Goal: Task Accomplishment & Management: Complete application form

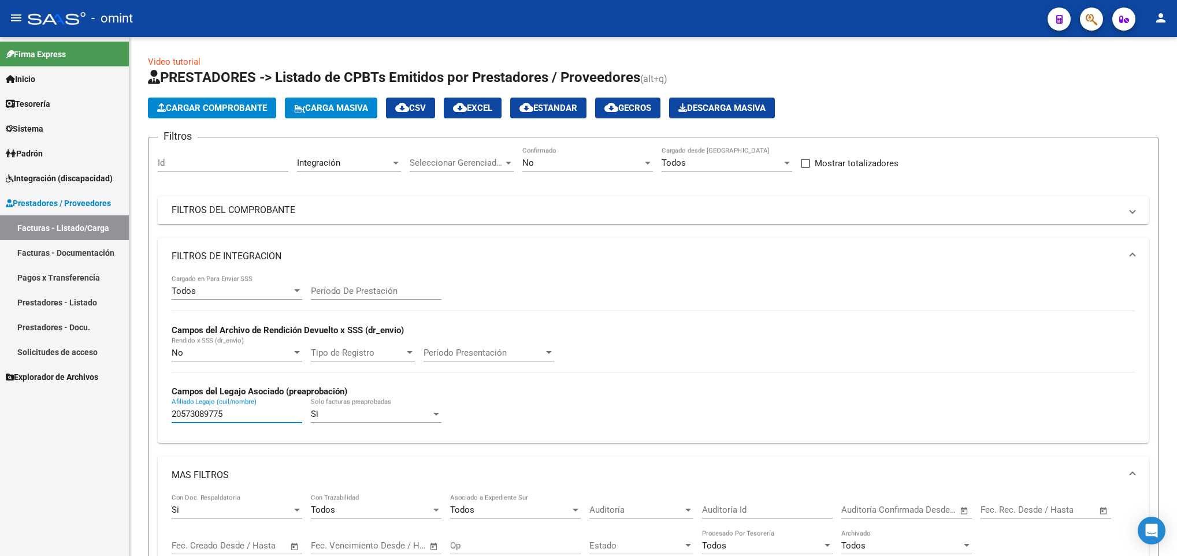
scroll to position [313, 0]
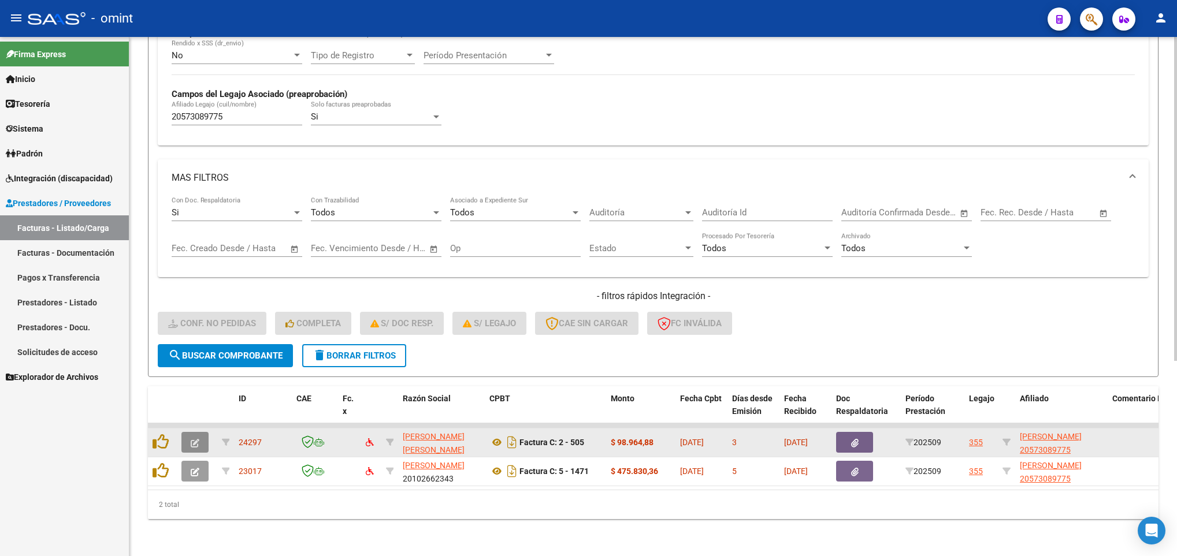
click at [196, 439] on icon "button" at bounding box center [195, 443] width 9 height 9
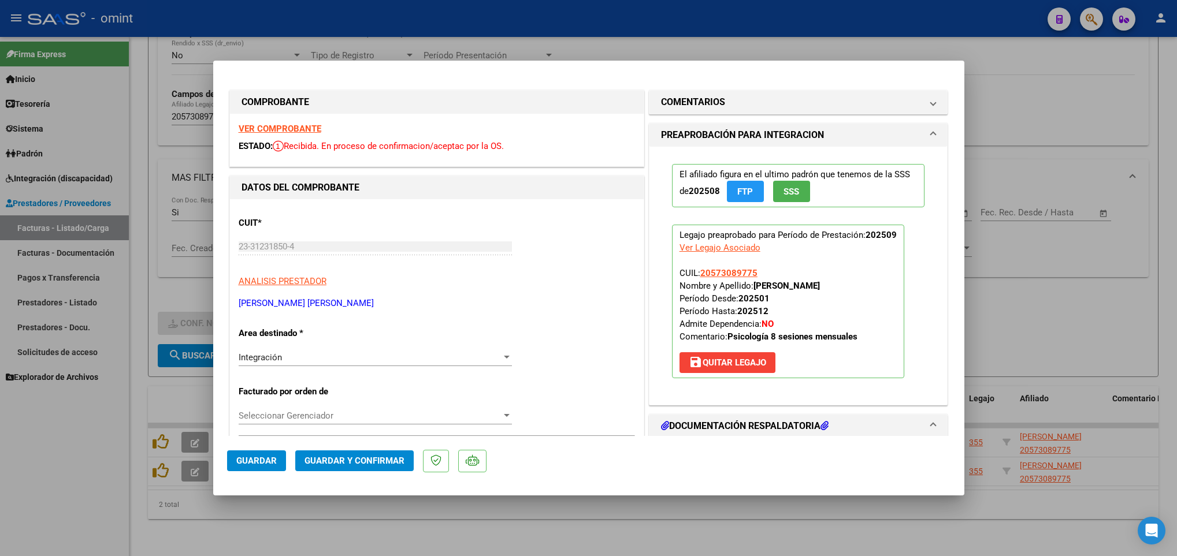
click at [312, 128] on strong "VER COMPROBANTE" at bounding box center [280, 129] width 83 height 10
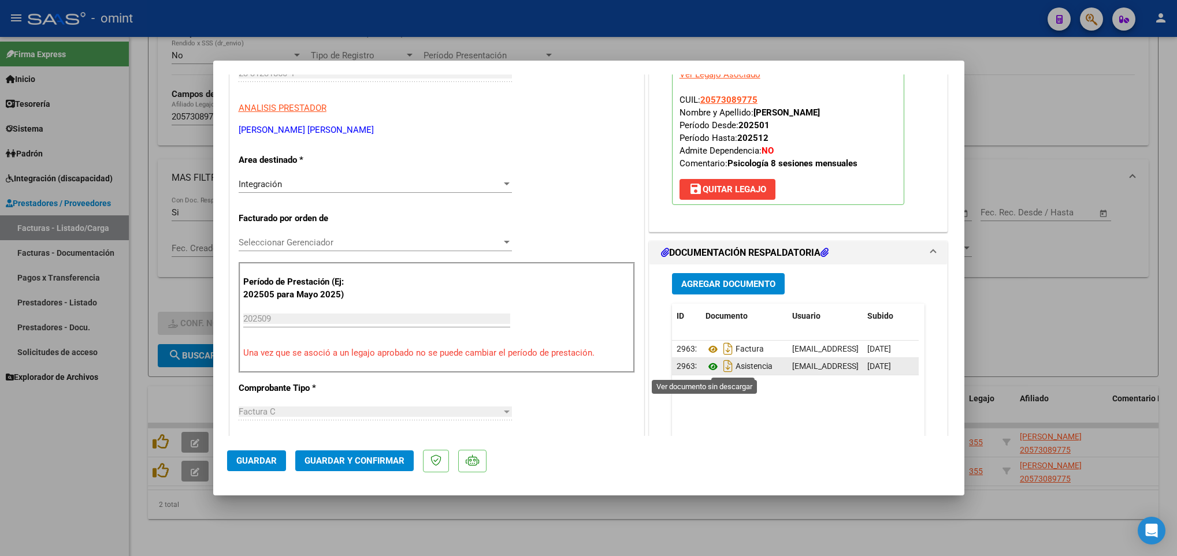
click at [706, 365] on icon at bounding box center [713, 367] width 15 height 14
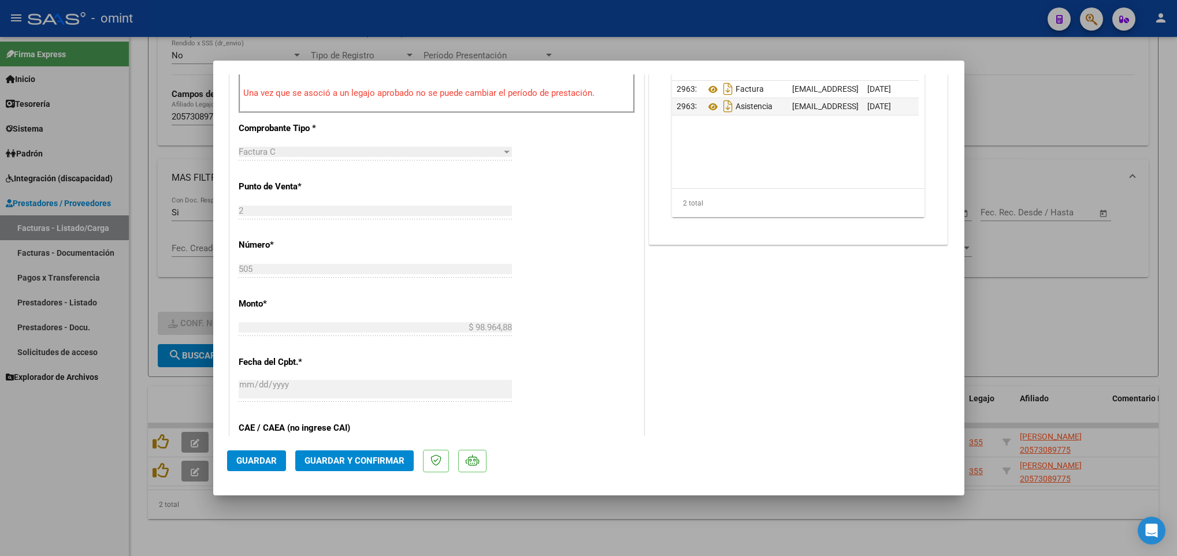
scroll to position [693, 0]
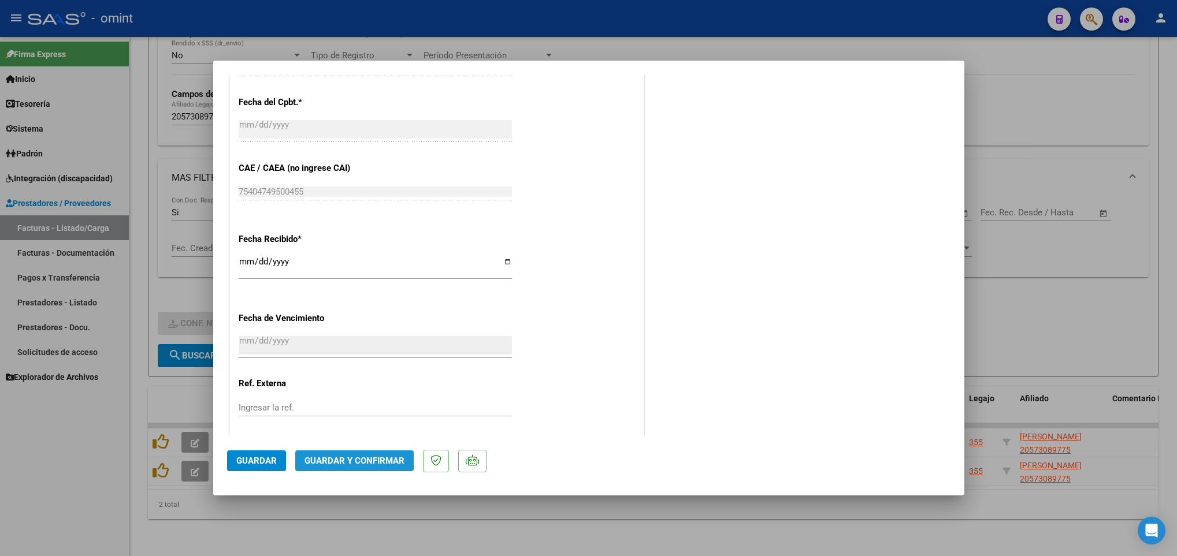
click at [361, 463] on span "Guardar y Confirmar" at bounding box center [355, 461] width 100 height 10
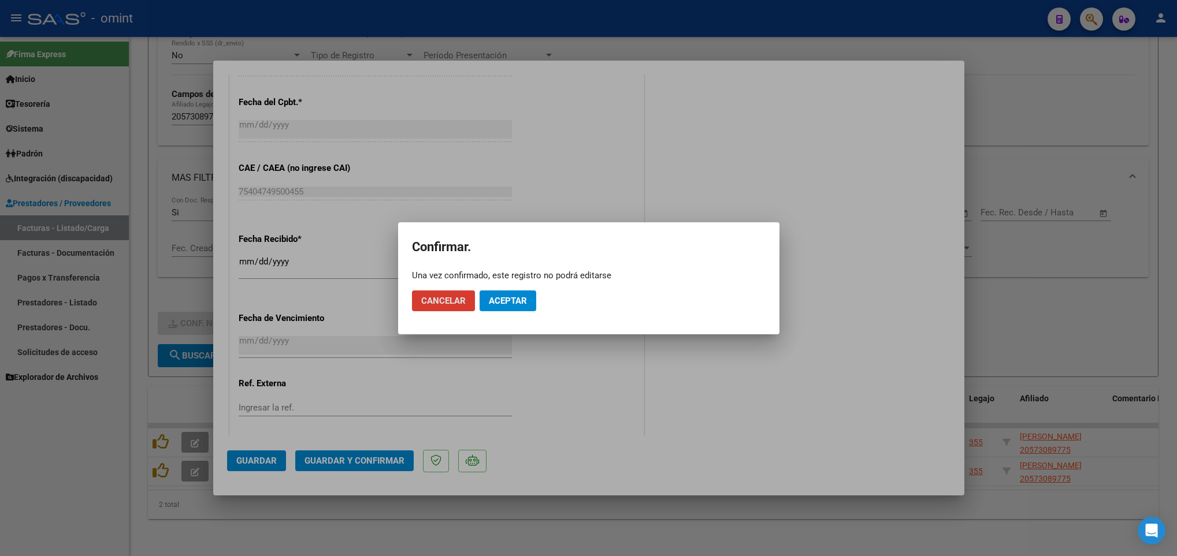
click at [515, 293] on button "Aceptar" at bounding box center [508, 301] width 57 height 21
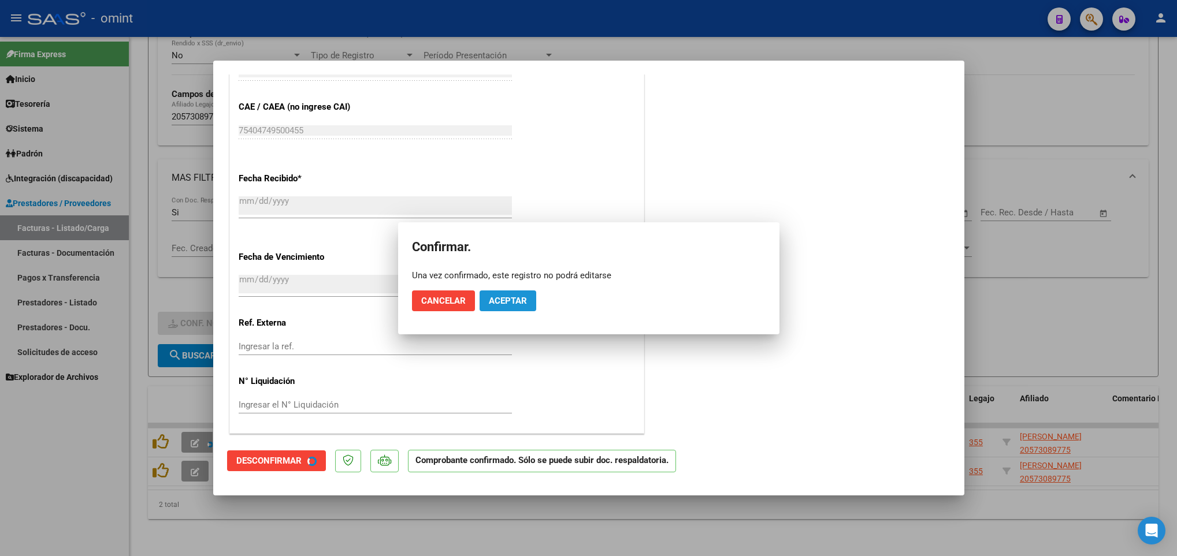
scroll to position [621, 0]
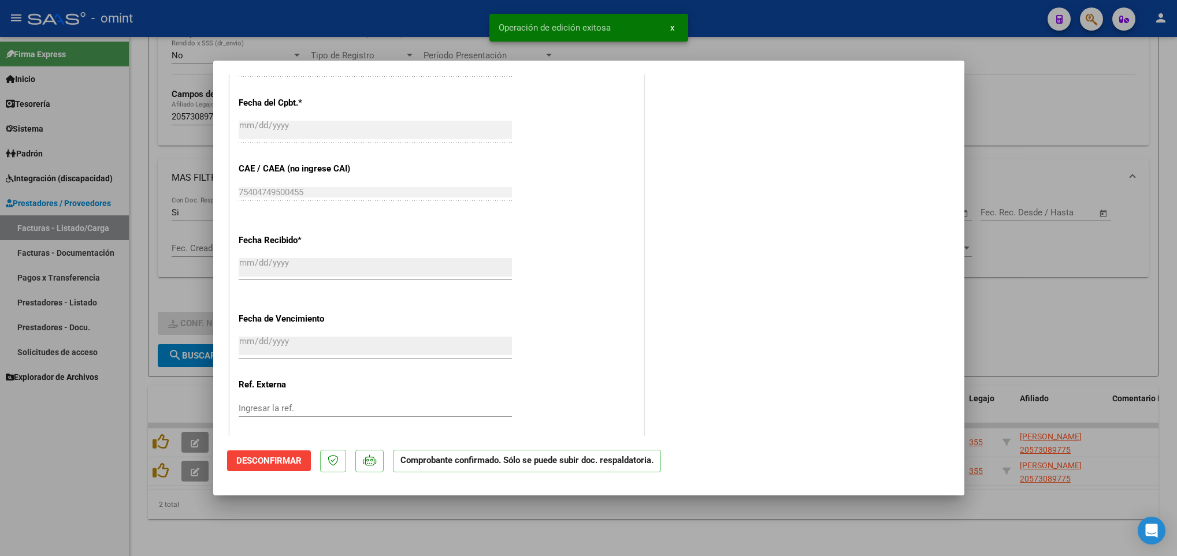
click at [347, 541] on div at bounding box center [588, 278] width 1177 height 556
type input "$ 0,00"
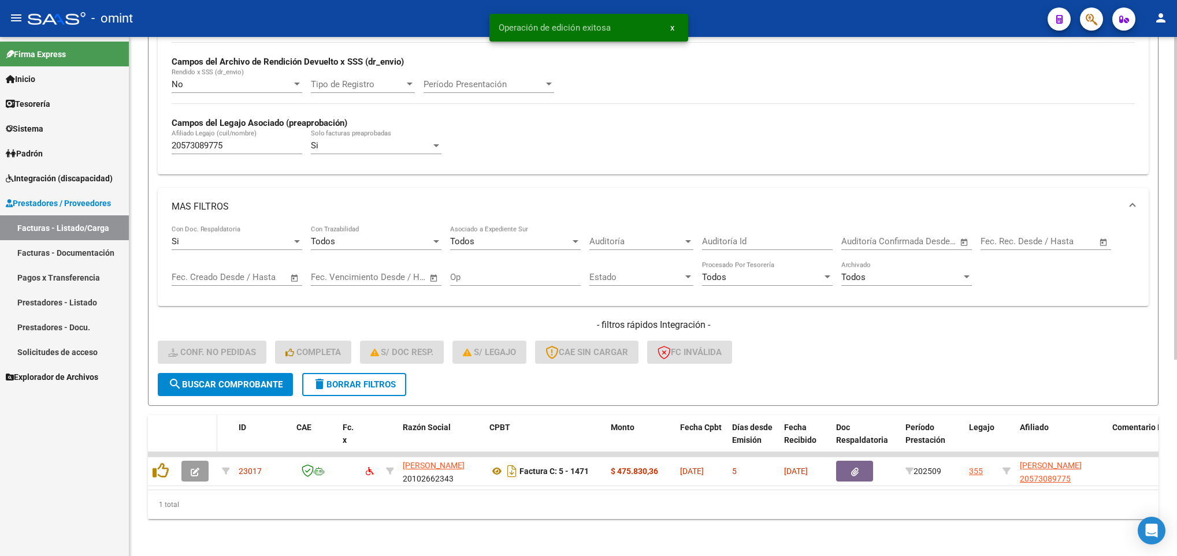
scroll to position [284, 0]
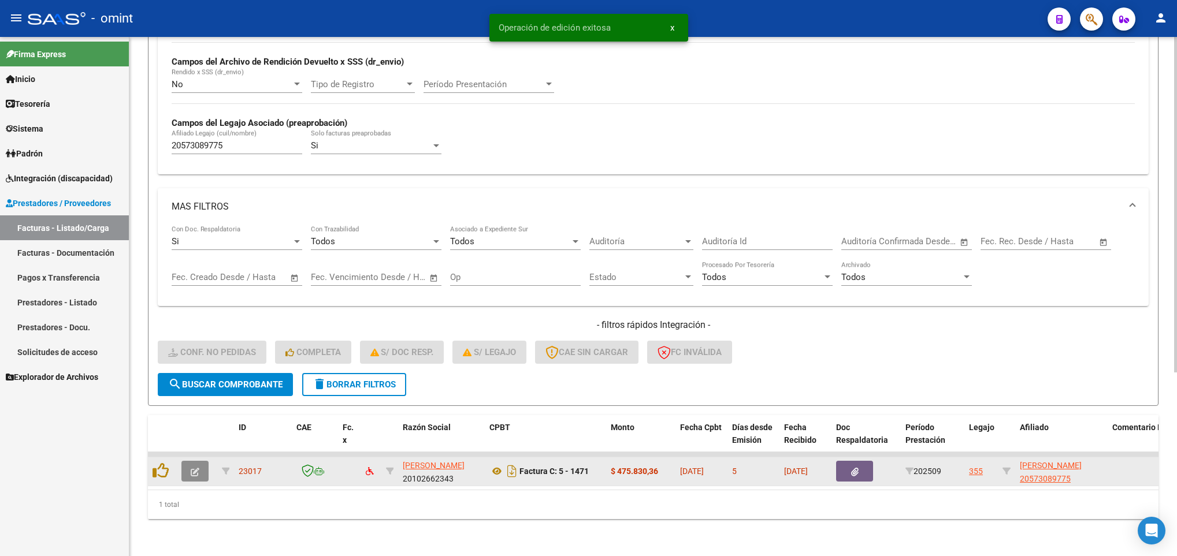
click at [198, 468] on icon "button" at bounding box center [195, 472] width 9 height 9
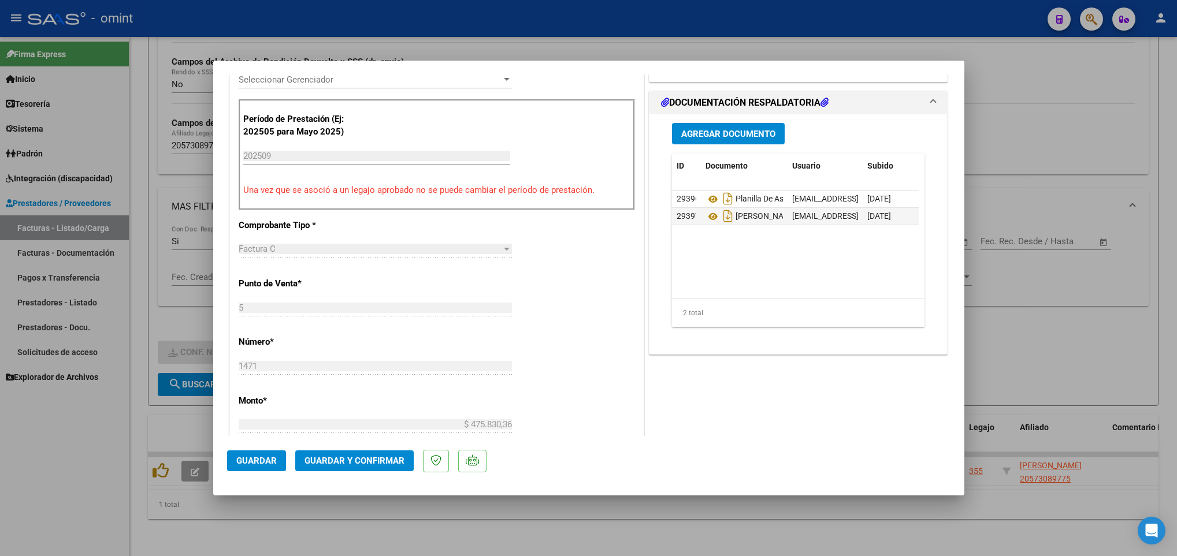
scroll to position [0, 0]
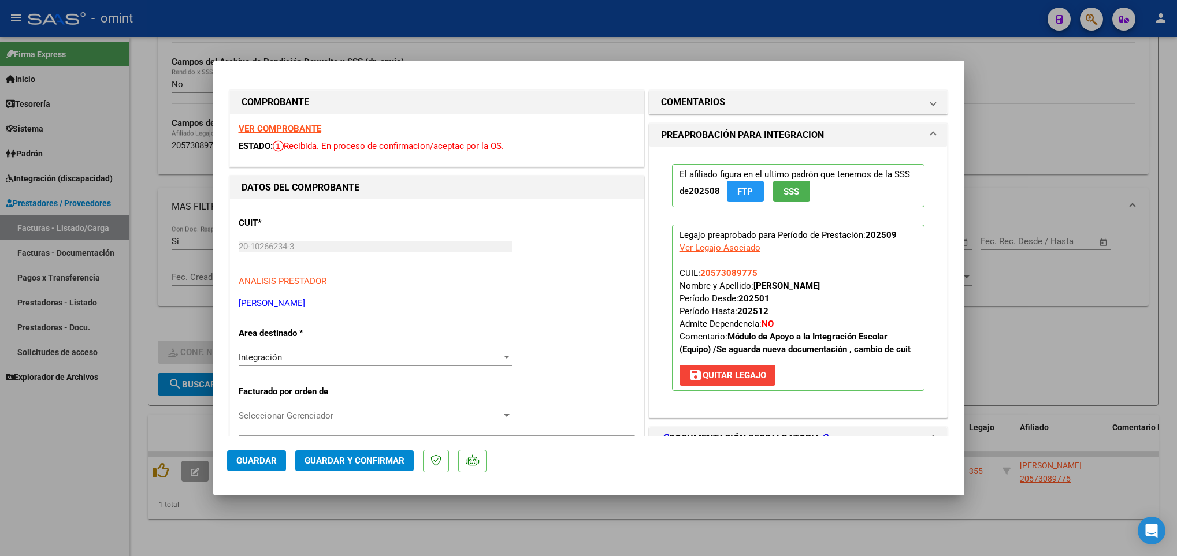
click at [309, 127] on strong "VER COMPROBANTE" at bounding box center [280, 129] width 83 height 10
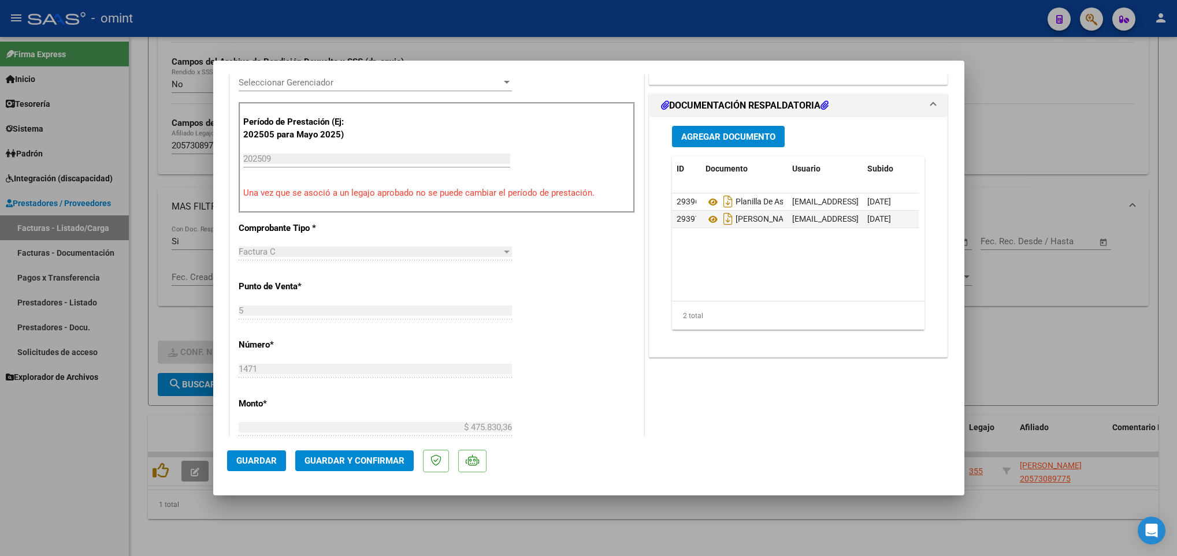
scroll to position [347, 0]
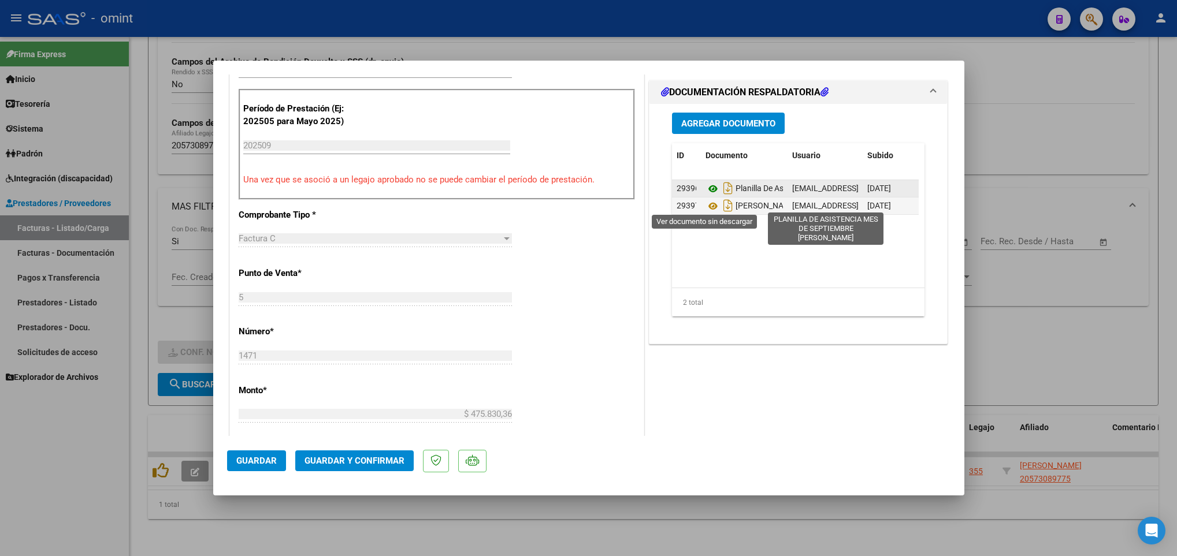
click at [706, 196] on icon at bounding box center [713, 189] width 15 height 14
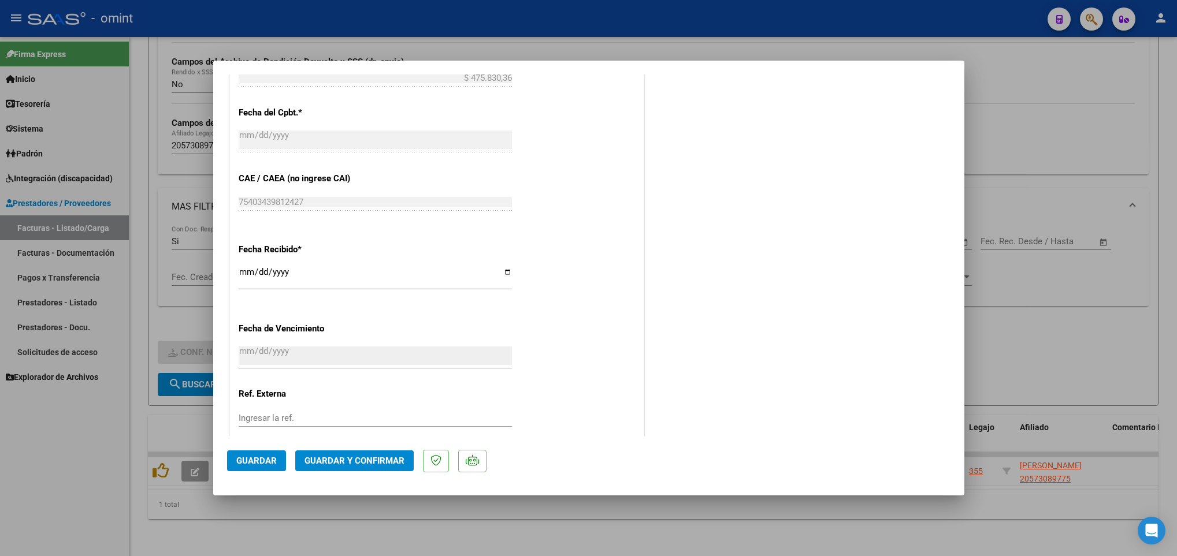
scroll to position [758, 0]
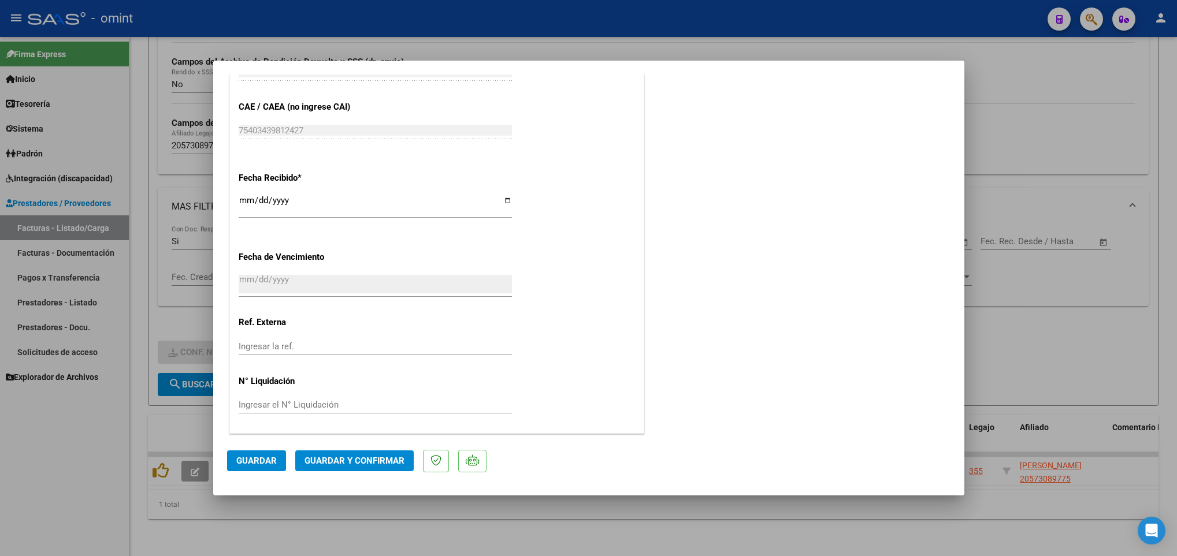
click at [377, 456] on span "Guardar y Confirmar" at bounding box center [355, 461] width 100 height 10
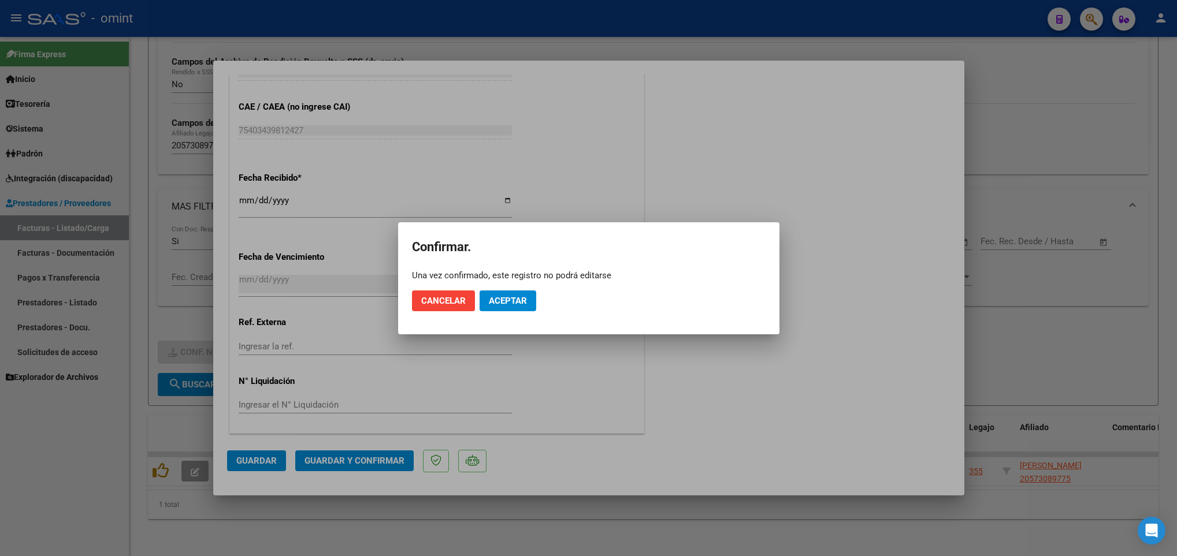
click at [511, 287] on mat-dialog-actions "Cancelar Aceptar" at bounding box center [589, 300] width 354 height 39
click at [513, 300] on span "Aceptar" at bounding box center [508, 301] width 38 height 10
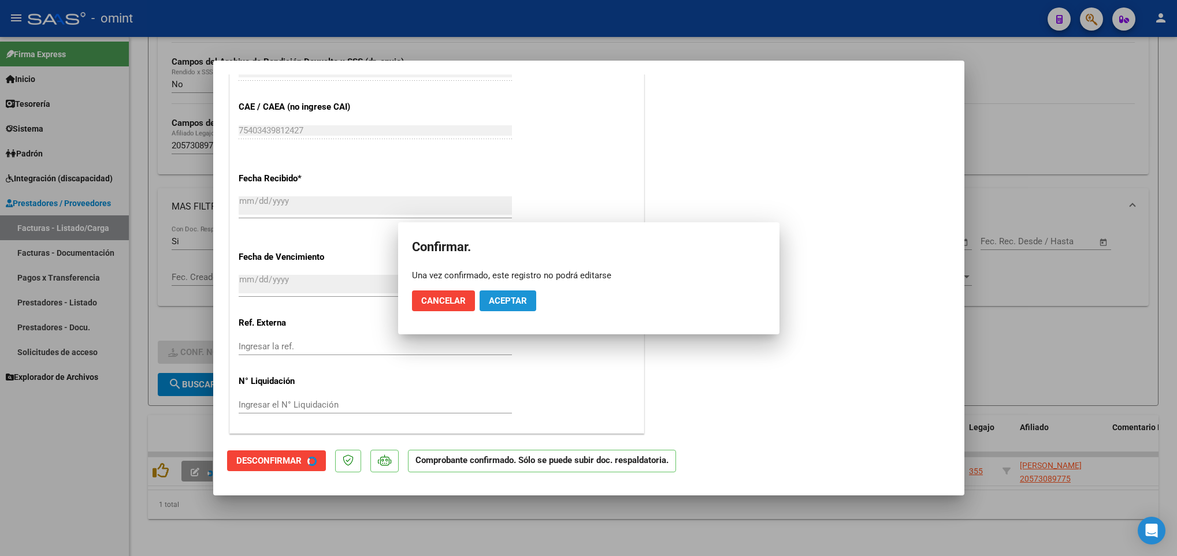
scroll to position [685, 0]
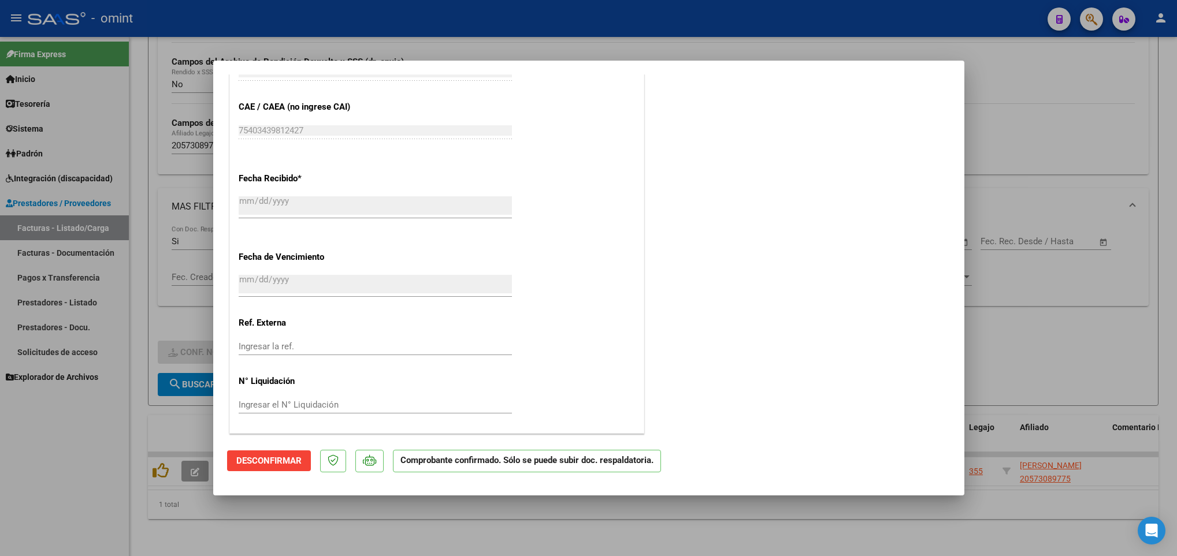
click at [337, 553] on div at bounding box center [588, 278] width 1177 height 556
type input "$ 0,00"
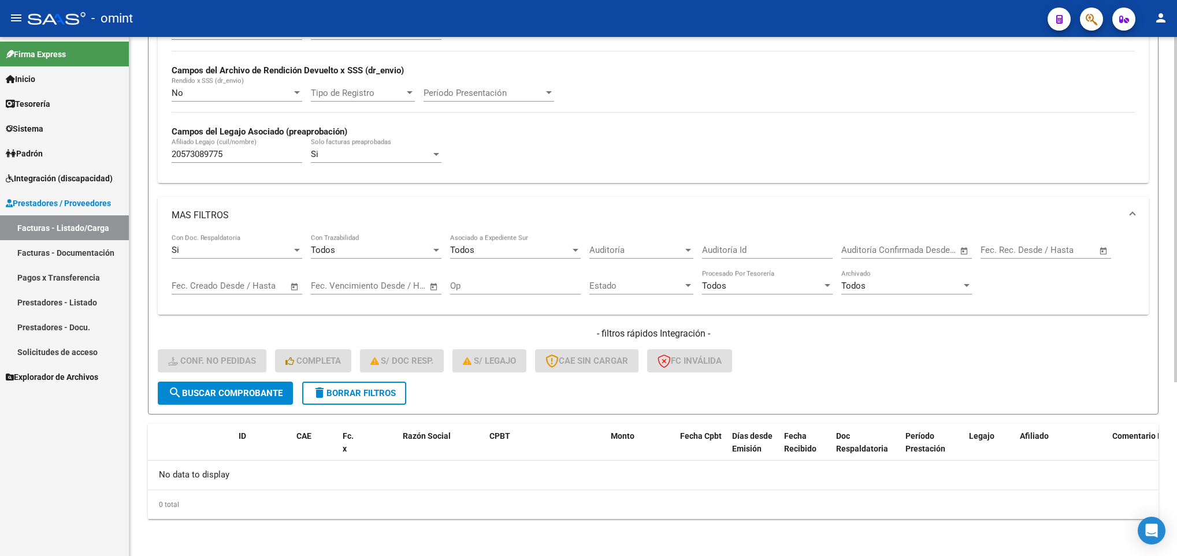
scroll to position [262, 0]
click at [247, 158] on input "20573089775" at bounding box center [237, 154] width 131 height 10
drag, startPoint x: 209, startPoint y: 156, endPoint x: 129, endPoint y: 156, distance: 79.7
click at [130, 156] on div "Video tutorial PRESTADORES -> Listado de CPBTs Emitidos por Prestadores / Prove…" at bounding box center [653, 167] width 1048 height 780
paste input "5436839"
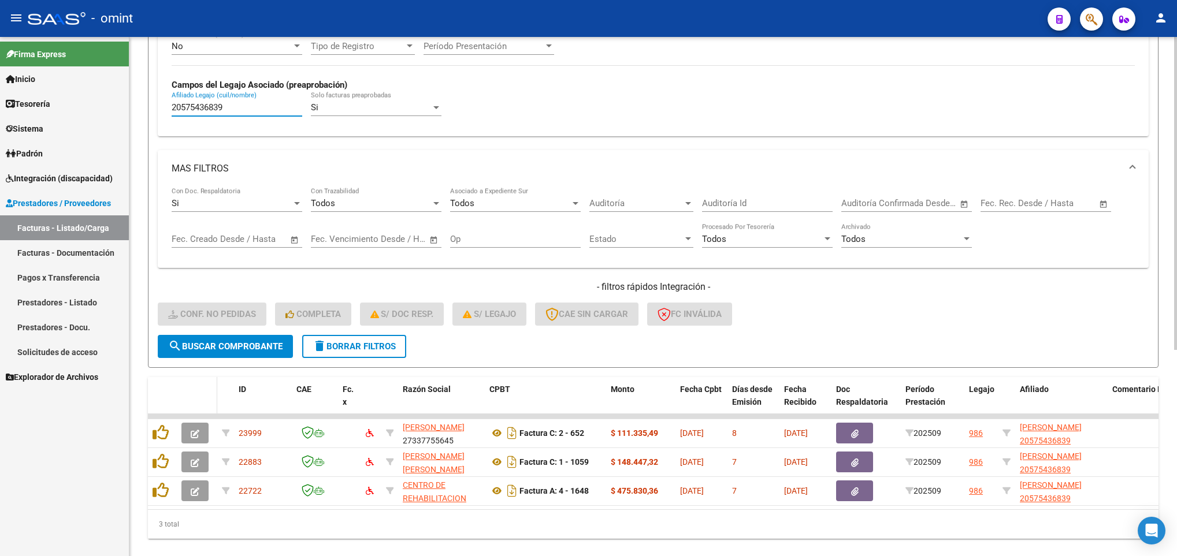
scroll to position [342, 0]
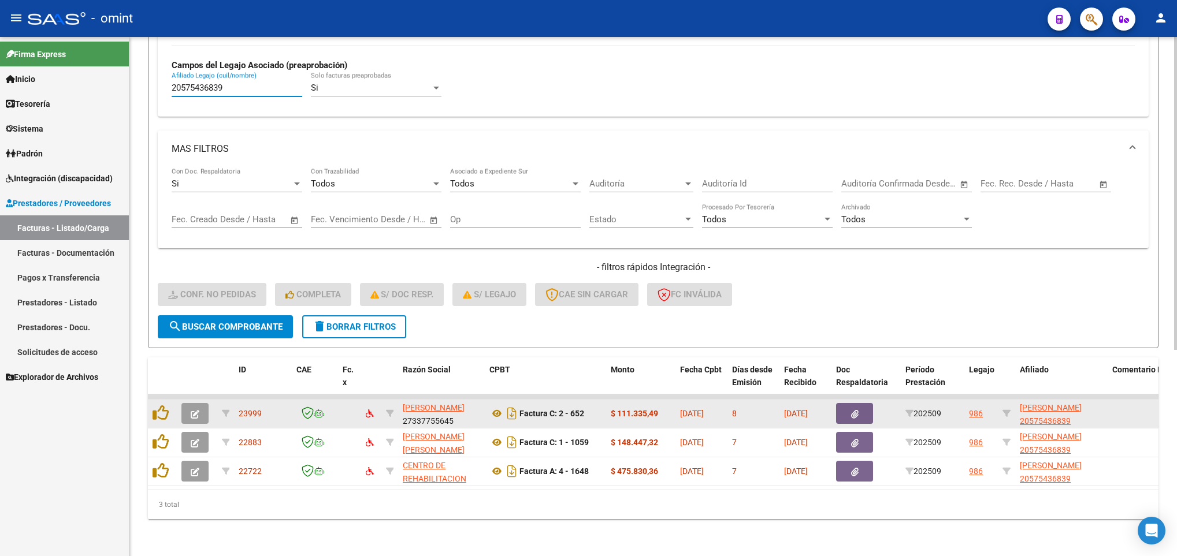
type input "20575436839"
click at [193, 403] on button "button" at bounding box center [194, 413] width 27 height 21
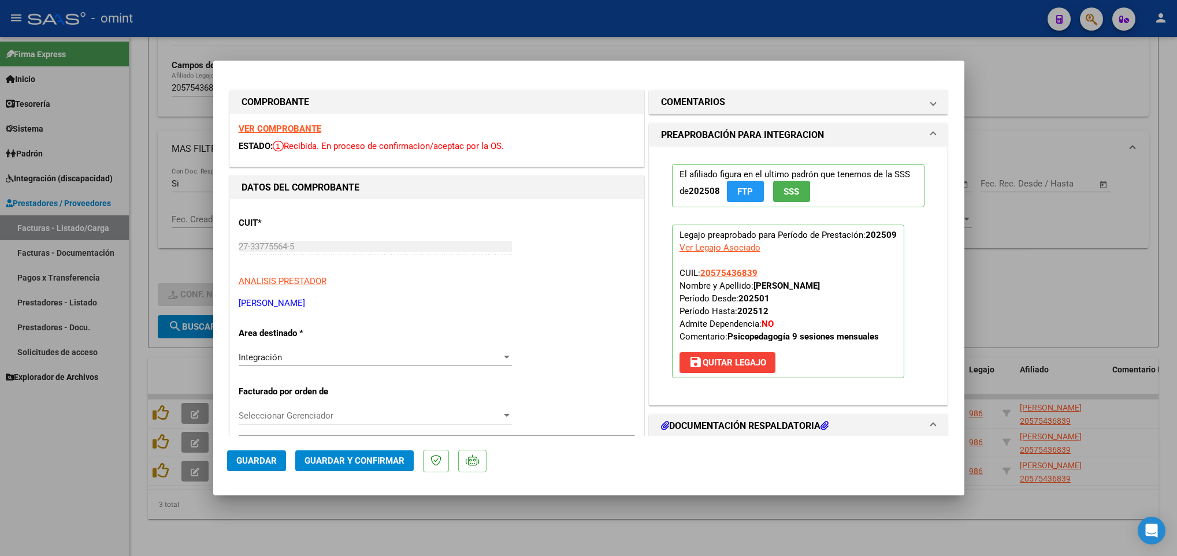
click at [312, 125] on strong "VER COMPROBANTE" at bounding box center [280, 129] width 83 height 10
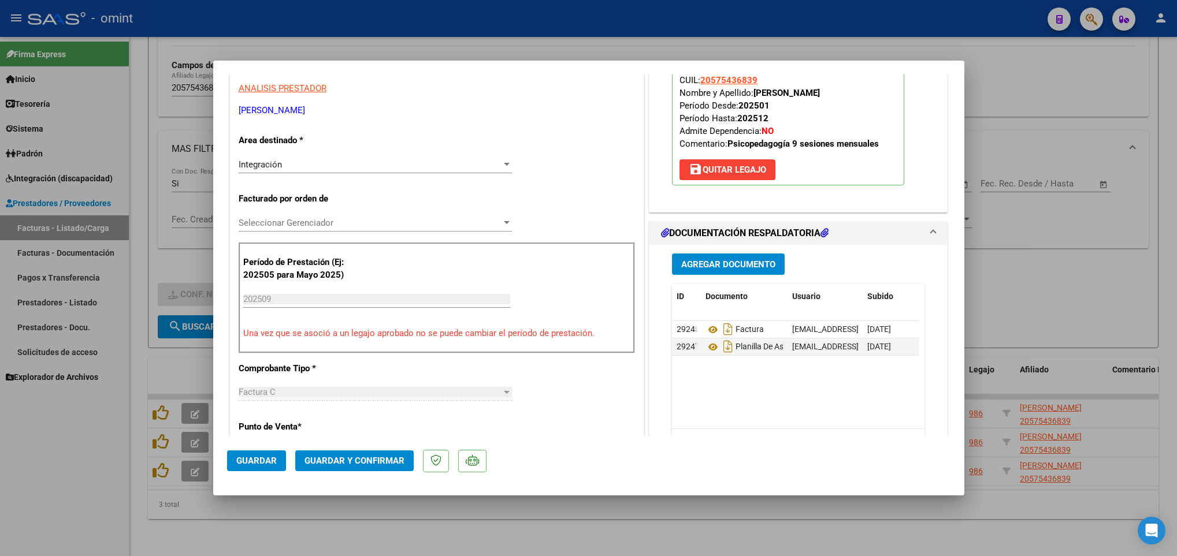
scroll to position [347, 0]
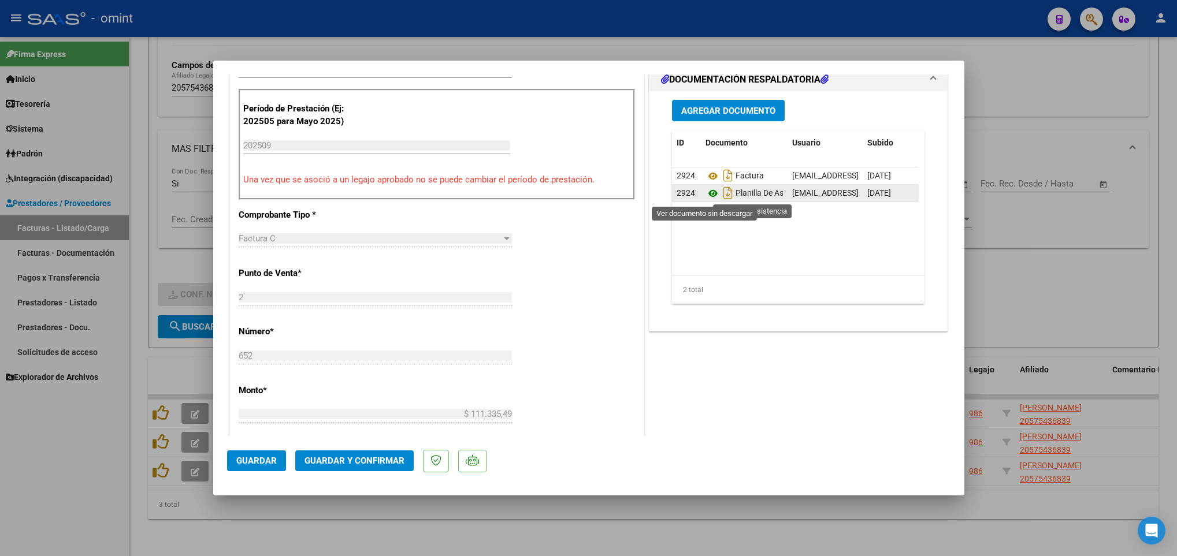
click at [706, 195] on icon at bounding box center [713, 194] width 15 height 14
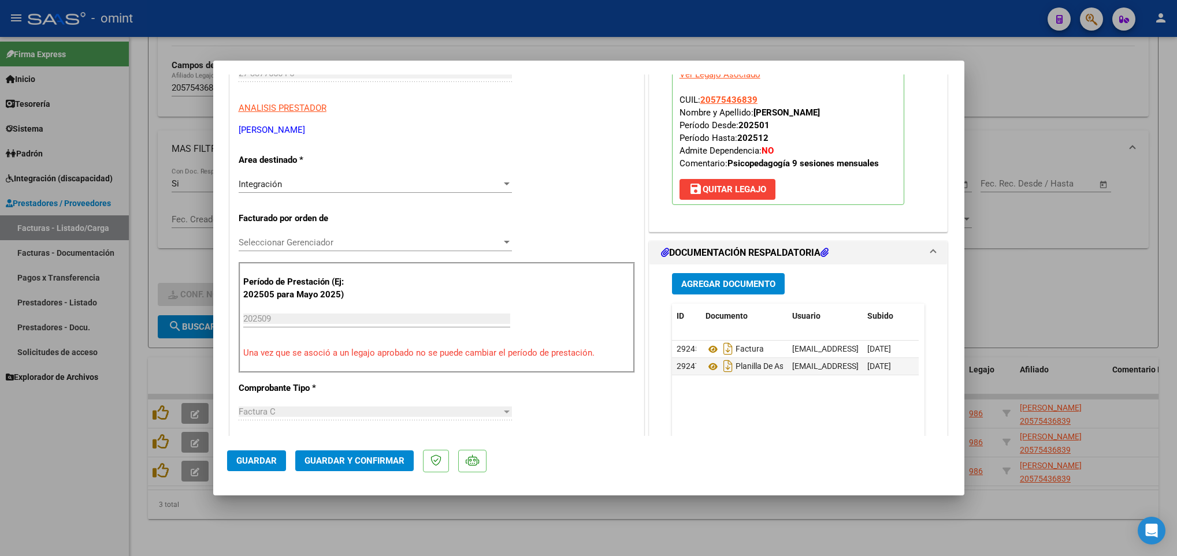
scroll to position [0, 0]
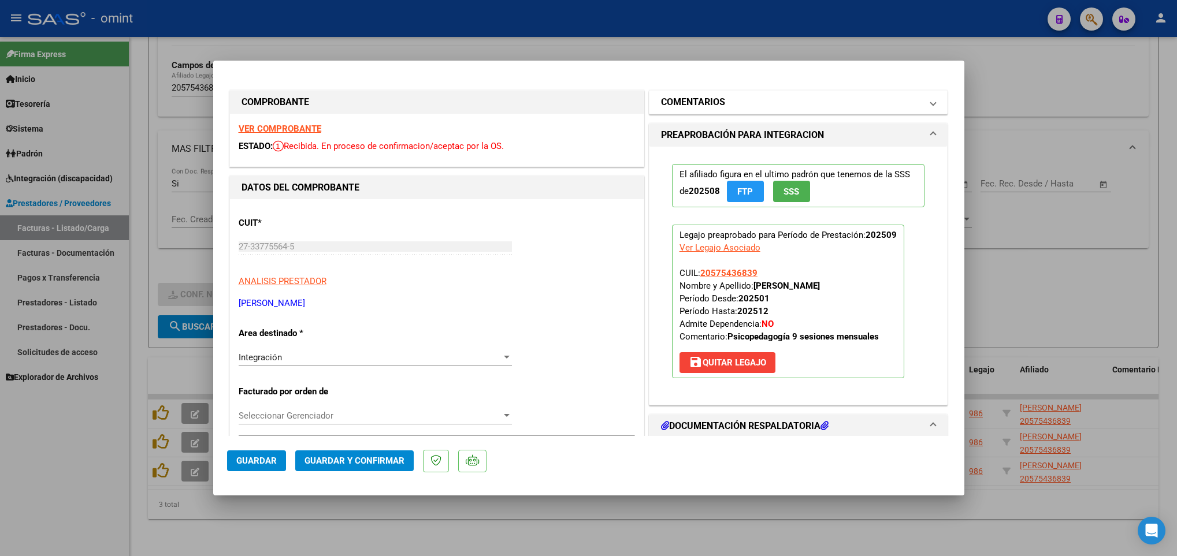
click at [704, 106] on h1 "COMENTARIOS" at bounding box center [693, 102] width 64 height 14
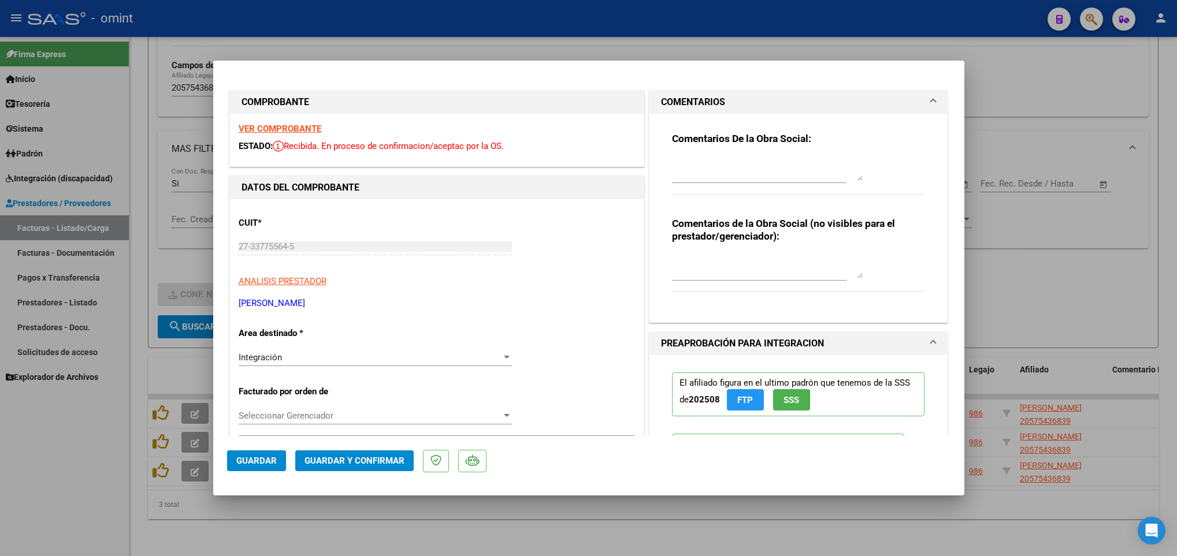
click at [691, 164] on textarea at bounding box center [767, 169] width 191 height 23
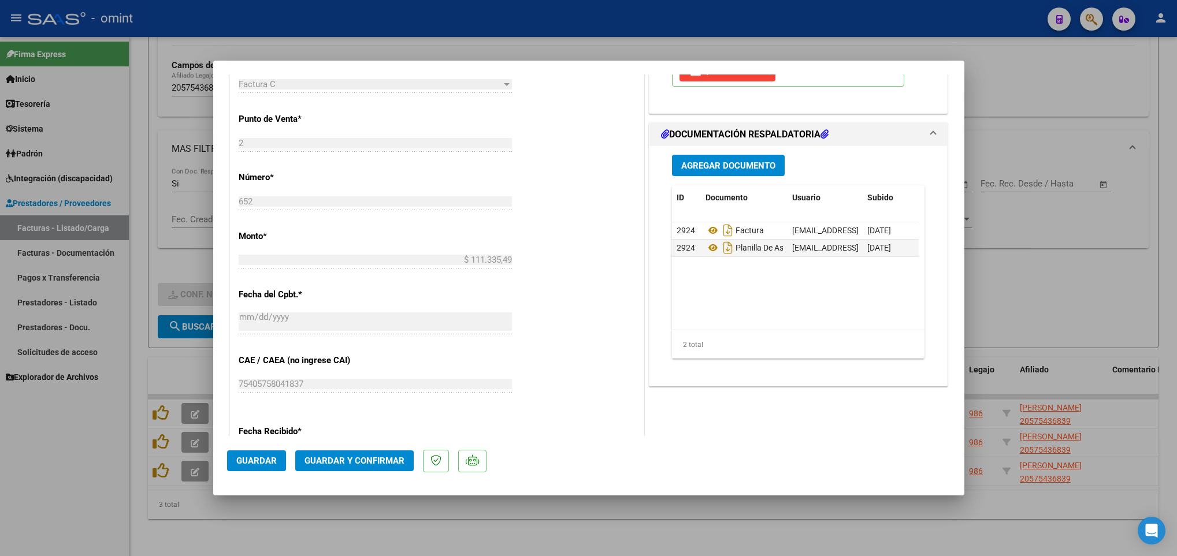
scroll to position [607, 0]
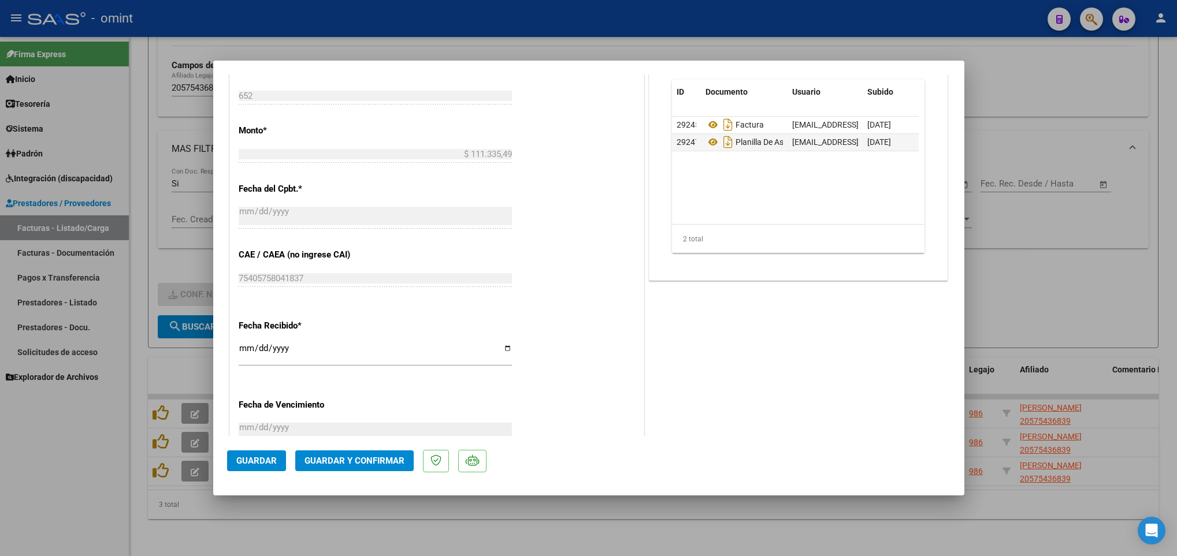
type textarea "Estimada, recordar que debe facturar las 8 sesiones autorizadas que tiene el af…"
click at [392, 465] on span "Guardar y Confirmar" at bounding box center [355, 461] width 100 height 10
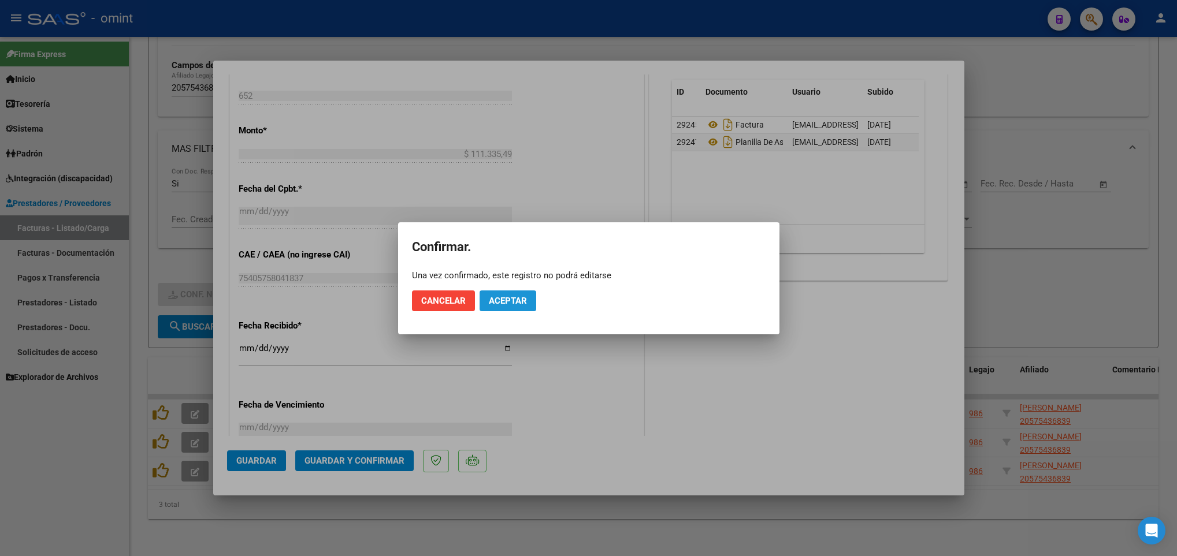
click at [522, 304] on span "Aceptar" at bounding box center [508, 301] width 38 height 10
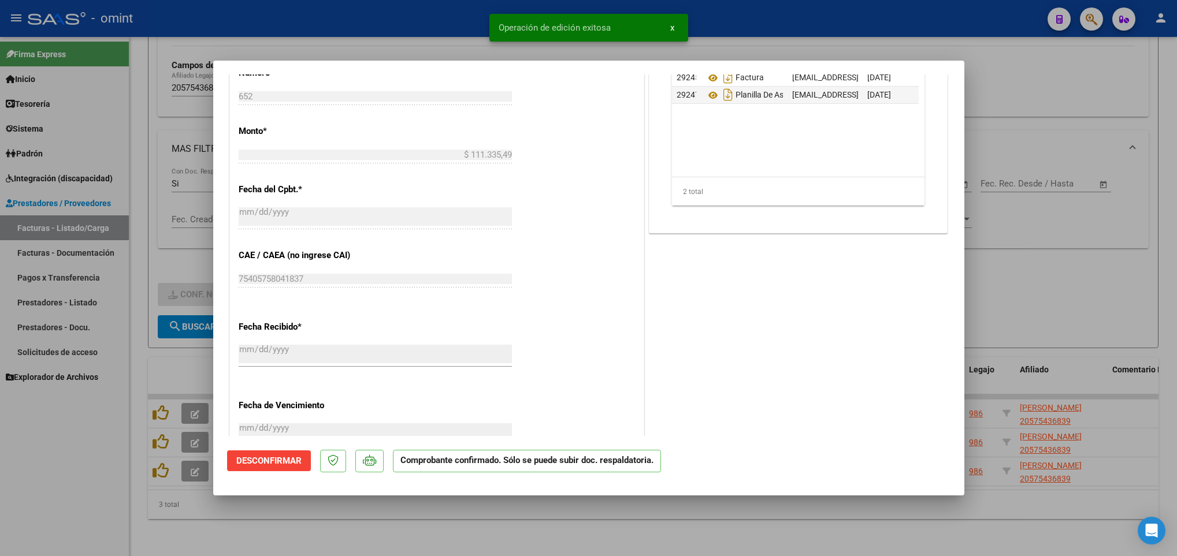
click at [463, 525] on div at bounding box center [588, 278] width 1177 height 556
type input "$ 0,00"
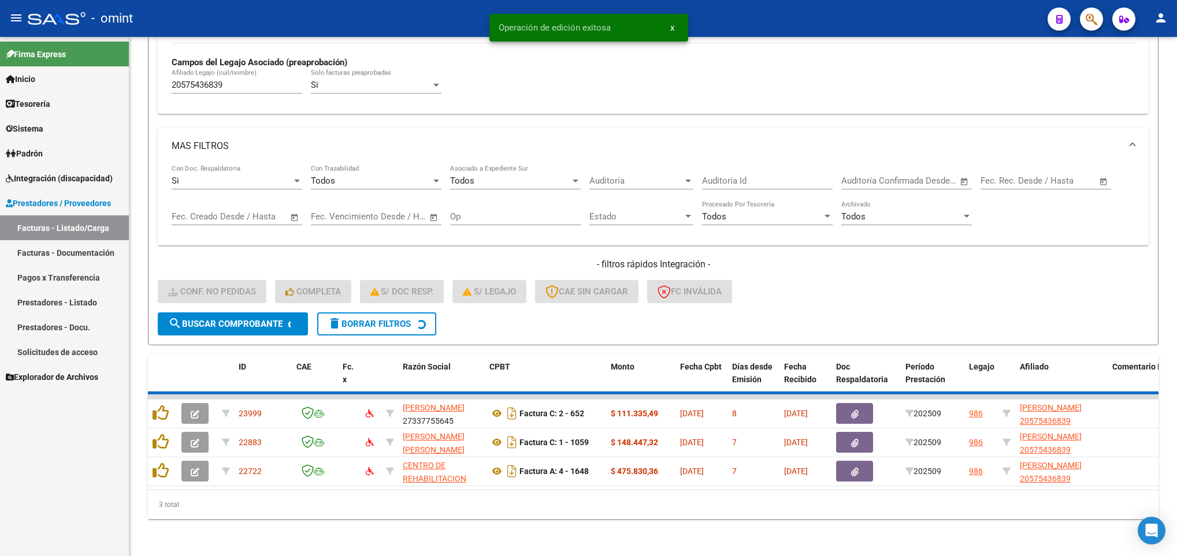
scroll to position [314, 0]
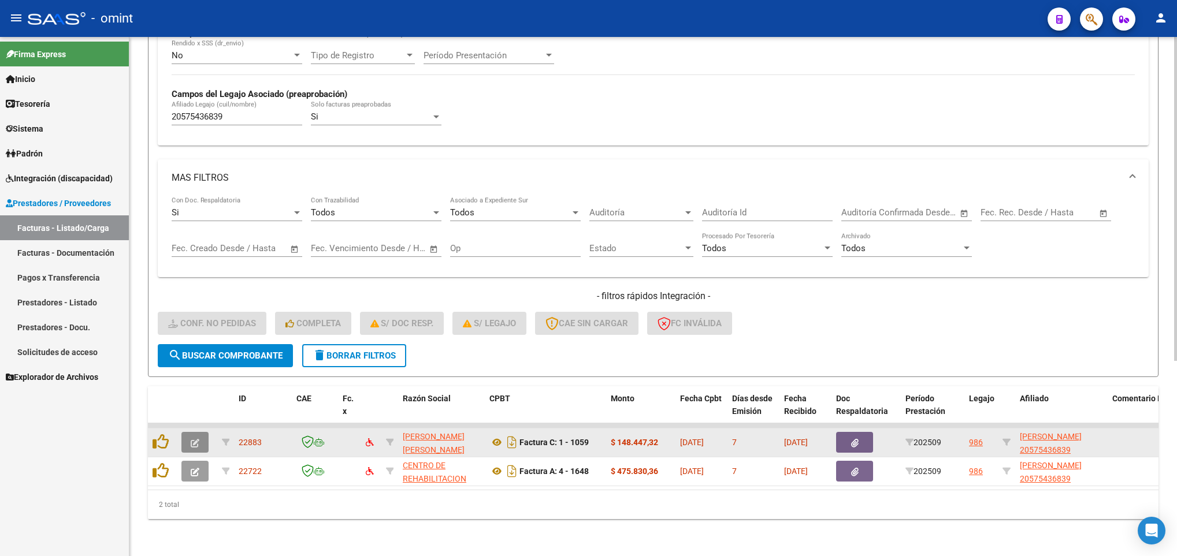
click at [199, 432] on button "button" at bounding box center [194, 442] width 27 height 21
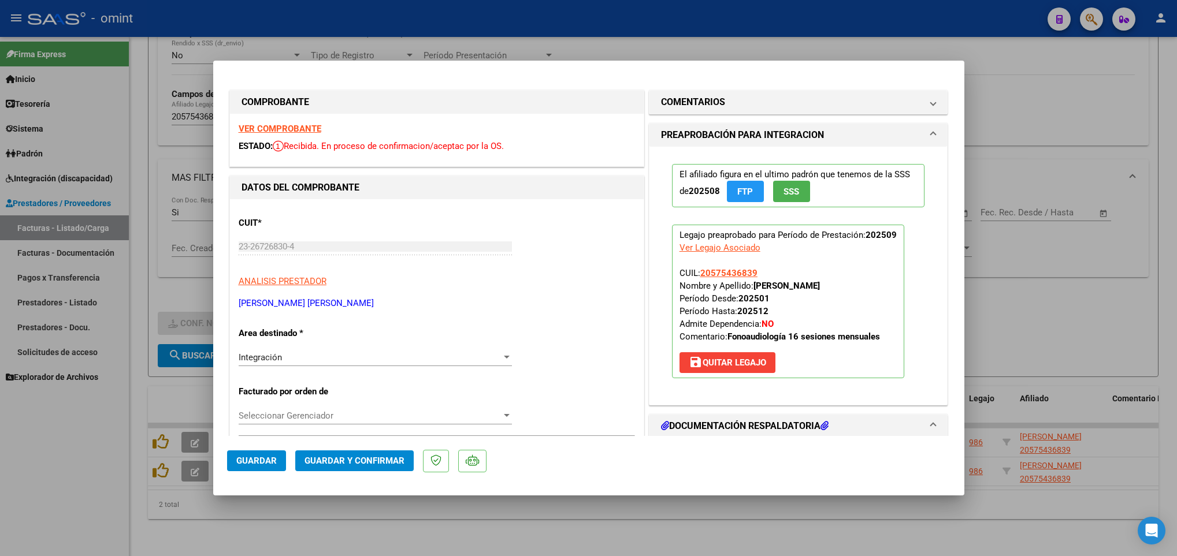
click at [269, 132] on strong "VER COMPROBANTE" at bounding box center [280, 129] width 83 height 10
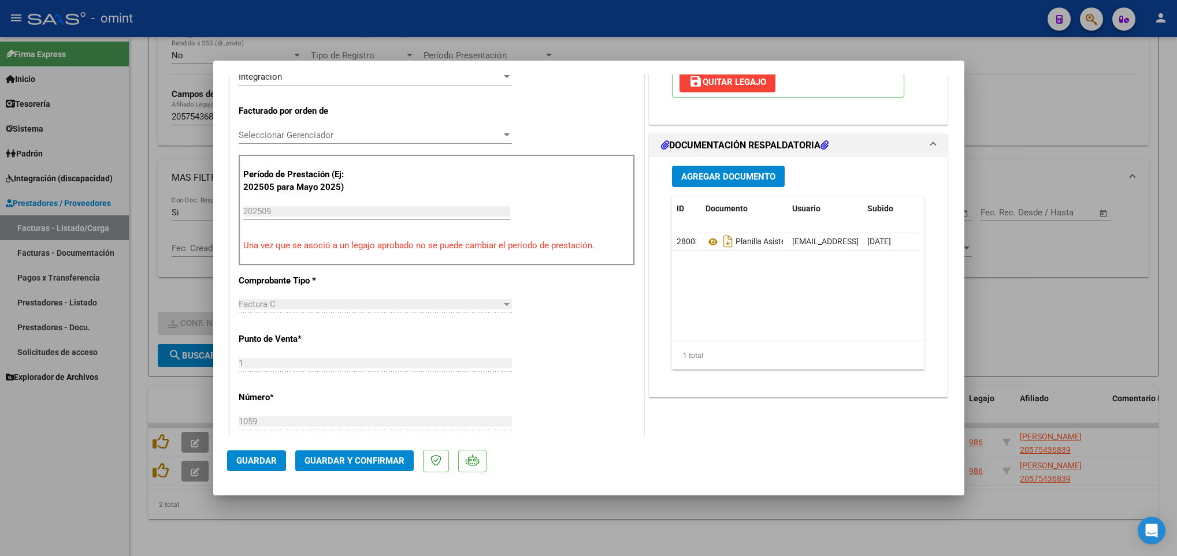
scroll to position [347, 0]
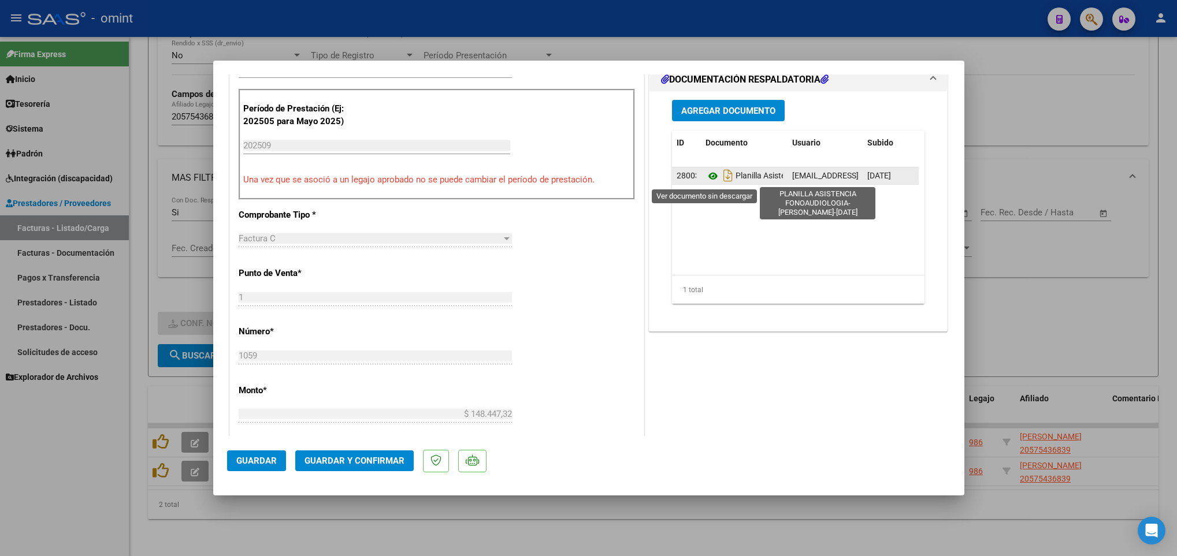
click at [706, 173] on icon at bounding box center [713, 176] width 15 height 14
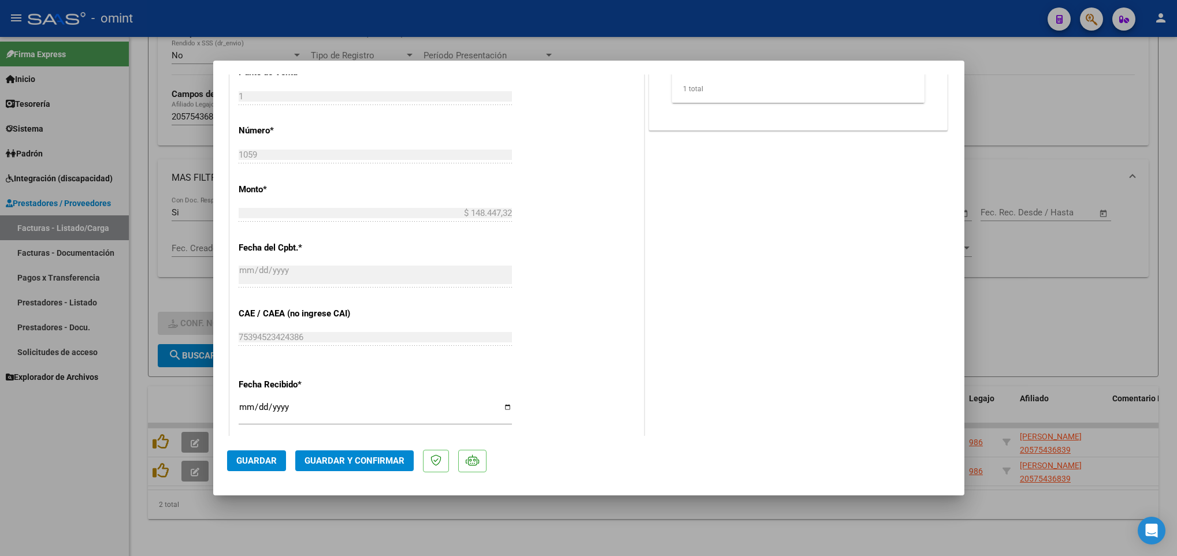
scroll to position [607, 0]
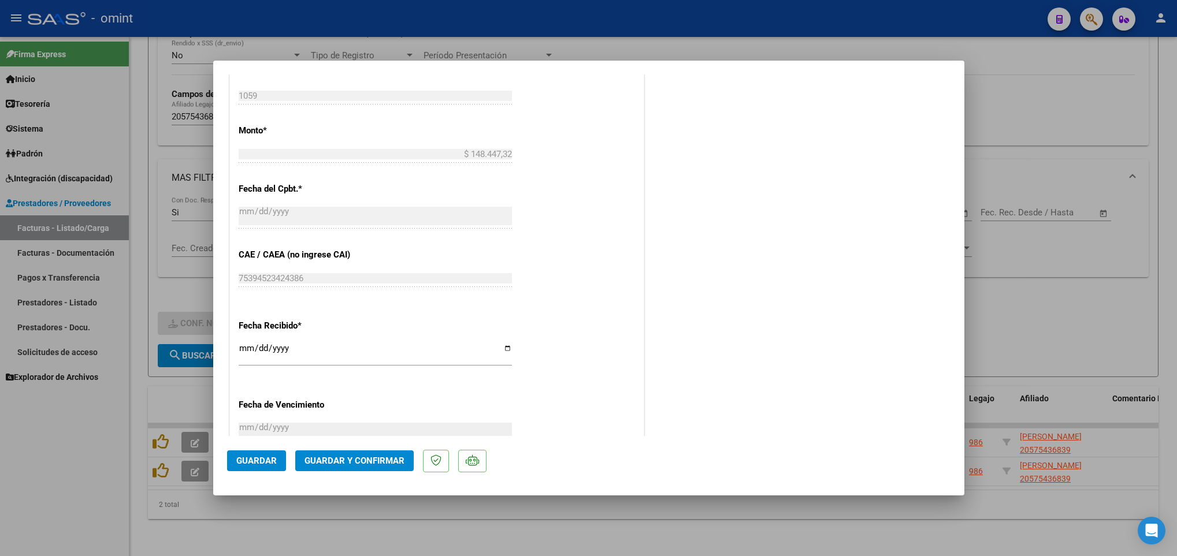
click at [350, 465] on span "Guardar y Confirmar" at bounding box center [355, 461] width 100 height 10
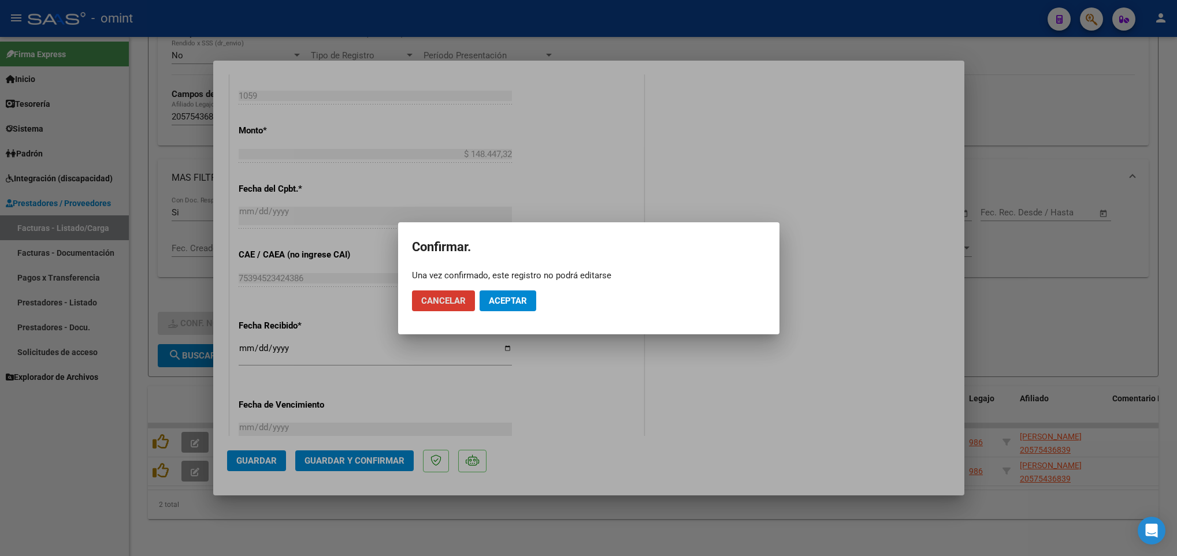
click at [511, 291] on button "Aceptar" at bounding box center [508, 301] width 57 height 21
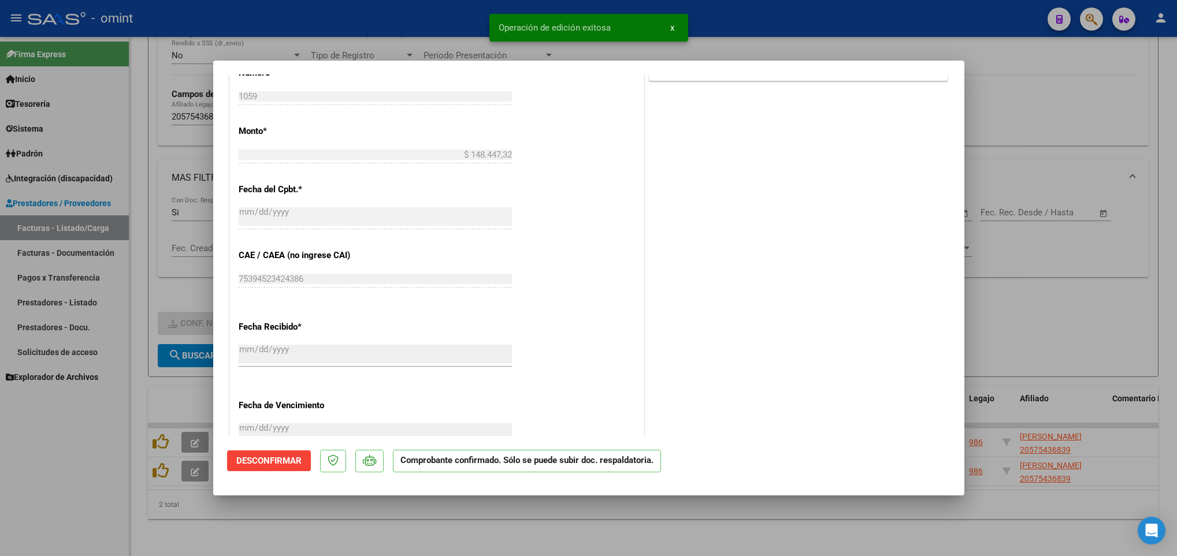
click at [514, 532] on div at bounding box center [588, 278] width 1177 height 556
type input "$ 0,00"
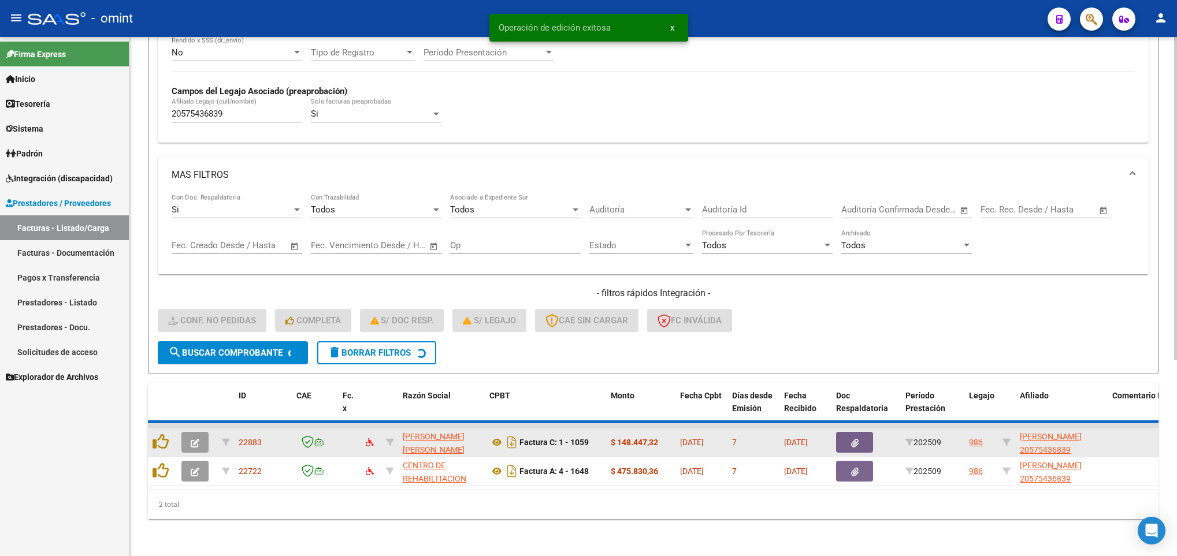
scroll to position [284, 0]
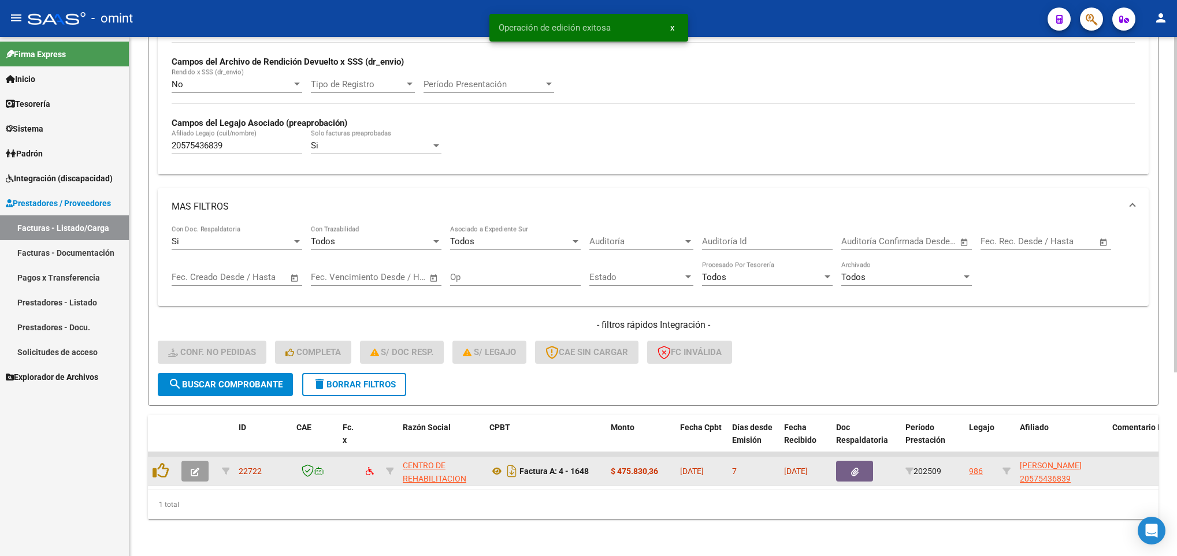
click at [191, 468] on icon "button" at bounding box center [195, 472] width 9 height 9
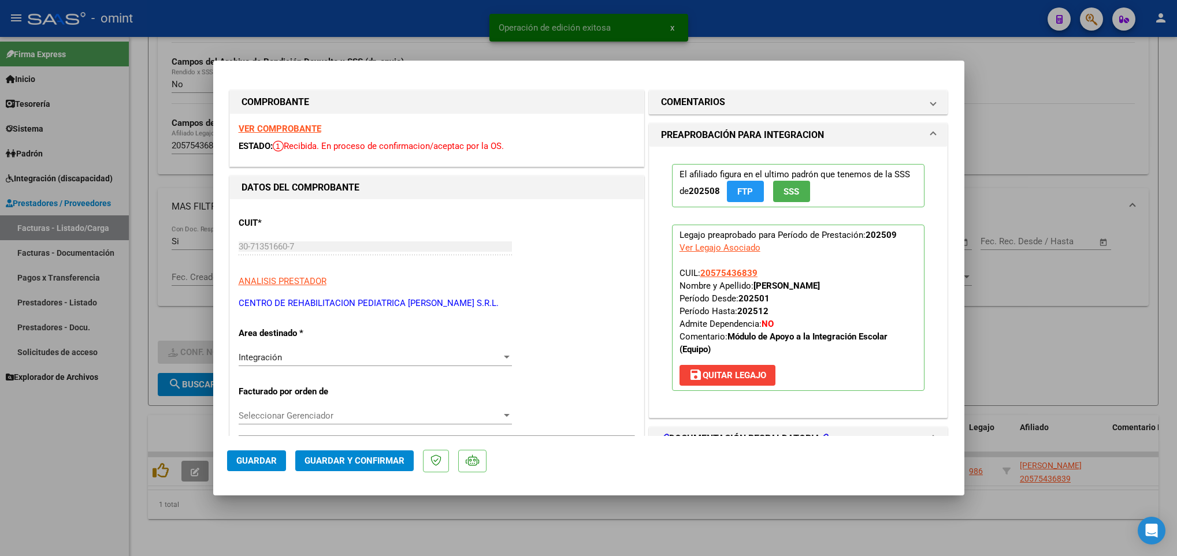
click at [248, 125] on strong "VER COMPROBANTE" at bounding box center [280, 129] width 83 height 10
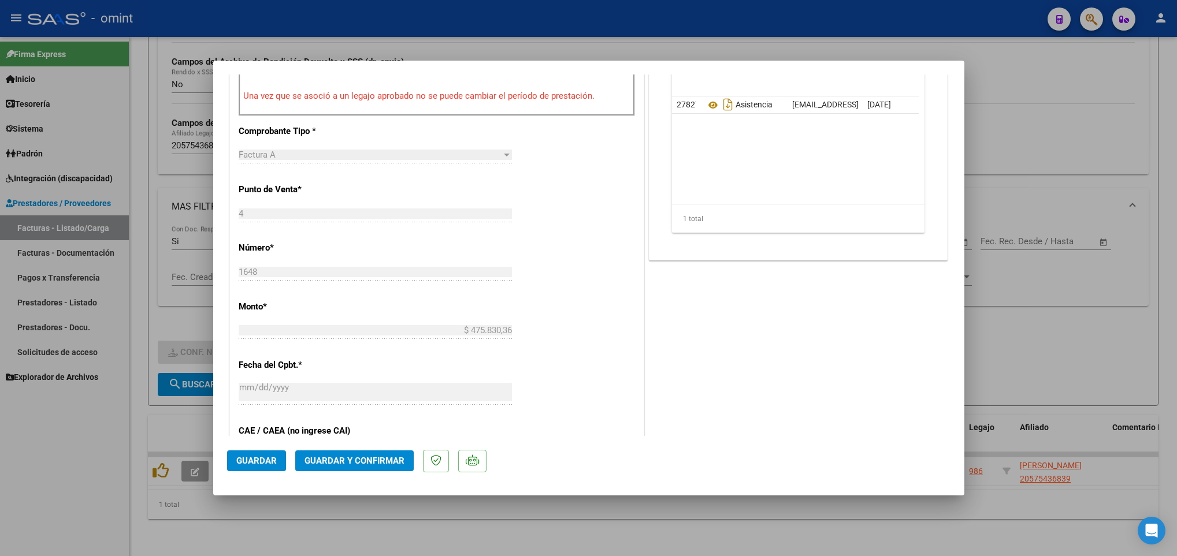
scroll to position [433, 0]
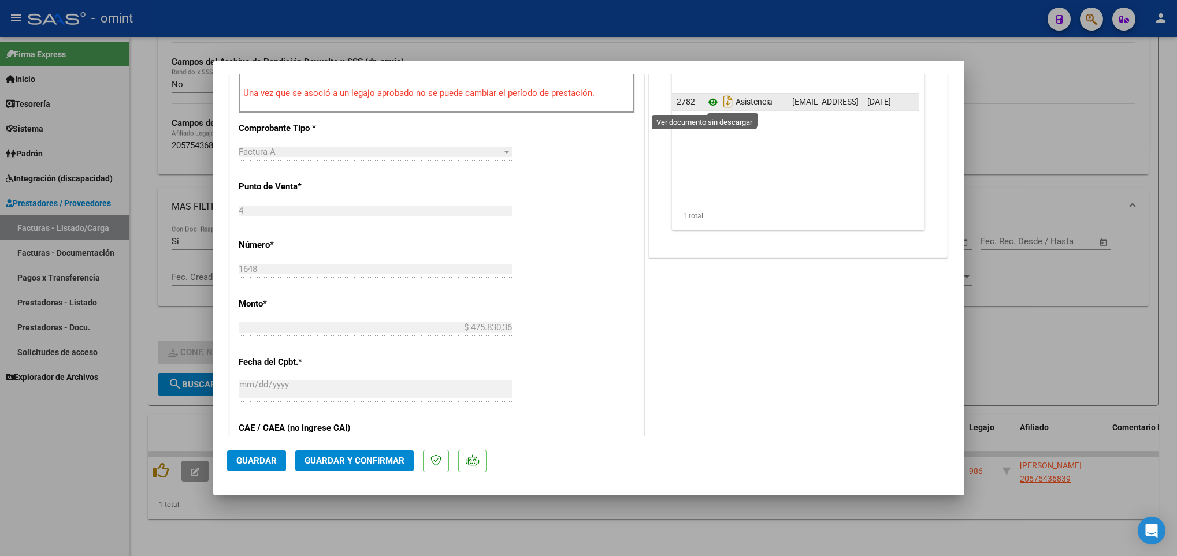
click at [706, 106] on icon at bounding box center [713, 102] width 15 height 14
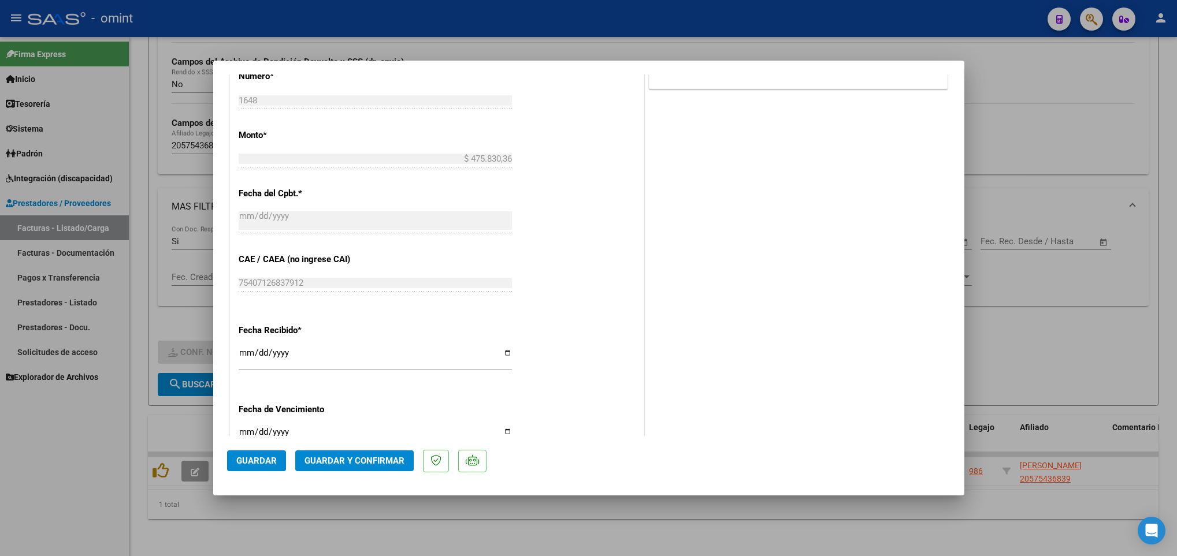
scroll to position [607, 0]
click at [363, 454] on button "Guardar y Confirmar" at bounding box center [354, 461] width 118 height 21
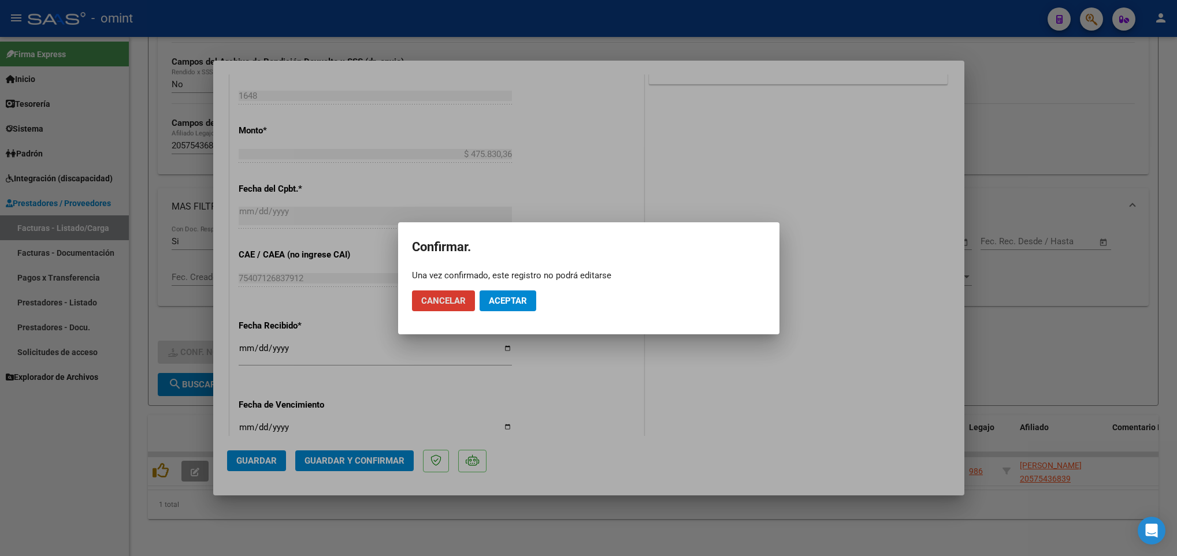
click at [487, 302] on button "Aceptar" at bounding box center [508, 301] width 57 height 21
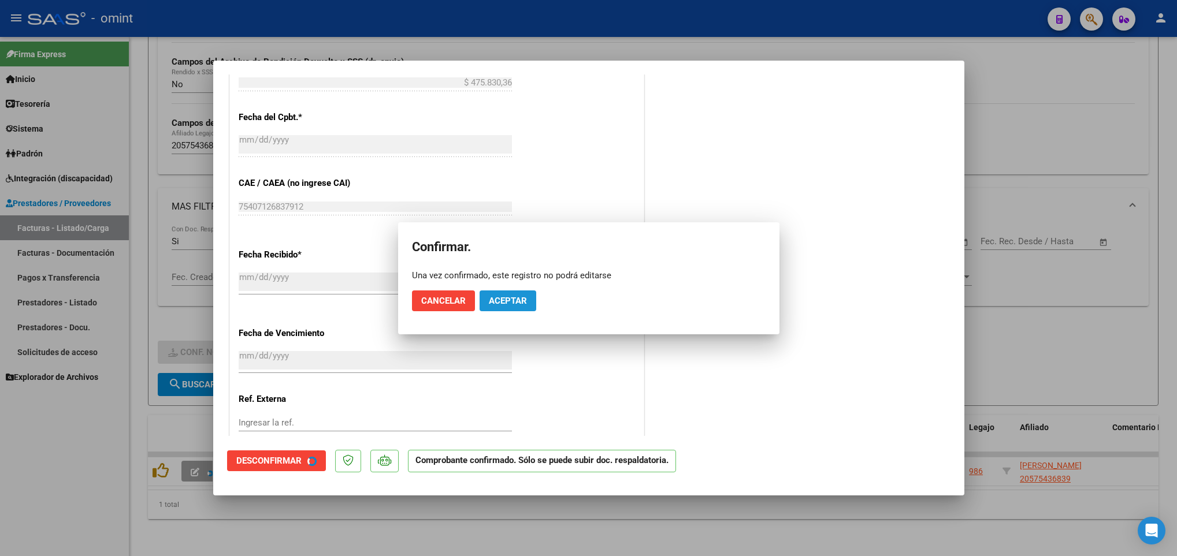
scroll to position [535, 0]
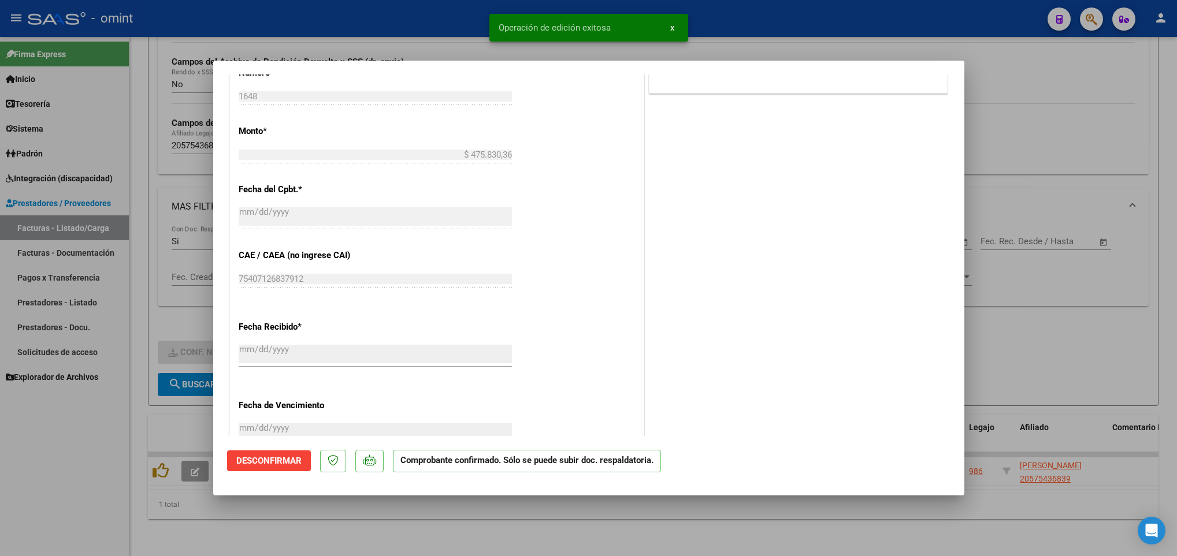
click at [567, 541] on div at bounding box center [588, 278] width 1177 height 556
type input "$ 0,00"
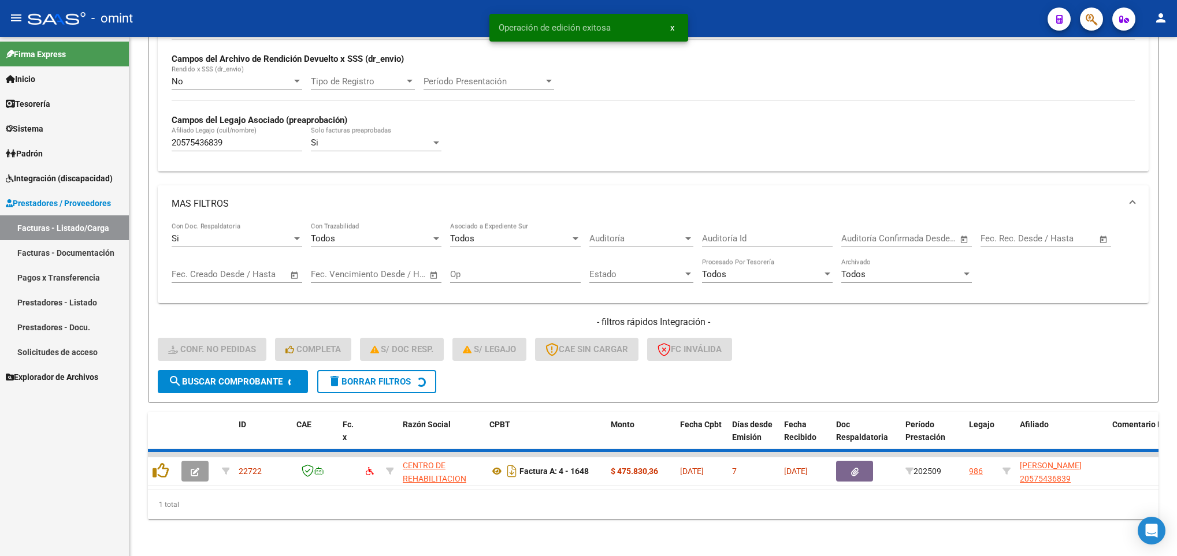
scroll to position [262, 0]
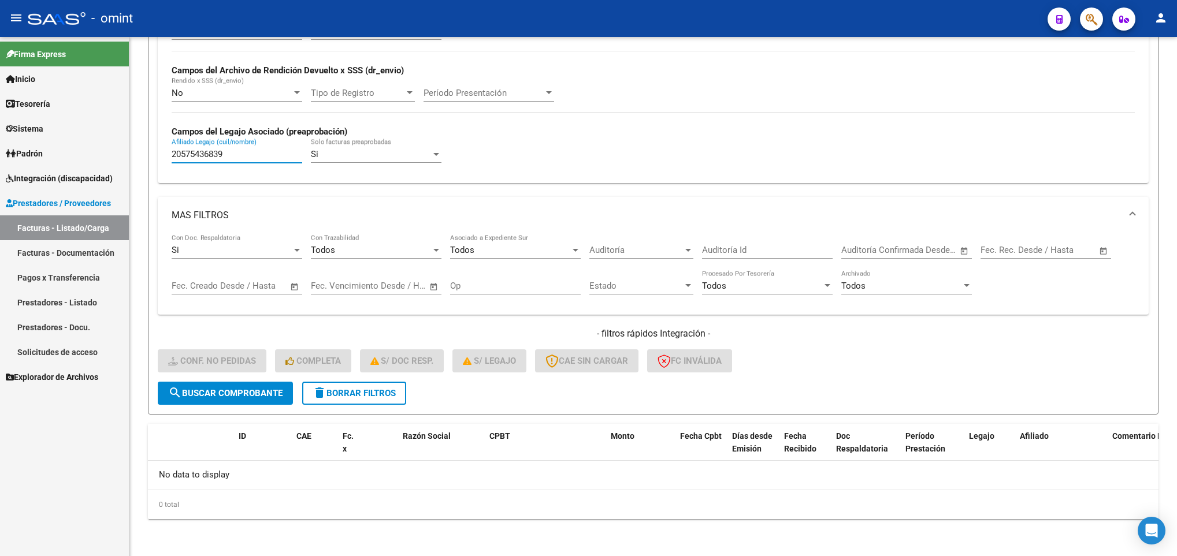
drag, startPoint x: 237, startPoint y: 154, endPoint x: 111, endPoint y: 146, distance: 126.8
click at [111, 146] on mat-sidenav-container "Firma Express Inicio Calendario SSS Instructivos Contacto OS Tesorería Extracto…" at bounding box center [588, 296] width 1177 height 519
paste input "6520701"
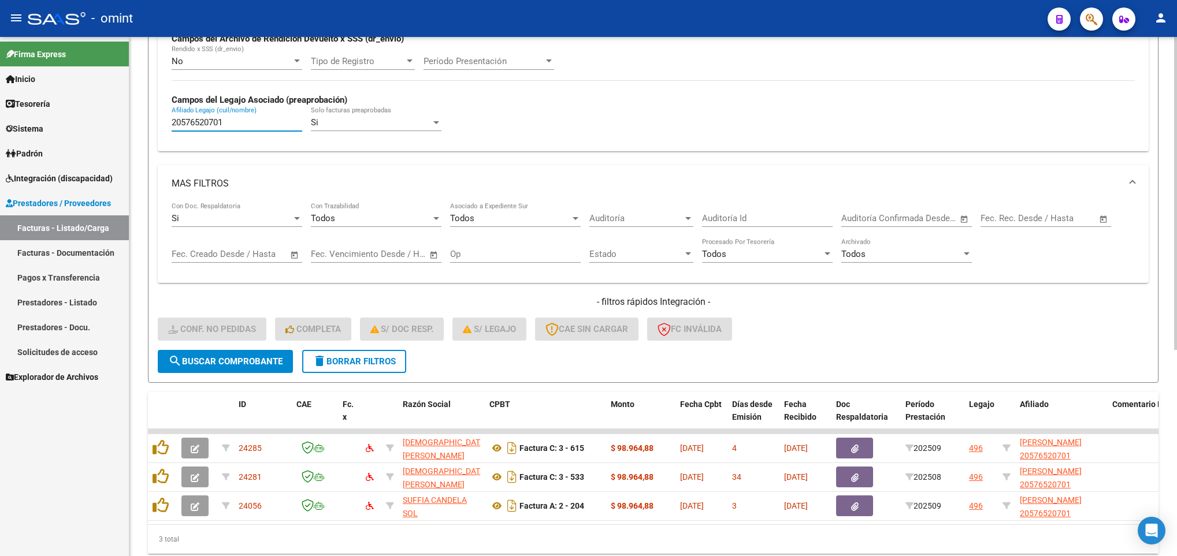
scroll to position [342, 0]
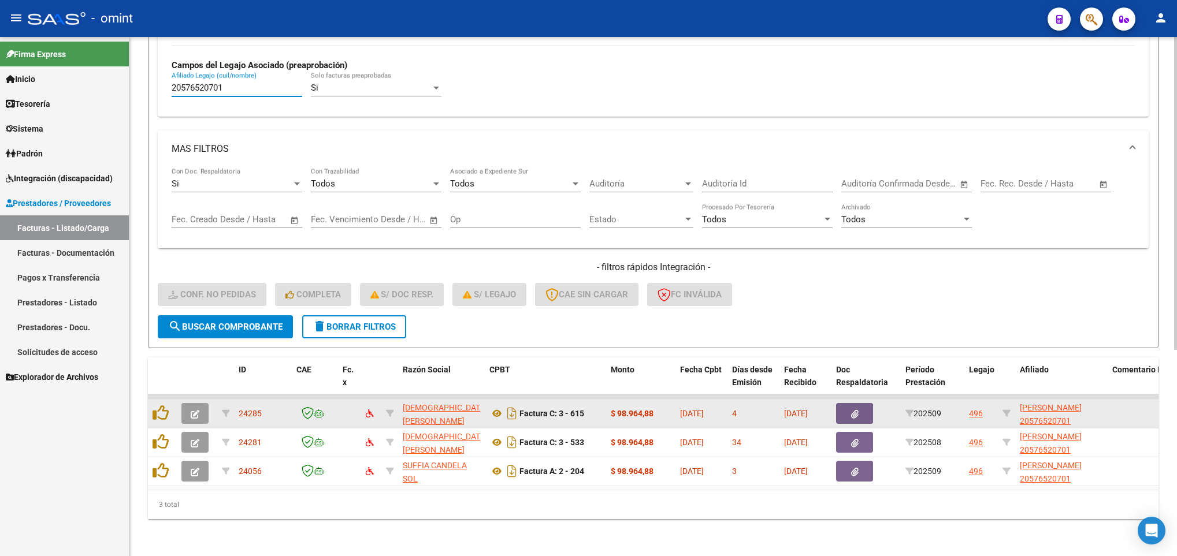
type input "20576520701"
click at [191, 410] on icon "button" at bounding box center [195, 414] width 9 height 9
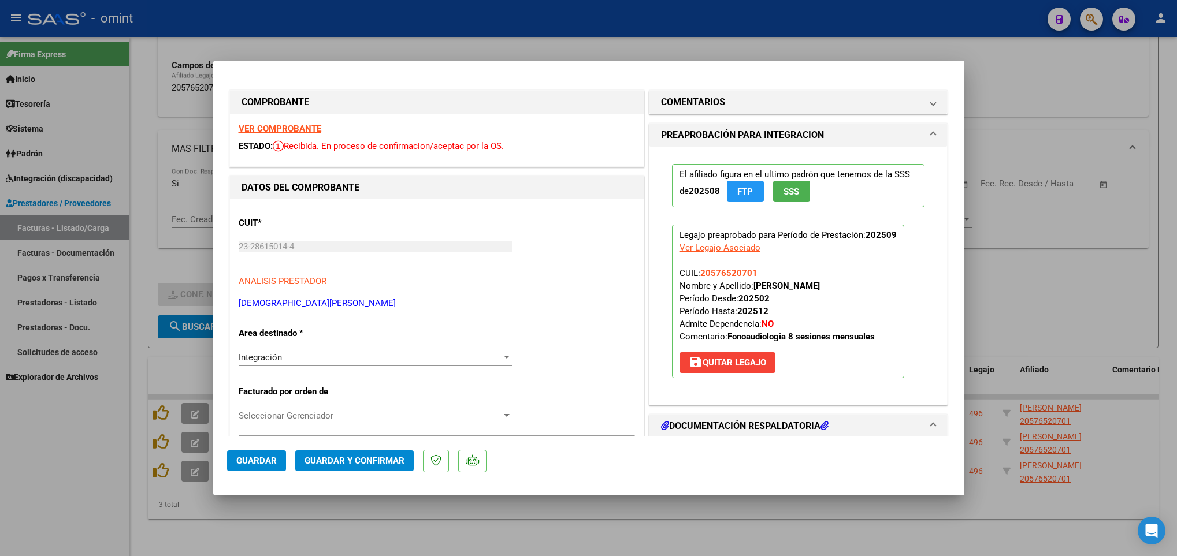
click at [281, 128] on strong "VER COMPROBANTE" at bounding box center [280, 129] width 83 height 10
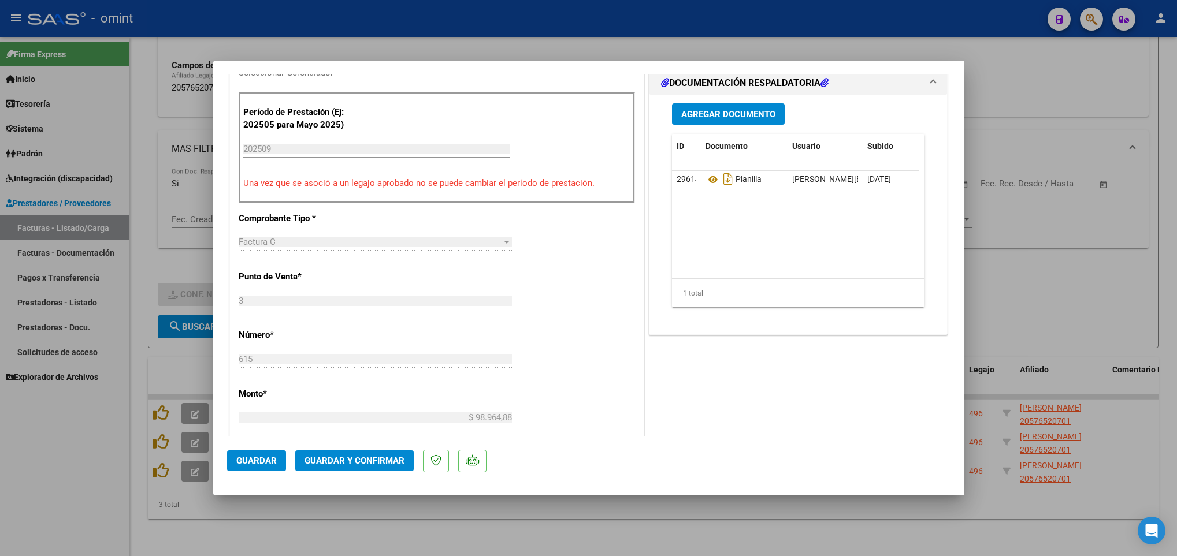
scroll to position [347, 0]
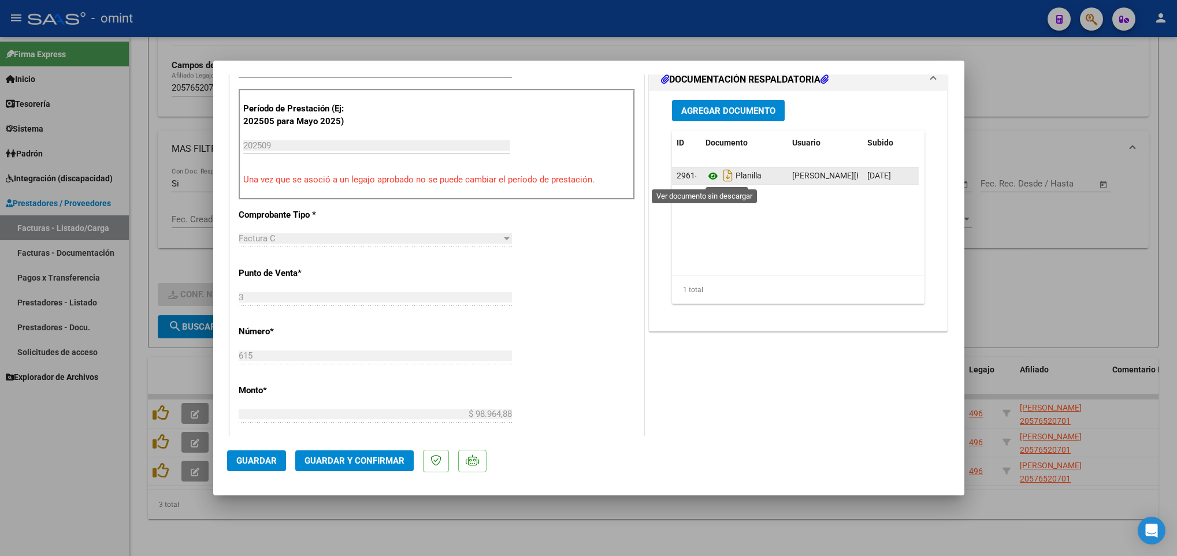
click at [706, 176] on icon at bounding box center [713, 176] width 15 height 14
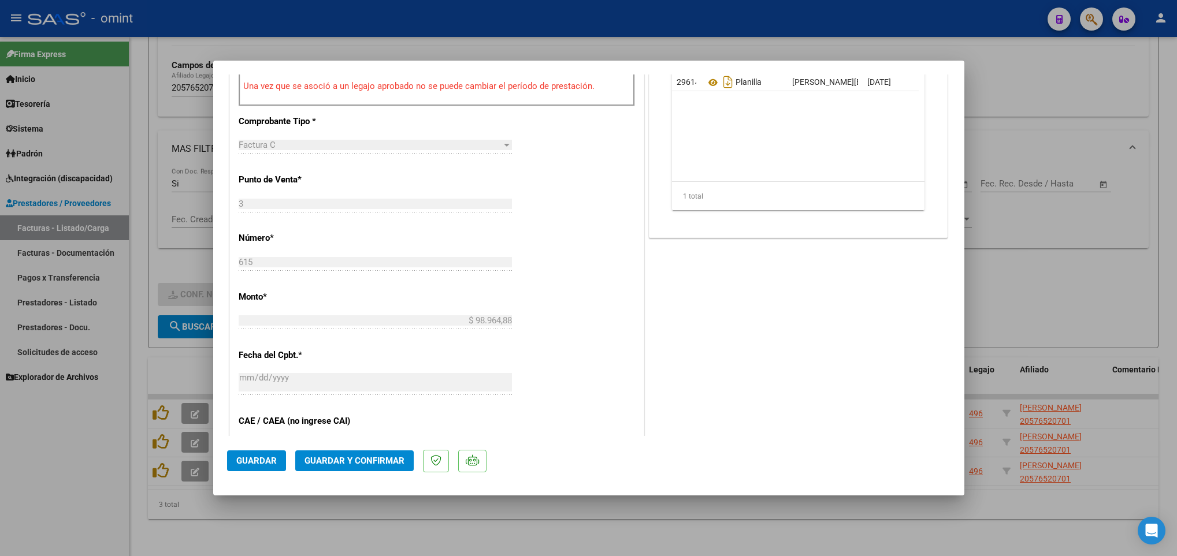
scroll to position [607, 0]
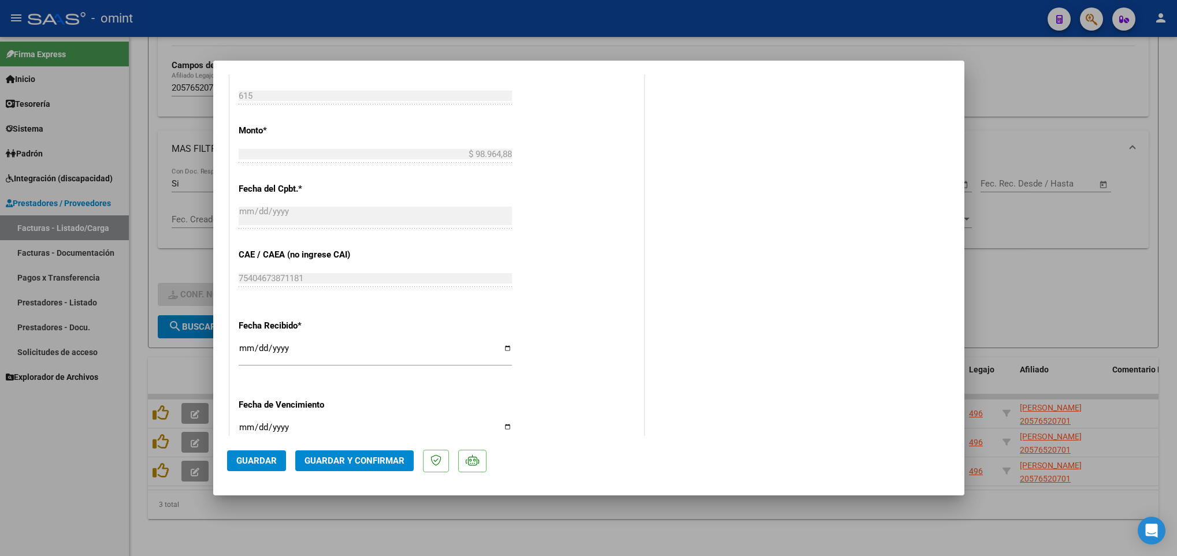
click at [377, 459] on span "Guardar y Confirmar" at bounding box center [355, 461] width 100 height 10
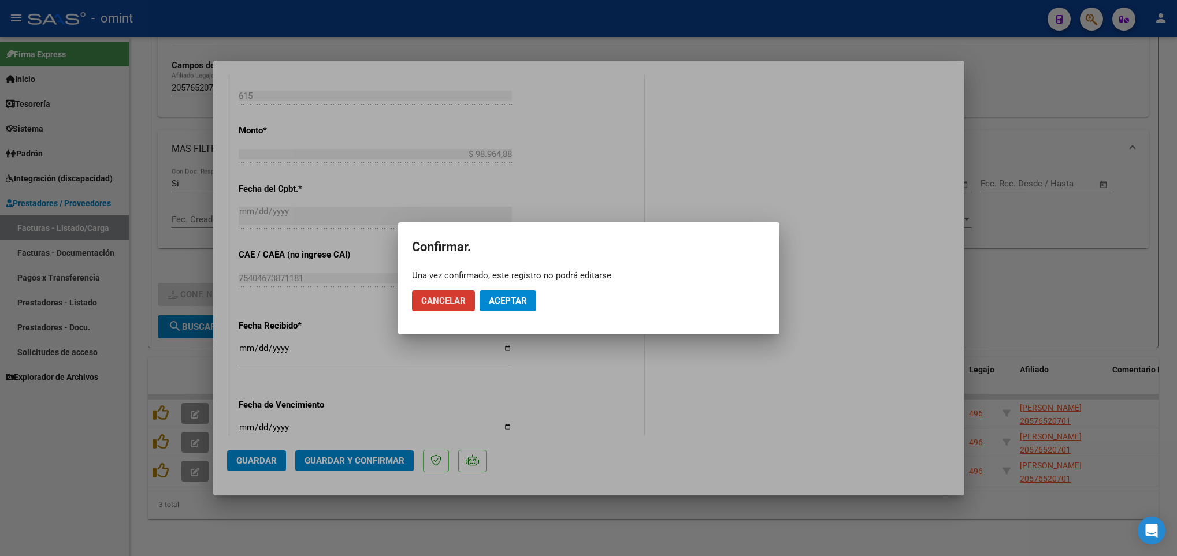
click at [505, 296] on span "Aceptar" at bounding box center [508, 301] width 38 height 10
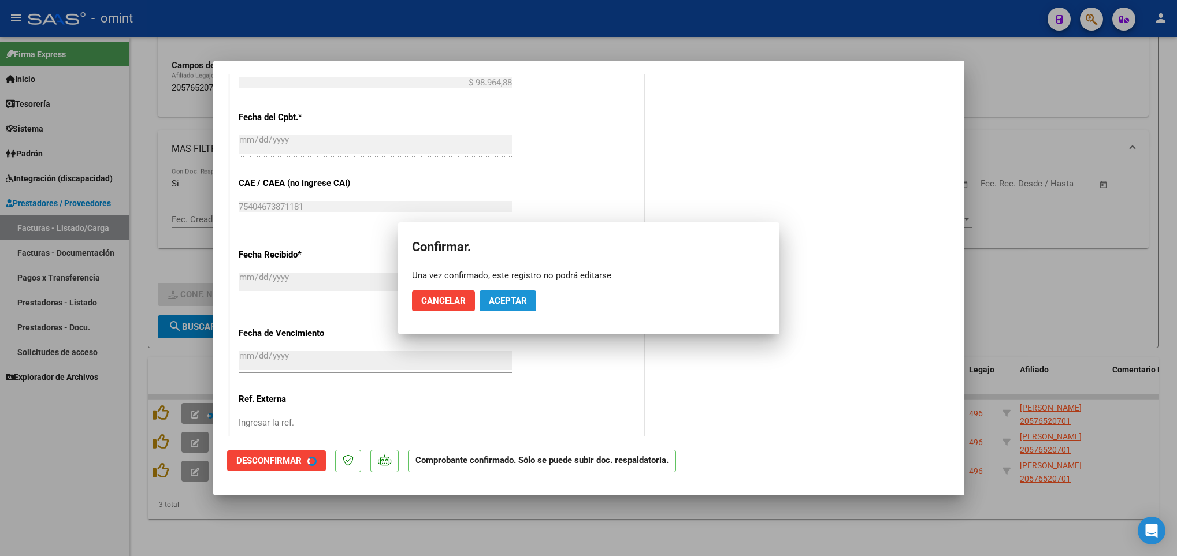
scroll to position [535, 0]
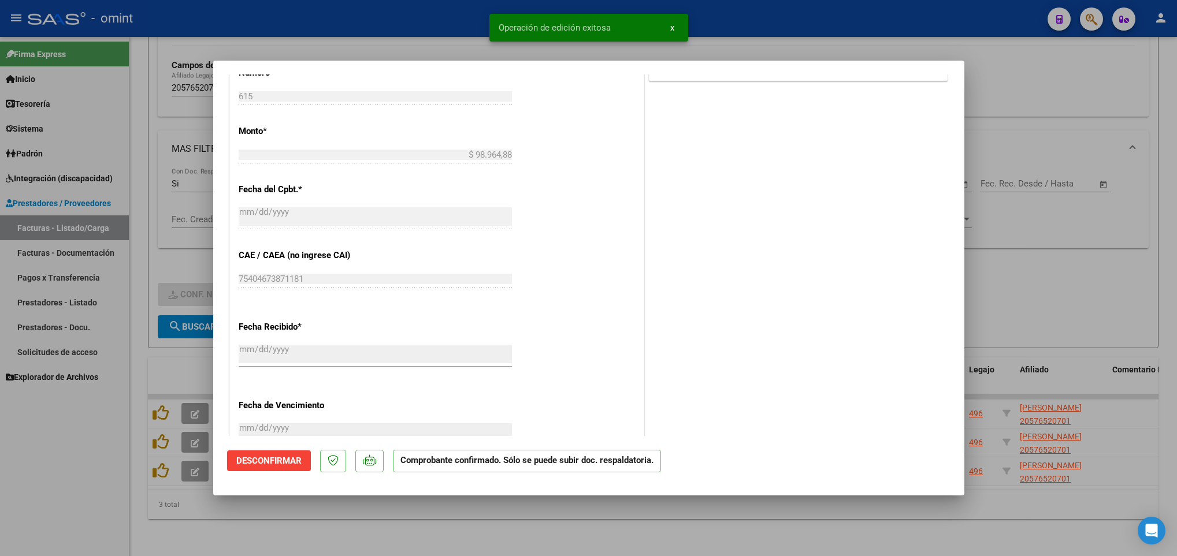
click at [262, 517] on div at bounding box center [588, 278] width 1177 height 556
type input "$ 0,00"
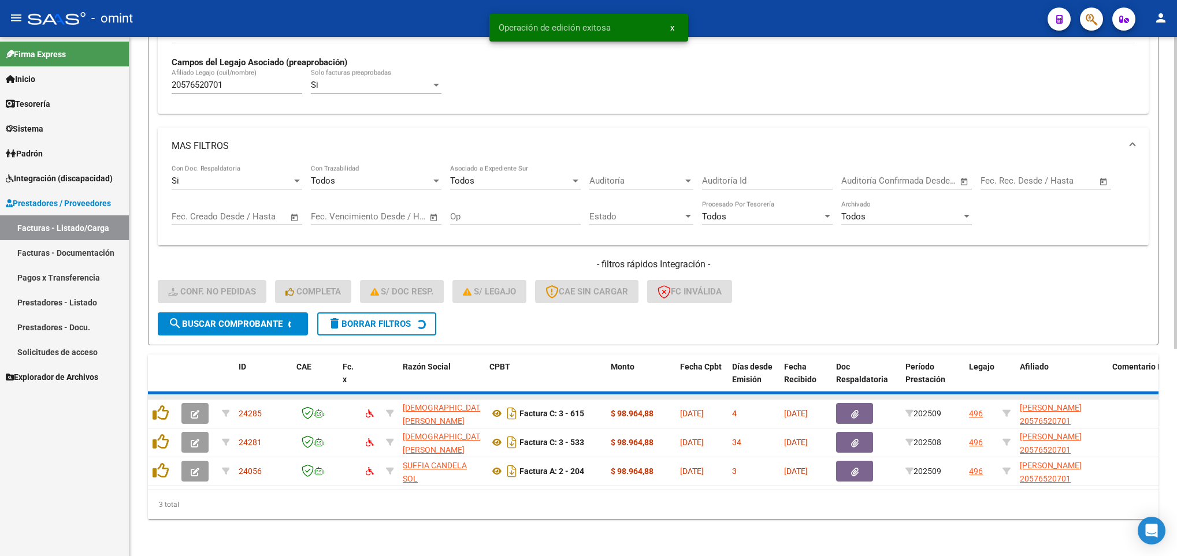
scroll to position [314, 0]
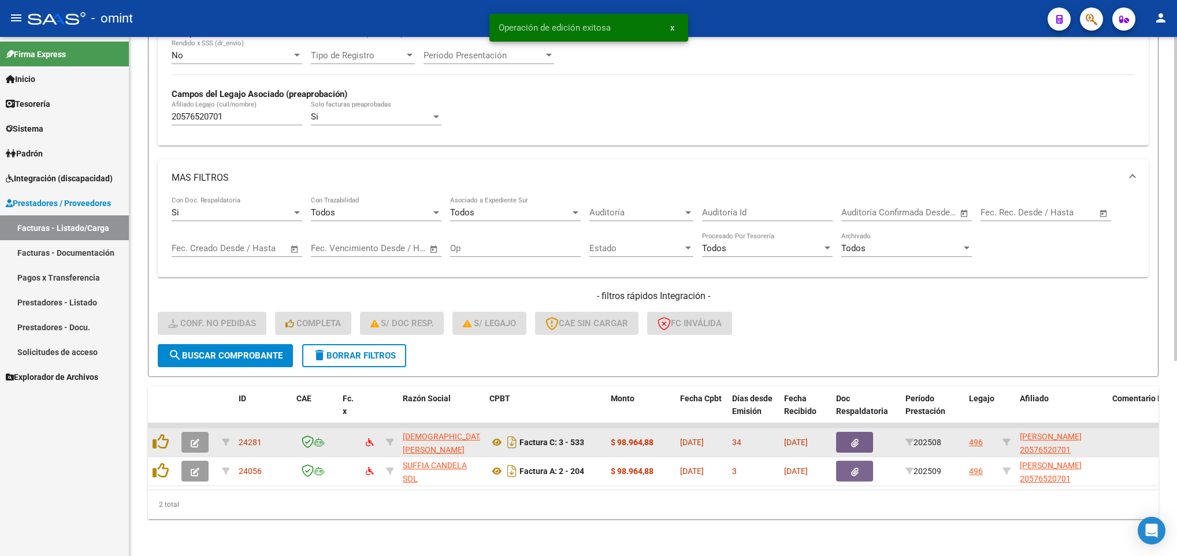
click at [194, 439] on icon "button" at bounding box center [195, 443] width 9 height 9
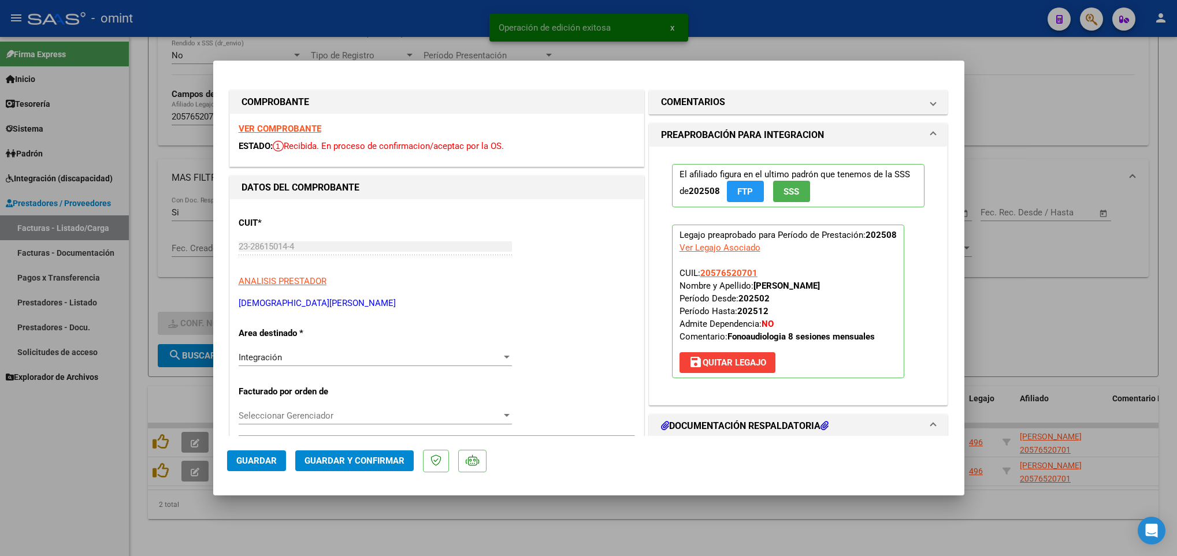
click at [302, 131] on strong "VER COMPROBANTE" at bounding box center [280, 129] width 83 height 10
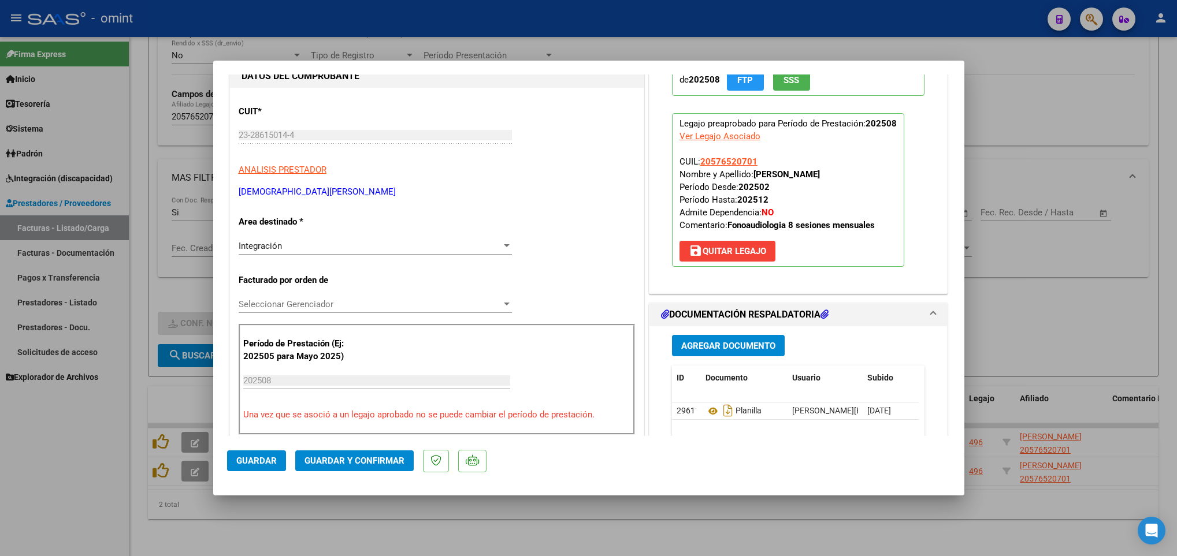
scroll to position [347, 0]
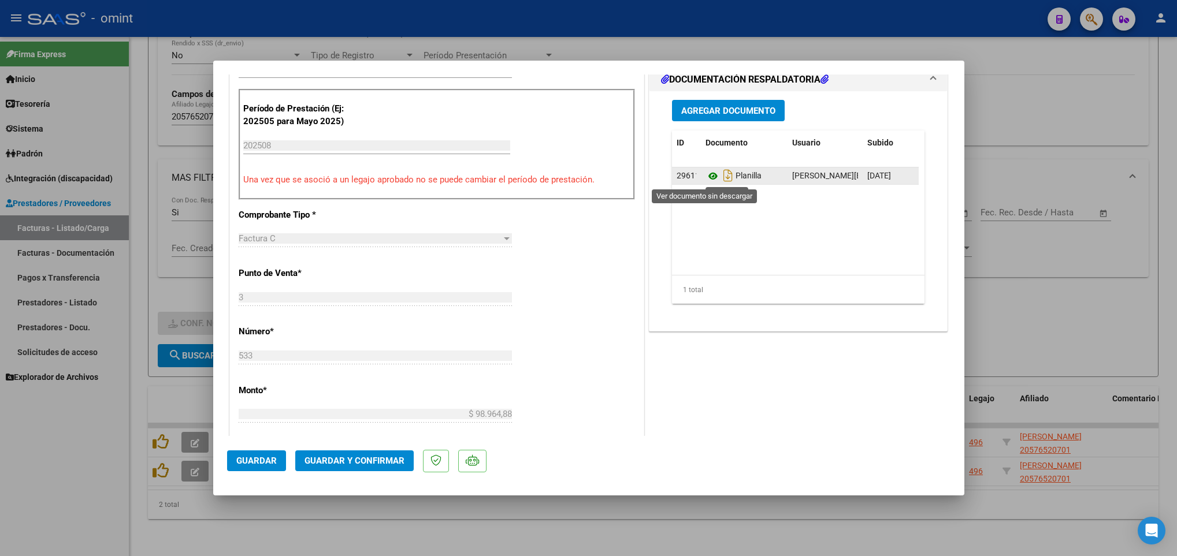
click at [706, 177] on icon at bounding box center [713, 176] width 15 height 14
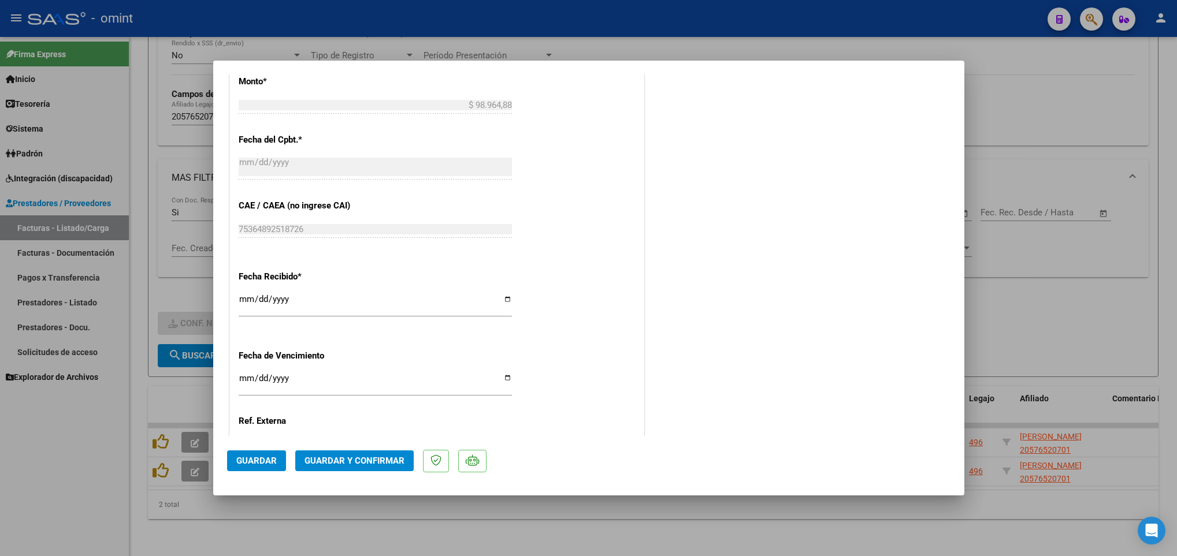
scroll to position [693, 0]
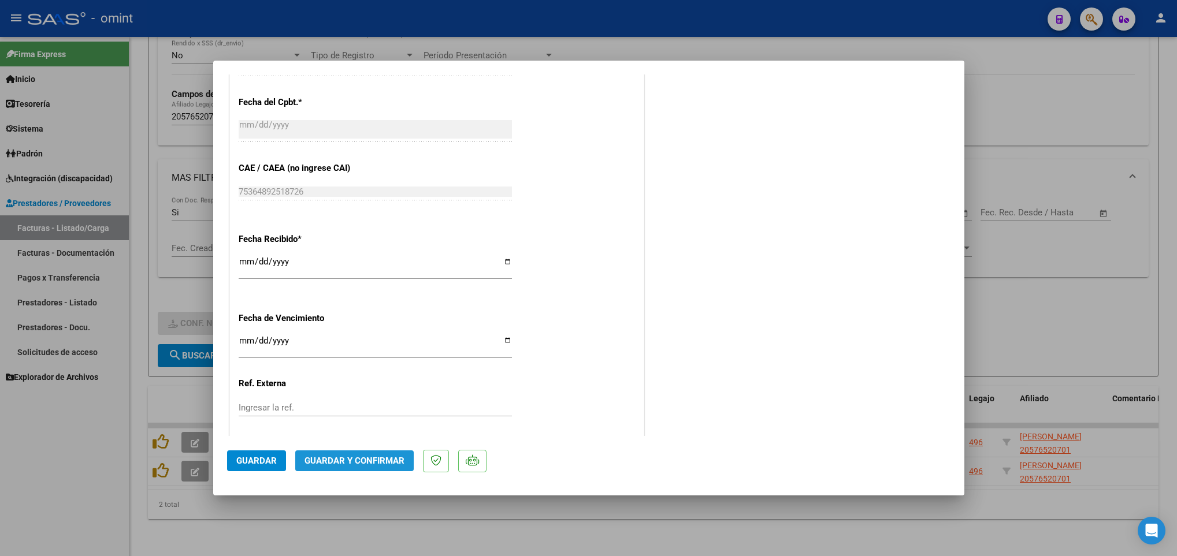
click at [374, 459] on span "Guardar y Confirmar" at bounding box center [355, 461] width 100 height 10
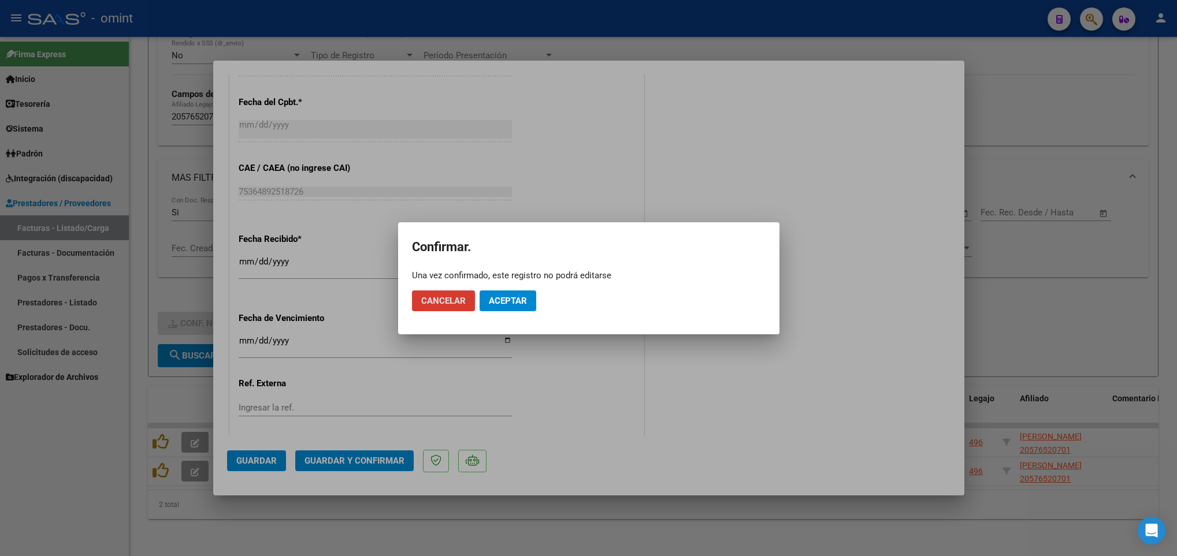
click at [521, 292] on button "Aceptar" at bounding box center [508, 301] width 57 height 21
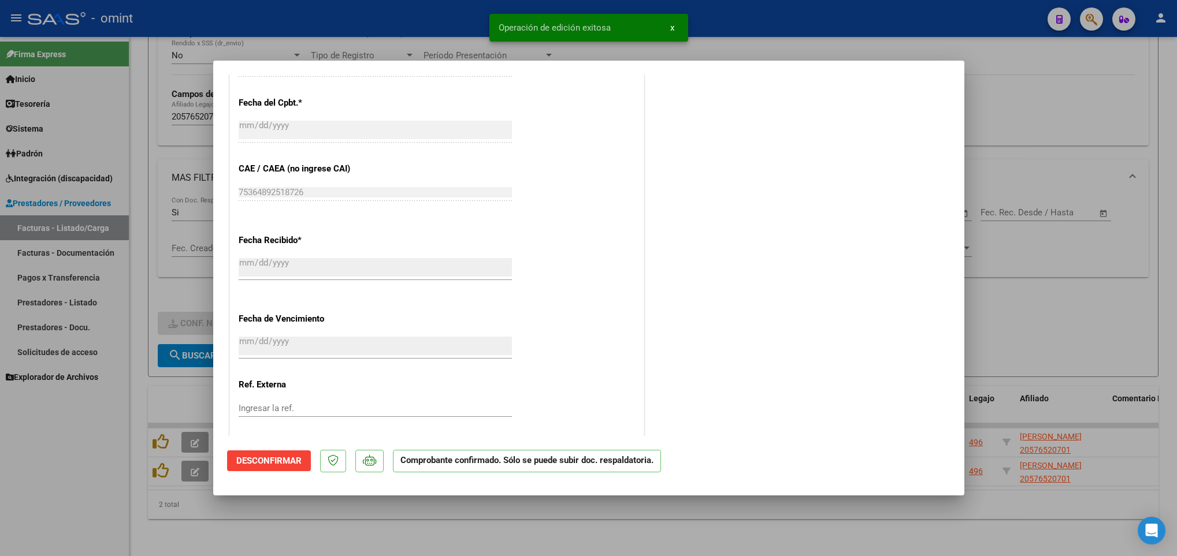
click at [453, 534] on div at bounding box center [588, 278] width 1177 height 556
type input "$ 0,00"
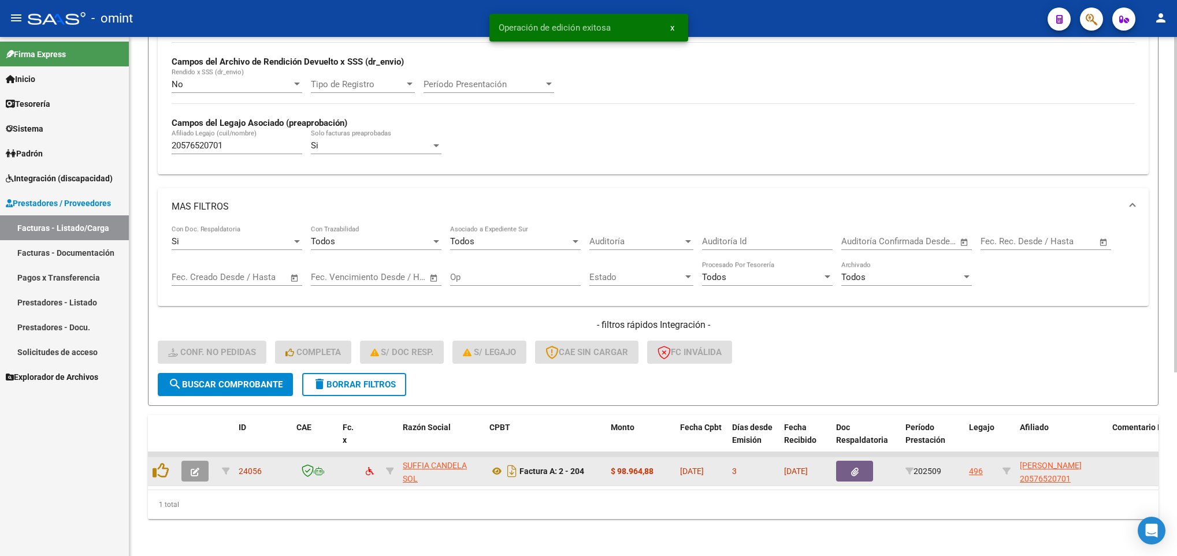
scroll to position [284, 0]
click at [185, 461] on button "button" at bounding box center [194, 471] width 27 height 21
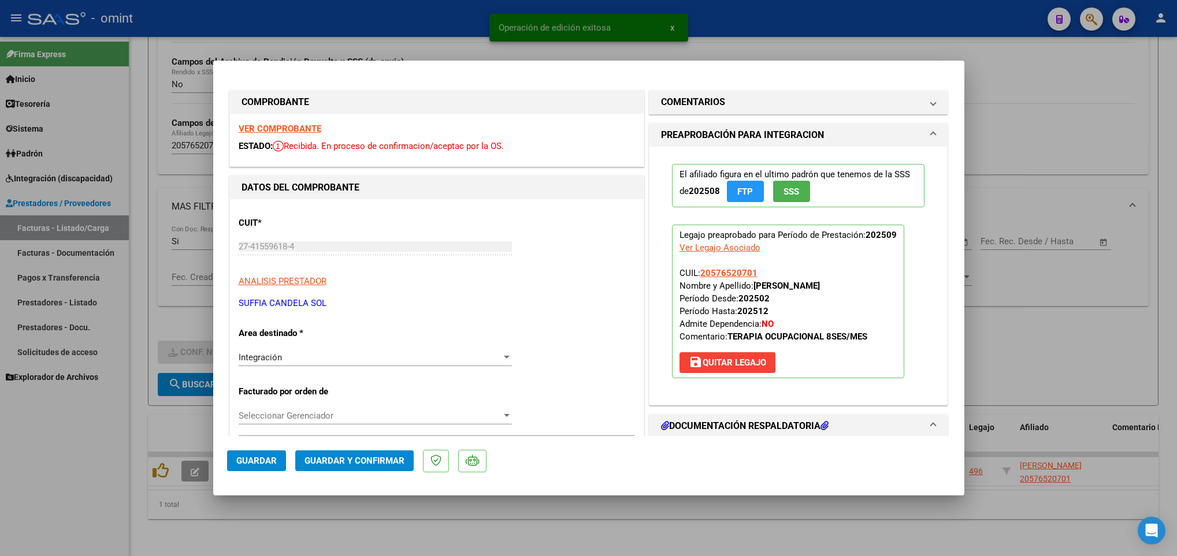
click at [303, 127] on strong "VER COMPROBANTE" at bounding box center [280, 129] width 83 height 10
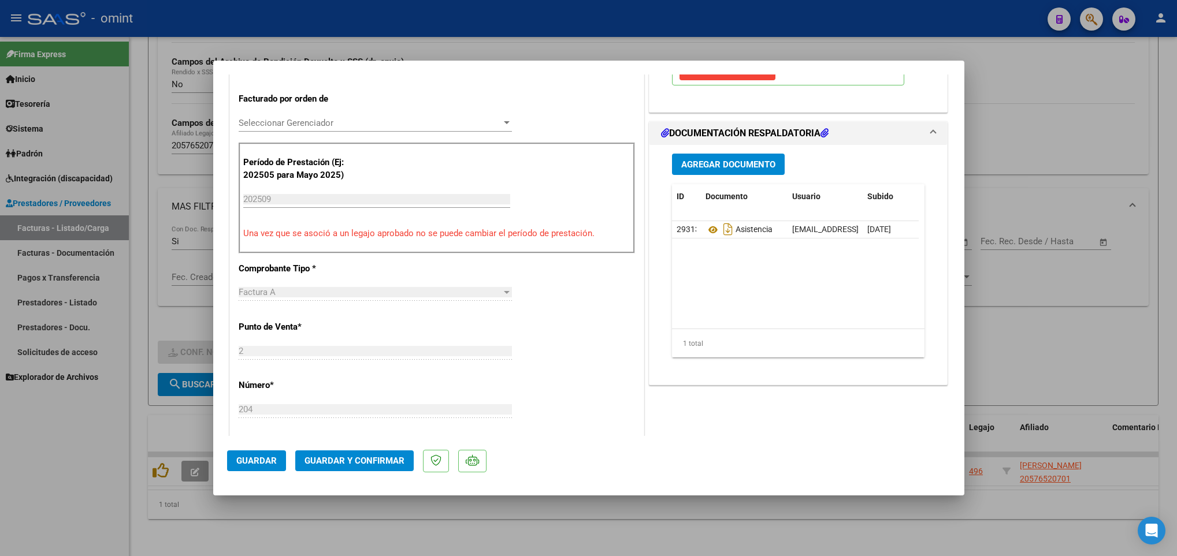
scroll to position [347, 0]
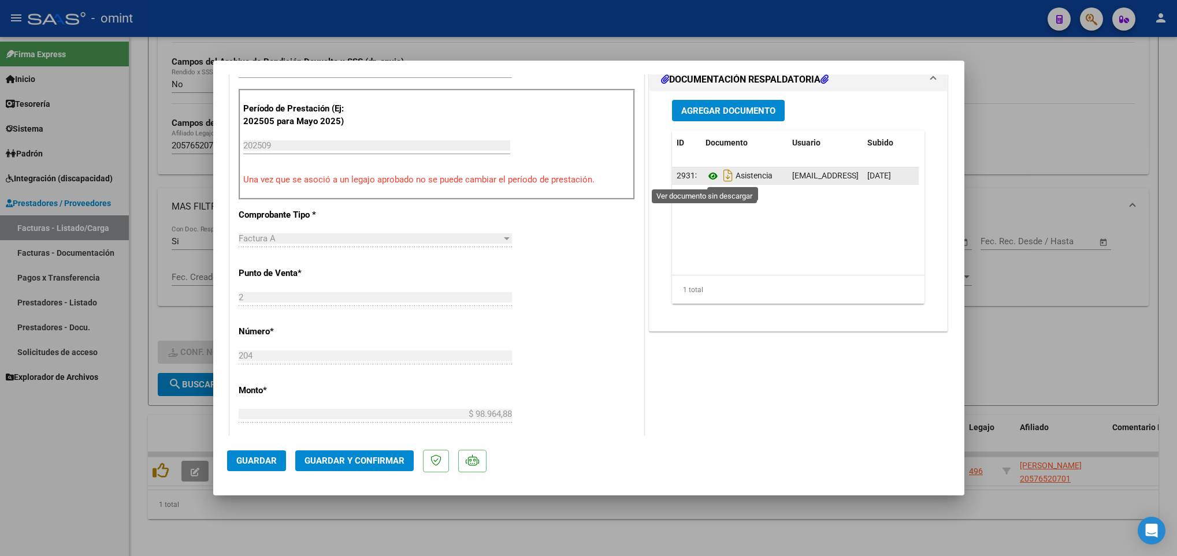
click at [706, 175] on icon at bounding box center [713, 176] width 15 height 14
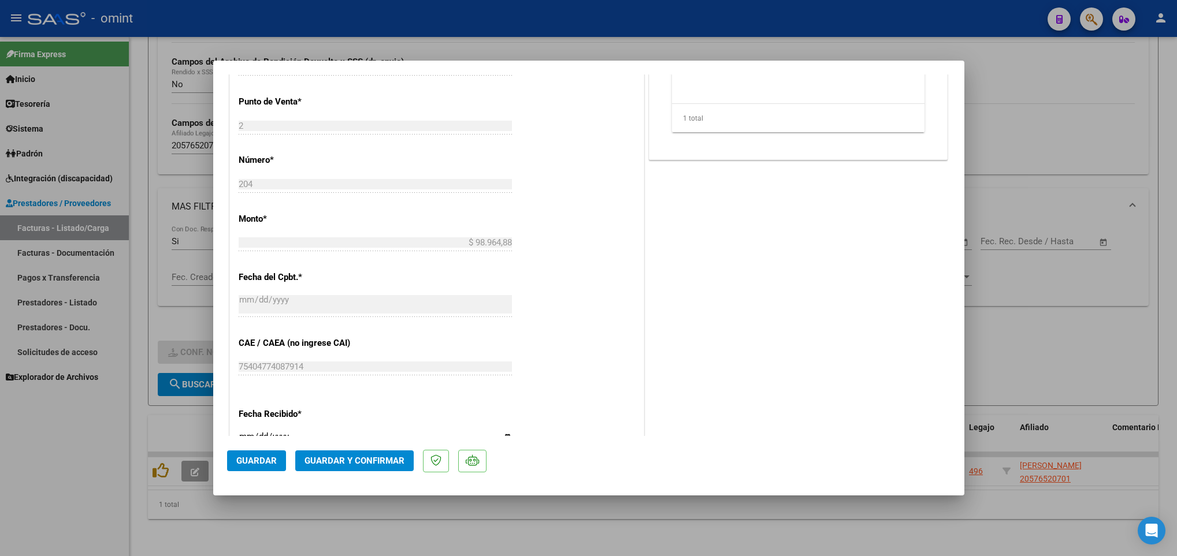
scroll to position [520, 0]
click at [366, 459] on span "Guardar y Confirmar" at bounding box center [355, 461] width 100 height 10
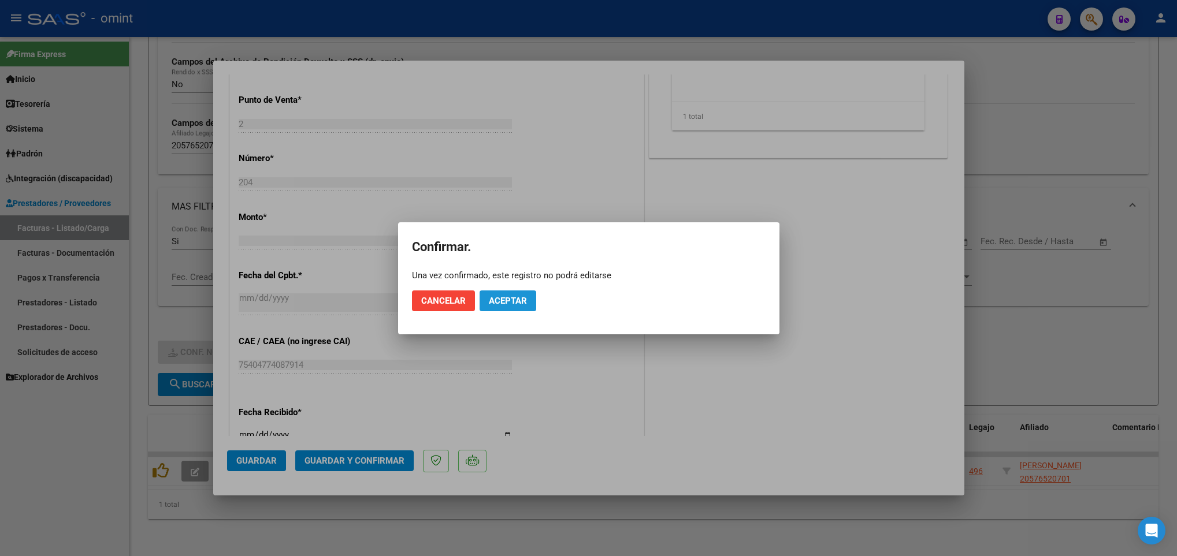
click at [521, 299] on span "Aceptar" at bounding box center [508, 301] width 38 height 10
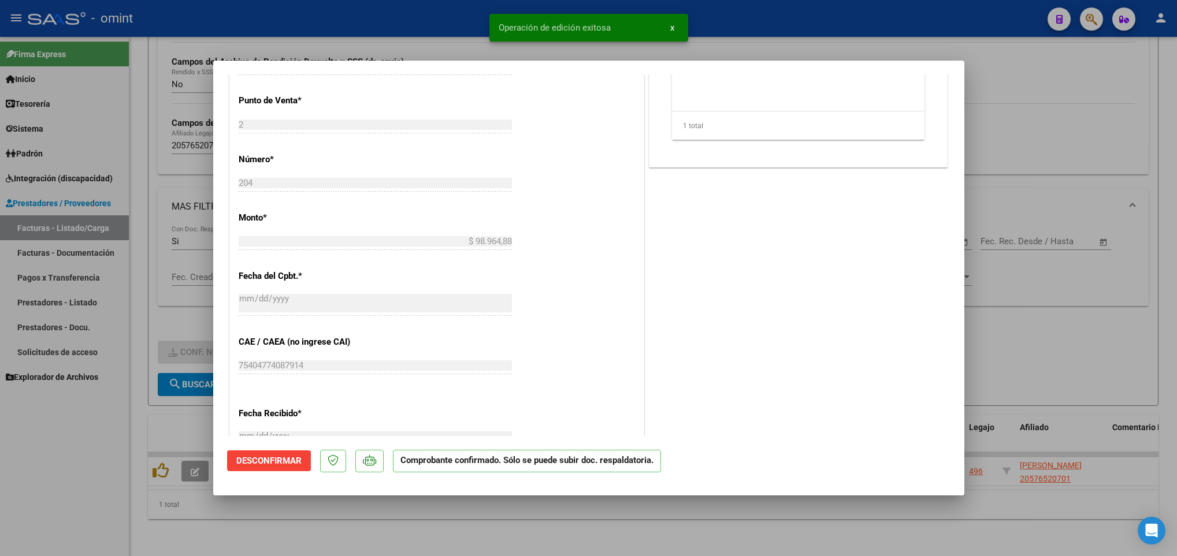
click at [456, 518] on div at bounding box center [588, 278] width 1177 height 556
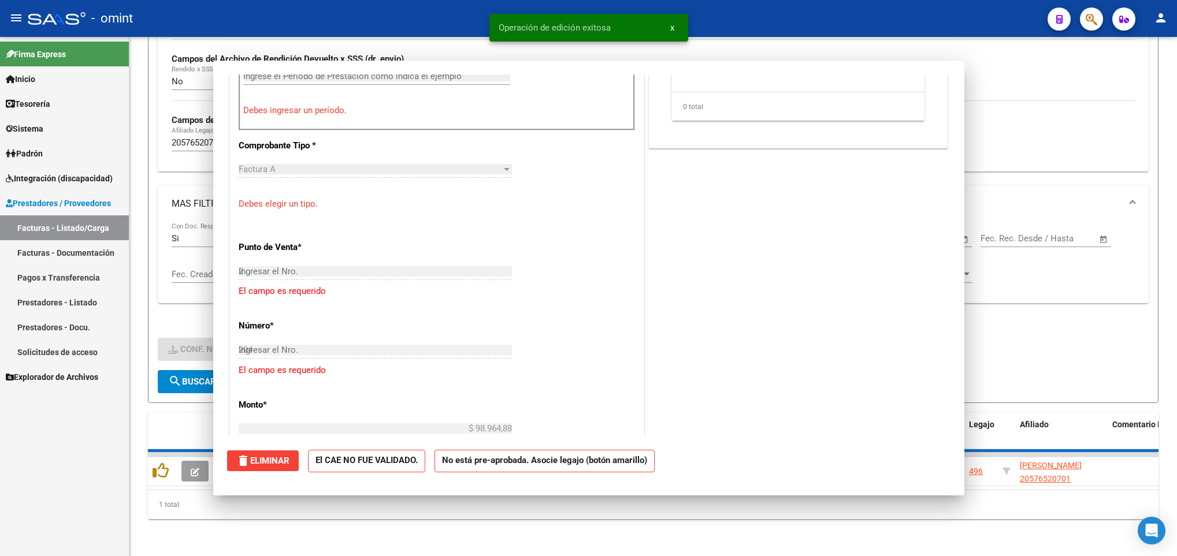
type input "$ 0,00"
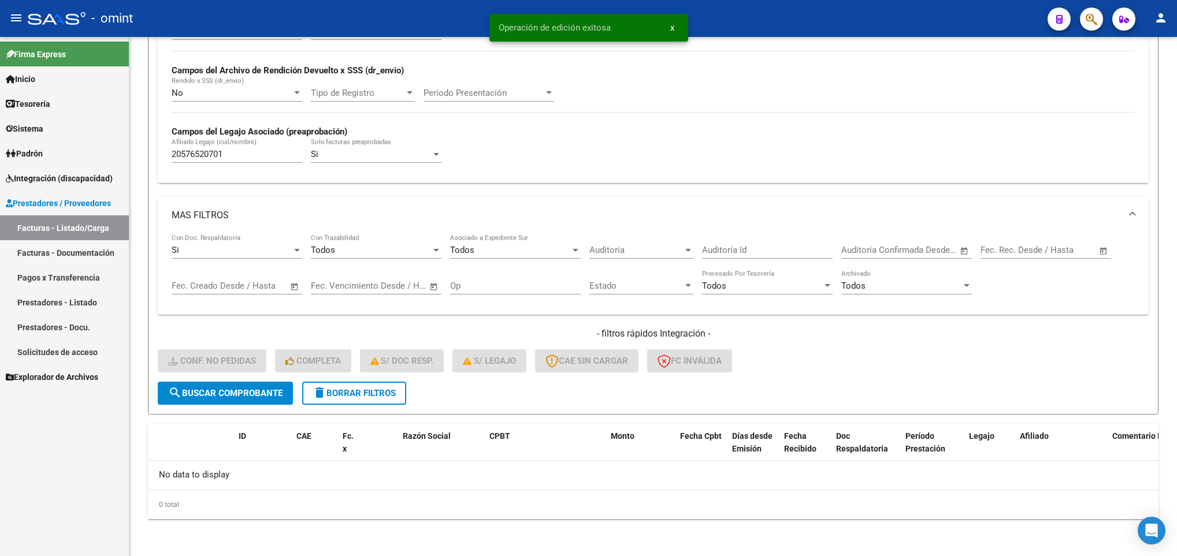
scroll to position [262, 0]
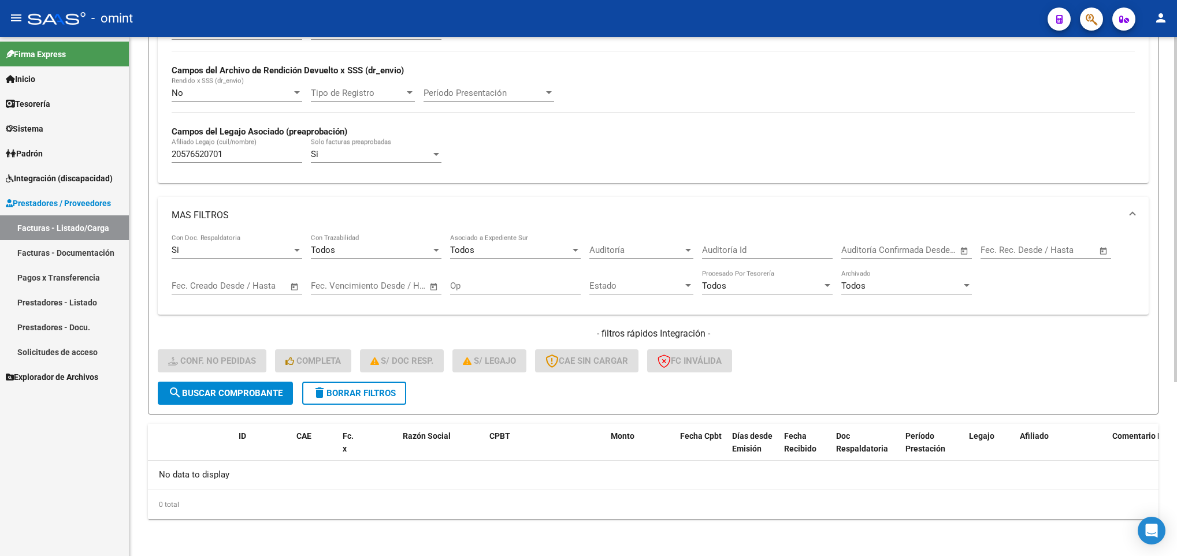
click at [240, 153] on input "20576520701" at bounding box center [237, 154] width 131 height 10
drag, startPoint x: 240, startPoint y: 153, endPoint x: 111, endPoint y: 146, distance: 129.0
click at [111, 146] on mat-sidenav-container "Firma Express Inicio Calendario SSS Instructivos Contacto OS Tesorería Extracto…" at bounding box center [588, 296] width 1177 height 519
paste input "8199293"
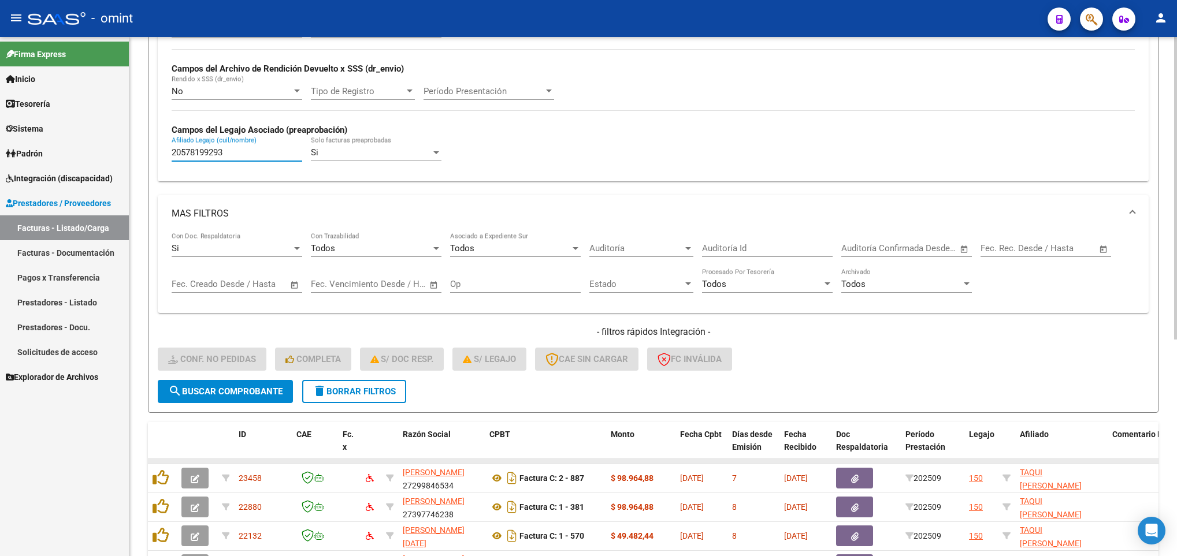
scroll to position [371, 0]
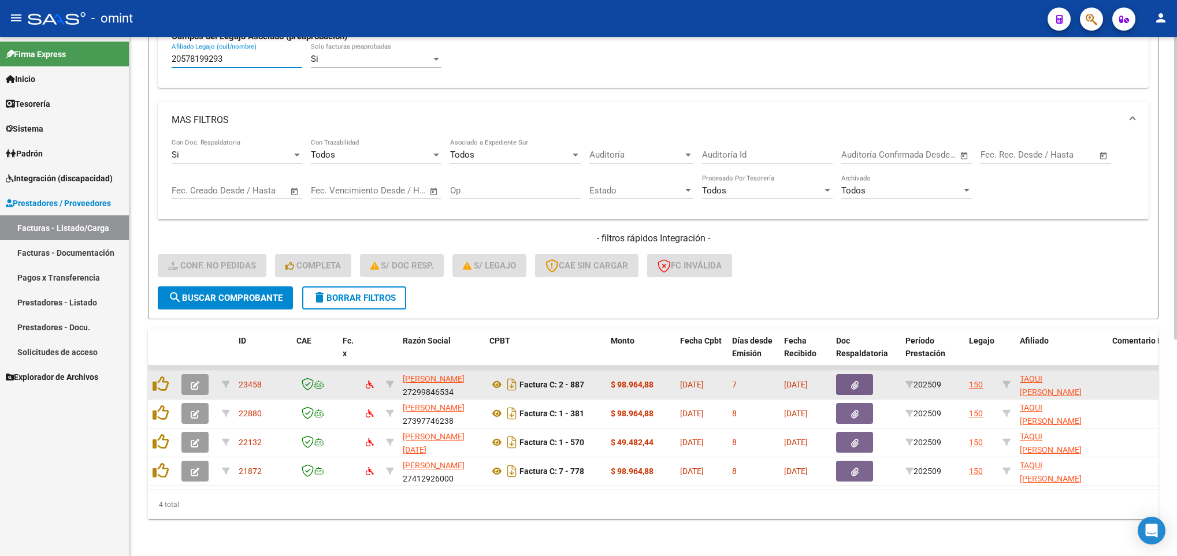
type input "20578199293"
click at [194, 381] on icon "button" at bounding box center [195, 385] width 9 height 9
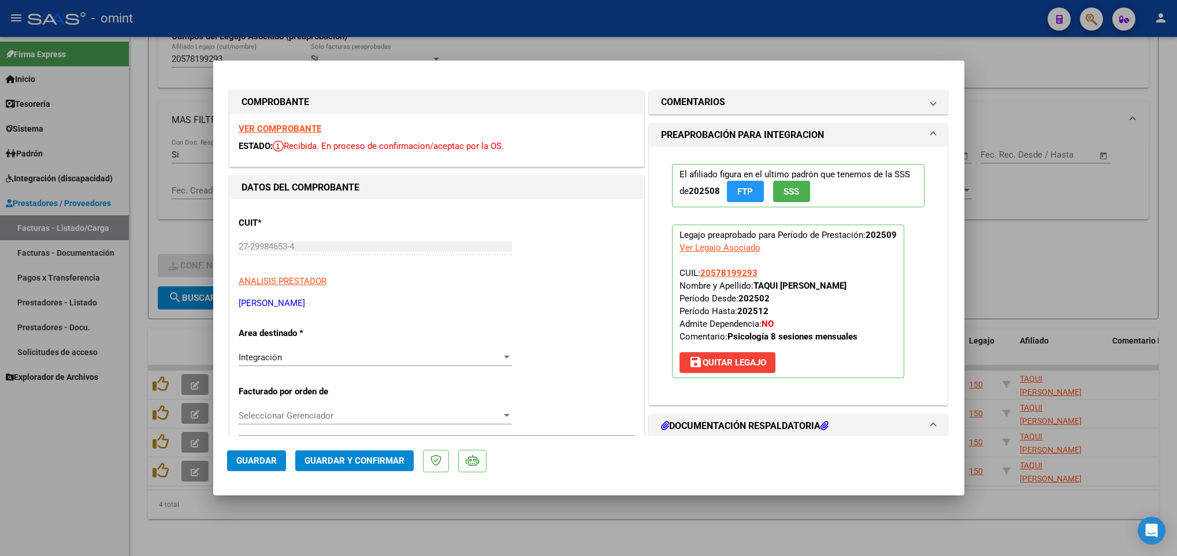
click at [274, 127] on strong "VER COMPROBANTE" at bounding box center [280, 129] width 83 height 10
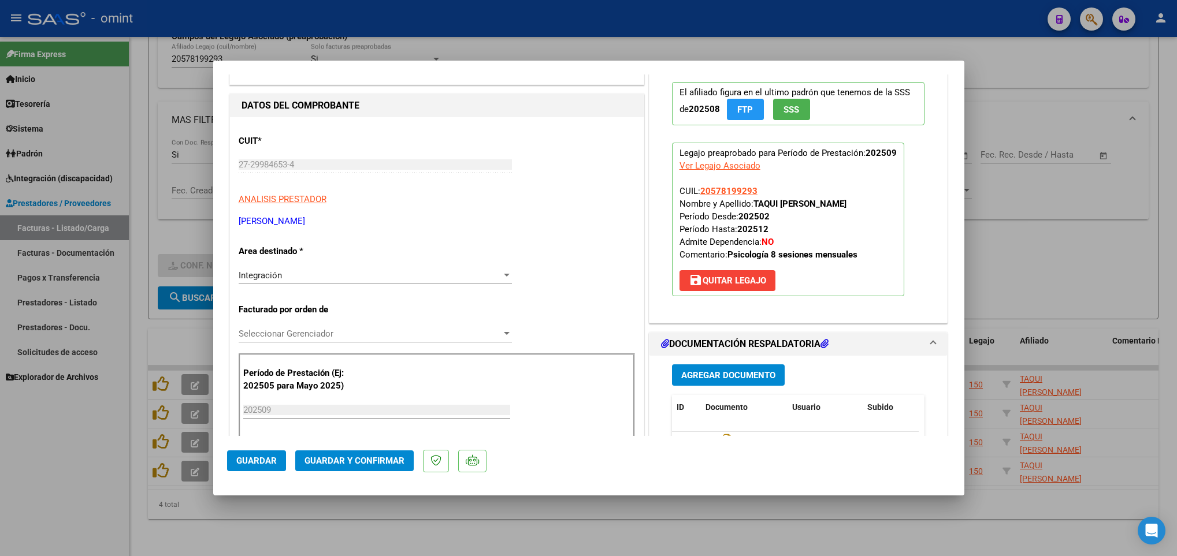
scroll to position [347, 0]
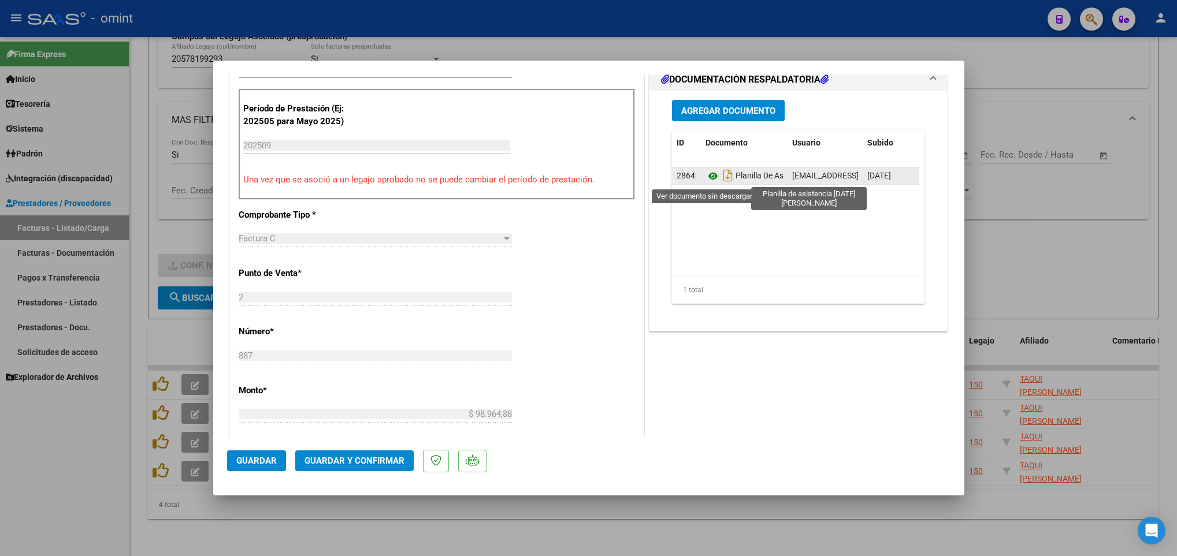
click at [706, 179] on icon at bounding box center [713, 176] width 15 height 14
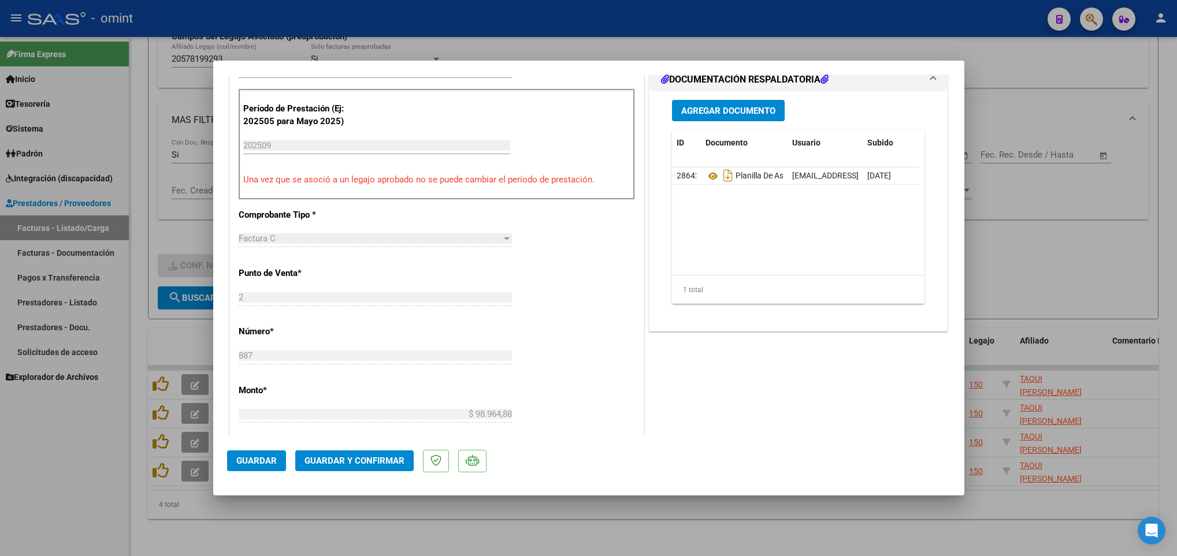
click at [373, 456] on span "Guardar y Confirmar" at bounding box center [355, 461] width 100 height 10
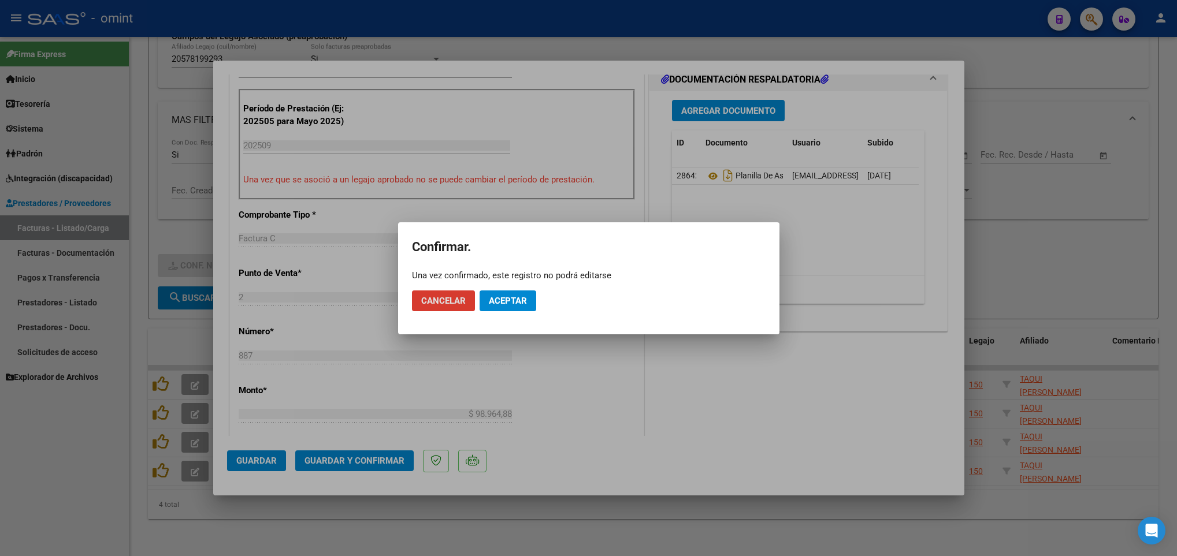
click at [515, 298] on span "Aceptar" at bounding box center [508, 301] width 38 height 10
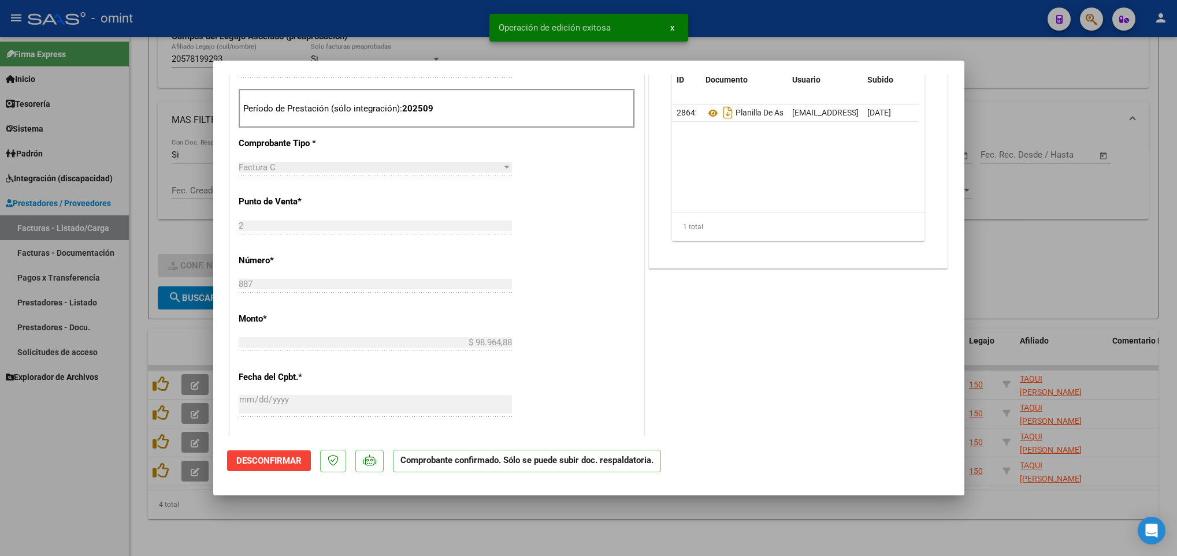
click at [596, 533] on div at bounding box center [588, 278] width 1177 height 556
type input "$ 0,00"
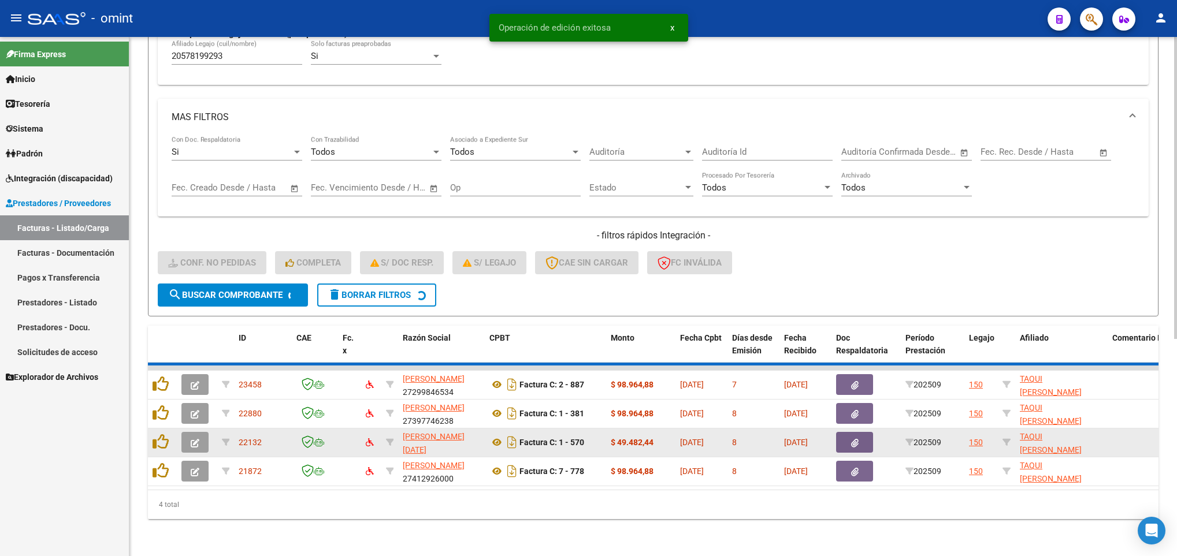
scroll to position [342, 0]
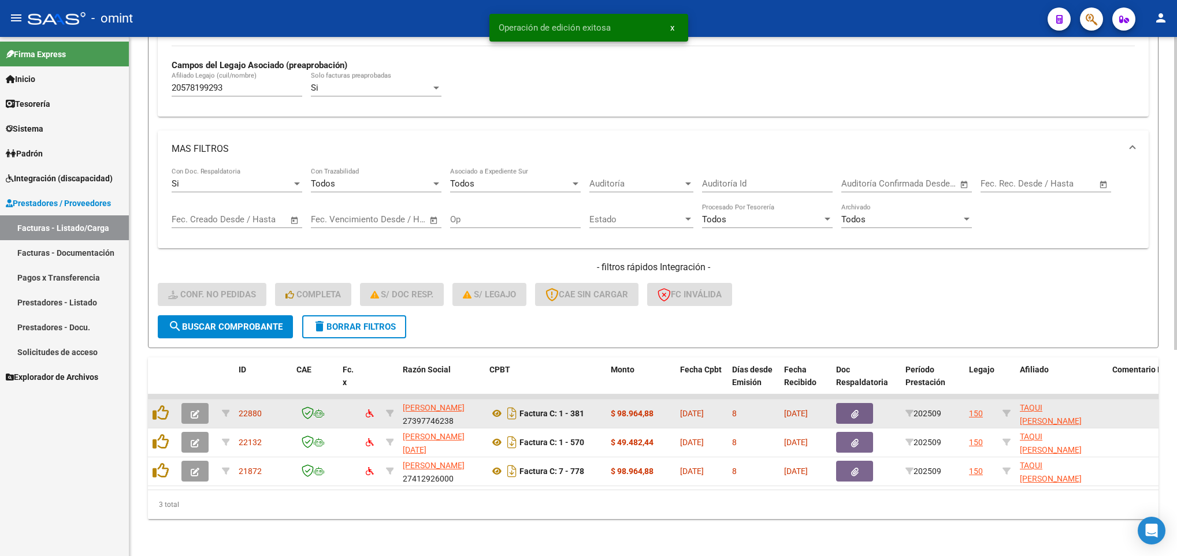
click at [191, 410] on icon "button" at bounding box center [195, 414] width 9 height 9
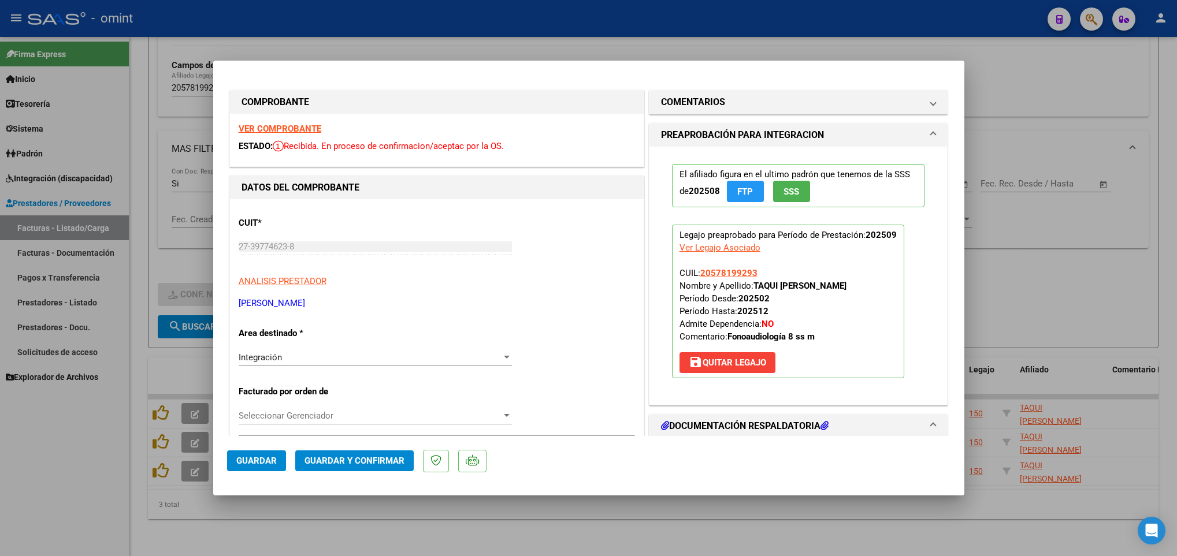
click at [298, 125] on strong "VER COMPROBANTE" at bounding box center [280, 129] width 83 height 10
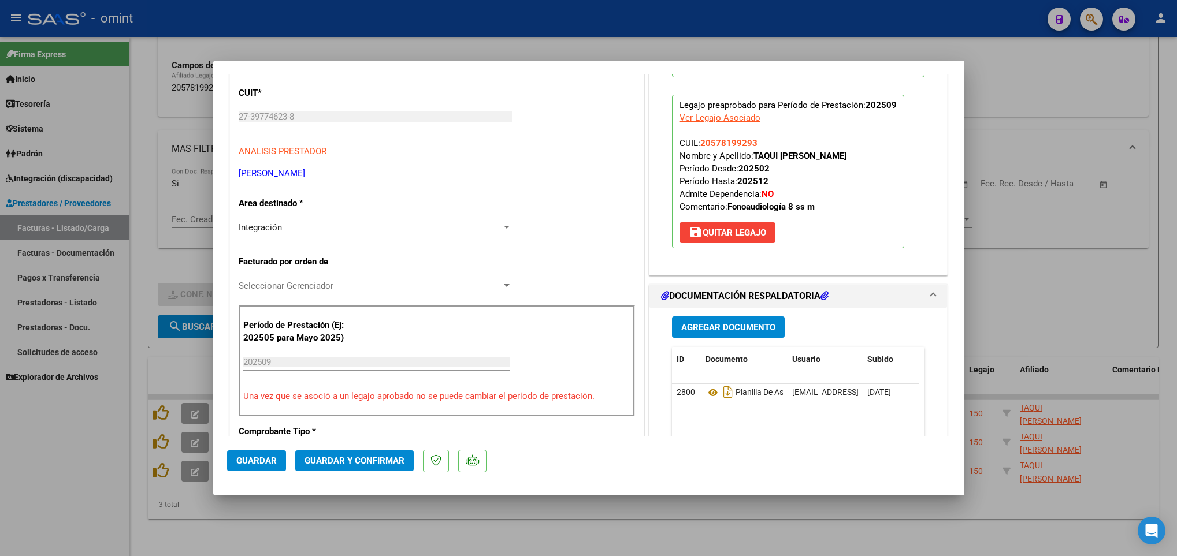
scroll to position [347, 0]
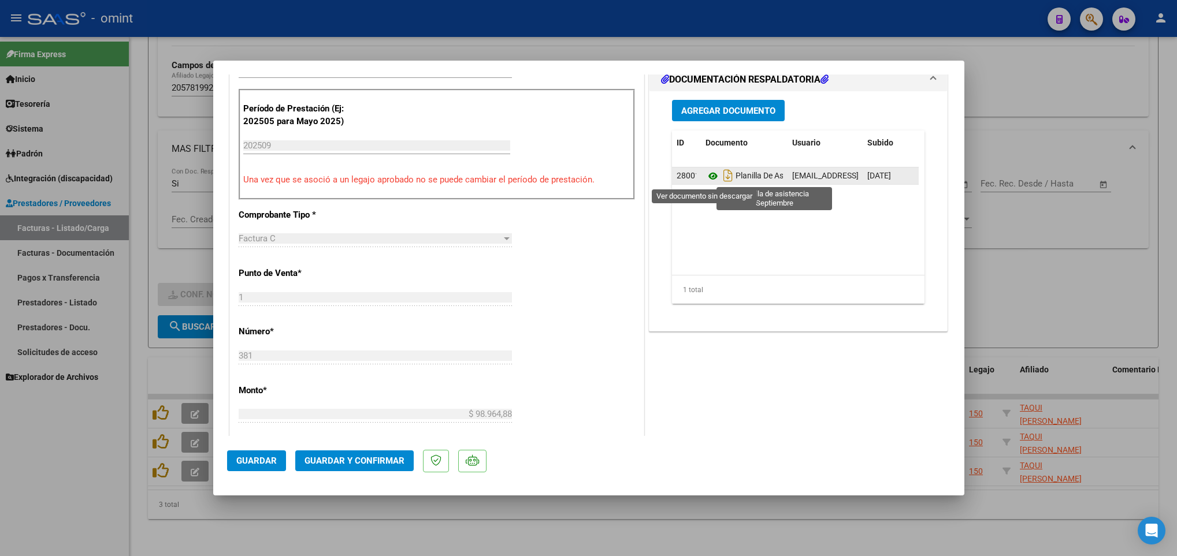
click at [706, 180] on icon at bounding box center [713, 176] width 15 height 14
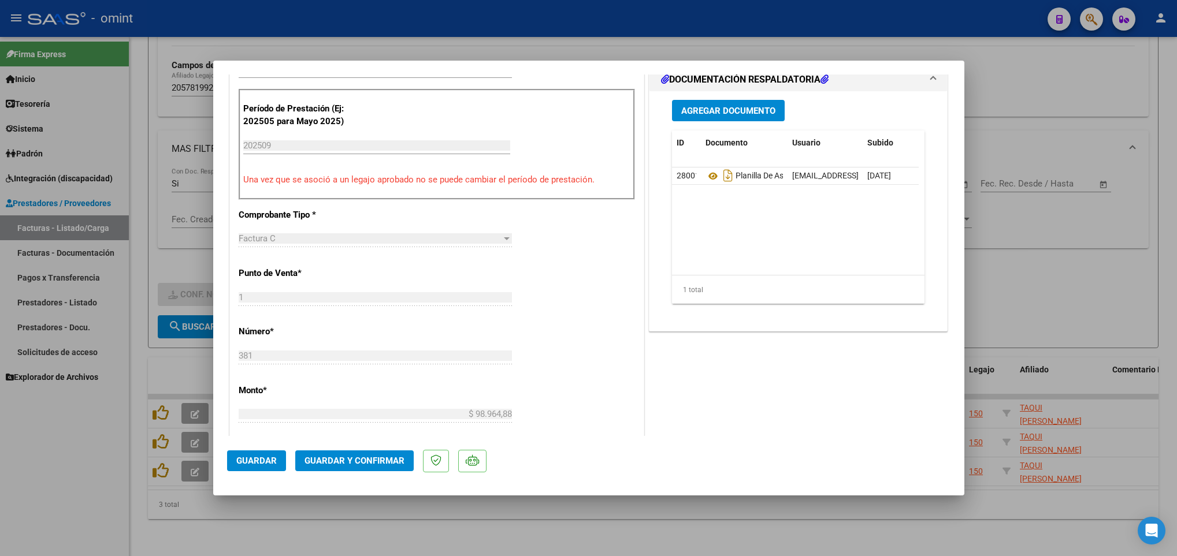
scroll to position [0, 0]
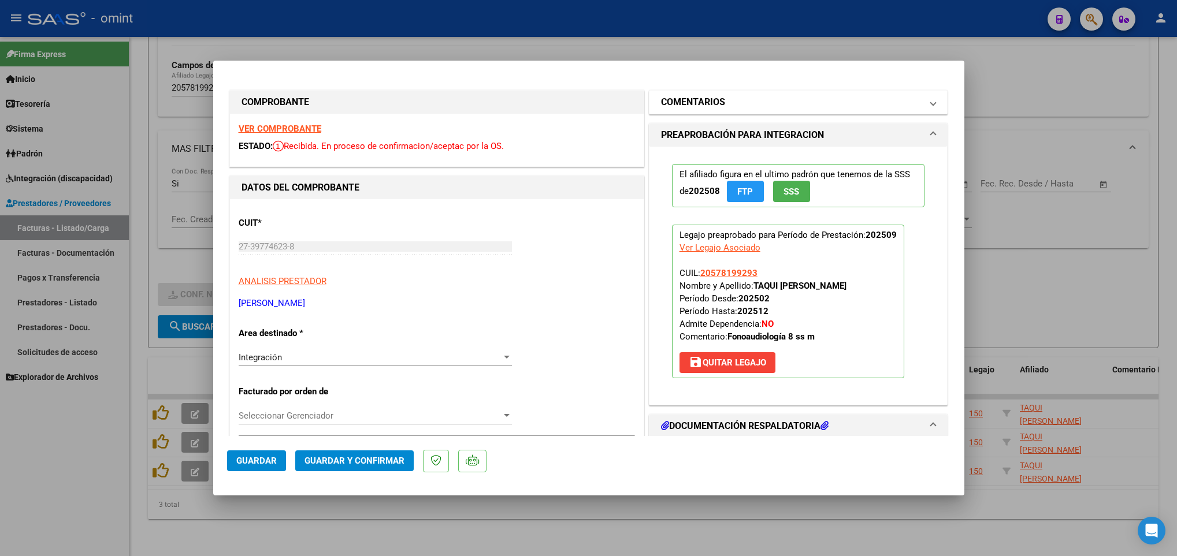
click at [737, 101] on mat-panel-title "COMENTARIOS" at bounding box center [791, 102] width 261 height 14
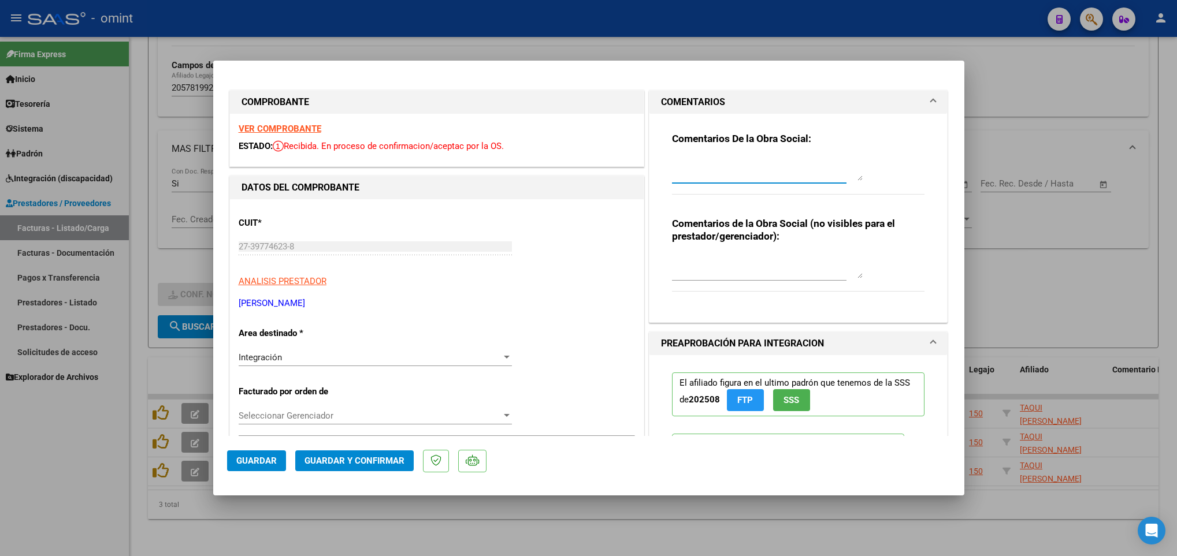
click at [693, 164] on textarea at bounding box center [767, 169] width 191 height 23
type textarea "Estimada, la planilla de asistencia debe estar firmada por la familia para pode…"
click at [263, 465] on span "Guardar" at bounding box center [256, 461] width 40 height 10
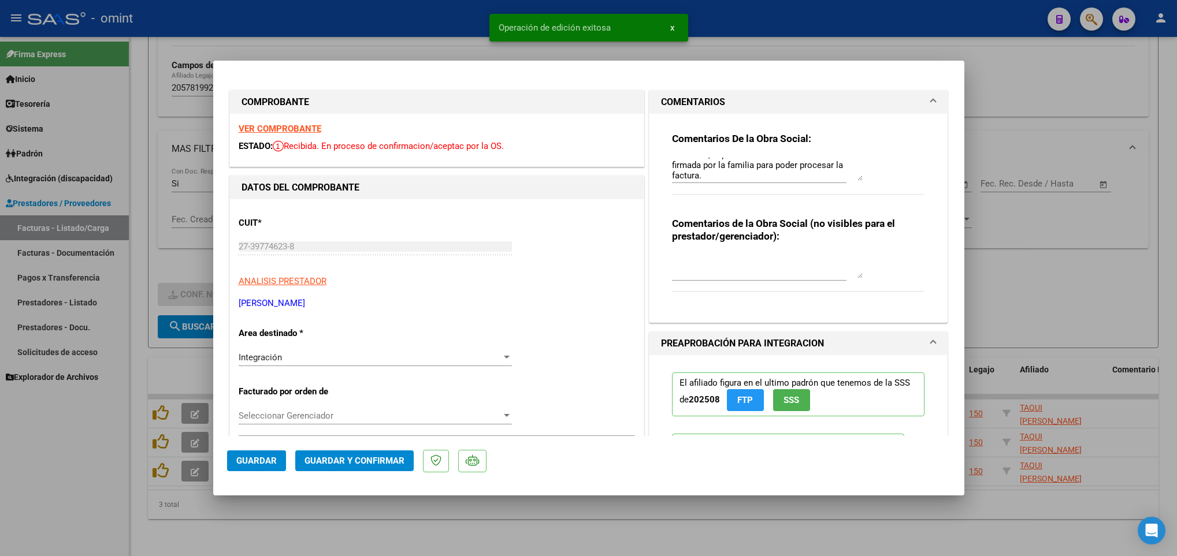
click at [263, 510] on div at bounding box center [588, 278] width 1177 height 556
type input "$ 0,00"
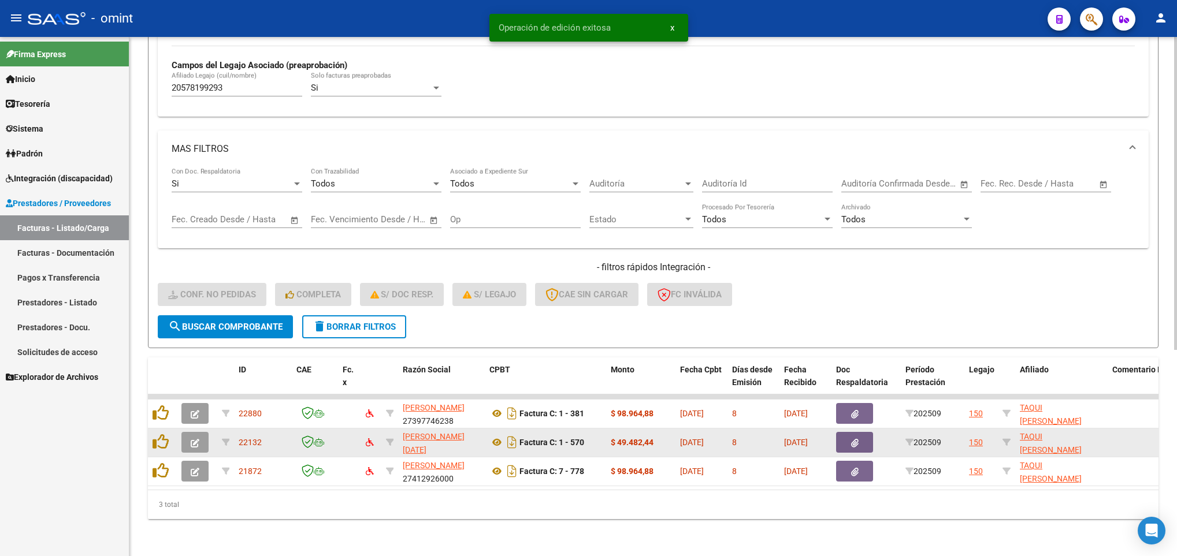
click at [192, 439] on icon "button" at bounding box center [195, 443] width 9 height 9
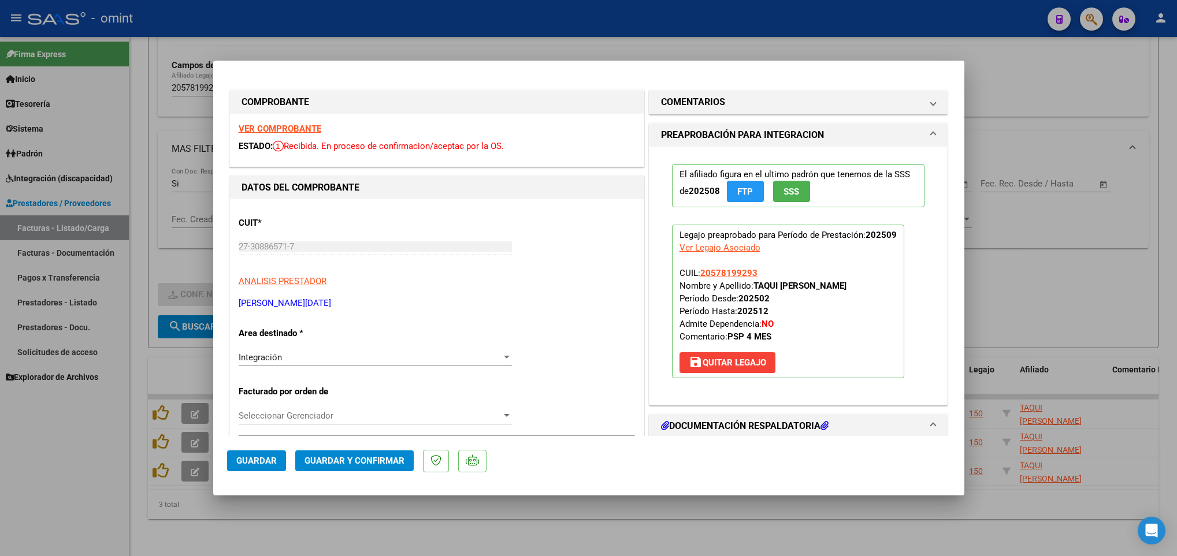
click at [276, 122] on div "VER COMPROBANTE ESTADO: Recibida. En proceso de confirmacion/aceptac por la OS." at bounding box center [437, 140] width 414 height 53
click at [277, 128] on strong "VER COMPROBANTE" at bounding box center [280, 129] width 83 height 10
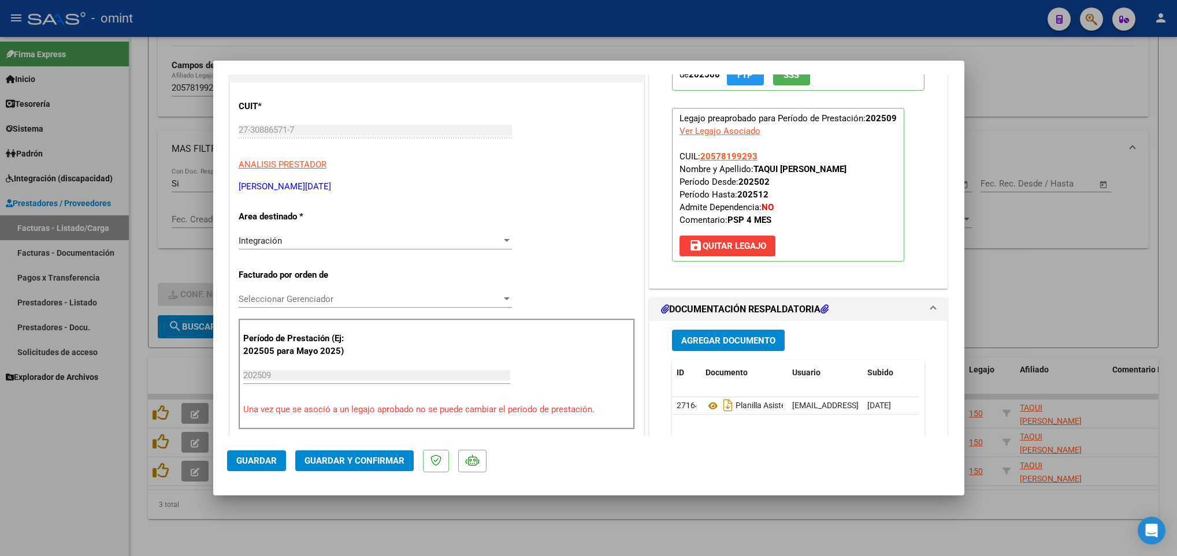
scroll to position [260, 0]
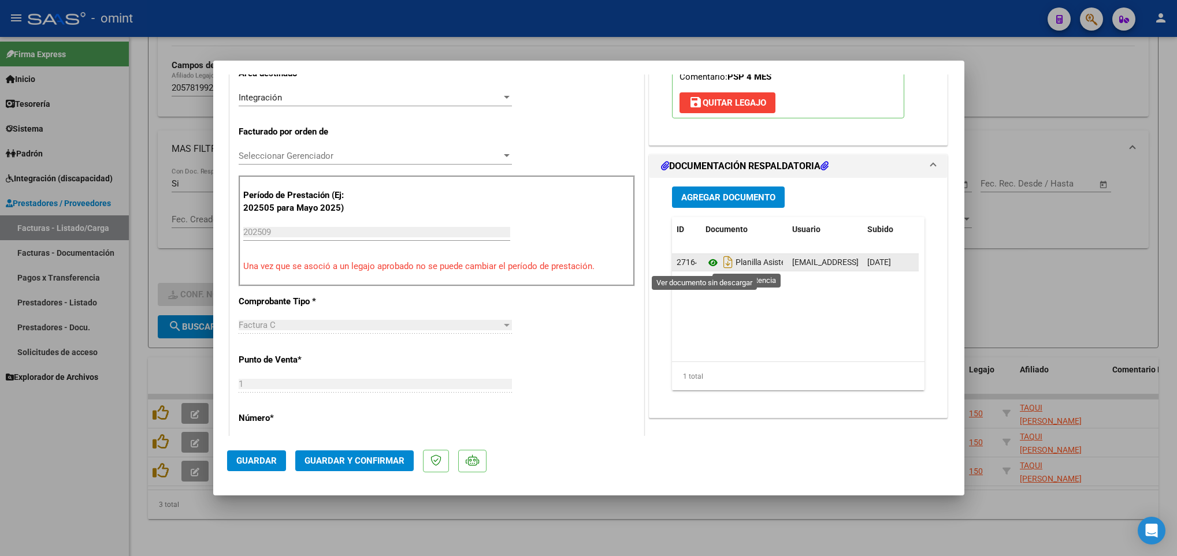
click at [706, 266] on icon at bounding box center [713, 263] width 15 height 14
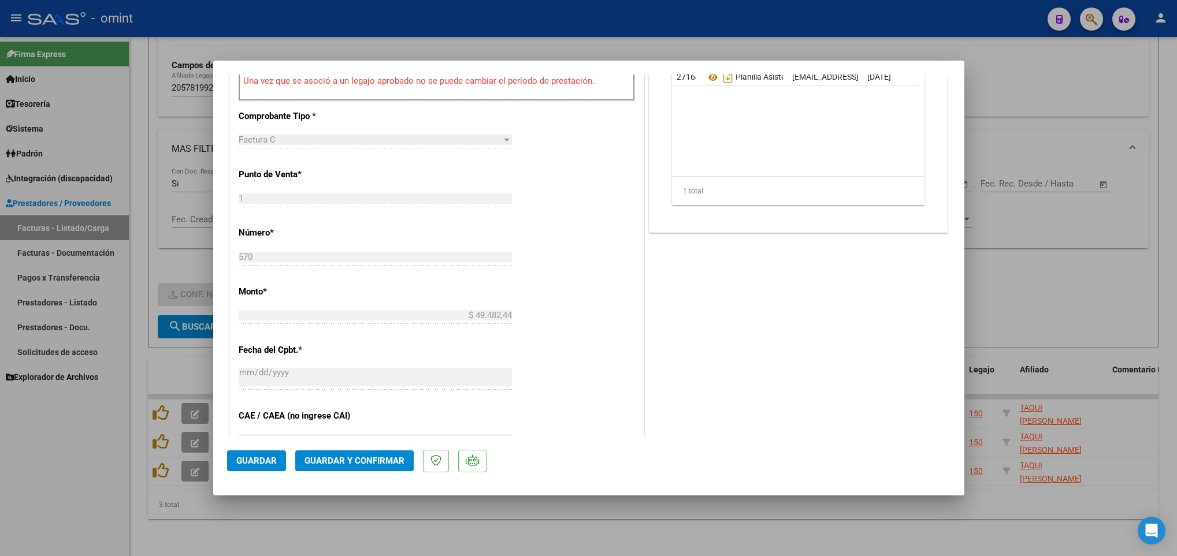
scroll to position [520, 0]
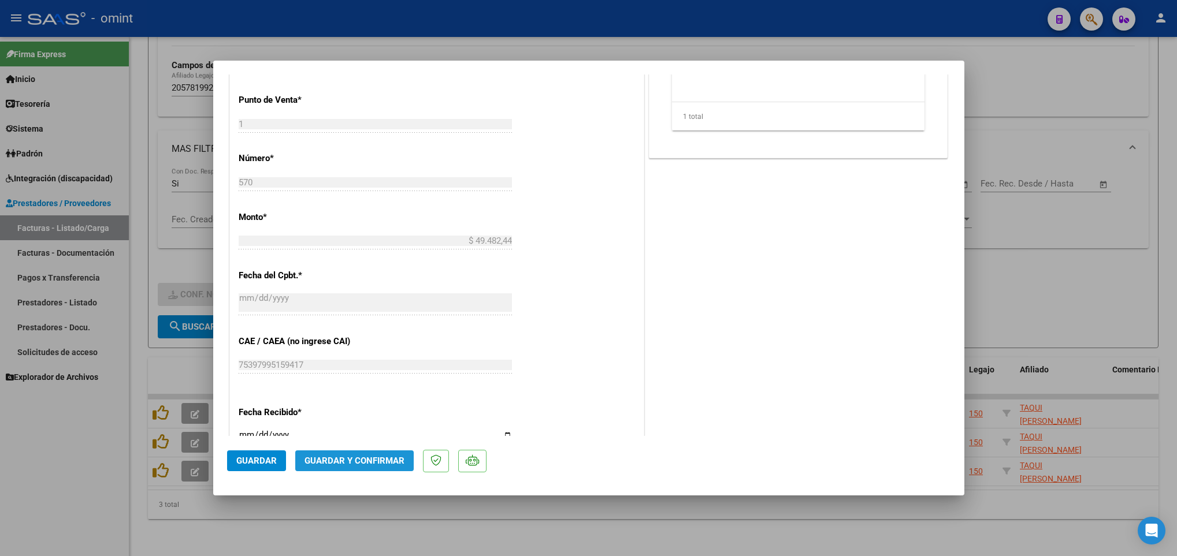
click at [394, 452] on button "Guardar y Confirmar" at bounding box center [354, 461] width 118 height 21
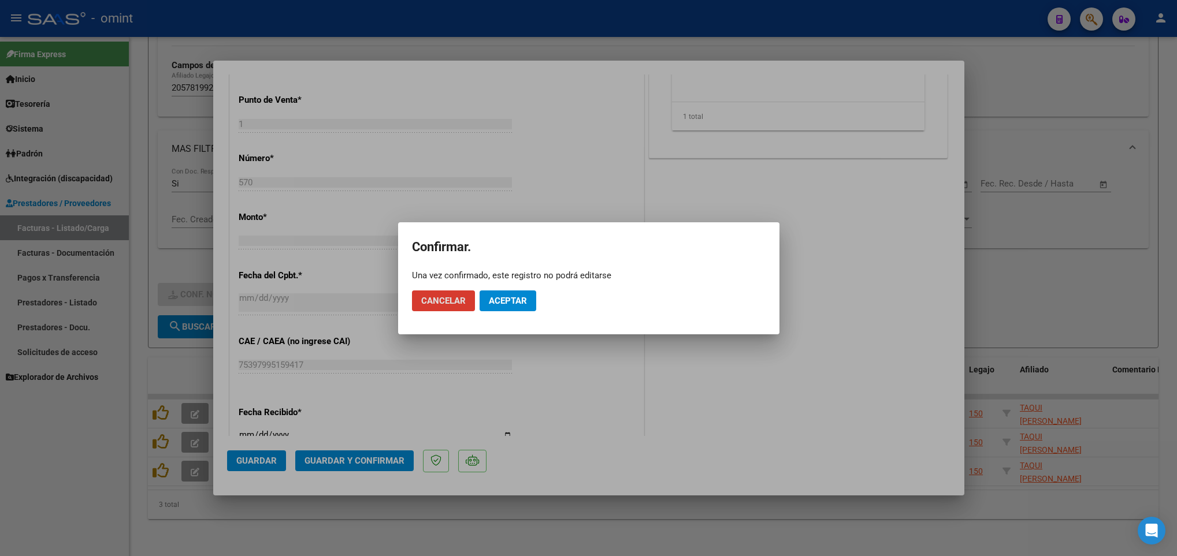
click at [484, 304] on button "Aceptar" at bounding box center [508, 301] width 57 height 21
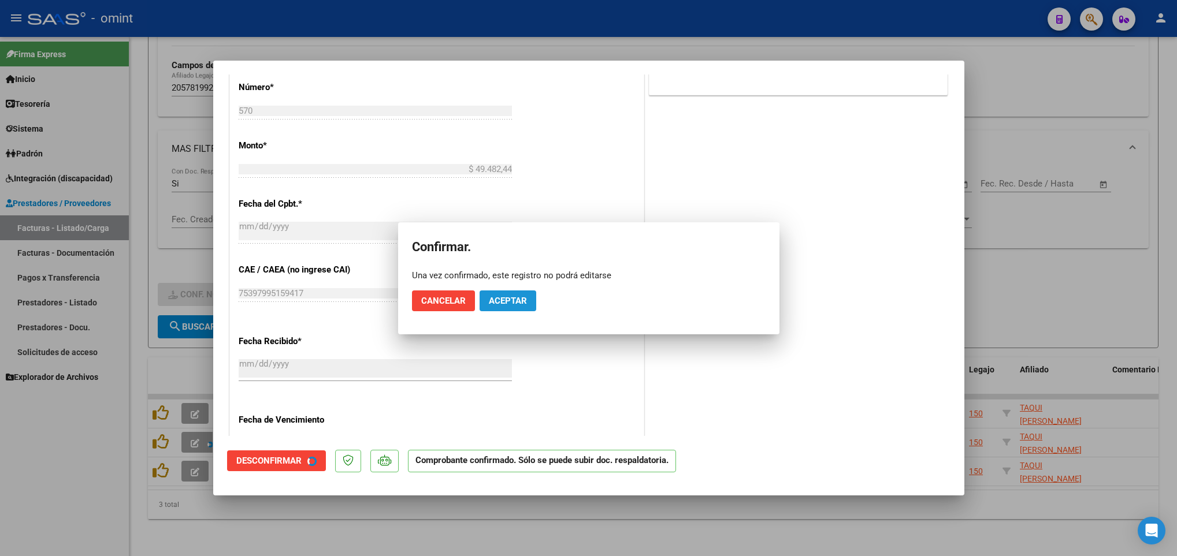
scroll to position [448, 0]
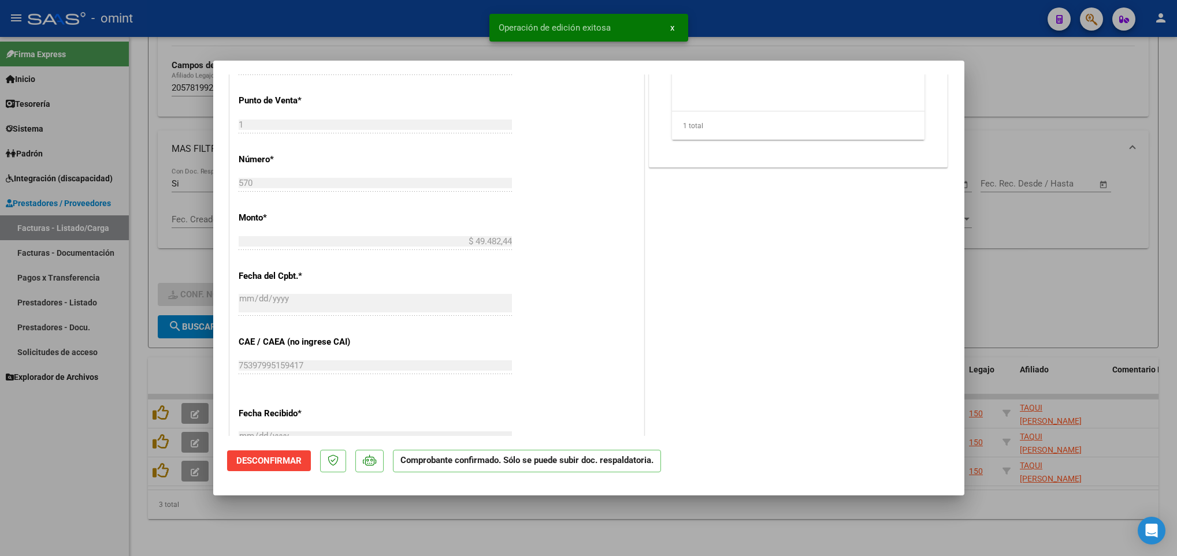
click at [306, 538] on div at bounding box center [588, 278] width 1177 height 556
type input "$ 0,00"
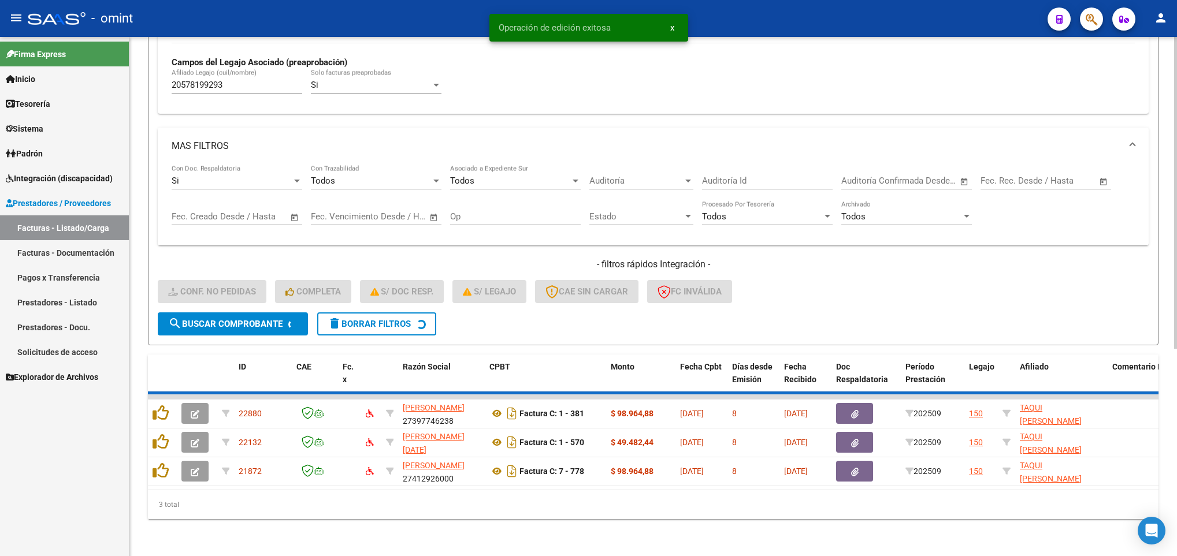
scroll to position [314, 0]
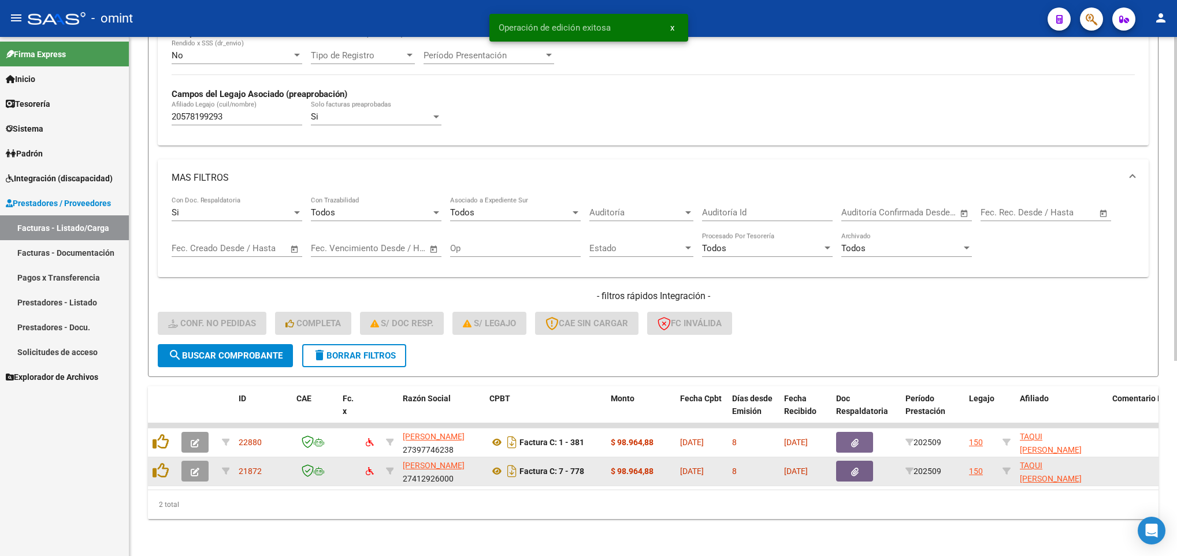
click at [191, 461] on button "button" at bounding box center [194, 471] width 27 height 21
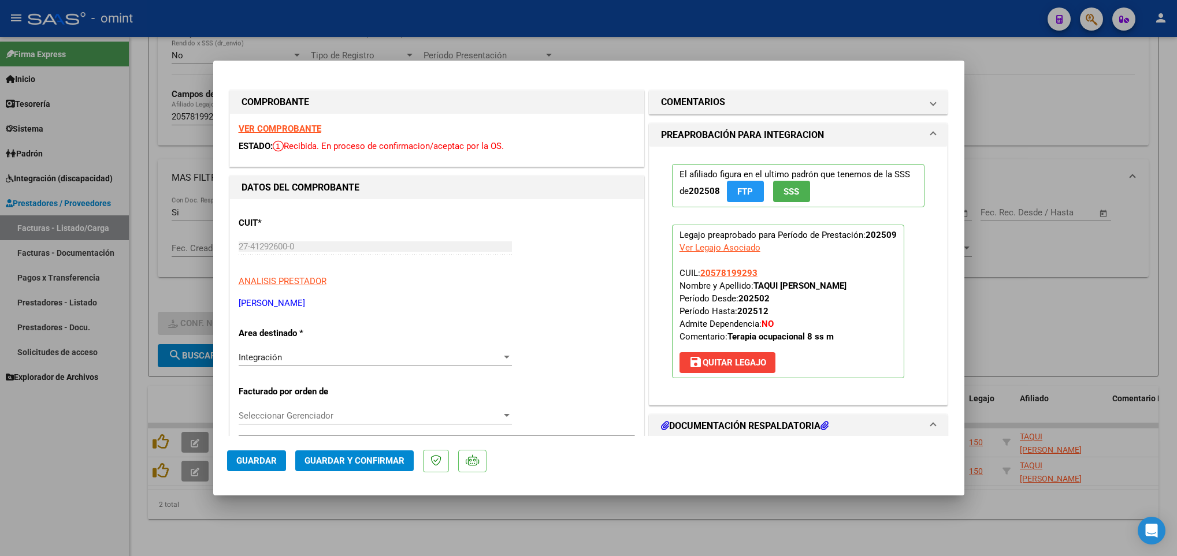
click at [276, 129] on strong "VER COMPROBANTE" at bounding box center [280, 129] width 83 height 10
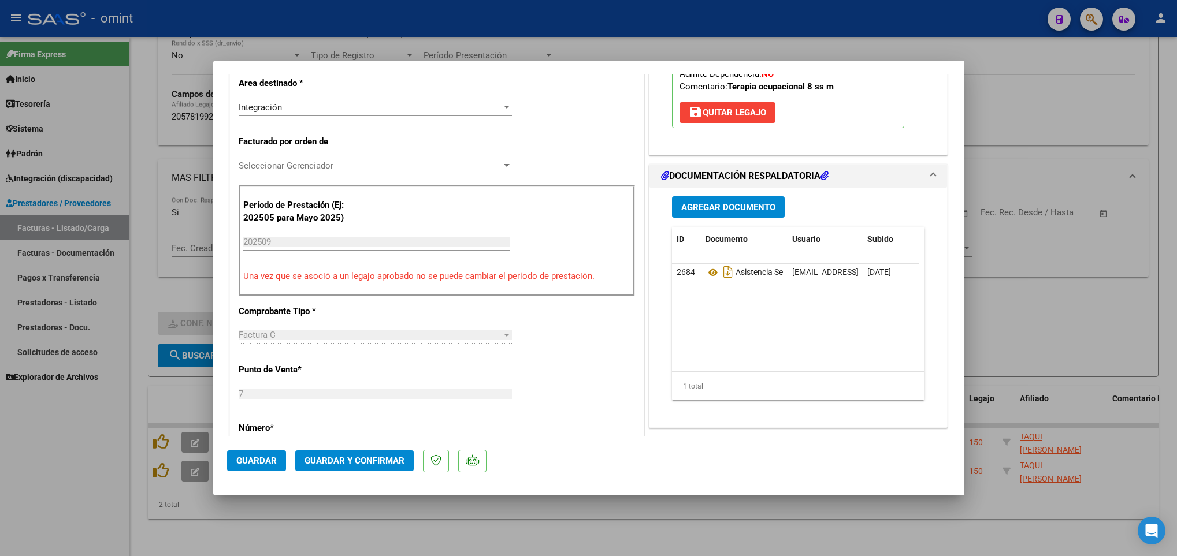
scroll to position [260, 0]
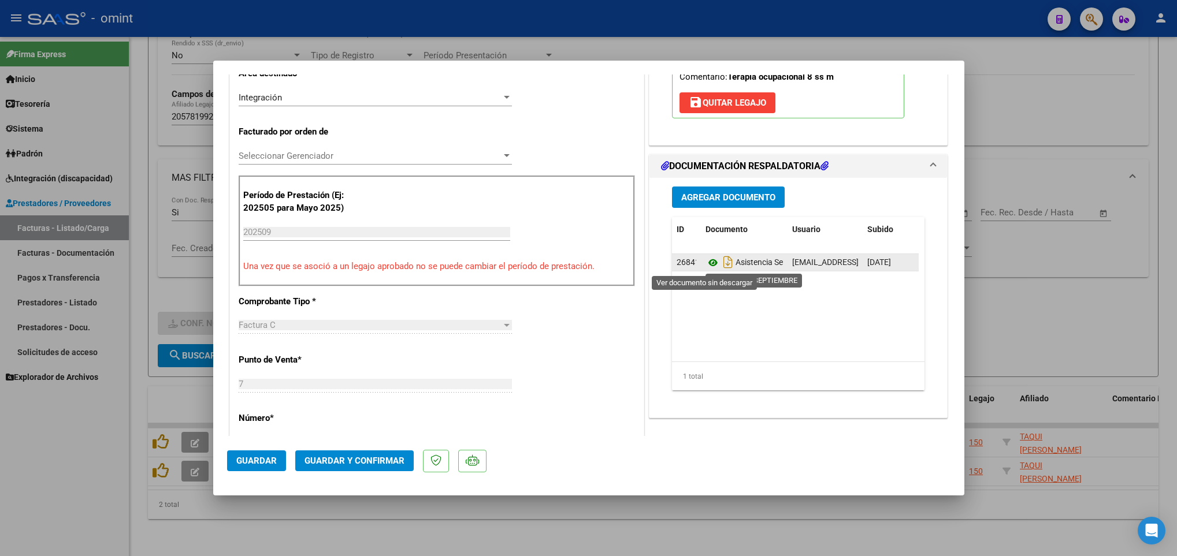
click at [706, 267] on icon at bounding box center [713, 263] width 15 height 14
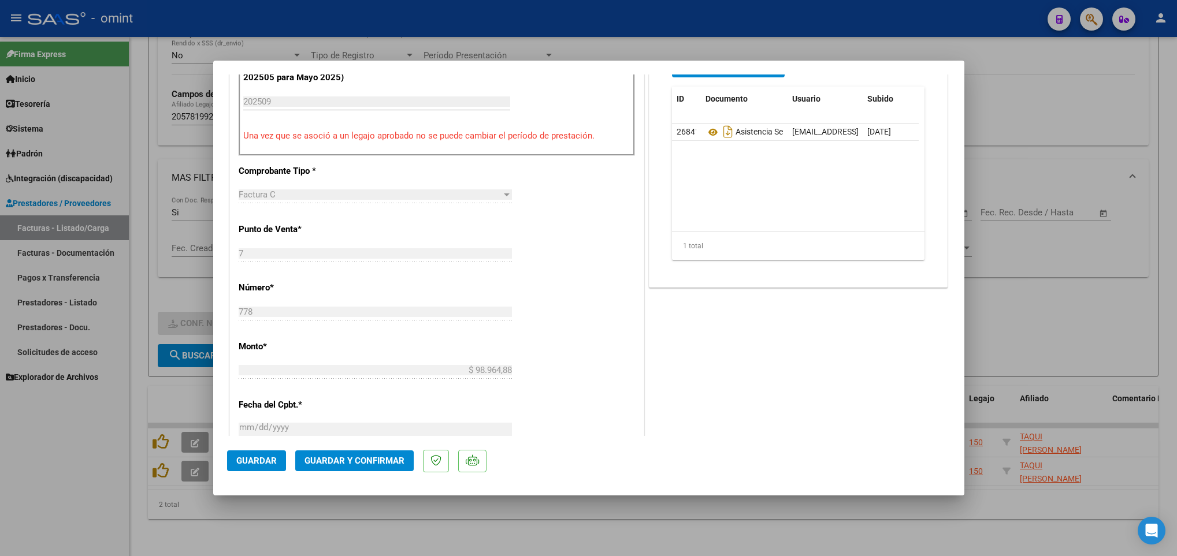
scroll to position [607, 0]
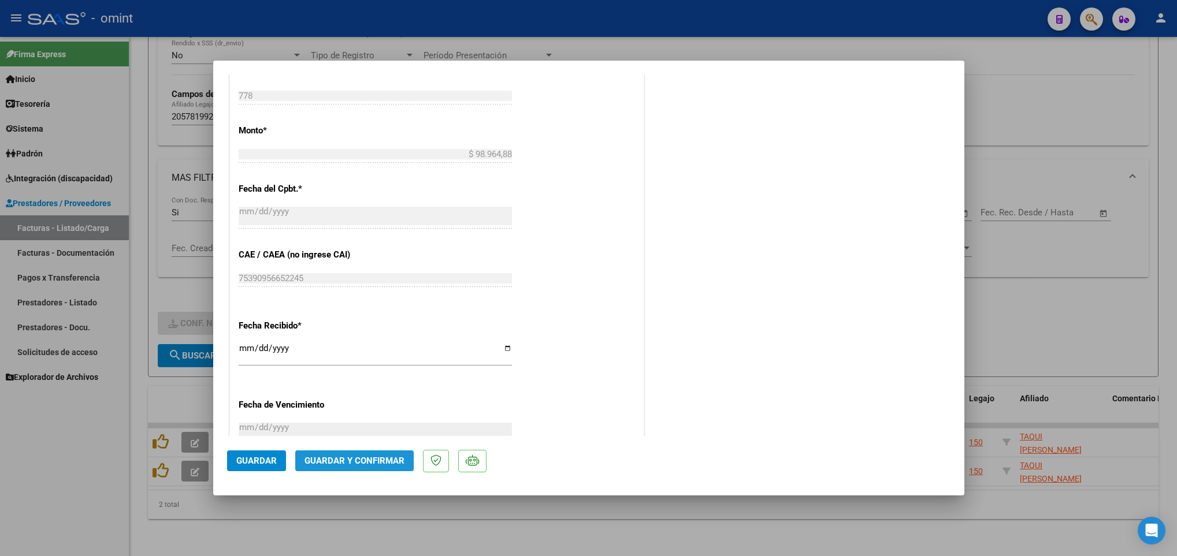
click at [374, 454] on button "Guardar y Confirmar" at bounding box center [354, 461] width 118 height 21
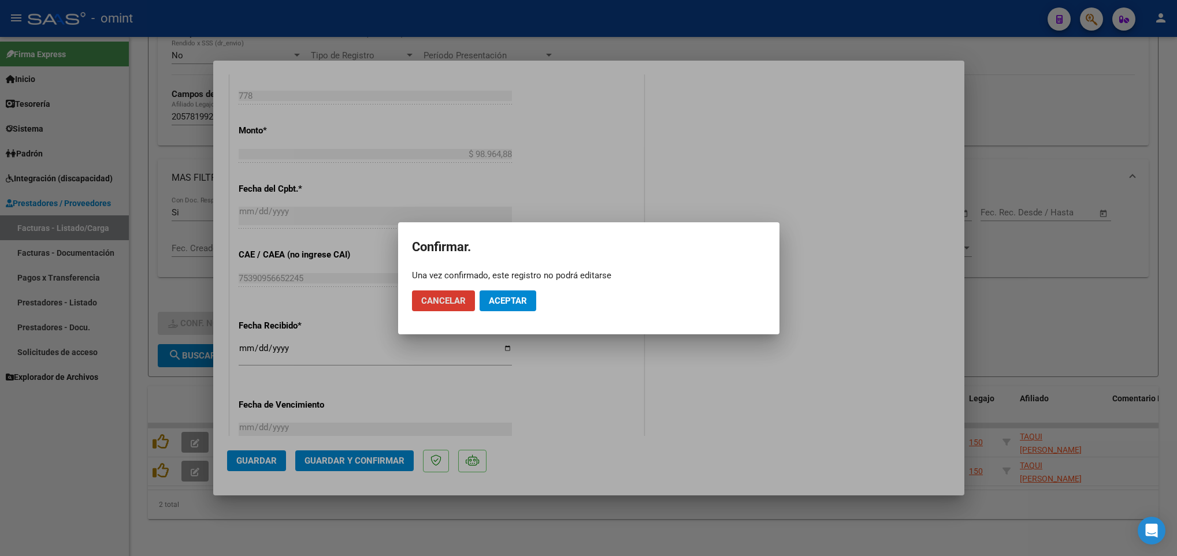
click at [522, 296] on span "Aceptar" at bounding box center [508, 301] width 38 height 10
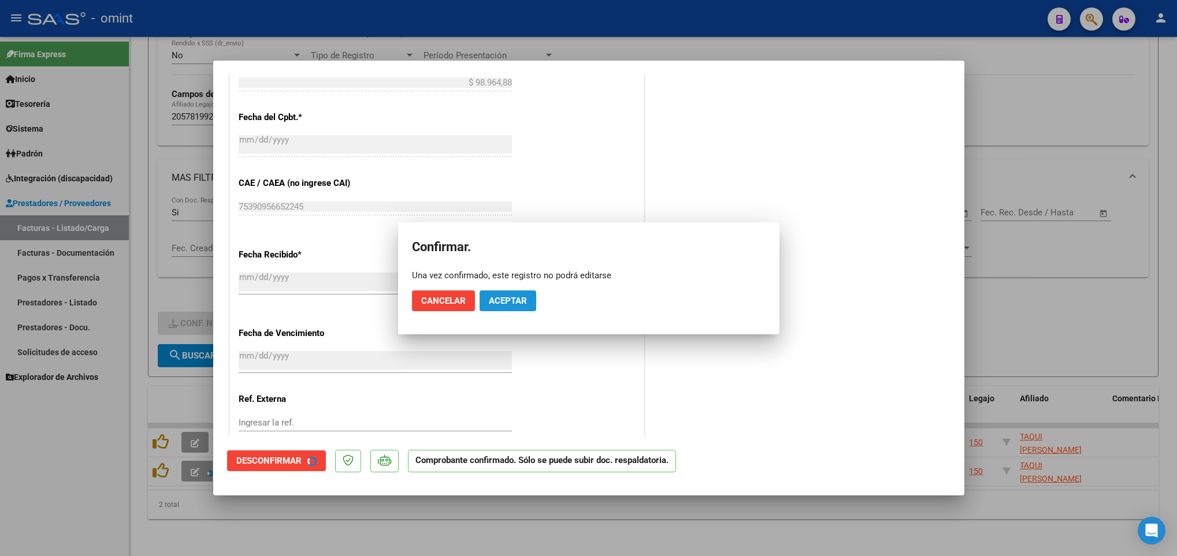
scroll to position [535, 0]
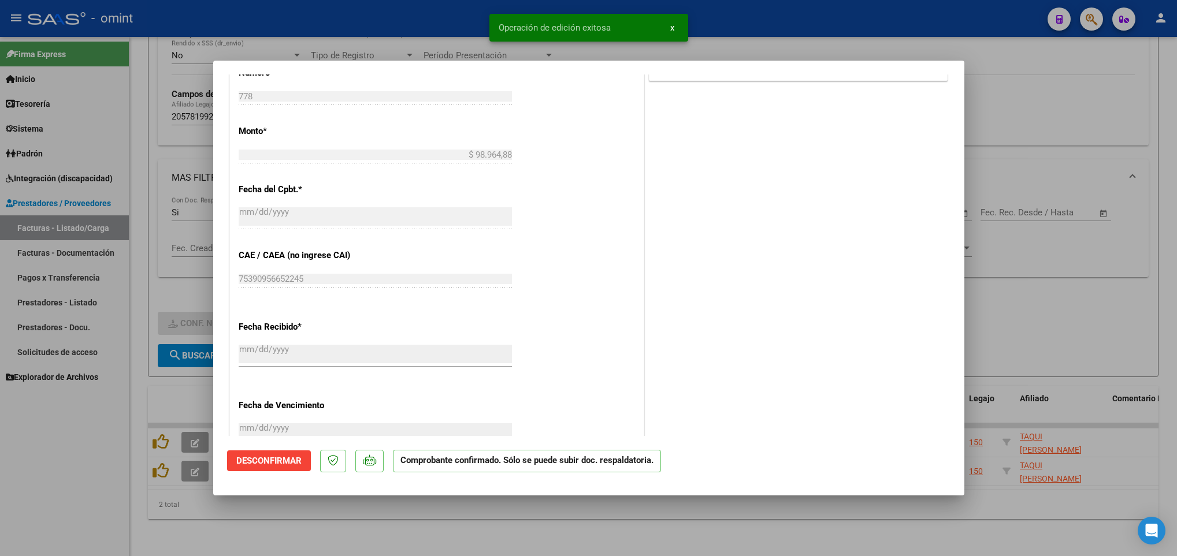
click at [470, 528] on div at bounding box center [588, 278] width 1177 height 556
type input "$ 0,00"
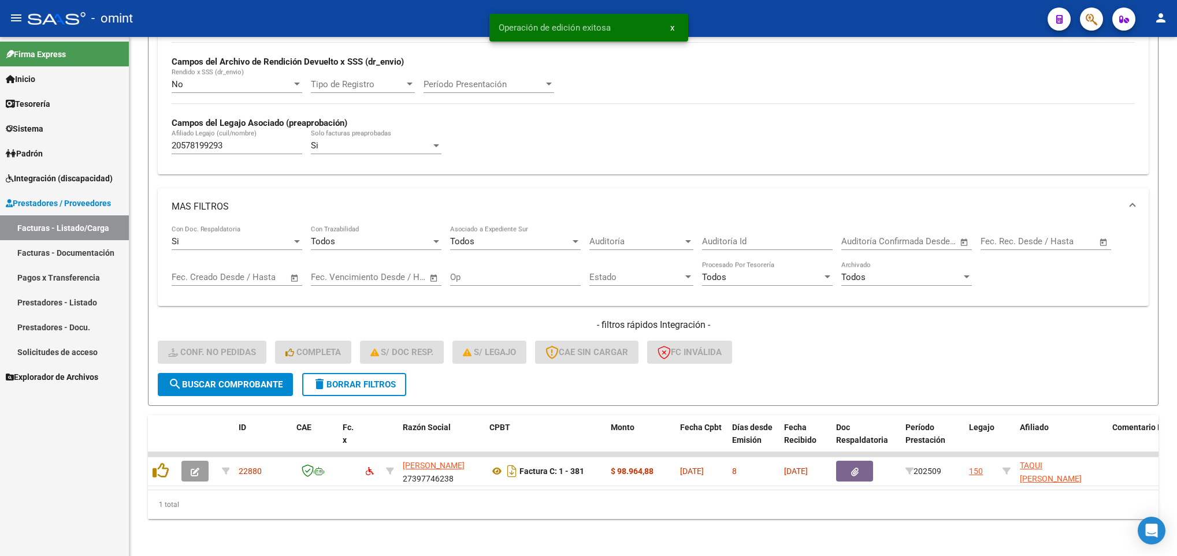
scroll to position [284, 0]
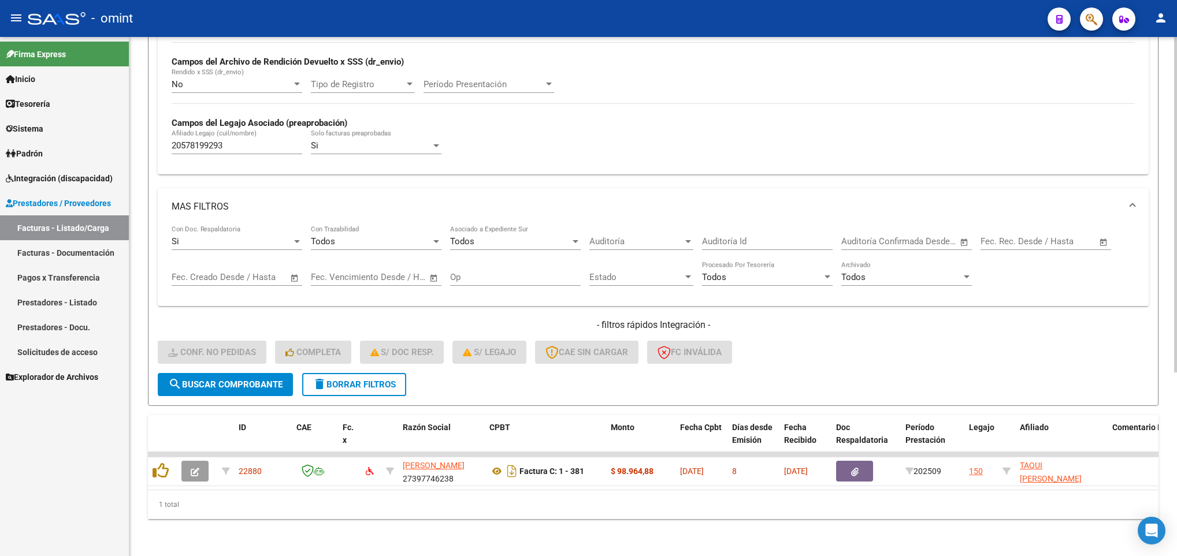
click at [247, 140] on input "20578199293" at bounding box center [237, 145] width 131 height 10
paste input "9636727"
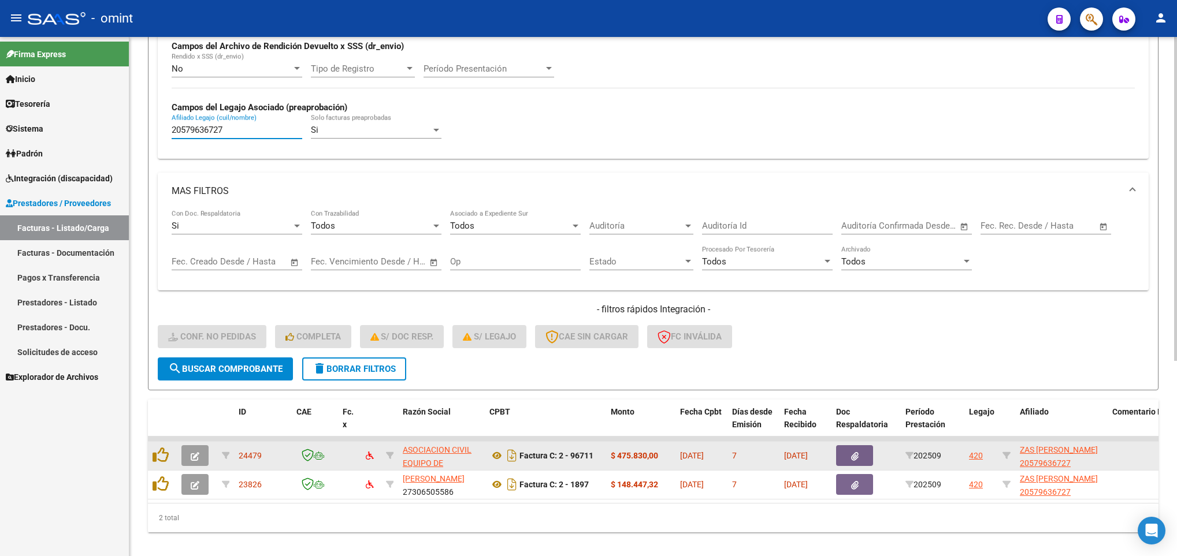
type input "20579636727"
click at [191, 450] on button "button" at bounding box center [194, 456] width 27 height 21
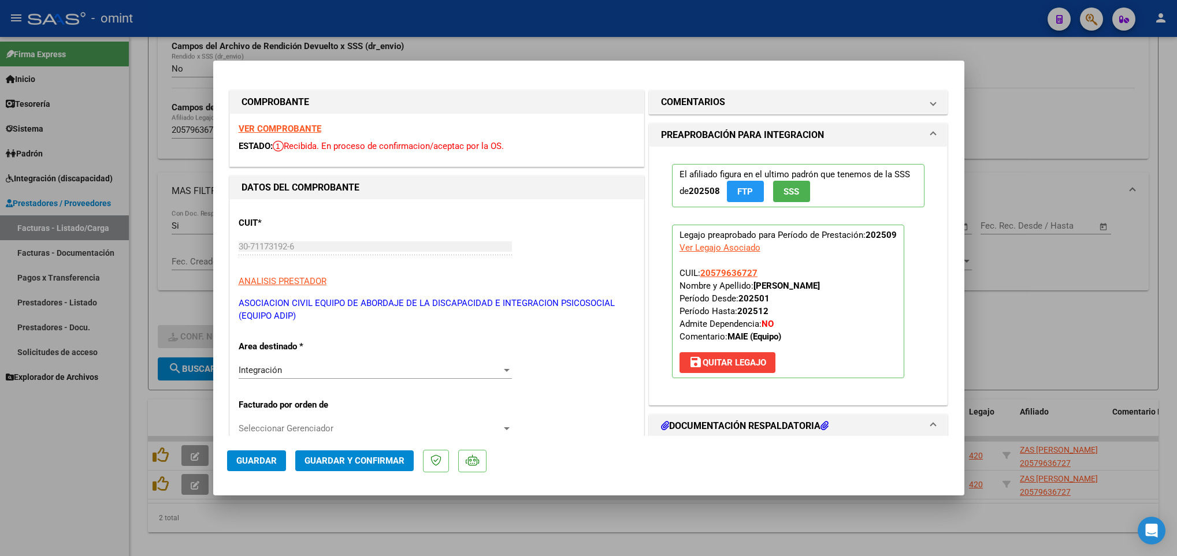
click at [303, 132] on strong "VER COMPROBANTE" at bounding box center [280, 129] width 83 height 10
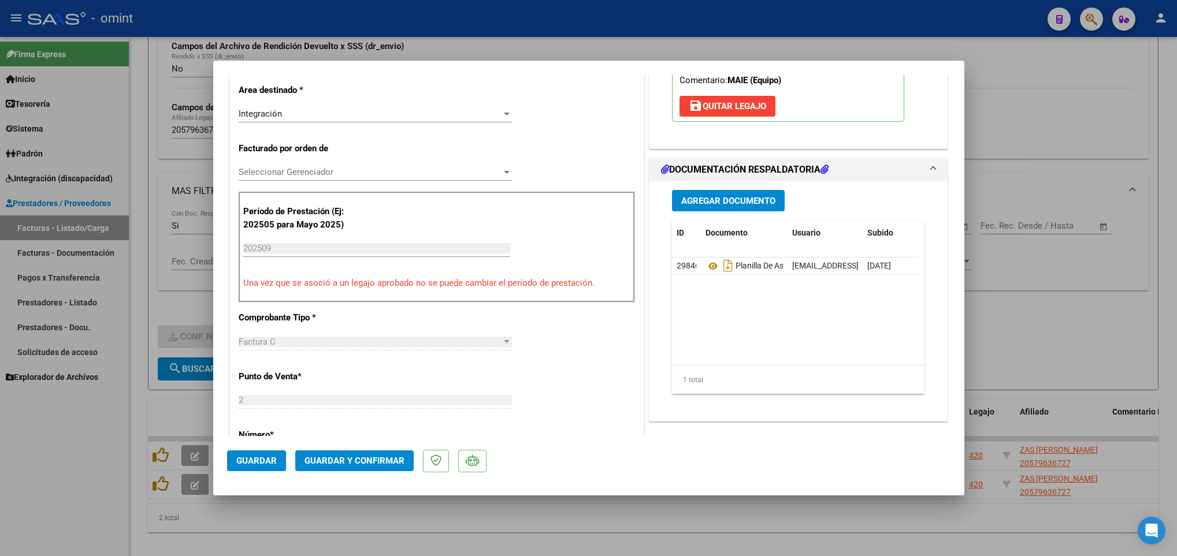
scroll to position [347, 0]
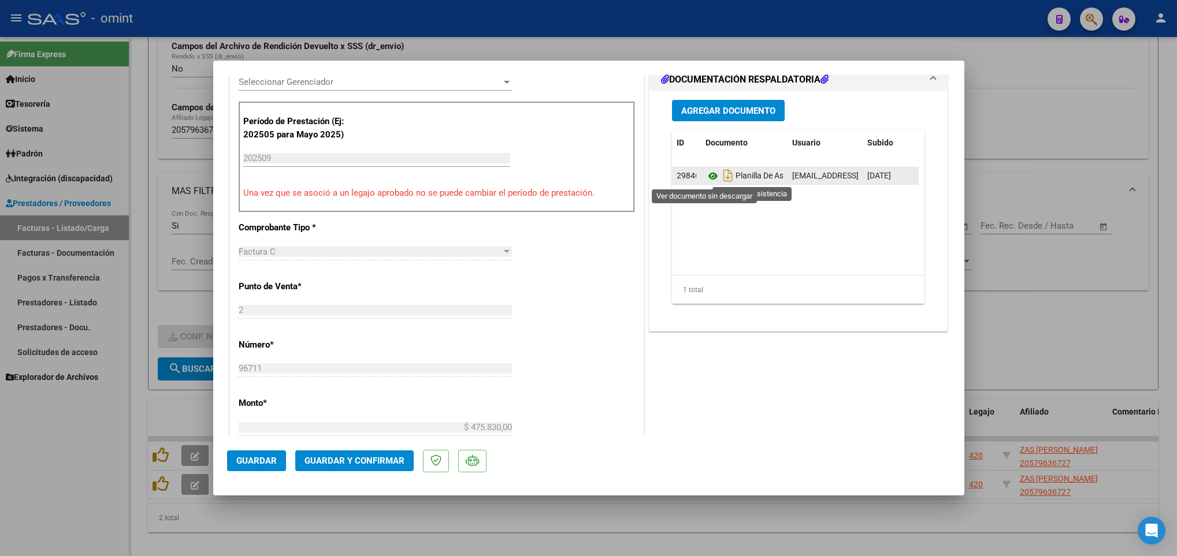
click at [706, 179] on icon at bounding box center [713, 176] width 15 height 14
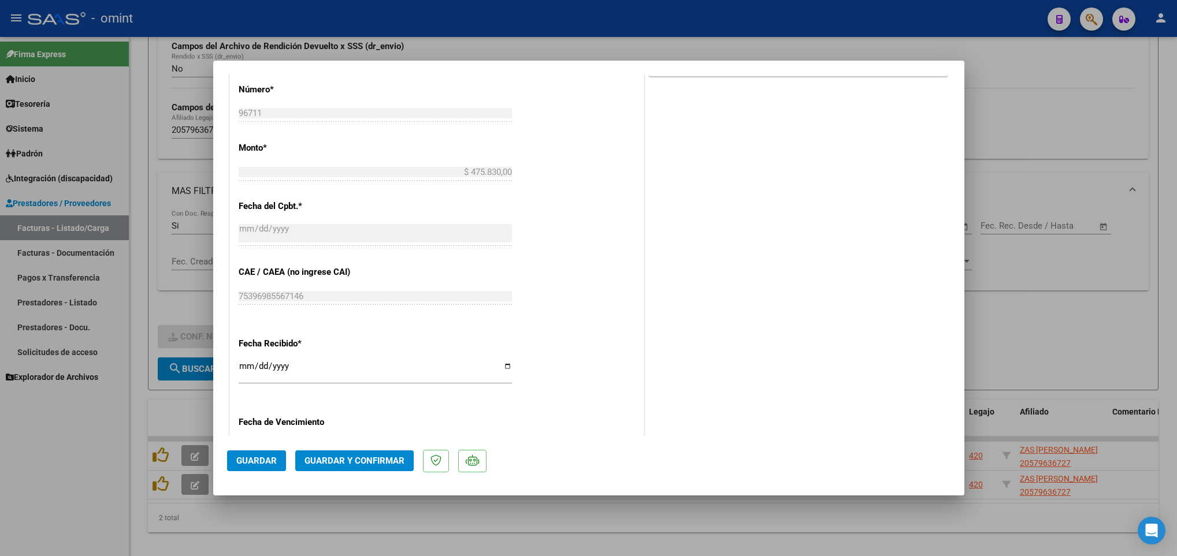
scroll to position [607, 0]
click at [375, 456] on span "Guardar y Confirmar" at bounding box center [355, 461] width 100 height 10
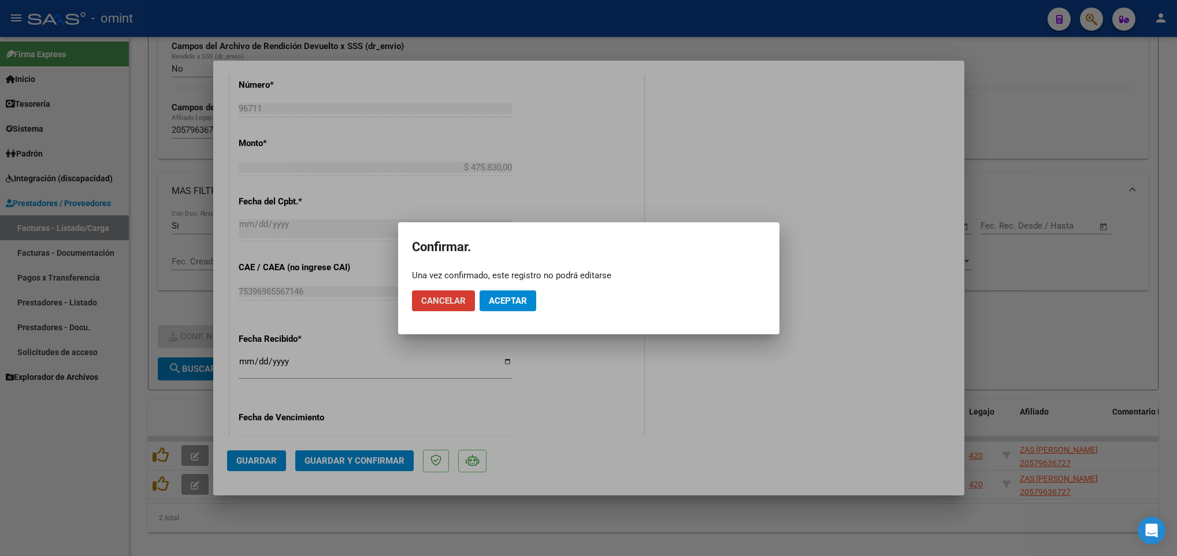
click at [512, 302] on span "Aceptar" at bounding box center [508, 301] width 38 height 10
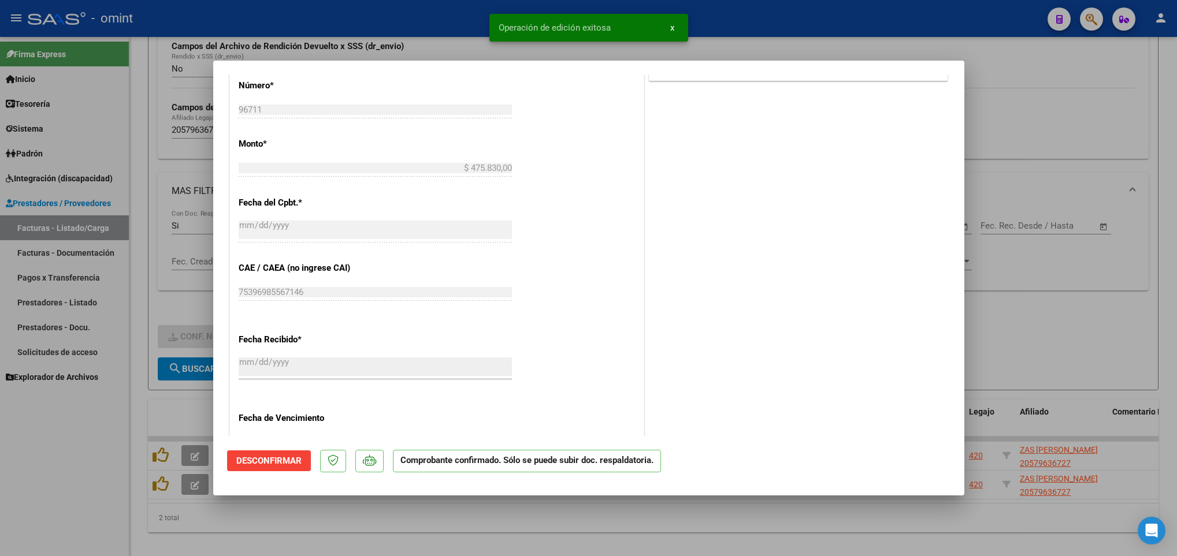
click at [484, 548] on div at bounding box center [588, 278] width 1177 height 556
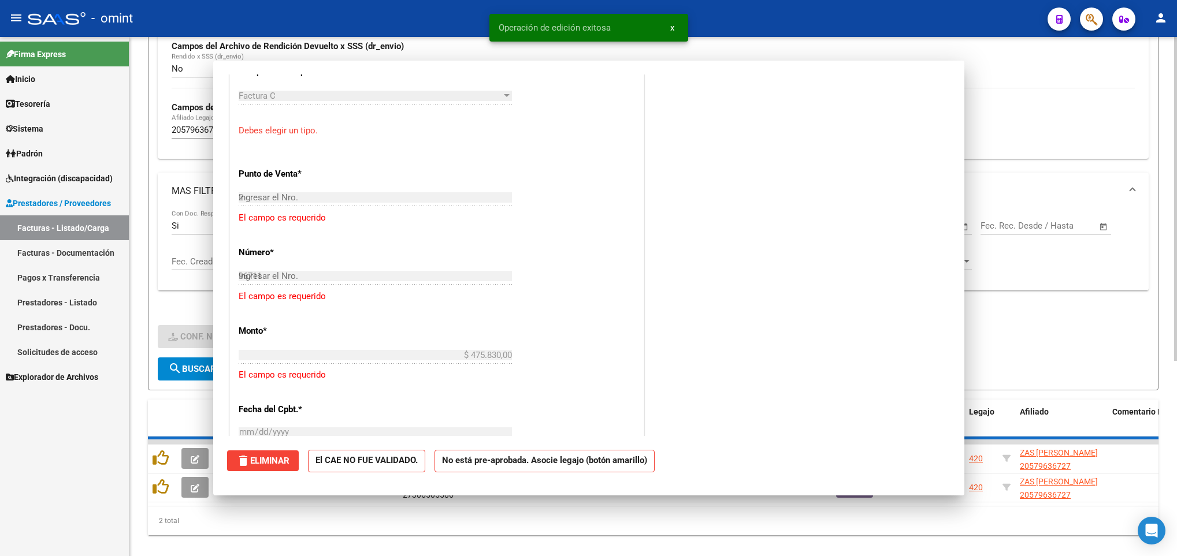
type input "$ 0,00"
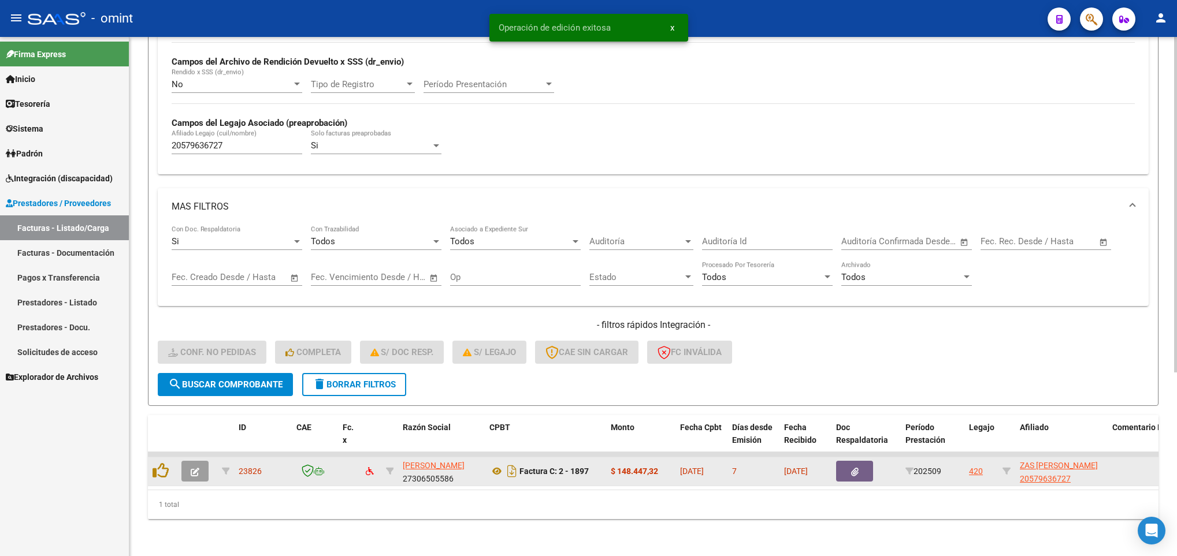
click at [184, 461] on button "button" at bounding box center [194, 471] width 27 height 21
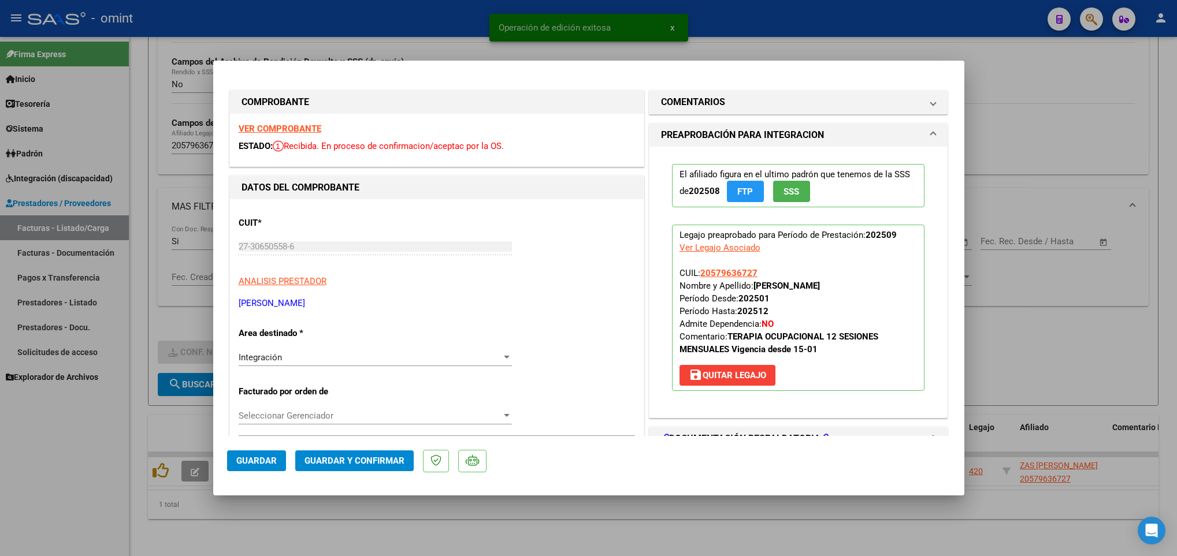
click at [307, 125] on strong "VER COMPROBANTE" at bounding box center [280, 129] width 83 height 10
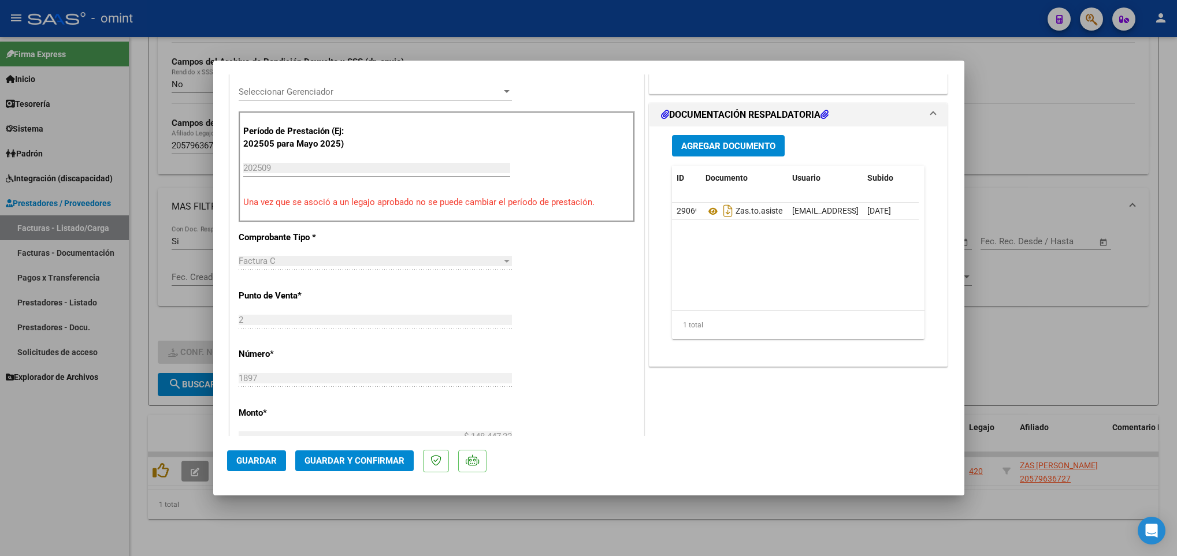
scroll to position [347, 0]
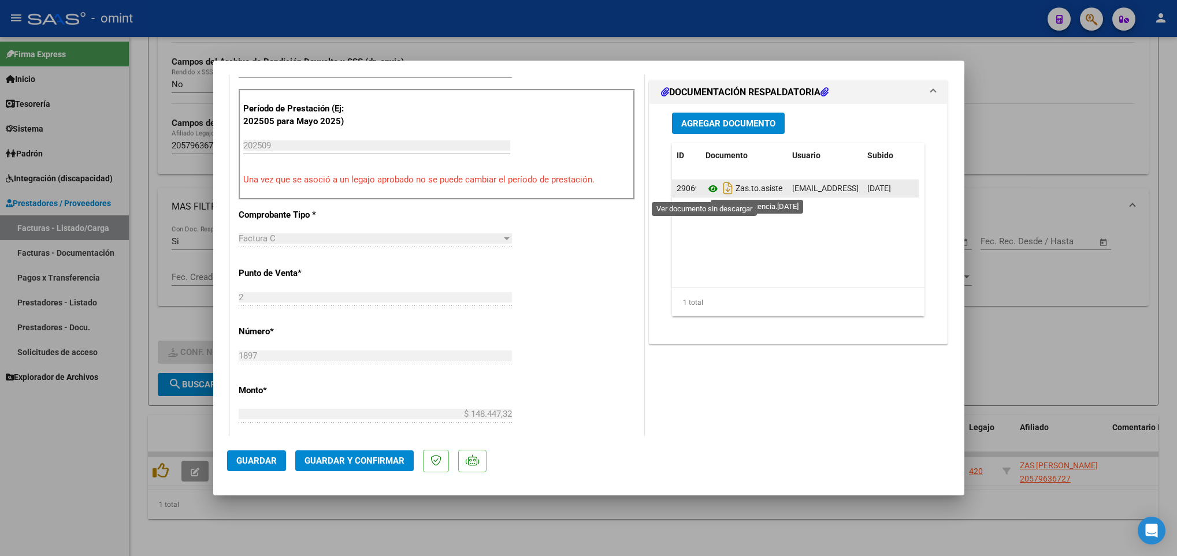
click at [706, 190] on icon at bounding box center [713, 189] width 15 height 14
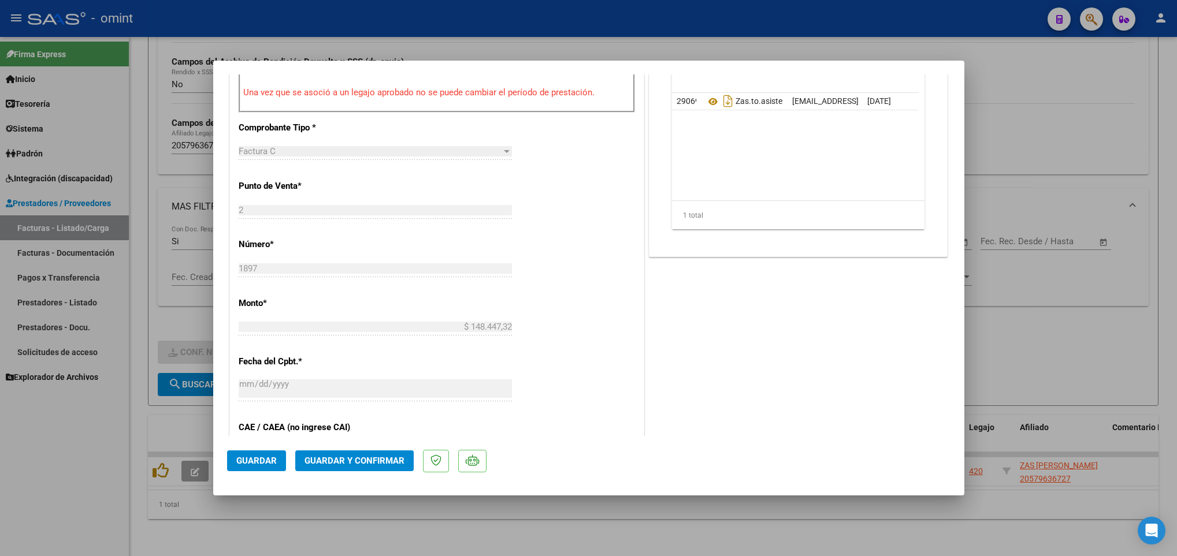
scroll to position [607, 0]
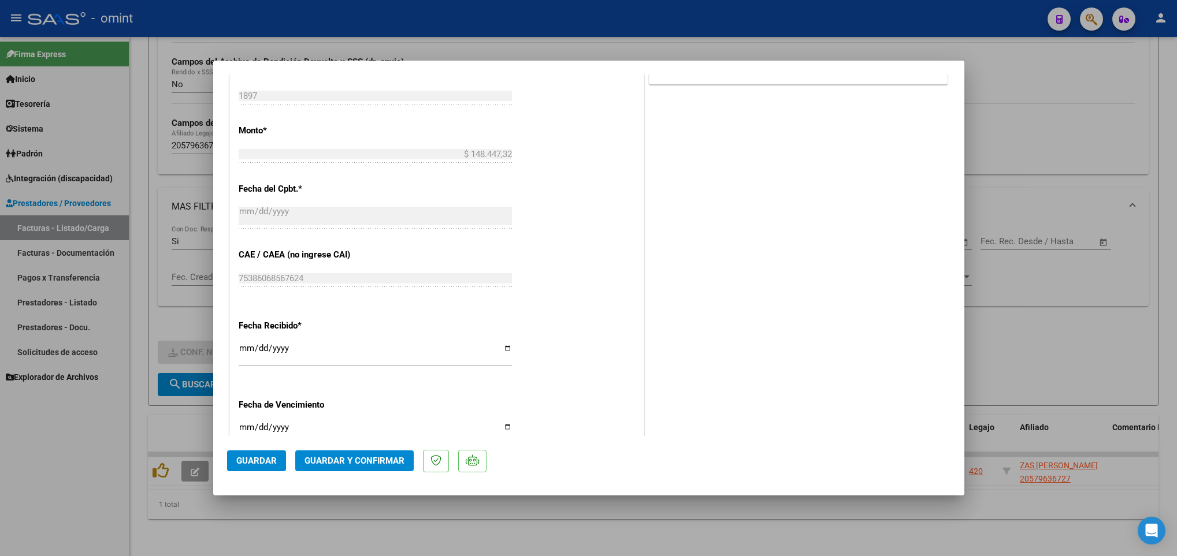
click at [368, 463] on span "Guardar y Confirmar" at bounding box center [355, 461] width 100 height 10
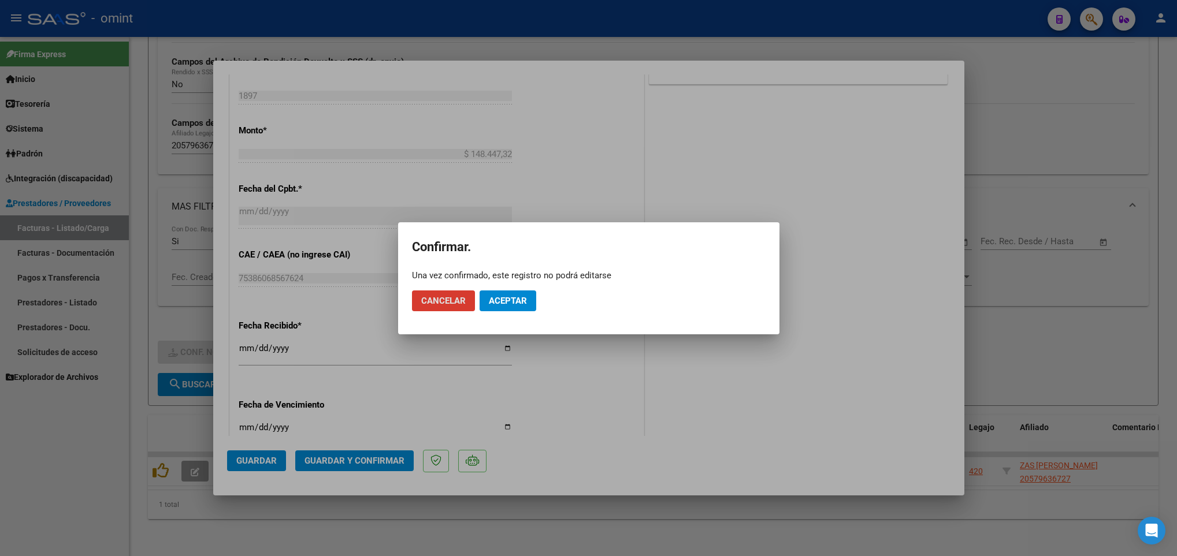
click at [514, 303] on span "Aceptar" at bounding box center [508, 301] width 38 height 10
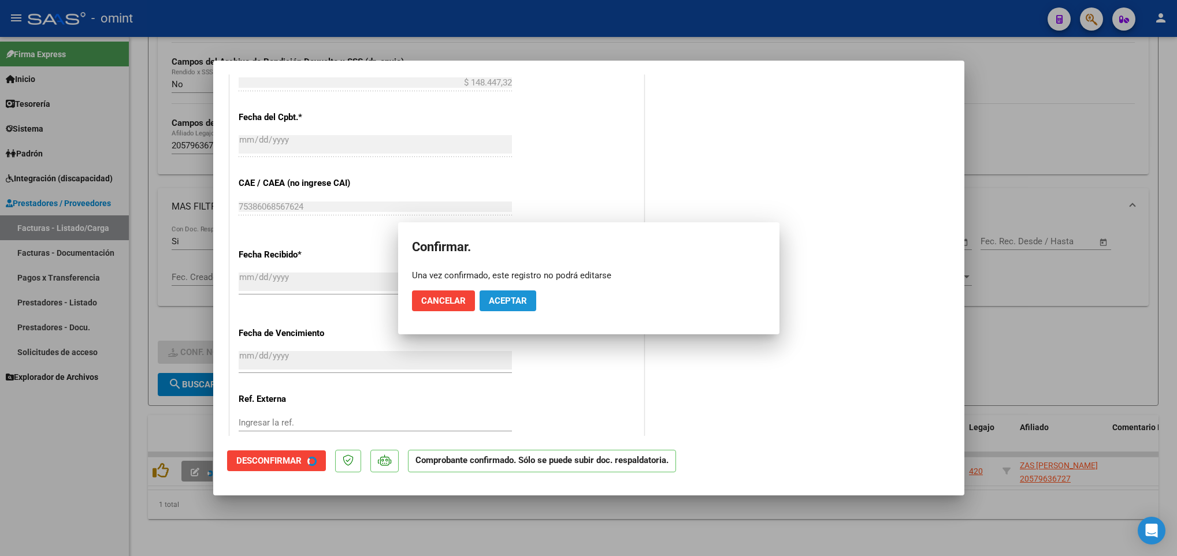
scroll to position [535, 0]
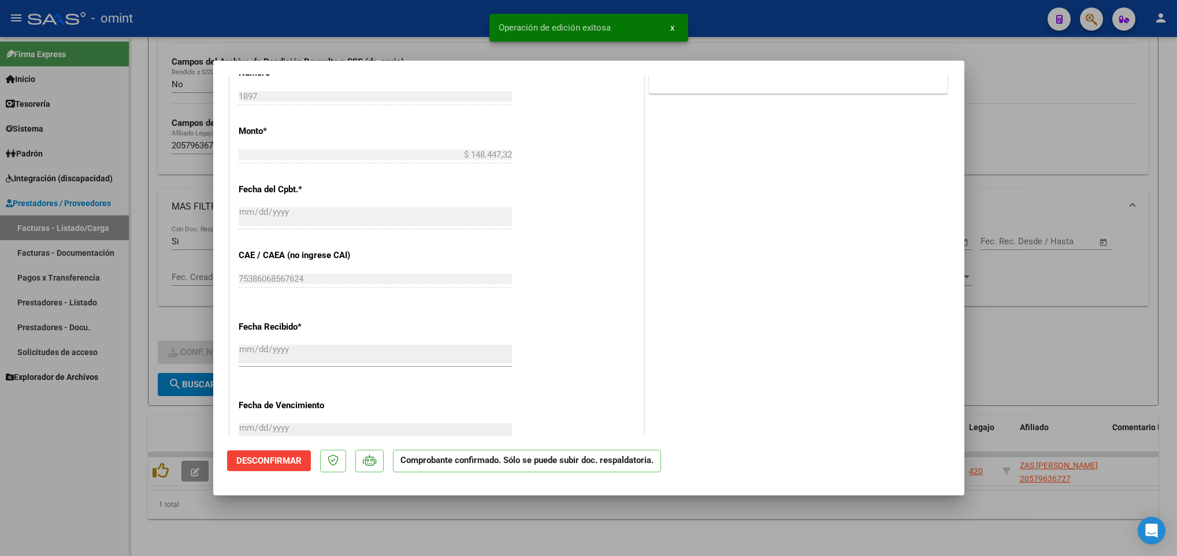
click at [346, 544] on div at bounding box center [588, 278] width 1177 height 556
type input "$ 0,00"
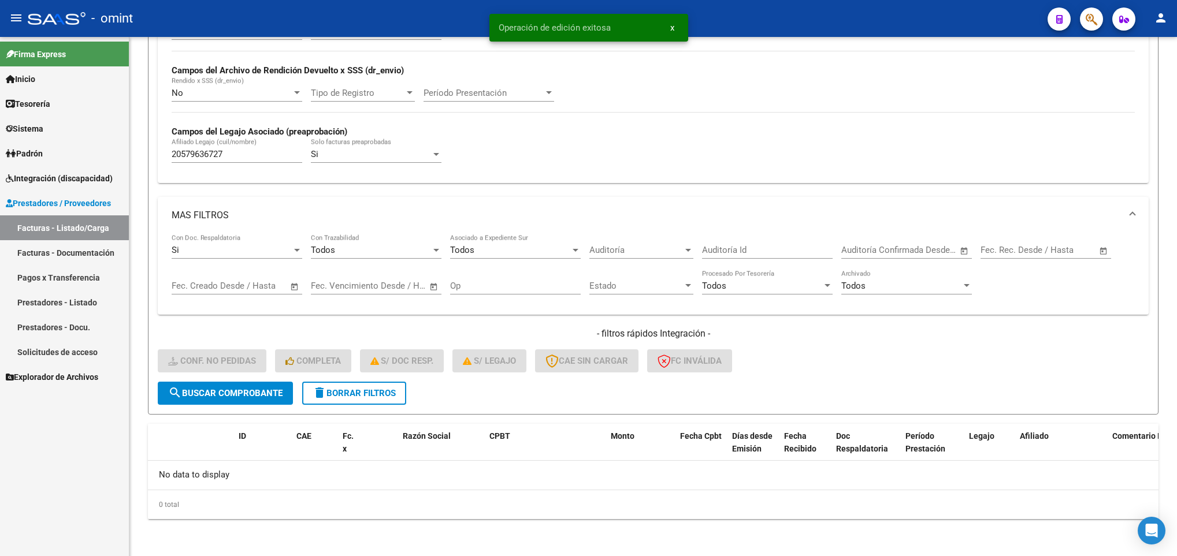
scroll to position [262, 0]
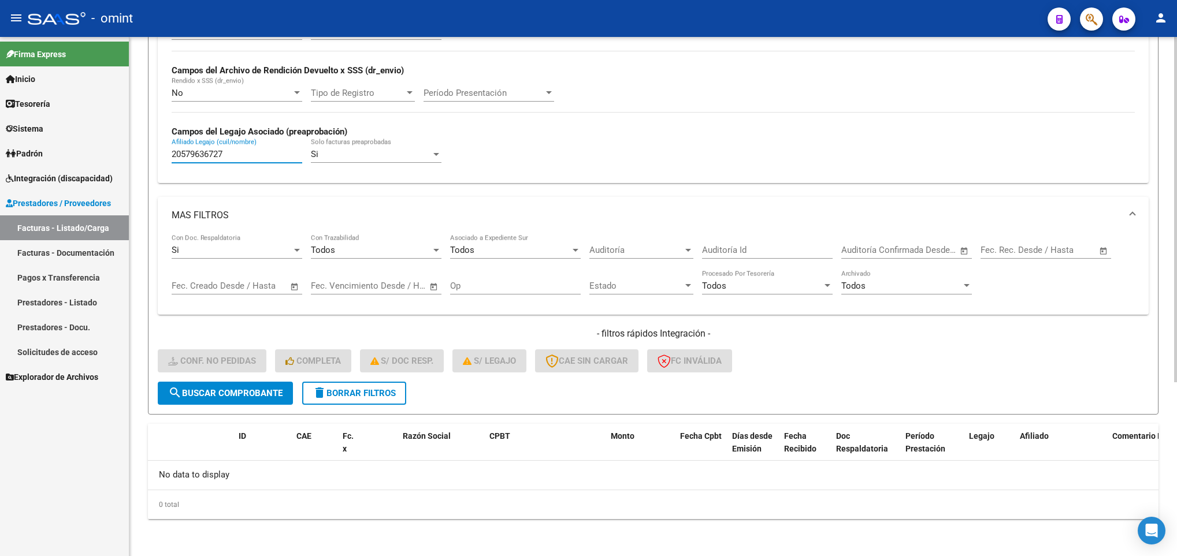
click at [200, 153] on input "20579636727" at bounding box center [237, 154] width 131 height 10
paste input "84966581"
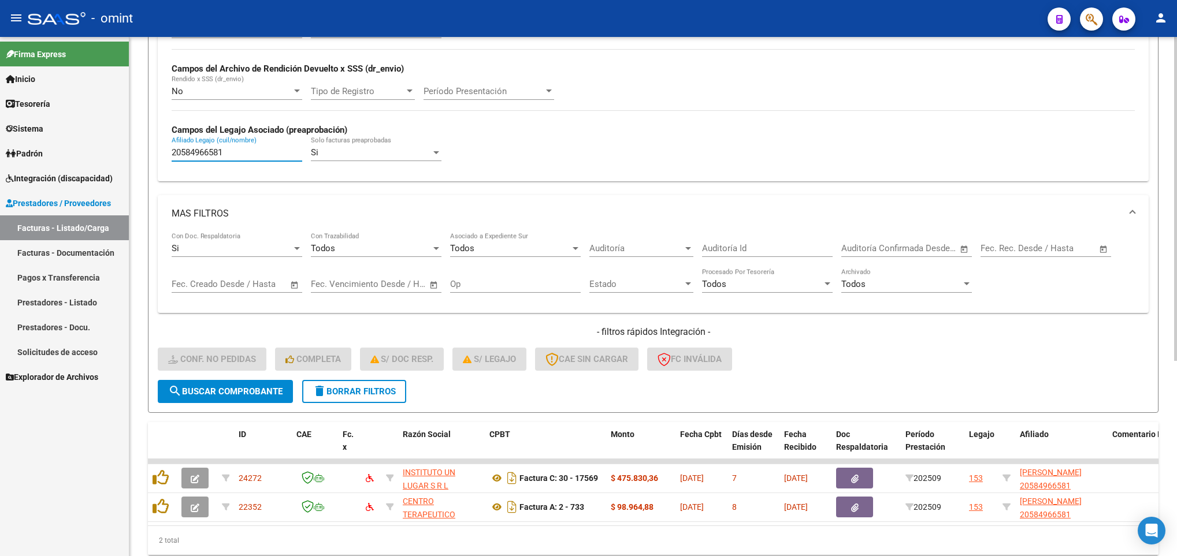
scroll to position [313, 0]
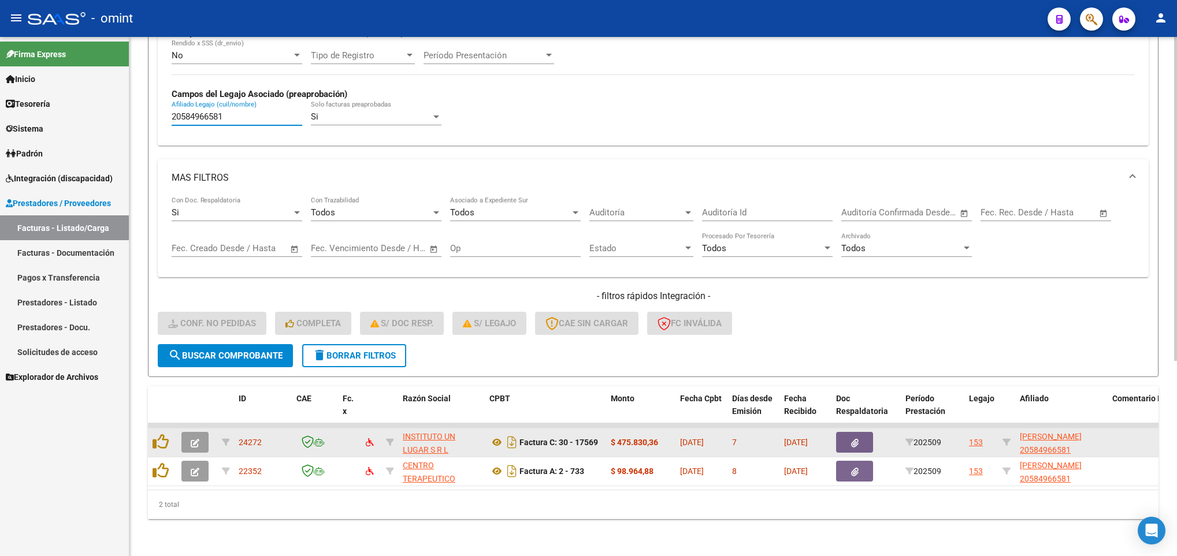
type input "20584966581"
click at [199, 432] on button "button" at bounding box center [194, 442] width 27 height 21
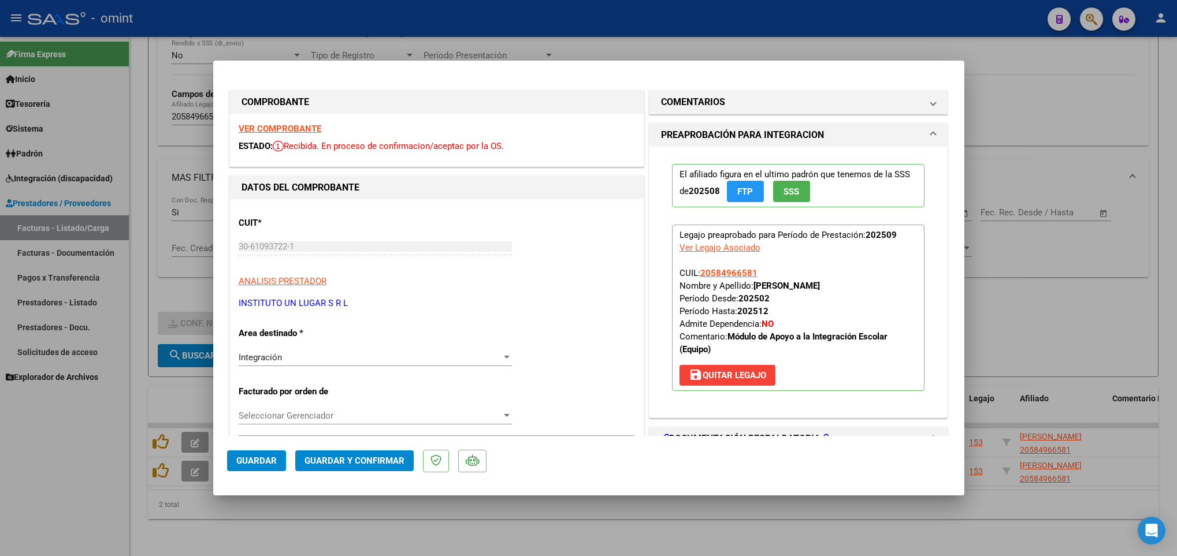
click at [281, 127] on strong "VER COMPROBANTE" at bounding box center [280, 129] width 83 height 10
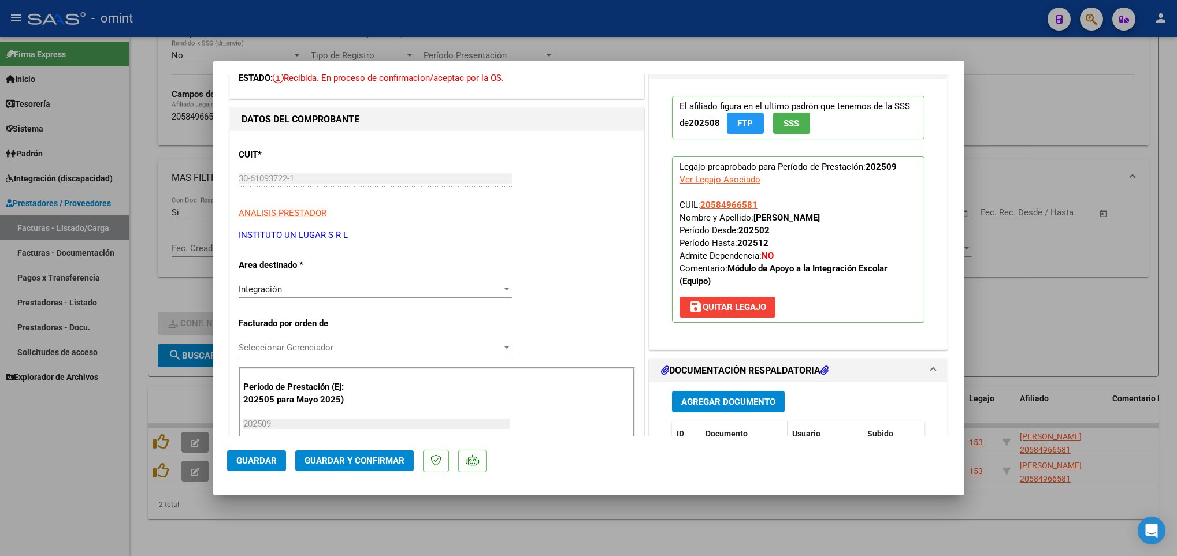
scroll to position [173, 0]
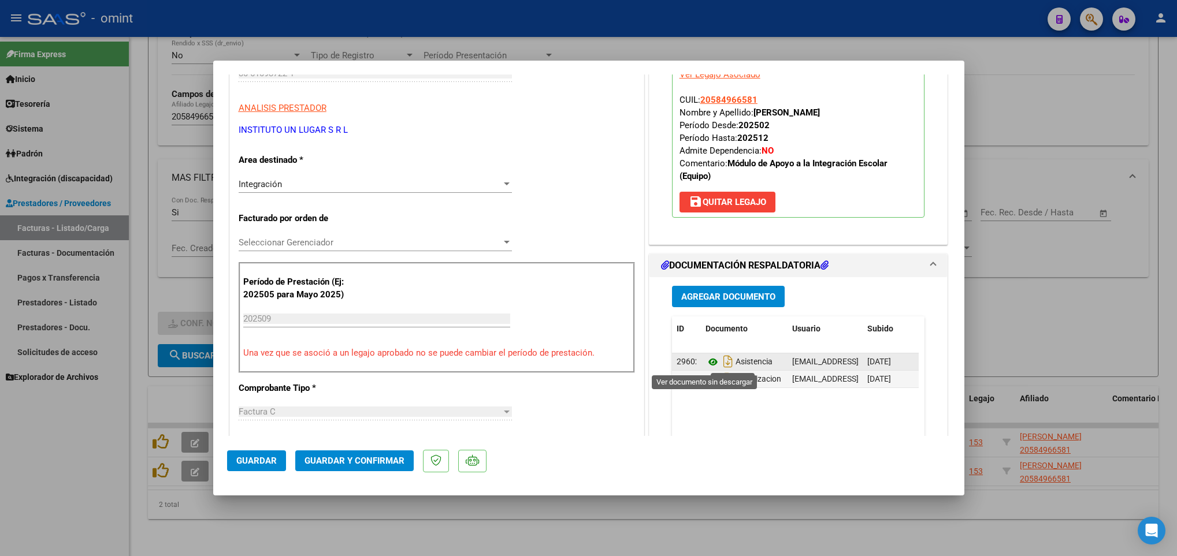
click at [706, 363] on icon at bounding box center [713, 362] width 15 height 14
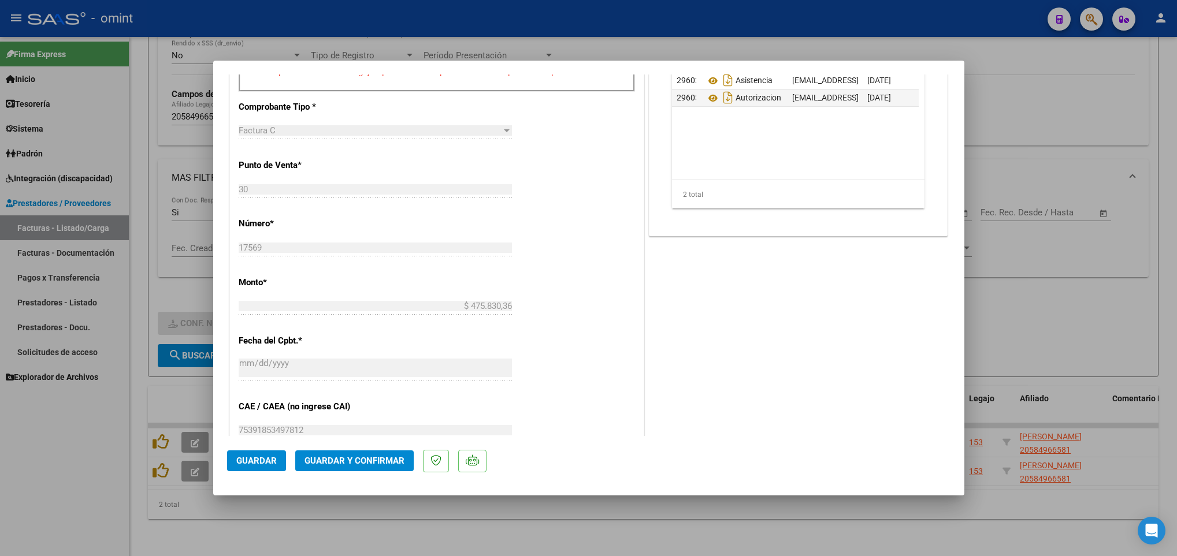
scroll to position [520, 0]
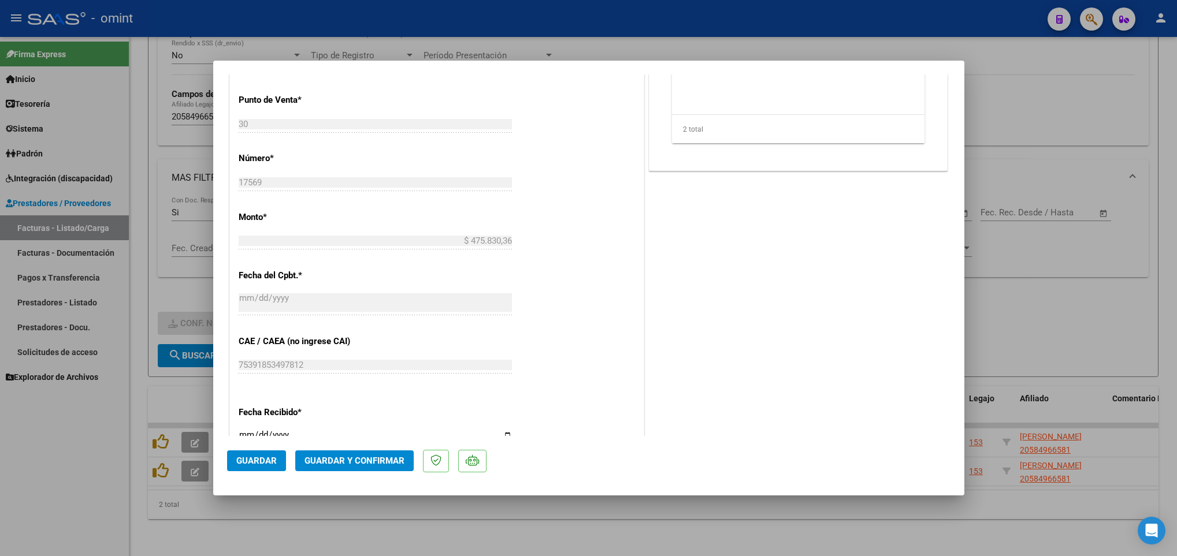
click at [381, 456] on span "Guardar y Confirmar" at bounding box center [355, 461] width 100 height 10
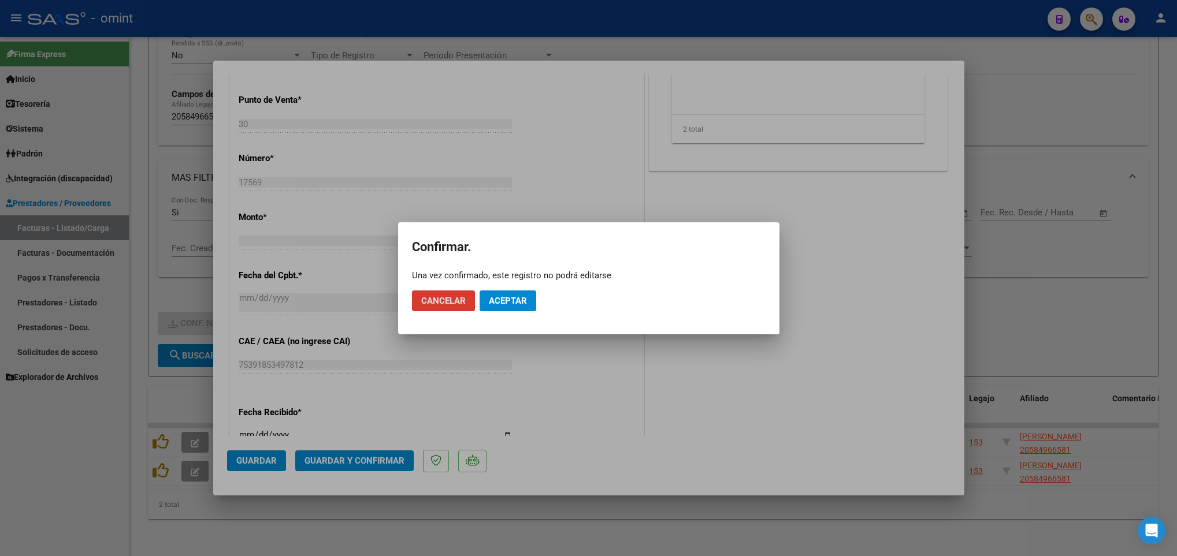
click at [488, 293] on button "Aceptar" at bounding box center [508, 301] width 57 height 21
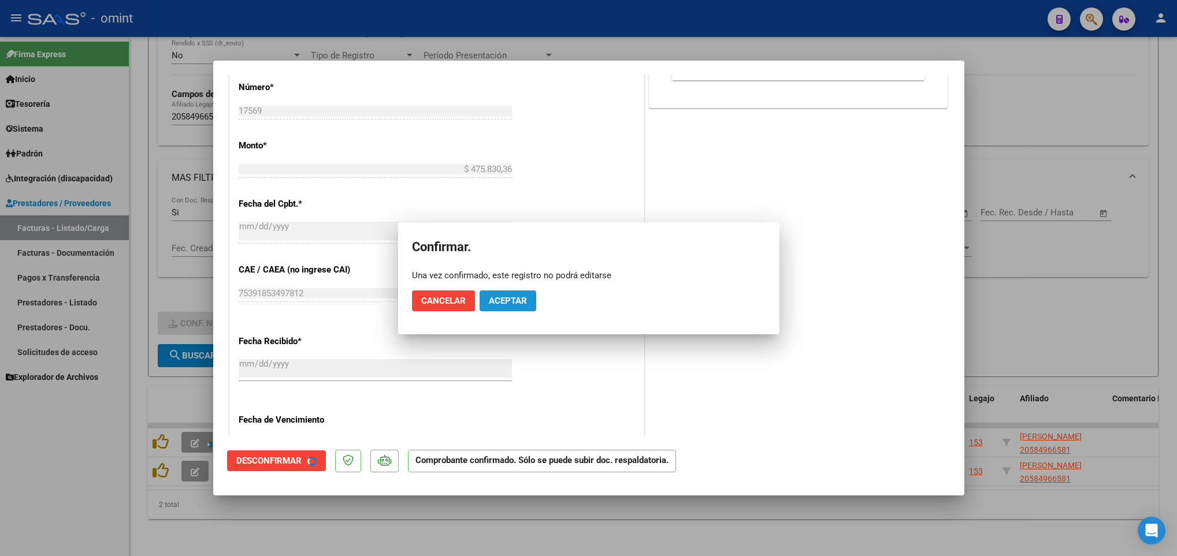
scroll to position [448, 0]
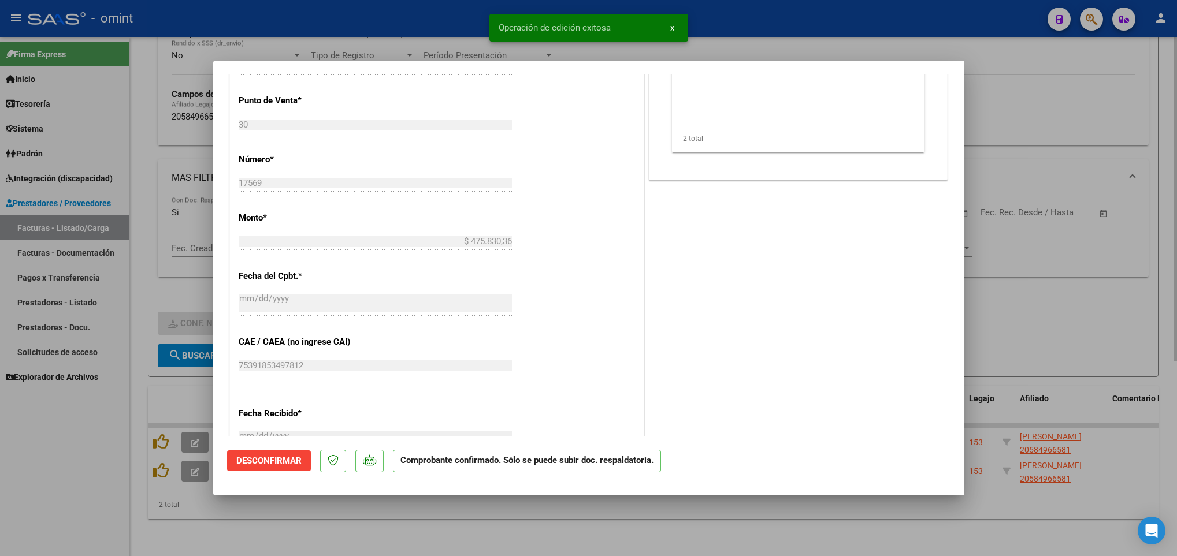
click at [425, 525] on div at bounding box center [588, 278] width 1177 height 556
type input "$ 0,00"
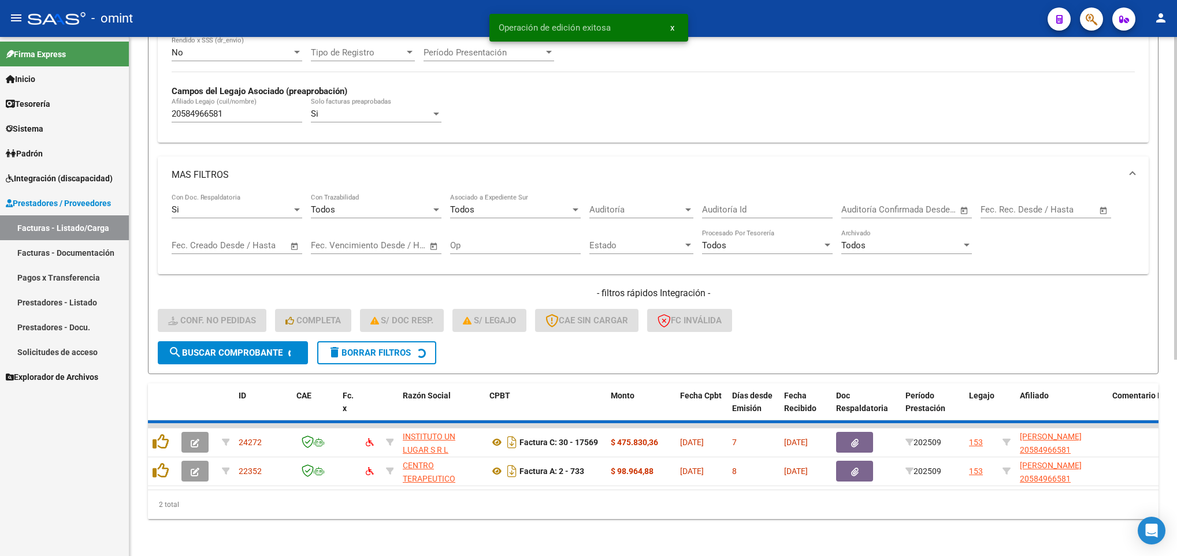
scroll to position [284, 0]
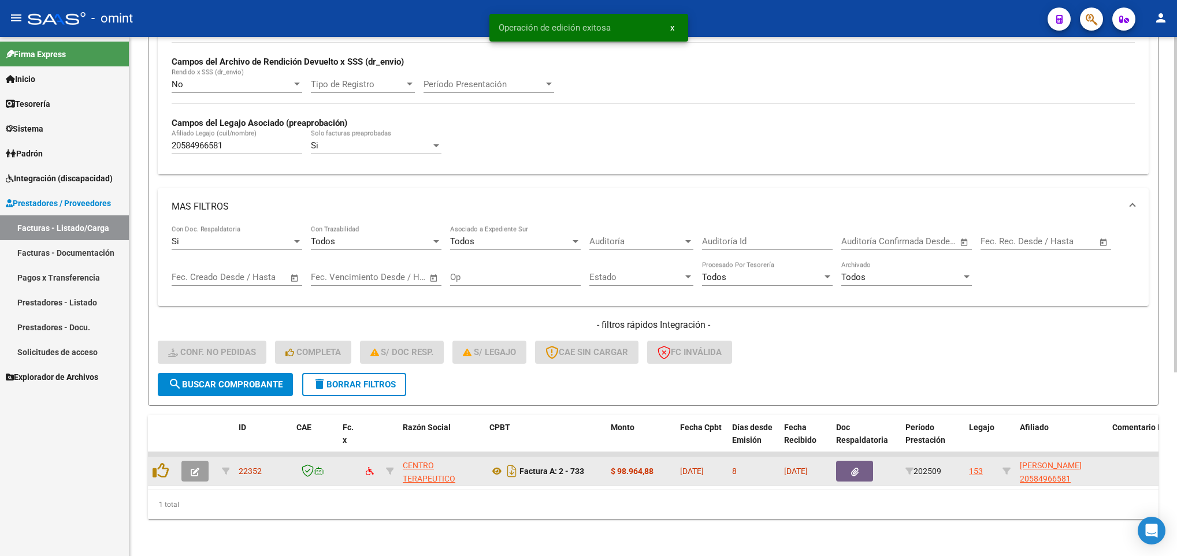
click at [187, 461] on button "button" at bounding box center [194, 471] width 27 height 21
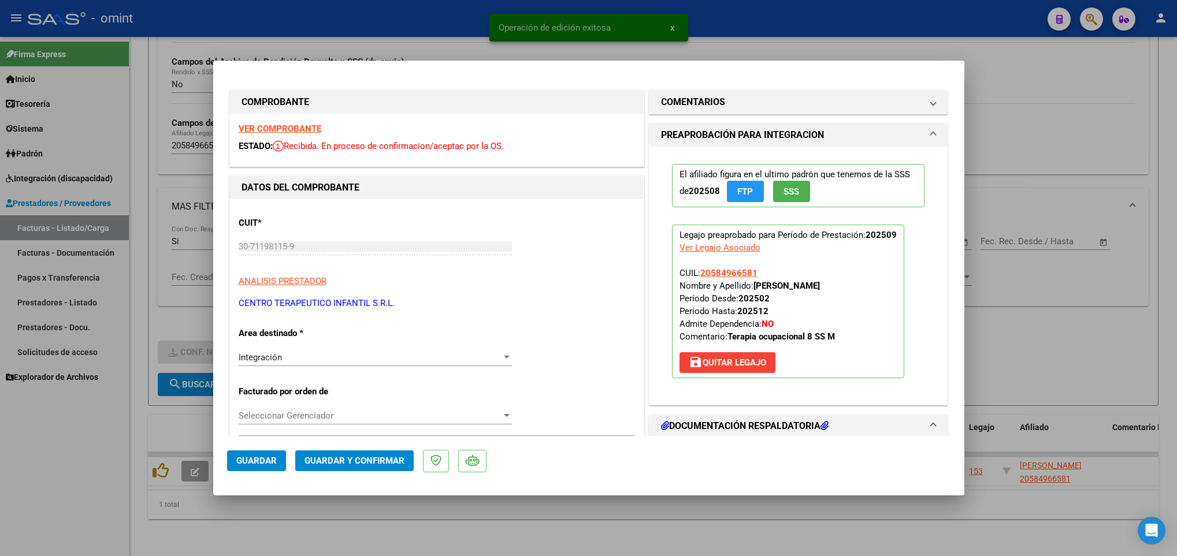
click at [291, 127] on strong "VER COMPROBANTE" at bounding box center [280, 129] width 83 height 10
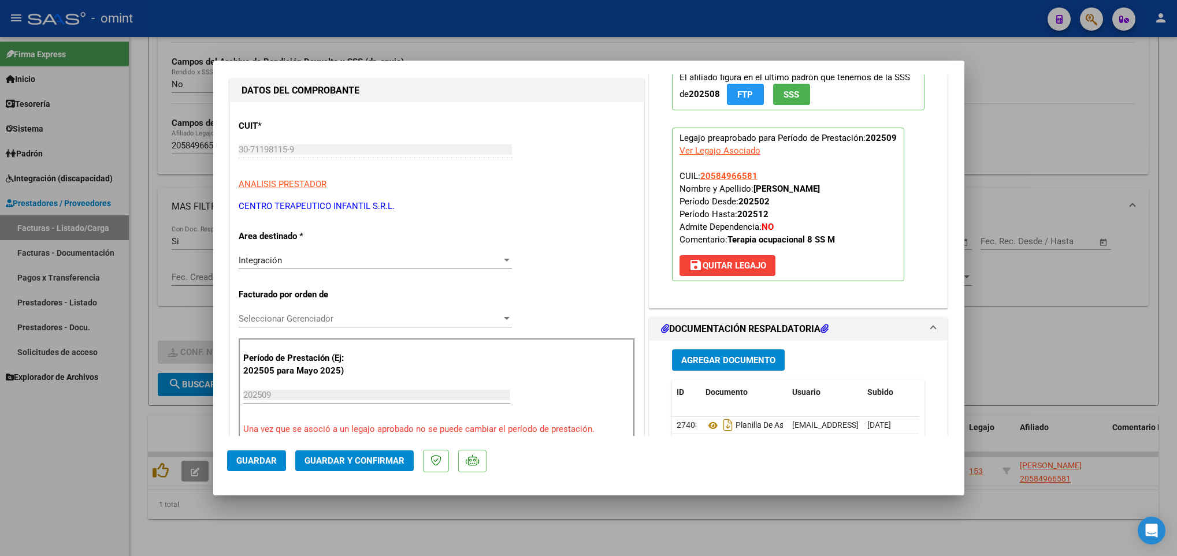
scroll to position [260, 0]
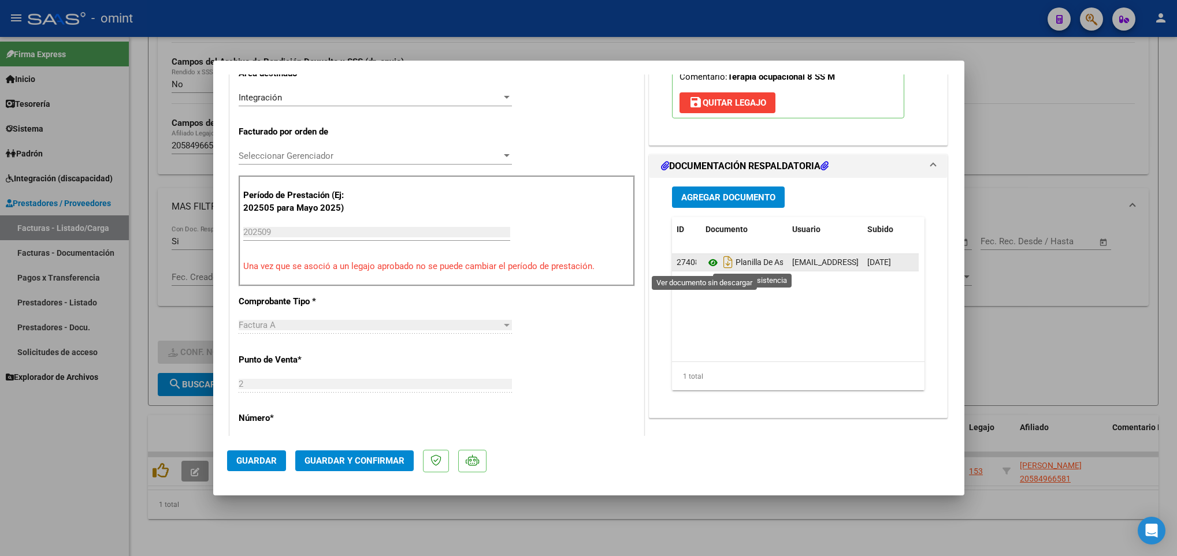
click at [706, 262] on icon at bounding box center [713, 263] width 15 height 14
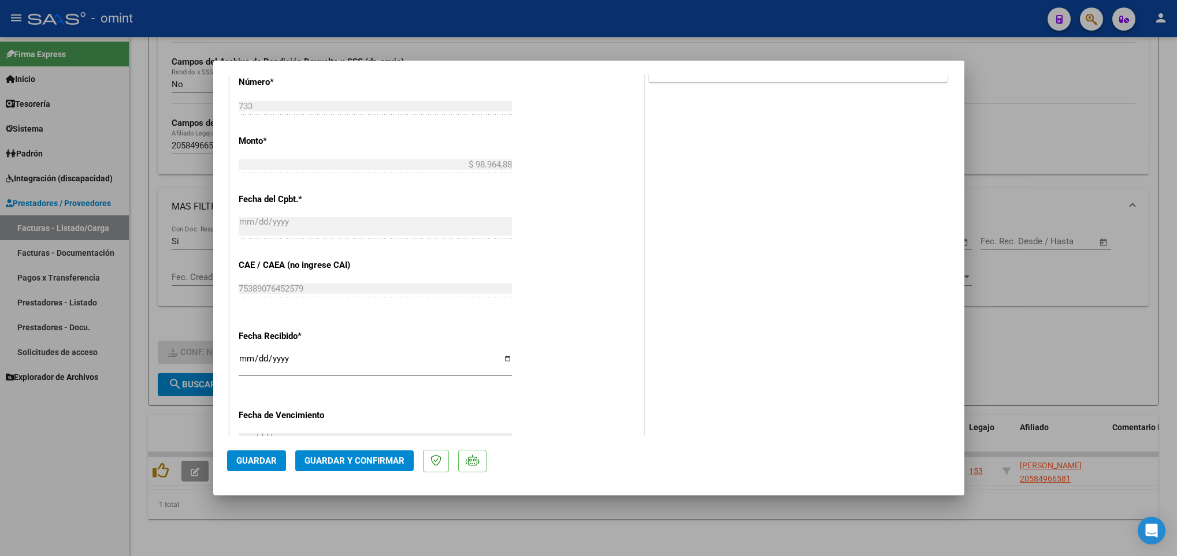
scroll to position [693, 0]
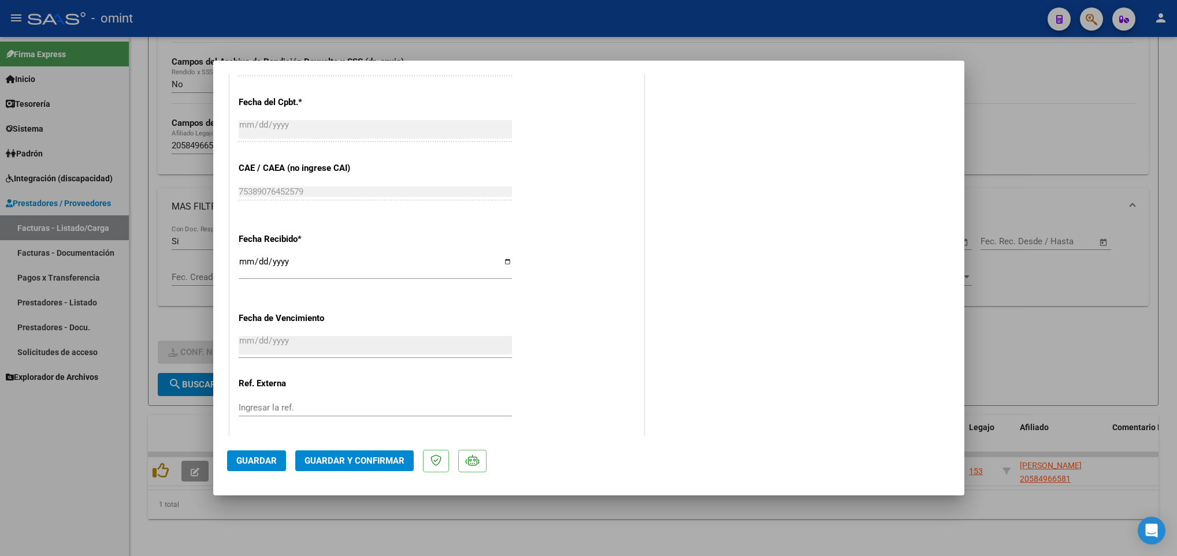
click at [345, 459] on span "Guardar y Confirmar" at bounding box center [355, 461] width 100 height 10
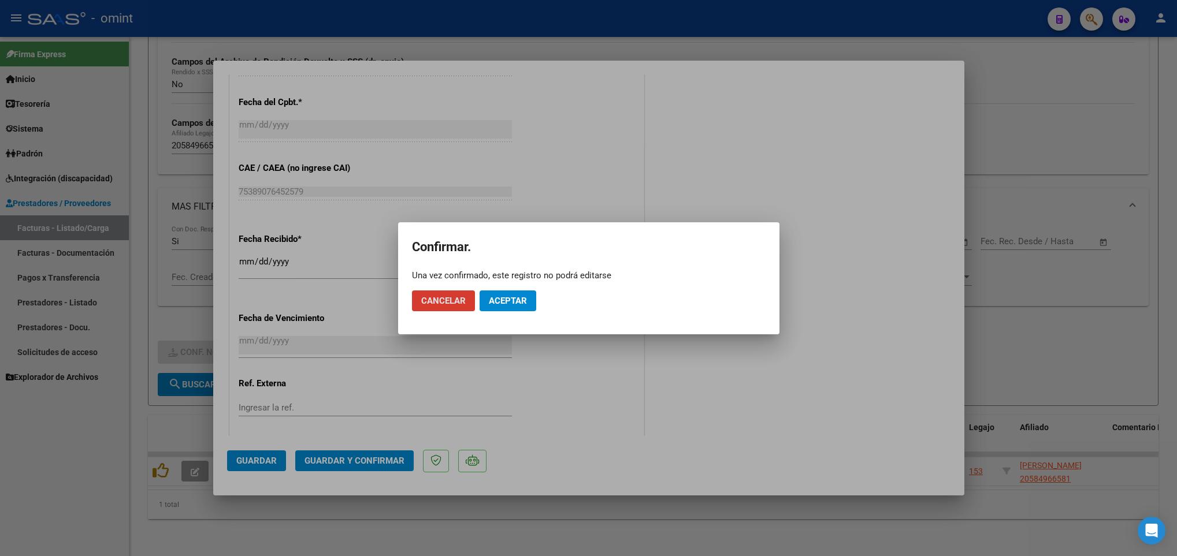
click at [508, 299] on span "Aceptar" at bounding box center [508, 301] width 38 height 10
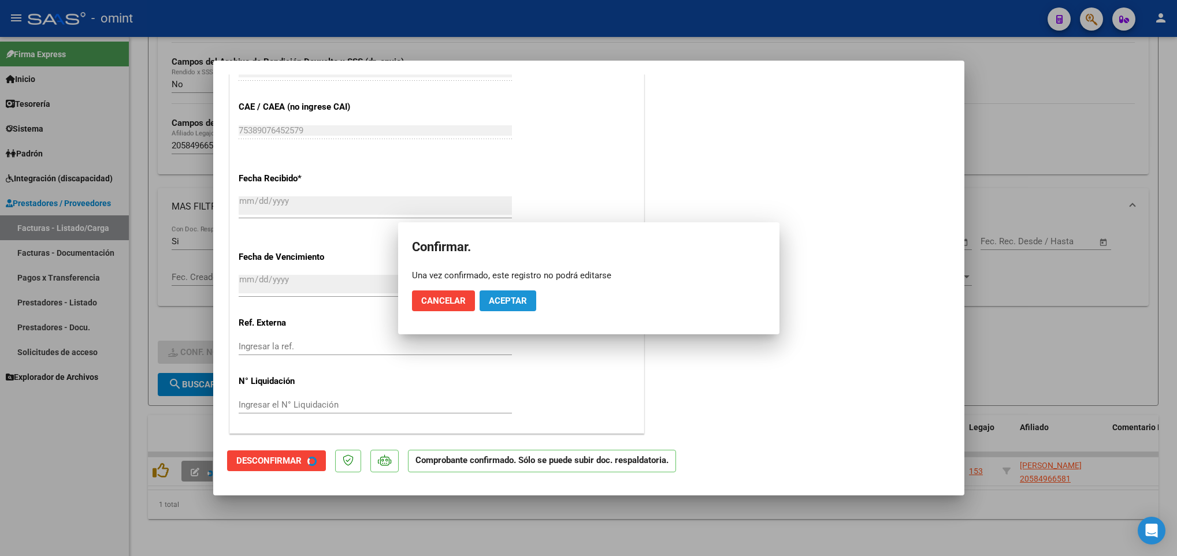
scroll to position [621, 0]
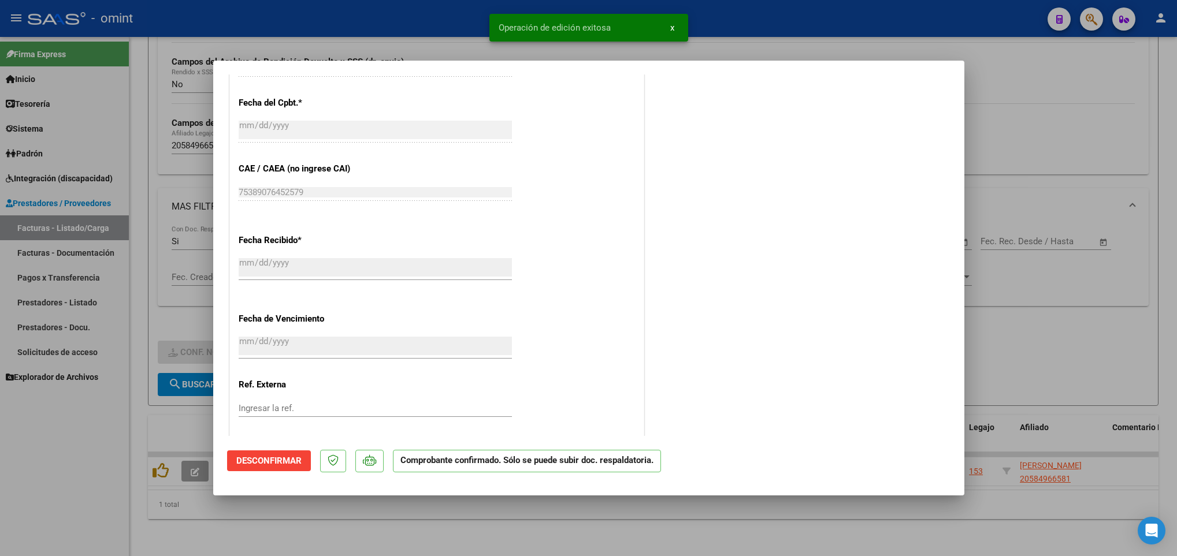
click at [489, 515] on div at bounding box center [588, 278] width 1177 height 556
type input "$ 0,00"
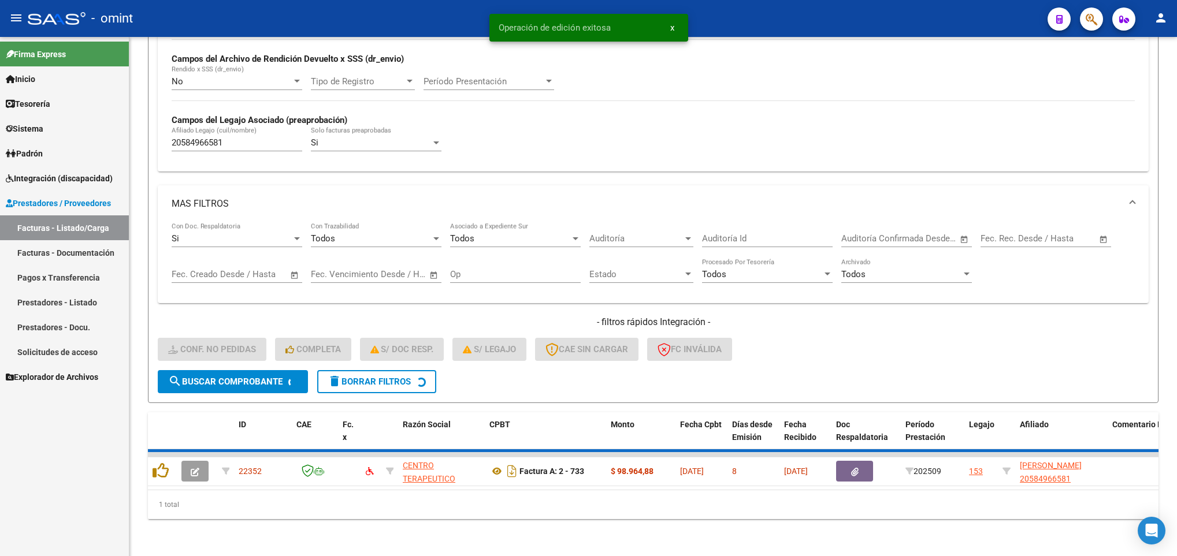
scroll to position [262, 0]
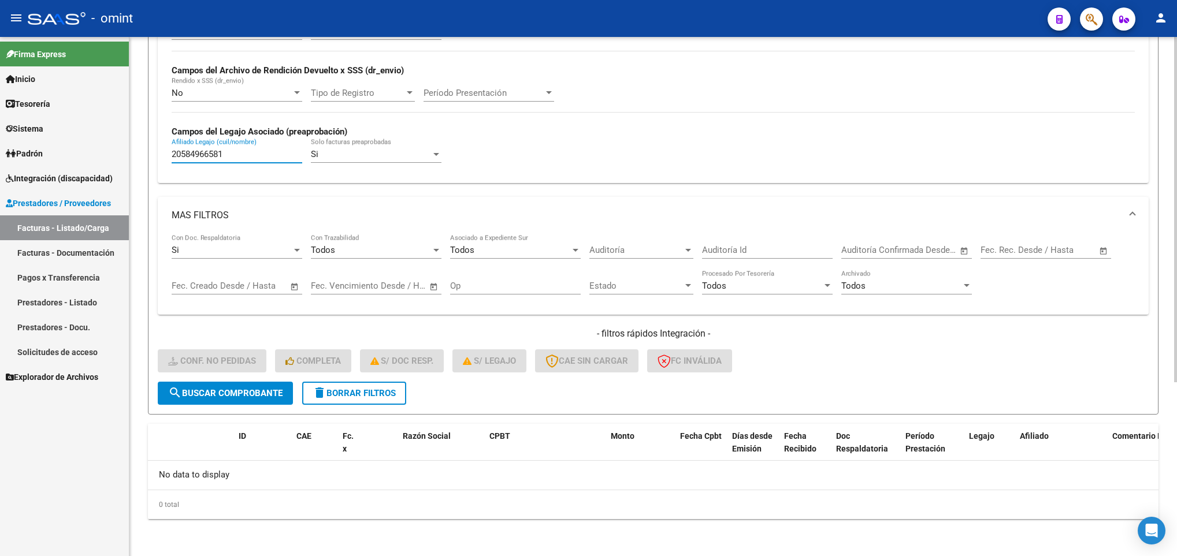
click at [224, 149] on input "20584966581" at bounding box center [237, 154] width 131 height 10
paste input "7348552"
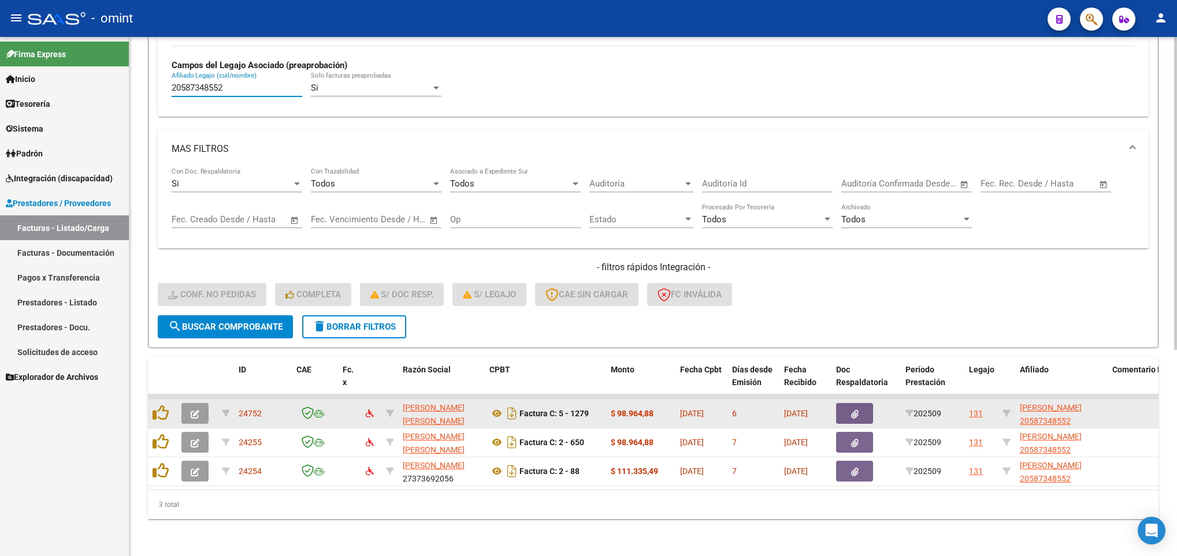
scroll to position [342, 0]
type input "20587348552"
click at [194, 409] on span "button" at bounding box center [195, 414] width 9 height 10
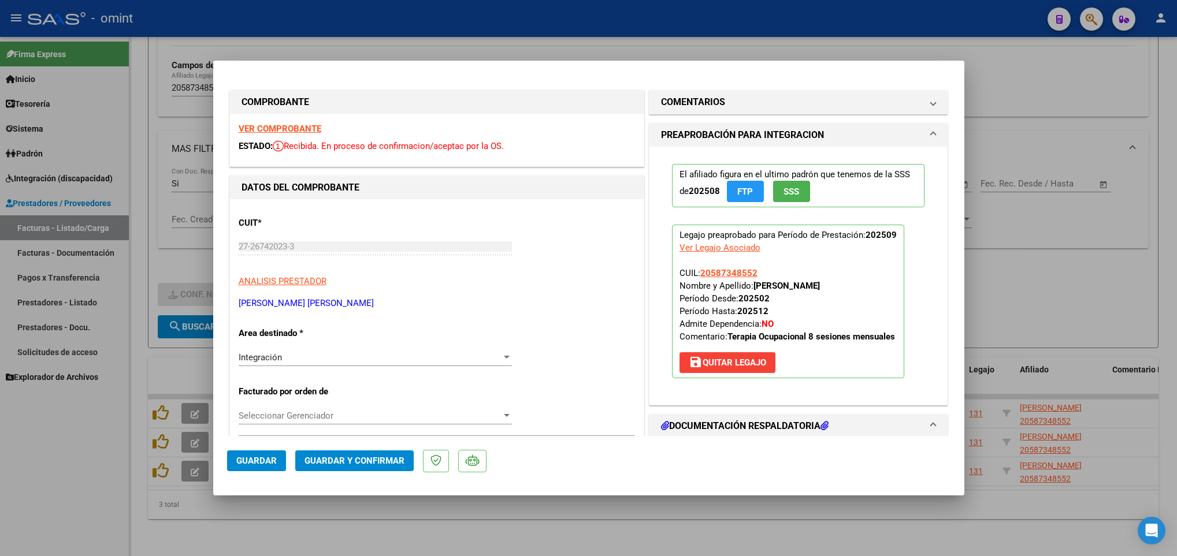
click at [253, 127] on strong "VER COMPROBANTE" at bounding box center [280, 129] width 83 height 10
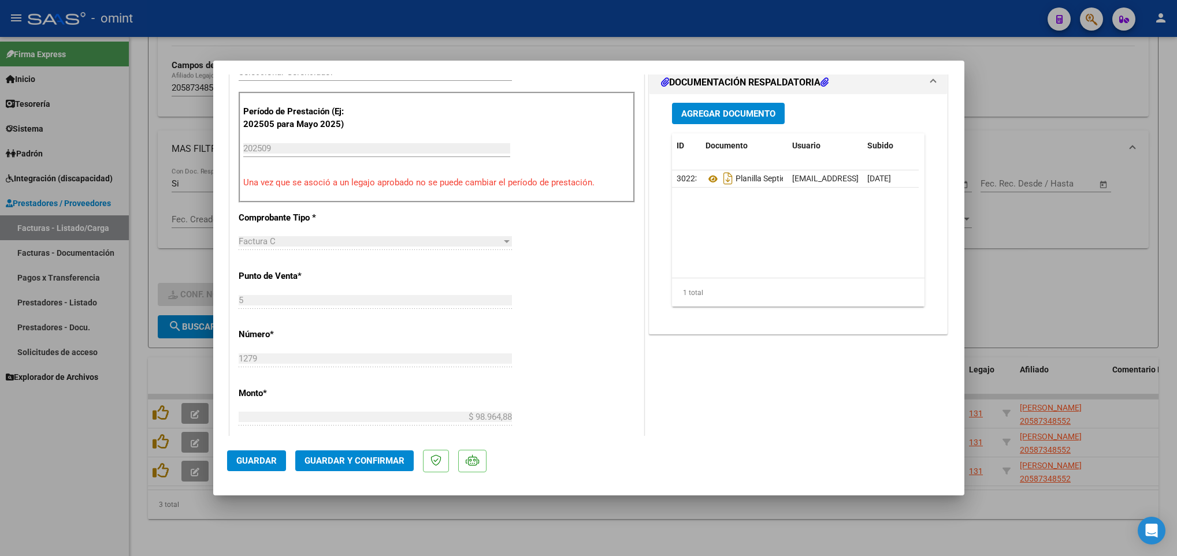
scroll to position [347, 0]
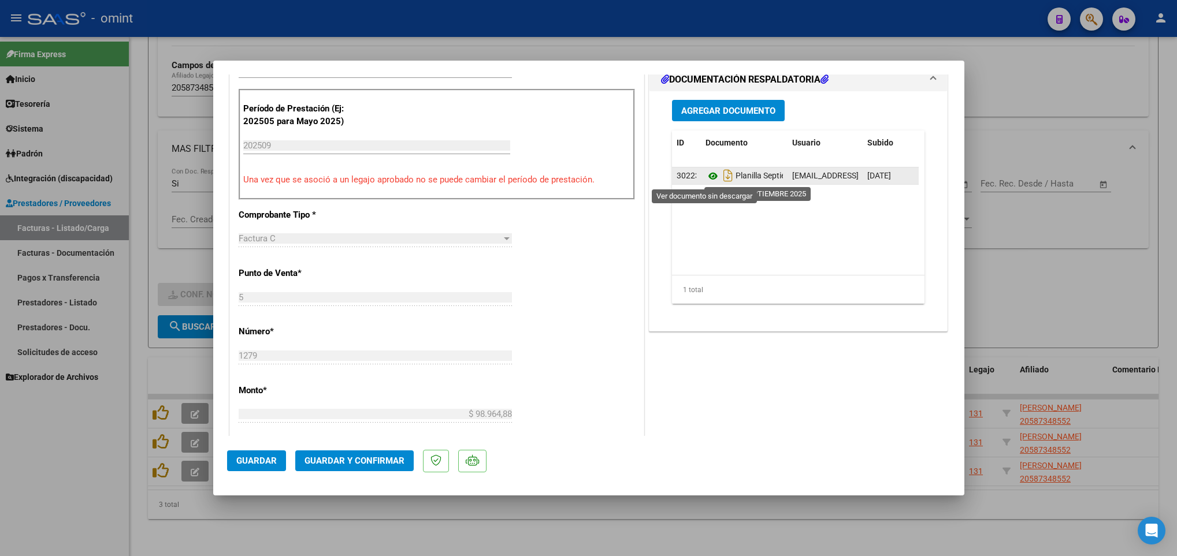
click at [706, 176] on icon at bounding box center [713, 176] width 15 height 14
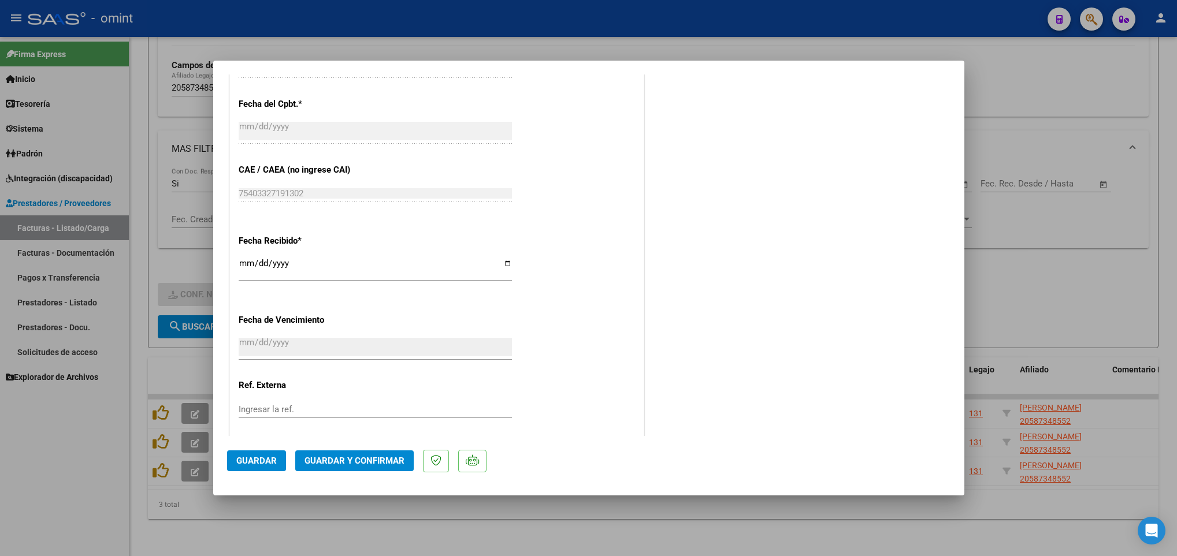
scroll to position [693, 0]
click at [369, 456] on span "Guardar y Confirmar" at bounding box center [355, 461] width 100 height 10
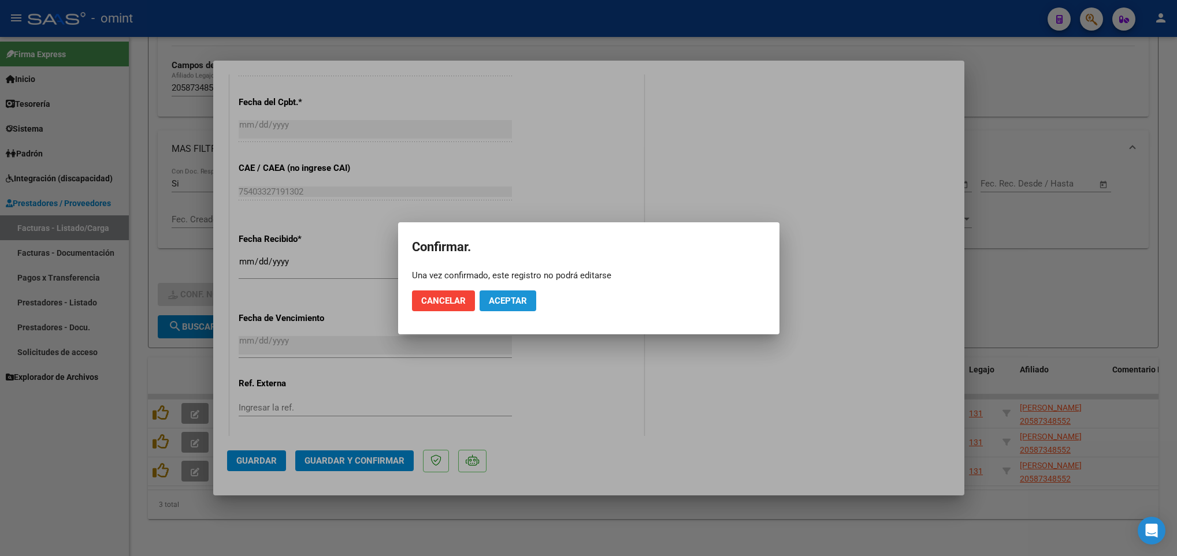
click at [503, 293] on button "Aceptar" at bounding box center [508, 301] width 57 height 21
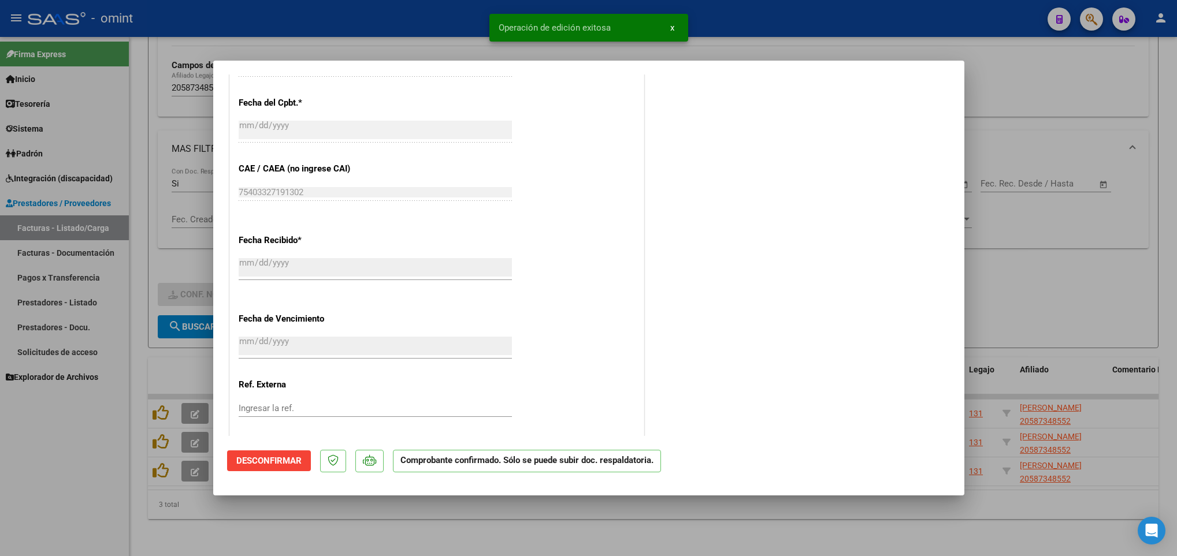
click at [470, 528] on div at bounding box center [588, 278] width 1177 height 556
type input "$ 0,00"
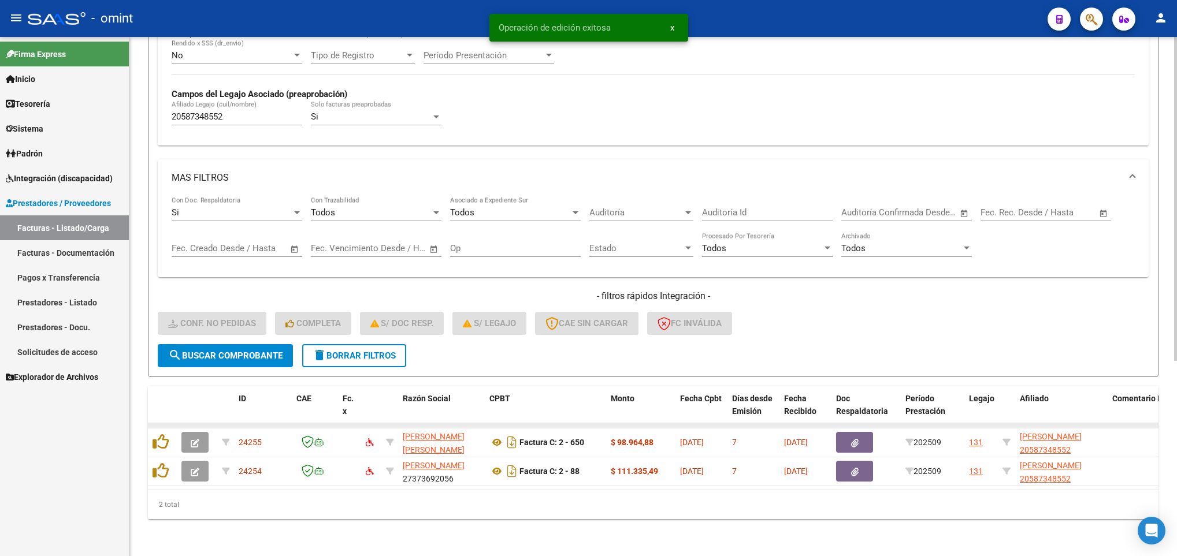
scroll to position [314, 0]
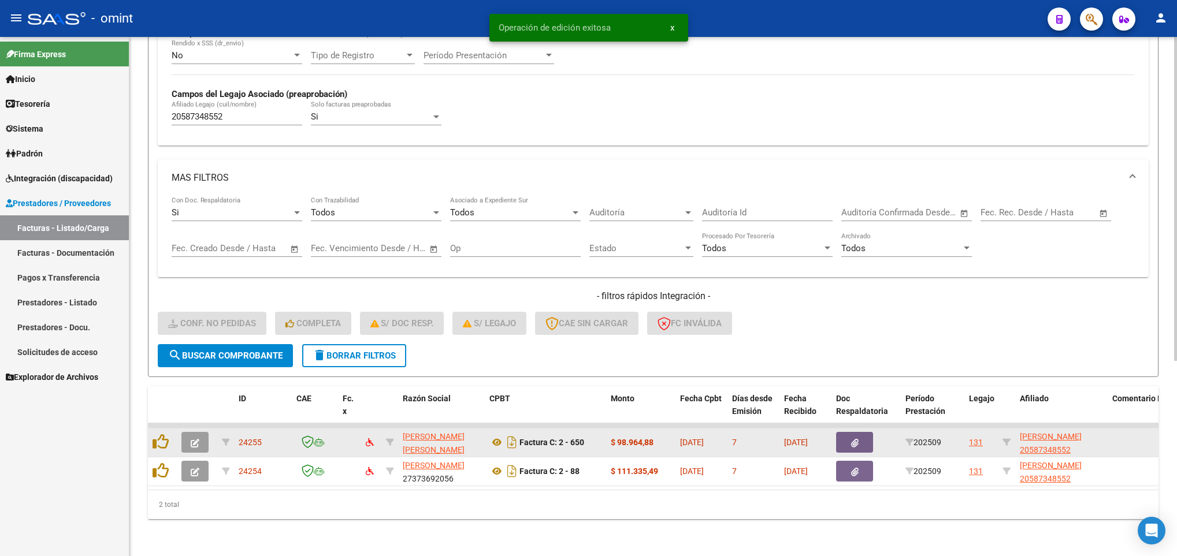
click at [188, 432] on button "button" at bounding box center [194, 442] width 27 height 21
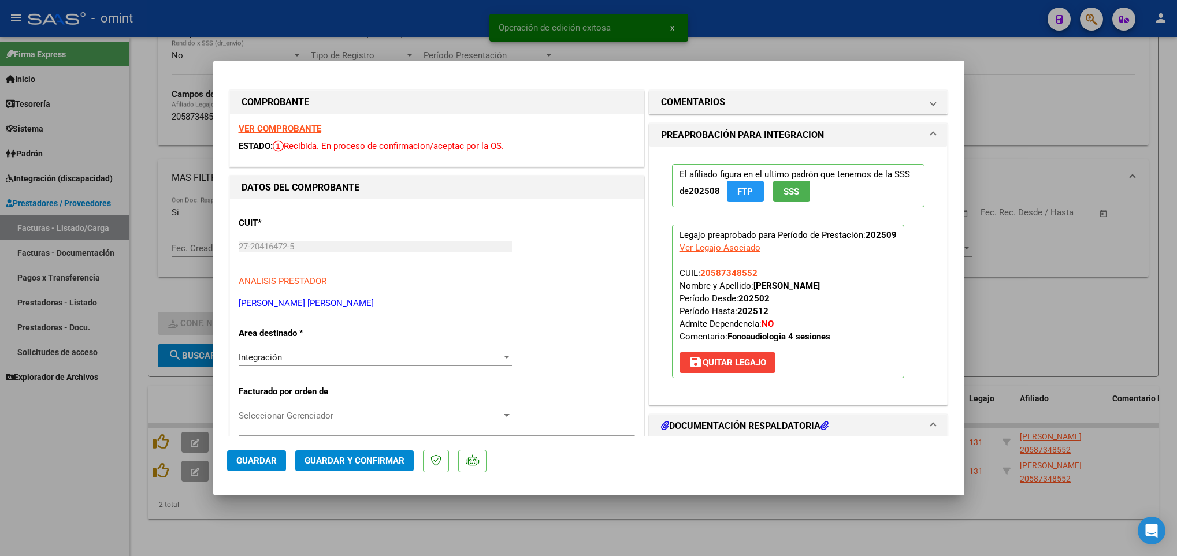
click at [312, 120] on div "VER COMPROBANTE ESTADO: Recibida. En proceso de confirmacion/aceptac por la OS." at bounding box center [437, 140] width 414 height 53
click at [312, 127] on strong "VER COMPROBANTE" at bounding box center [280, 129] width 83 height 10
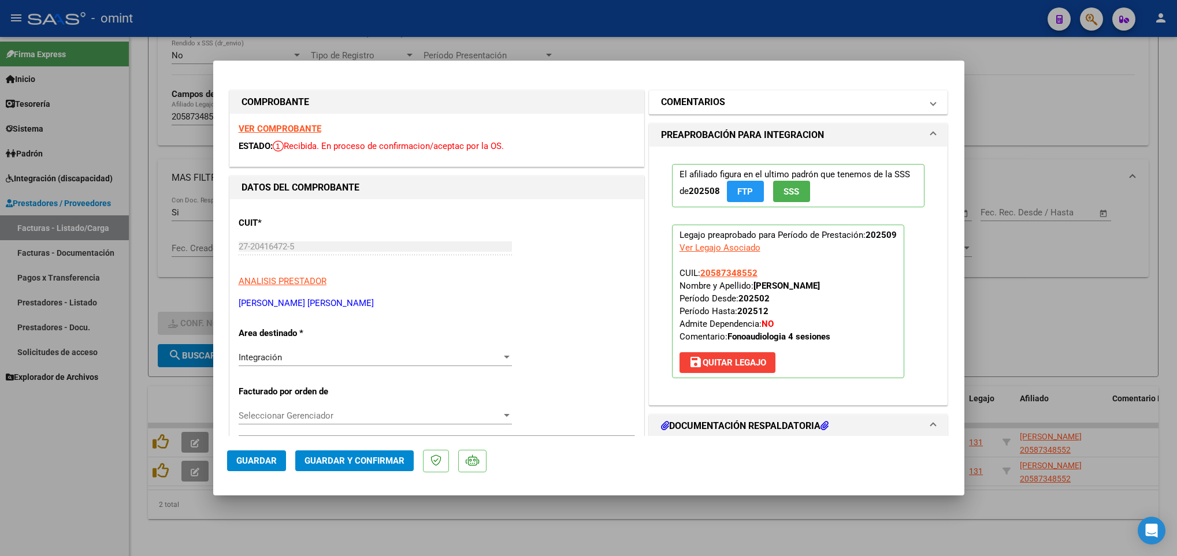
click at [834, 103] on mat-panel-title "COMENTARIOS" at bounding box center [791, 102] width 261 height 14
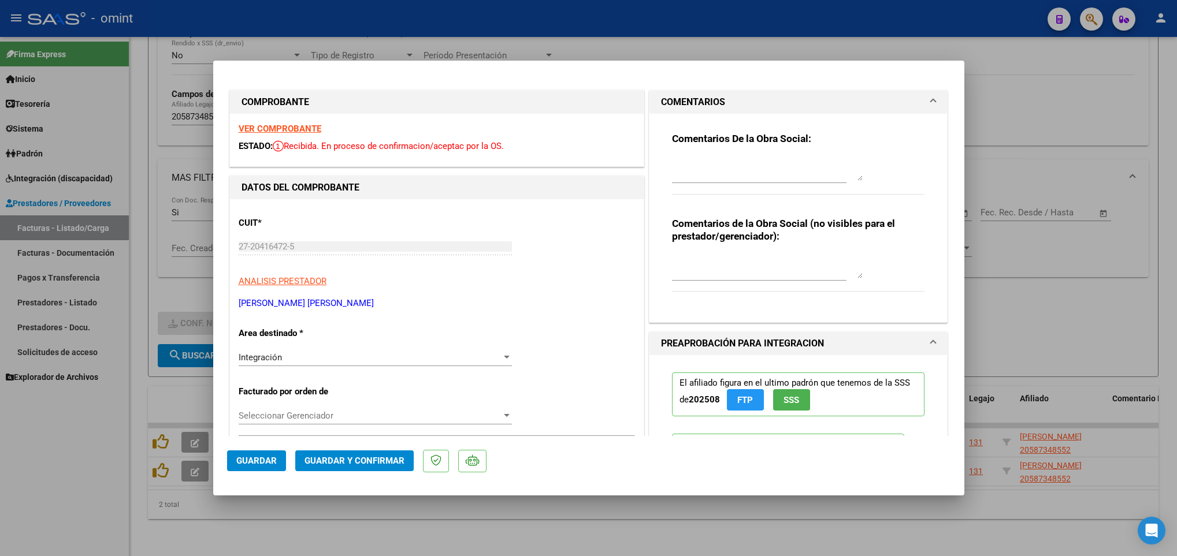
click at [770, 164] on textarea at bounding box center [767, 169] width 191 height 23
type textarea "Estimada, factura rechazada la"
drag, startPoint x: 798, startPoint y: 163, endPoint x: 619, endPoint y: 175, distance: 179.0
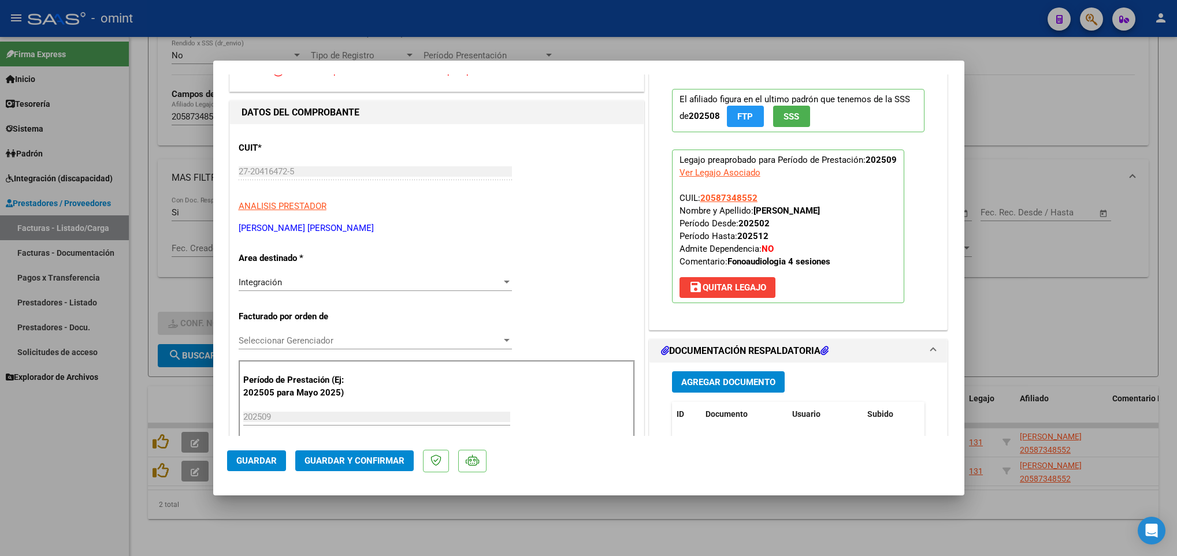
scroll to position [260, 0]
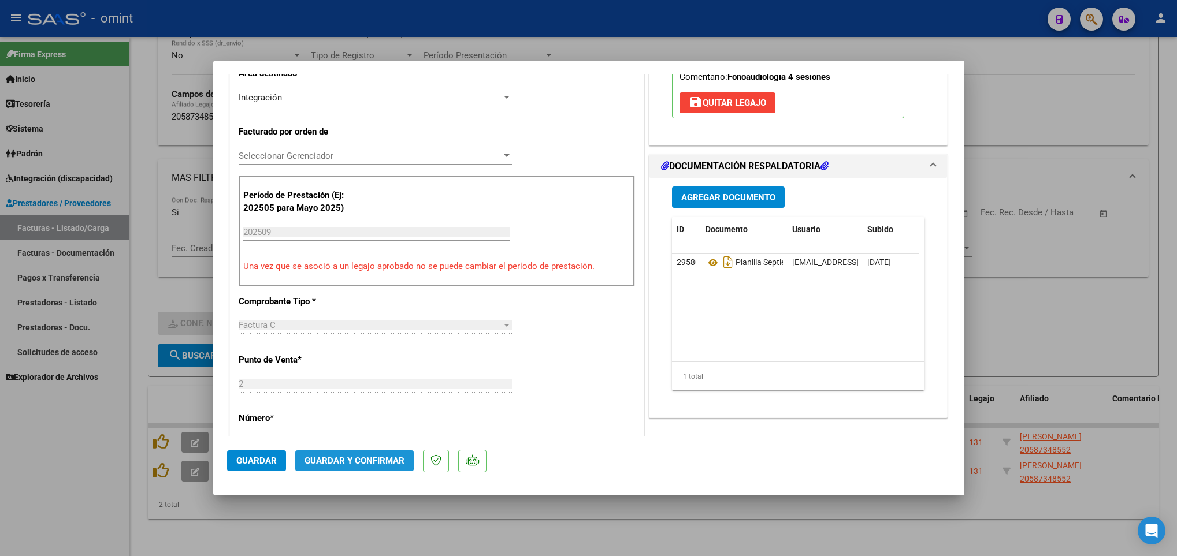
click at [346, 453] on button "Guardar y Confirmar" at bounding box center [354, 461] width 118 height 21
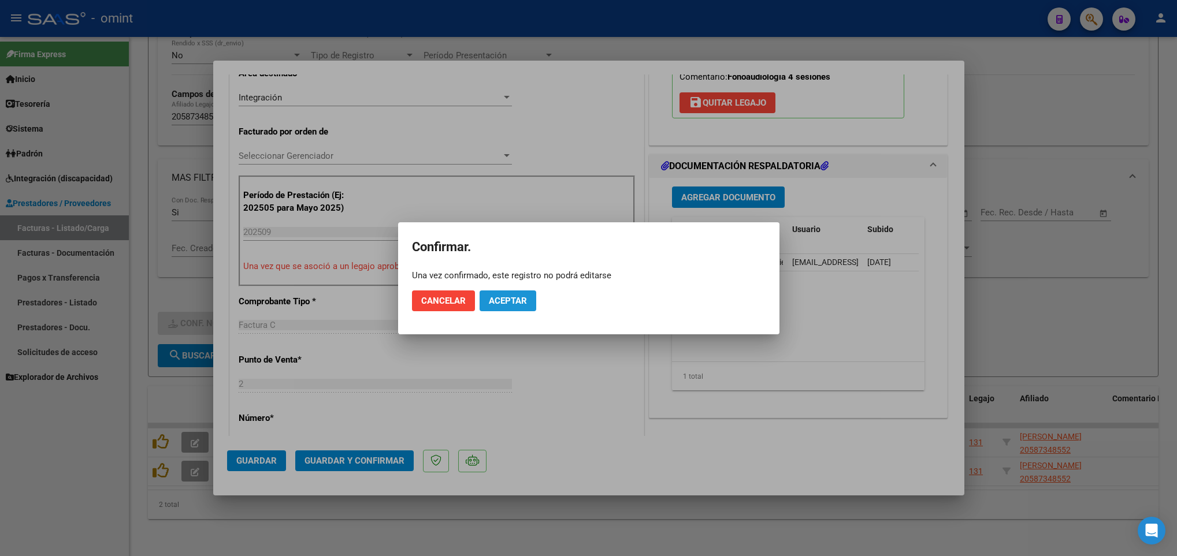
click at [506, 293] on button "Aceptar" at bounding box center [508, 301] width 57 height 21
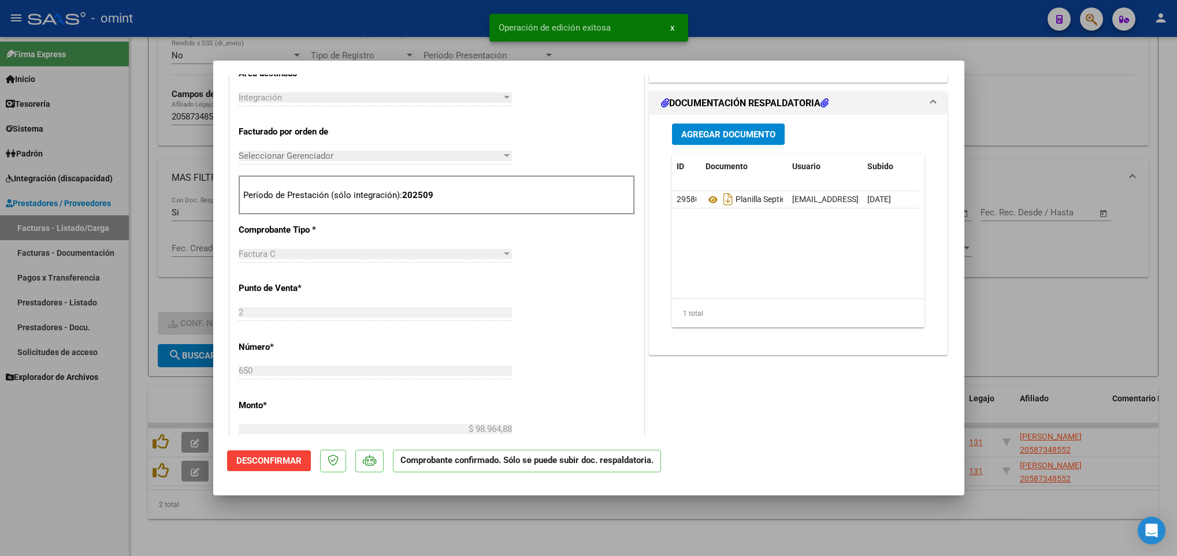
click at [569, 517] on div at bounding box center [588, 278] width 1177 height 556
type input "$ 0,00"
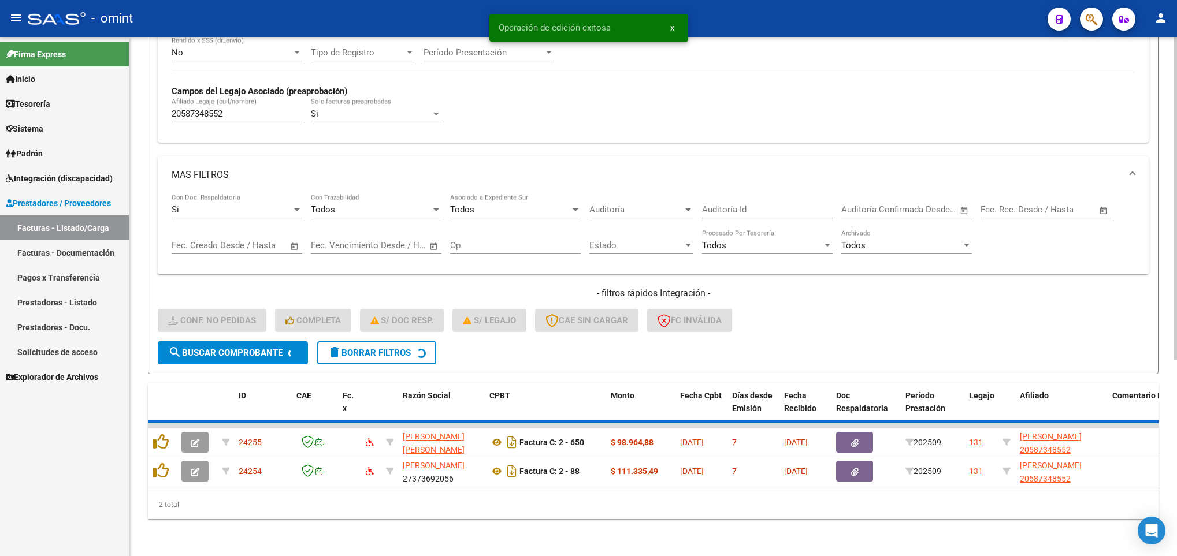
scroll to position [284, 0]
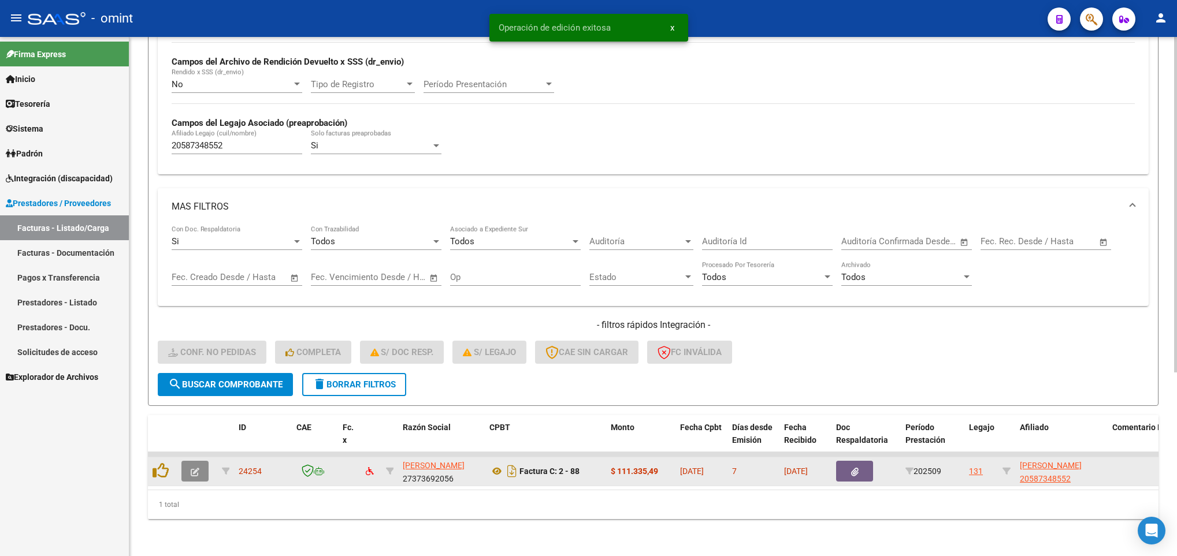
click at [189, 461] on button "button" at bounding box center [194, 471] width 27 height 21
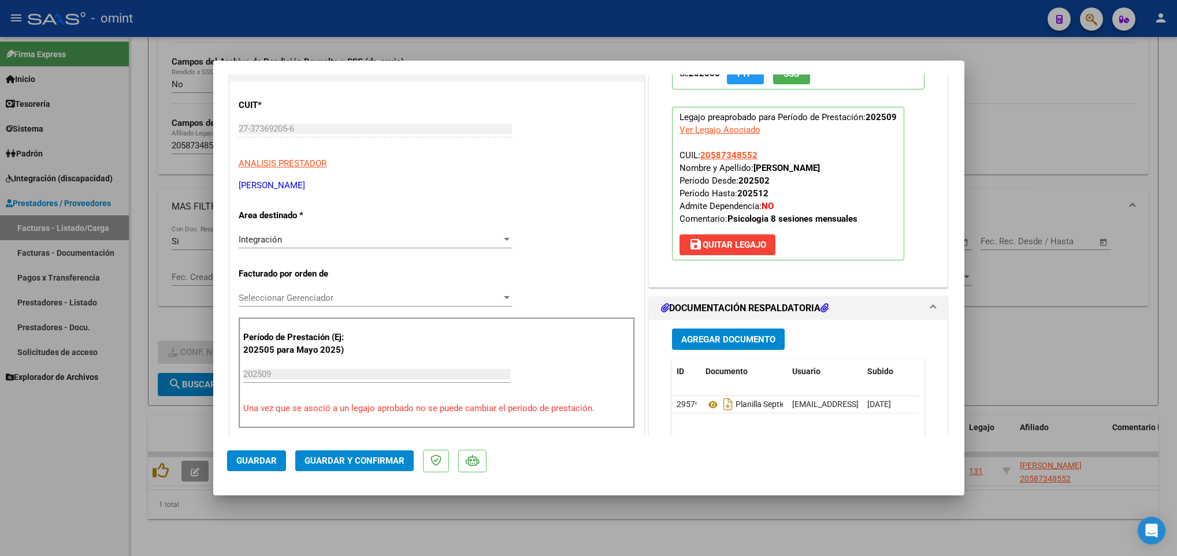
scroll to position [0, 0]
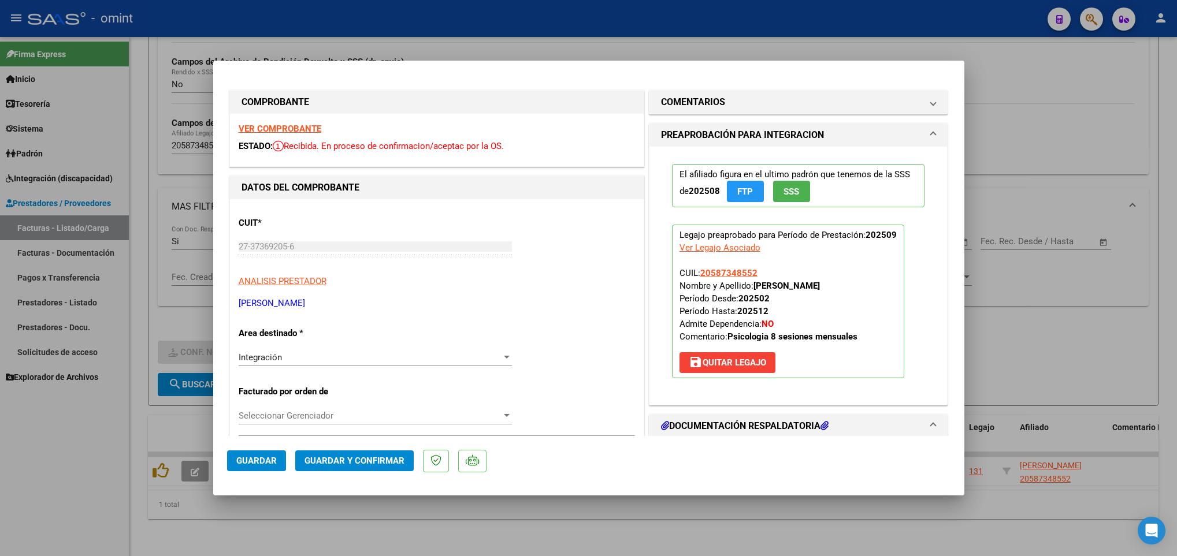
click at [290, 122] on div "VER COMPROBANTE ESTADO: Recibida. En proceso de confirmacion/aceptac por la OS." at bounding box center [437, 140] width 414 height 53
click at [294, 124] on strong "VER COMPROBANTE" at bounding box center [280, 129] width 83 height 10
click at [722, 95] on mat-panel-title "COMENTARIOS" at bounding box center [791, 102] width 261 height 14
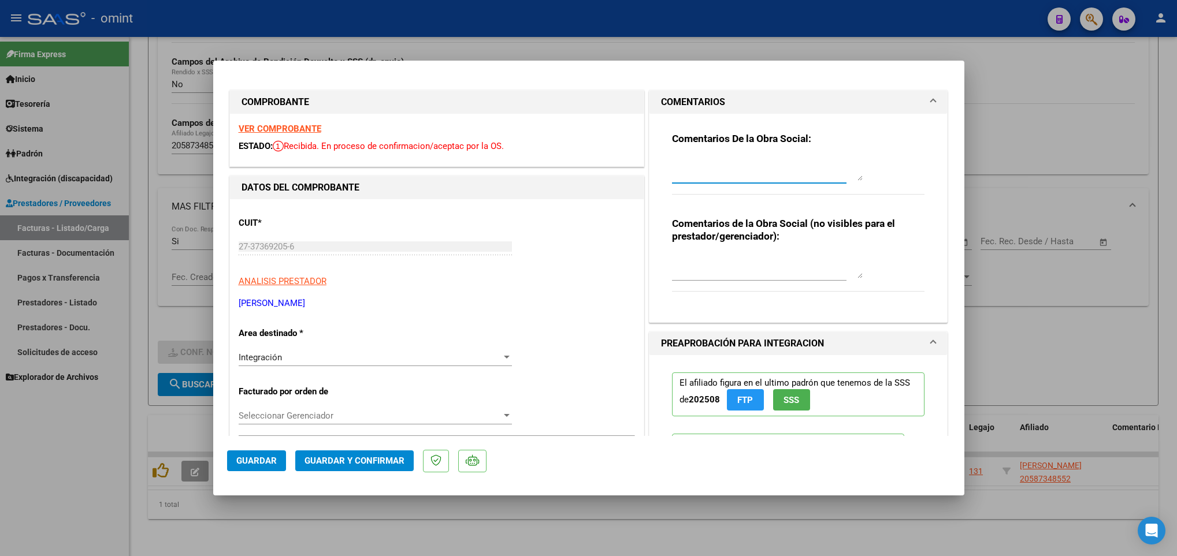
click at [706, 168] on textarea at bounding box center [767, 169] width 191 height 23
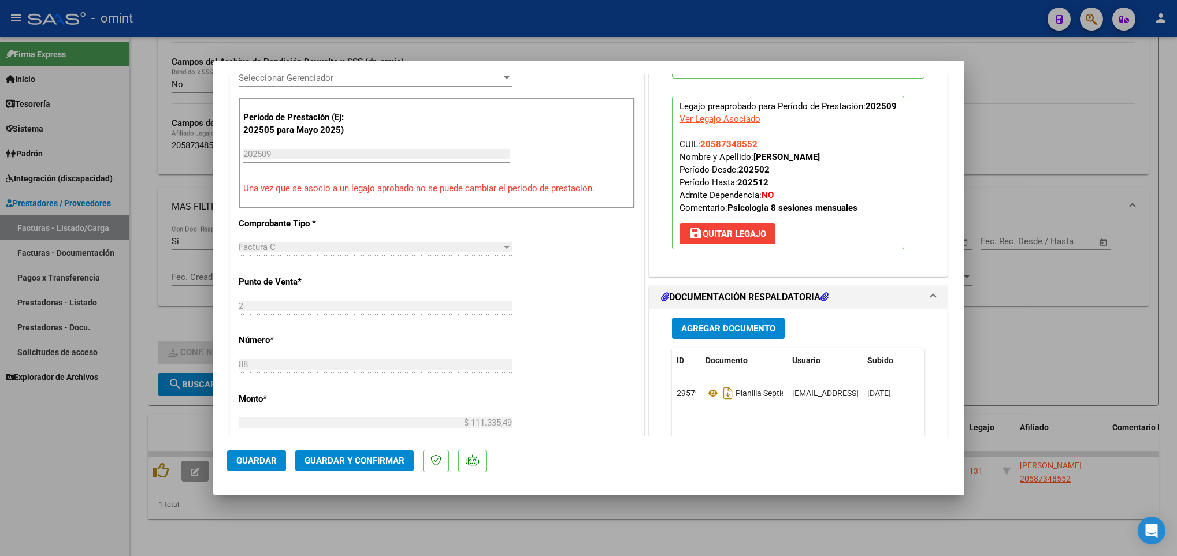
scroll to position [433, 0]
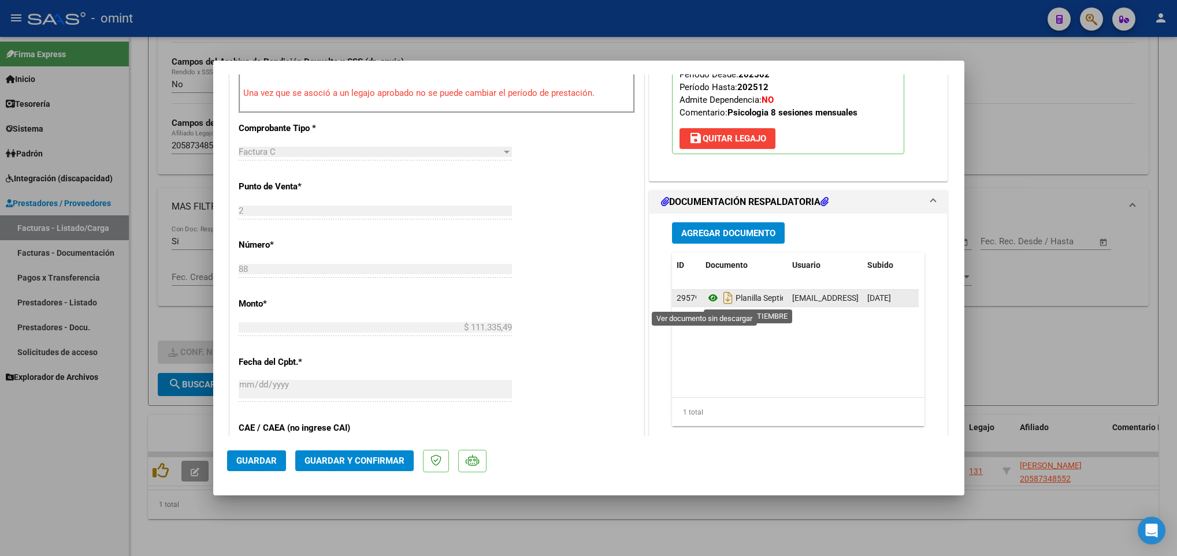
type textarea "Estimada, se le recuerda que debe facturar por las sesiones autorizadas, 8 sesi…"
click at [706, 299] on icon at bounding box center [713, 298] width 15 height 14
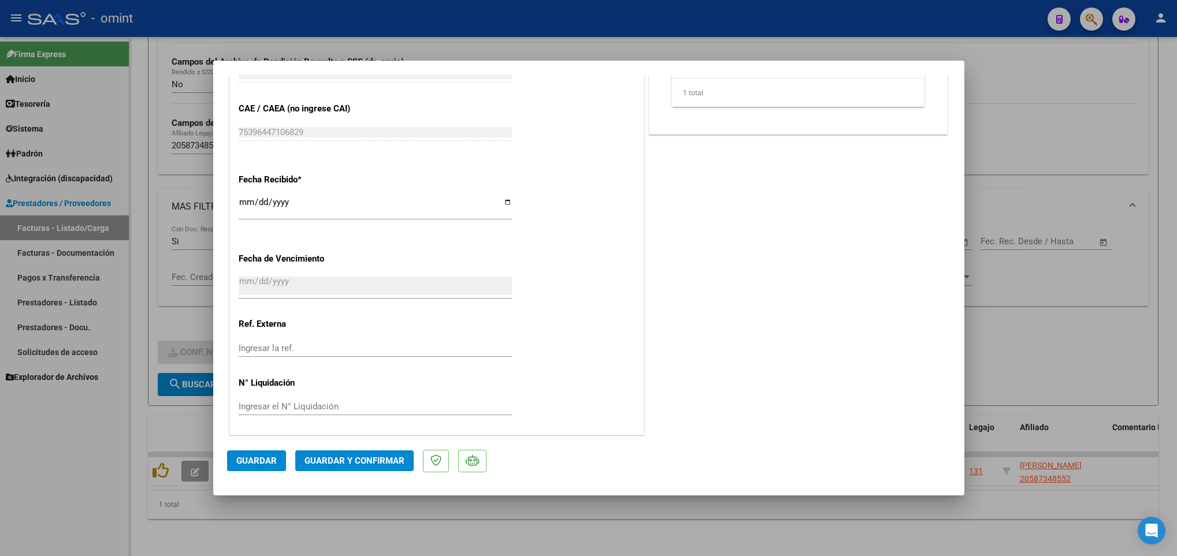
scroll to position [758, 0]
click at [389, 460] on span "Guardar y Confirmar" at bounding box center [355, 461] width 100 height 10
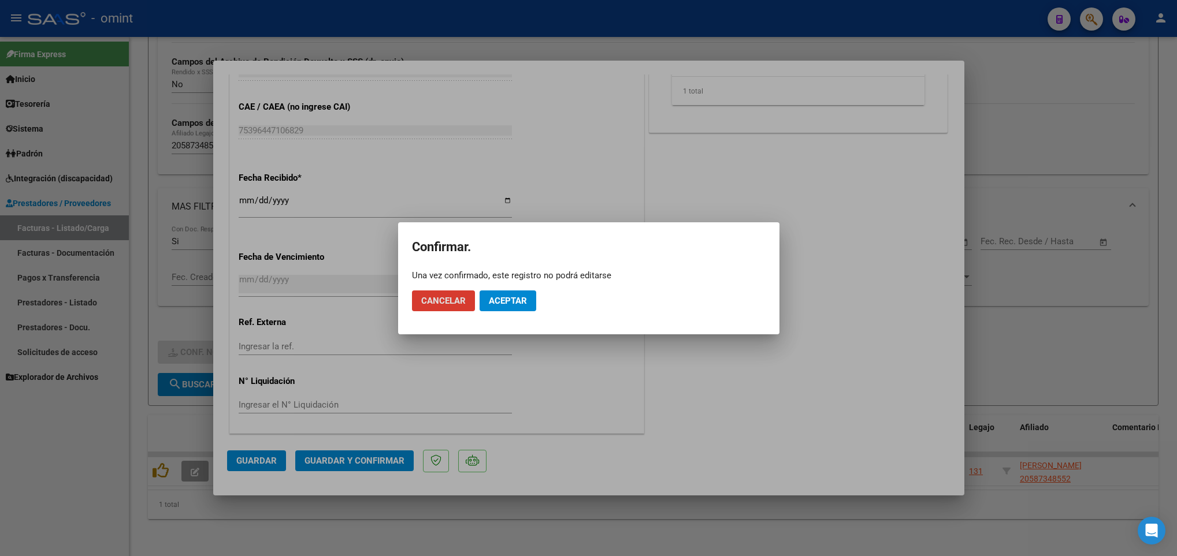
click at [528, 304] on button "Aceptar" at bounding box center [508, 301] width 57 height 21
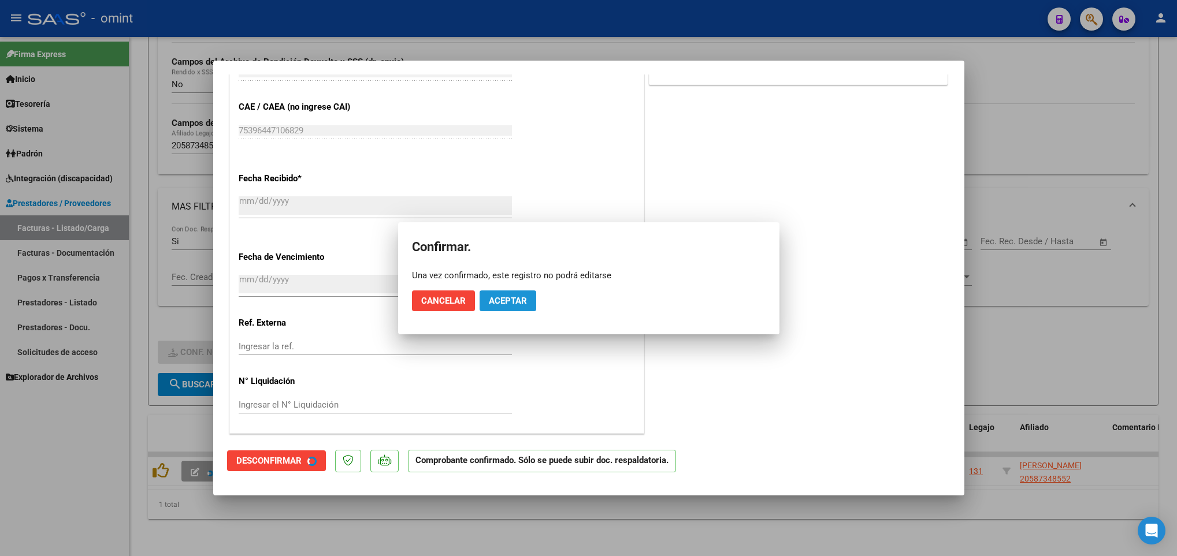
scroll to position [685, 0]
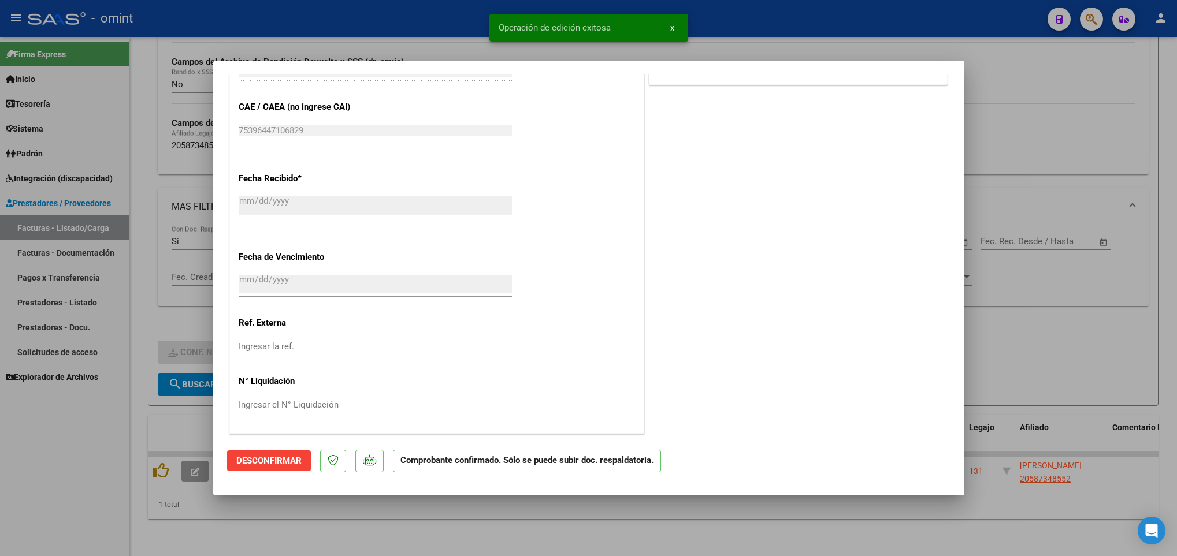
click at [408, 519] on div at bounding box center [588, 278] width 1177 height 556
type input "$ 0,00"
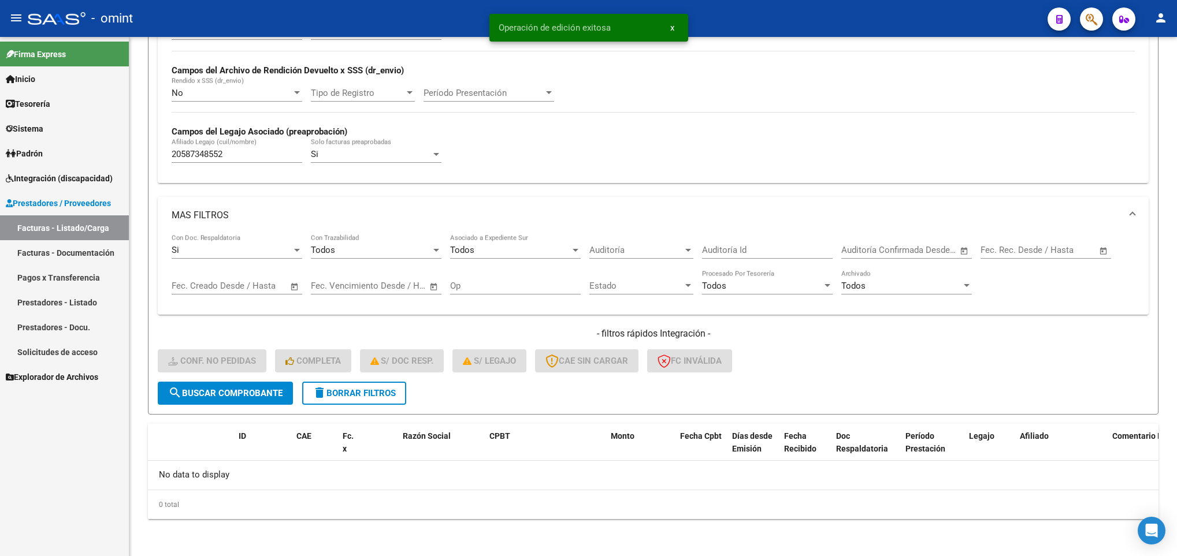
scroll to position [262, 0]
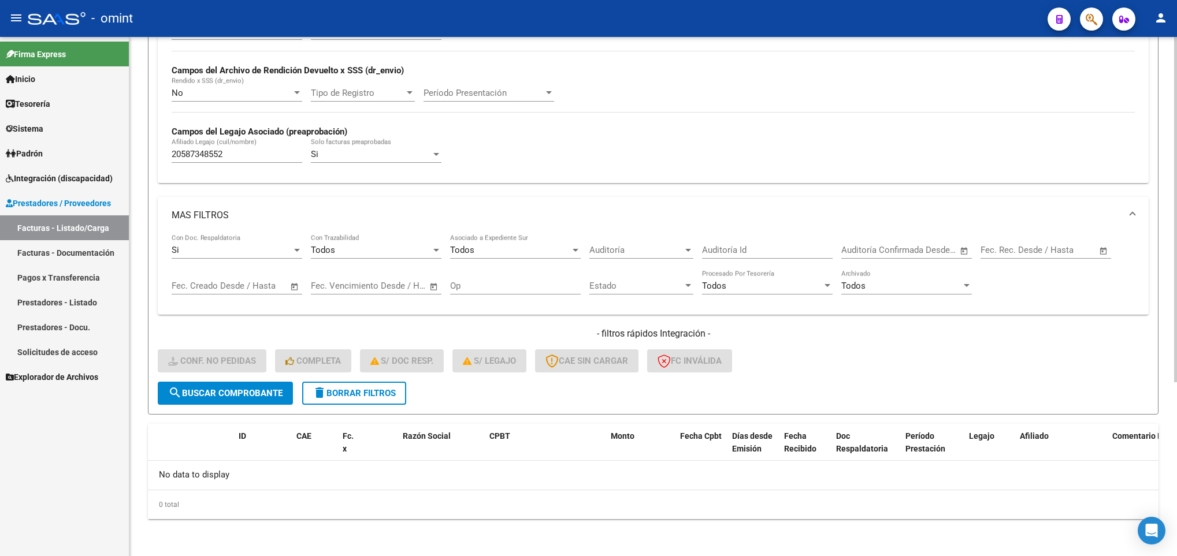
click at [196, 151] on input "20587348552" at bounding box center [237, 154] width 131 height 10
paste input "92622298"
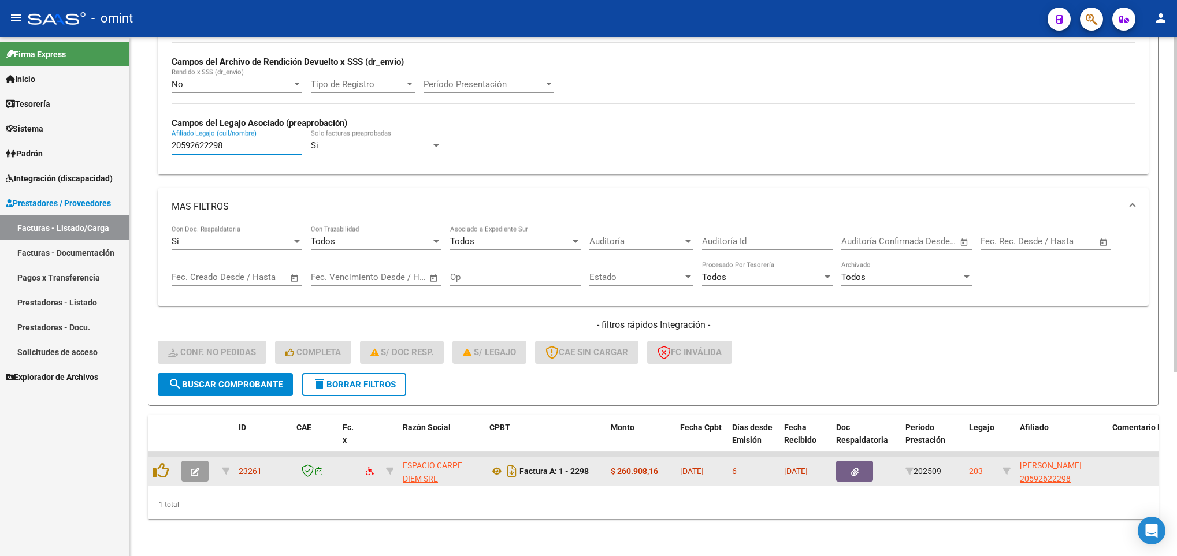
scroll to position [284, 0]
type input "20592622298"
click at [196, 468] on icon "button" at bounding box center [195, 472] width 9 height 9
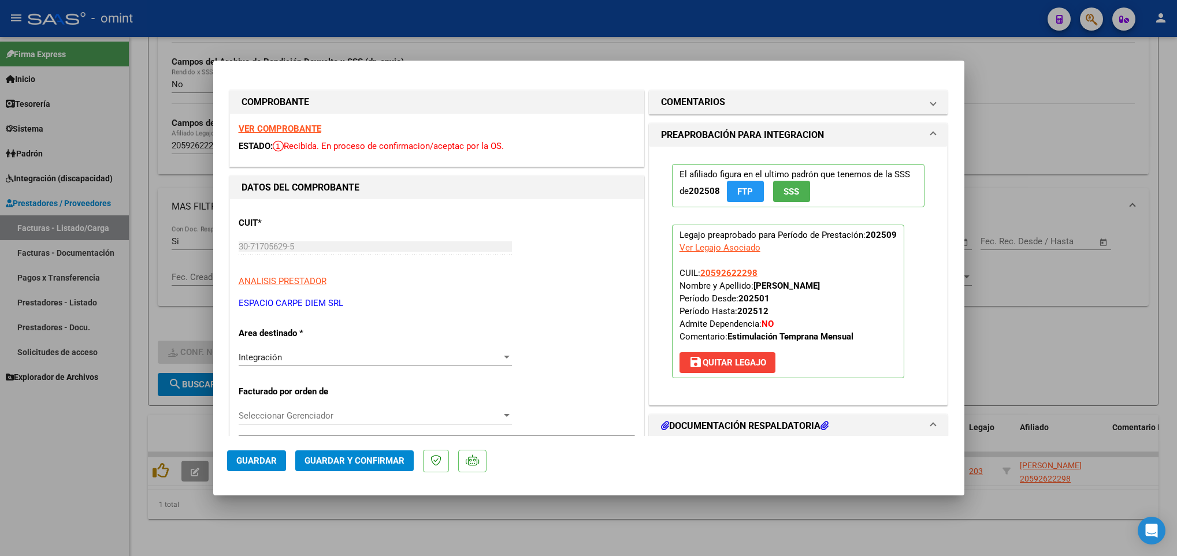
click at [287, 130] on strong "VER COMPROBANTE" at bounding box center [280, 129] width 83 height 10
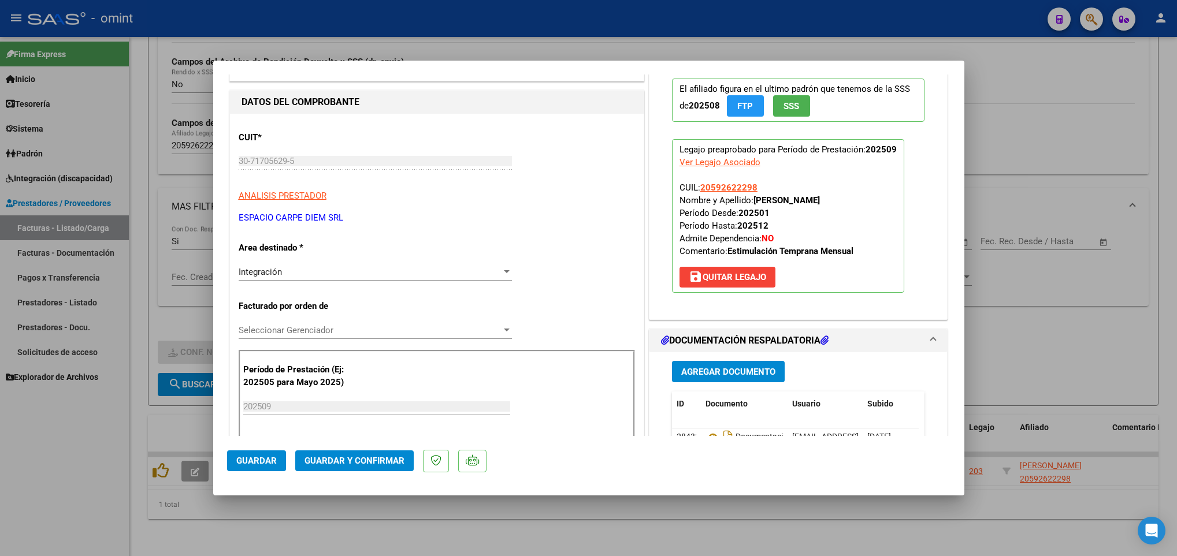
scroll to position [347, 0]
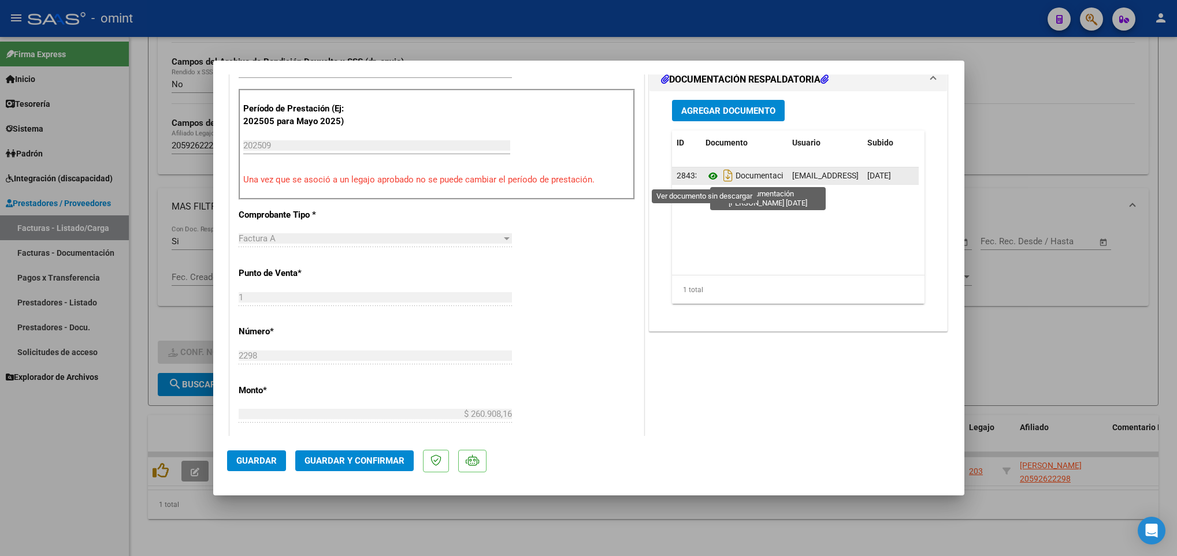
click at [706, 173] on icon at bounding box center [713, 176] width 15 height 14
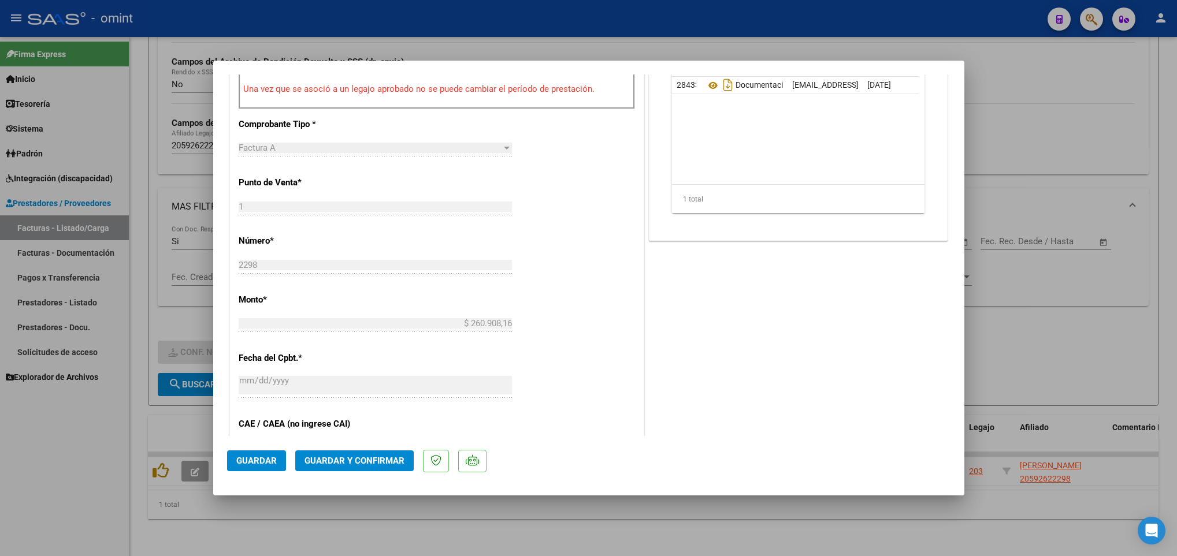
scroll to position [607, 0]
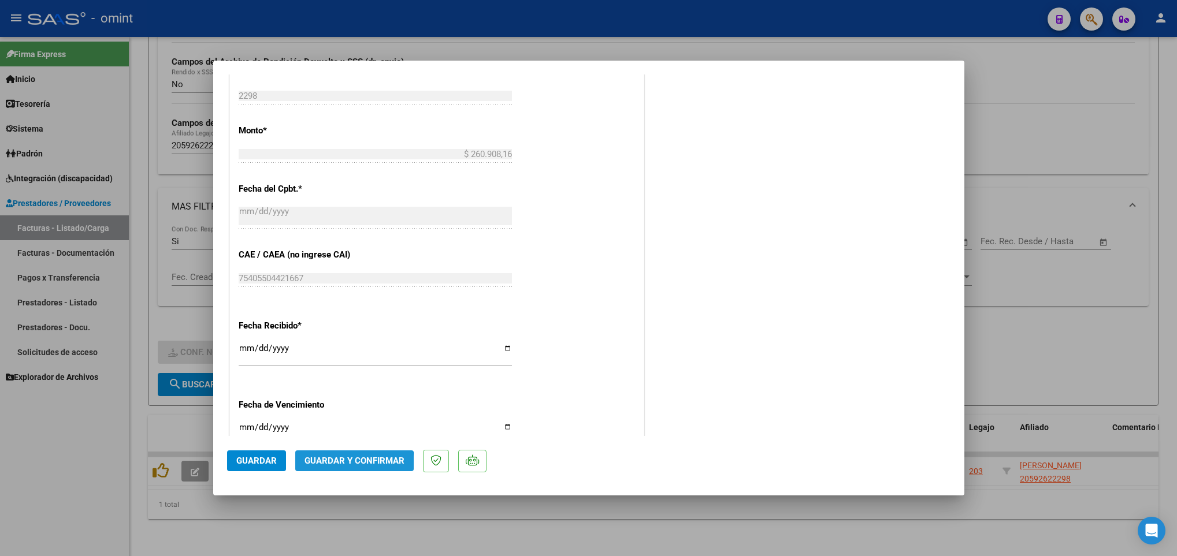
click at [347, 465] on span "Guardar y Confirmar" at bounding box center [355, 461] width 100 height 10
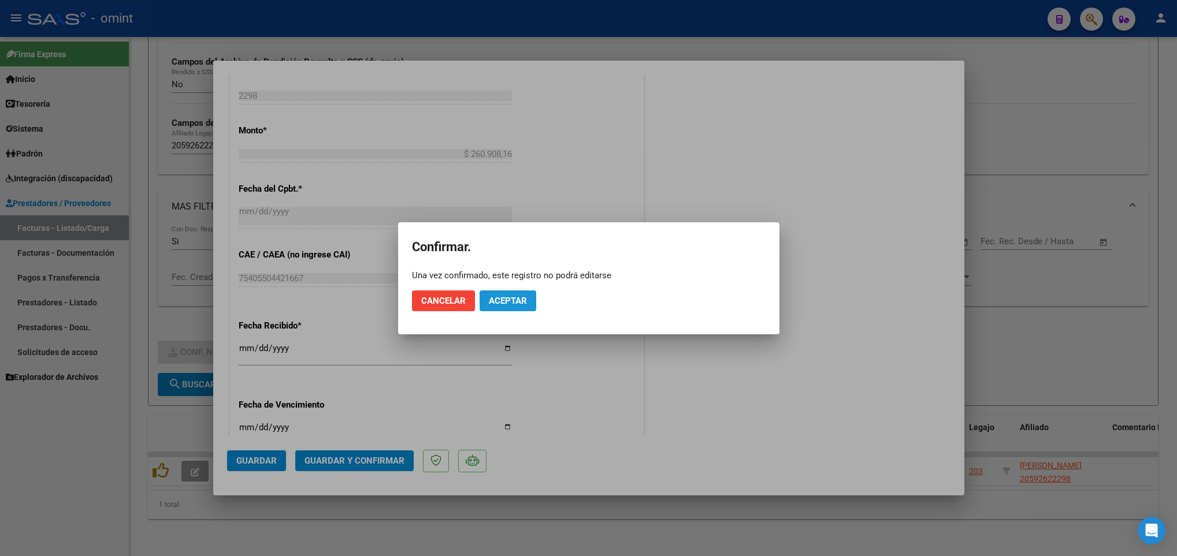
click at [529, 300] on button "Aceptar" at bounding box center [508, 301] width 57 height 21
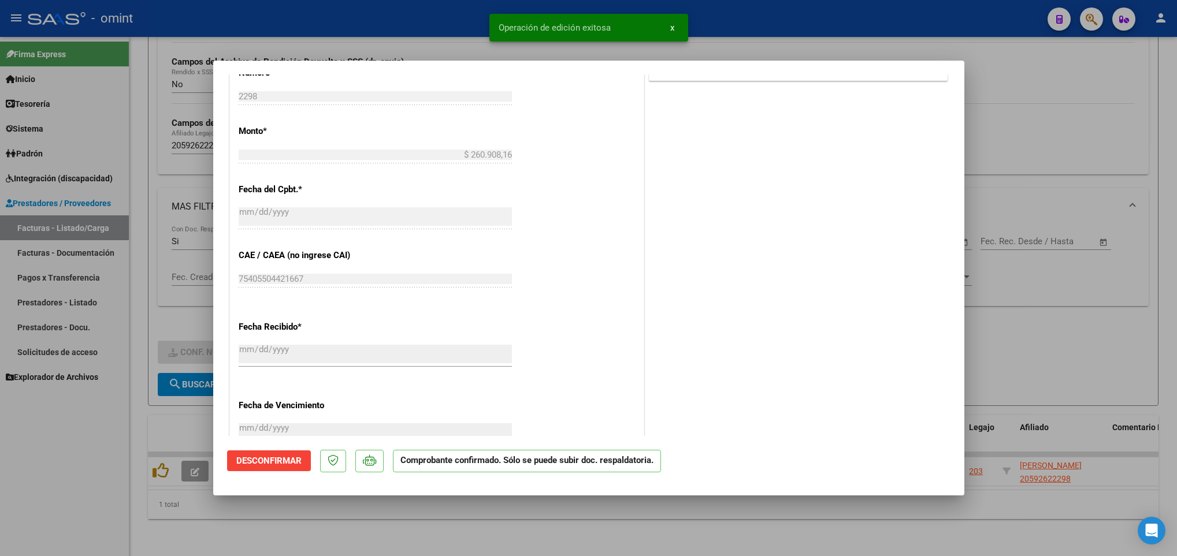
click at [555, 525] on div at bounding box center [588, 278] width 1177 height 556
type input "$ 0,00"
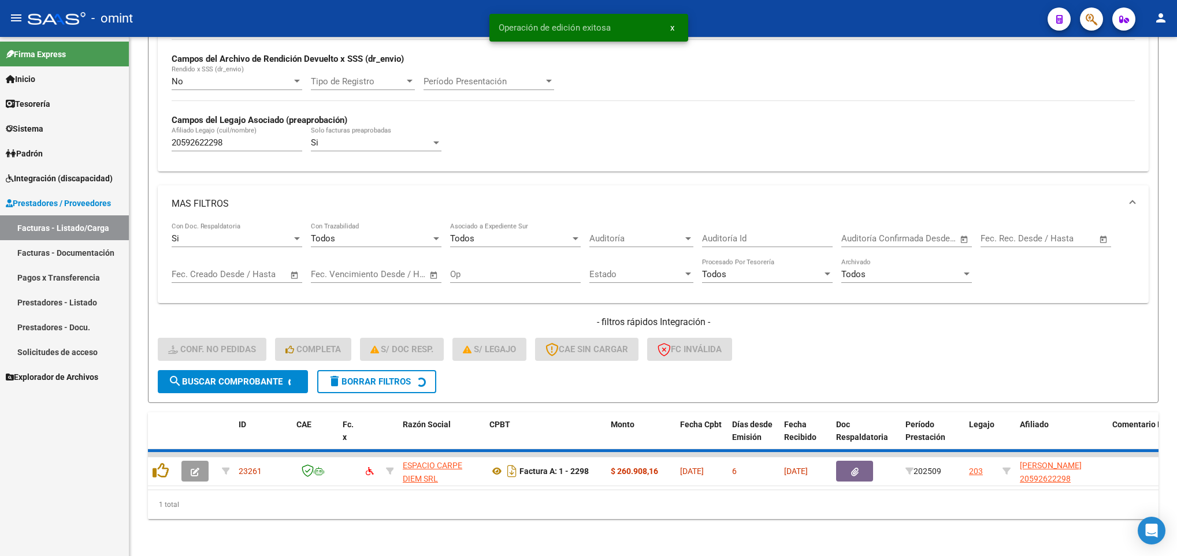
scroll to position [262, 0]
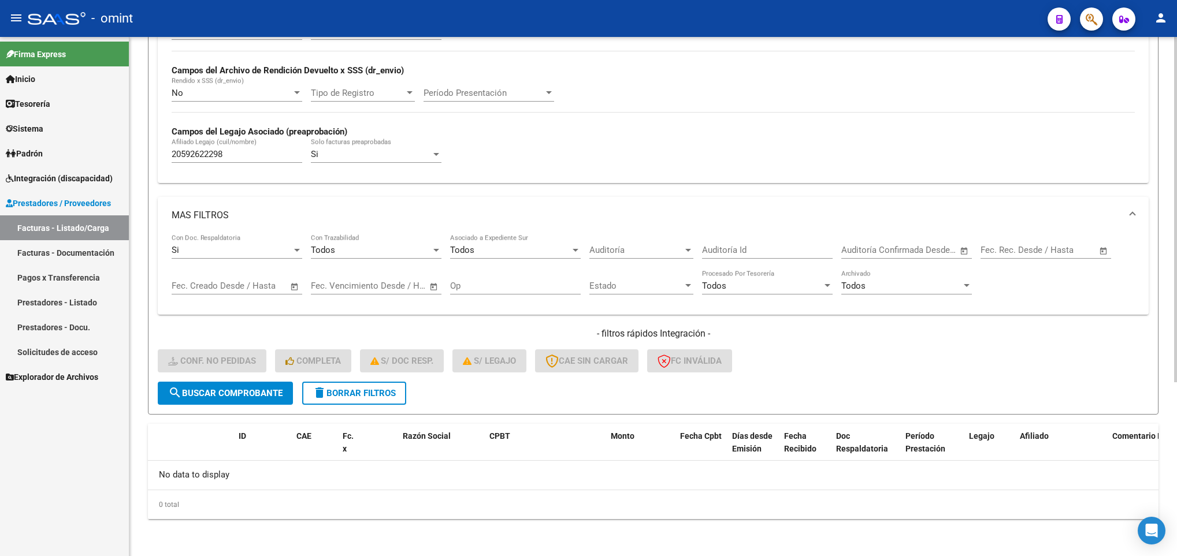
click at [202, 161] on div "20592622298 Afiliado Legajo (cuil/nombre)" at bounding box center [237, 150] width 131 height 25
click at [203, 153] on input "20592622298" at bounding box center [237, 154] width 131 height 10
paste input "3511427509"
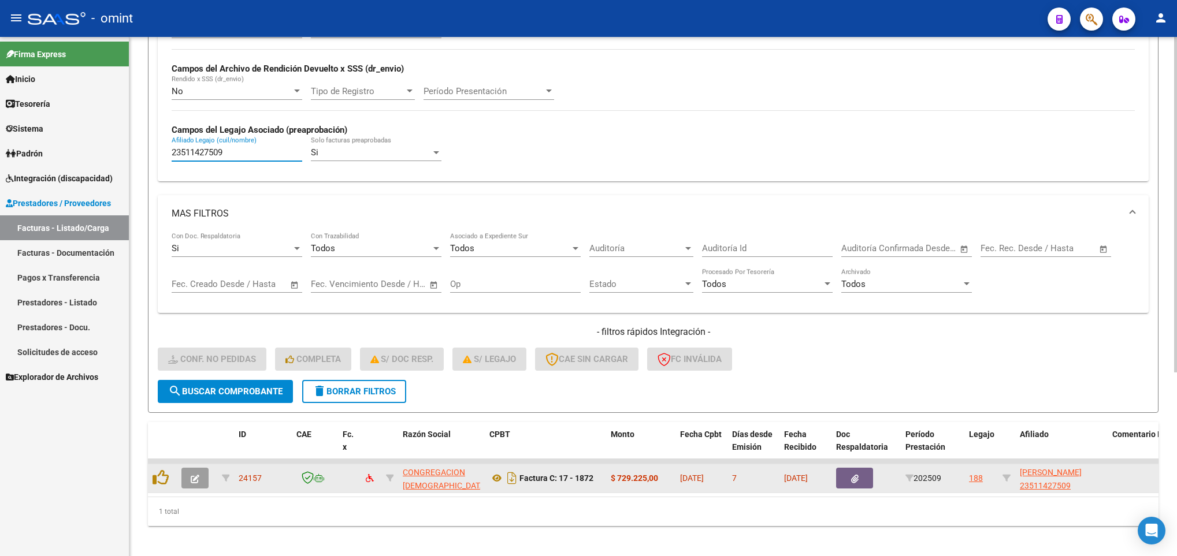
type input "23511427509"
click at [193, 482] on icon "button" at bounding box center [195, 479] width 9 height 9
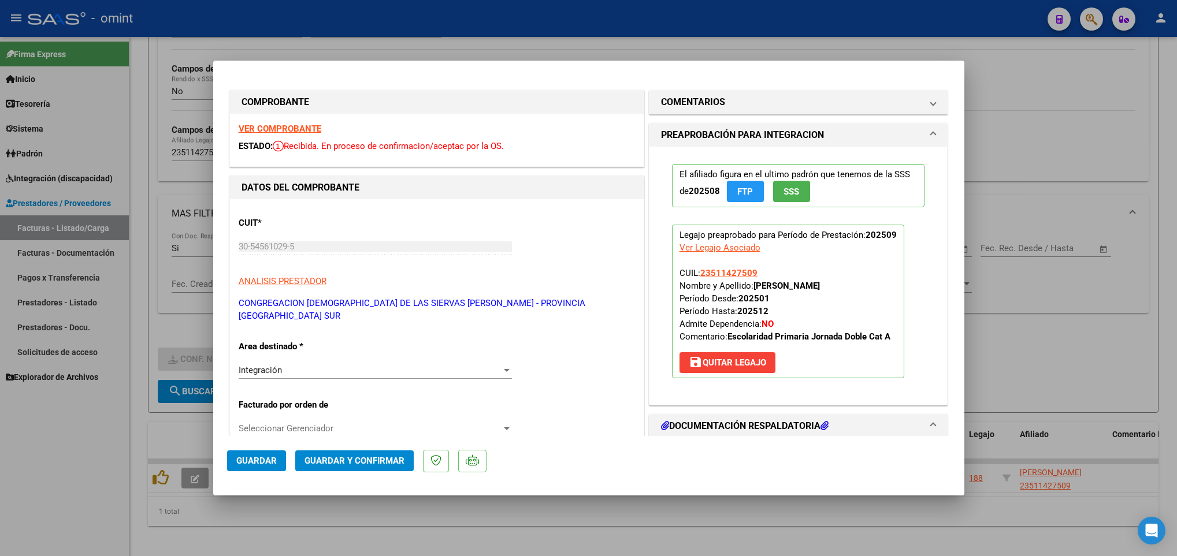
click at [293, 127] on strong "VER COMPROBANTE" at bounding box center [280, 129] width 83 height 10
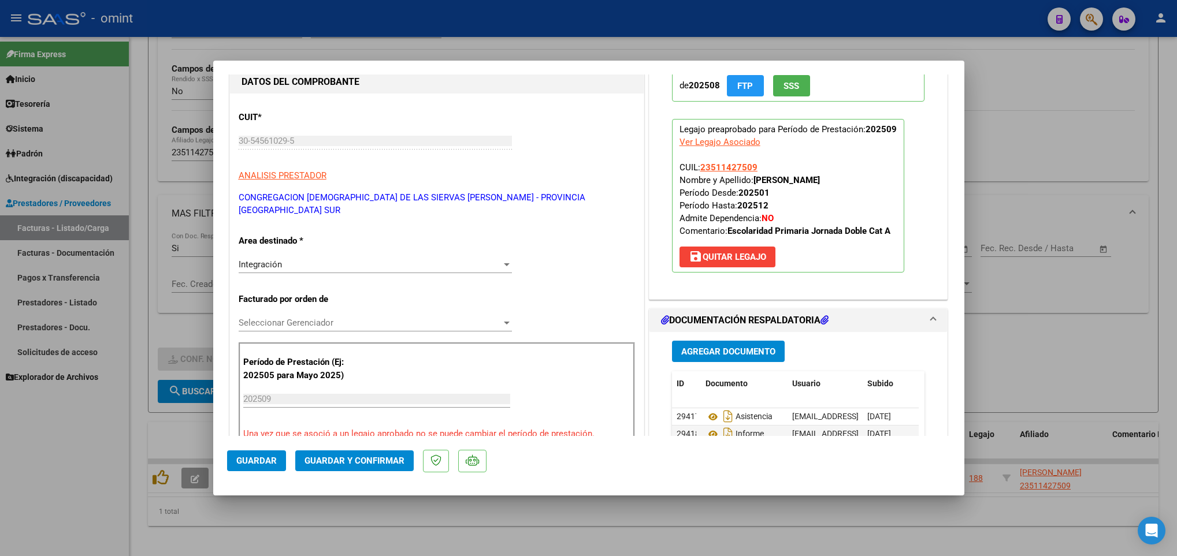
scroll to position [260, 0]
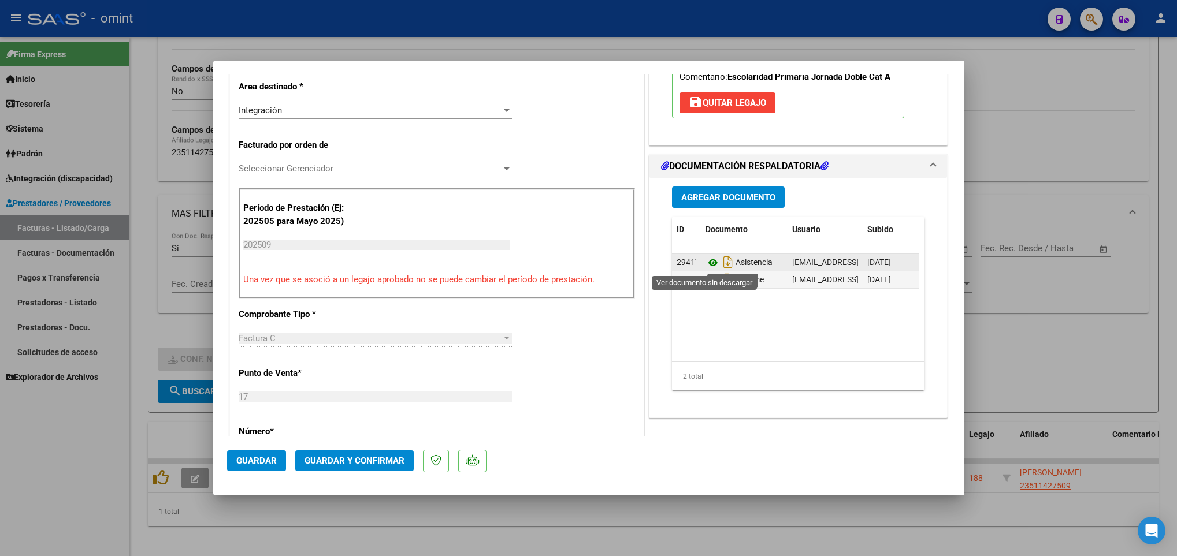
click at [706, 267] on icon at bounding box center [713, 263] width 15 height 14
click at [706, 281] on icon at bounding box center [713, 280] width 15 height 14
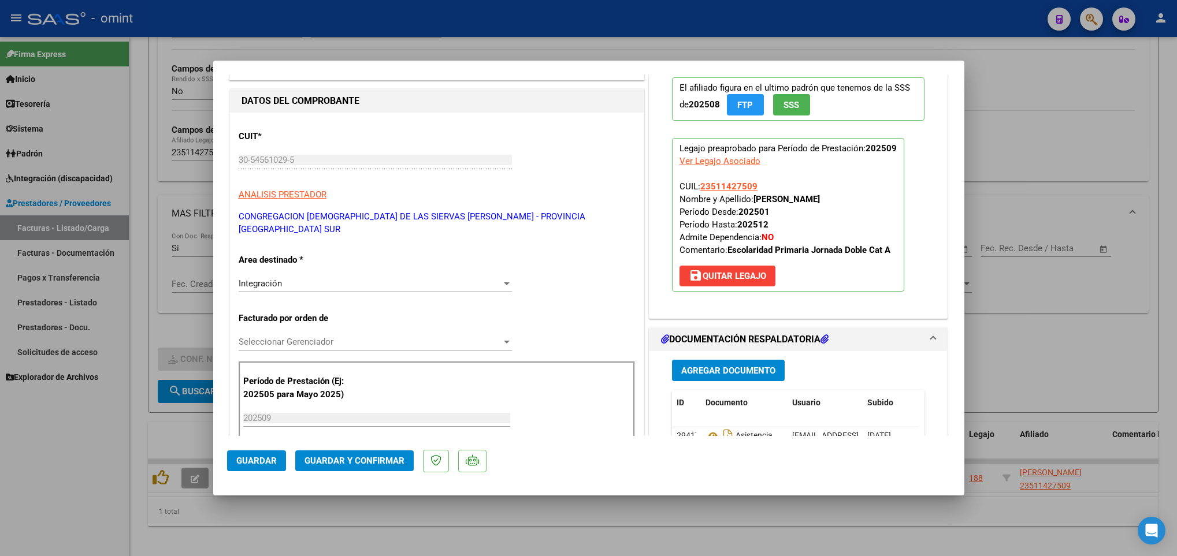
scroll to position [0, 0]
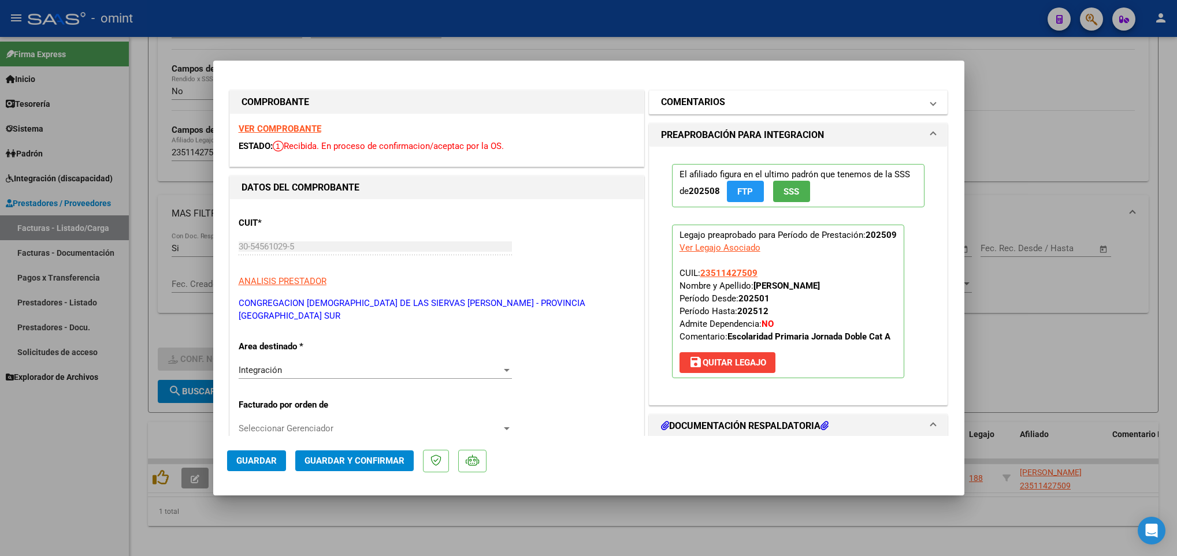
click at [682, 107] on h1 "COMENTARIOS" at bounding box center [693, 102] width 64 height 14
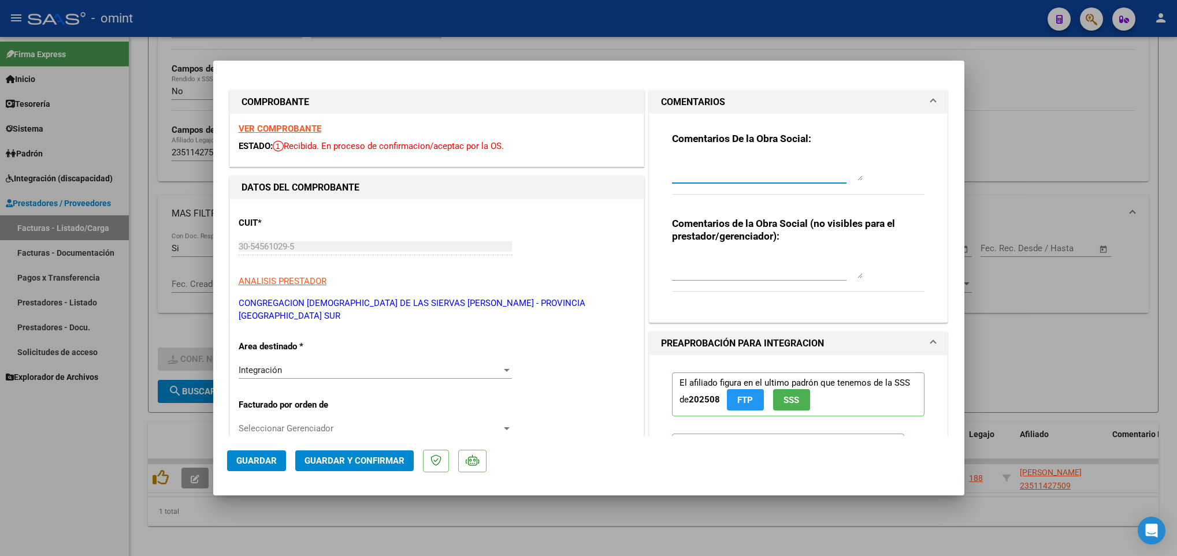
click at [672, 172] on textarea at bounding box center [767, 169] width 191 height 23
type textarea "Recordar que el informe debe presentarlo la familia por Autogestion, carga plan…"
click at [239, 460] on span "Guardar" at bounding box center [256, 461] width 40 height 10
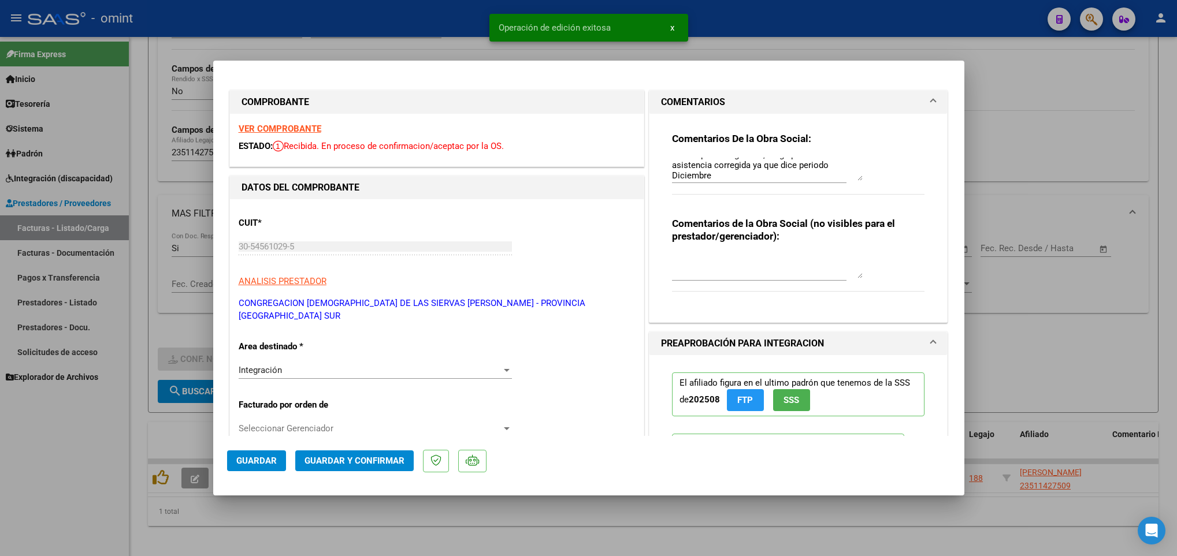
click at [536, 533] on div at bounding box center [588, 278] width 1177 height 556
type input "$ 0,00"
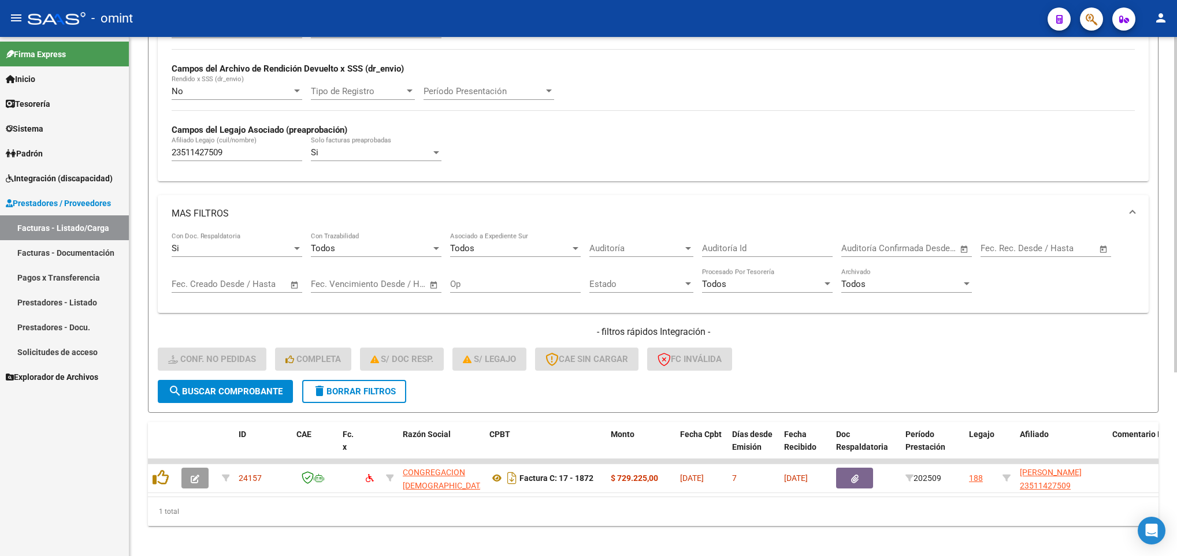
click at [212, 156] on input "23511427509" at bounding box center [237, 152] width 131 height 10
paste input "7532380796"
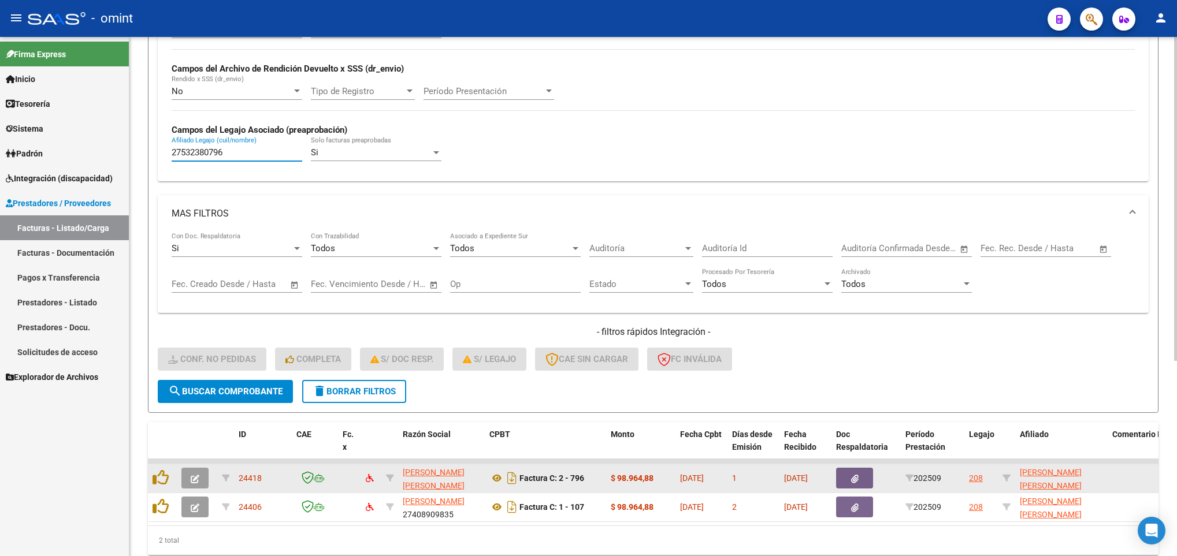
type input "27532380796"
click at [193, 477] on icon "button" at bounding box center [195, 479] width 9 height 9
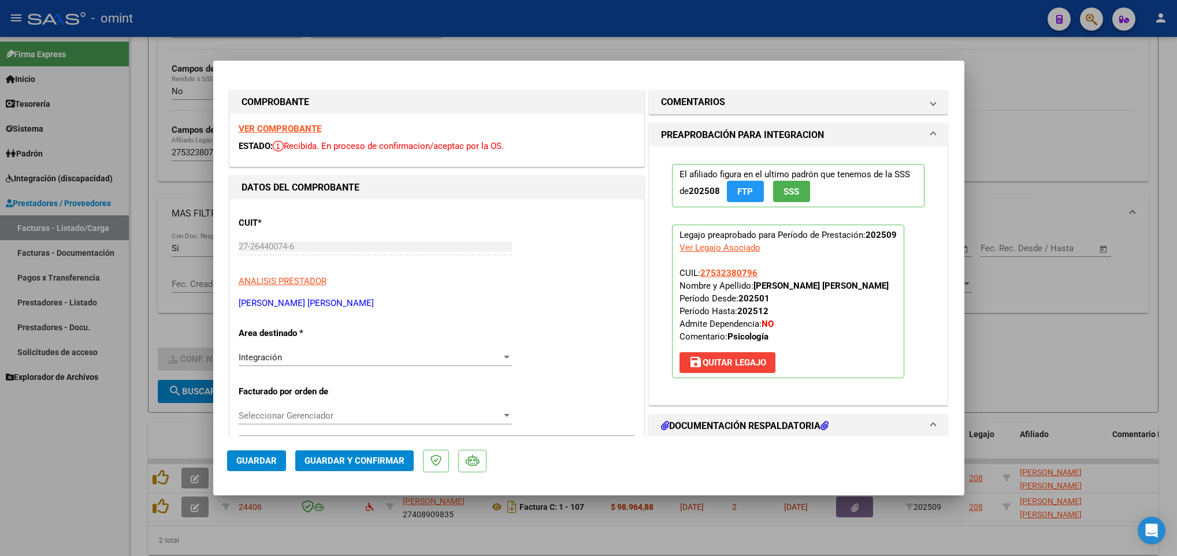
click at [251, 128] on strong "VER COMPROBANTE" at bounding box center [280, 129] width 83 height 10
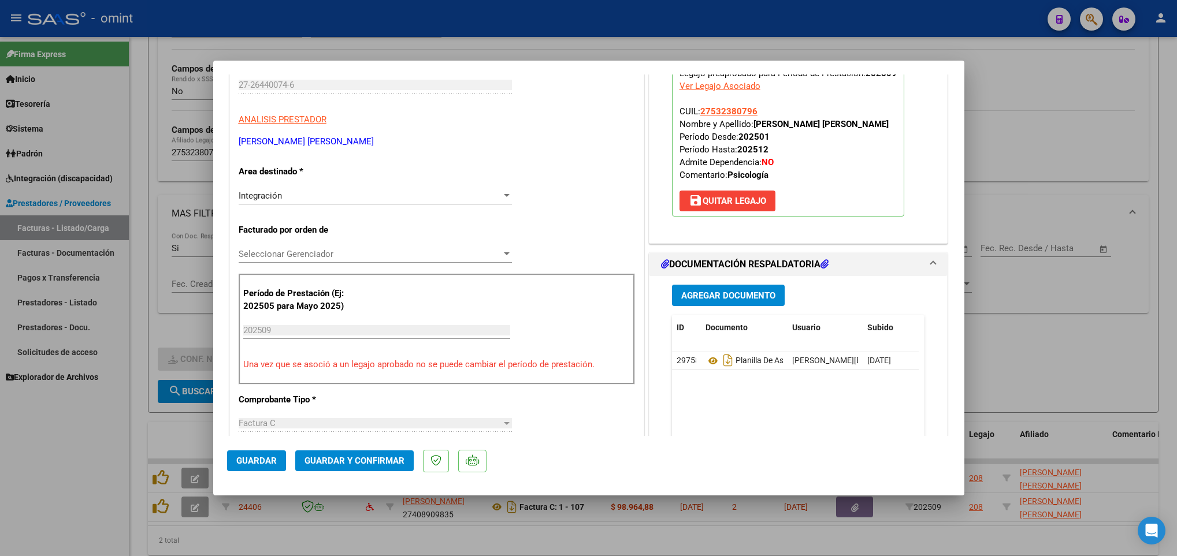
scroll to position [173, 0]
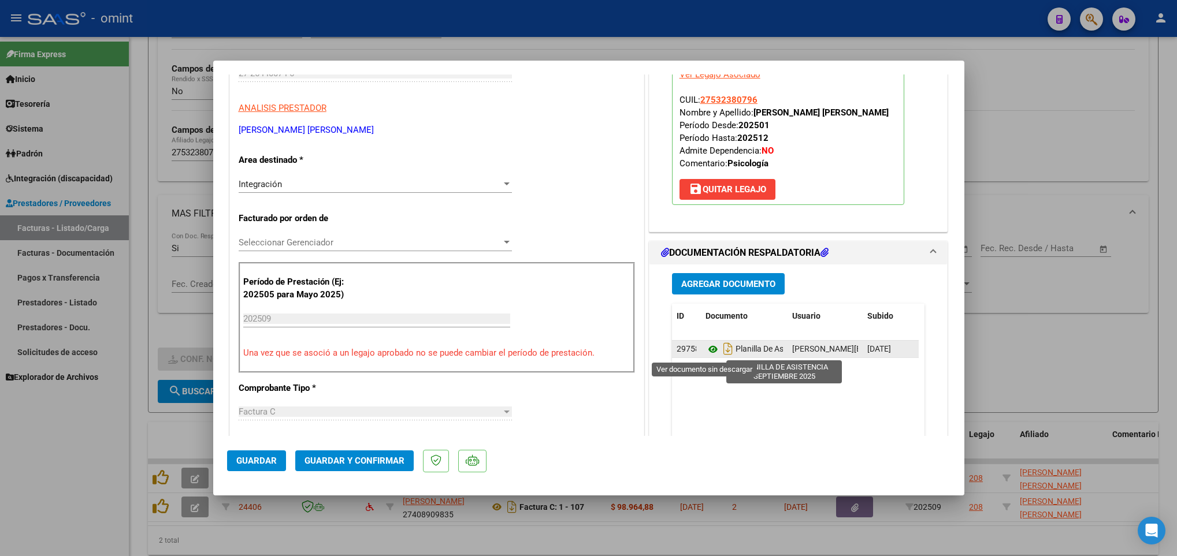
click at [706, 352] on icon at bounding box center [713, 350] width 15 height 14
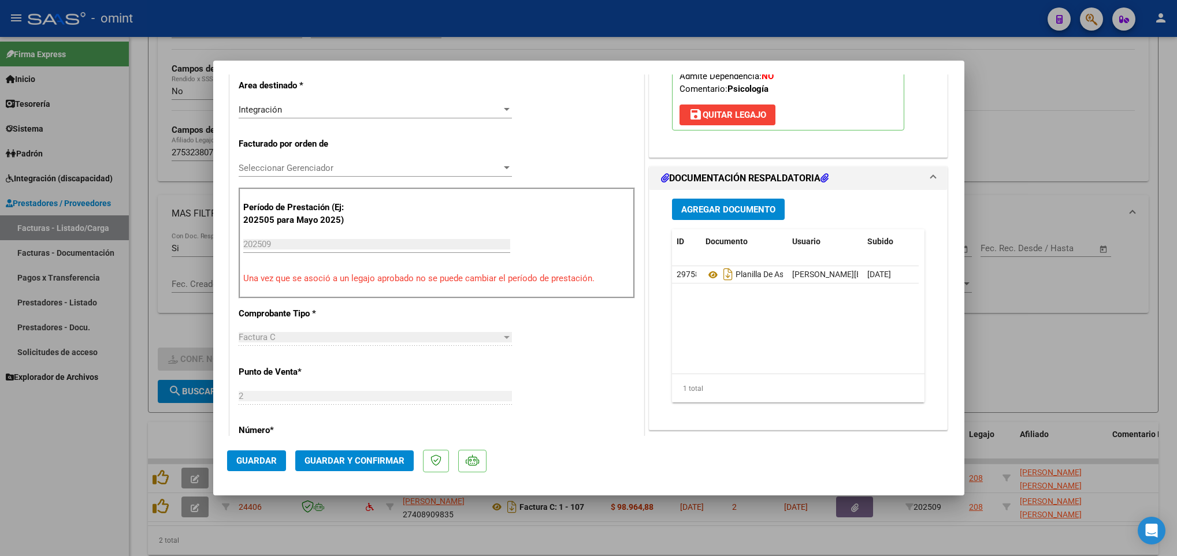
scroll to position [607, 0]
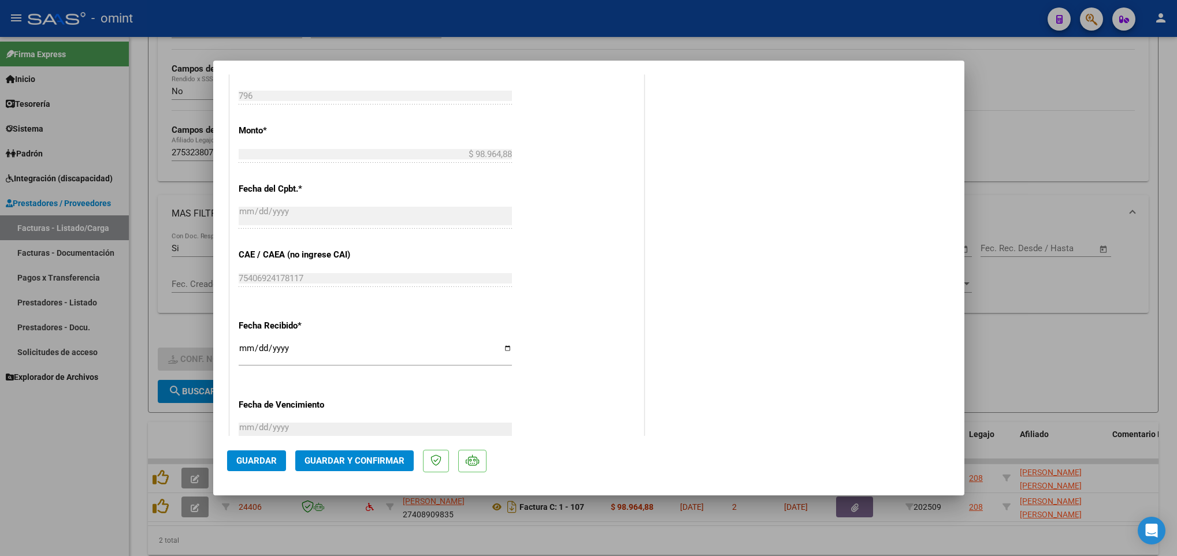
click at [366, 463] on span "Guardar y Confirmar" at bounding box center [355, 461] width 100 height 10
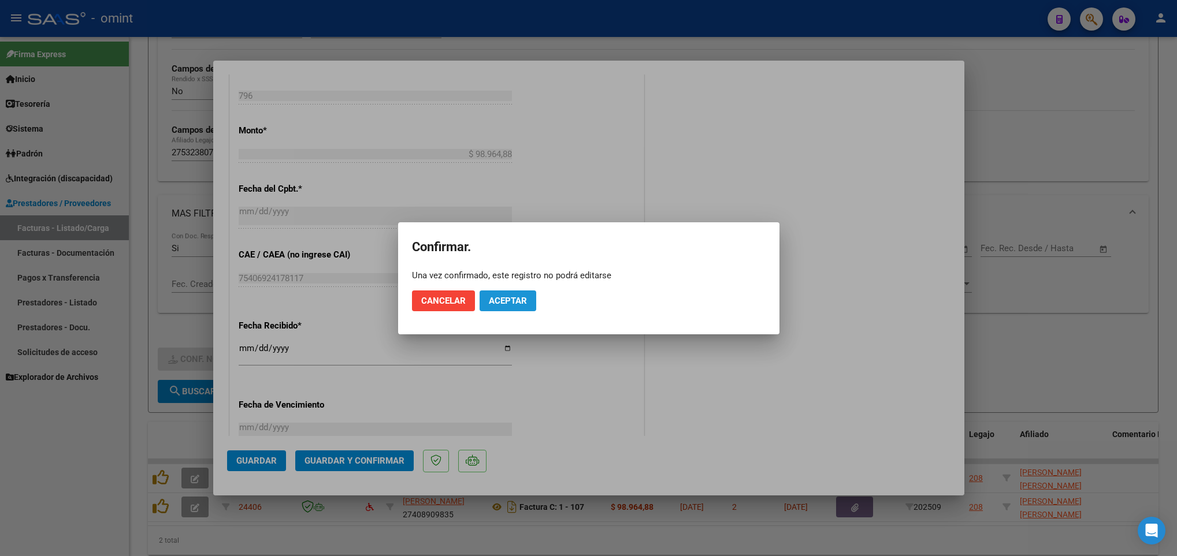
click at [522, 291] on button "Aceptar" at bounding box center [508, 301] width 57 height 21
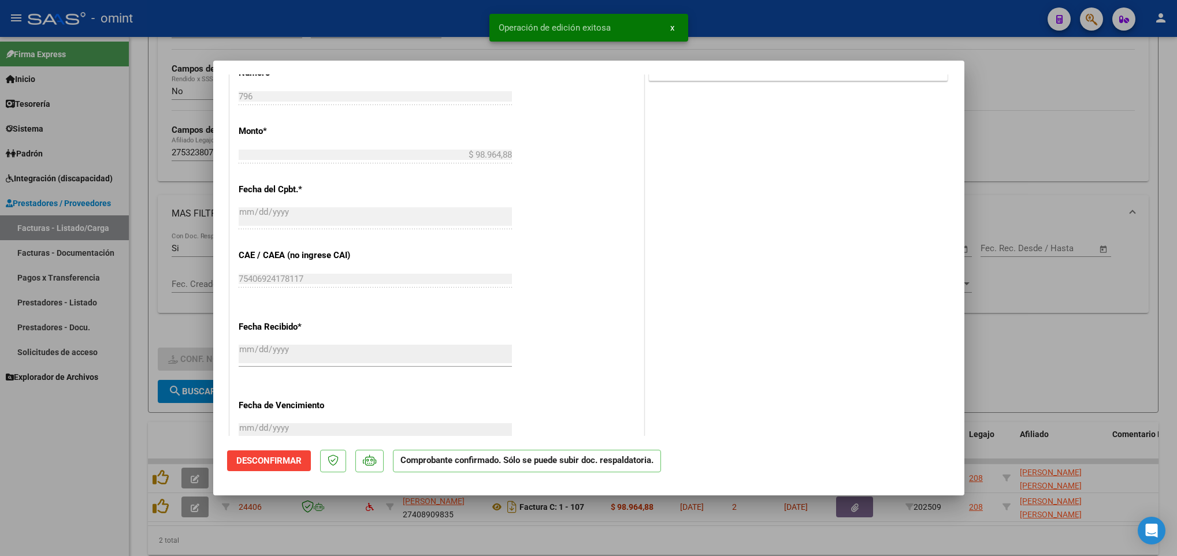
click at [199, 437] on div at bounding box center [588, 278] width 1177 height 556
type input "$ 0,00"
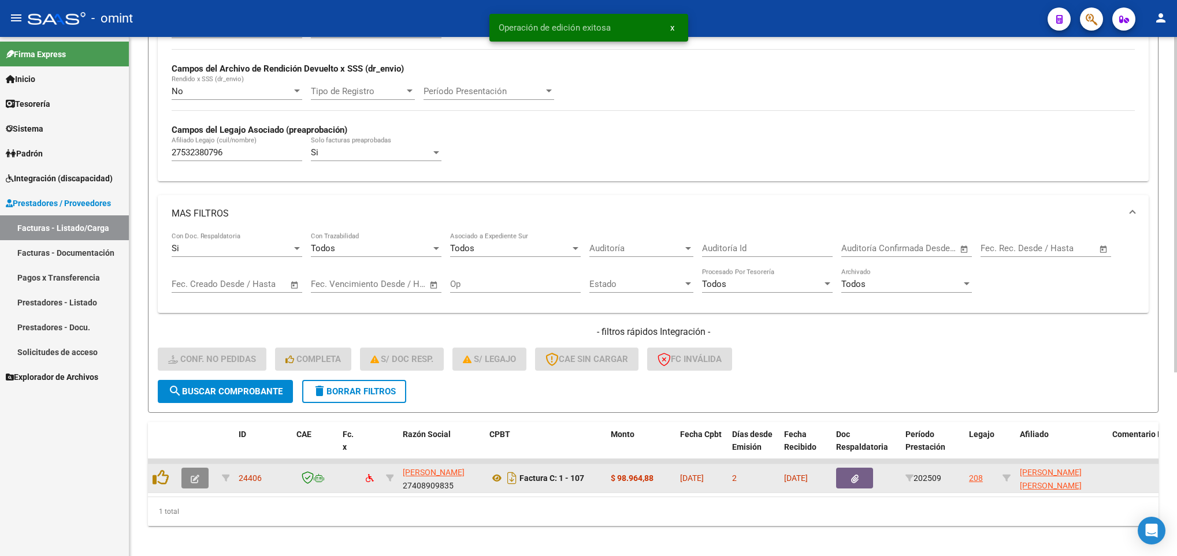
click at [194, 477] on icon "button" at bounding box center [195, 479] width 9 height 9
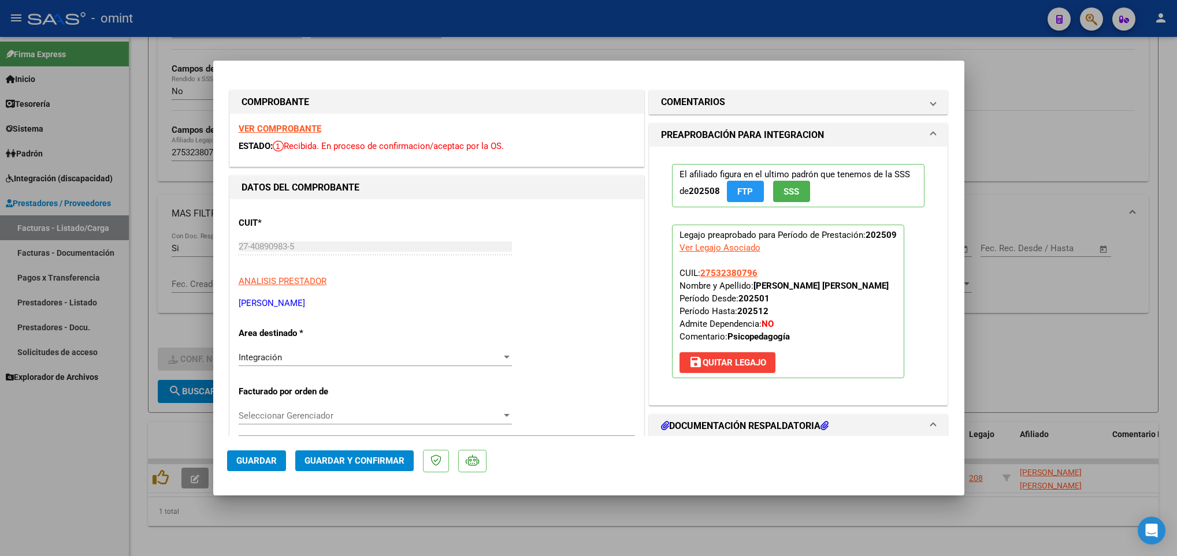
click at [257, 131] on strong "VER COMPROBANTE" at bounding box center [280, 129] width 83 height 10
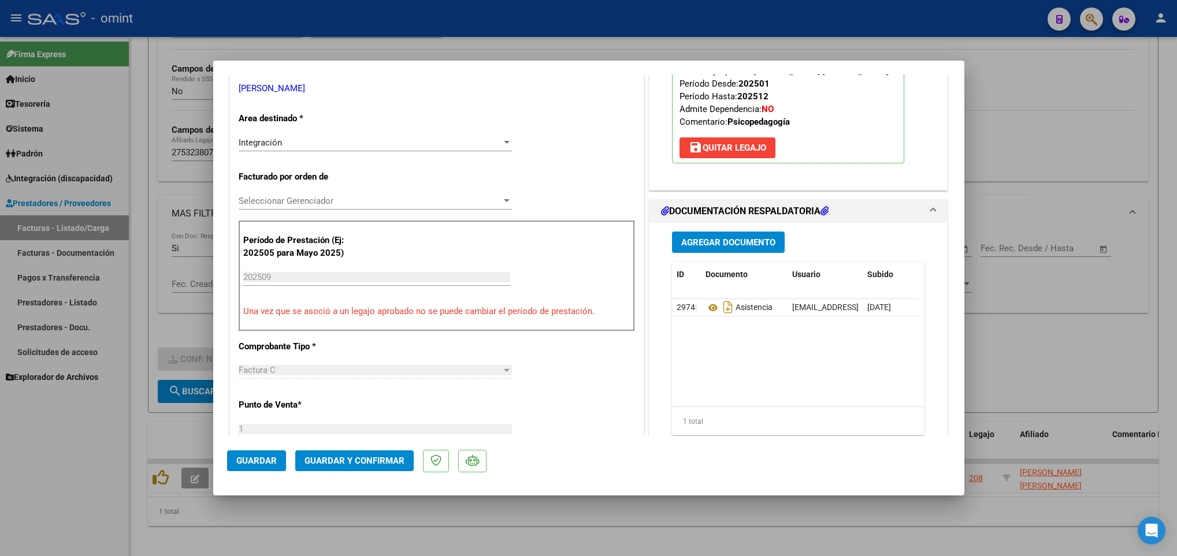
scroll to position [260, 0]
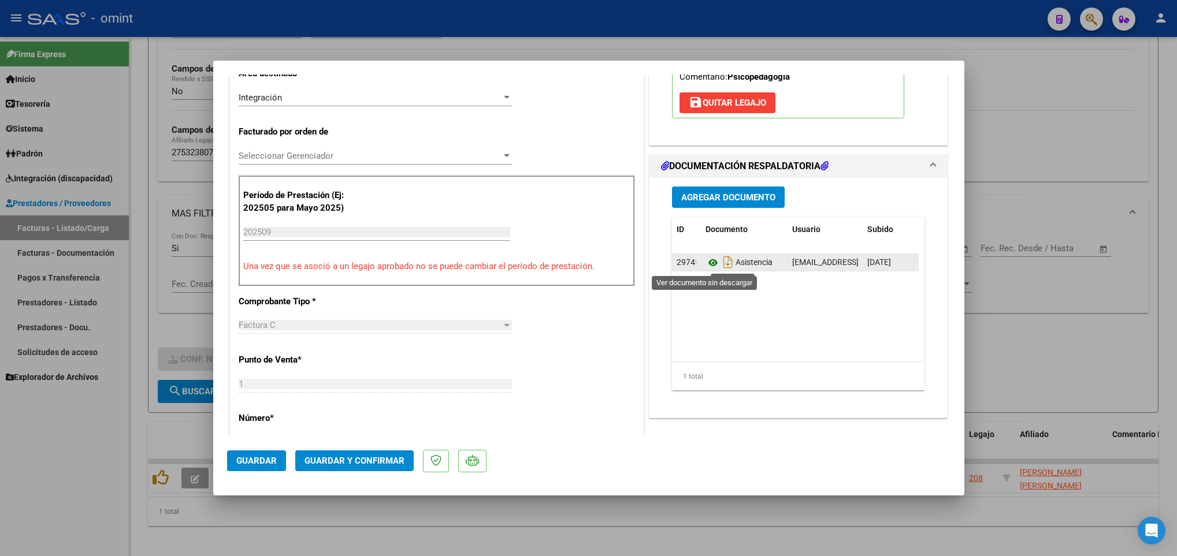
click at [706, 262] on icon at bounding box center [713, 263] width 15 height 14
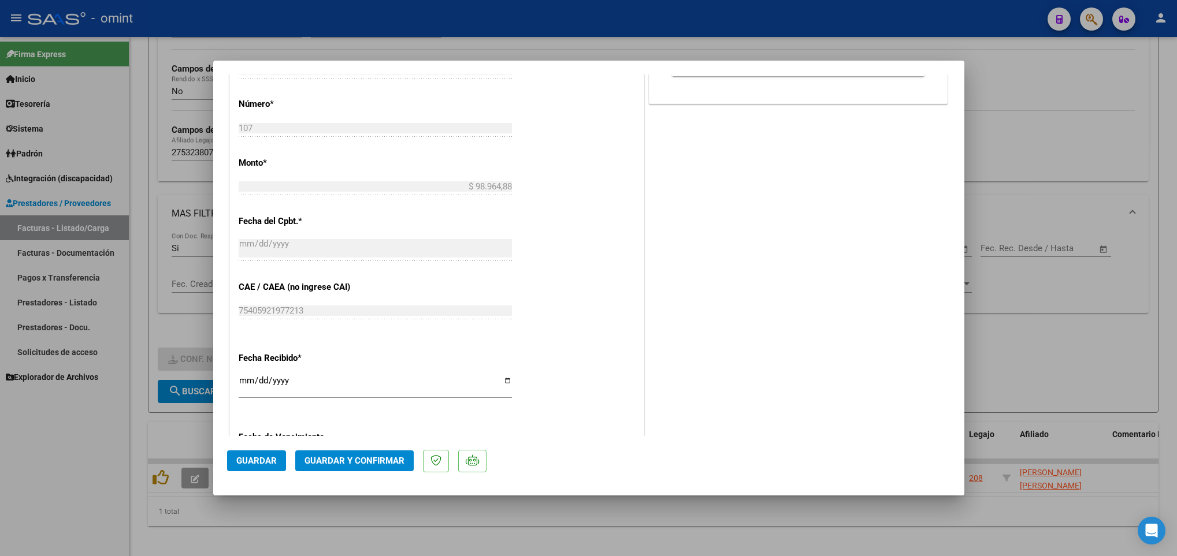
scroll to position [607, 0]
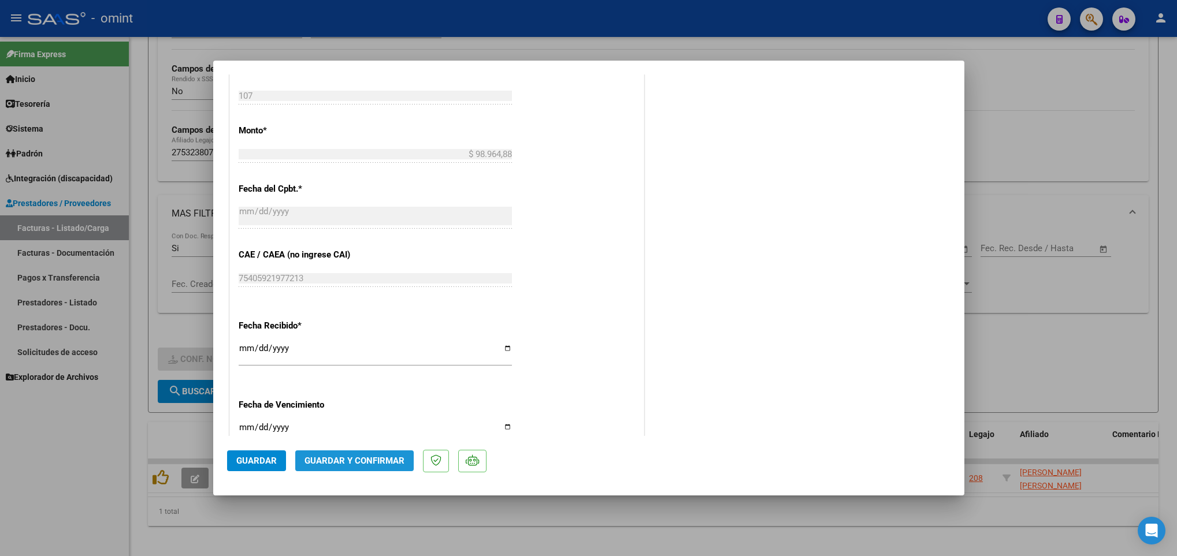
click at [378, 460] on span "Guardar y Confirmar" at bounding box center [355, 461] width 100 height 10
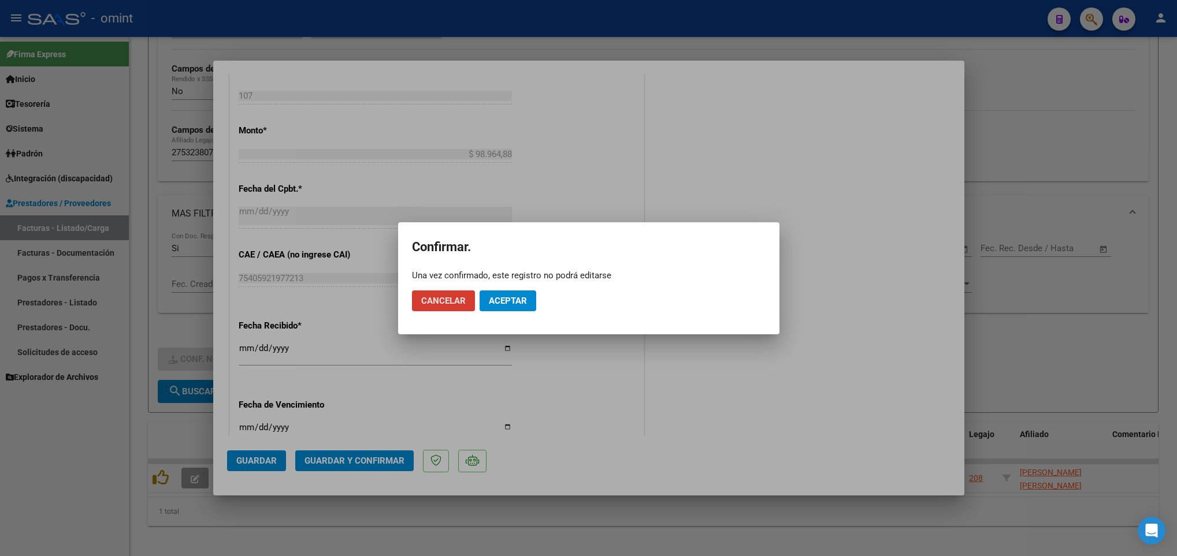
click at [518, 296] on span "Aceptar" at bounding box center [508, 301] width 38 height 10
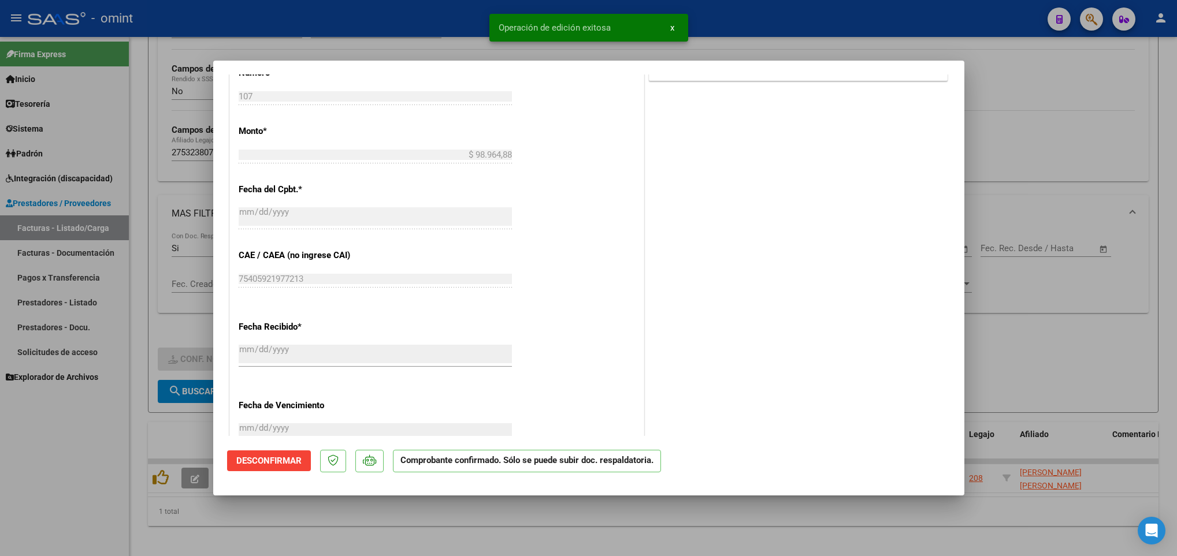
click at [530, 510] on div at bounding box center [588, 278] width 1177 height 556
type input "$ 0,00"
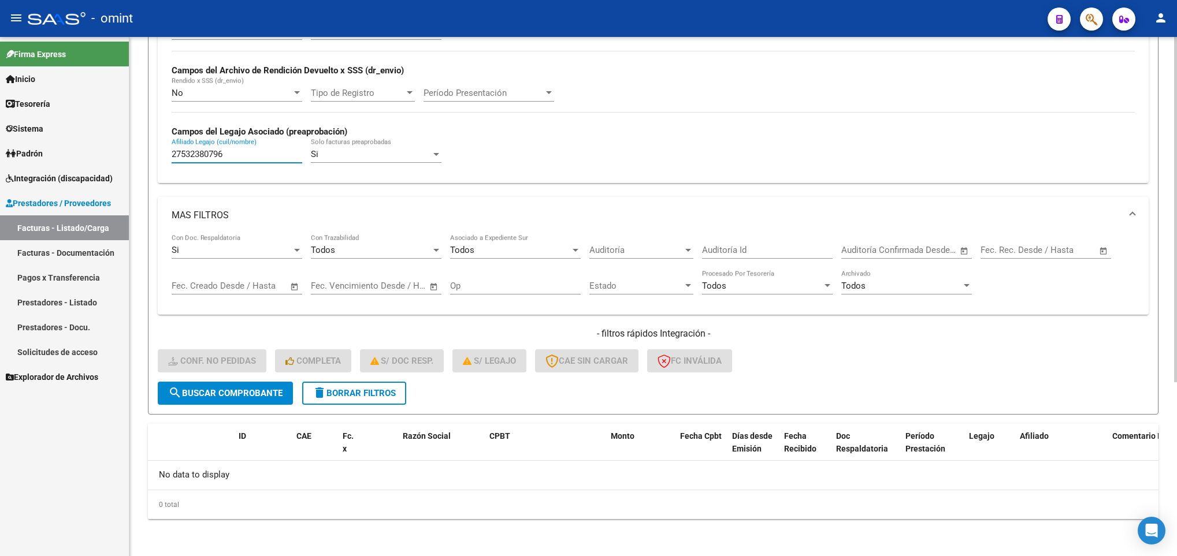
click at [216, 157] on input "27532380796" at bounding box center [237, 154] width 131 height 10
paste input "65752265"
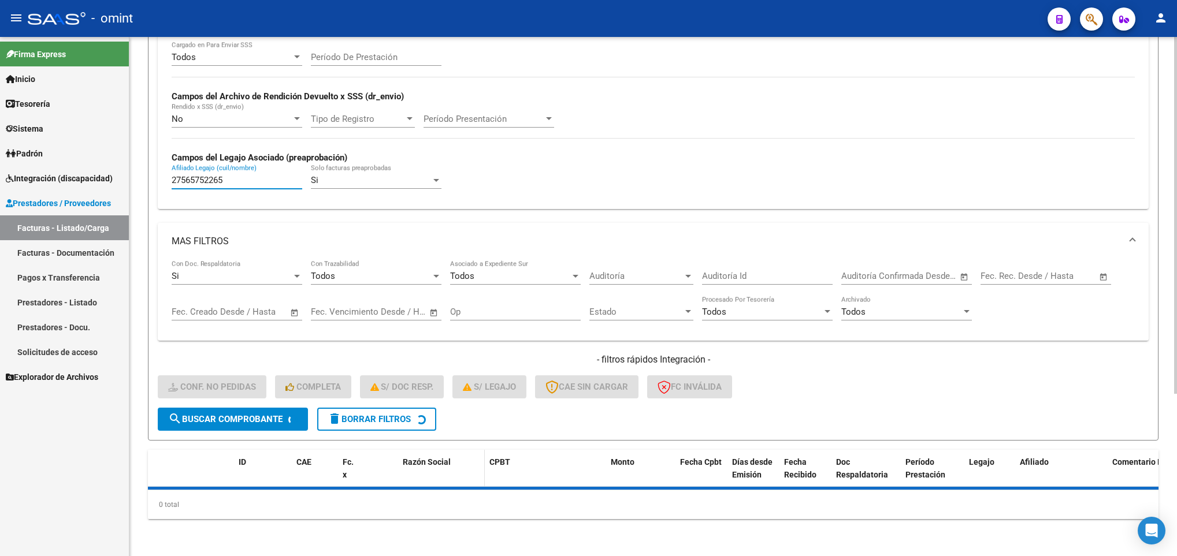
scroll to position [262, 0]
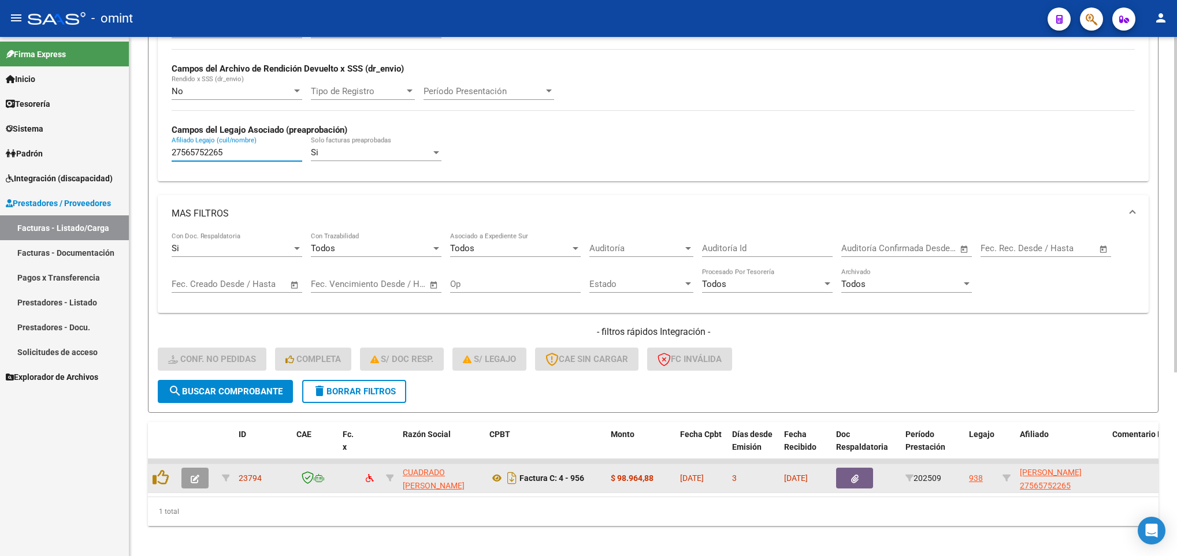
type input "27565752265"
click at [201, 475] on button "button" at bounding box center [194, 478] width 27 height 21
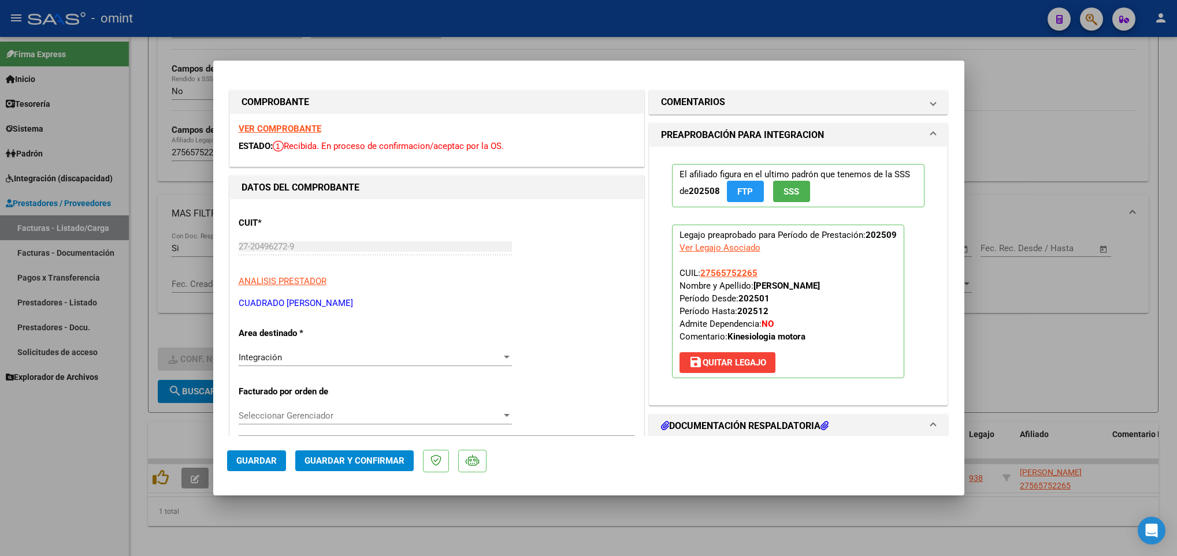
click at [264, 127] on strong "VER COMPROBANTE" at bounding box center [280, 129] width 83 height 10
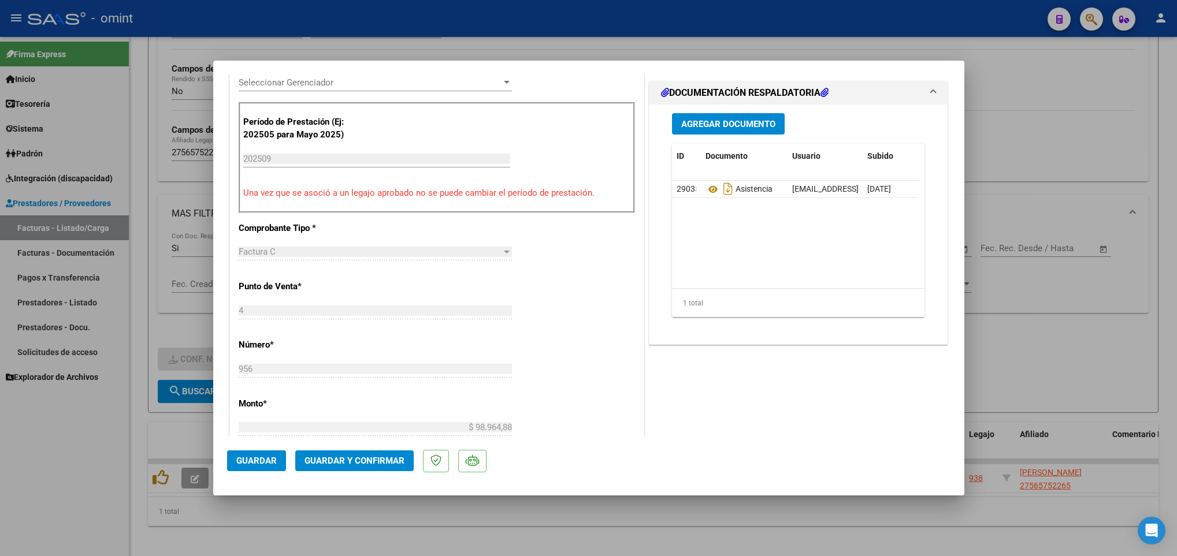
scroll to position [347, 0]
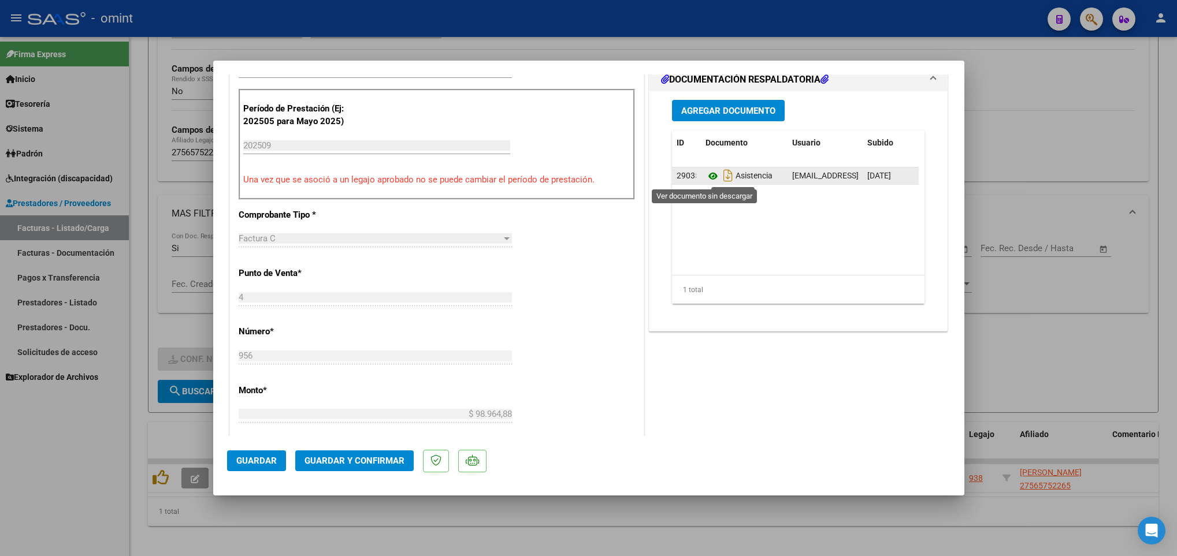
click at [706, 177] on icon at bounding box center [713, 176] width 15 height 14
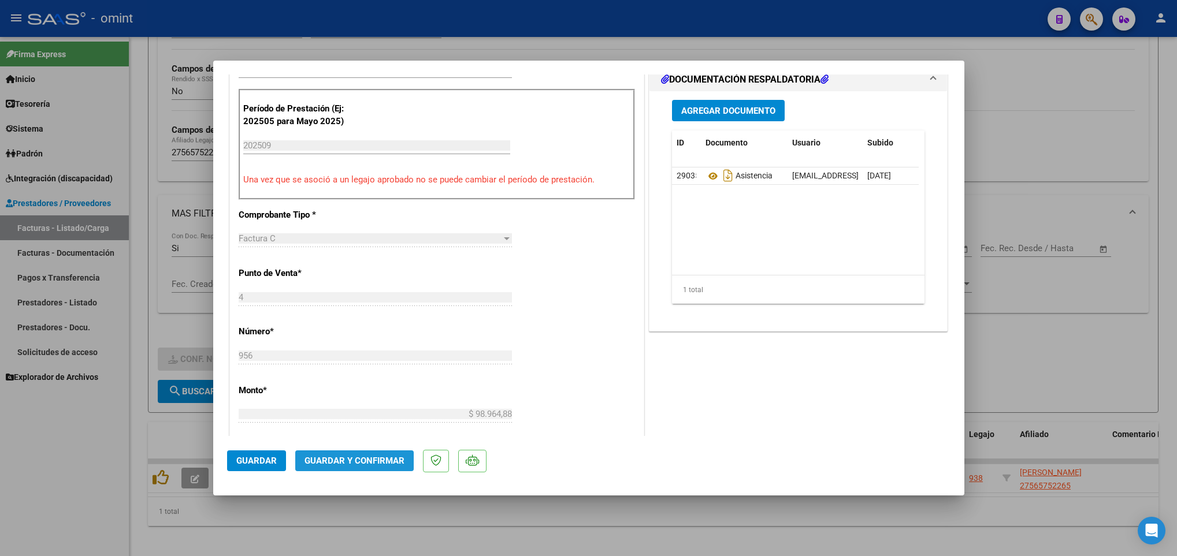
click at [359, 458] on span "Guardar y Confirmar" at bounding box center [355, 461] width 100 height 10
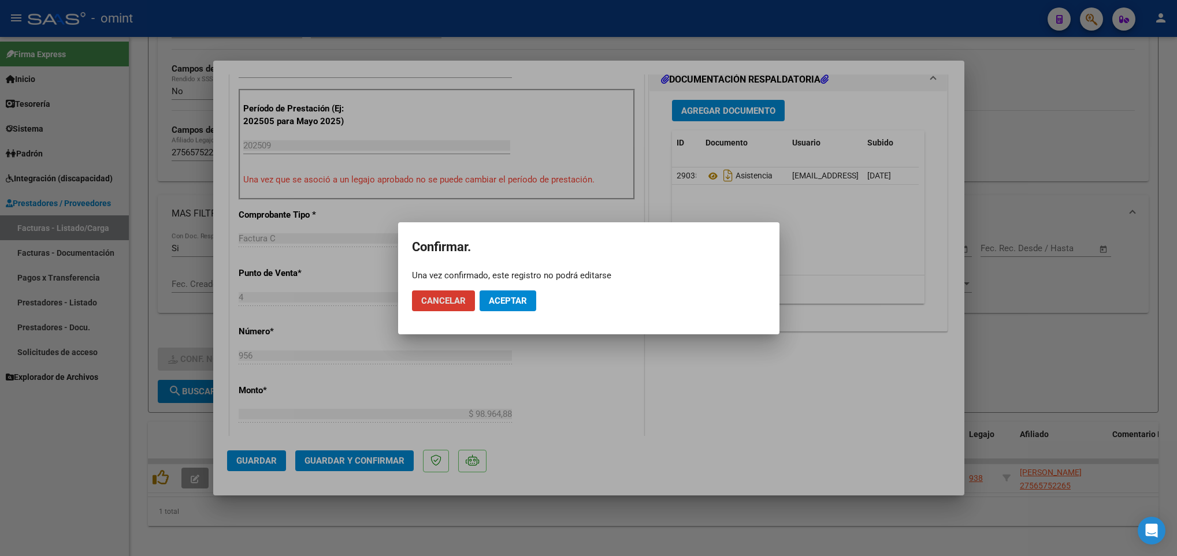
click at [517, 298] on span "Aceptar" at bounding box center [508, 301] width 38 height 10
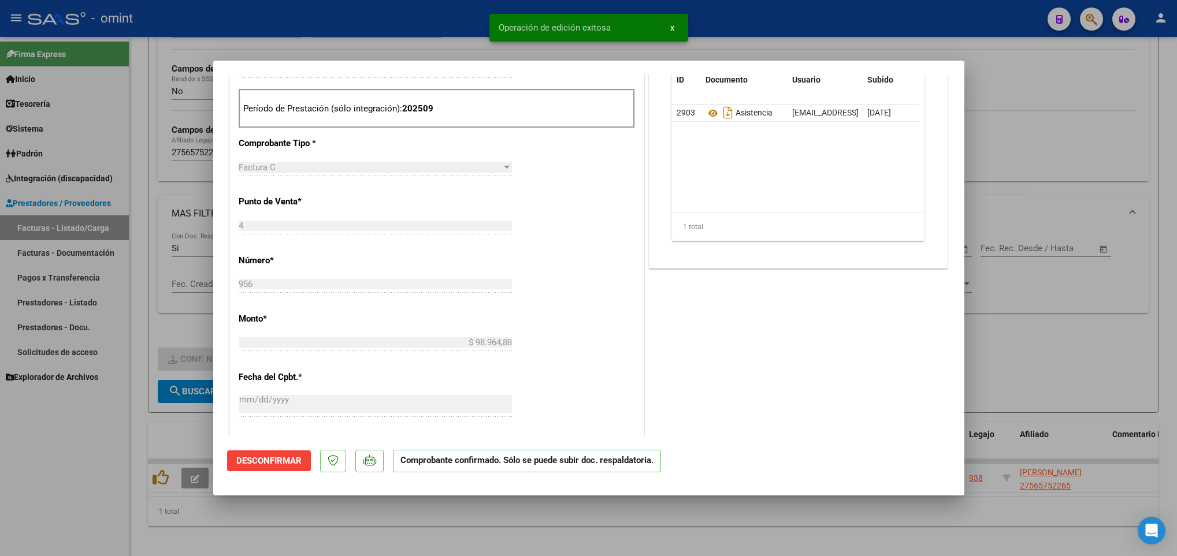
click at [150, 118] on div at bounding box center [588, 278] width 1177 height 556
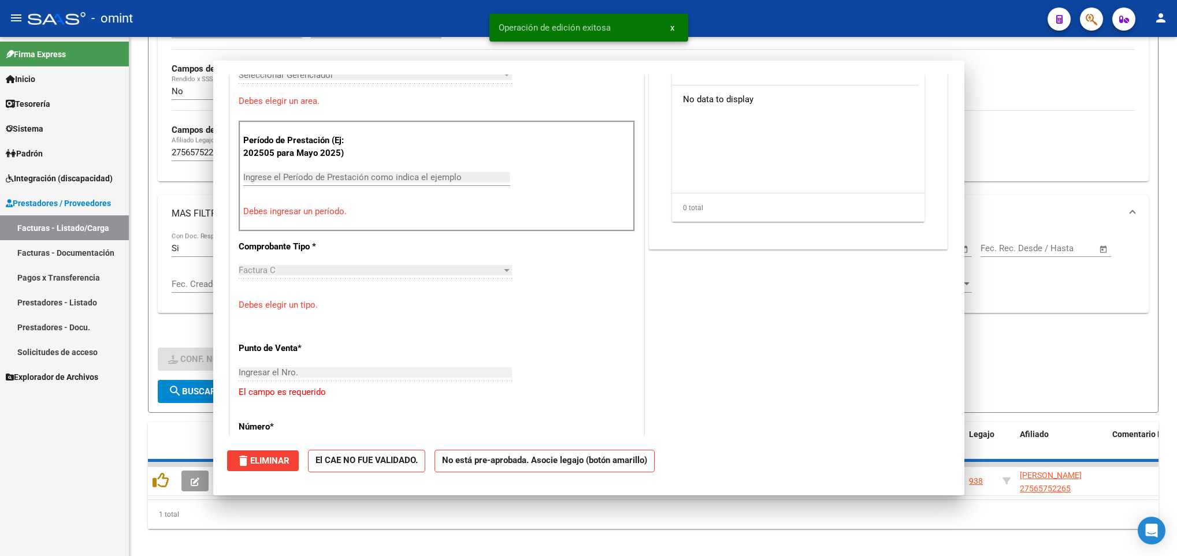
scroll to position [0, 0]
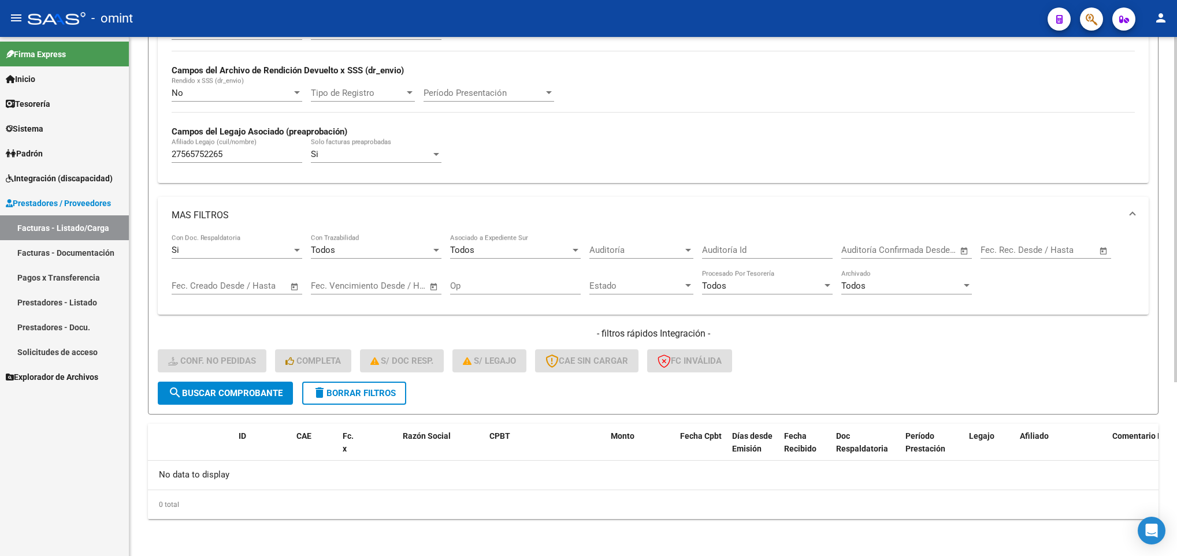
click at [187, 155] on input "27565752265" at bounding box center [237, 154] width 131 height 10
paste input "71099220"
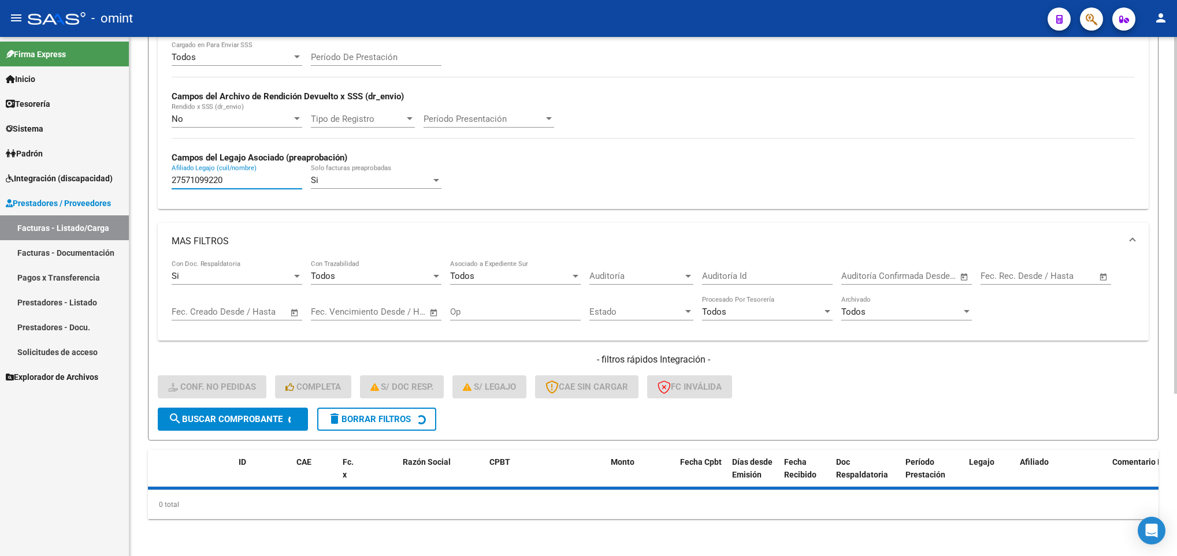
scroll to position [262, 0]
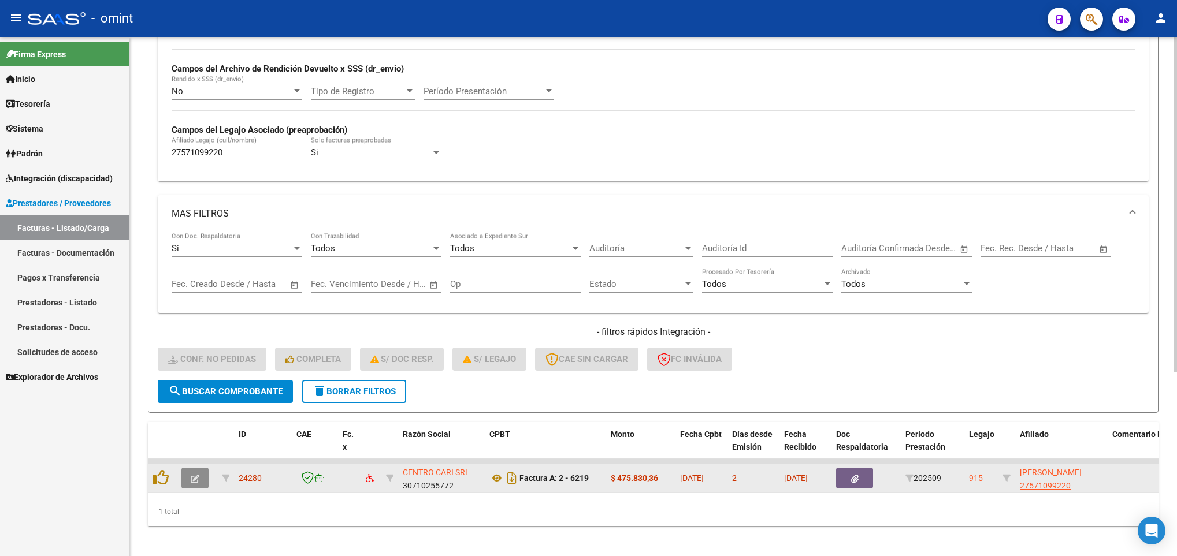
click at [198, 479] on icon "button" at bounding box center [195, 479] width 9 height 9
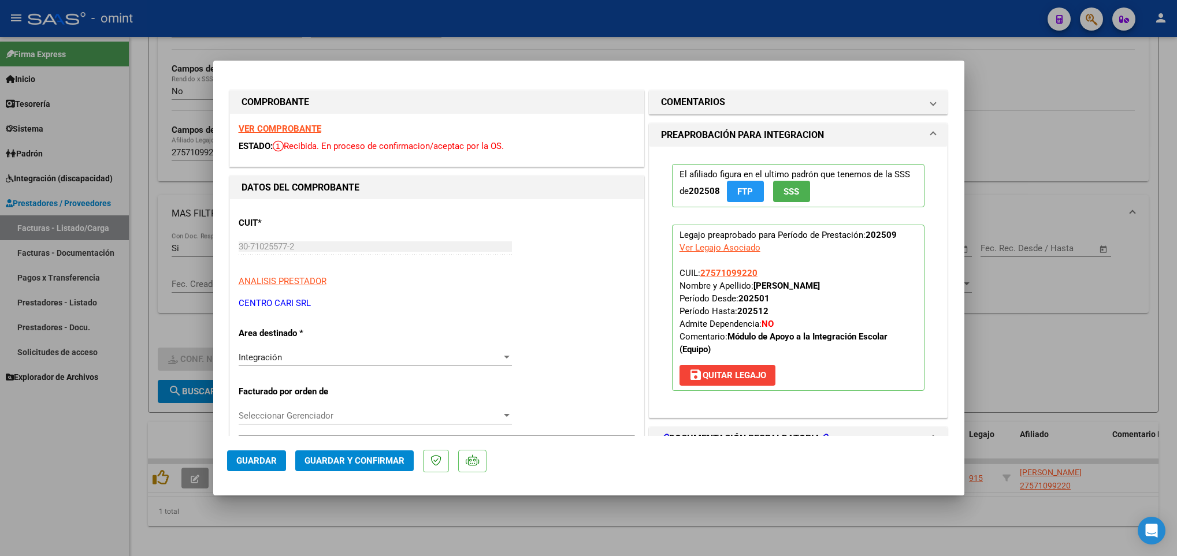
click at [278, 128] on strong "VER COMPROBANTE" at bounding box center [280, 129] width 83 height 10
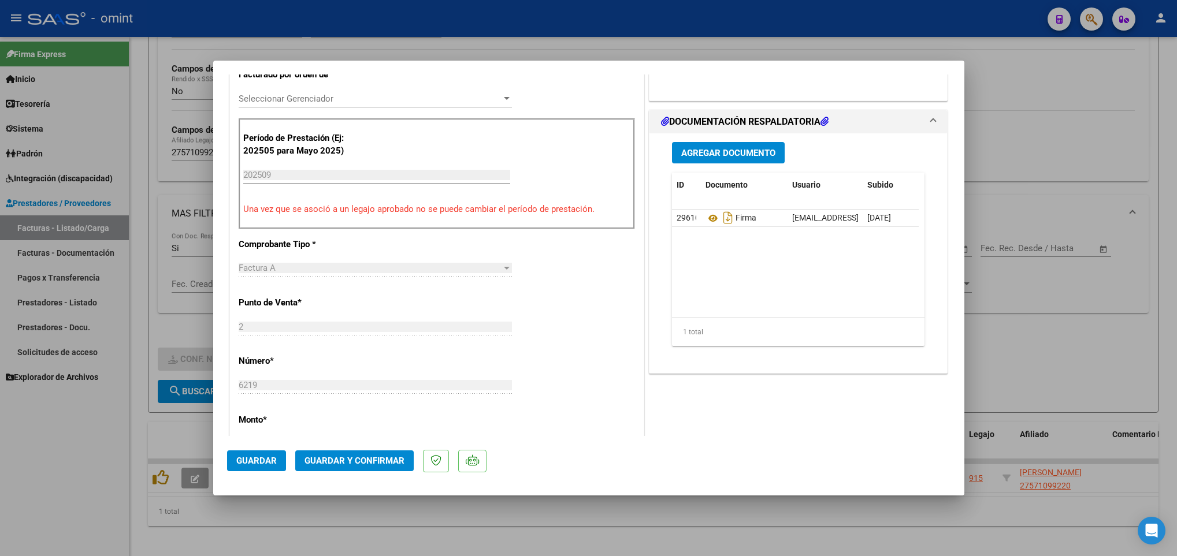
scroll to position [347, 0]
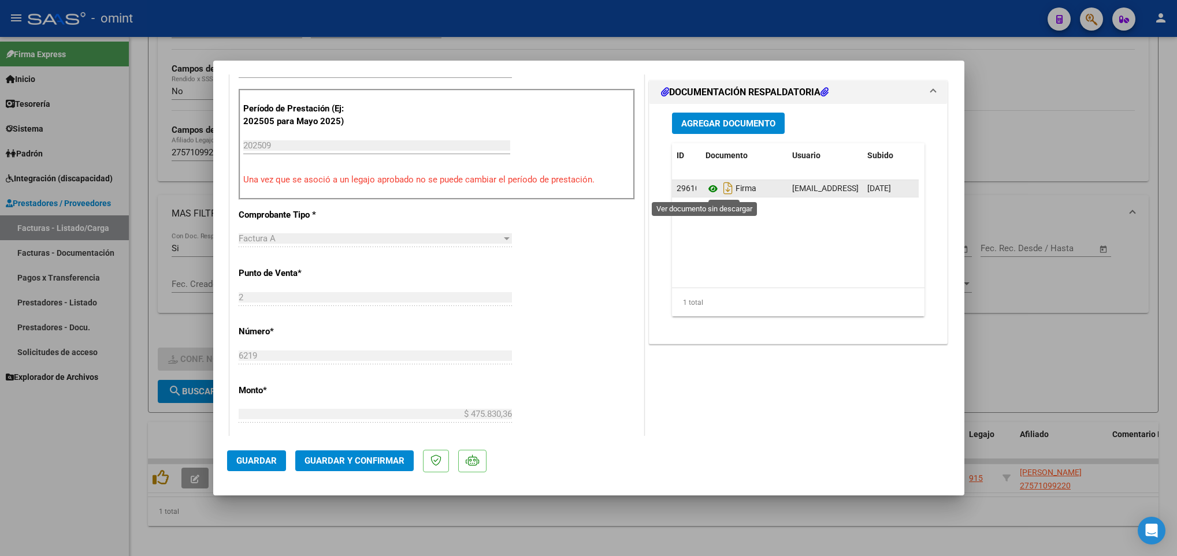
click at [707, 191] on icon at bounding box center [713, 189] width 15 height 14
click at [371, 456] on span "Guardar y Confirmar" at bounding box center [355, 461] width 100 height 10
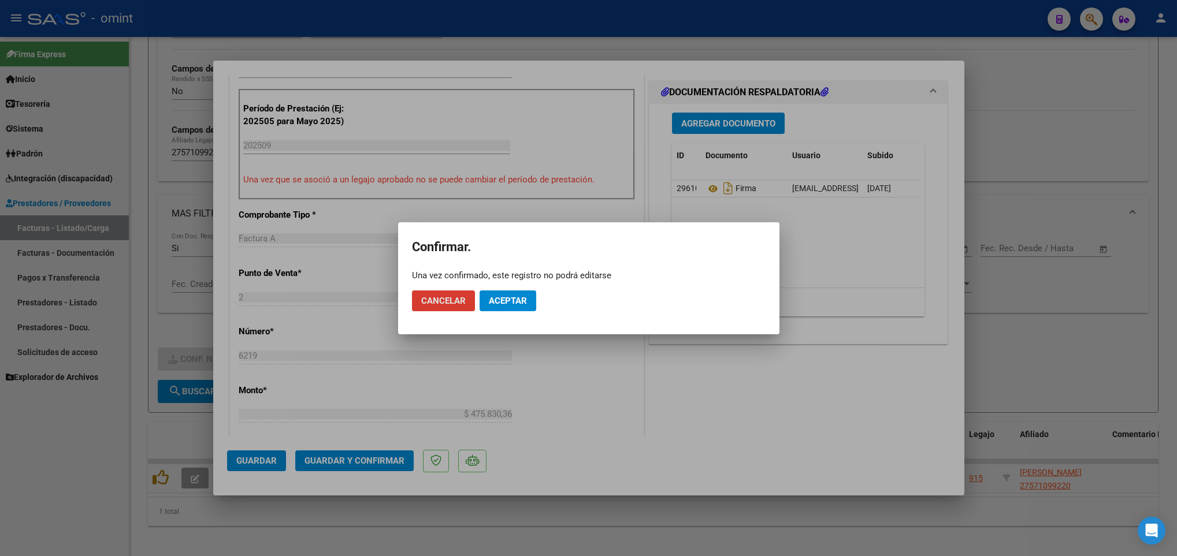
click at [502, 311] on mat-dialog-actions "Cancelar Aceptar" at bounding box center [589, 300] width 354 height 39
click at [507, 300] on span "Aceptar" at bounding box center [508, 301] width 38 height 10
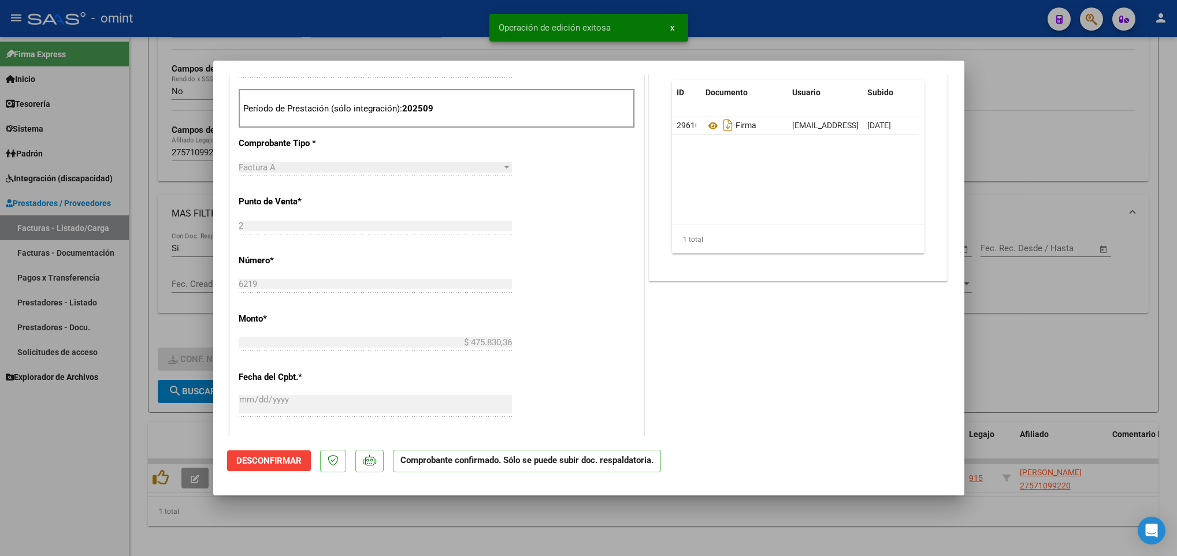
click at [191, 425] on div at bounding box center [588, 278] width 1177 height 556
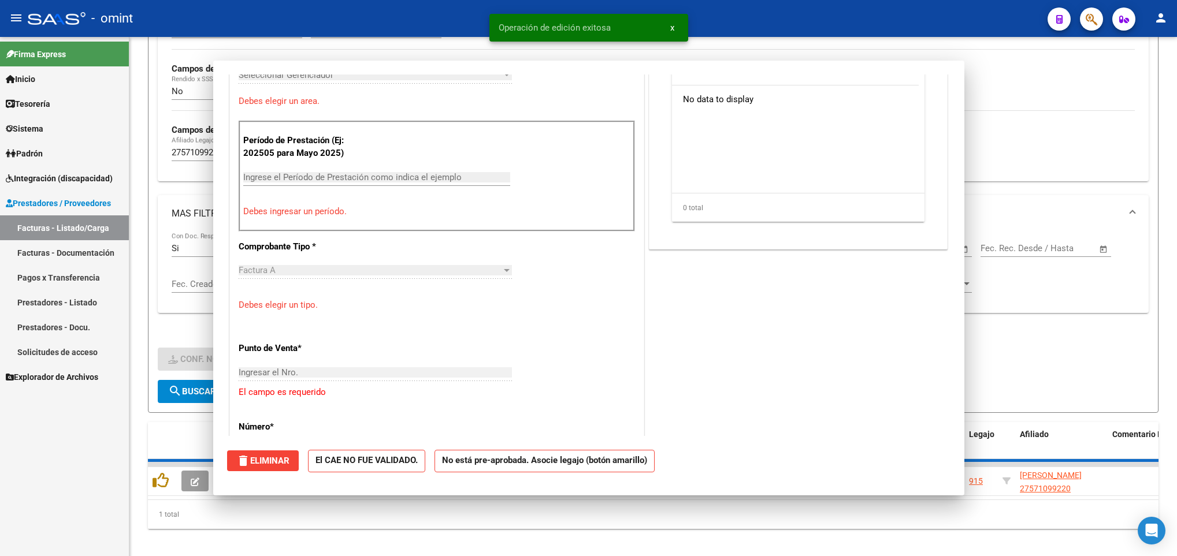
scroll to position [0, 0]
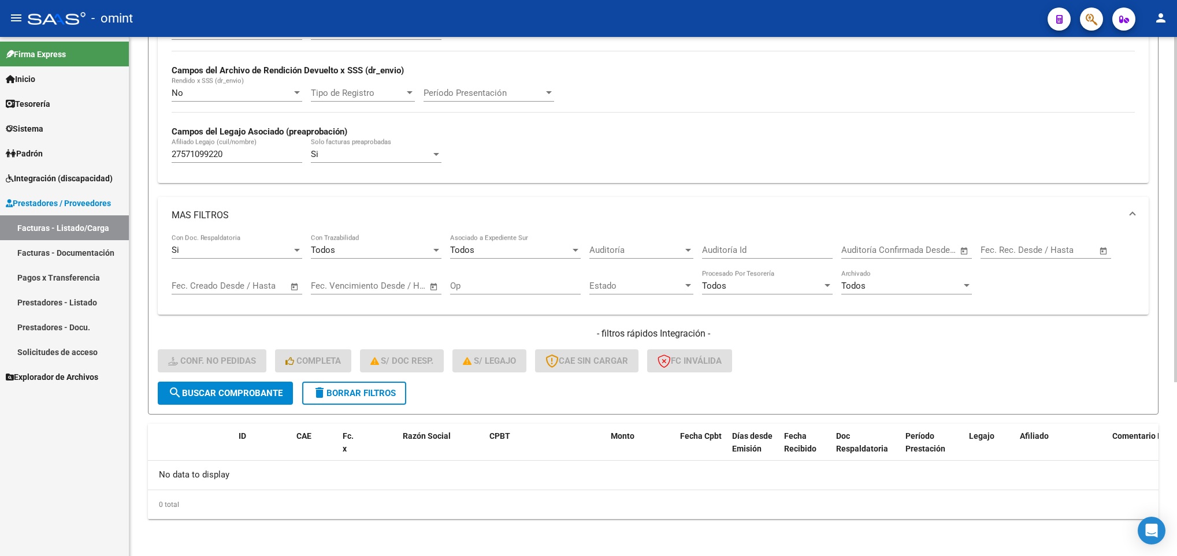
click at [194, 158] on input "27571099220" at bounding box center [237, 154] width 131 height 10
paste input "1094"
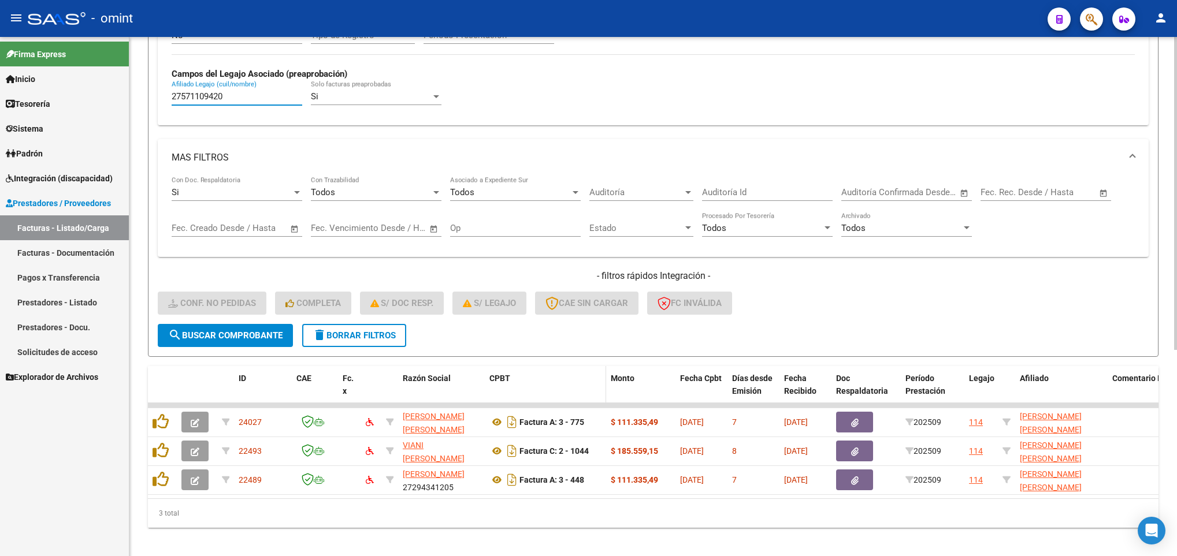
scroll to position [342, 0]
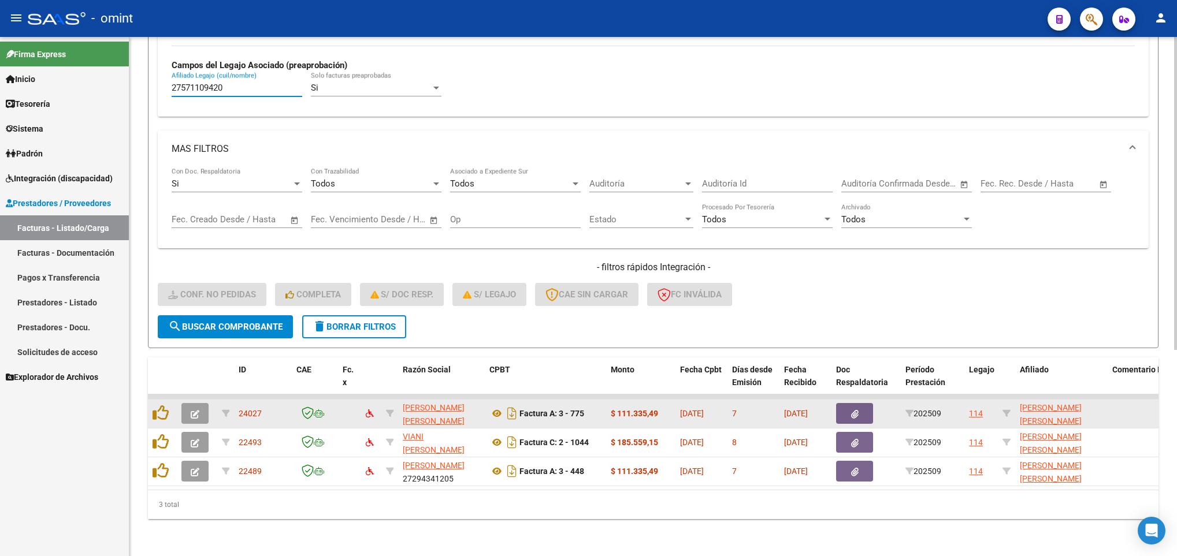
click at [191, 410] on icon "button" at bounding box center [195, 414] width 9 height 9
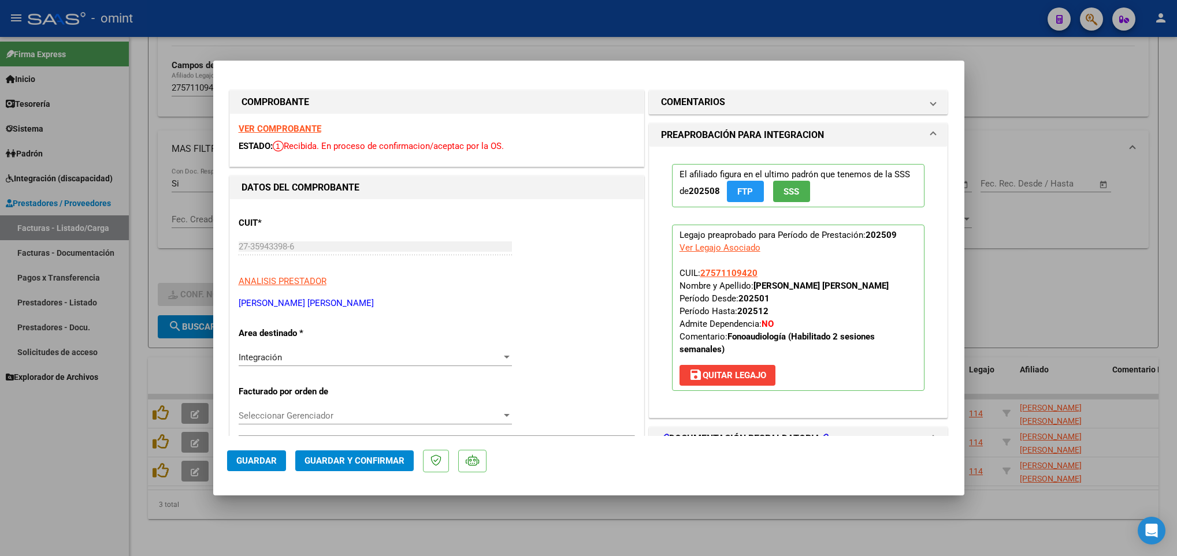
click at [296, 128] on strong "VER COMPROBANTE" at bounding box center [280, 129] width 83 height 10
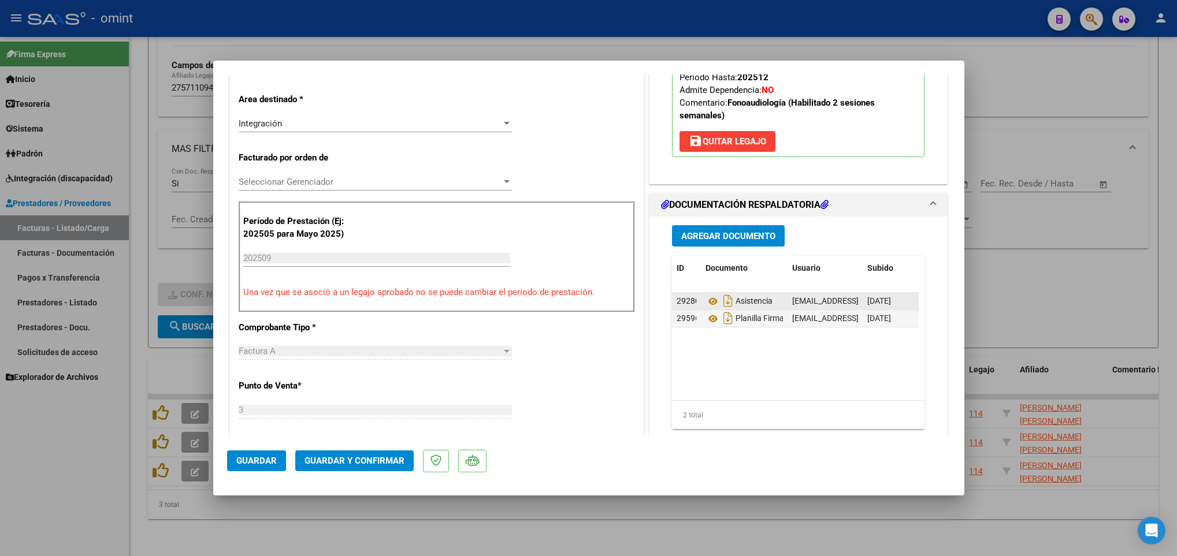
scroll to position [260, 0]
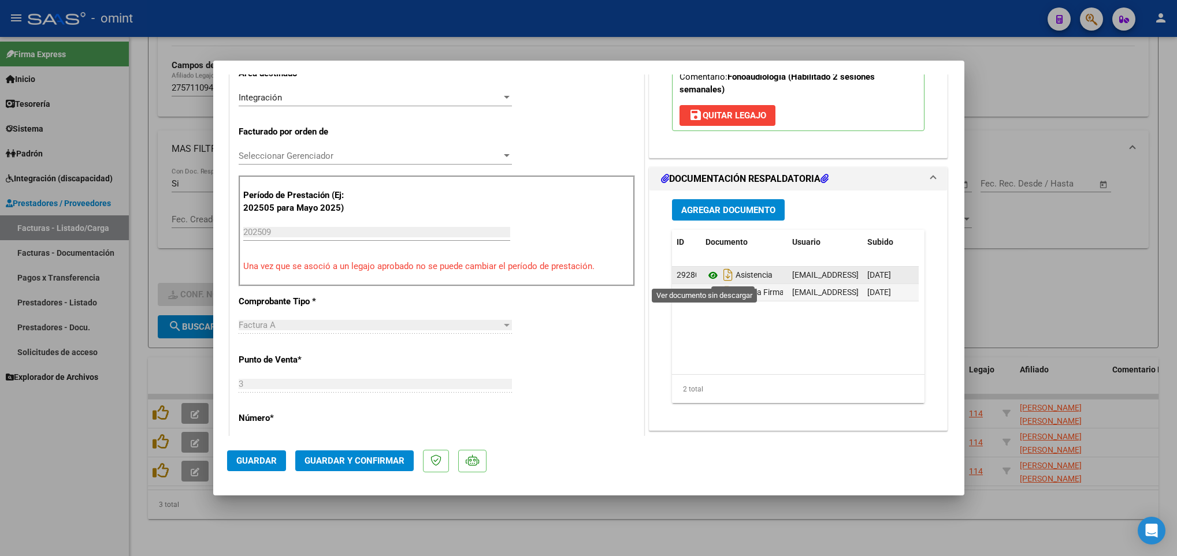
click at [711, 276] on icon at bounding box center [713, 276] width 15 height 14
click at [706, 296] on icon at bounding box center [713, 293] width 15 height 14
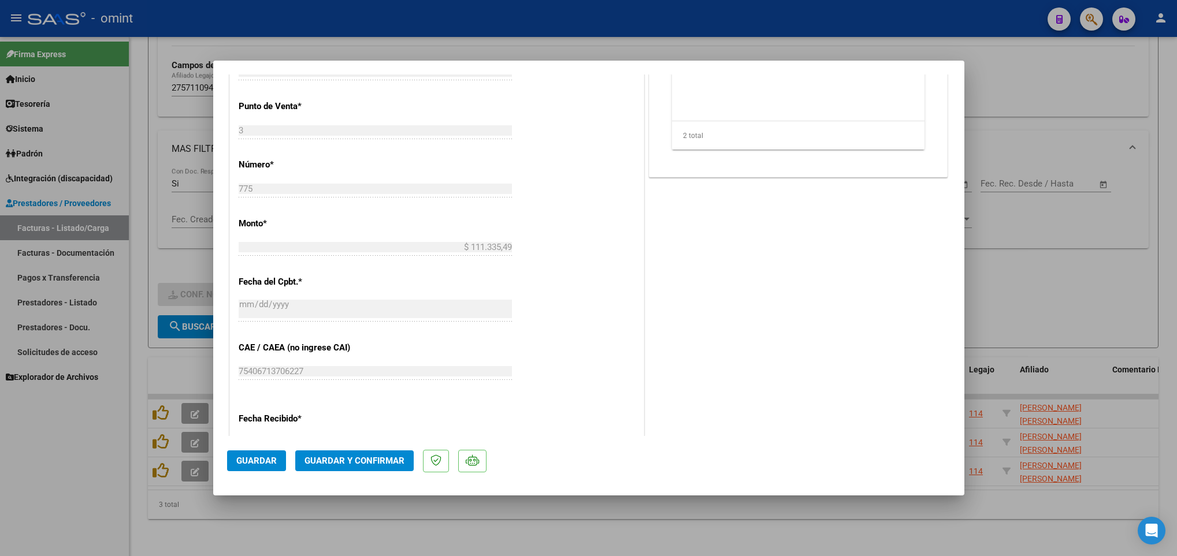
scroll to position [520, 0]
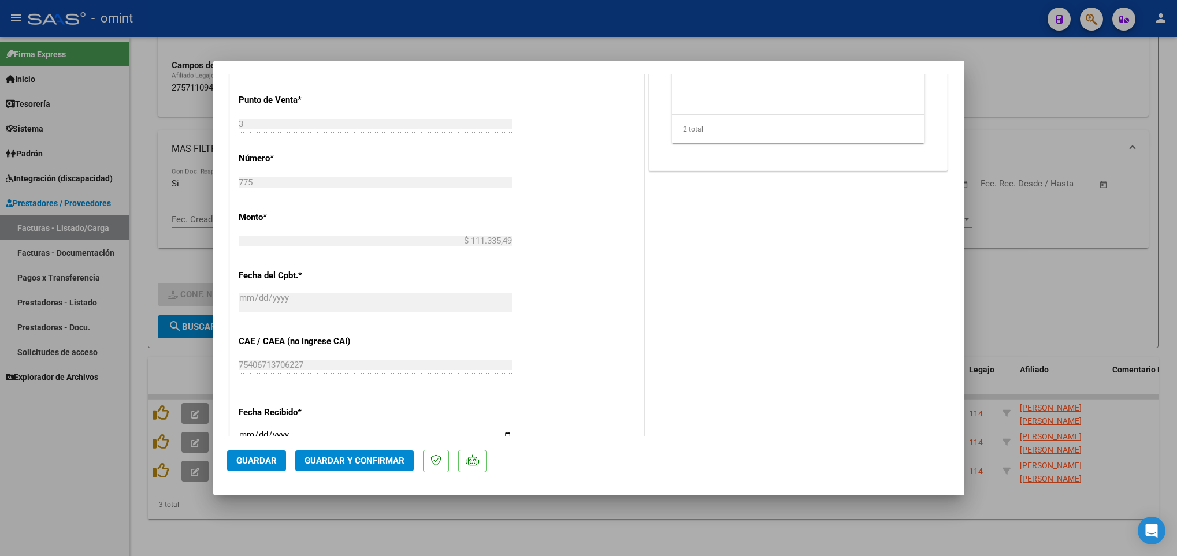
click at [365, 463] on span "Guardar y Confirmar" at bounding box center [355, 461] width 100 height 10
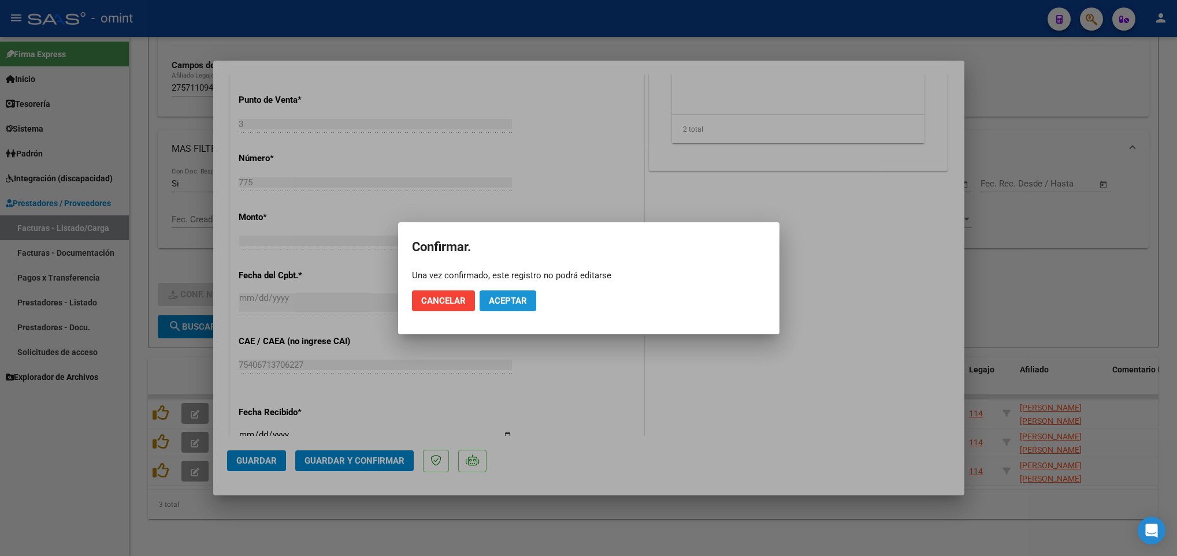
click at [484, 304] on button "Aceptar" at bounding box center [508, 301] width 57 height 21
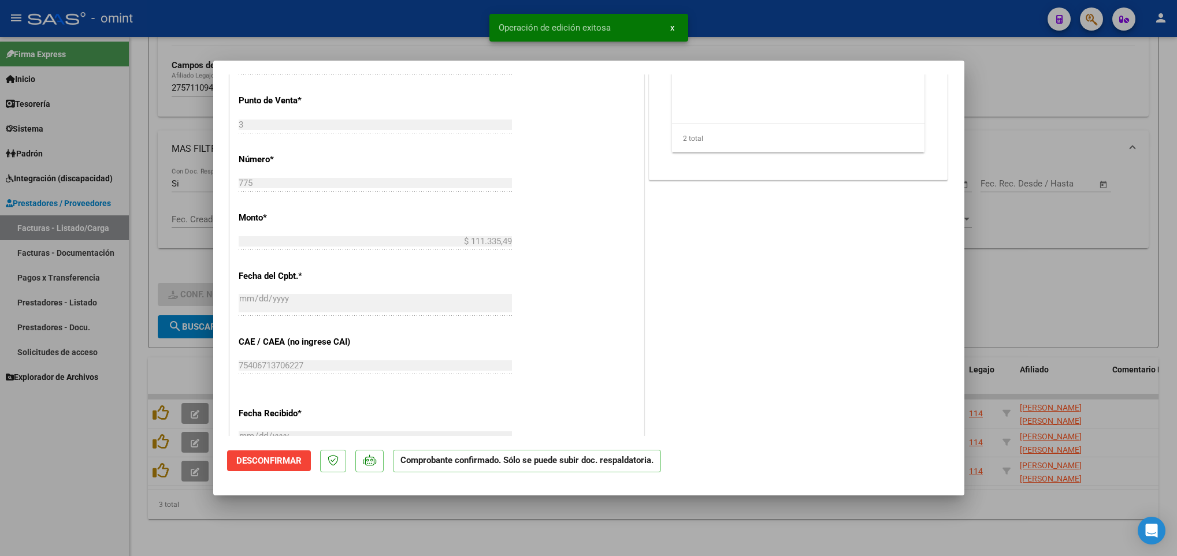
click at [451, 527] on div at bounding box center [588, 278] width 1177 height 556
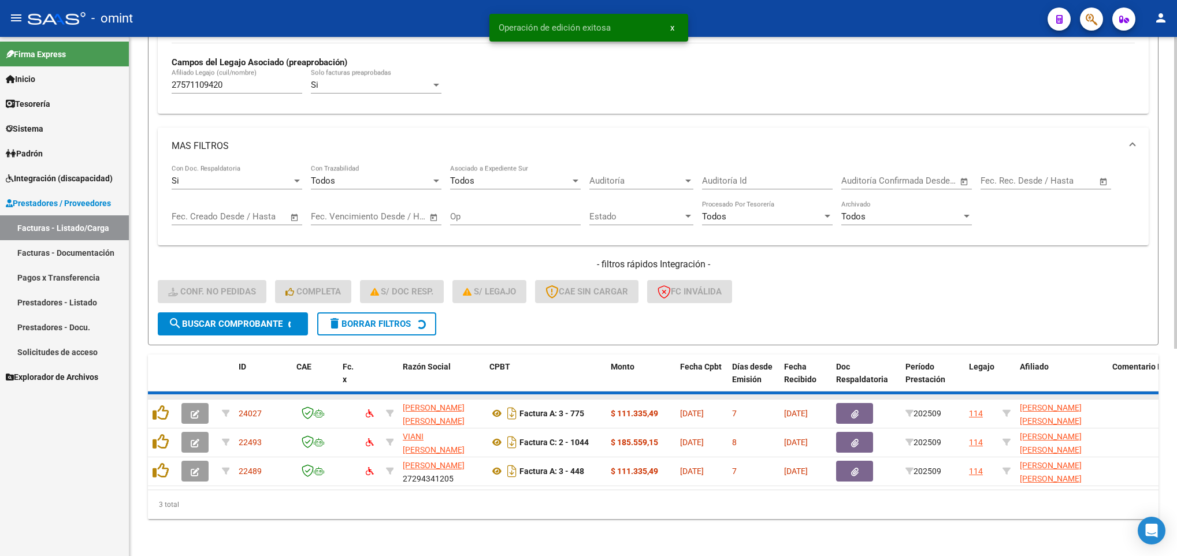
scroll to position [314, 0]
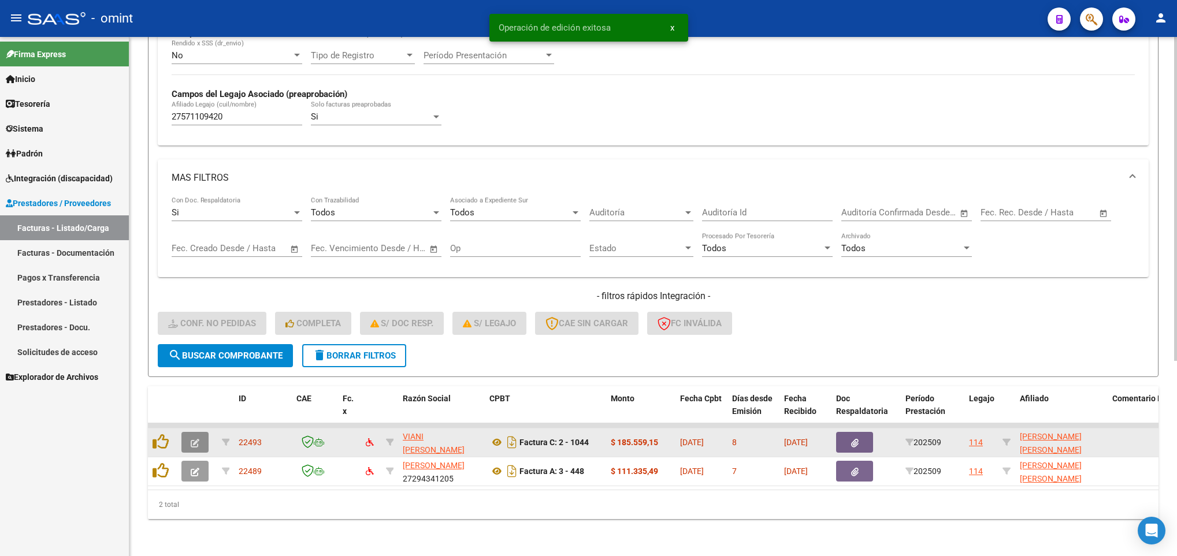
click at [206, 432] on button "button" at bounding box center [194, 442] width 27 height 21
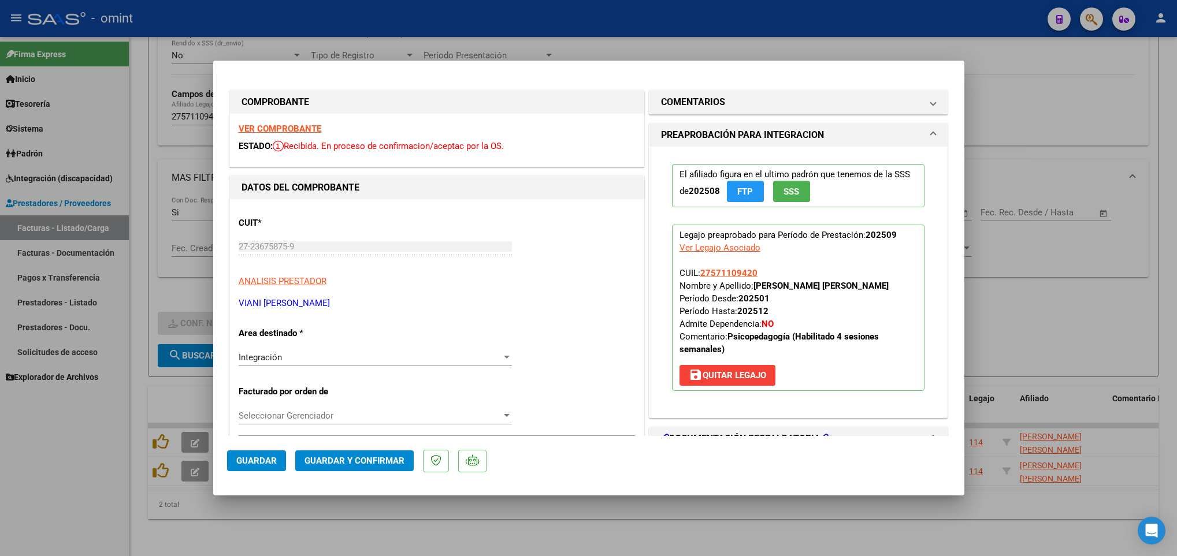
click at [263, 131] on strong "VER COMPROBANTE" at bounding box center [280, 129] width 83 height 10
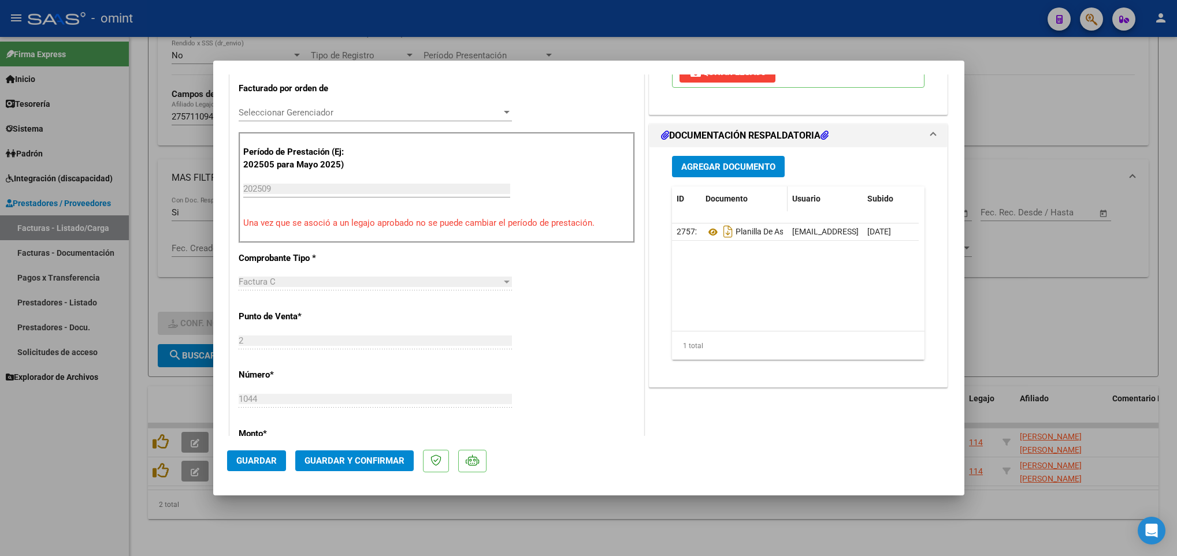
scroll to position [260, 0]
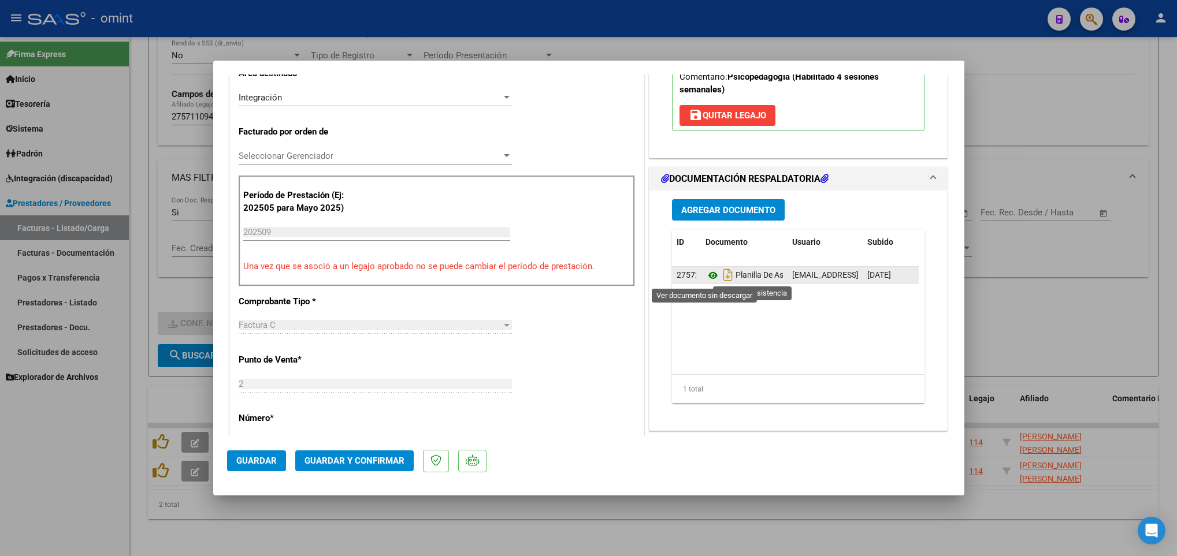
click at [706, 281] on icon at bounding box center [713, 276] width 15 height 14
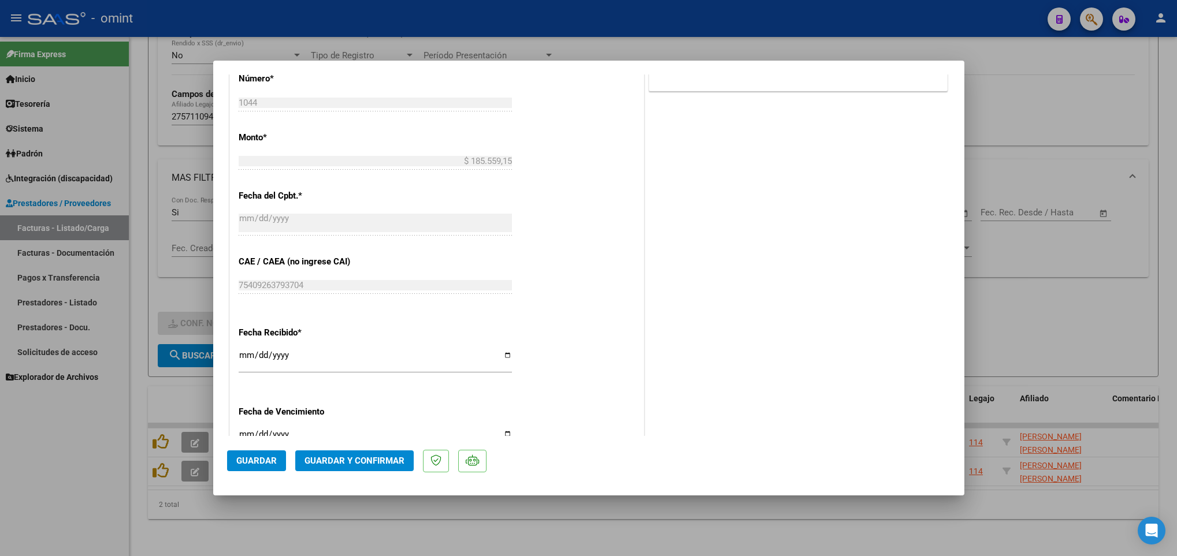
scroll to position [607, 0]
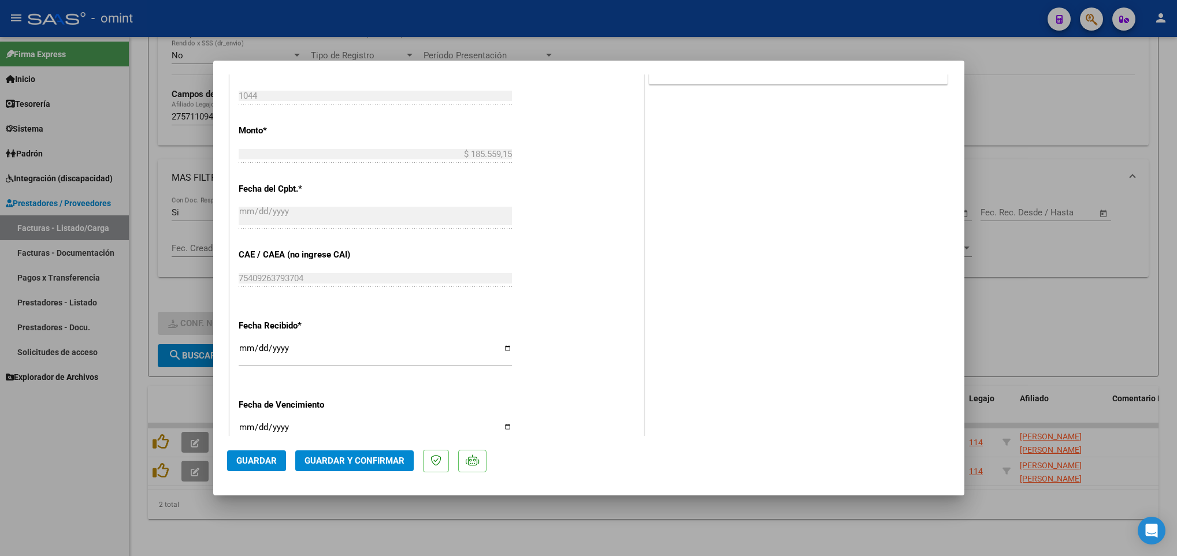
click at [399, 466] on span "Guardar y Confirmar" at bounding box center [355, 461] width 100 height 10
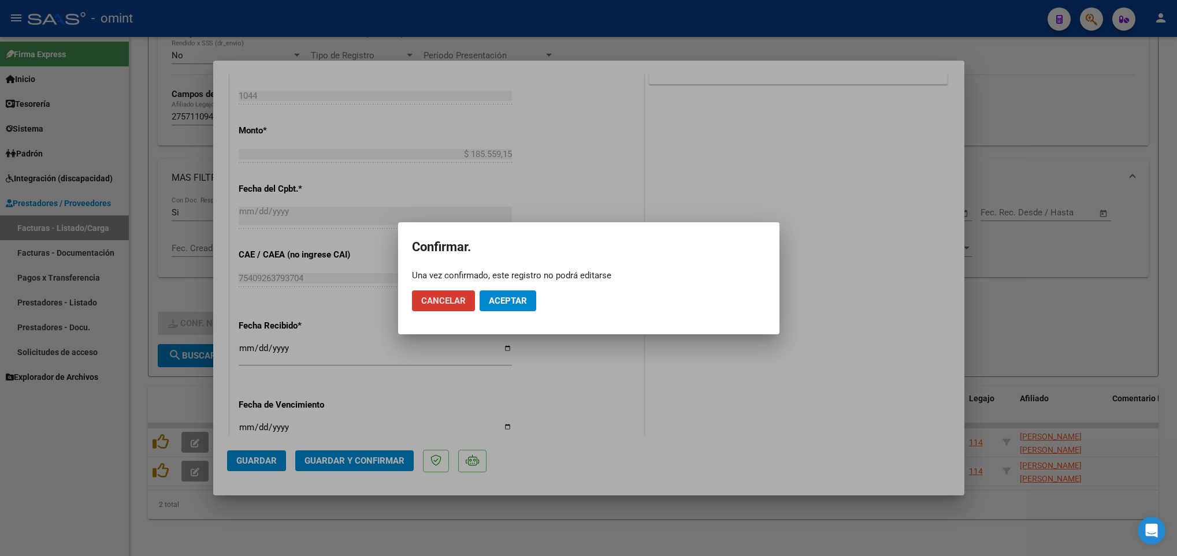
drag, startPoint x: 498, startPoint y: 305, endPoint x: 498, endPoint y: 392, distance: 87.3
click at [499, 305] on span "Aceptar" at bounding box center [508, 301] width 38 height 10
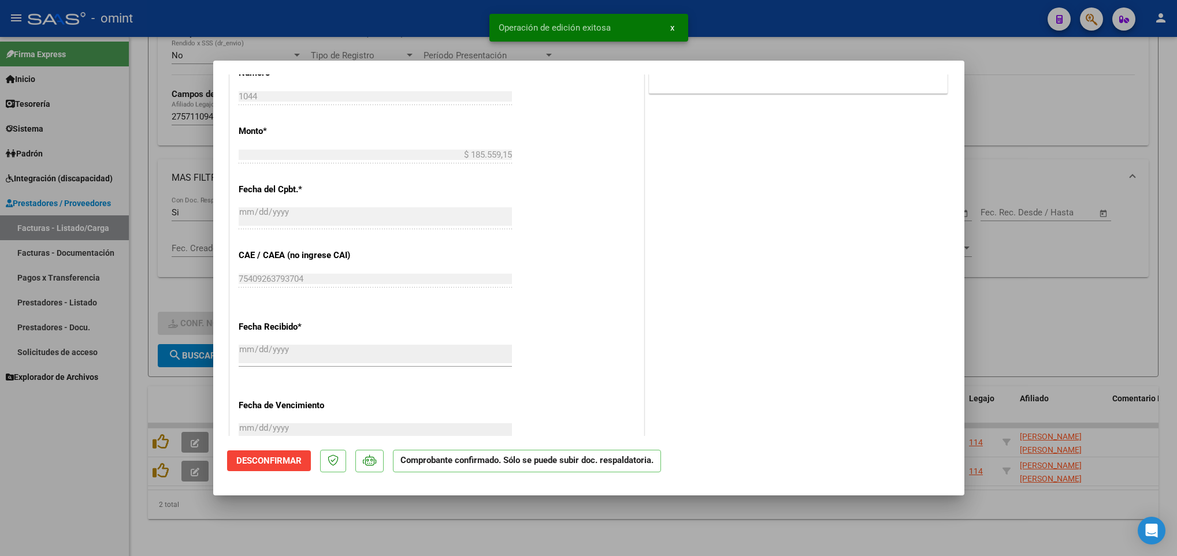
click at [481, 537] on div at bounding box center [588, 278] width 1177 height 556
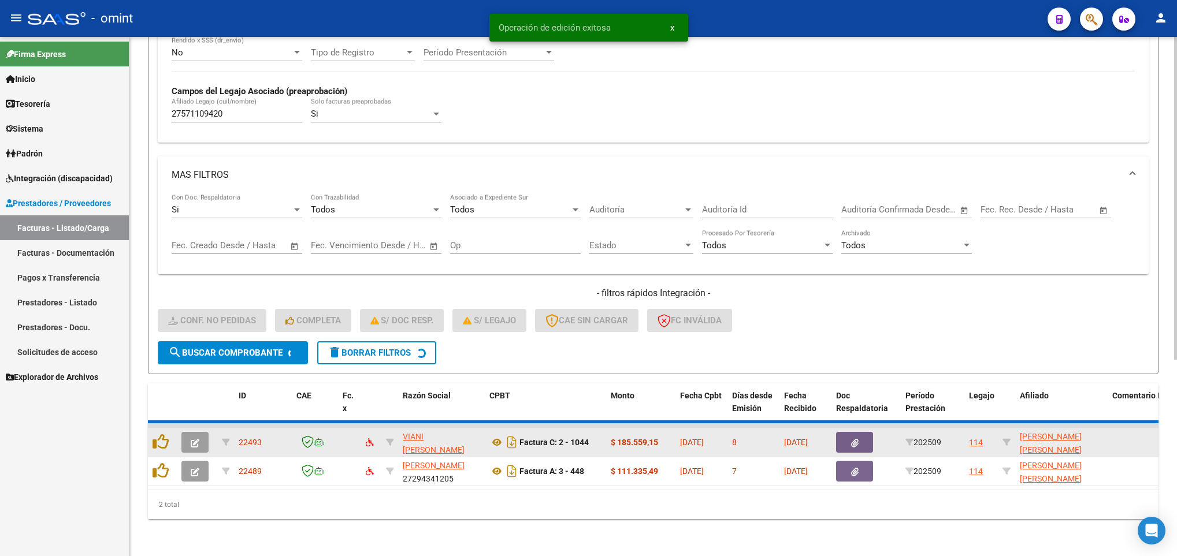
scroll to position [284, 0]
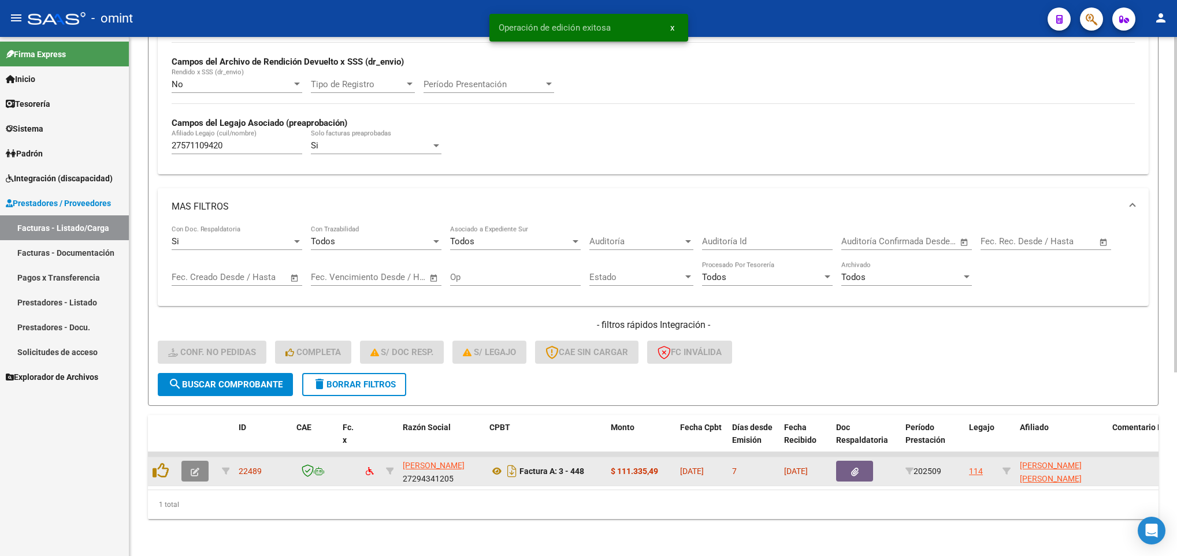
click at [203, 461] on button "button" at bounding box center [194, 471] width 27 height 21
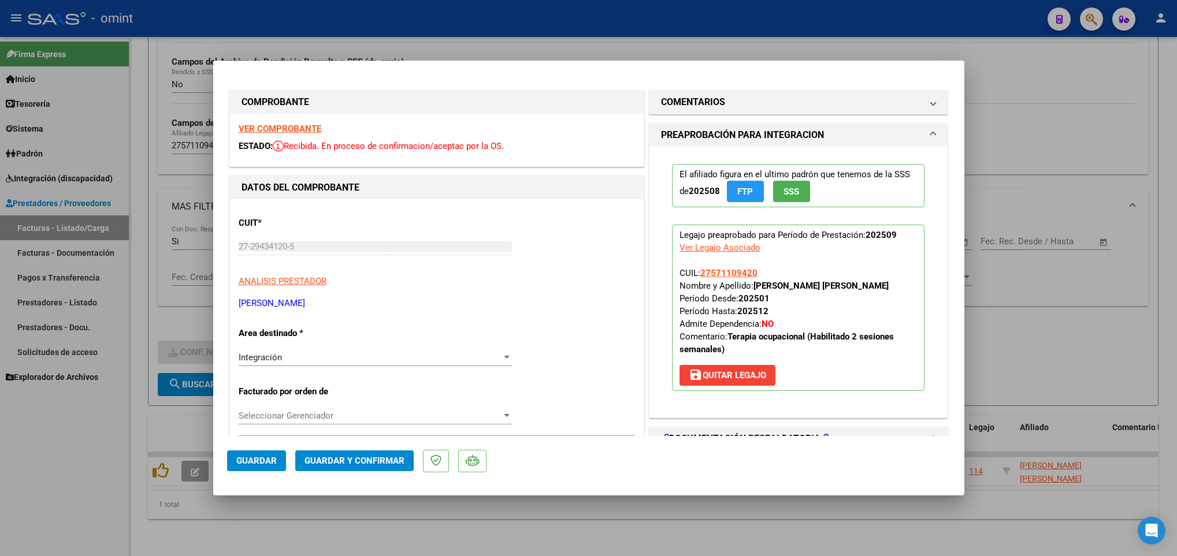
click at [254, 125] on strong "VER COMPROBANTE" at bounding box center [280, 129] width 83 height 10
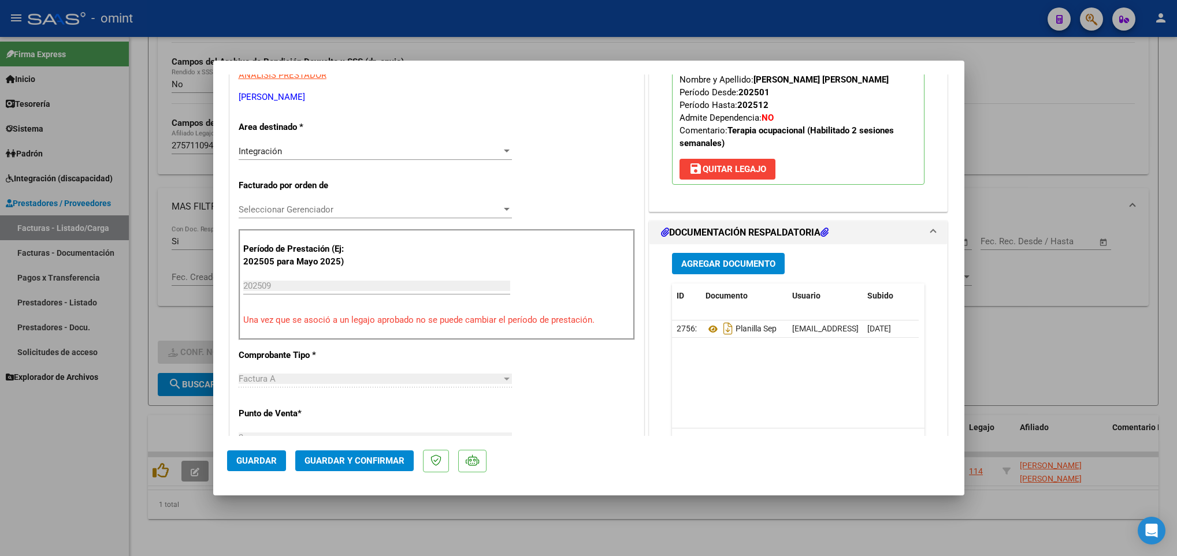
scroll to position [260, 0]
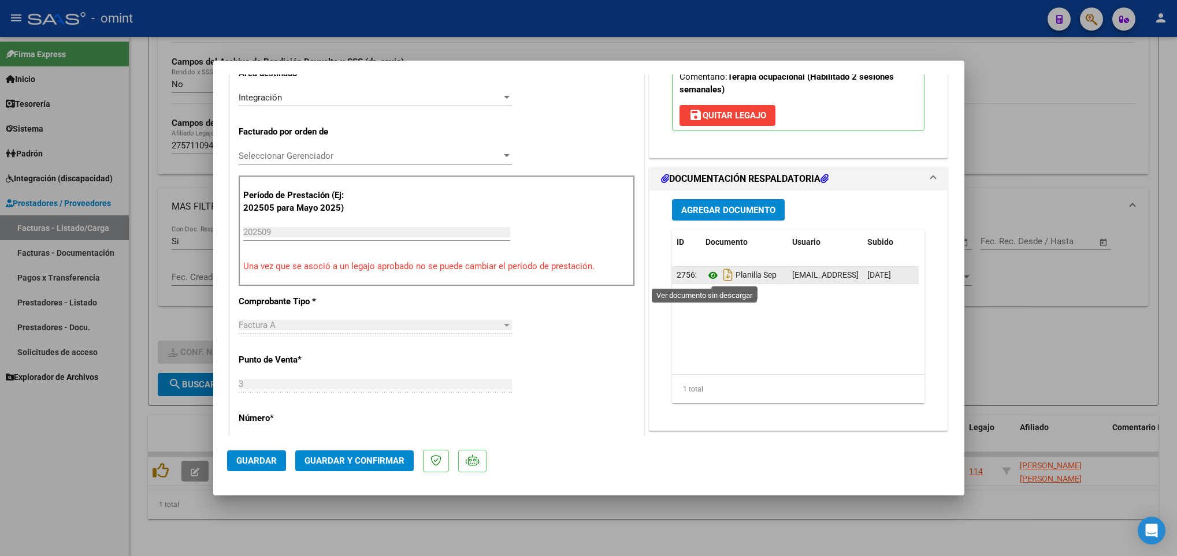
click at [706, 276] on icon at bounding box center [713, 276] width 15 height 14
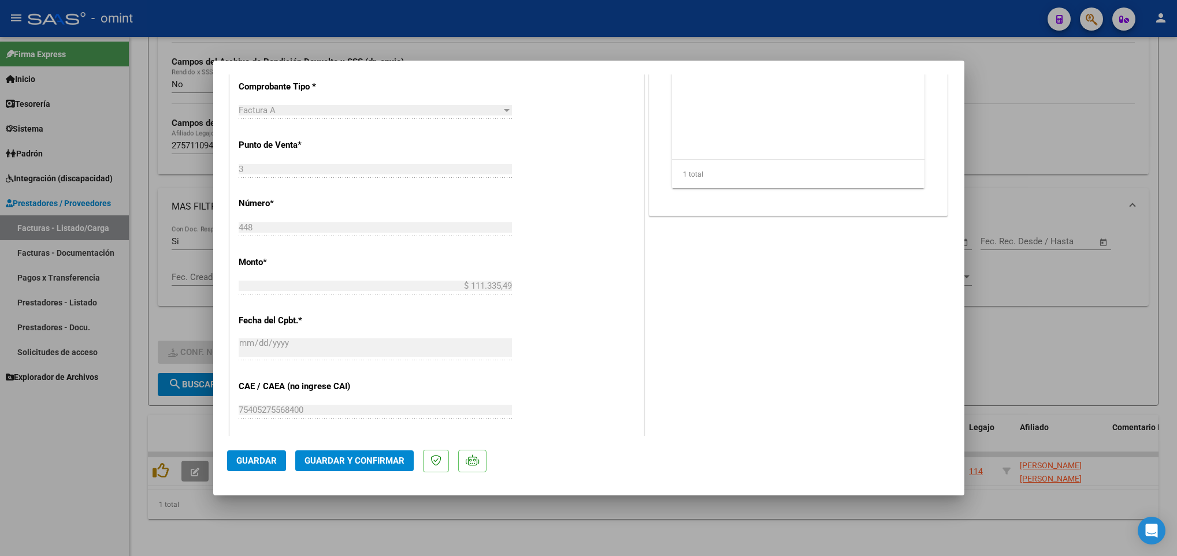
scroll to position [520, 0]
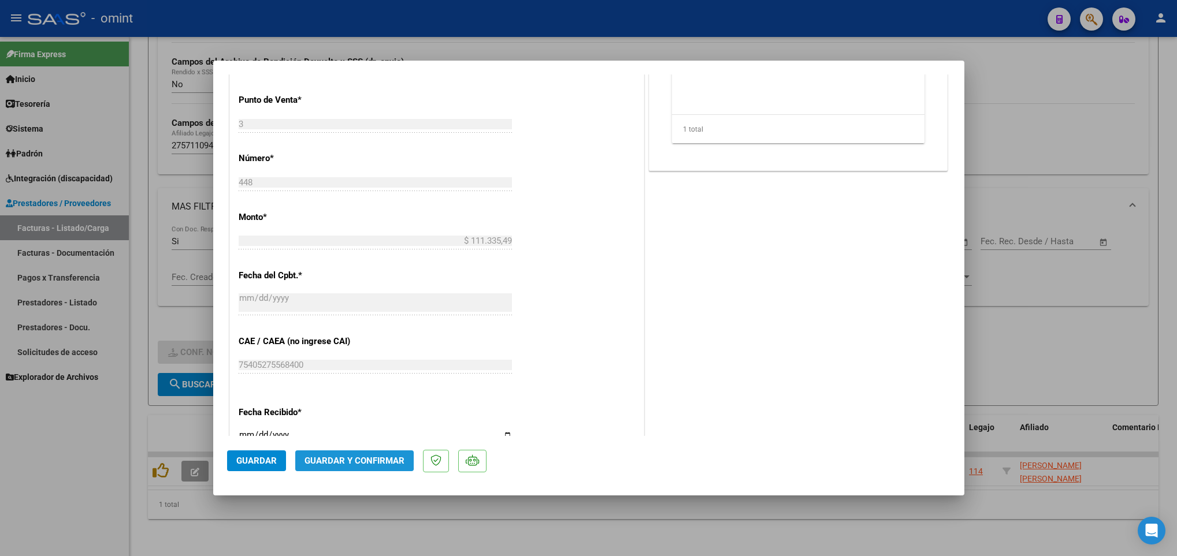
click at [347, 453] on button "Guardar y Confirmar" at bounding box center [354, 461] width 118 height 21
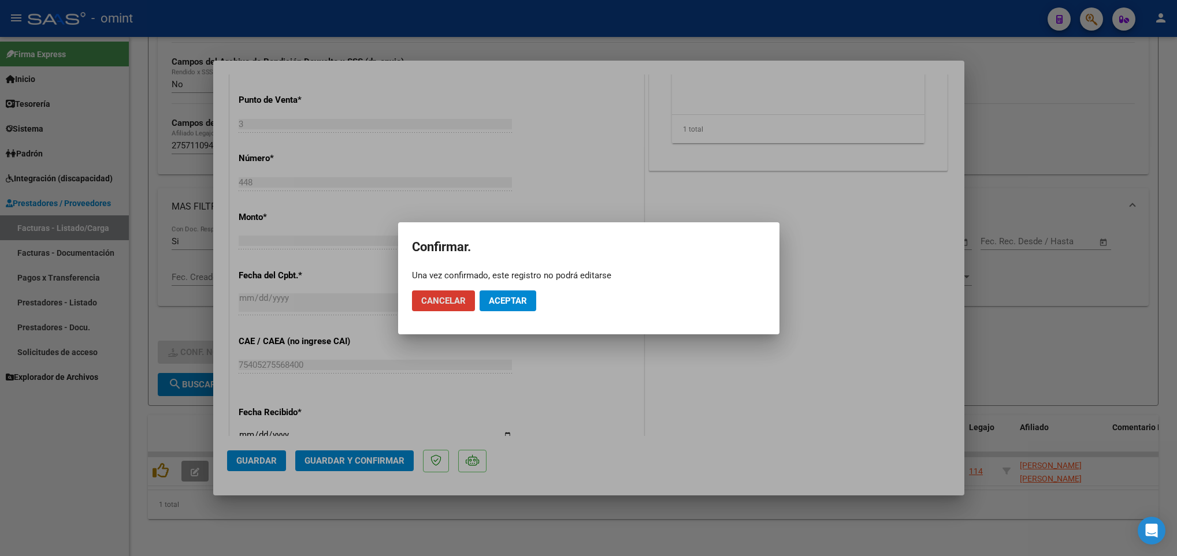
click at [498, 287] on mat-dialog-actions "Cancelar Aceptar" at bounding box center [589, 300] width 354 height 39
click at [500, 296] on span "Aceptar" at bounding box center [508, 301] width 38 height 10
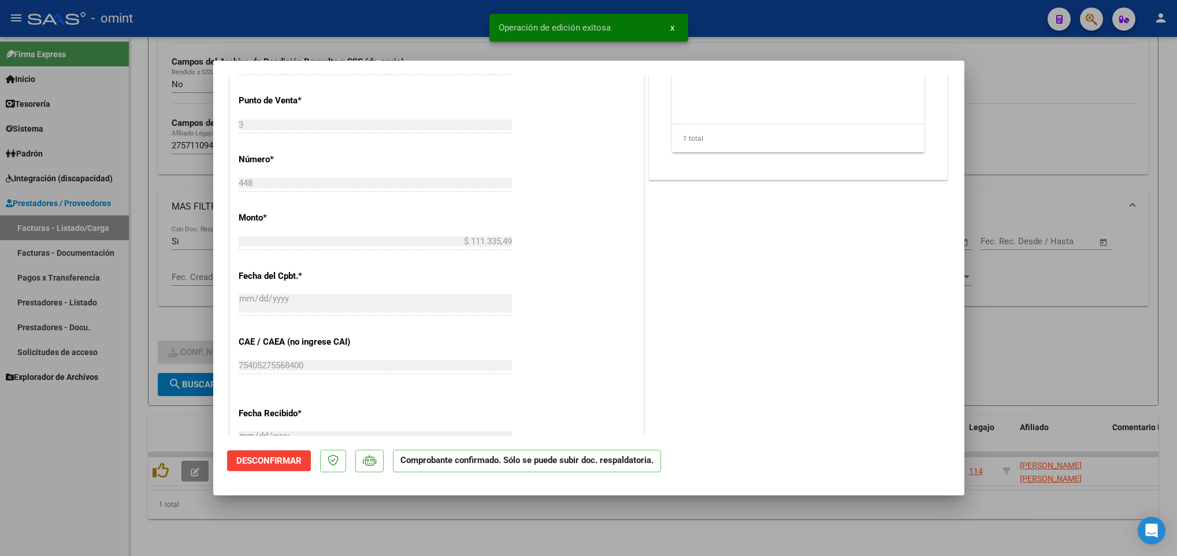
click at [458, 529] on div at bounding box center [588, 278] width 1177 height 556
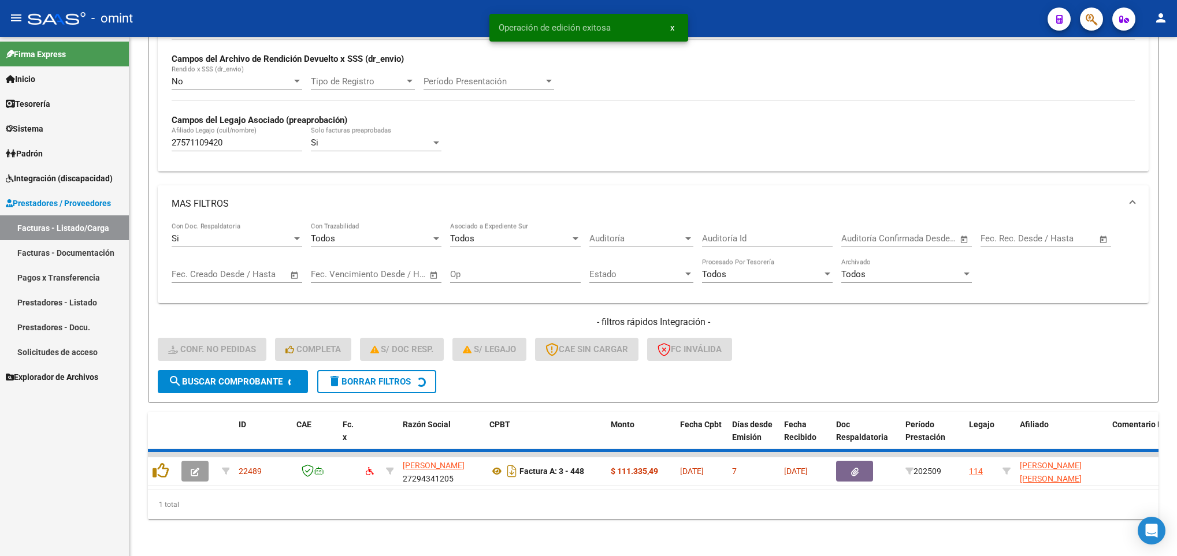
scroll to position [262, 0]
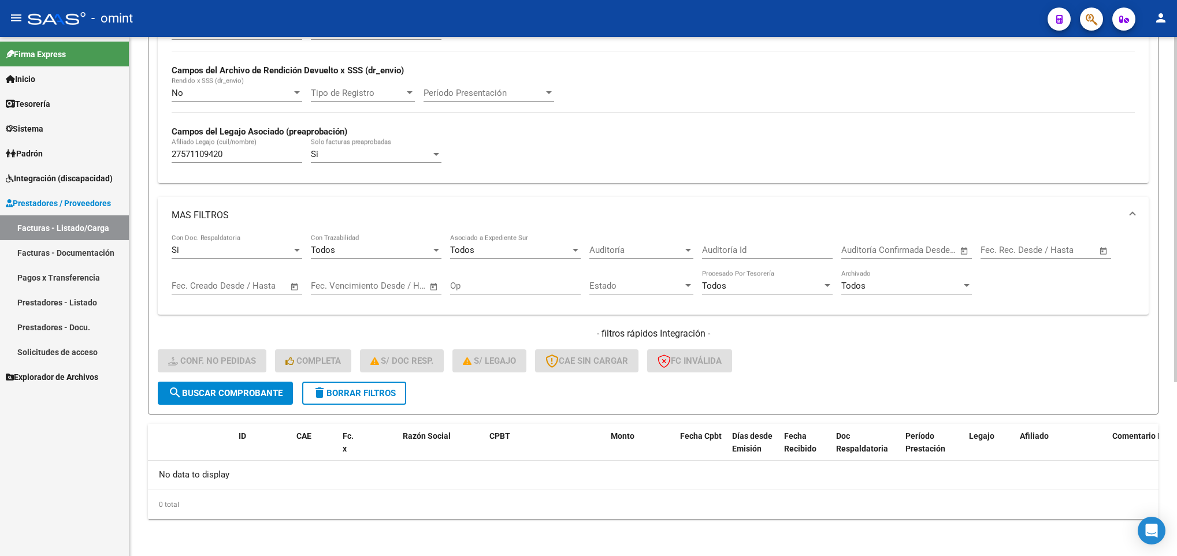
click at [221, 154] on input "27571109420" at bounding box center [237, 154] width 131 height 10
paste input "0479560634"
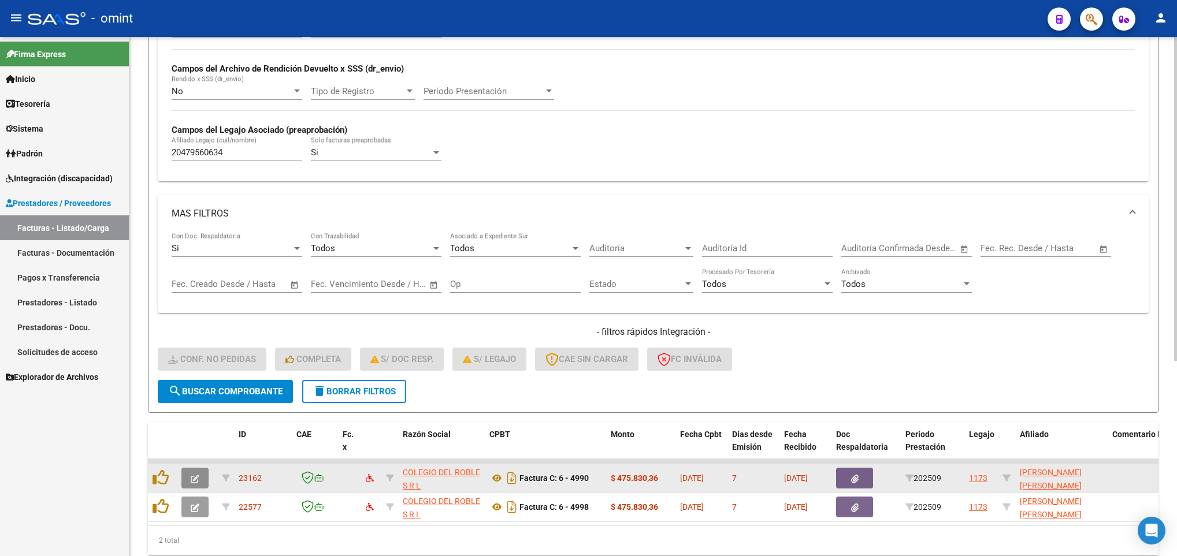
click at [193, 474] on span "button" at bounding box center [195, 478] width 9 height 10
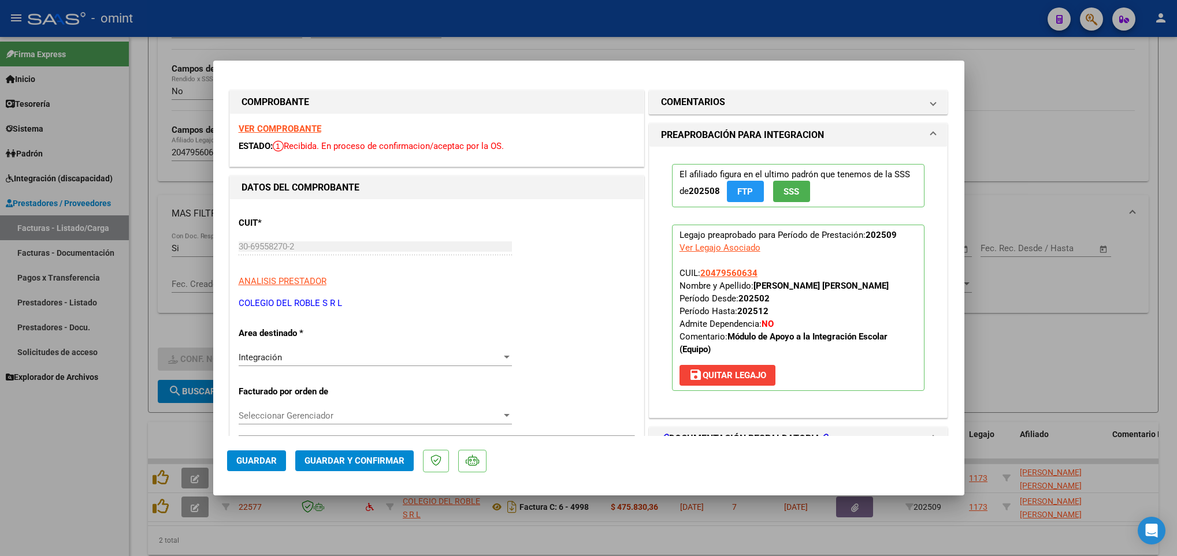
click at [257, 125] on strong "VER COMPROBANTE" at bounding box center [280, 129] width 83 height 10
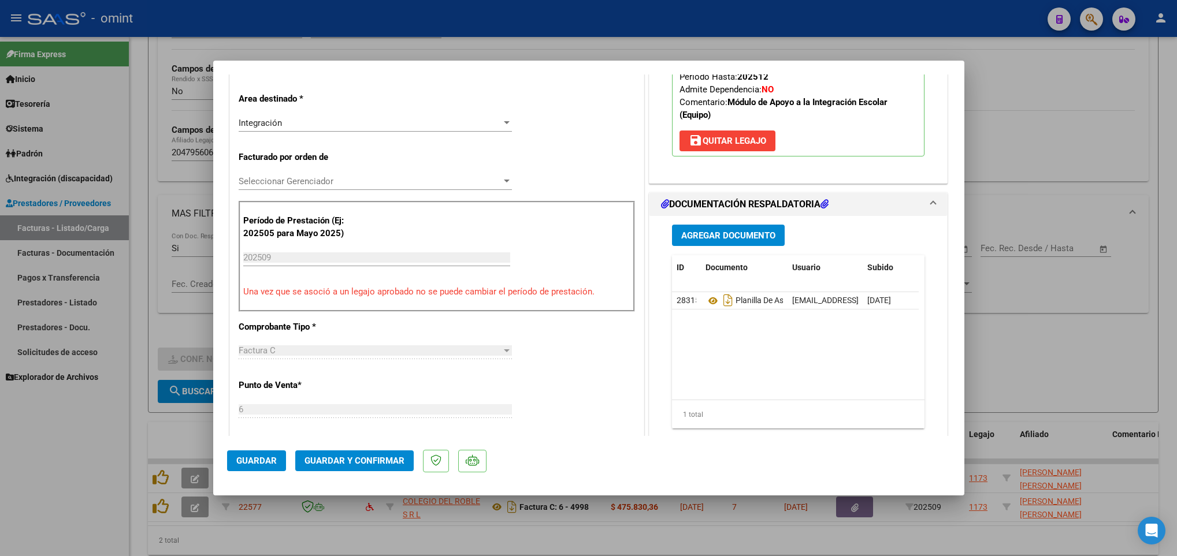
scroll to position [260, 0]
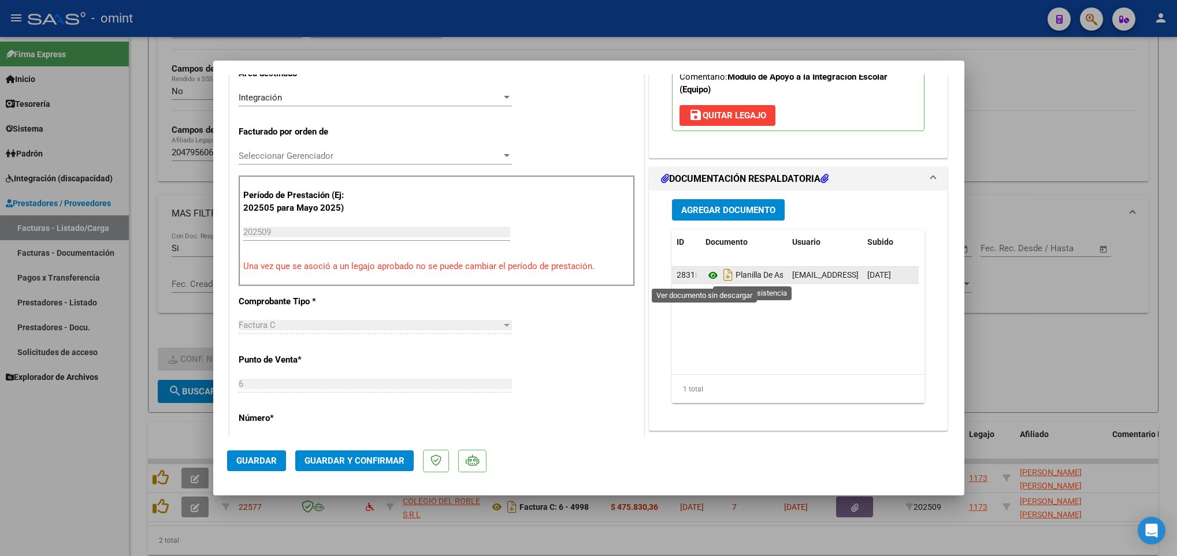
click at [707, 280] on icon at bounding box center [713, 276] width 15 height 14
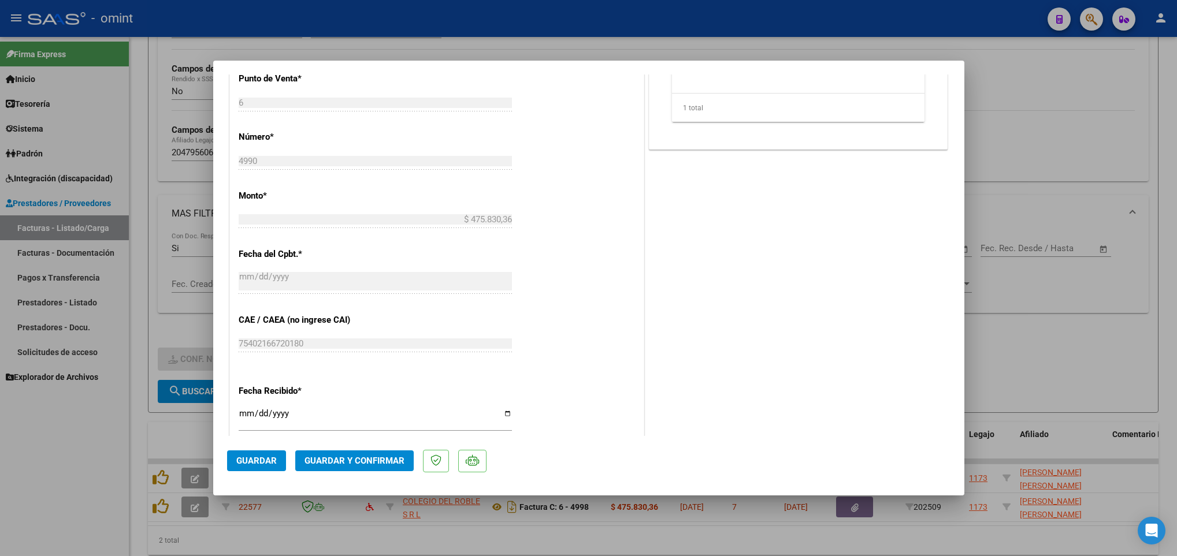
scroll to position [607, 0]
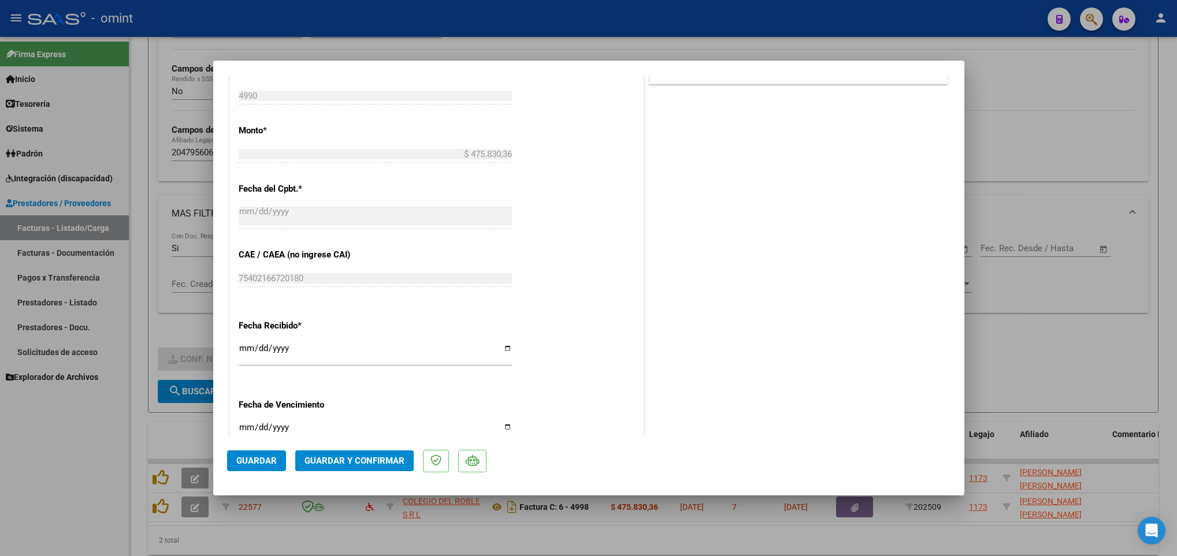
click at [370, 456] on span "Guardar y Confirmar" at bounding box center [355, 461] width 100 height 10
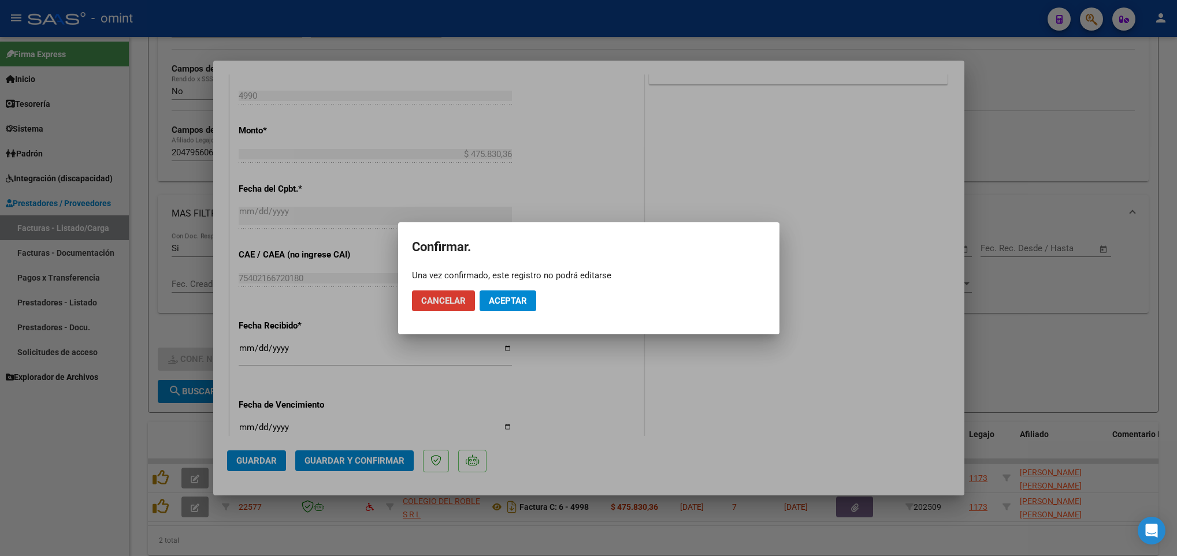
click at [532, 288] on mat-dialog-actions "Cancelar Aceptar" at bounding box center [589, 300] width 354 height 39
click at [524, 305] on span "Aceptar" at bounding box center [508, 301] width 38 height 10
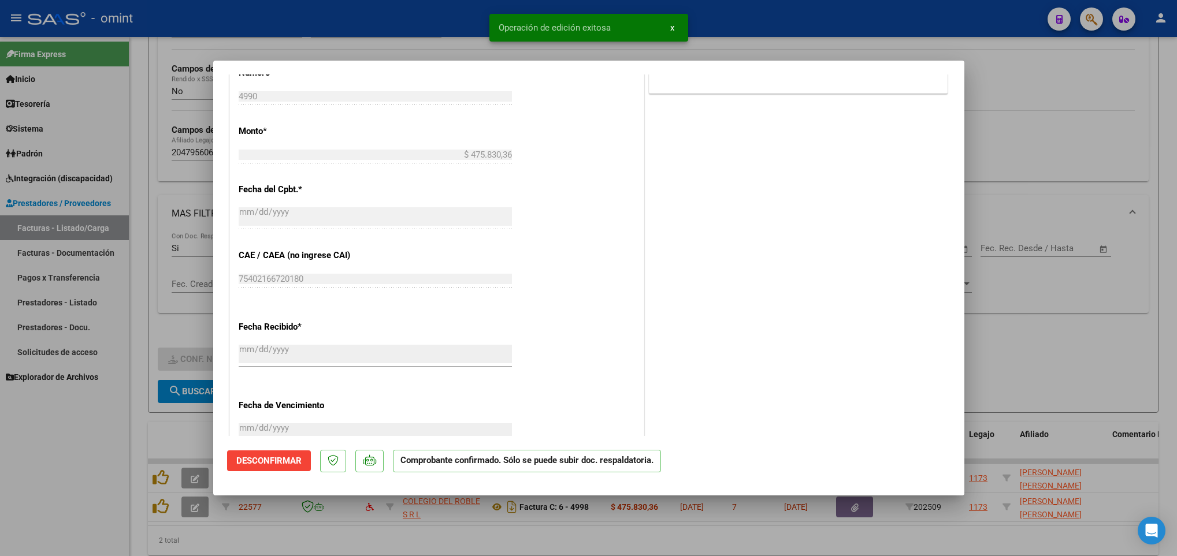
click at [214, 428] on mat-dialog-content "COMPROBANTE VER COMPROBANTE ESTADO: El comprobante fue aceptado por la obra soc…" at bounding box center [588, 256] width 751 height 362
click at [189, 437] on div at bounding box center [588, 278] width 1177 height 556
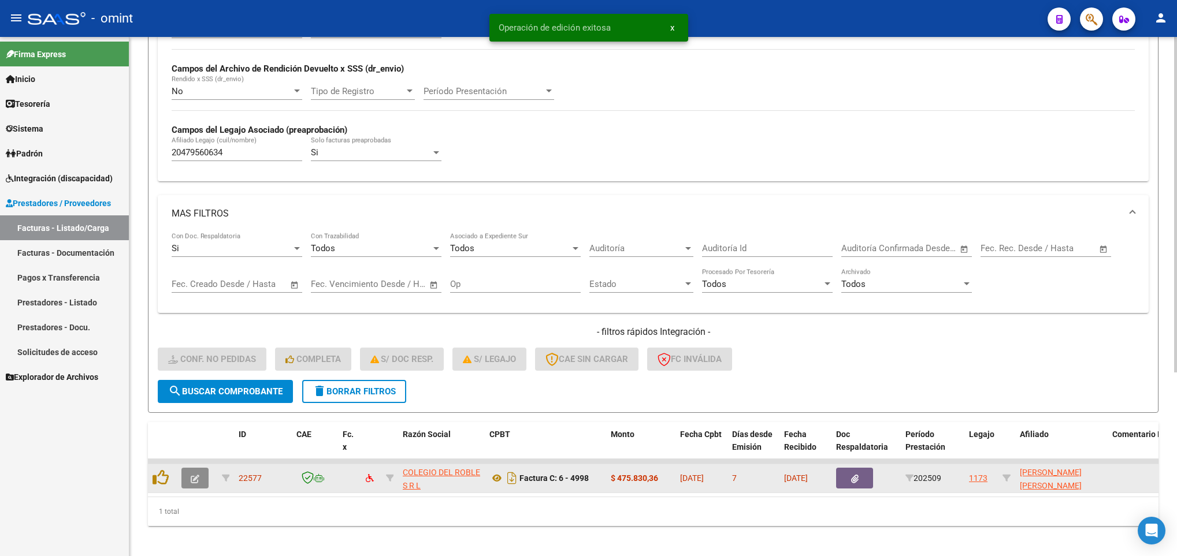
click at [195, 476] on icon "button" at bounding box center [195, 479] width 9 height 9
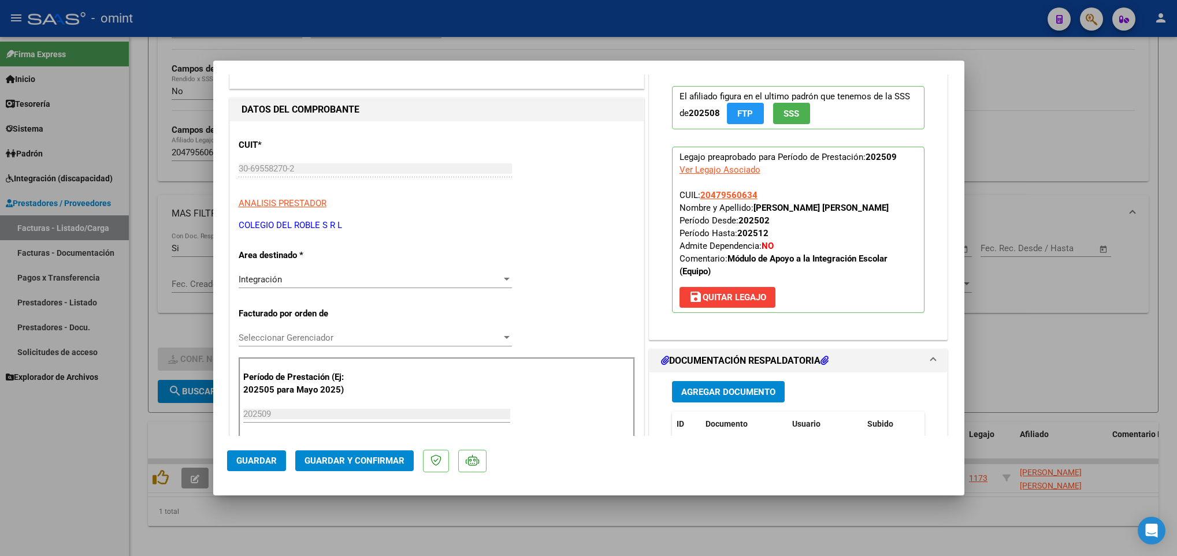
scroll to position [0, 0]
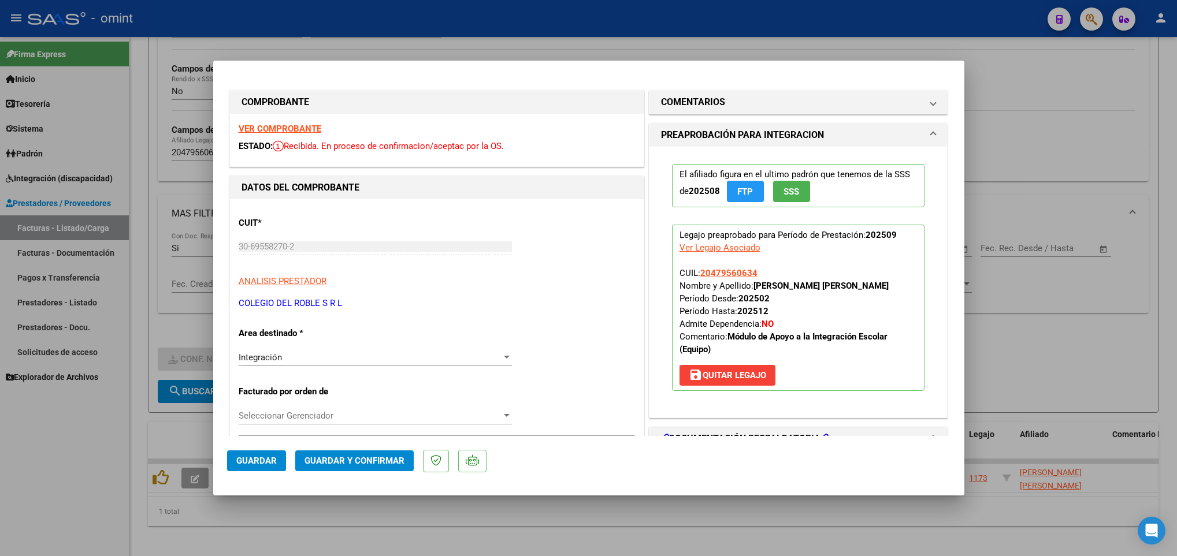
click at [283, 128] on strong "VER COMPROBANTE" at bounding box center [280, 129] width 83 height 10
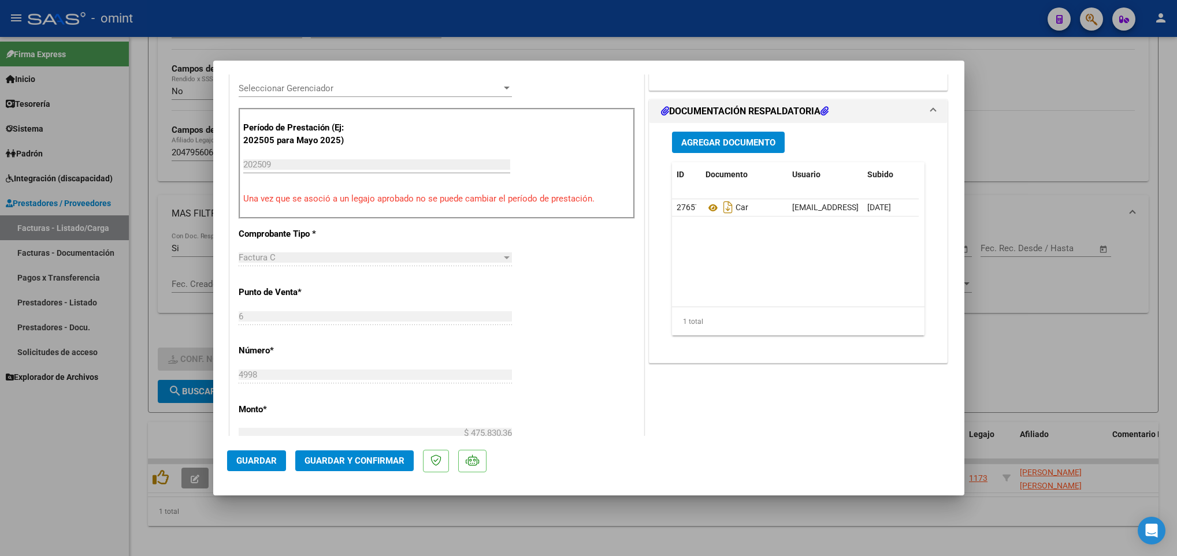
scroll to position [347, 0]
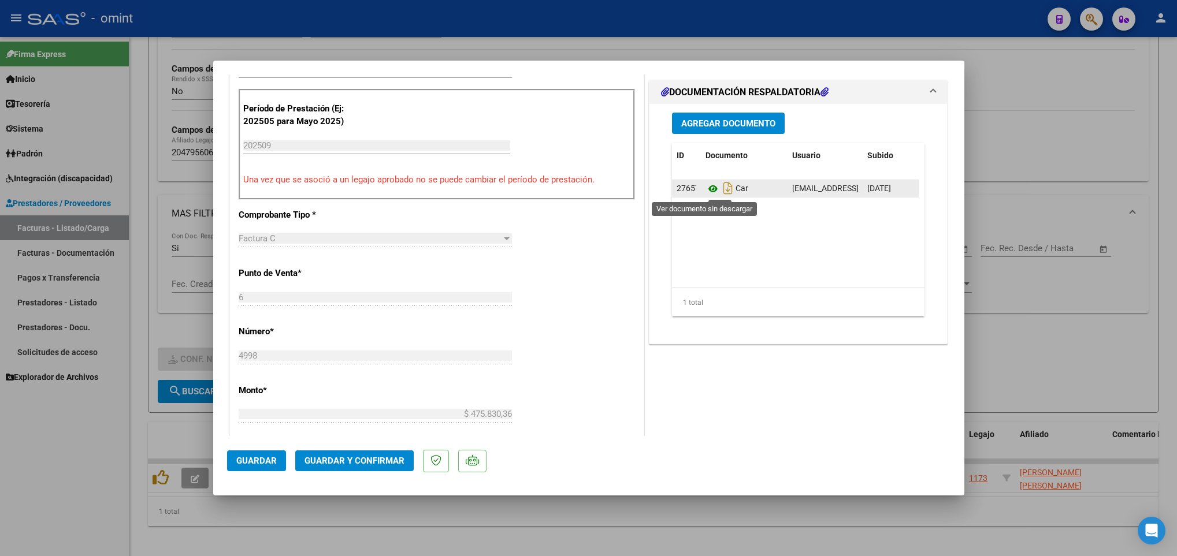
click at [706, 193] on icon at bounding box center [713, 189] width 15 height 14
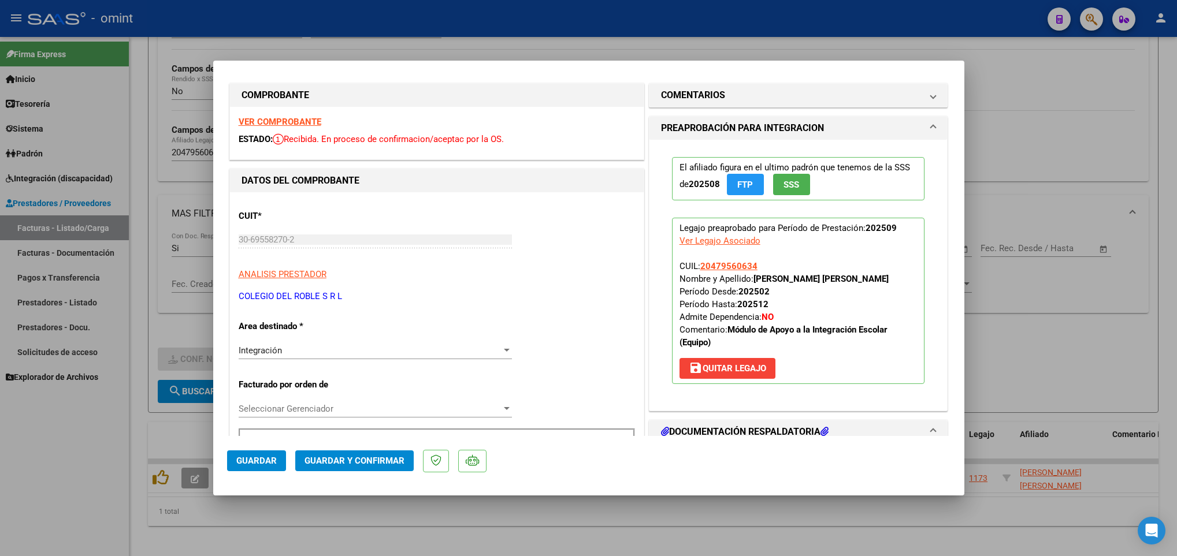
scroll to position [0, 0]
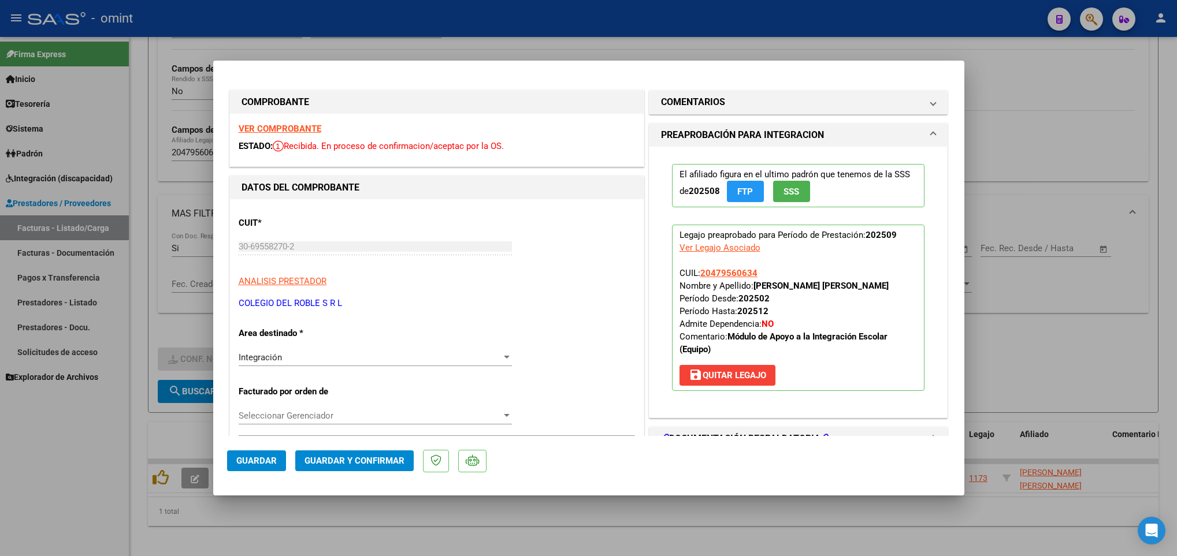
click at [717, 373] on span "save Quitar Legajo" at bounding box center [727, 375] width 77 height 10
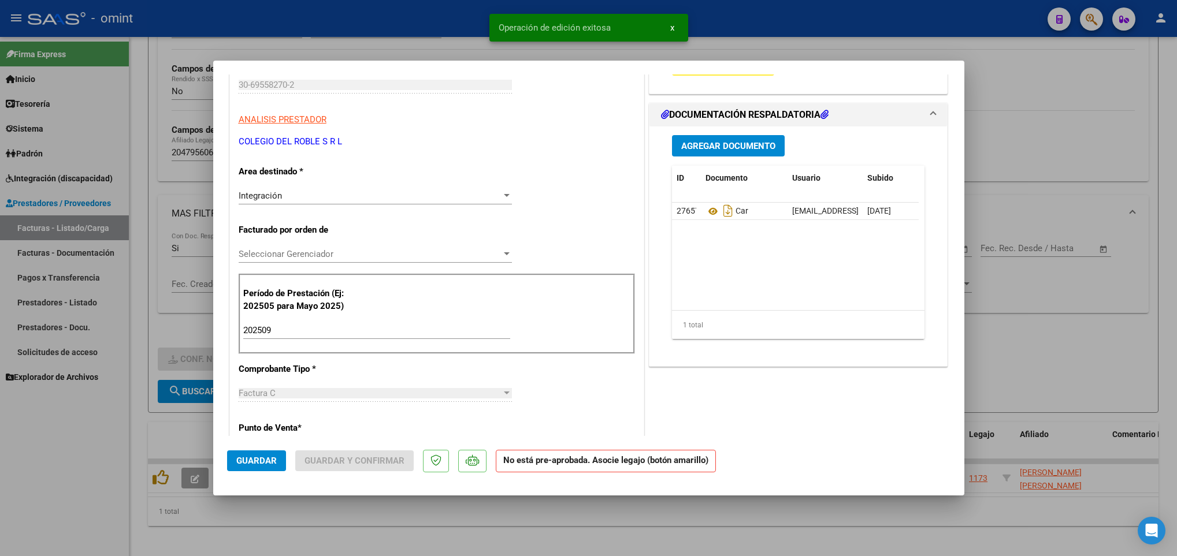
scroll to position [173, 0]
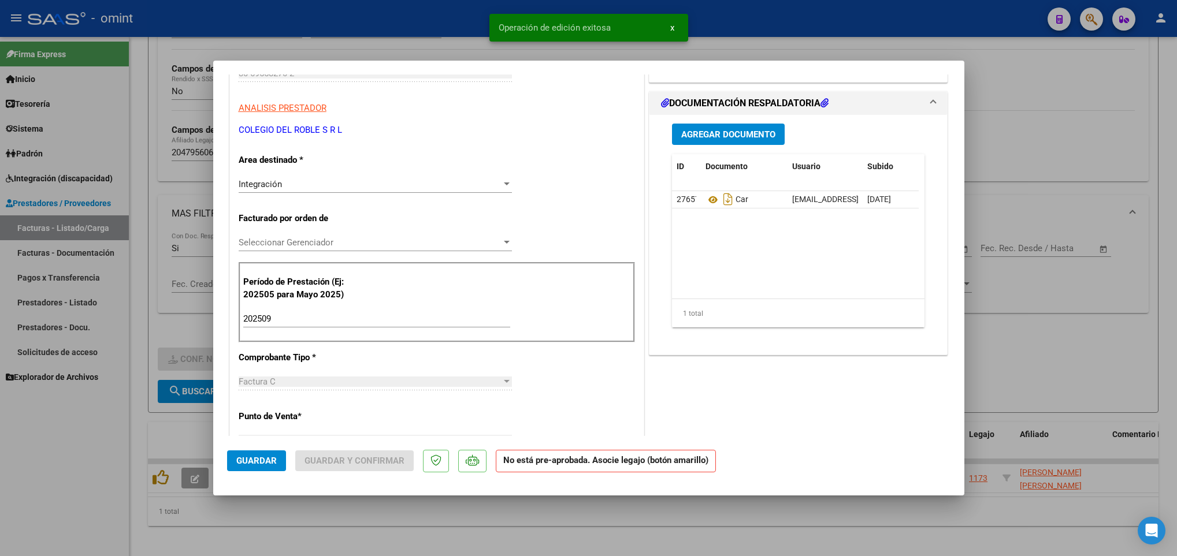
click at [302, 314] on input "202509" at bounding box center [376, 319] width 267 height 10
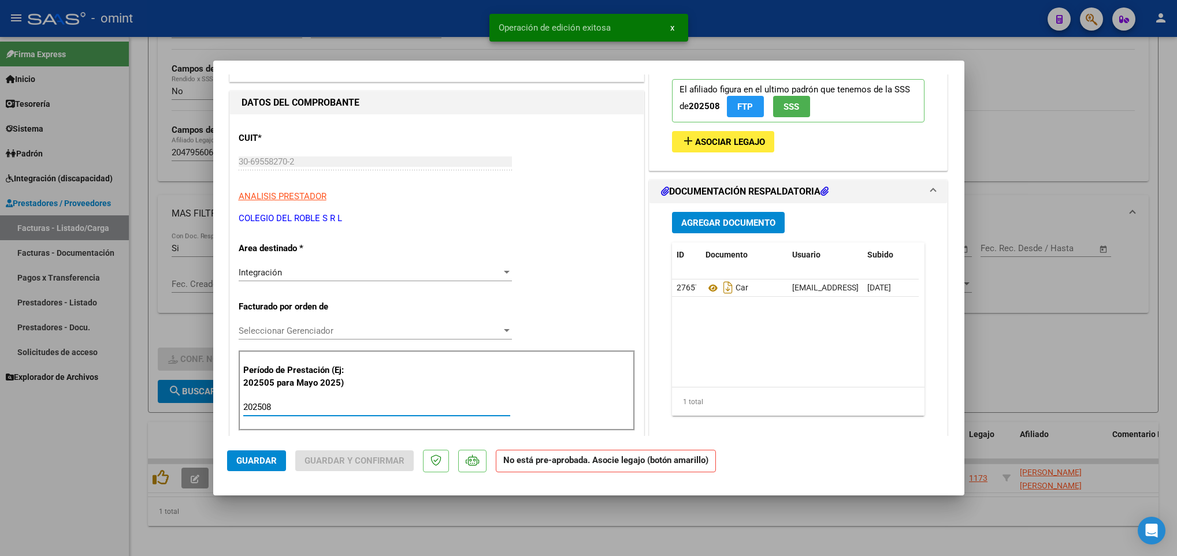
scroll to position [0, 0]
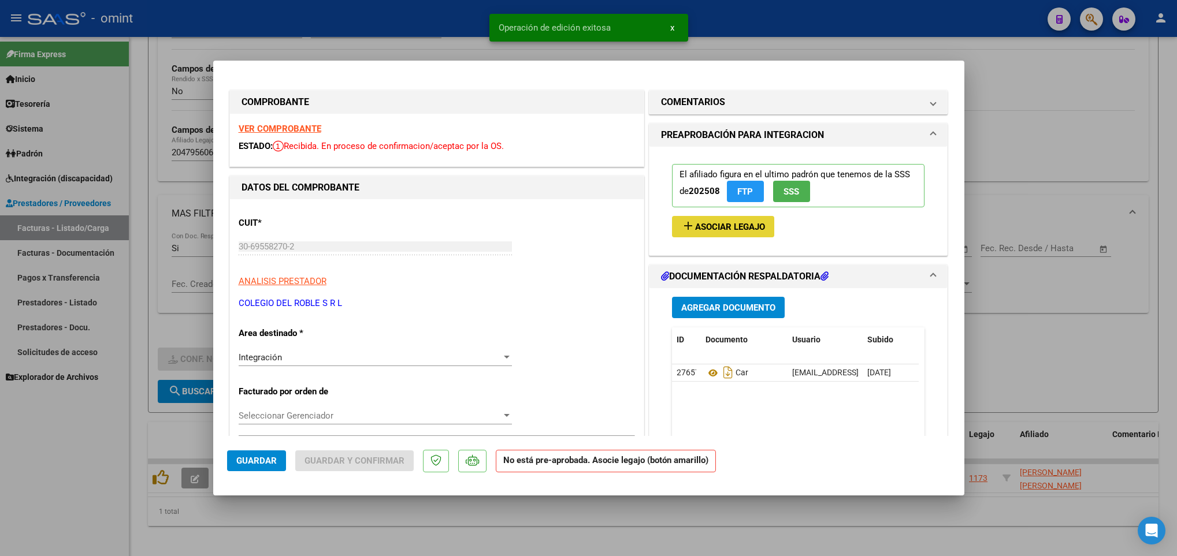
click at [672, 222] on button "add Asociar Legajo" at bounding box center [723, 226] width 102 height 21
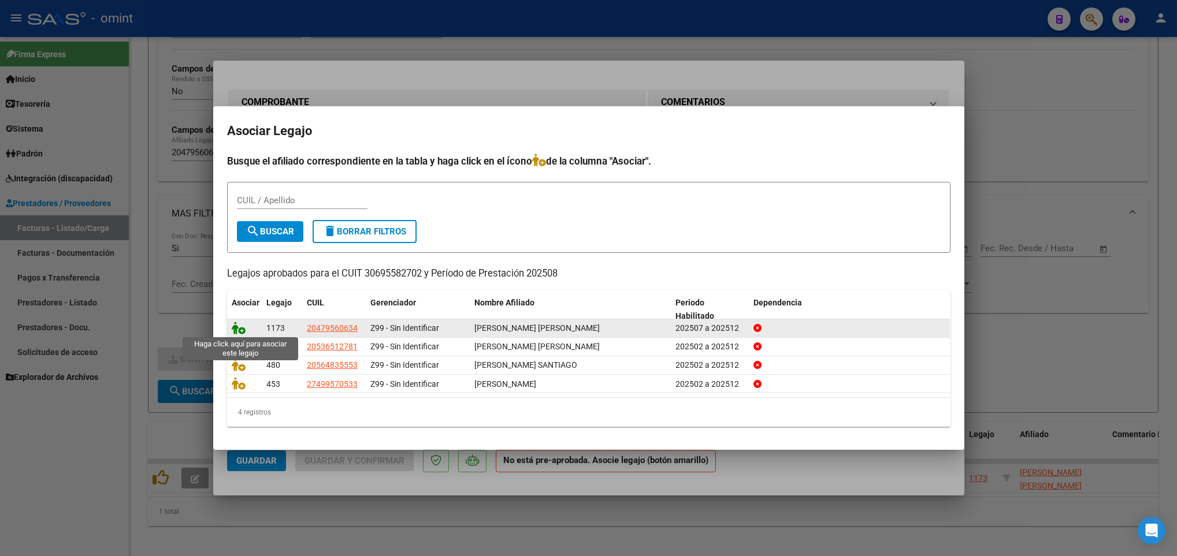
click at [232, 331] on icon at bounding box center [239, 328] width 14 height 13
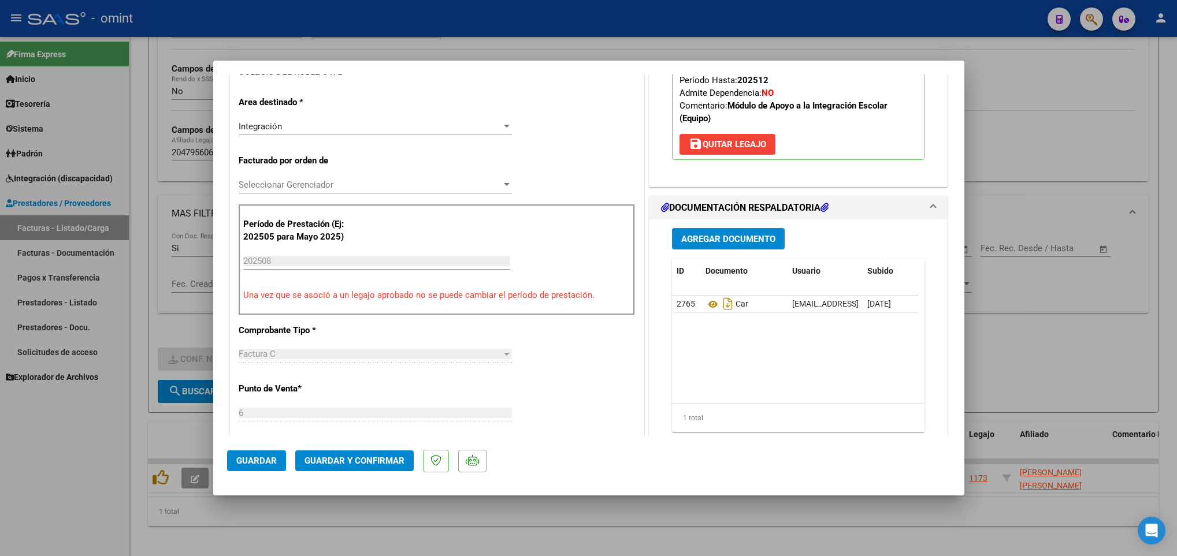
scroll to position [260, 0]
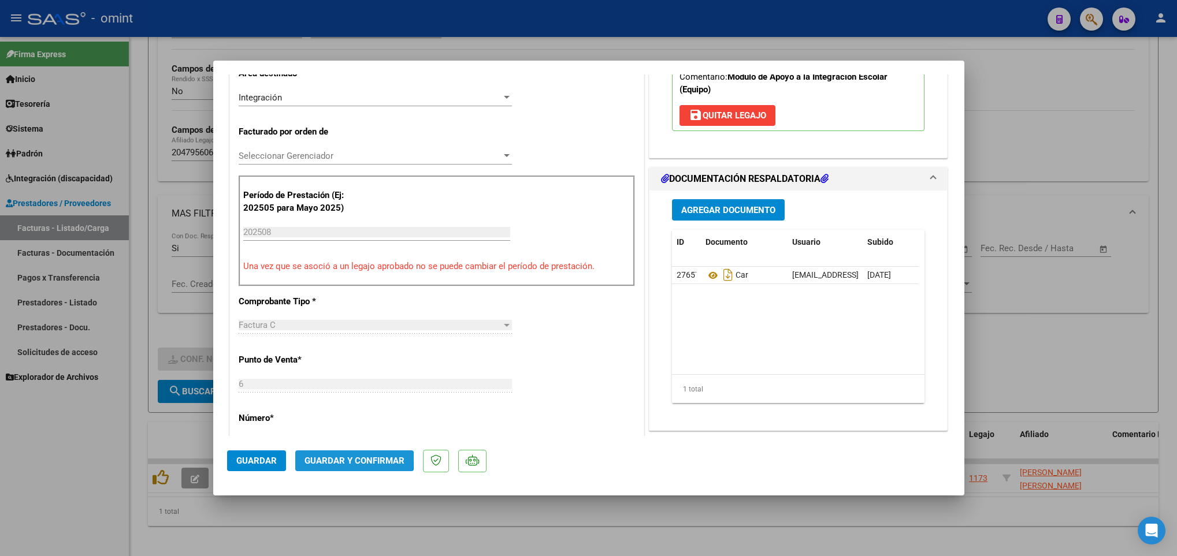
click at [328, 458] on span "Guardar y Confirmar" at bounding box center [355, 461] width 100 height 10
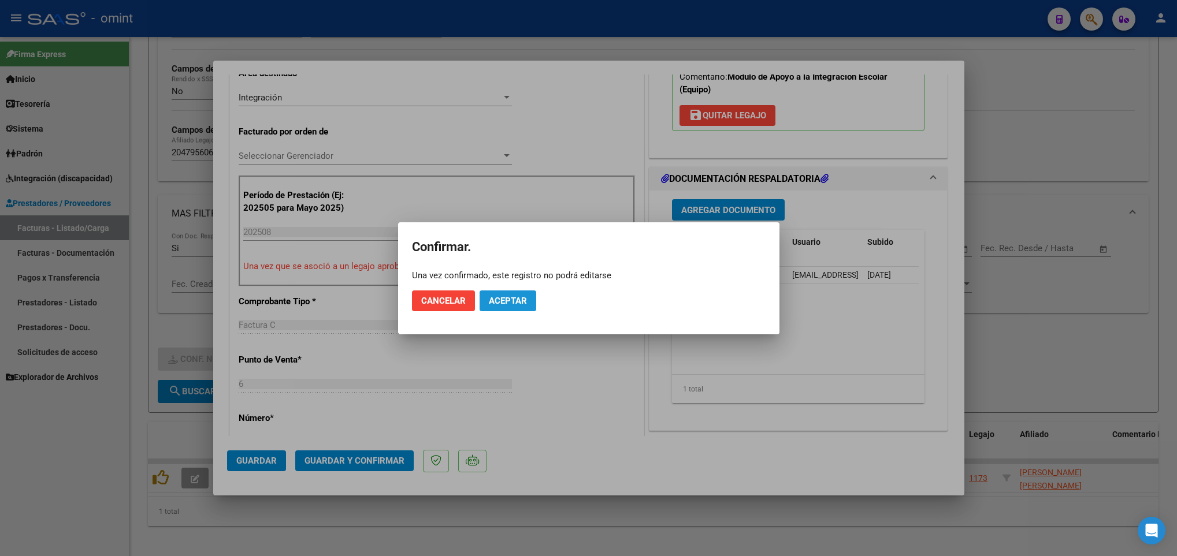
click at [508, 302] on span "Aceptar" at bounding box center [508, 301] width 38 height 10
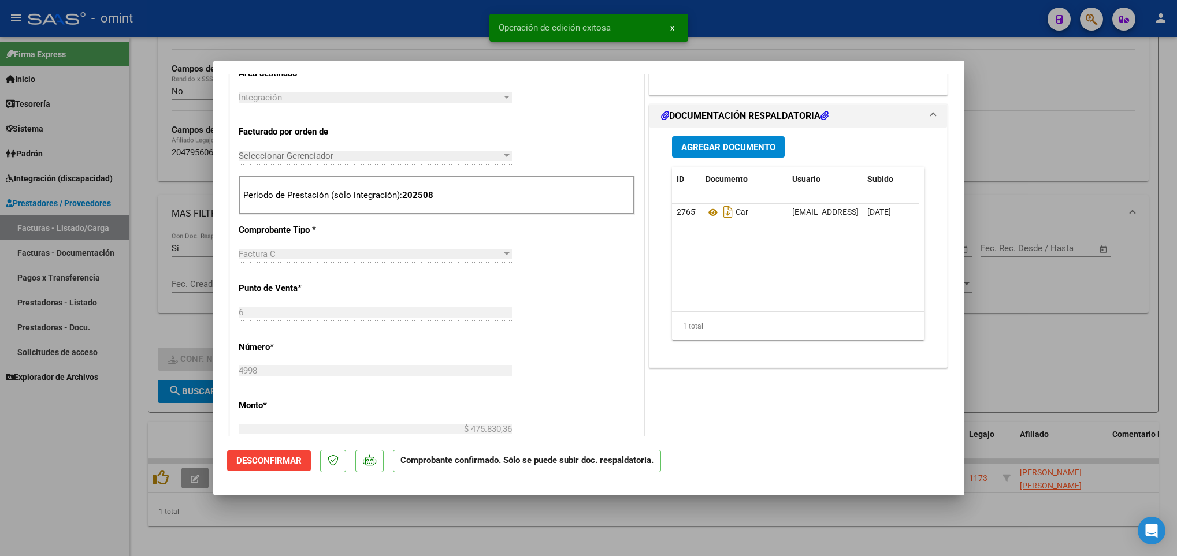
click at [453, 513] on div at bounding box center [588, 278] width 1177 height 556
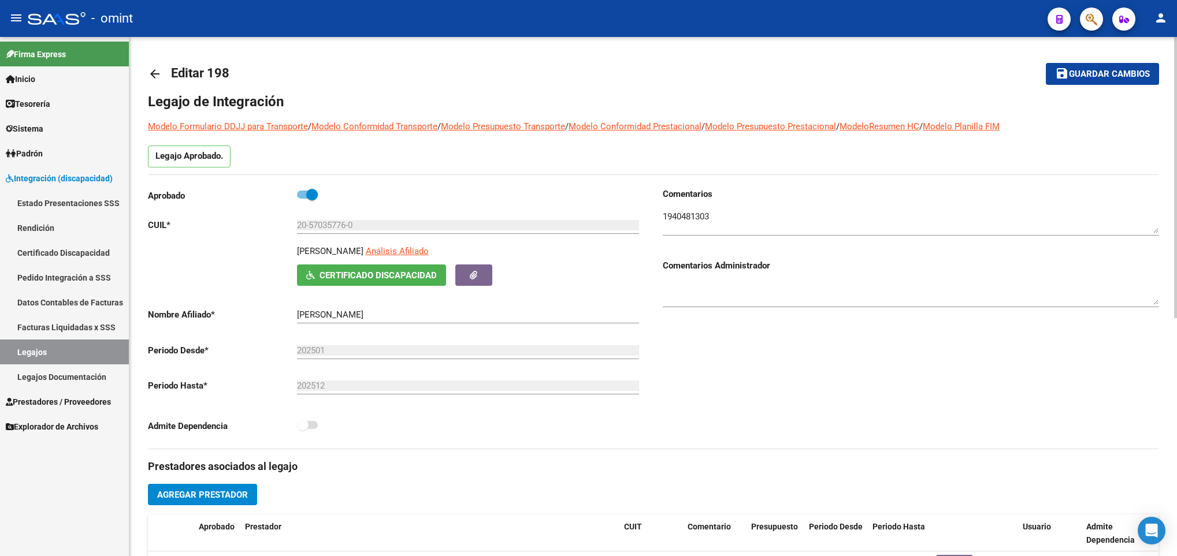
click at [151, 75] on mat-icon "arrow_back" at bounding box center [155, 74] width 14 height 14
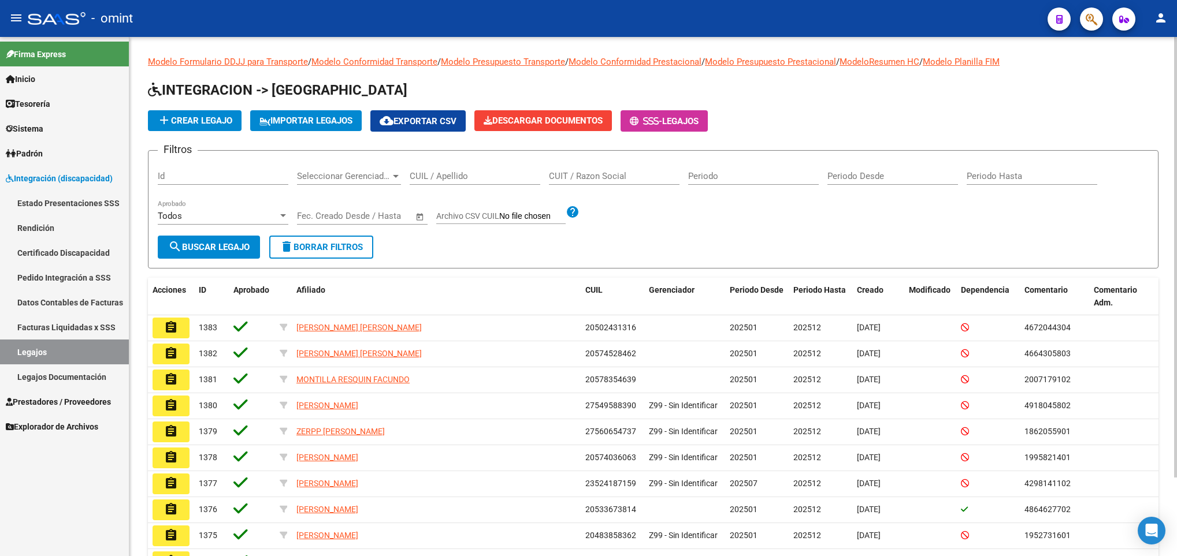
click at [491, 179] on input "CUIL / Apellido" at bounding box center [475, 176] width 131 height 10
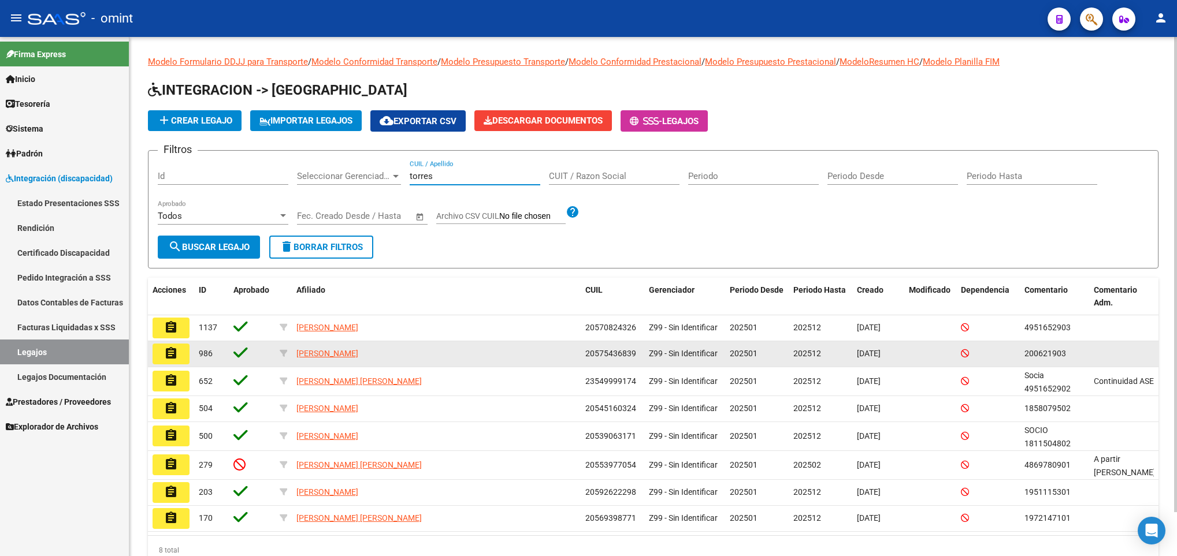
type input "torres"
click at [173, 351] on mat-icon "assignment" at bounding box center [171, 354] width 14 height 14
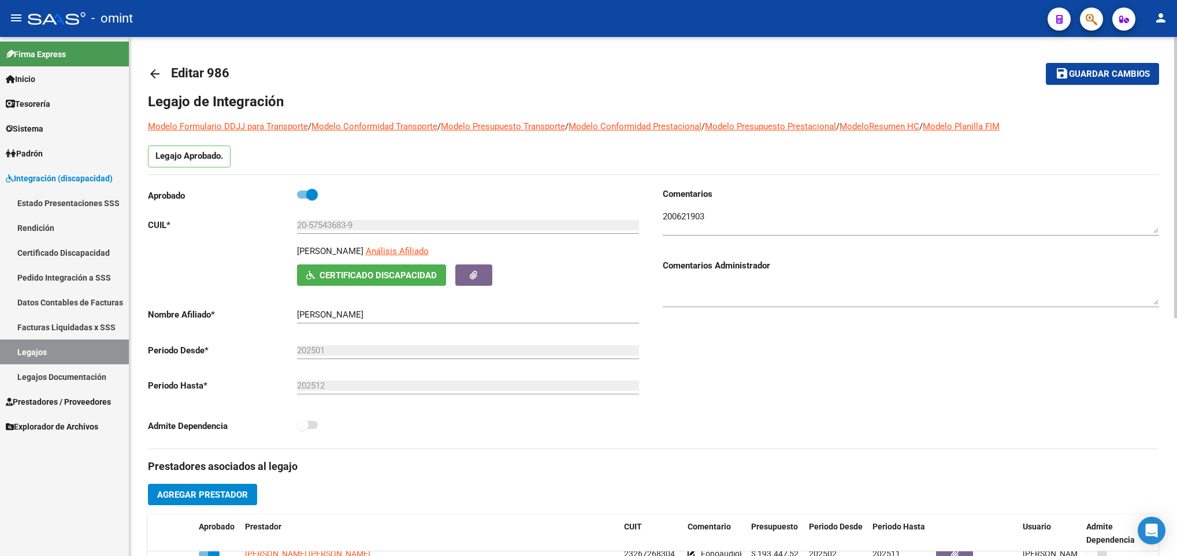
click at [158, 69] on mat-icon "arrow_back" at bounding box center [155, 74] width 14 height 14
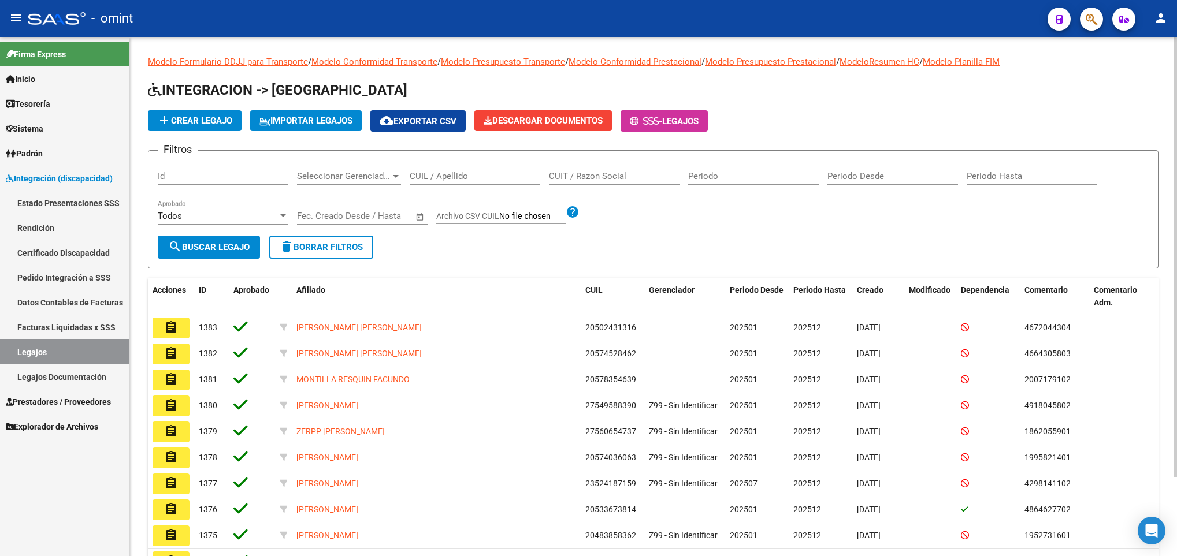
click at [482, 170] on div "CUIL / Apellido" at bounding box center [475, 172] width 131 height 25
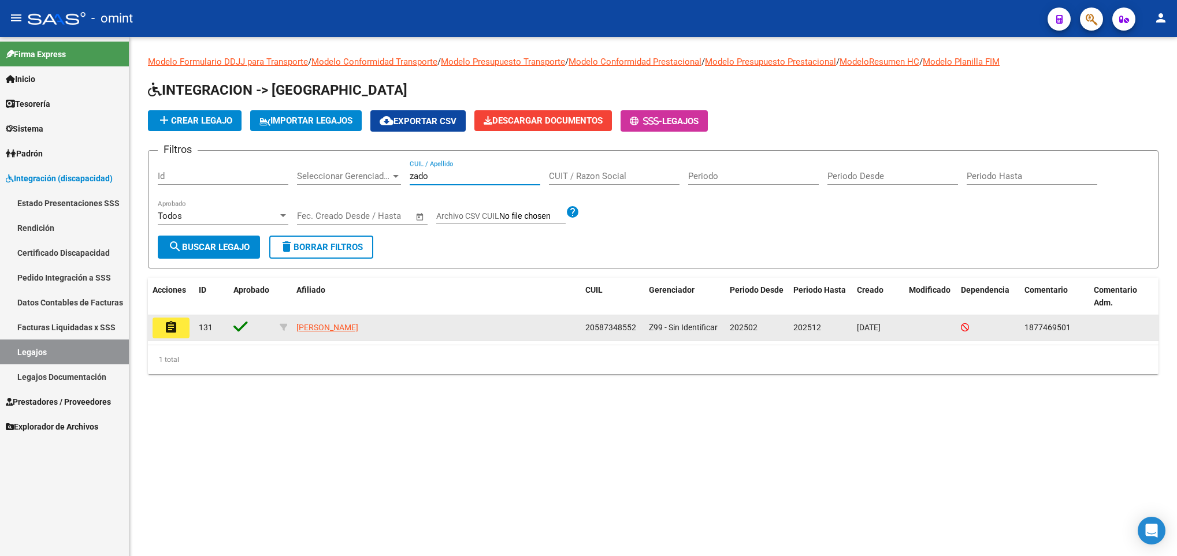
type input "zado"
click at [161, 331] on button "assignment" at bounding box center [171, 328] width 37 height 21
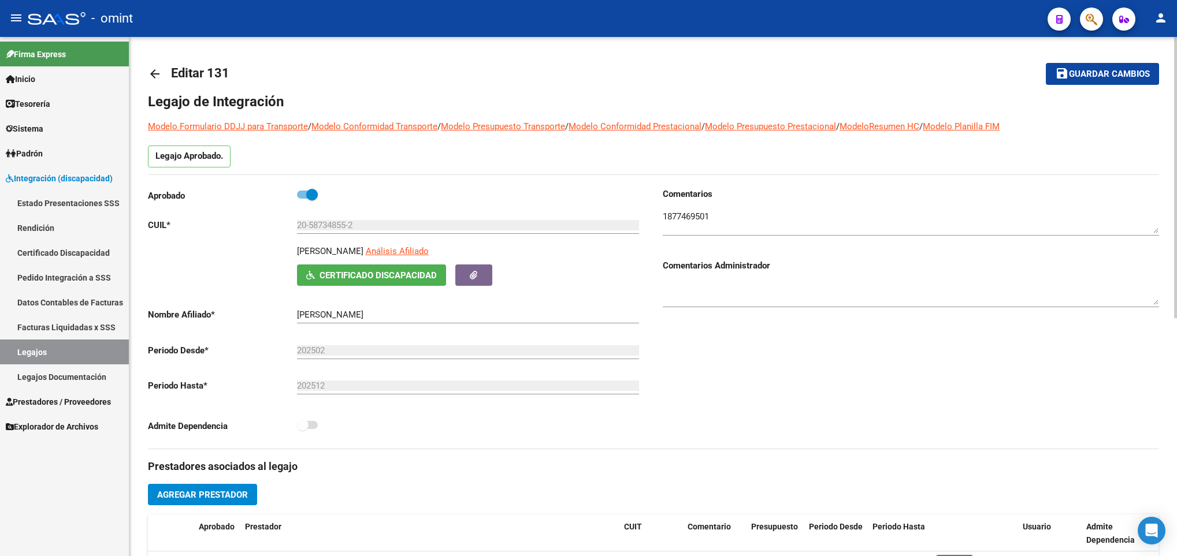
click at [704, 214] on textarea at bounding box center [911, 221] width 496 height 23
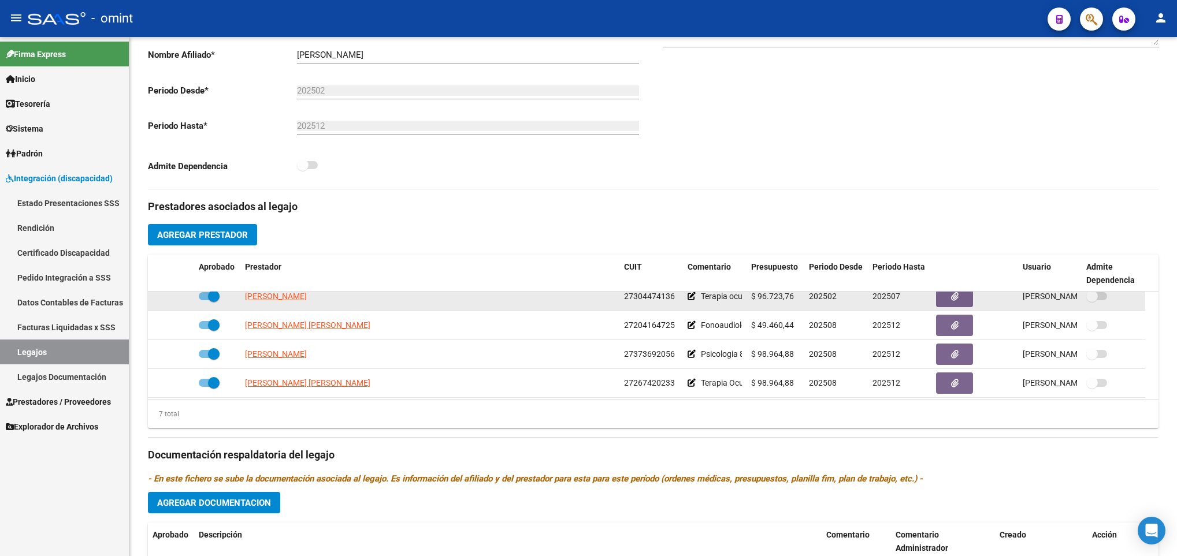
scroll to position [99, 0]
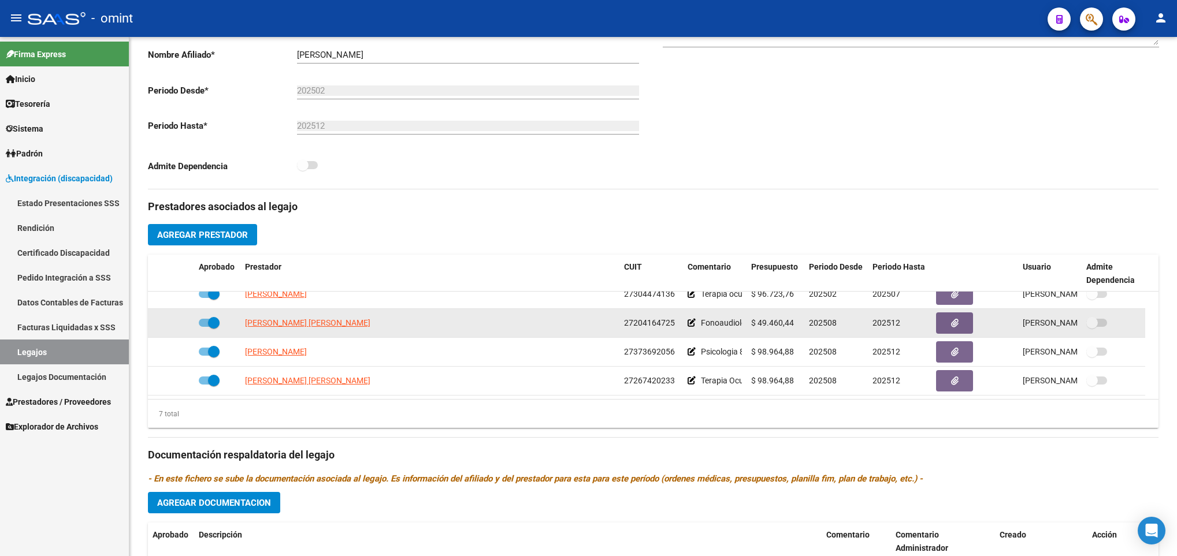
click at [206, 330] on label at bounding box center [209, 323] width 21 height 14
click at [205, 328] on input "checkbox" at bounding box center [204, 327] width 1 height 1
checkbox input "false"
click at [175, 324] on icon at bounding box center [177, 323] width 8 height 8
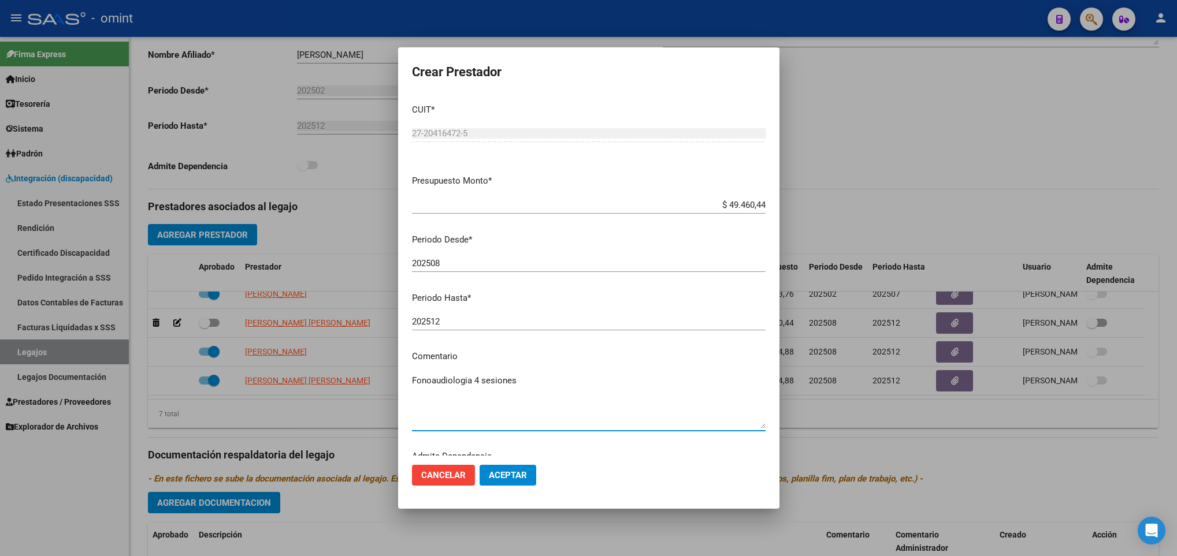
click at [479, 378] on textarea "Fonoaudiologia 4 sesiones" at bounding box center [589, 401] width 354 height 54
type textarea "Fonoaudiologia 48sesiones"
click at [751, 200] on input "$ 49.460,44" at bounding box center [589, 205] width 354 height 10
type input "$ 98.964,88"
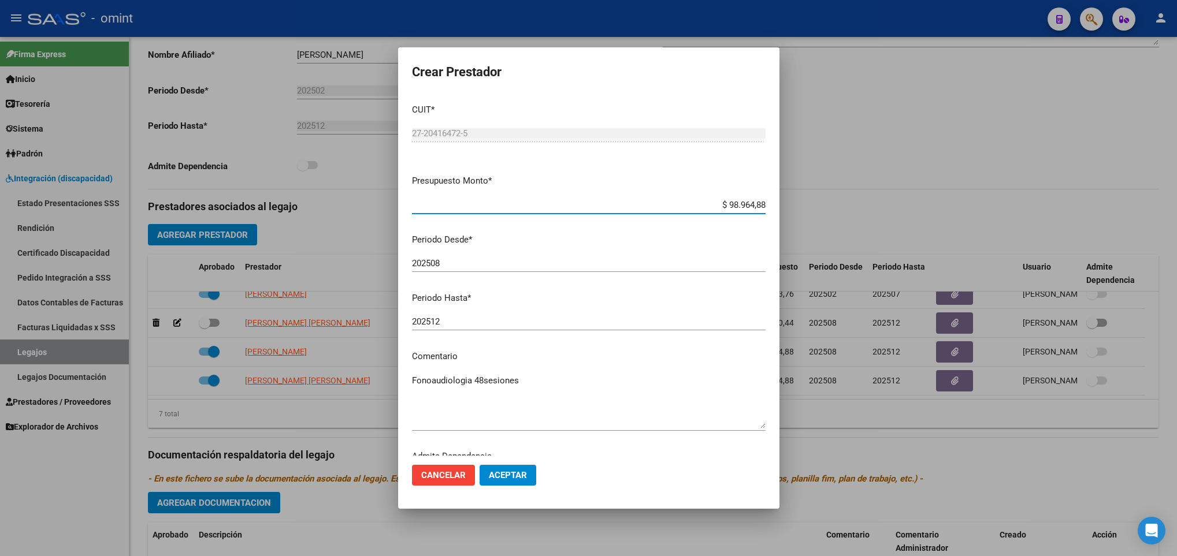
click at [505, 482] on button "Aceptar" at bounding box center [508, 475] width 57 height 21
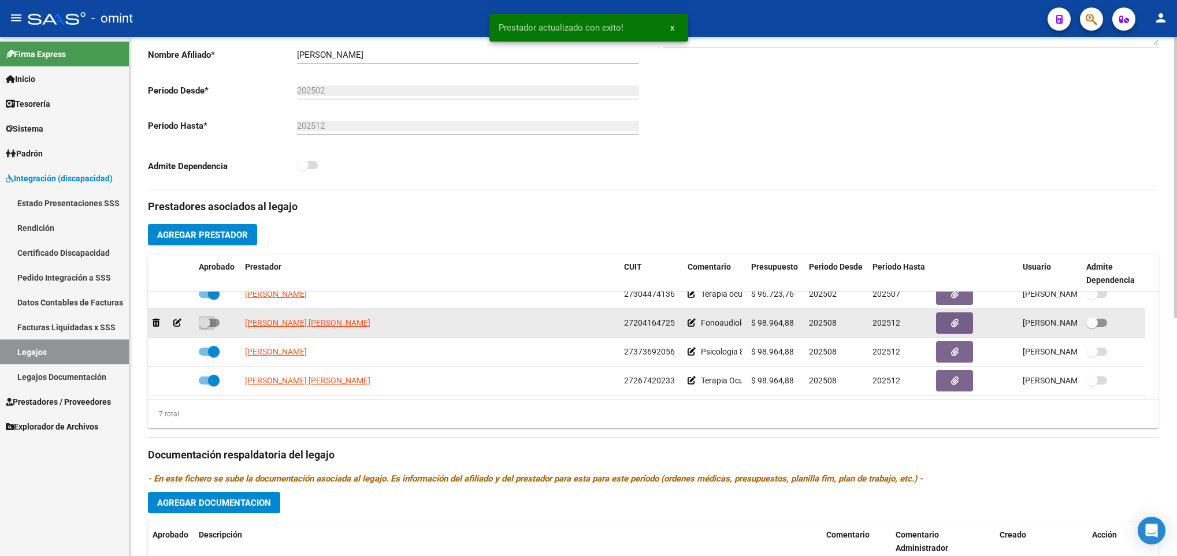
click at [210, 326] on span at bounding box center [209, 323] width 21 height 8
click at [205, 327] on input "checkbox" at bounding box center [204, 327] width 1 height 1
checkbox input "true"
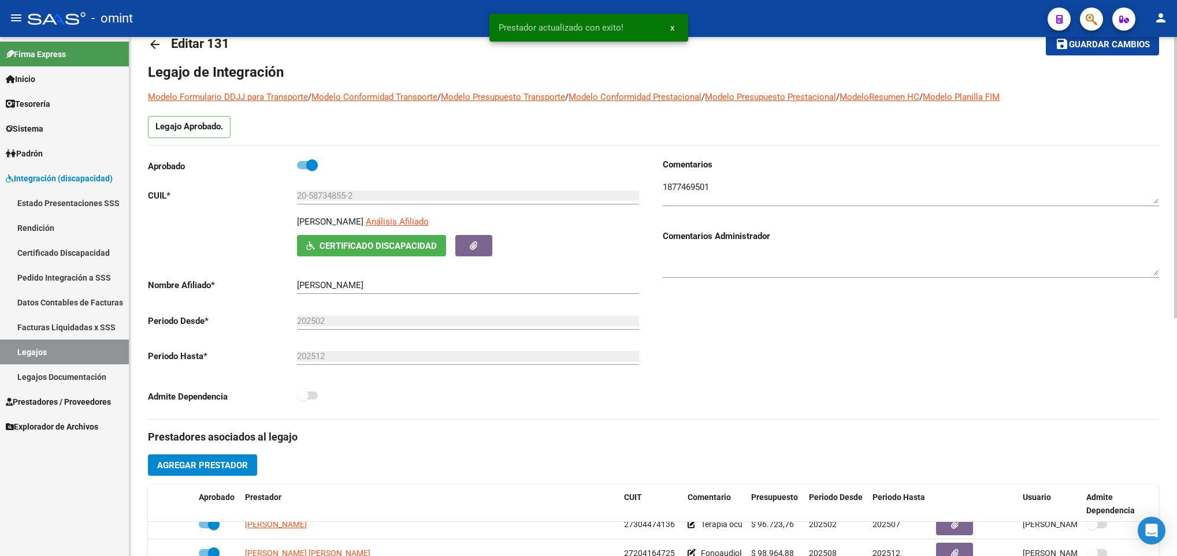
scroll to position [0, 0]
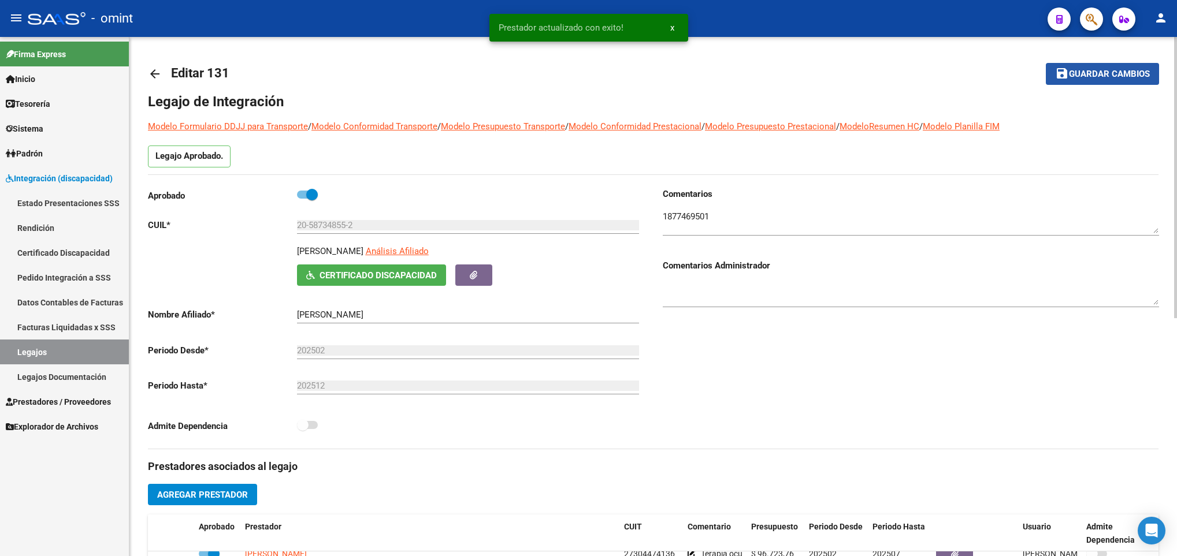
click at [1127, 76] on span "Guardar cambios" at bounding box center [1109, 74] width 81 height 10
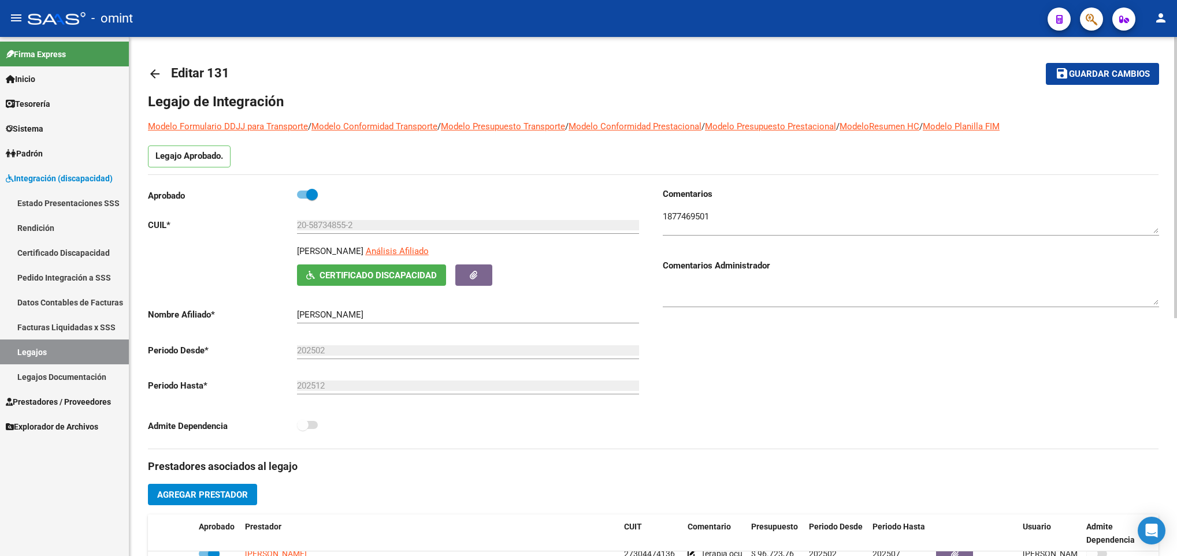
click at [158, 78] on mat-icon "arrow_back" at bounding box center [155, 74] width 14 height 14
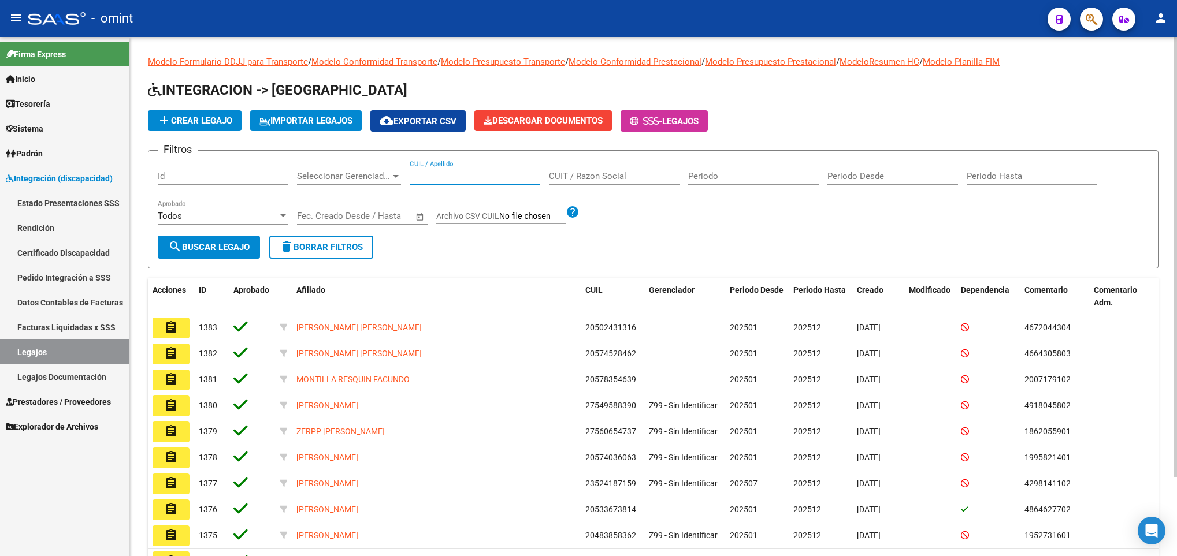
click at [423, 172] on input "CUIL / Apellido" at bounding box center [475, 176] width 131 height 10
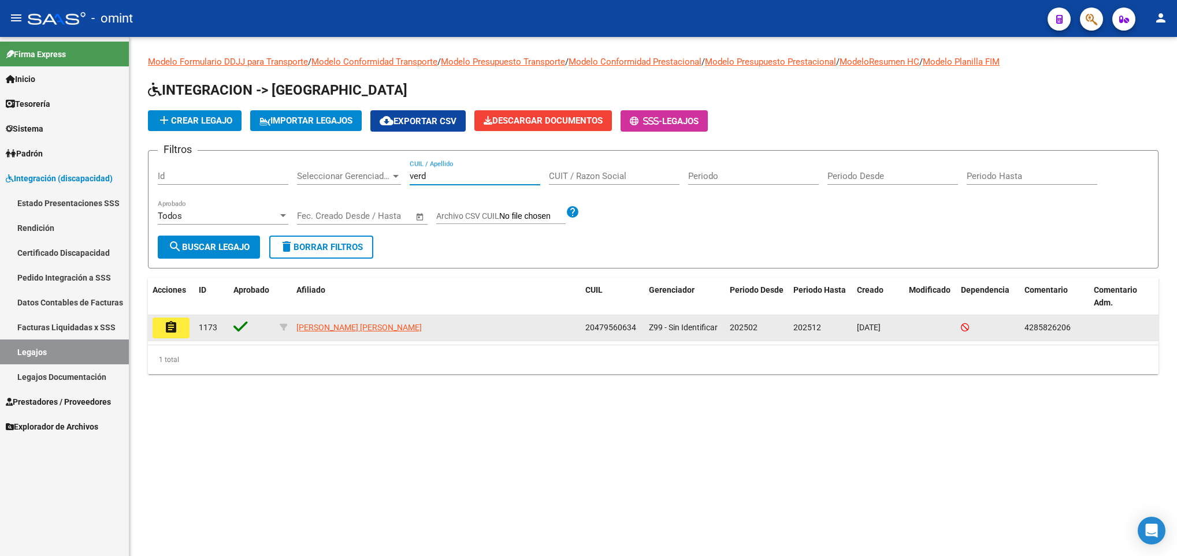
type input "verd"
click at [191, 331] on datatable-body-cell "assignment" at bounding box center [171, 328] width 46 height 25
click at [174, 336] on button "assignment" at bounding box center [171, 328] width 37 height 21
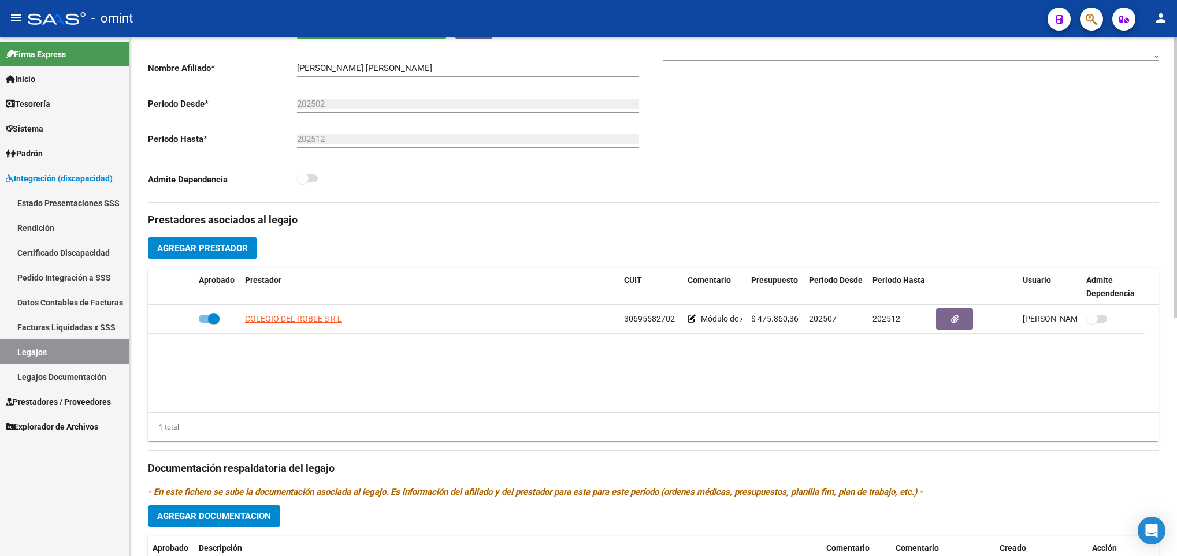
scroll to position [260, 0]
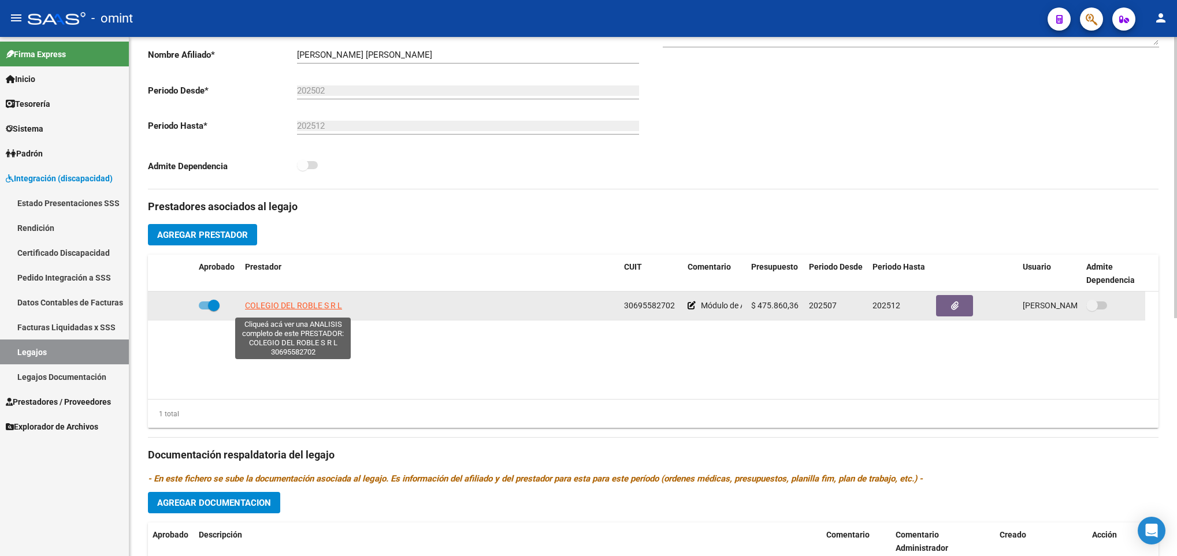
click at [307, 310] on span "COLEGIO DEL ROBLE S R L" at bounding box center [293, 305] width 97 height 9
type textarea "30695582702"
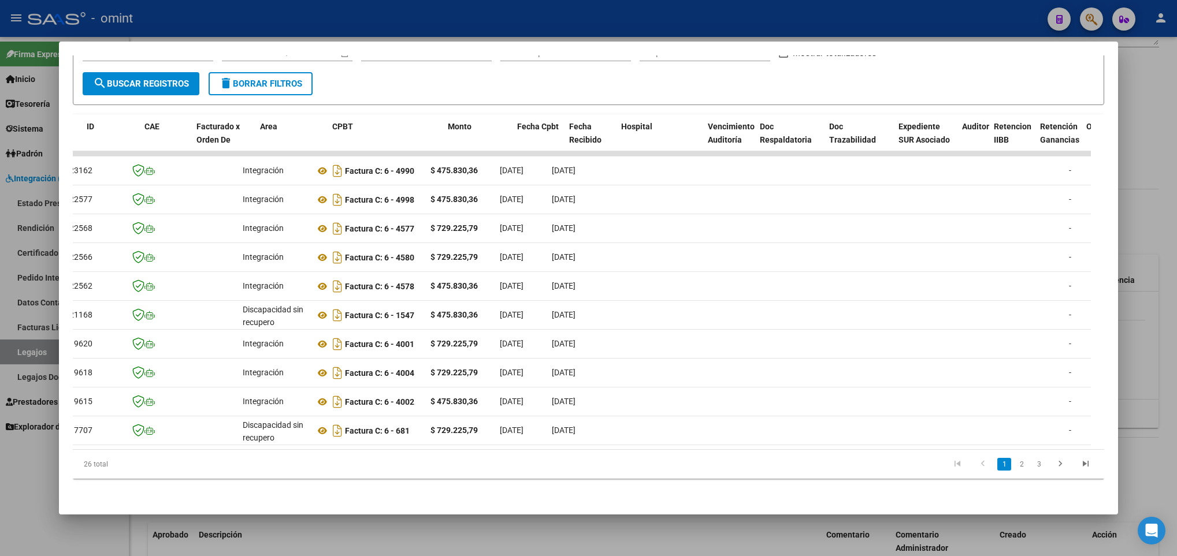
scroll to position [0, 27]
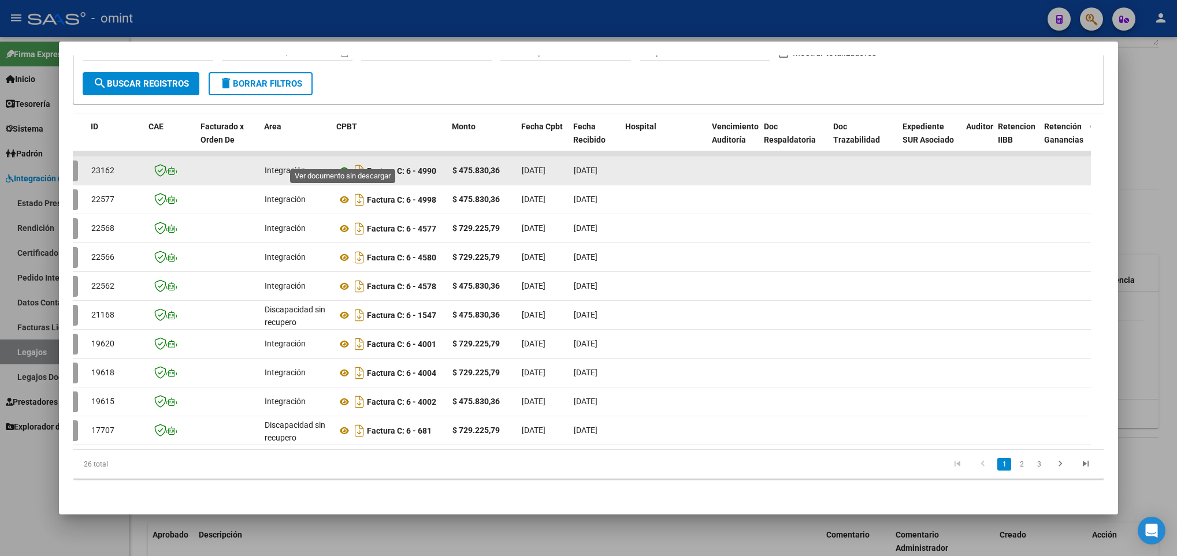
click at [340, 164] on icon at bounding box center [344, 171] width 15 height 14
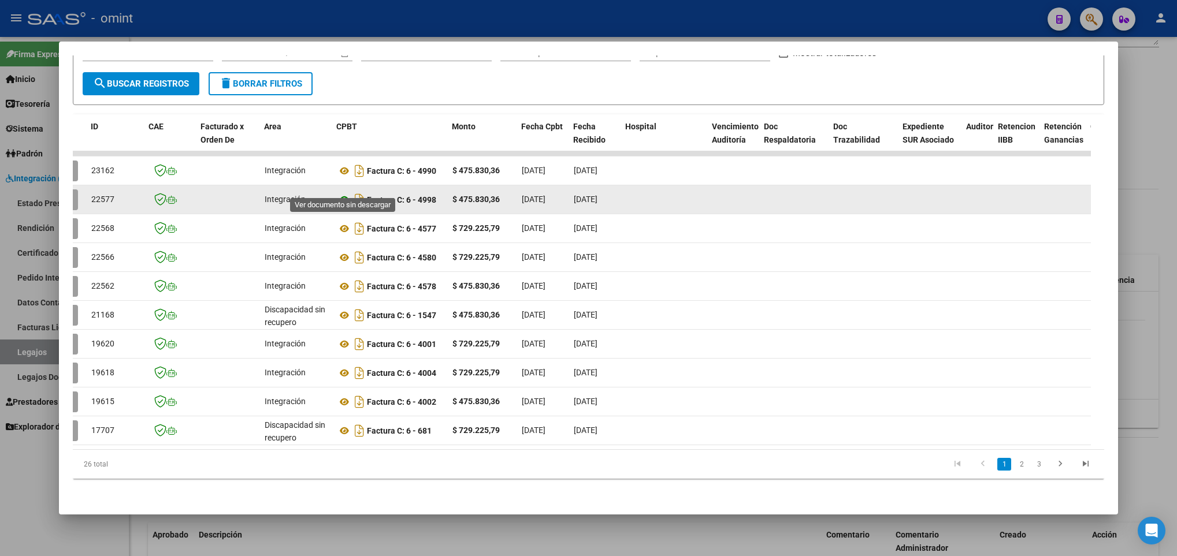
click at [343, 193] on icon at bounding box center [344, 200] width 15 height 14
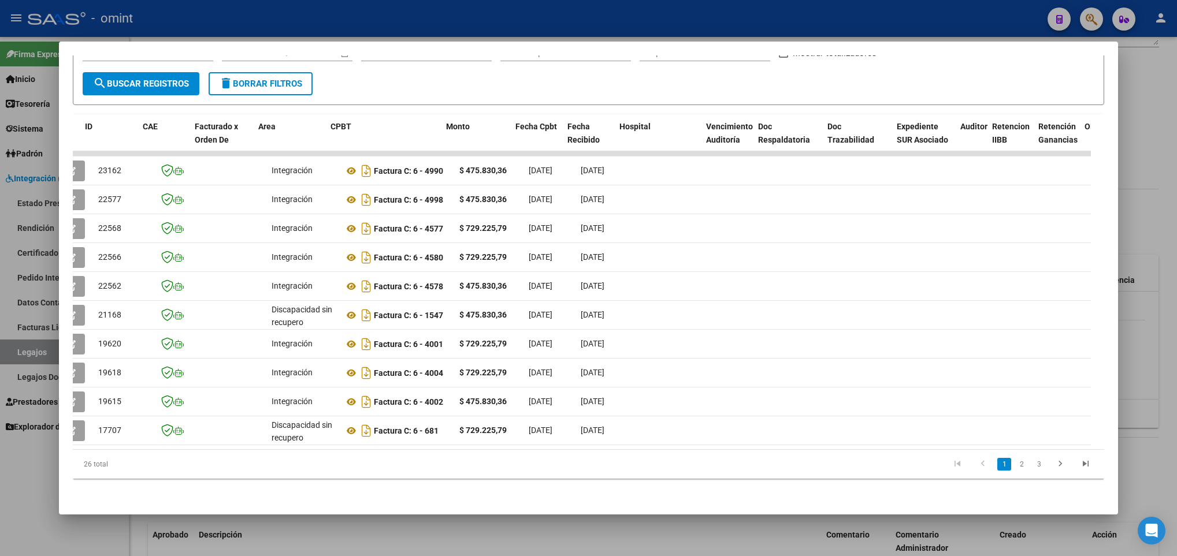
scroll to position [0, 0]
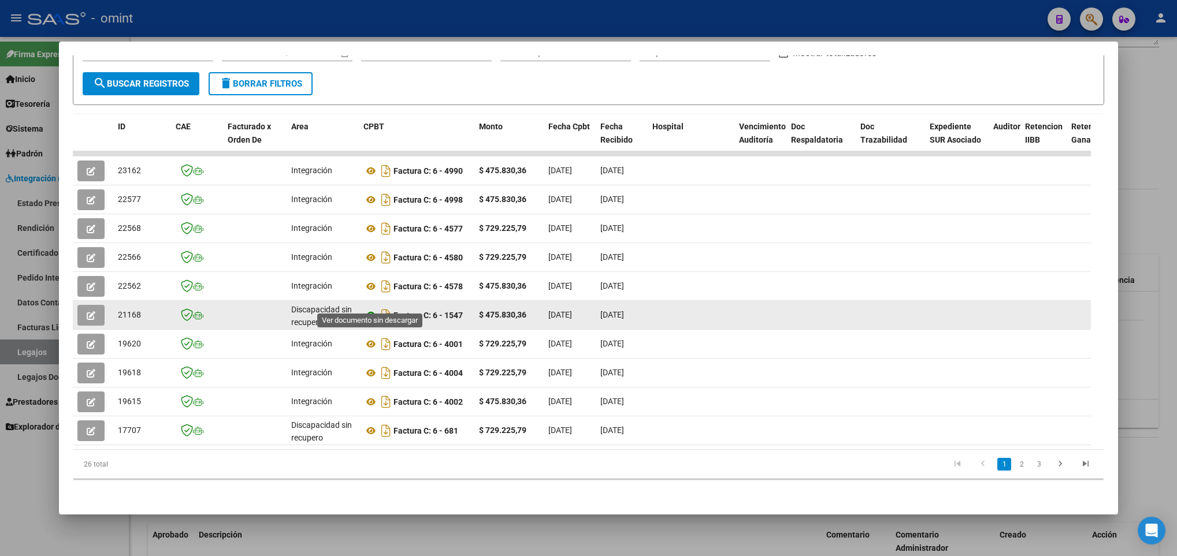
click at [364, 309] on icon at bounding box center [370, 316] width 15 height 14
click at [79, 305] on button "button" at bounding box center [90, 315] width 27 height 21
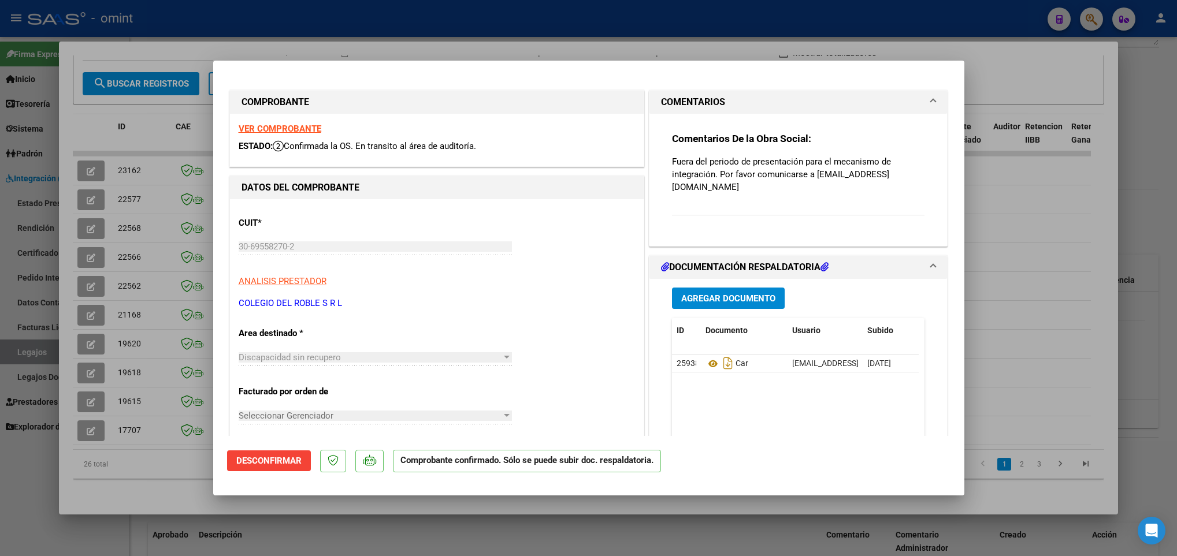
click at [153, 479] on div at bounding box center [588, 278] width 1177 height 556
type input "$ 0,00"
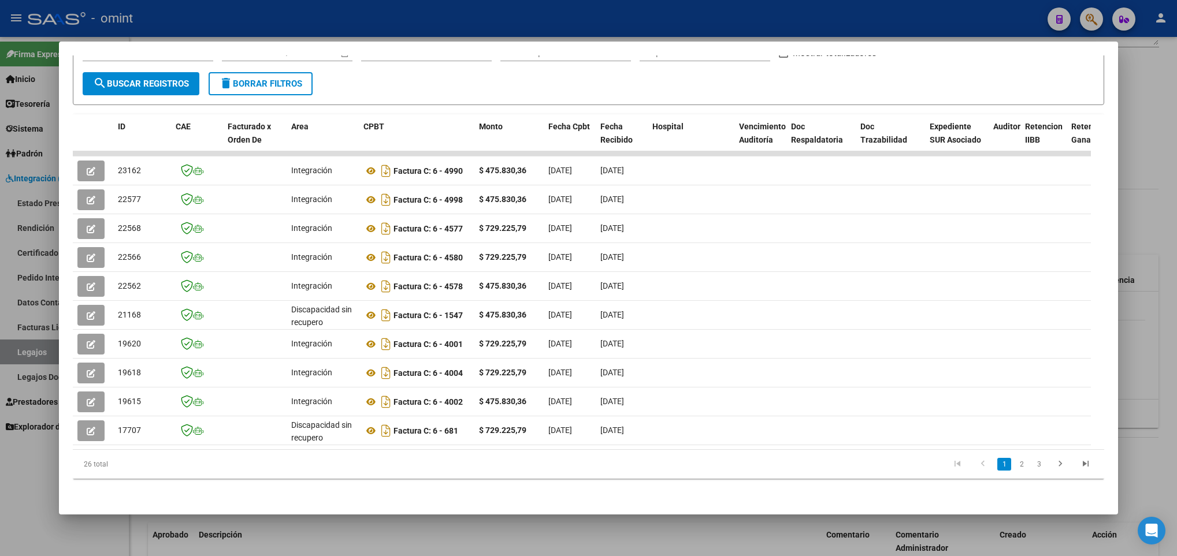
click at [437, 537] on div at bounding box center [588, 278] width 1177 height 556
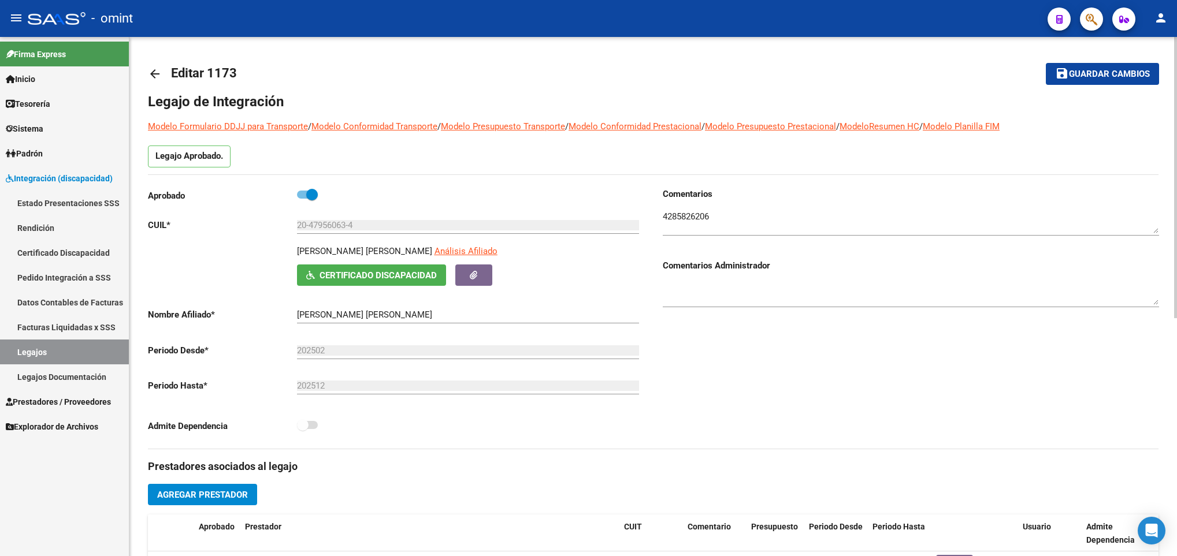
click at [154, 80] on mat-icon "arrow_back" at bounding box center [155, 74] width 14 height 14
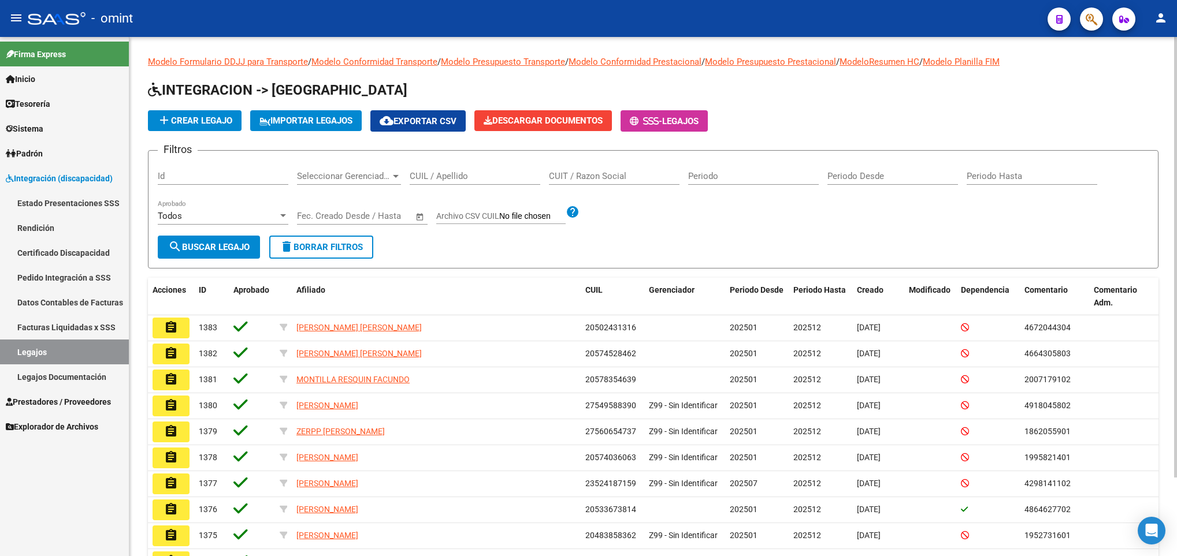
click at [456, 177] on input "CUIL / Apellido" at bounding box center [475, 176] width 131 height 10
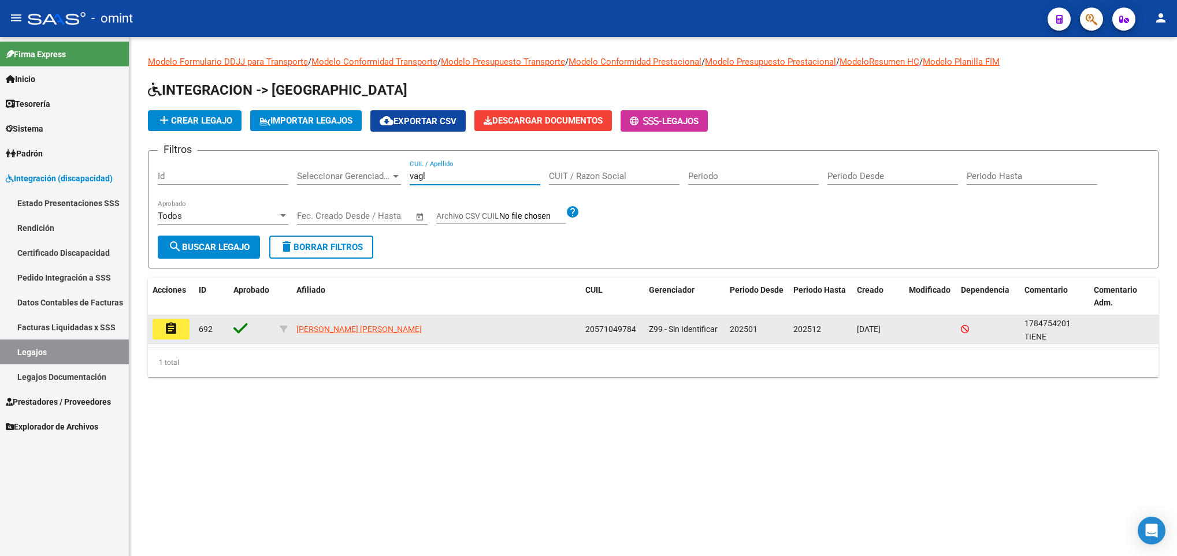
type input "vagl"
click at [168, 331] on mat-icon "assignment" at bounding box center [171, 329] width 14 height 14
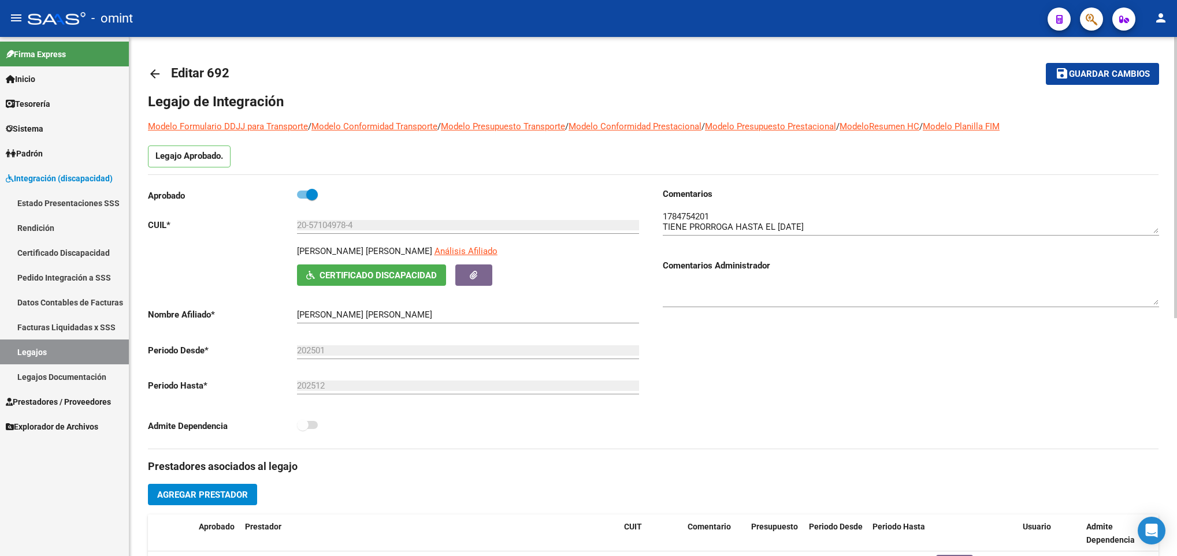
click at [151, 72] on mat-icon "arrow_back" at bounding box center [155, 74] width 14 height 14
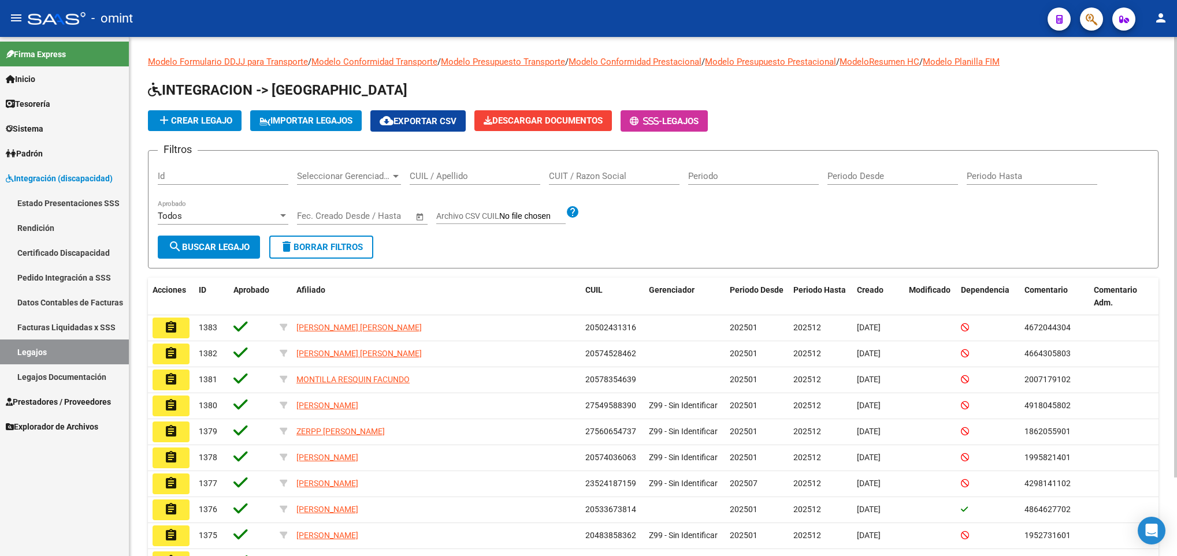
click at [432, 179] on input "CUIL / Apellido" at bounding box center [475, 176] width 131 height 10
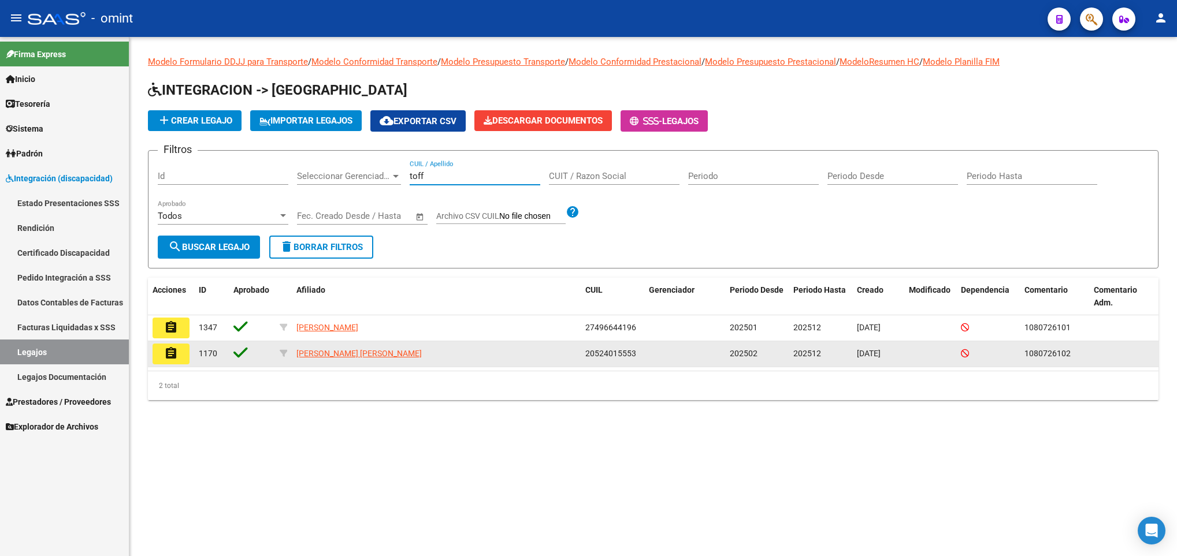
type input "toff"
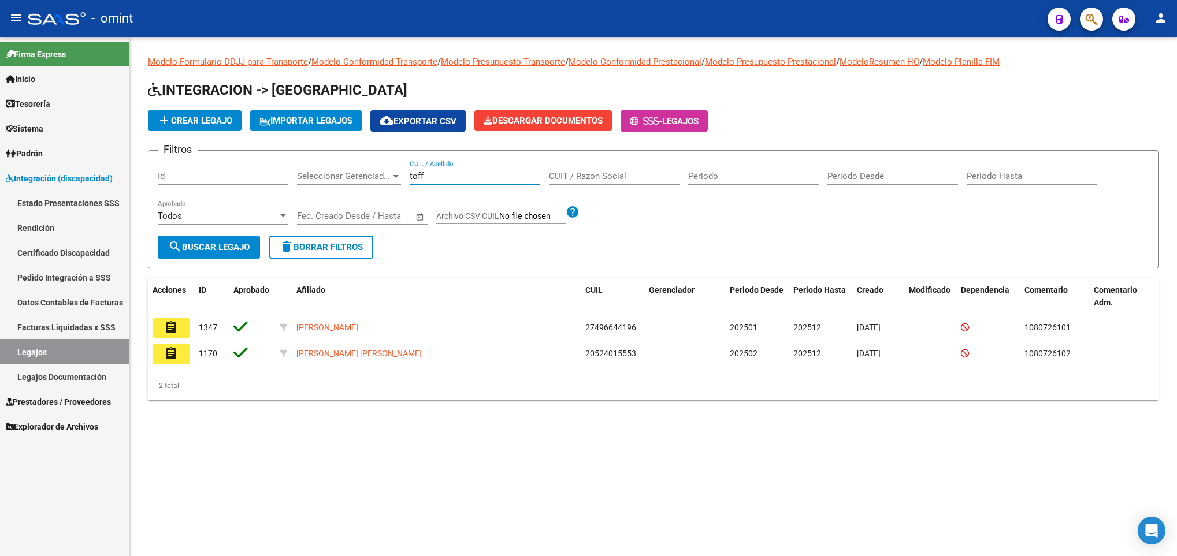
drag, startPoint x: 165, startPoint y: 355, endPoint x: 278, endPoint y: 354, distance: 112.7
click at [165, 354] on mat-icon "assignment" at bounding box center [171, 354] width 14 height 14
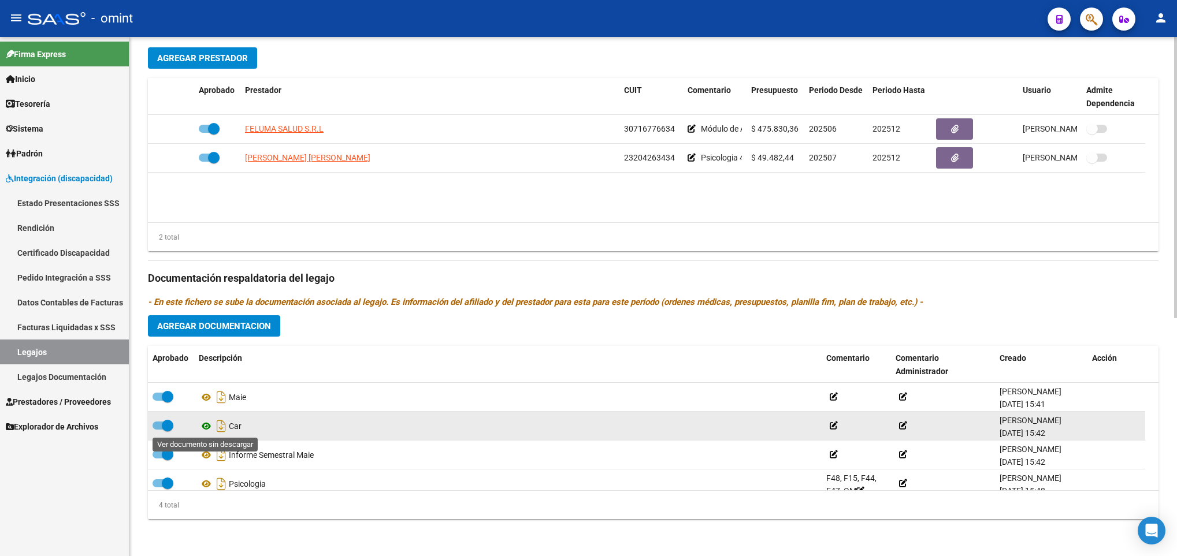
click at [200, 429] on icon at bounding box center [206, 427] width 15 height 14
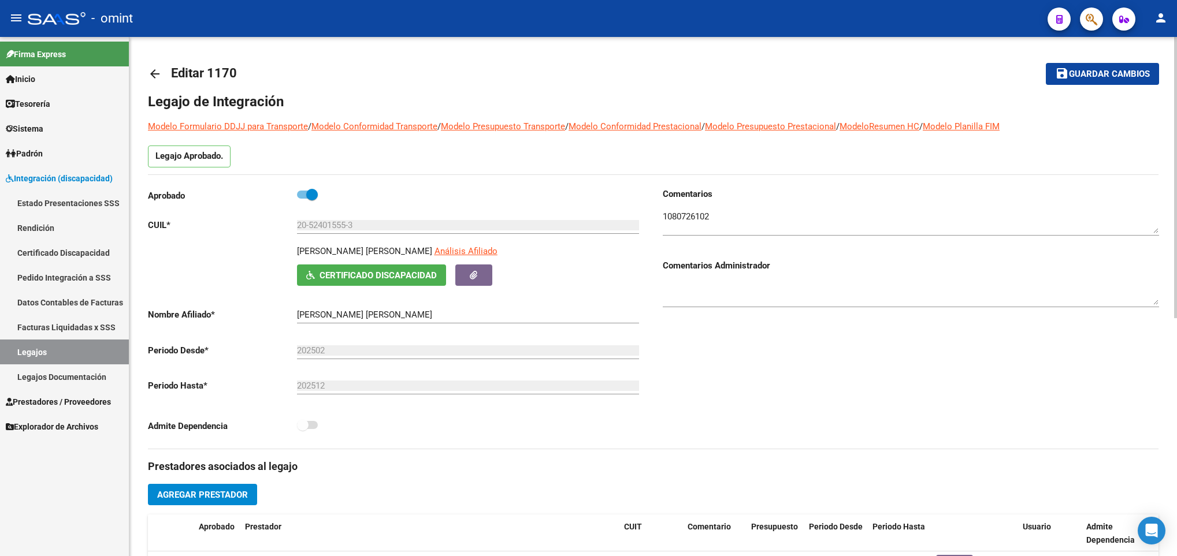
click at [158, 75] on mat-icon "arrow_back" at bounding box center [155, 74] width 14 height 14
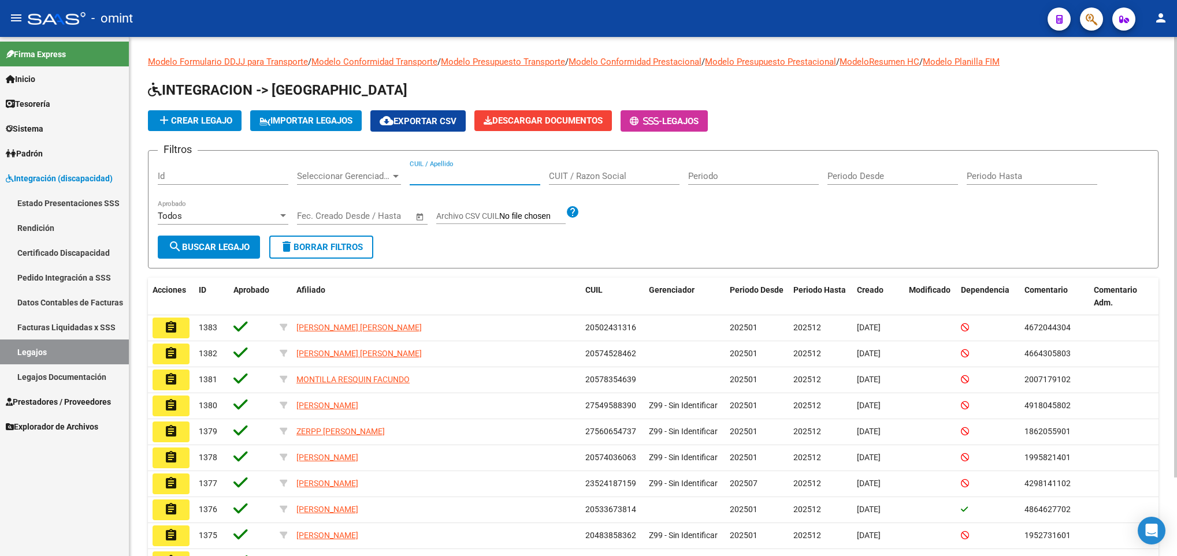
click at [494, 176] on input "CUIL / Apellido" at bounding box center [475, 176] width 131 height 10
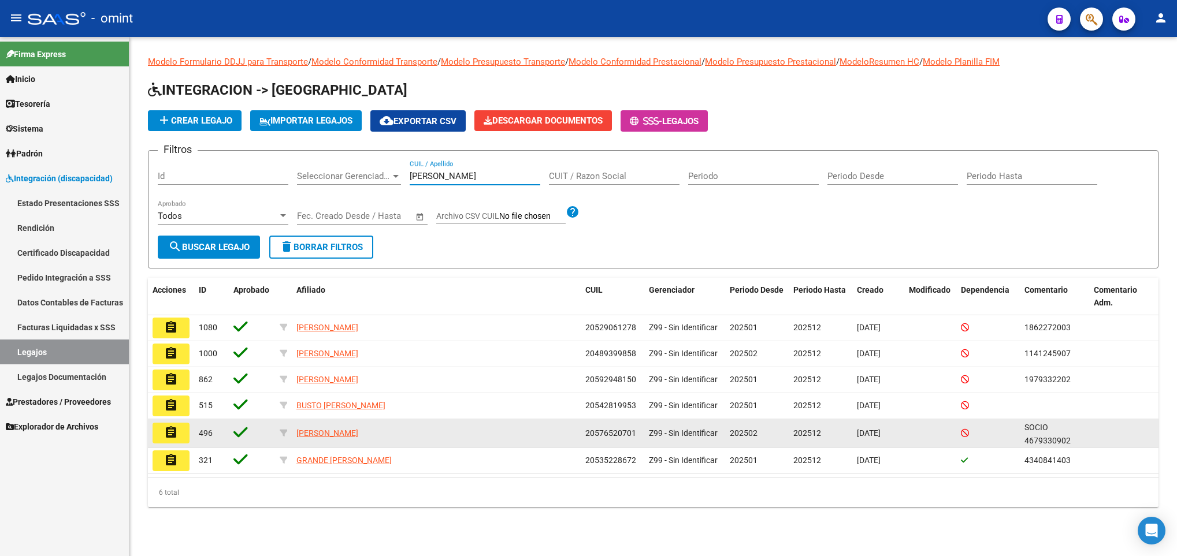
type input "thoma"
click at [164, 436] on mat-icon "assignment" at bounding box center [171, 433] width 14 height 14
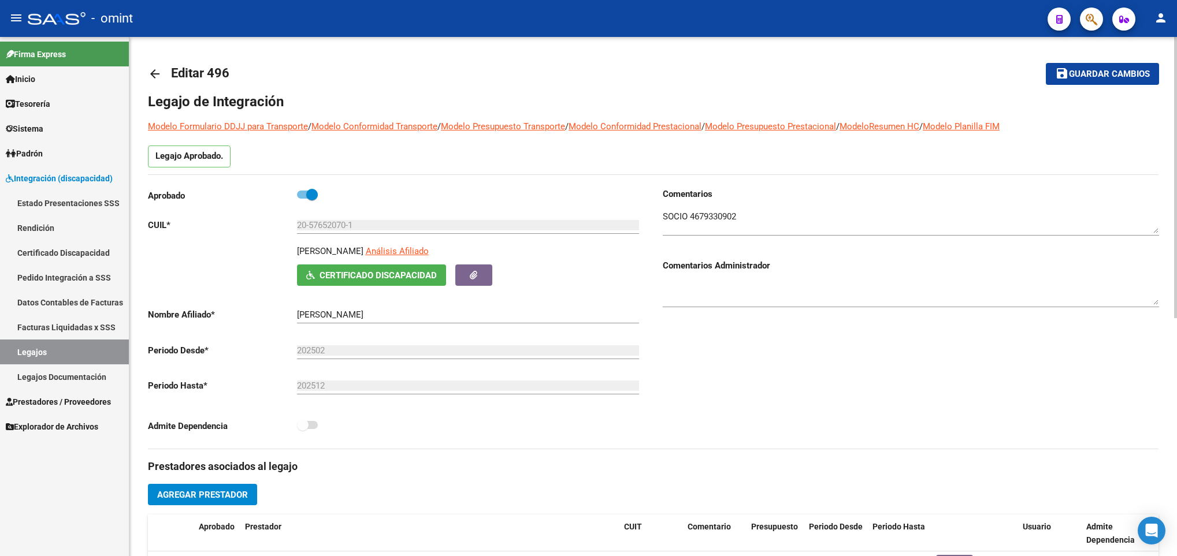
click at [146, 66] on div "arrow_back Editar 496 save Guardar cambios Legajo de Integración Modelo Formula…" at bounding box center [653, 515] width 1048 height 956
click at [151, 69] on mat-icon "arrow_back" at bounding box center [155, 74] width 14 height 14
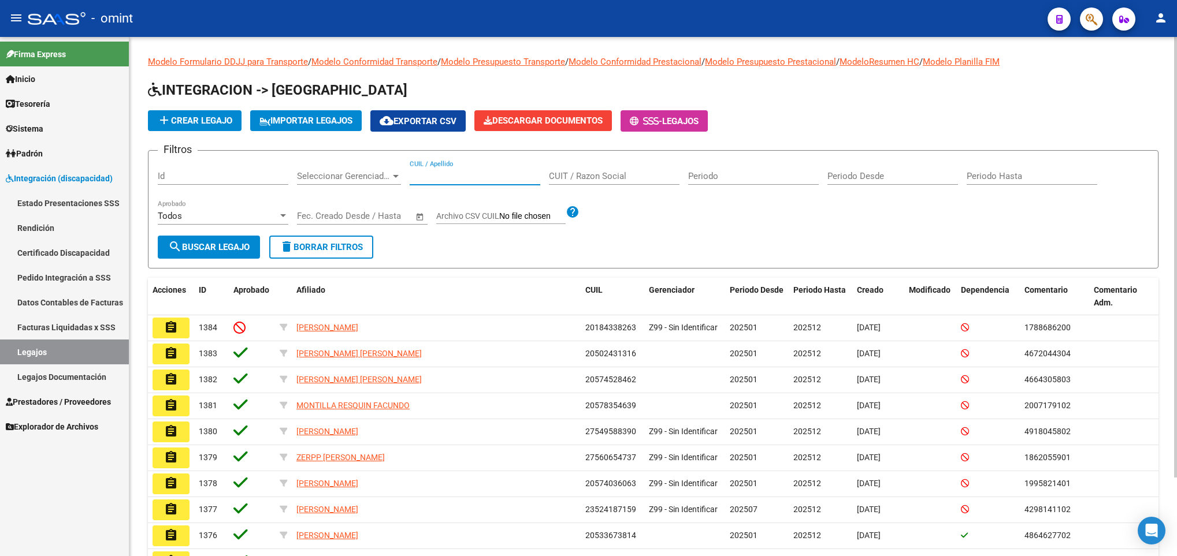
click at [432, 172] on input "CUIL / Apellido" at bounding box center [475, 176] width 131 height 10
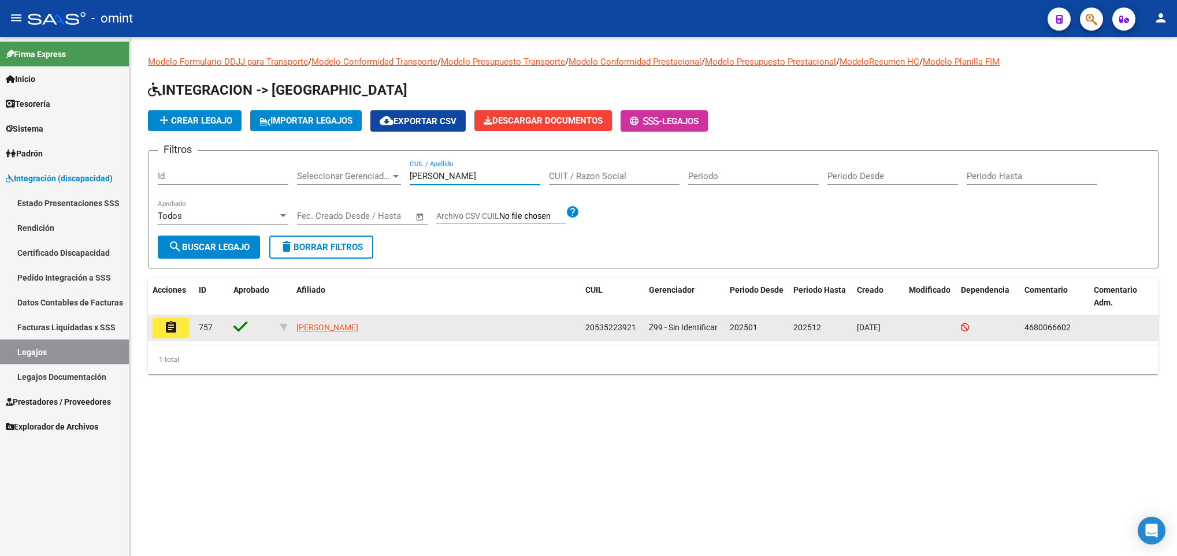
type input "vivar"
click at [162, 330] on button "assignment" at bounding box center [171, 328] width 37 height 21
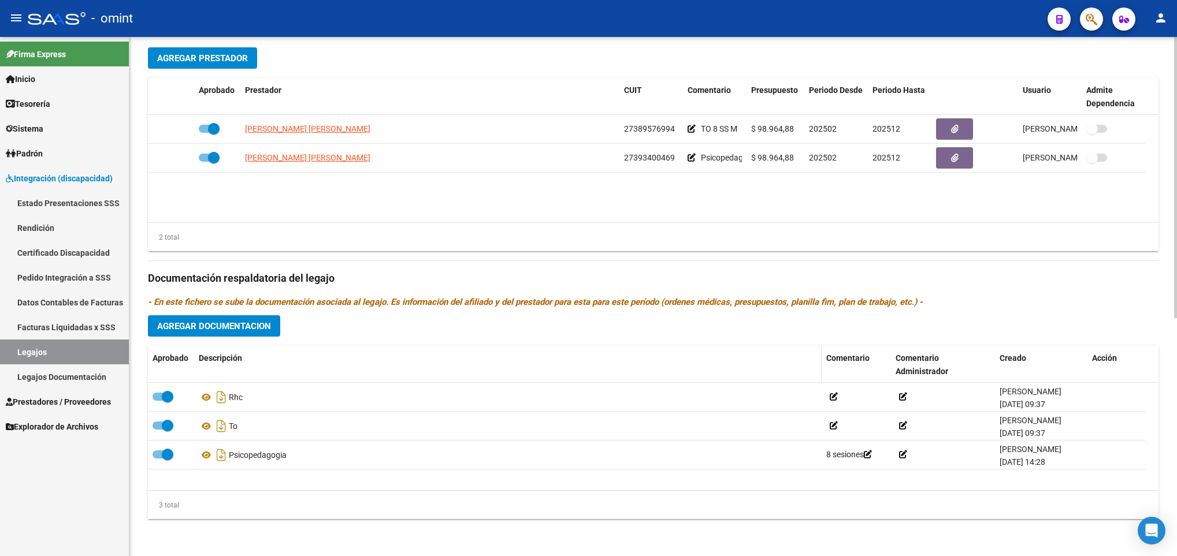
scroll to position [439, 0]
click at [246, 326] on span "Agregar Documentacion" at bounding box center [214, 326] width 114 height 10
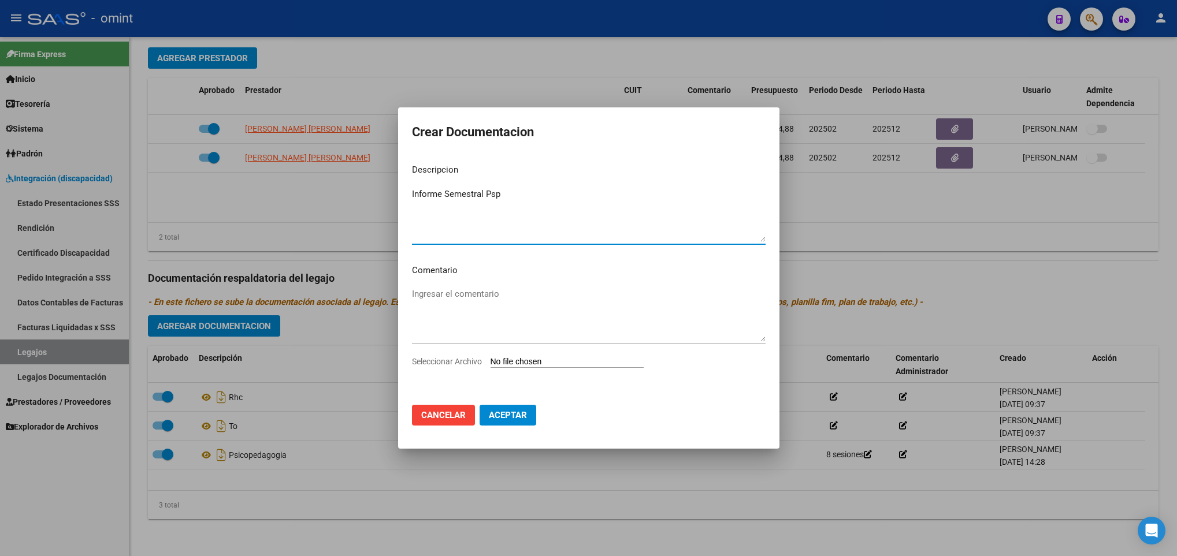
type textarea "Informe Semestral Psp"
click at [565, 363] on input "Seleccionar Archivo" at bounding box center [567, 362] width 153 height 11
type input "C:\fakepath\4680066602_25092903140_form048.pdf"
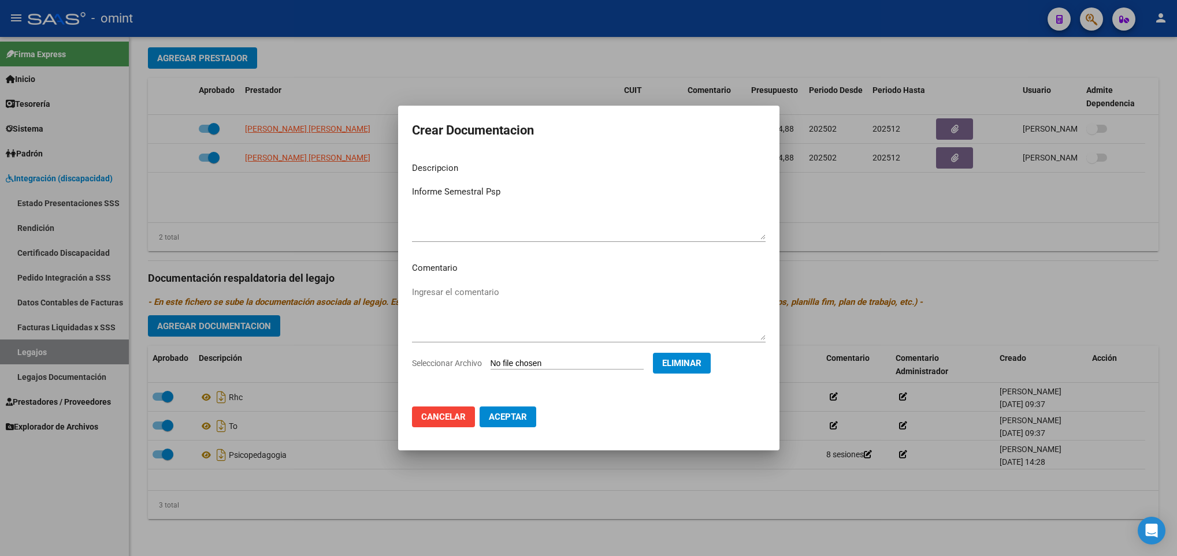
click at [515, 420] on span "Aceptar" at bounding box center [508, 417] width 38 height 10
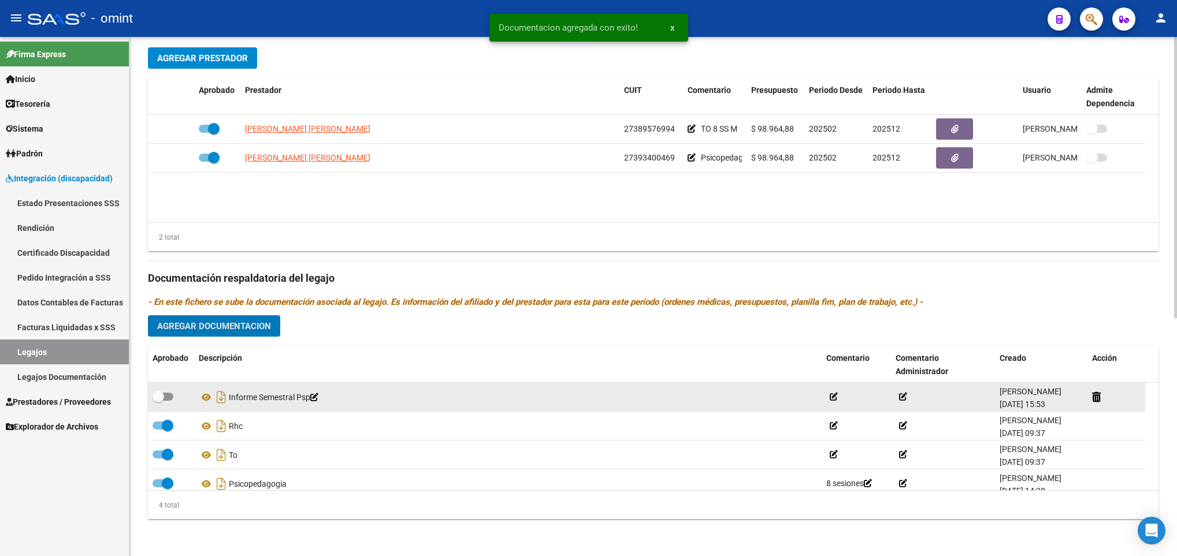
click at [167, 399] on span at bounding box center [163, 397] width 21 height 8
click at [158, 401] on input "checkbox" at bounding box center [158, 401] width 1 height 1
checkbox input "true"
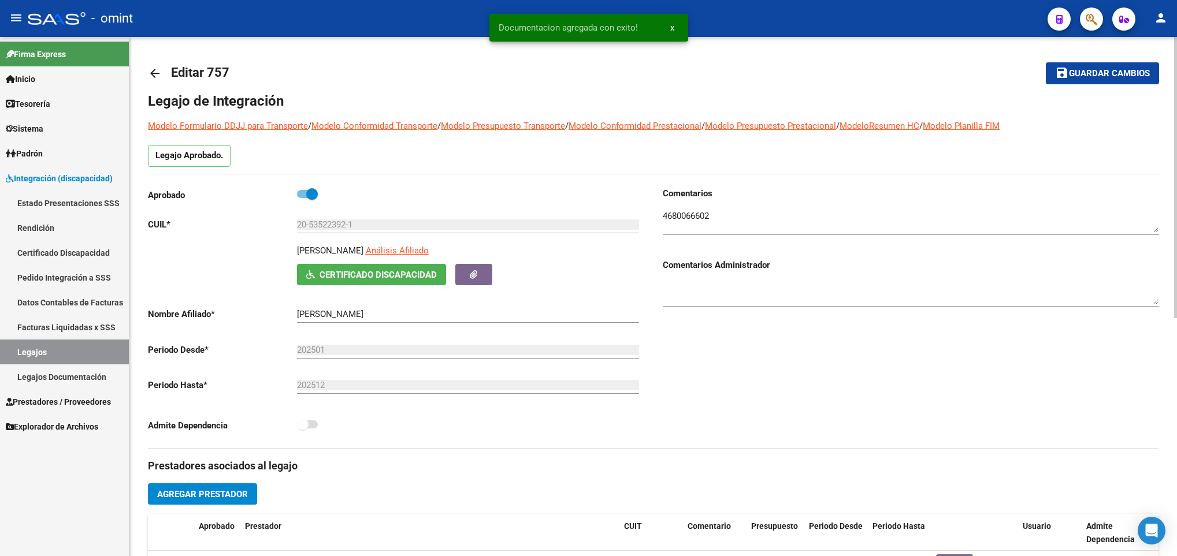
scroll to position [0, 0]
click at [1122, 76] on span "Guardar cambios" at bounding box center [1109, 74] width 81 height 10
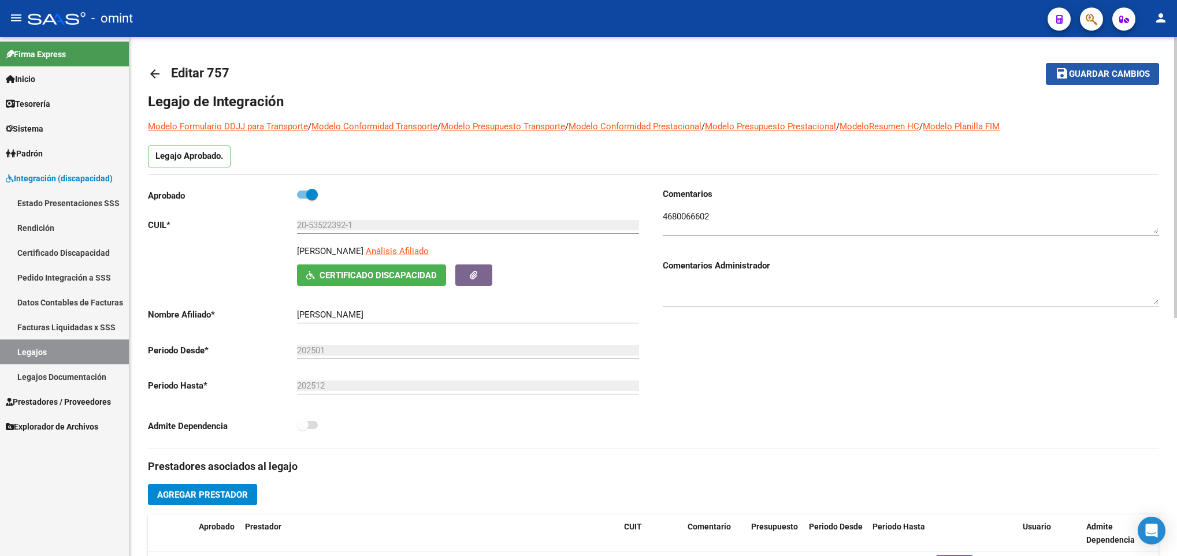
click at [1065, 75] on mat-icon "save" at bounding box center [1062, 73] width 14 height 14
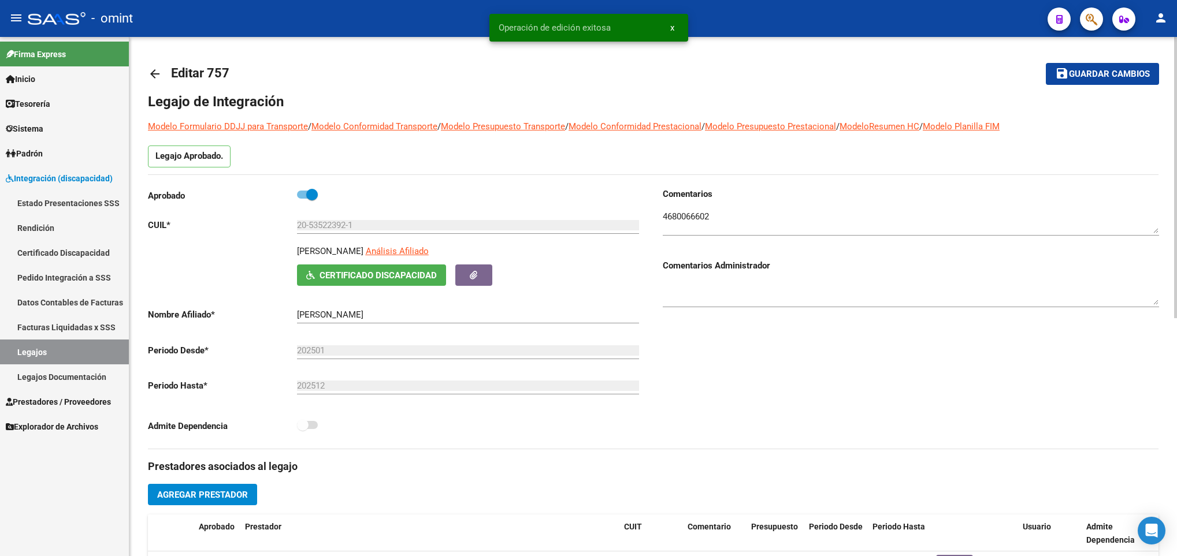
click at [154, 70] on mat-icon "arrow_back" at bounding box center [155, 74] width 14 height 14
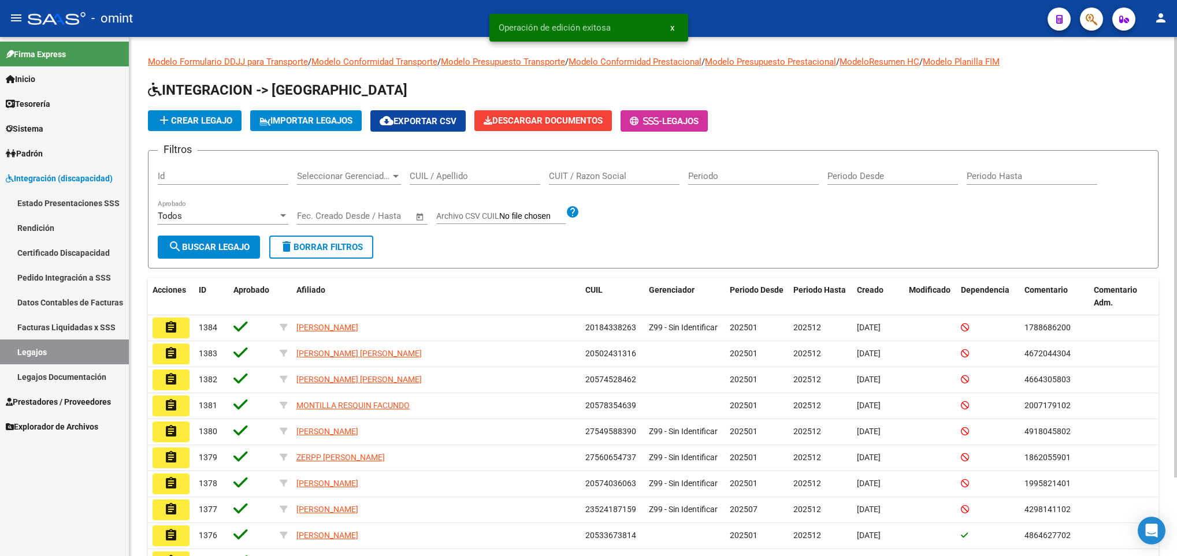
click at [479, 179] on input "CUIL / Apellido" at bounding box center [475, 176] width 131 height 10
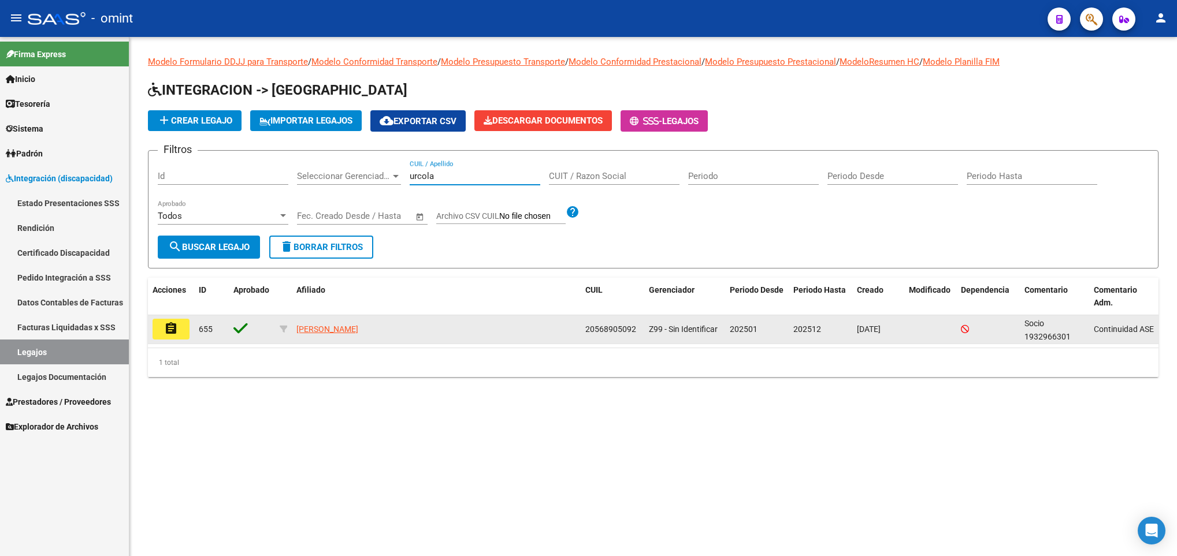
type input "urcola"
click at [177, 326] on mat-icon "assignment" at bounding box center [171, 329] width 14 height 14
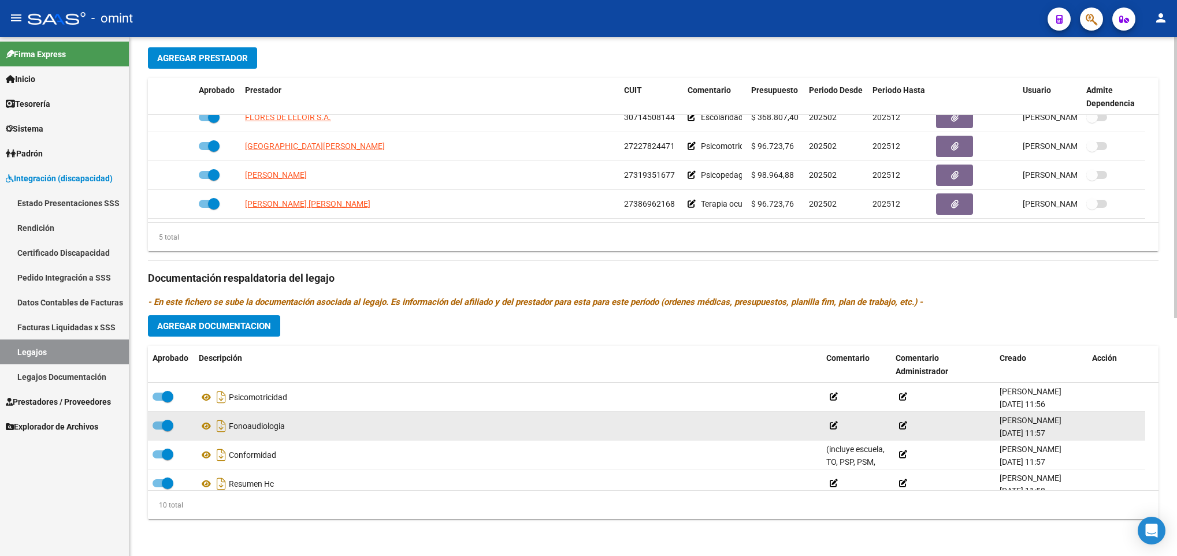
scroll to position [185, 0]
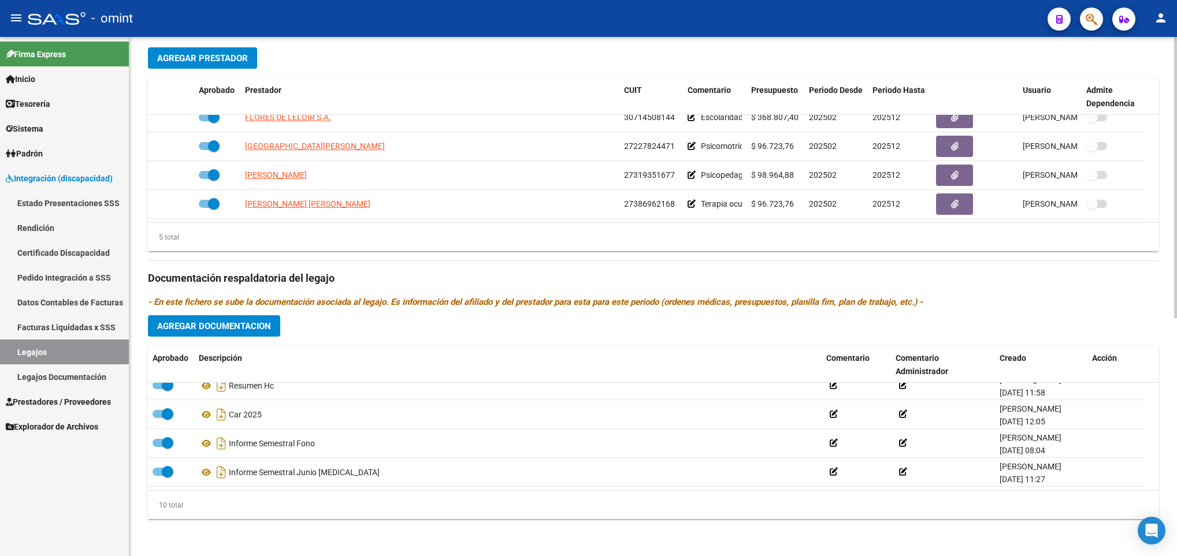
click at [229, 323] on span "Agregar Documentacion" at bounding box center [214, 326] width 114 height 10
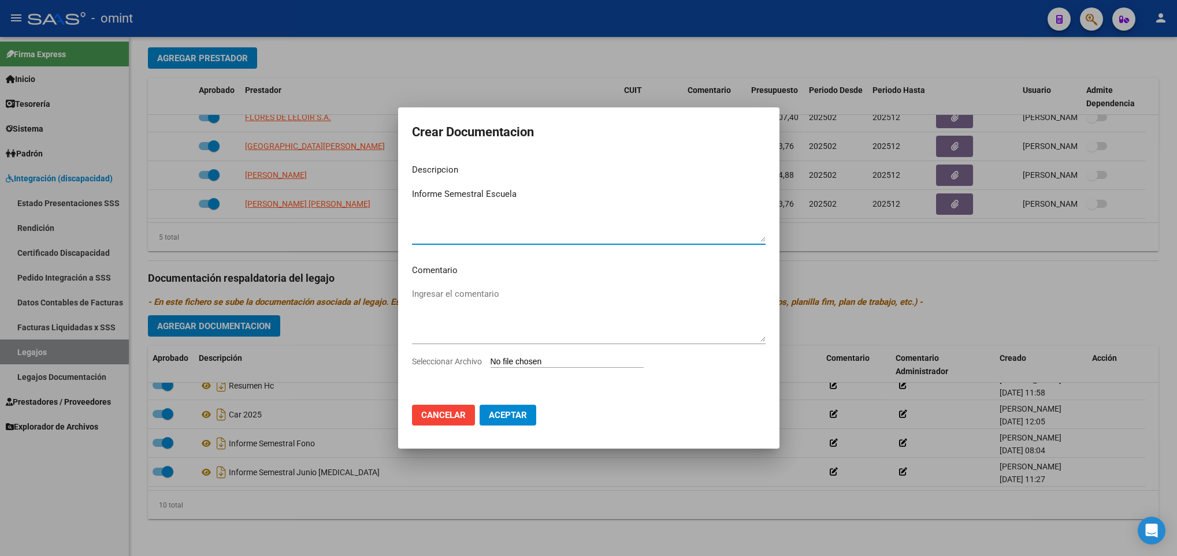
type textarea "Informe Semestral Escuela"
click at [602, 366] on input "Seleccionar Archivo" at bounding box center [567, 362] width 153 height 11
click at [543, 358] on input "Seleccionar Archivo" at bounding box center [567, 362] width 153 height 11
type input "C:\fakepath\ilovepdf_merged (27).pdf"
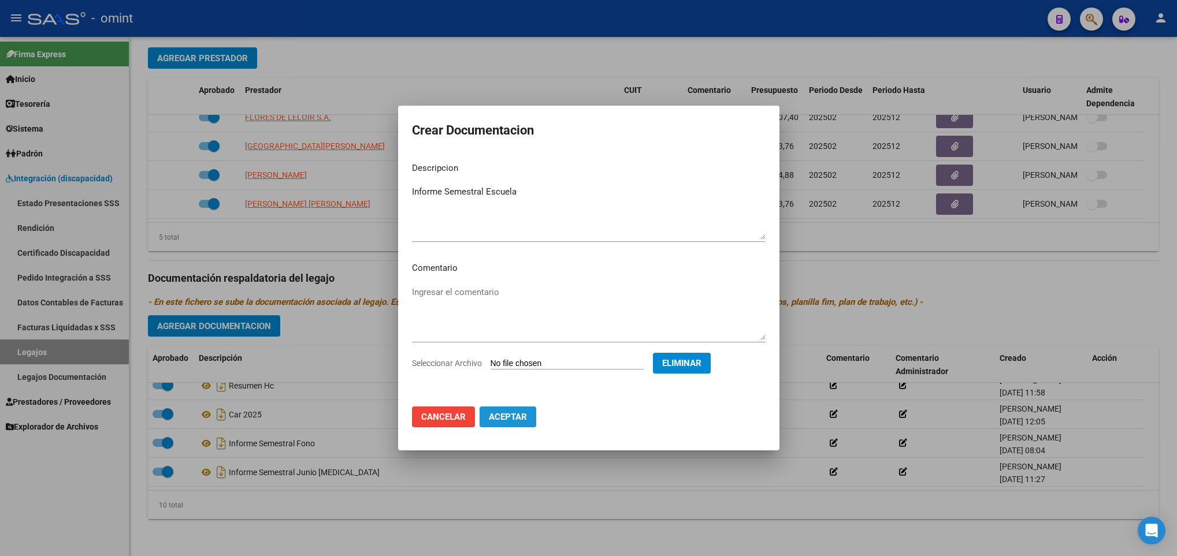
click at [496, 424] on button "Aceptar" at bounding box center [508, 417] width 57 height 21
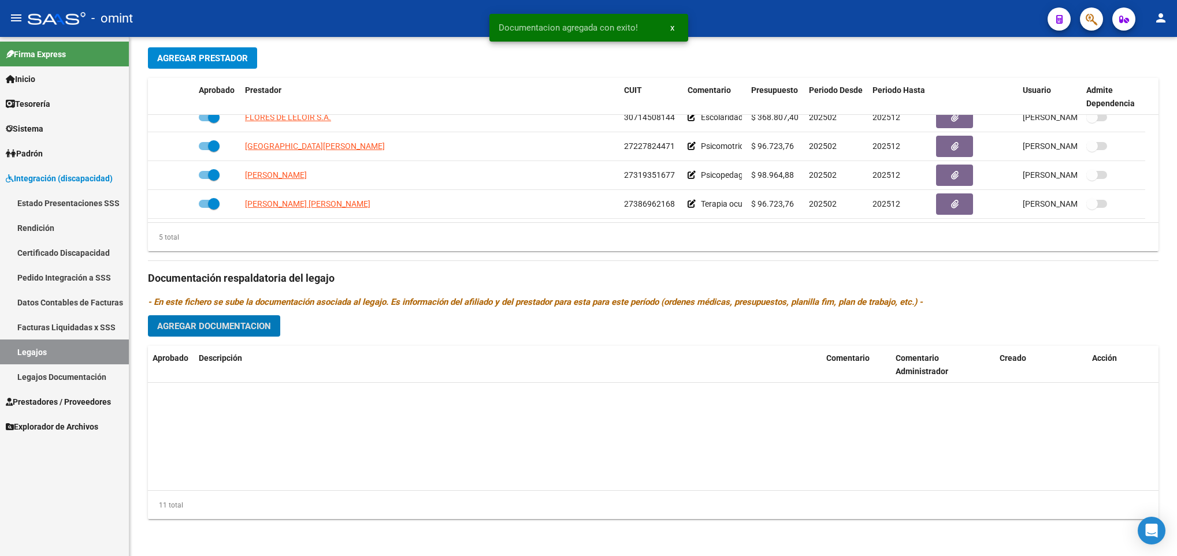
scroll to position [0, 0]
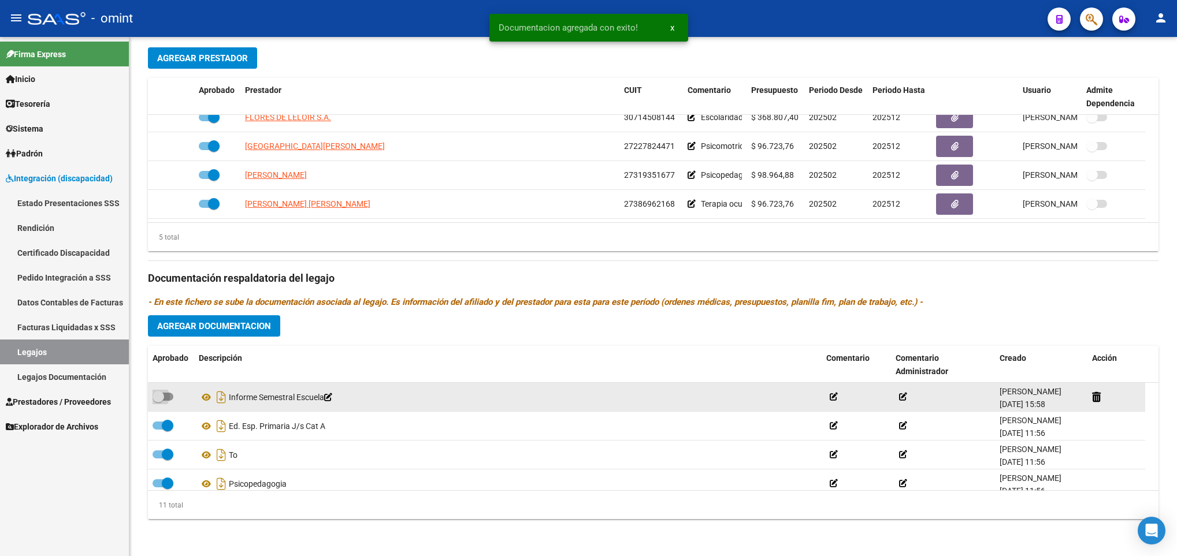
click at [168, 397] on span at bounding box center [163, 397] width 21 height 8
click at [158, 401] on input "checkbox" at bounding box center [158, 401] width 1 height 1
checkbox input "true"
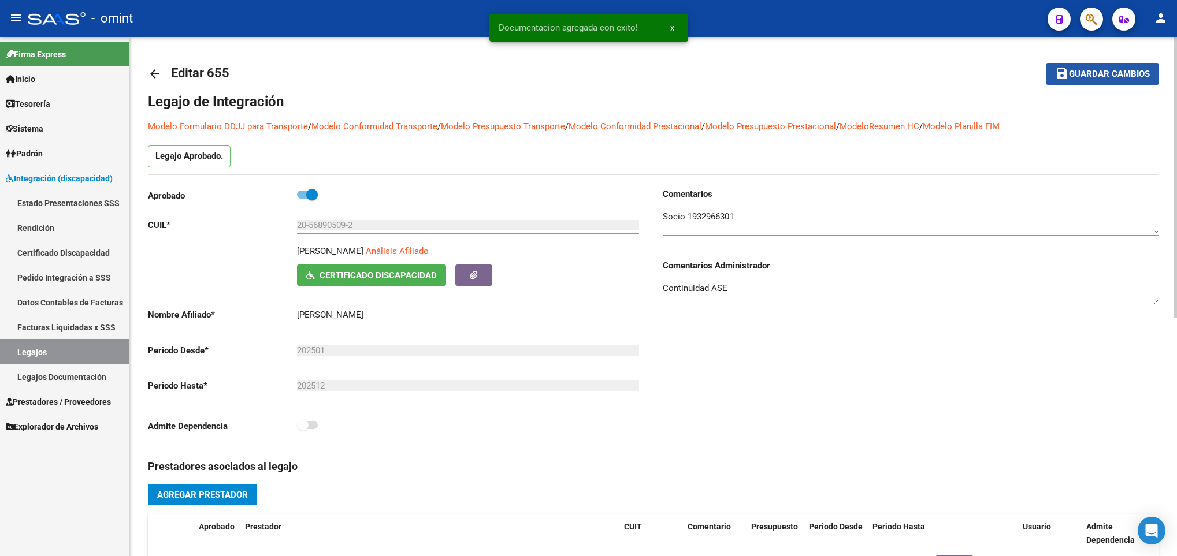
click at [1113, 72] on span "Guardar cambios" at bounding box center [1109, 74] width 81 height 10
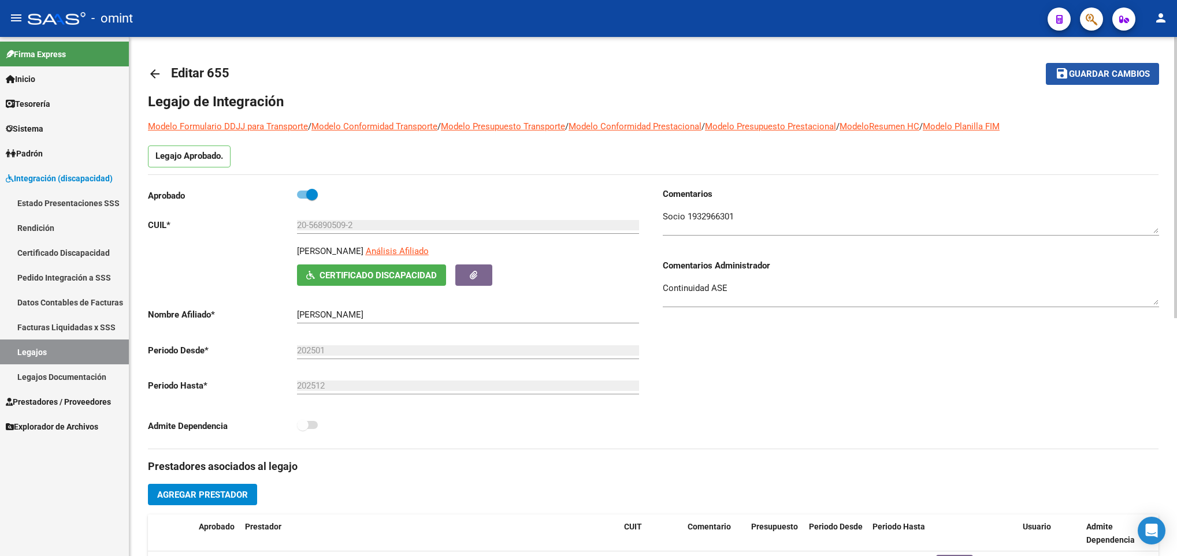
click at [1108, 66] on button "save Guardar cambios" at bounding box center [1102, 73] width 113 height 21
click at [153, 73] on mat-icon "arrow_back" at bounding box center [155, 74] width 14 height 14
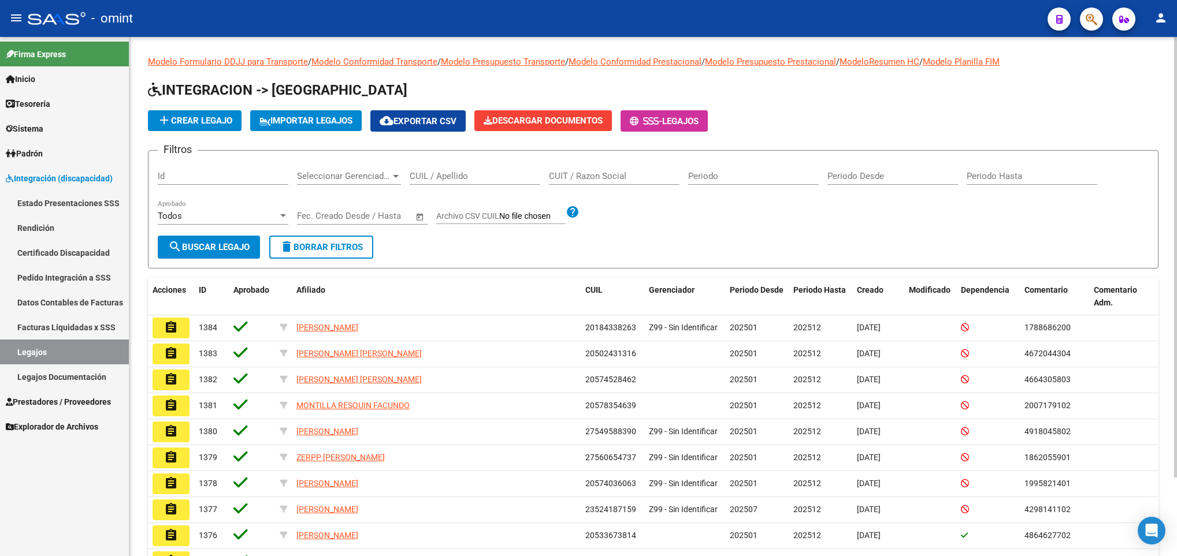
click at [446, 166] on div "CUIL / Apellido" at bounding box center [475, 172] width 131 height 25
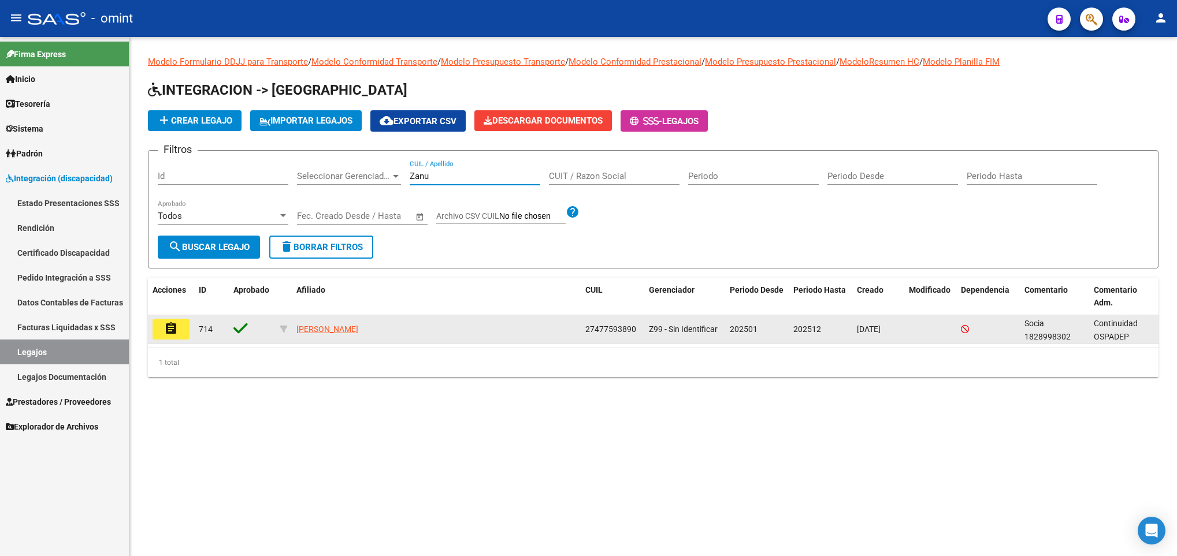
type input "Zanu"
click at [179, 329] on button "assignment" at bounding box center [171, 329] width 37 height 21
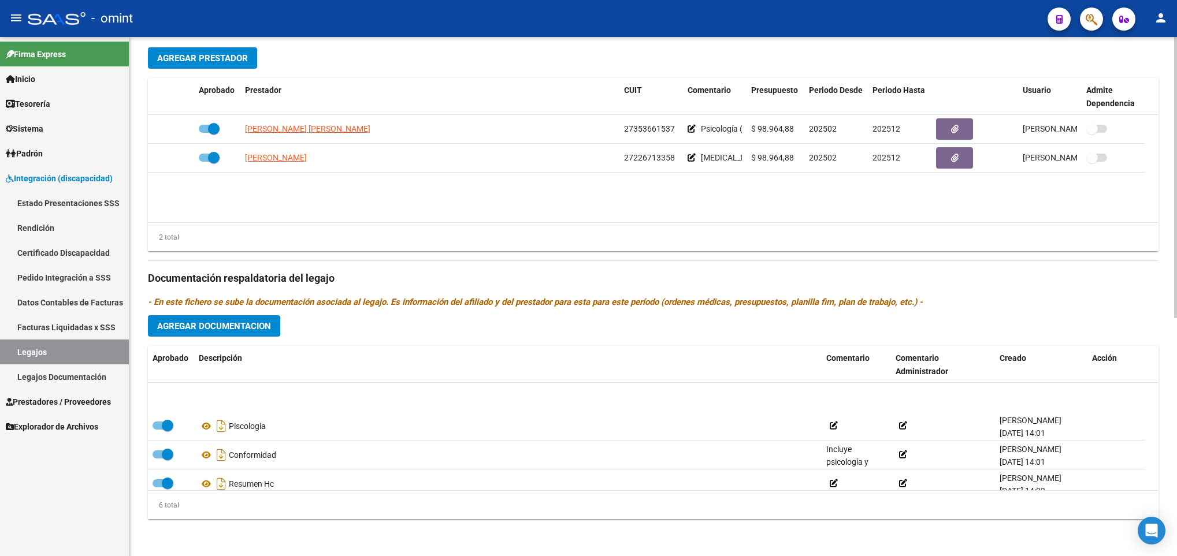
scroll to position [69, 0]
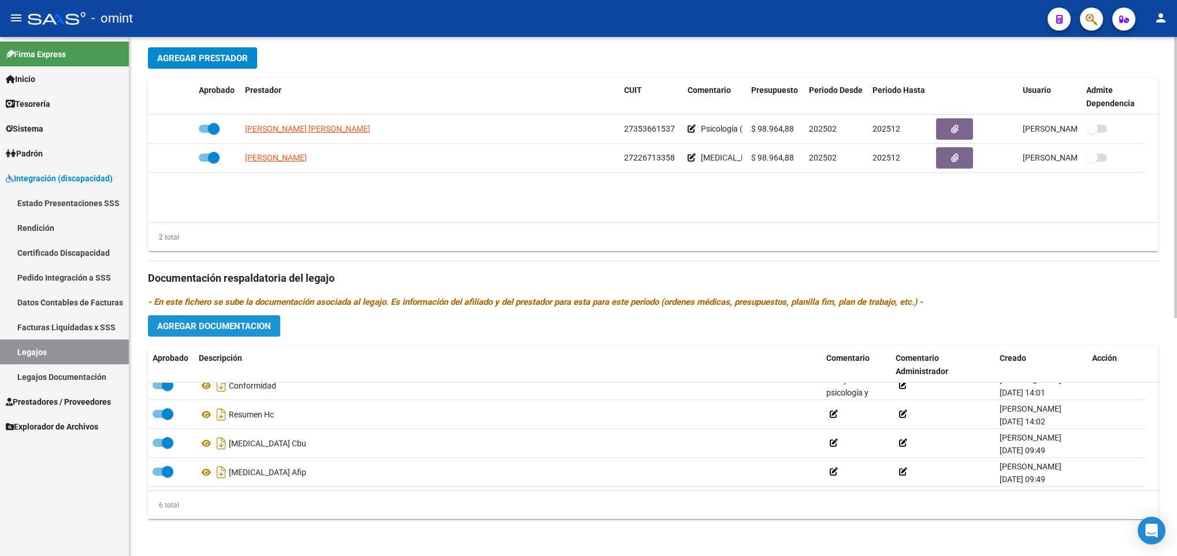
click at [242, 326] on span "Agregar Documentacion" at bounding box center [214, 326] width 114 height 10
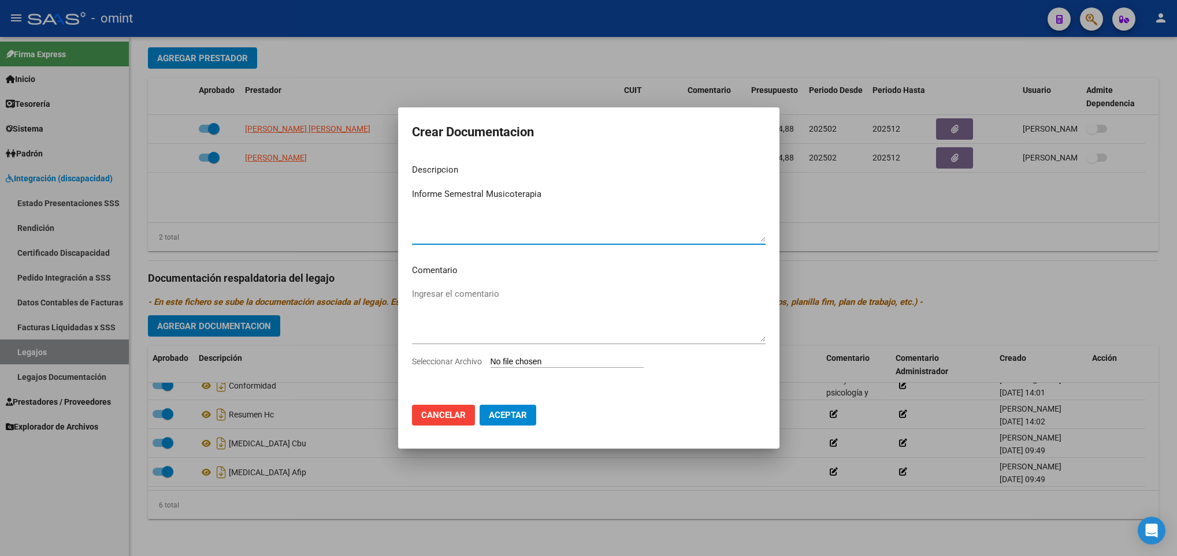
type textarea "Informe Semestral Musicoterapia"
click at [567, 361] on input "Seleccionar Archivo" at bounding box center [567, 362] width 153 height 11
click at [525, 357] on input "Seleccionar Archivo" at bounding box center [567, 362] width 153 height 11
click at [560, 362] on input "Seleccionar Archivo" at bounding box center [567, 362] width 153 height 11
type input "C:\fakepath\ilovepdf_merged (28).pdf"
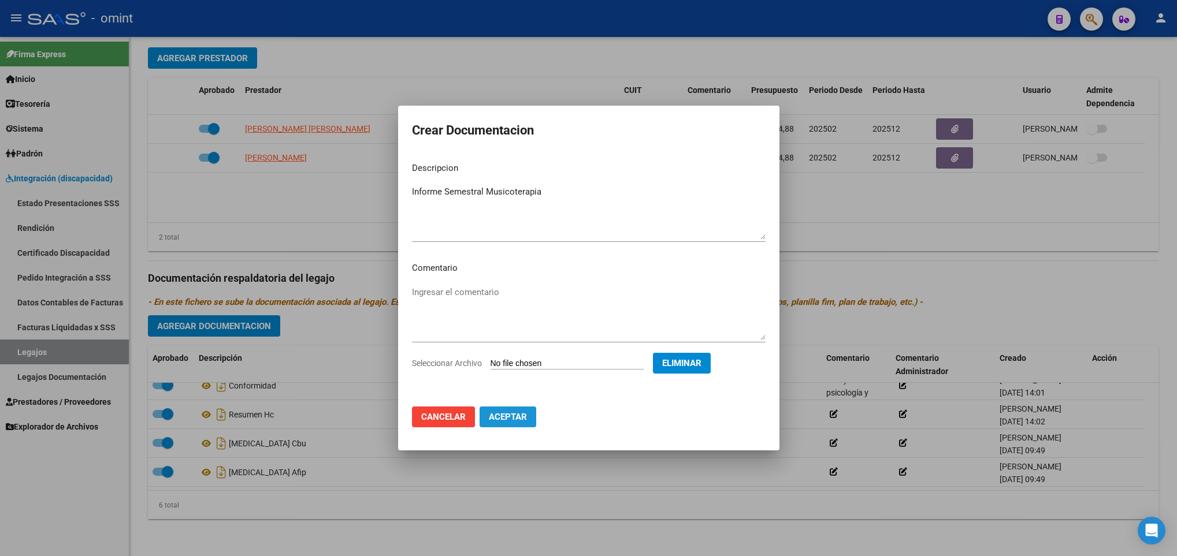
click at [518, 422] on span "Aceptar" at bounding box center [508, 417] width 38 height 10
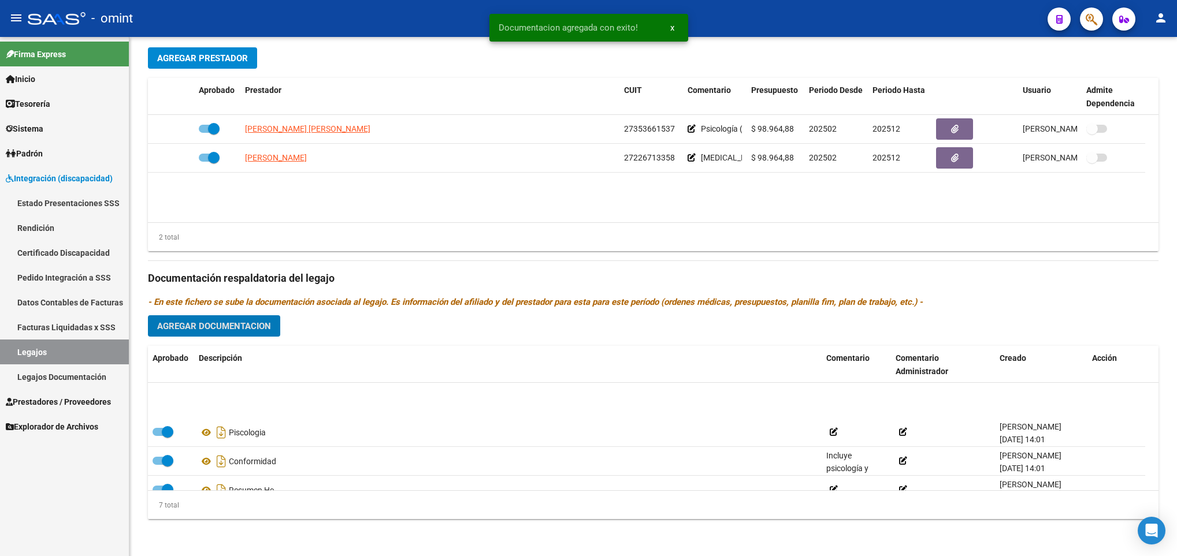
scroll to position [0, 0]
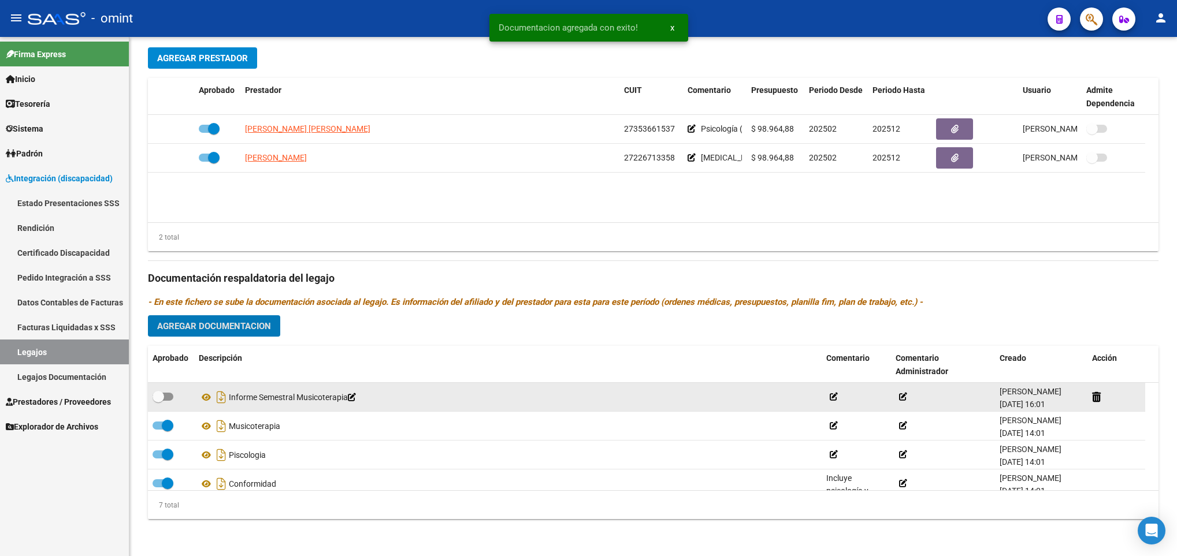
click at [166, 398] on span at bounding box center [163, 397] width 21 height 8
click at [158, 401] on input "checkbox" at bounding box center [158, 401] width 1 height 1
checkbox input "true"
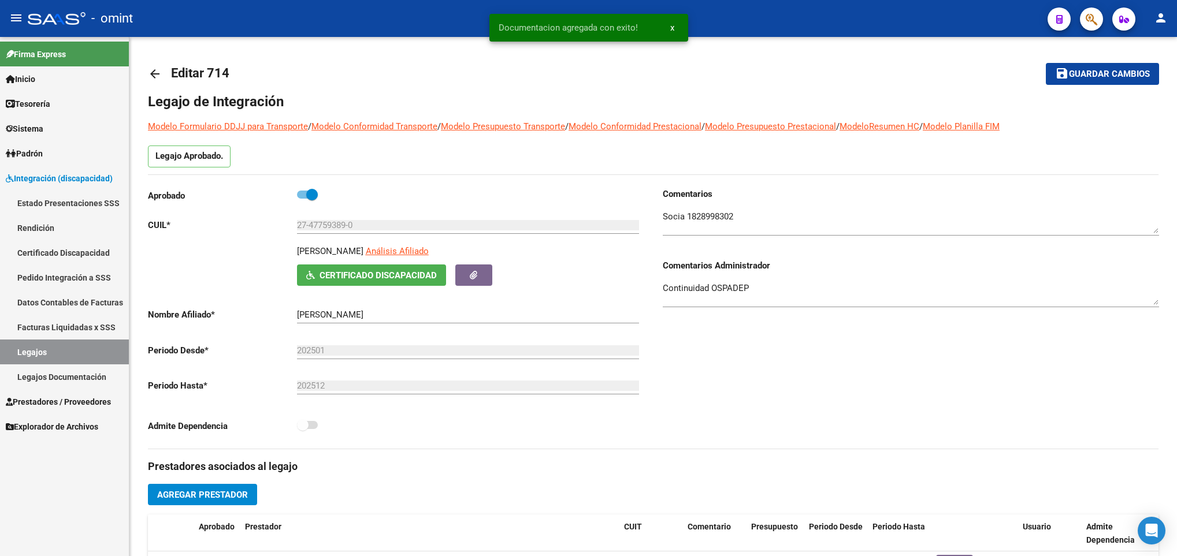
click at [1096, 69] on span "Guardar cambios" at bounding box center [1109, 74] width 81 height 10
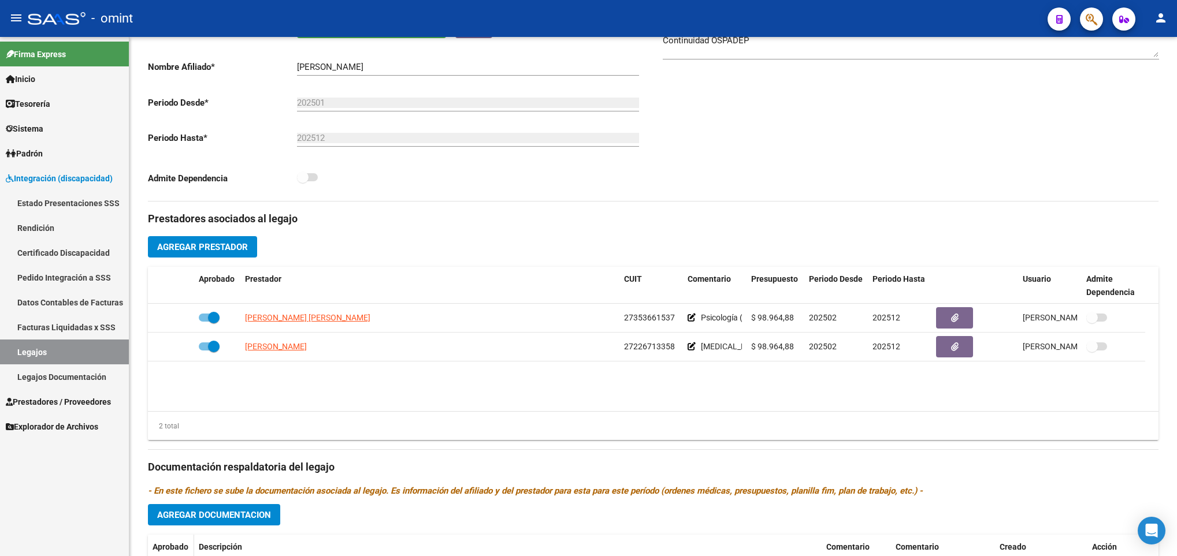
scroll to position [439, 0]
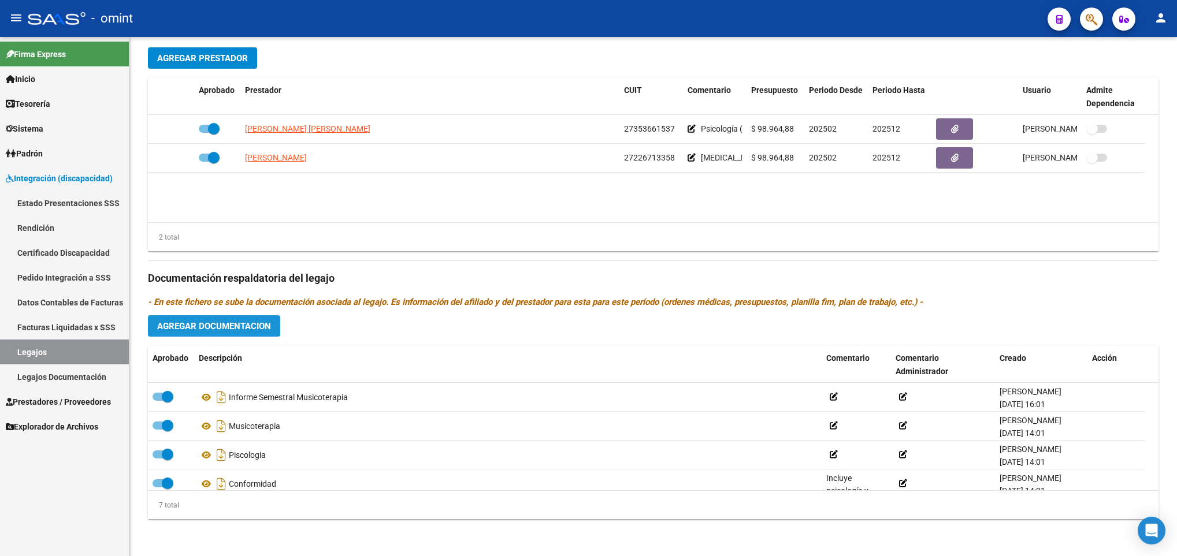
click at [248, 323] on span "Agregar Documentacion" at bounding box center [214, 326] width 114 height 10
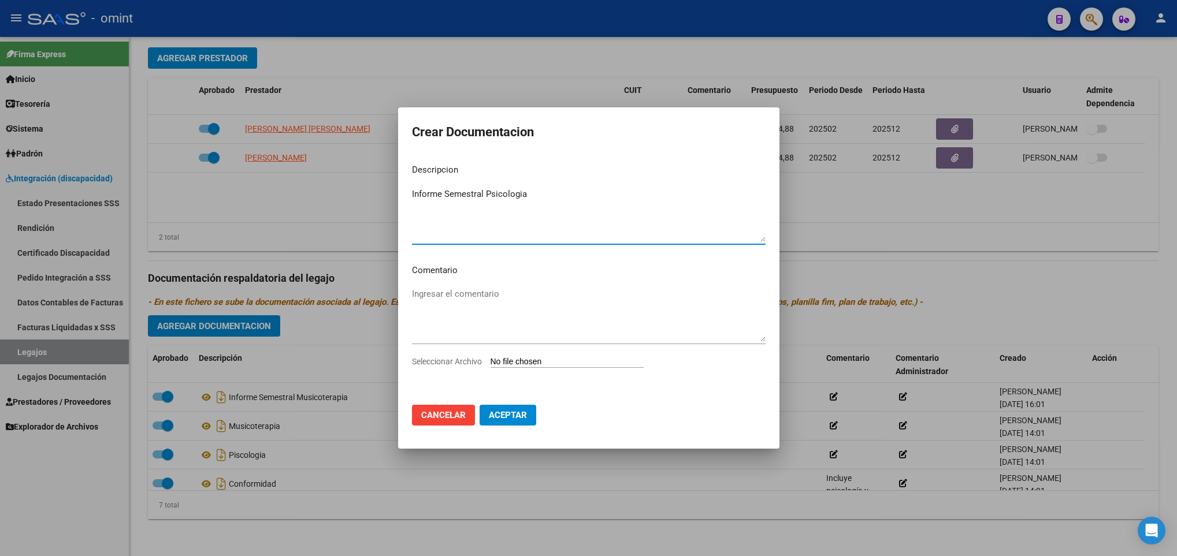
type textarea "Informe Semestral Psicologia"
click at [593, 359] on input "Seleccionar Archivo" at bounding box center [567, 362] width 153 height 11
type input "C:\fakepath\1828998302_25100212270_form048.pdf"
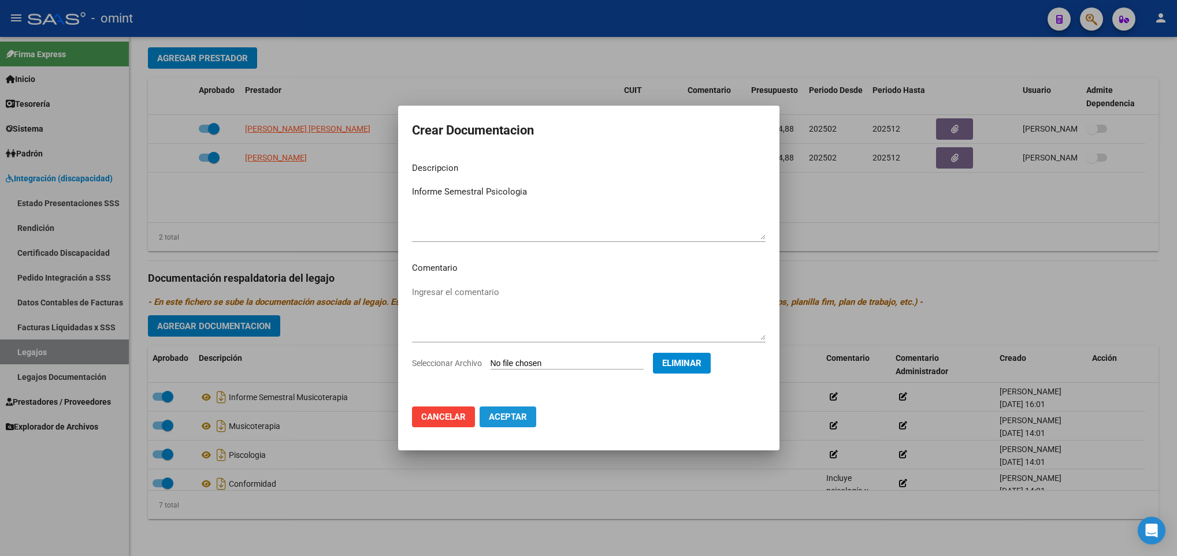
click at [528, 425] on button "Aceptar" at bounding box center [508, 417] width 57 height 21
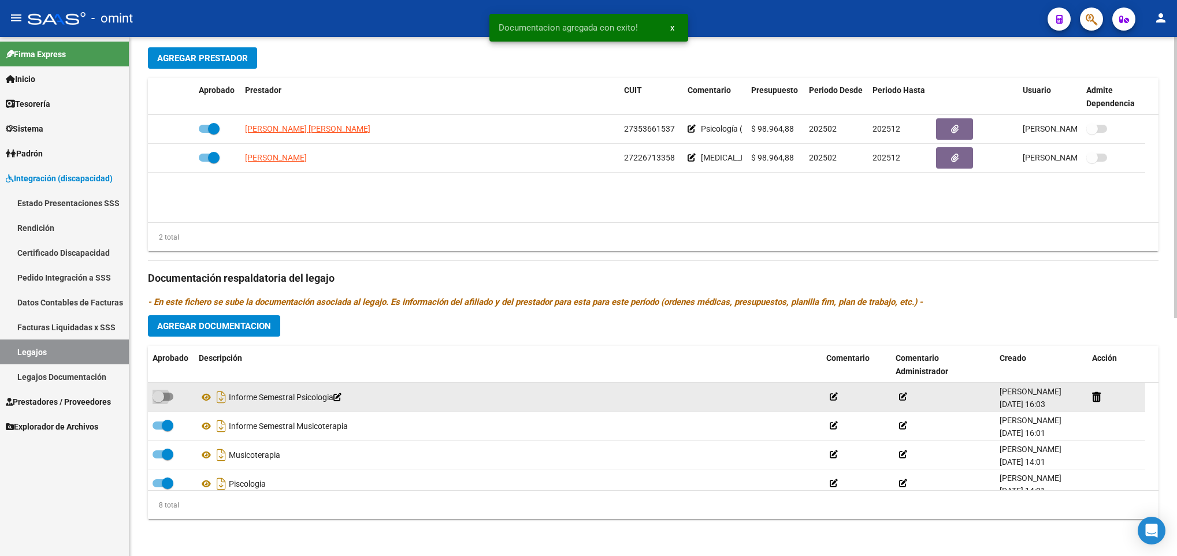
click at [166, 400] on label at bounding box center [163, 397] width 21 height 14
click at [158, 401] on input "checkbox" at bounding box center [158, 401] width 1 height 1
checkbox input "true"
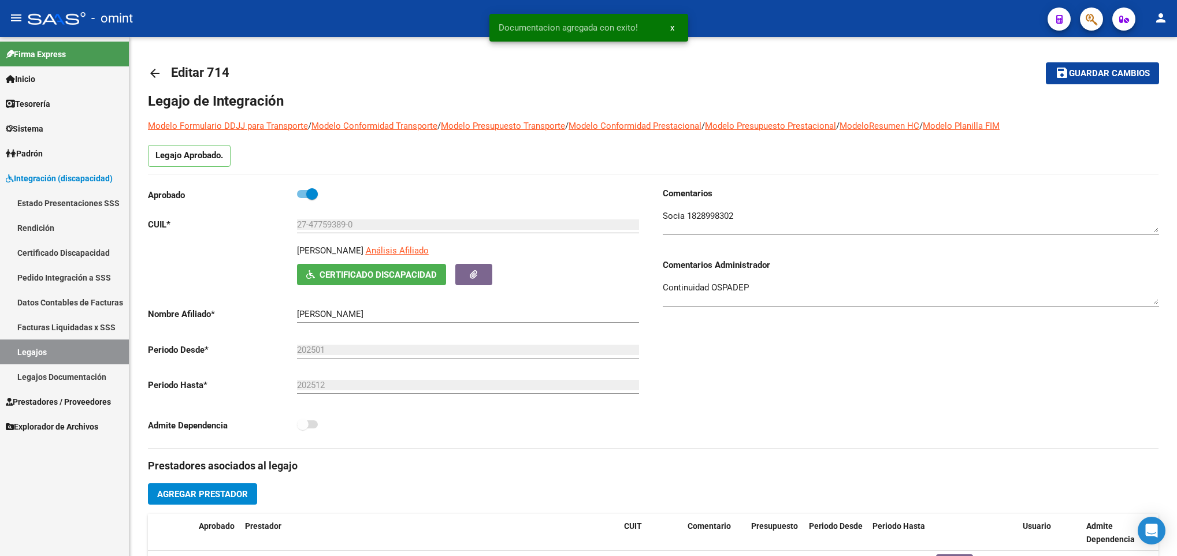
scroll to position [0, 0]
click at [1145, 79] on span "Guardar cambios" at bounding box center [1109, 74] width 81 height 10
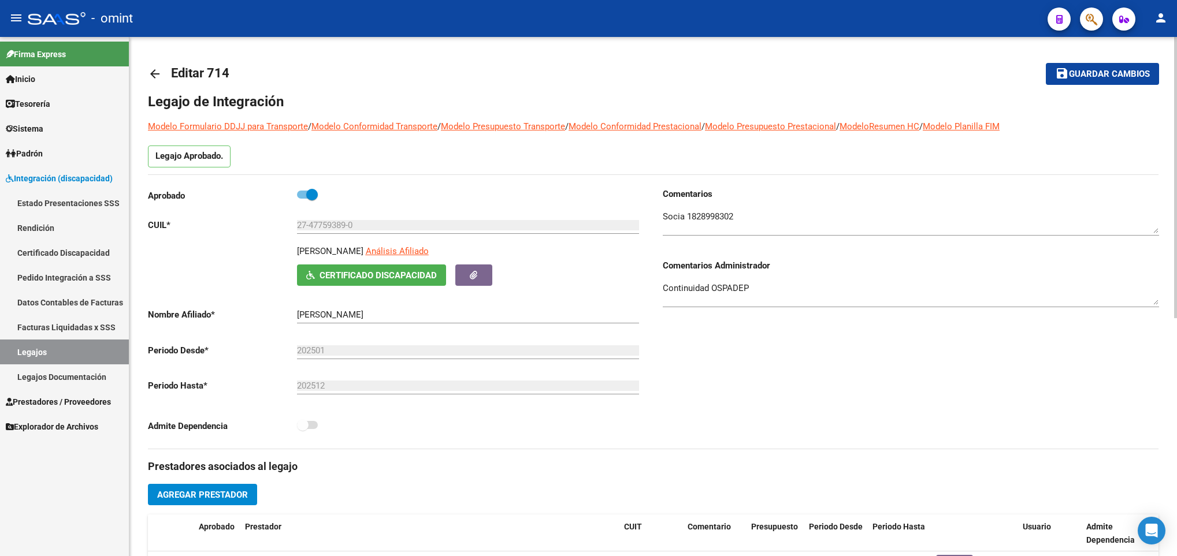
click at [1146, 75] on span "Guardar cambios" at bounding box center [1109, 74] width 81 height 10
click at [149, 67] on mat-icon "arrow_back" at bounding box center [155, 74] width 14 height 14
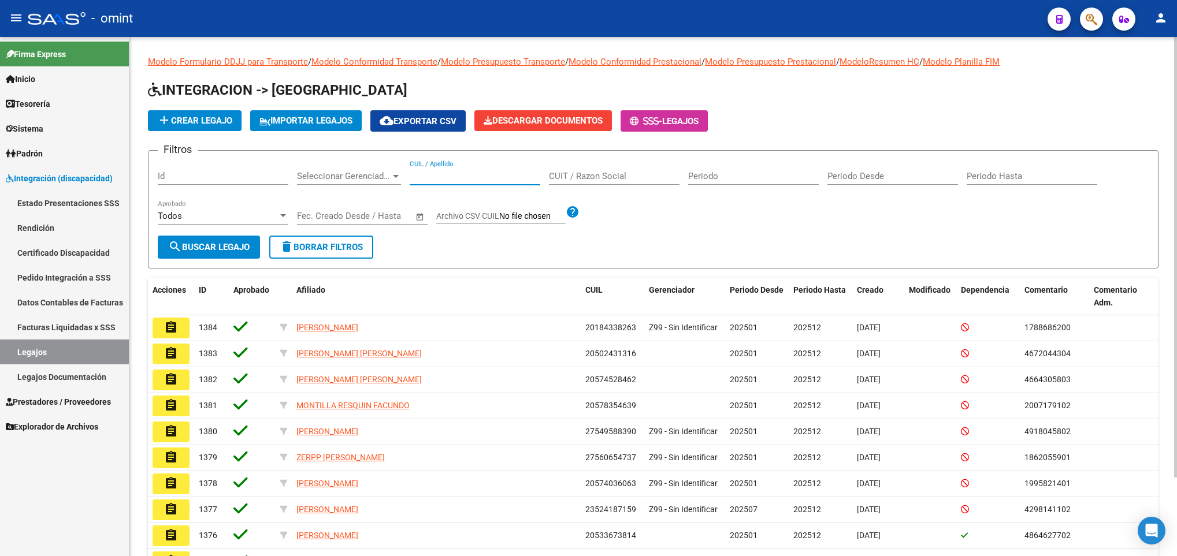
click at [446, 172] on input "CUIL / Apellido" at bounding box center [475, 176] width 131 height 10
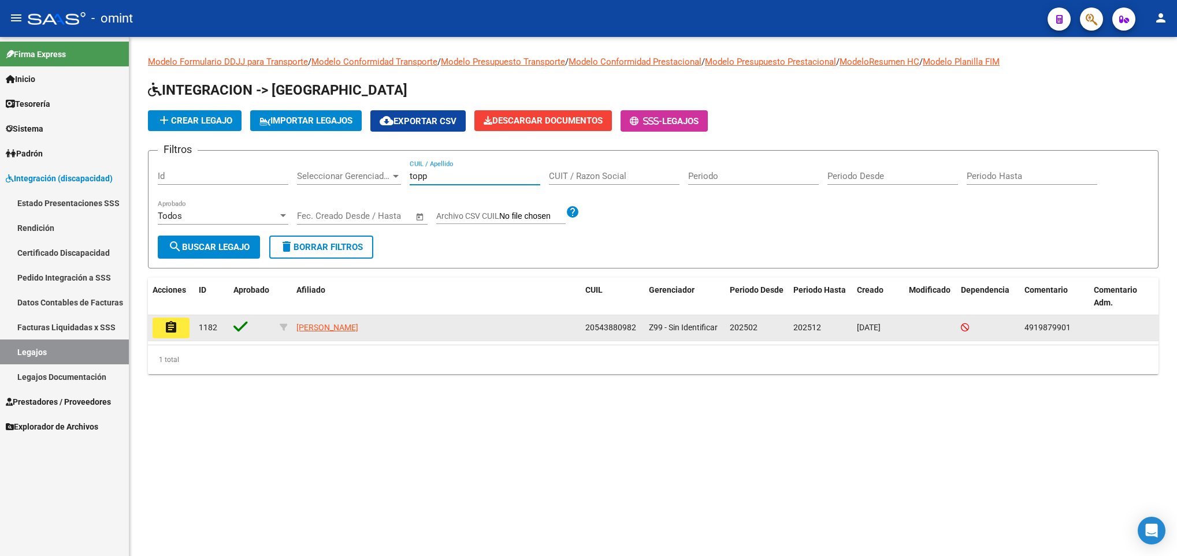
type input "topp"
click at [163, 335] on button "assignment" at bounding box center [171, 328] width 37 height 21
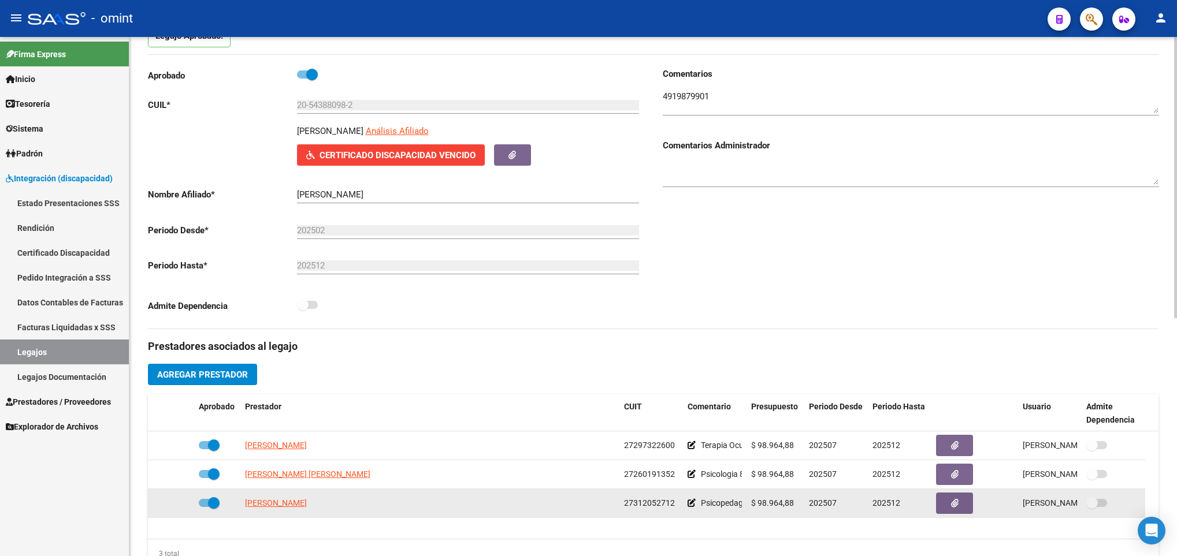
scroll to position [347, 0]
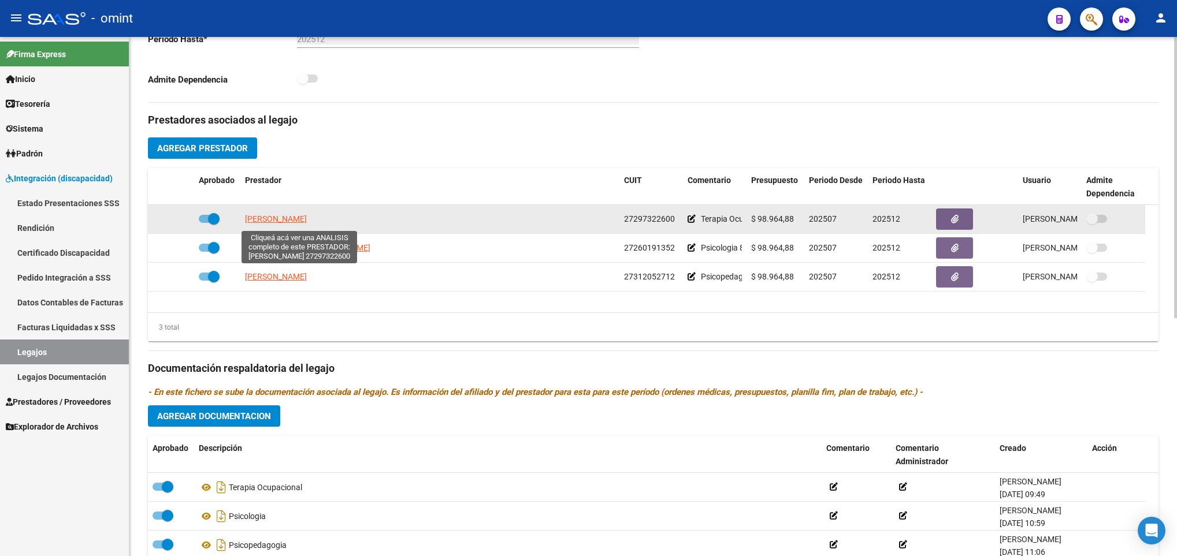
click at [286, 218] on span "RAPISARDA LAURA MARCELA" at bounding box center [276, 218] width 62 height 9
type textarea "27297322600"
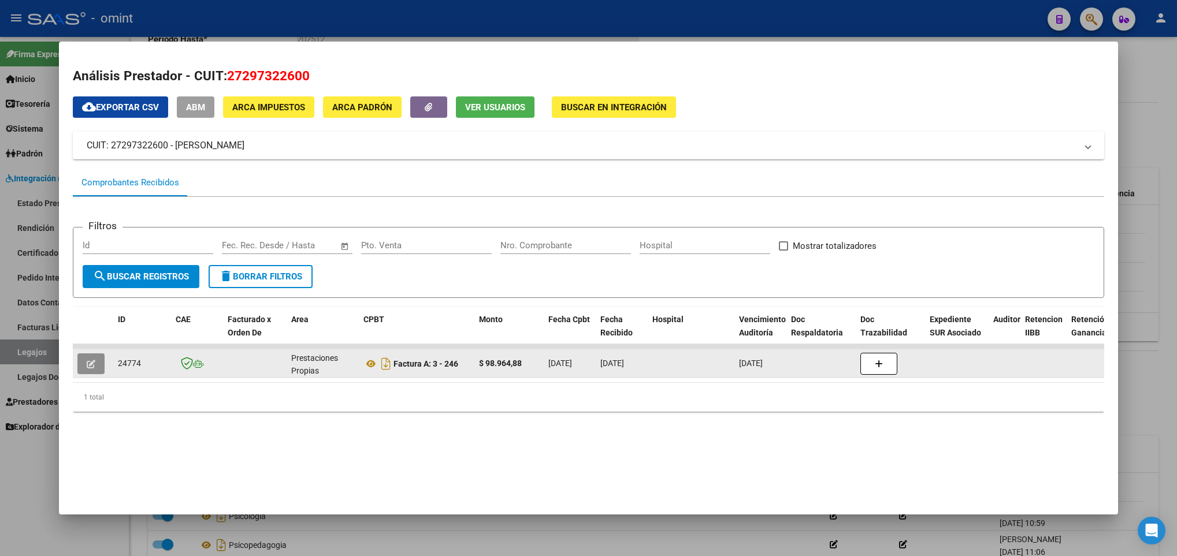
click at [99, 366] on button "button" at bounding box center [90, 364] width 27 height 21
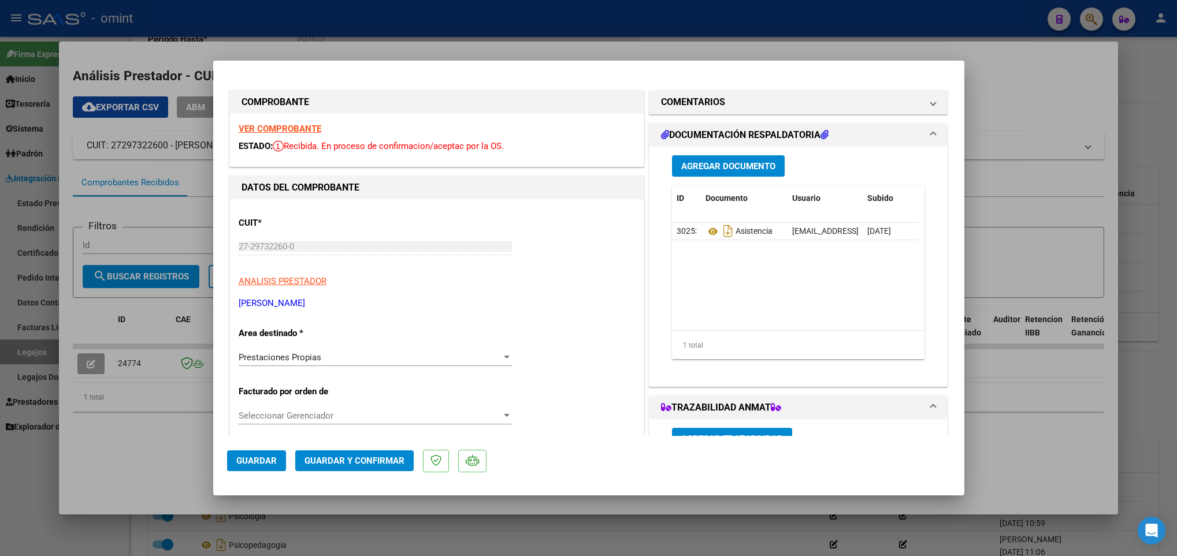
click at [281, 125] on strong "VER COMPROBANTE" at bounding box center [280, 129] width 83 height 10
click at [372, 361] on div "Prestaciones Propias" at bounding box center [370, 357] width 263 height 10
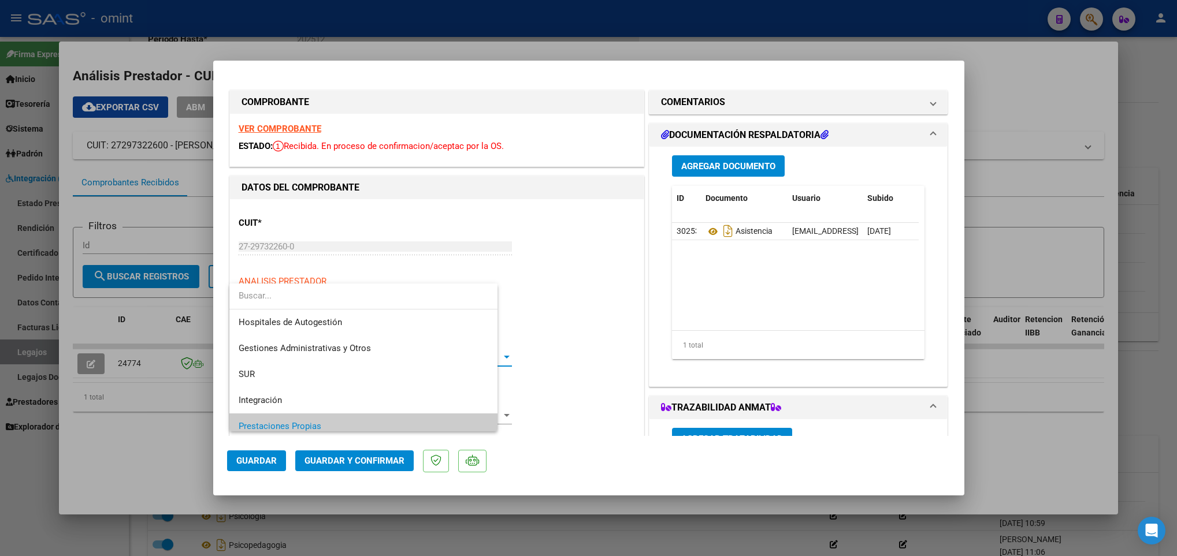
scroll to position [69, 0]
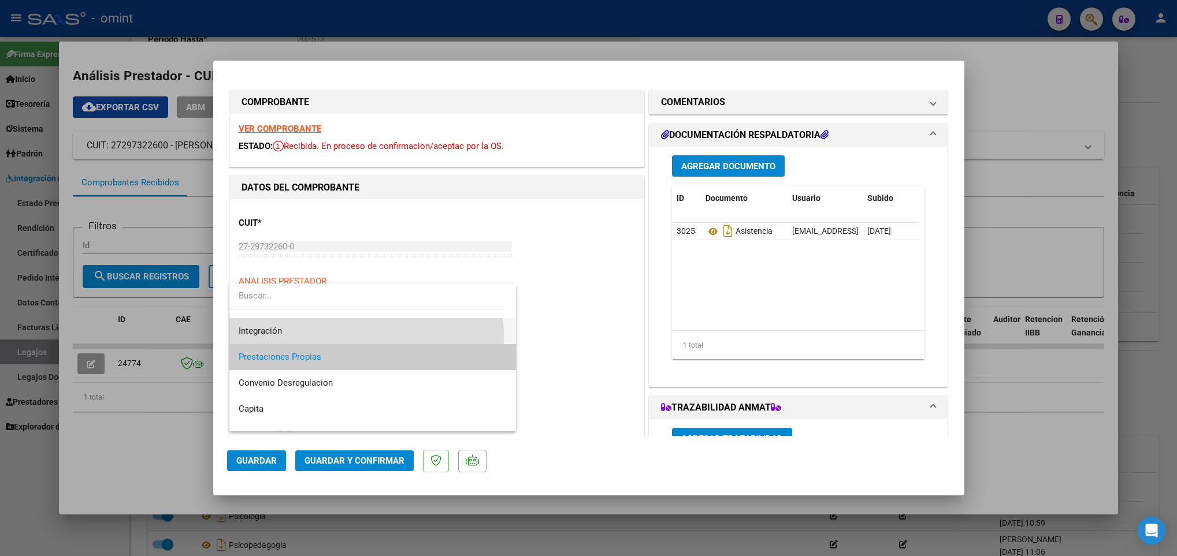
click at [363, 336] on span "Integración" at bounding box center [373, 331] width 268 height 26
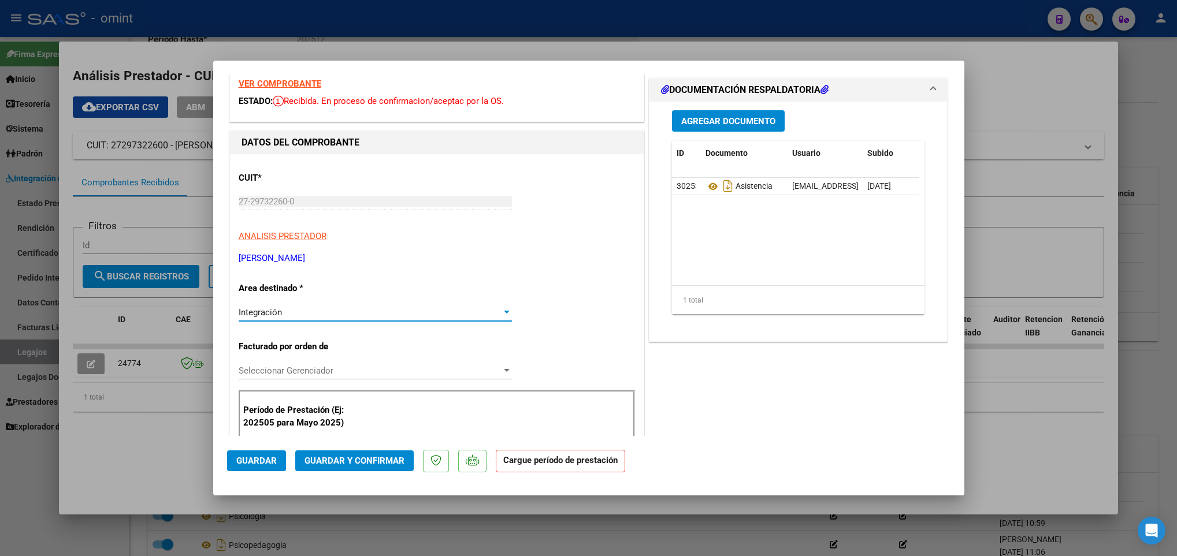
scroll to position [87, 0]
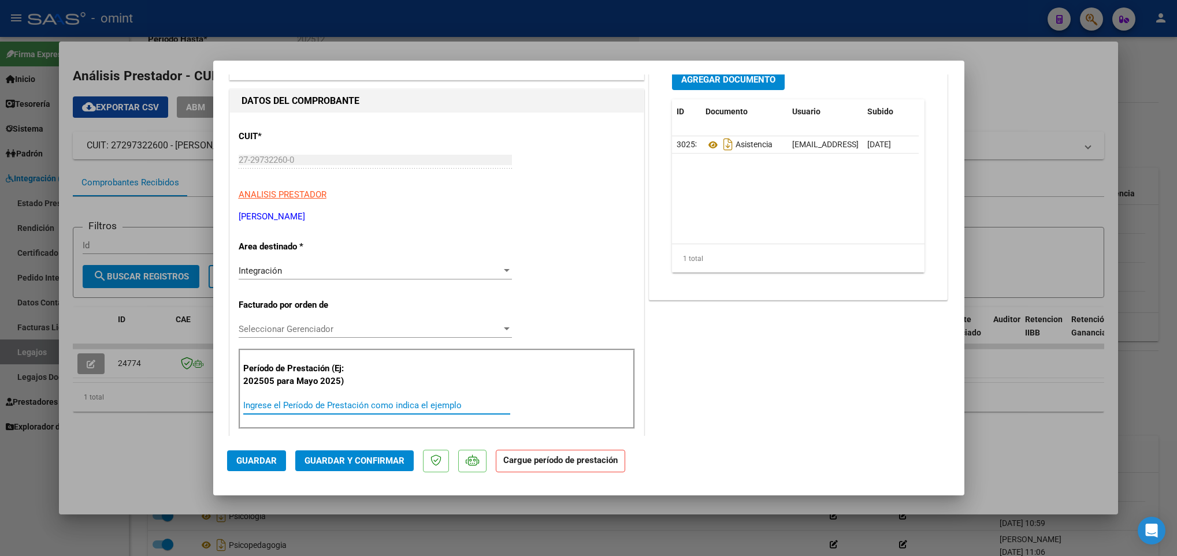
click at [302, 407] on input "Ingrese el Período de Prestación como indica el ejemplo" at bounding box center [376, 405] width 267 height 10
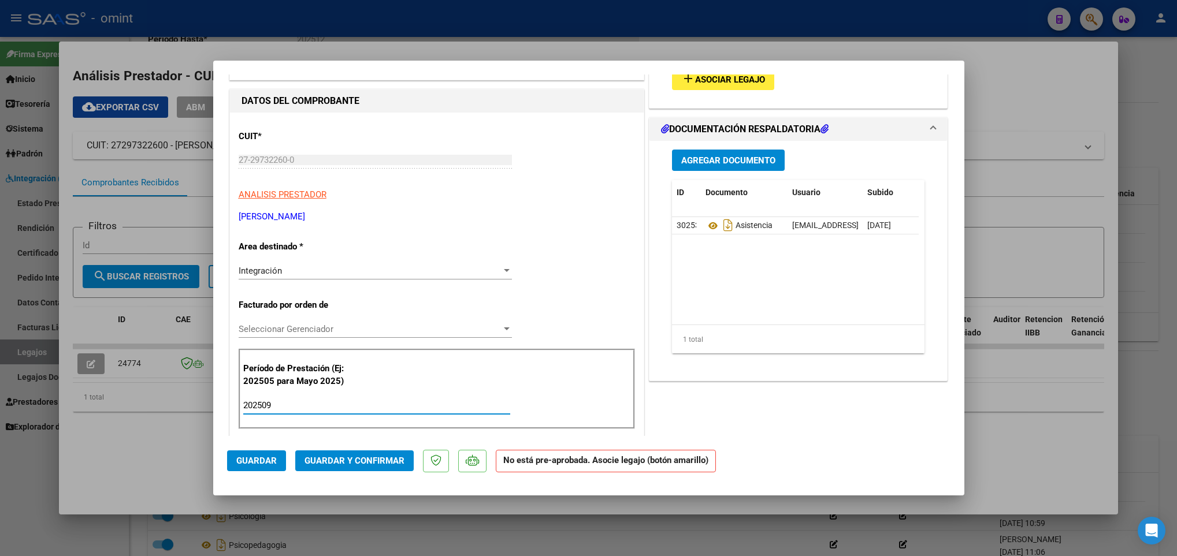
scroll to position [0, 0]
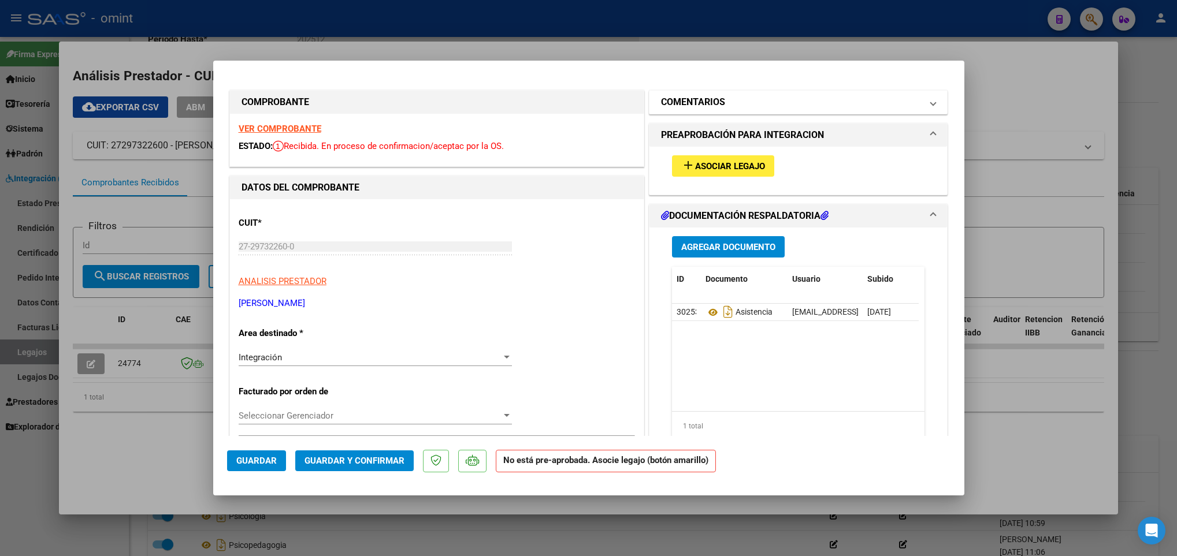
type input "202509"
click at [742, 98] on mat-panel-title "COMENTARIOS" at bounding box center [791, 102] width 261 height 14
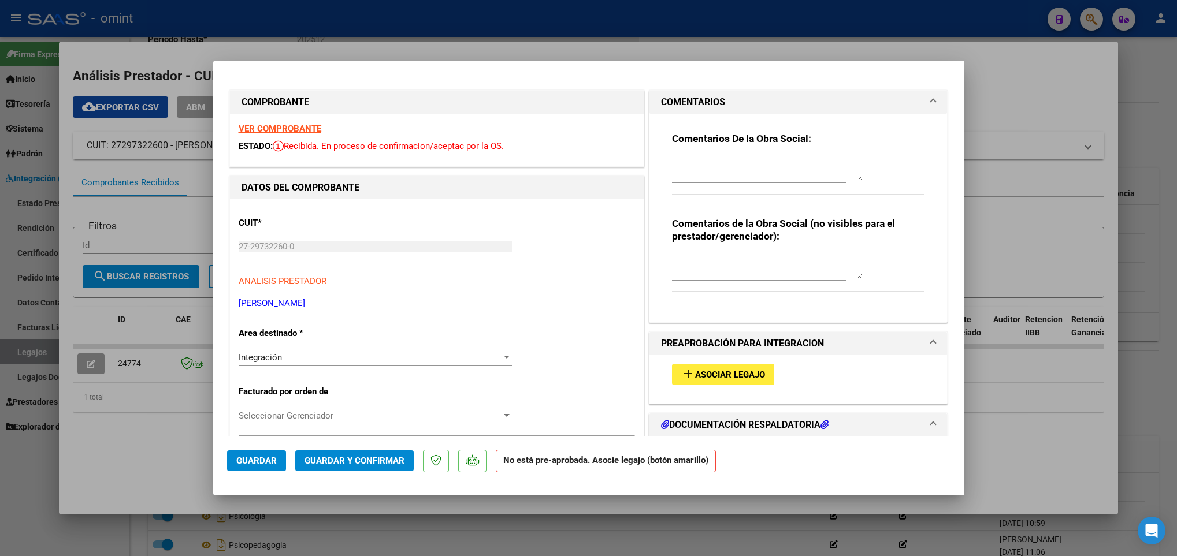
click at [708, 168] on textarea at bounding box center [767, 169] width 191 height 23
type textarea "Estimada, recordar cargar la factura en el "Area desinado" INTEGRACION, para qu…"
click at [727, 378] on span "Asociar Legajo" at bounding box center [730, 375] width 70 height 10
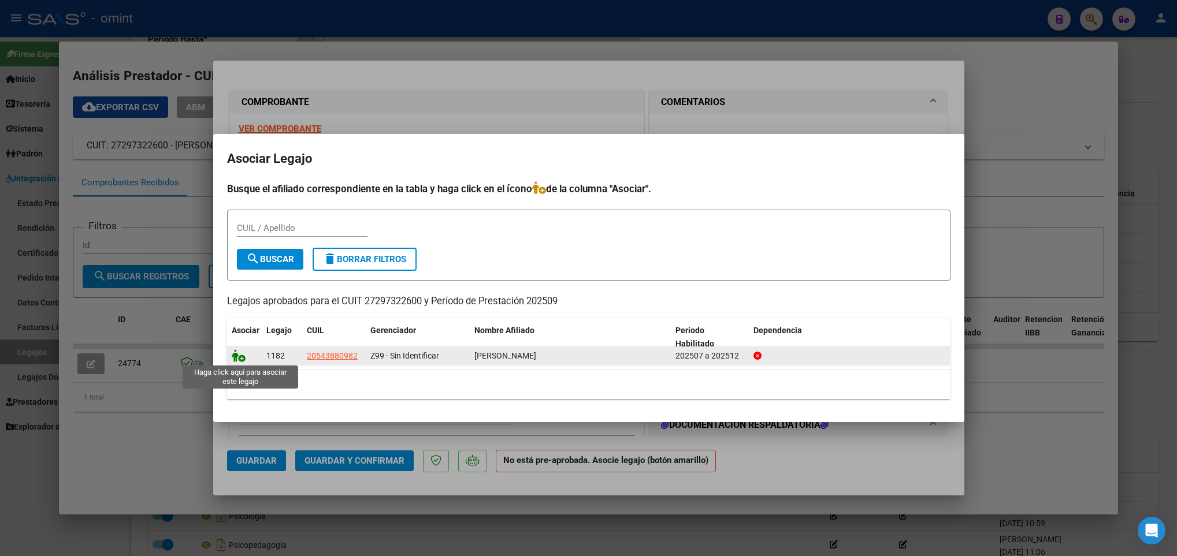
click at [237, 354] on icon at bounding box center [239, 356] width 14 height 13
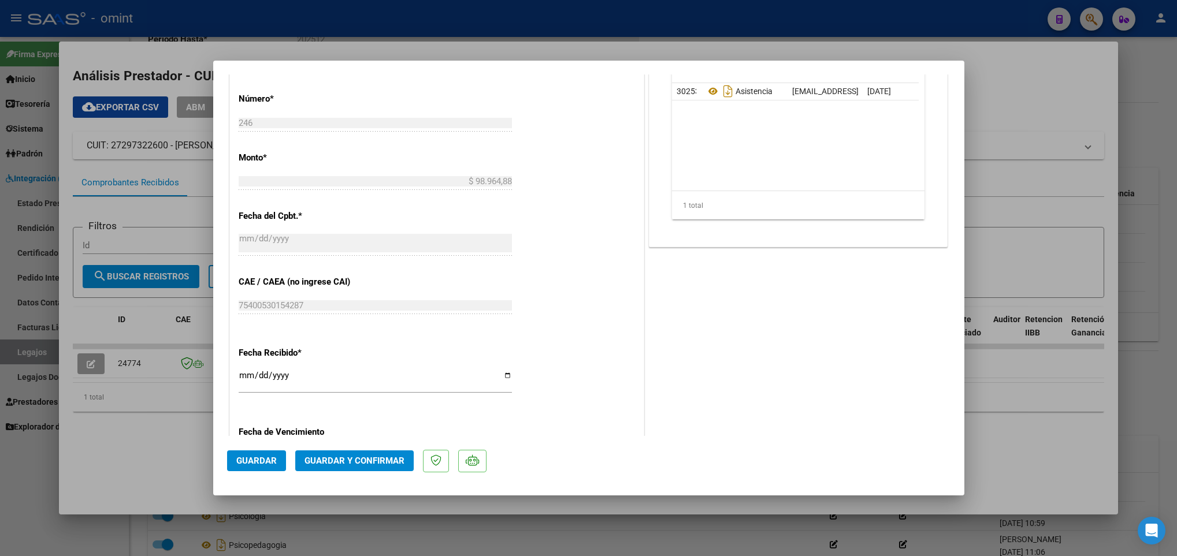
scroll to position [607, 0]
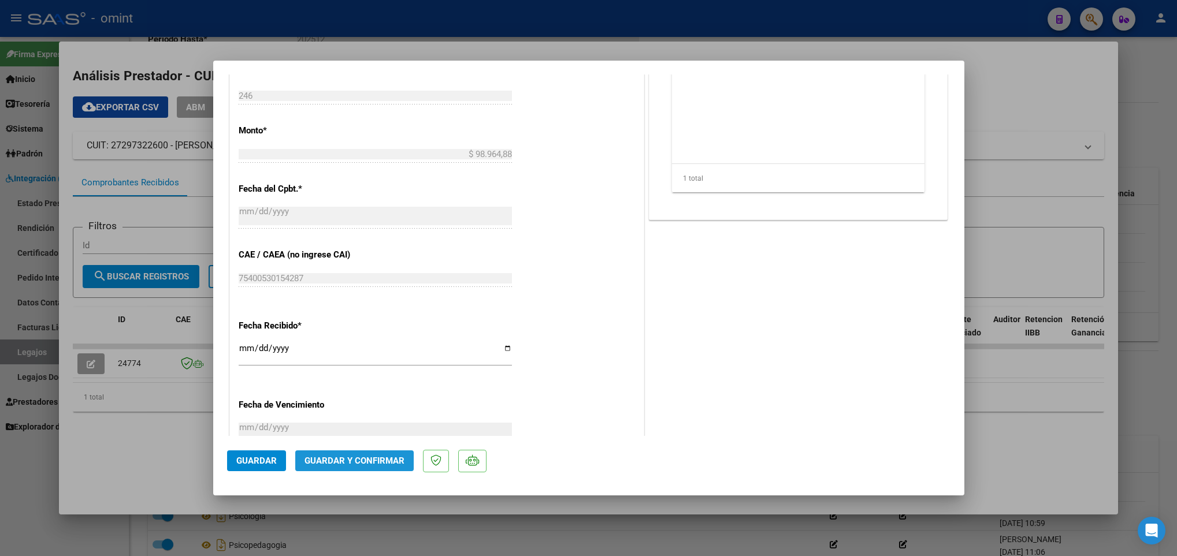
click at [377, 465] on span "Guardar y Confirmar" at bounding box center [355, 461] width 100 height 10
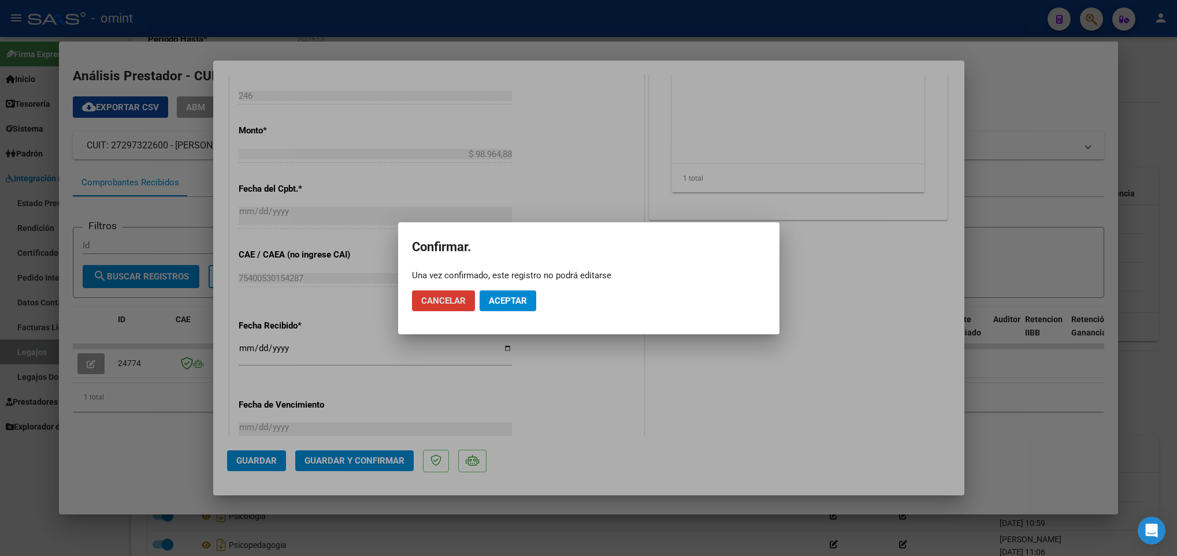
click at [515, 311] on mat-dialog-actions "Cancelar Aceptar" at bounding box center [589, 300] width 354 height 39
click at [520, 298] on span "Aceptar" at bounding box center [508, 301] width 38 height 10
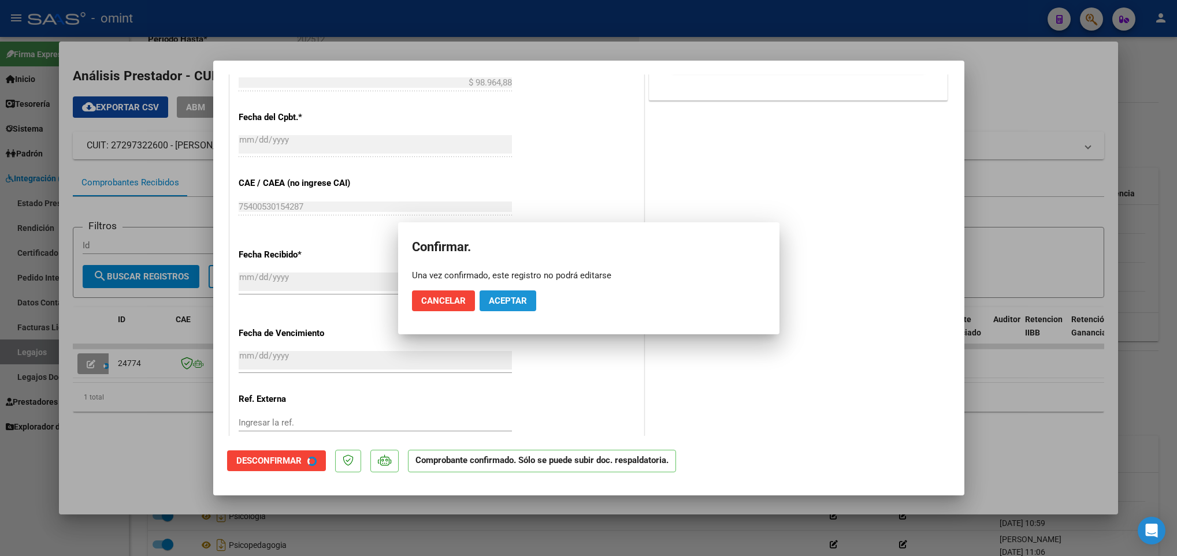
scroll to position [535, 0]
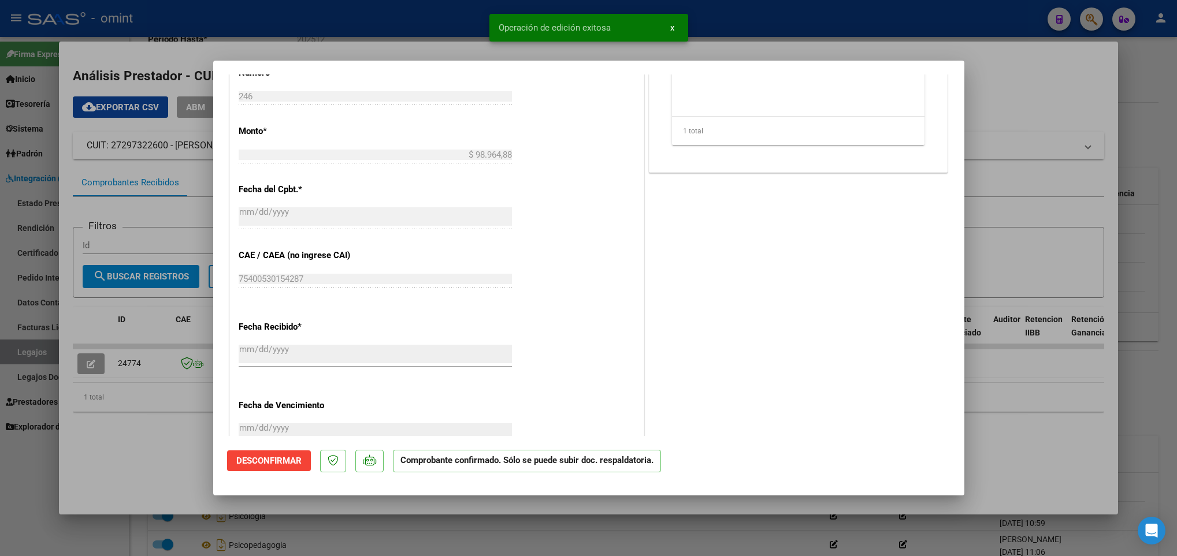
click at [455, 531] on div at bounding box center [588, 278] width 1177 height 556
type input "$ 0,00"
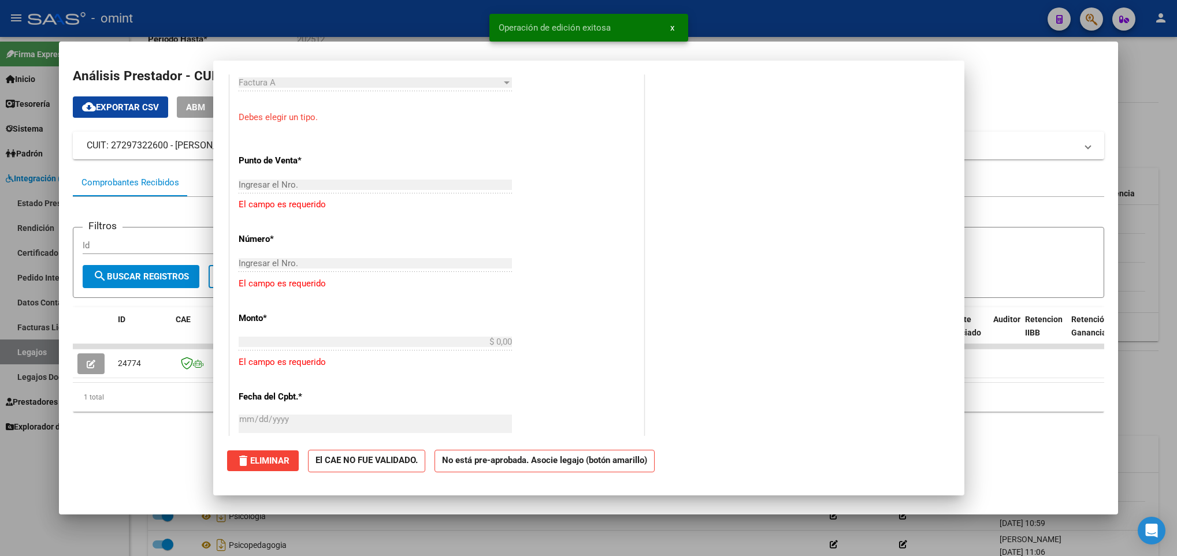
scroll to position [0, 0]
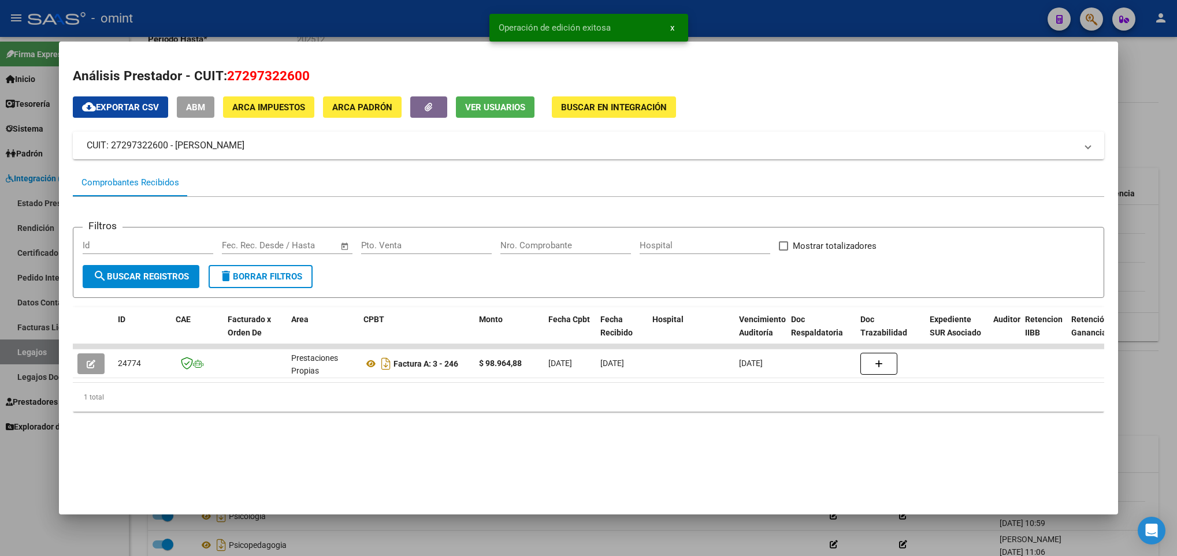
click at [455, 531] on div at bounding box center [588, 278] width 1177 height 556
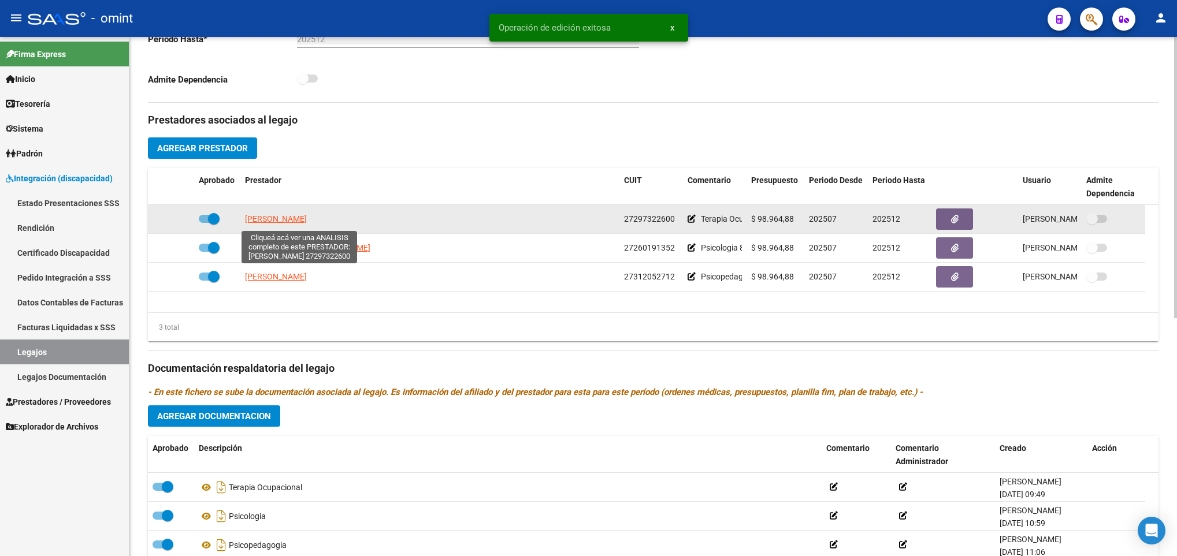
click at [307, 222] on span "RAPISARDA LAURA MARCELA" at bounding box center [276, 218] width 62 height 9
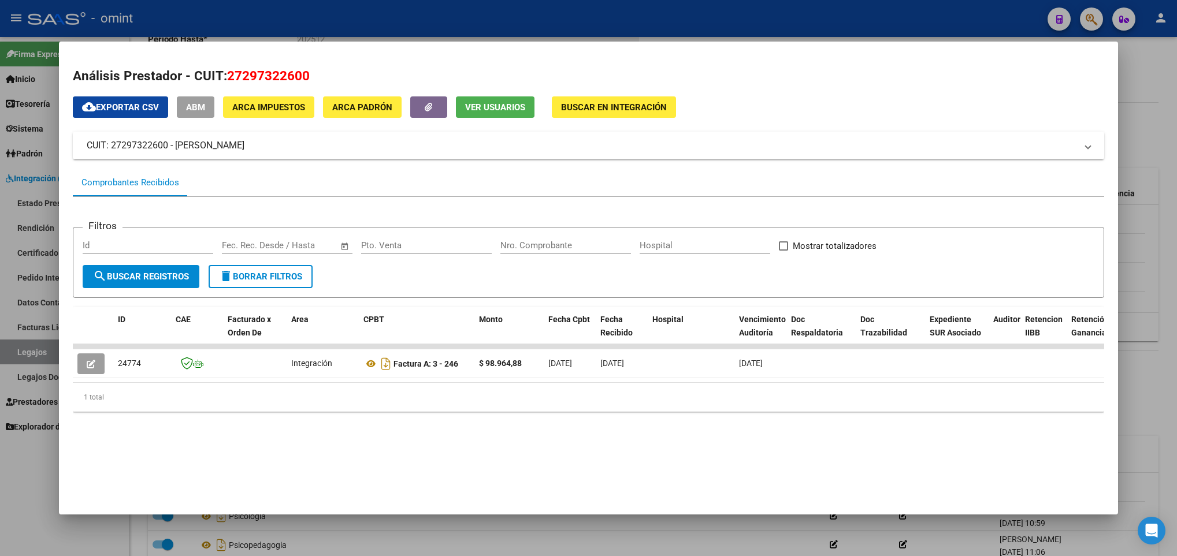
click at [470, 529] on div at bounding box center [588, 278] width 1177 height 556
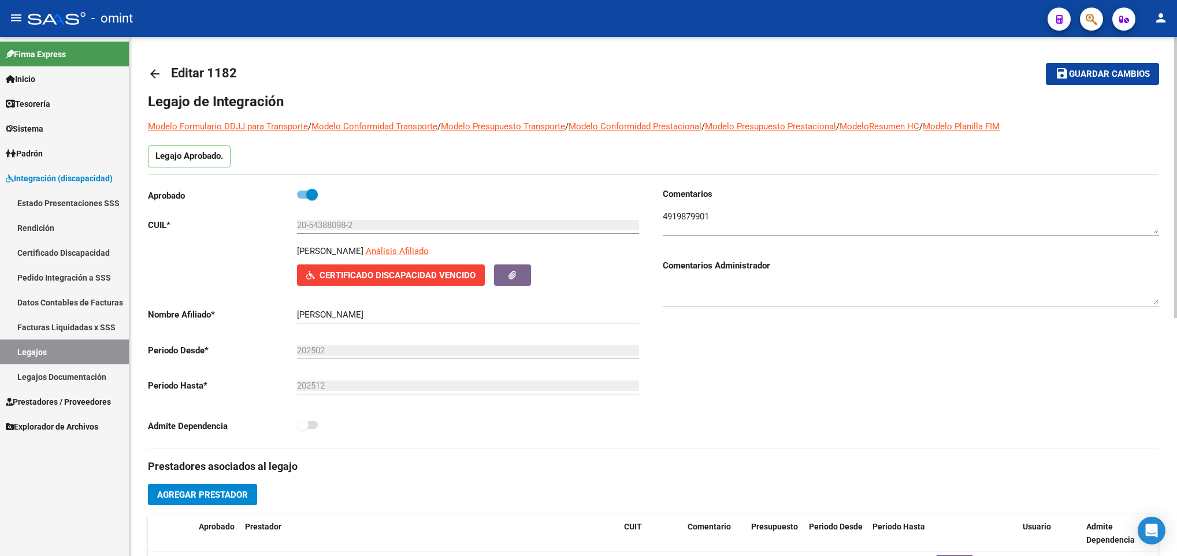
click at [151, 73] on mat-icon "arrow_back" at bounding box center [155, 74] width 14 height 14
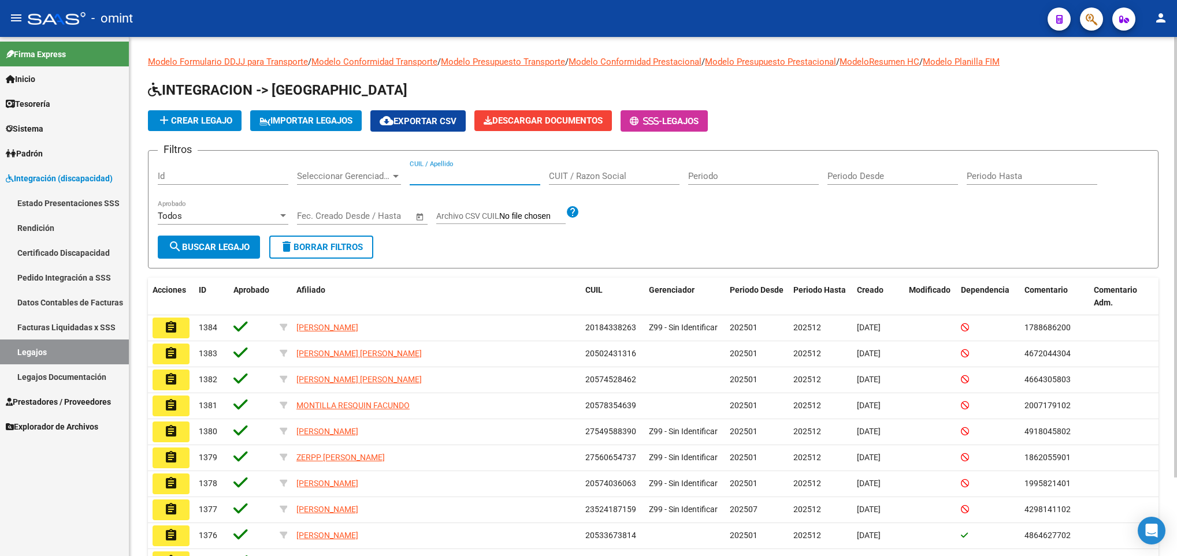
click at [424, 170] on div "CUIL / Apellido" at bounding box center [475, 172] width 131 height 25
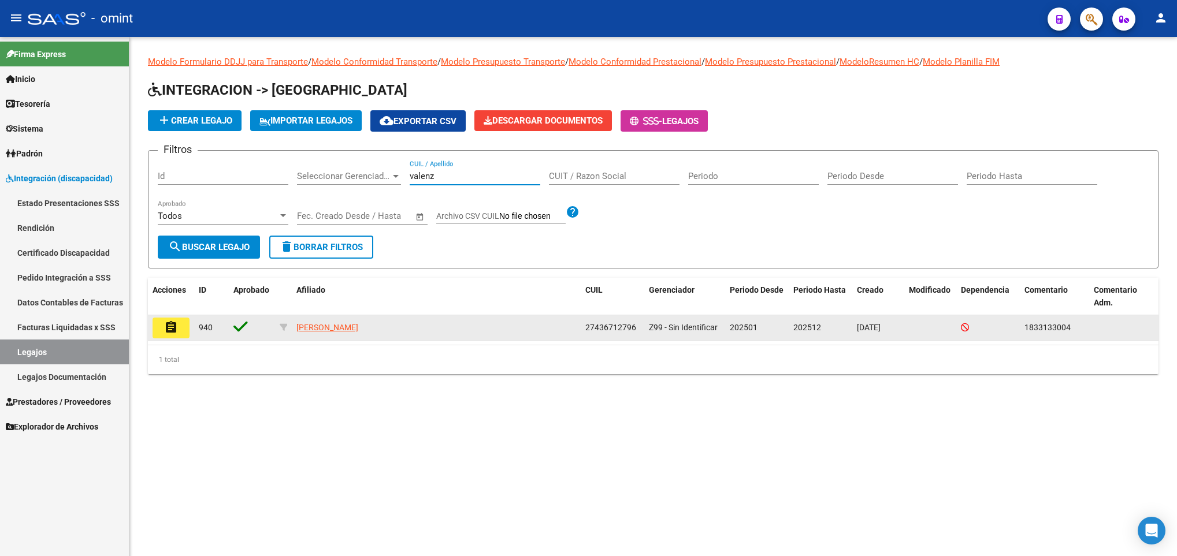
type input "valenz"
click at [179, 331] on button "assignment" at bounding box center [171, 328] width 37 height 21
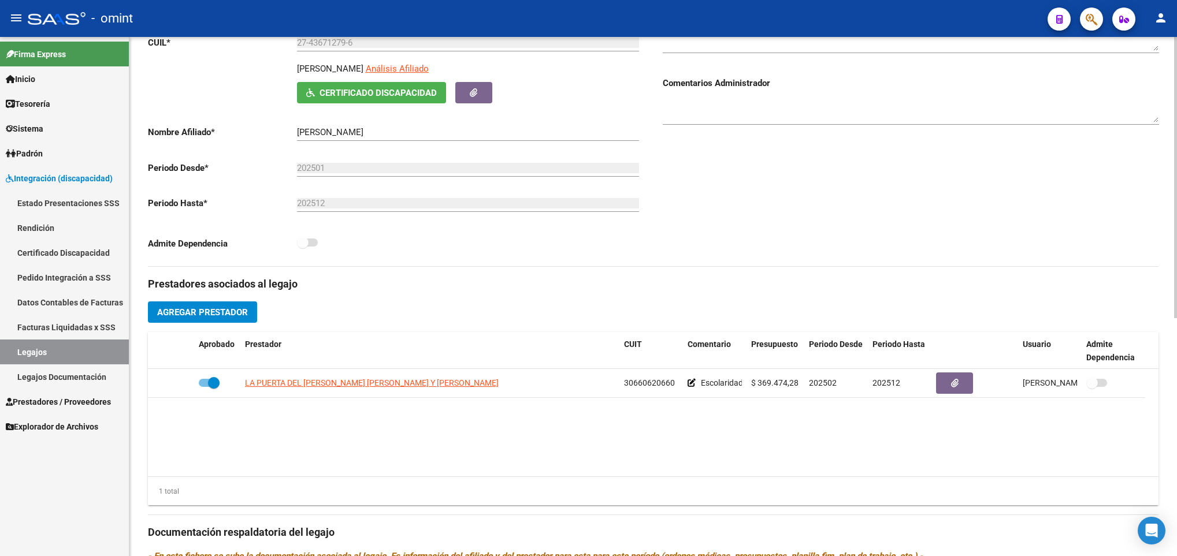
scroll to position [260, 0]
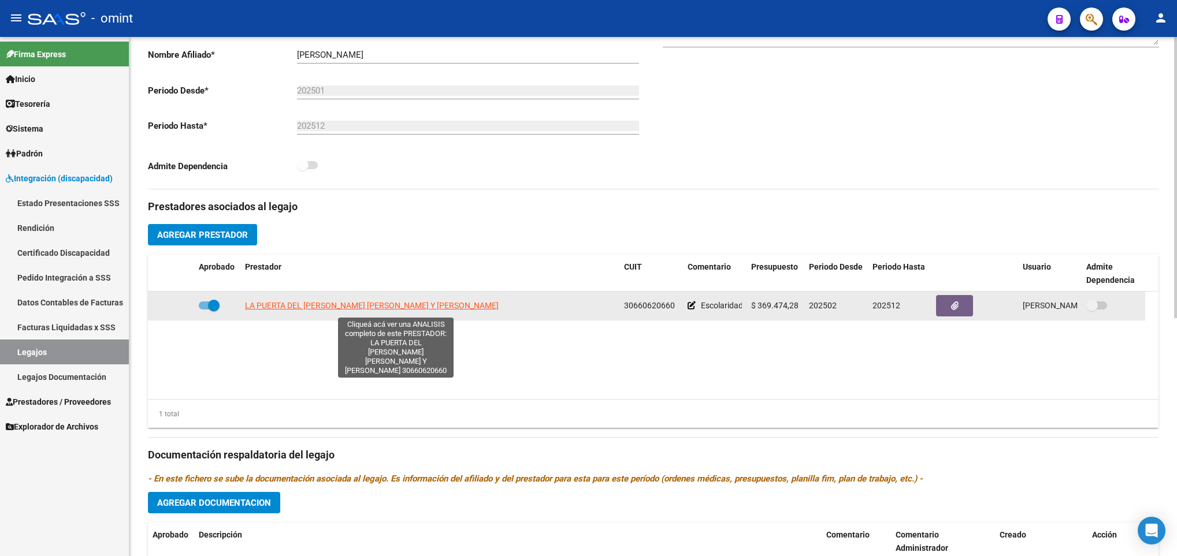
click at [398, 309] on span "LA PUERTA DEL SOL DE ROMERO DALIMENA SOLEDAD Y ROMERO ANDREA MARIA" at bounding box center [372, 305] width 254 height 9
type textarea "30660620660"
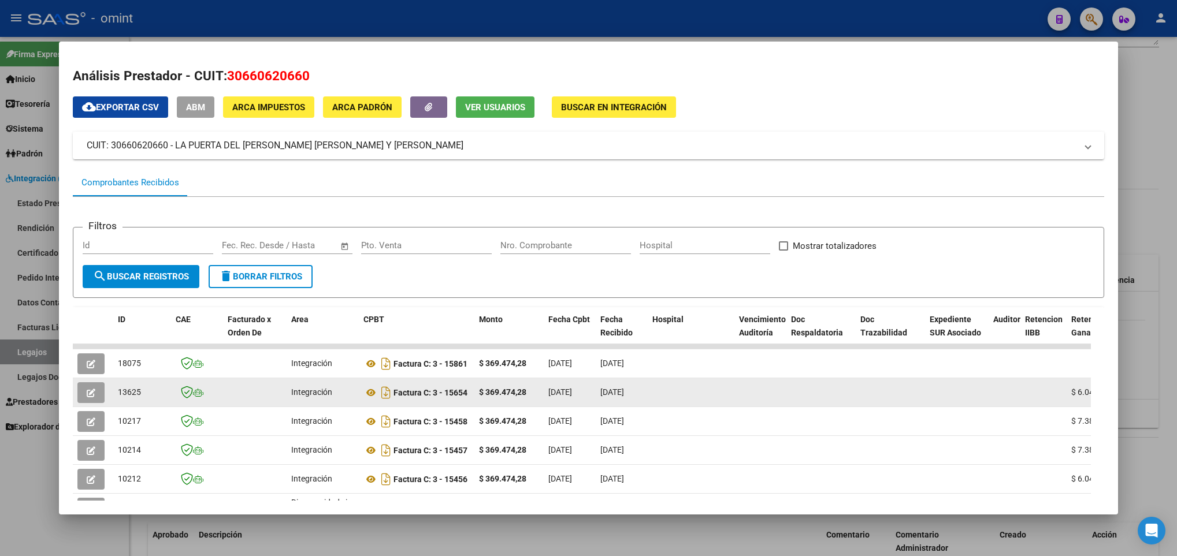
scroll to position [87, 0]
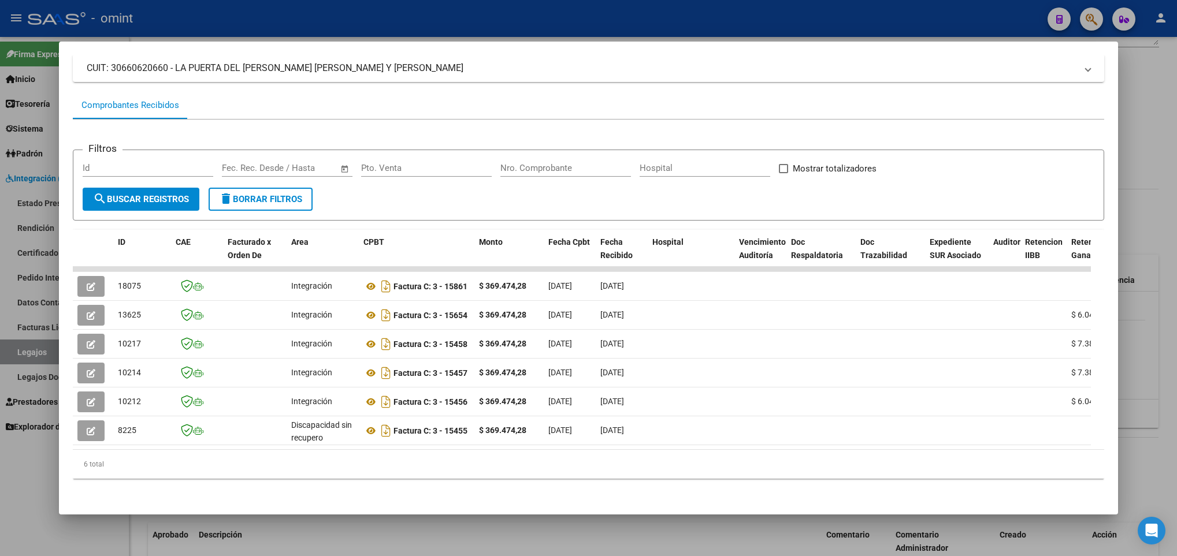
click at [361, 536] on div at bounding box center [588, 278] width 1177 height 556
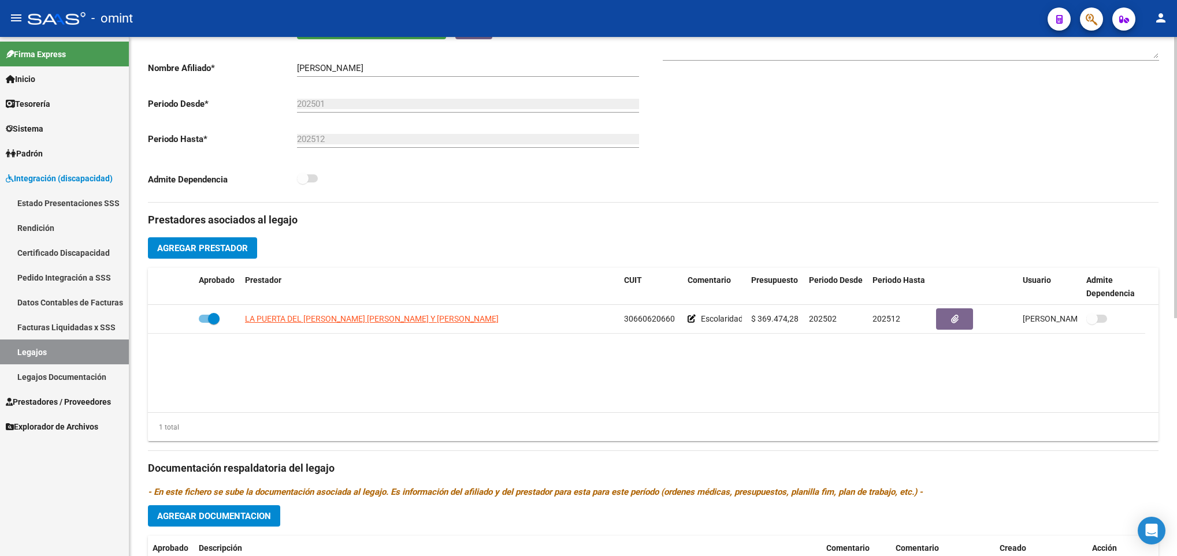
scroll to position [260, 0]
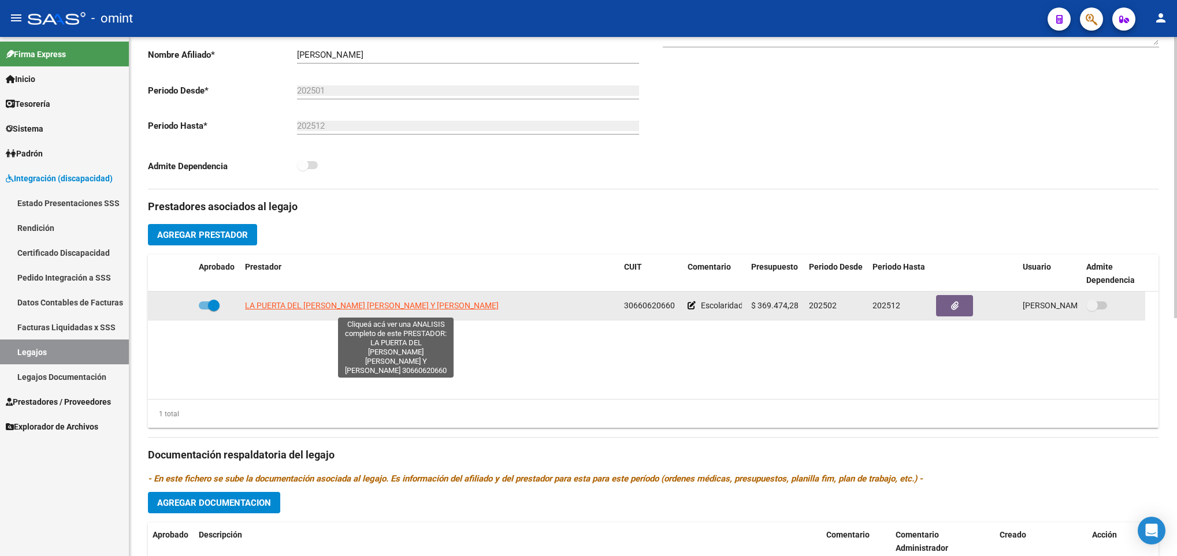
click at [410, 304] on span "LA PUERTA DEL SOL DE ROMERO DALIMENA SOLEDAD Y ROMERO ANDREA MARIA" at bounding box center [372, 305] width 254 height 9
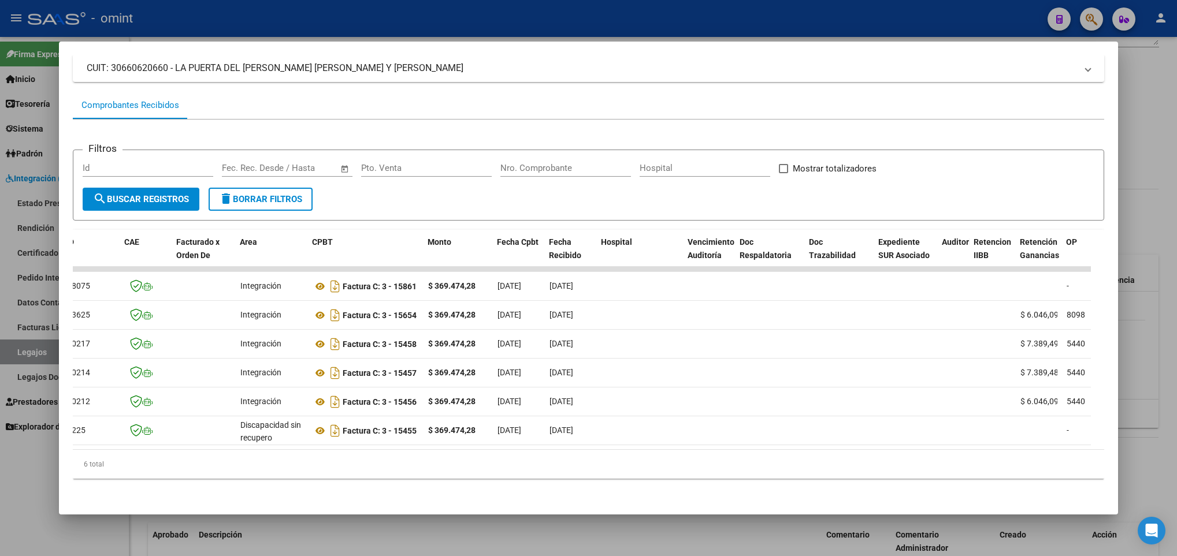
scroll to position [0, 0]
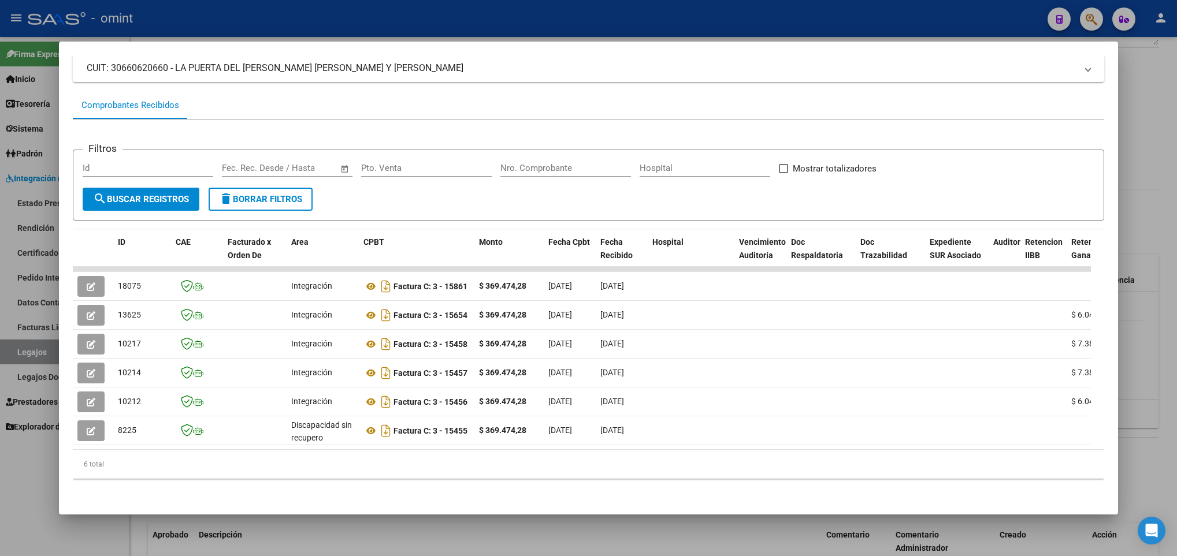
click at [219, 537] on div at bounding box center [588, 278] width 1177 height 556
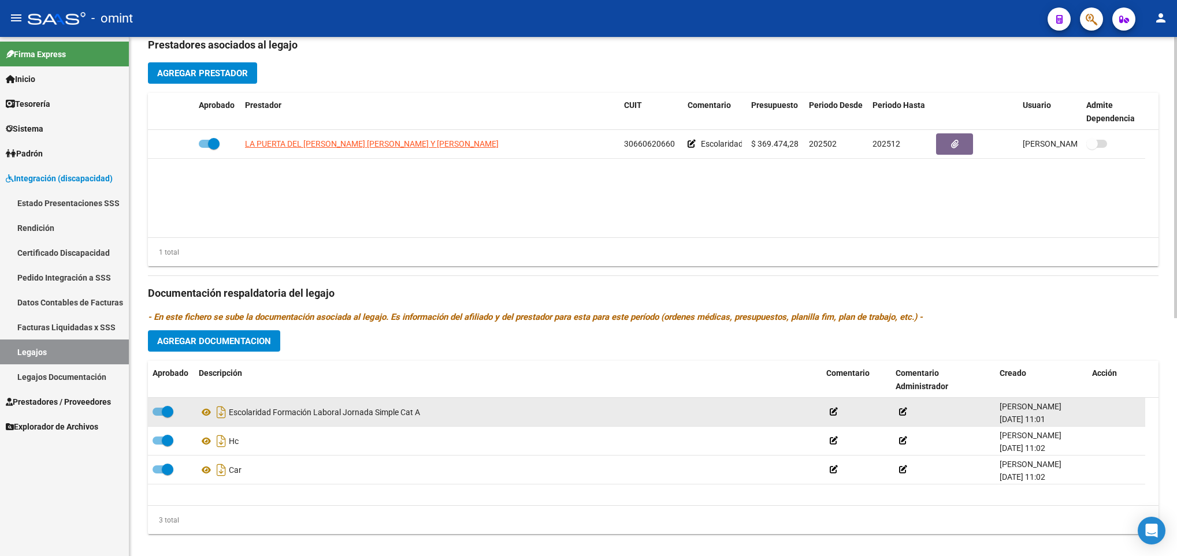
scroll to position [439, 0]
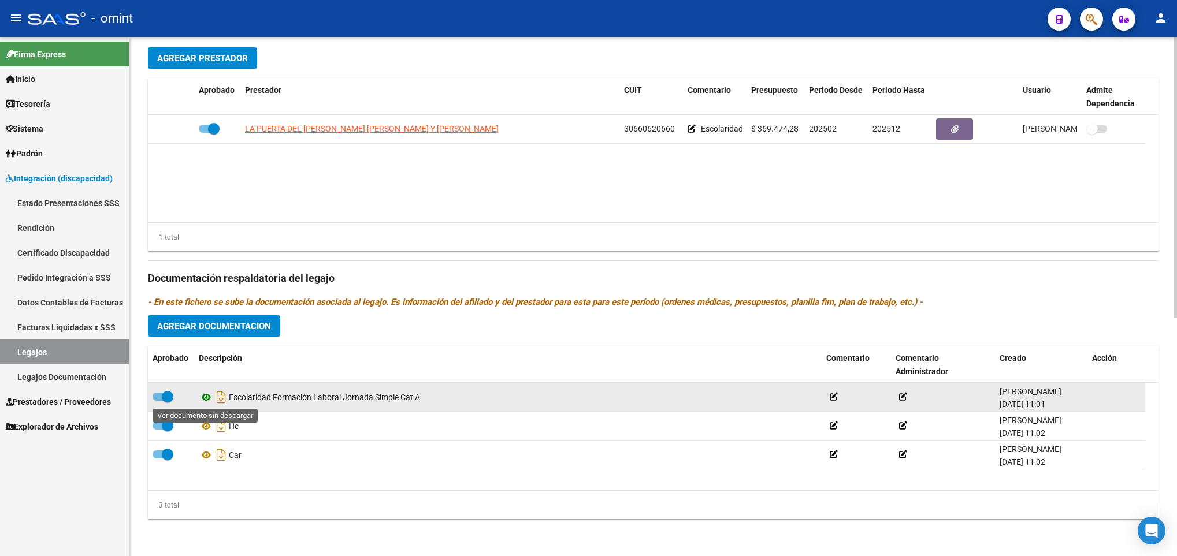
click at [203, 404] on icon at bounding box center [206, 398] width 15 height 14
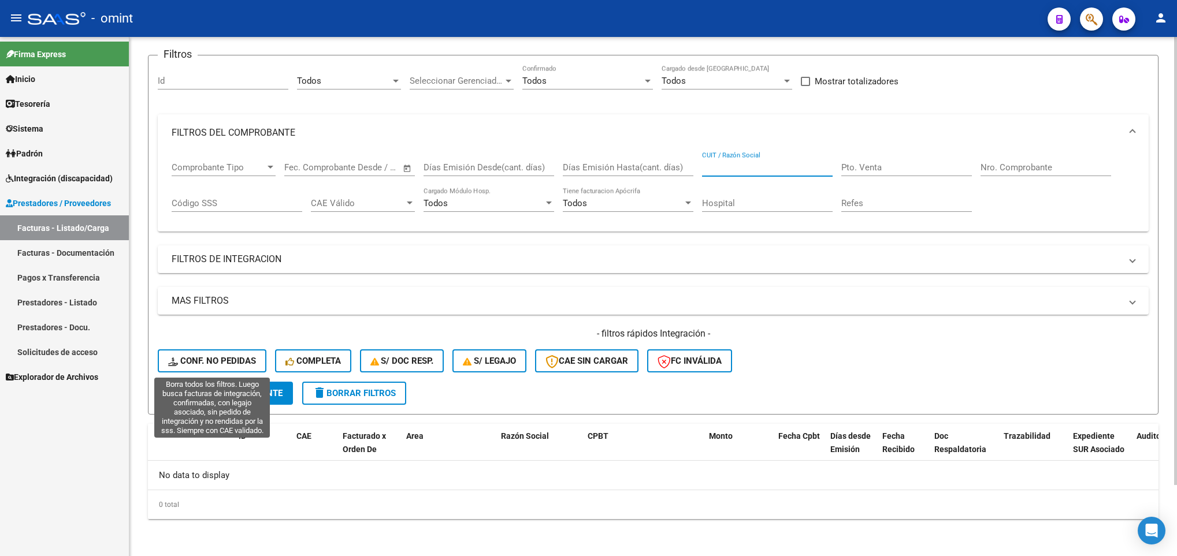
click at [205, 358] on span "Conf. no pedidas" at bounding box center [212, 361] width 88 height 10
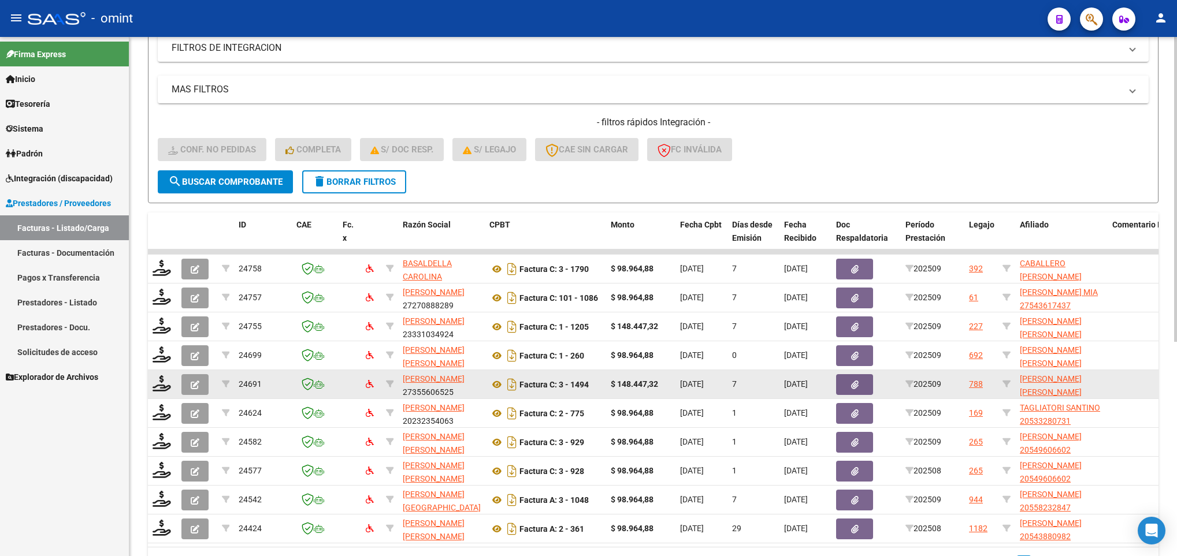
scroll to position [342, 0]
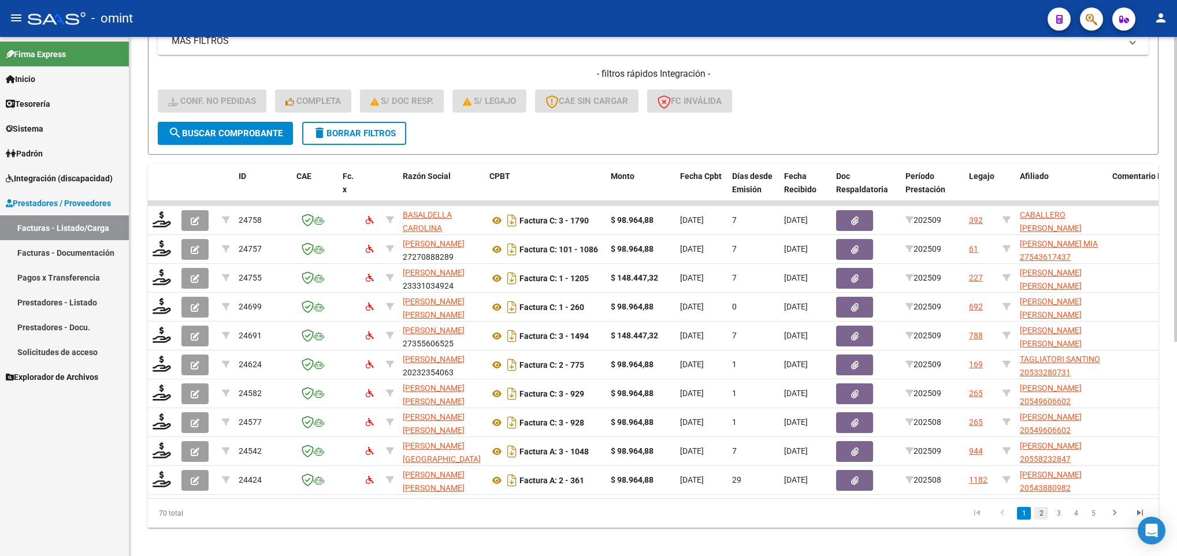
click at [1041, 520] on link "2" at bounding box center [1041, 513] width 14 height 13
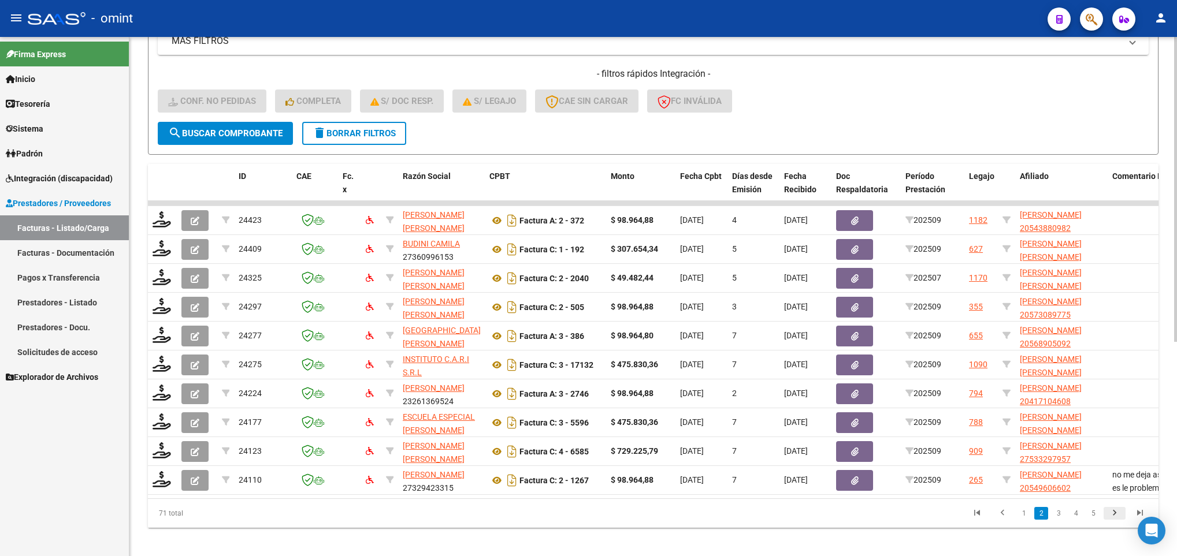
click at [1116, 522] on icon "go to next page" at bounding box center [1114, 515] width 15 height 14
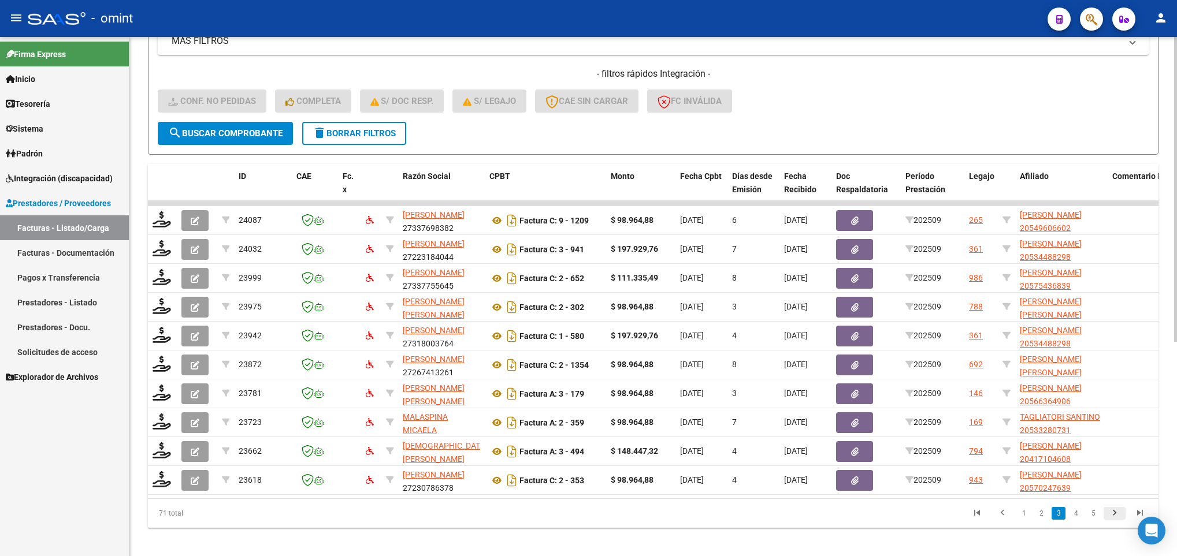
click at [1123, 520] on link "go to next page" at bounding box center [1115, 513] width 22 height 13
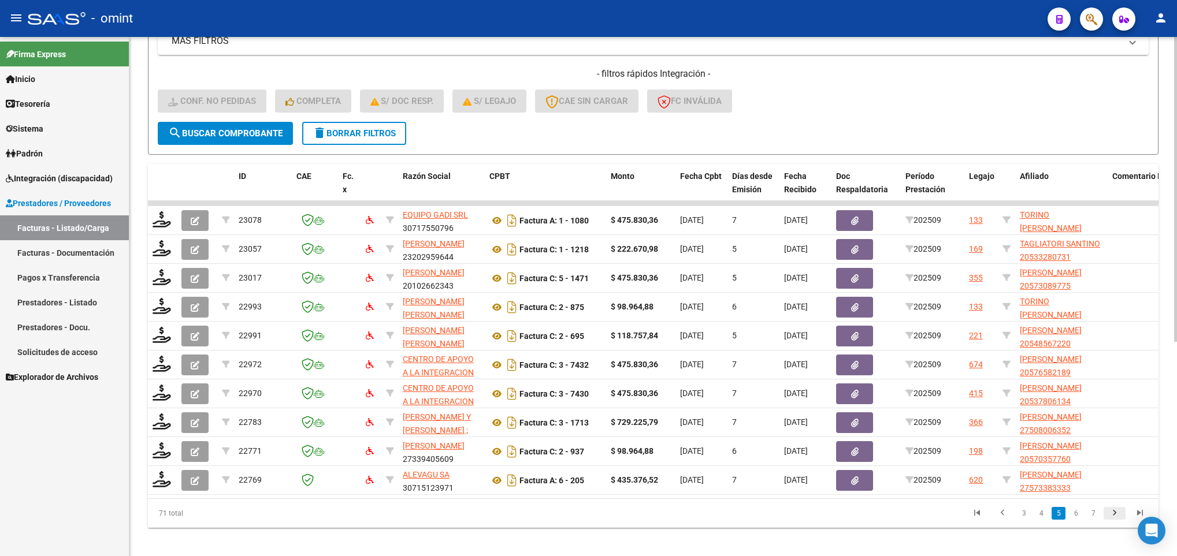
click at [1123, 520] on link "go to next page" at bounding box center [1115, 513] width 22 height 13
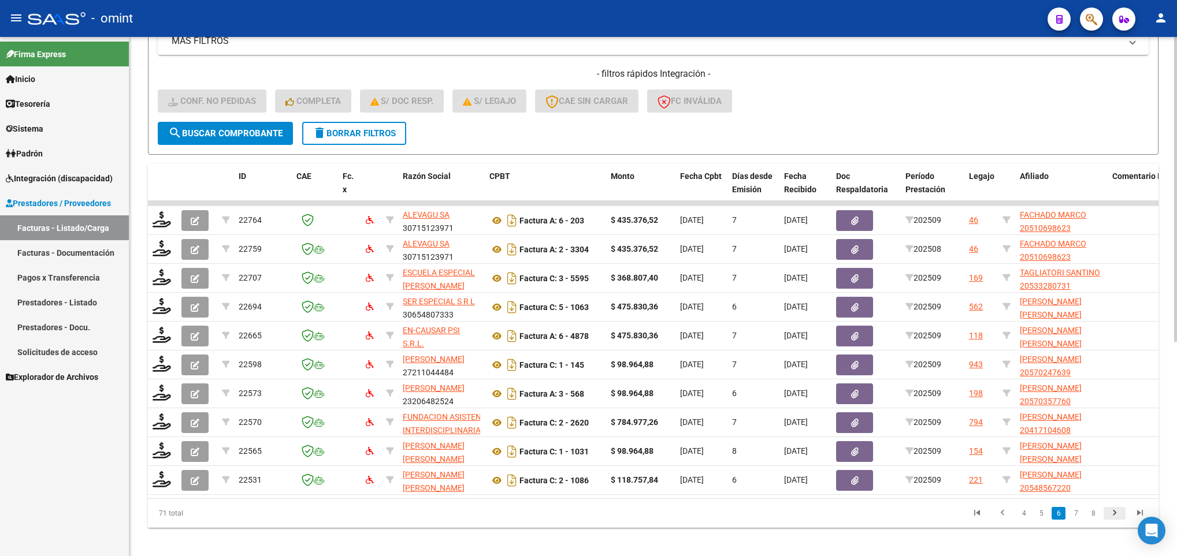
click at [1123, 520] on link "go to next page" at bounding box center [1115, 513] width 22 height 13
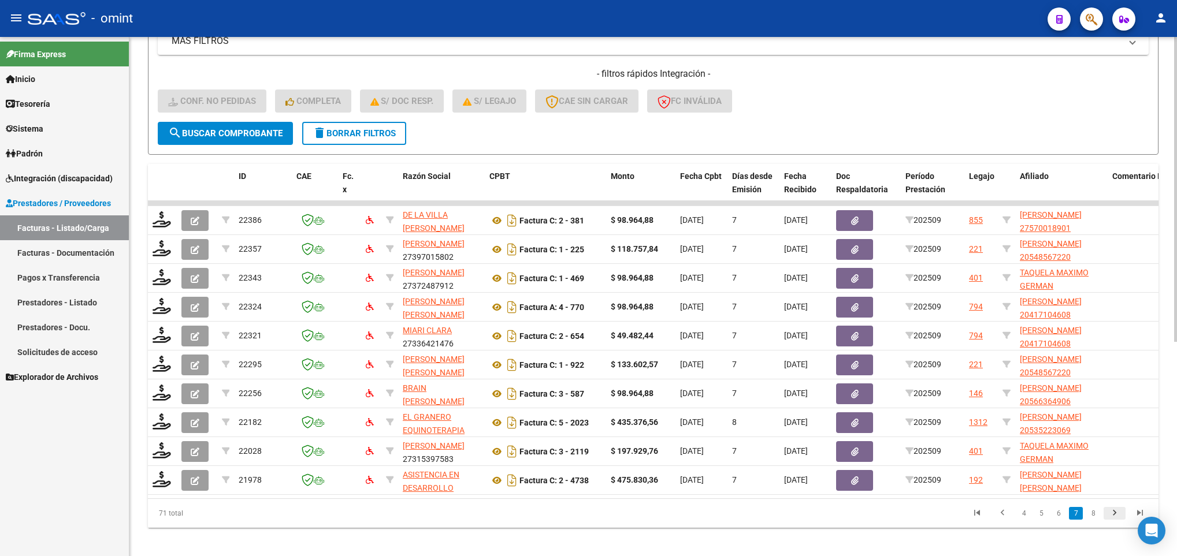
click at [1123, 520] on link "go to next page" at bounding box center [1115, 513] width 22 height 13
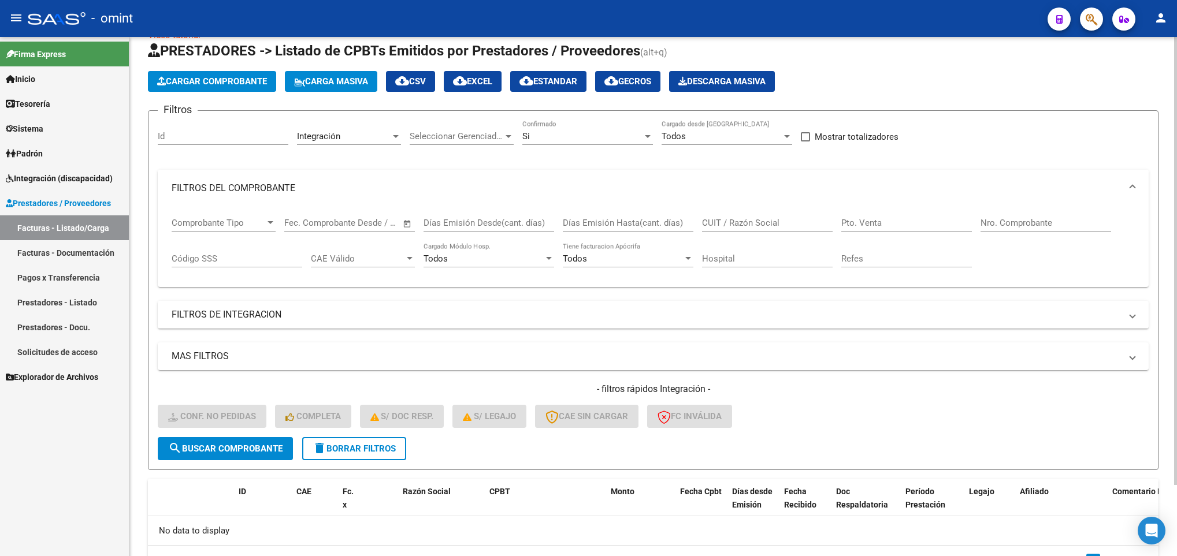
scroll to position [0, 0]
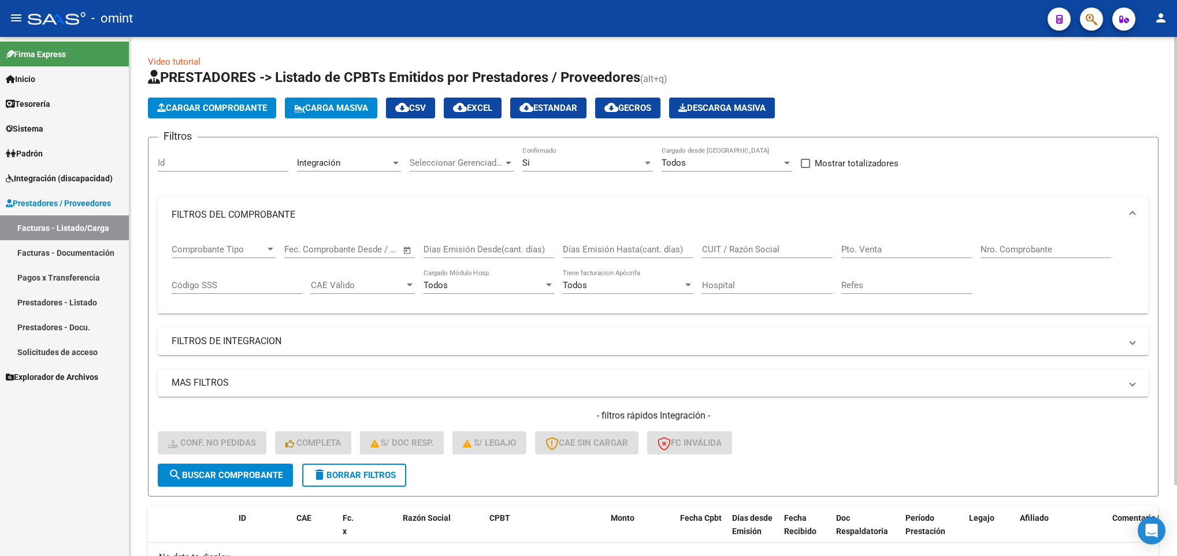
click at [763, 244] on div "CUIT / Razón Social" at bounding box center [767, 245] width 131 height 25
paste input "27337755645"
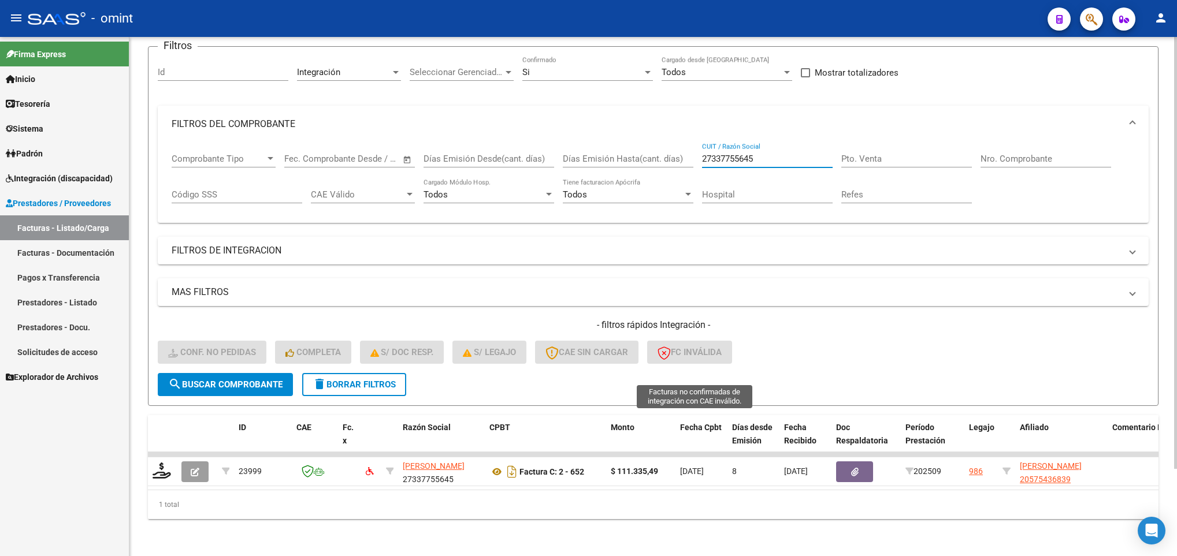
scroll to position [105, 0]
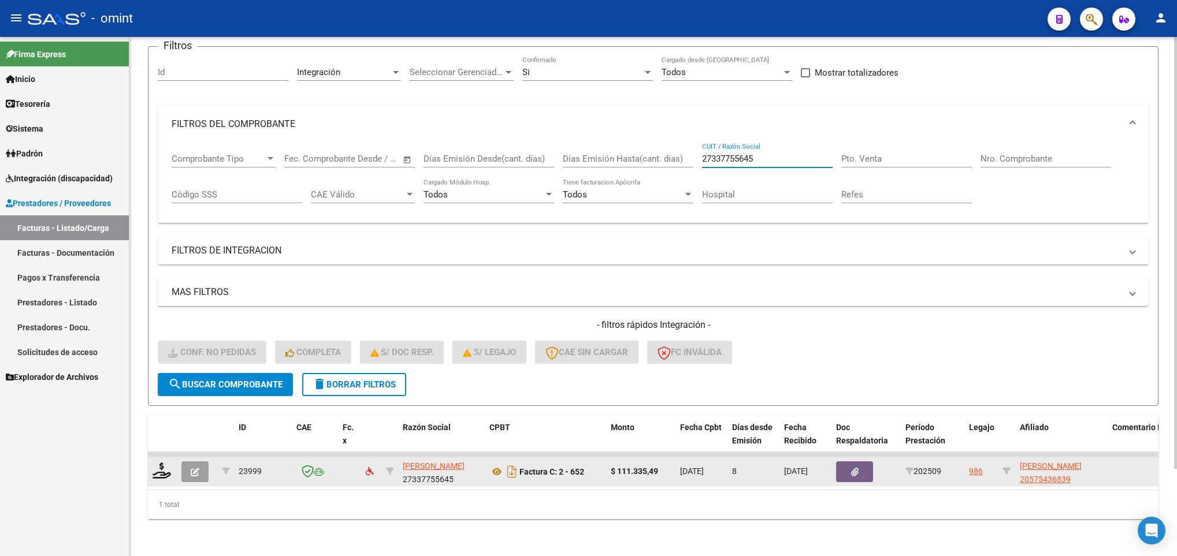
type input "27337755645"
click at [191, 468] on icon "button" at bounding box center [195, 472] width 9 height 9
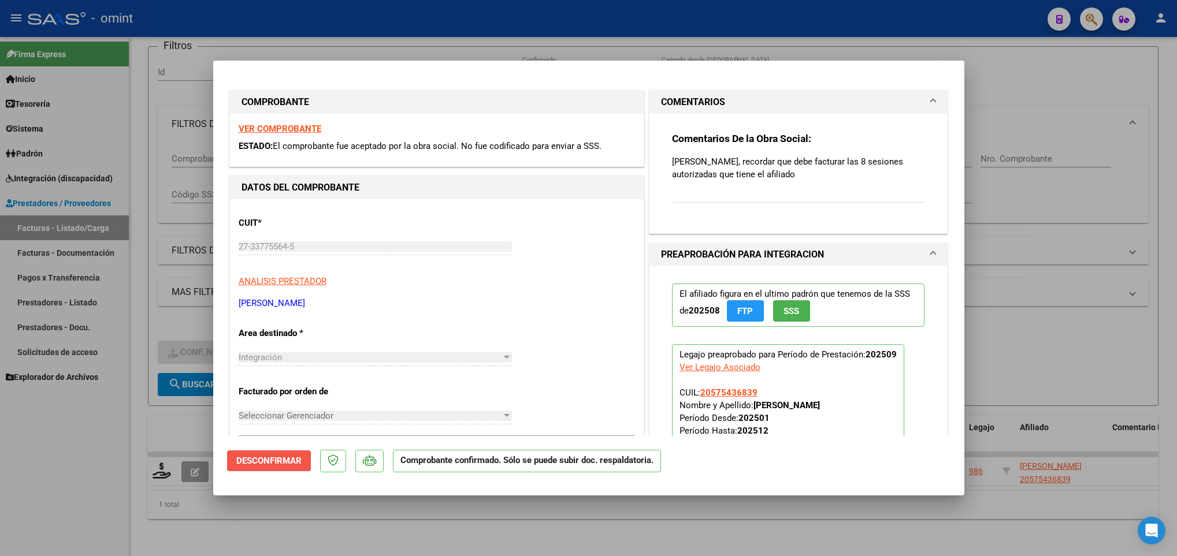
click at [274, 458] on span "Desconfirmar" at bounding box center [268, 461] width 65 height 10
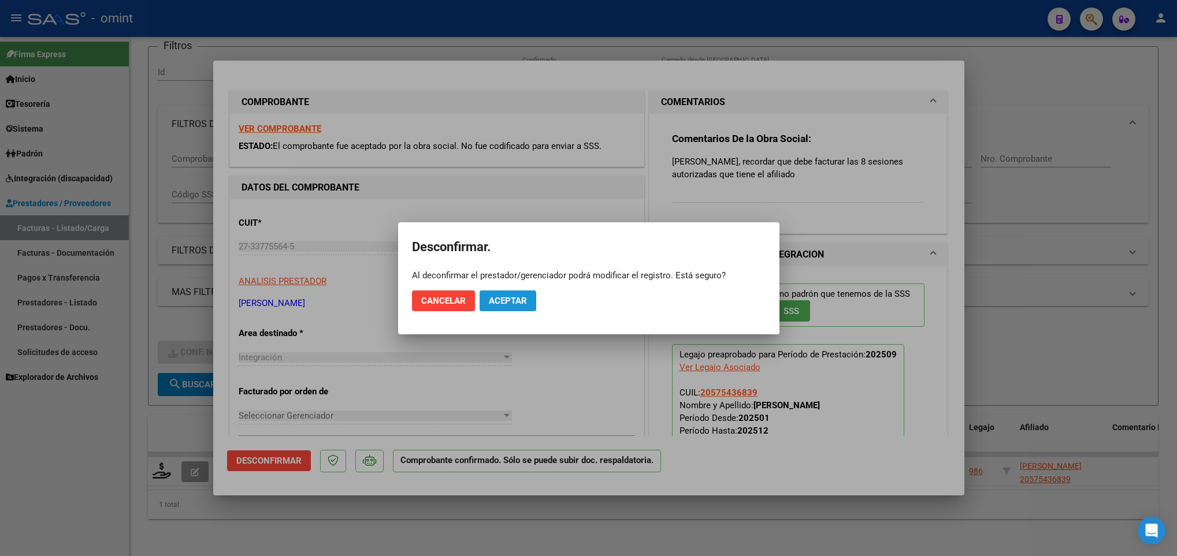
click at [499, 302] on span "Aceptar" at bounding box center [508, 301] width 38 height 10
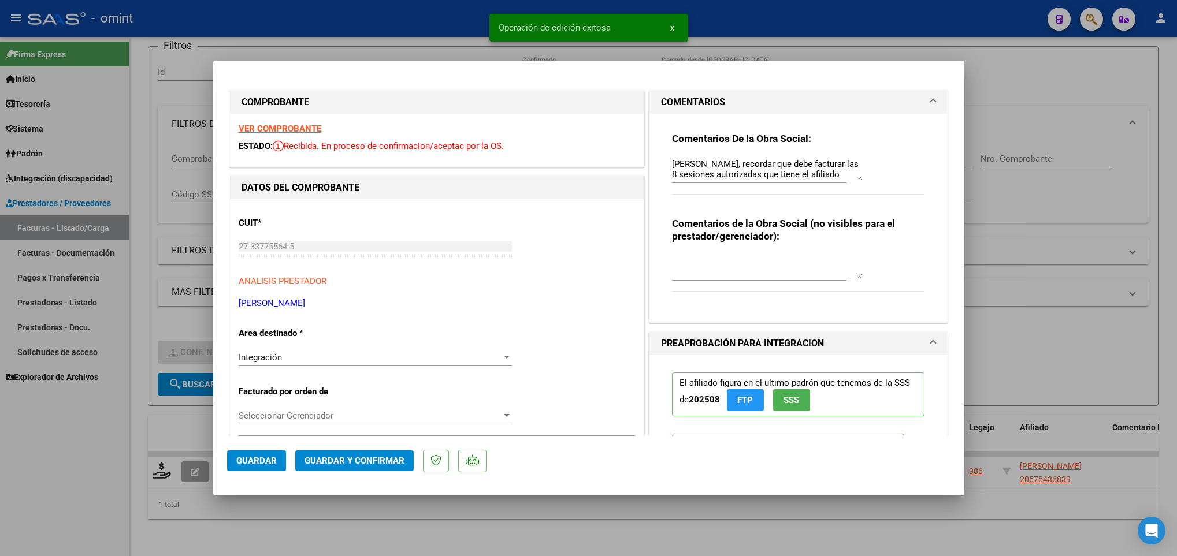
click at [704, 160] on textarea "Estimada, recordar que debe facturar las 8 sesiones autorizadas que tiene el af…" at bounding box center [767, 169] width 191 height 23
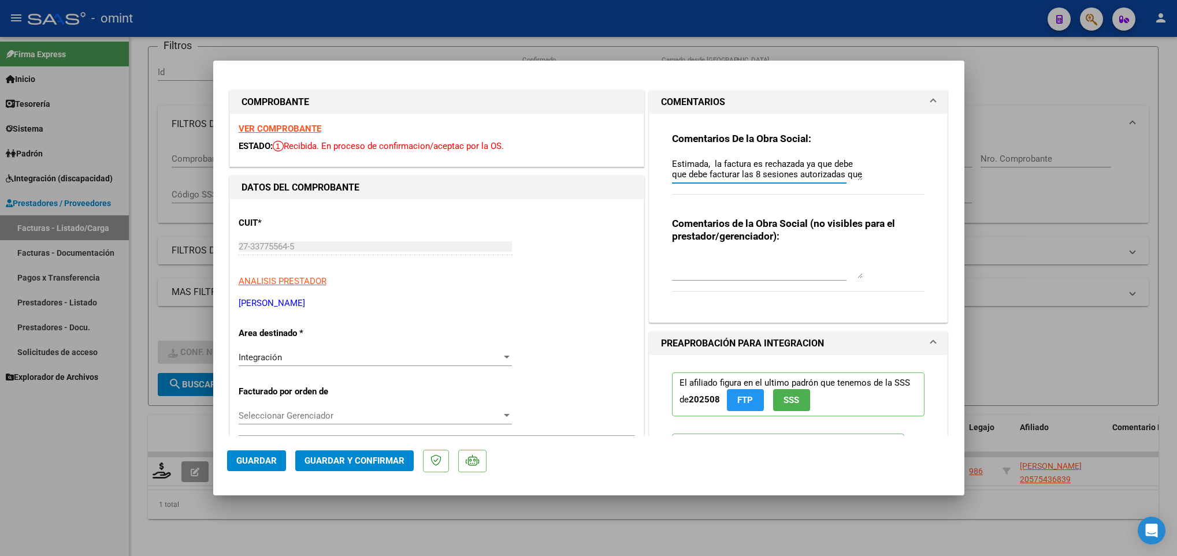
scroll to position [10, 0]
click at [804, 170] on textarea "Estimada, la factura es rechazada ya que debe que debe facturar las 8 sesiones …" at bounding box center [767, 169] width 191 height 23
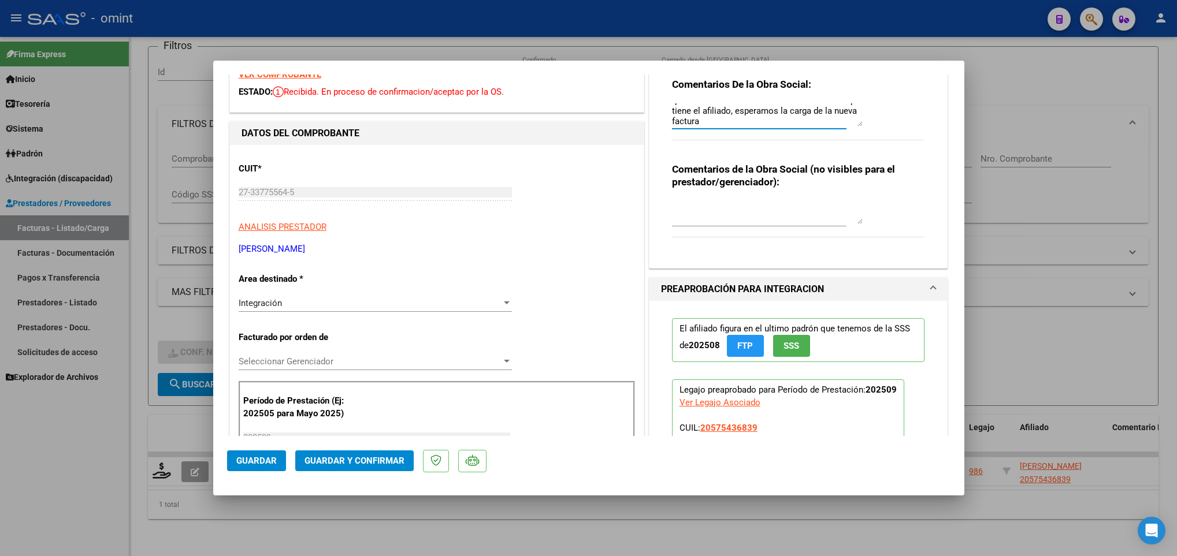
scroll to position [173, 0]
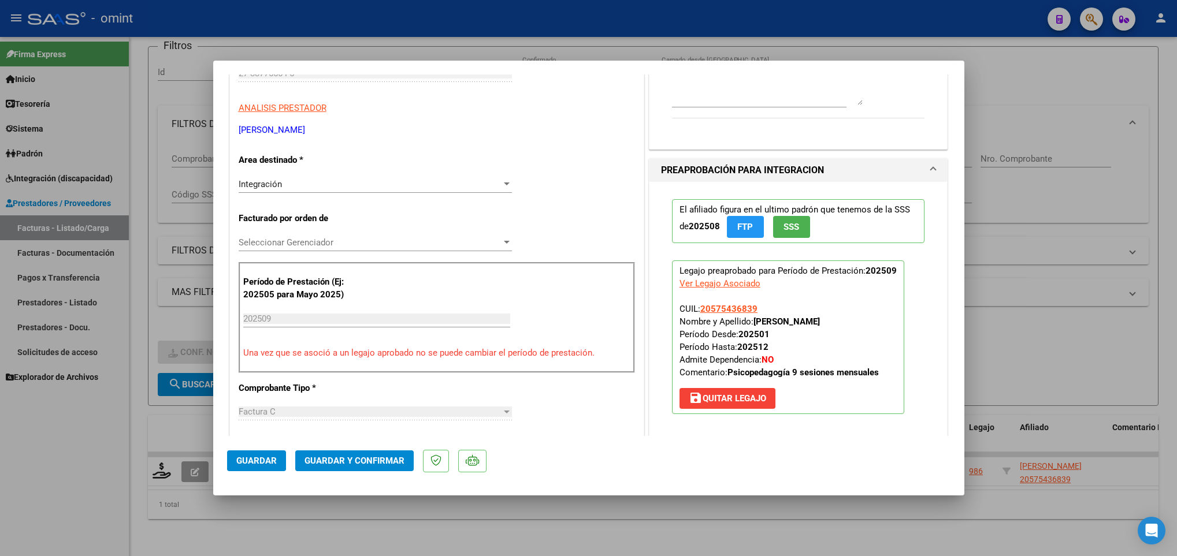
type textarea "Estimada, la factura es rechazada ya que debe que debe facturar las 8 sesiones …"
click at [428, 185] on div "Integración" at bounding box center [370, 184] width 263 height 10
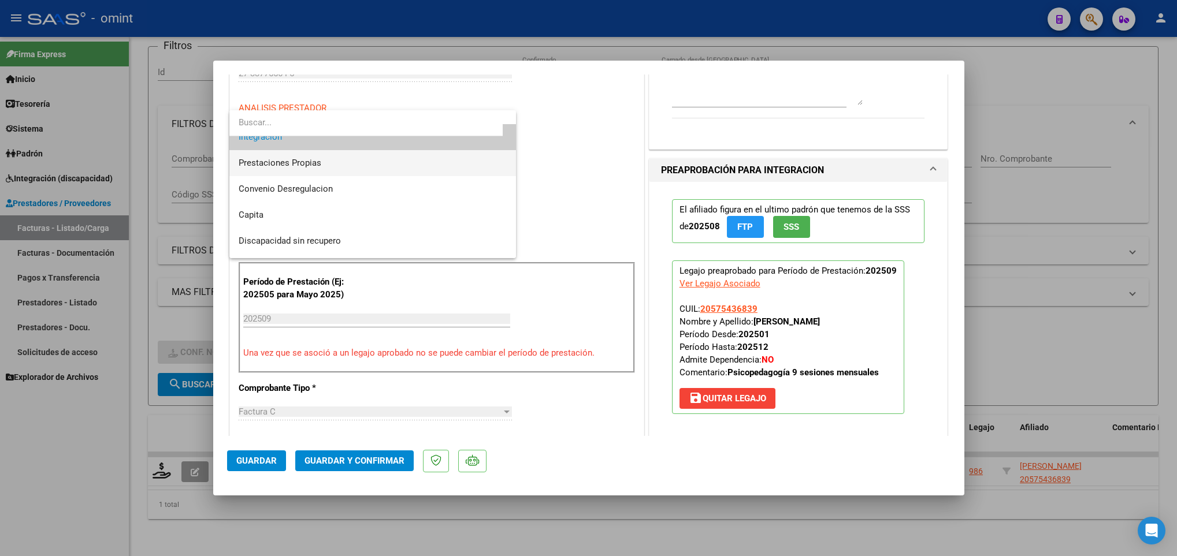
scroll to position [112, 0]
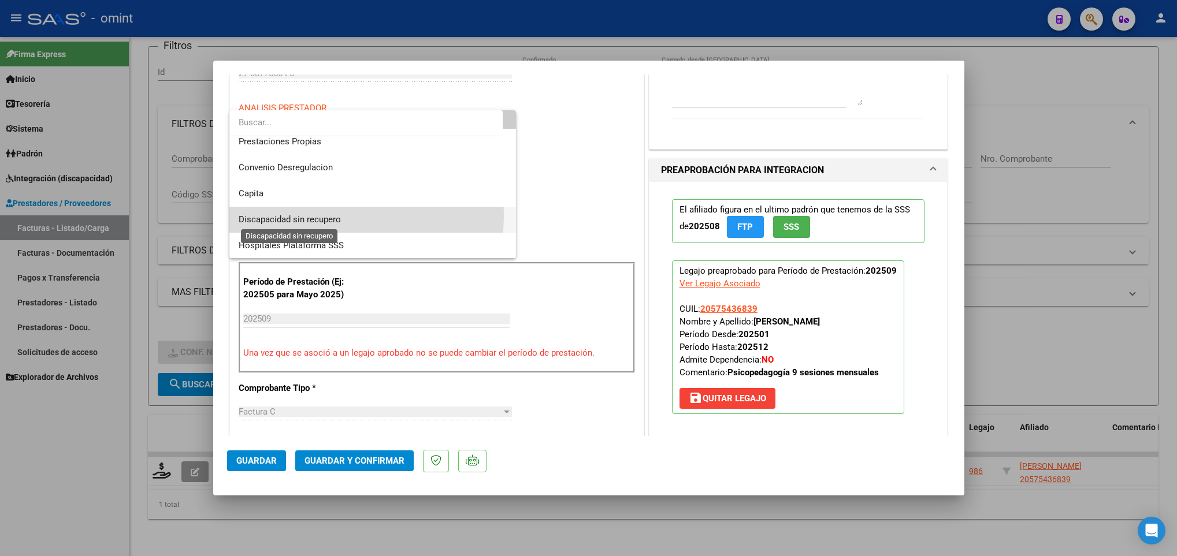
click at [299, 215] on span "Discapacidad sin recupero" at bounding box center [290, 219] width 102 height 10
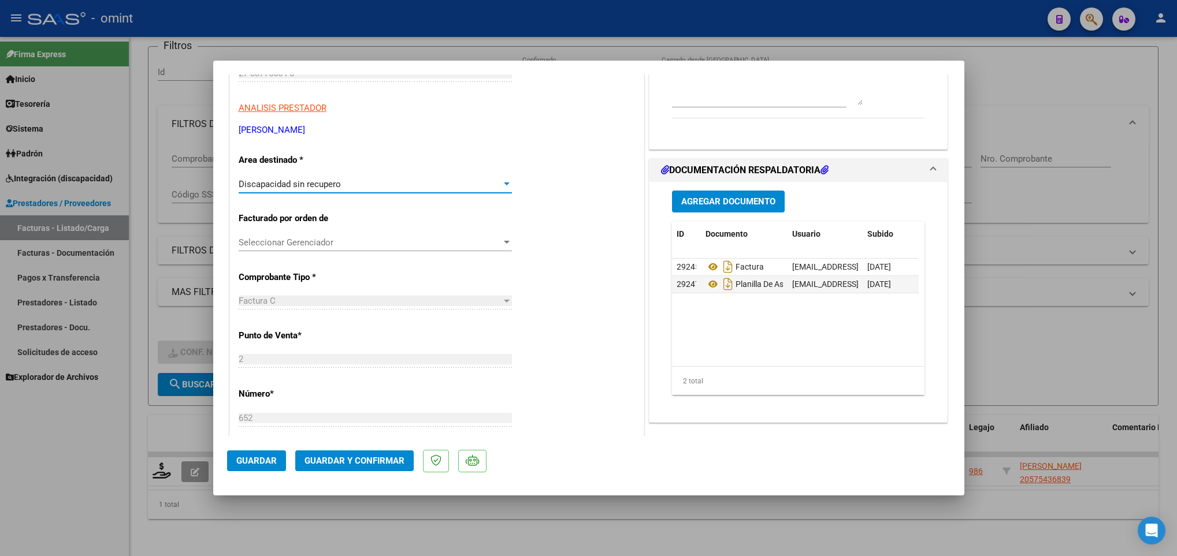
click at [376, 460] on span "Guardar y Confirmar" at bounding box center [355, 461] width 100 height 10
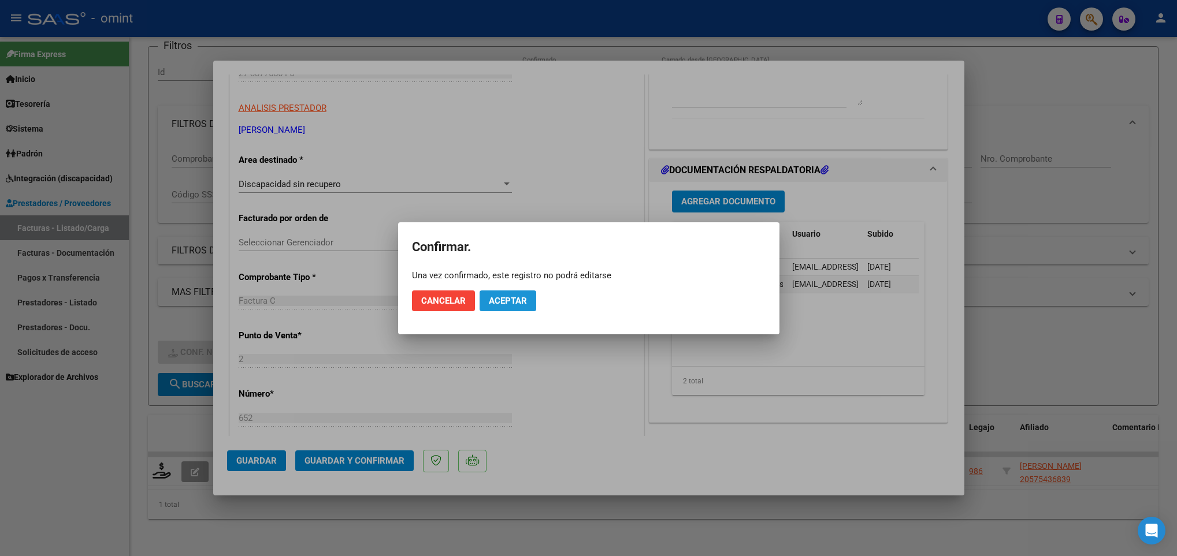
click at [518, 302] on span "Aceptar" at bounding box center [508, 301] width 38 height 10
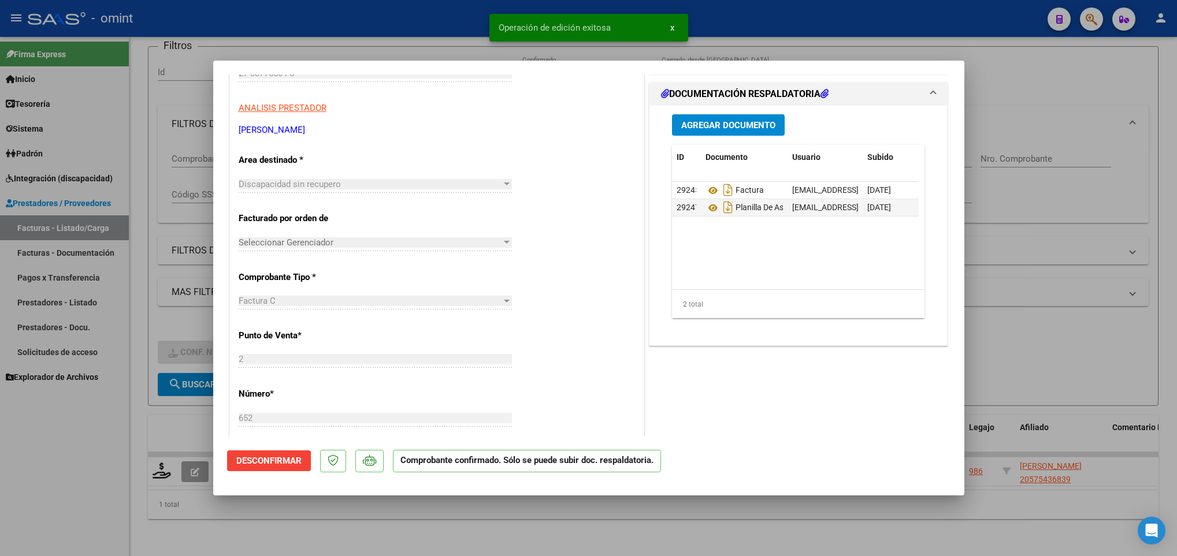
click at [452, 535] on div at bounding box center [588, 278] width 1177 height 556
type input "$ 0,00"
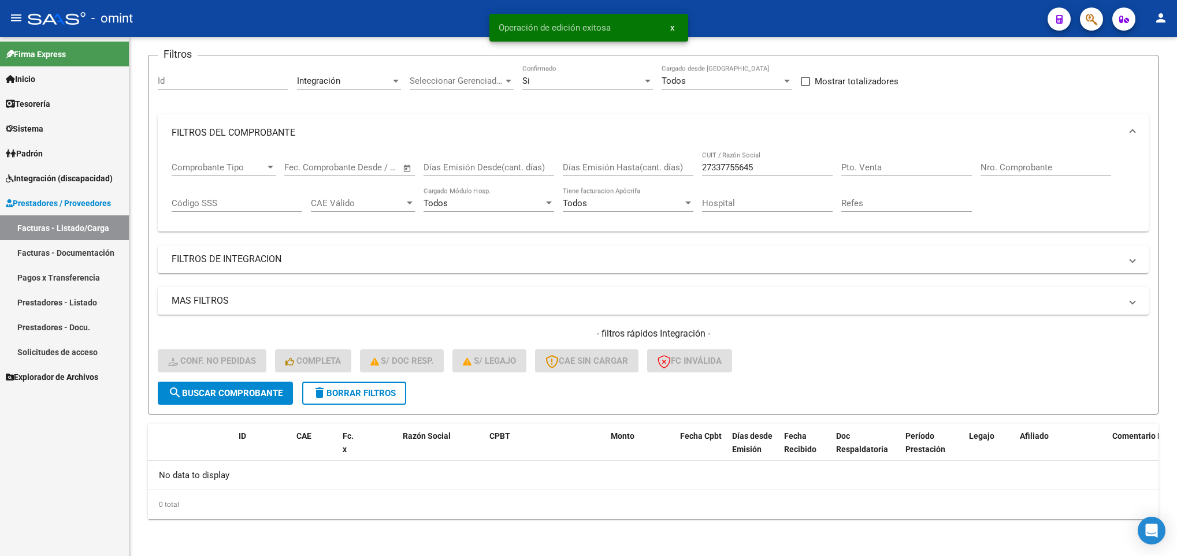
scroll to position [83, 0]
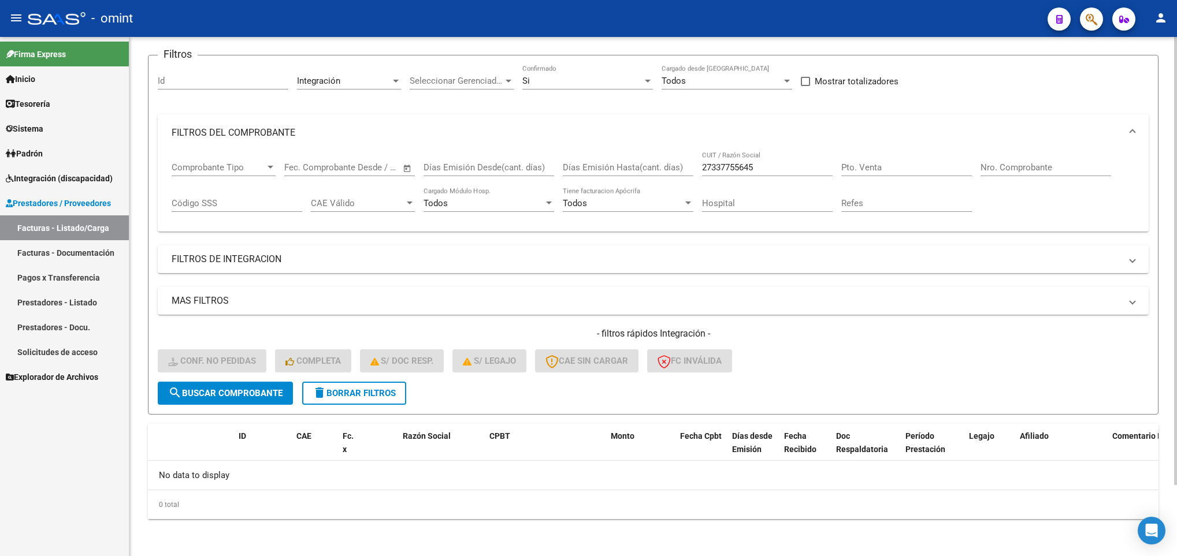
click at [375, 392] on span "delete Borrar Filtros" at bounding box center [354, 393] width 83 height 10
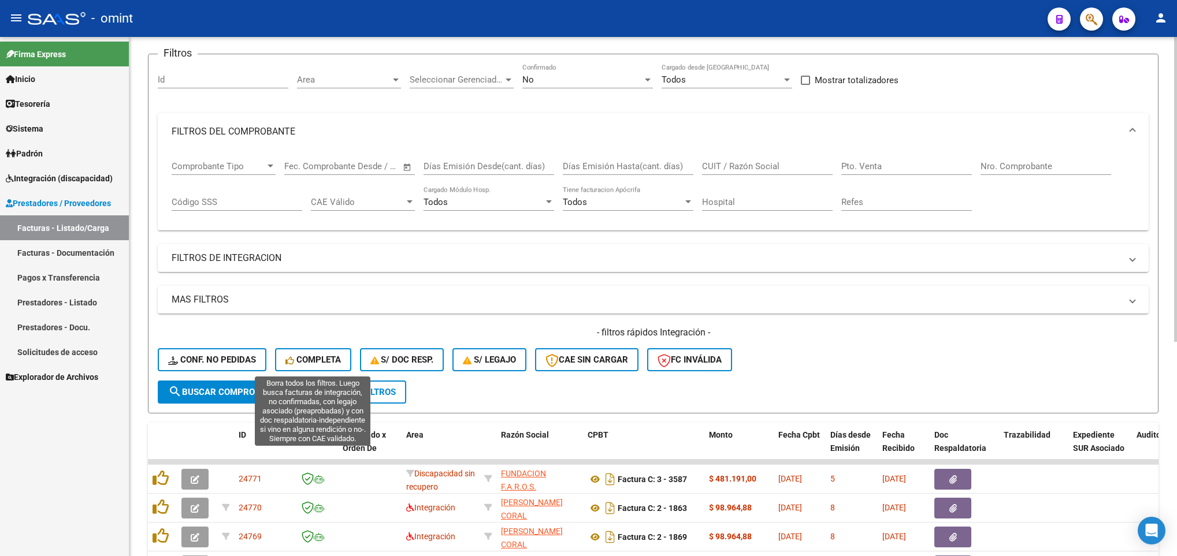
click at [306, 355] on span "Completa" at bounding box center [312, 360] width 55 height 10
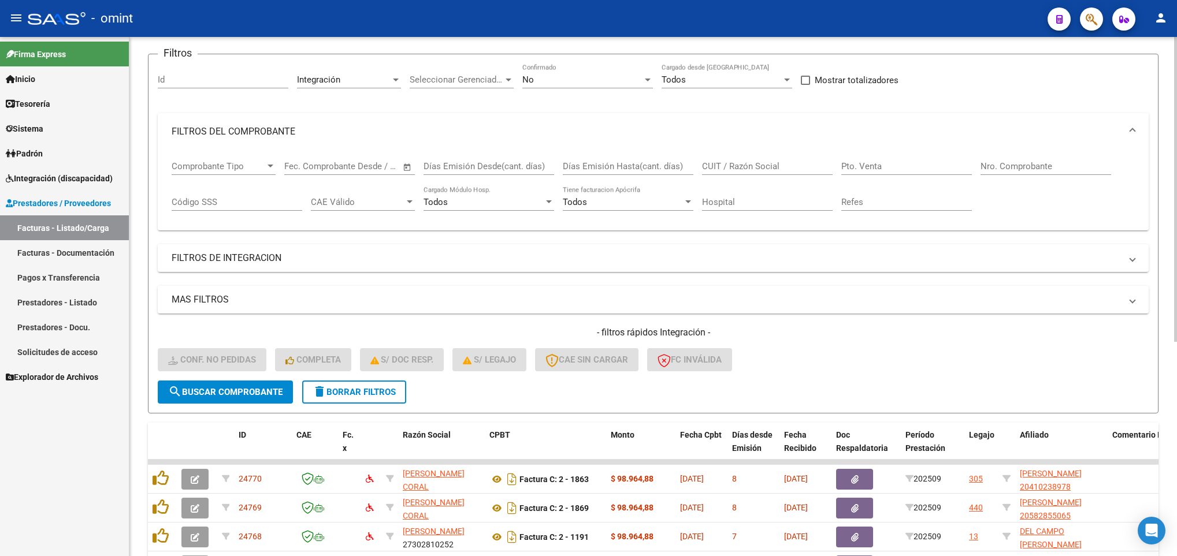
click at [371, 401] on button "delete Borrar Filtros" at bounding box center [354, 392] width 104 height 23
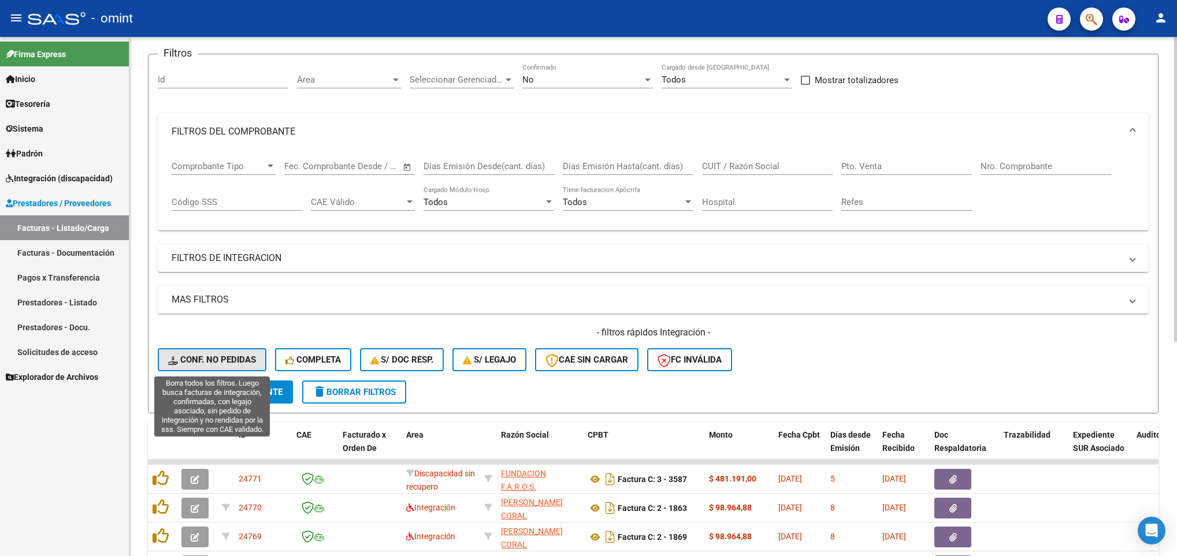
click at [226, 359] on span "Conf. no pedidas" at bounding box center [212, 360] width 88 height 10
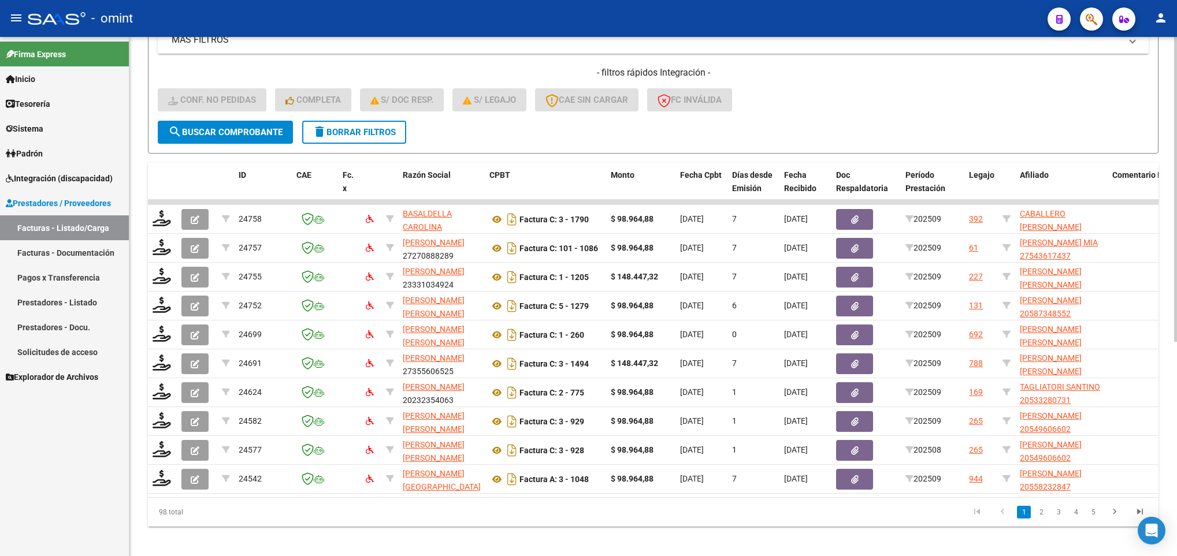
scroll to position [365, 0]
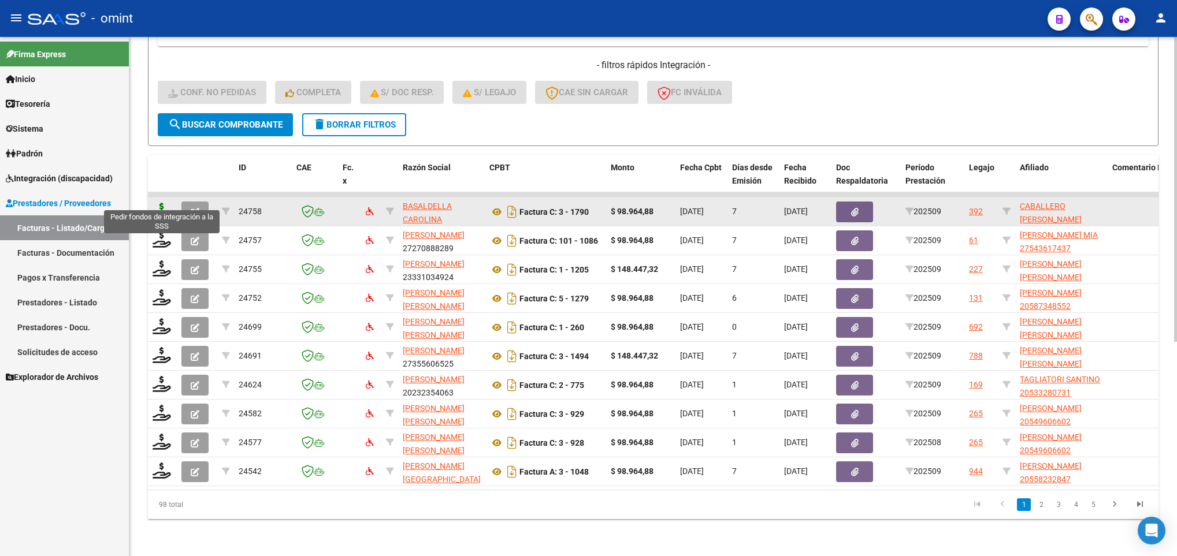
click at [163, 203] on icon at bounding box center [162, 211] width 18 height 16
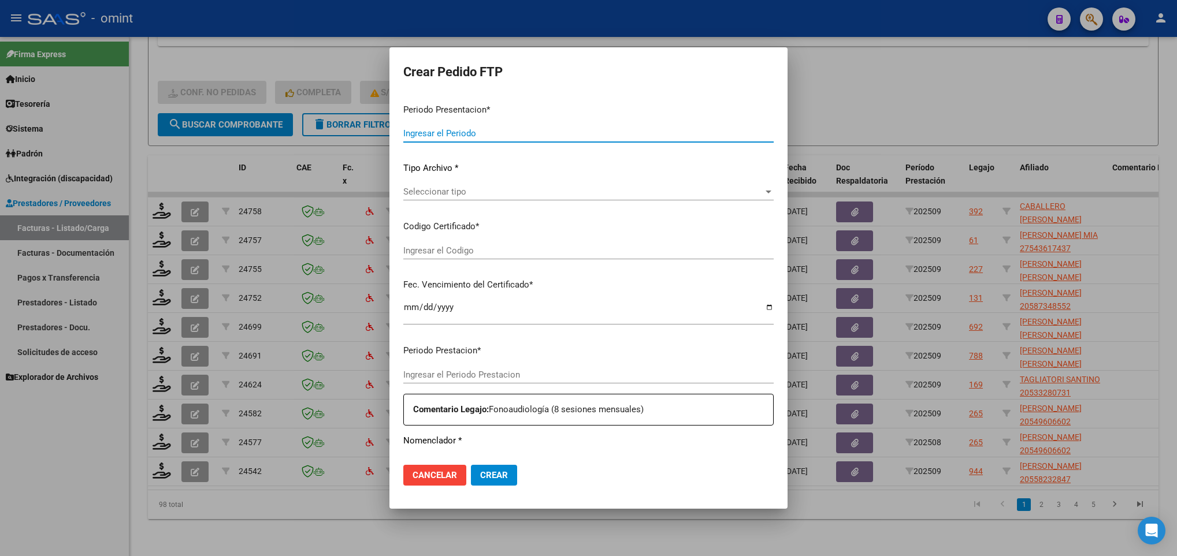
type input "202509"
type input "$ 98.964,88"
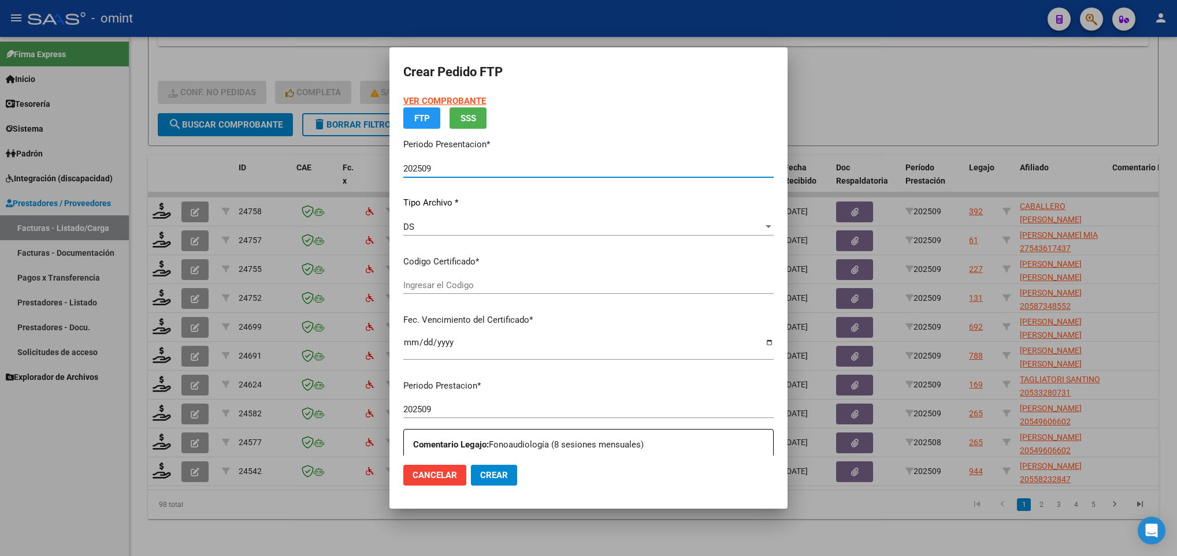
type input "1124538965"
type input "[DATE]"
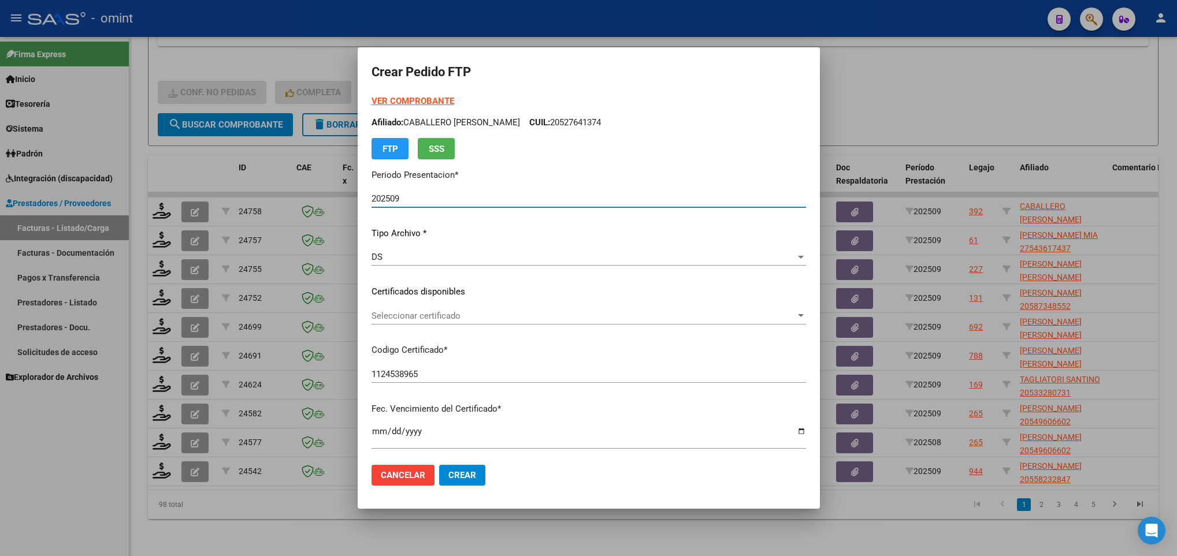
click at [456, 314] on span "Seleccionar certificado" at bounding box center [584, 316] width 424 height 10
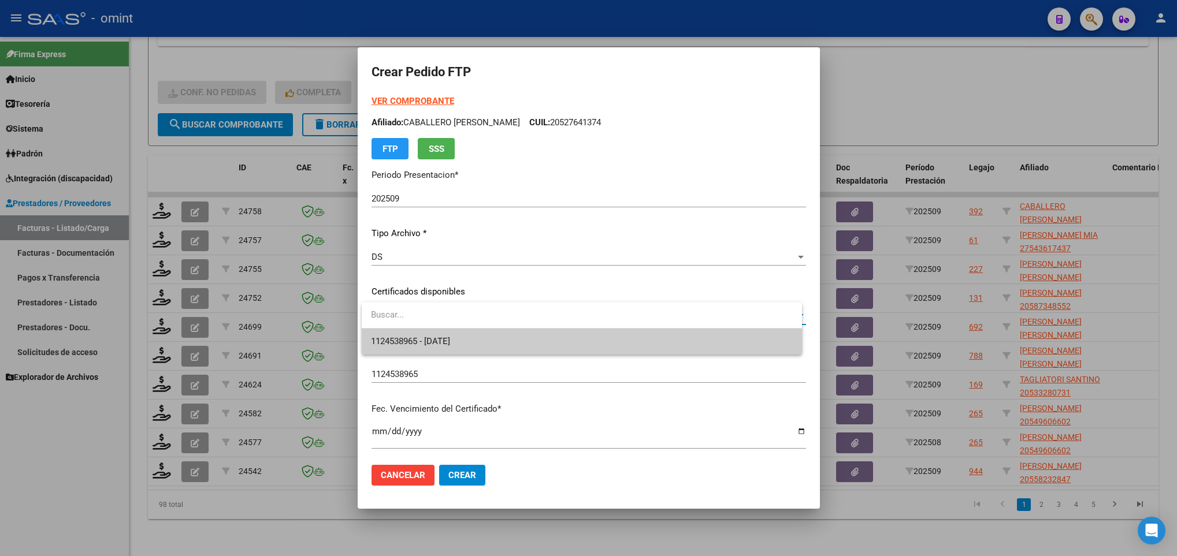
click at [456, 333] on span "1124538965 - 2025-06-02" at bounding box center [581, 342] width 421 height 26
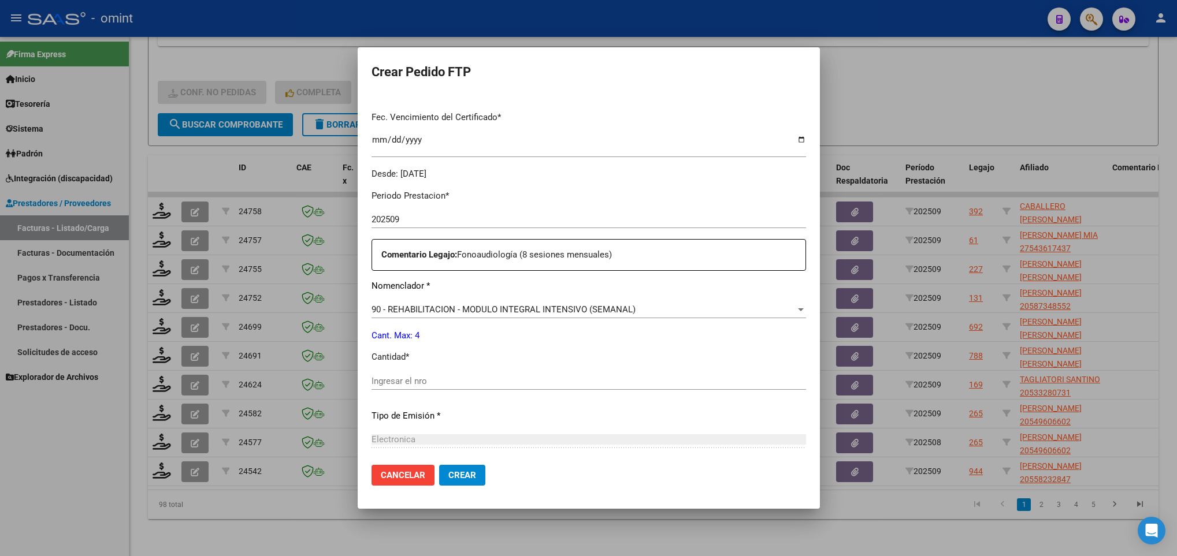
scroll to position [347, 0]
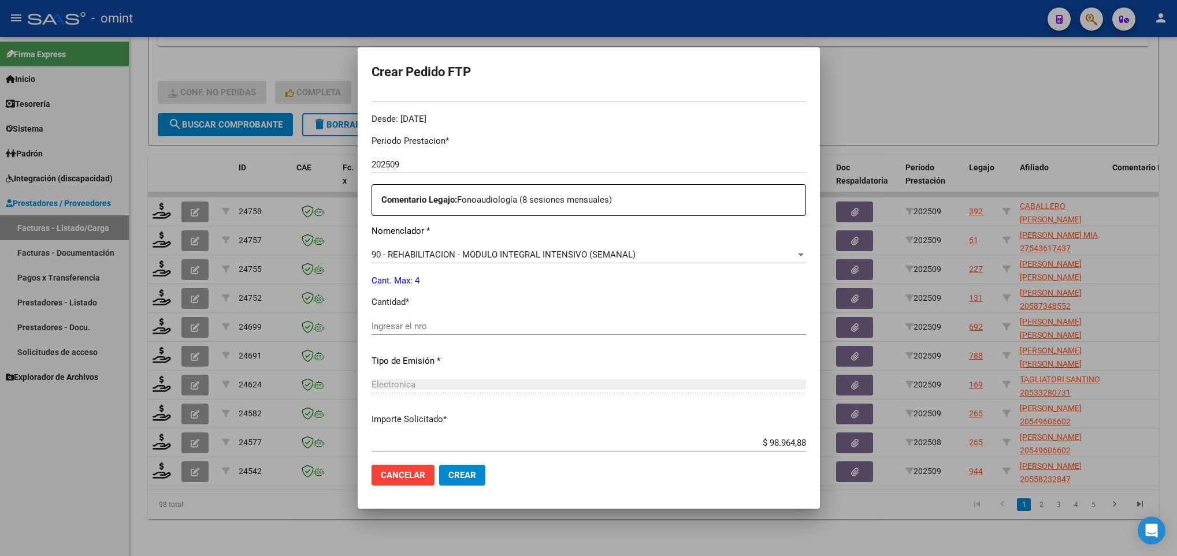
click at [451, 328] on input "Ingresar el nro" at bounding box center [589, 326] width 435 height 10
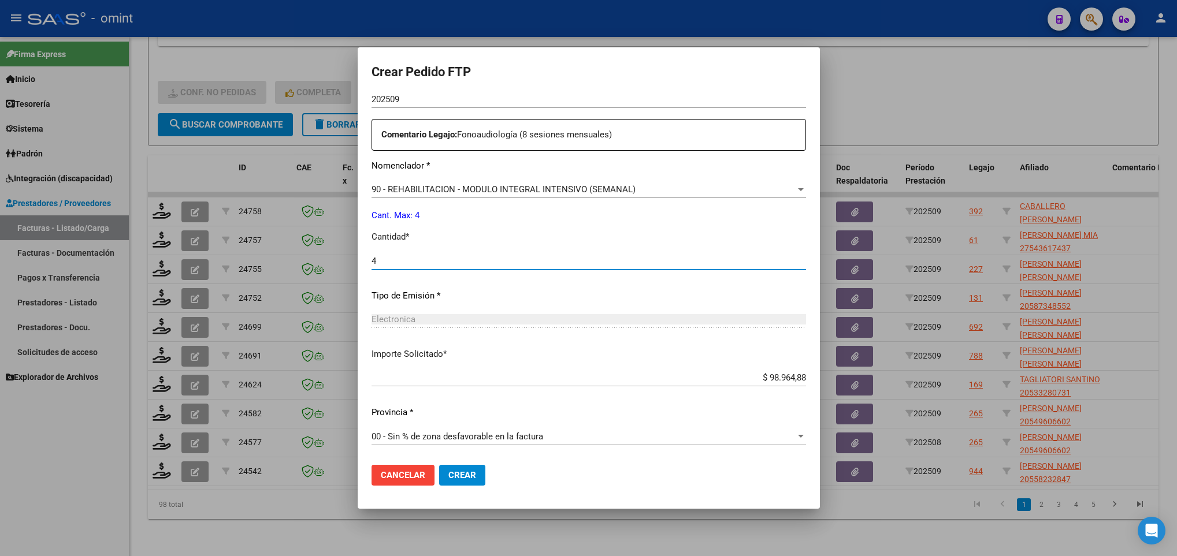
type input "4"
click at [476, 474] on button "Crear" at bounding box center [462, 475] width 46 height 21
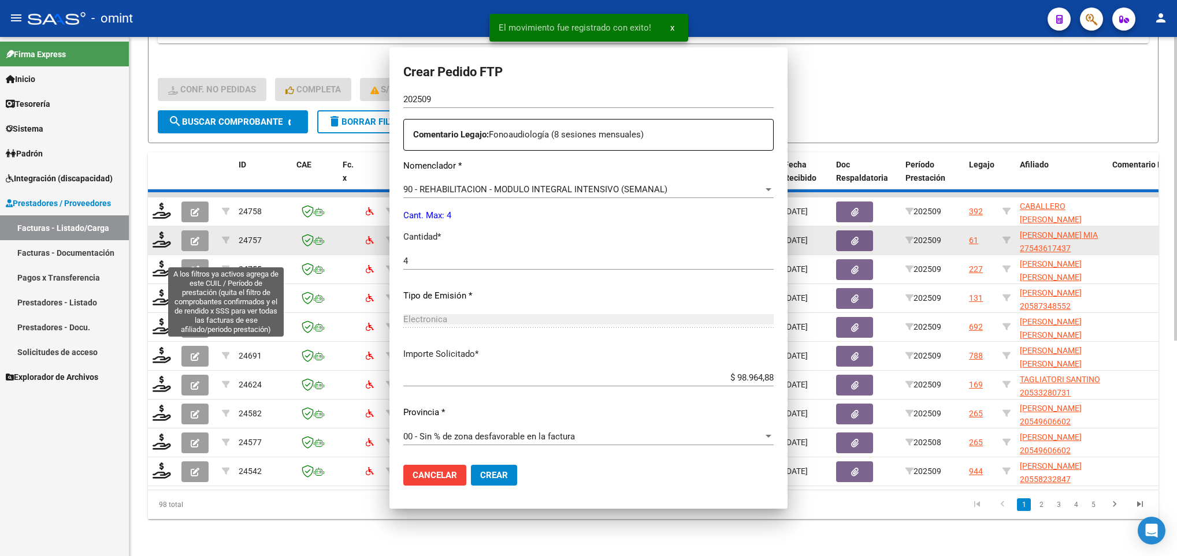
scroll to position [0, 0]
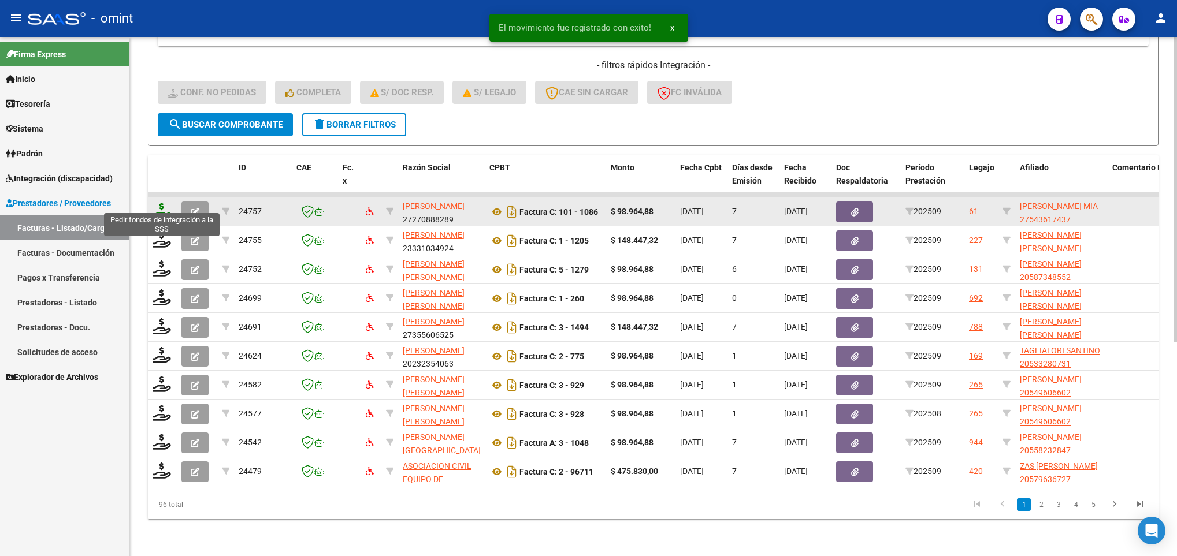
click at [160, 205] on icon at bounding box center [162, 211] width 18 height 16
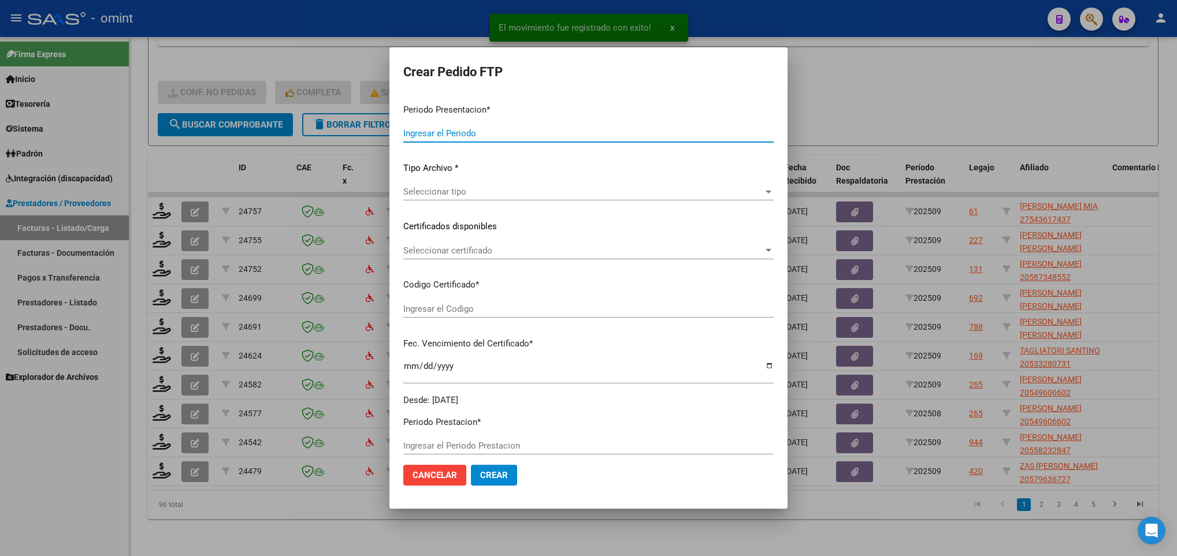
type input "202509"
type input "$ 98.964,88"
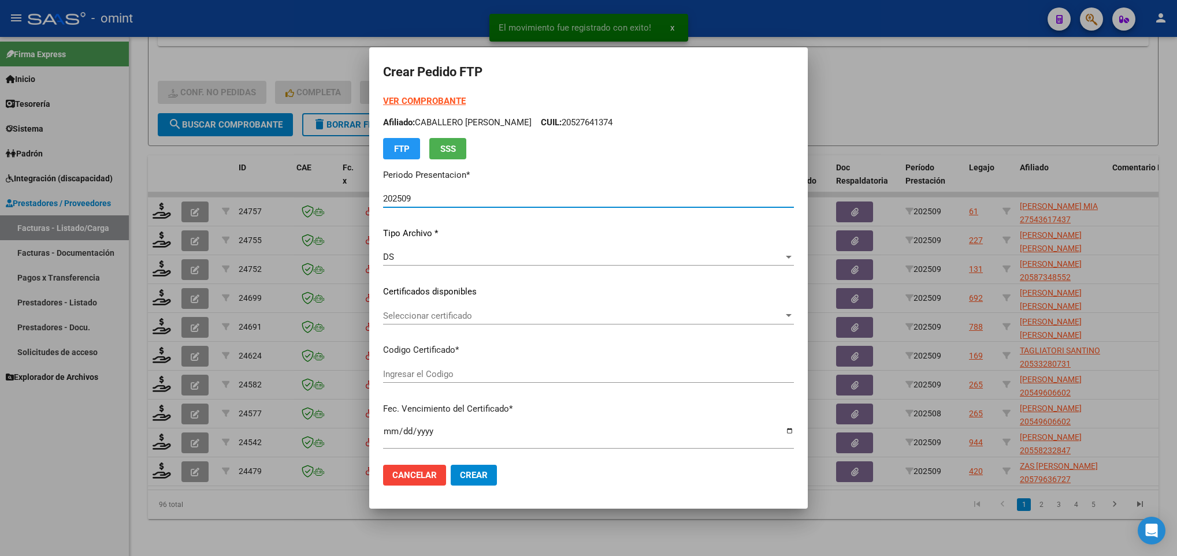
type input "5781033927"
type input "2029-09-30"
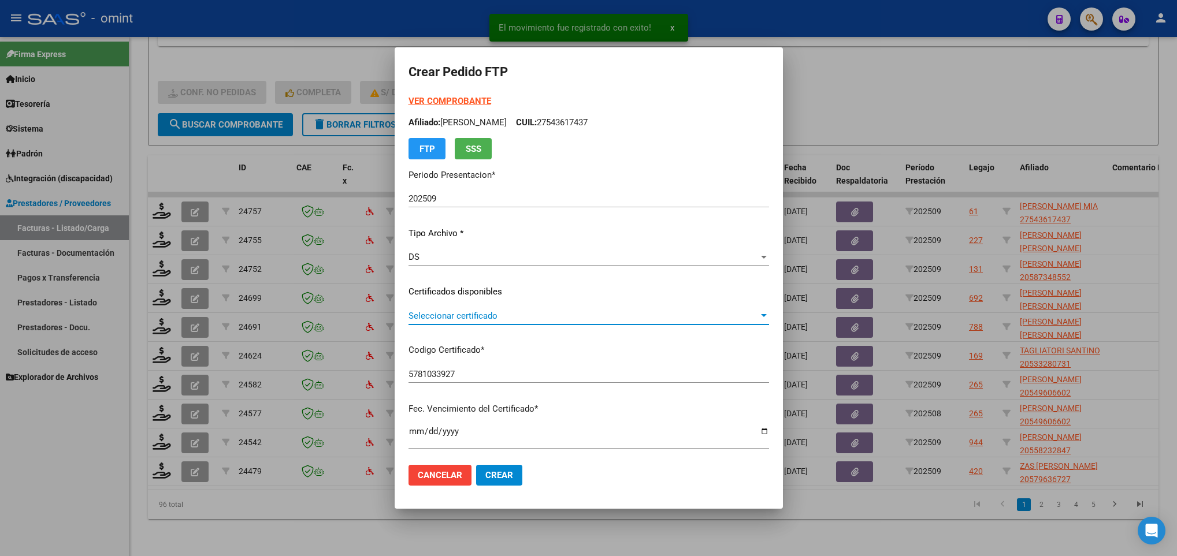
click at [477, 314] on span "Seleccionar certificado" at bounding box center [584, 316] width 350 height 10
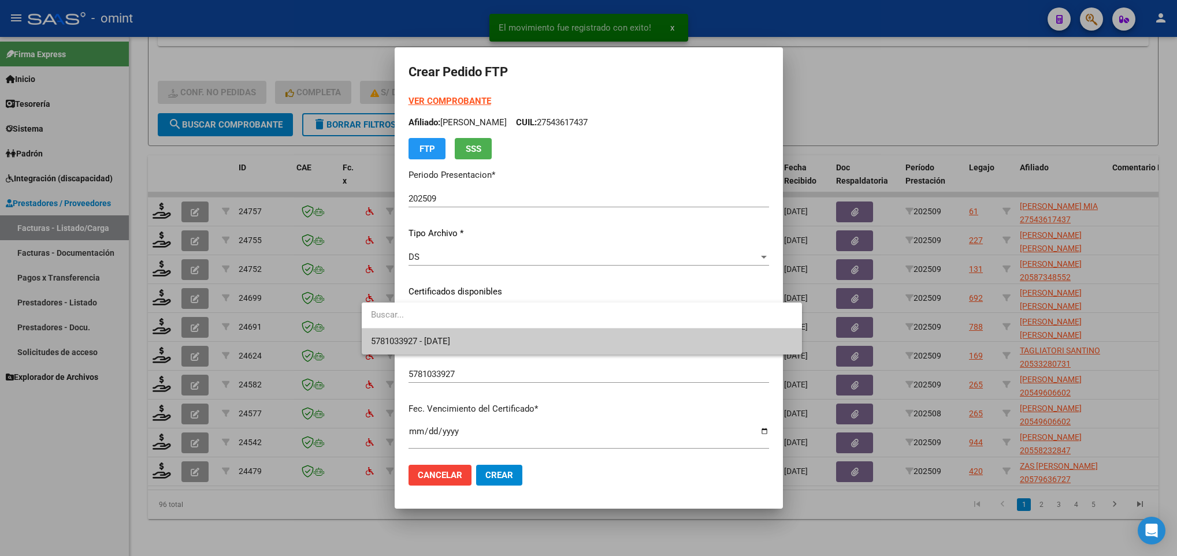
click at [479, 333] on span "5781033927 - 2029-09-30" at bounding box center [581, 342] width 421 height 26
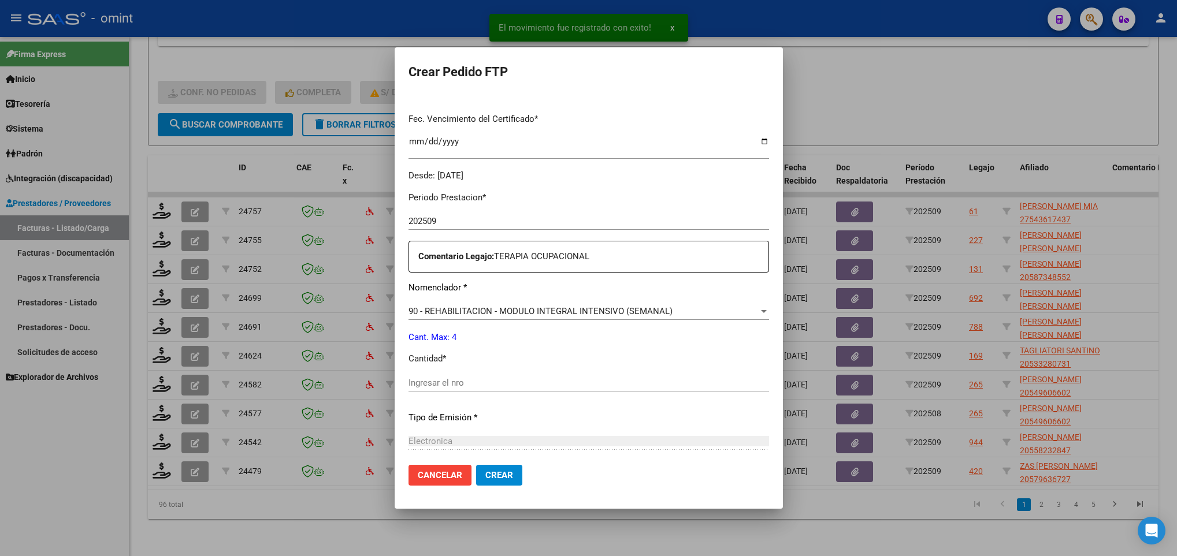
scroll to position [347, 0]
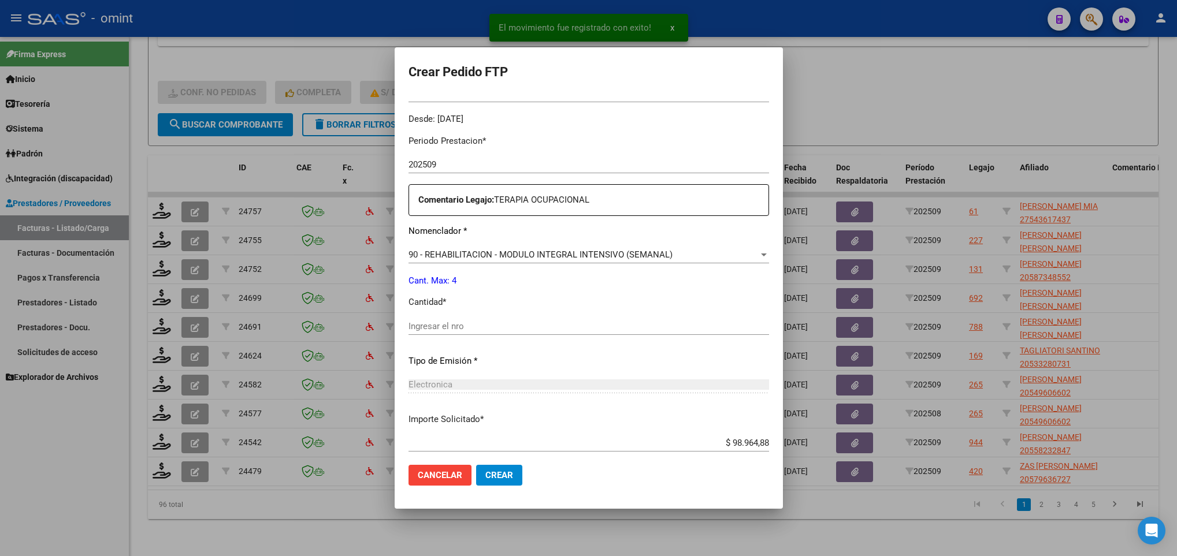
click at [450, 316] on div "Periodo Prestacion * 202509 Ingresar el Periodo Prestacion Comentario Legajo: T…" at bounding box center [589, 324] width 361 height 396
click at [449, 326] on input "Ingresar el nro" at bounding box center [589, 326] width 361 height 10
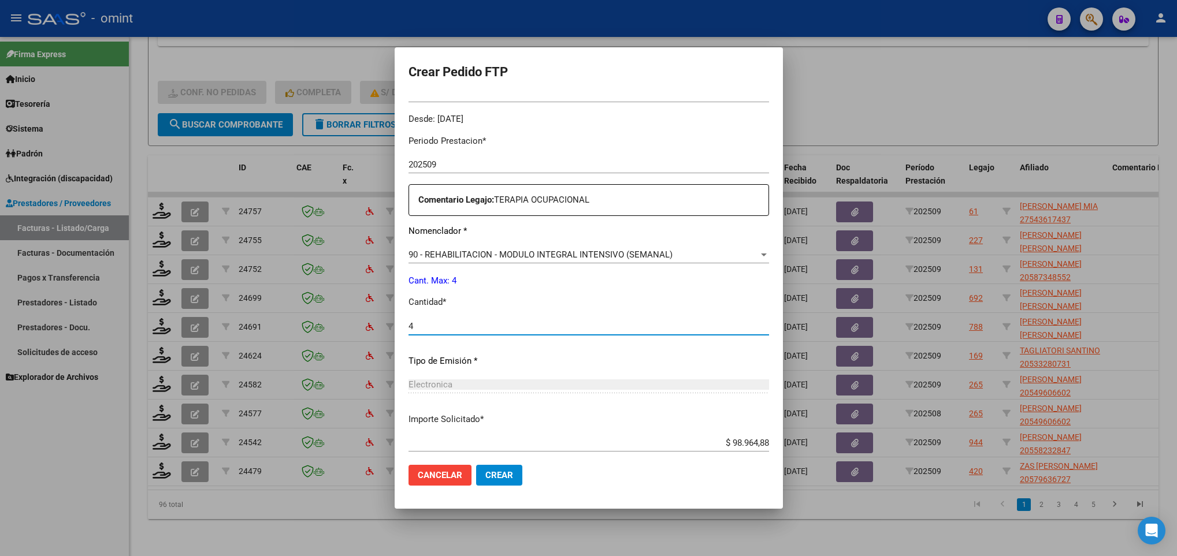
type input "4"
click at [485, 475] on span "Crear" at bounding box center [499, 475] width 28 height 10
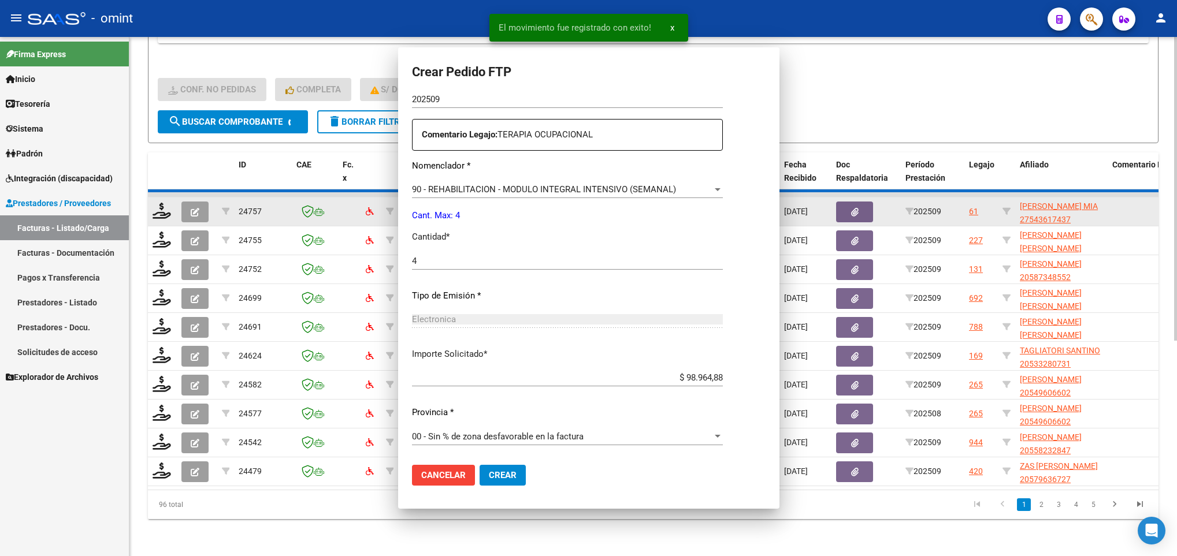
scroll to position [0, 0]
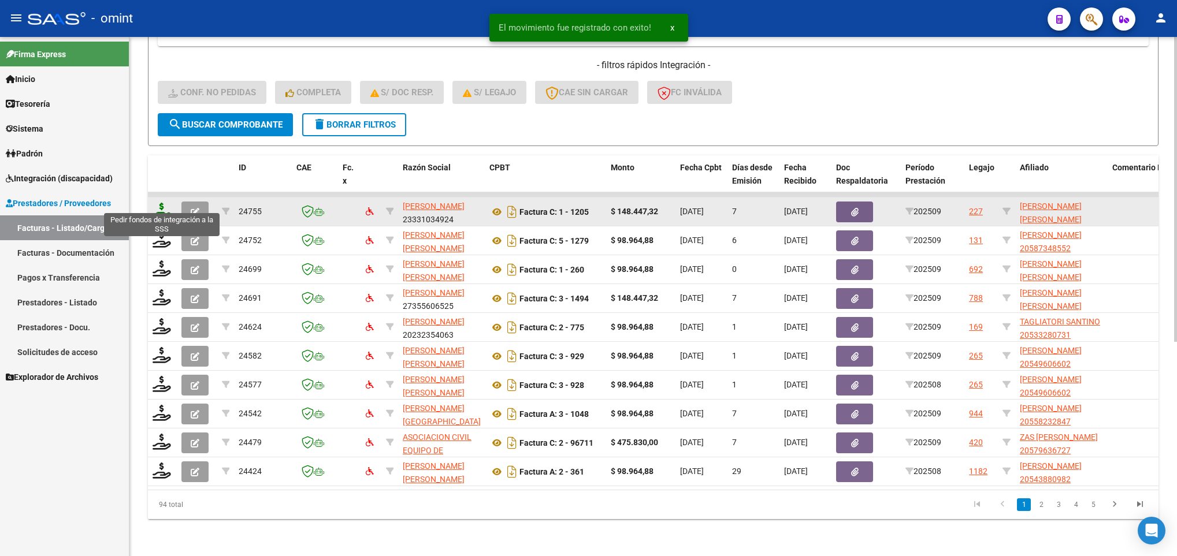
click at [164, 205] on icon at bounding box center [162, 211] width 18 height 16
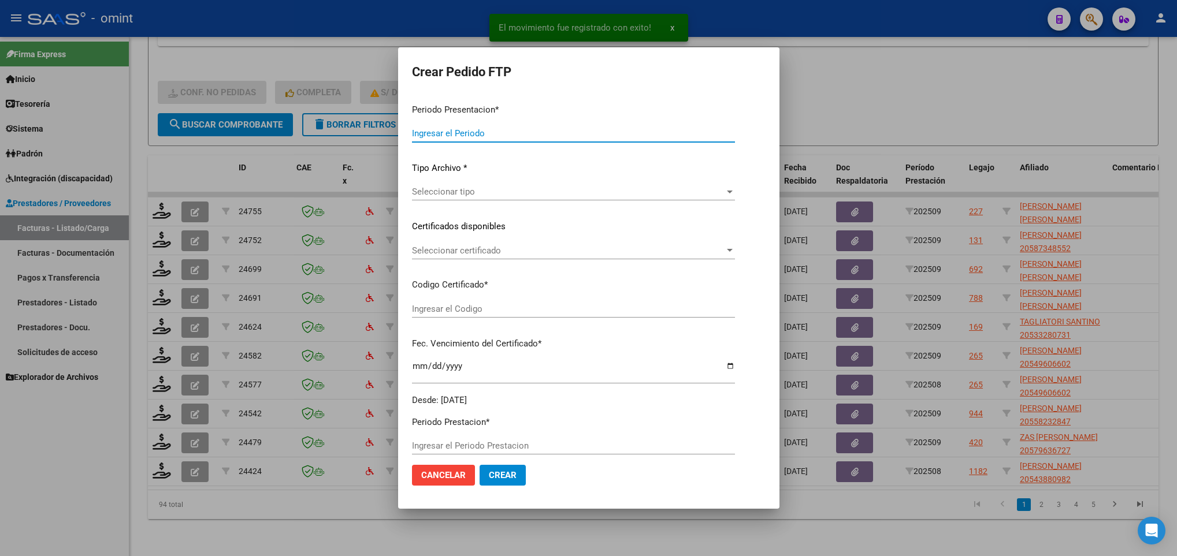
type input "202509"
type input "$ 148.447,32"
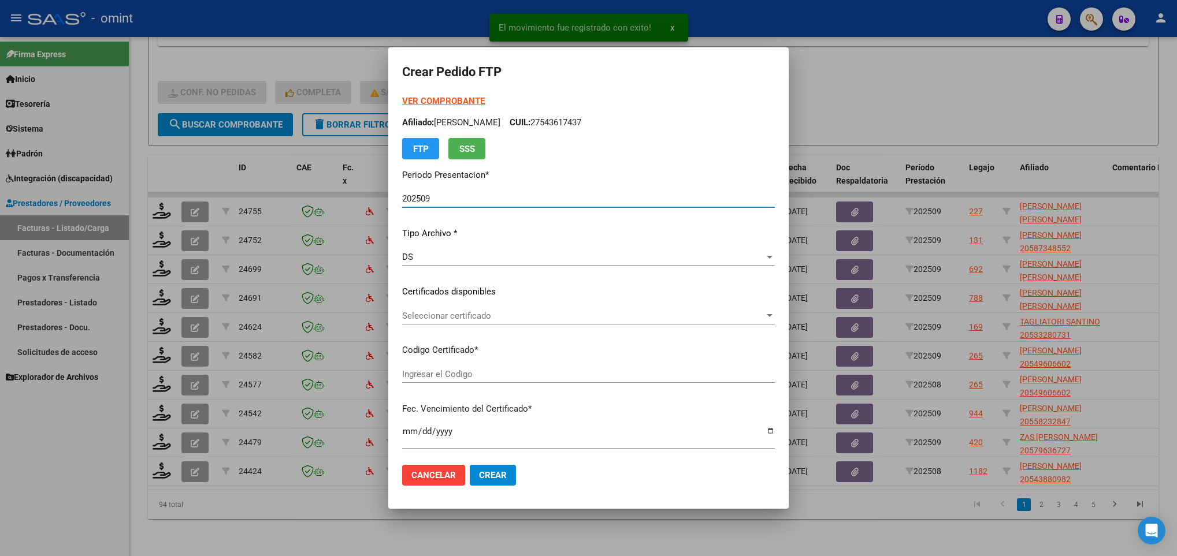
type input "54300197"
type input "2025-10-11"
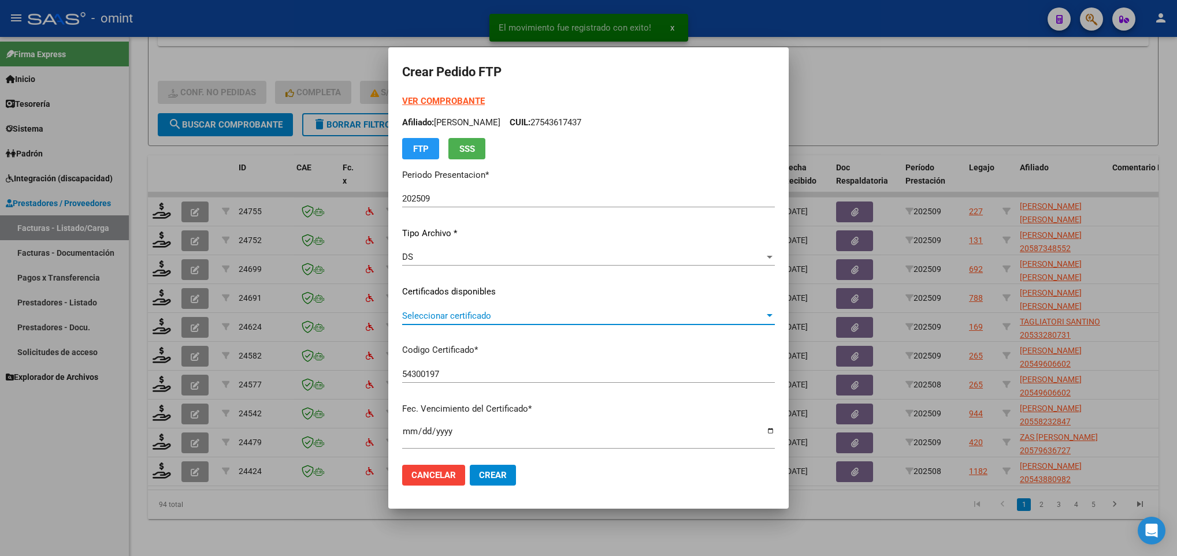
click at [498, 314] on span "Seleccionar certificado" at bounding box center [583, 316] width 362 height 10
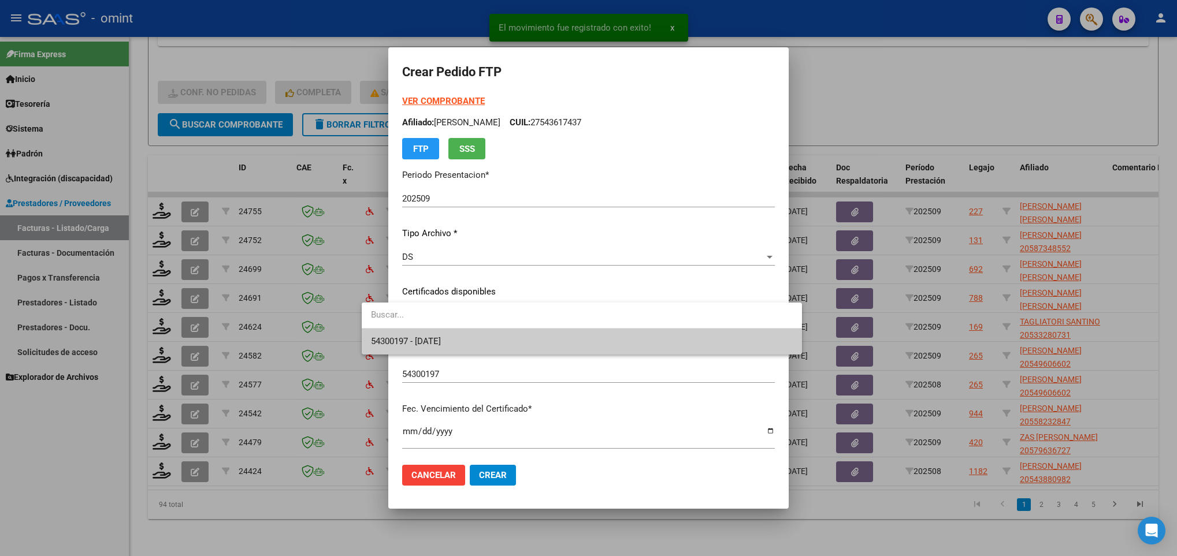
click at [505, 333] on span "54300197 - 2025-10-11" at bounding box center [581, 342] width 421 height 26
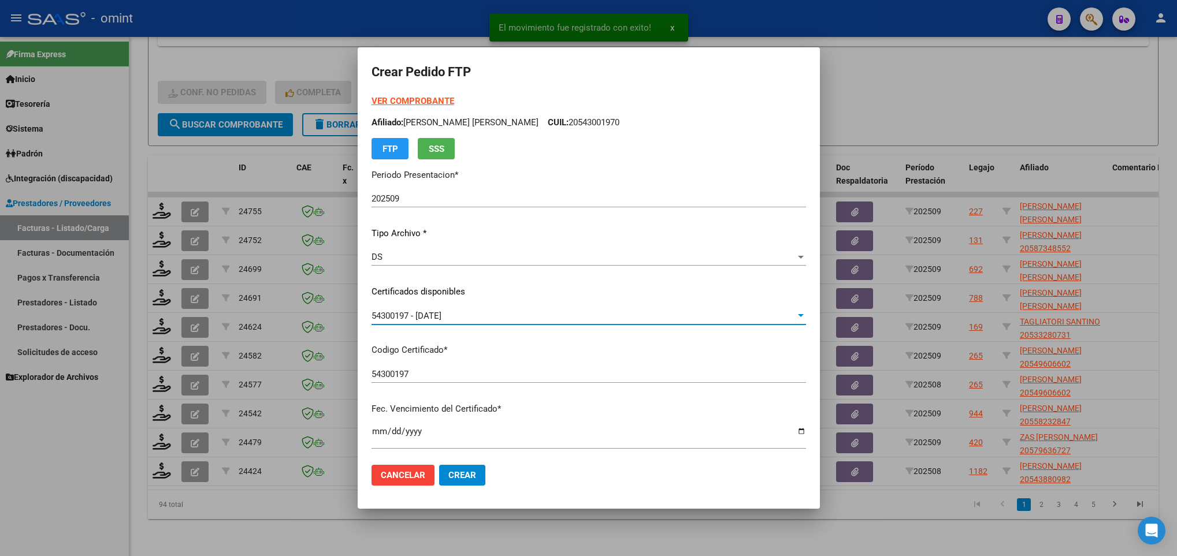
scroll to position [347, 0]
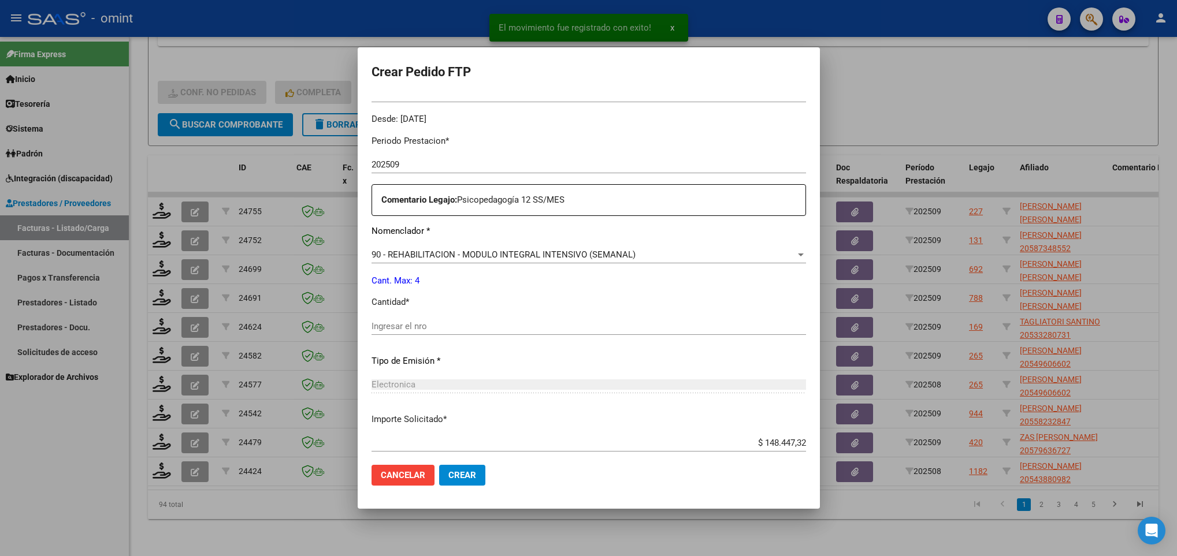
click at [444, 331] on input "Ingresar el nro" at bounding box center [589, 326] width 435 height 10
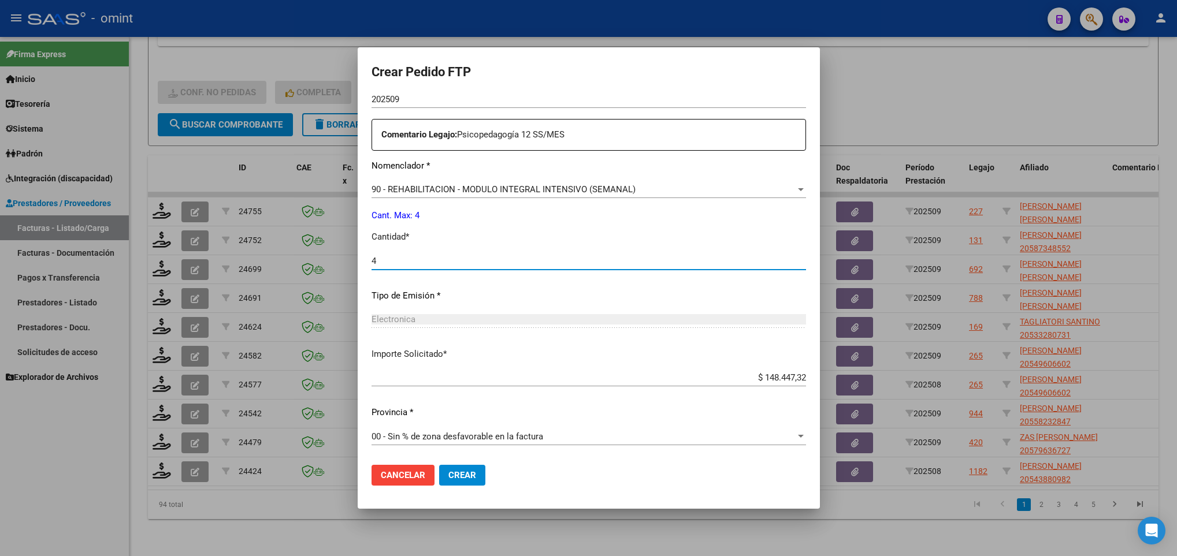
type input "4"
click at [474, 476] on span "Crear" at bounding box center [462, 475] width 28 height 10
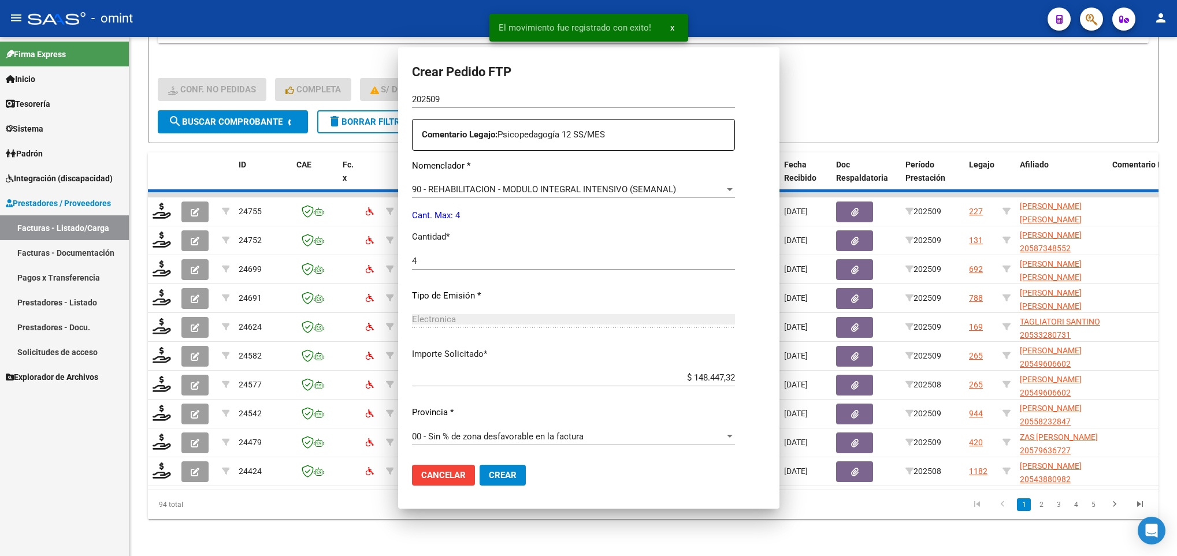
scroll to position [347, 0]
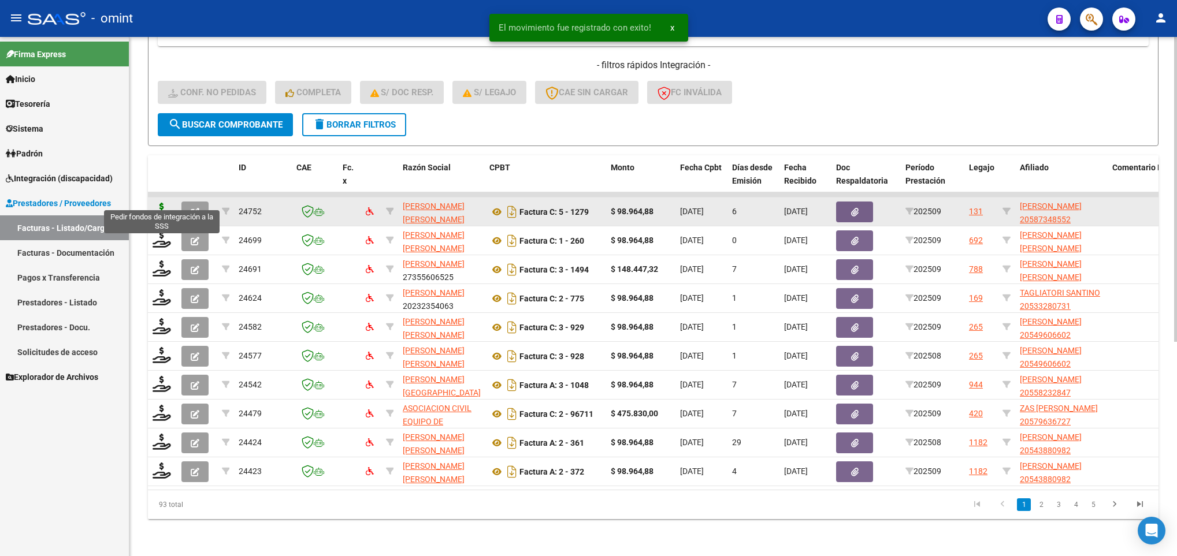
click at [156, 203] on icon at bounding box center [162, 211] width 18 height 16
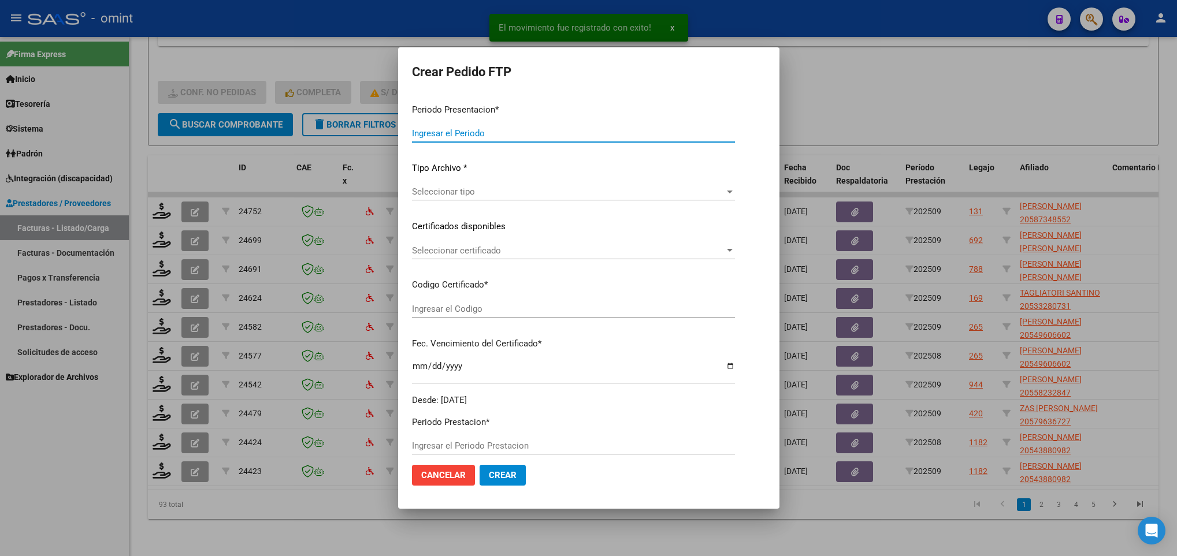
type input "202509"
type input "$ 98.964,88"
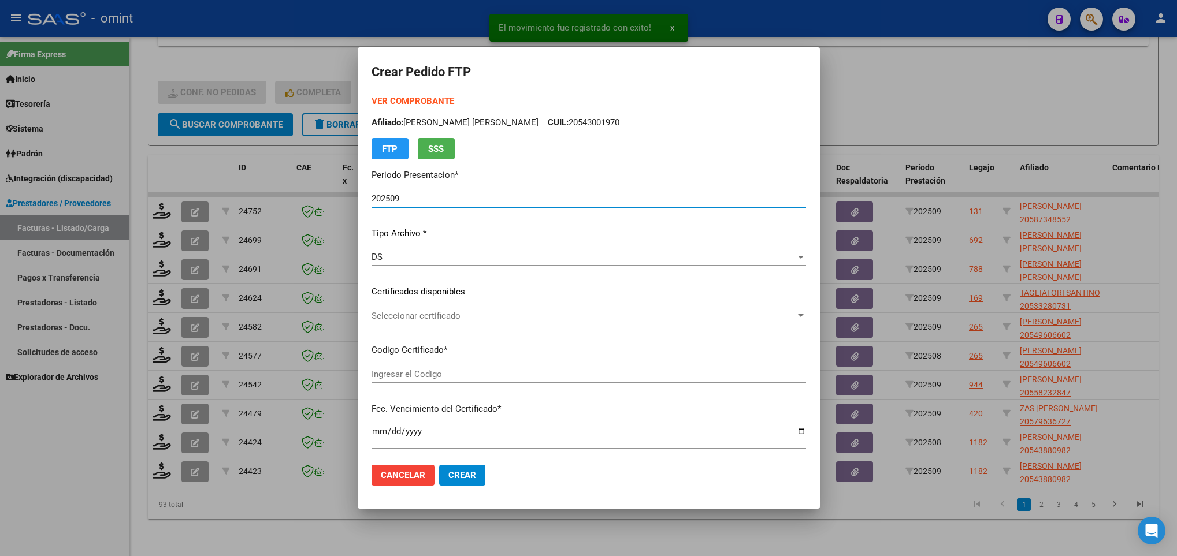
type input "3771496009"
type input "2026-08-31"
click at [459, 320] on span "Seleccionar certificado" at bounding box center [583, 316] width 422 height 10
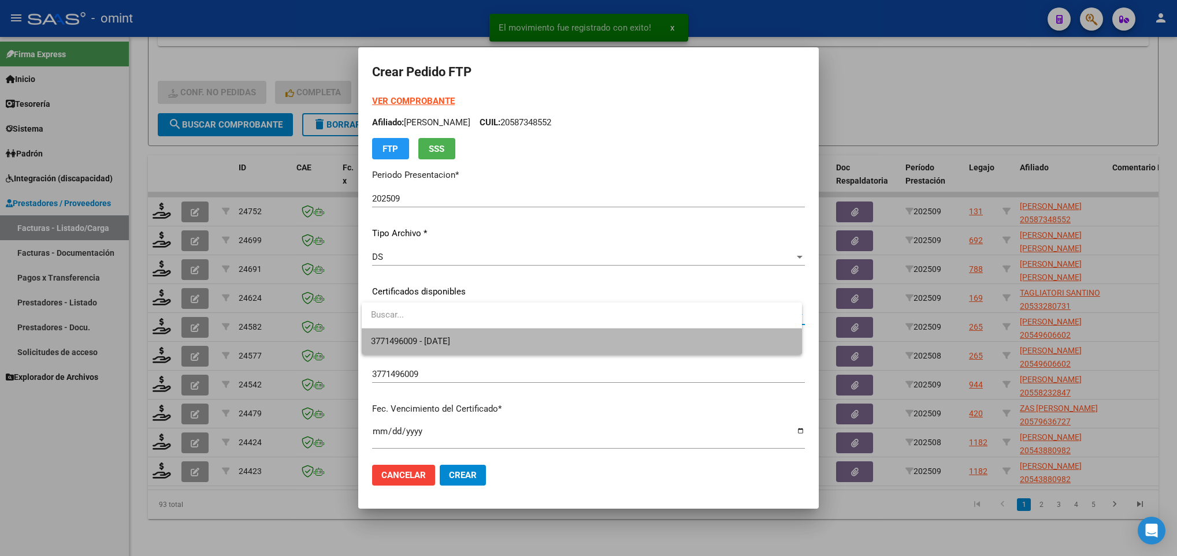
click at [473, 338] on span "3771496009 - 2026-08-31" at bounding box center [581, 342] width 421 height 26
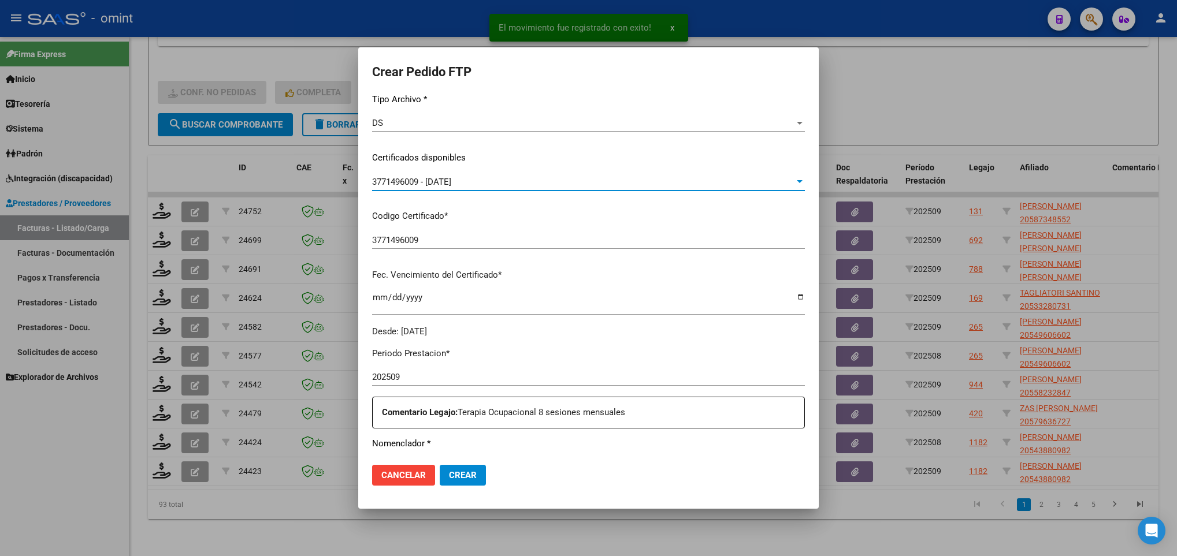
scroll to position [347, 0]
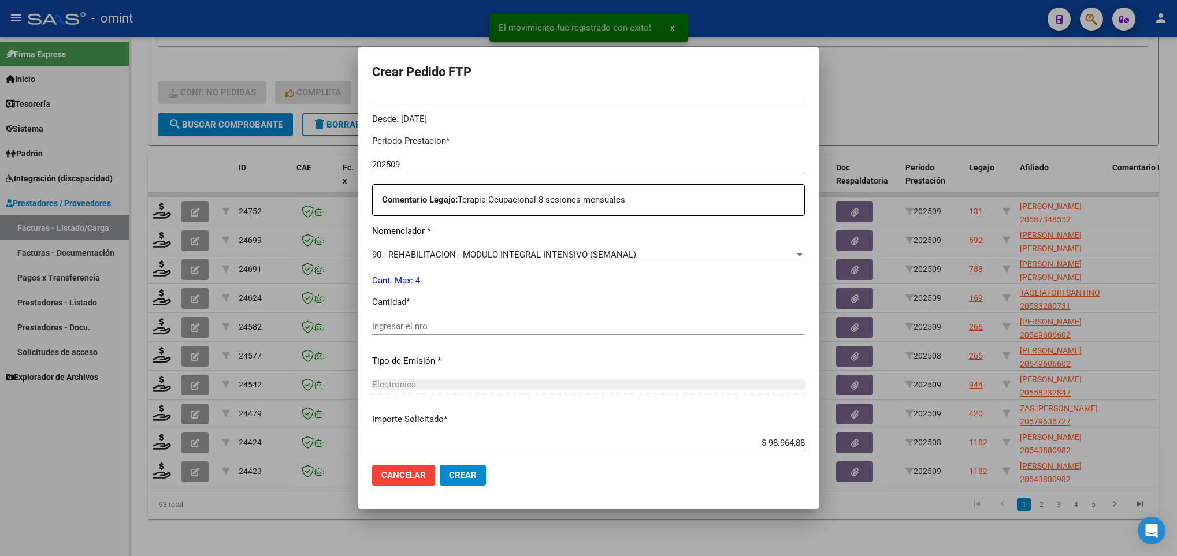
click at [452, 316] on div "Periodo Prestacion * 202509 Ingresar el Periodo Prestacion Comentario Legajo: T…" at bounding box center [588, 324] width 433 height 396
click at [452, 328] on input "Ingresar el nro" at bounding box center [588, 326] width 433 height 10
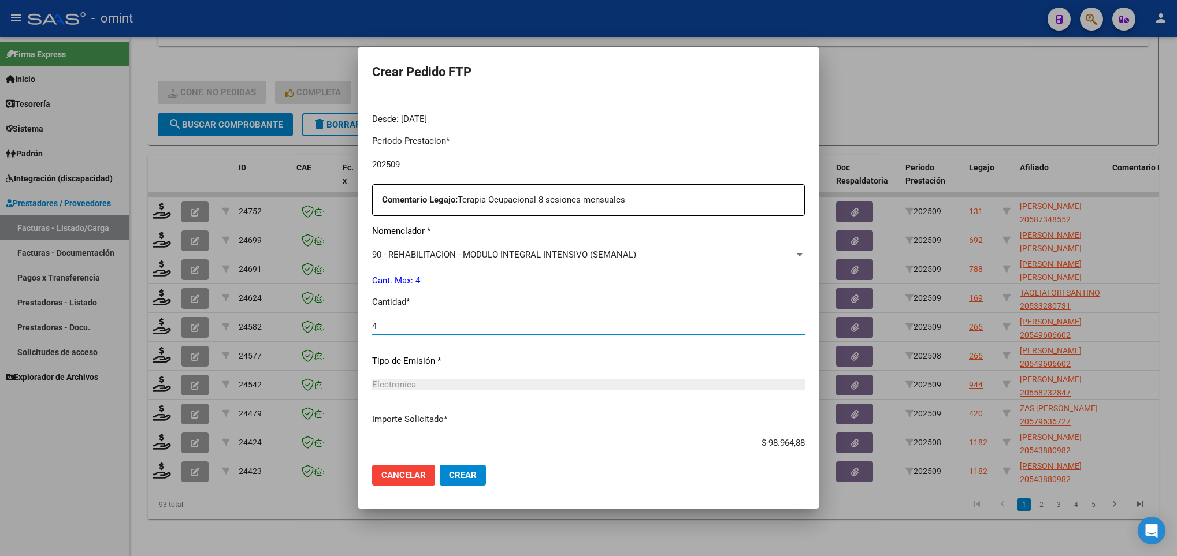
type input "4"
click at [473, 470] on span "Crear" at bounding box center [463, 475] width 28 height 10
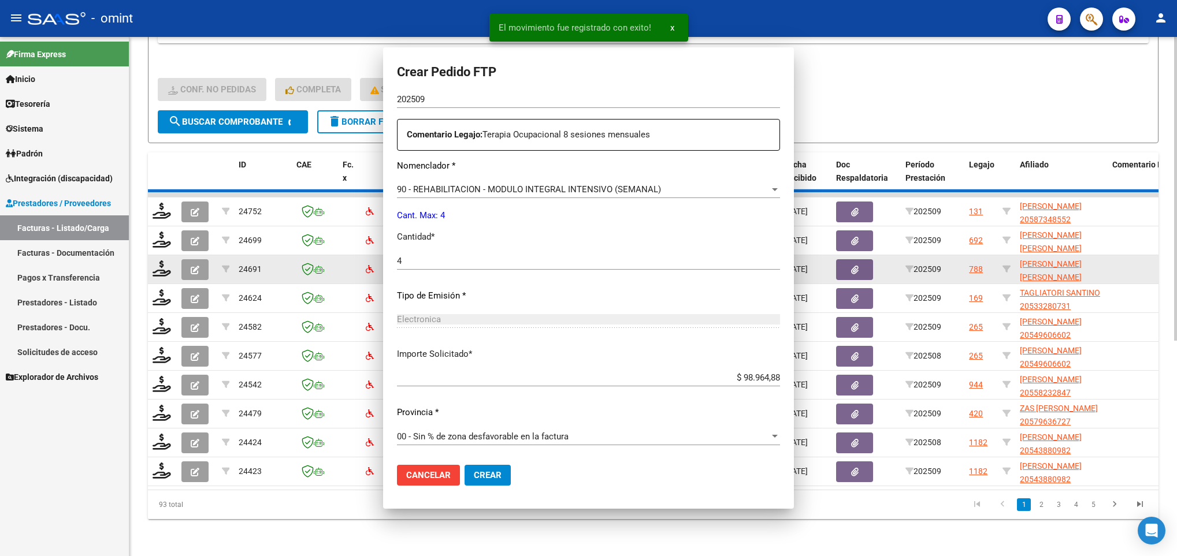
scroll to position [0, 0]
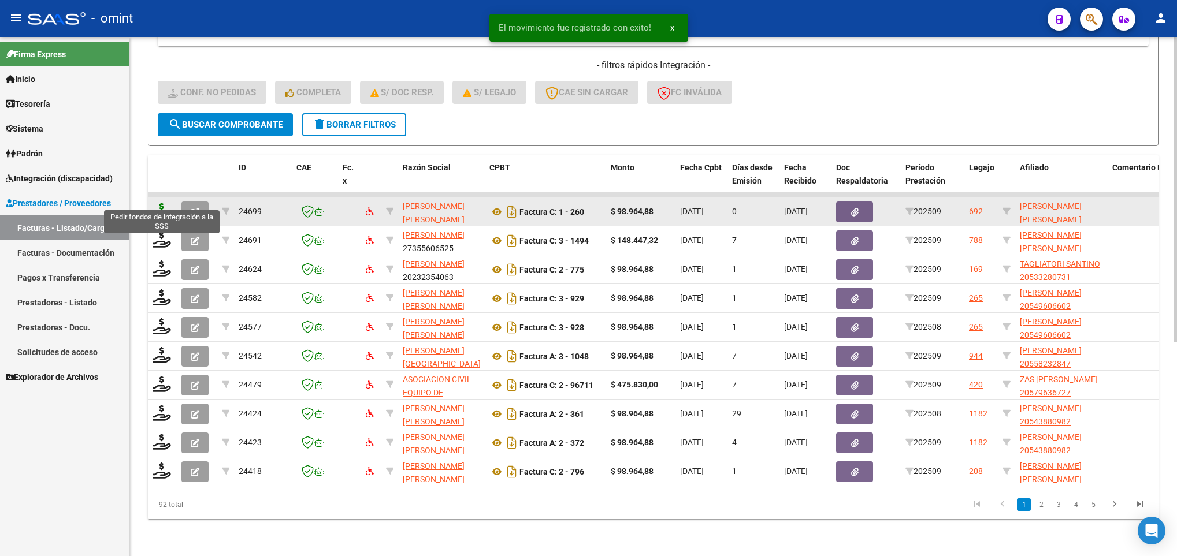
click at [164, 203] on icon at bounding box center [162, 211] width 18 height 16
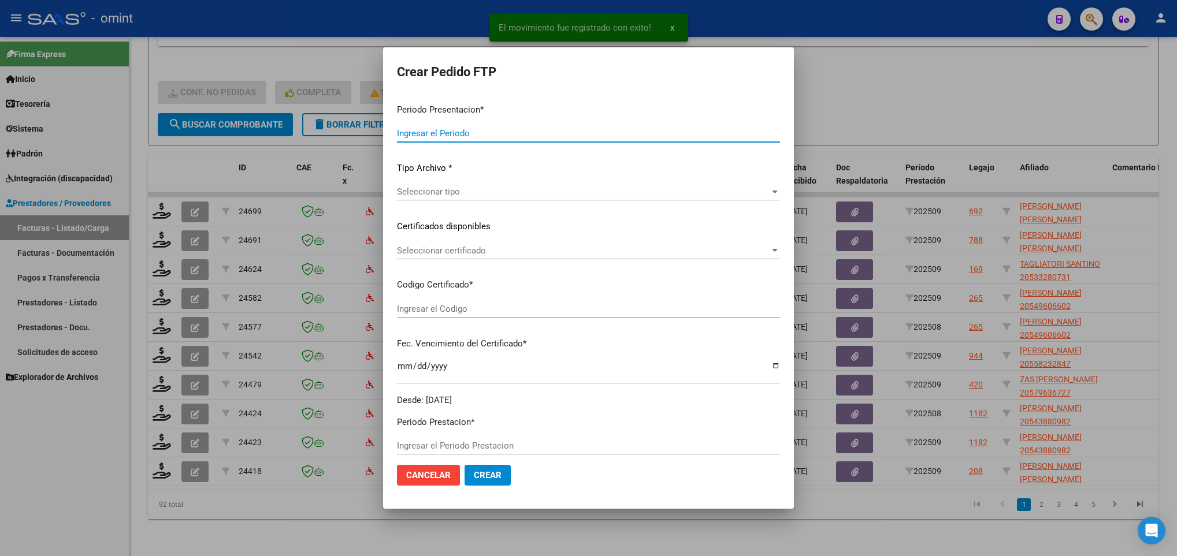
type input "202509"
type input "$ 98.964,88"
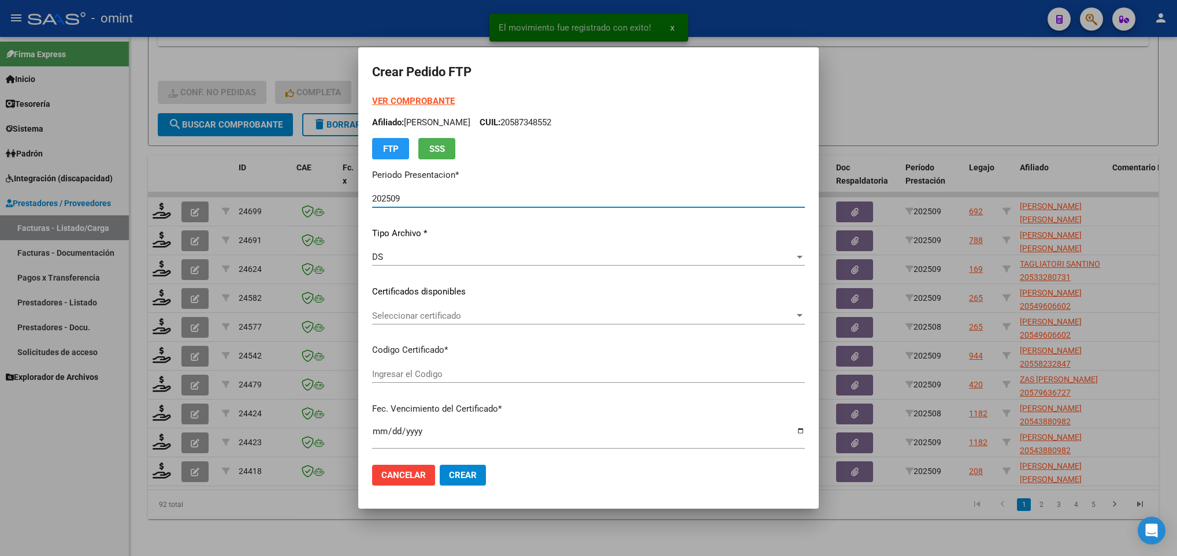
type input "774534443"
type input "2030-08-31"
click at [446, 316] on span "Seleccionar certificado" at bounding box center [583, 316] width 422 height 10
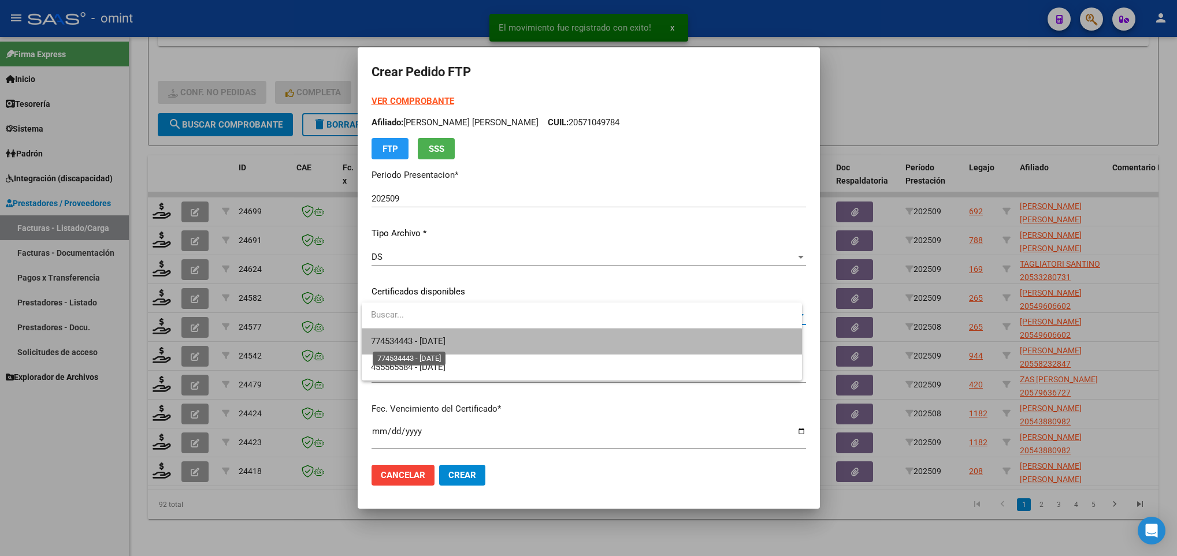
click at [446, 336] on span "774534443 - 2030-08-31" at bounding box center [408, 341] width 75 height 10
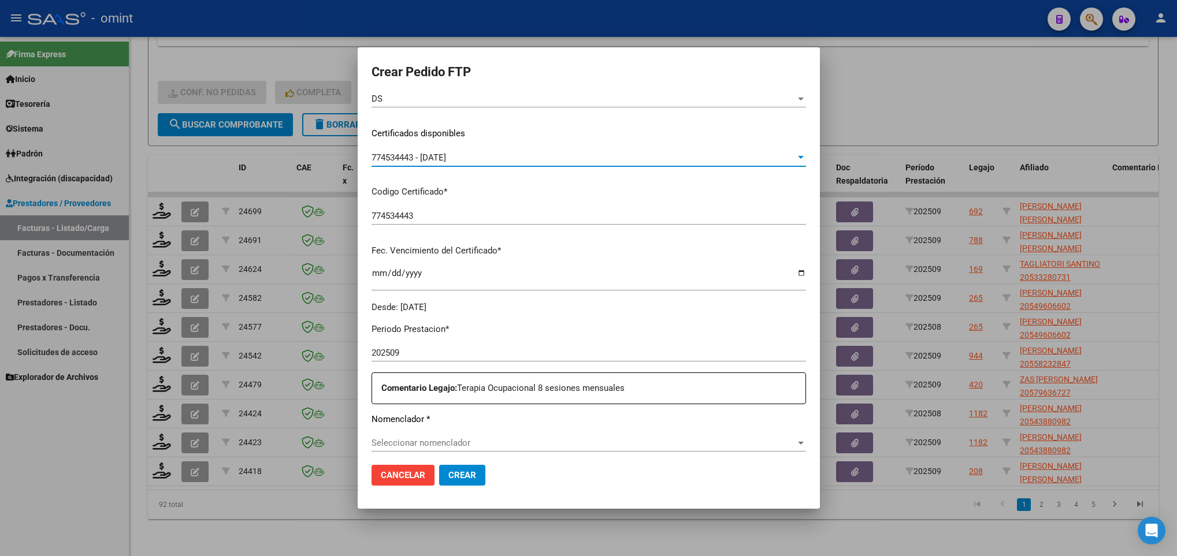
scroll to position [347, 0]
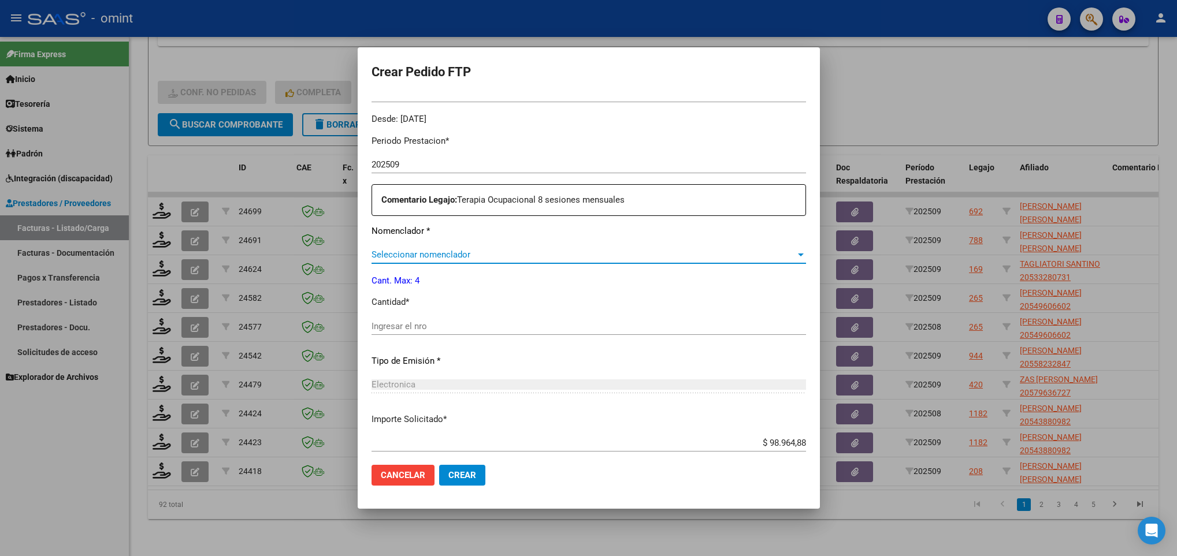
click at [484, 257] on span "Seleccionar nomenclador" at bounding box center [584, 255] width 424 height 10
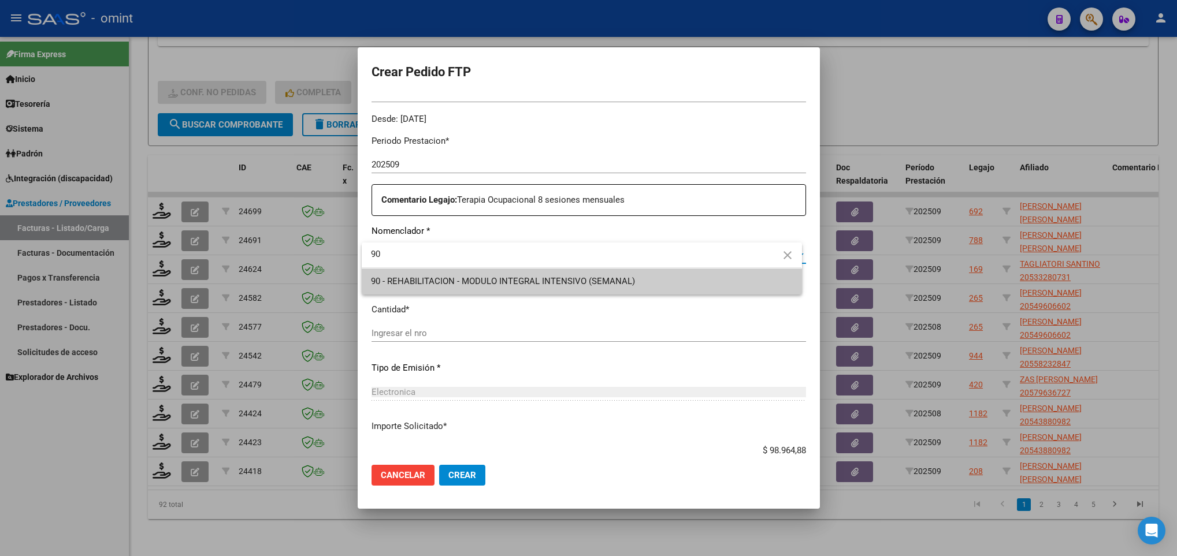
type input "90"
click at [506, 269] on div "90 close 90 - REHABILITACION - MODULO INTEGRAL INTENSIVO (SEMANAL)" at bounding box center [582, 269] width 440 height 52
click at [507, 288] on span "90 - REHABILITACION - MODULO INTEGRAL INTENSIVO (SEMANAL)" at bounding box center [581, 282] width 421 height 26
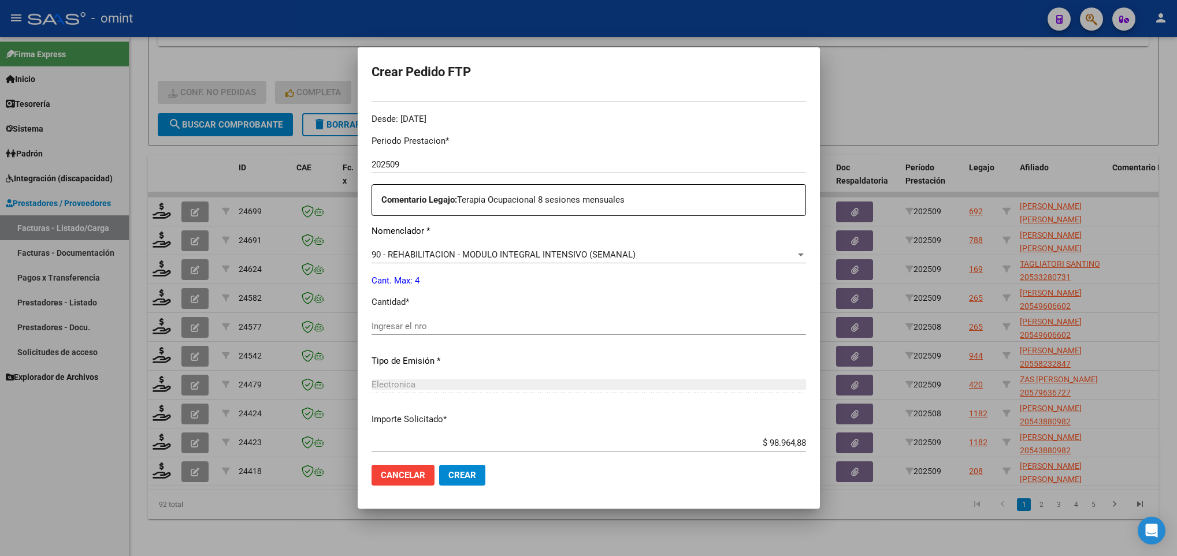
click at [488, 318] on div "Ingresar el nro" at bounding box center [589, 326] width 435 height 17
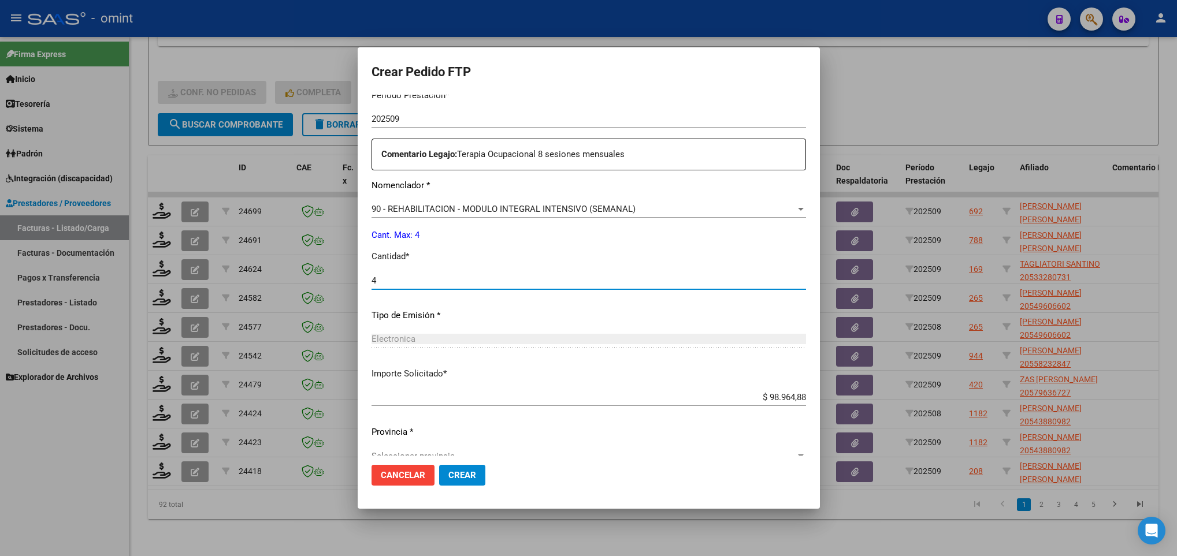
scroll to position [413, 0]
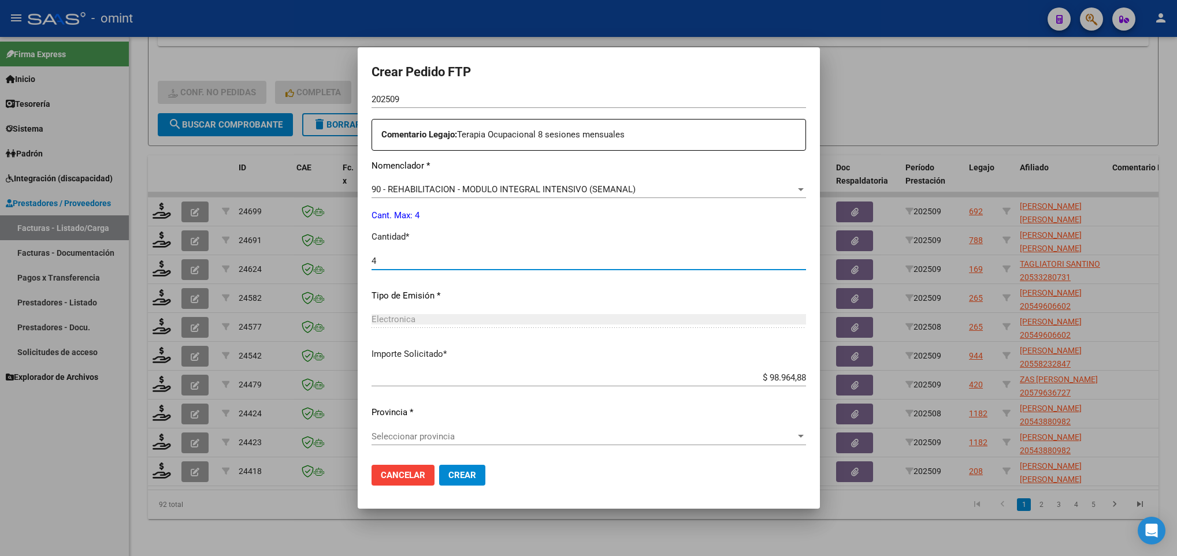
type input "4"
click at [491, 432] on span "Seleccionar provincia" at bounding box center [584, 437] width 424 height 10
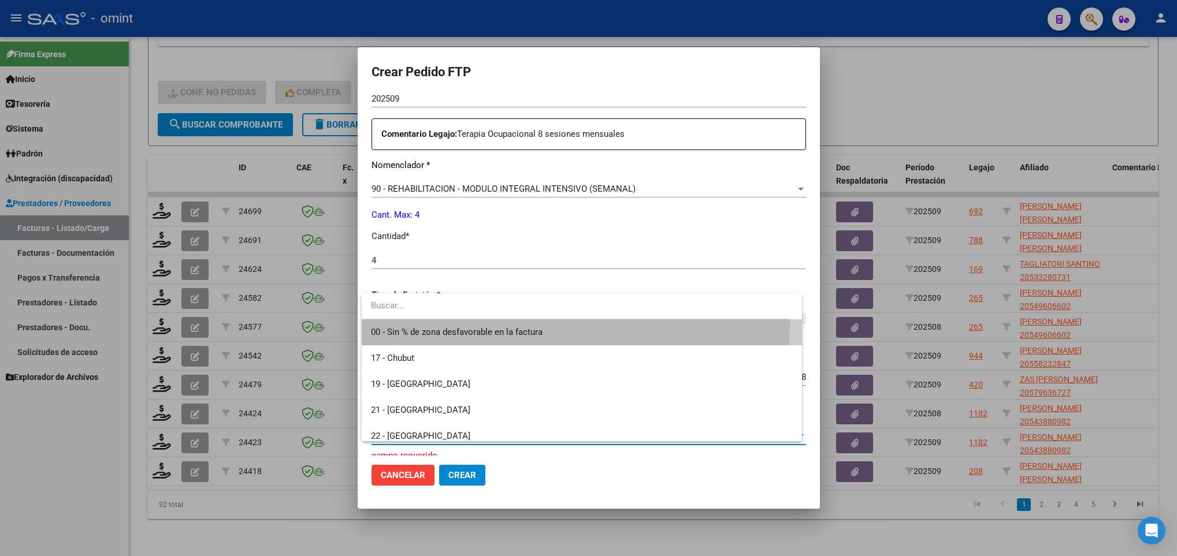
click at [489, 325] on span "00 - Sin % de zona desfavorable en la factura" at bounding box center [581, 333] width 421 height 26
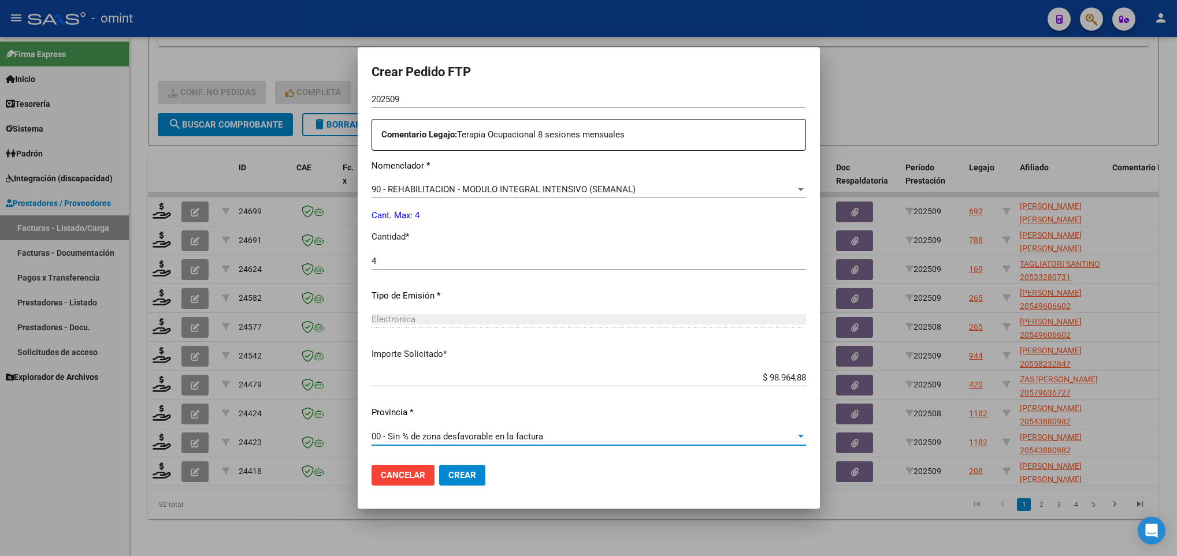
click at [474, 468] on button "Crear" at bounding box center [462, 475] width 46 height 21
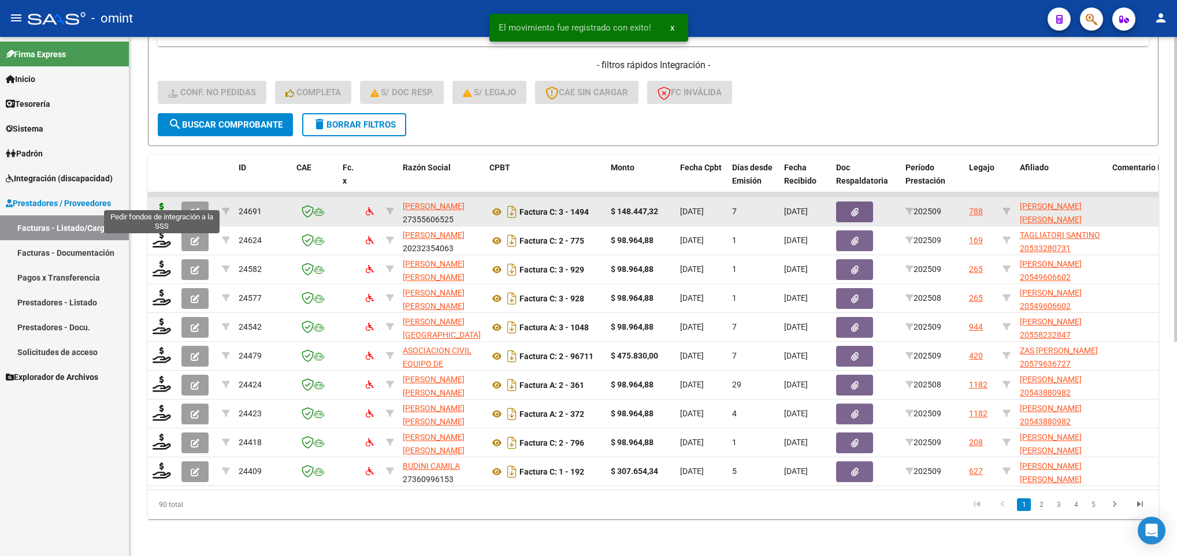
click at [163, 203] on icon at bounding box center [162, 211] width 18 height 16
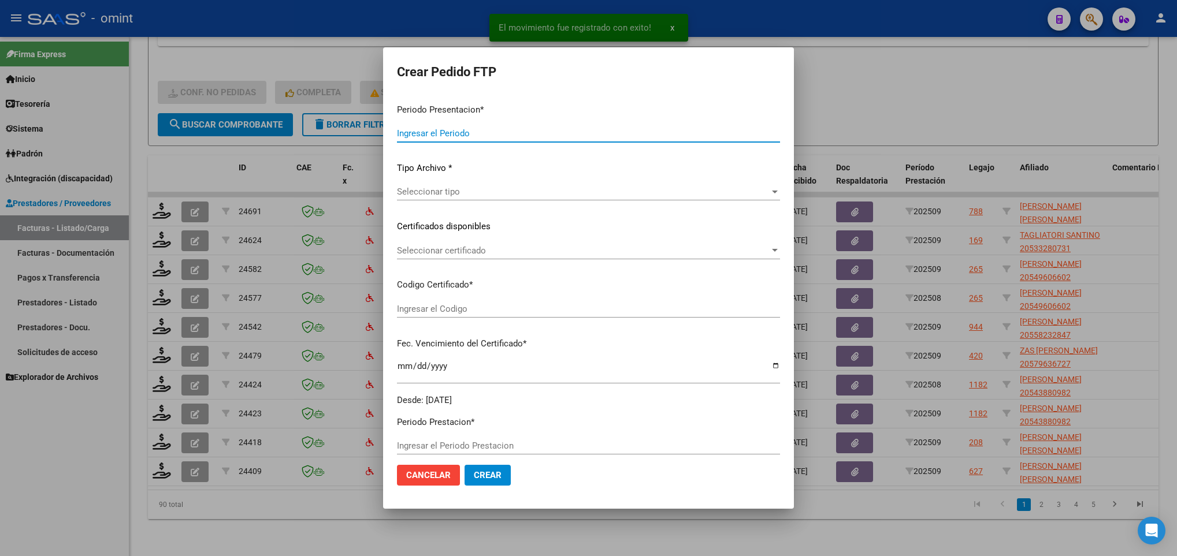
type input "202509"
type input "$ 148.447,32"
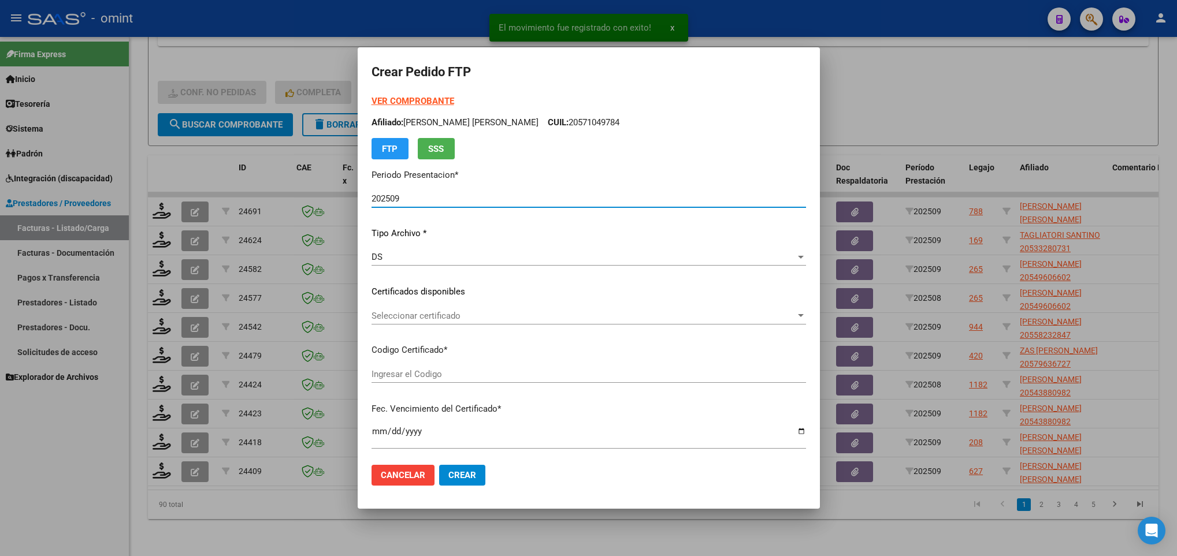
type input "1717525886"
type input "2028-02-22"
click at [499, 314] on span "Seleccionar certificado" at bounding box center [584, 316] width 424 height 10
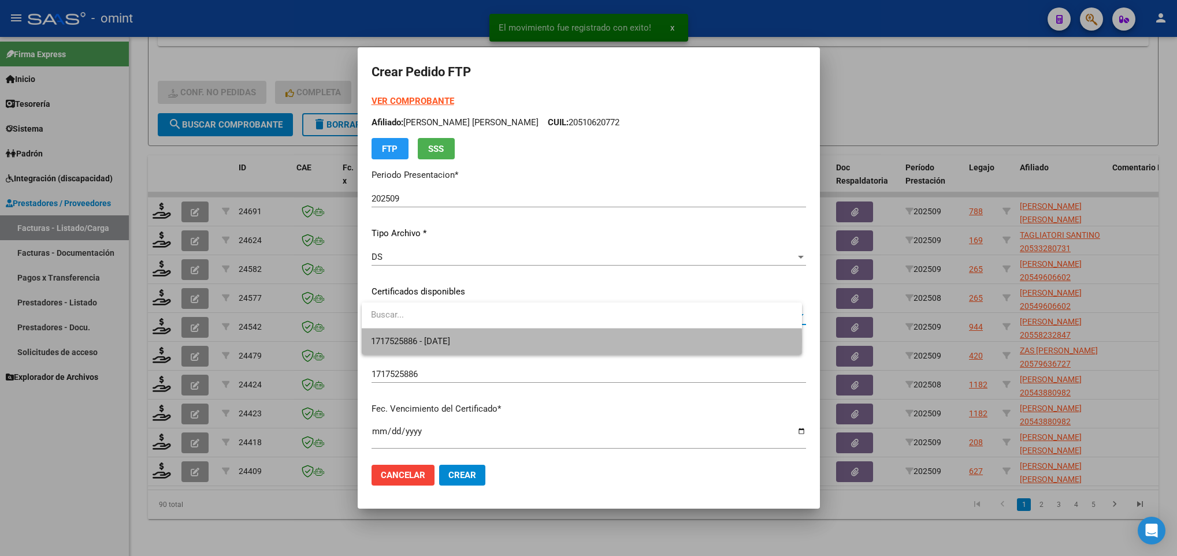
click at [503, 342] on span "1717525886 - 2028-02-22" at bounding box center [581, 342] width 421 height 26
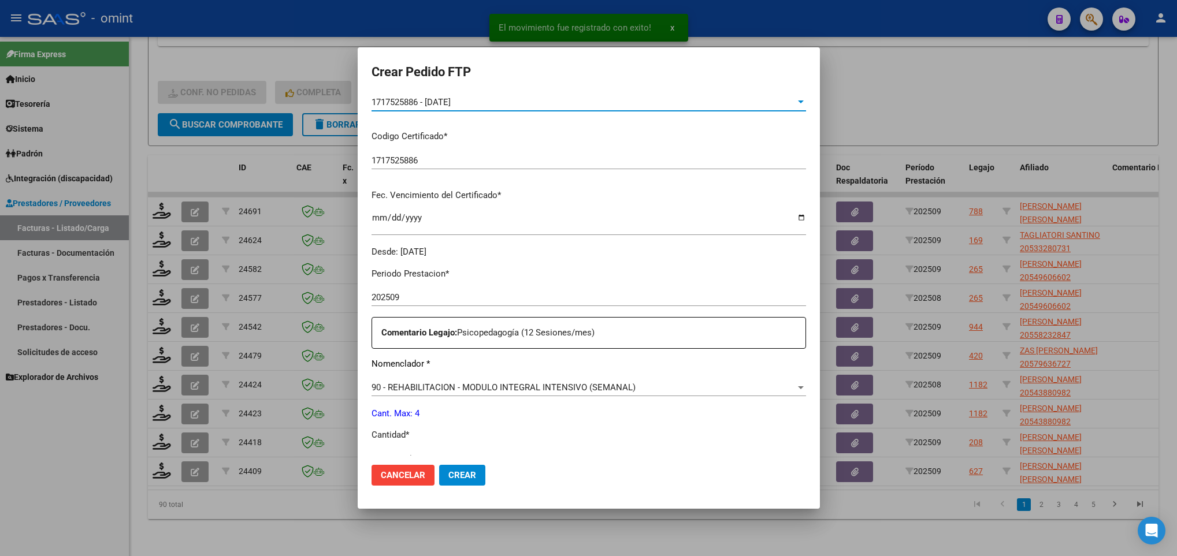
scroll to position [347, 0]
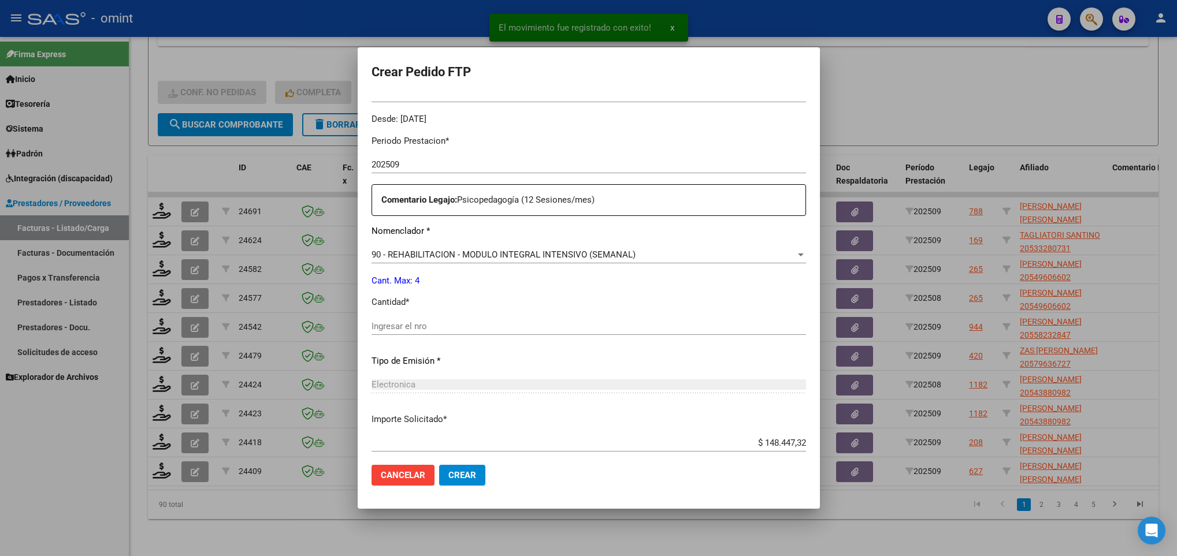
click at [478, 323] on input "Ingresar el nro" at bounding box center [589, 326] width 435 height 10
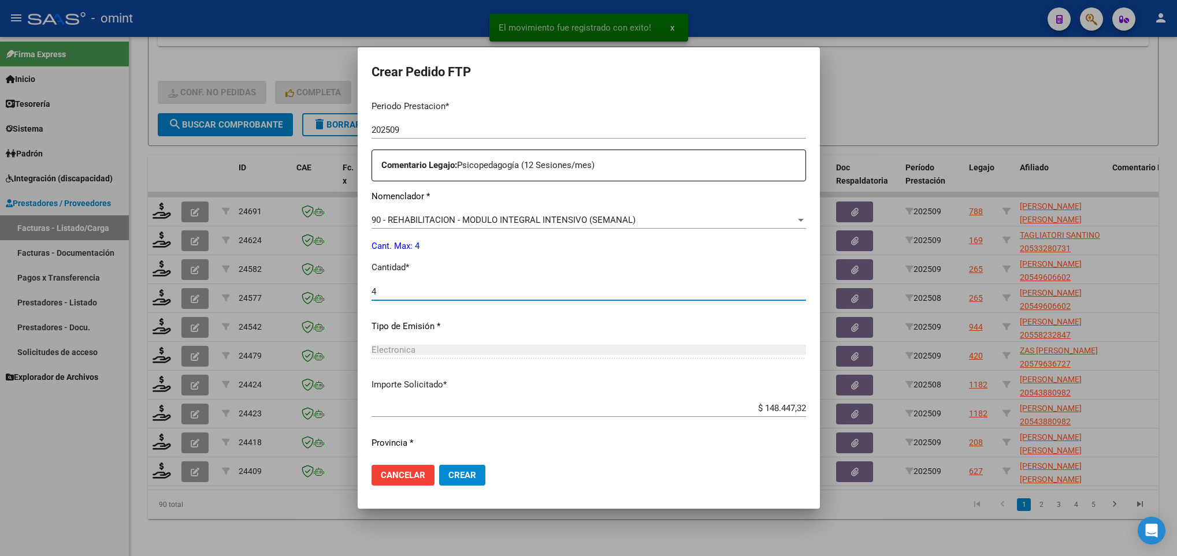
scroll to position [413, 0]
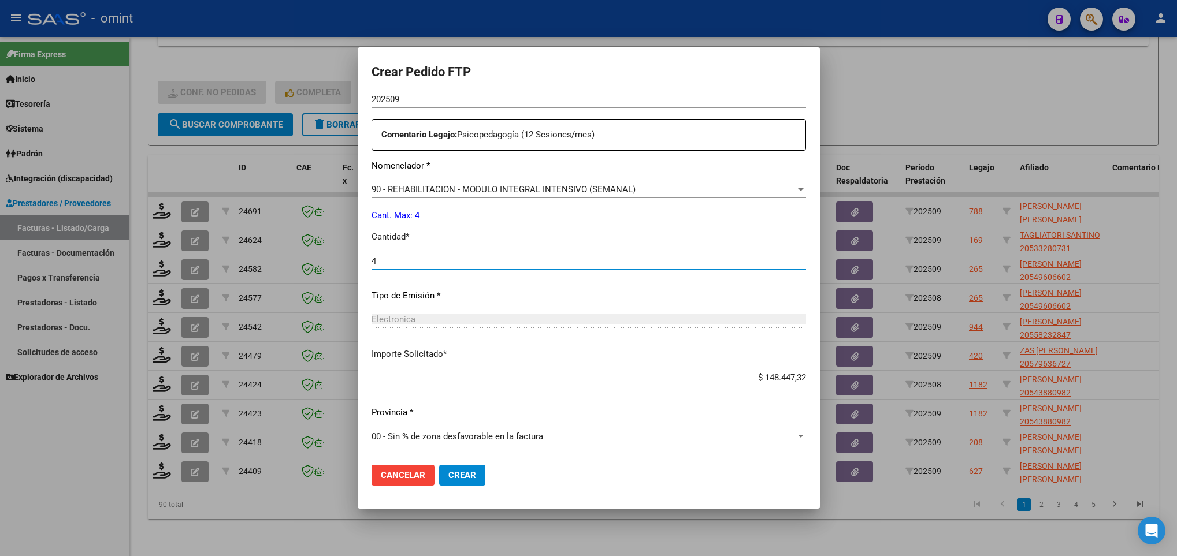
type input "4"
click at [462, 476] on span "Crear" at bounding box center [462, 475] width 28 height 10
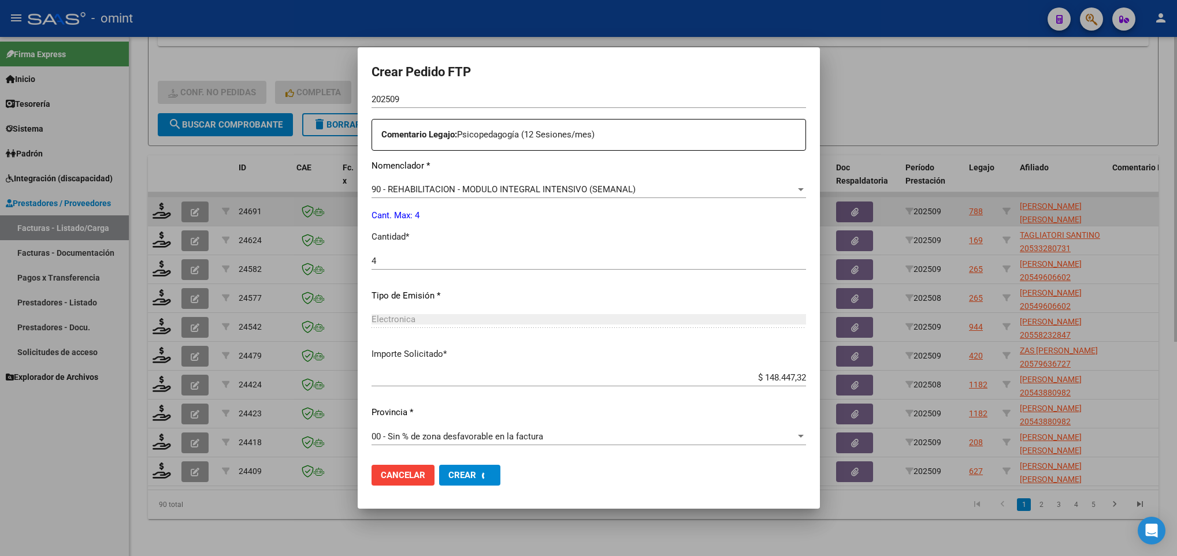
scroll to position [0, 0]
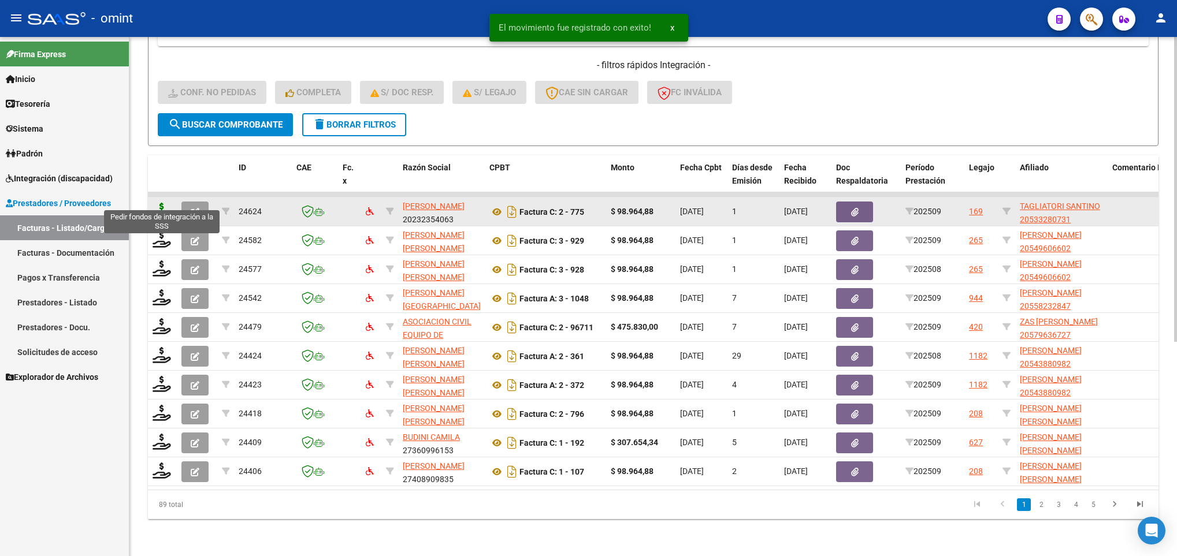
click at [155, 203] on icon at bounding box center [162, 211] width 18 height 16
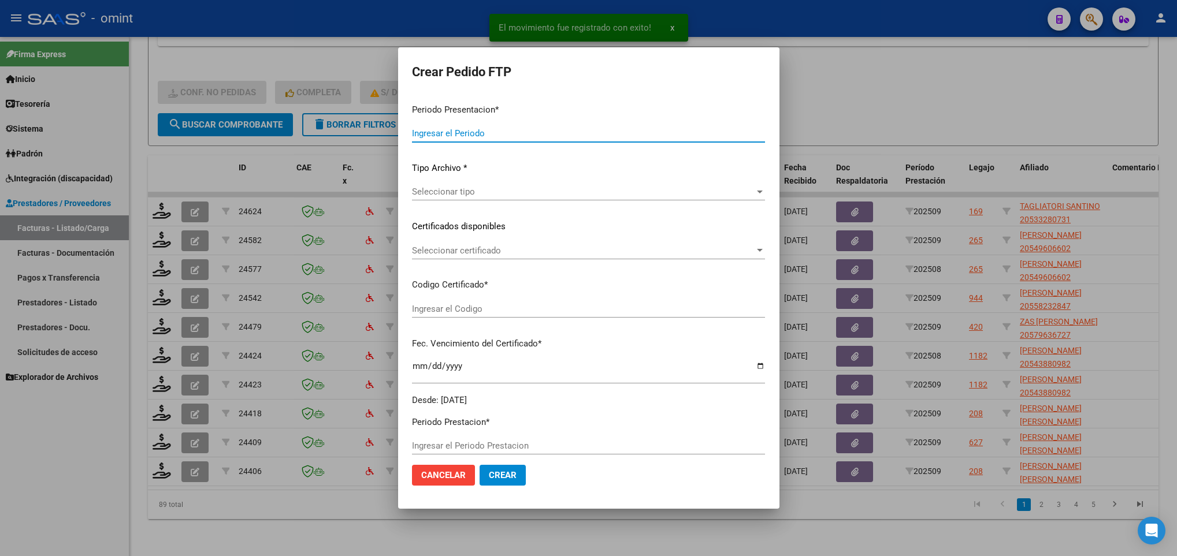
type input "202509"
type input "$ 98.964,88"
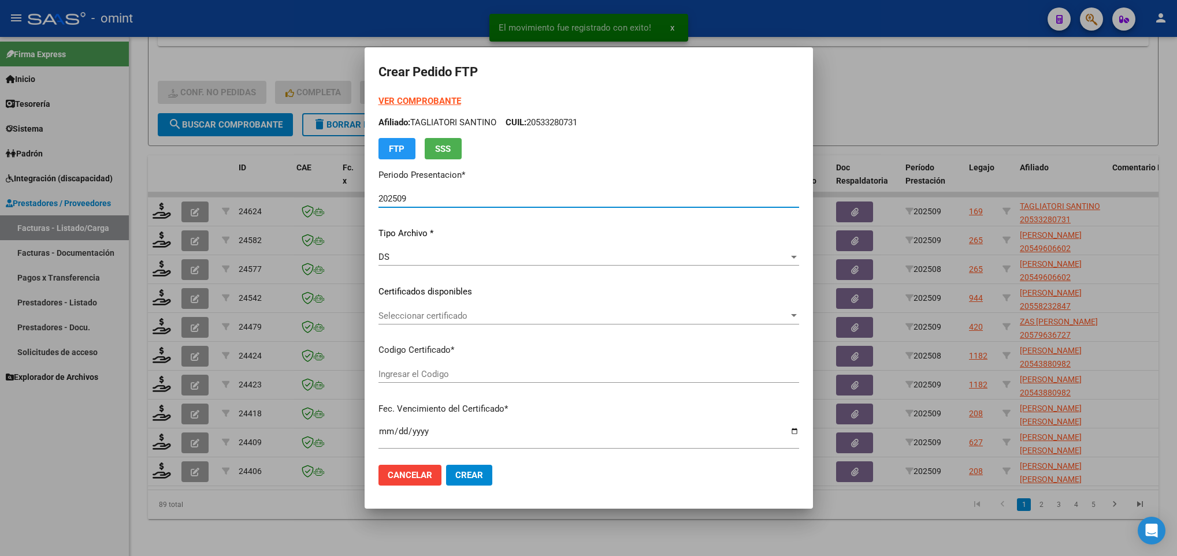
type input "9719323362"
type input "[DATE]"
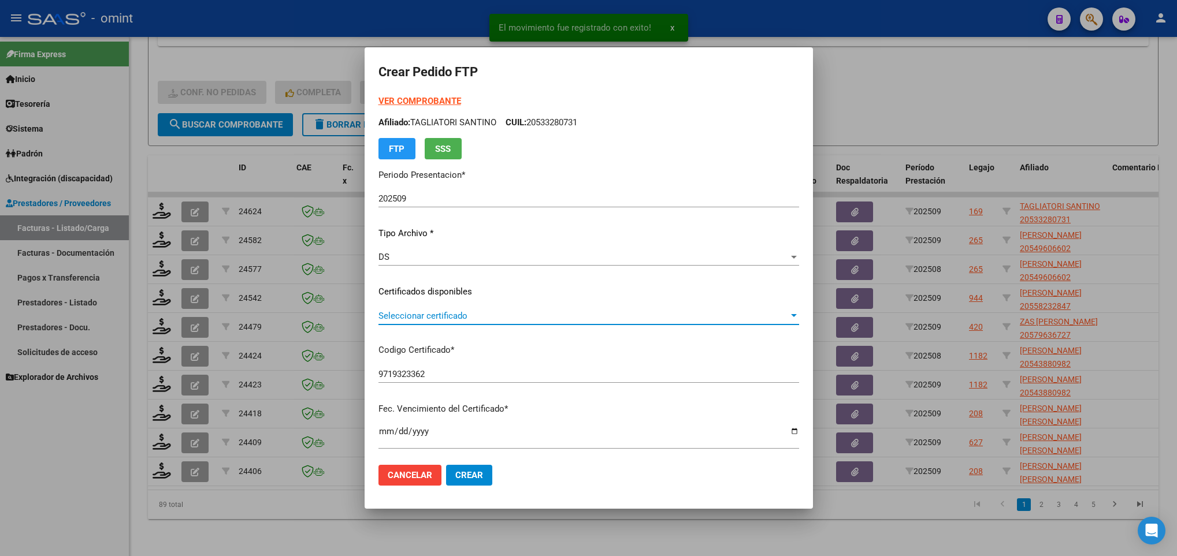
click at [506, 321] on span "Seleccionar certificado" at bounding box center [583, 316] width 410 height 10
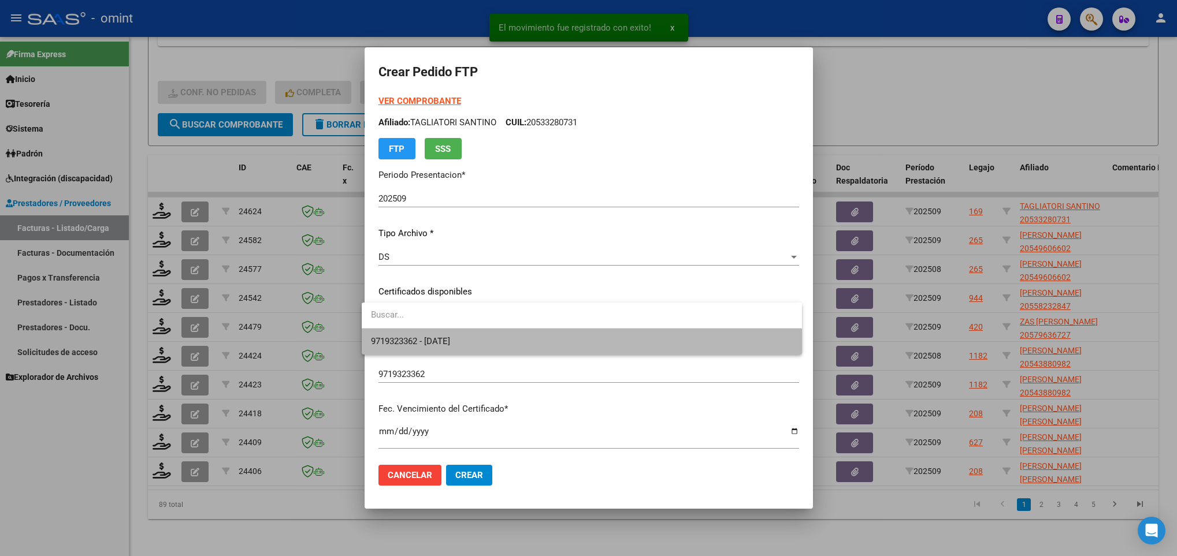
click at [509, 335] on span "9719323362 - [DATE]" at bounding box center [581, 342] width 421 height 26
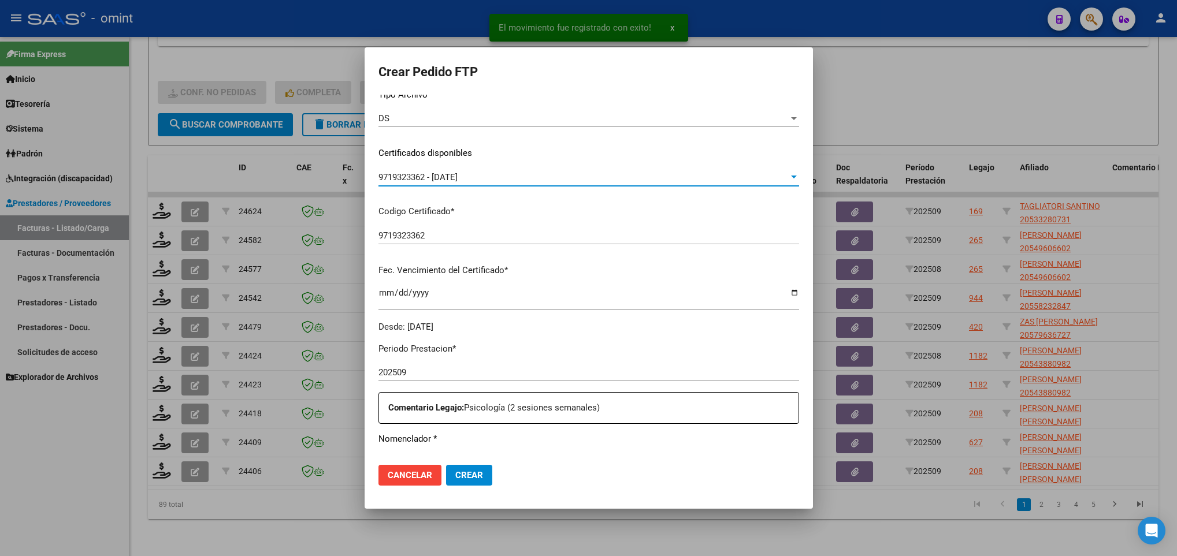
scroll to position [347, 0]
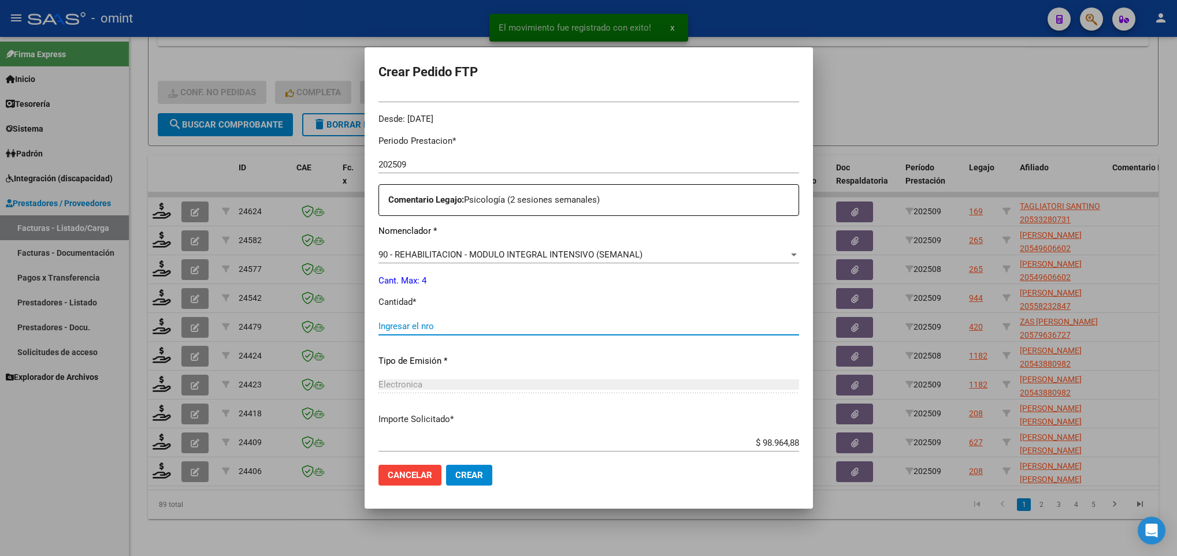
click at [451, 325] on input "Ingresar el nro" at bounding box center [588, 326] width 421 height 10
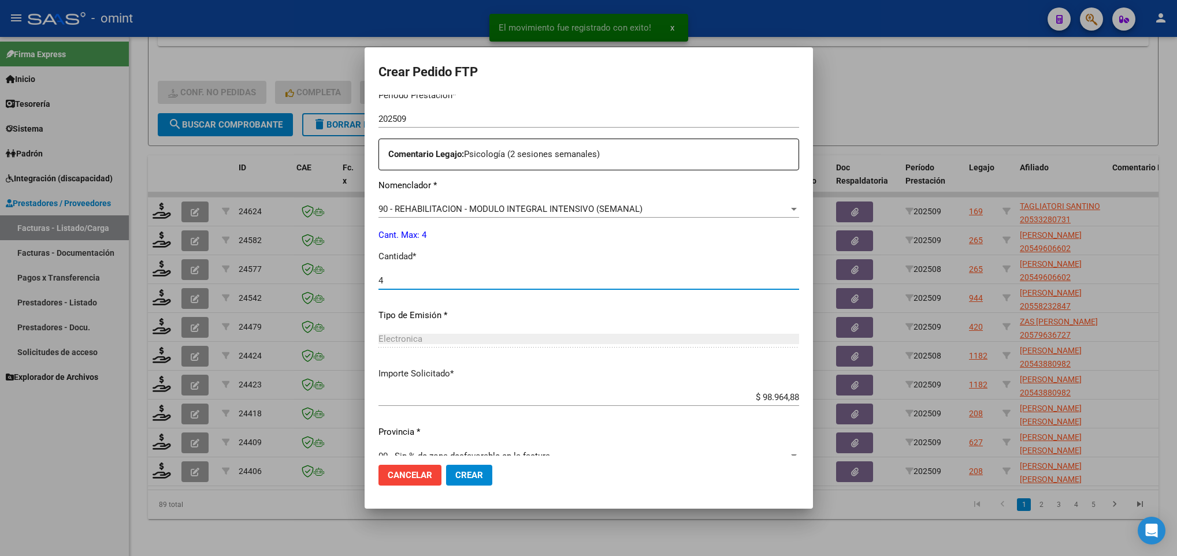
scroll to position [413, 0]
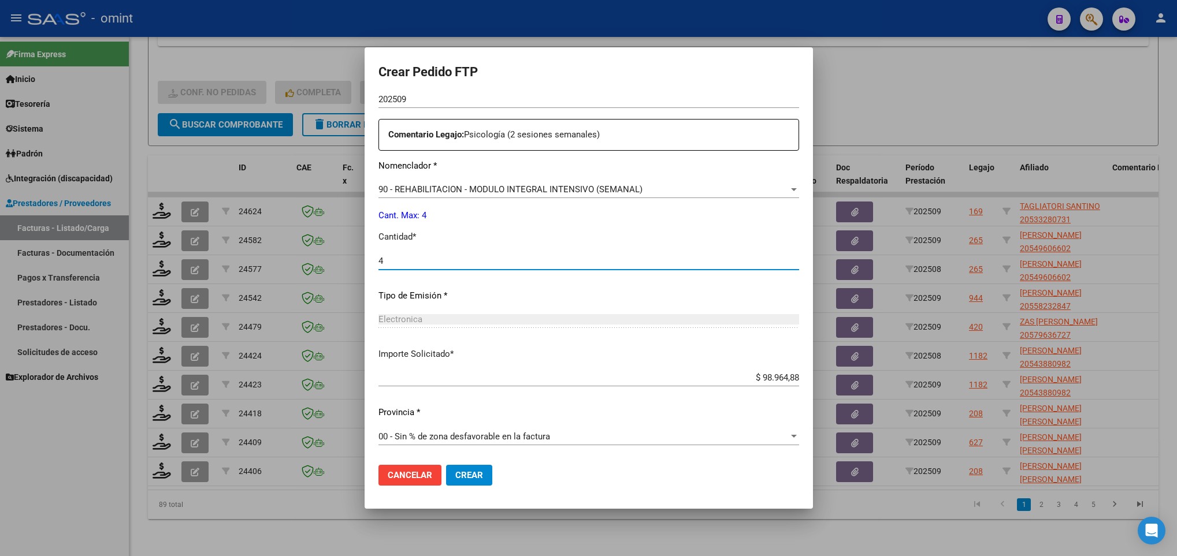
type input "4"
click at [461, 472] on span "Crear" at bounding box center [469, 475] width 28 height 10
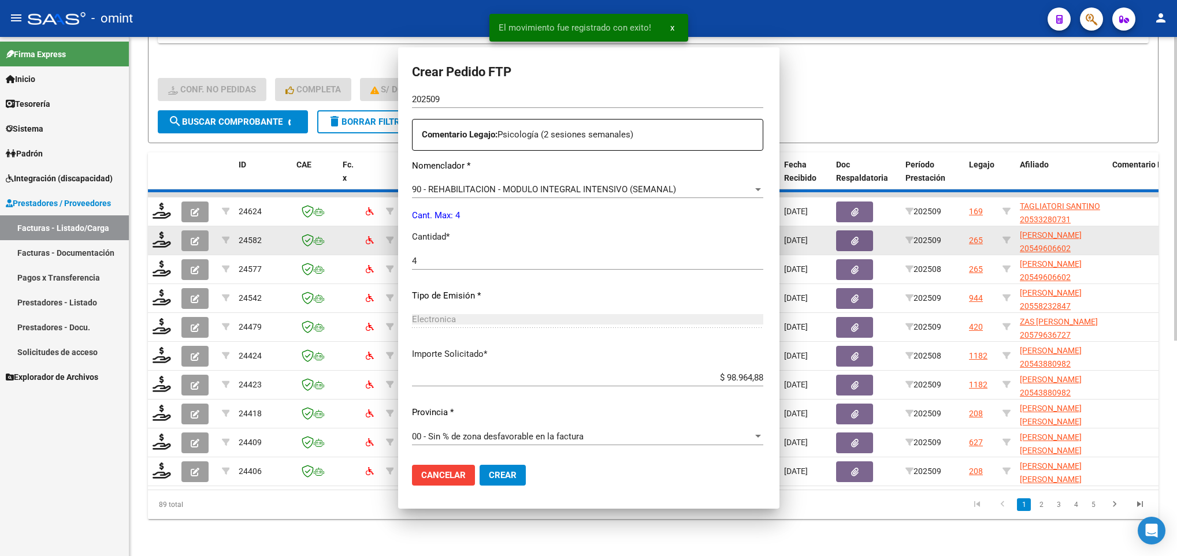
scroll to position [0, 0]
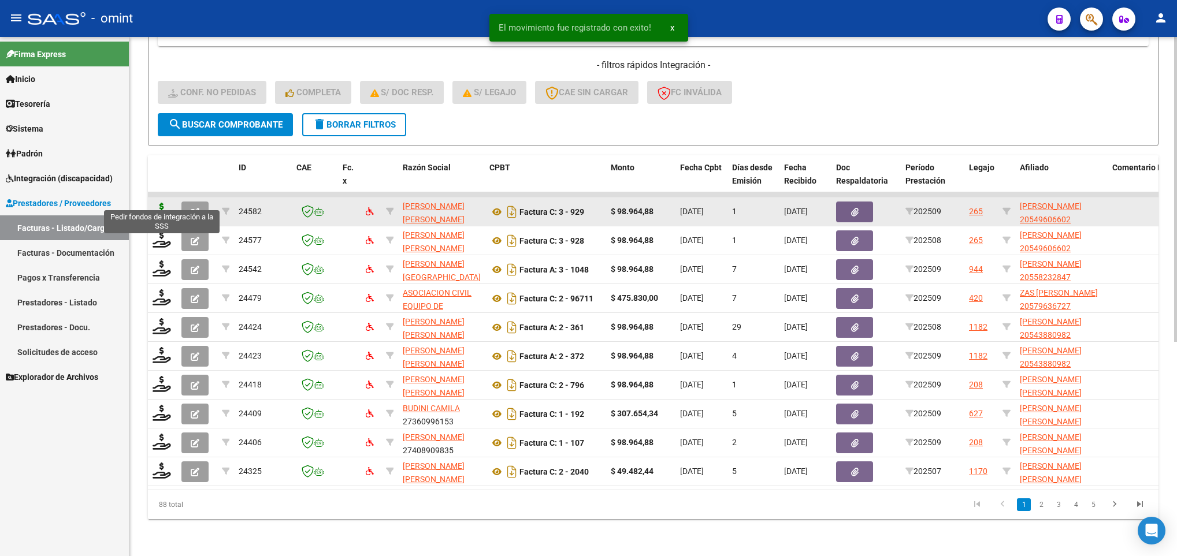
click at [164, 203] on icon at bounding box center [162, 211] width 18 height 16
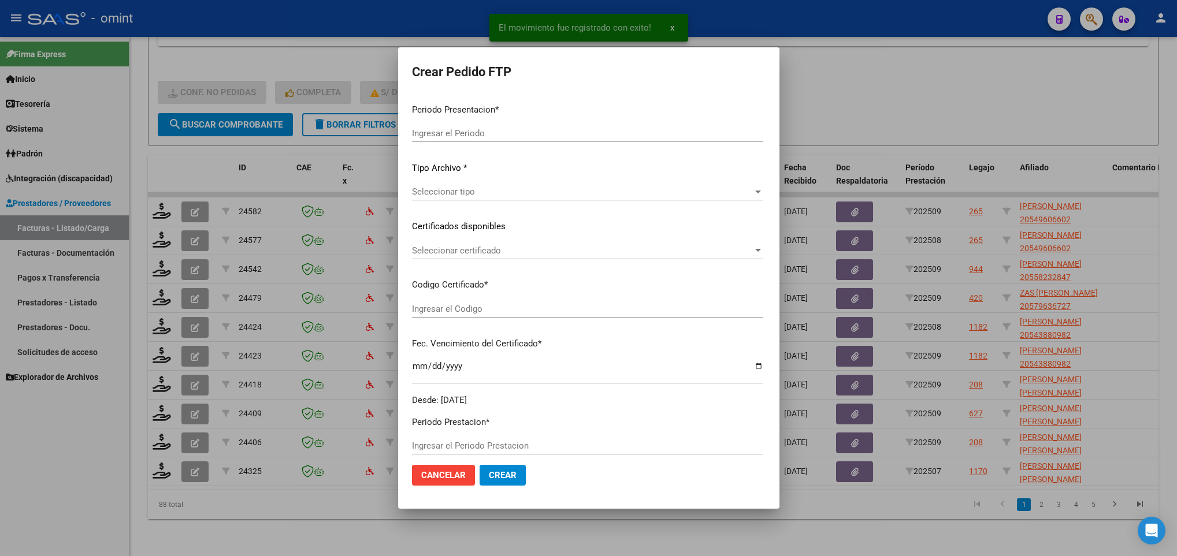
type input "202509"
type input "$ 98.964,88"
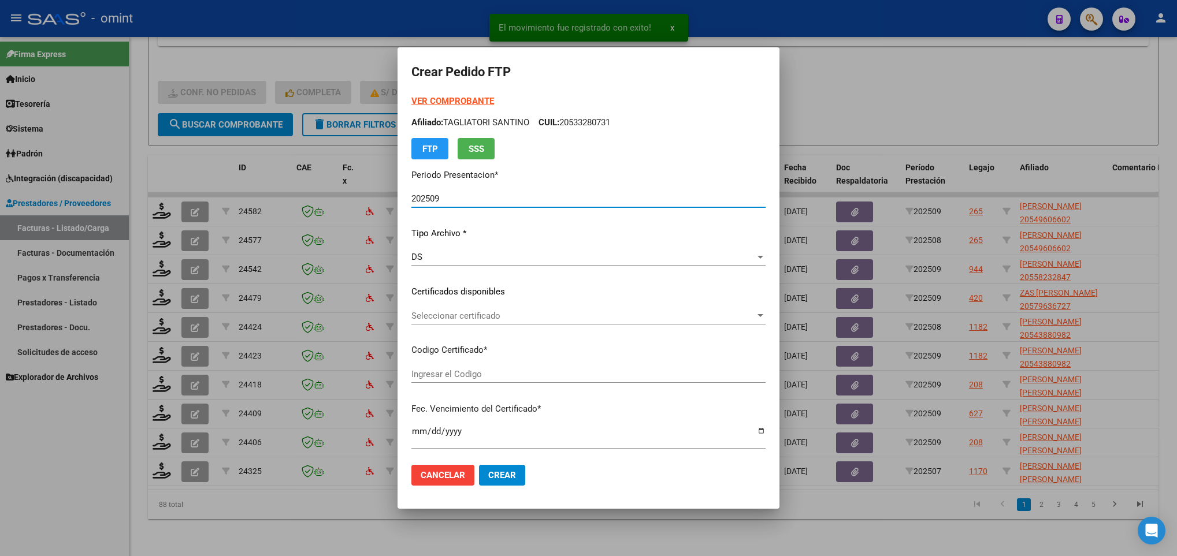
type input "824497418"
type input "2023-11-29"
click at [563, 319] on span "Seleccionar certificado" at bounding box center [574, 316] width 324 height 10
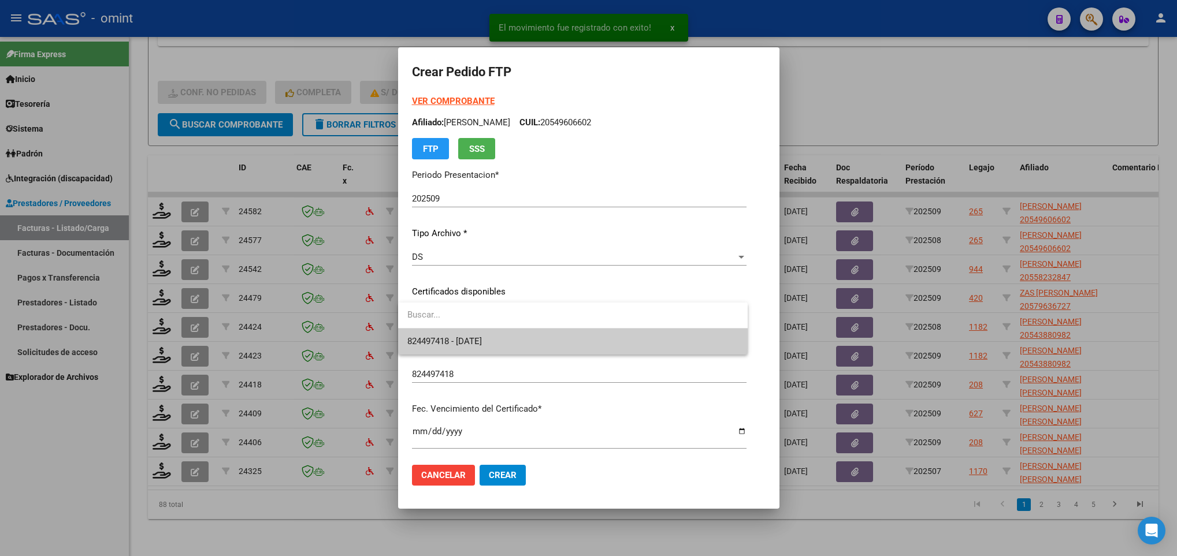
click at [566, 330] on span "824497418 - 2023-11-29" at bounding box center [572, 342] width 331 height 26
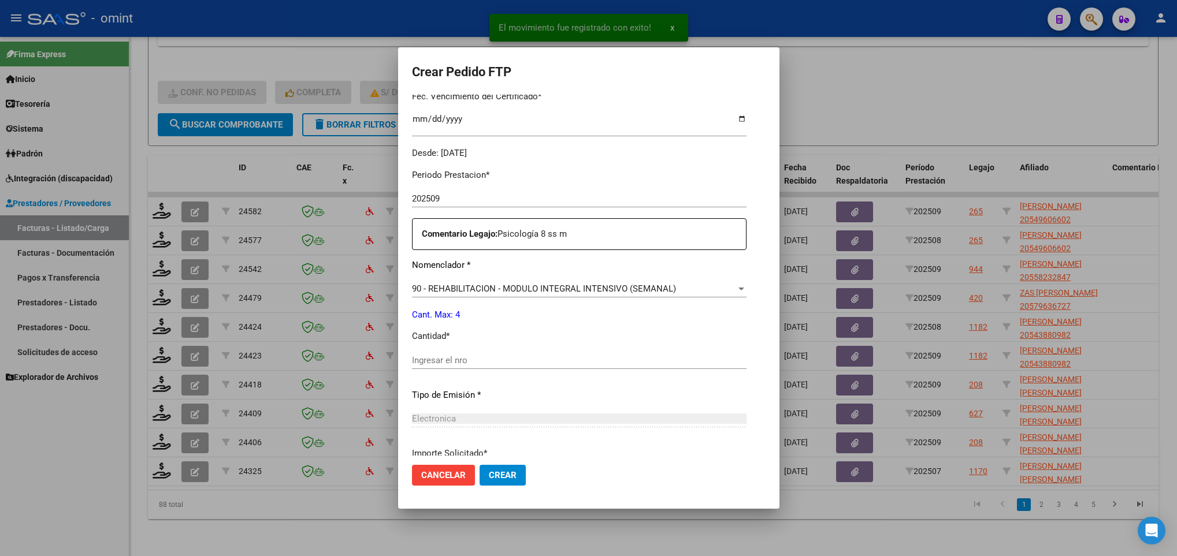
scroll to position [347, 0]
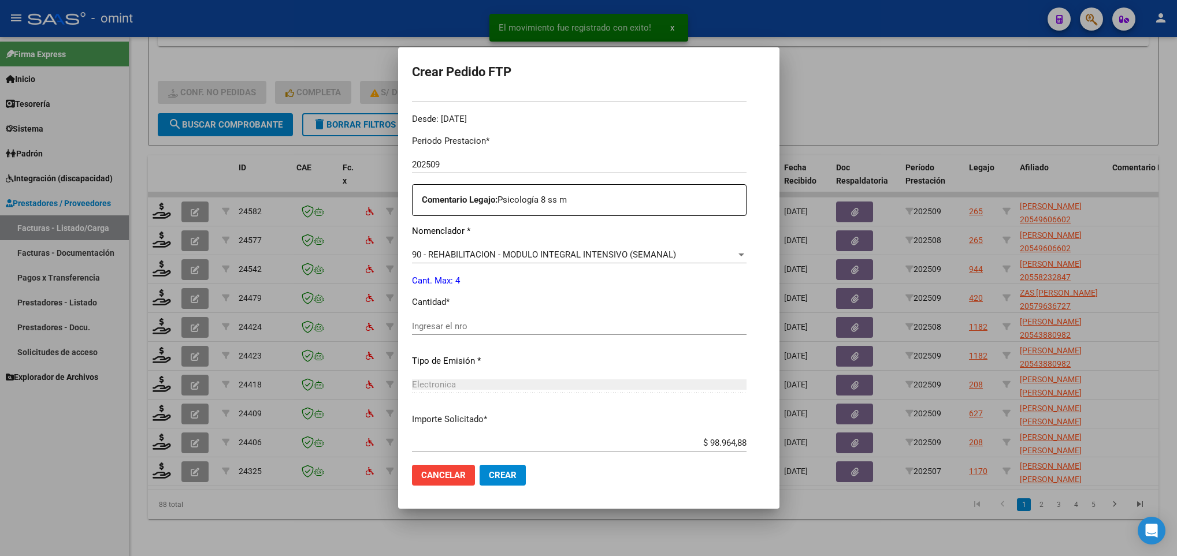
click at [533, 332] on div "Ingresar el nro" at bounding box center [579, 326] width 335 height 17
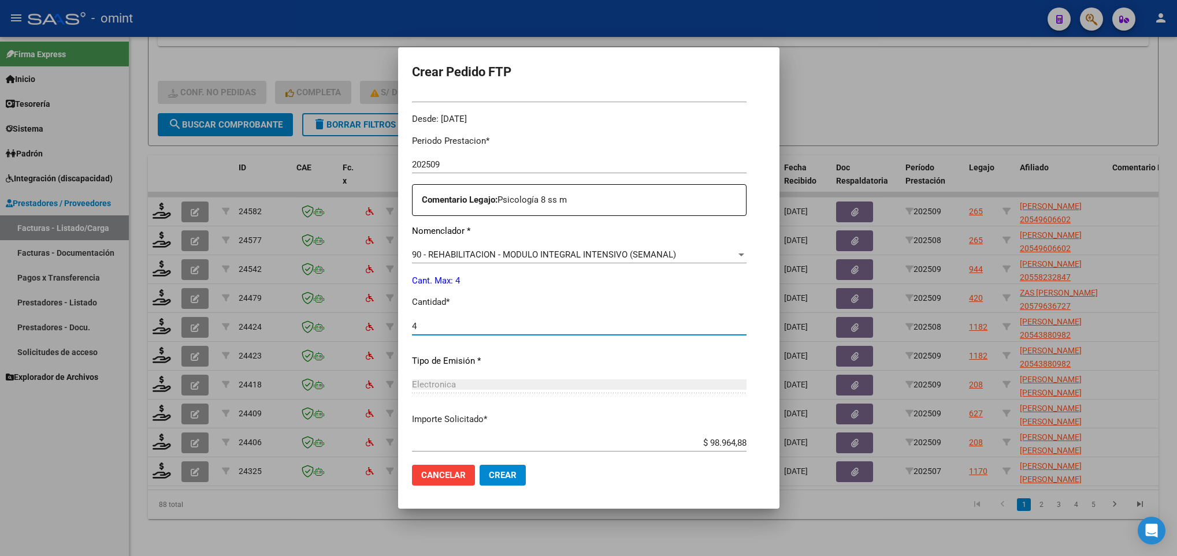
type input "4"
click at [514, 477] on button "Crear" at bounding box center [503, 475] width 46 height 21
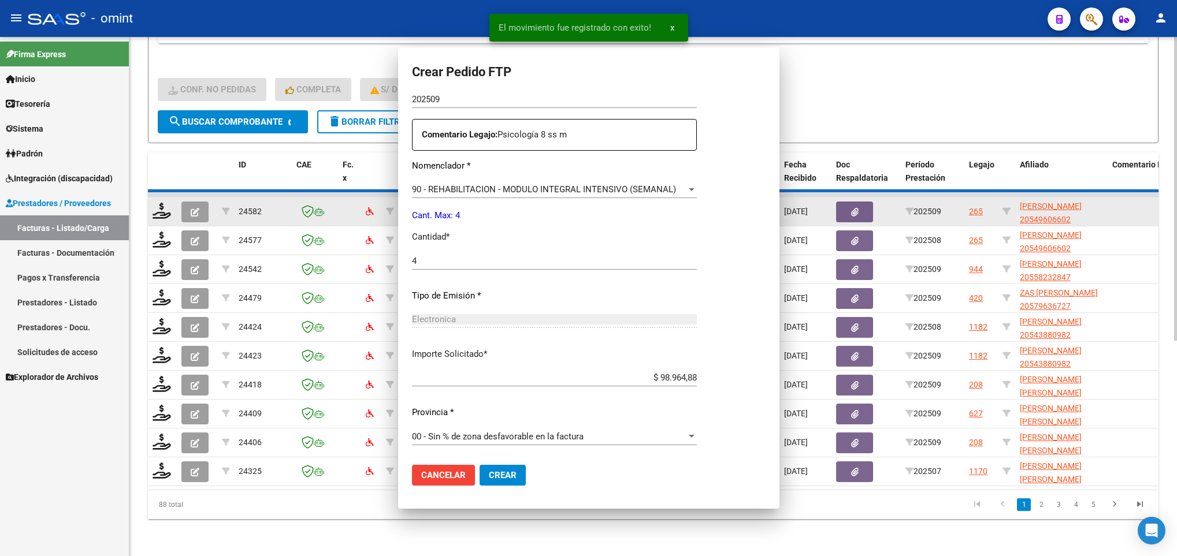
scroll to position [0, 0]
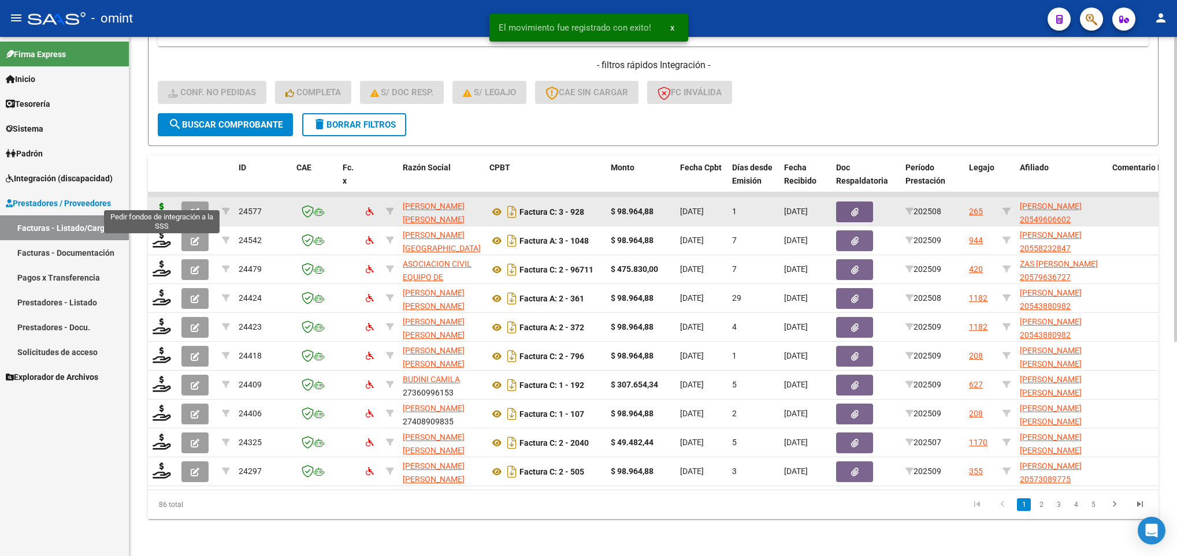
click at [154, 203] on icon at bounding box center [162, 211] width 18 height 16
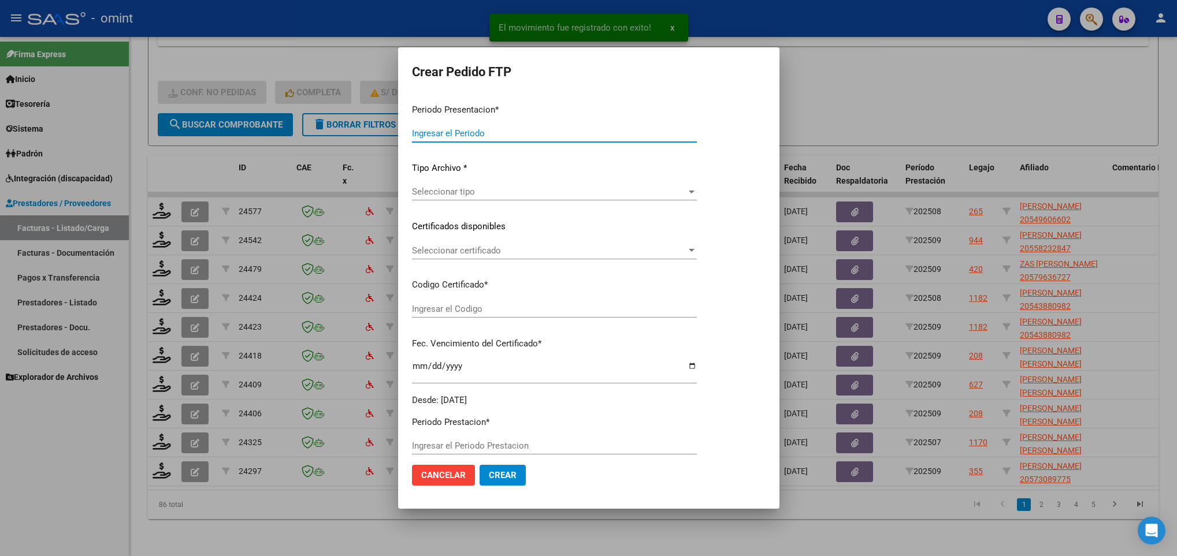
type input "202509"
type input "202508"
type input "$ 98.964,88"
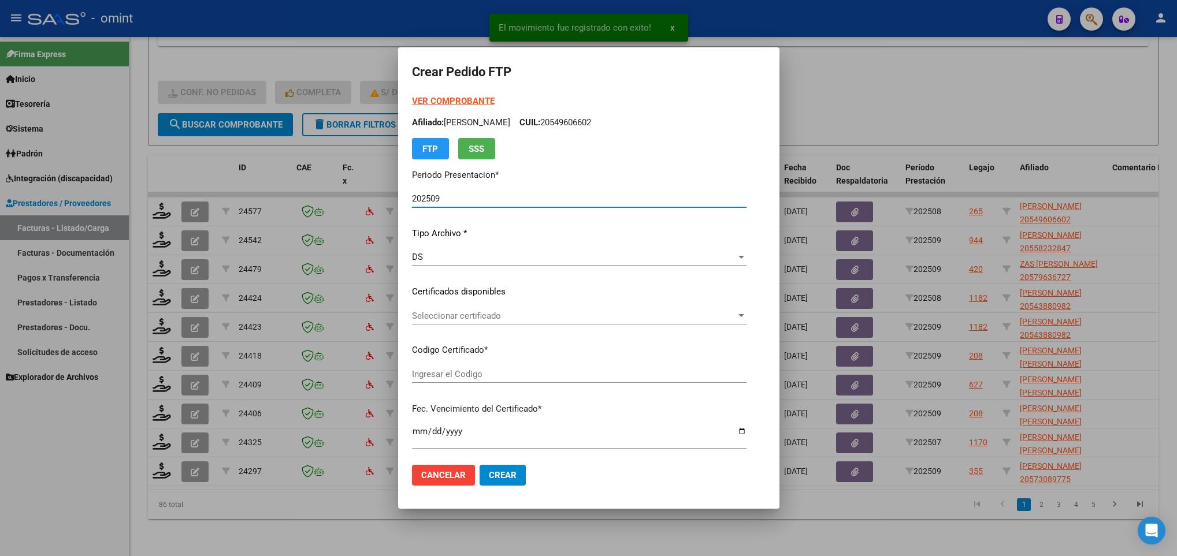
type input "824497418"
type input "2023-11-29"
click at [485, 314] on span "Seleccionar certificado" at bounding box center [574, 316] width 324 height 10
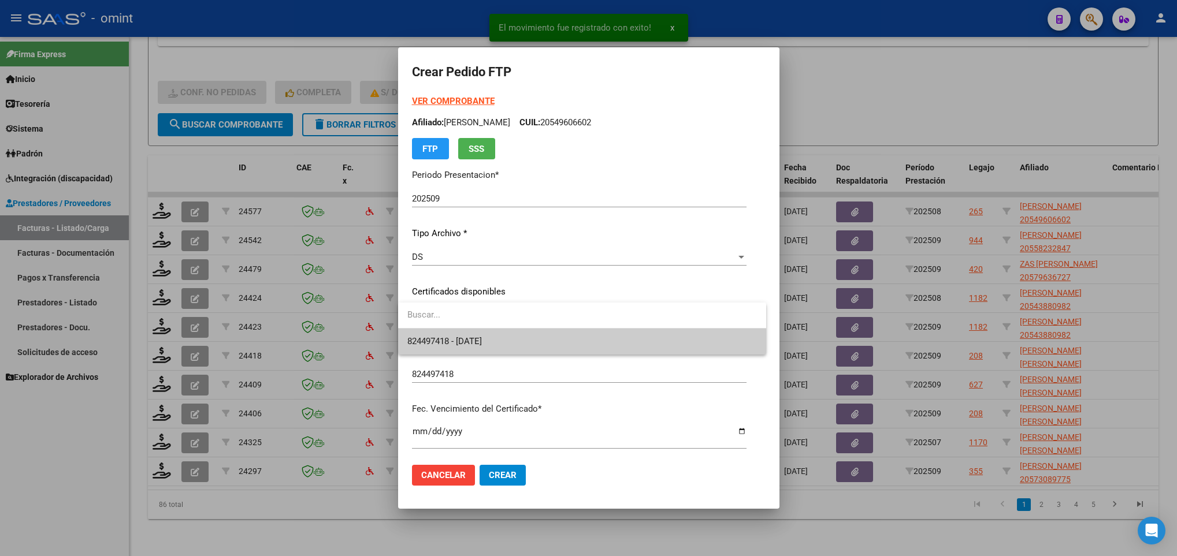
click at [495, 333] on span "824497418 - 2023-11-29" at bounding box center [582, 342] width 350 height 26
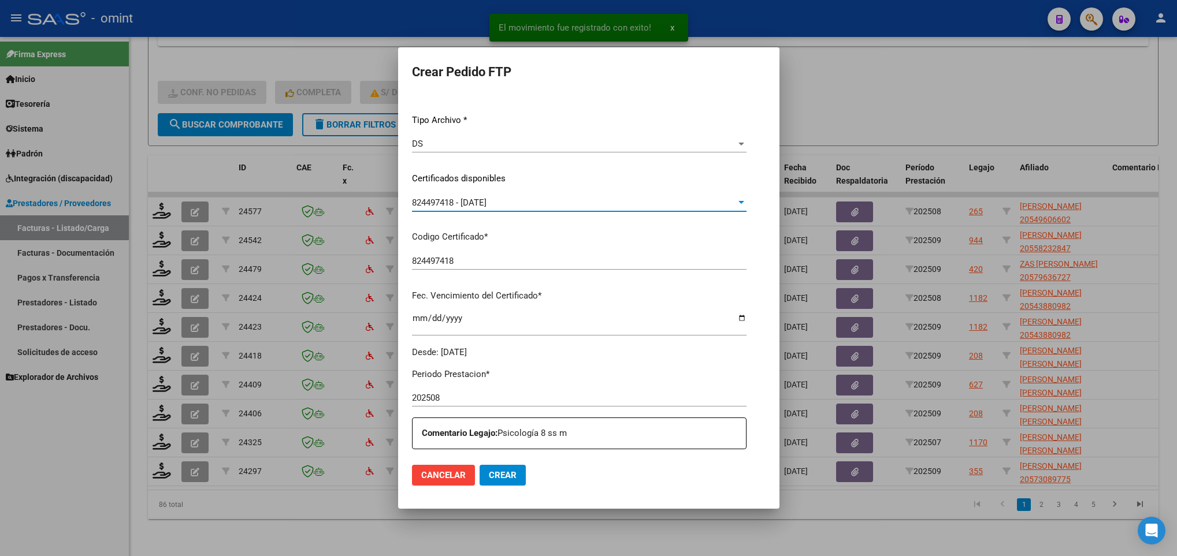
scroll to position [413, 0]
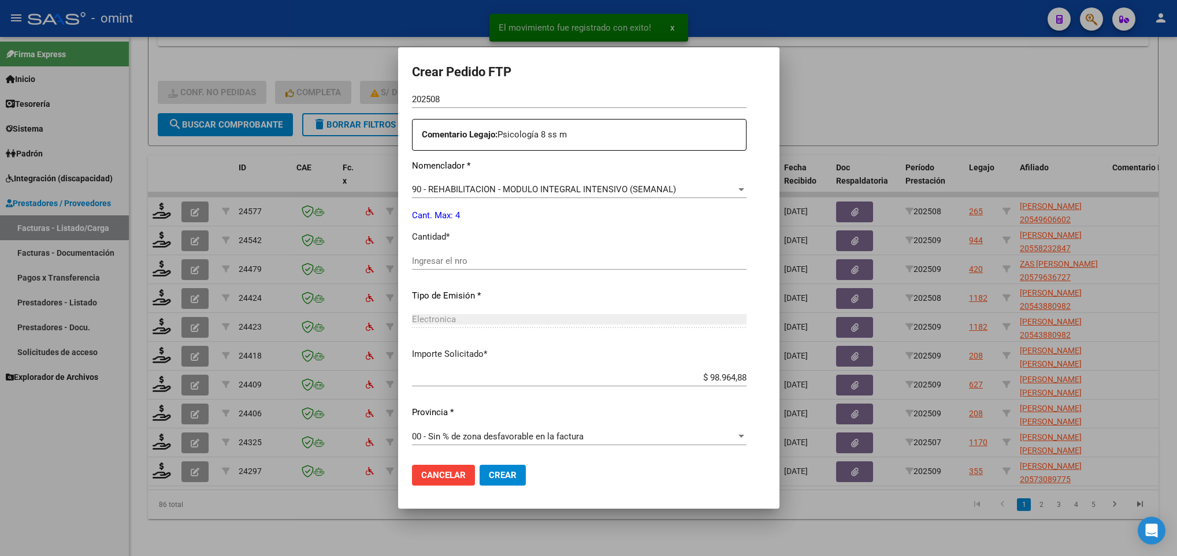
click at [481, 258] on input "Ingresar el nro" at bounding box center [579, 261] width 335 height 10
type input "4"
click at [510, 470] on span "Crear" at bounding box center [503, 475] width 28 height 10
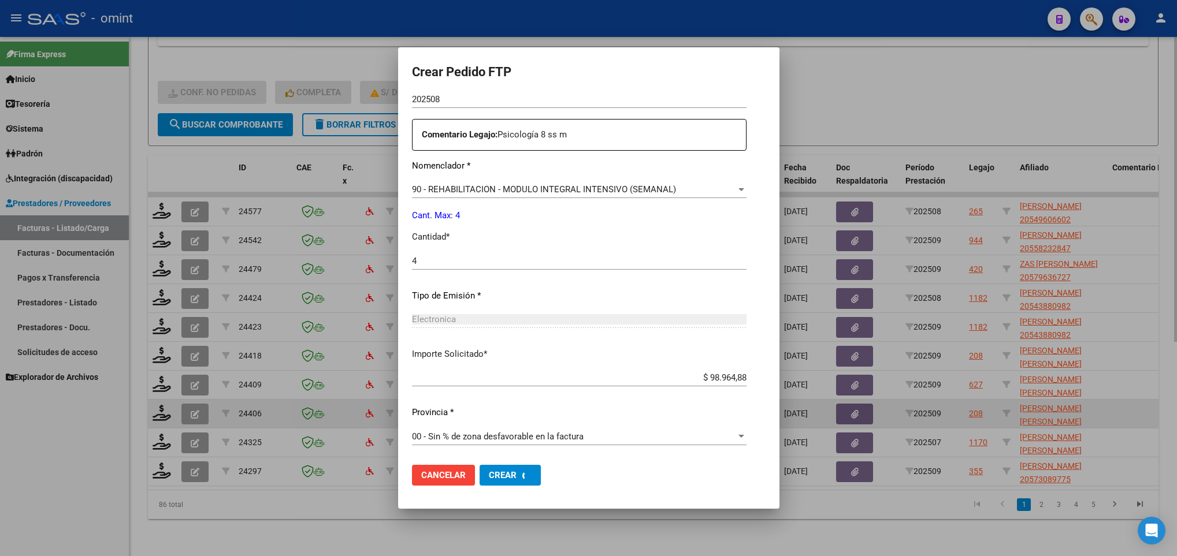
scroll to position [0, 0]
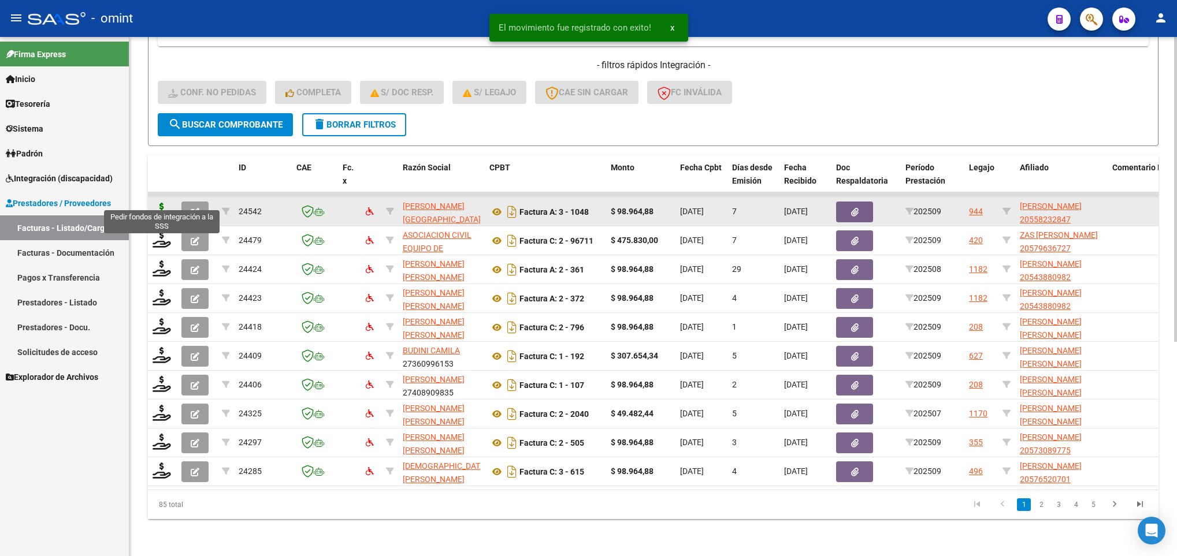
click at [170, 203] on icon at bounding box center [162, 211] width 18 height 16
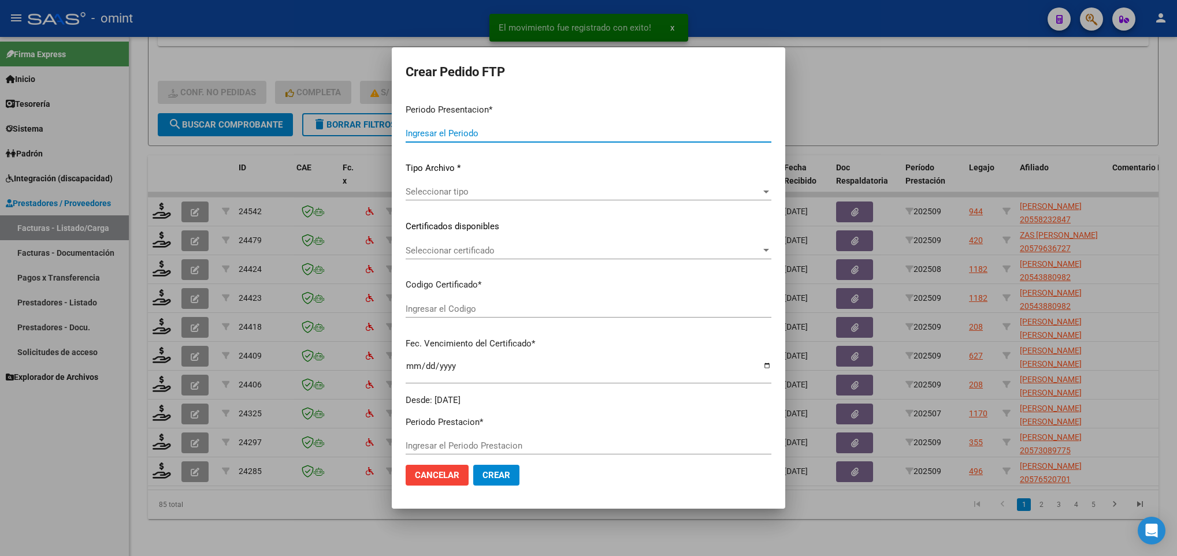
type input "202509"
type input "$ 98.964,88"
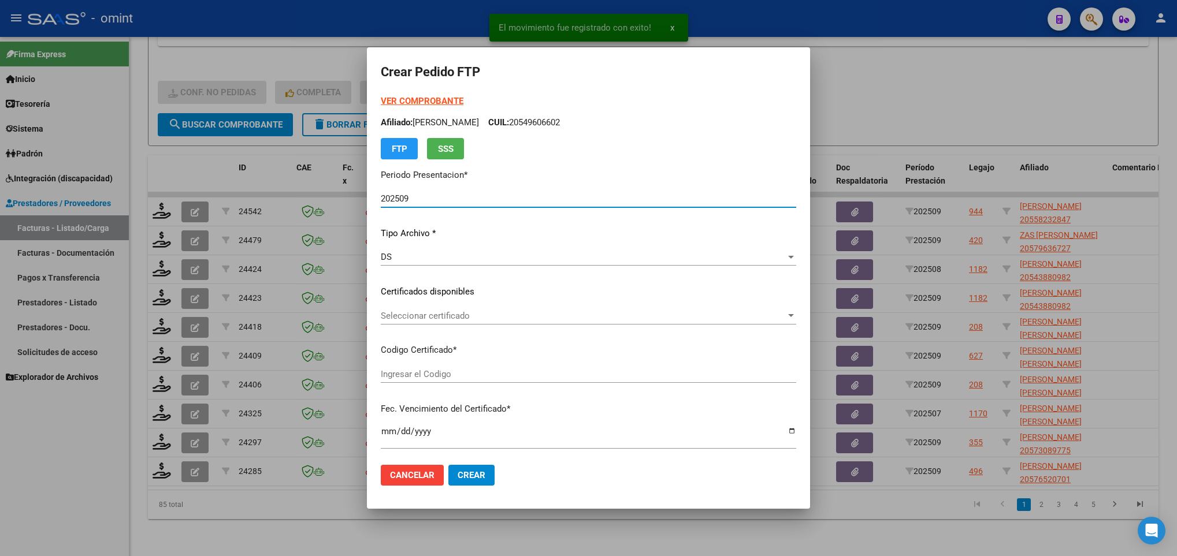
type input "2782631556"
type input "[DATE]"
click at [509, 314] on span "Seleccionar certificado" at bounding box center [583, 316] width 405 height 10
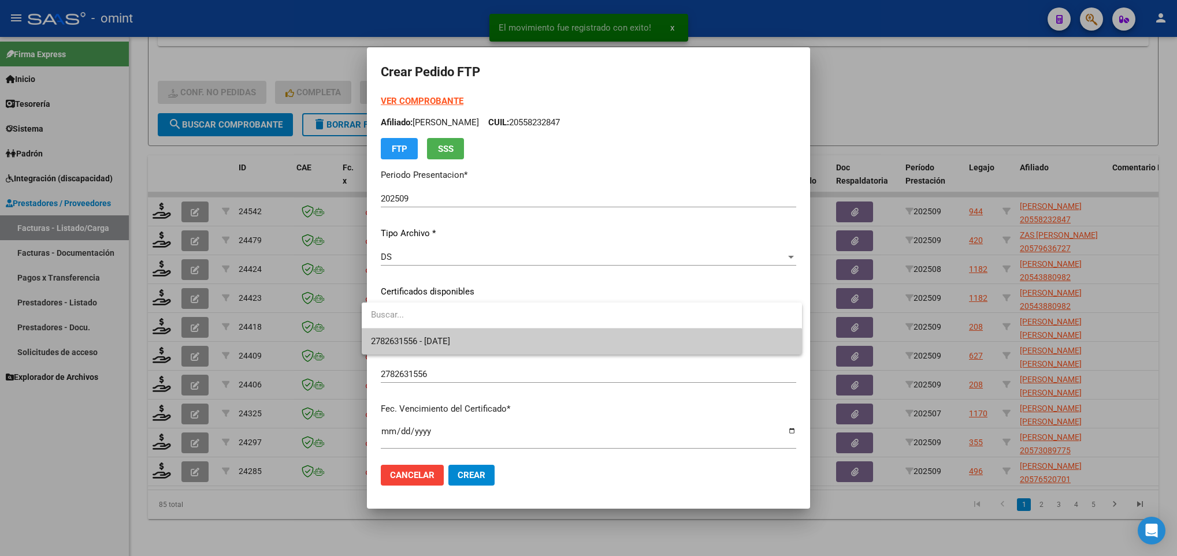
click at [515, 346] on span "2782631556 - [DATE]" at bounding box center [581, 342] width 421 height 26
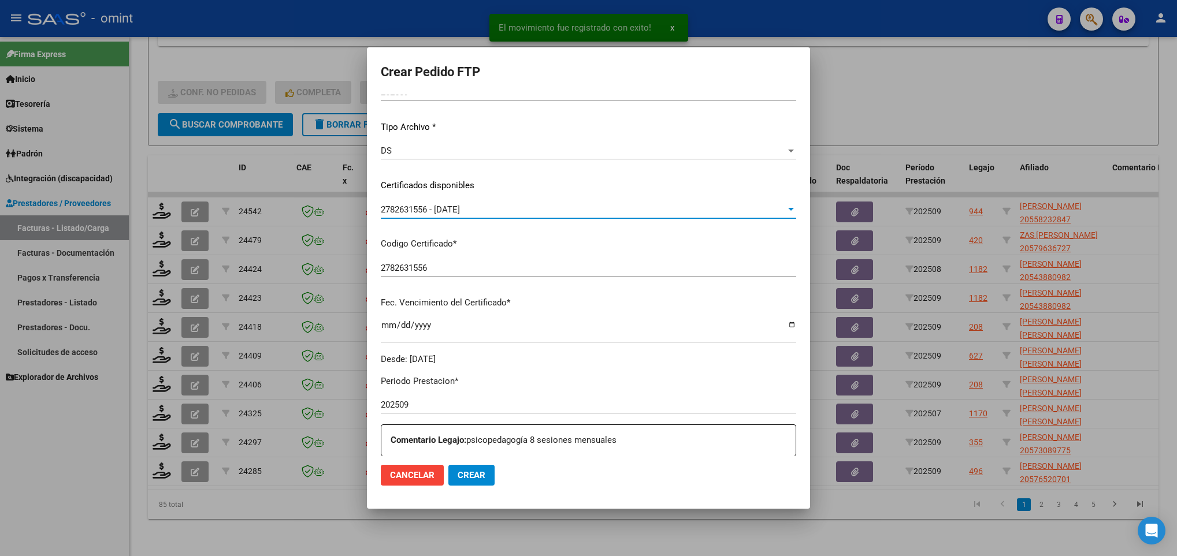
scroll to position [260, 0]
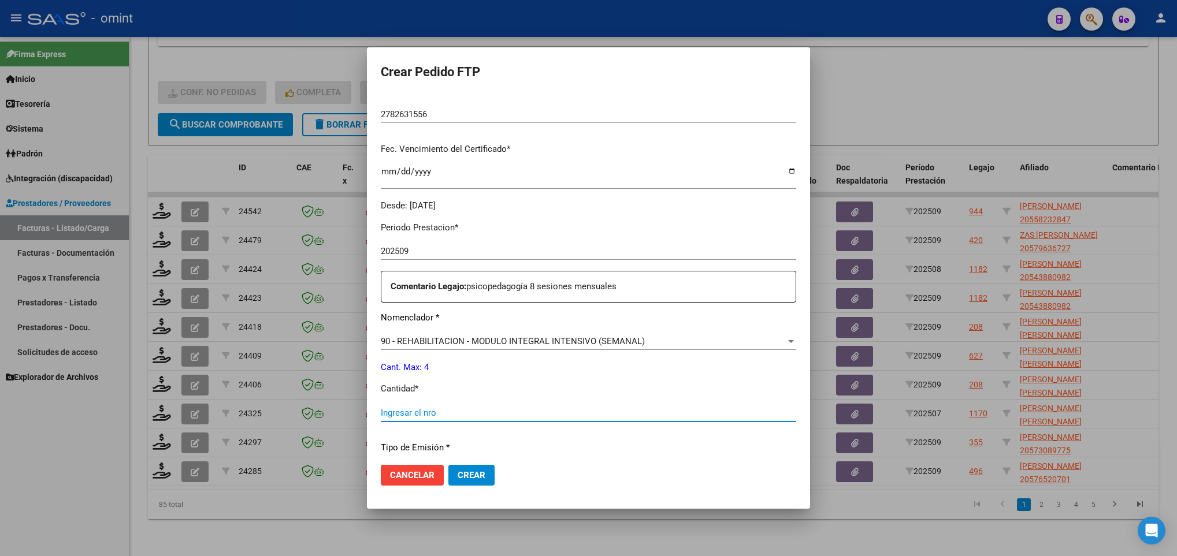
click at [416, 409] on input "Ingresar el nro" at bounding box center [588, 413] width 415 height 10
type input "4"
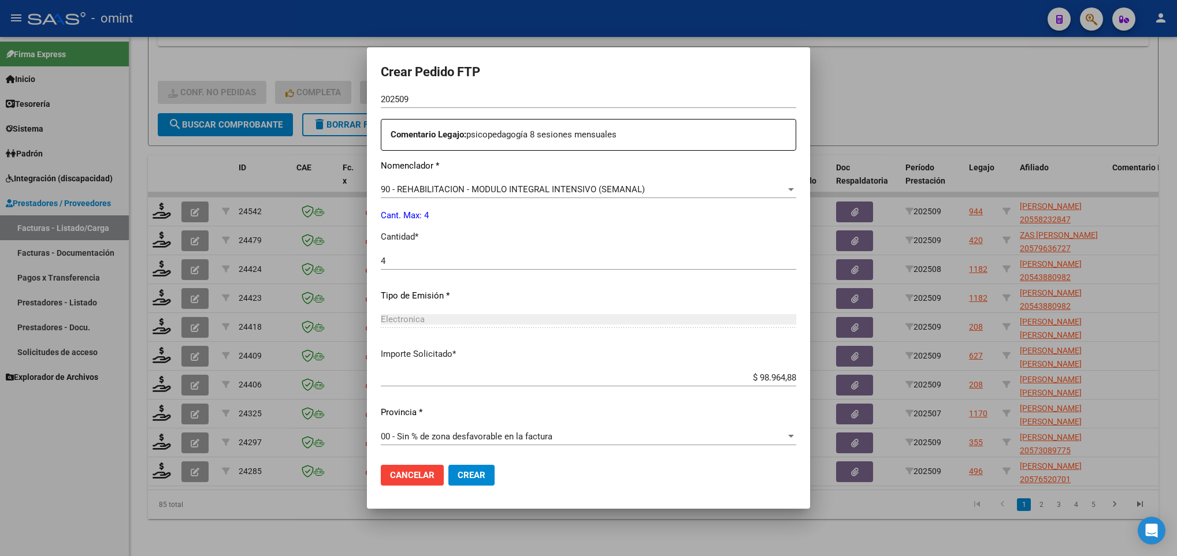
click at [484, 468] on button "Crear" at bounding box center [471, 475] width 46 height 21
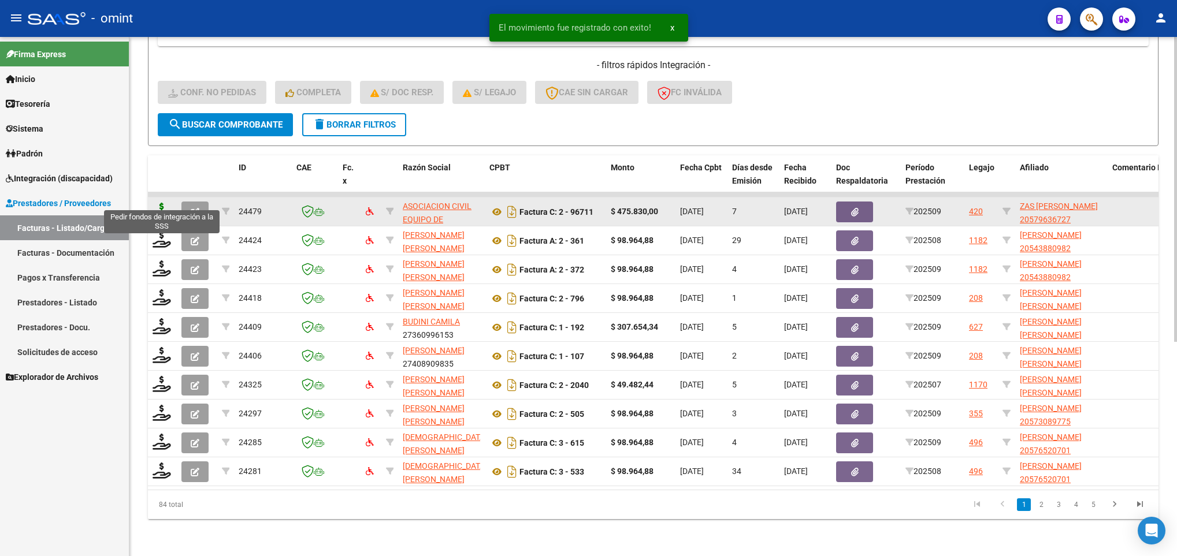
click at [160, 203] on icon at bounding box center [162, 211] width 18 height 16
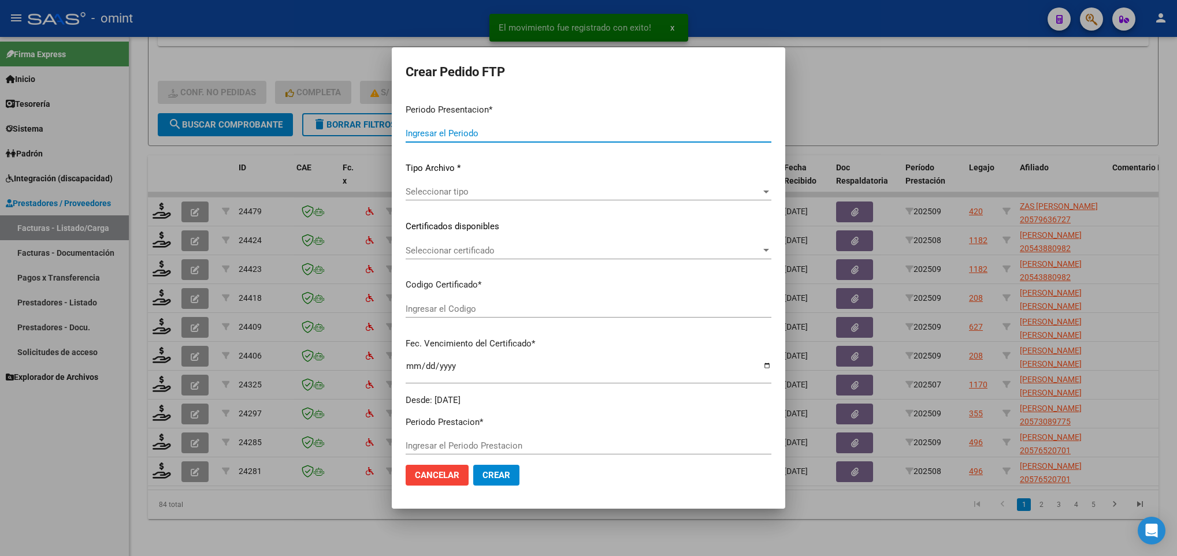
type input "202509"
type input "$ 475.830,00"
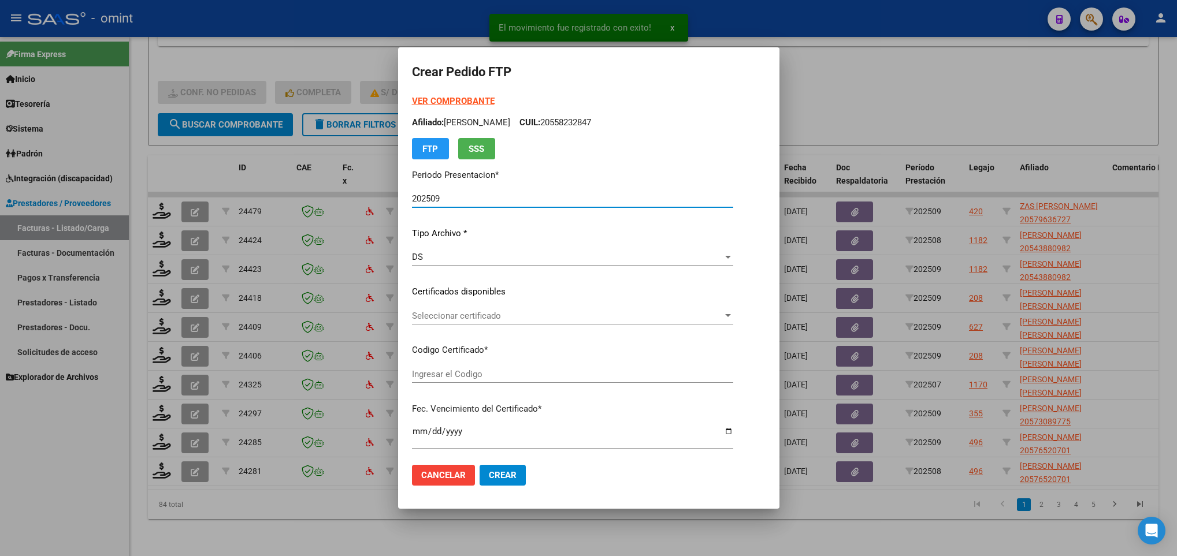
type input "9808107093"
type input "2027-10-21"
click at [463, 314] on span "Seleccionar certificado" at bounding box center [567, 316] width 311 height 10
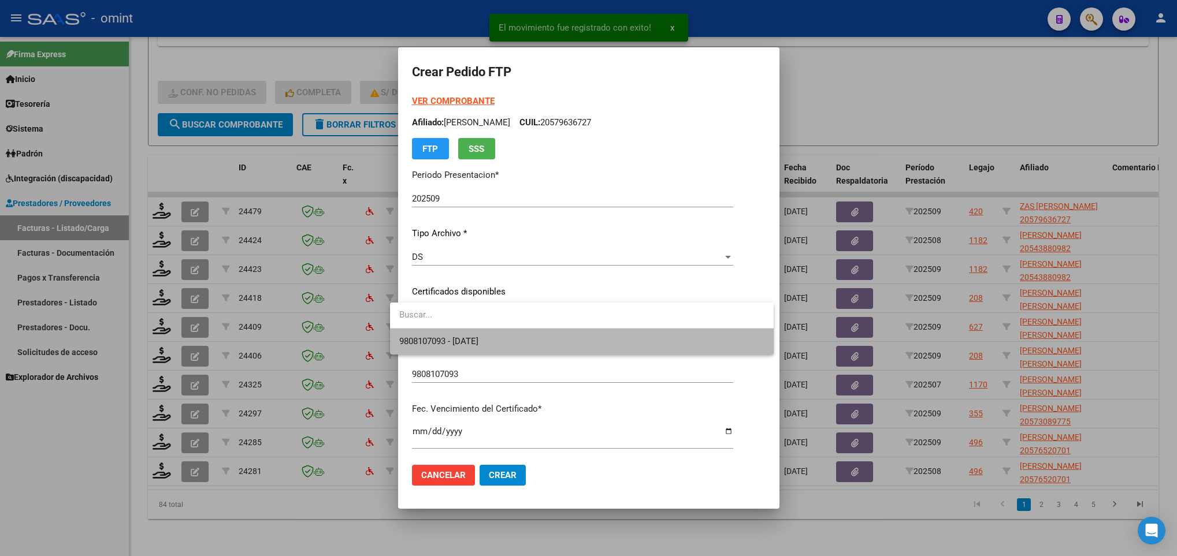
click at [467, 333] on span "9808107093 - 2027-10-21" at bounding box center [581, 342] width 365 height 26
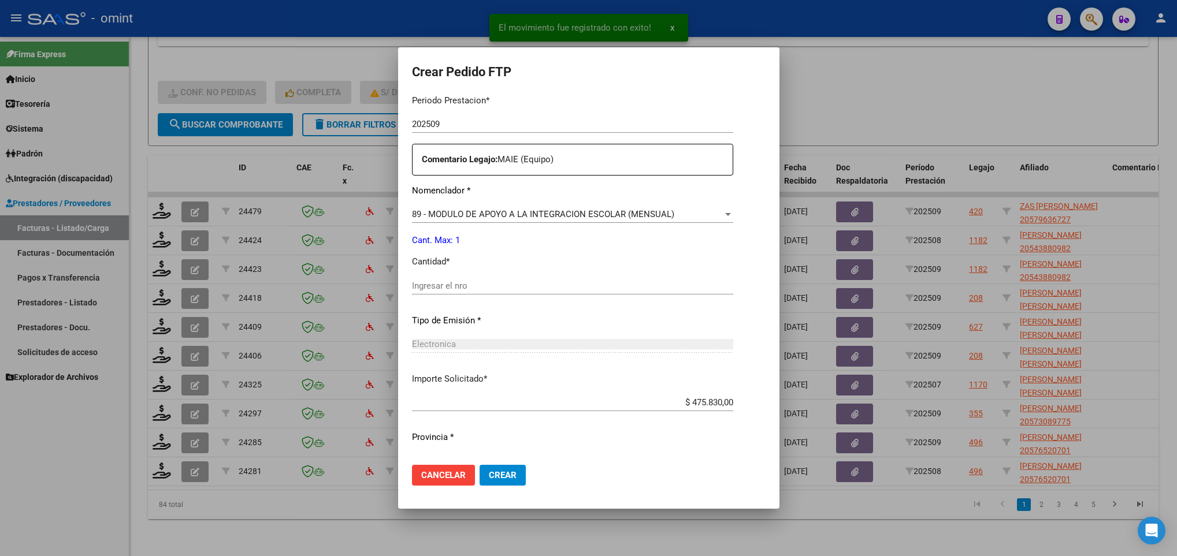
scroll to position [413, 0]
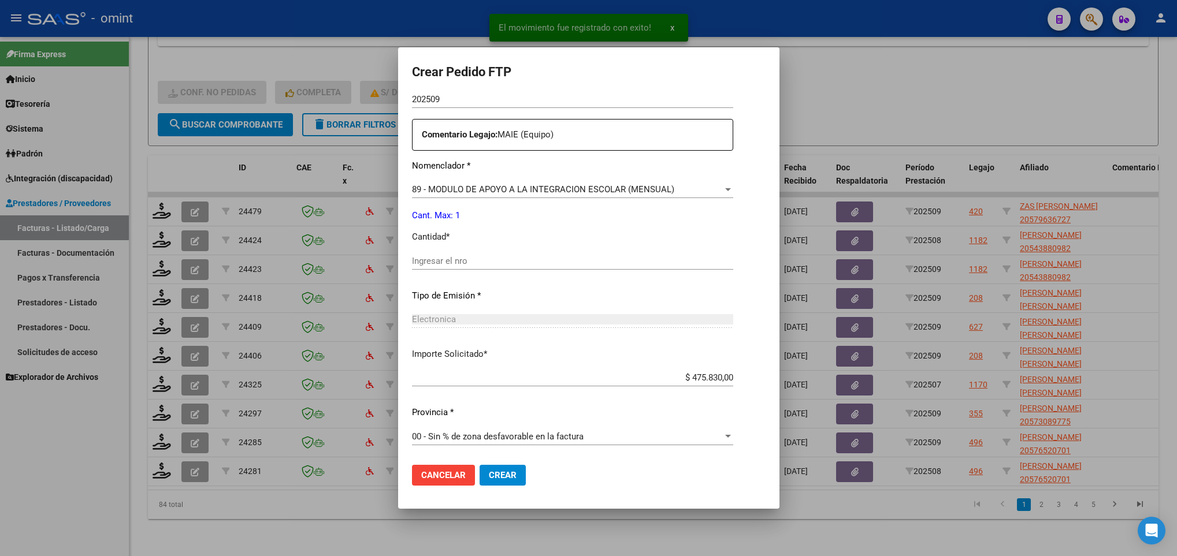
click at [454, 264] on input "Ingresar el nro" at bounding box center [572, 261] width 321 height 10
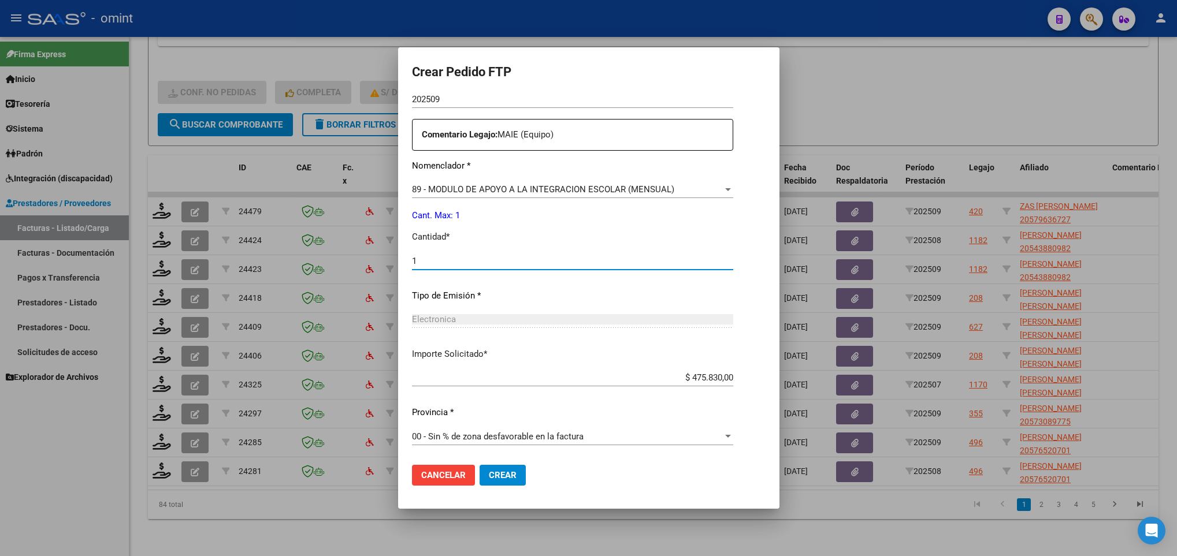
type input "1"
click at [505, 472] on span "Crear" at bounding box center [503, 475] width 28 height 10
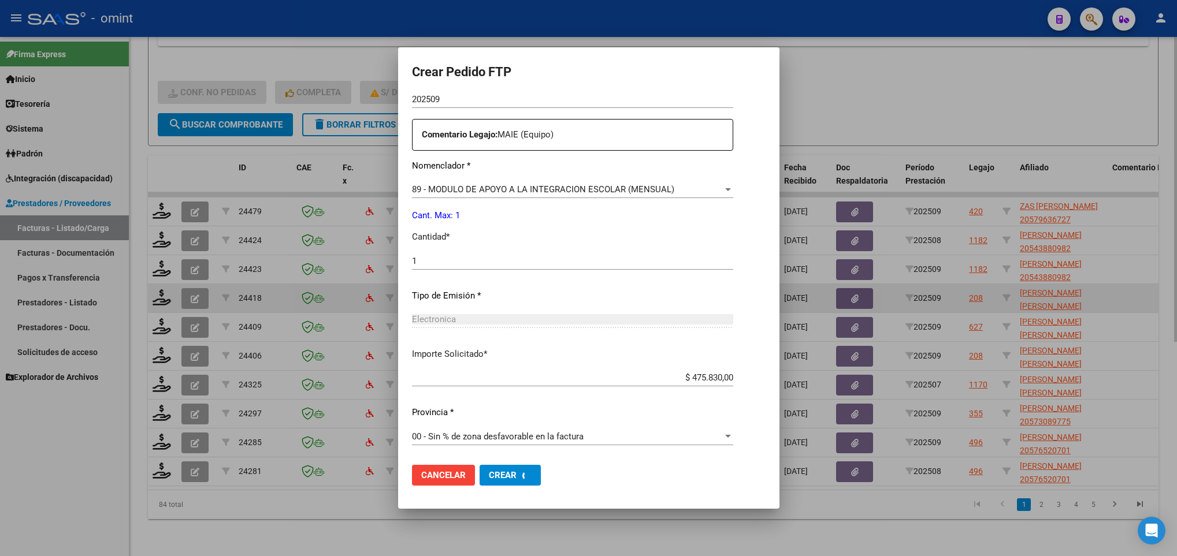
scroll to position [0, 0]
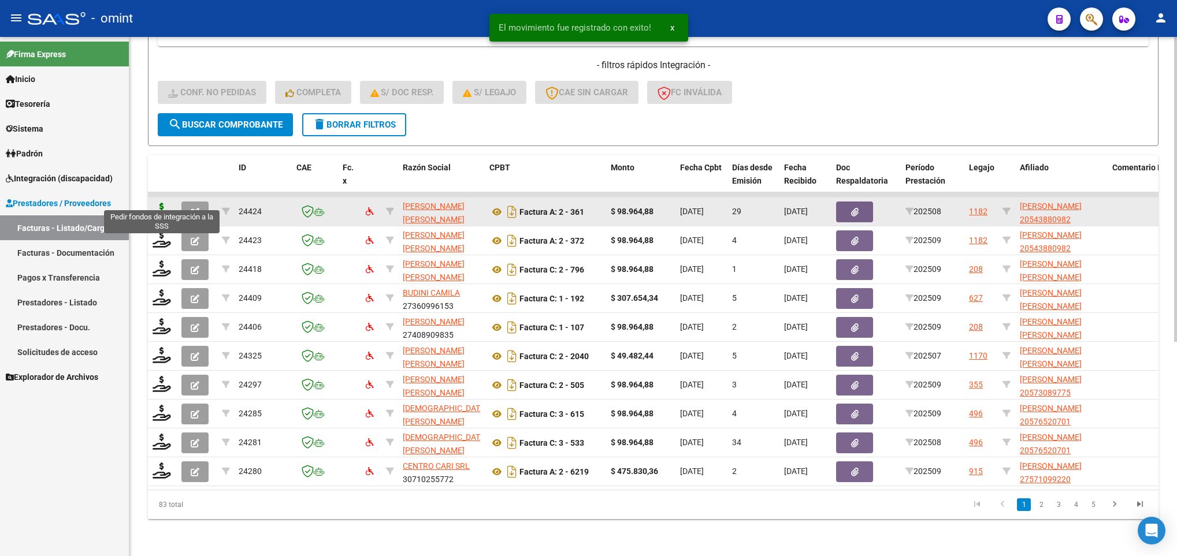
click at [158, 203] on icon at bounding box center [162, 211] width 18 height 16
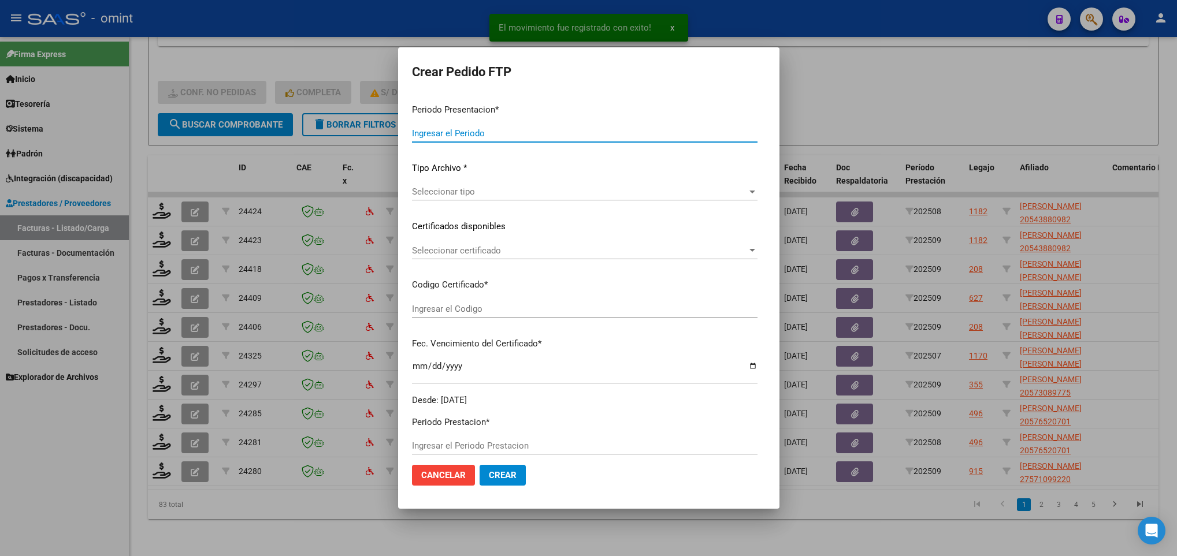
type input "202509"
type input "202508"
type input "$ 98.964,88"
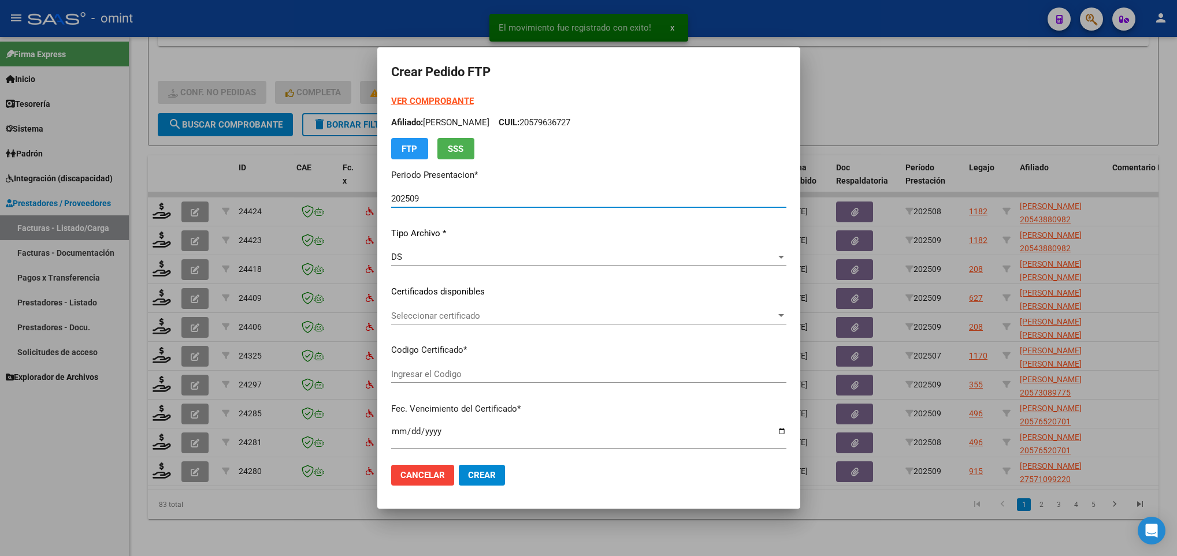
type input "8601801273"
type input "2025-09-19"
click at [520, 317] on span "Seleccionar certificado" at bounding box center [583, 316] width 385 height 10
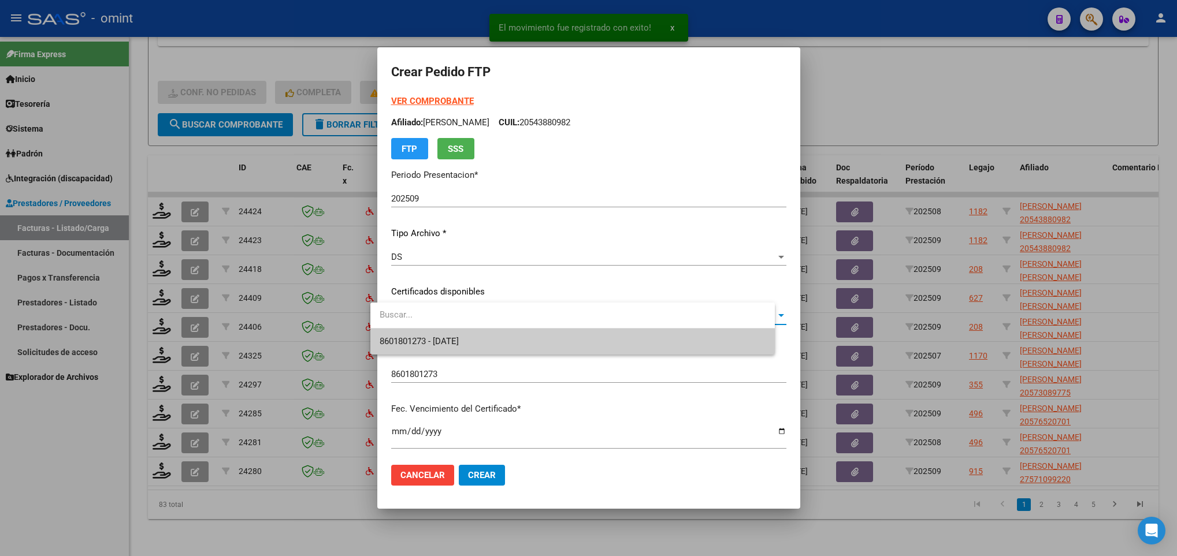
click at [520, 333] on span "8601801273 - 2025-09-19" at bounding box center [573, 342] width 386 height 26
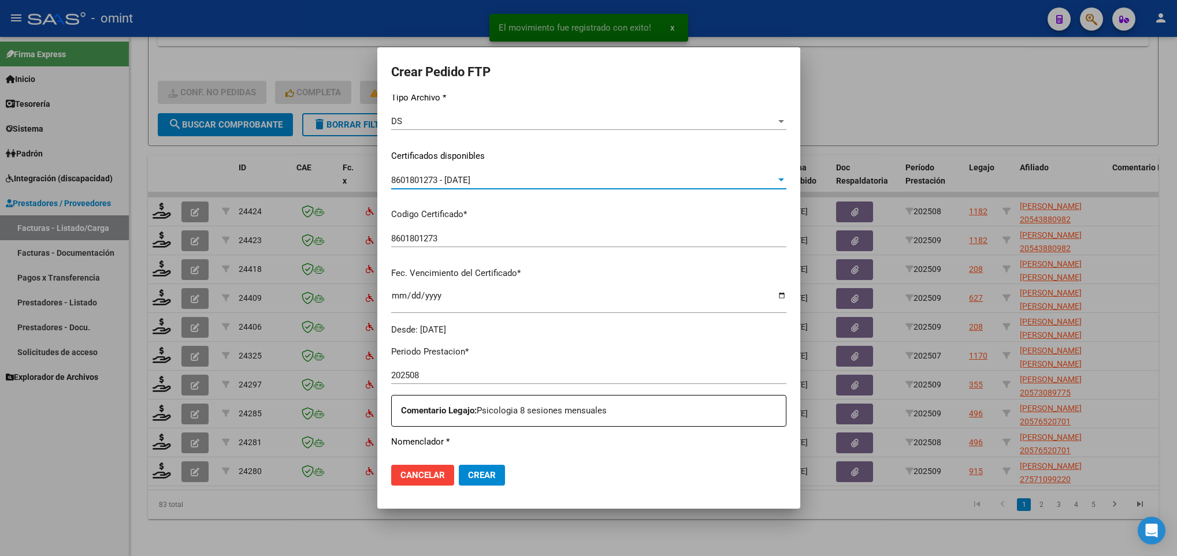
scroll to position [347, 0]
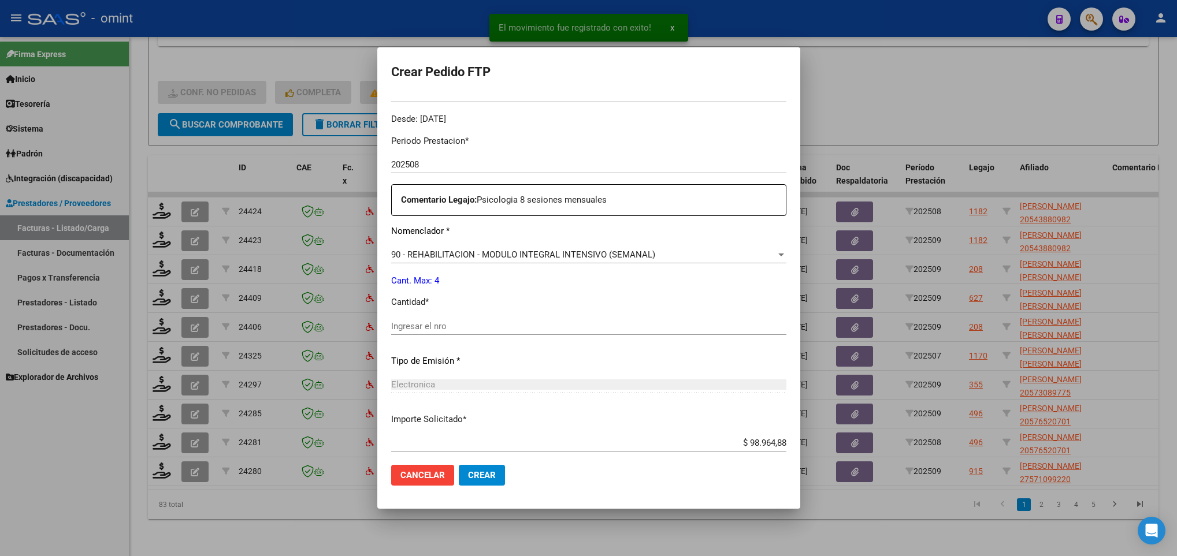
click at [466, 324] on input "Ingresar el nro" at bounding box center [588, 326] width 395 height 10
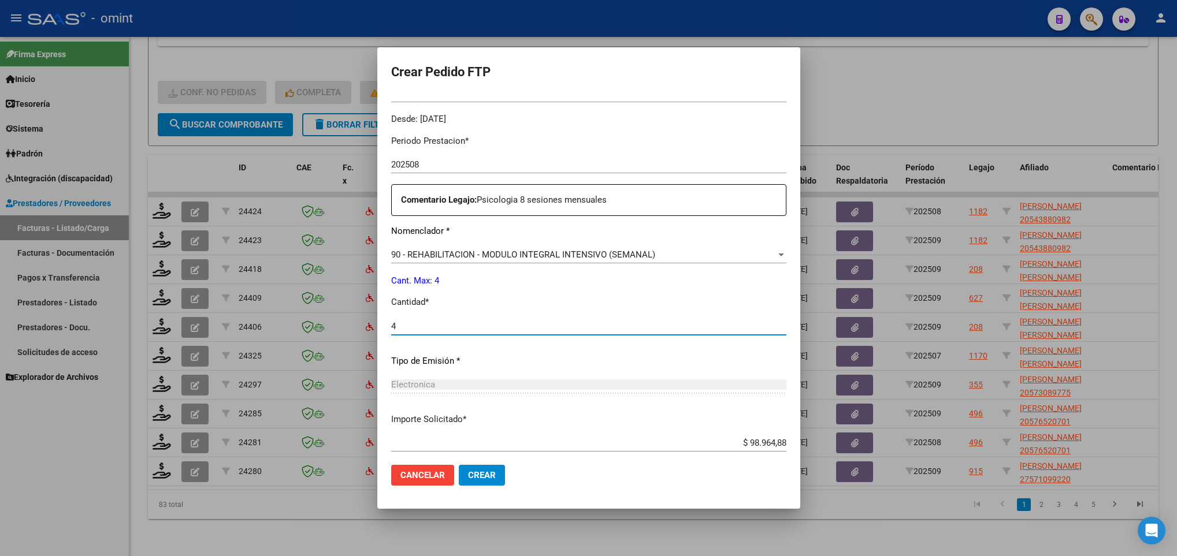
type input "4"
click at [470, 472] on span "Crear" at bounding box center [482, 475] width 28 height 10
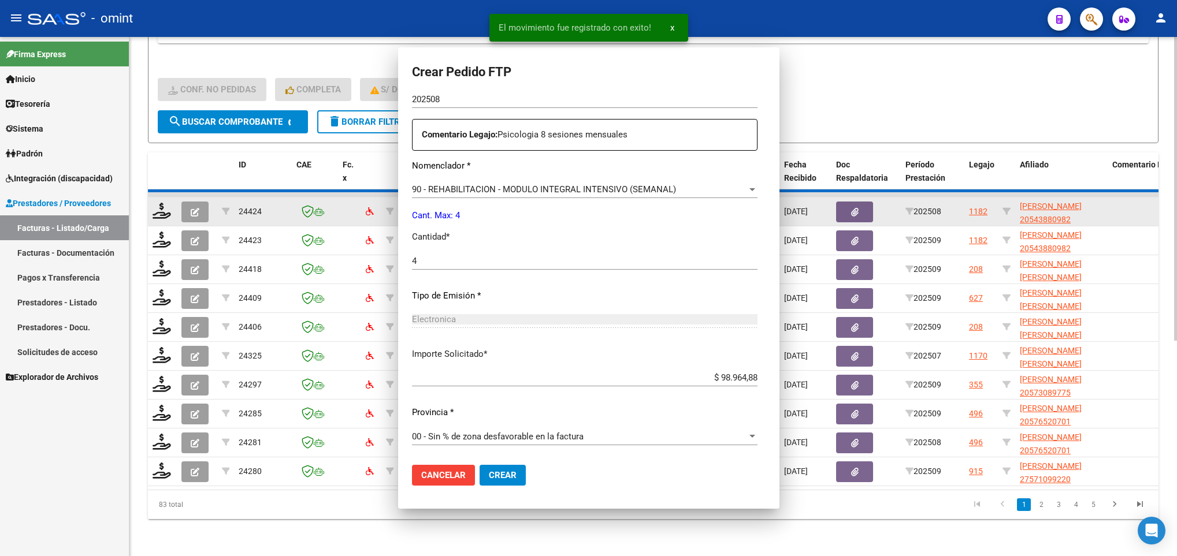
scroll to position [0, 0]
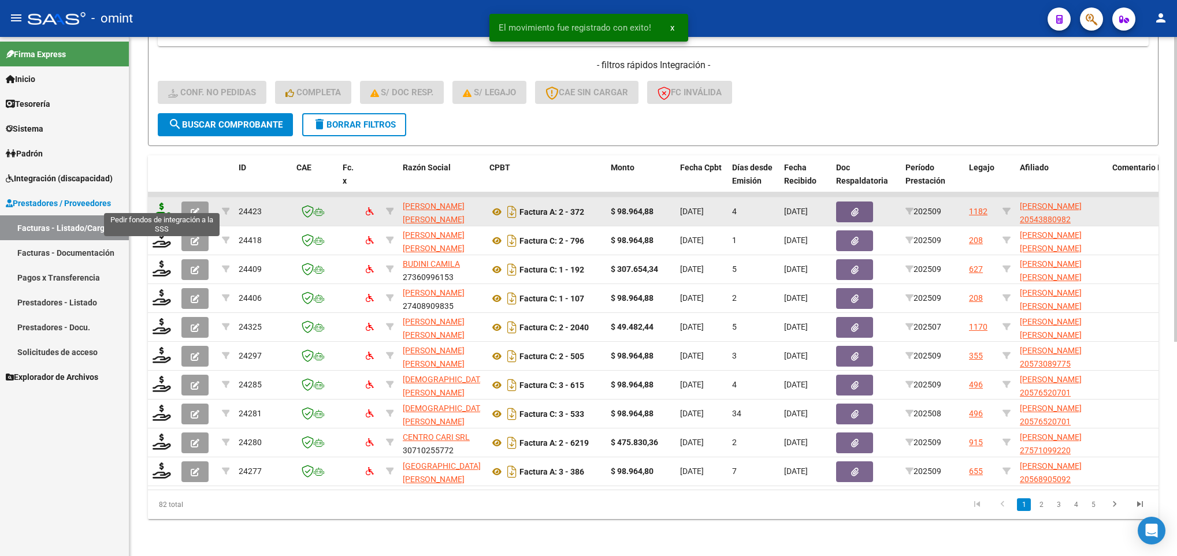
click at [162, 203] on icon at bounding box center [162, 211] width 18 height 16
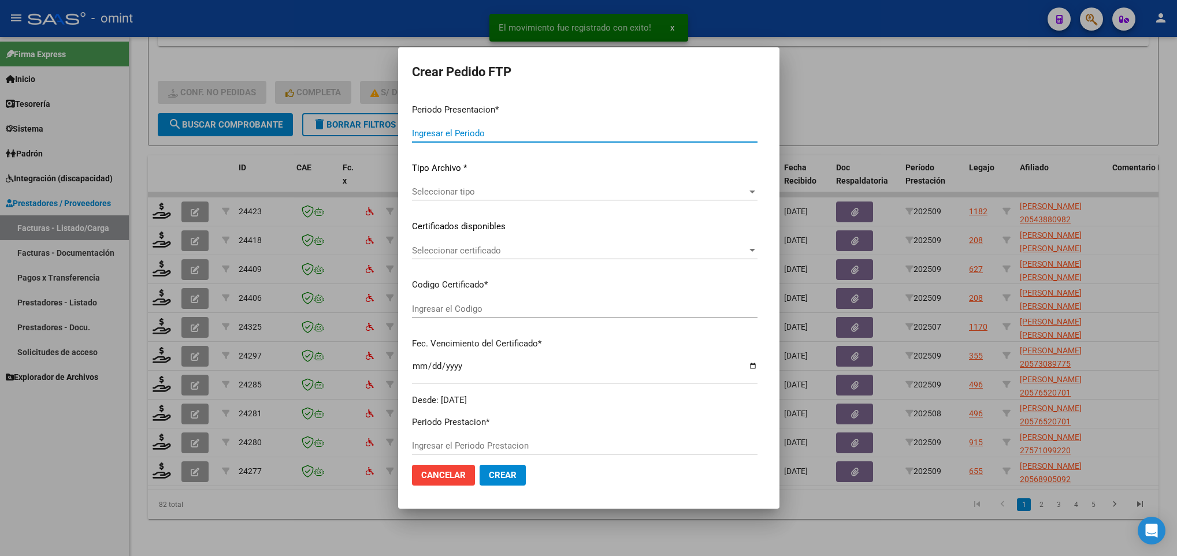
type input "202509"
type input "$ 98.964,88"
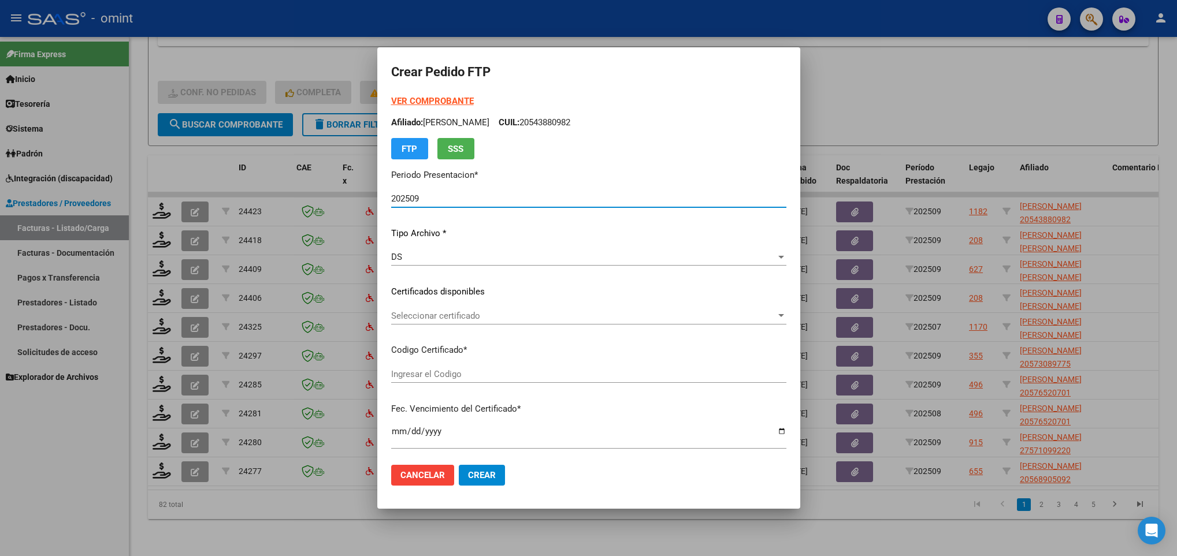
type input "8601801273"
type input "2025-09-19"
click at [514, 317] on span "Seleccionar certificado" at bounding box center [583, 316] width 385 height 10
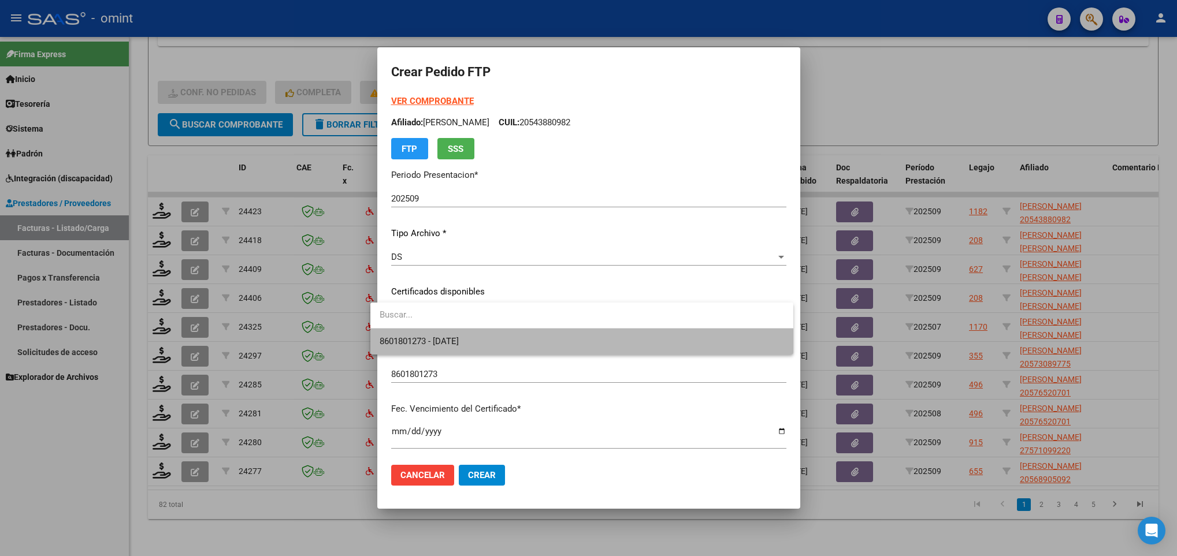
click at [517, 352] on span "8601801273 - 2025-09-19" at bounding box center [582, 342] width 404 height 26
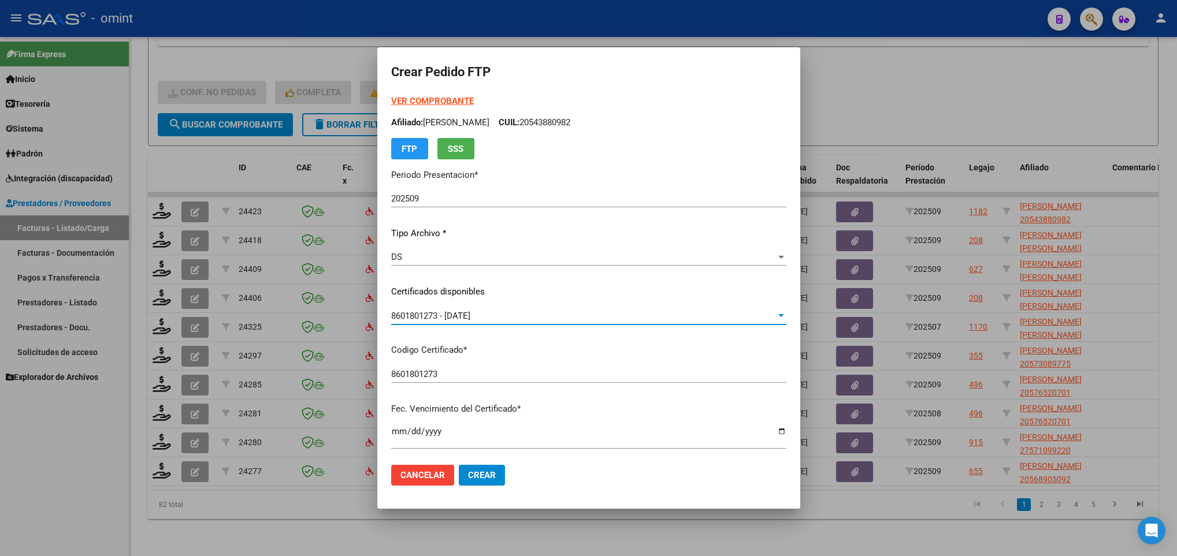
scroll to position [260, 0]
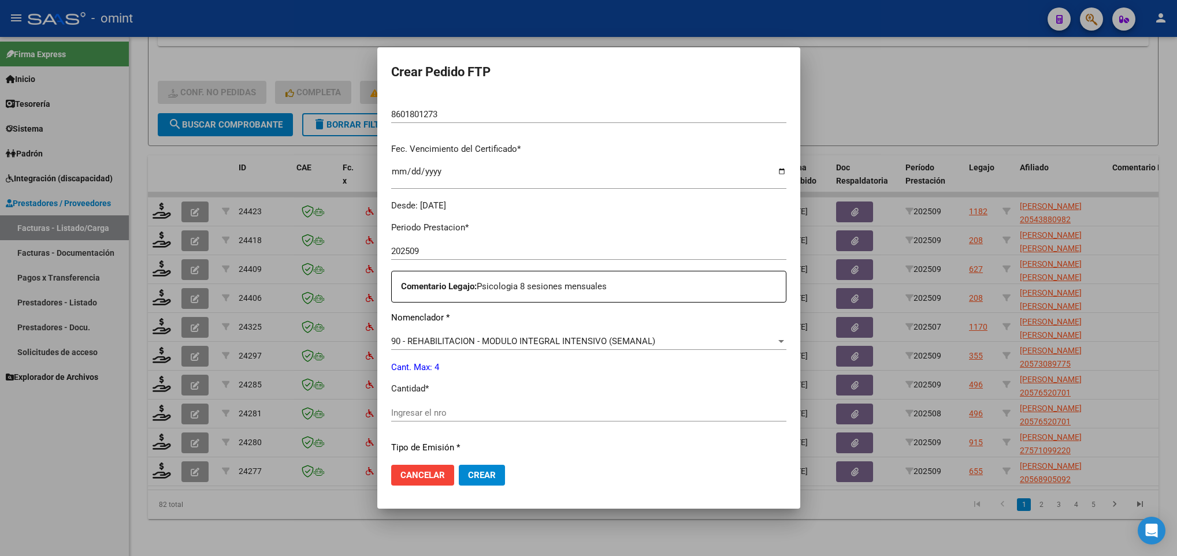
click at [449, 415] on input "Ingresar el nro" at bounding box center [588, 413] width 395 height 10
type input "4"
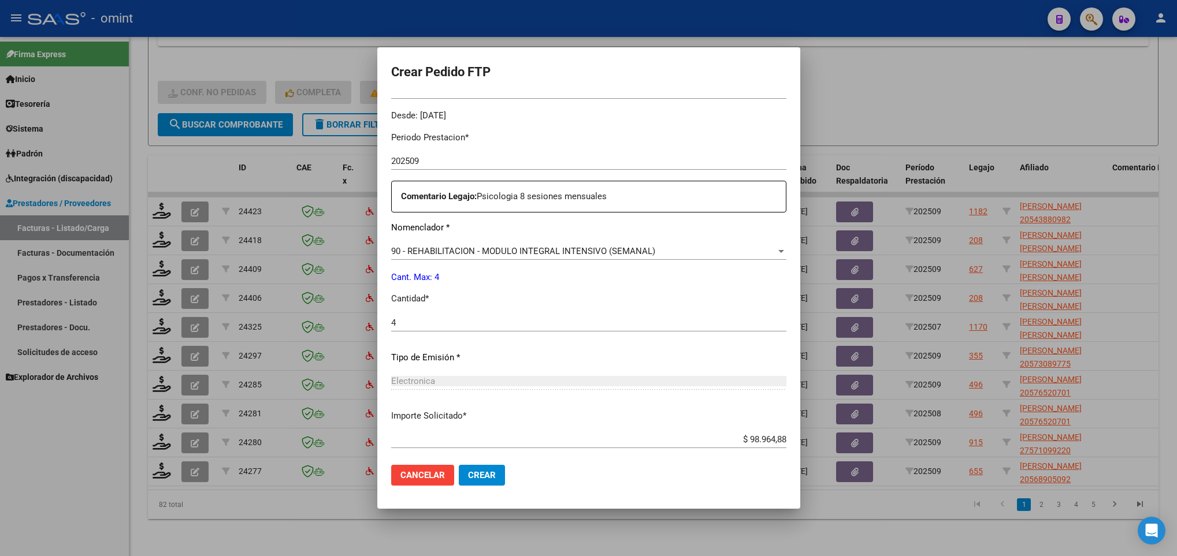
scroll to position [413, 0]
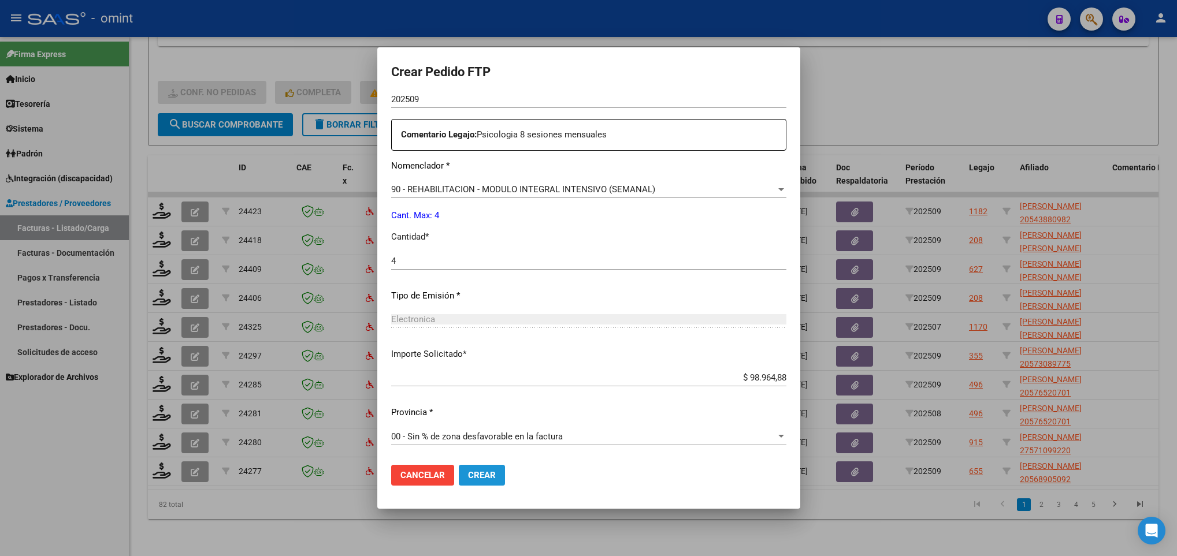
click at [479, 480] on span "Crear" at bounding box center [482, 475] width 28 height 10
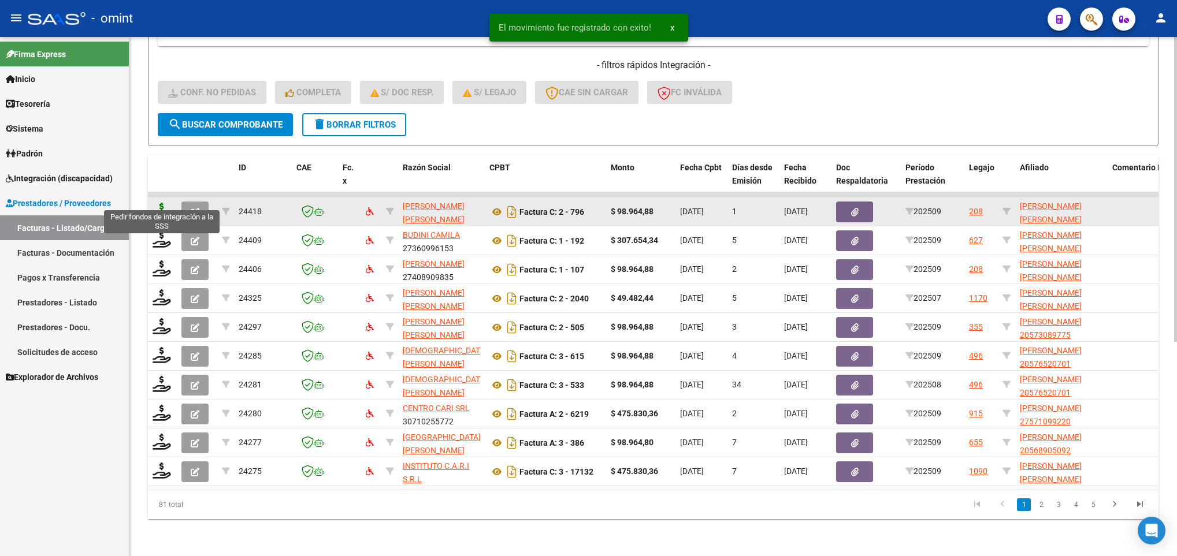
click at [158, 203] on icon at bounding box center [162, 211] width 18 height 16
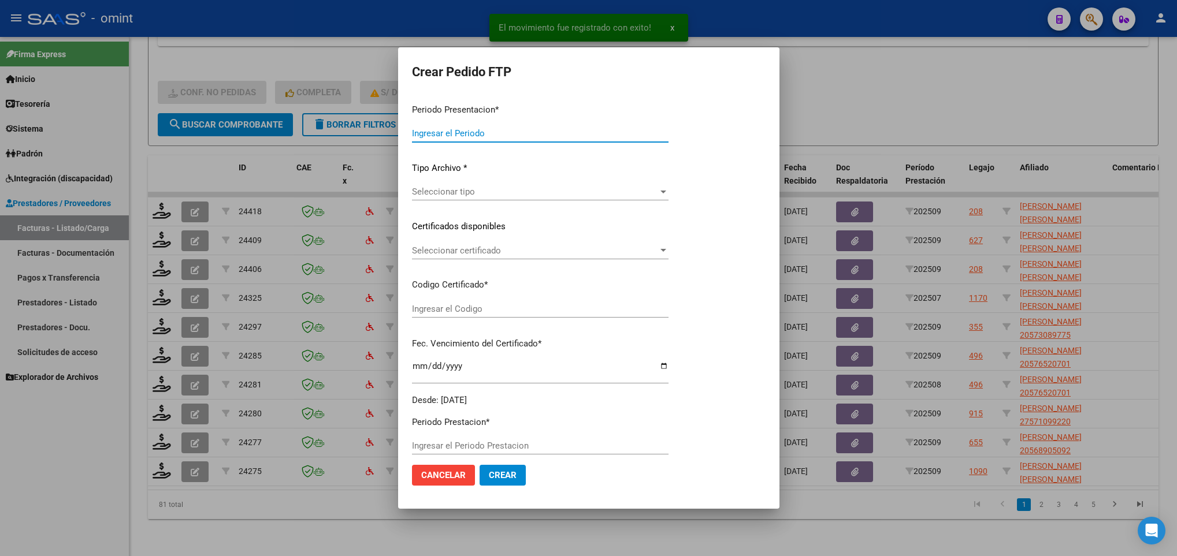
type input "202509"
type input "$ 98.964,88"
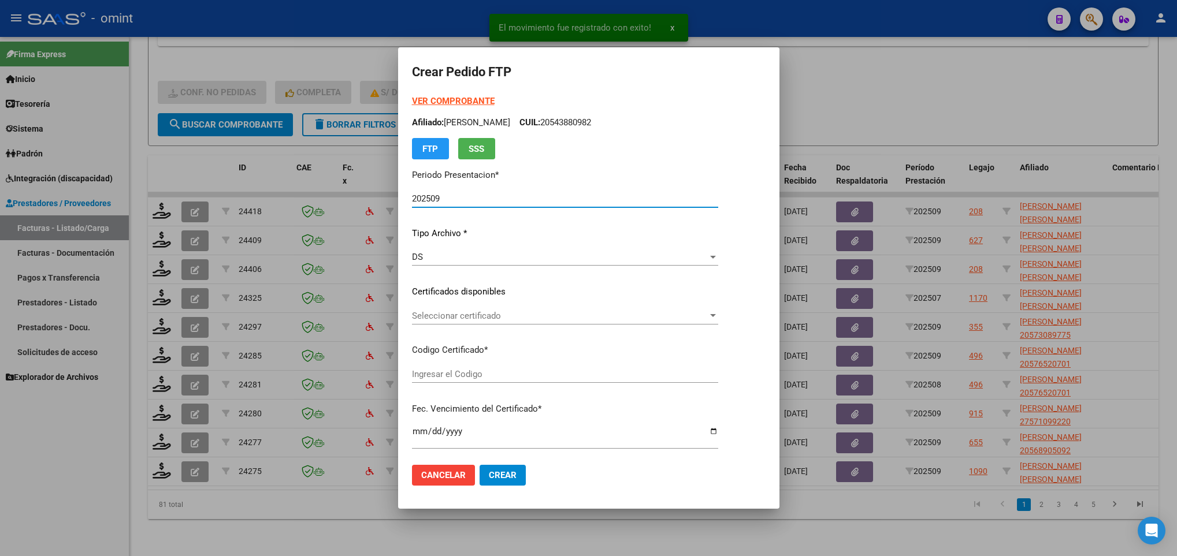
type input "4739700177"
type input "2030-04-30"
click at [501, 314] on span "Seleccionar certificado" at bounding box center [560, 316] width 296 height 10
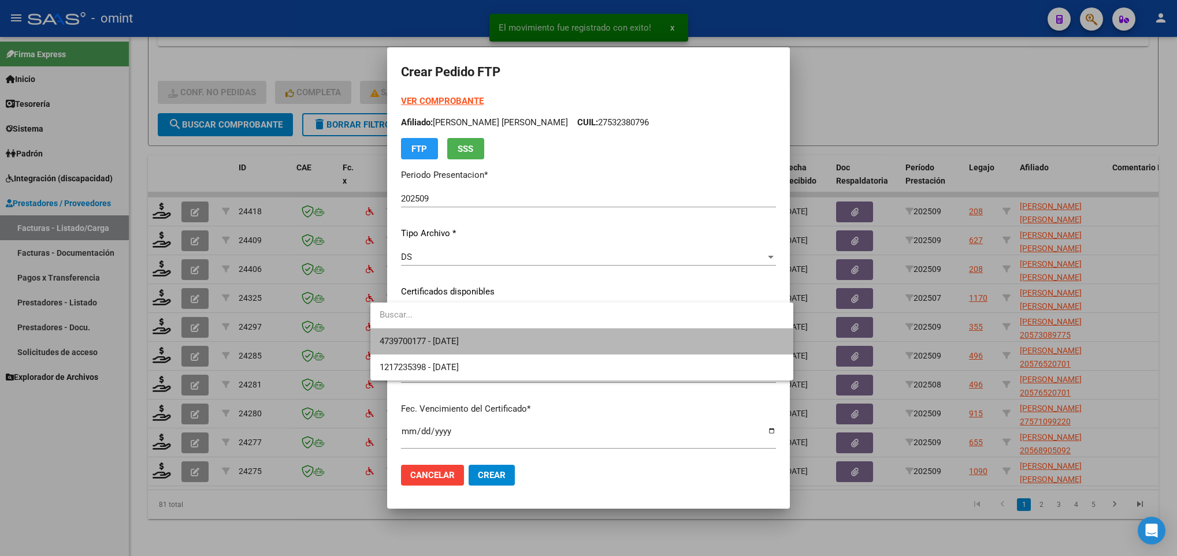
click at [507, 345] on span "4739700177 - 2030-04-30" at bounding box center [582, 342] width 404 height 26
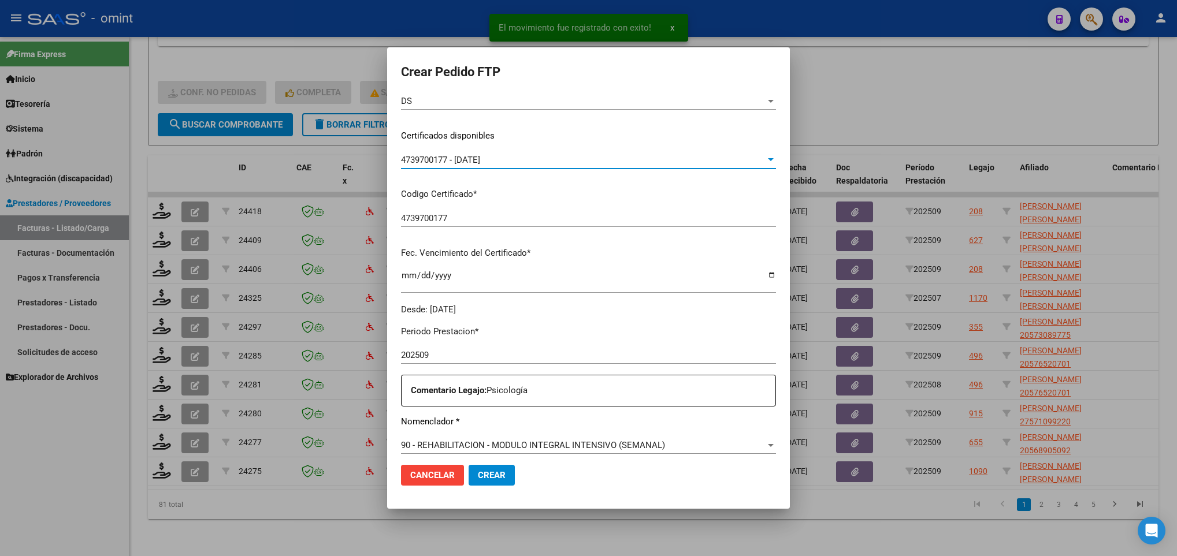
scroll to position [347, 0]
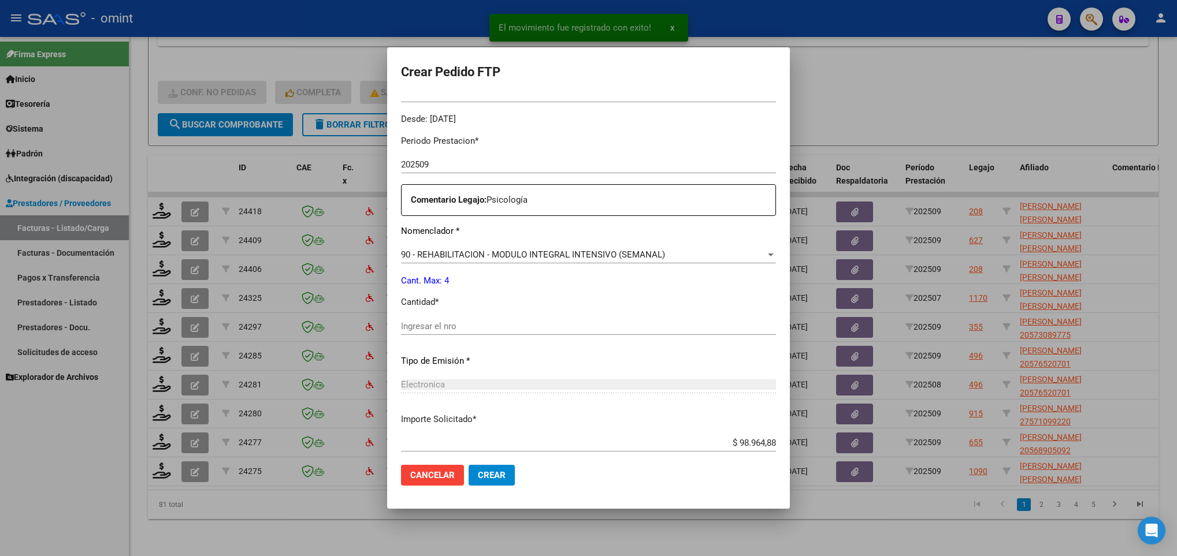
click at [491, 318] on div "Ingresar el nro" at bounding box center [588, 326] width 375 height 17
type input "4"
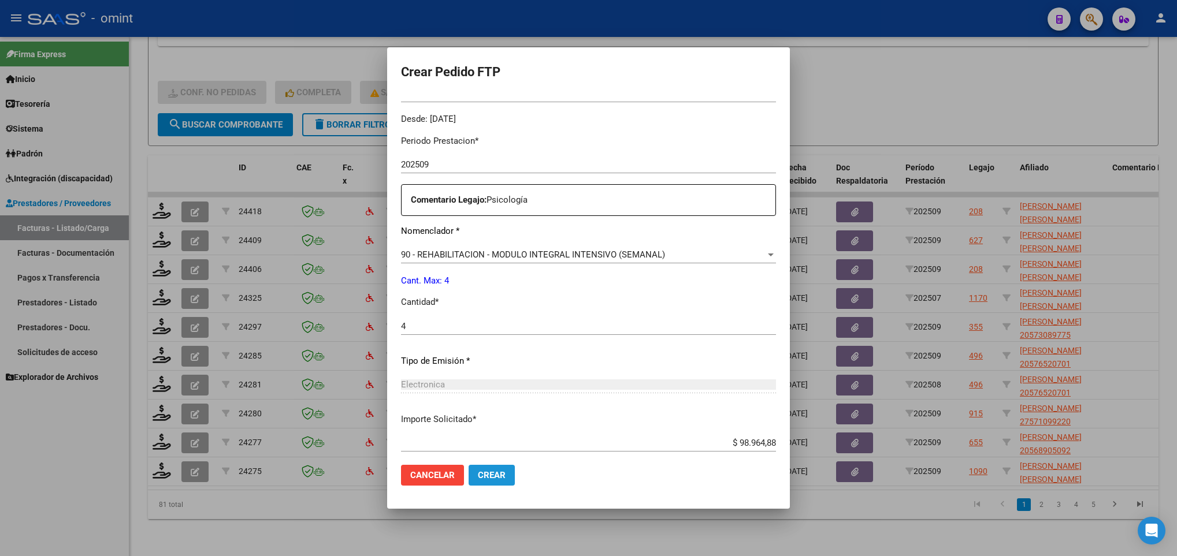
click at [482, 475] on span "Crear" at bounding box center [492, 475] width 28 height 10
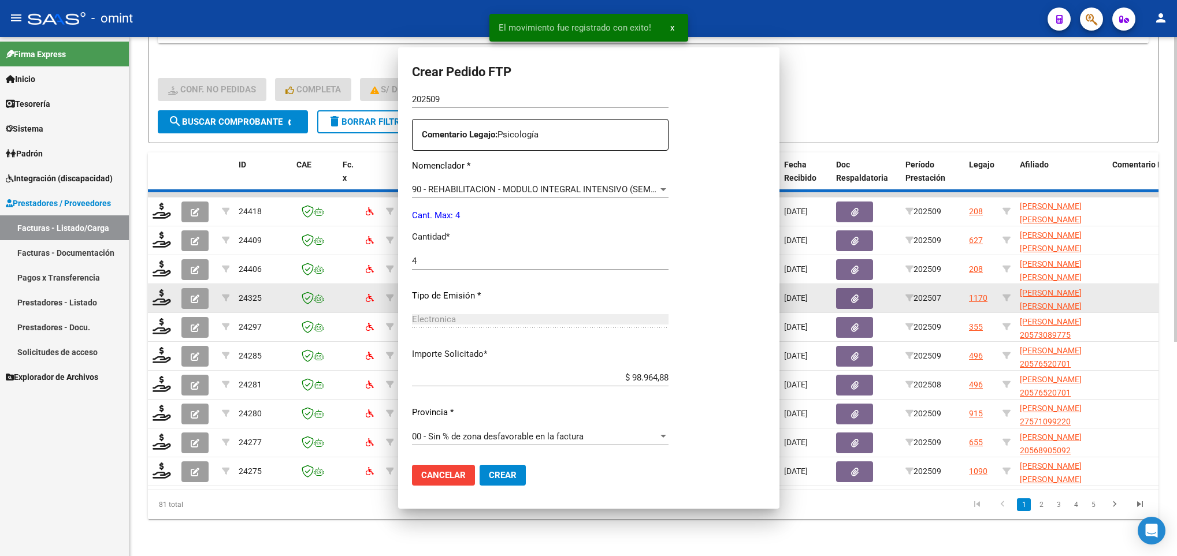
scroll to position [281, 0]
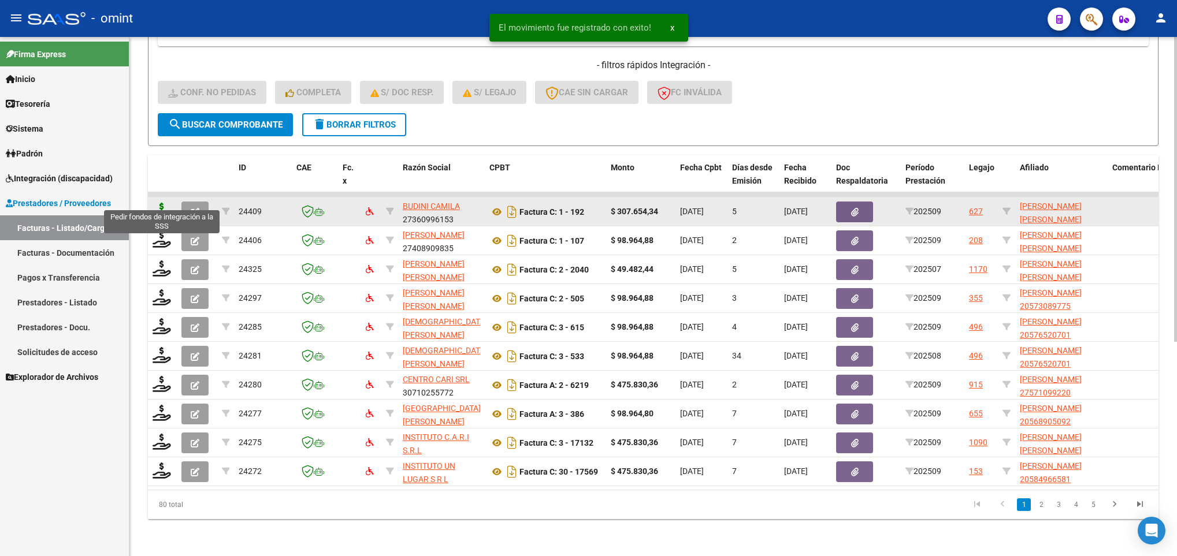
click at [162, 203] on icon at bounding box center [162, 211] width 18 height 16
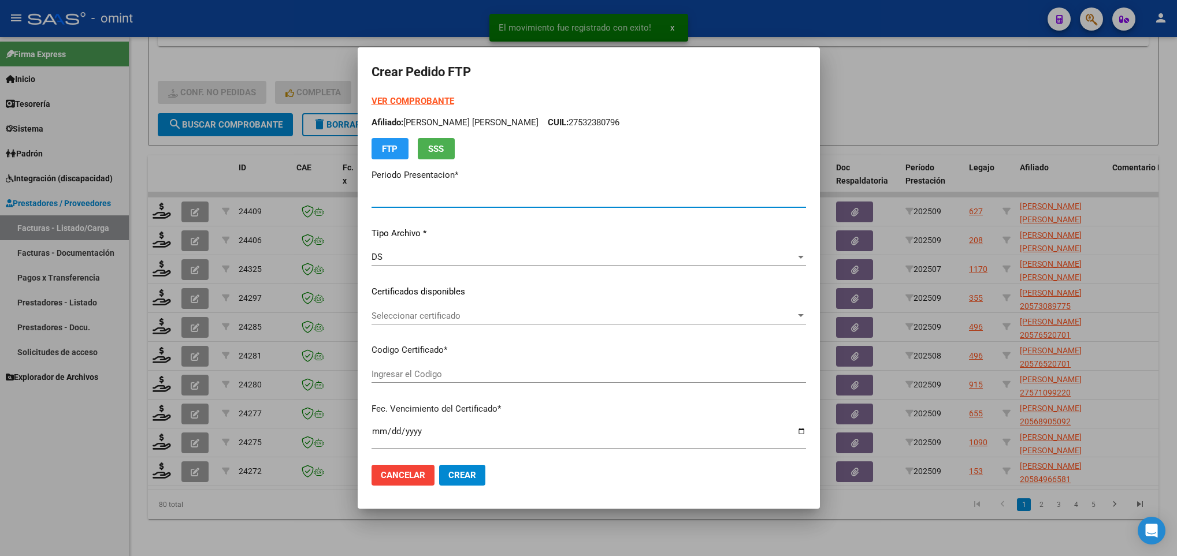
type input "202509"
type input "$ 307.654,34"
type input "3641721868"
type input "2023-11-26"
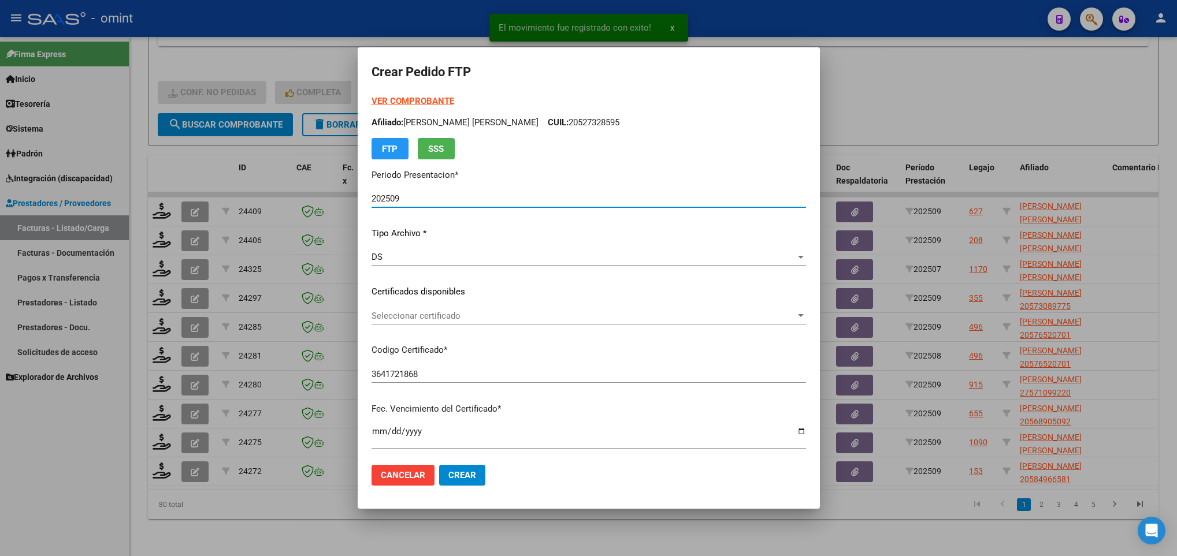
click at [484, 309] on div "Seleccionar certificado Seleccionar certificado" at bounding box center [589, 315] width 435 height 17
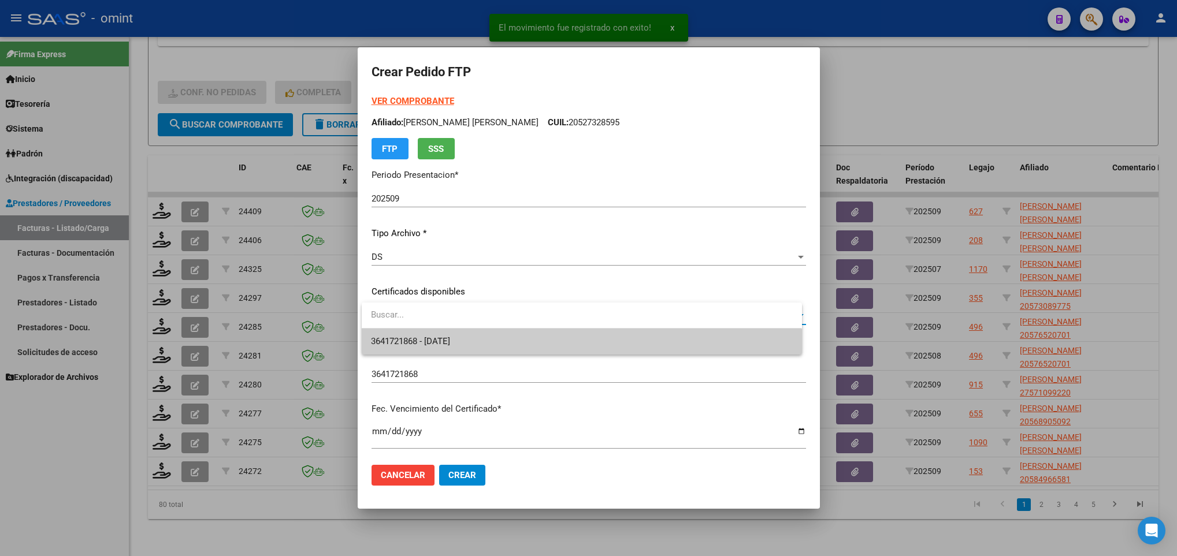
click at [484, 335] on span "3641721868 - 2023-11-26" at bounding box center [581, 342] width 421 height 26
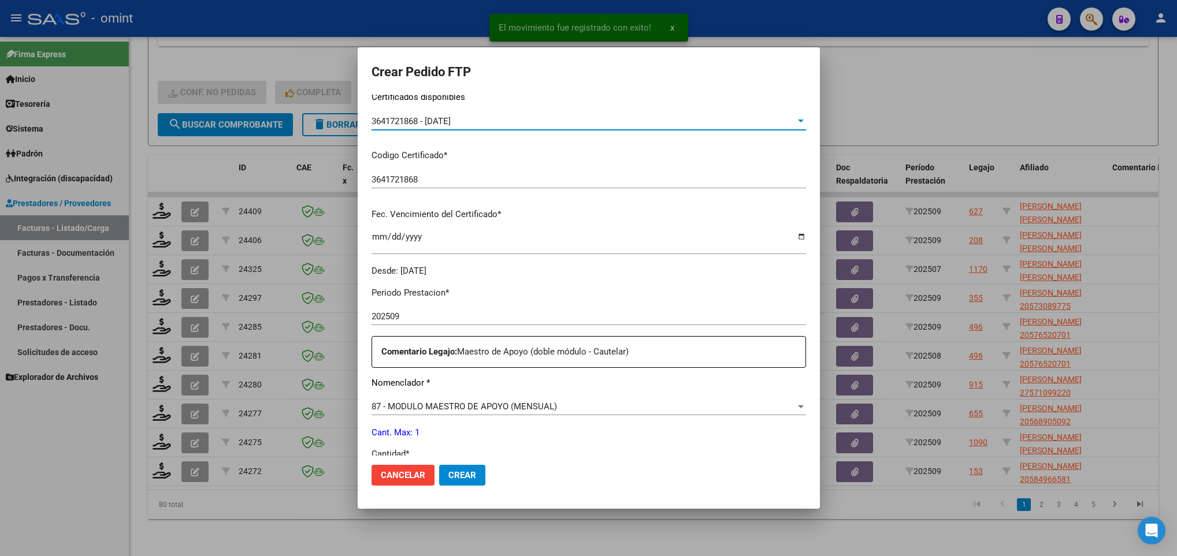
scroll to position [347, 0]
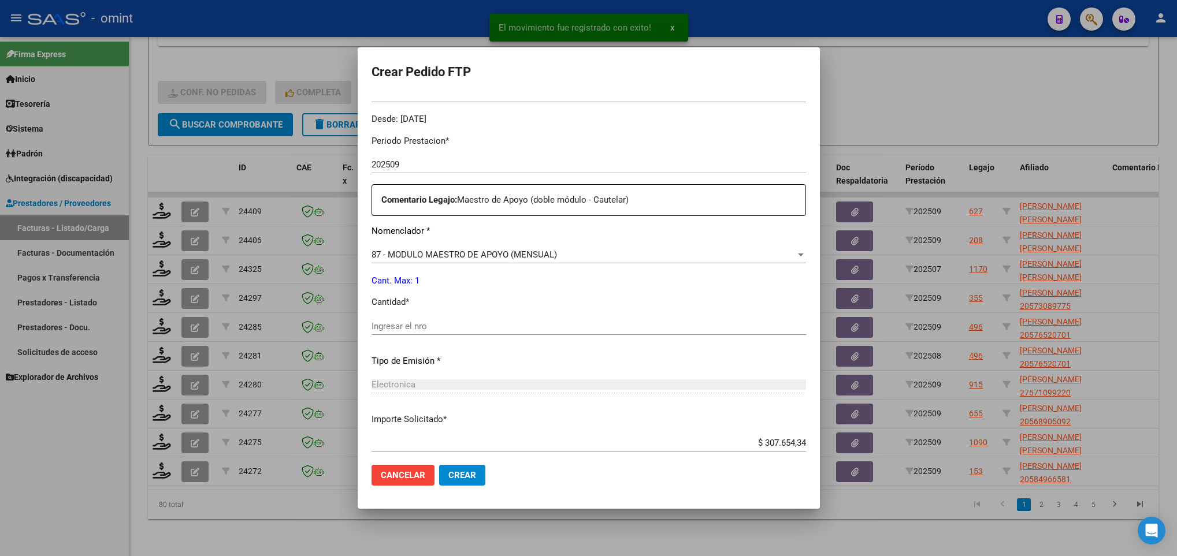
click at [452, 331] on input "Ingresar el nro" at bounding box center [589, 326] width 435 height 10
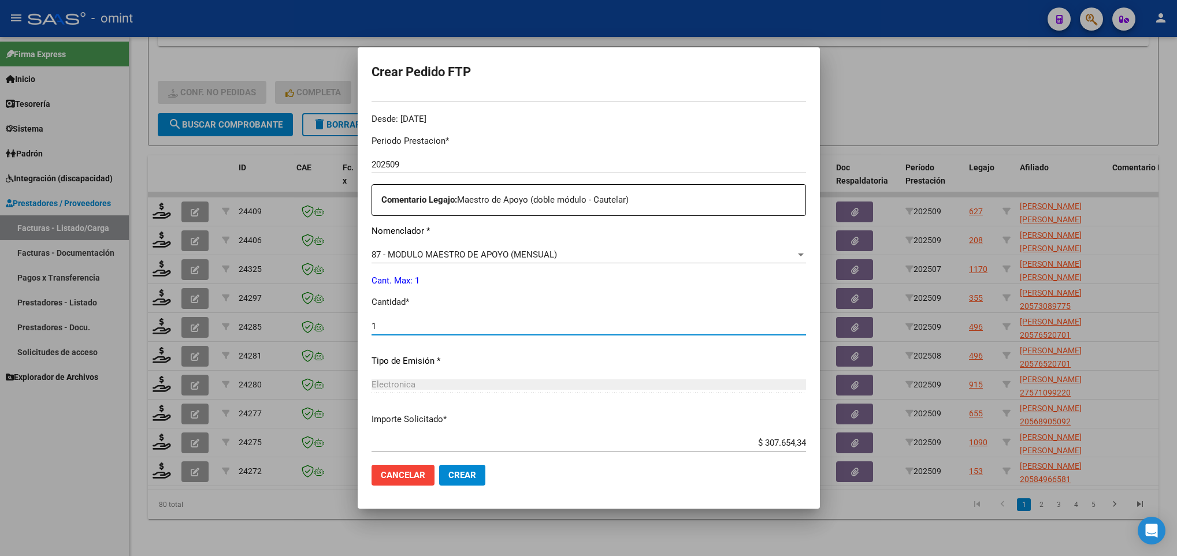
type input "1"
click at [470, 474] on span "Crear" at bounding box center [462, 475] width 28 height 10
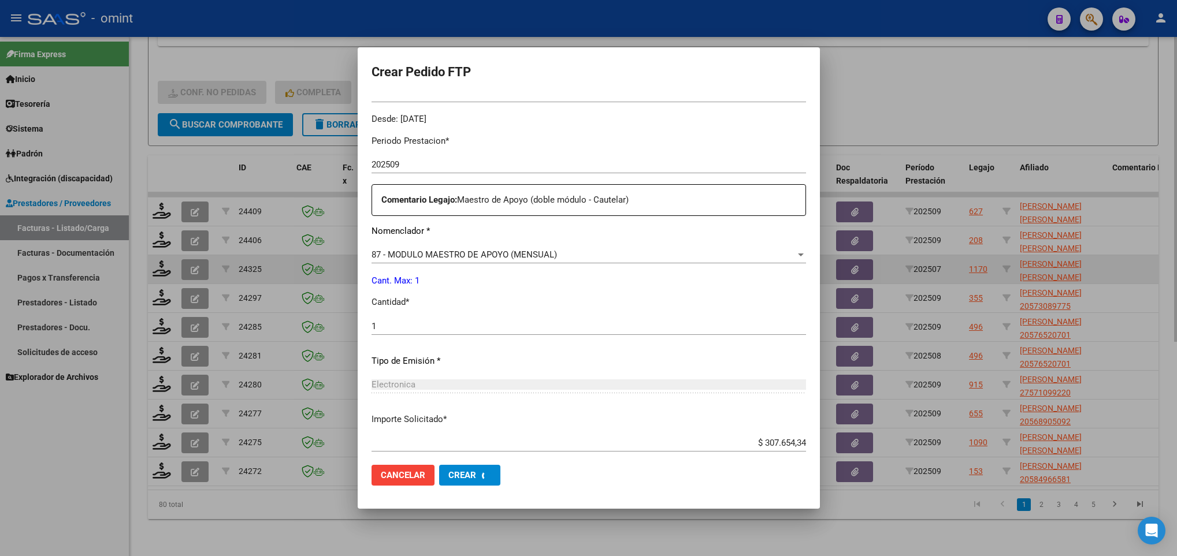
scroll to position [0, 0]
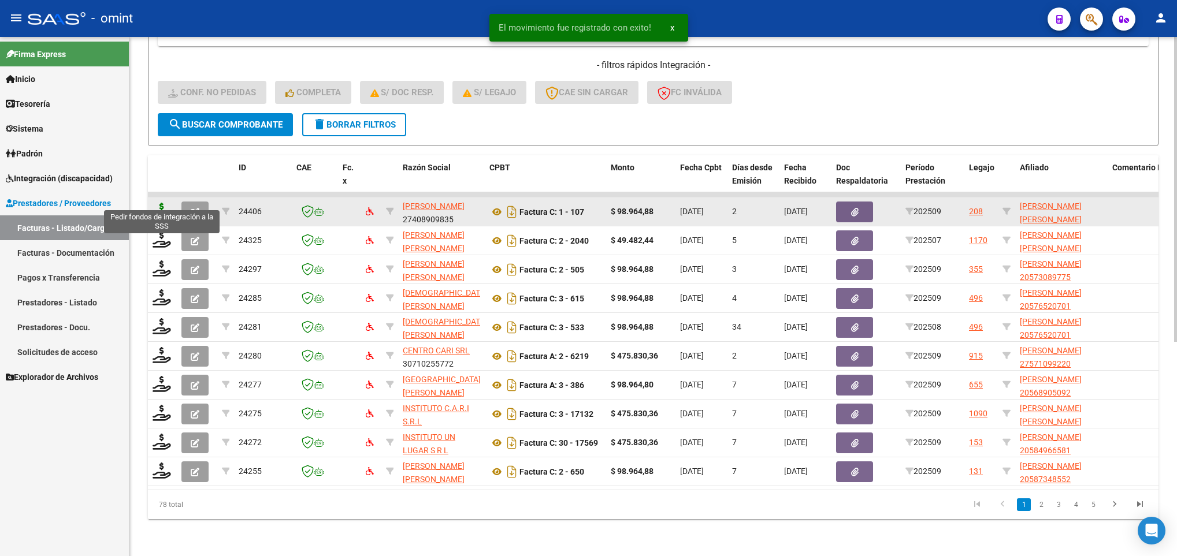
click at [155, 203] on icon at bounding box center [162, 211] width 18 height 16
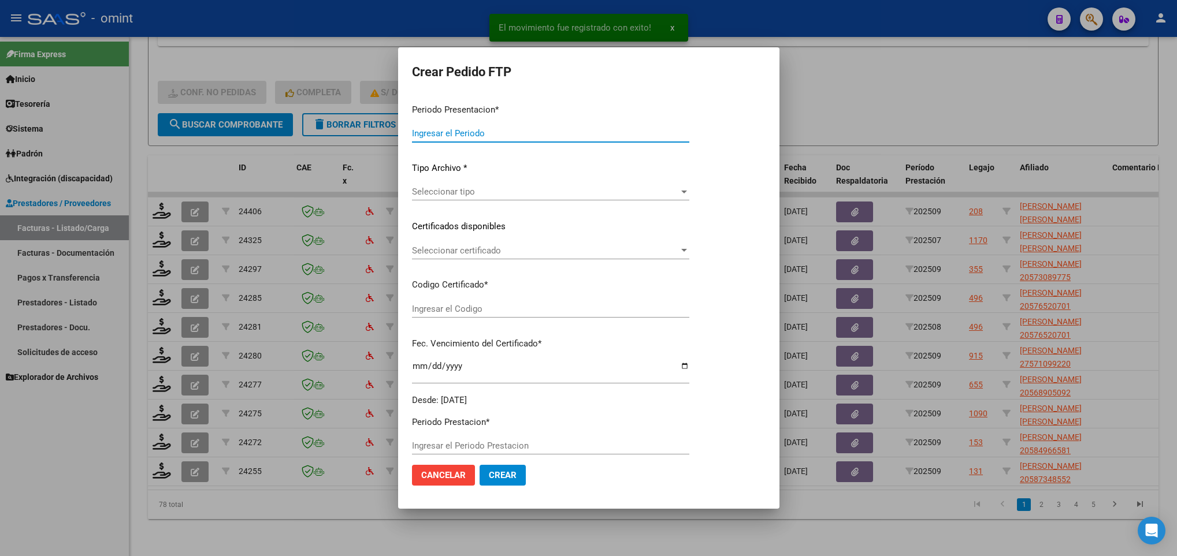
type input "202509"
type input "$ 98.964,88"
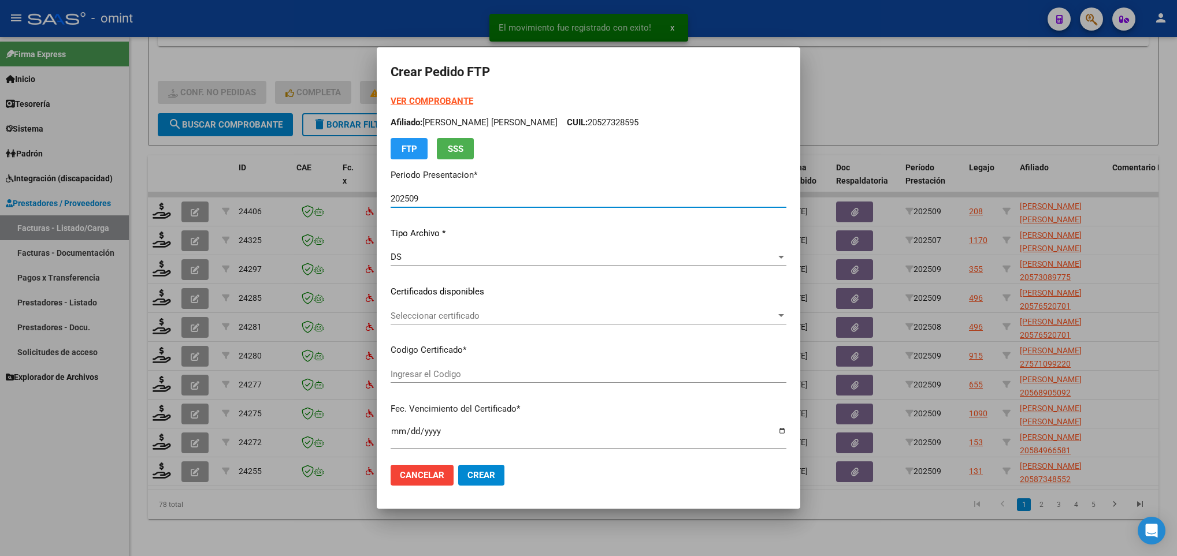
type input "4739700177"
type input "2030-04-30"
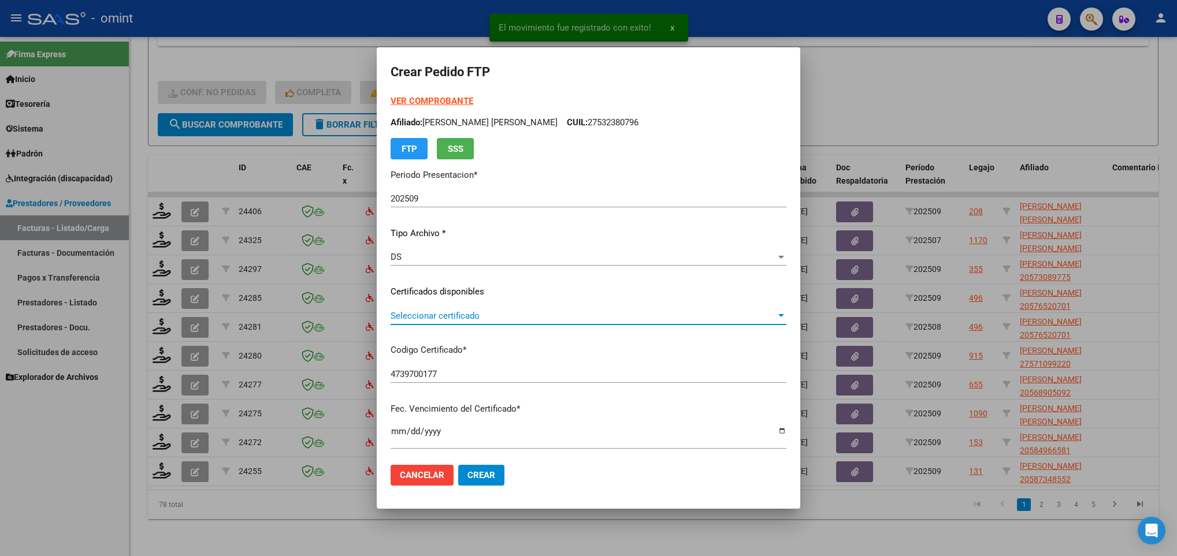
click at [485, 314] on span "Seleccionar certificado" at bounding box center [583, 316] width 385 height 10
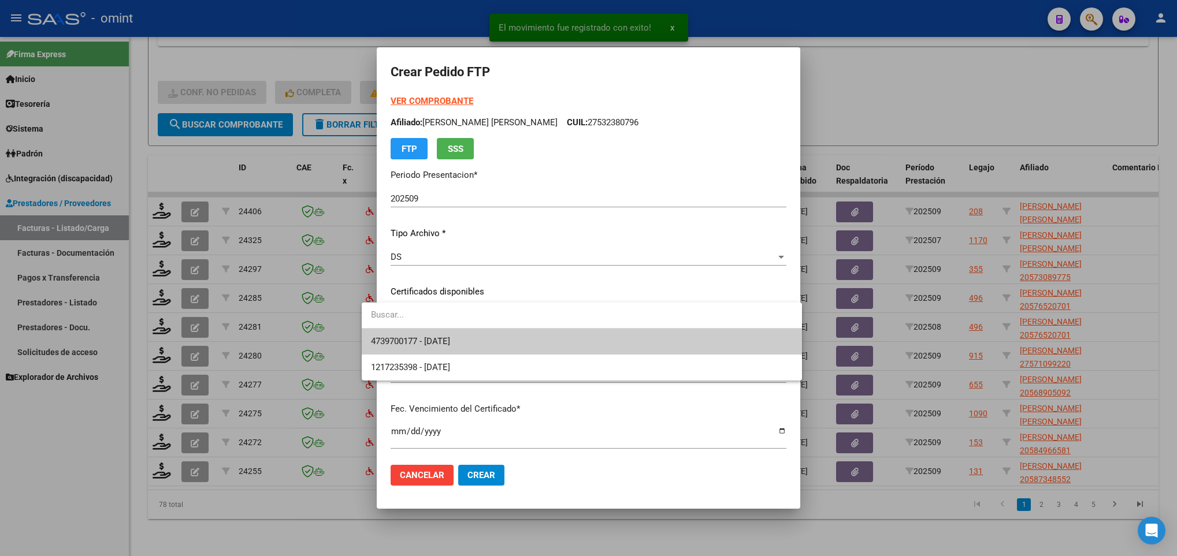
click at [489, 333] on span "4739700177 - 2030-04-30" at bounding box center [581, 342] width 421 height 26
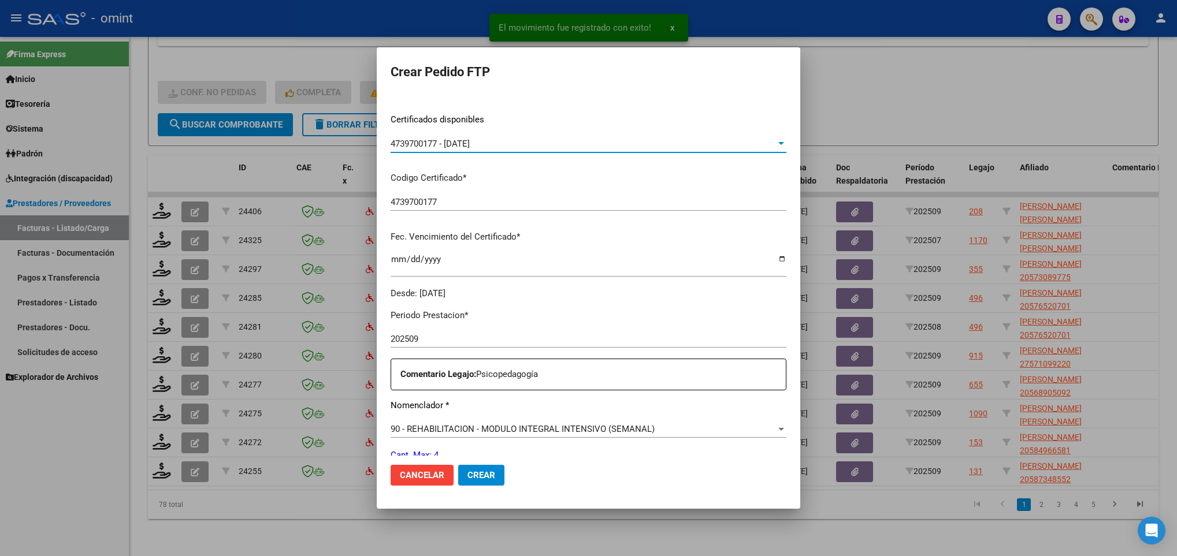
scroll to position [347, 0]
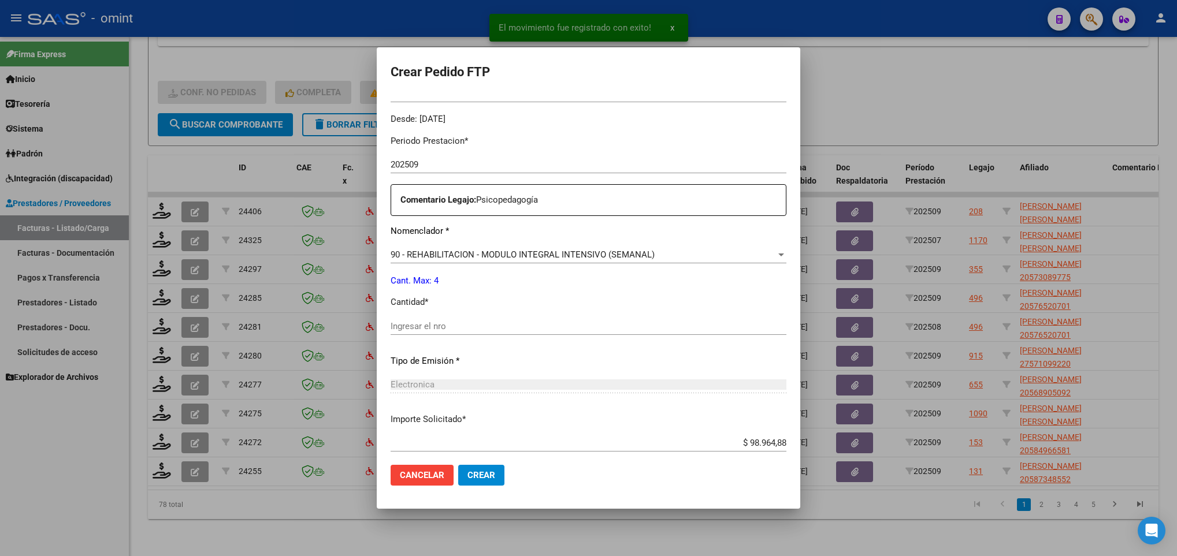
click at [485, 322] on input "Ingresar el nro" at bounding box center [589, 326] width 396 height 10
type input "4"
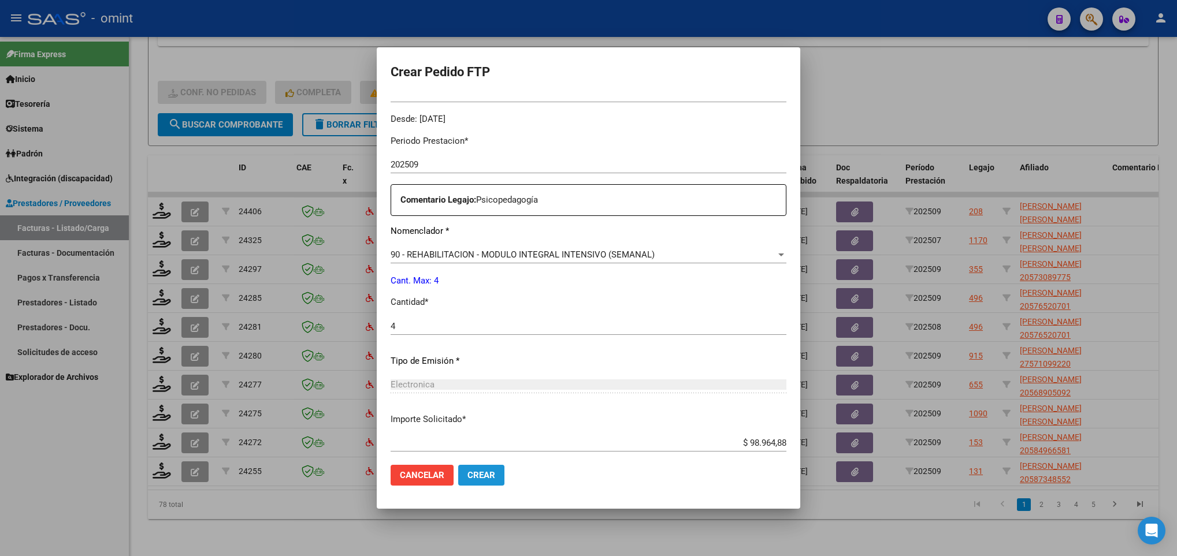
click at [468, 477] on span "Crear" at bounding box center [481, 475] width 28 height 10
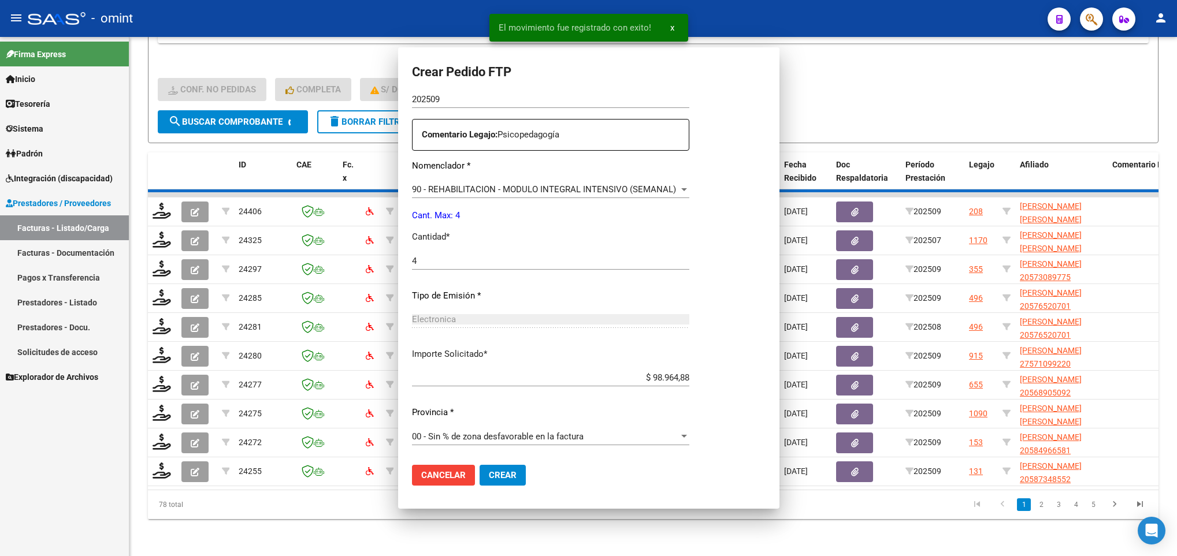
scroll to position [281, 0]
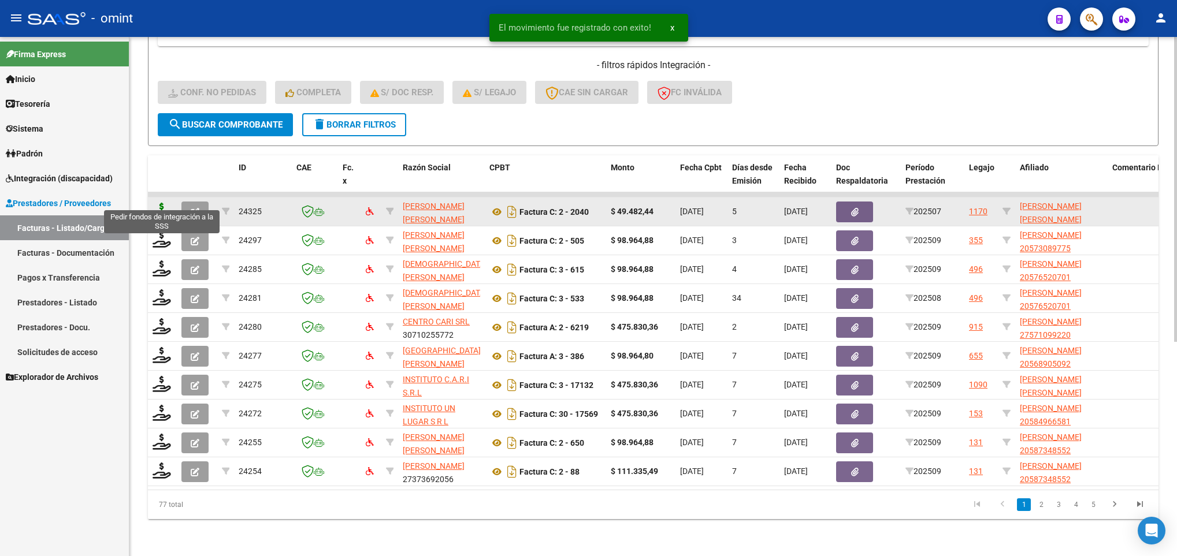
click at [156, 205] on icon at bounding box center [162, 211] width 18 height 16
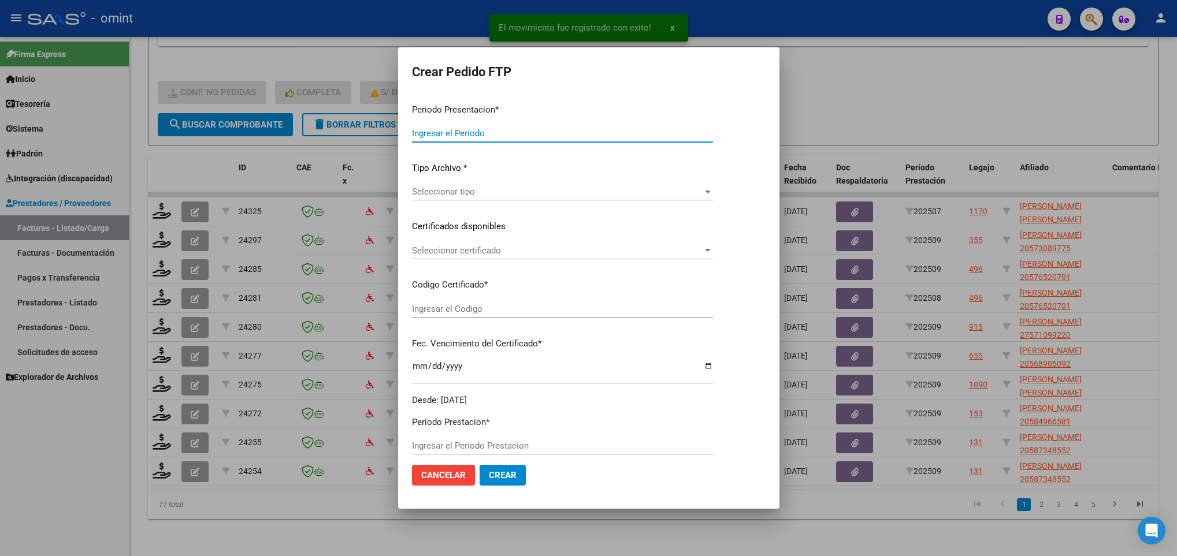
type input "202509"
type input "202507"
type input "$ 49.482,44"
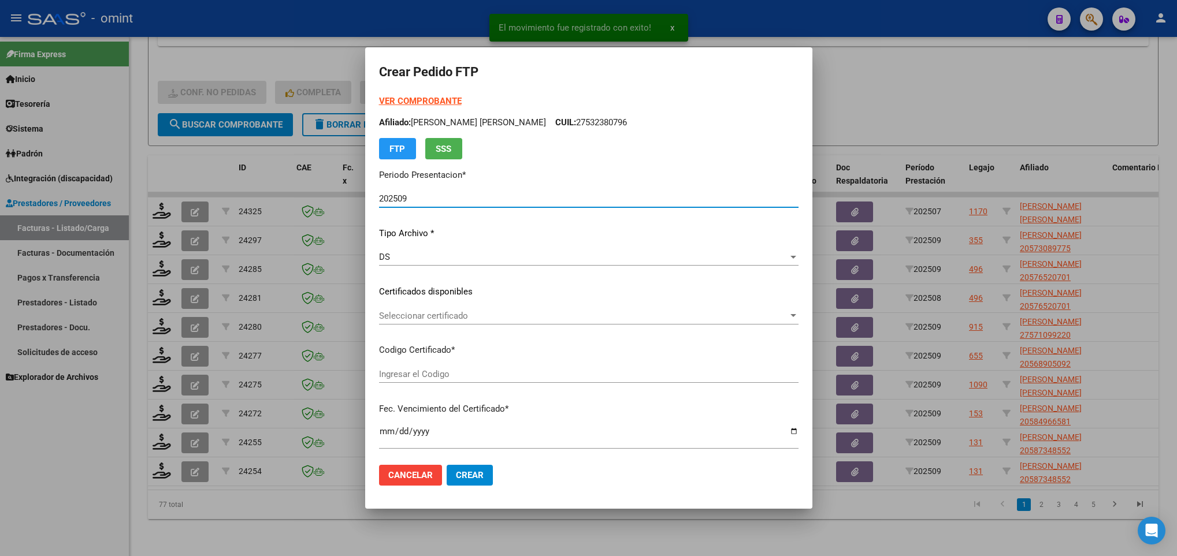
type input "6152469112"
type input "2027-10-24"
click at [470, 314] on span "Seleccionar certificado" at bounding box center [583, 316] width 409 height 10
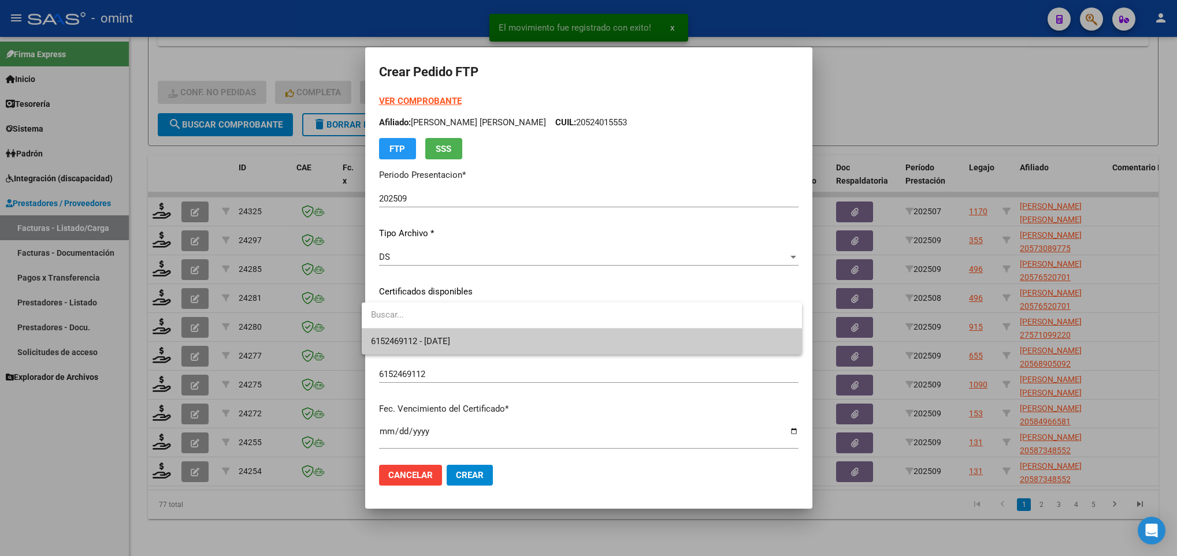
click at [480, 328] on input "dropdown search" at bounding box center [582, 315] width 440 height 26
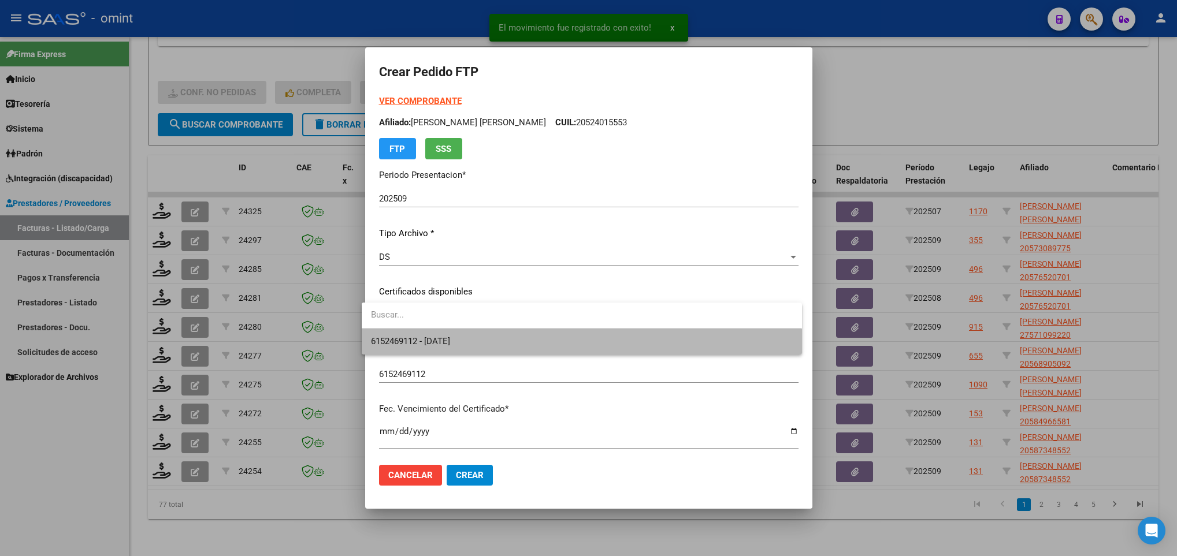
click at [484, 337] on span "6152469112 - 2027-10-24" at bounding box center [581, 342] width 421 height 26
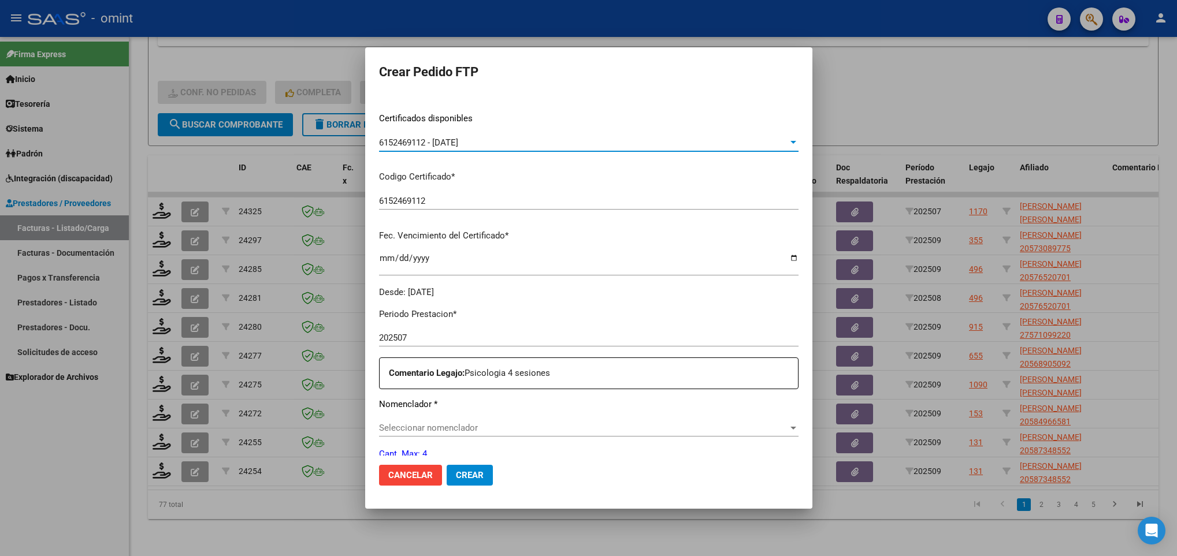
scroll to position [260, 0]
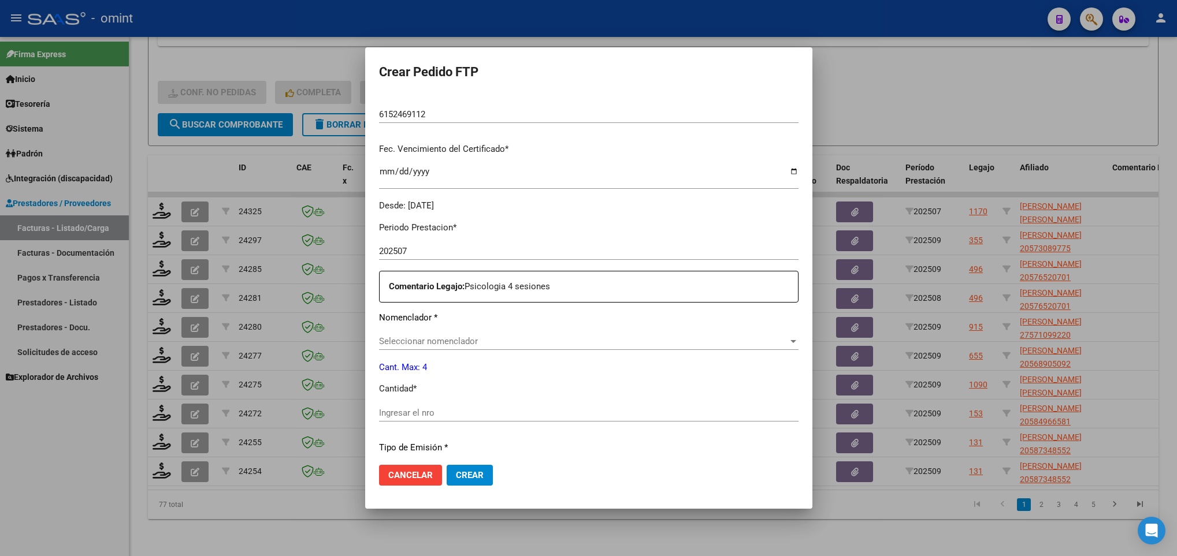
click at [572, 349] on div "Seleccionar nomenclador Seleccionar nomenclador" at bounding box center [589, 341] width 420 height 17
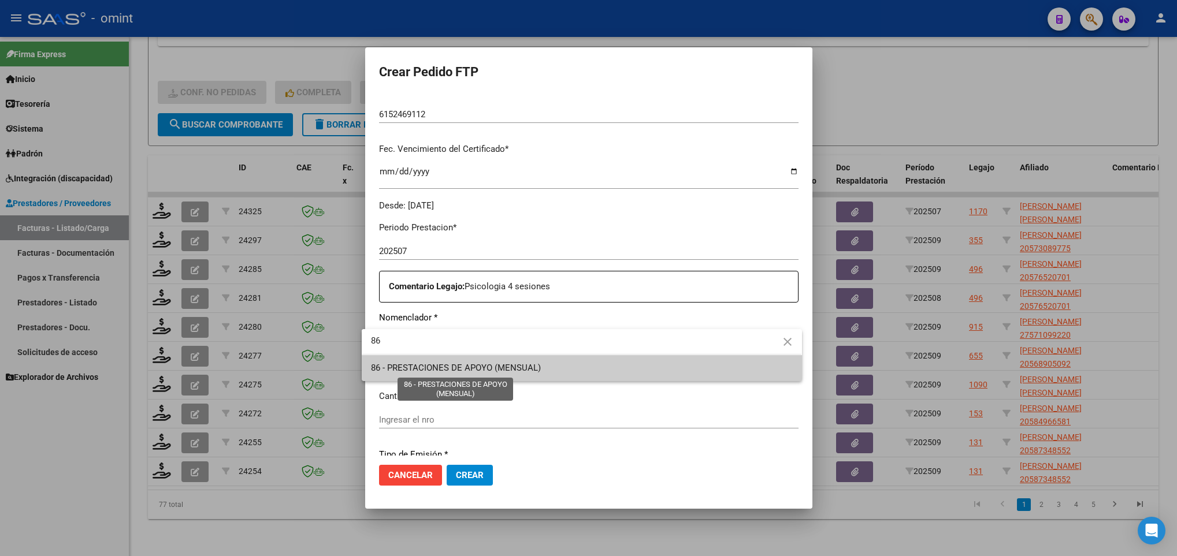
type input "86"
click at [498, 369] on span "86 - PRESTACIONES DE APOYO (MENSUAL)" at bounding box center [456, 368] width 170 height 10
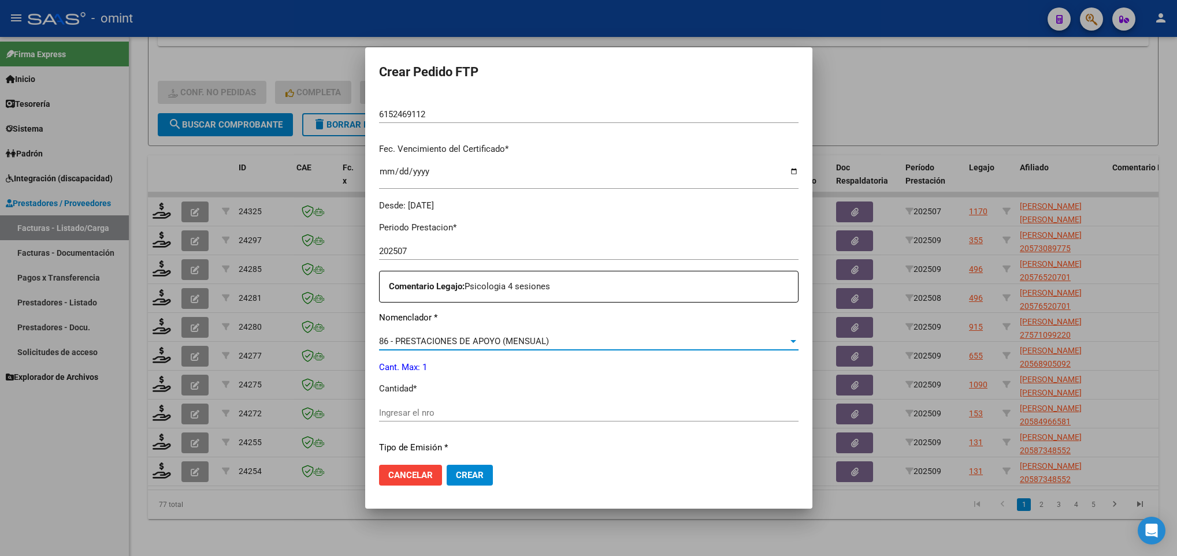
click at [486, 418] on input "Ingresar el nro" at bounding box center [589, 413] width 420 height 10
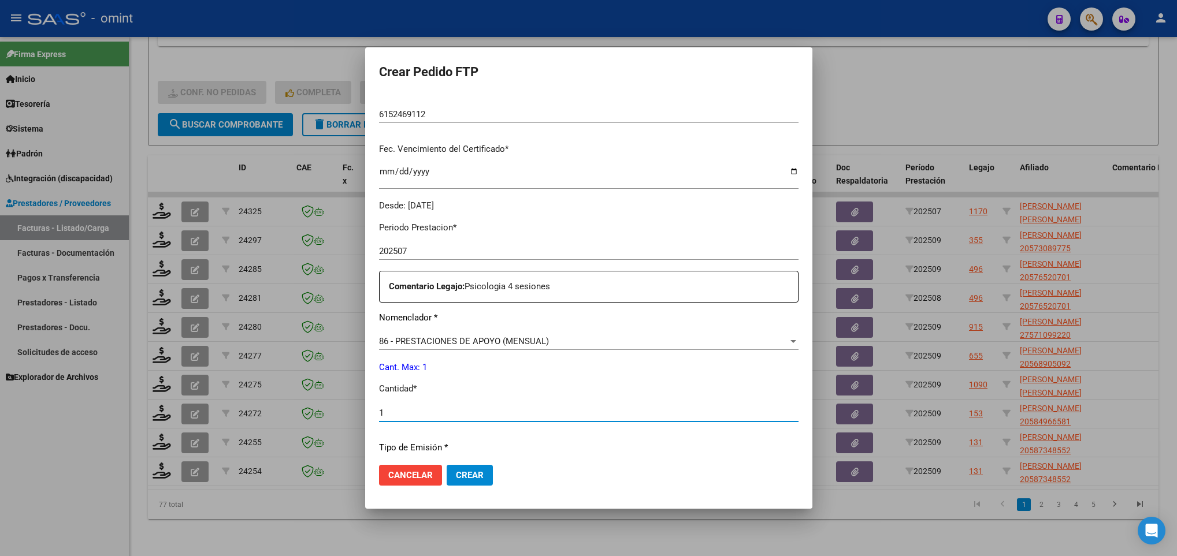
type input "1"
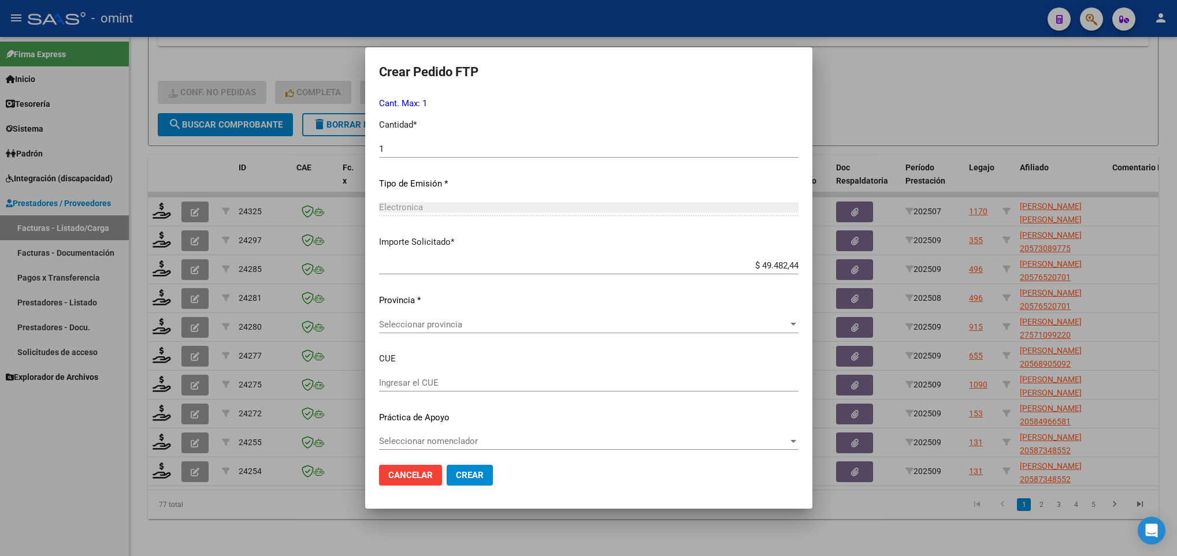
scroll to position [529, 0]
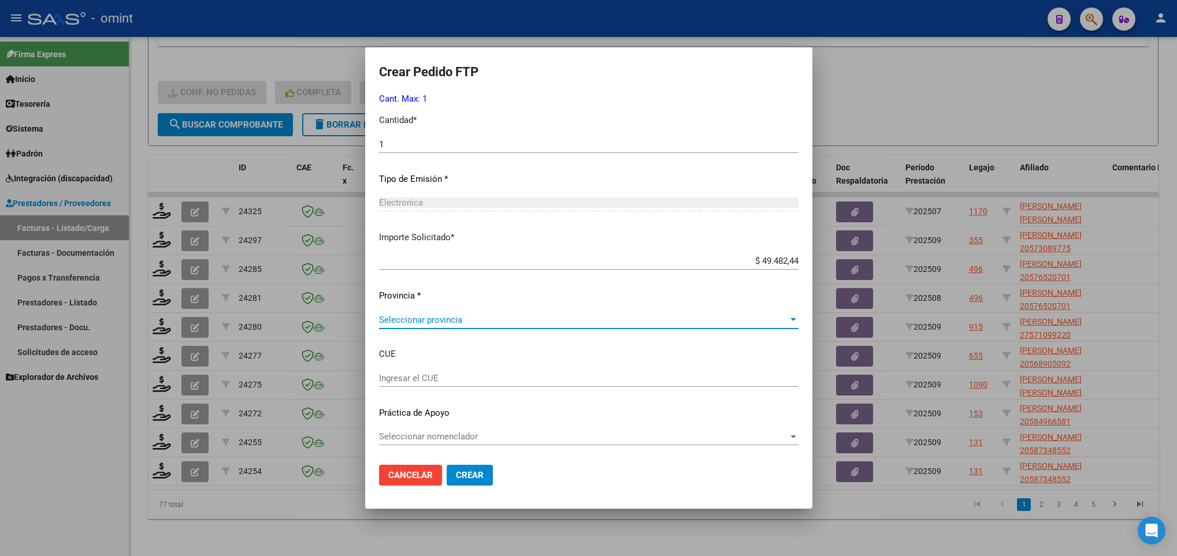
click at [484, 317] on span "Seleccionar provincia" at bounding box center [583, 320] width 409 height 10
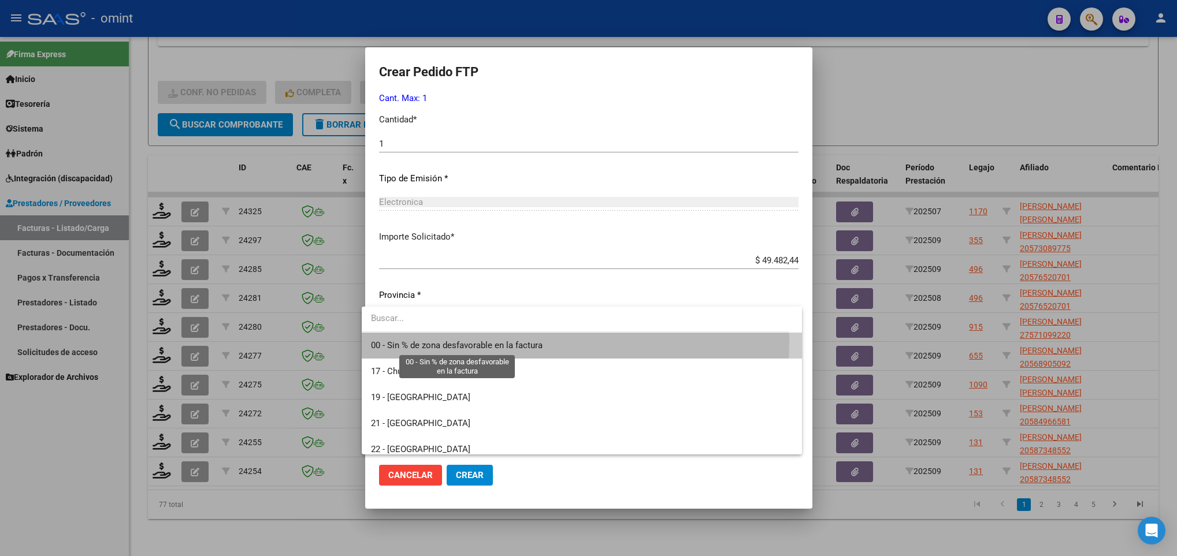
click at [484, 342] on span "00 - Sin % de zona desfavorable en la factura" at bounding box center [457, 345] width 172 height 10
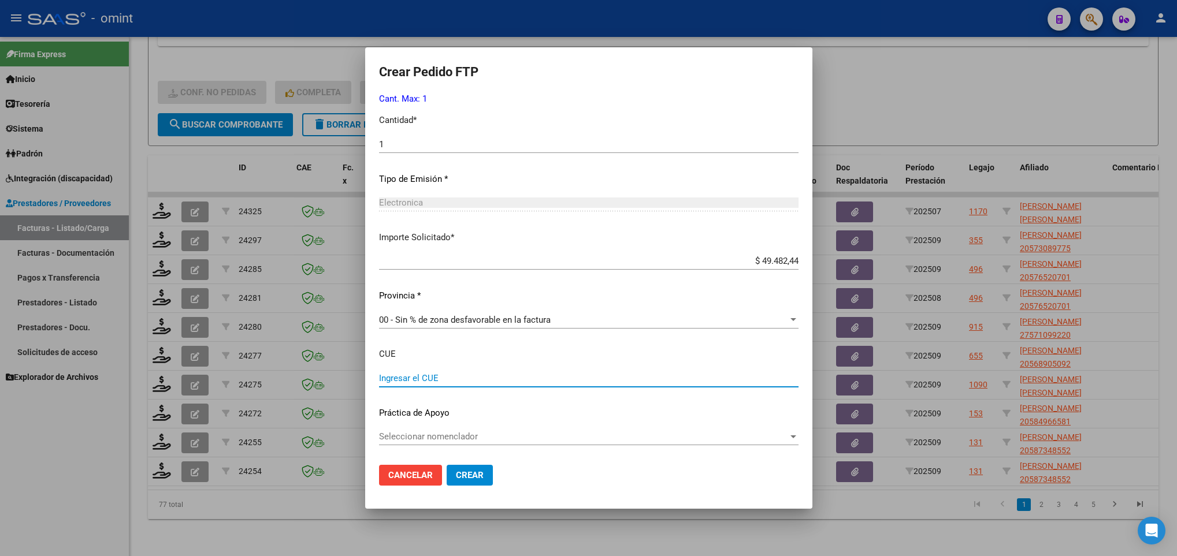
click at [411, 373] on input "Ingresar el CUE" at bounding box center [589, 378] width 420 height 10
paste input "061623800"
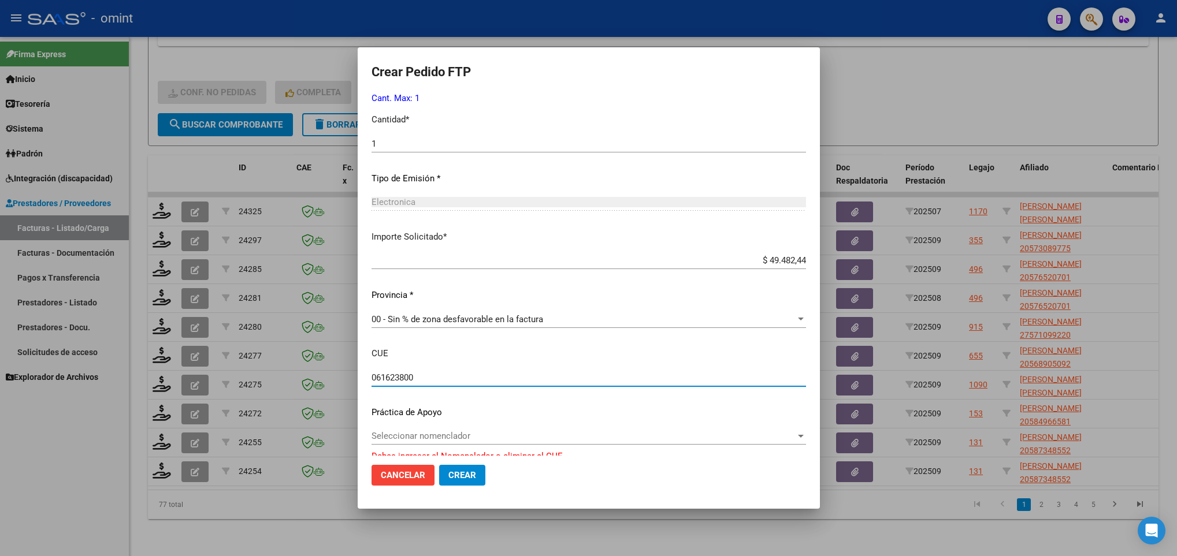
type input "061623800"
click at [450, 432] on span "Seleccionar nomenclador" at bounding box center [584, 436] width 424 height 10
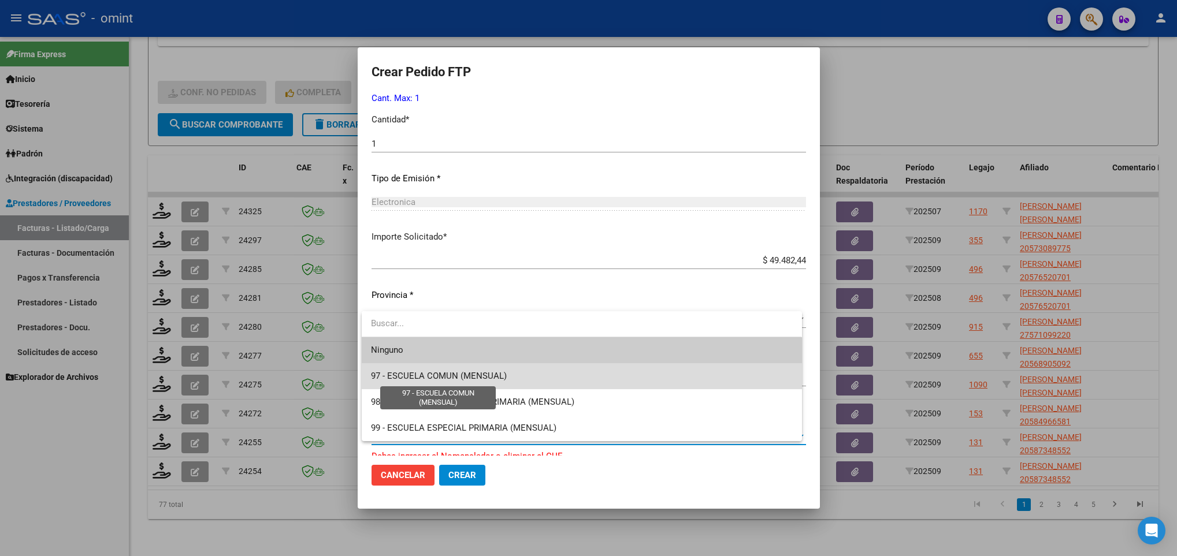
click at [452, 373] on span "97 - ESCUELA COMUN (MENSUAL)" at bounding box center [439, 376] width 136 height 10
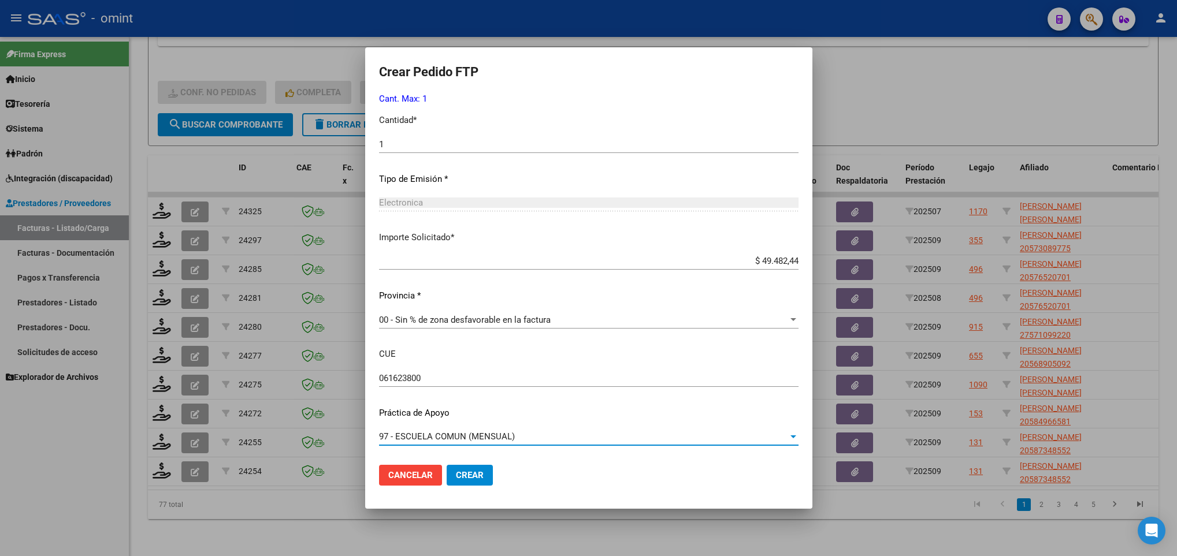
click at [467, 475] on span "Crear" at bounding box center [470, 475] width 28 height 10
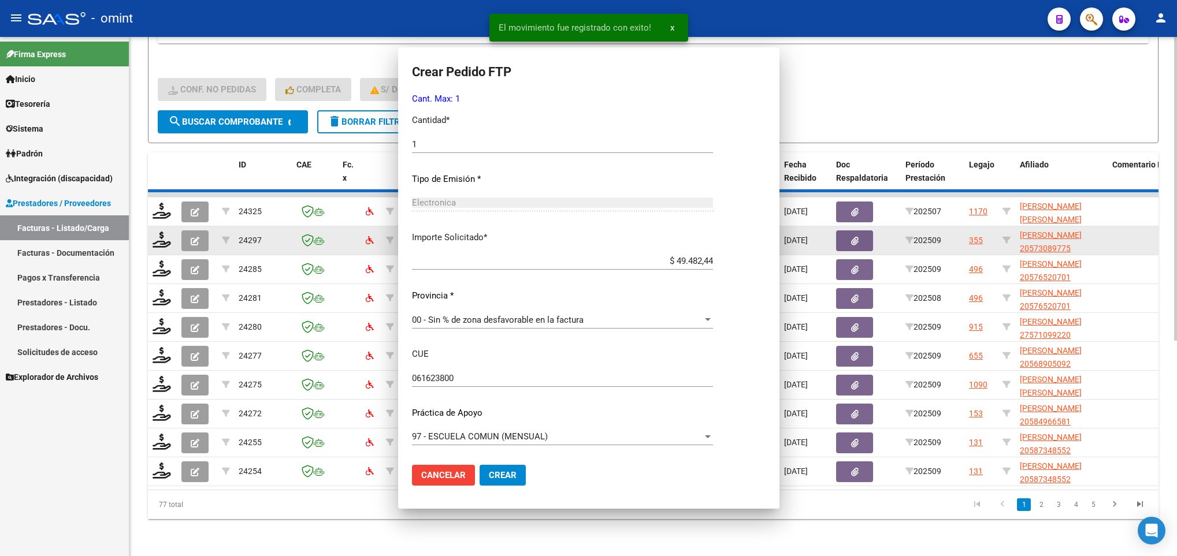
scroll to position [465, 0]
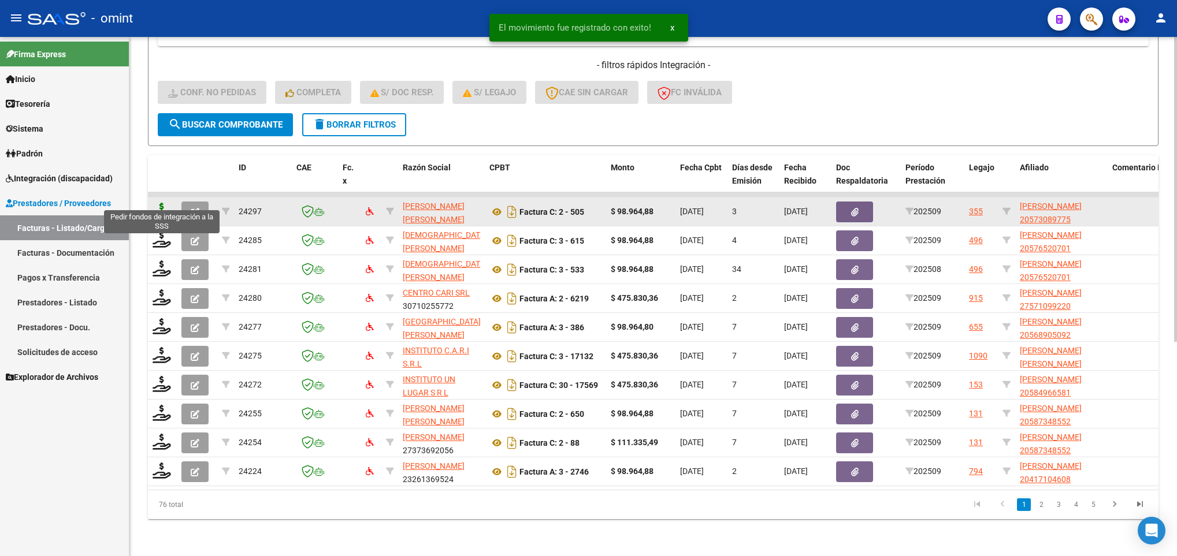
click at [160, 203] on icon at bounding box center [162, 211] width 18 height 16
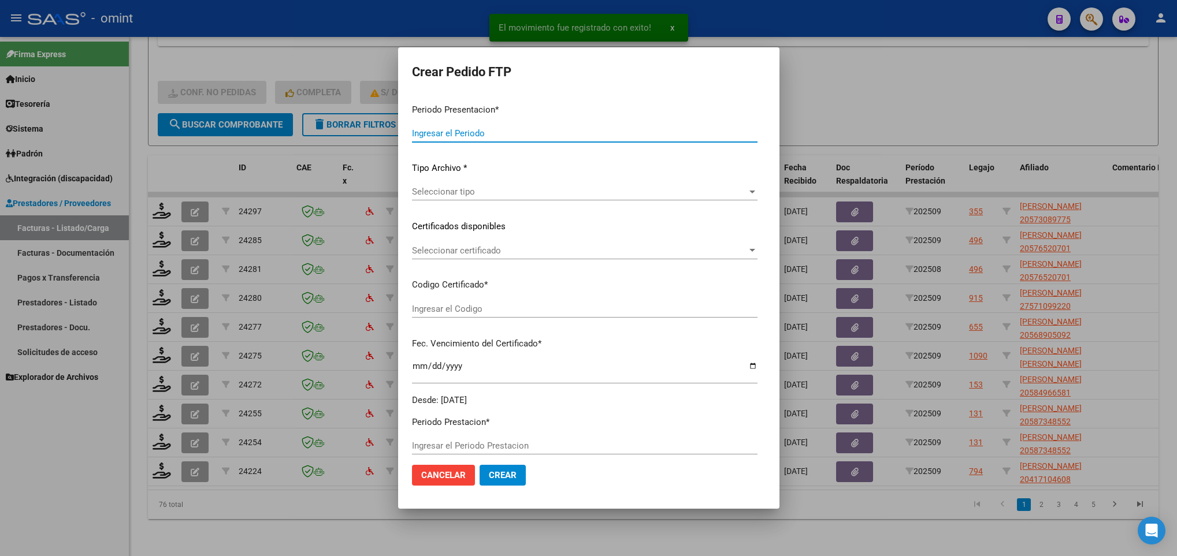
type input "202509"
type input "$ 98.964,88"
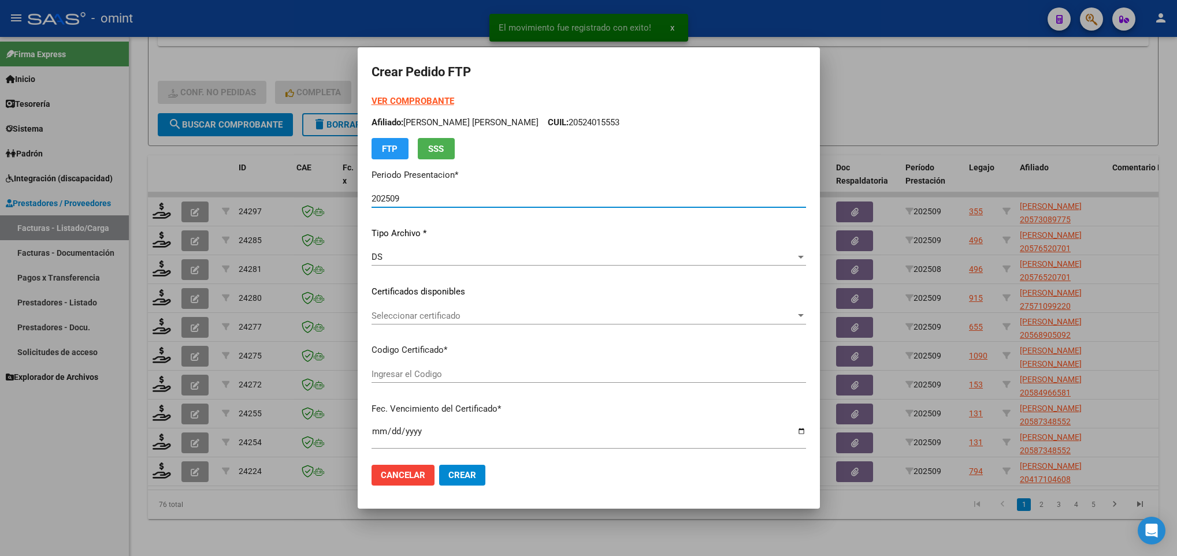
type input "3200650459"
type input "[DATE]"
click at [436, 318] on span "Seleccionar certificado" at bounding box center [584, 316] width 424 height 10
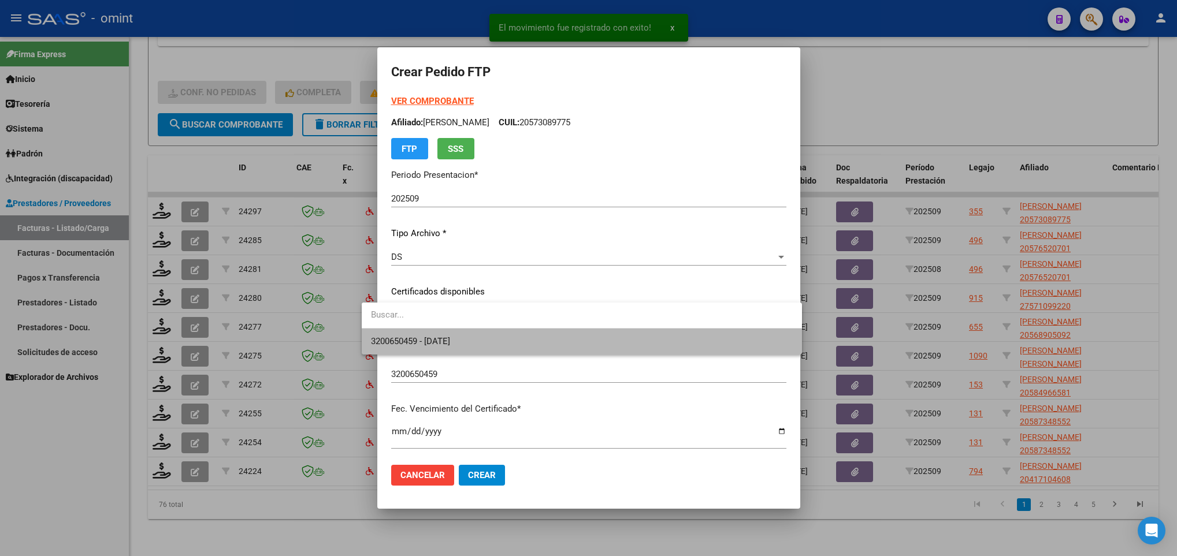
click at [446, 333] on span "3200650459 - [DATE]" at bounding box center [581, 342] width 421 height 26
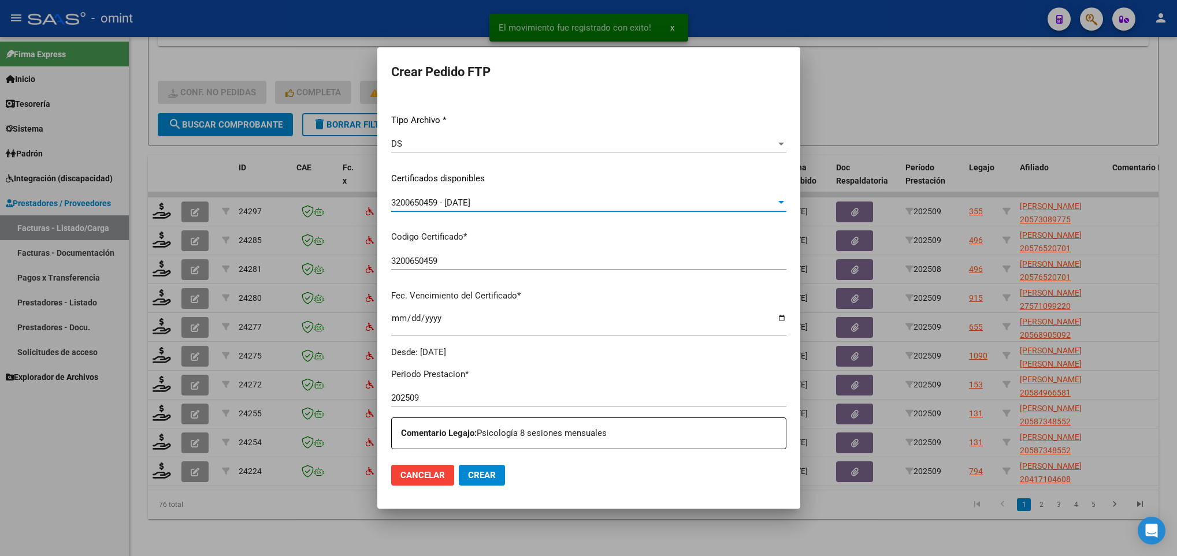
scroll to position [347, 0]
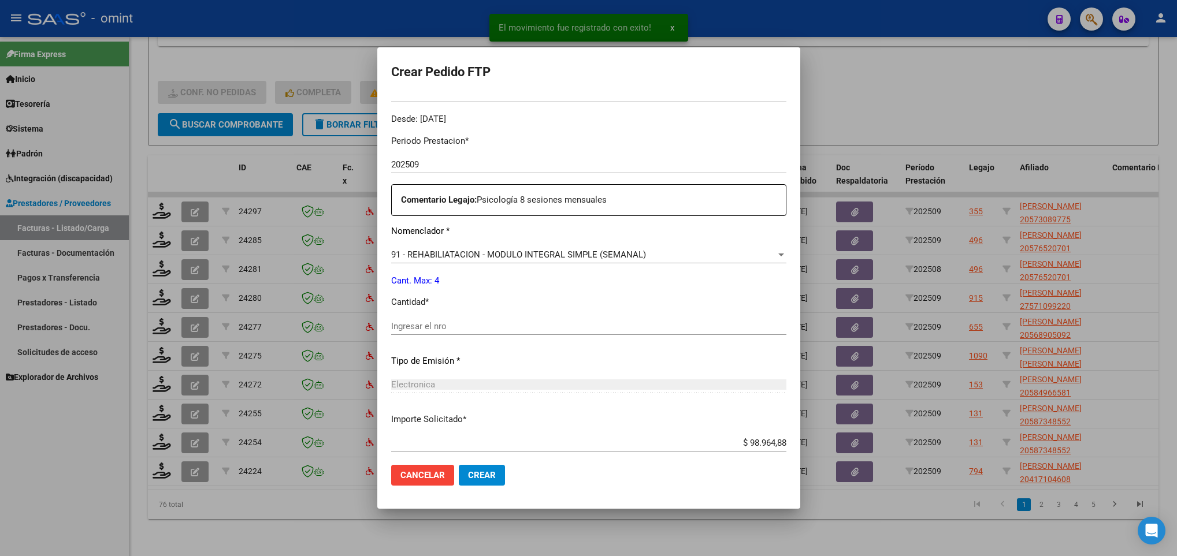
click at [446, 318] on div "Ingresar el nro" at bounding box center [588, 326] width 395 height 17
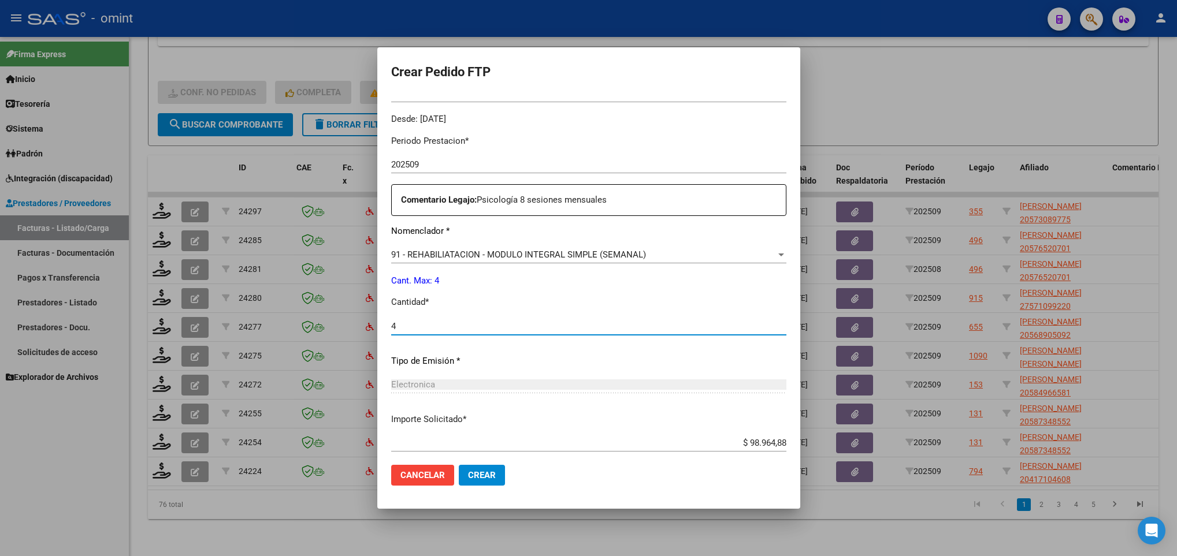
type input "4"
drag, startPoint x: 458, startPoint y: 462, endPoint x: 461, endPoint y: 474, distance: 12.5
click at [461, 474] on mat-dialog-actions "Cancelar Crear" at bounding box center [588, 475] width 395 height 39
click at [468, 474] on span "Crear" at bounding box center [482, 475] width 28 height 10
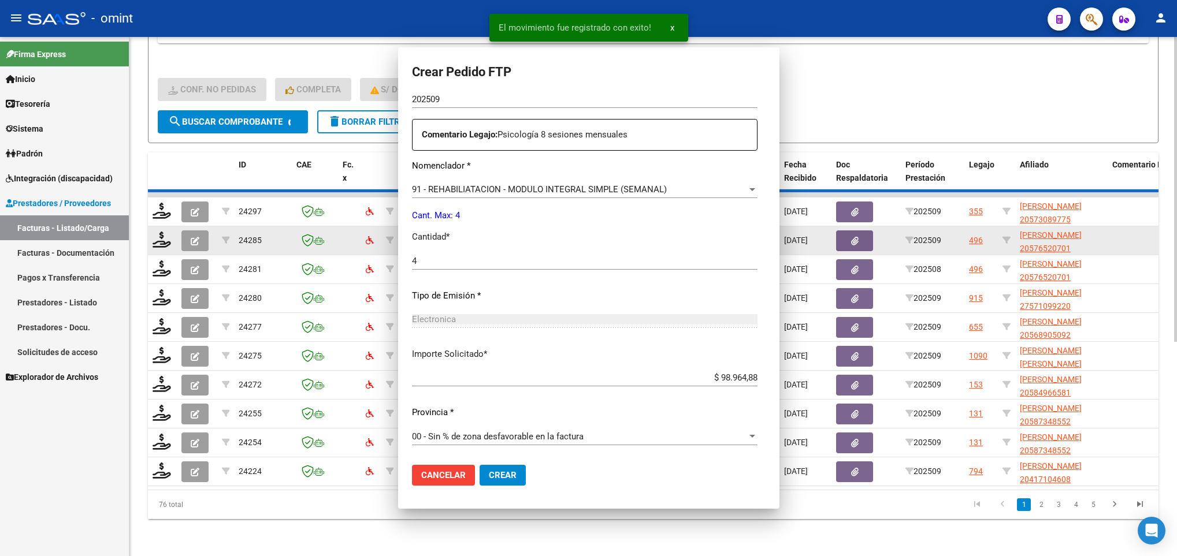
scroll to position [281, 0]
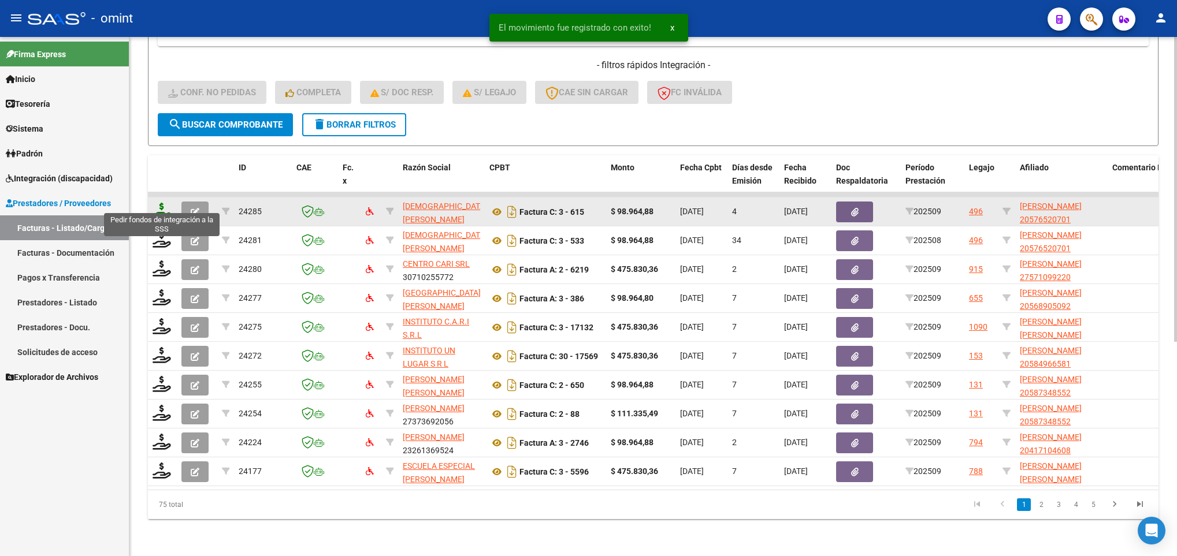
click at [155, 203] on icon at bounding box center [162, 211] width 18 height 16
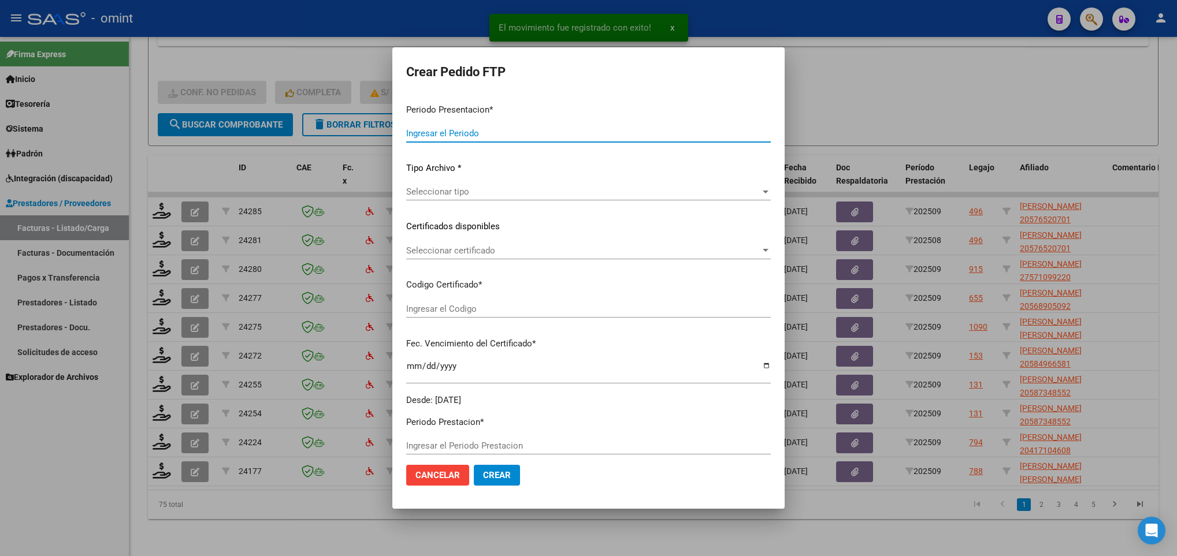
type input "202509"
type input "$ 98.964,88"
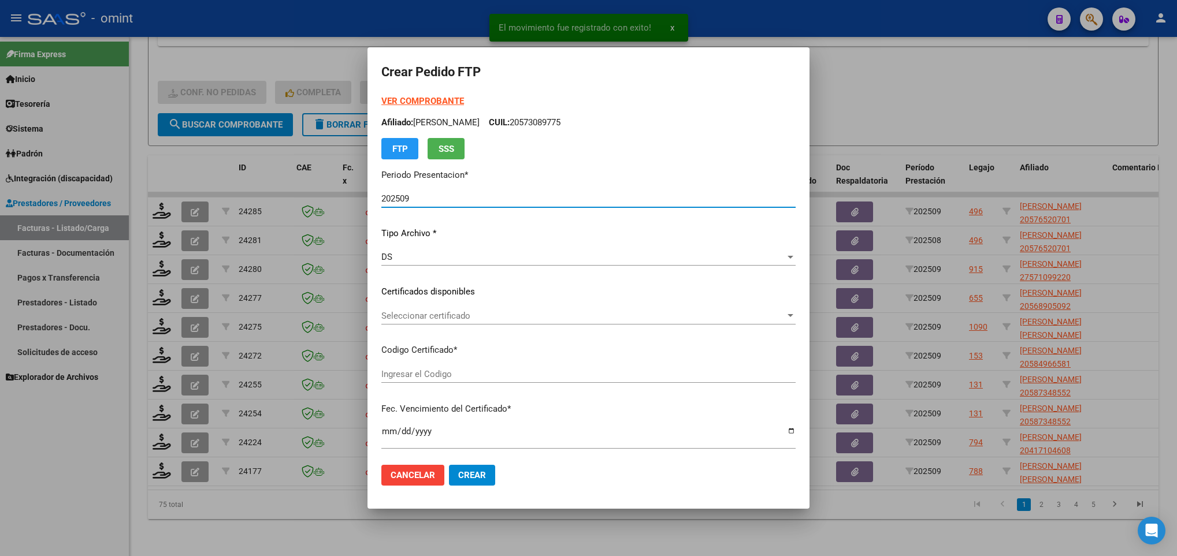
type input "5193546481"
type input "2026-10-14"
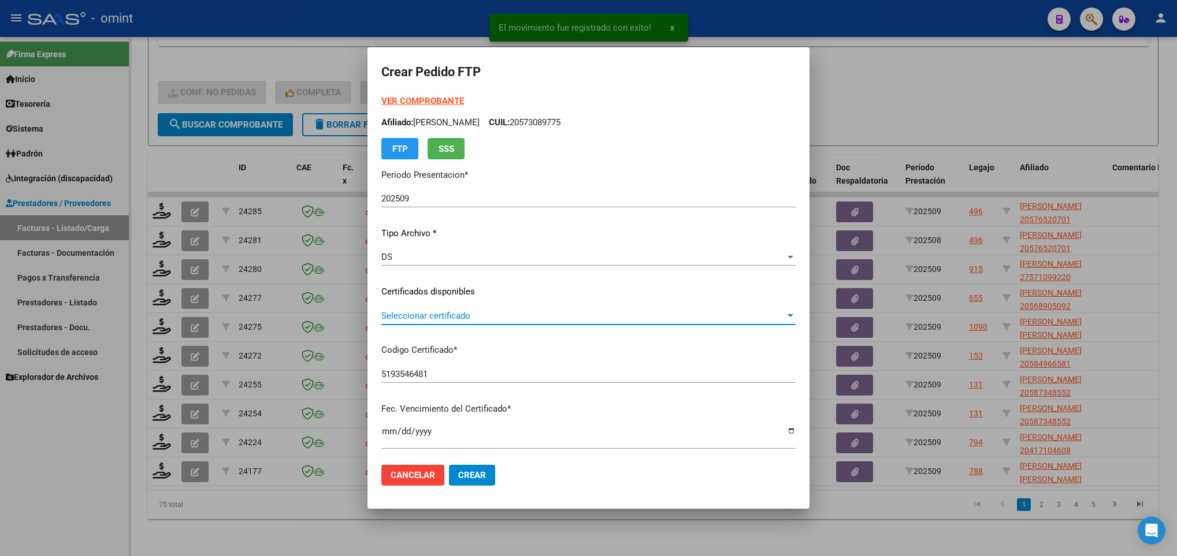
click at [512, 316] on span "Seleccionar certificado" at bounding box center [583, 316] width 404 height 10
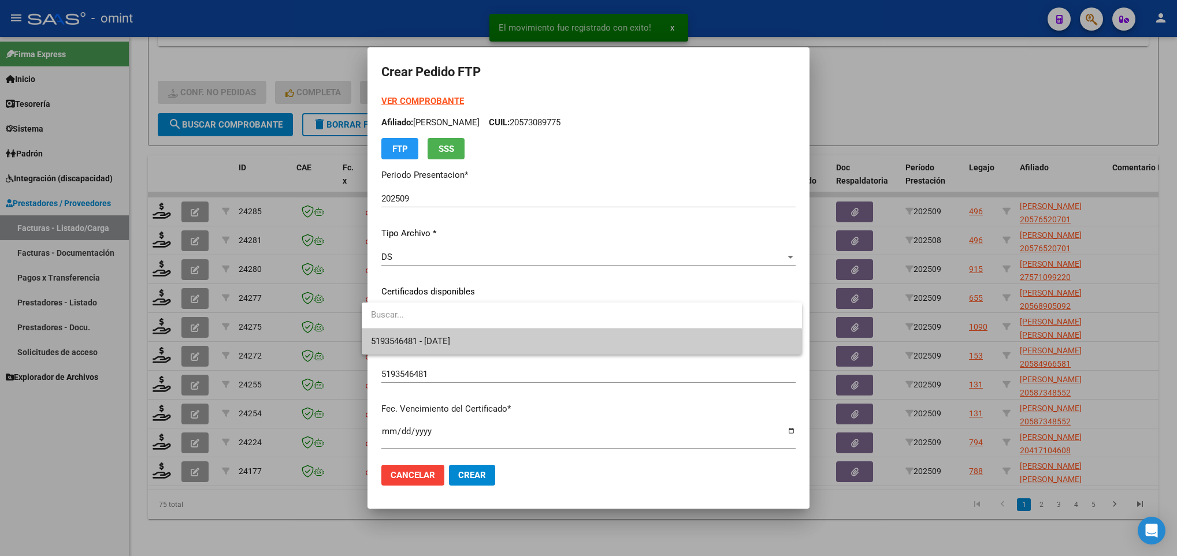
drag, startPoint x: 512, startPoint y: 316, endPoint x: 517, endPoint y: 336, distance: 20.9
click at [517, 335] on span "5193546481 - 2026-10-14" at bounding box center [581, 342] width 421 height 26
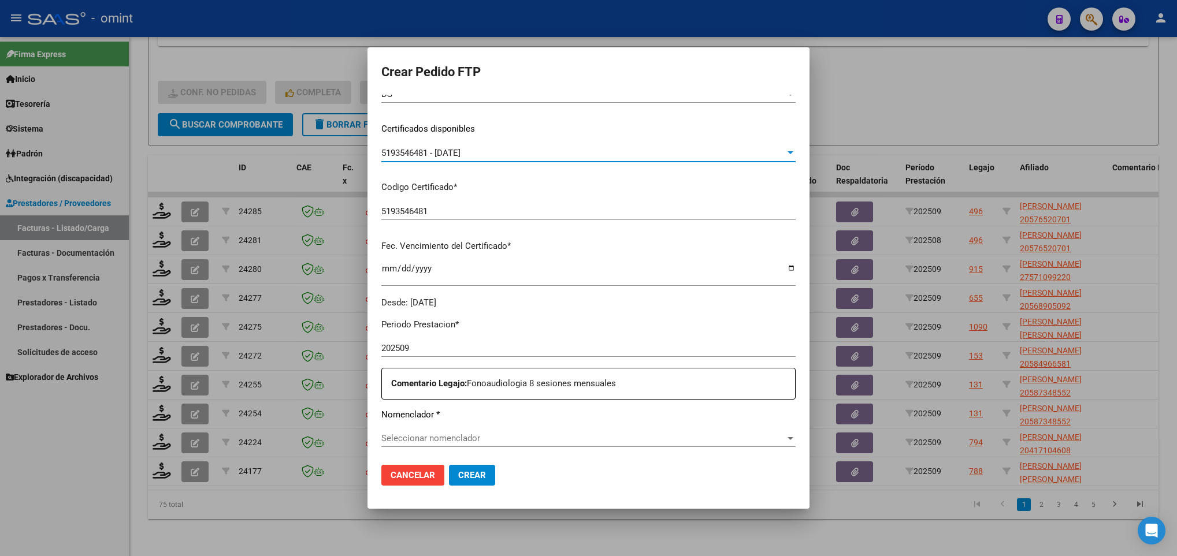
scroll to position [347, 0]
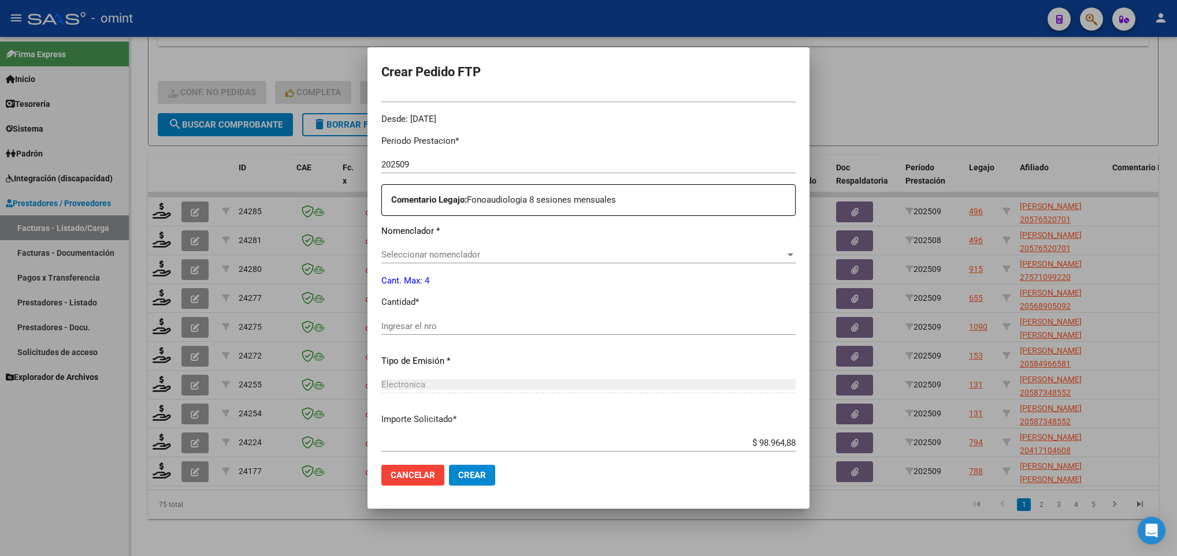
click at [500, 259] on span "Seleccionar nomenclador" at bounding box center [583, 255] width 404 height 10
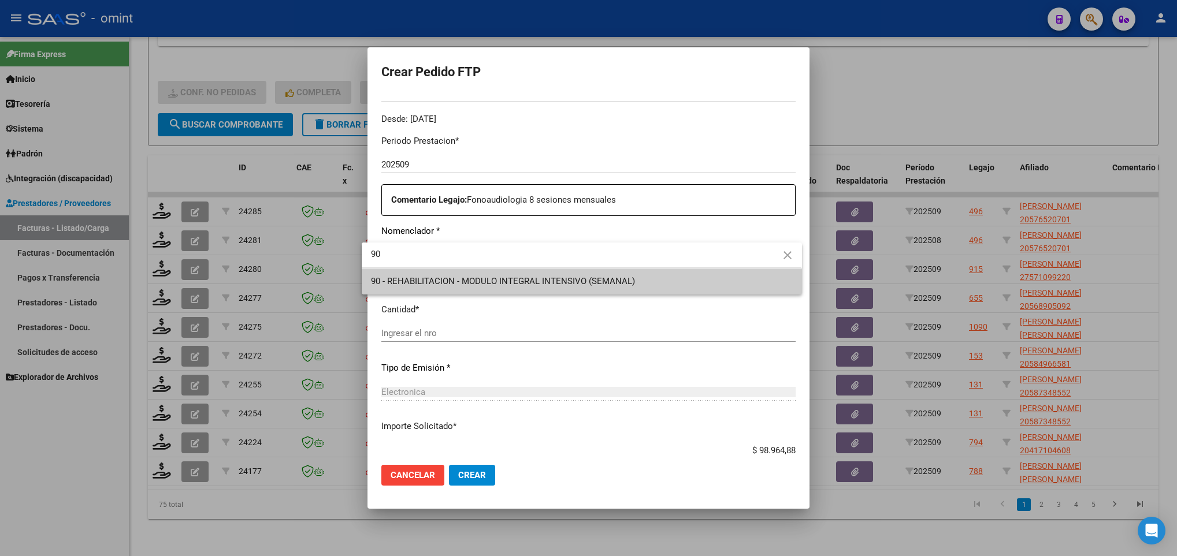
type input "90"
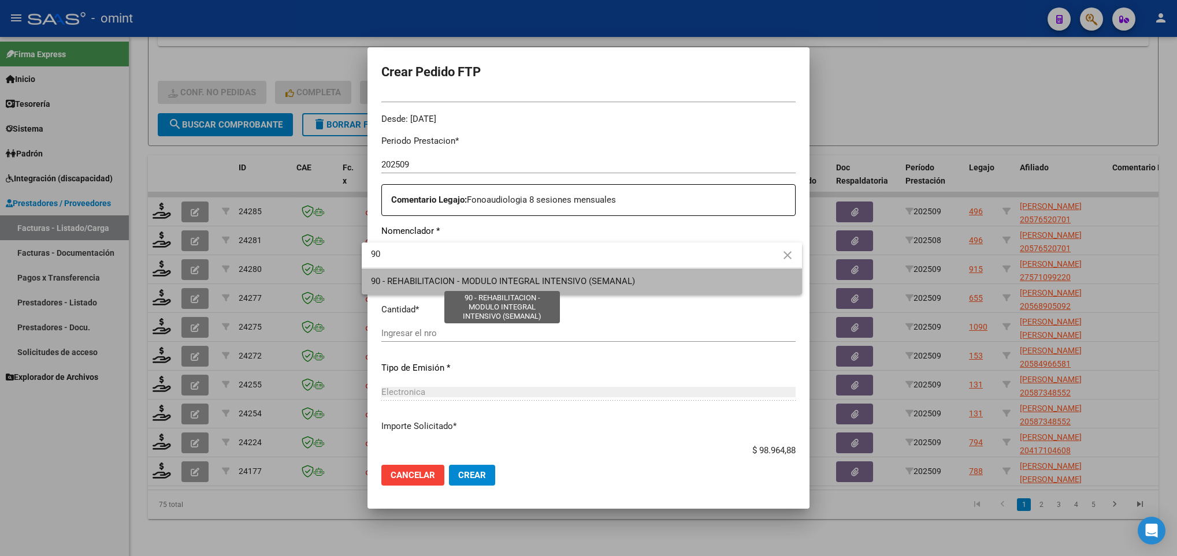
click at [510, 278] on span "90 - REHABILITACION - MODULO INTEGRAL INTENSIVO (SEMANAL)" at bounding box center [503, 281] width 264 height 10
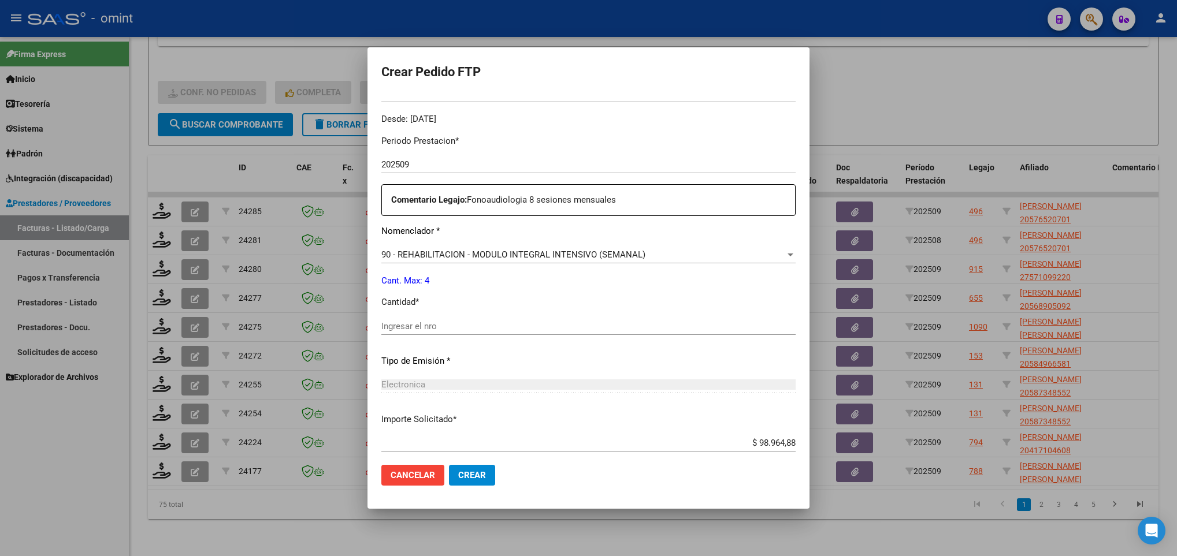
click at [481, 311] on div "Periodo Prestacion * 202509 Ingresar el Periodo Prestacion Comentario Legajo: F…" at bounding box center [588, 324] width 414 height 396
click at [477, 328] on input "Ingresar el nro" at bounding box center [588, 326] width 414 height 10
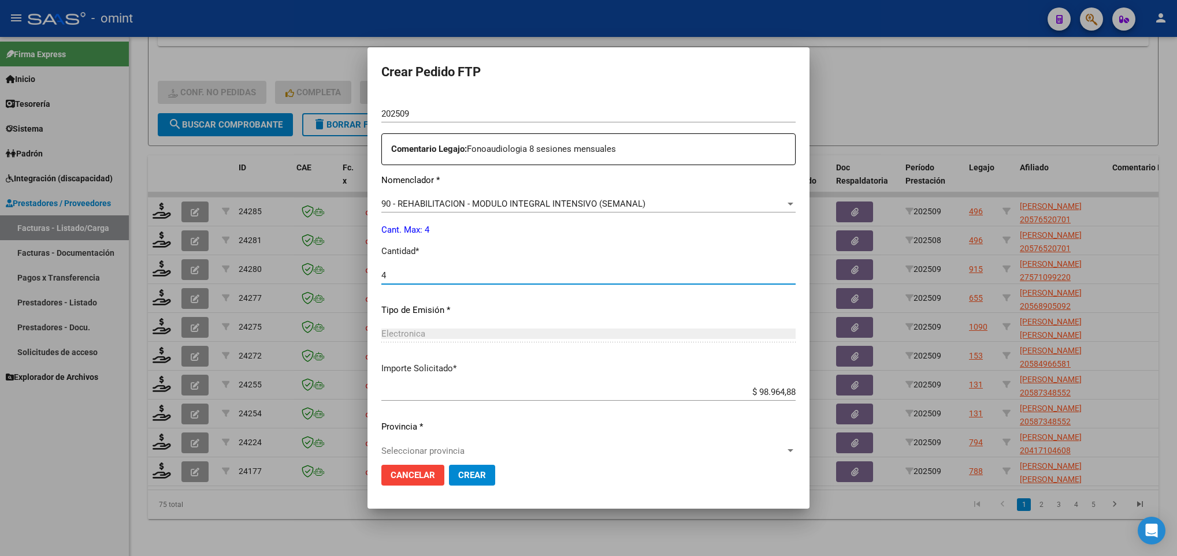
scroll to position [413, 0]
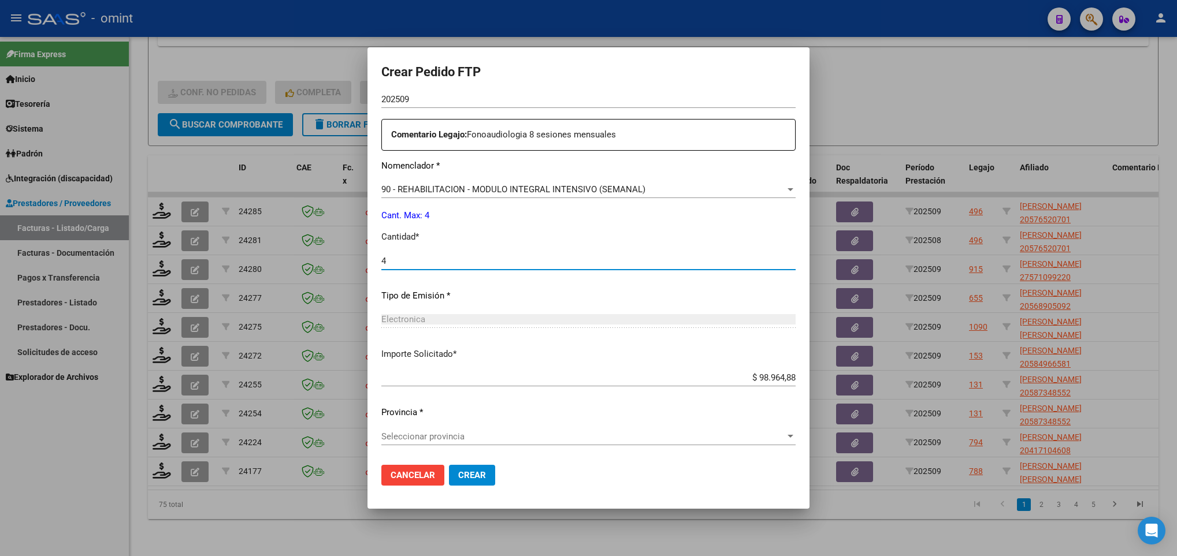
type input "4"
click at [467, 437] on span "Seleccionar provincia" at bounding box center [583, 437] width 404 height 10
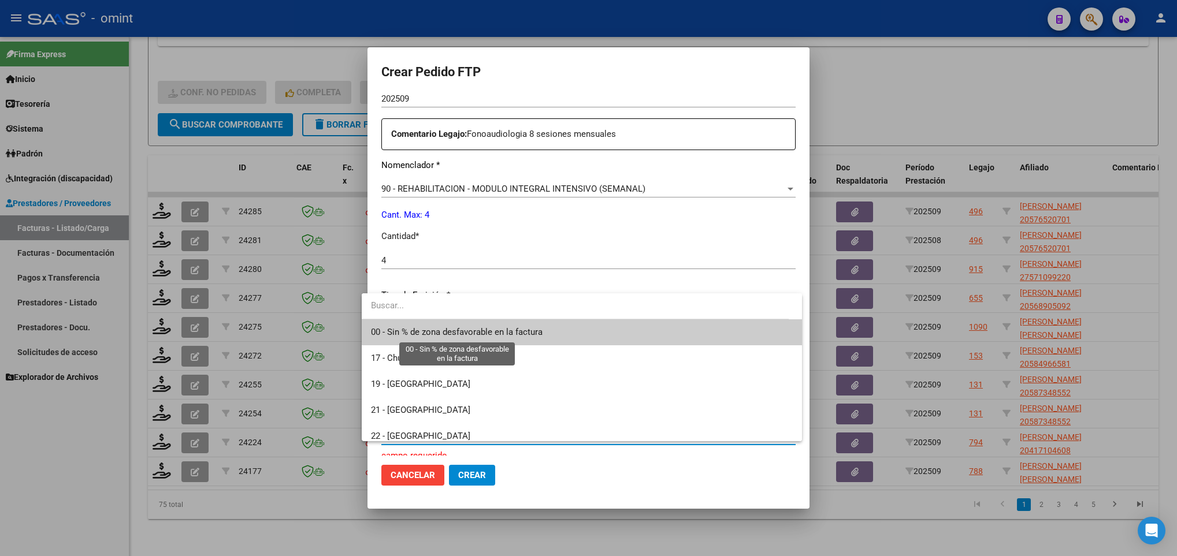
click at [479, 328] on span "00 - Sin % de zona desfavorable en la factura" at bounding box center [457, 332] width 172 height 10
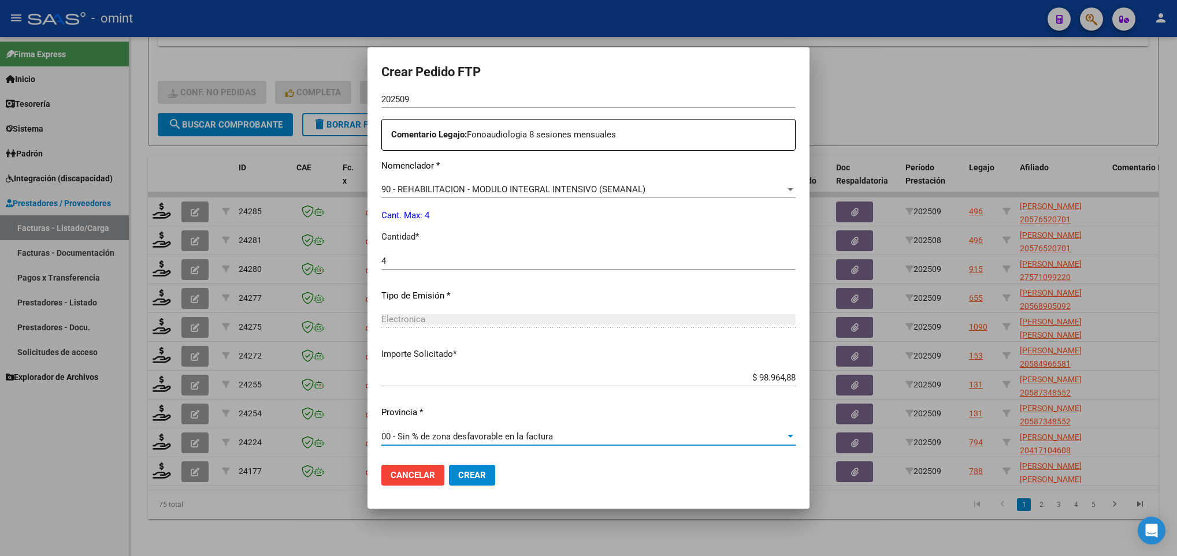
click at [477, 472] on button "Crear" at bounding box center [472, 475] width 46 height 21
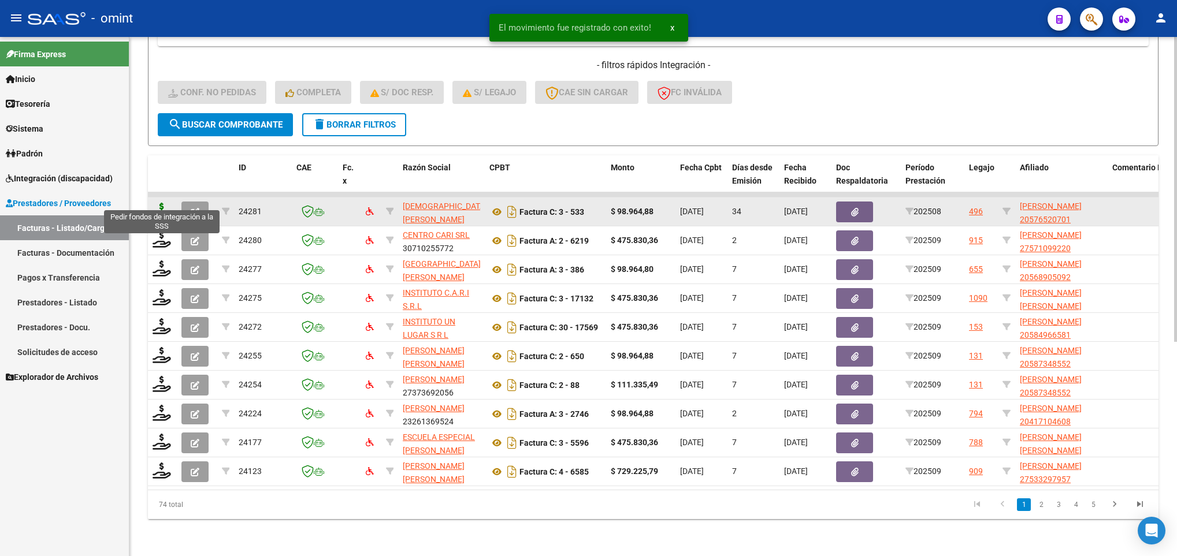
click at [158, 203] on icon at bounding box center [162, 211] width 18 height 16
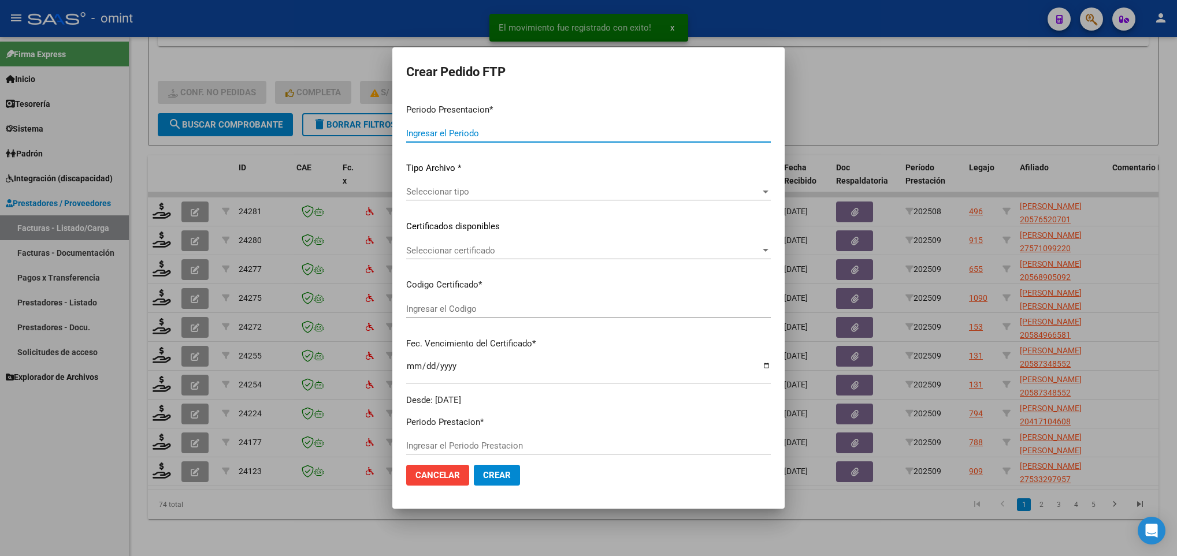
type input "202509"
type input "202508"
type input "$ 98.964,88"
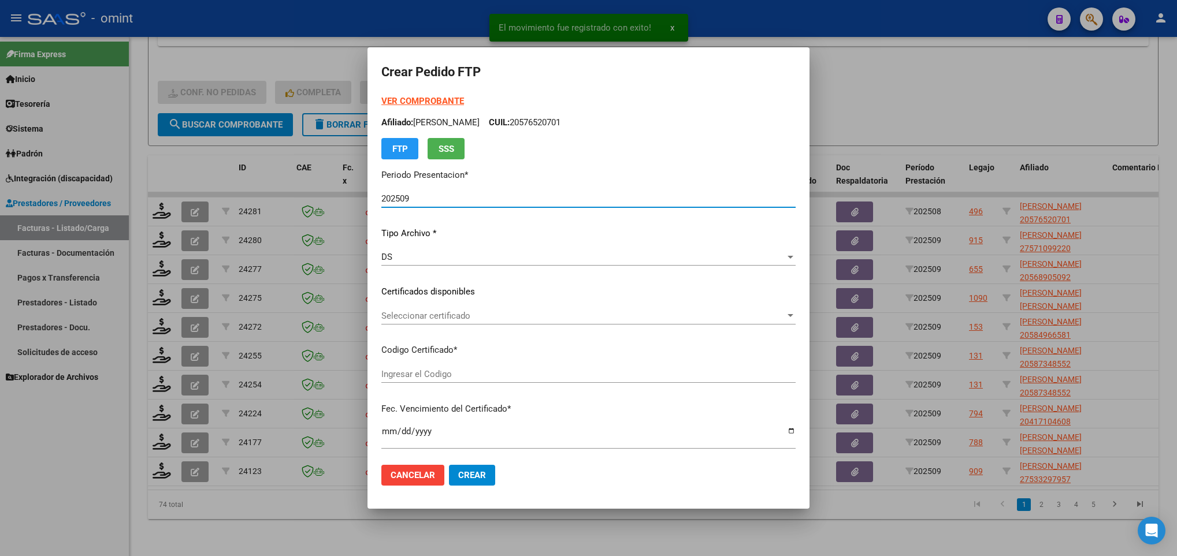
type input "5193546481"
type input "2026-10-14"
click at [467, 314] on span "Seleccionar certificado" at bounding box center [583, 316] width 404 height 10
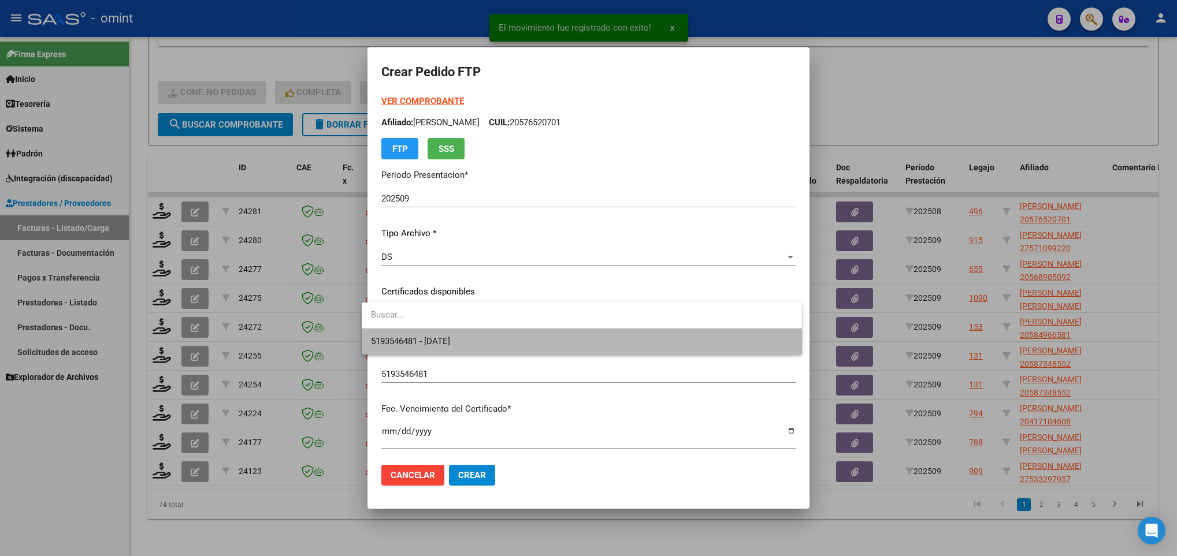
click at [475, 333] on span "5193546481 - 2026-10-14" at bounding box center [581, 342] width 421 height 26
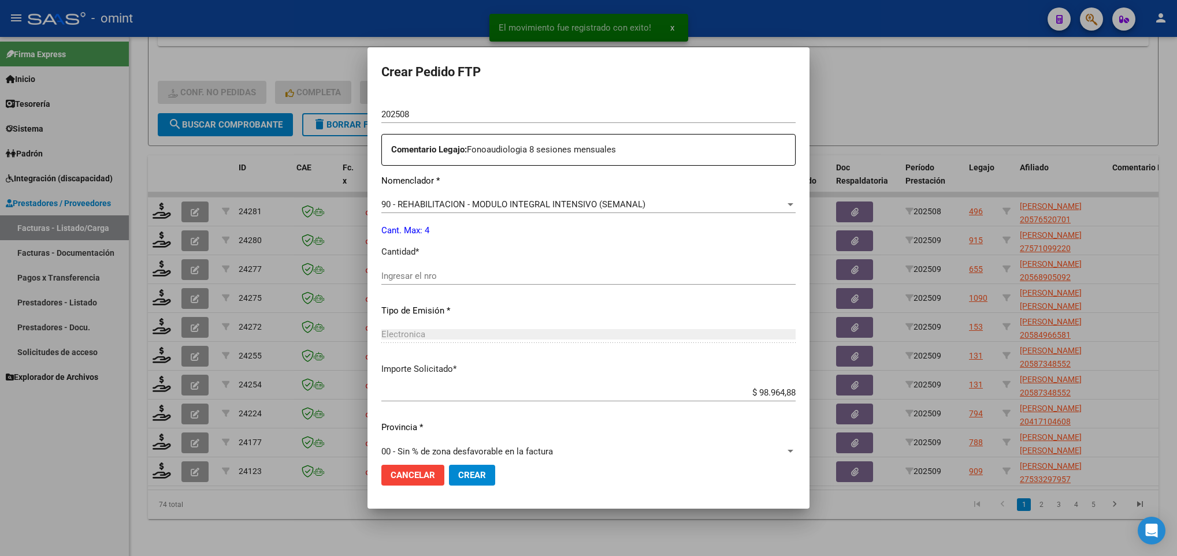
scroll to position [413, 0]
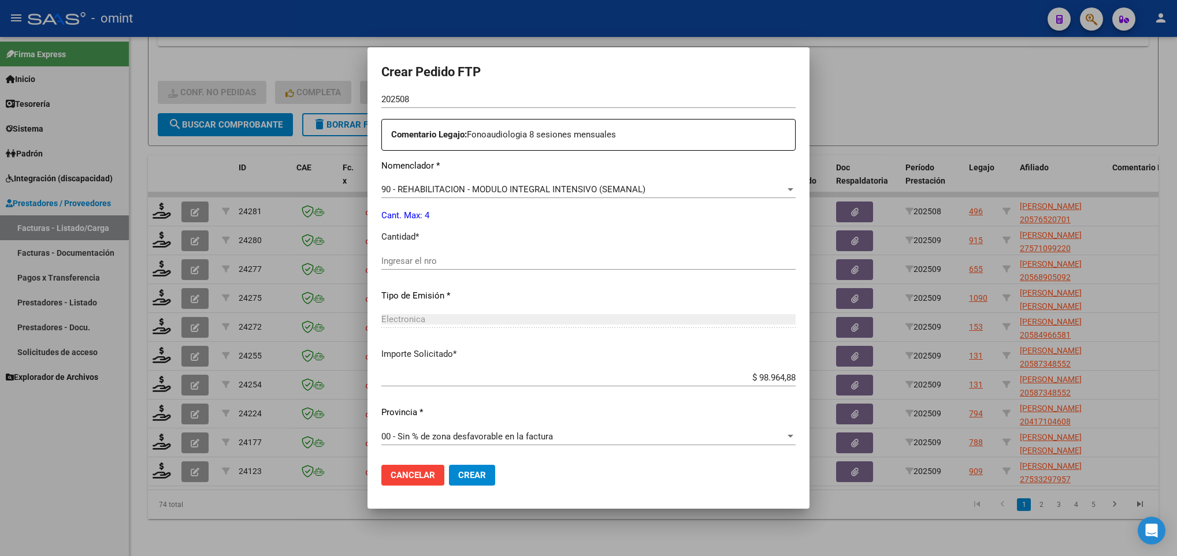
click at [434, 266] on div "Ingresar el nro" at bounding box center [588, 261] width 414 height 17
type input "4"
click at [465, 463] on mat-dialog-actions "Cancelar Crear" at bounding box center [588, 475] width 414 height 39
click at [468, 477] on span "Crear" at bounding box center [472, 475] width 28 height 10
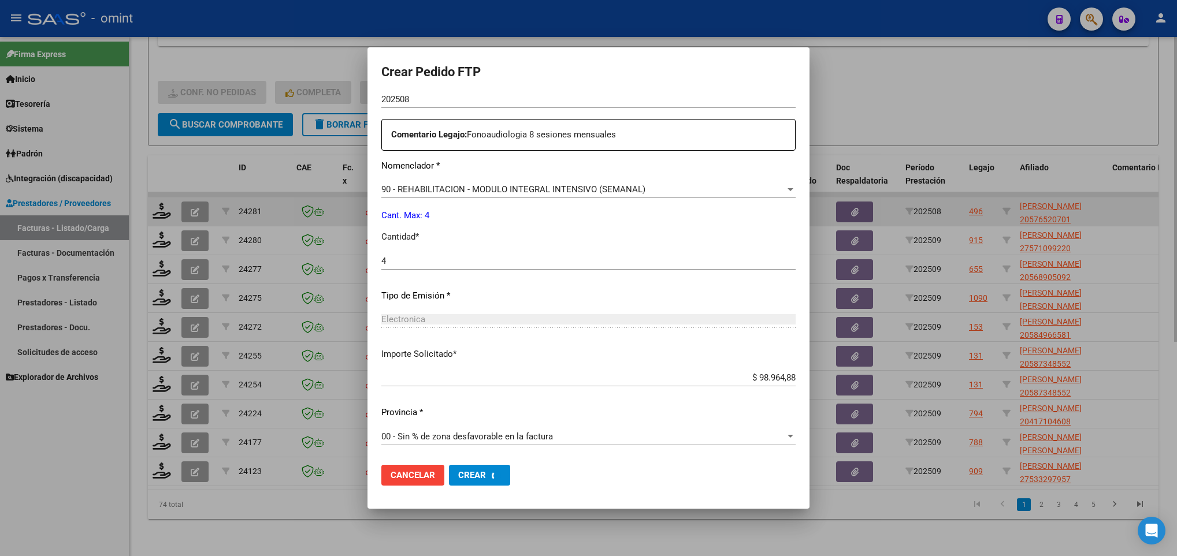
scroll to position [0, 0]
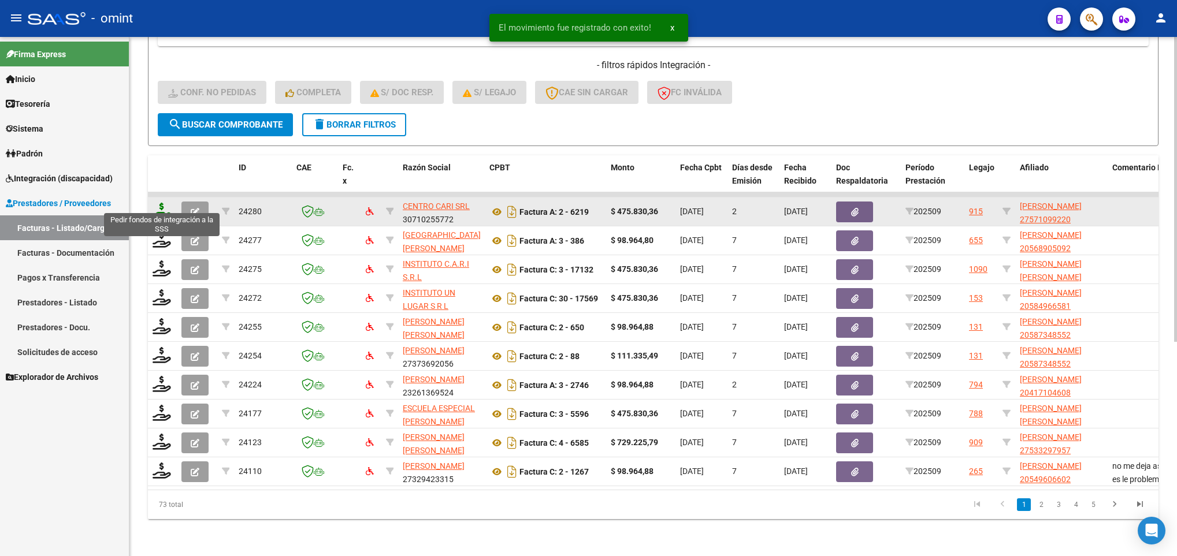
click at [155, 203] on icon at bounding box center [162, 211] width 18 height 16
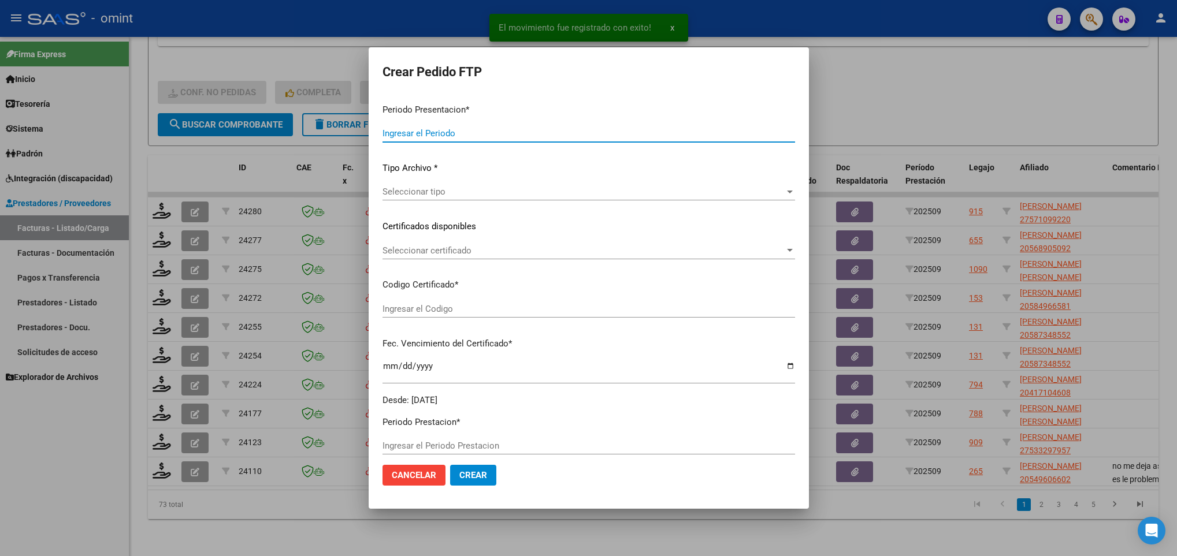
type input "202509"
type input "$ 475.830,36"
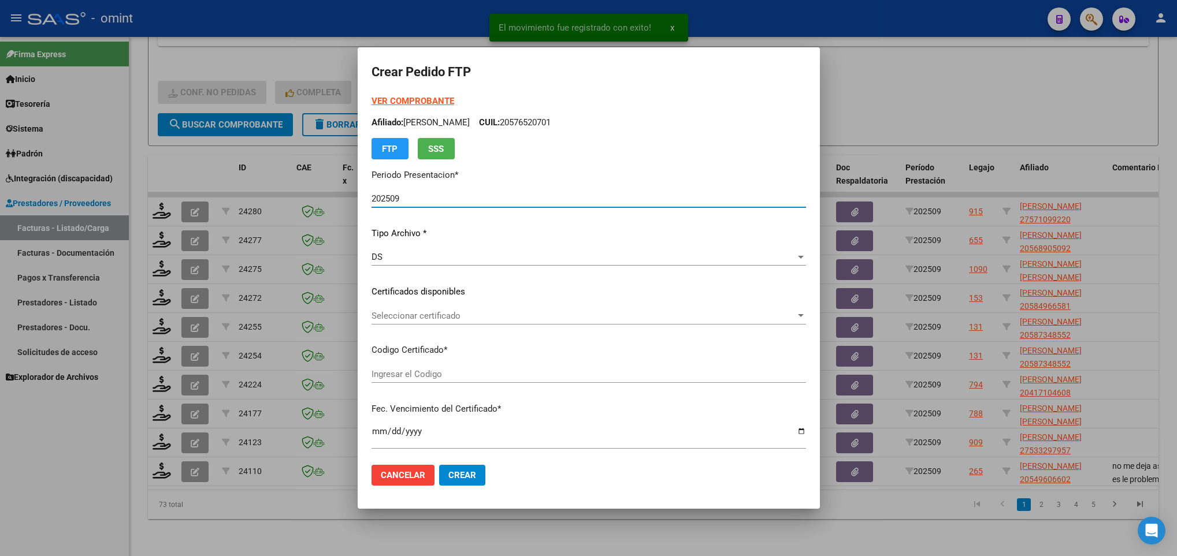
type input "6381320411"
type input "2025-06-28"
click at [527, 316] on span "Seleccionar certificado" at bounding box center [584, 316] width 424 height 10
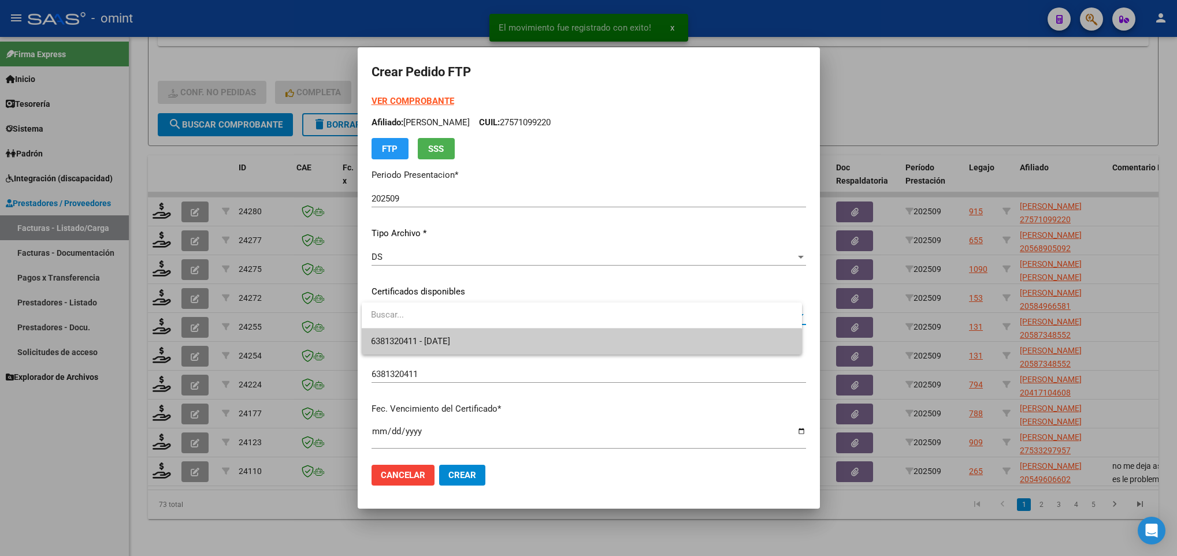
click at [539, 340] on span "6381320411 - 2025-06-28" at bounding box center [581, 342] width 421 height 26
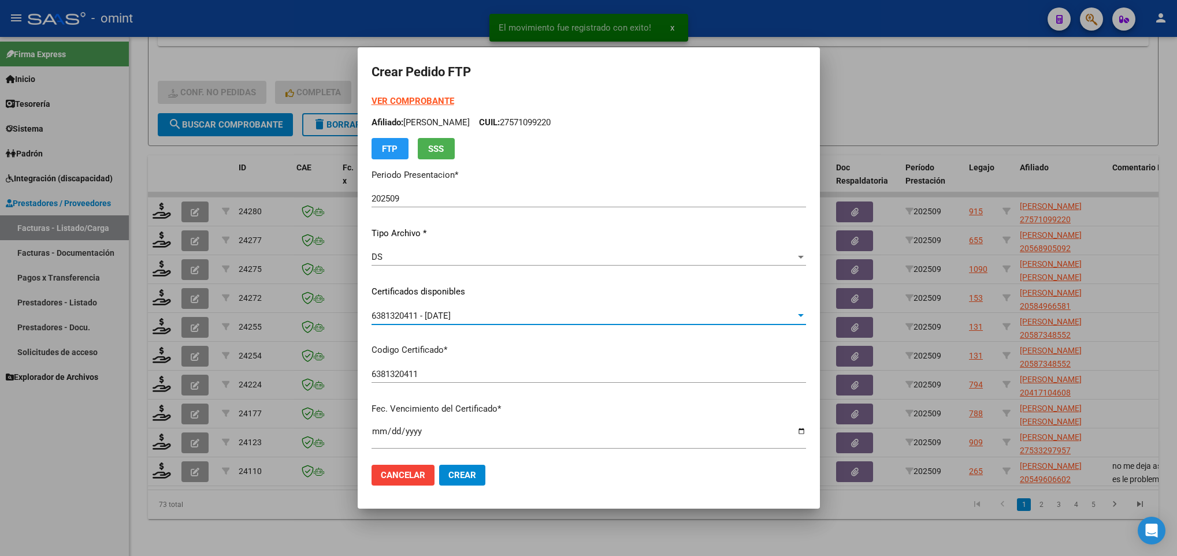
scroll to position [347, 0]
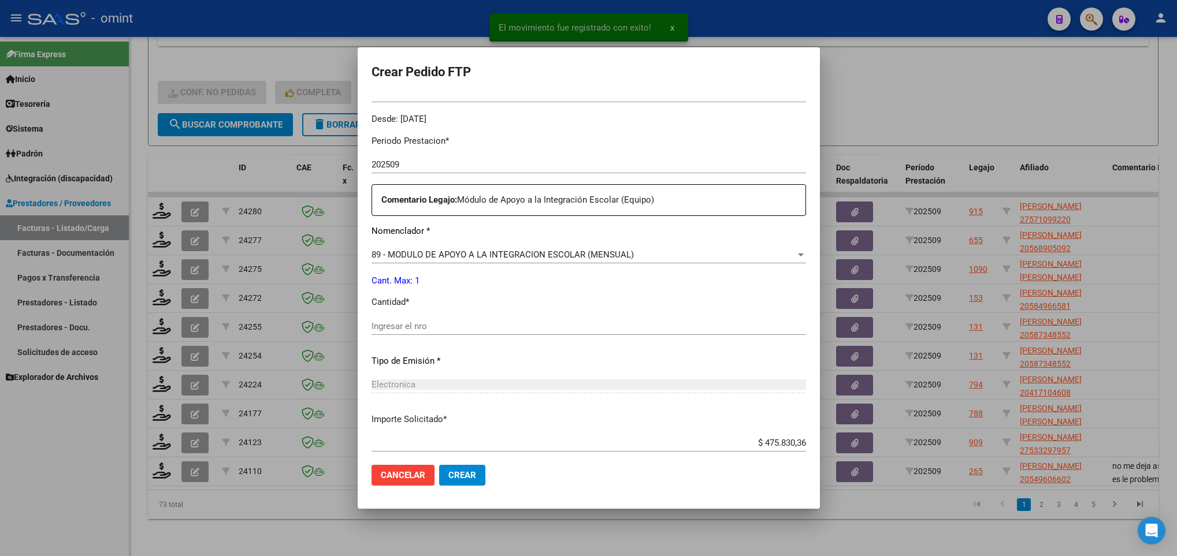
click at [477, 329] on input "Ingresar el nro" at bounding box center [589, 326] width 435 height 10
type input "1"
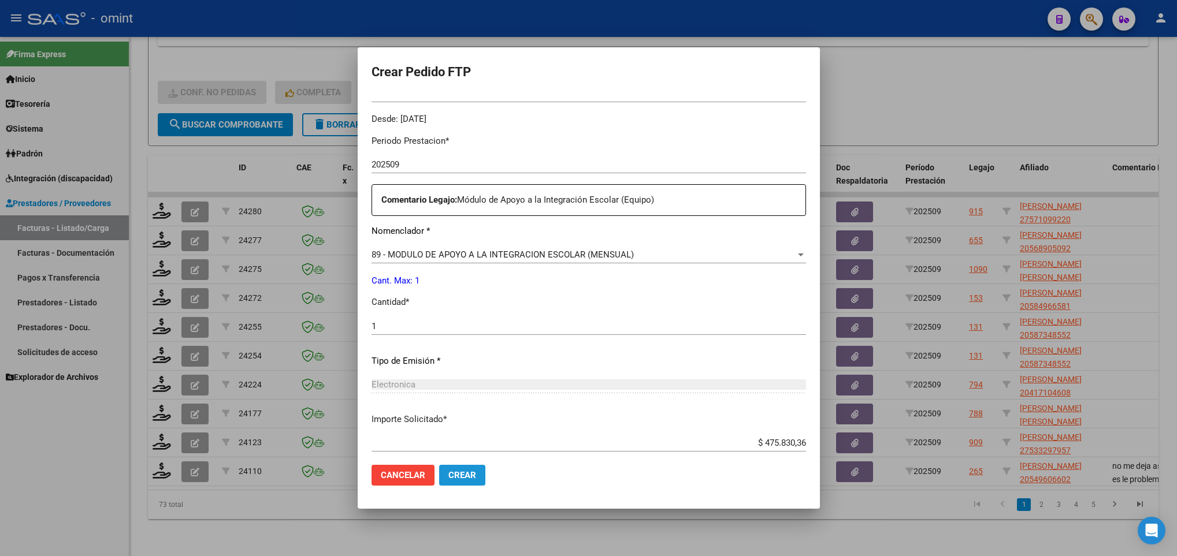
click at [467, 478] on span "Crear" at bounding box center [462, 475] width 28 height 10
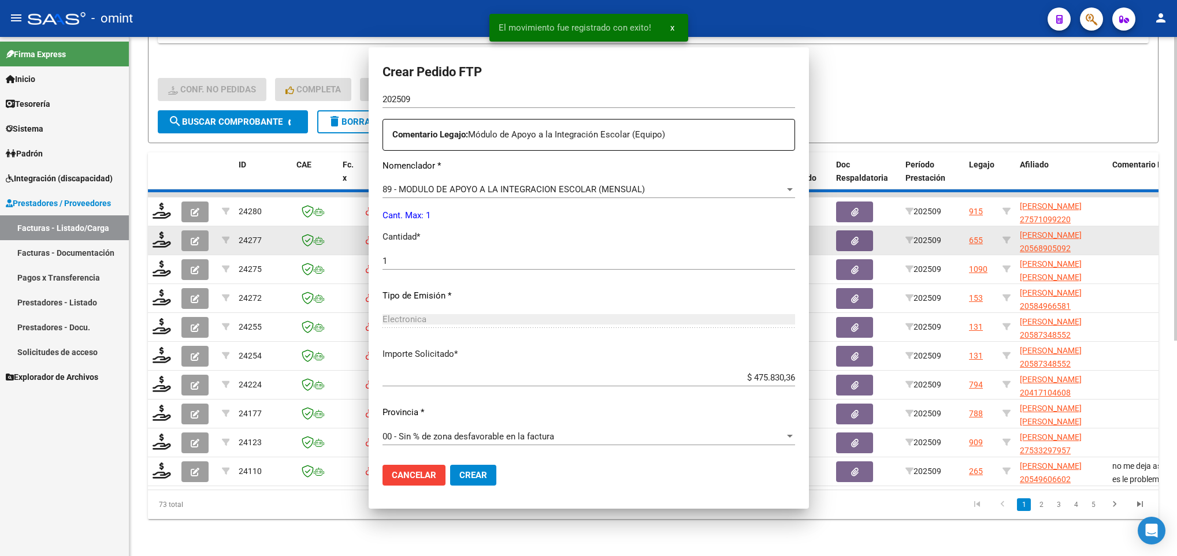
scroll to position [0, 0]
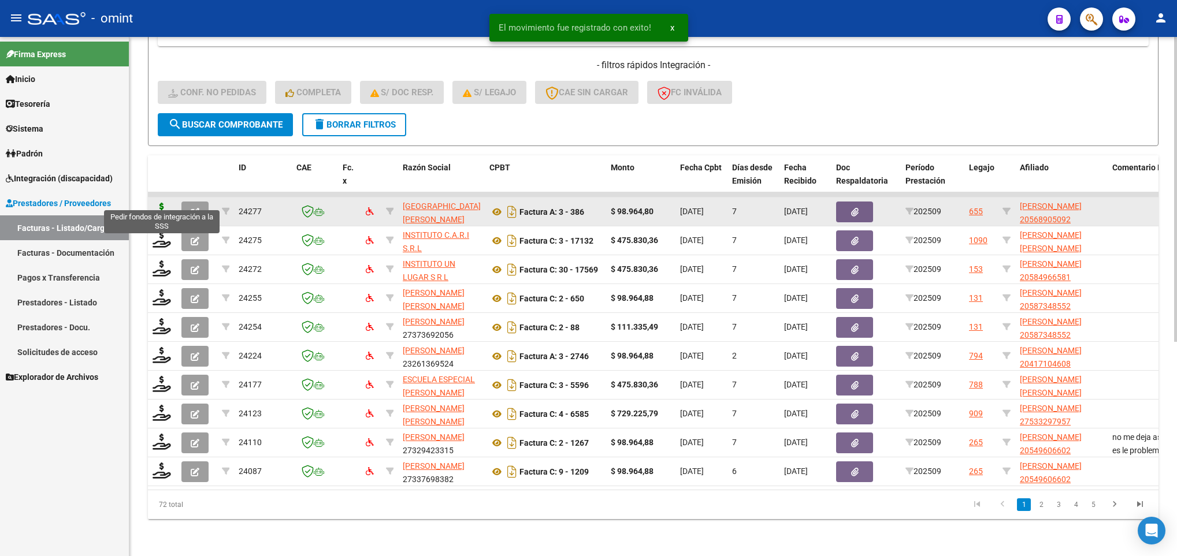
click at [163, 203] on icon at bounding box center [162, 211] width 18 height 16
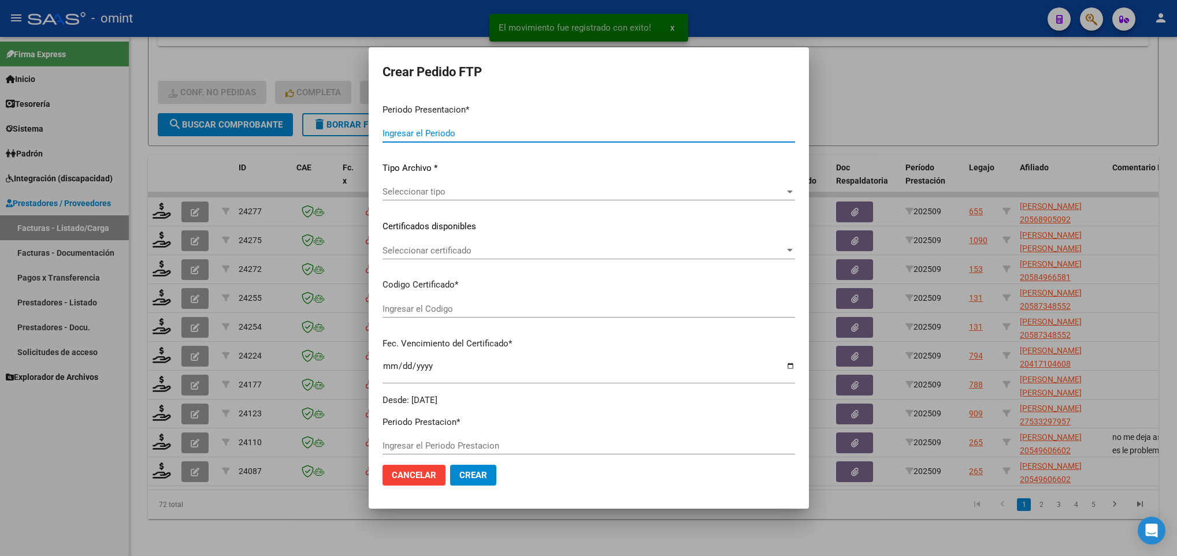
type input "202509"
type input "$ 98.964,80"
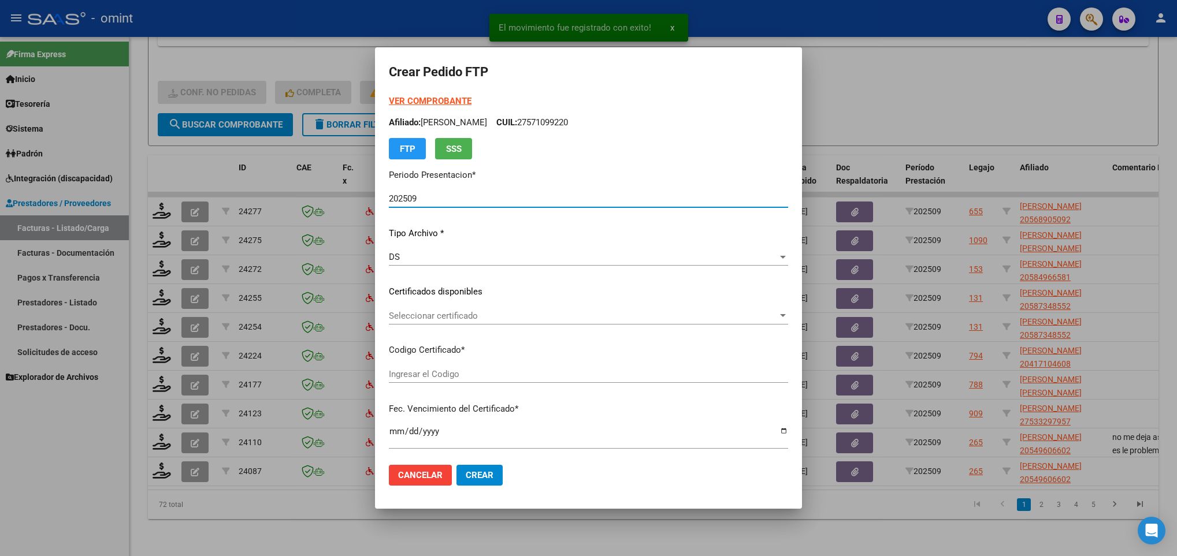
type input "2820929941"
type input "2030-07-31"
click at [489, 320] on span "Seleccionar certificado" at bounding box center [583, 316] width 389 height 10
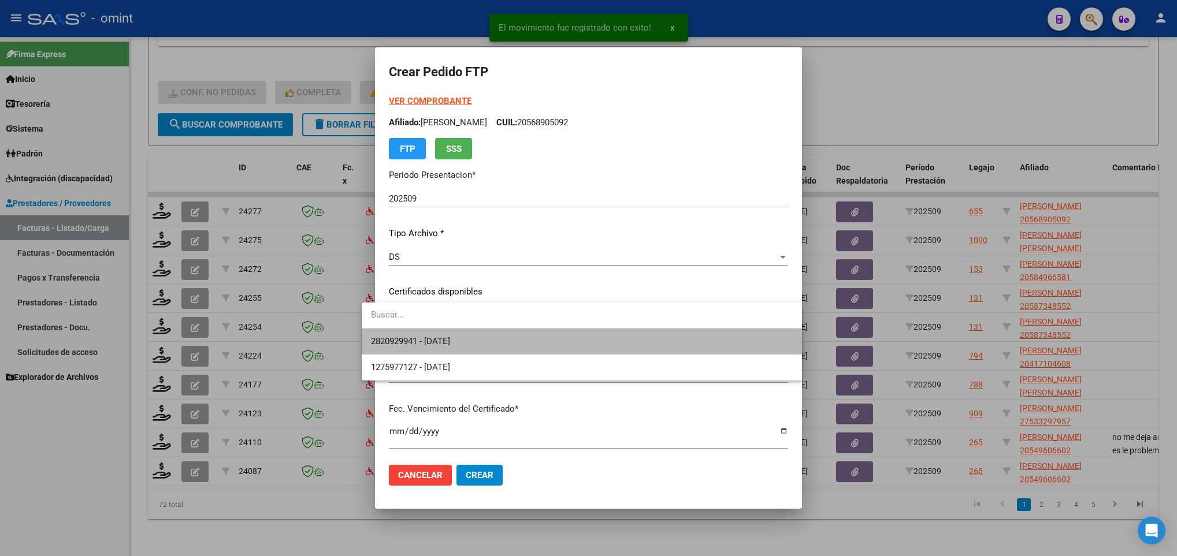
click at [498, 342] on span "2820929941 - 2030-07-31" at bounding box center [581, 342] width 421 height 26
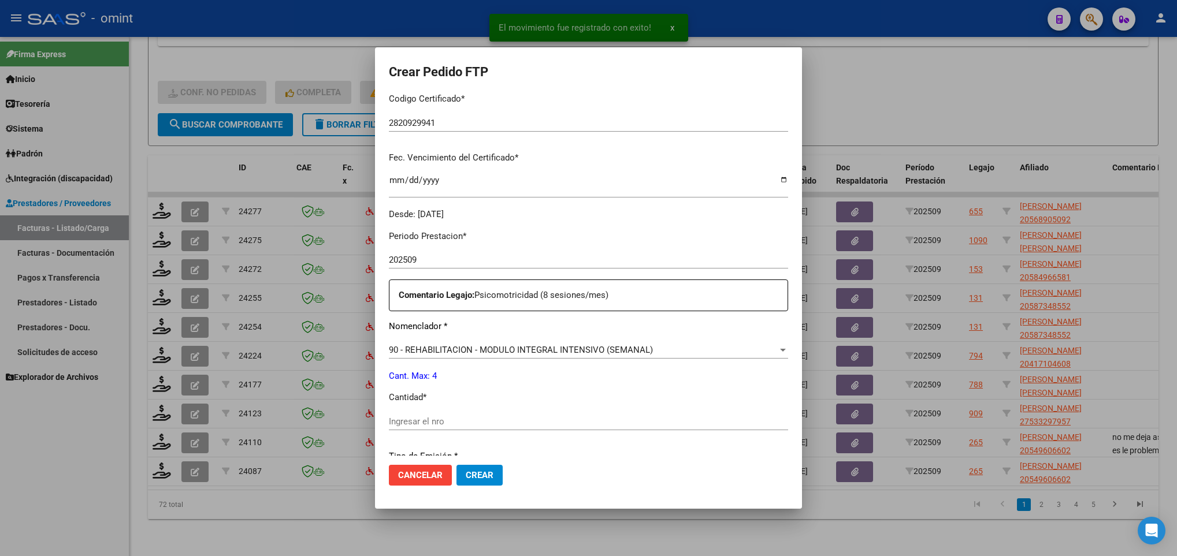
scroll to position [347, 0]
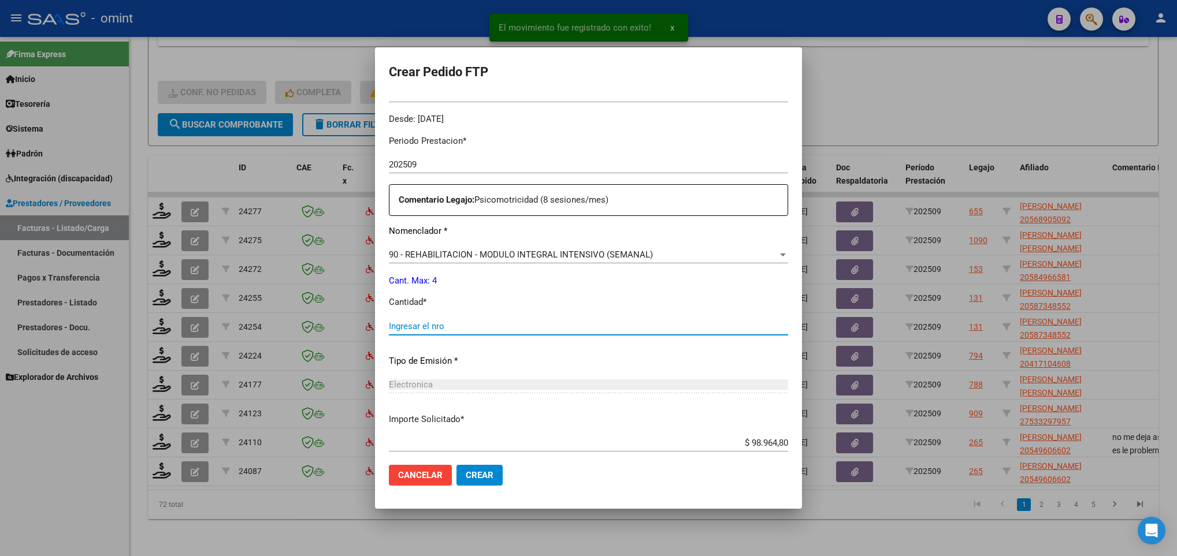
click at [488, 326] on input "Ingresar el nro" at bounding box center [588, 326] width 399 height 10
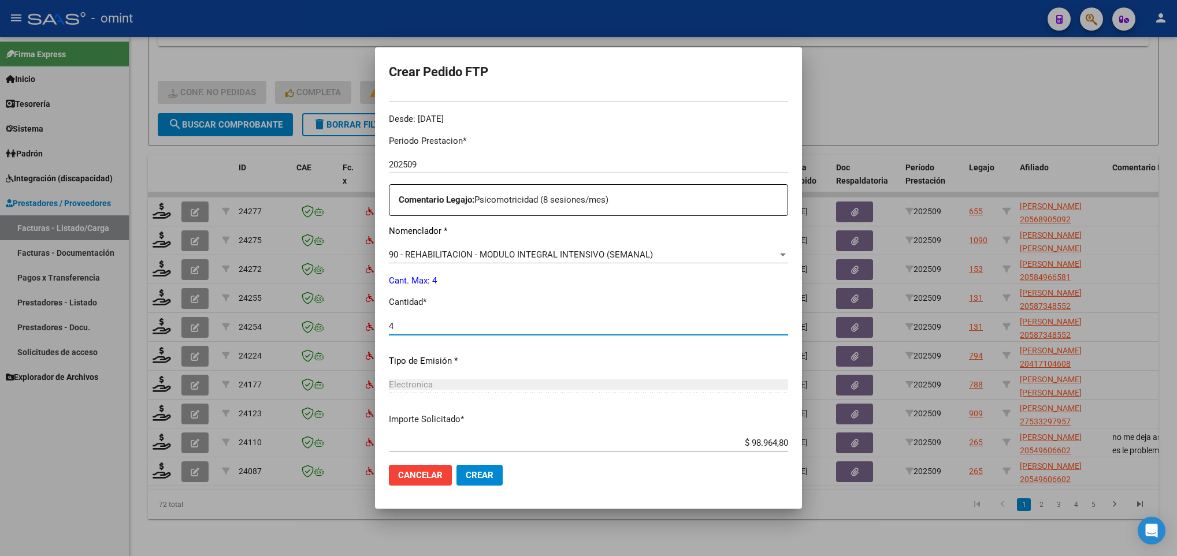
type input "4"
click at [466, 473] on span "Crear" at bounding box center [480, 475] width 28 height 10
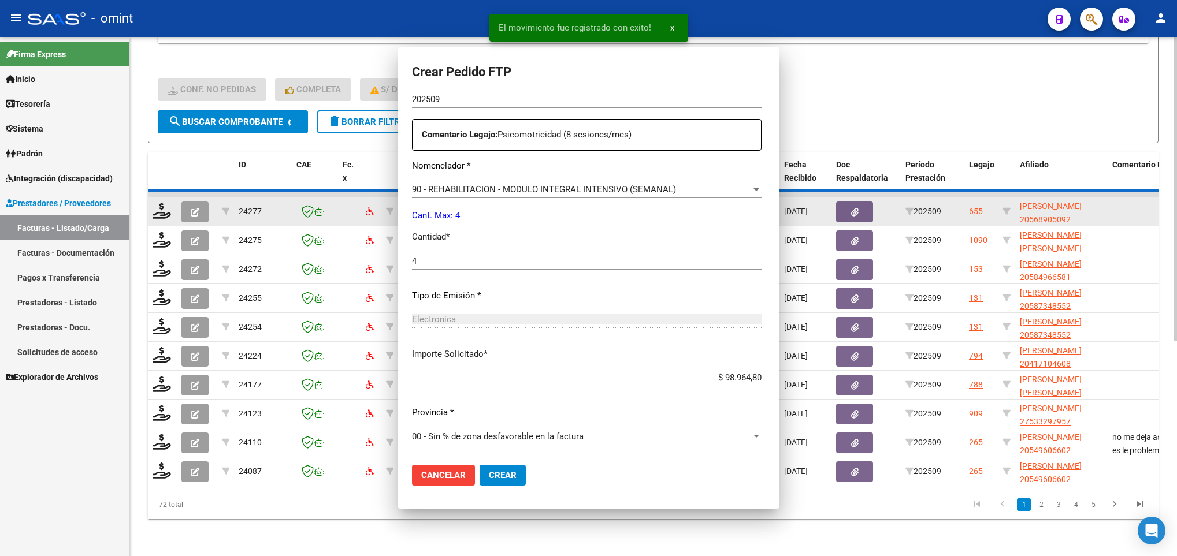
scroll to position [0, 0]
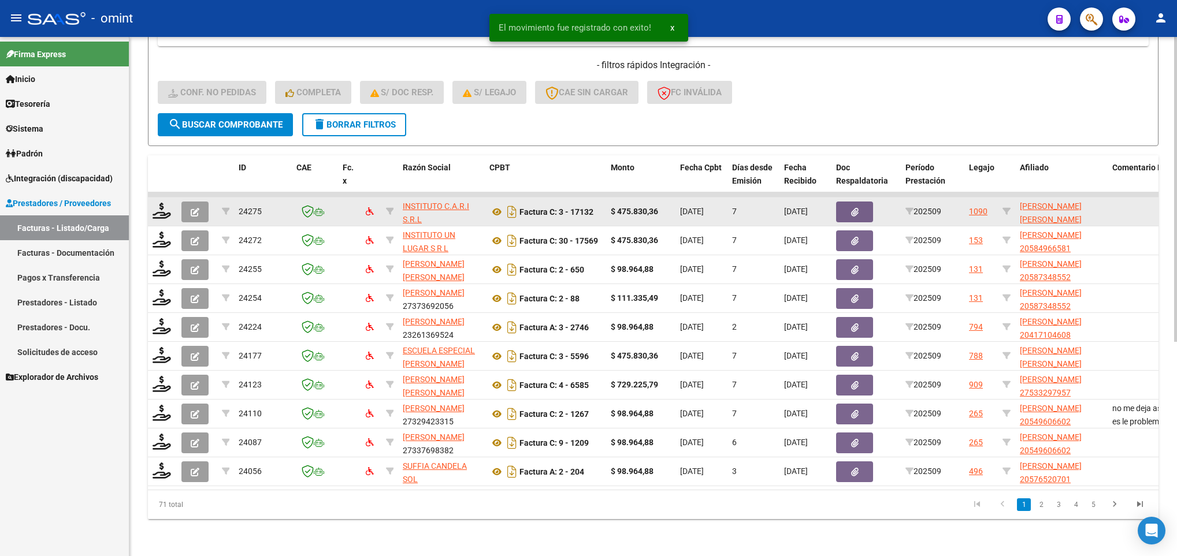
click at [158, 207] on datatable-body-cell at bounding box center [162, 212] width 29 height 28
click at [164, 203] on icon at bounding box center [162, 211] width 18 height 16
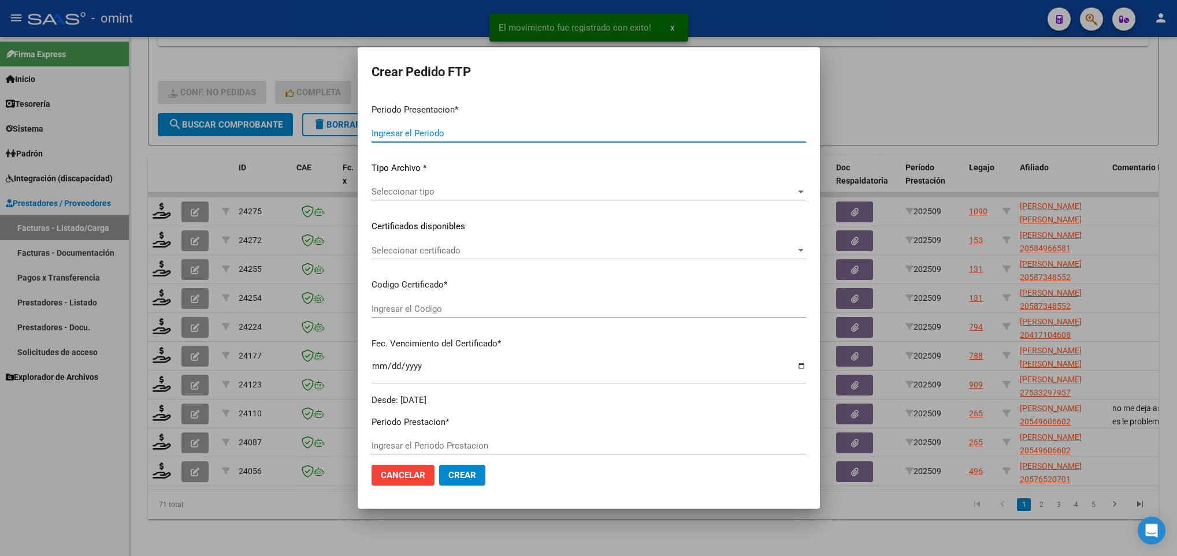
type input "202509"
type input "$ 475.830,36"
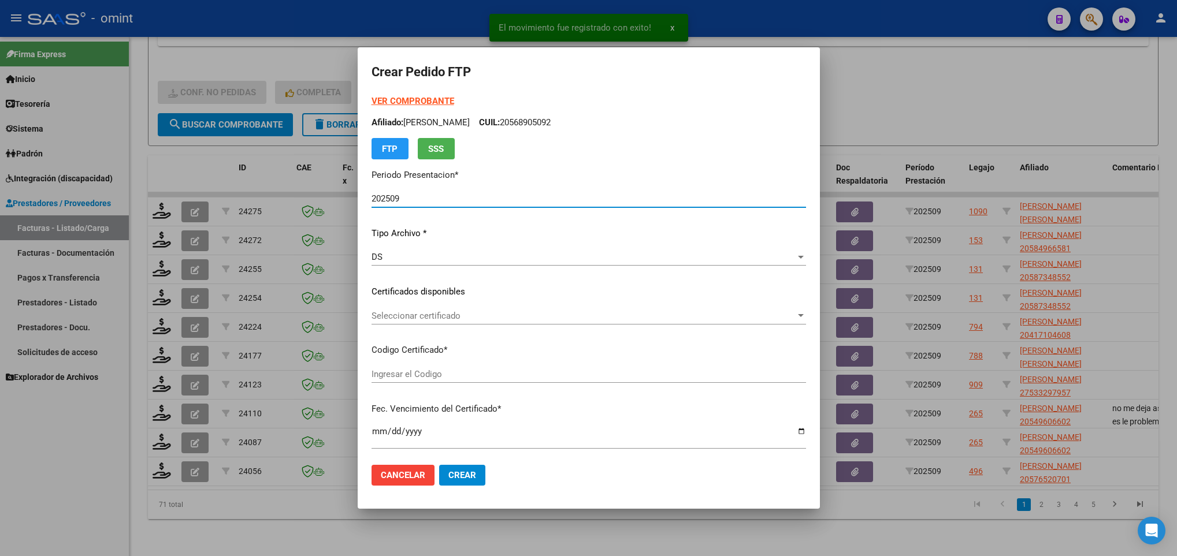
type input "7129641652"
type input "2026-06-28"
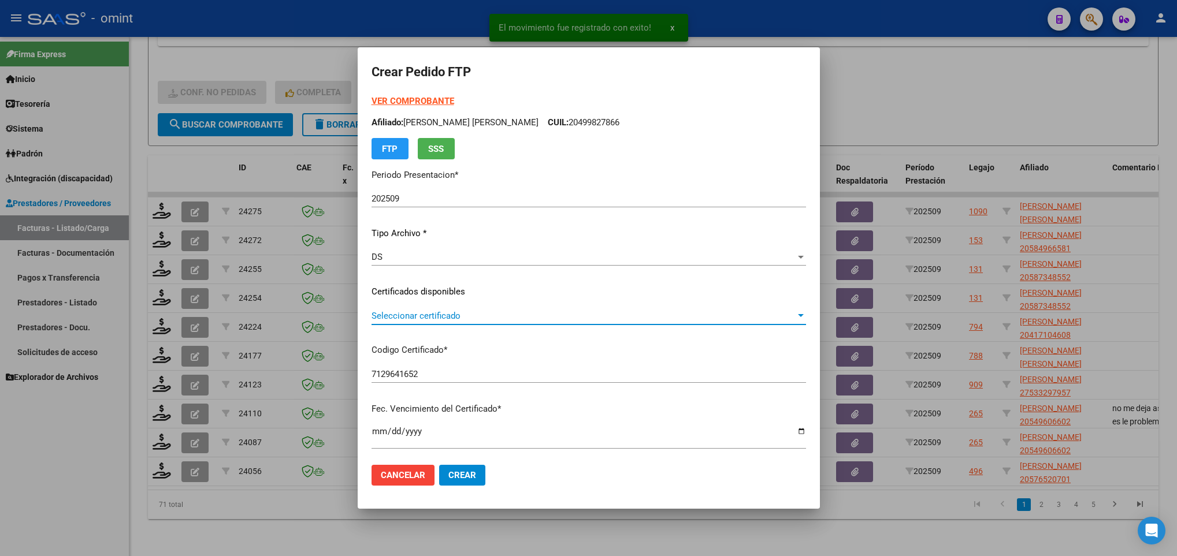
click at [503, 314] on span "Seleccionar certificado" at bounding box center [584, 316] width 424 height 10
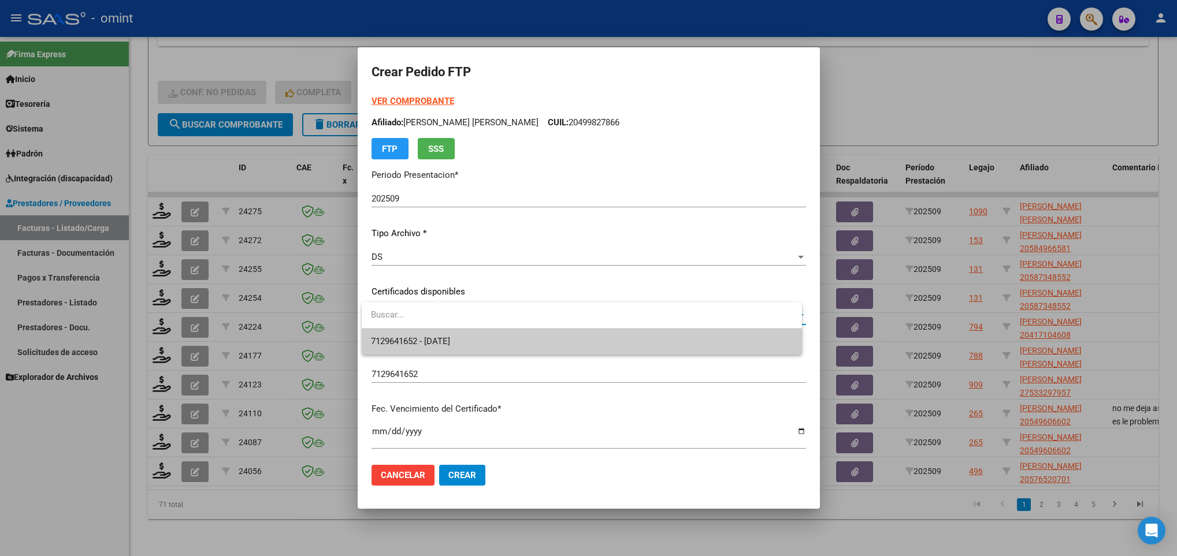
click at [515, 349] on span "7129641652 - 2026-06-28" at bounding box center [581, 342] width 421 height 26
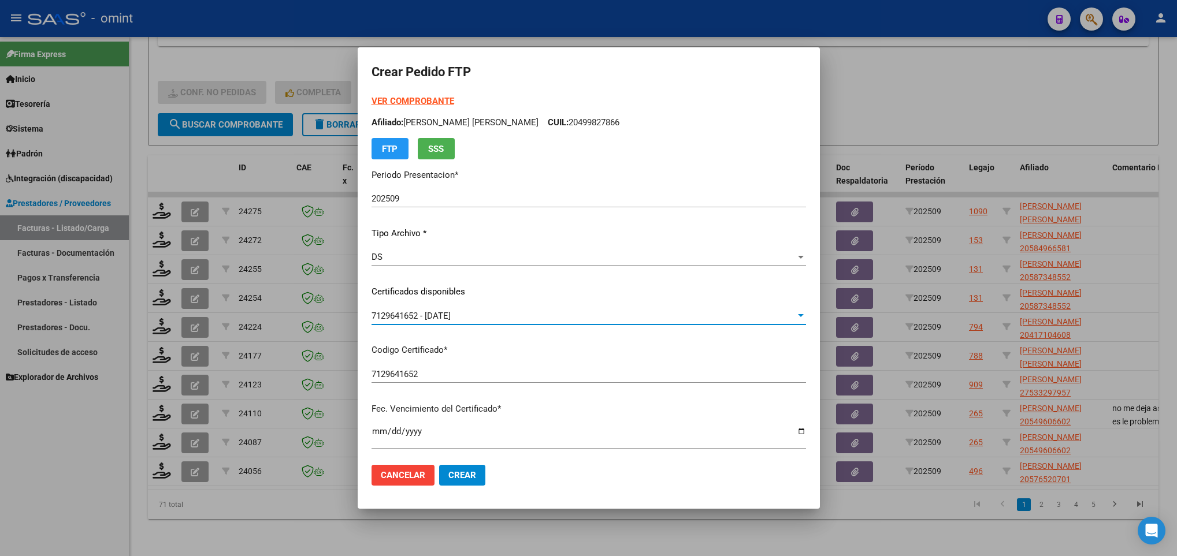
scroll to position [347, 0]
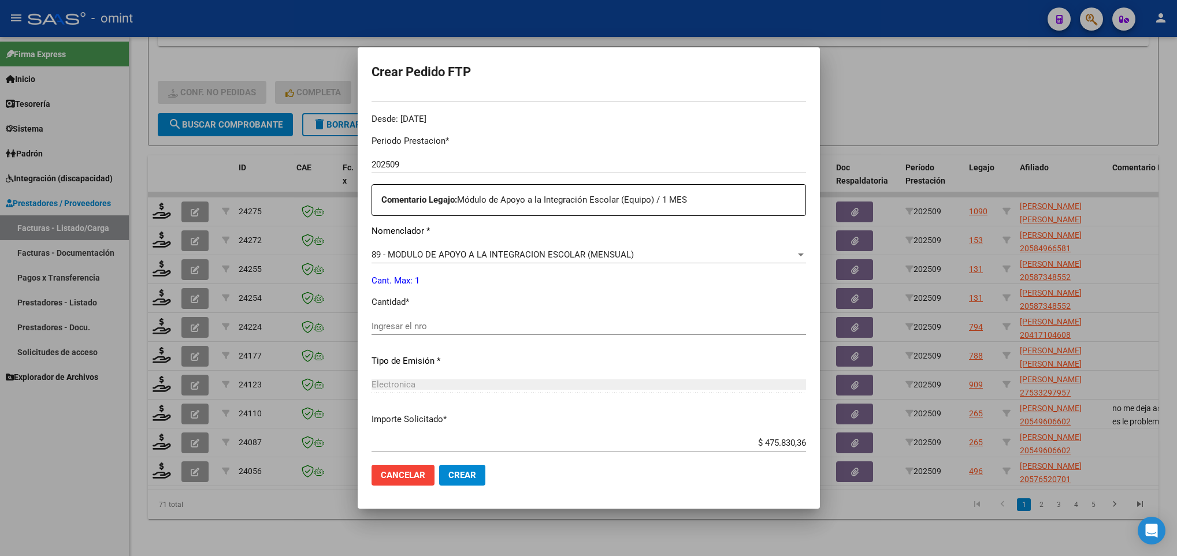
click at [467, 311] on div "Periodo Prestacion * 202509 Ingresar el Periodo Prestacion Comentario Legajo: M…" at bounding box center [589, 324] width 435 height 396
click at [465, 323] on input "Ingresar el nro" at bounding box center [589, 326] width 435 height 10
type input "1"
click at [455, 477] on span "Crear" at bounding box center [462, 475] width 28 height 10
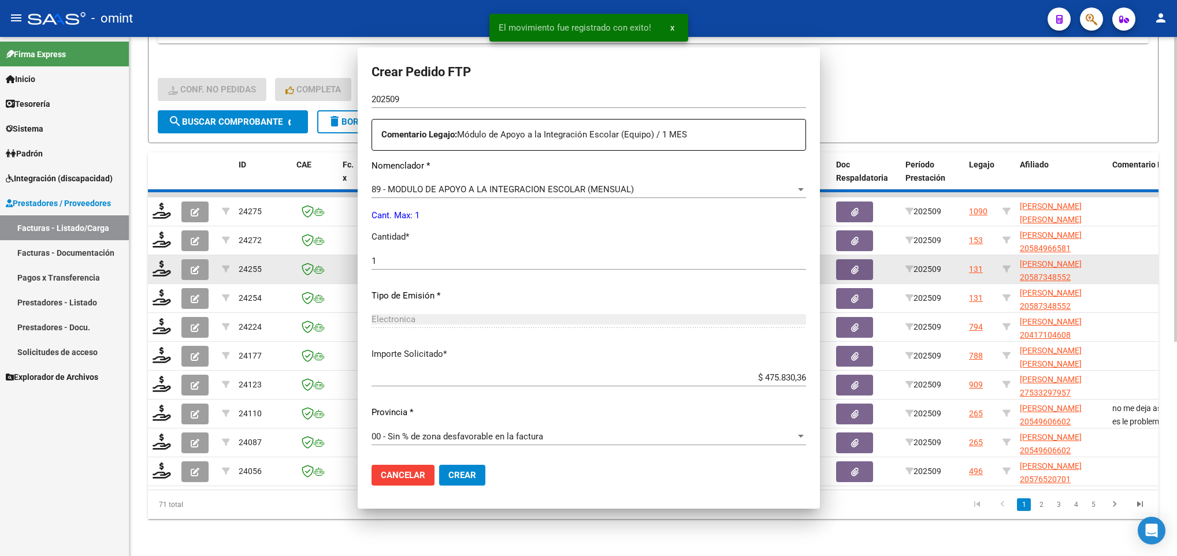
scroll to position [281, 0]
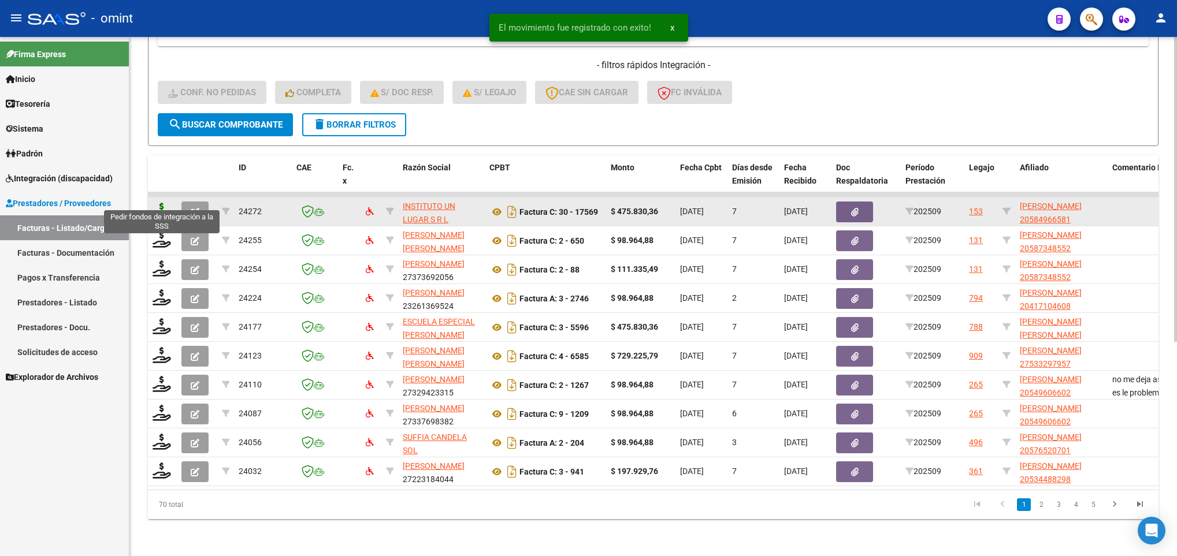
click at [157, 203] on icon at bounding box center [162, 211] width 18 height 16
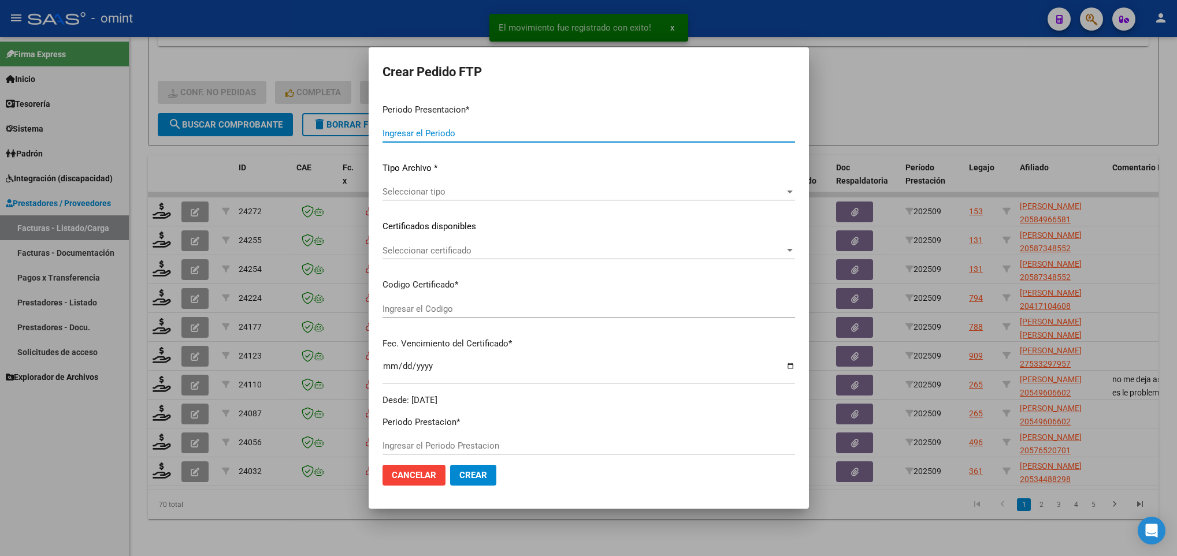
type input "202509"
type input "$ 475.830,36"
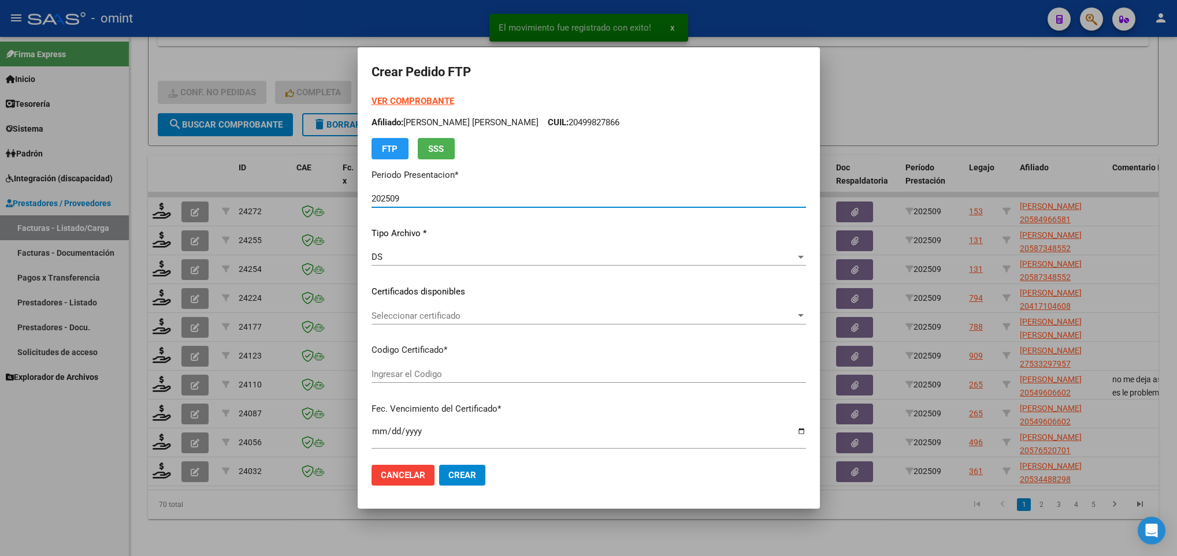
type input "8662504196"
type input "[DATE]"
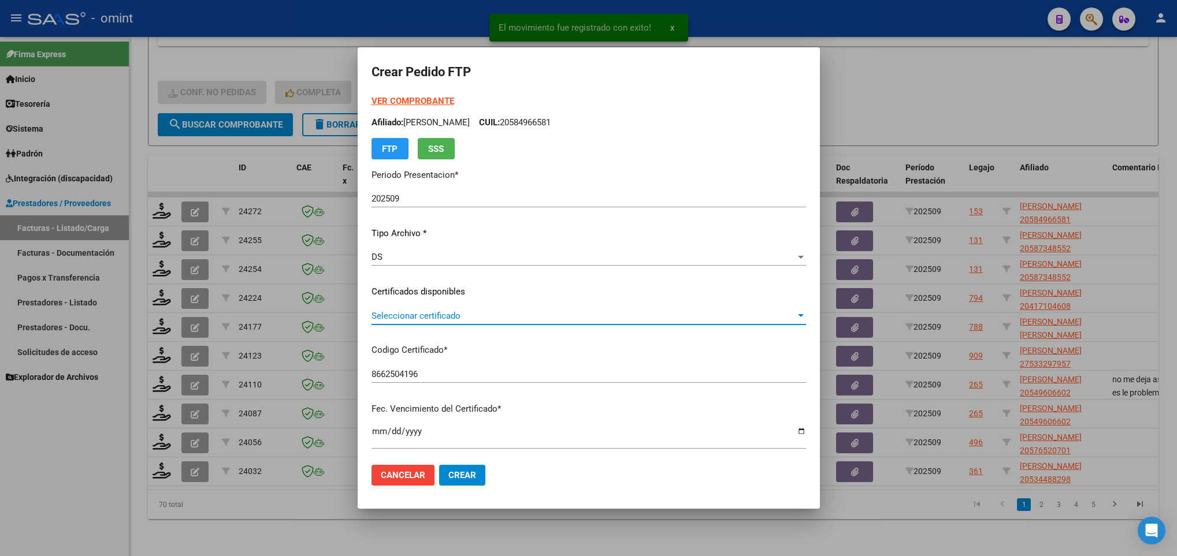
click at [551, 321] on span "Seleccionar certificado" at bounding box center [584, 316] width 424 height 10
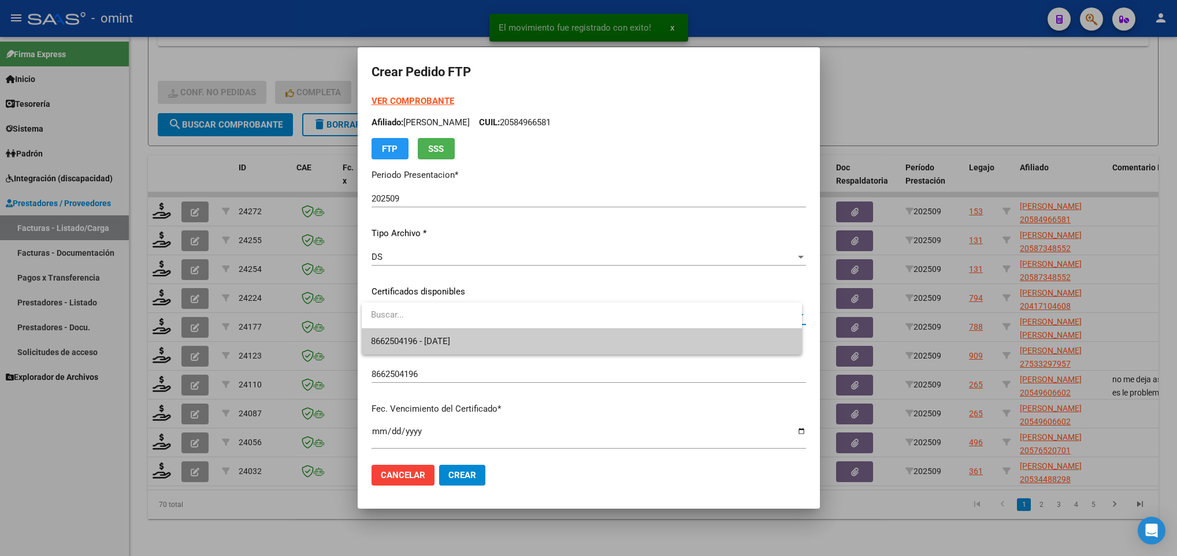
click at [567, 338] on span "8662504196 - [DATE]" at bounding box center [581, 342] width 421 height 26
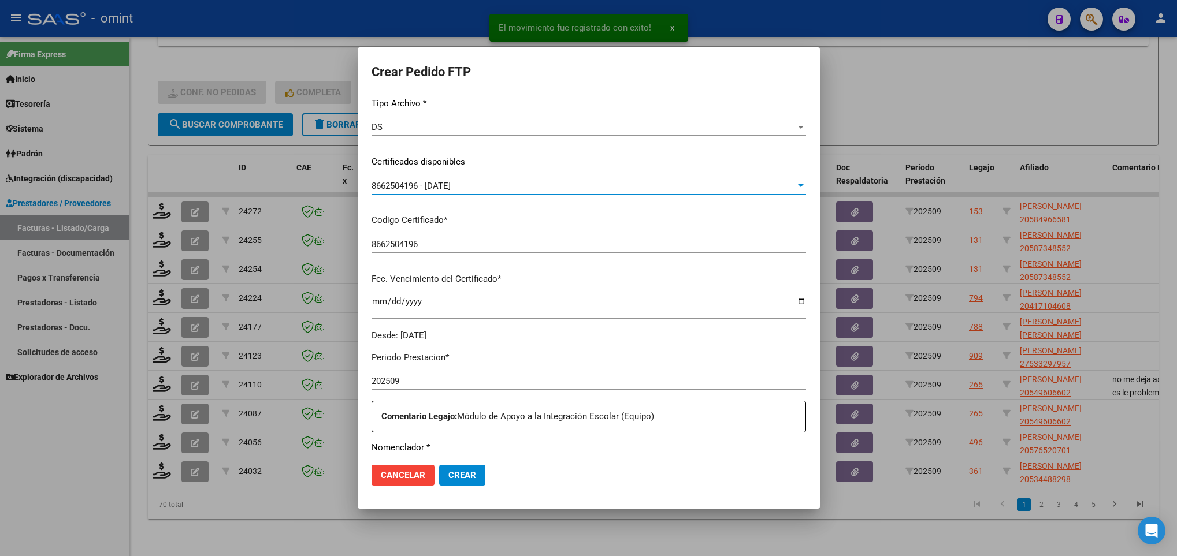
scroll to position [347, 0]
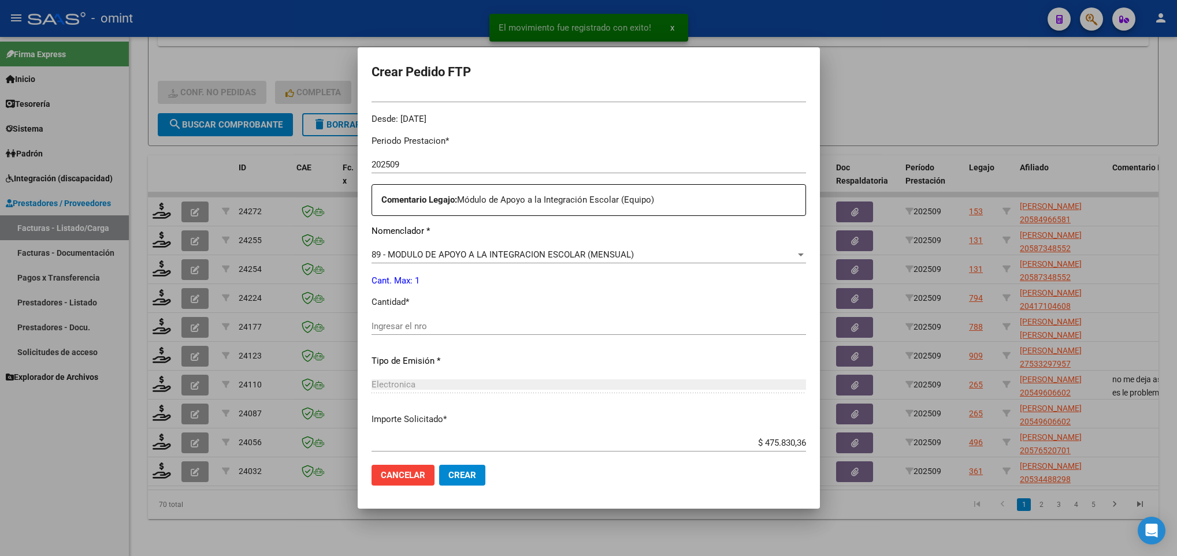
click at [508, 326] on input "Ingresar el nro" at bounding box center [589, 326] width 435 height 10
type input "1"
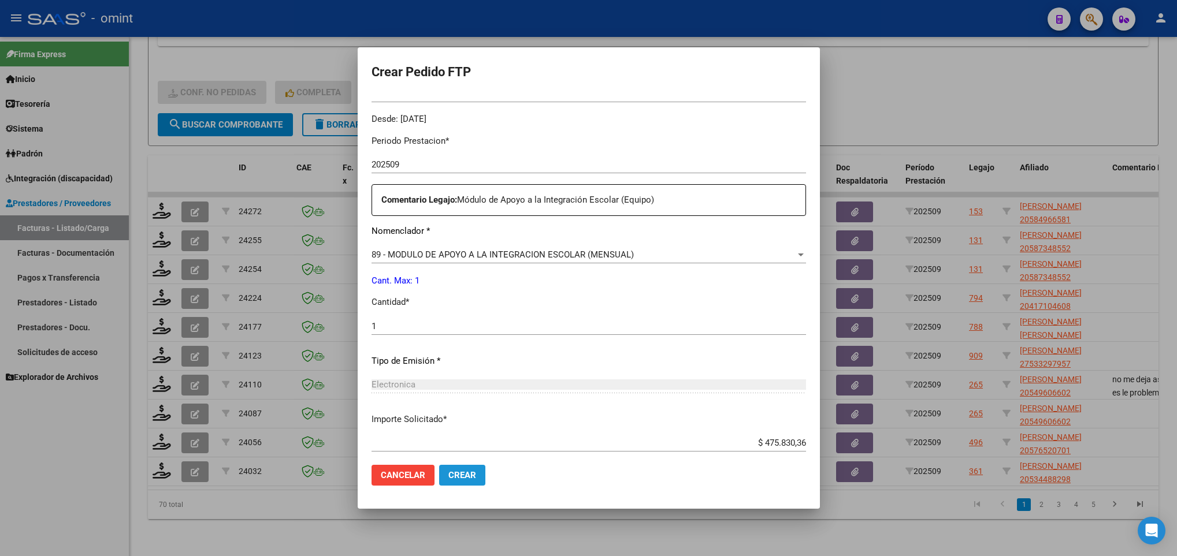
click at [467, 470] on span "Crear" at bounding box center [462, 475] width 28 height 10
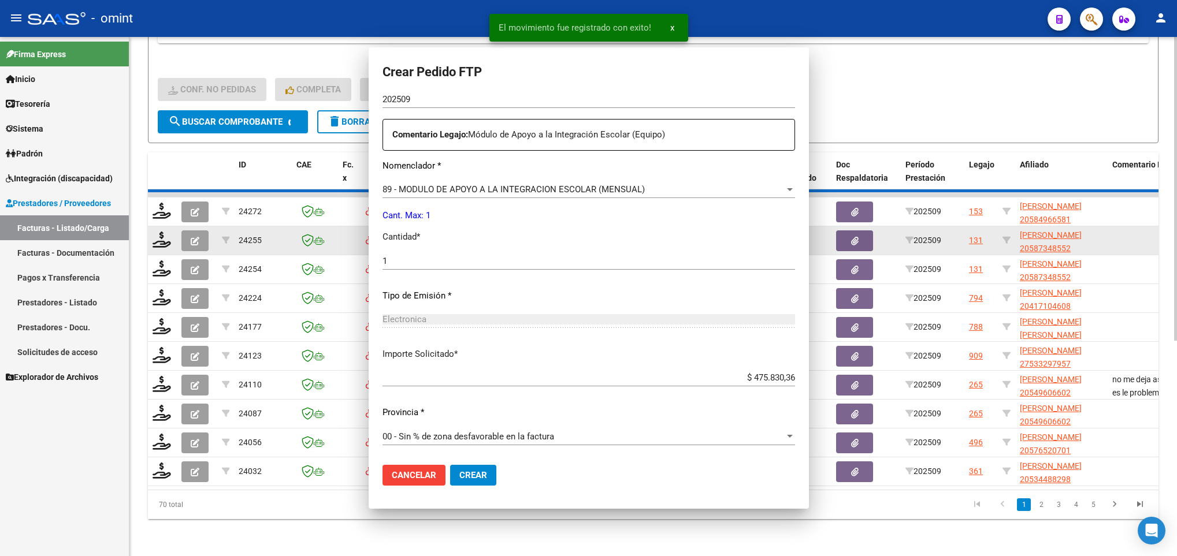
scroll to position [0, 0]
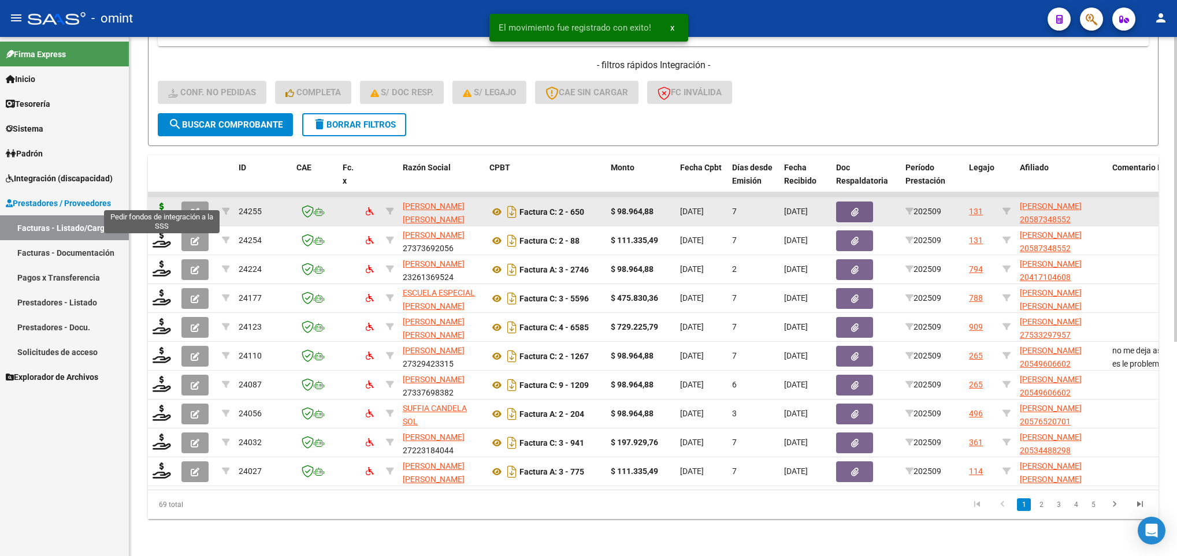
click at [162, 203] on icon at bounding box center [162, 211] width 18 height 16
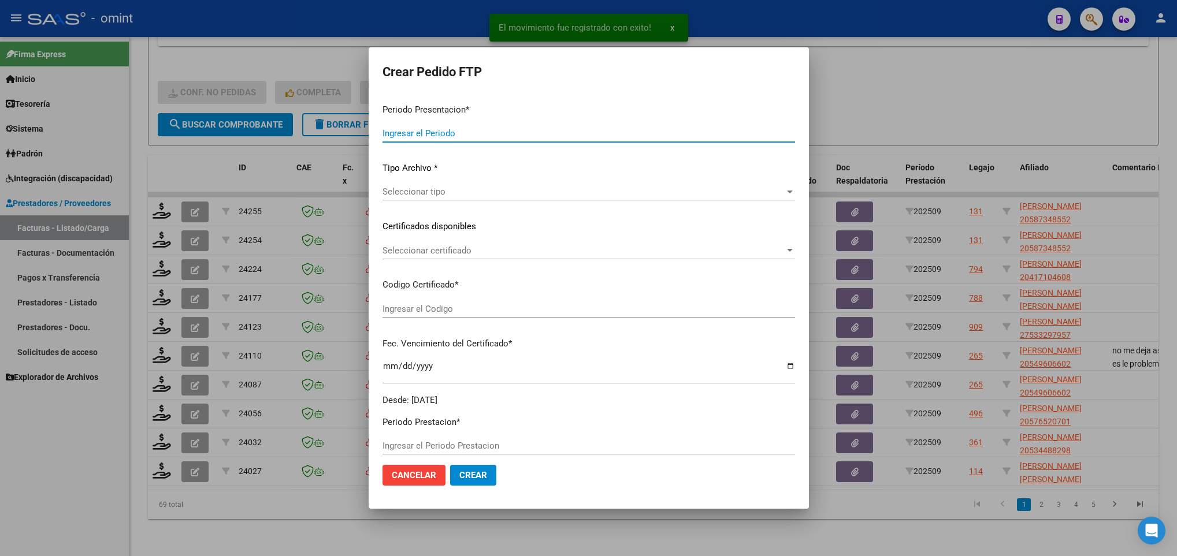
type input "202509"
type input "$ 98.964,88"
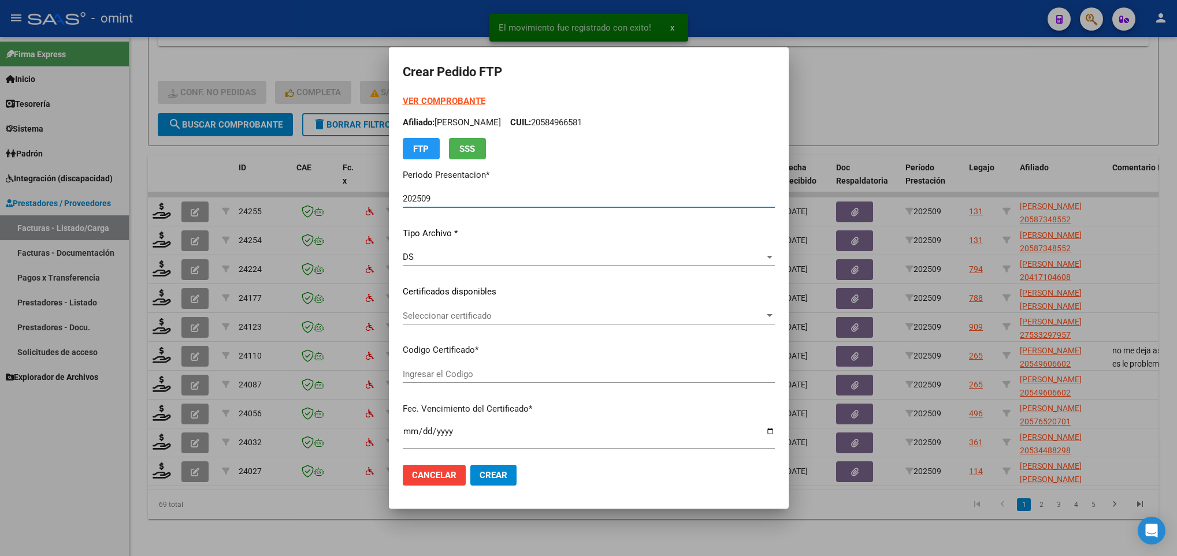
type input "3771496009"
type input "2026-08-31"
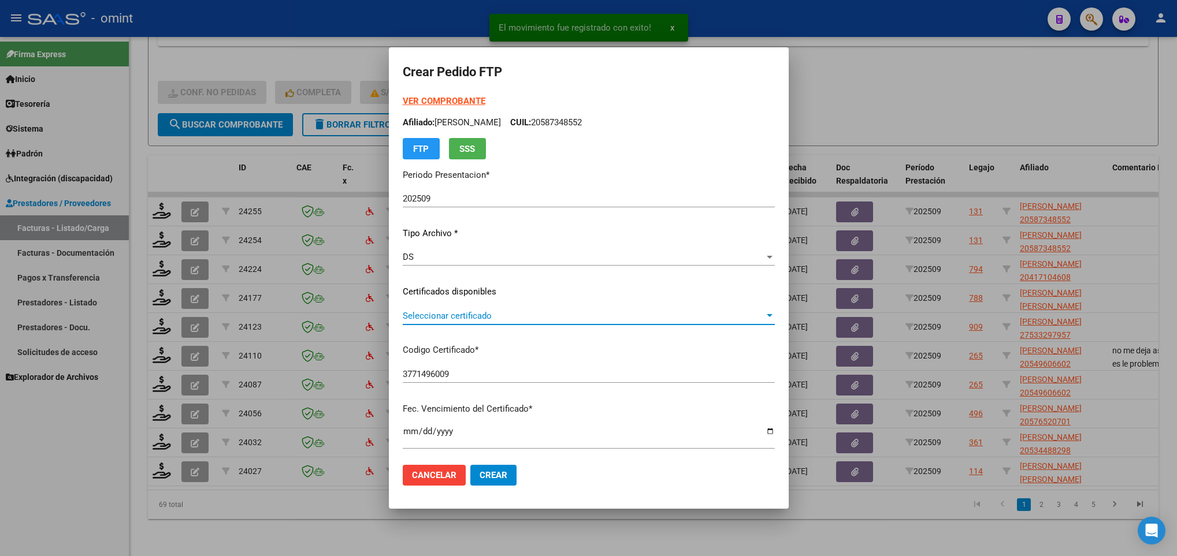
click at [559, 313] on span "Seleccionar certificado" at bounding box center [584, 316] width 362 height 10
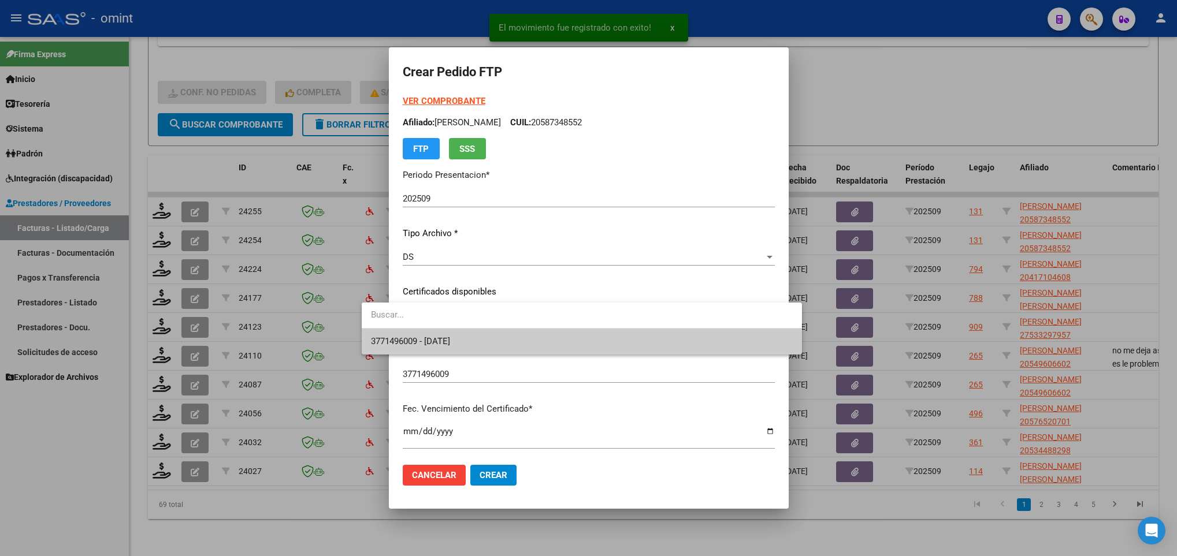
click at [569, 333] on span "3771496009 - 2026-08-31" at bounding box center [581, 342] width 421 height 26
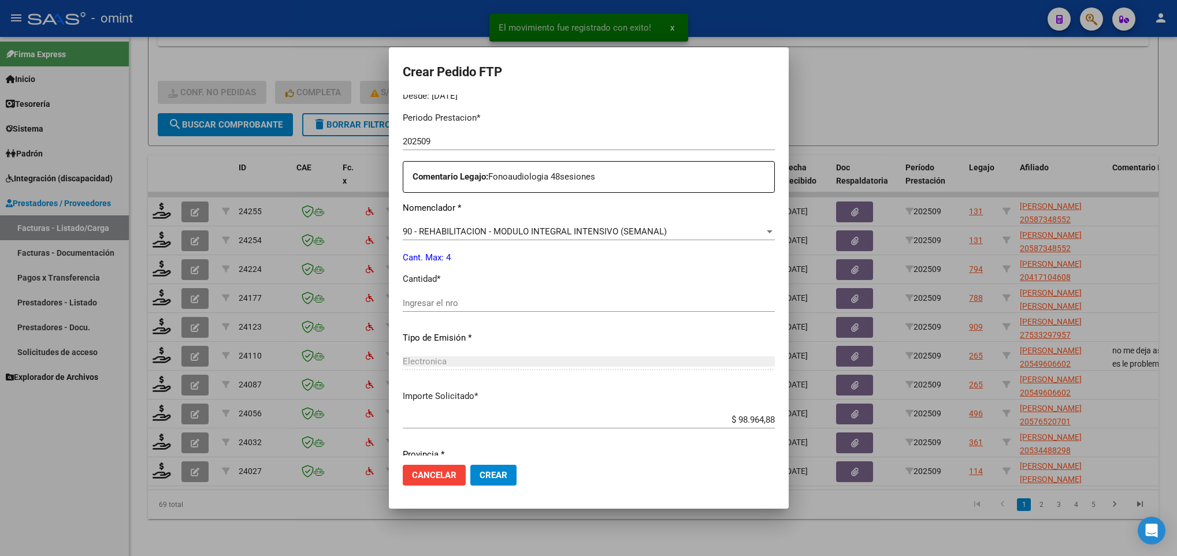
scroll to position [413, 0]
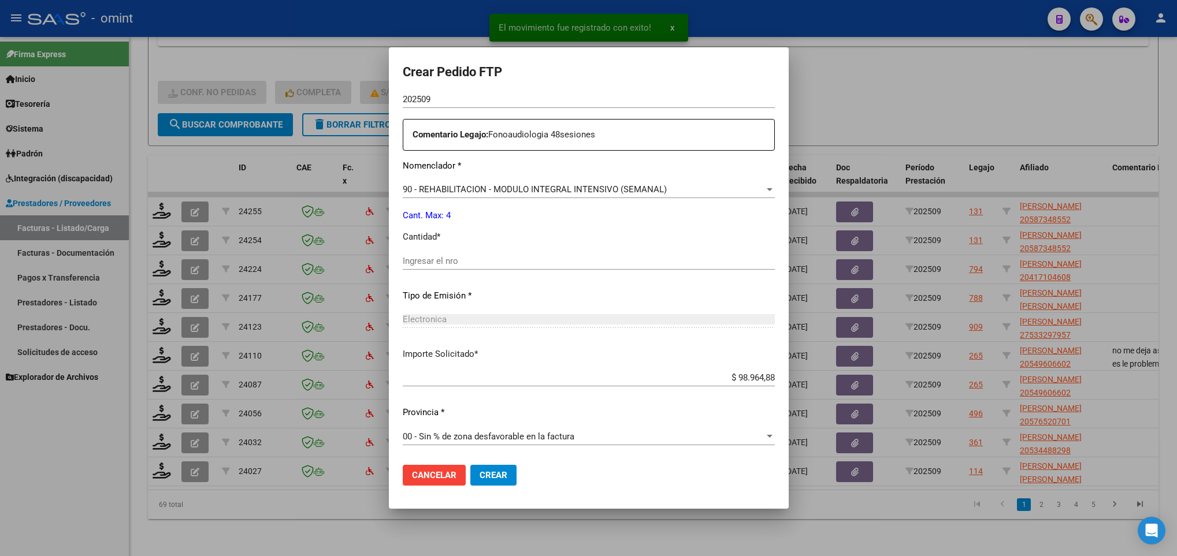
click at [500, 258] on input "Ingresar el nro" at bounding box center [589, 261] width 372 height 10
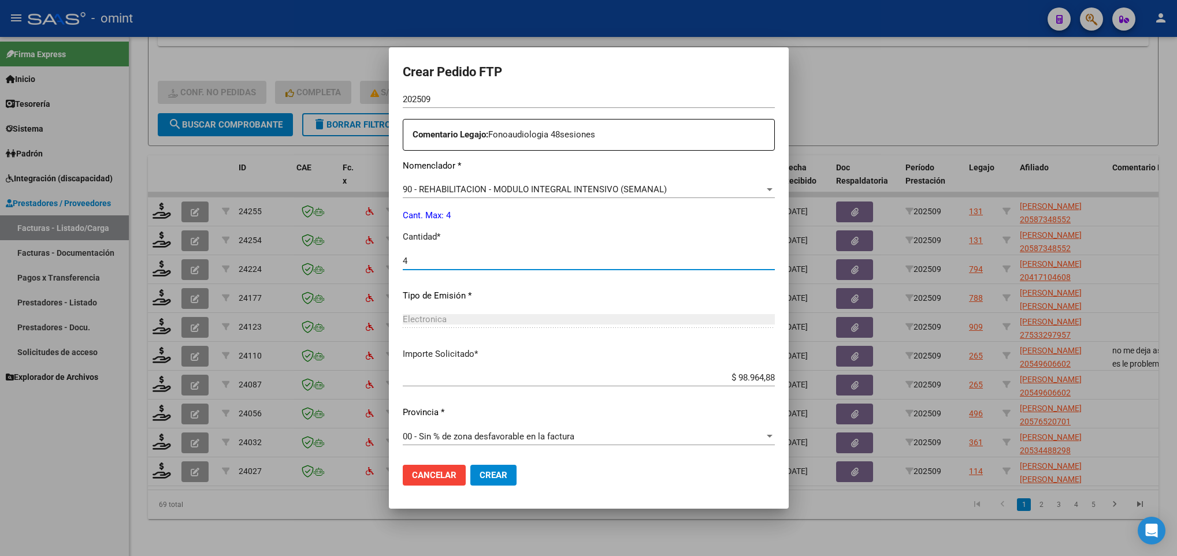
type input "4"
click at [480, 475] on span "Crear" at bounding box center [494, 475] width 28 height 10
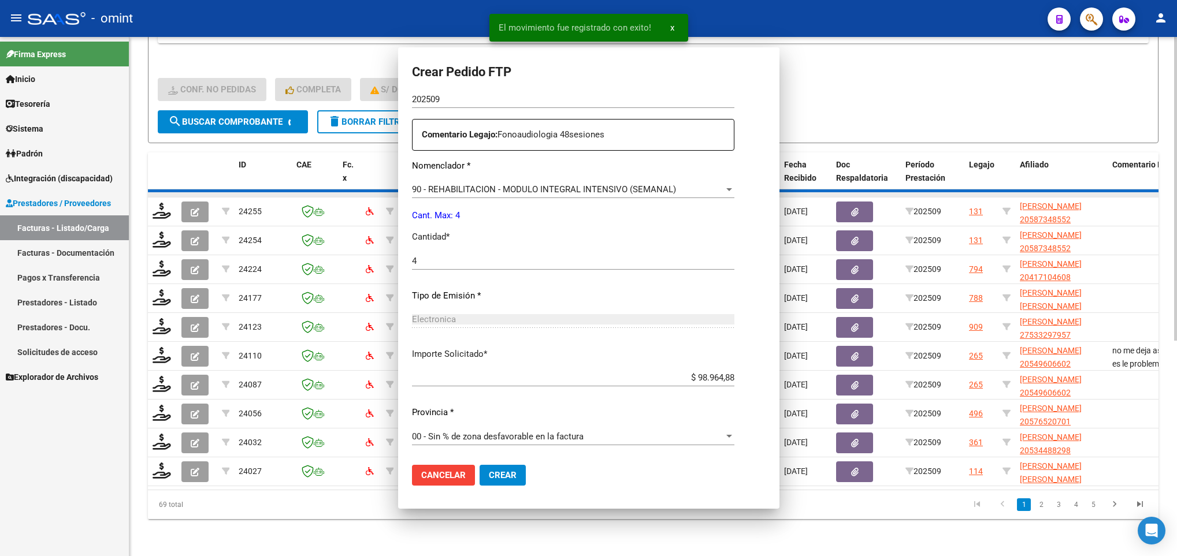
scroll to position [0, 0]
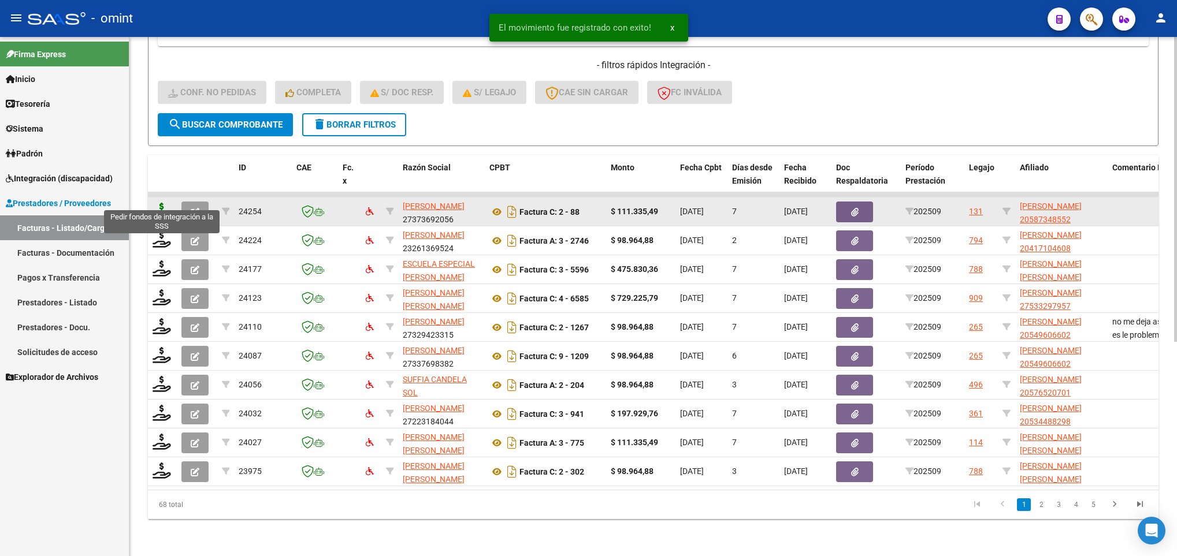
click at [153, 203] on icon at bounding box center [162, 211] width 18 height 16
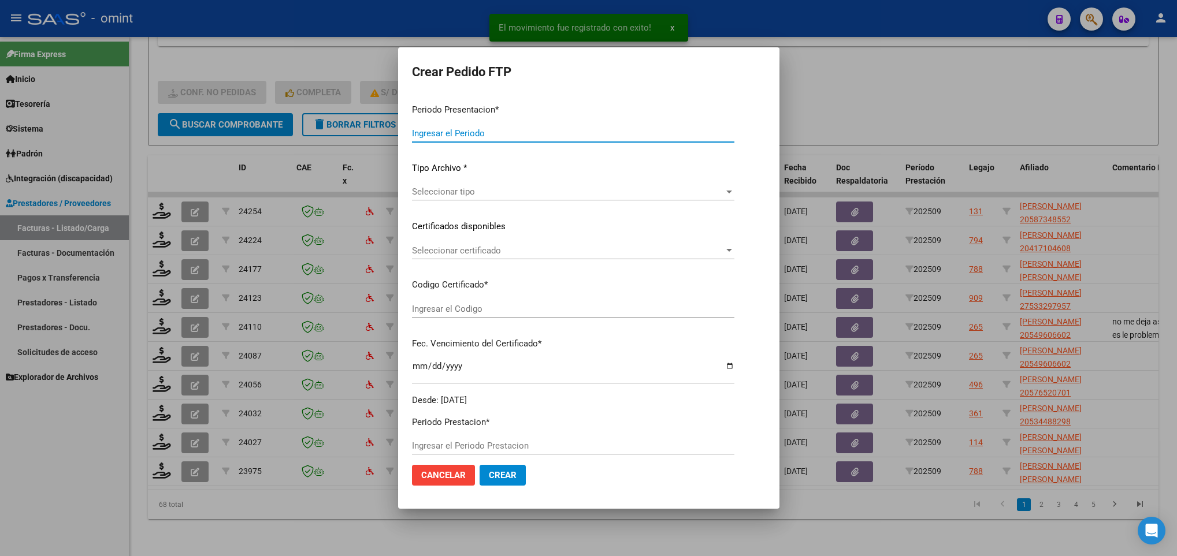
type input "202509"
type input "$ 111.335,49"
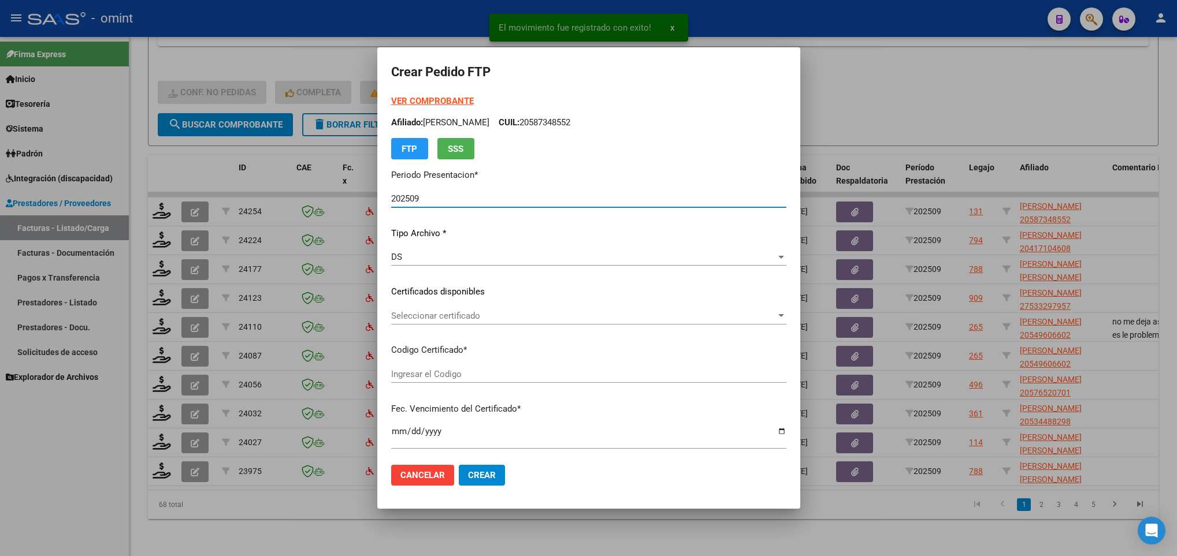
type input "3771496009"
type input "2026-08-31"
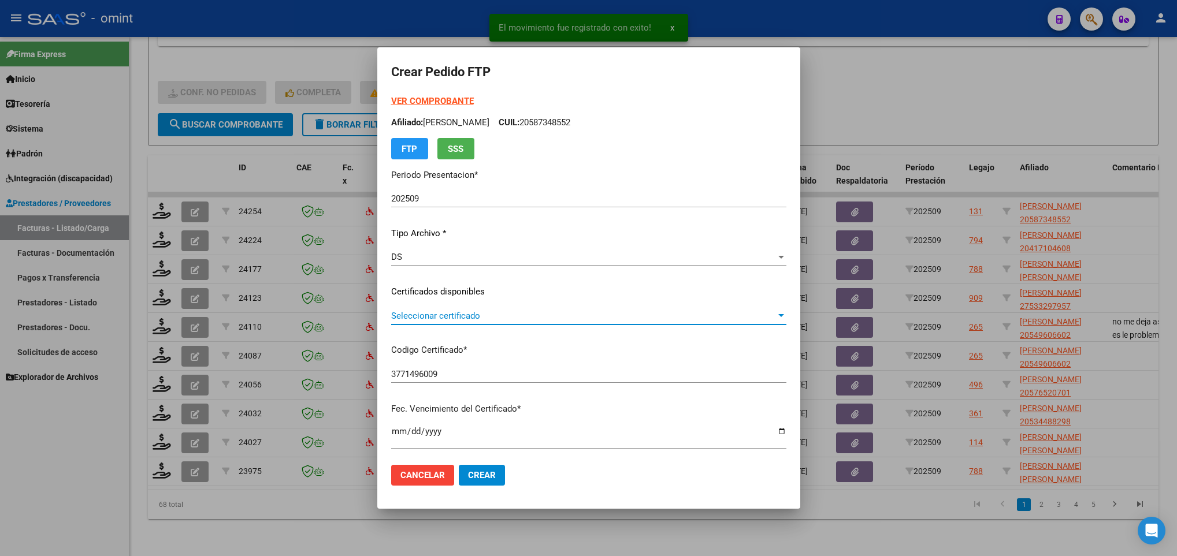
click at [511, 319] on span "Seleccionar certificado" at bounding box center [583, 316] width 385 height 10
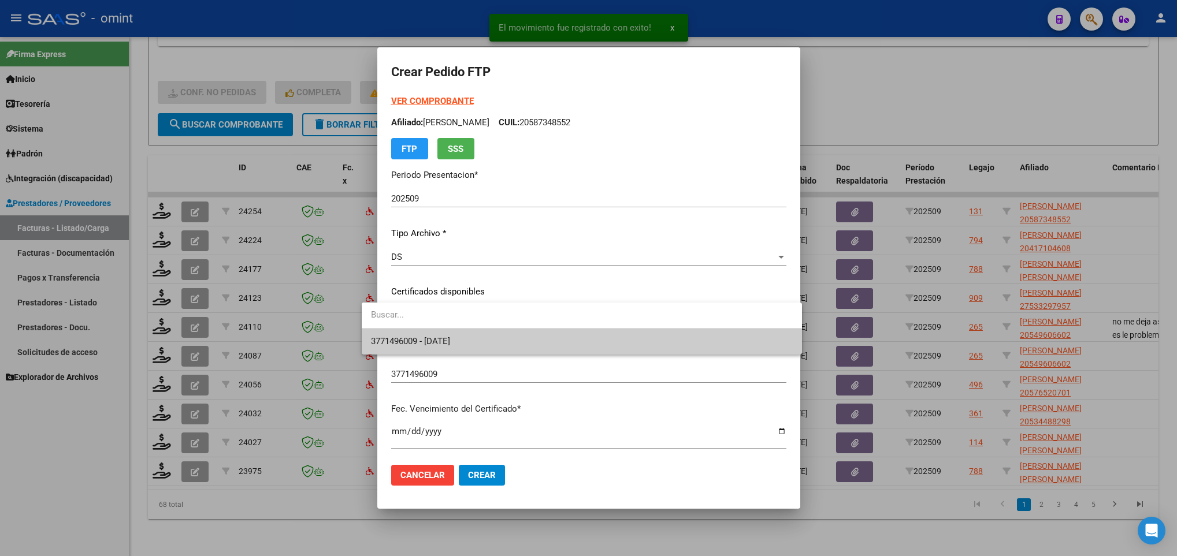
click at [521, 342] on span "3771496009 - 2026-08-31" at bounding box center [581, 342] width 421 height 26
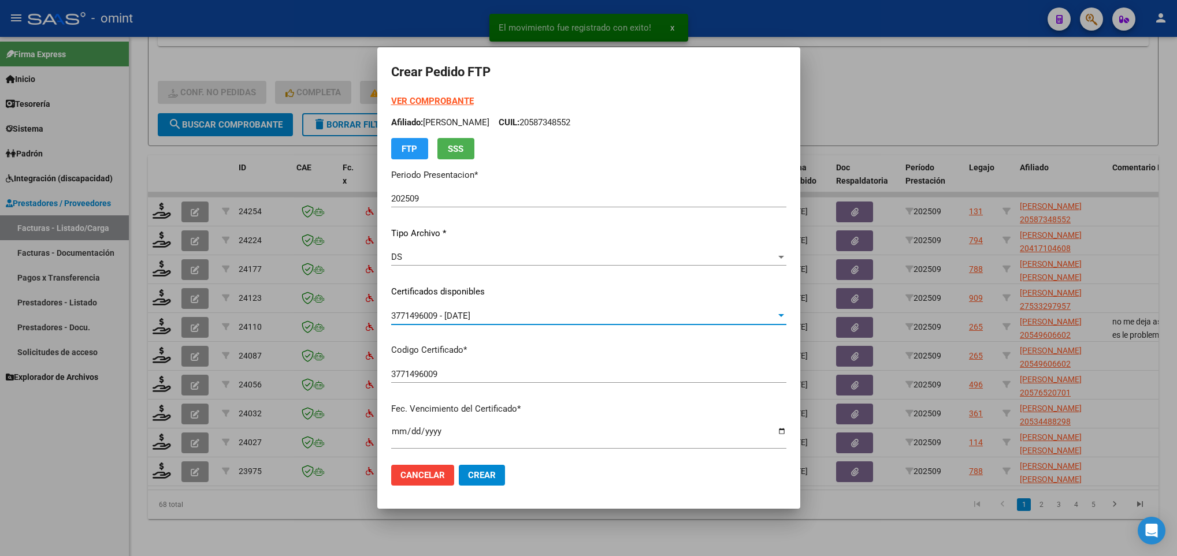
scroll to position [347, 0]
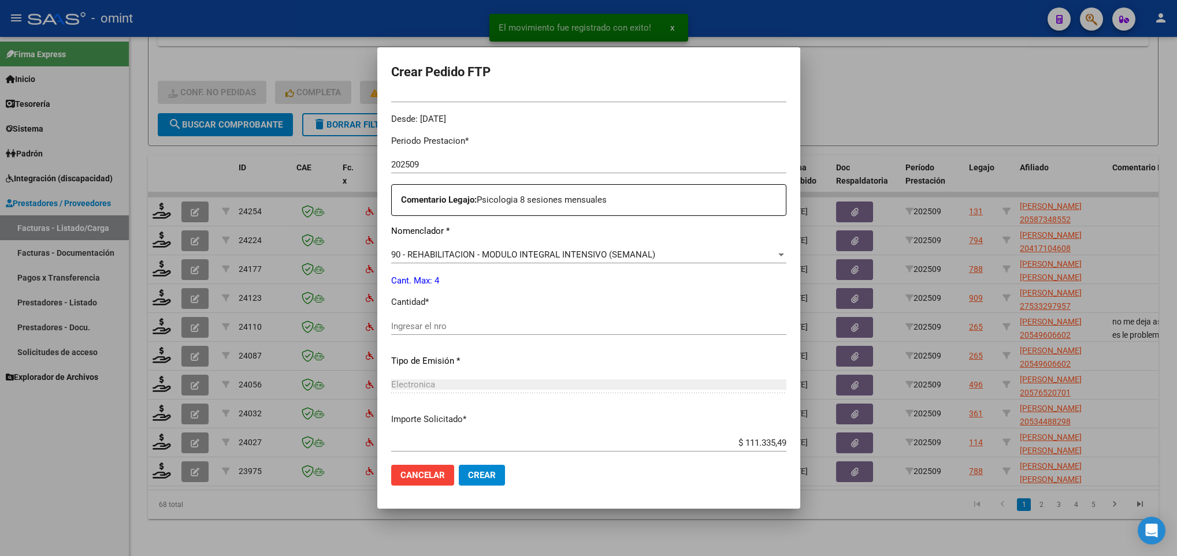
click at [467, 316] on div "Periodo Prestacion * 202509 Ingresar el Periodo Prestacion Comentario Legajo: P…" at bounding box center [588, 324] width 395 height 396
click at [470, 330] on input "Ingresar el nro" at bounding box center [588, 326] width 395 height 10
type input "5"
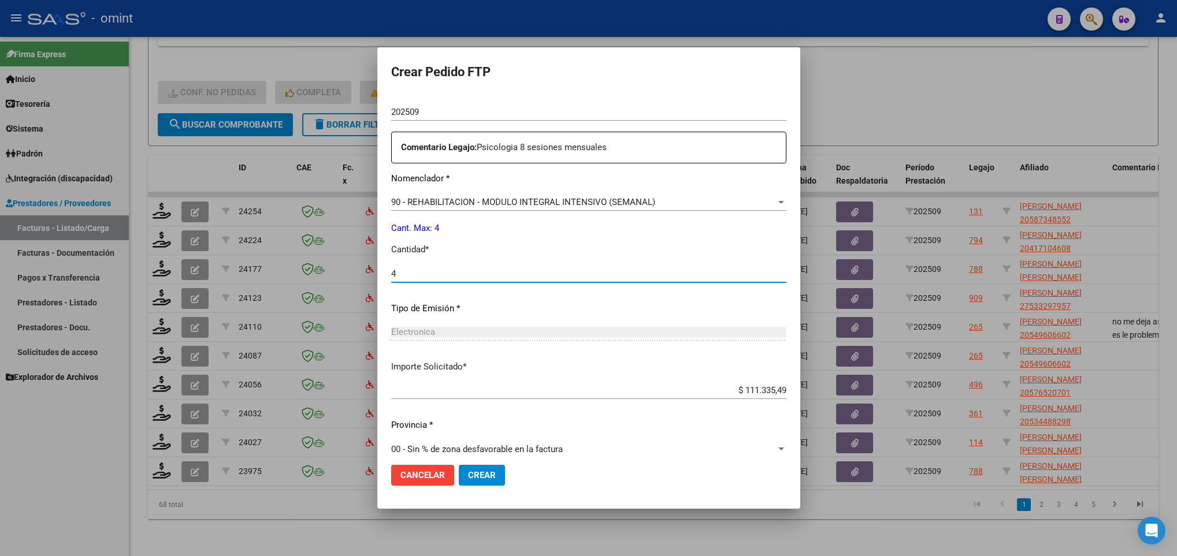
scroll to position [413, 0]
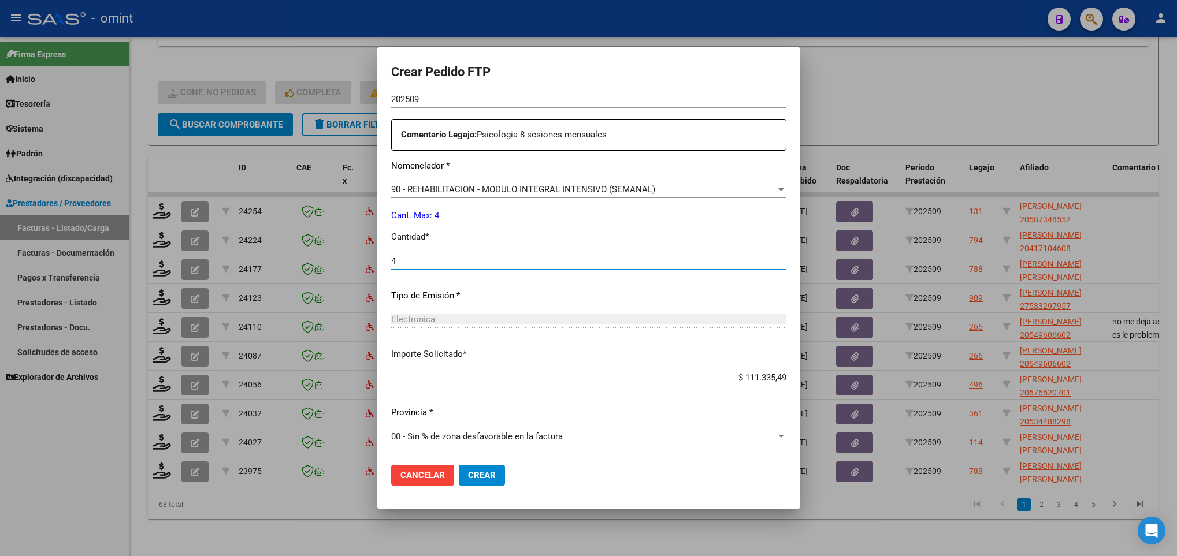
type input "4"
click at [468, 472] on span "Crear" at bounding box center [482, 475] width 28 height 10
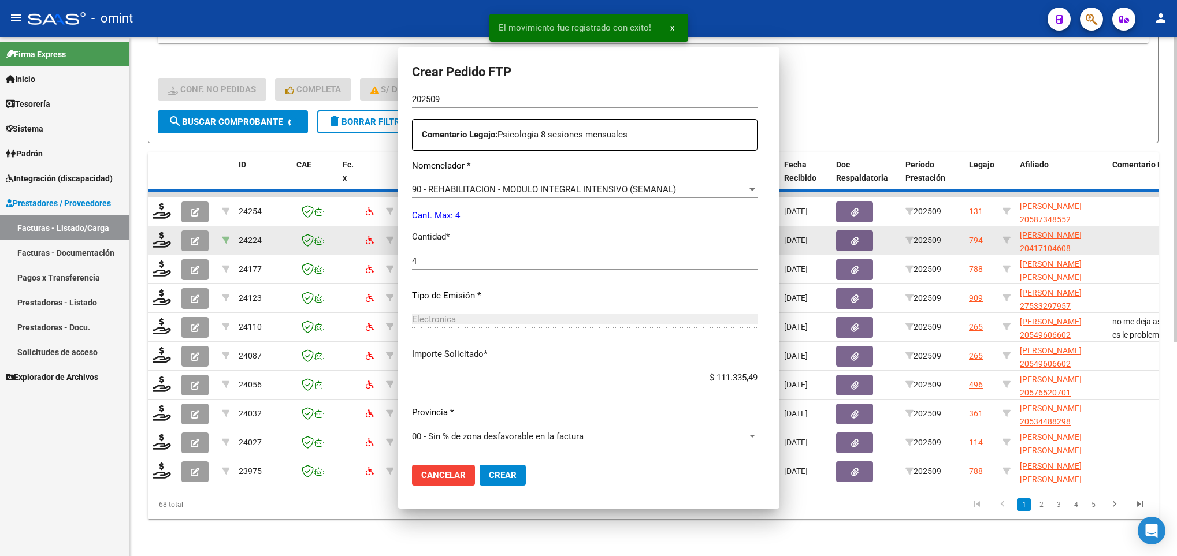
scroll to position [347, 0]
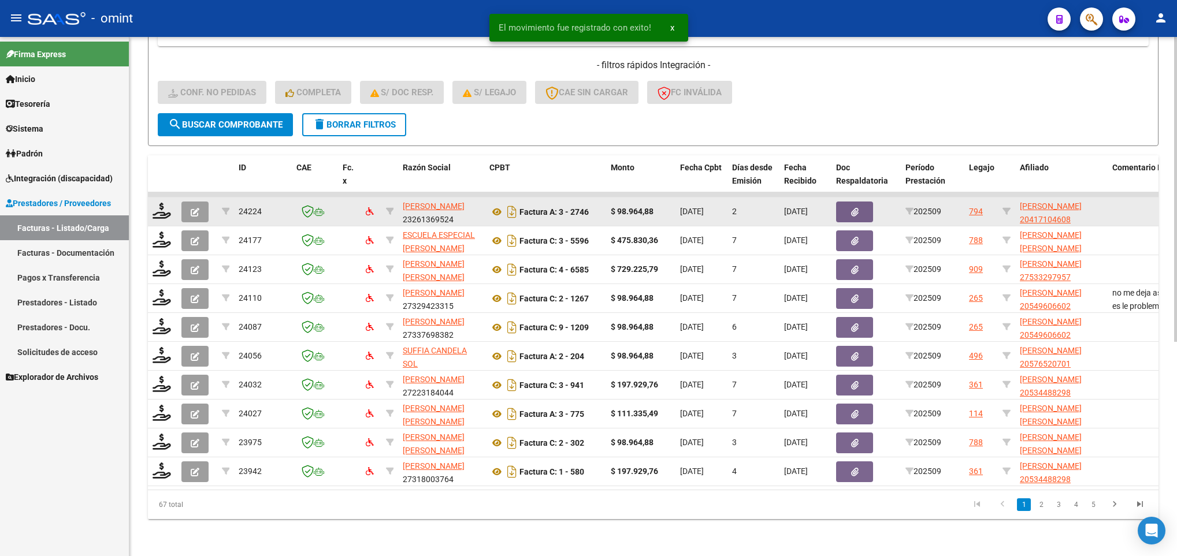
click at [164, 209] on datatable-body-cell at bounding box center [162, 212] width 29 height 28
click at [163, 203] on icon at bounding box center [162, 211] width 18 height 16
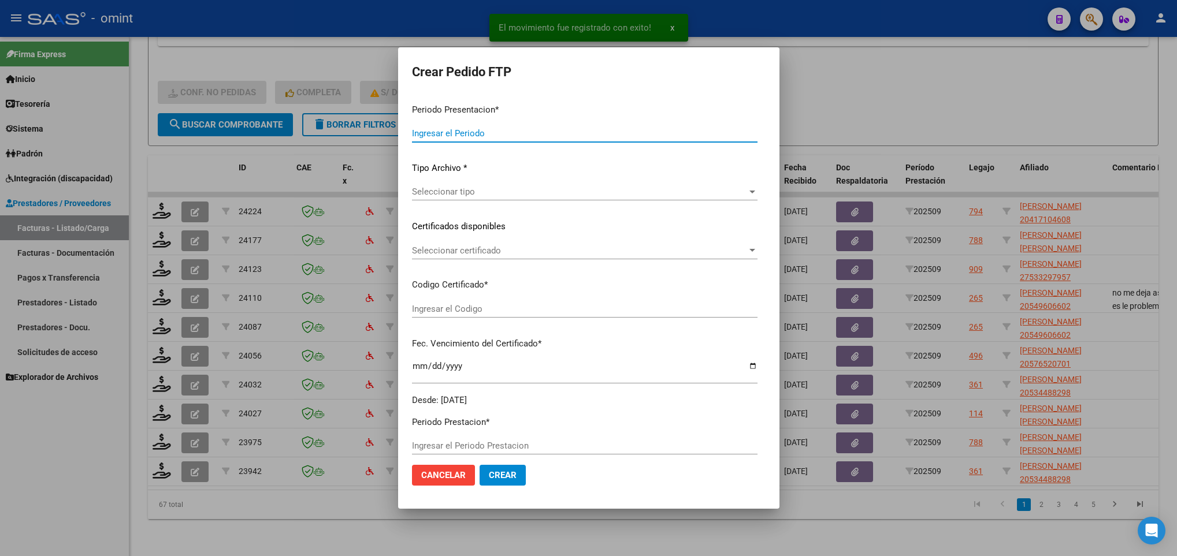
type input "202509"
type input "$ 98.964,88"
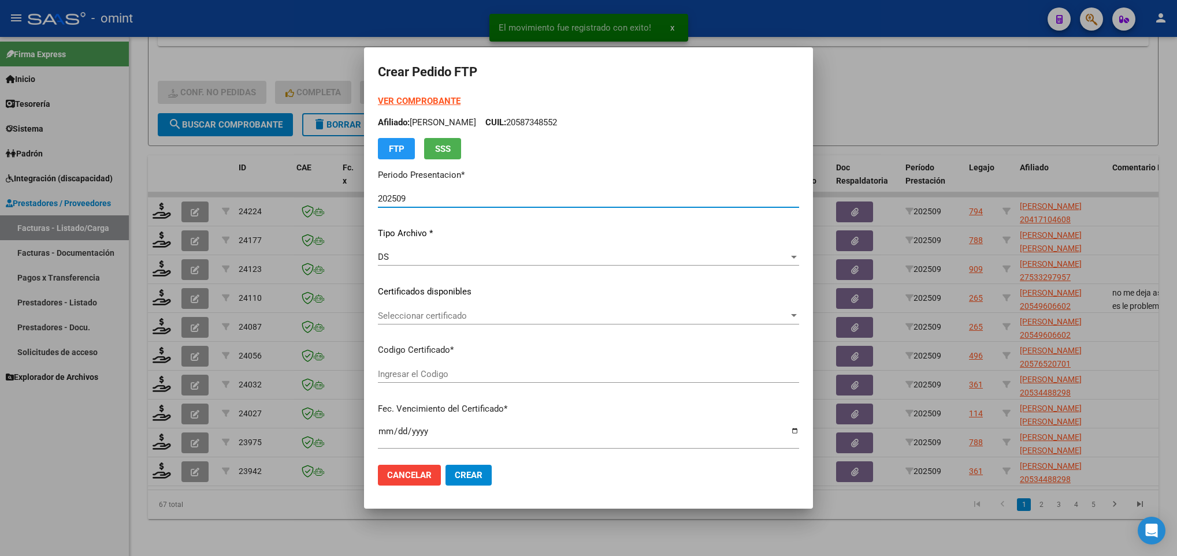
type input "6818248874"
type input "[DATE]"
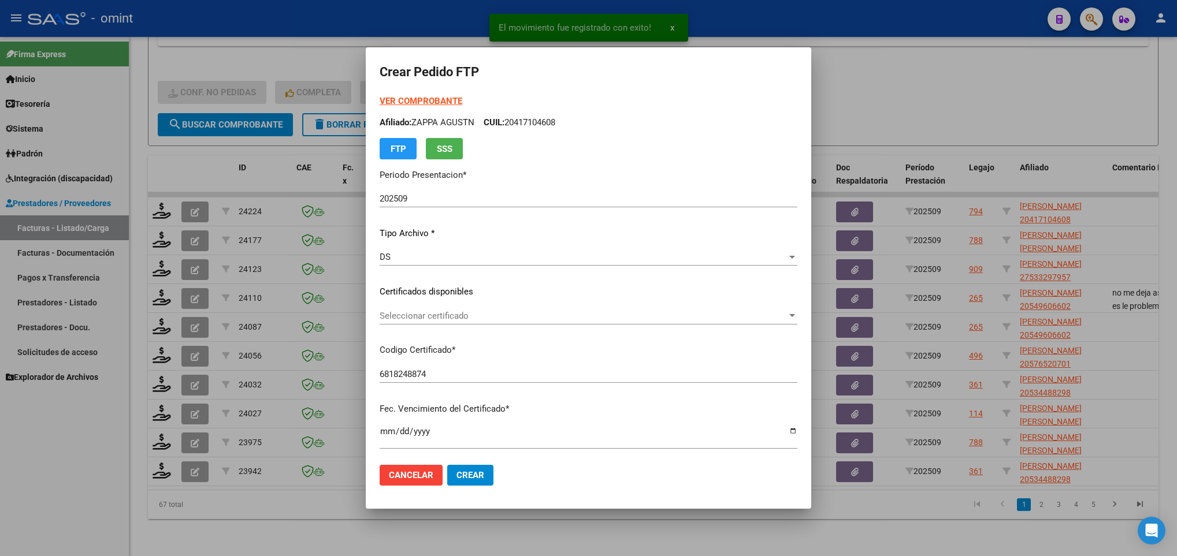
click at [492, 309] on div "Seleccionar certificado Seleccionar certificado" at bounding box center [589, 315] width 418 height 17
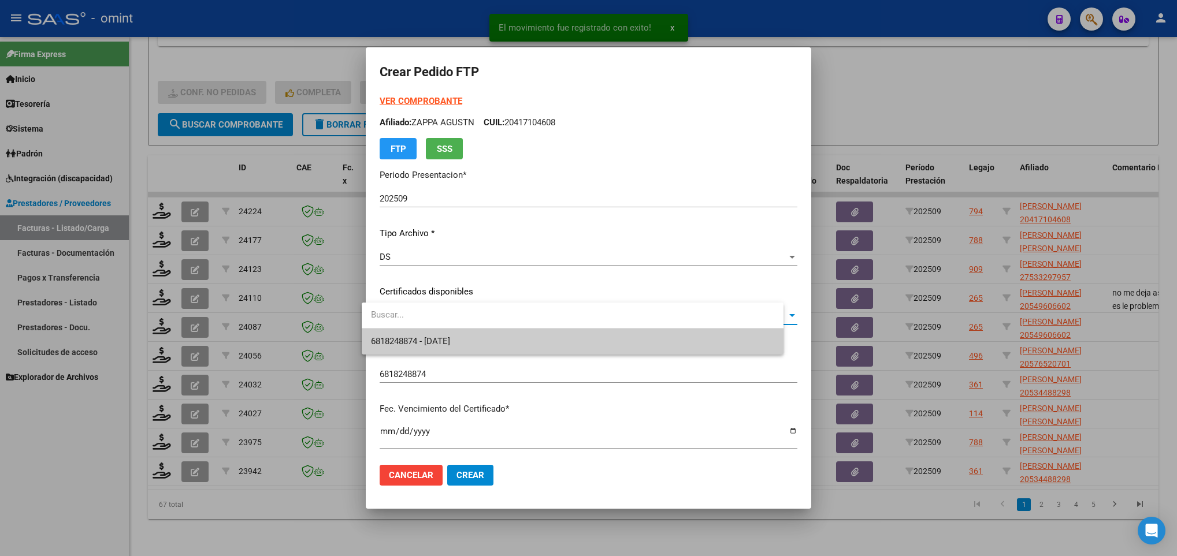
click at [519, 347] on span "6818248874 - [DATE]" at bounding box center [572, 342] width 403 height 26
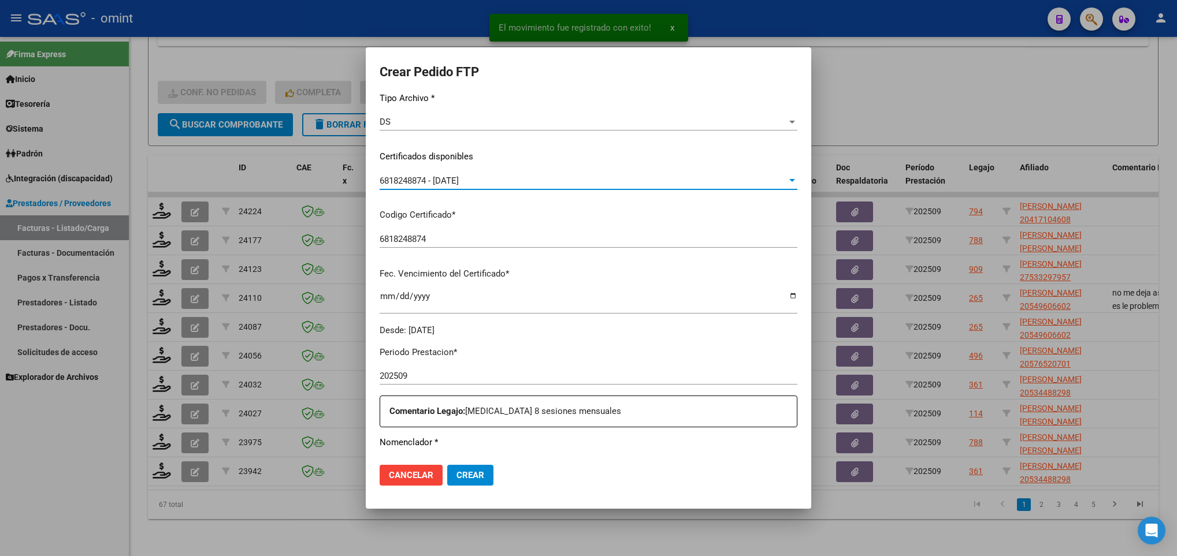
scroll to position [347, 0]
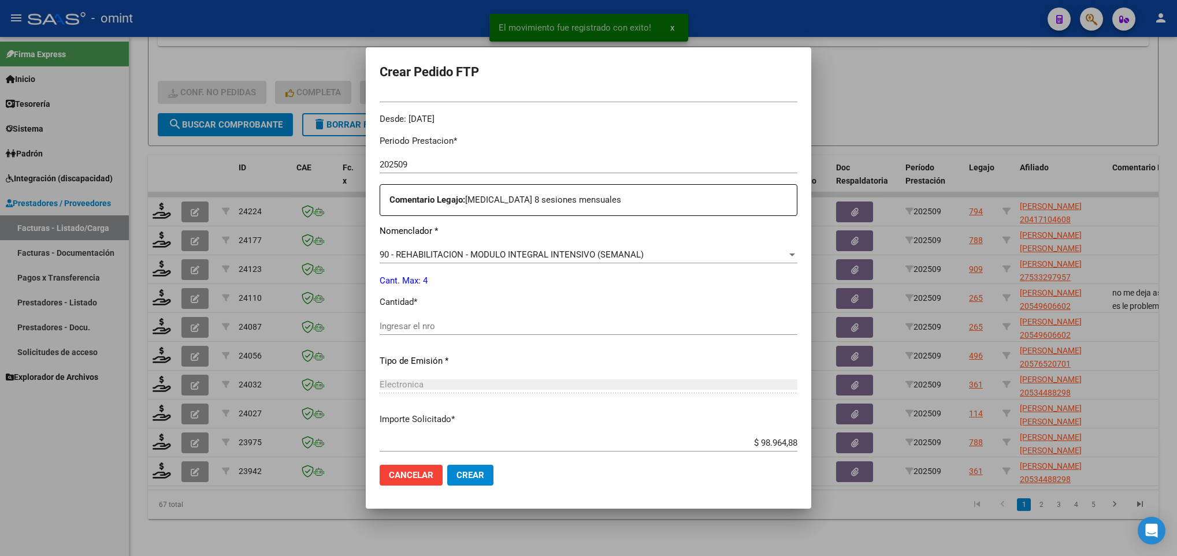
click at [469, 326] on input "Ingresar el nro" at bounding box center [589, 326] width 418 height 10
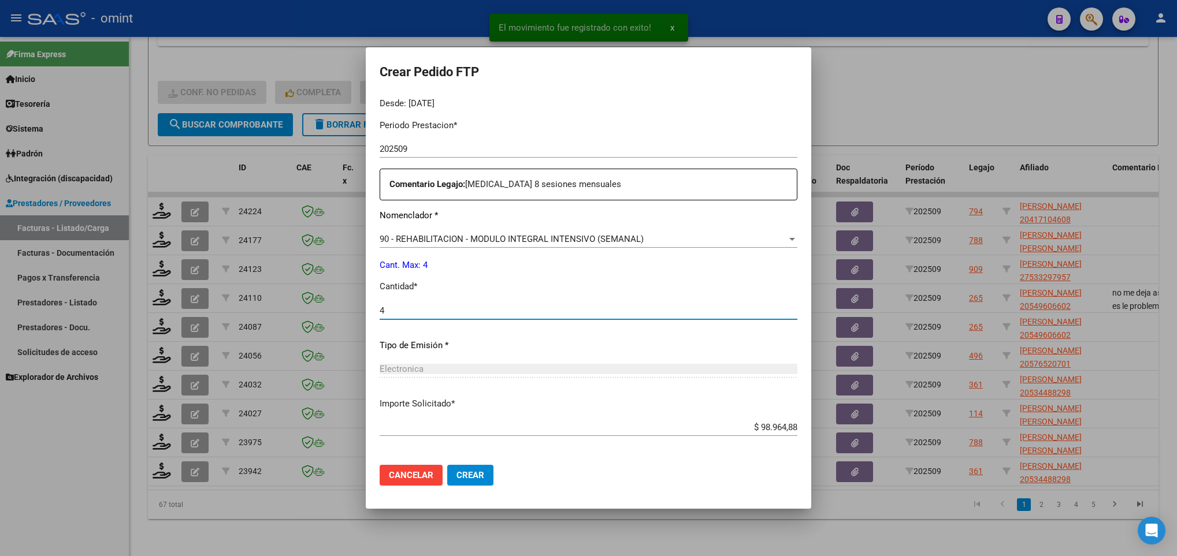
scroll to position [413, 0]
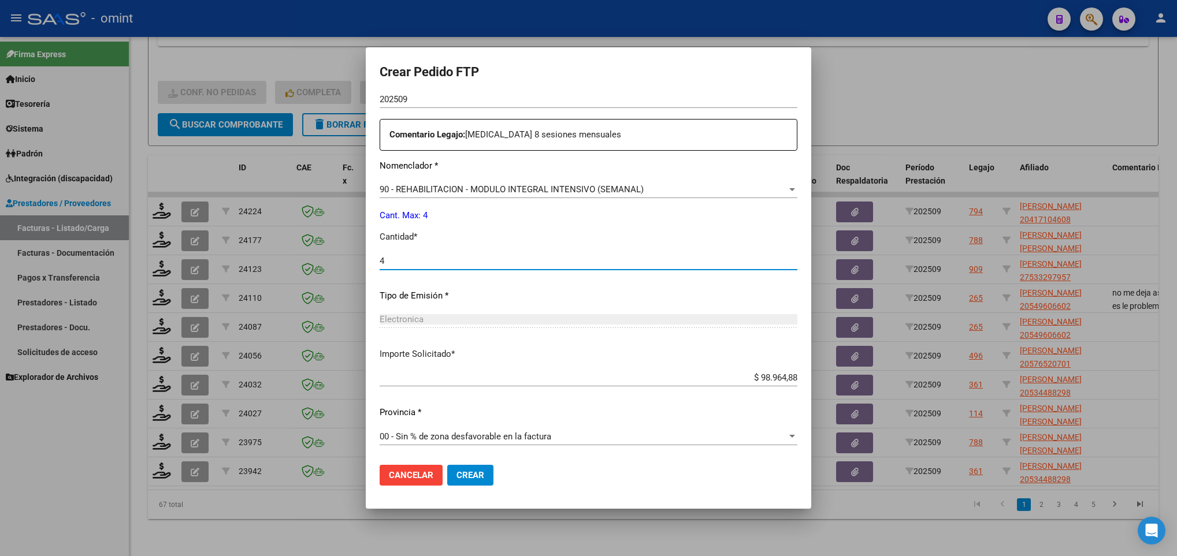
type input "4"
click at [477, 475] on button "Crear" at bounding box center [470, 475] width 46 height 21
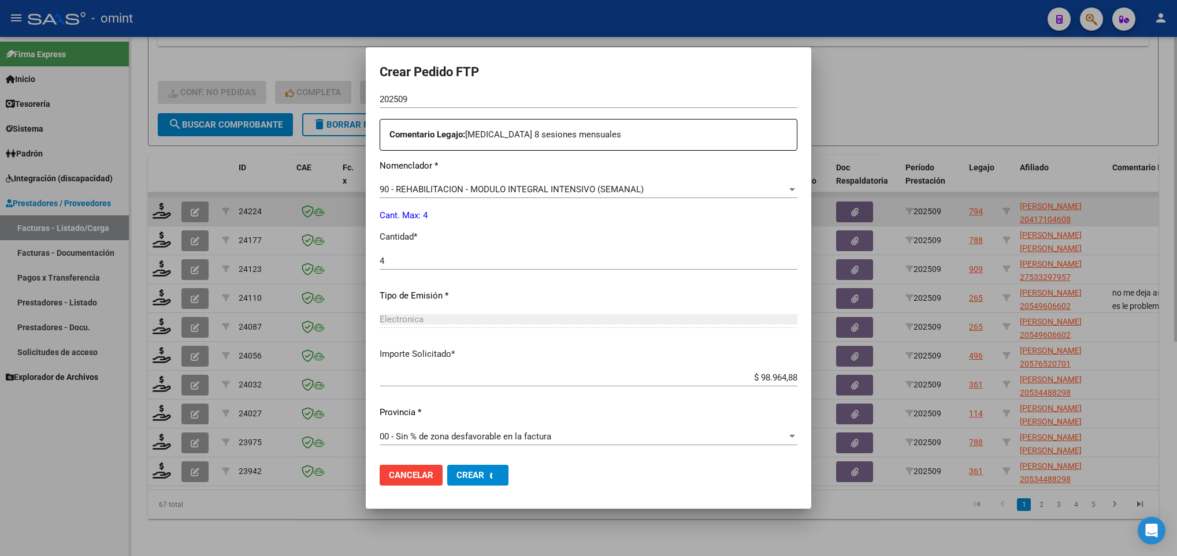
scroll to position [0, 0]
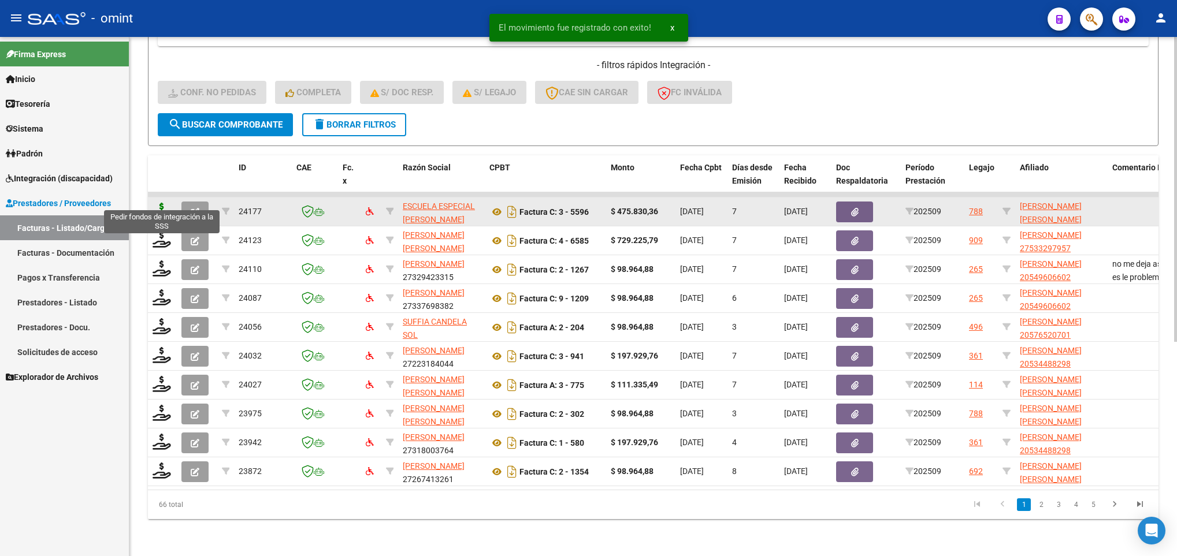
click at [158, 203] on icon at bounding box center [162, 211] width 18 height 16
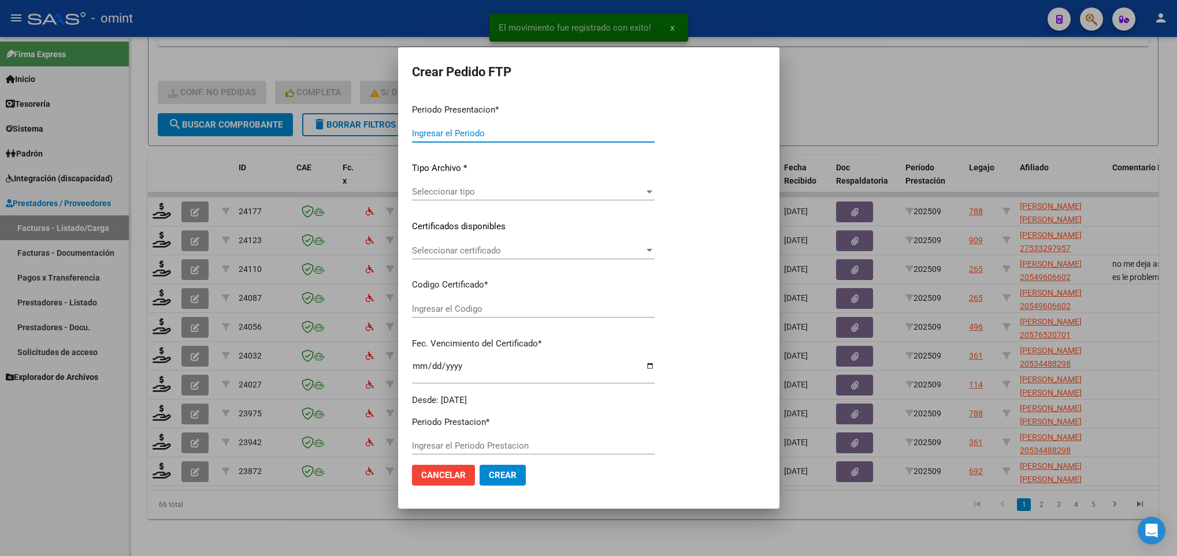
type input "202509"
type input "$ 475.830,36"
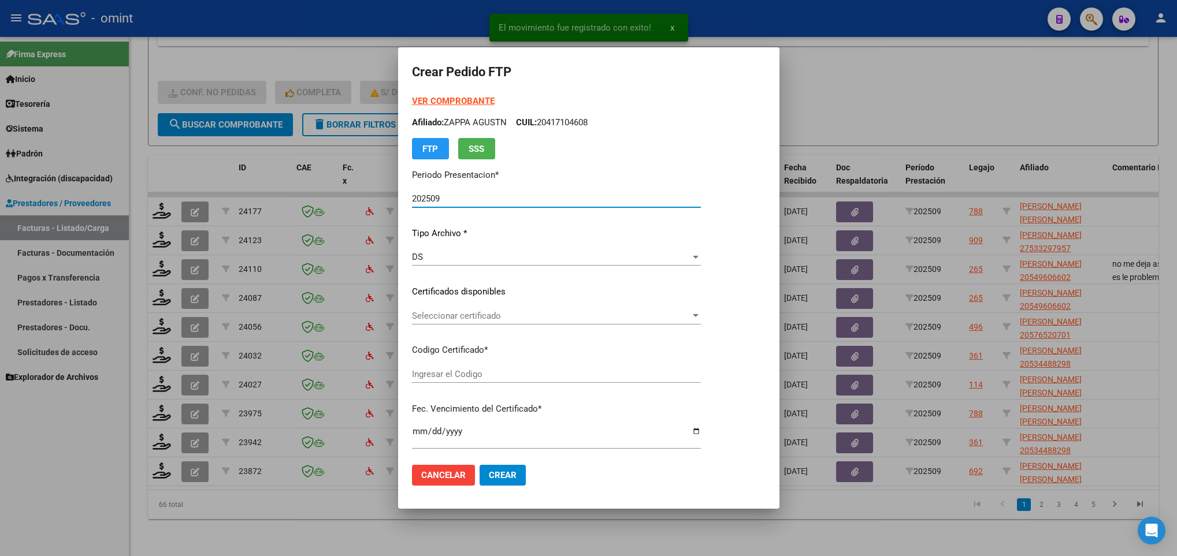
type input "1717525886"
type input "2028-02-22"
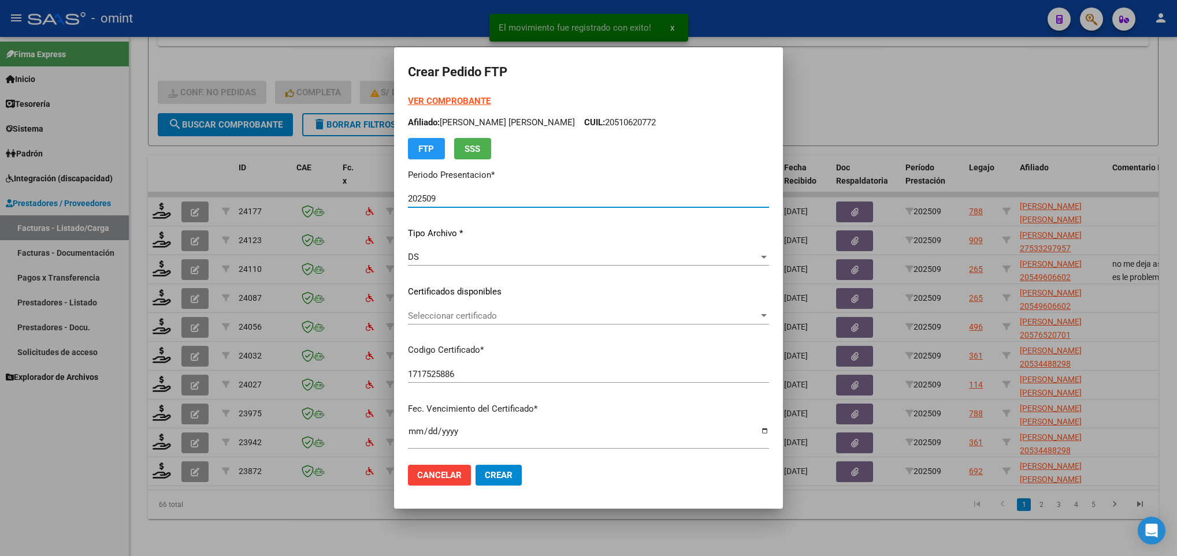
click at [477, 318] on span "Seleccionar certificado" at bounding box center [583, 316] width 351 height 10
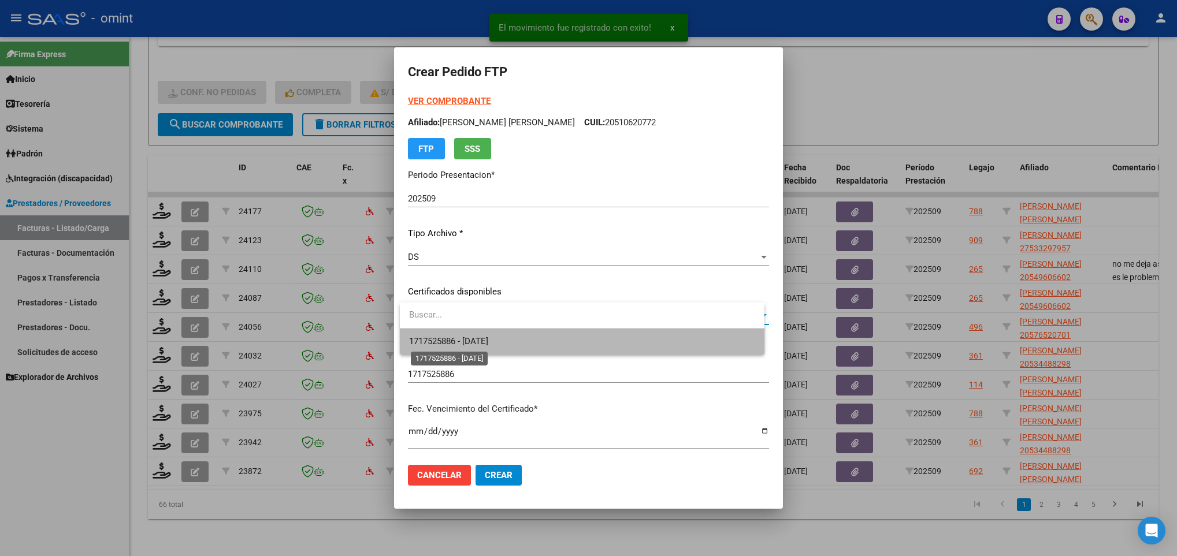
click at [488, 337] on span "1717525886 - 2028-02-22" at bounding box center [448, 341] width 79 height 10
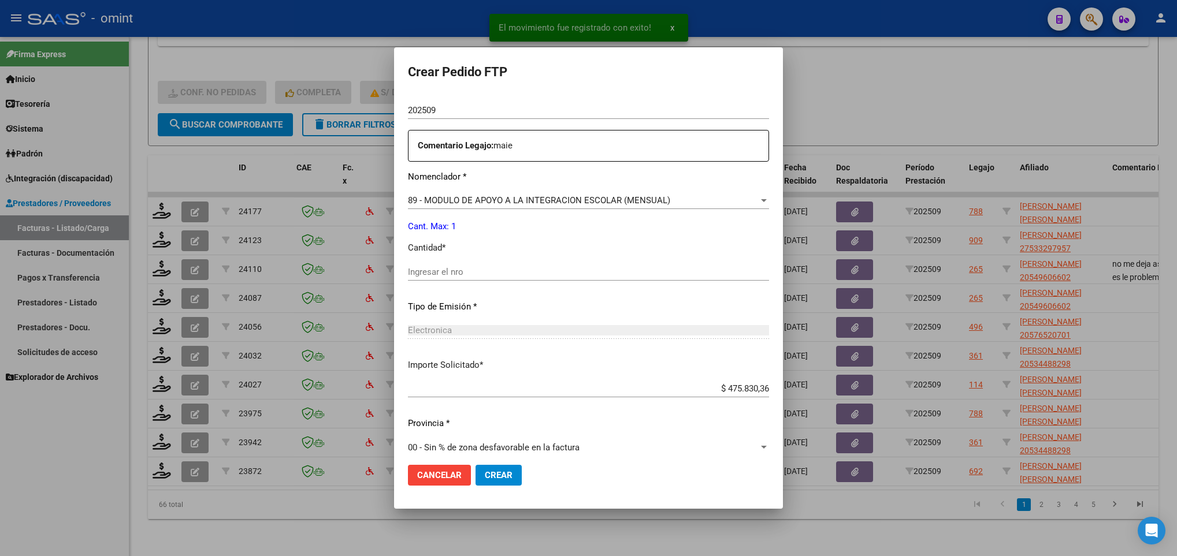
scroll to position [413, 0]
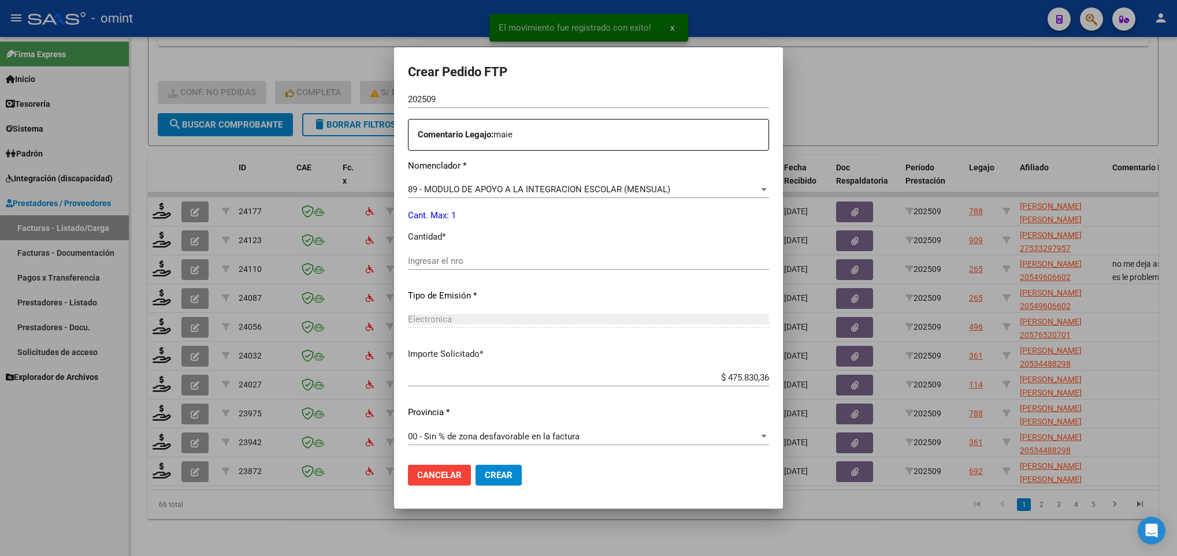
click at [476, 266] on div "Ingresar el nro" at bounding box center [588, 261] width 361 height 17
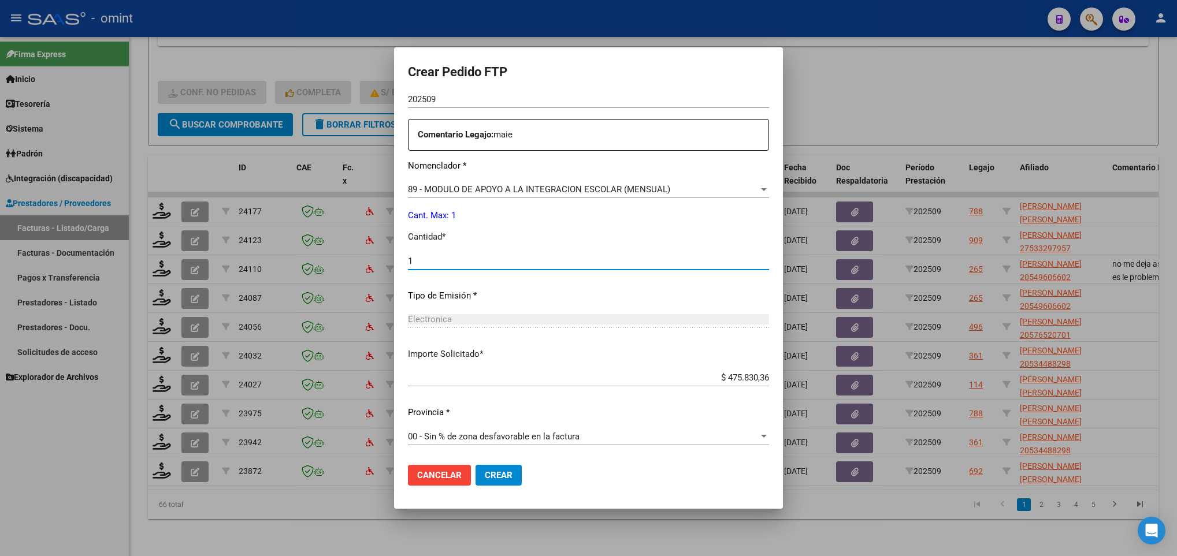
type input "1"
click at [506, 475] on span "Crear" at bounding box center [499, 475] width 28 height 10
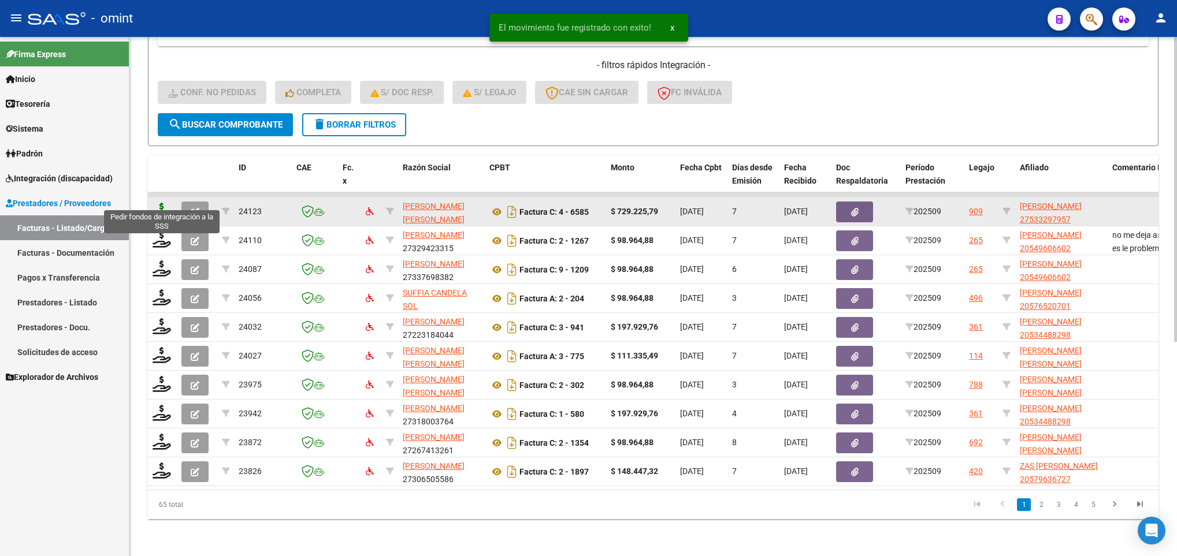
click at [164, 203] on icon at bounding box center [162, 211] width 18 height 16
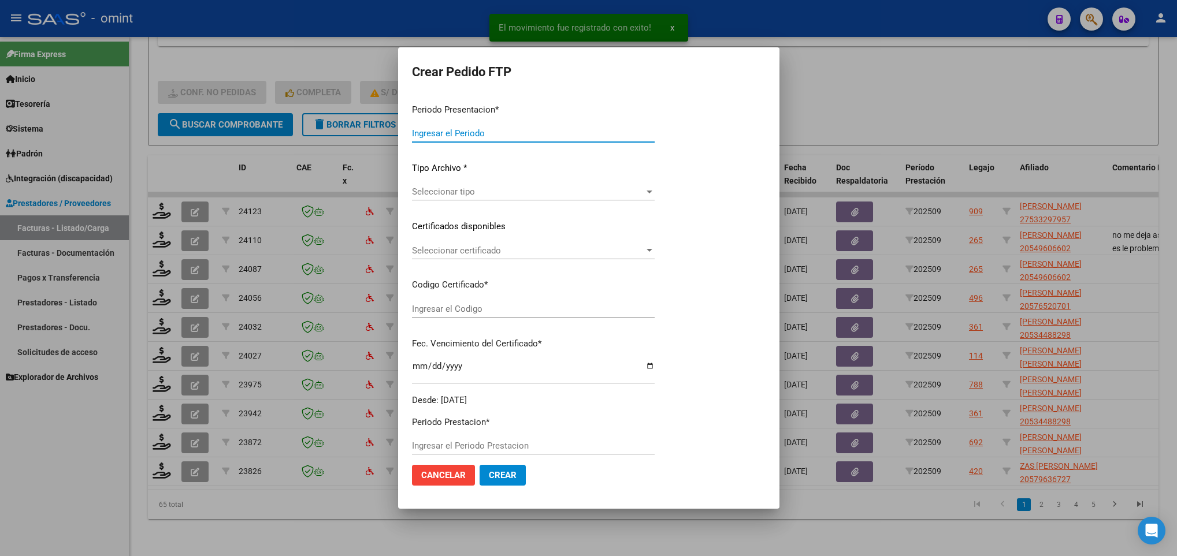
type input "202509"
type input "$ 729.225,79"
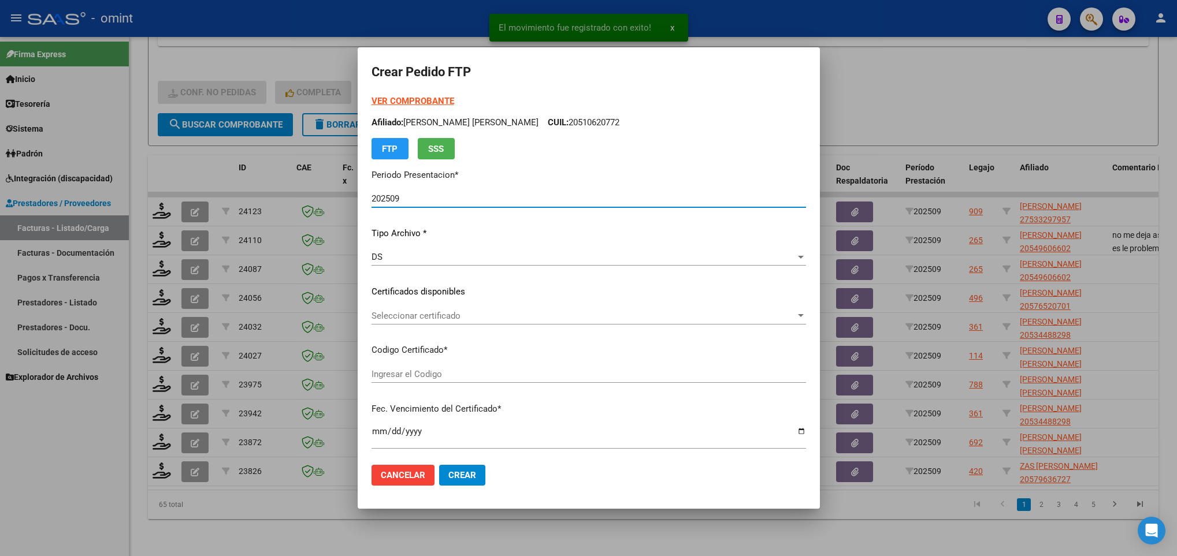
type input "5626822154"
type input "2029-12-31"
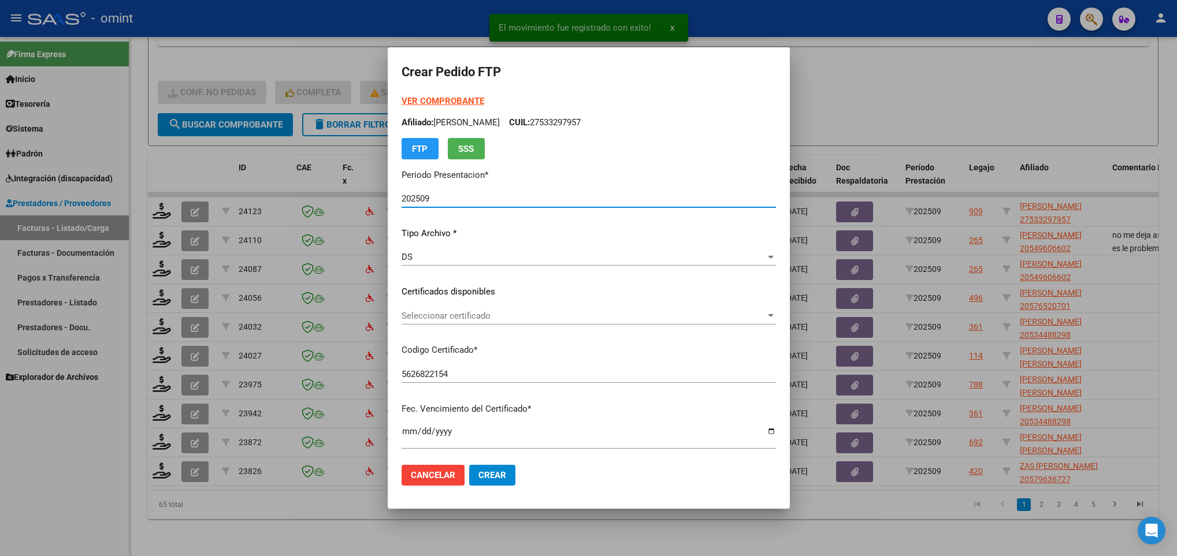
click at [432, 324] on div "Seleccionar certificado Seleccionar certificado" at bounding box center [589, 315] width 374 height 17
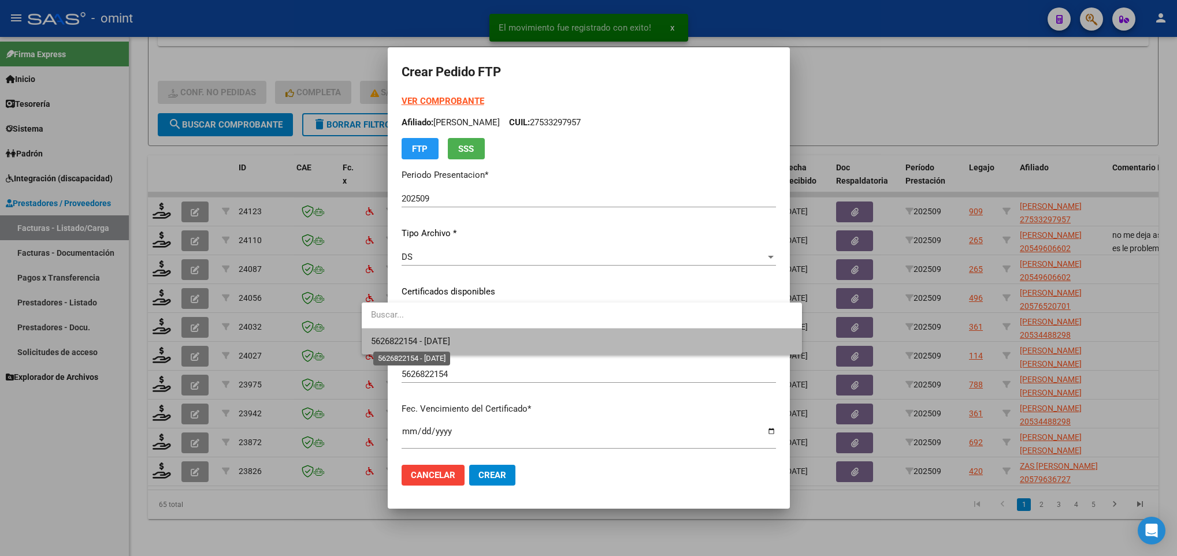
click at [450, 340] on span "5626822154 - 2029-12-31" at bounding box center [410, 341] width 79 height 10
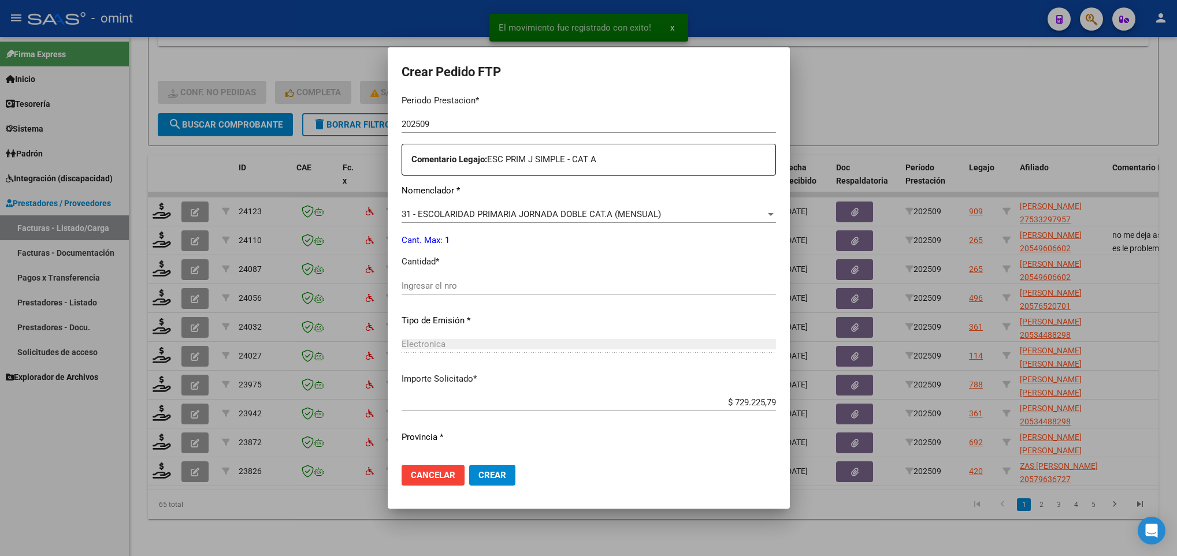
scroll to position [413, 0]
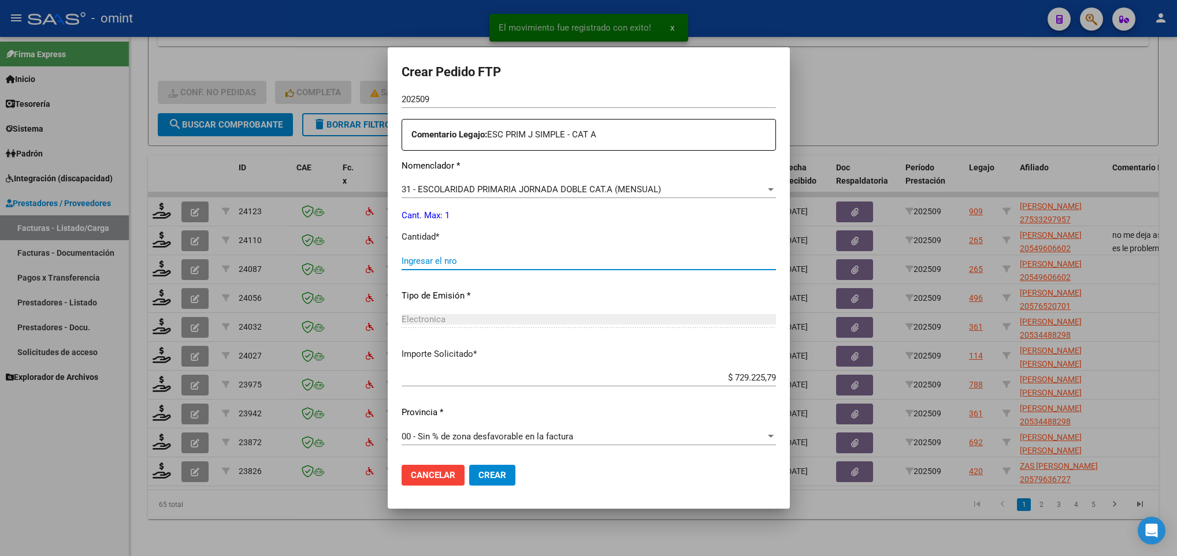
click at [450, 261] on input "Ingresar el nro" at bounding box center [589, 261] width 374 height 10
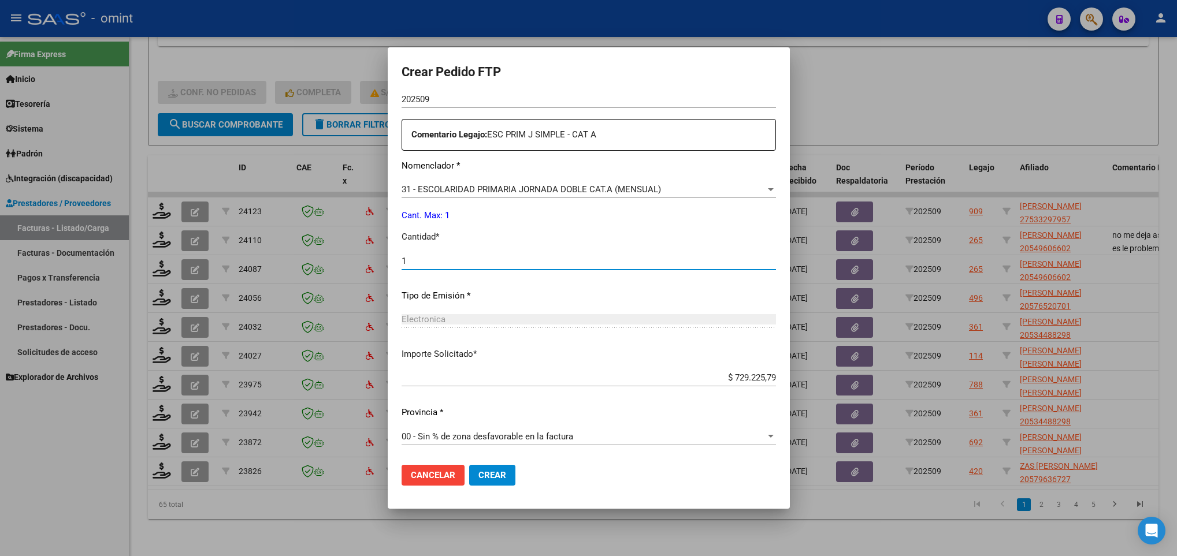
type input "1"
click at [478, 472] on span "Crear" at bounding box center [492, 475] width 28 height 10
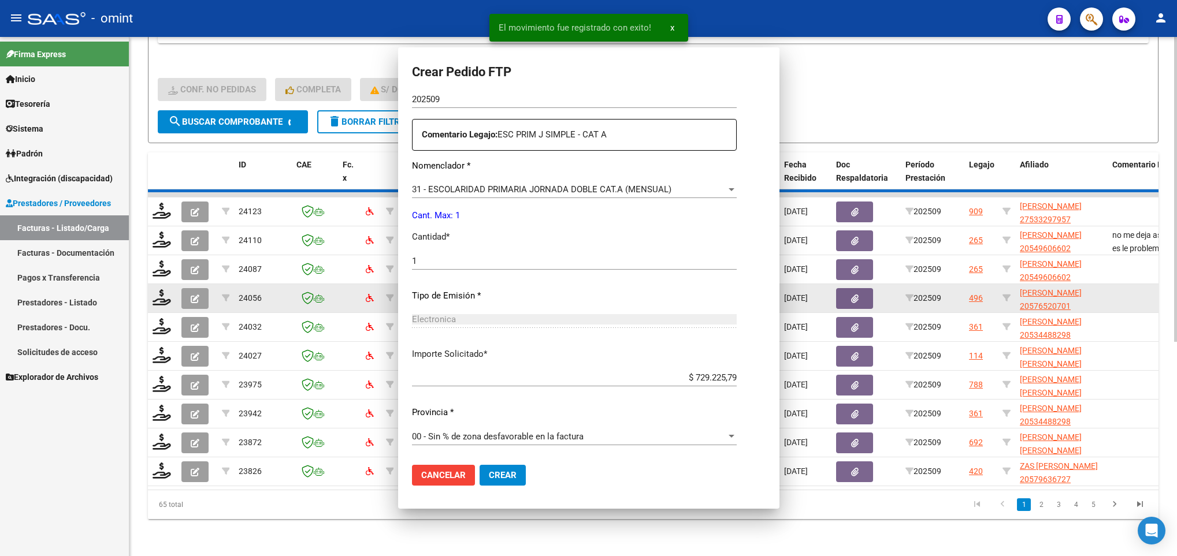
scroll to position [347, 0]
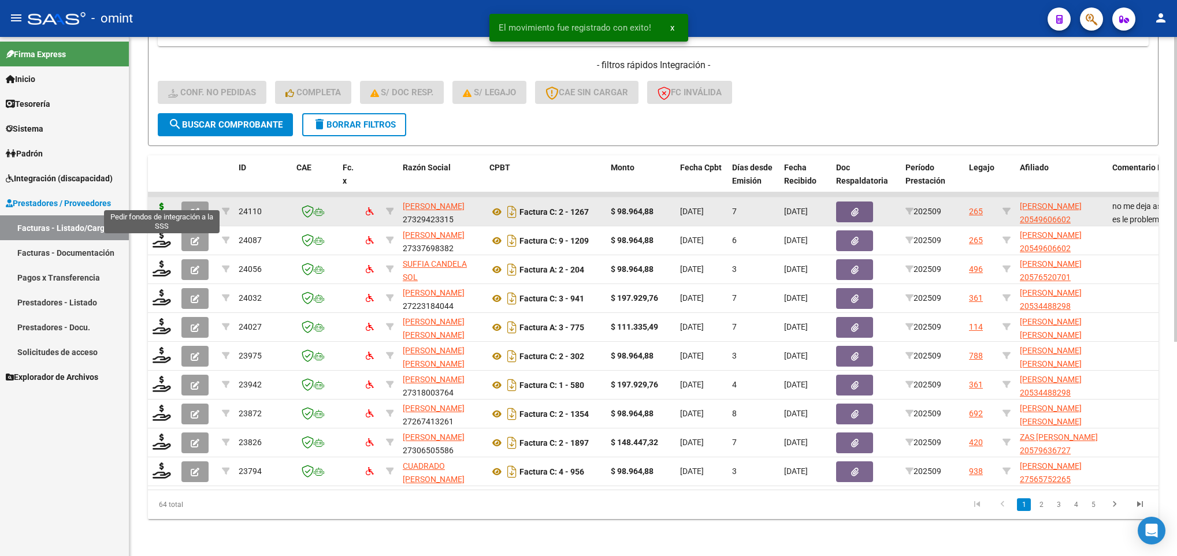
click at [161, 203] on icon at bounding box center [162, 211] width 18 height 16
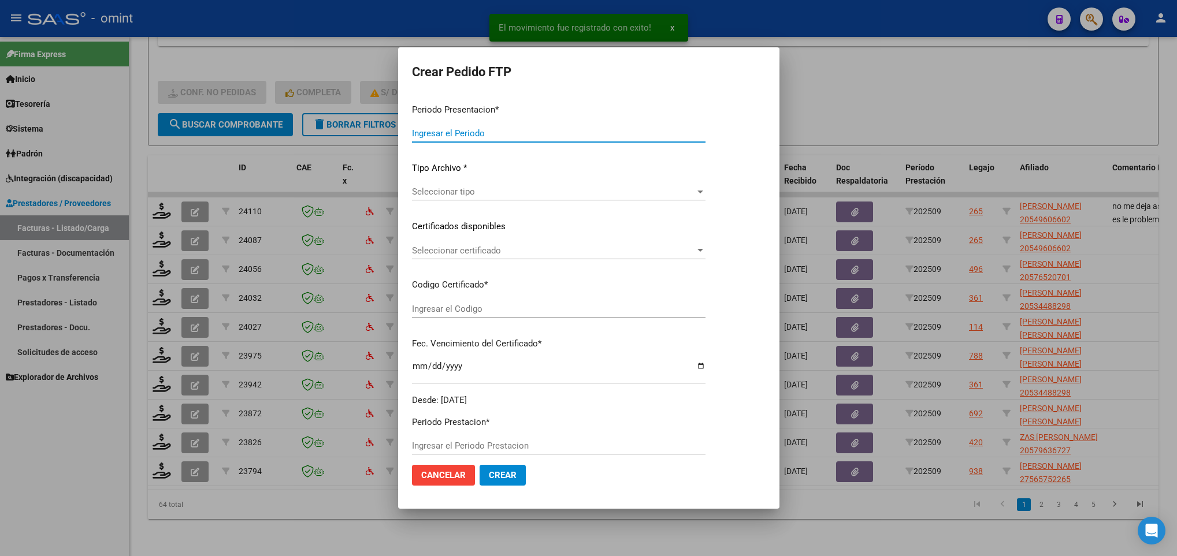
type input "202509"
type input "$ 98.964,88"
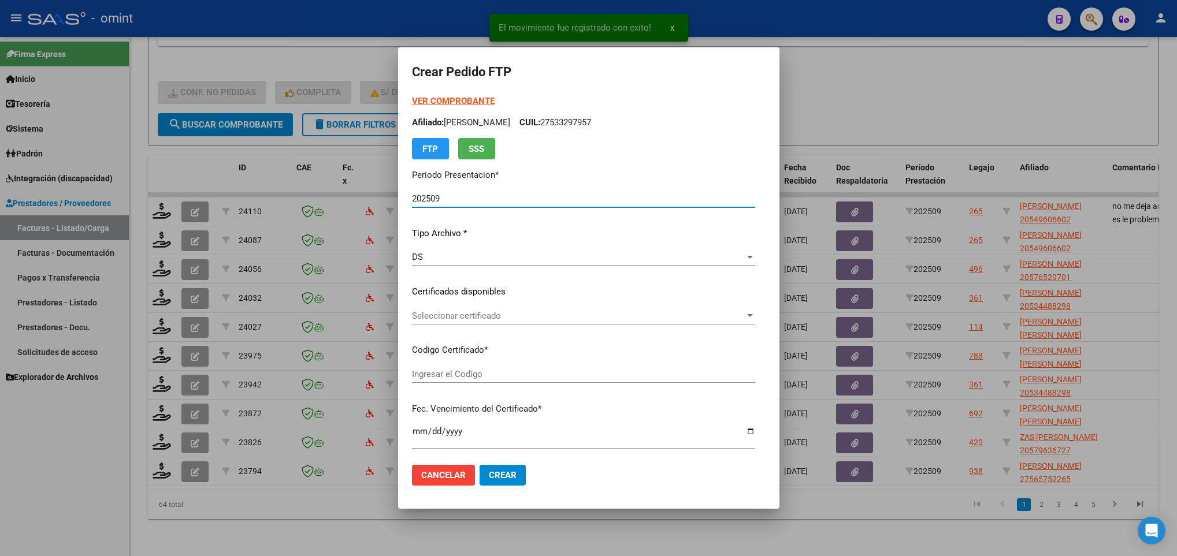
type input "824497418"
type input "2023-11-29"
click at [534, 321] on span "Seleccionar certificado" at bounding box center [578, 316] width 333 height 10
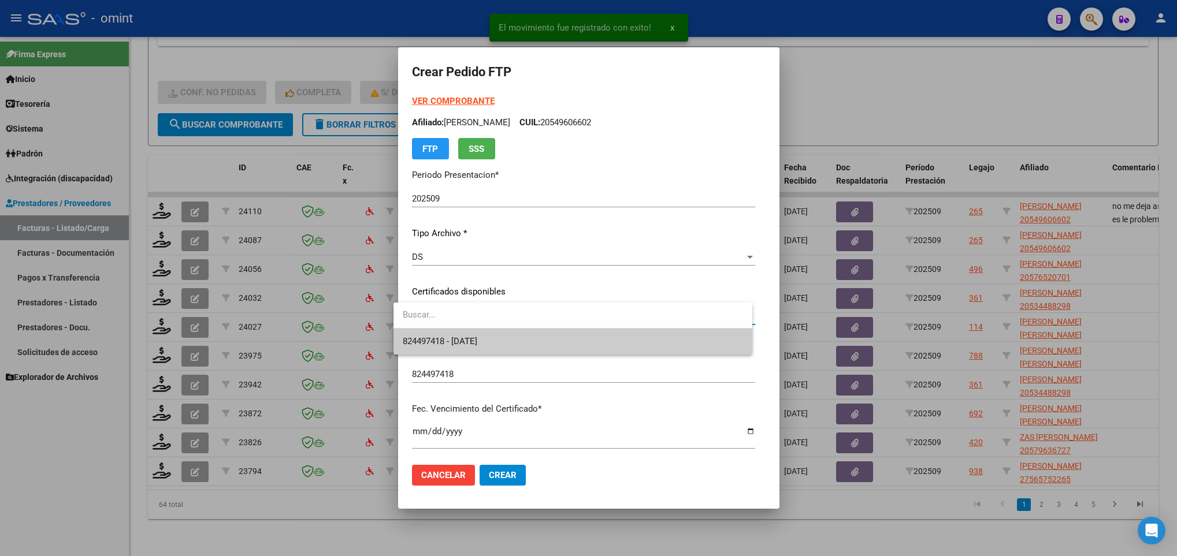
click at [540, 337] on span "824497418 - 2023-11-29" at bounding box center [573, 342] width 340 height 26
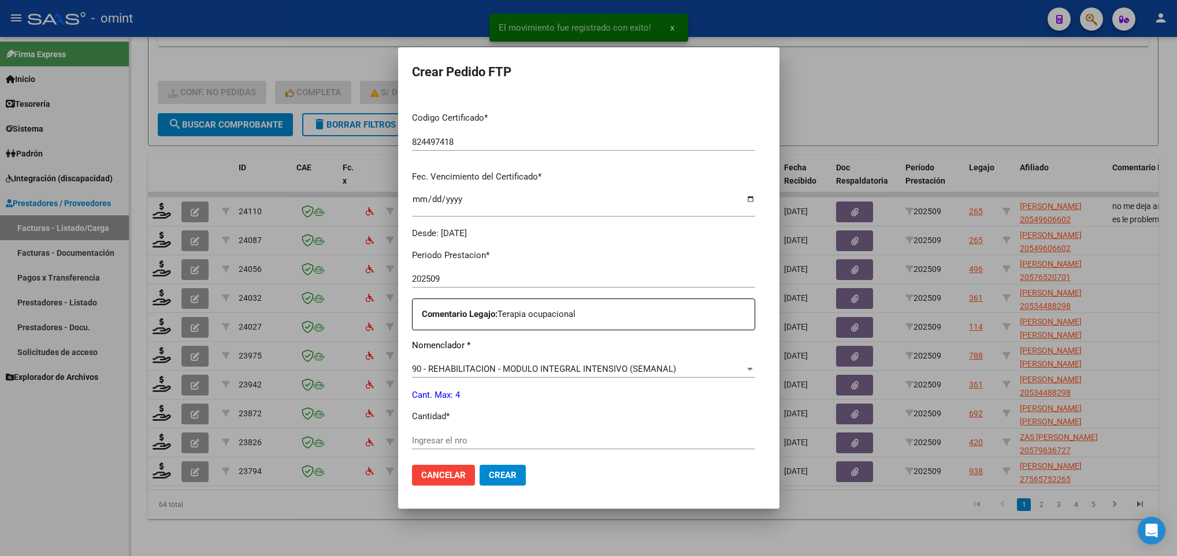
scroll to position [347, 0]
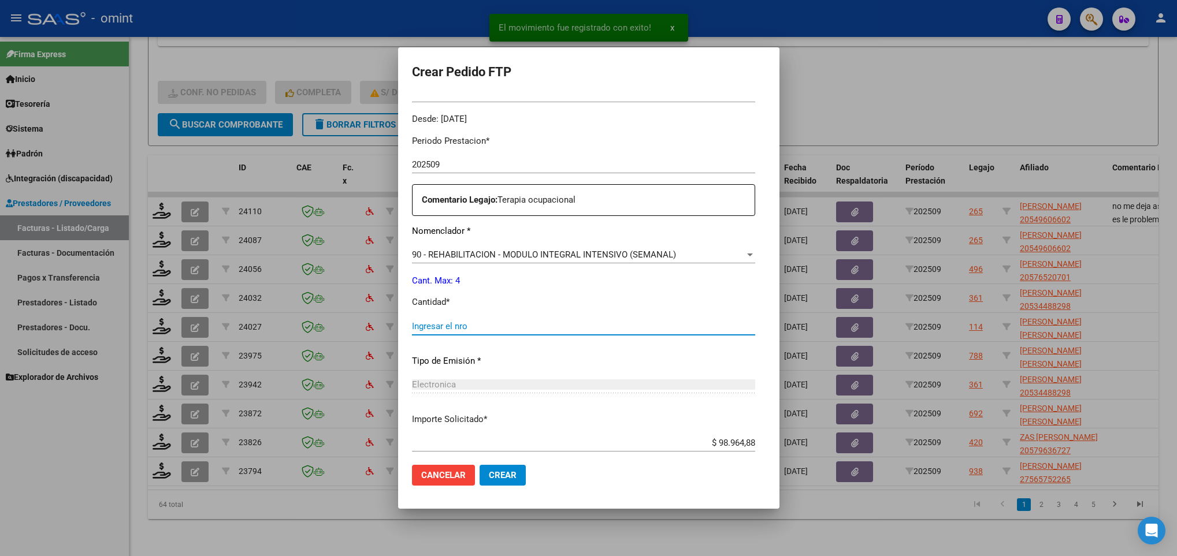
click at [521, 326] on input "Ingresar el nro" at bounding box center [583, 326] width 343 height 10
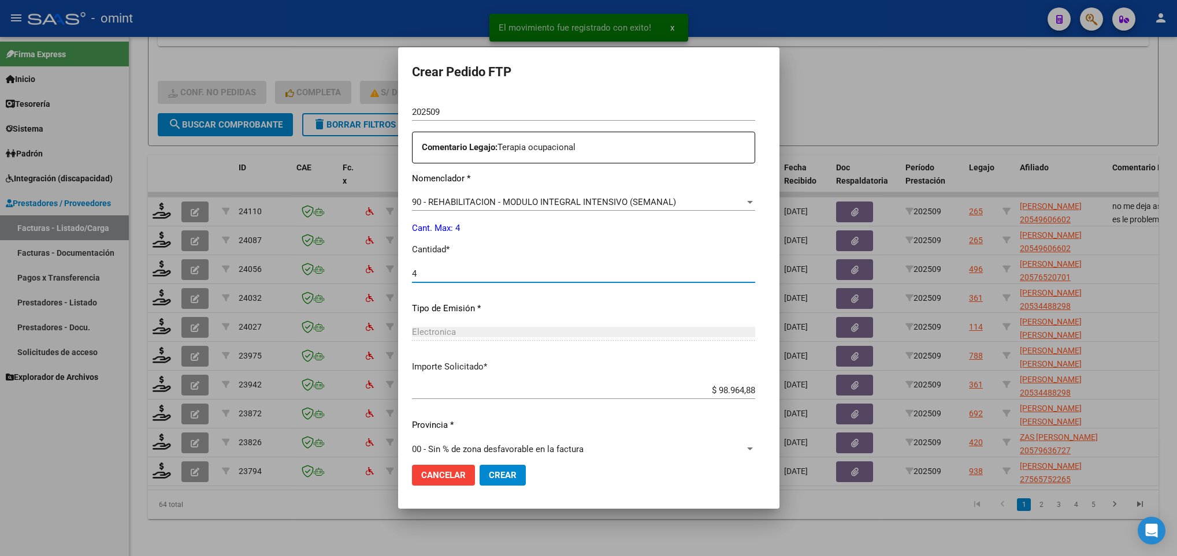
scroll to position [413, 0]
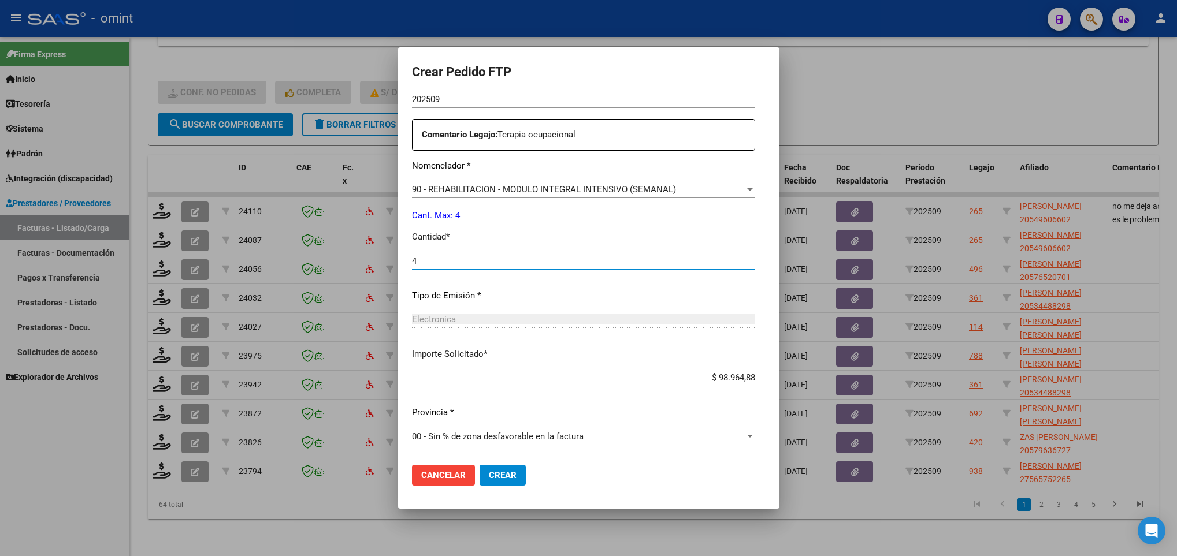
type input "4"
click at [498, 475] on span "Crear" at bounding box center [503, 475] width 28 height 10
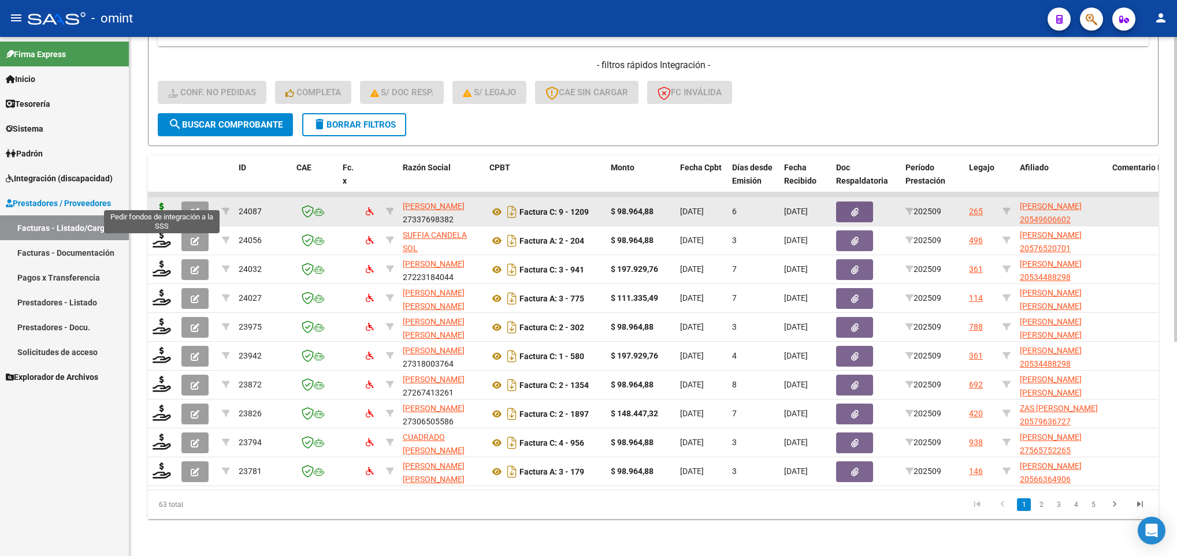
click at [162, 203] on icon at bounding box center [162, 211] width 18 height 16
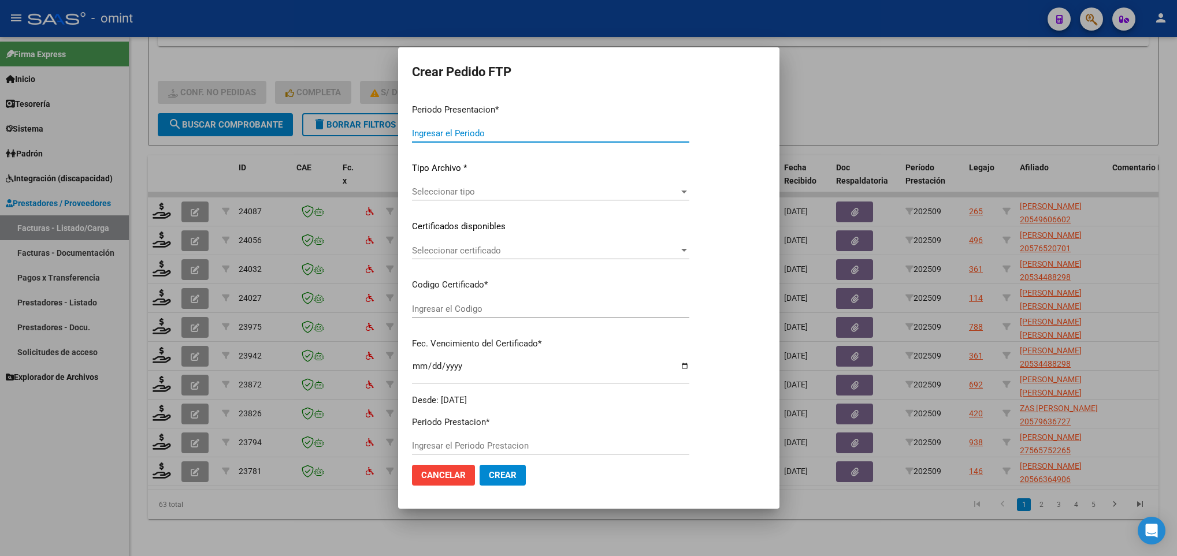
type input "202509"
type input "$ 98.964,88"
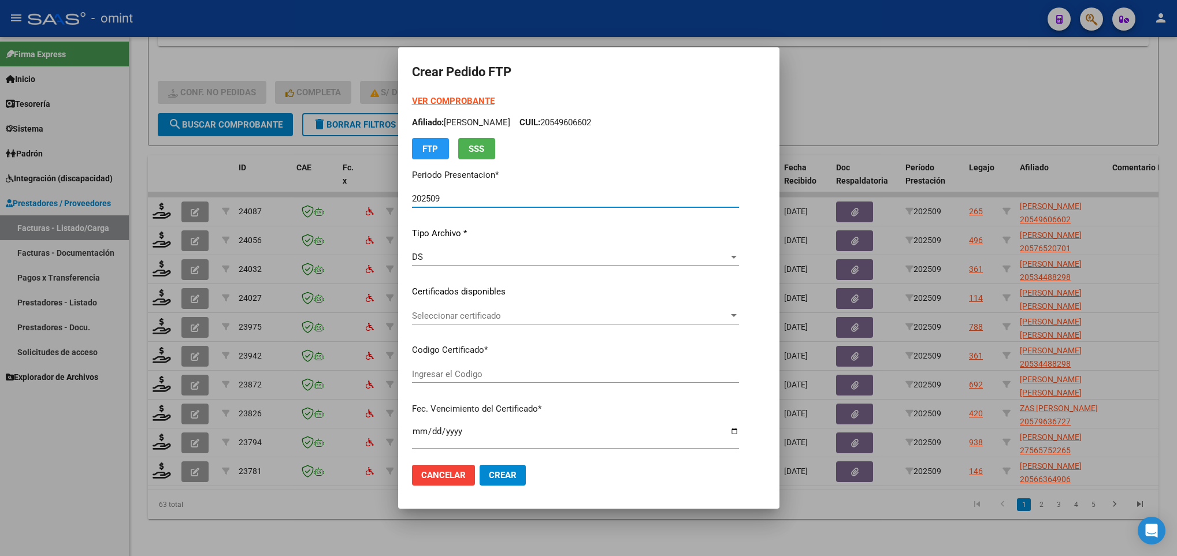
type input "824497418"
click at [496, 309] on div "Seleccionar certificado Seleccionar certificado" at bounding box center [575, 315] width 327 height 17
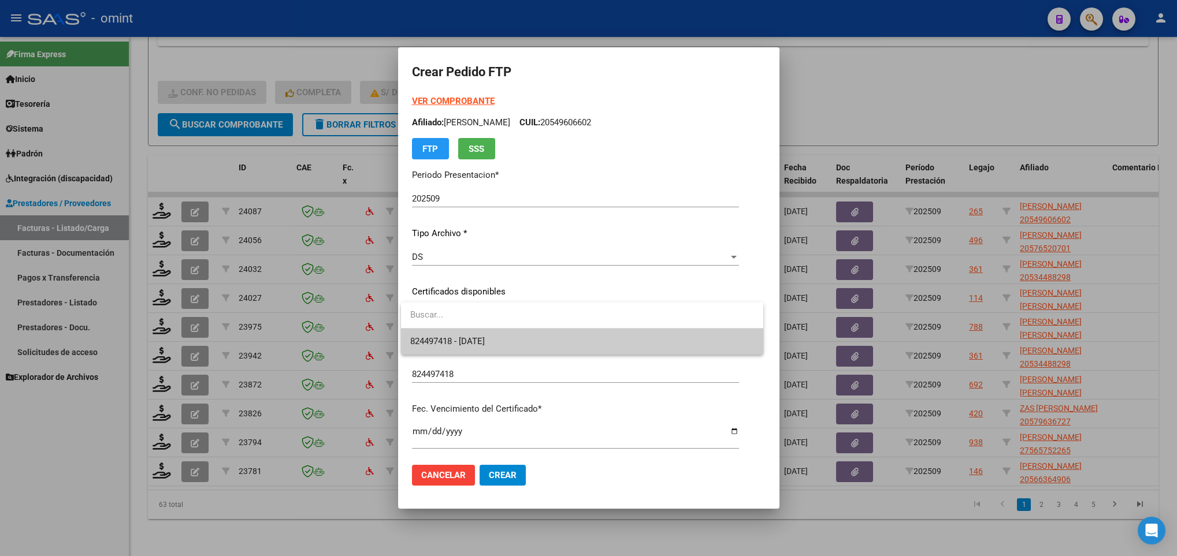
click at [505, 328] on div at bounding box center [582, 316] width 362 height 26
click at [507, 342] on span "824497418 - 2023-11-29" at bounding box center [582, 342] width 344 height 26
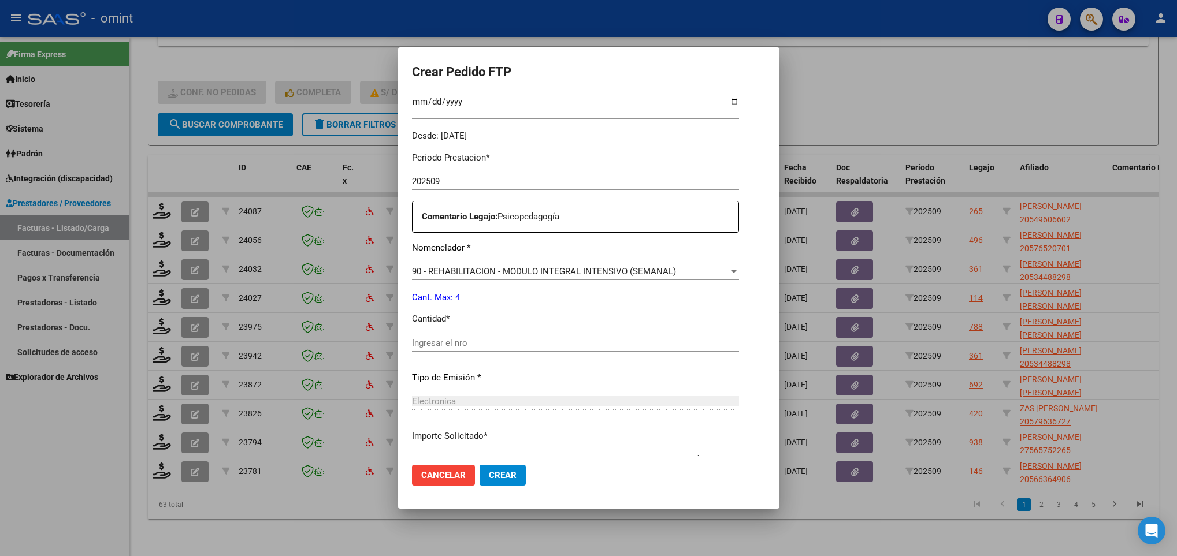
scroll to position [347, 0]
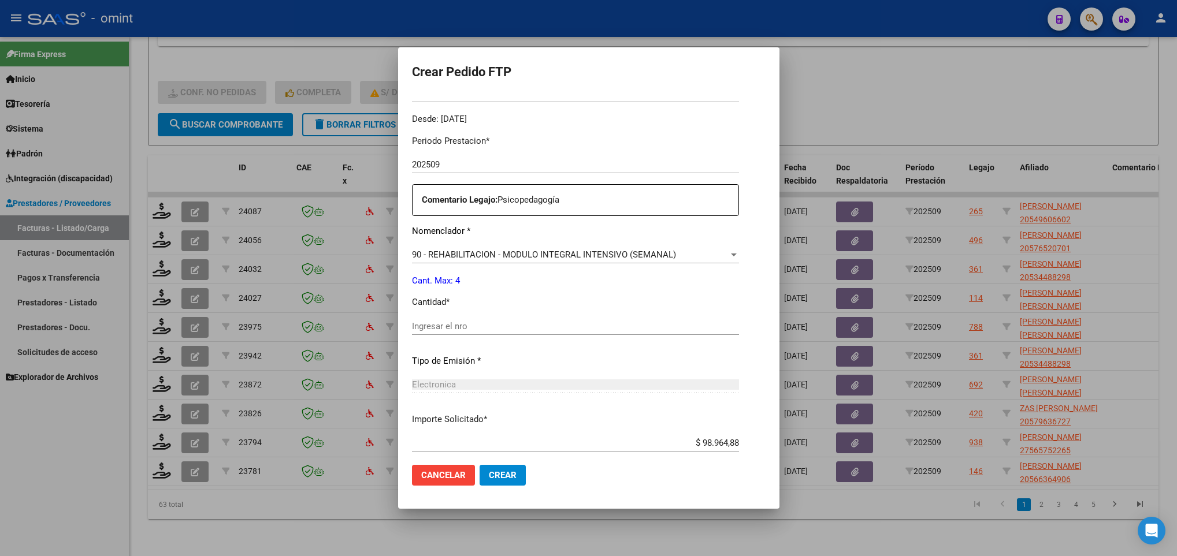
click at [494, 314] on div "Periodo Prestacion * 202509 Ingresar el Periodo Prestacion Comentario Legajo: P…" at bounding box center [575, 324] width 327 height 396
click at [489, 335] on div "Ingresar el nro" at bounding box center [575, 326] width 327 height 17
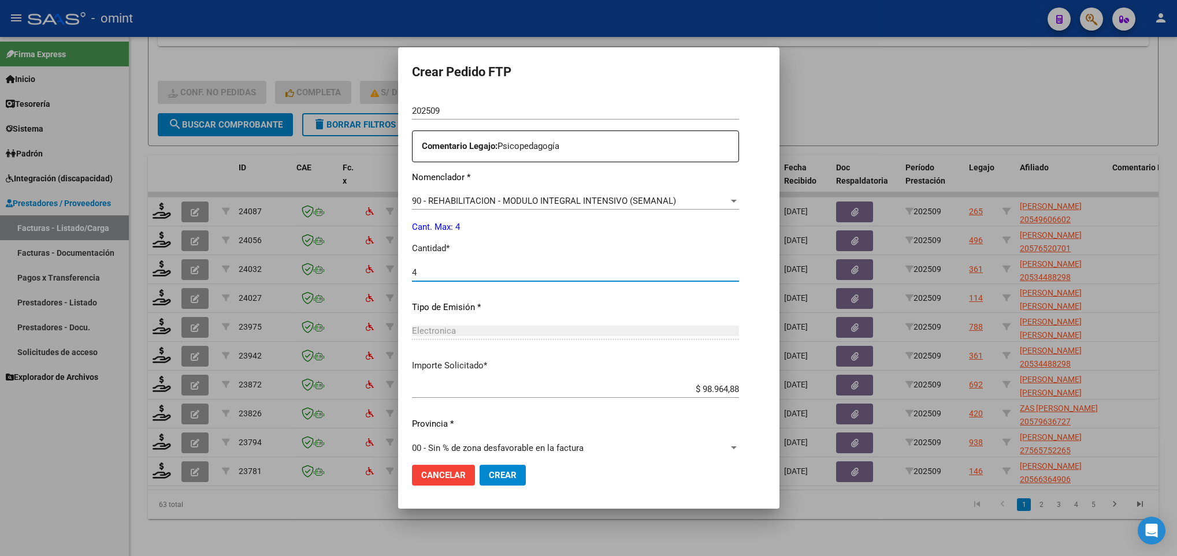
scroll to position [413, 0]
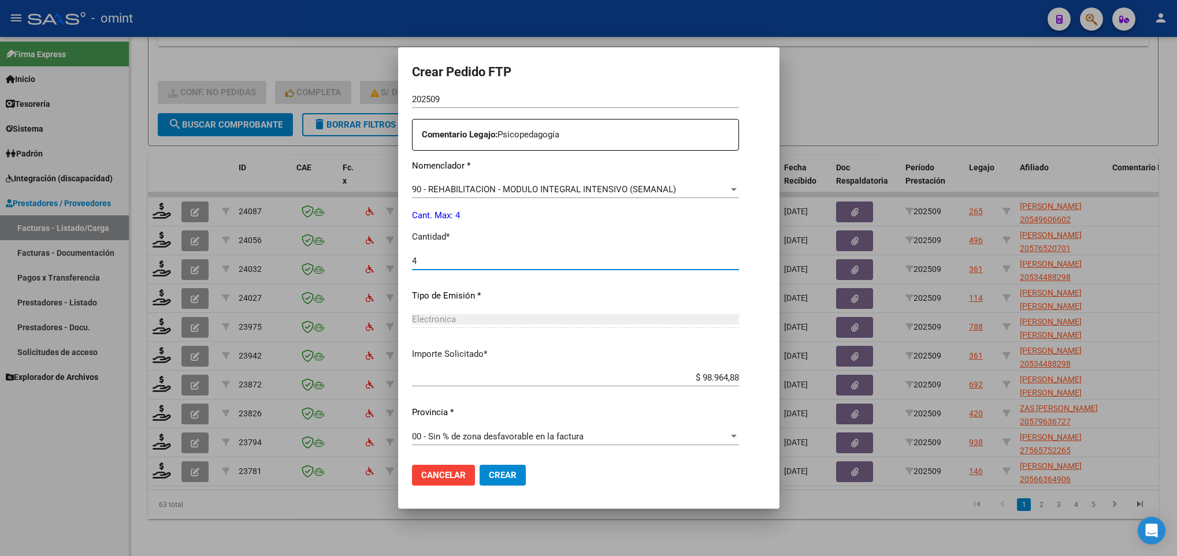
click at [498, 466] on button "Crear" at bounding box center [503, 475] width 46 height 21
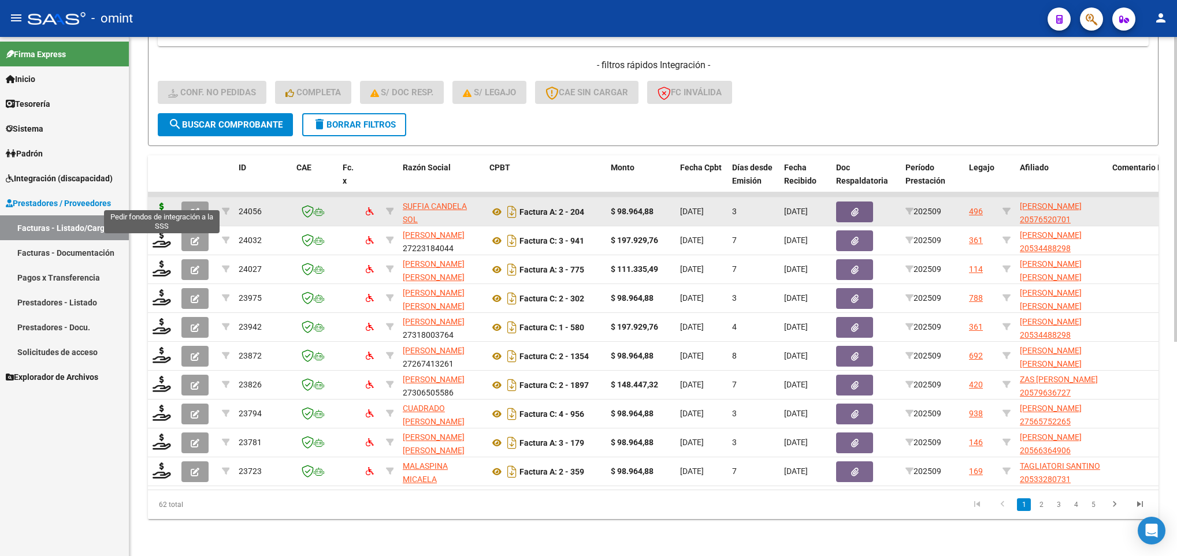
click at [163, 203] on icon at bounding box center [162, 211] width 18 height 16
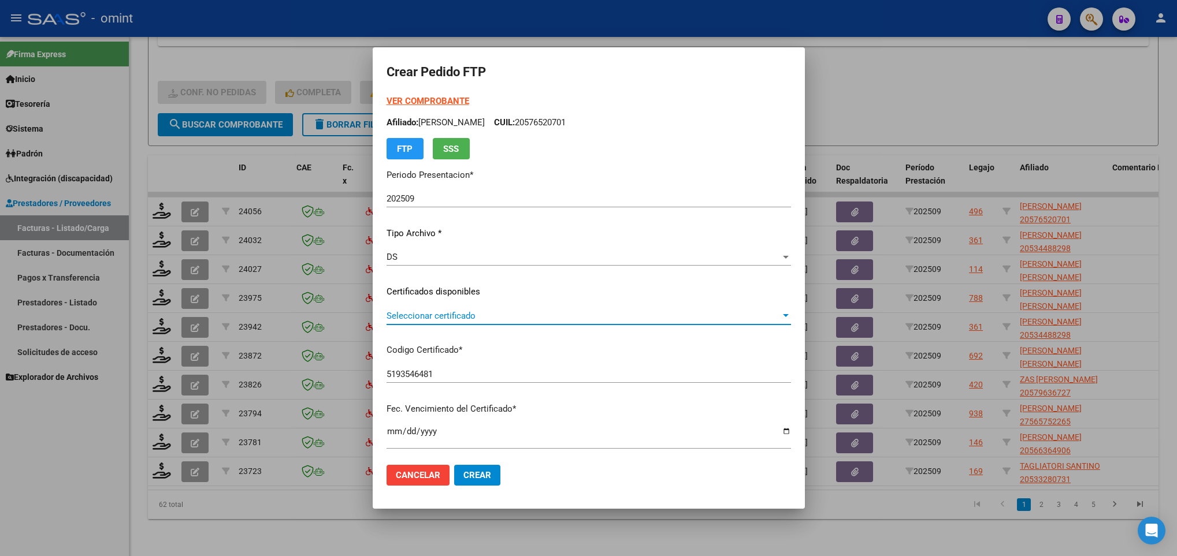
click at [562, 312] on span "Seleccionar certificado" at bounding box center [584, 316] width 394 height 10
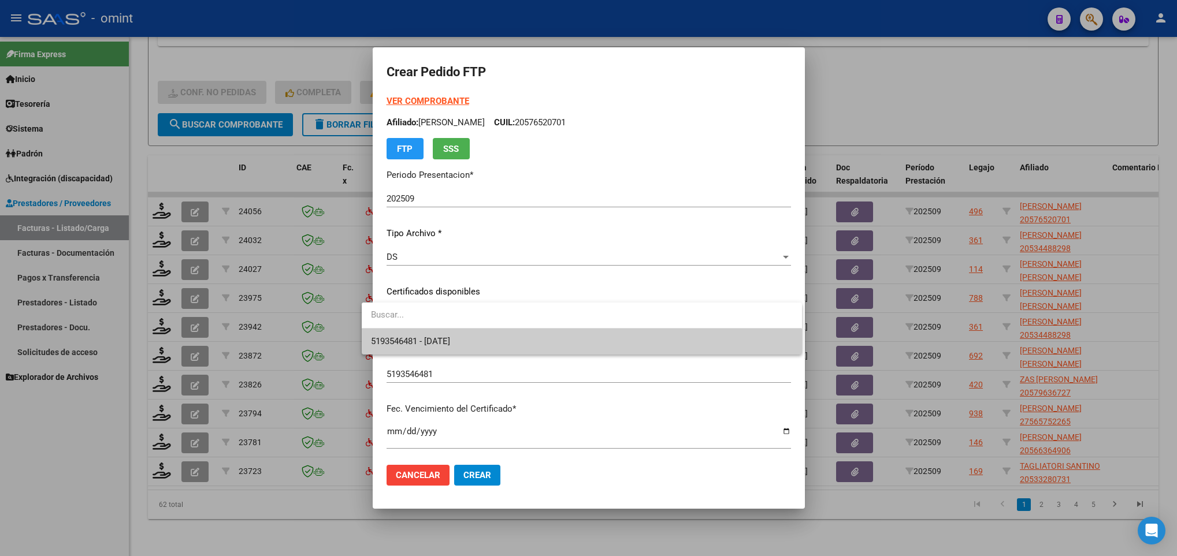
drag, startPoint x: 562, startPoint y: 312, endPoint x: 570, endPoint y: 345, distance: 33.9
click at [570, 345] on span "5193546481 - 2026-10-14" at bounding box center [581, 342] width 421 height 26
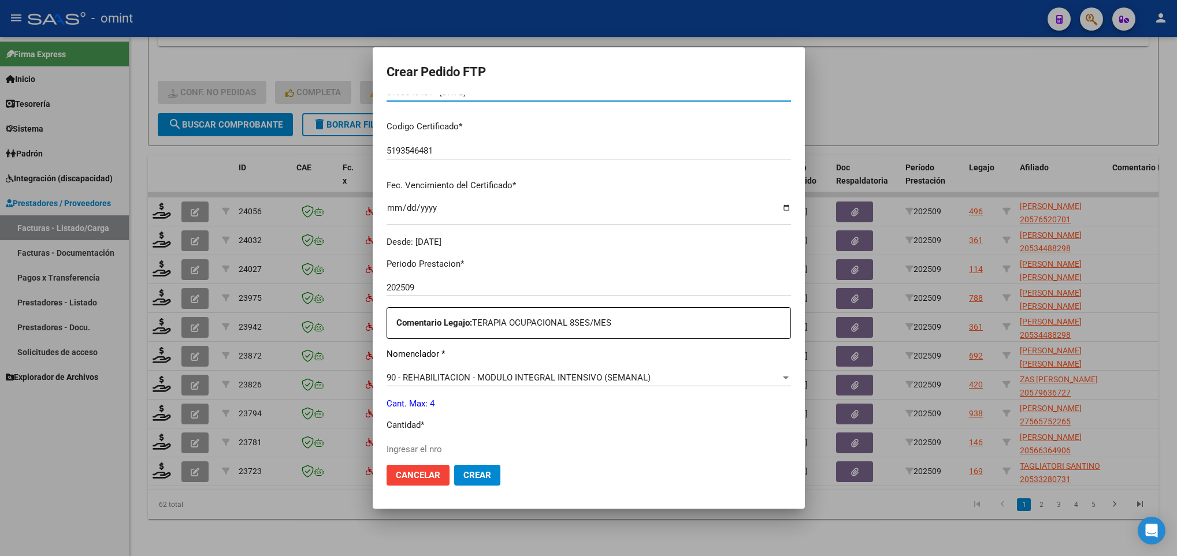
scroll to position [347, 0]
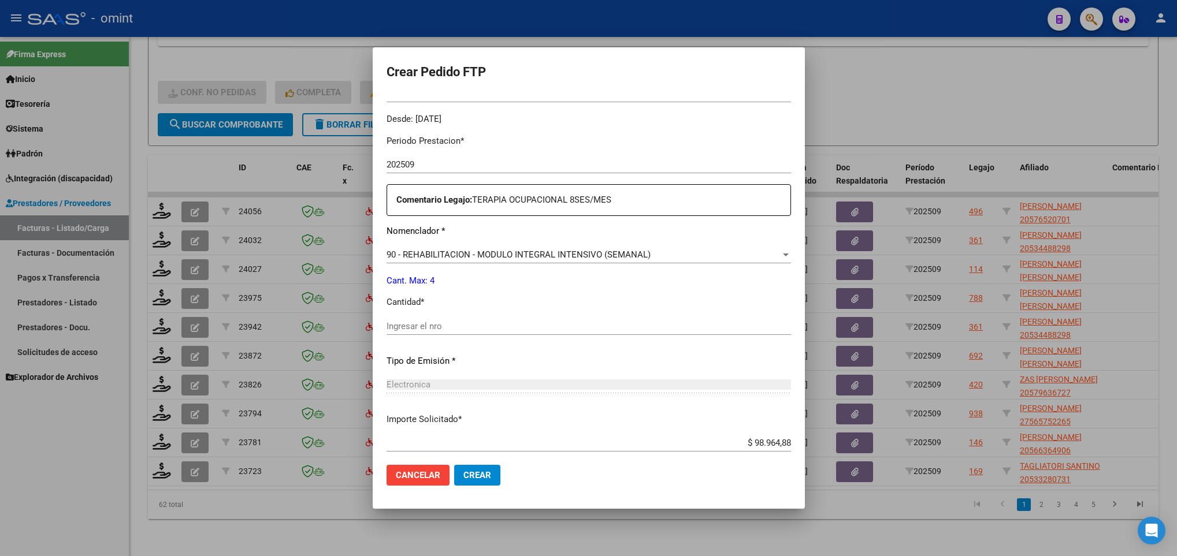
click at [547, 320] on div "Ingresar el nro" at bounding box center [589, 326] width 404 height 17
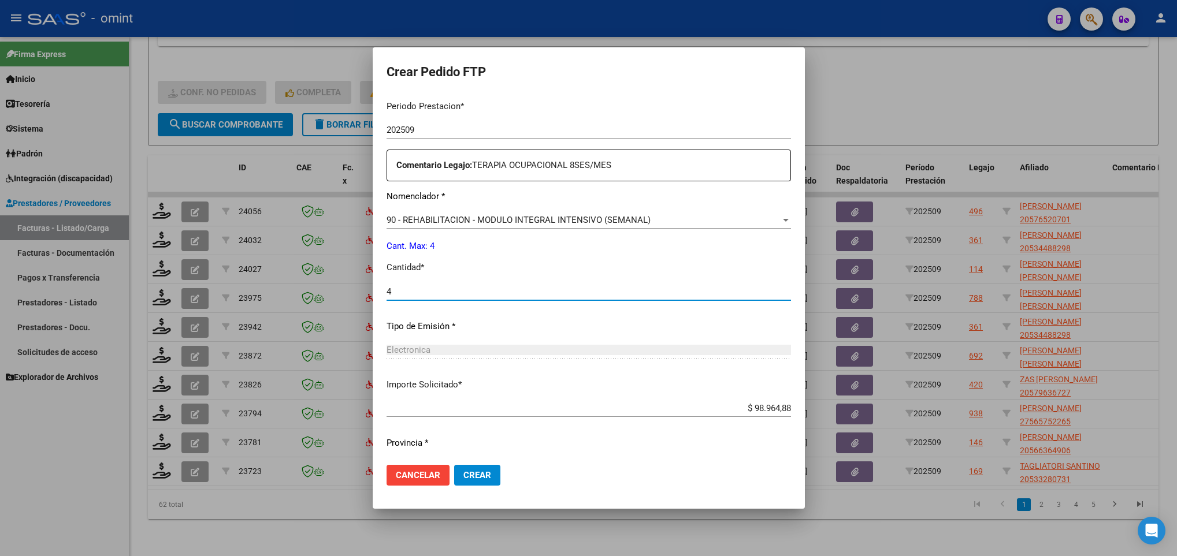
scroll to position [413, 0]
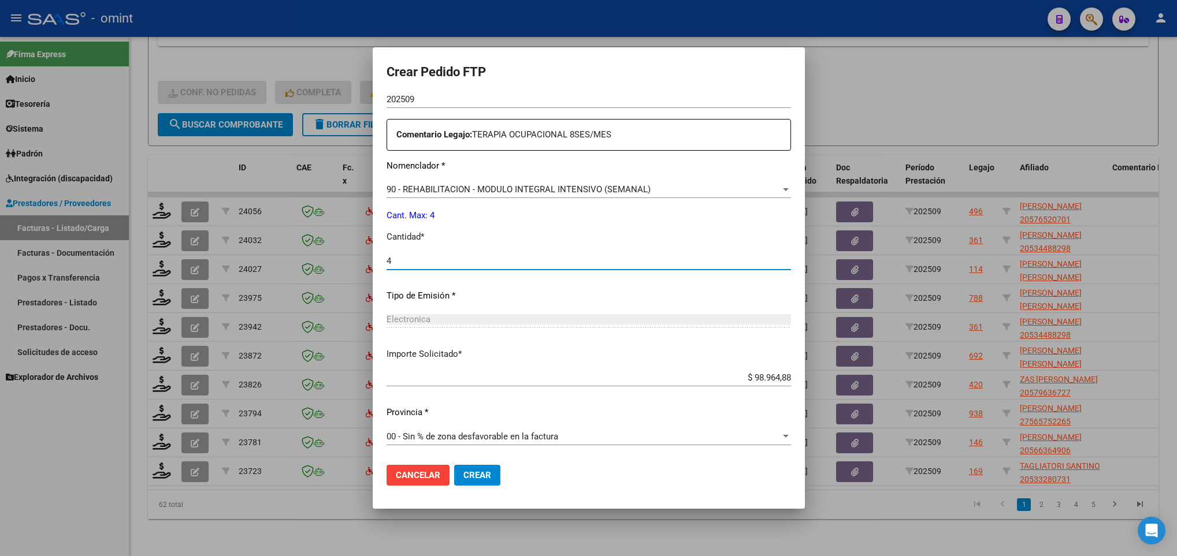
click at [467, 479] on span "Crear" at bounding box center [477, 475] width 28 height 10
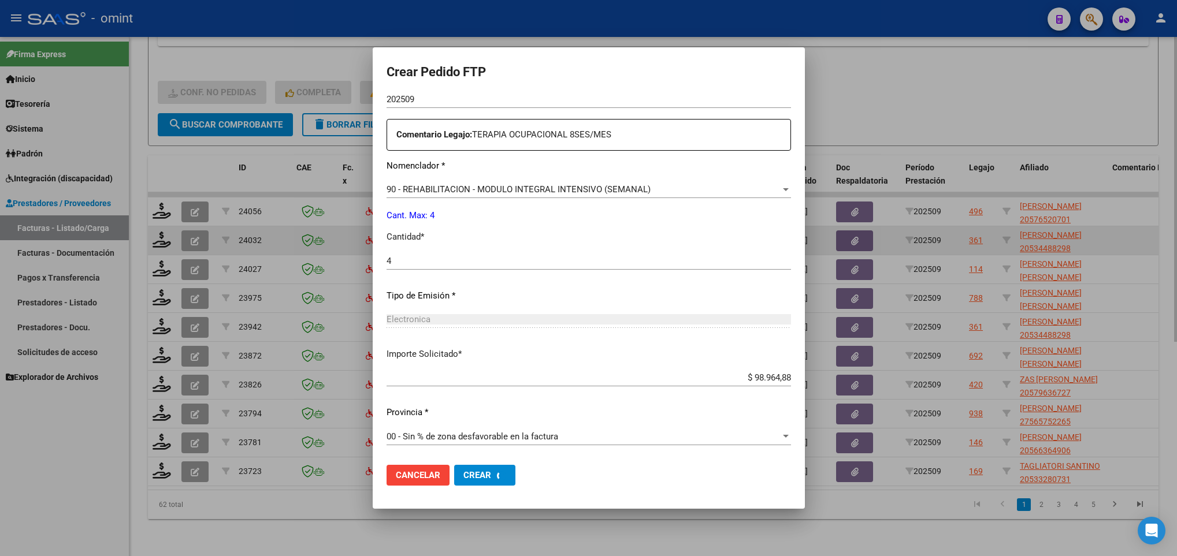
scroll to position [0, 0]
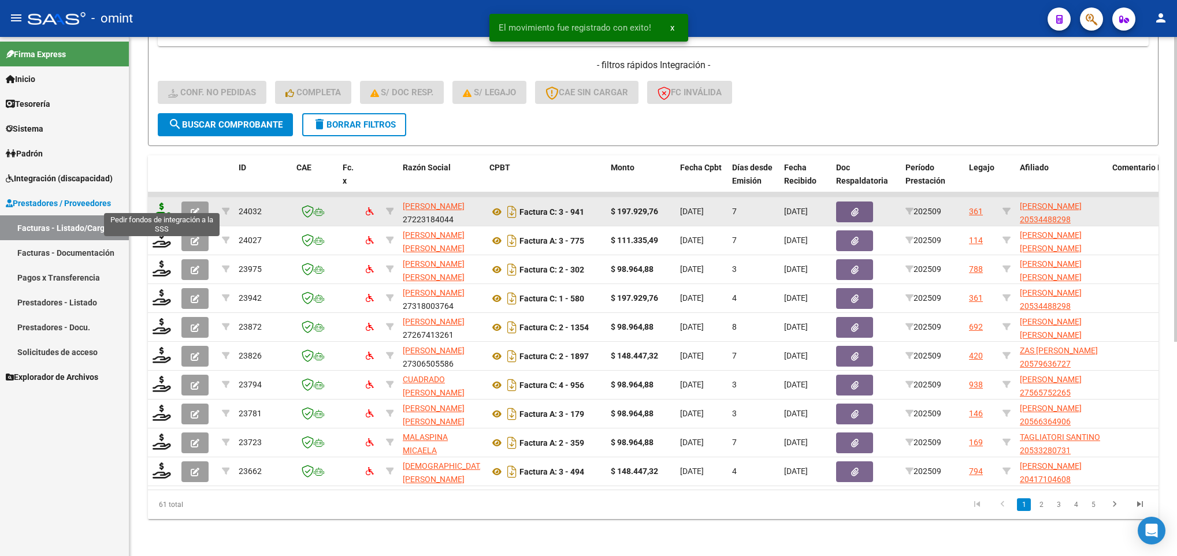
click at [156, 203] on icon at bounding box center [162, 211] width 18 height 16
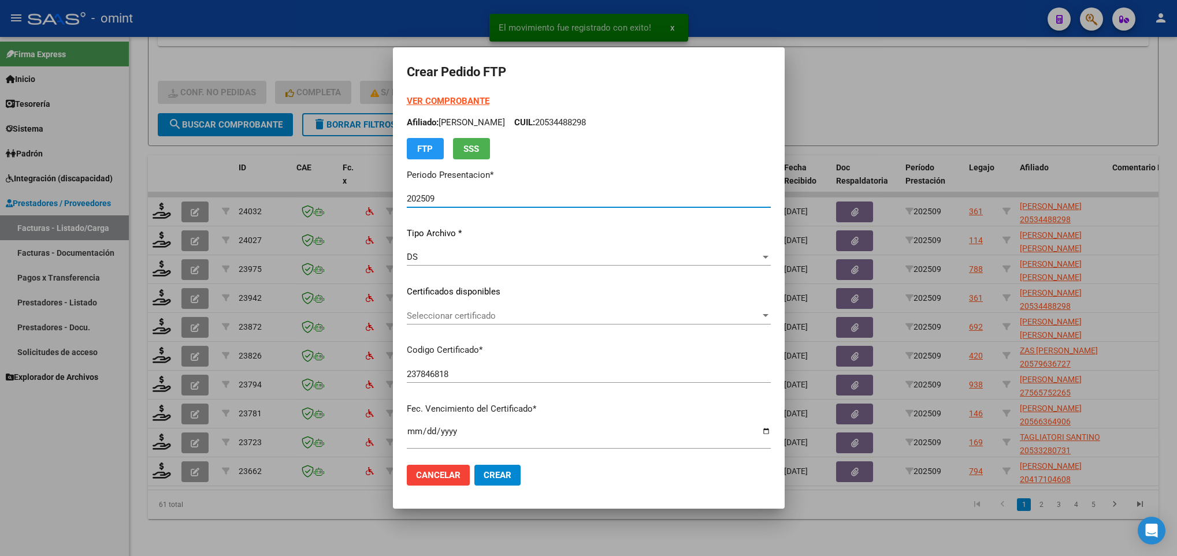
click at [477, 307] on div "Seleccionar certificado Seleccionar certificado" at bounding box center [589, 315] width 364 height 17
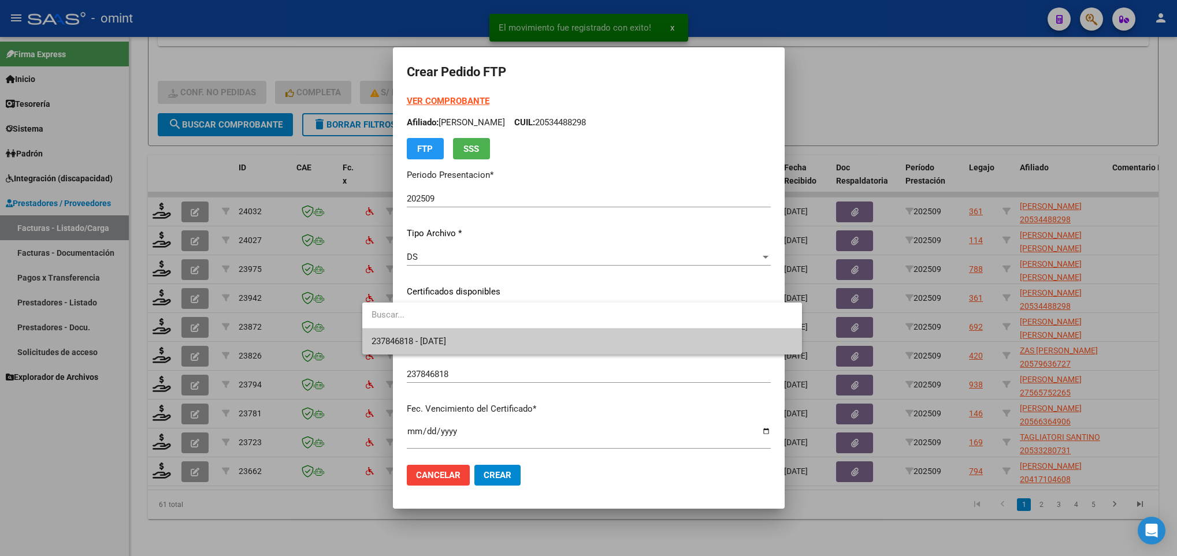
click at [489, 340] on span "237846818 - 2028-04-03" at bounding box center [582, 342] width 421 height 26
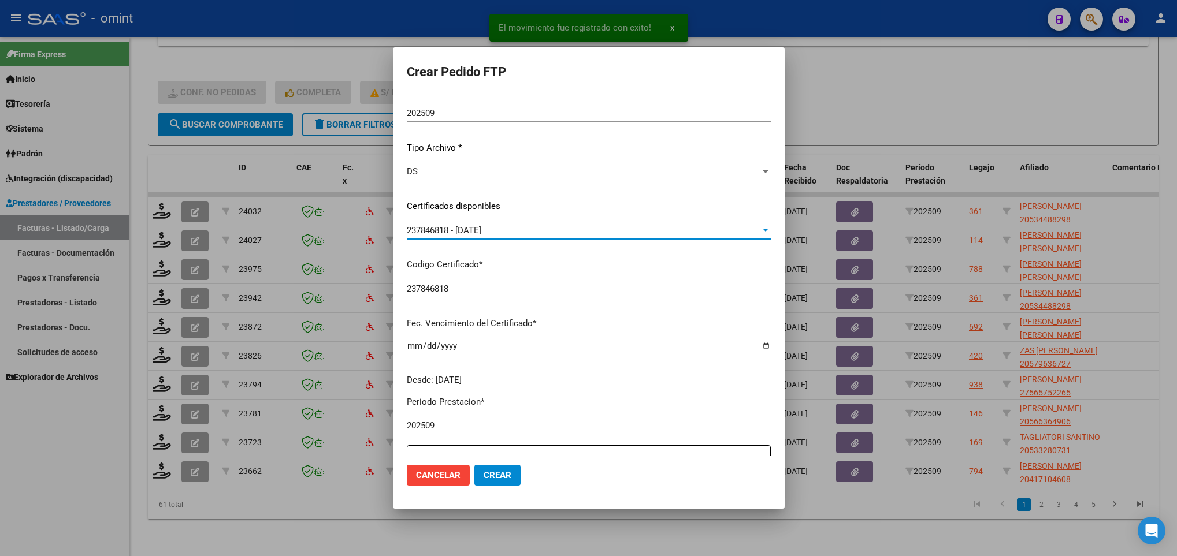
scroll to position [347, 0]
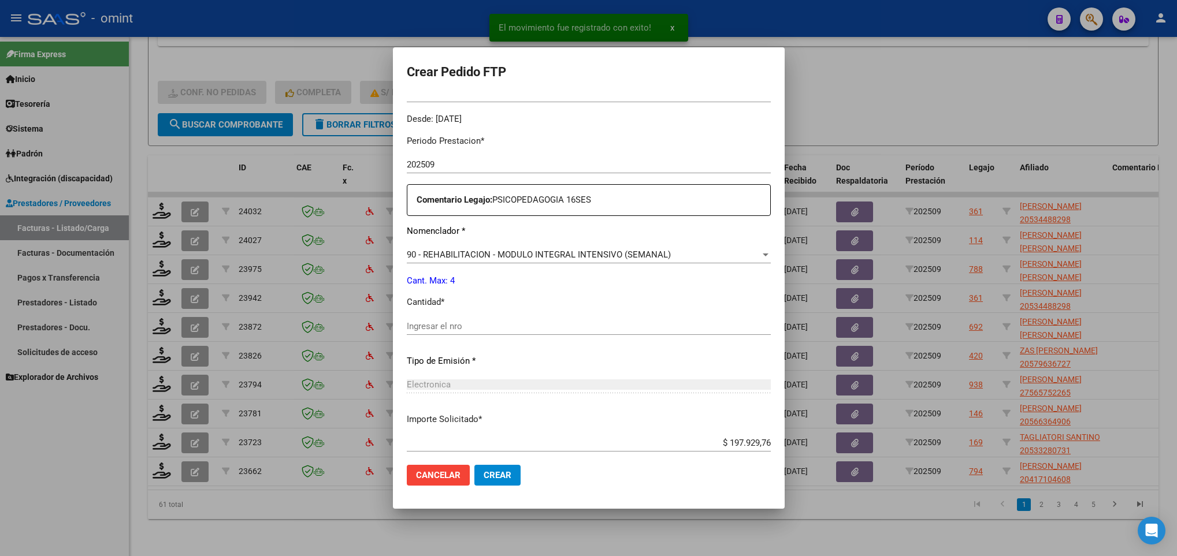
click at [440, 336] on div "Ingresar el nro" at bounding box center [589, 332] width 364 height 28
click at [439, 324] on input "Ingresar el nro" at bounding box center [589, 326] width 364 height 10
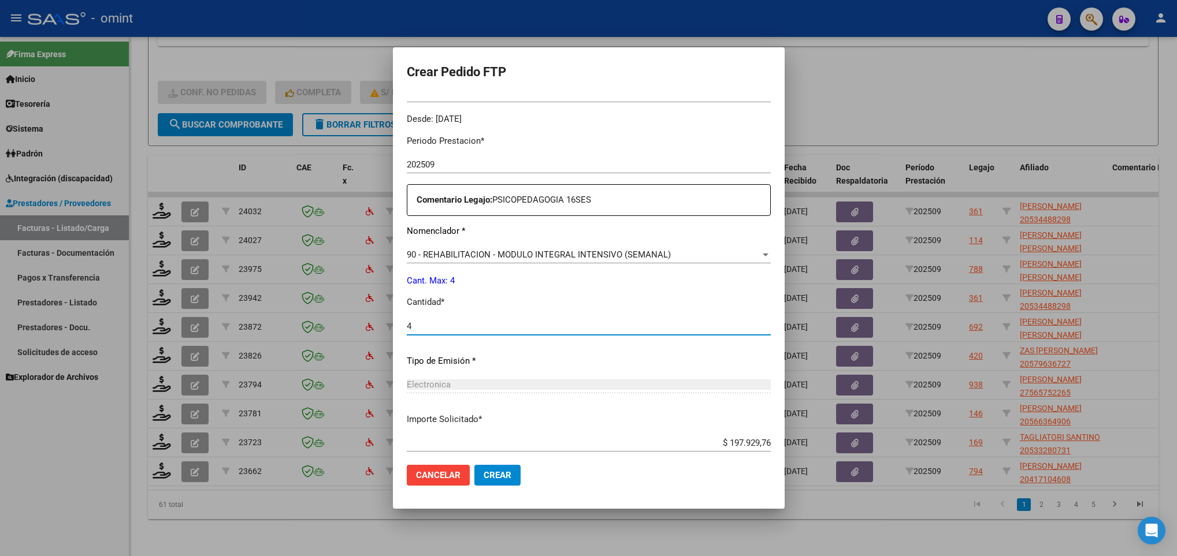
click at [480, 485] on button "Crear" at bounding box center [497, 475] width 46 height 21
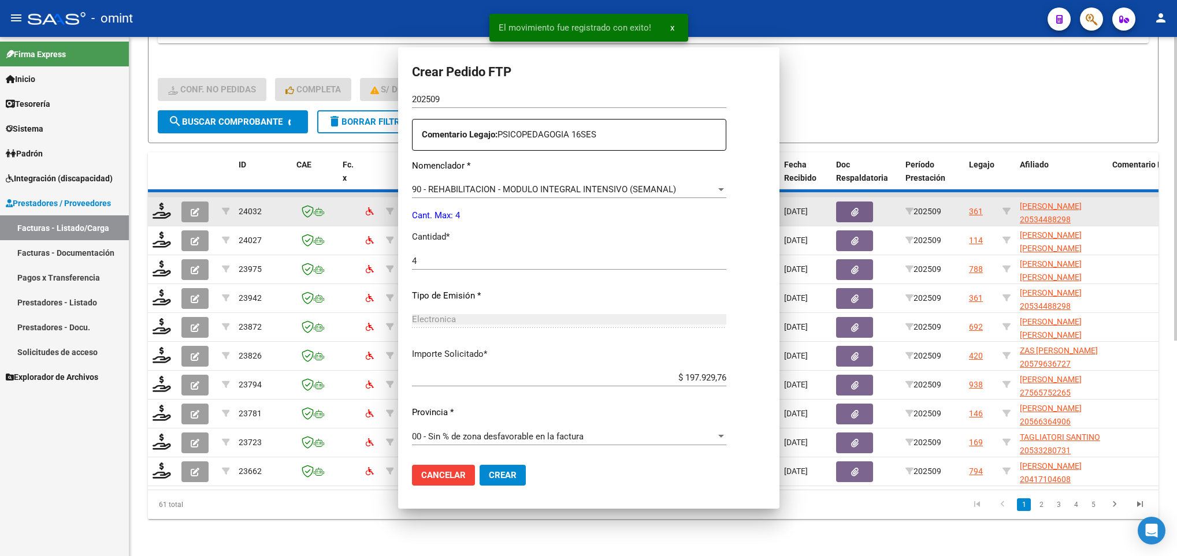
scroll to position [0, 0]
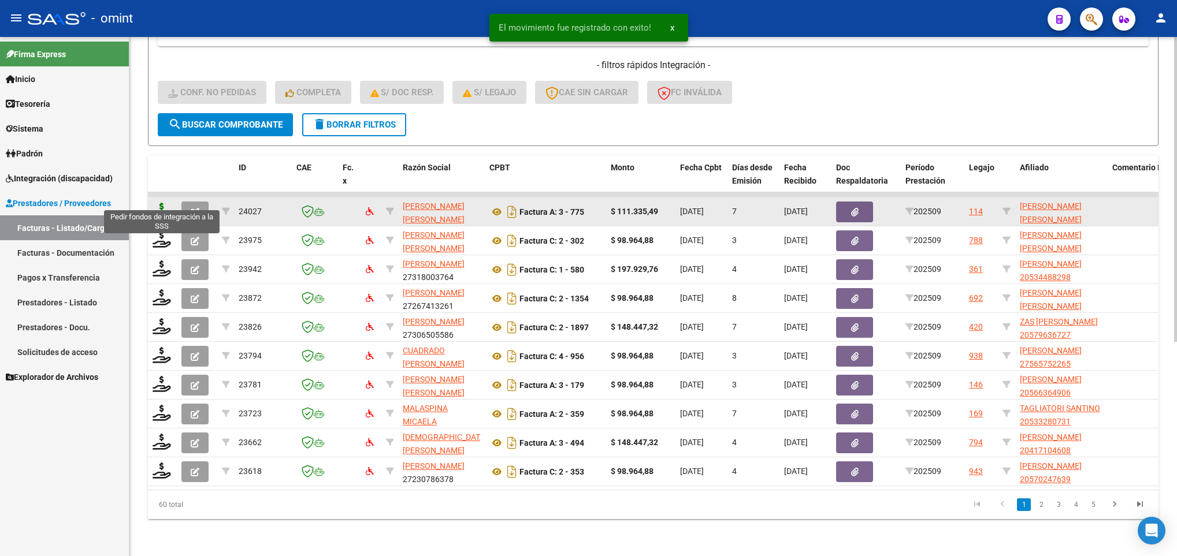
click at [158, 203] on icon at bounding box center [162, 211] width 18 height 16
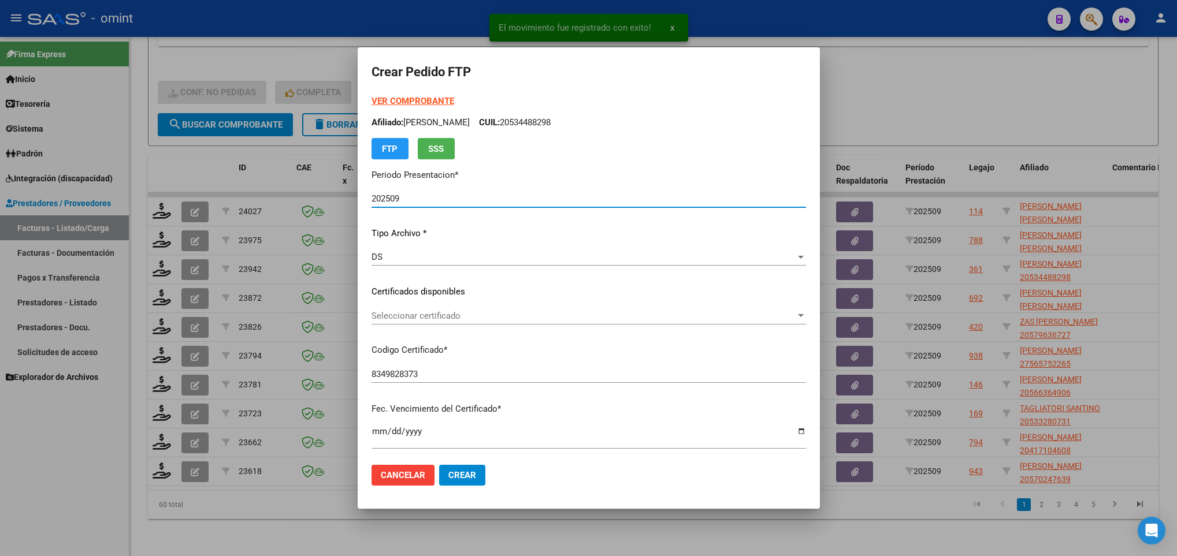
click at [517, 322] on div "Seleccionar certificado Seleccionar certificado" at bounding box center [589, 315] width 435 height 17
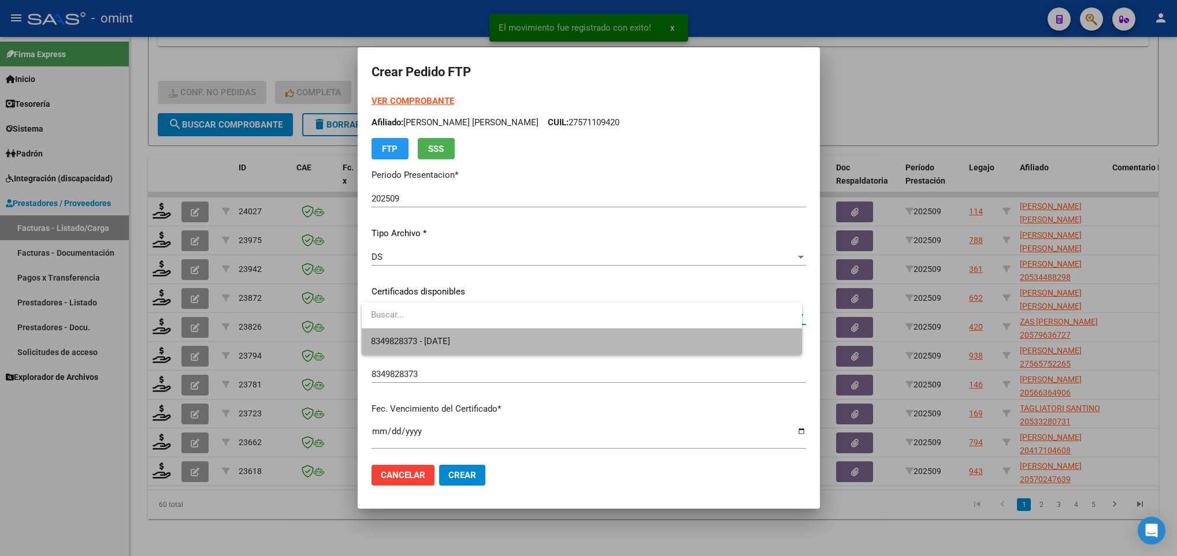
click at [530, 347] on span "8349828373 - [DATE]" at bounding box center [581, 342] width 421 height 26
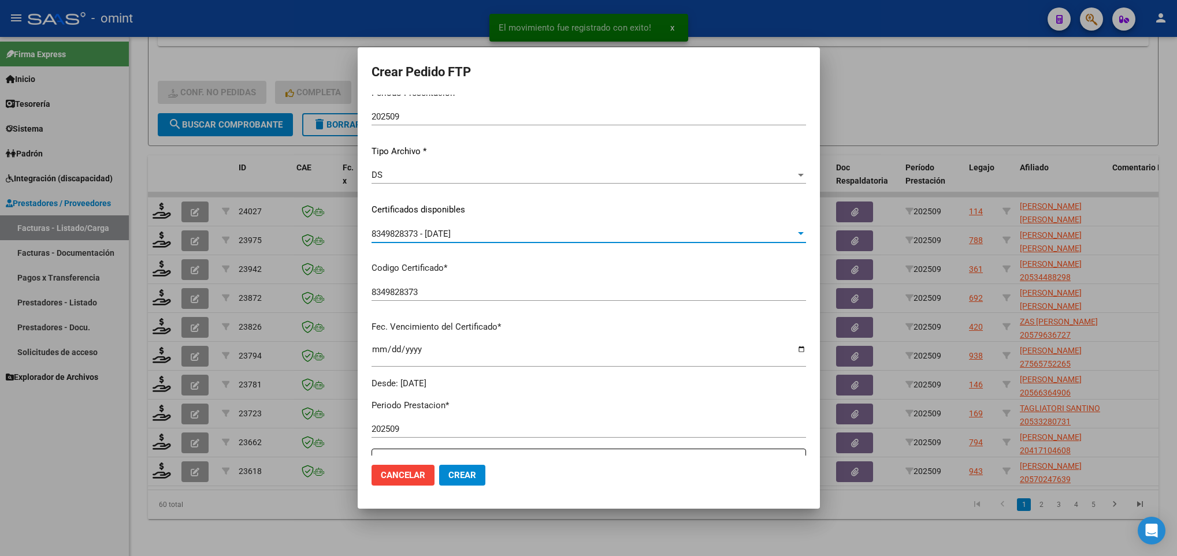
scroll to position [347, 0]
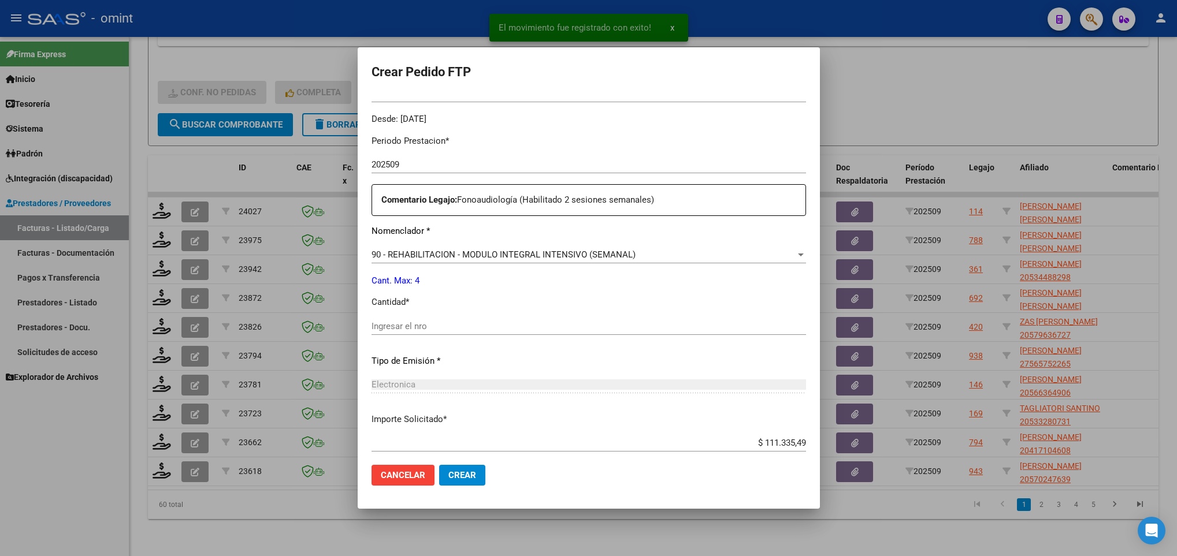
click at [517, 332] on div "Ingresar el nro" at bounding box center [589, 326] width 435 height 17
click at [477, 480] on button "Crear" at bounding box center [462, 475] width 46 height 21
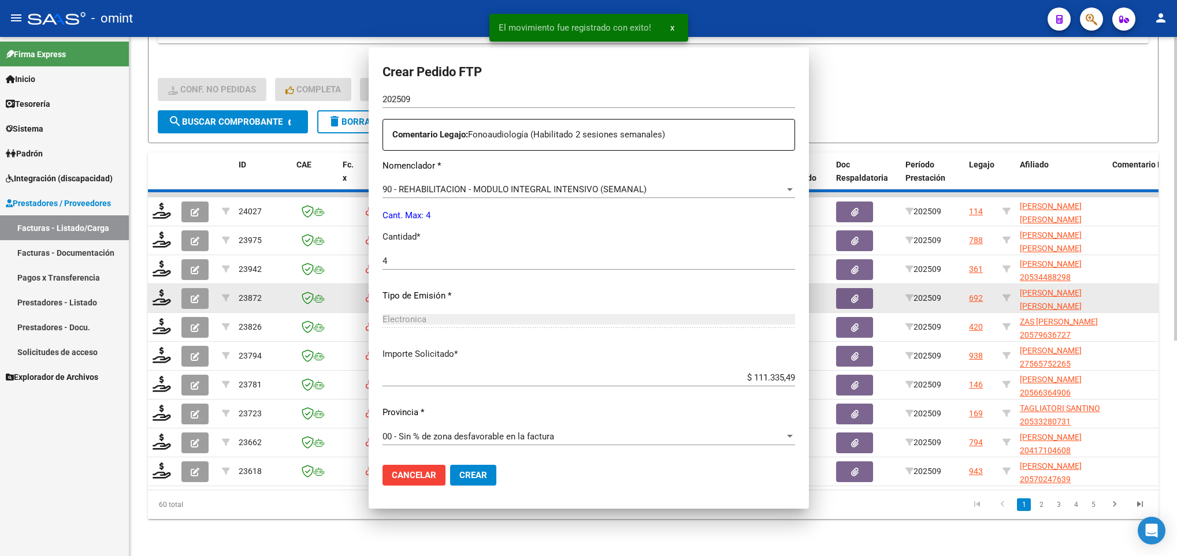
scroll to position [281, 0]
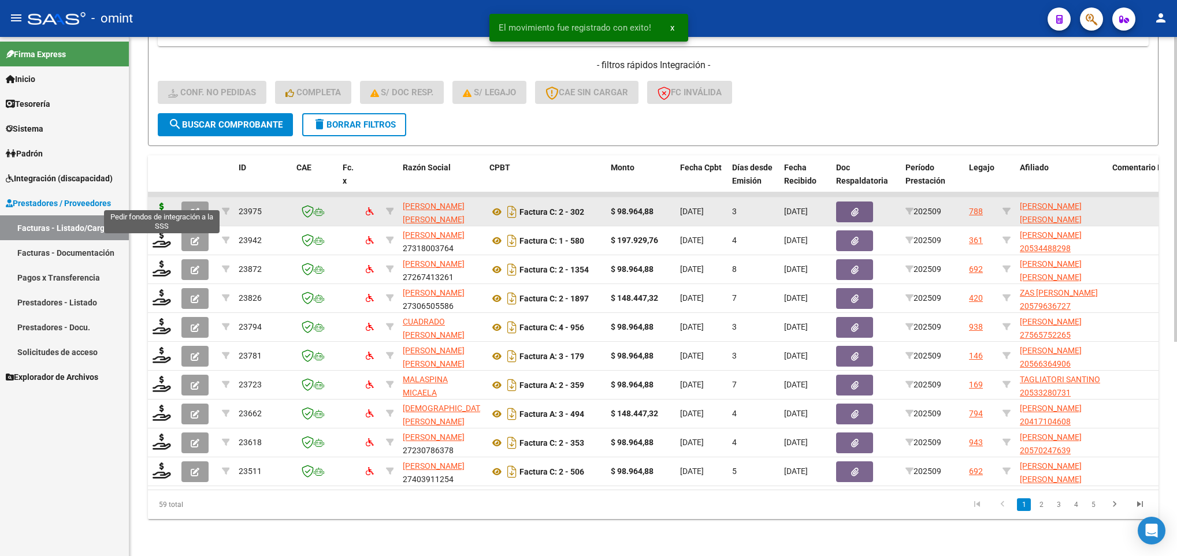
click at [154, 203] on icon at bounding box center [162, 211] width 18 height 16
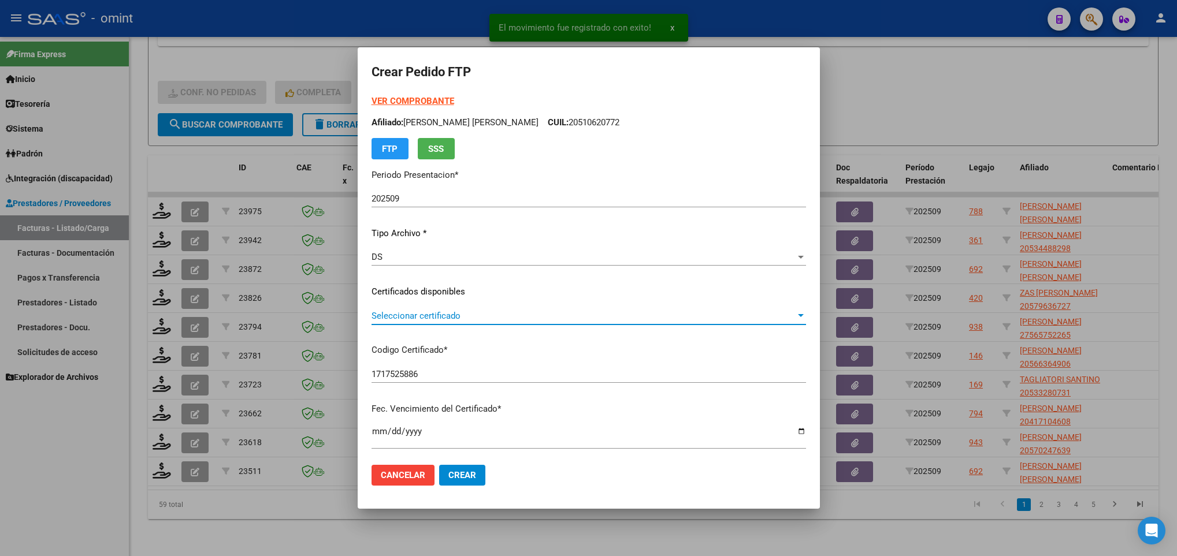
click at [512, 314] on span "Seleccionar certificado" at bounding box center [584, 316] width 424 height 10
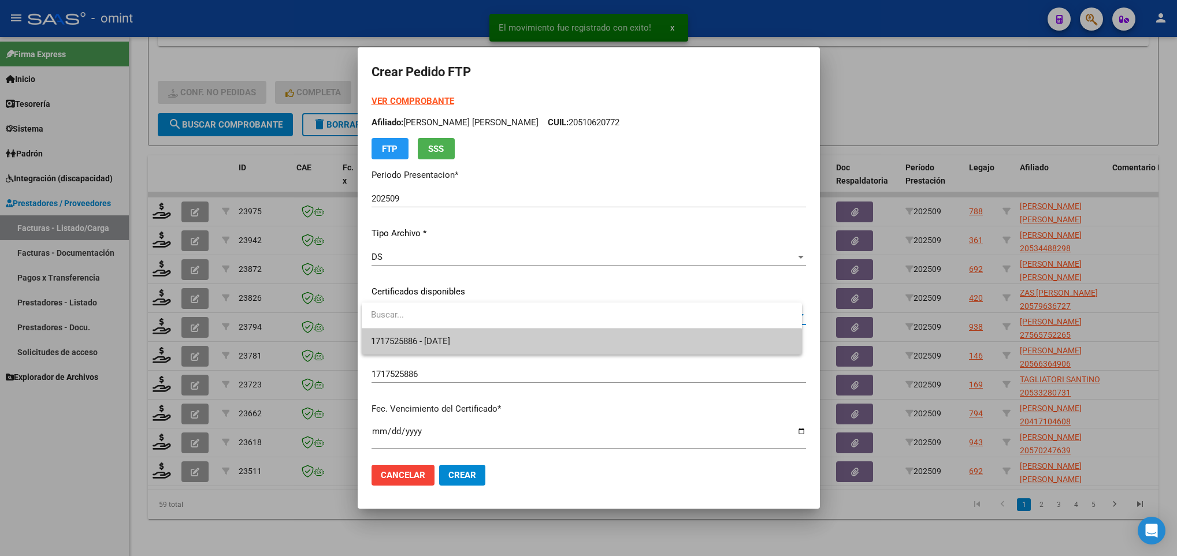
click at [517, 331] on span "1717525886 - 2028-02-22" at bounding box center [581, 342] width 421 height 26
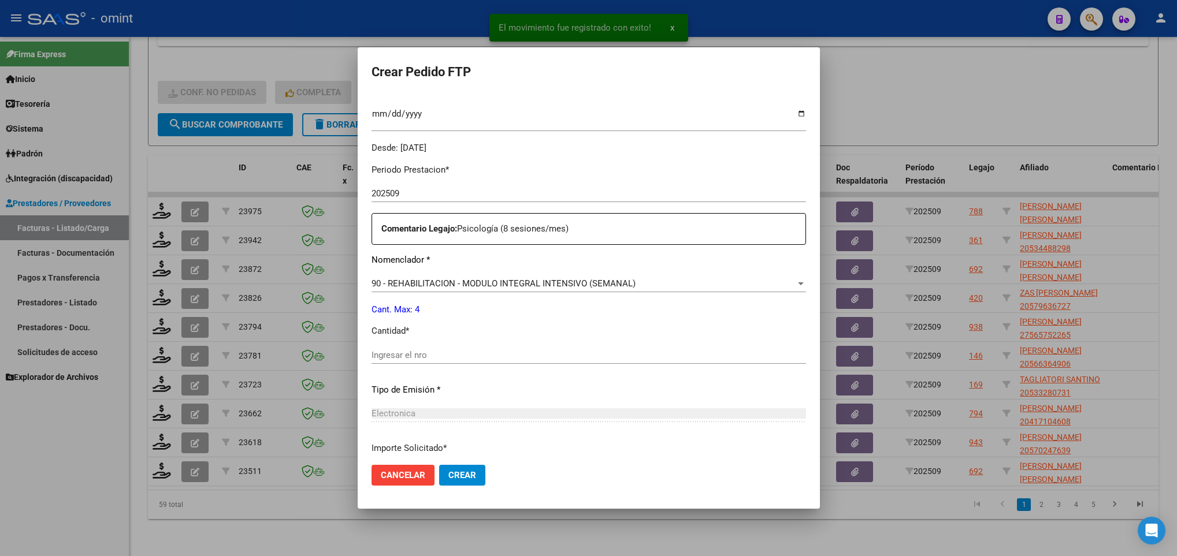
scroll to position [347, 0]
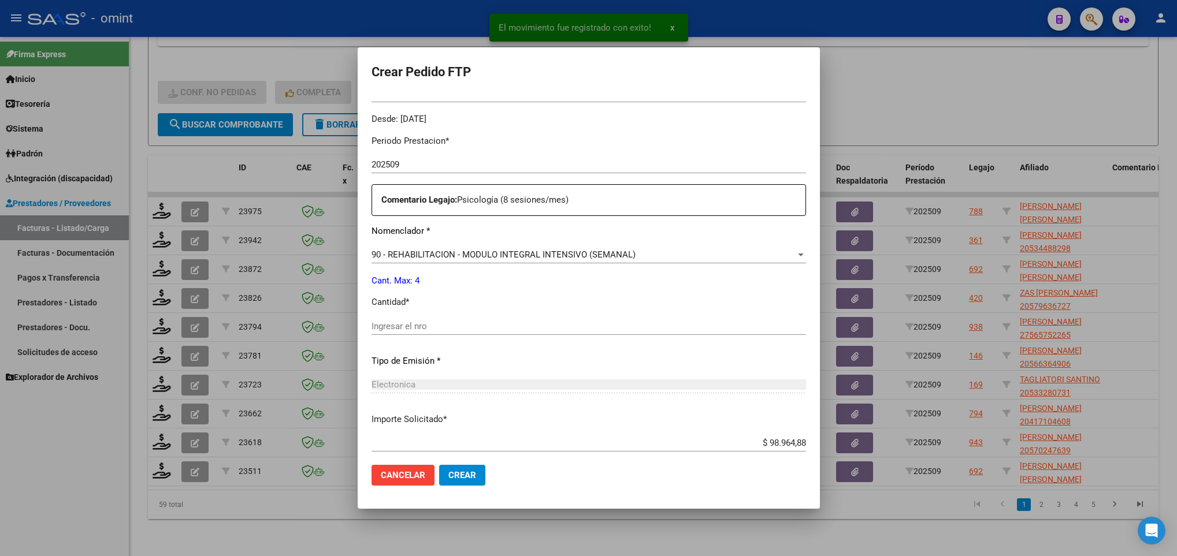
click at [504, 319] on div "Ingresar el nro" at bounding box center [589, 326] width 435 height 17
click at [456, 472] on span "Crear" at bounding box center [462, 475] width 28 height 10
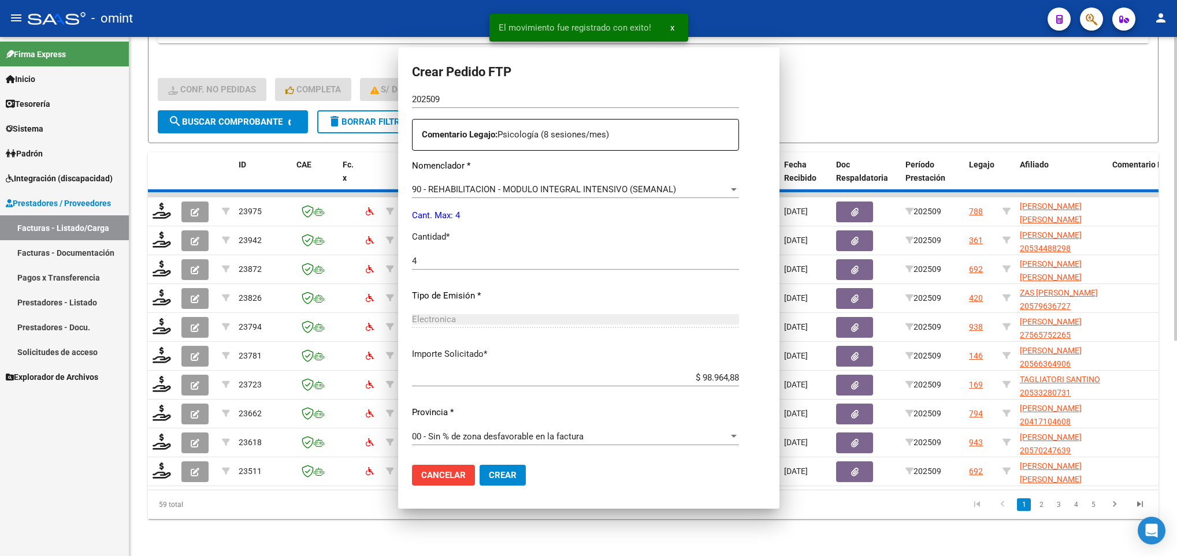
scroll to position [281, 0]
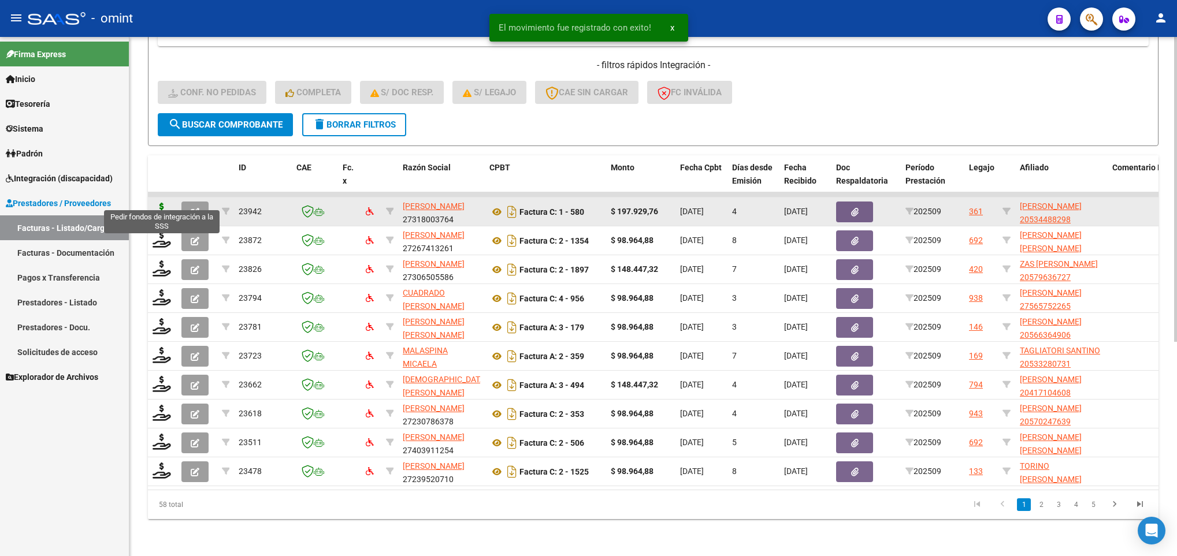
click at [158, 203] on icon at bounding box center [162, 211] width 18 height 16
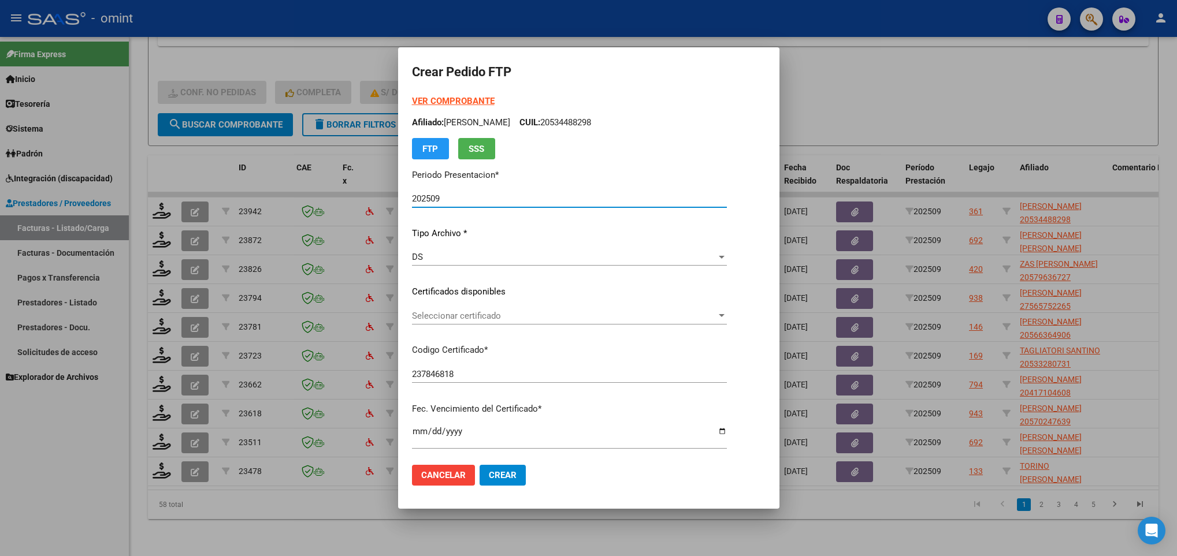
click at [428, 311] on span "Seleccionar certificado" at bounding box center [564, 316] width 305 height 10
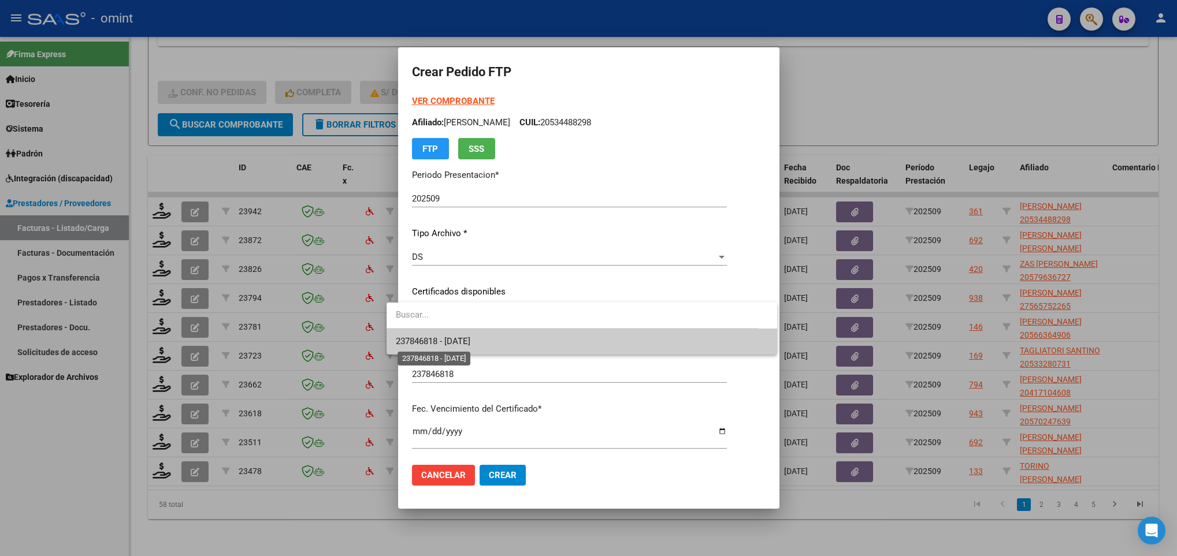
click at [444, 344] on span "237846818 - 2028-04-03" at bounding box center [433, 341] width 75 height 10
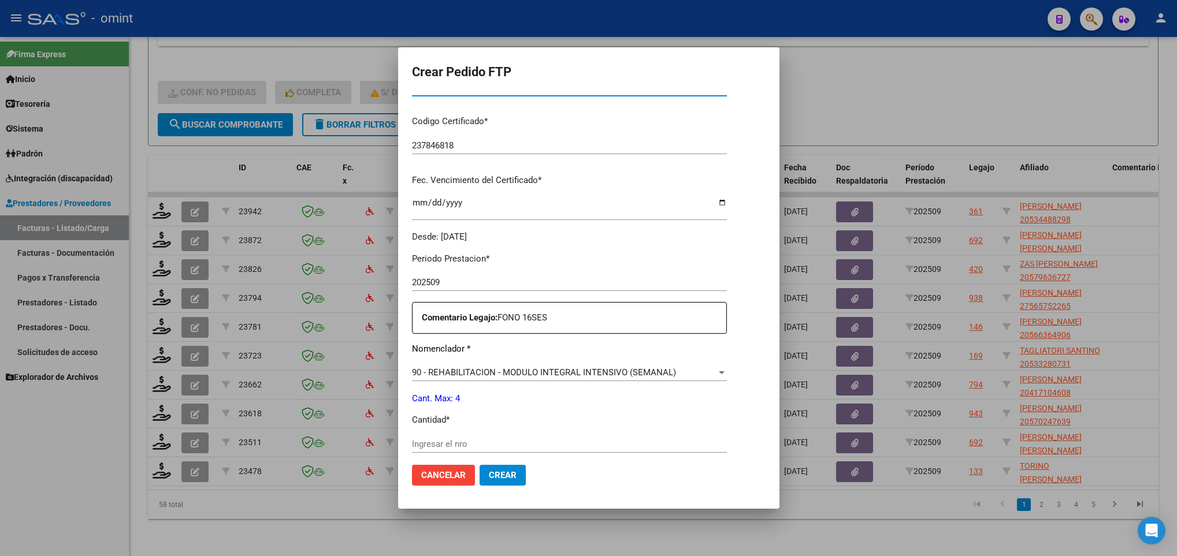
scroll to position [347, 0]
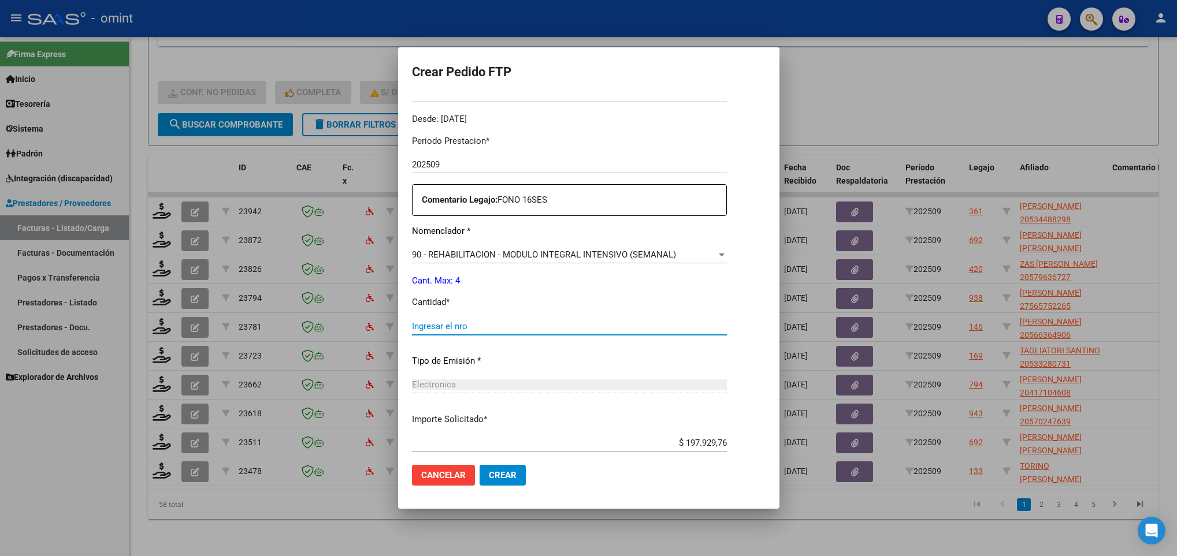
click at [451, 328] on input "Ingresar el nro" at bounding box center [569, 326] width 315 height 10
click at [484, 482] on button "Crear" at bounding box center [503, 475] width 46 height 21
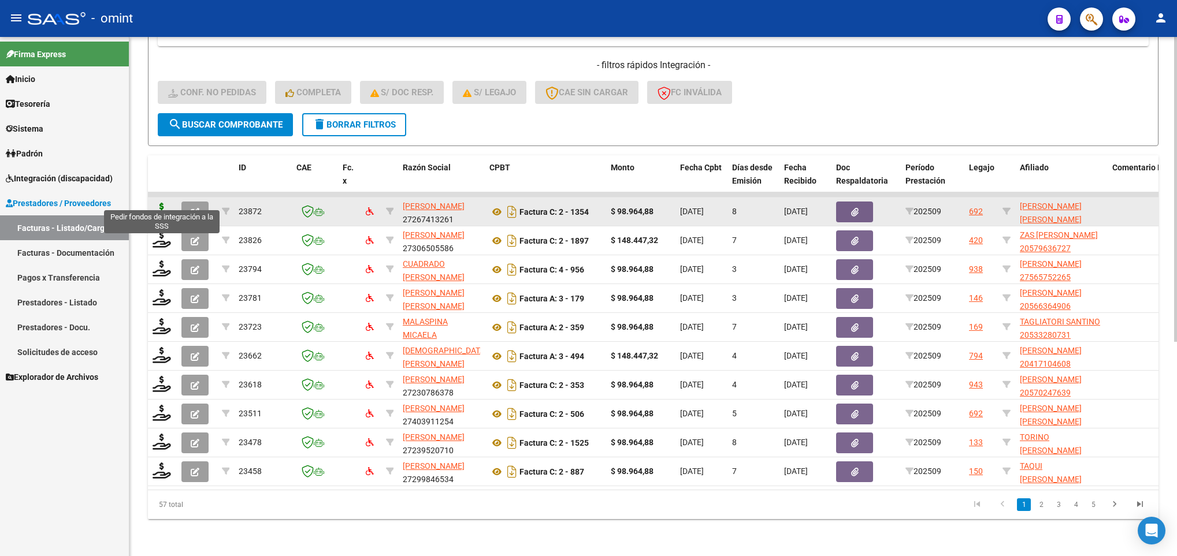
click at [159, 203] on icon at bounding box center [162, 211] width 18 height 16
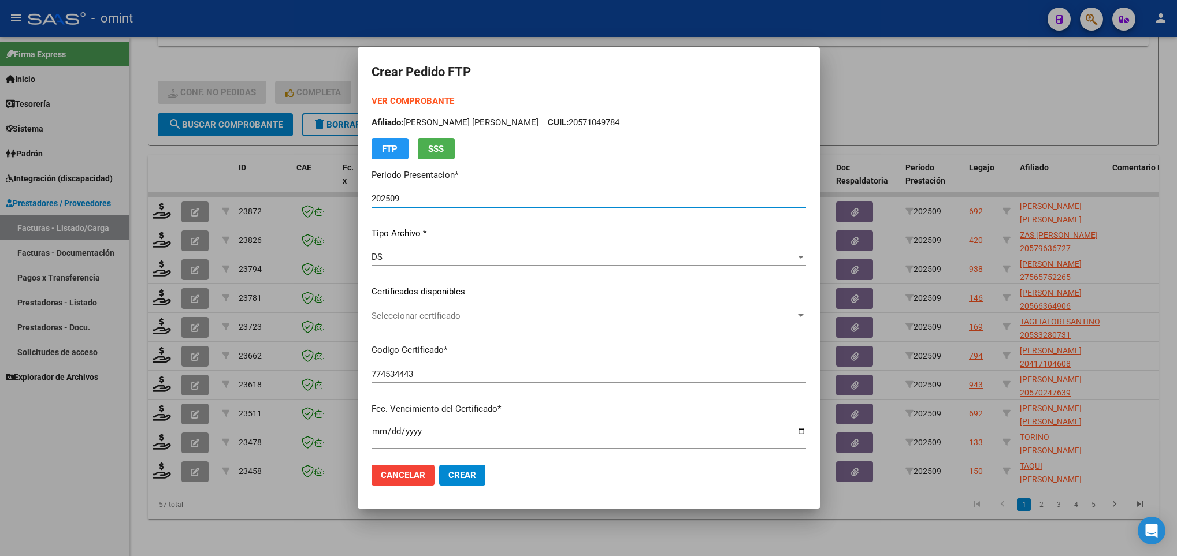
click at [486, 314] on span "Seleccionar certificado" at bounding box center [584, 316] width 424 height 10
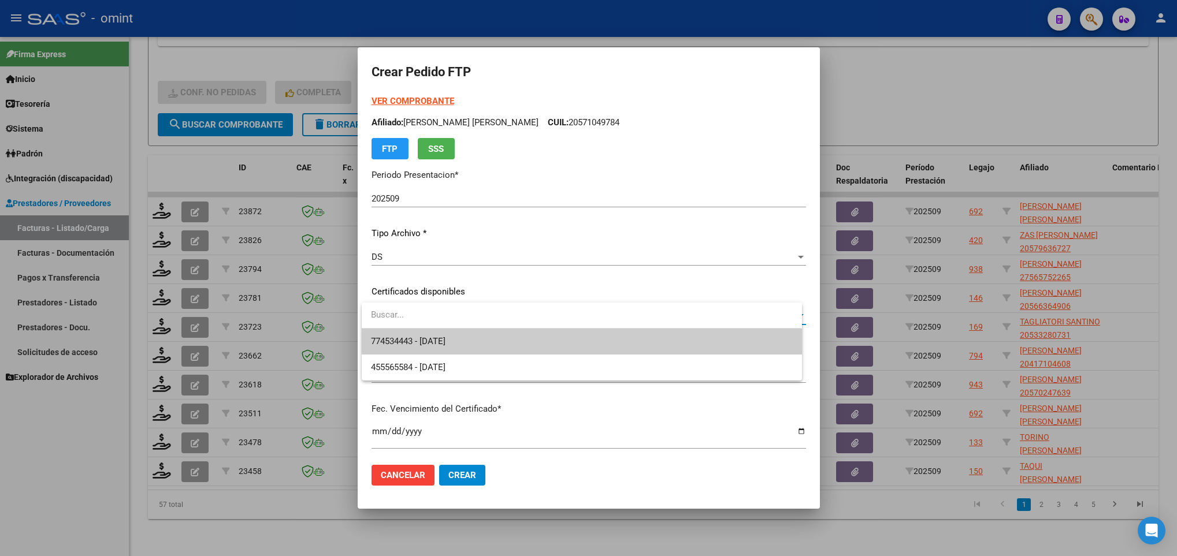
click at [502, 337] on span "774534443 - 2030-08-31" at bounding box center [581, 342] width 421 height 26
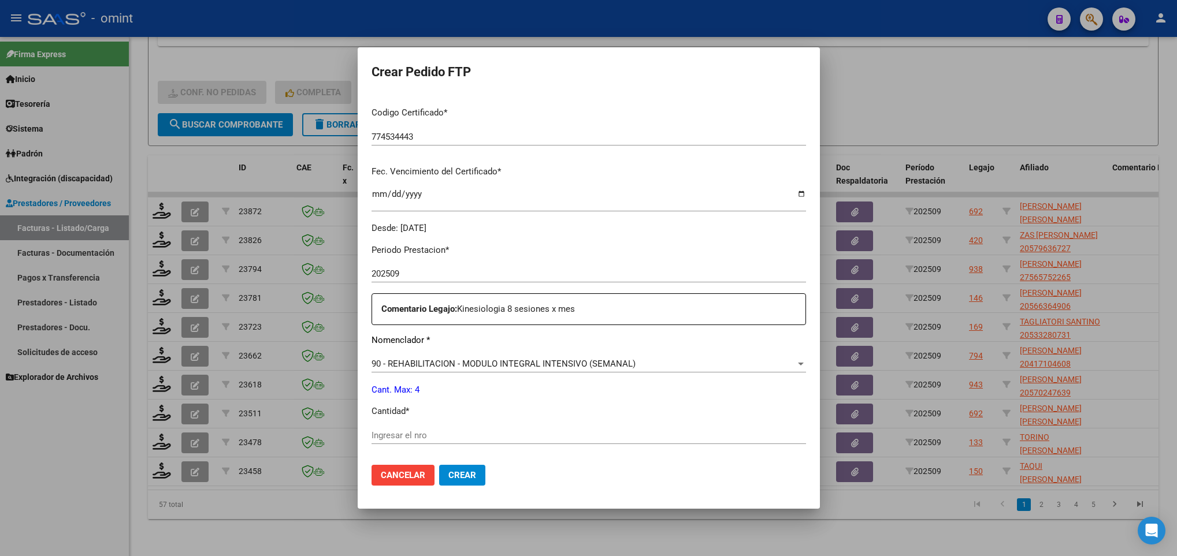
scroll to position [260, 0]
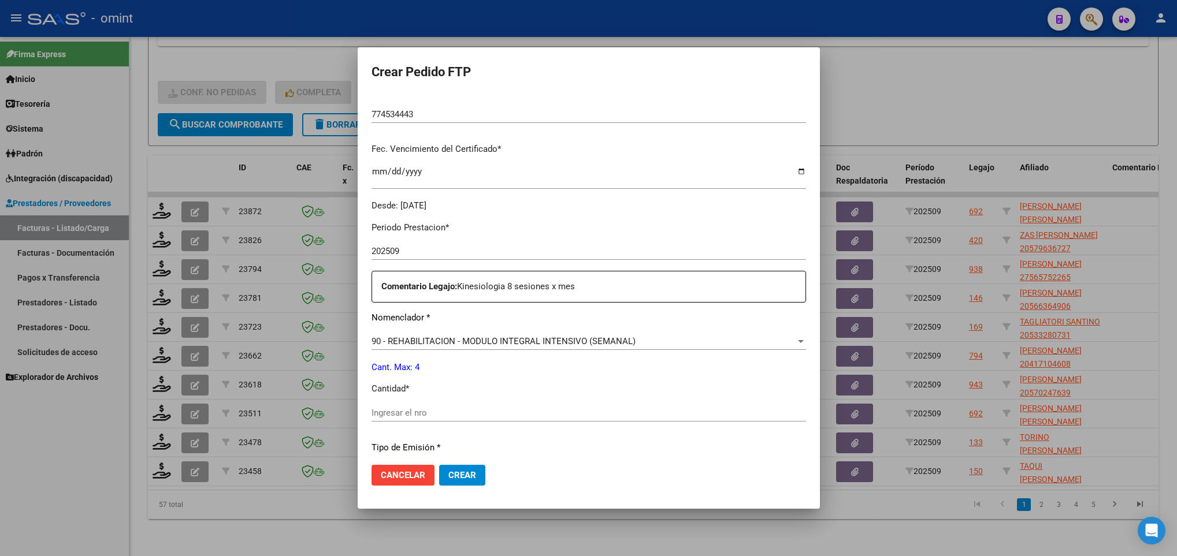
click at [444, 413] on input "Ingresar el nro" at bounding box center [589, 413] width 435 height 10
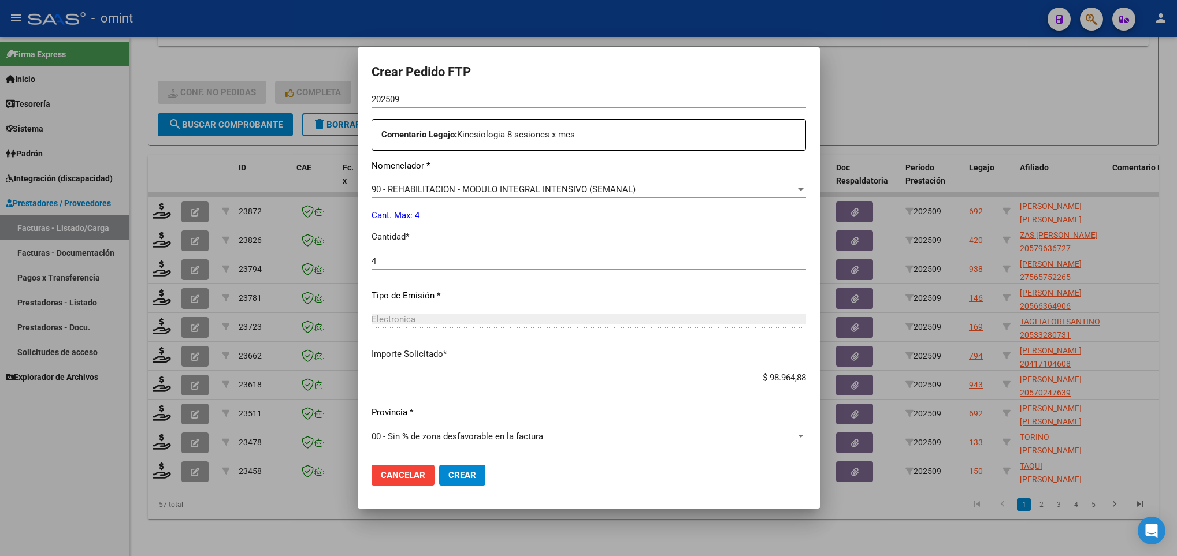
click at [465, 475] on span "Crear" at bounding box center [462, 475] width 28 height 10
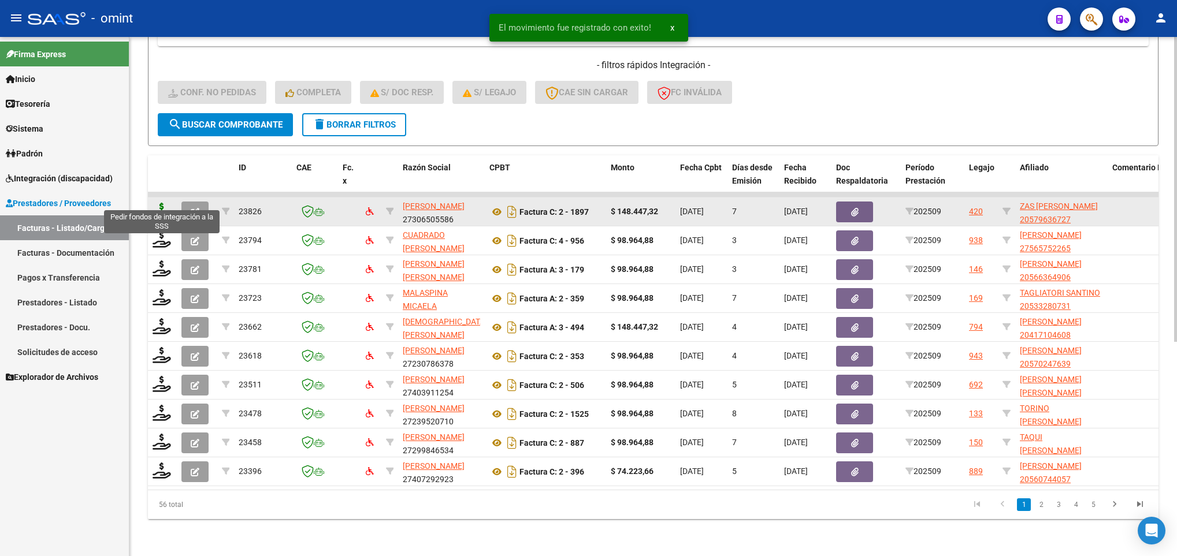
click at [162, 203] on icon at bounding box center [162, 211] width 18 height 16
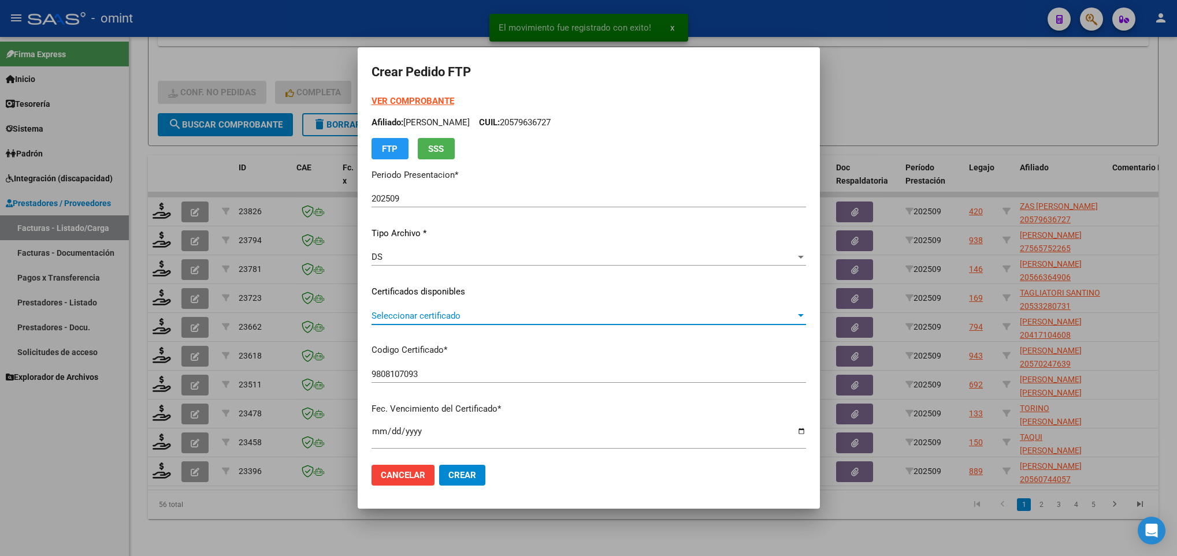
click at [475, 316] on span "Seleccionar certificado" at bounding box center [584, 316] width 424 height 10
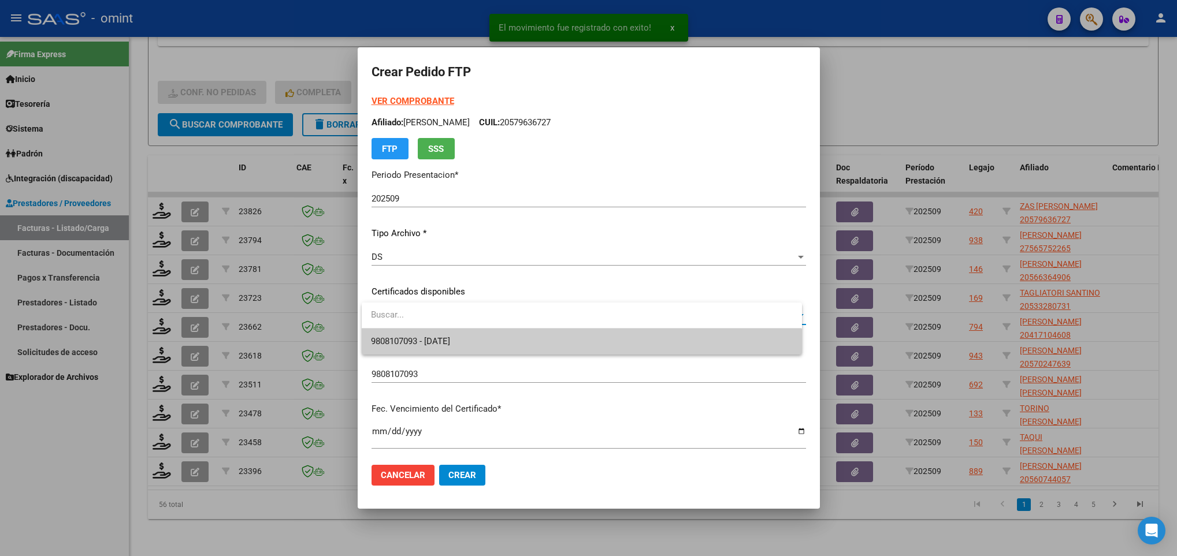
click at [479, 333] on span "9808107093 - 2027-10-21" at bounding box center [581, 342] width 421 height 26
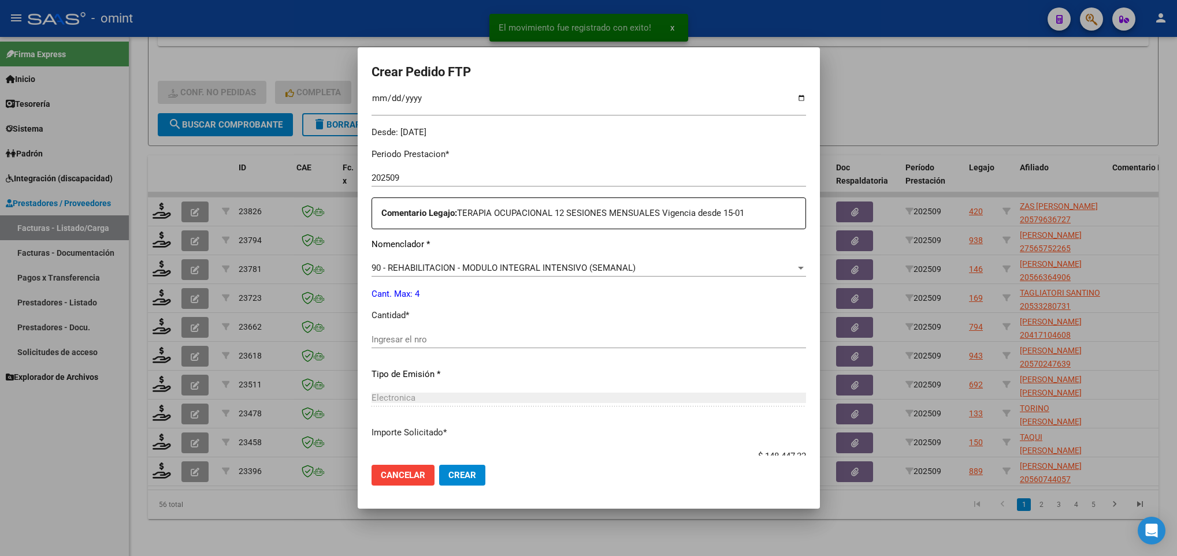
scroll to position [347, 0]
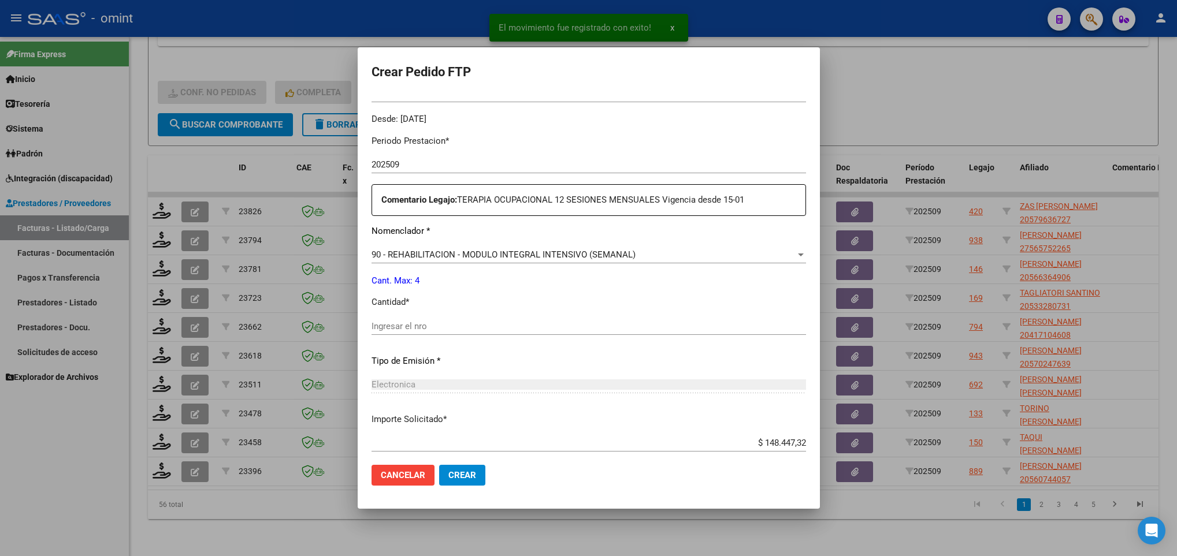
click at [463, 318] on div "Ingresar el nro" at bounding box center [589, 326] width 435 height 17
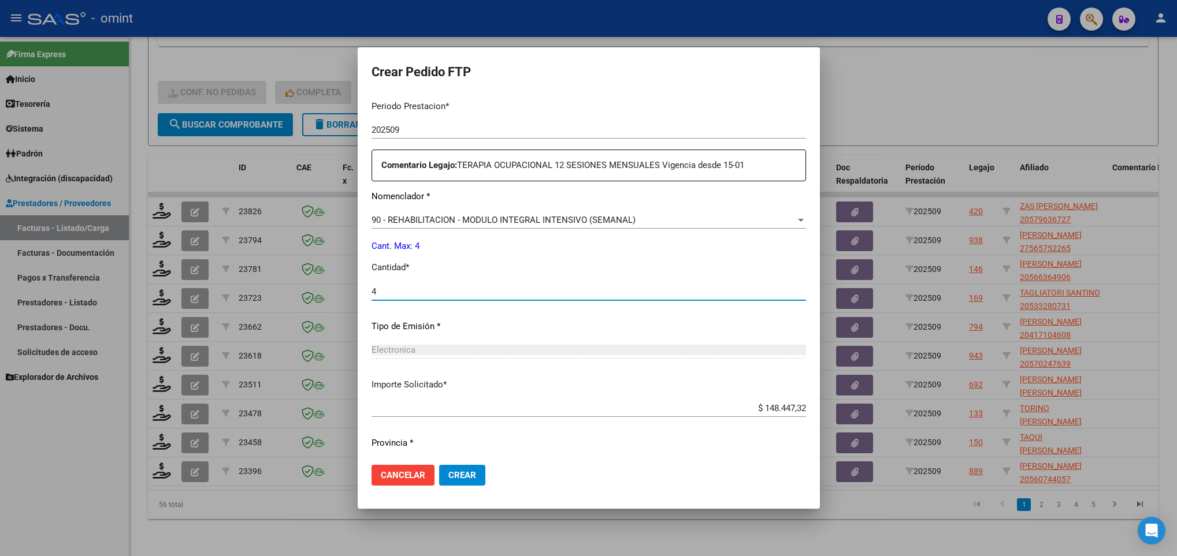
scroll to position [413, 0]
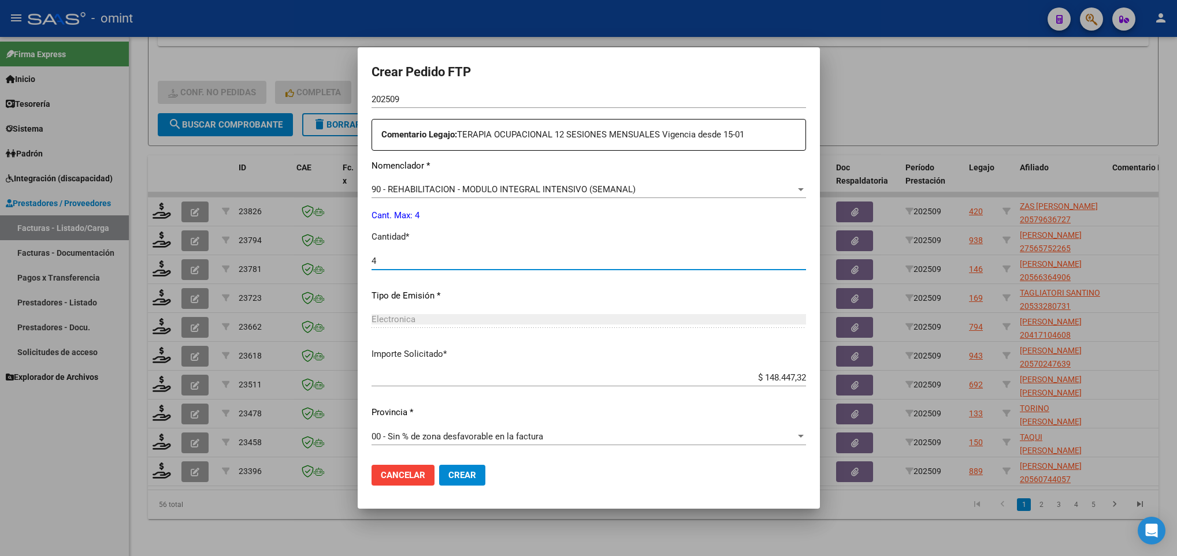
click at [465, 470] on span "Crear" at bounding box center [462, 475] width 28 height 10
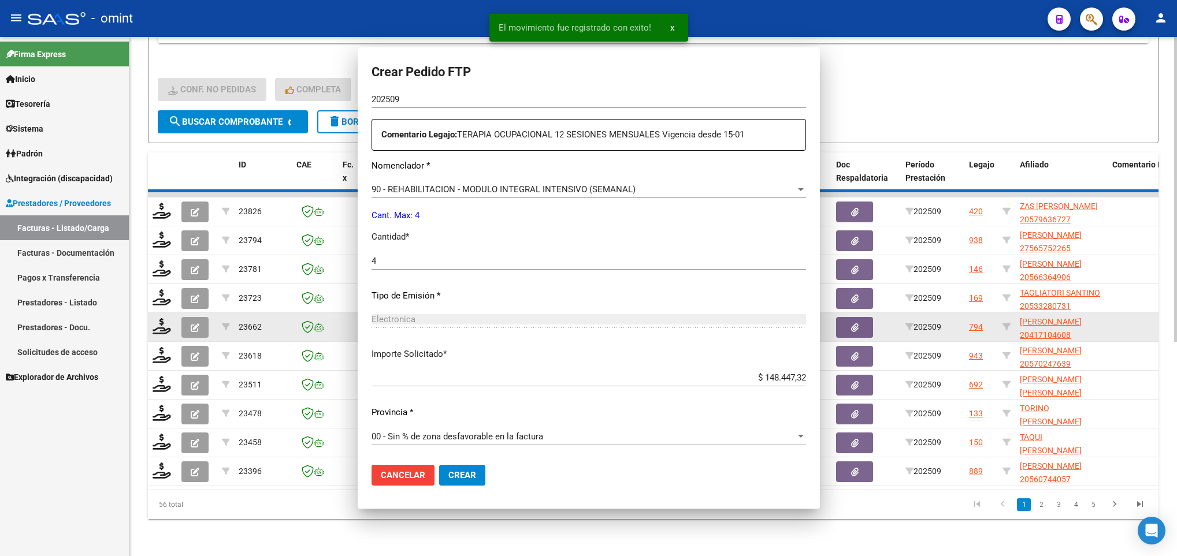
scroll to position [0, 0]
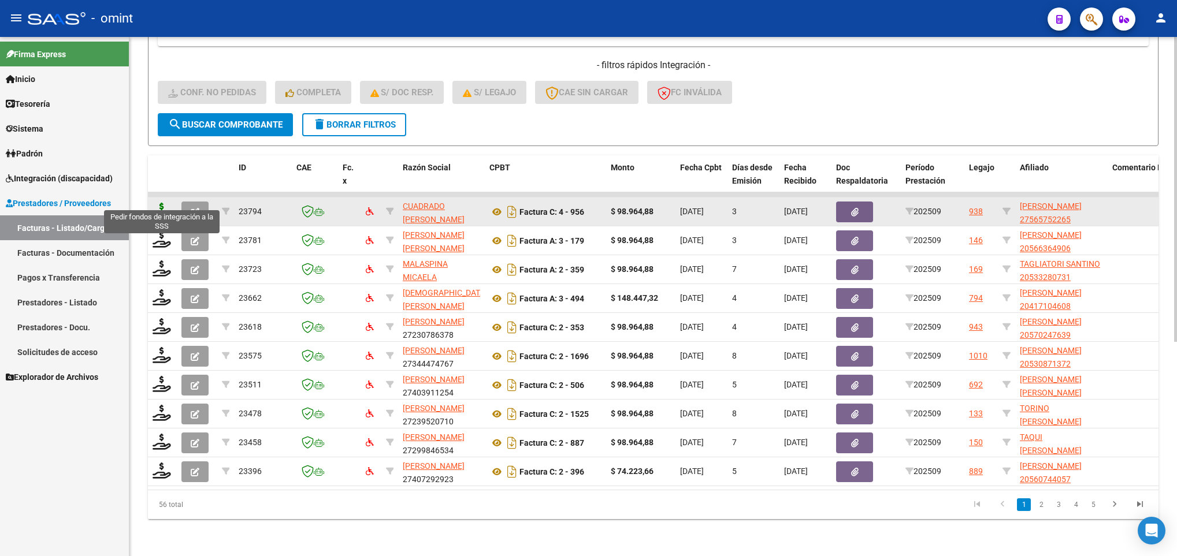
click at [164, 203] on icon at bounding box center [162, 211] width 18 height 16
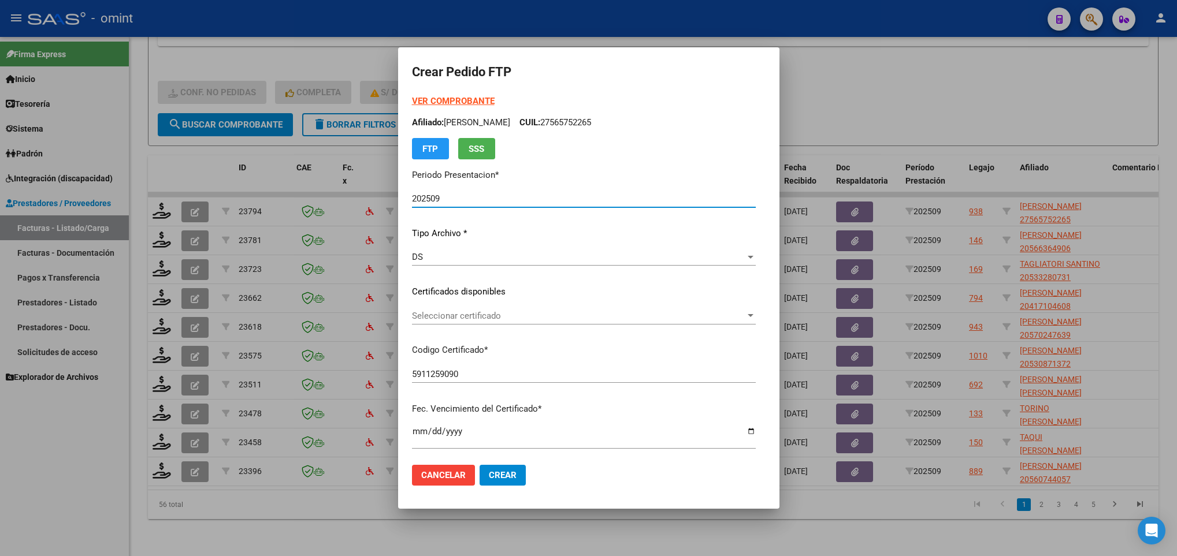
click at [607, 321] on span "Seleccionar certificado" at bounding box center [578, 316] width 333 height 10
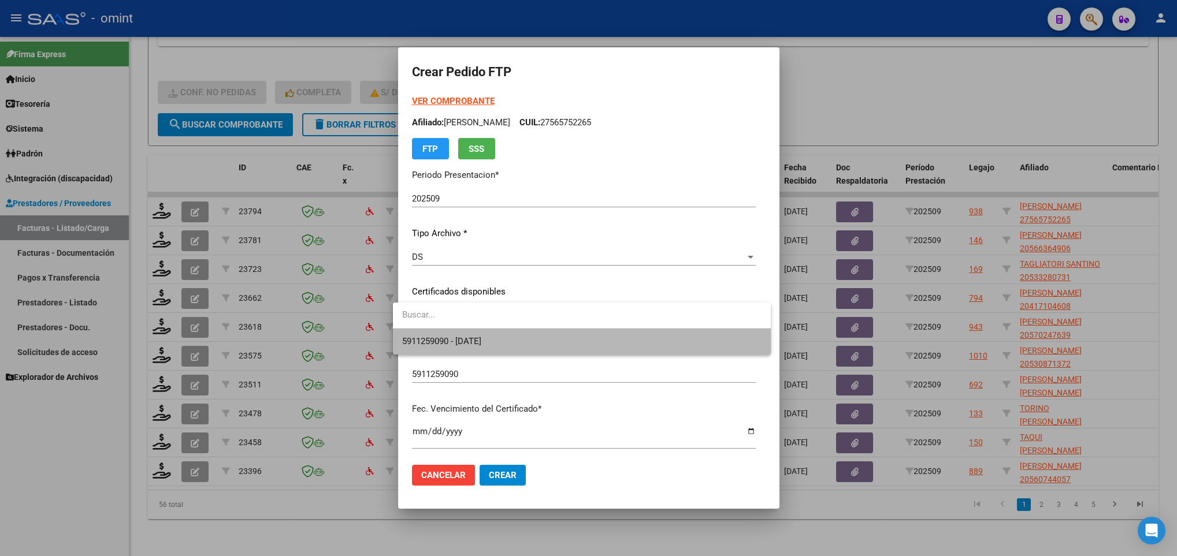
click at [604, 343] on span "5911259090 - 2035-04-11" at bounding box center [581, 342] width 359 height 26
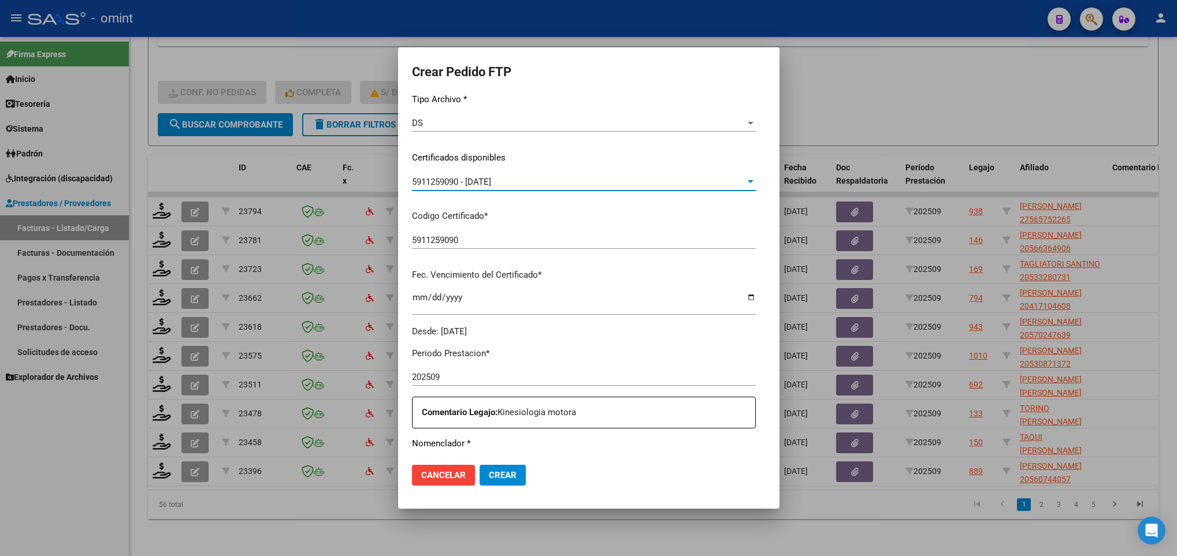
scroll to position [347, 0]
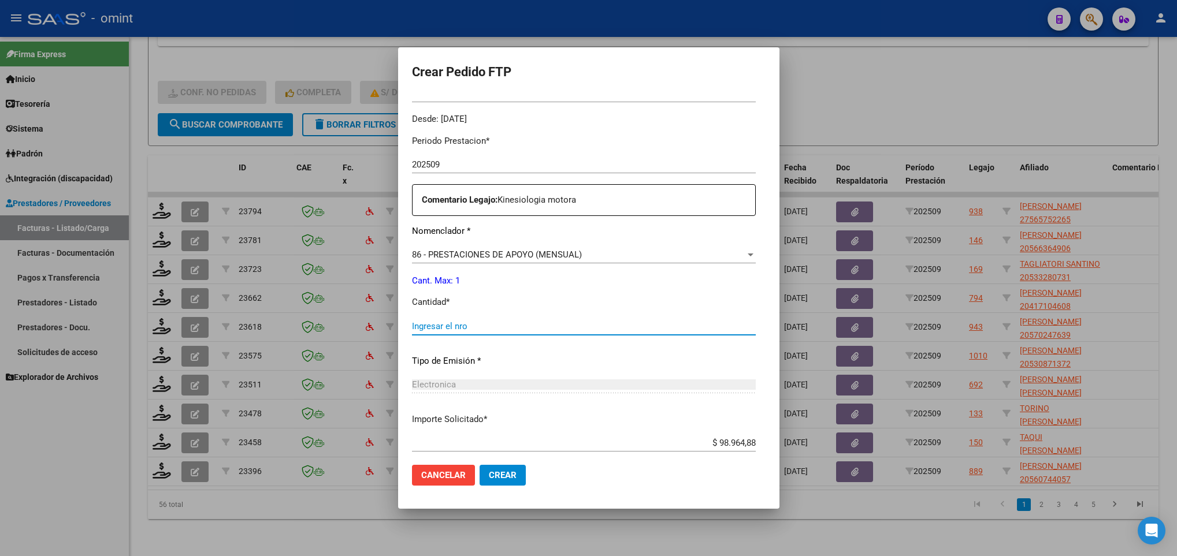
click at [573, 324] on input "Ingresar el nro" at bounding box center [584, 326] width 344 height 10
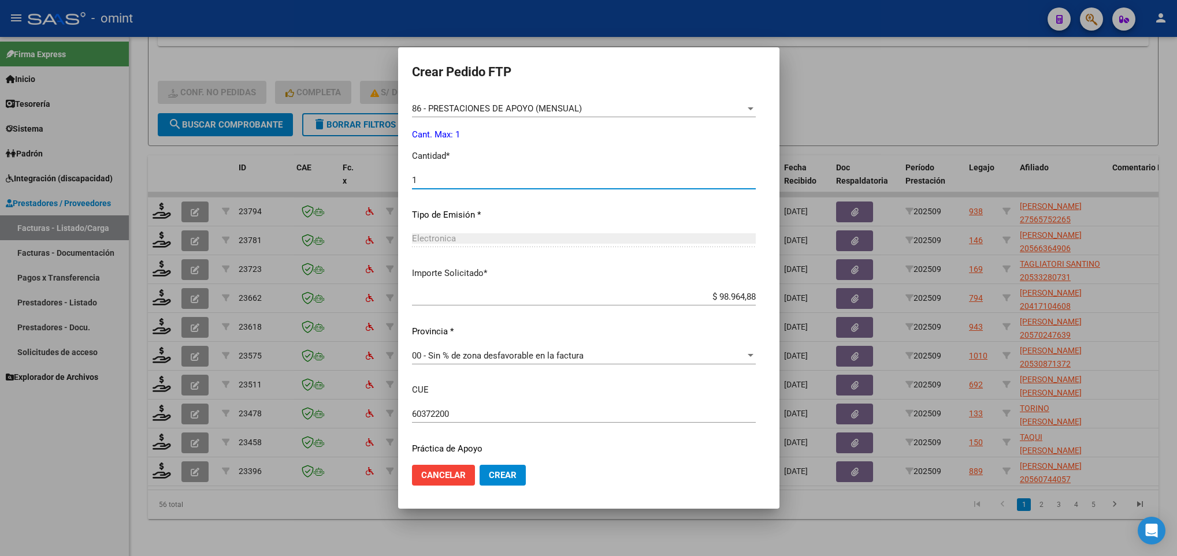
scroll to position [529, 0]
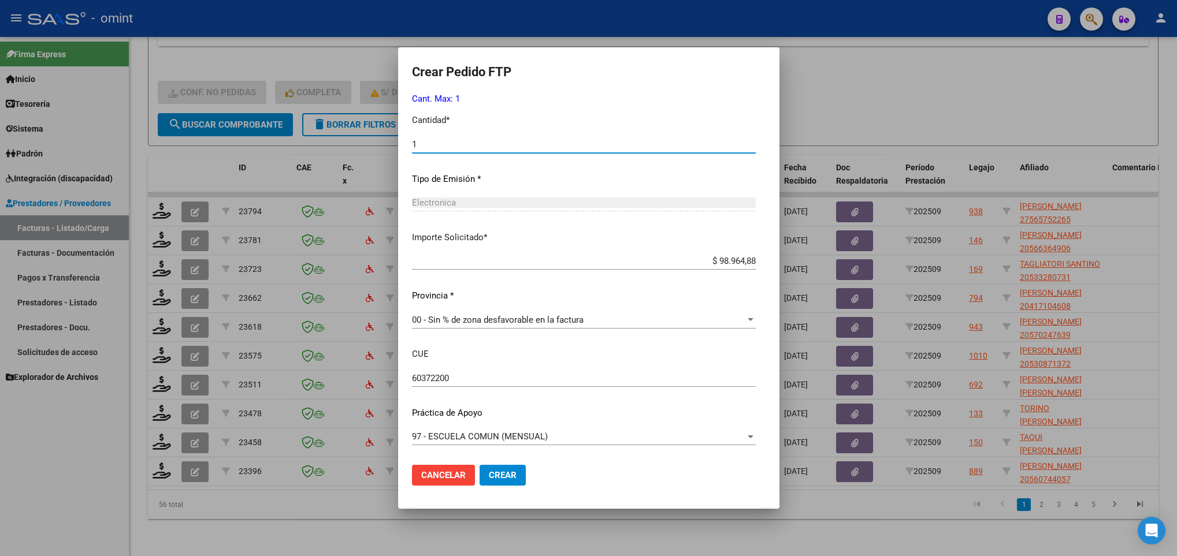
click at [495, 475] on span "Crear" at bounding box center [503, 475] width 28 height 10
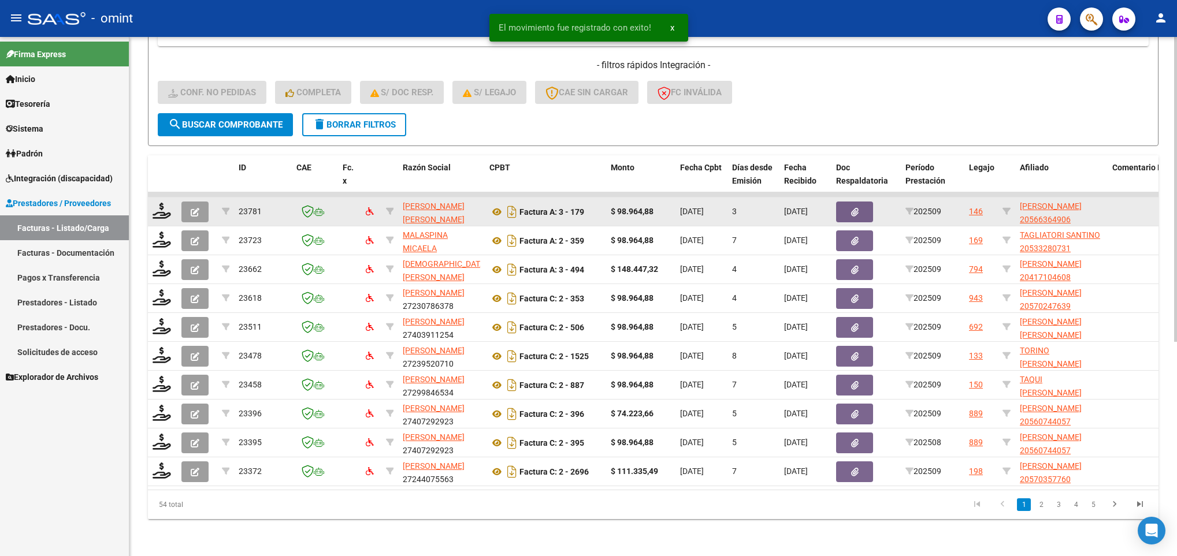
click at [150, 207] on datatable-body-cell at bounding box center [162, 212] width 29 height 28
click at [160, 203] on icon at bounding box center [162, 211] width 18 height 16
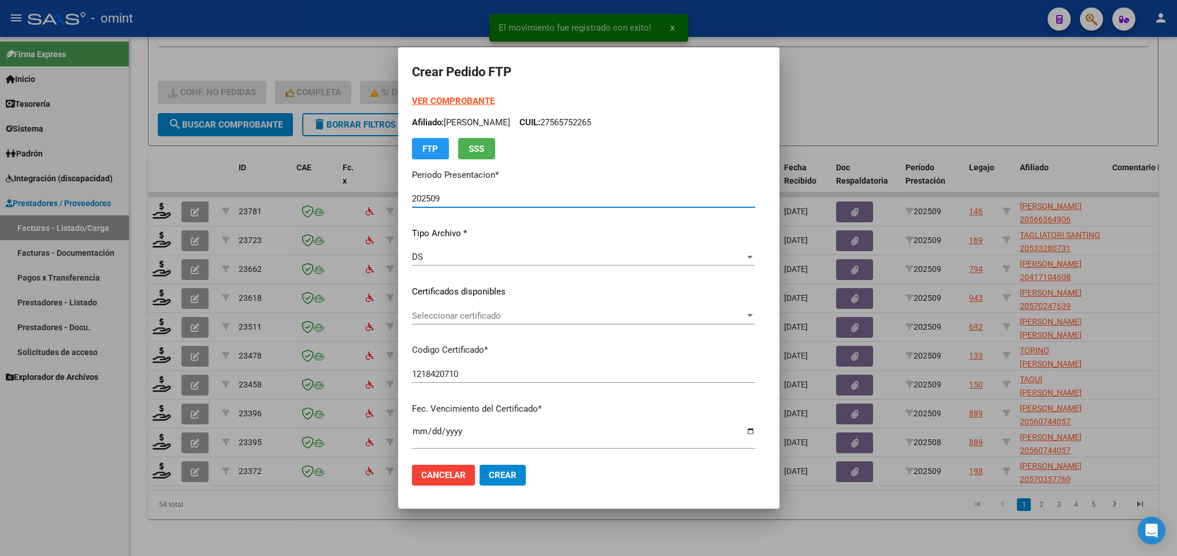
click at [486, 319] on span "Seleccionar certificado" at bounding box center [578, 316] width 333 height 10
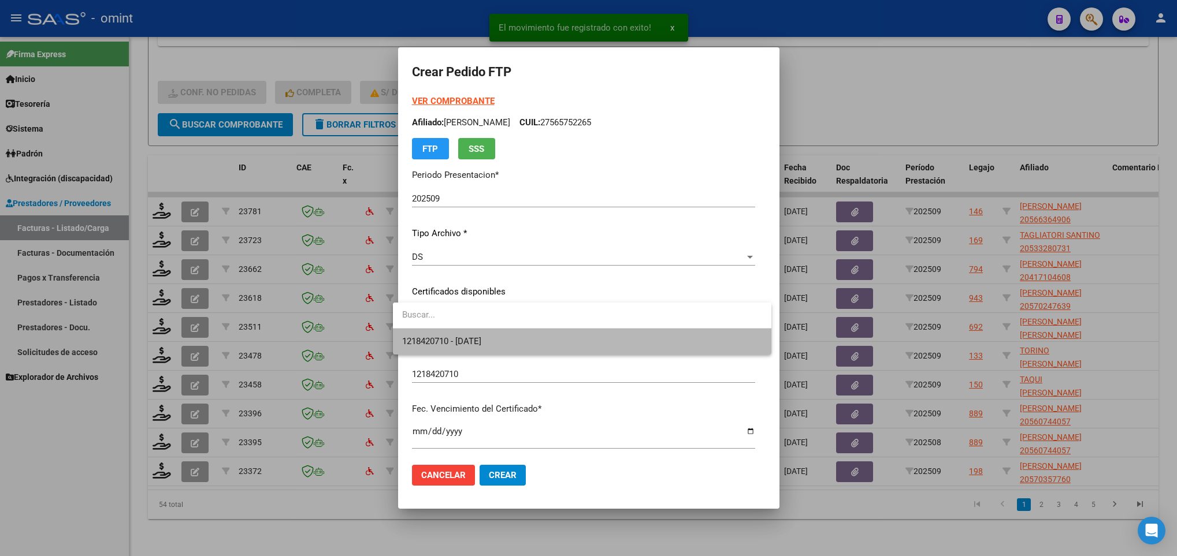
click at [496, 335] on span "1218420710 - [DATE]" at bounding box center [582, 342] width 360 height 26
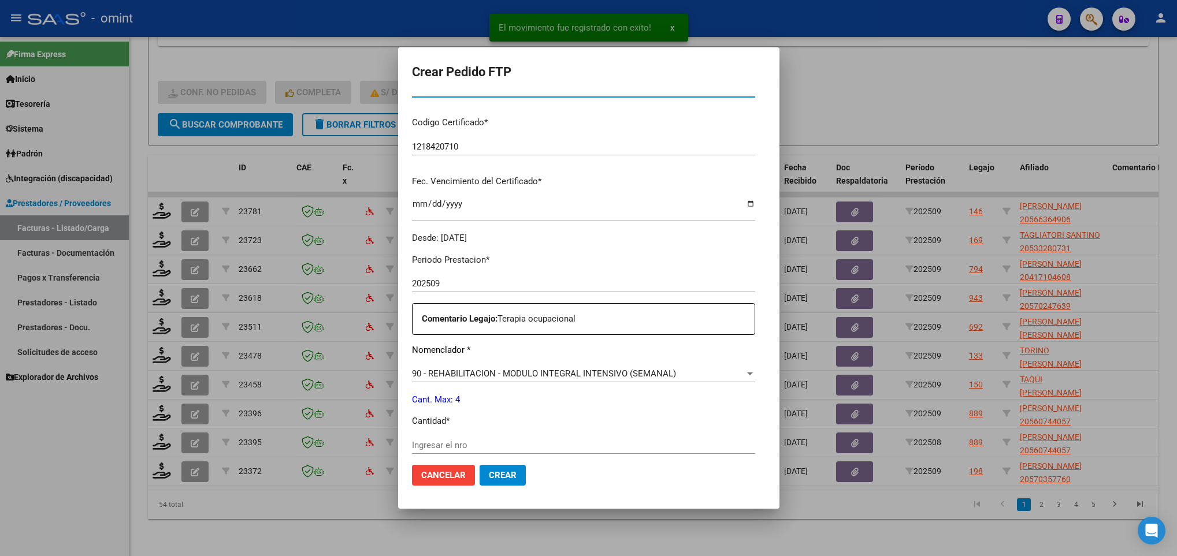
scroll to position [413, 0]
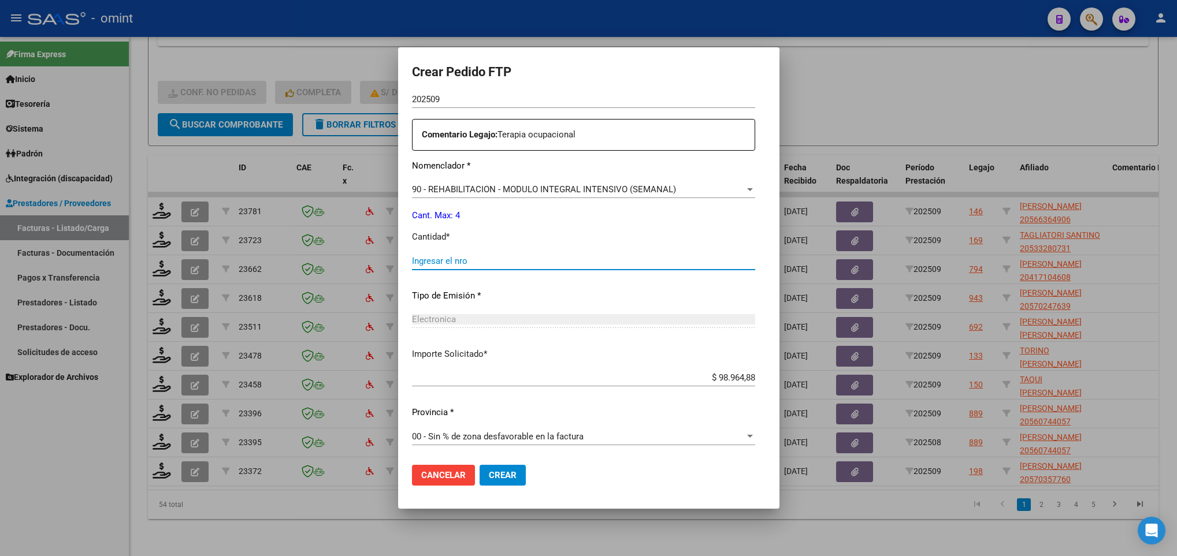
click at [475, 256] on input "Ingresar el nro" at bounding box center [583, 261] width 343 height 10
click at [486, 472] on button "Crear" at bounding box center [503, 475] width 46 height 21
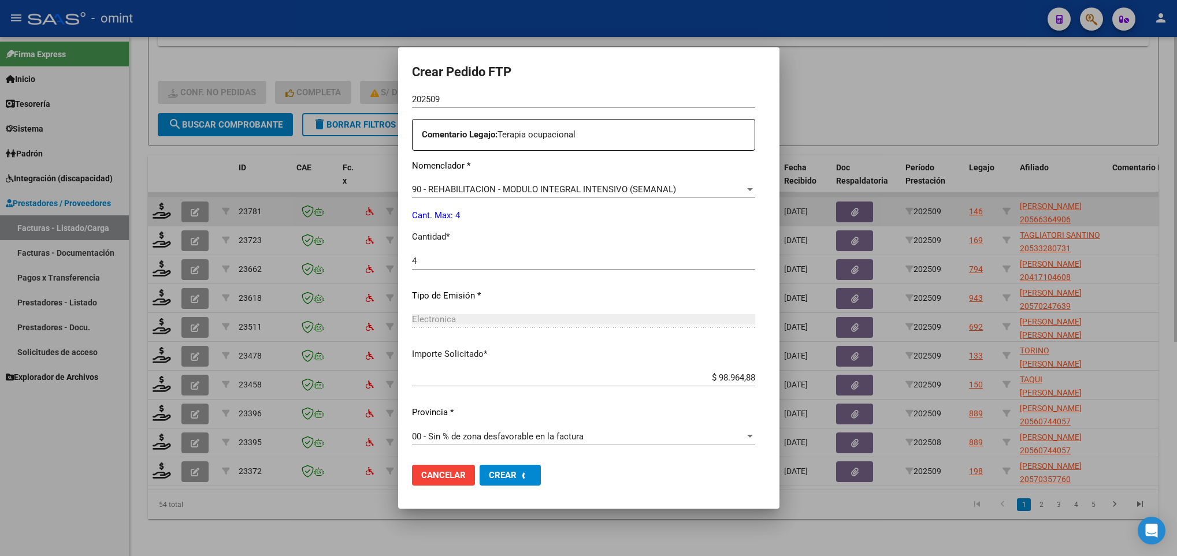
scroll to position [0, 0]
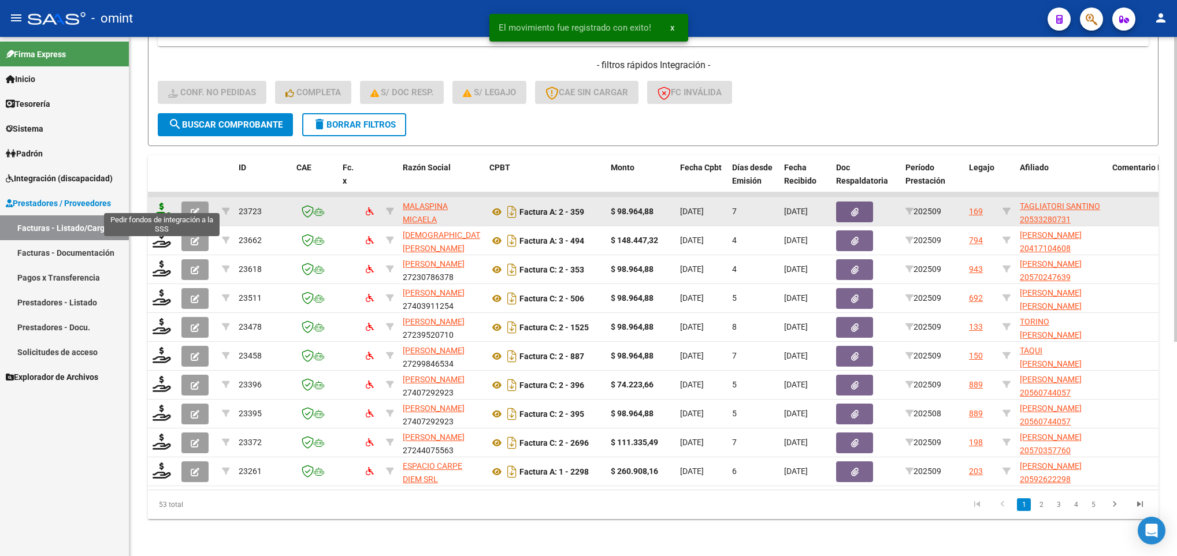
click at [155, 203] on icon at bounding box center [162, 211] width 18 height 16
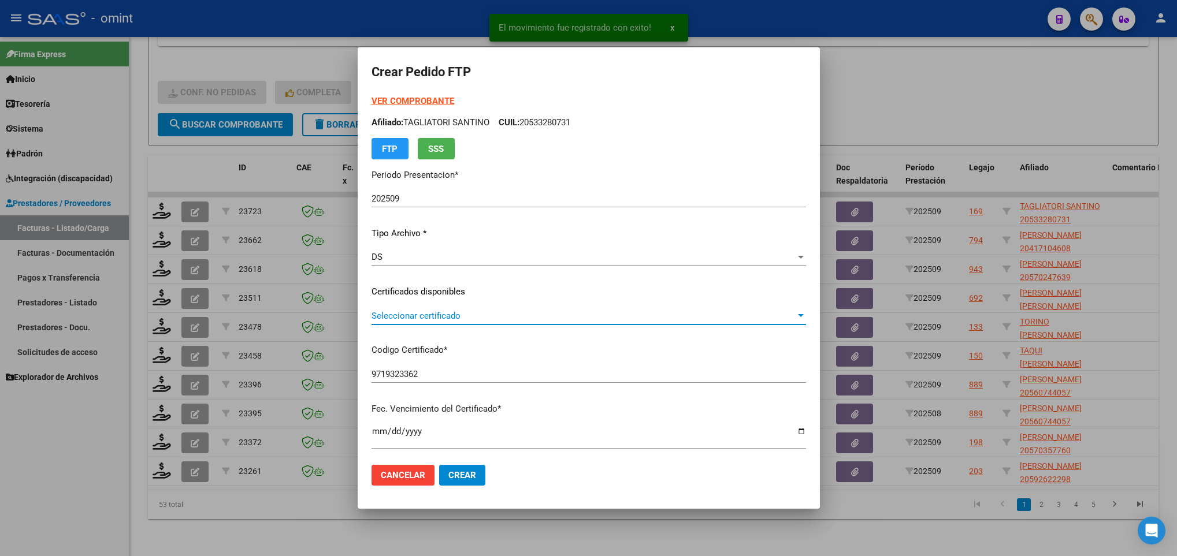
click at [562, 311] on span "Seleccionar certificado" at bounding box center [584, 316] width 424 height 10
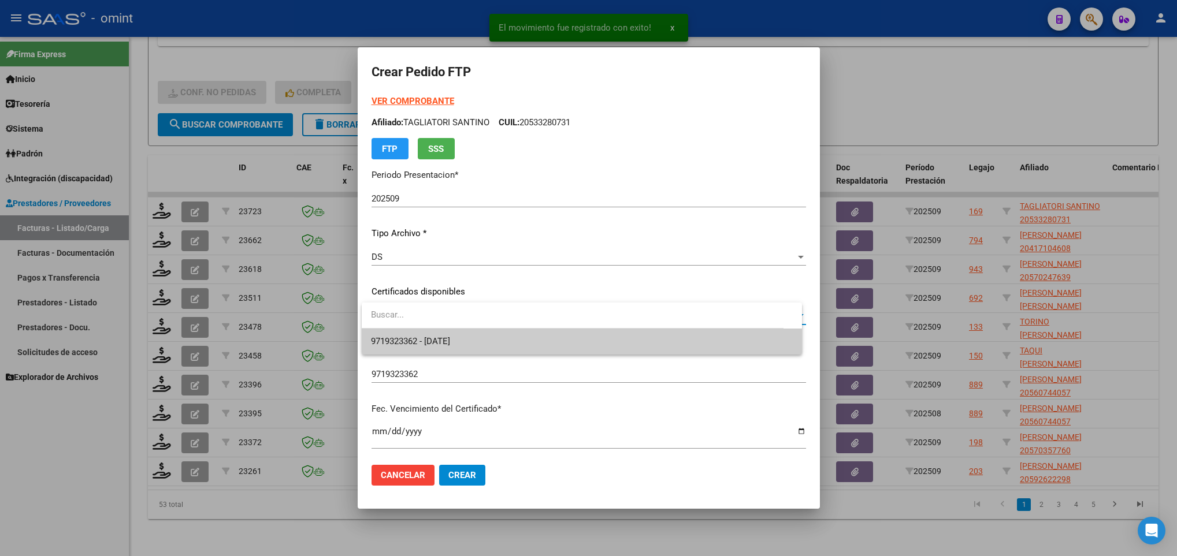
click at [569, 336] on span "9719323362 - [DATE]" at bounding box center [581, 342] width 421 height 26
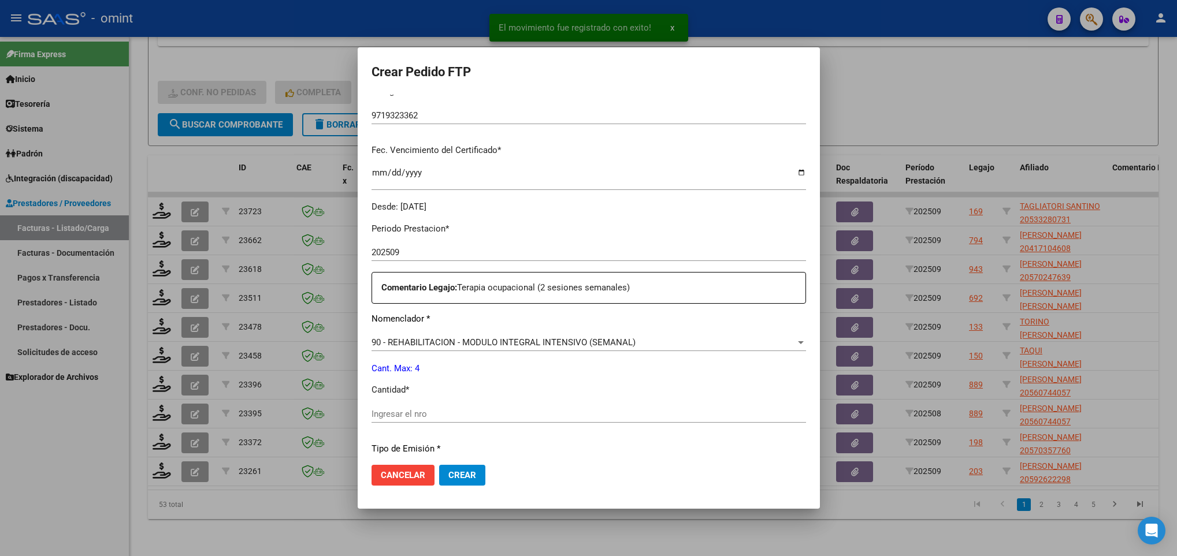
scroll to position [347, 0]
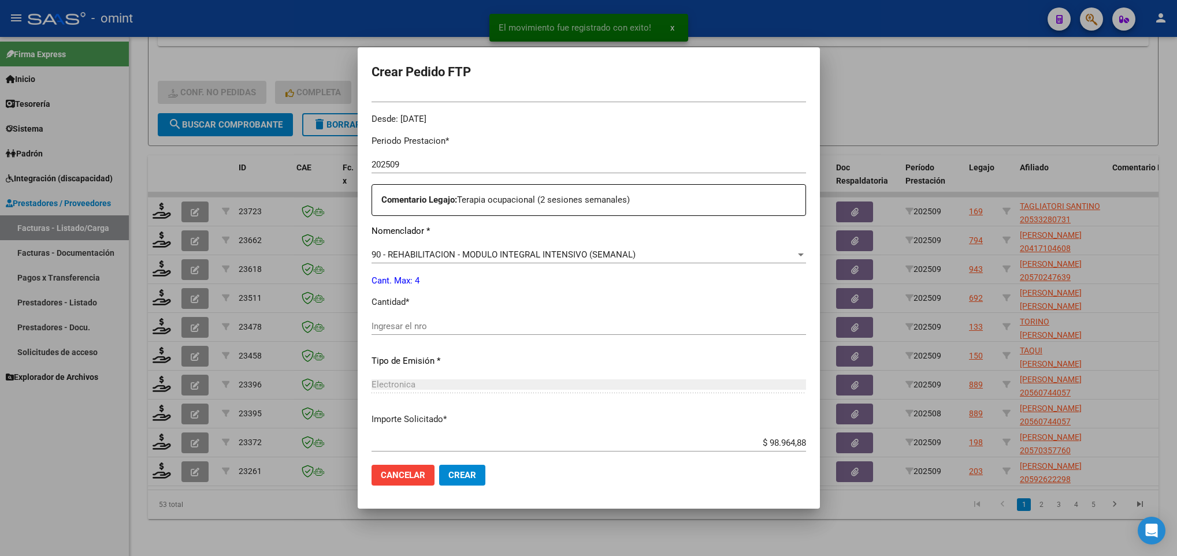
click at [517, 324] on input "Ingresar el nro" at bounding box center [589, 326] width 435 height 10
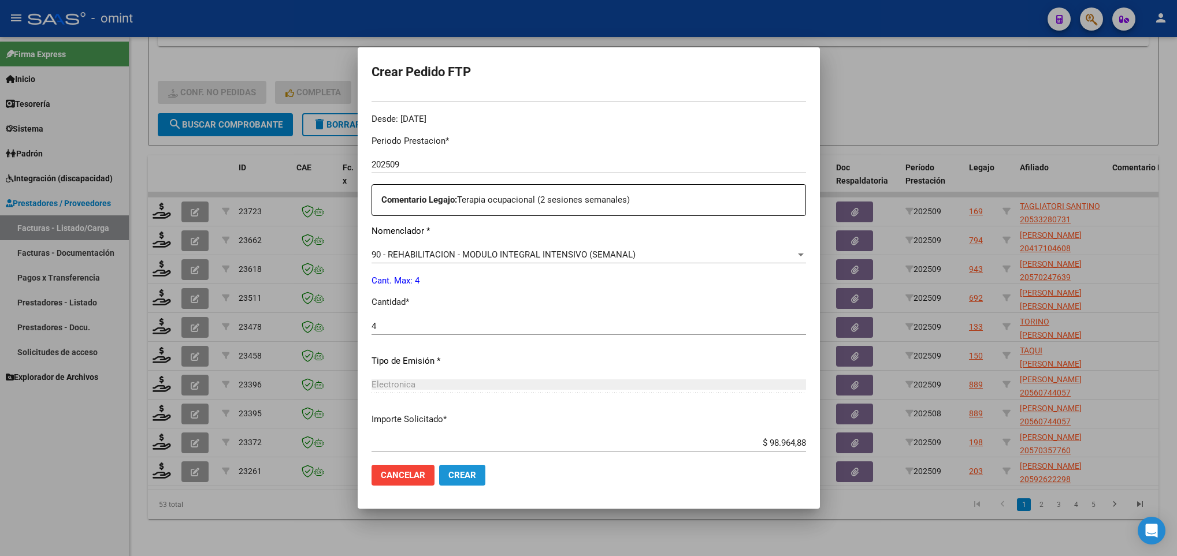
click at [472, 474] on span "Crear" at bounding box center [462, 475] width 28 height 10
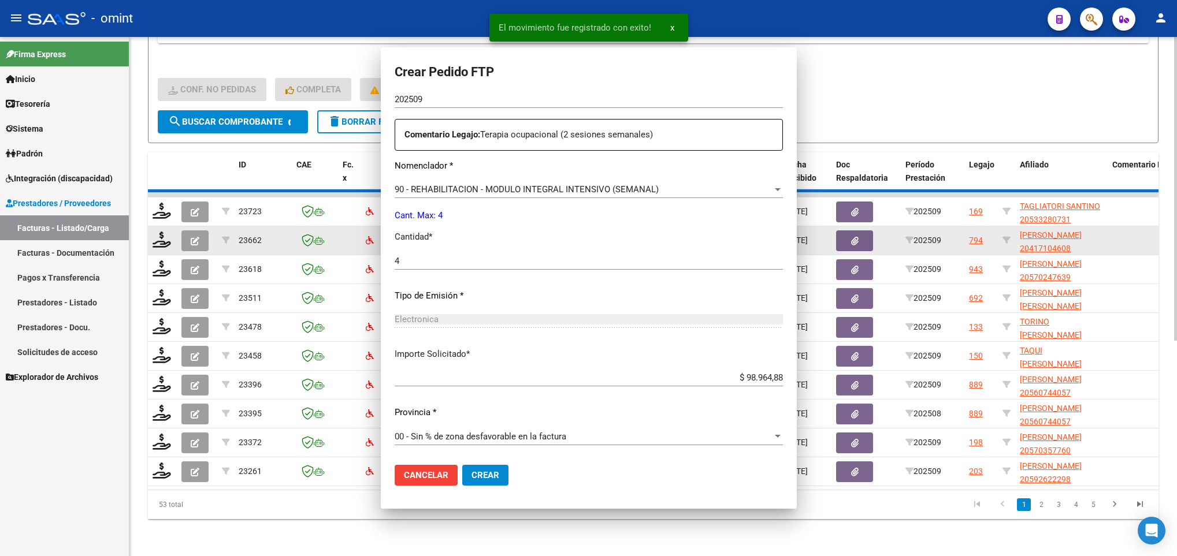
scroll to position [0, 0]
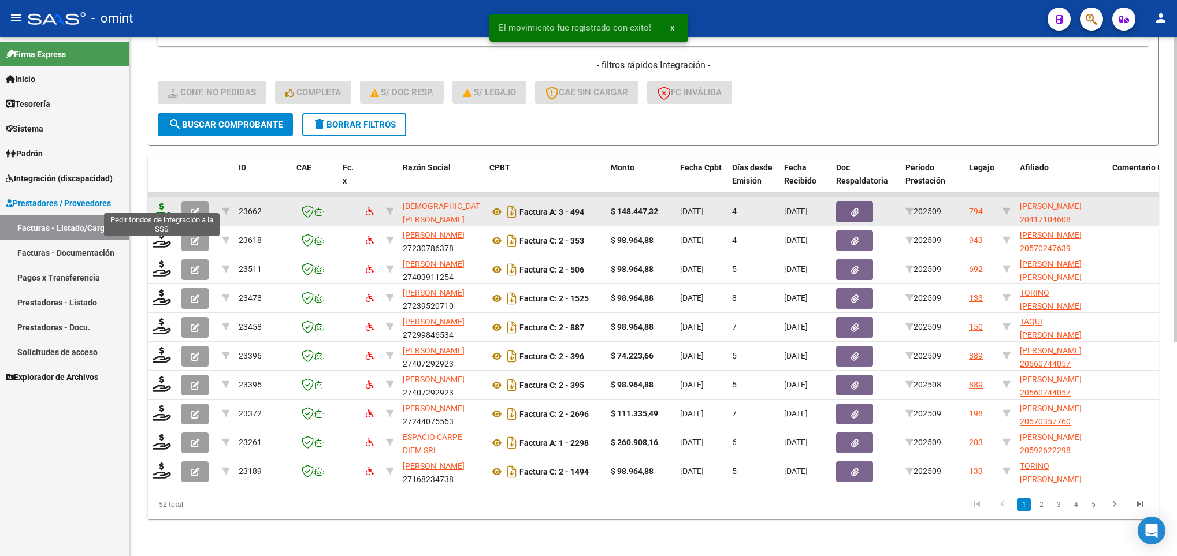
click at [153, 203] on icon at bounding box center [162, 211] width 18 height 16
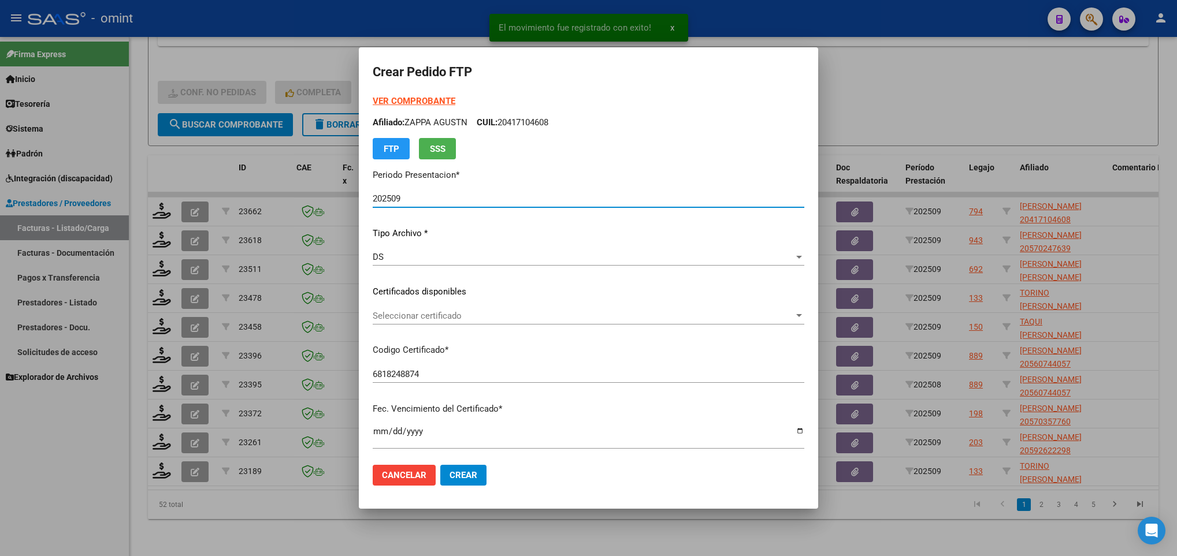
click at [477, 312] on span "Seleccionar certificado" at bounding box center [583, 316] width 421 height 10
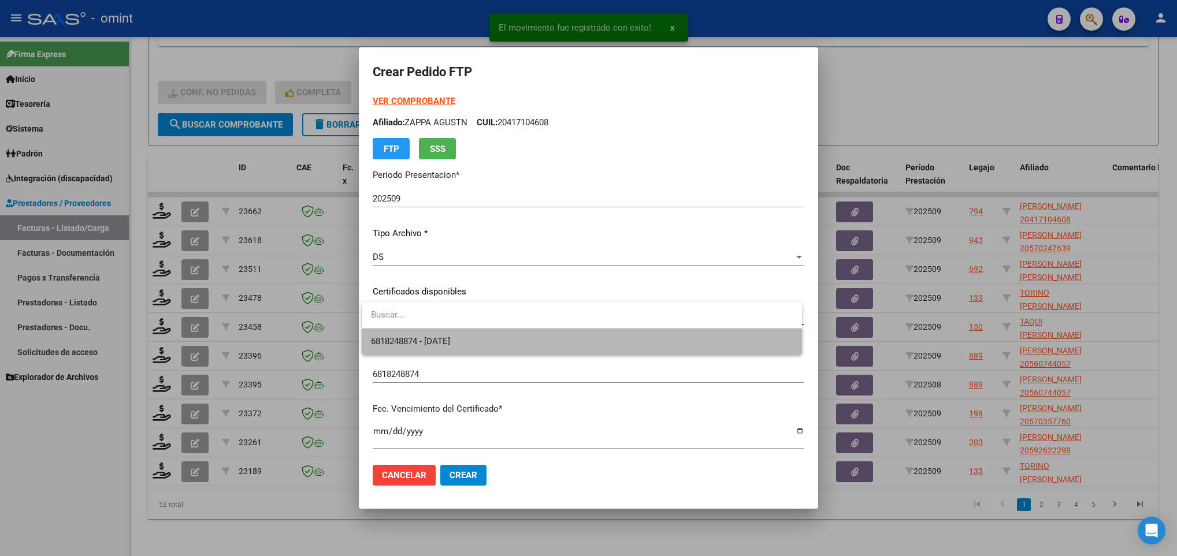
click at [484, 335] on span "6818248874 - [DATE]" at bounding box center [581, 342] width 421 height 26
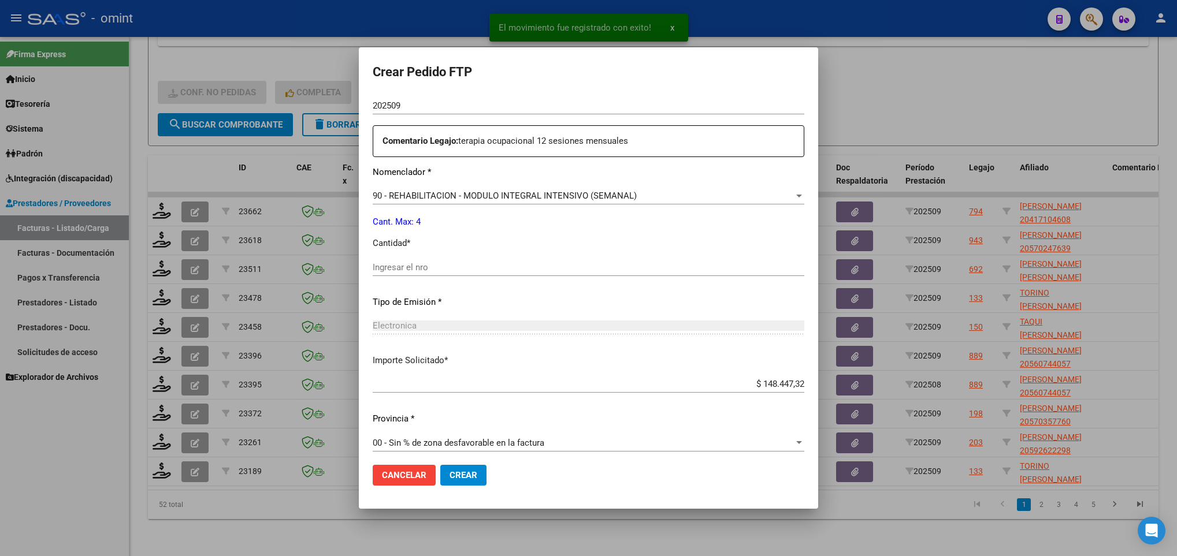
scroll to position [413, 0]
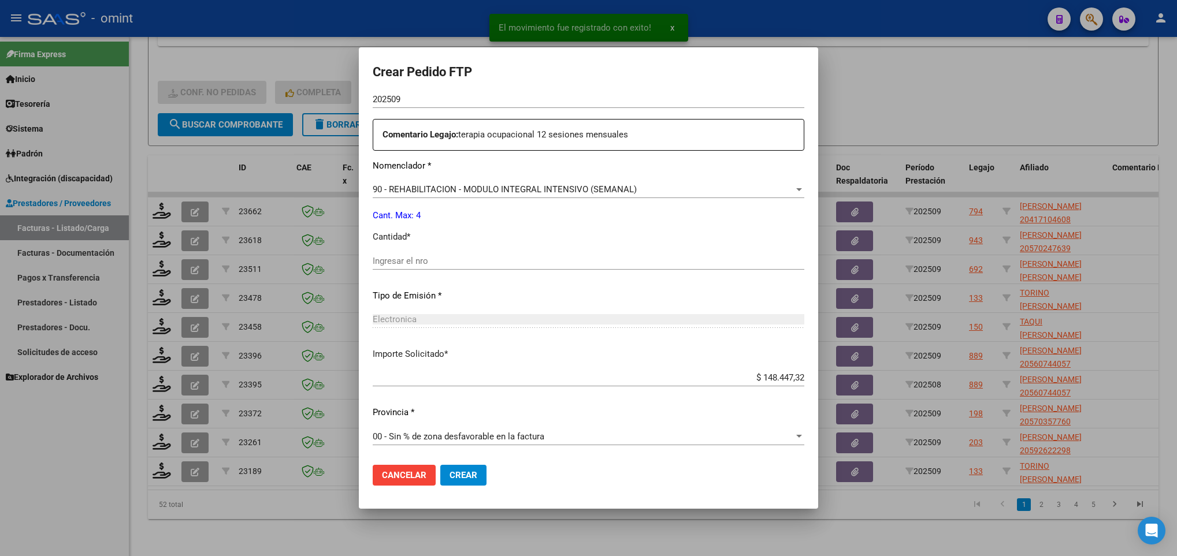
click at [466, 259] on input "Ingresar el nro" at bounding box center [589, 261] width 432 height 10
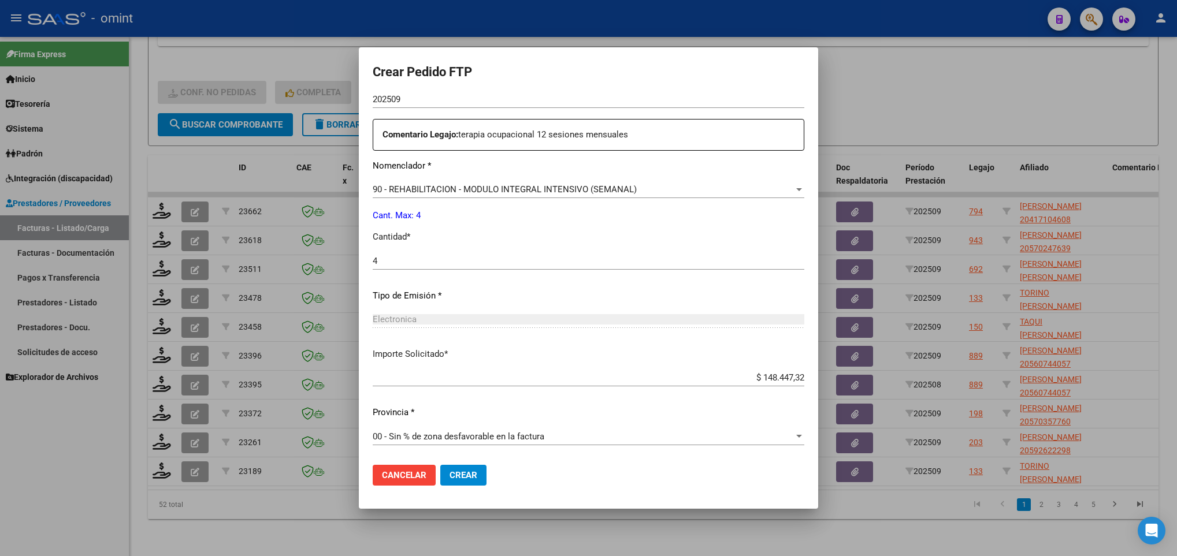
click at [465, 463] on mat-dialog-actions "Cancelar Crear" at bounding box center [589, 475] width 432 height 39
click at [465, 466] on button "Crear" at bounding box center [463, 475] width 46 height 21
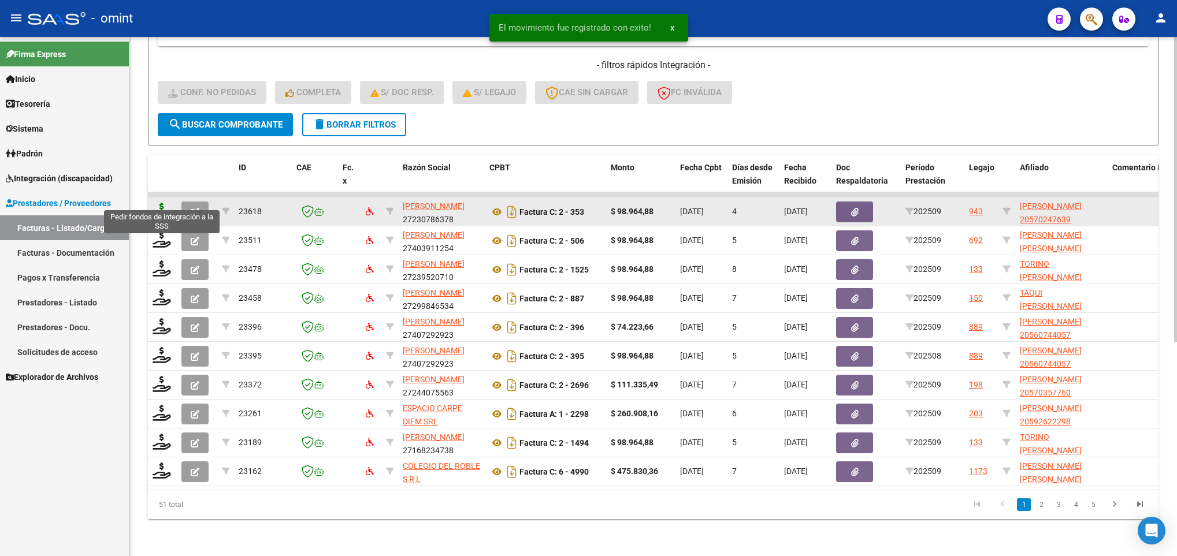
click at [162, 205] on icon at bounding box center [162, 211] width 18 height 16
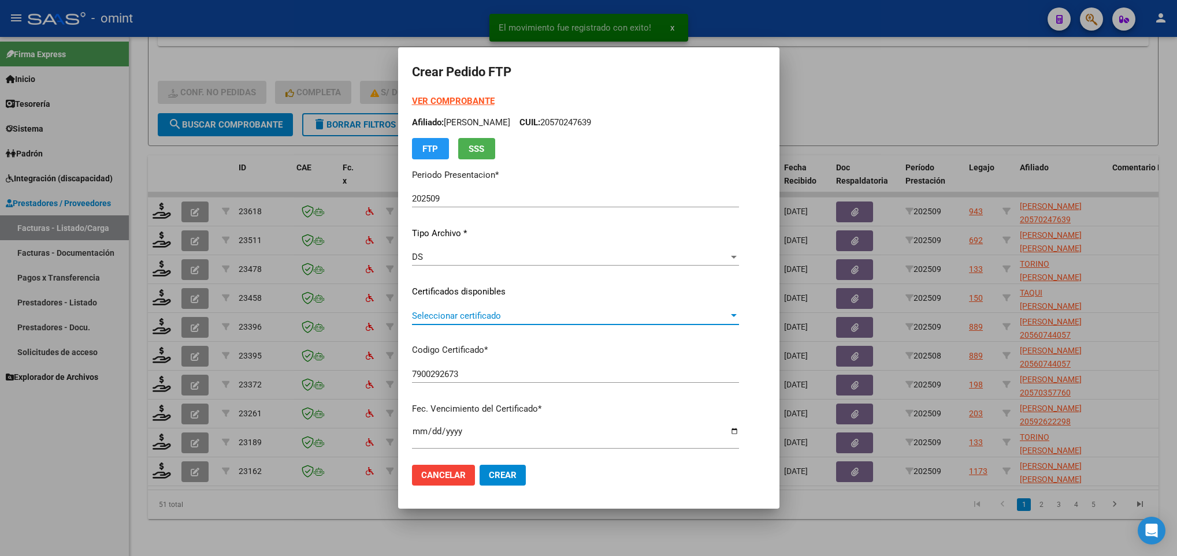
click at [496, 316] on span "Seleccionar certificado" at bounding box center [570, 316] width 317 height 10
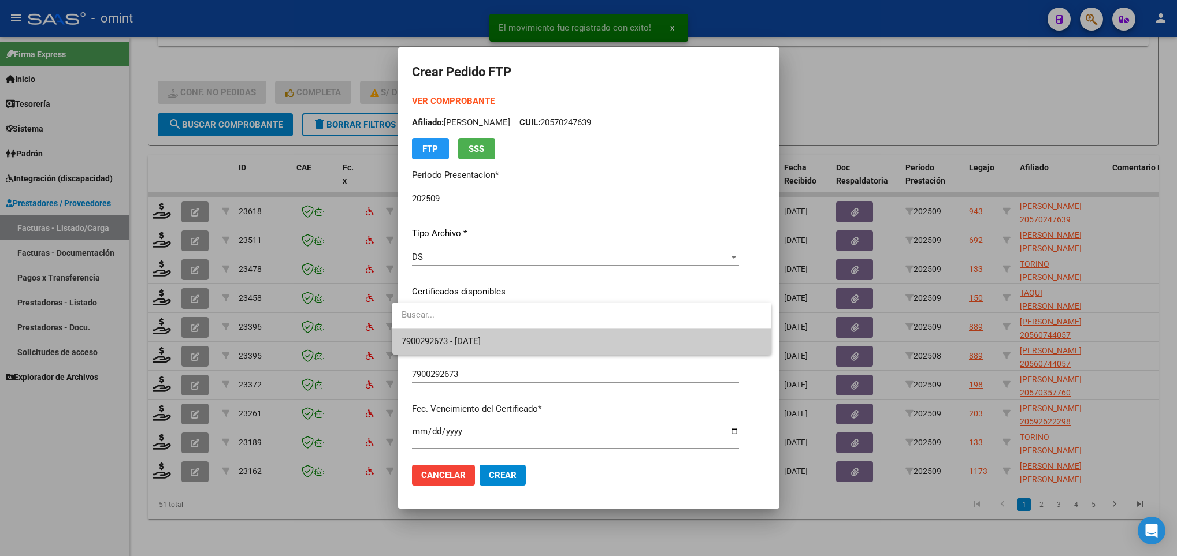
click at [511, 339] on span "7900292673 - [DATE]" at bounding box center [582, 342] width 361 height 26
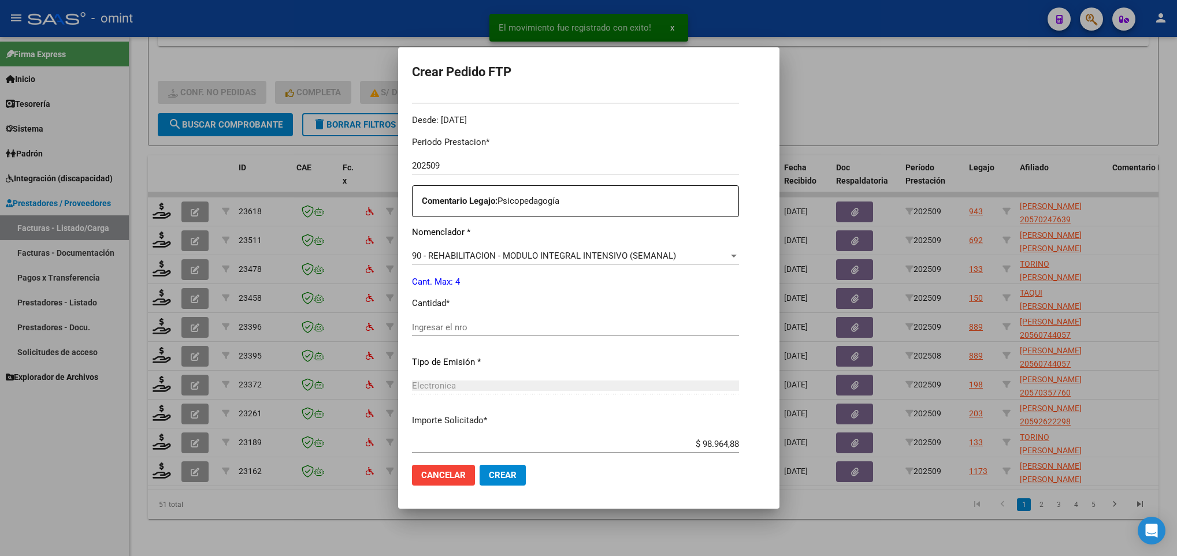
scroll to position [347, 0]
click at [506, 316] on div "Periodo Prestacion * 202509 Ingresar el Periodo Prestacion Comentario Legajo: P…" at bounding box center [575, 324] width 327 height 396
click at [506, 323] on input "Ingresar el nro" at bounding box center [575, 326] width 327 height 10
click at [510, 478] on button "Crear" at bounding box center [503, 475] width 46 height 21
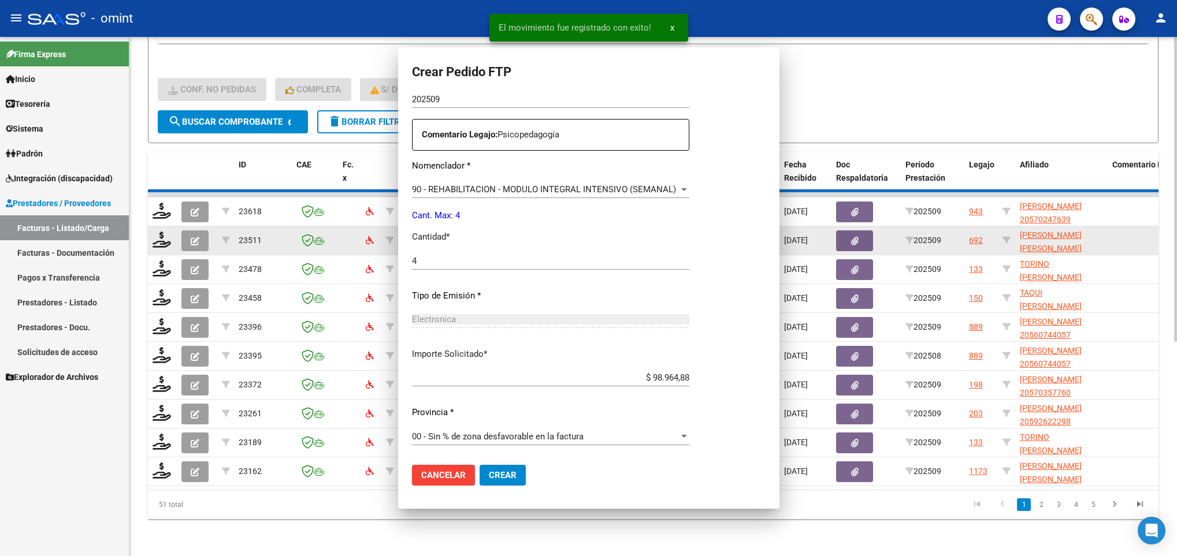
scroll to position [281, 0]
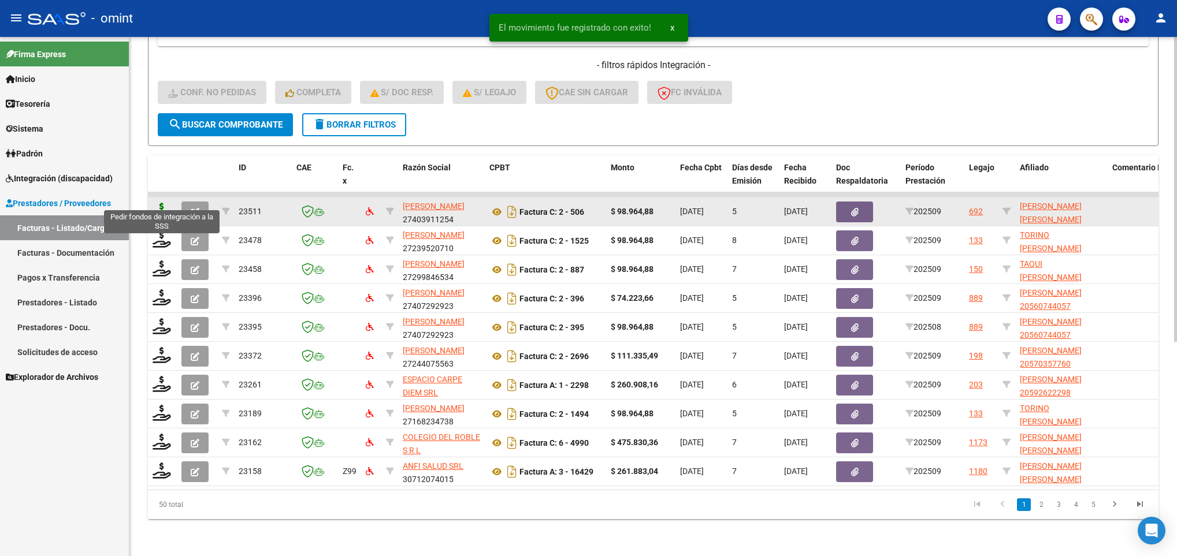
click at [158, 203] on icon at bounding box center [162, 211] width 18 height 16
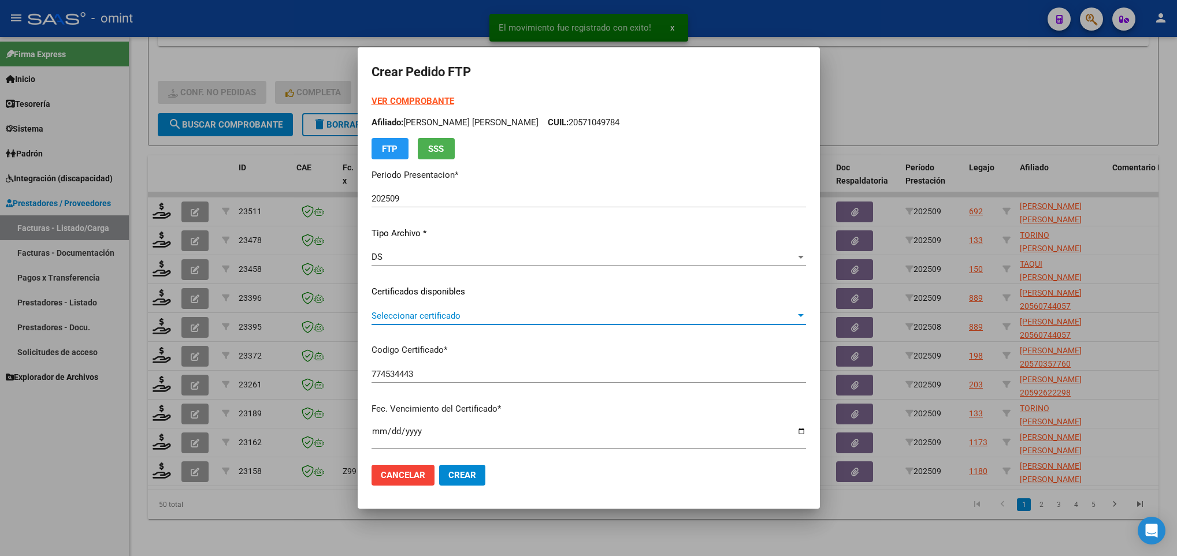
click at [485, 316] on span "Seleccionar certificado" at bounding box center [584, 316] width 424 height 10
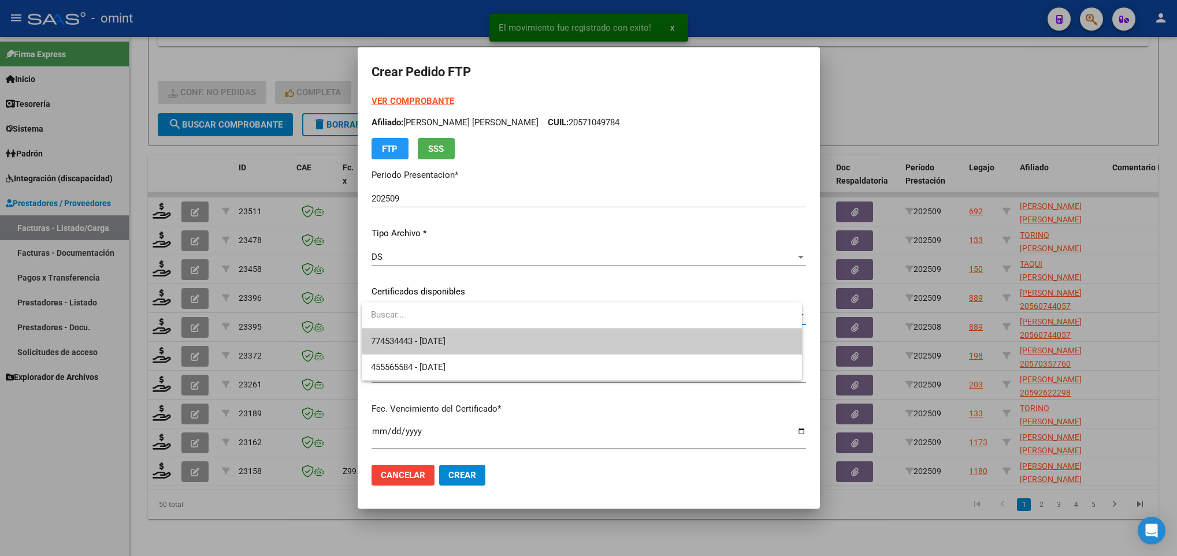
click at [492, 337] on span "774534443 - 2030-08-31" at bounding box center [581, 342] width 421 height 26
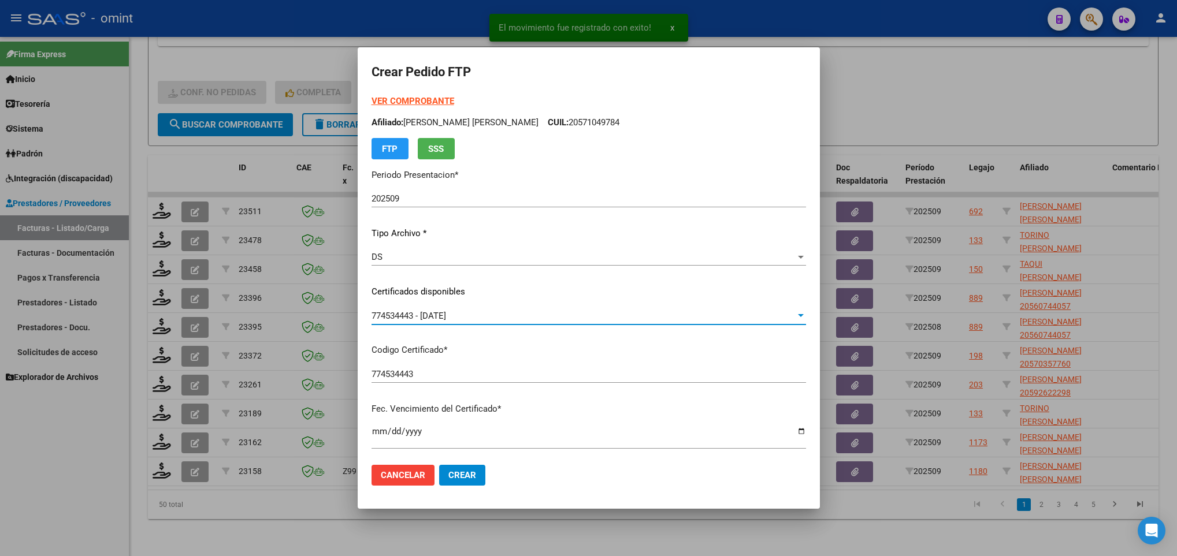
scroll to position [347, 0]
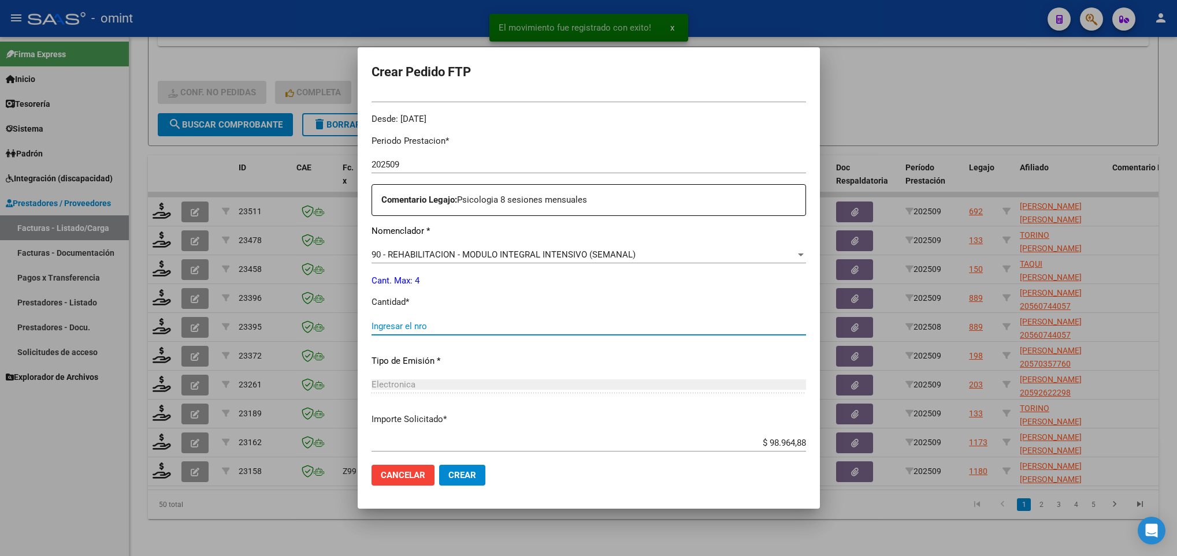
click at [476, 328] on input "Ingresar el nro" at bounding box center [589, 326] width 435 height 10
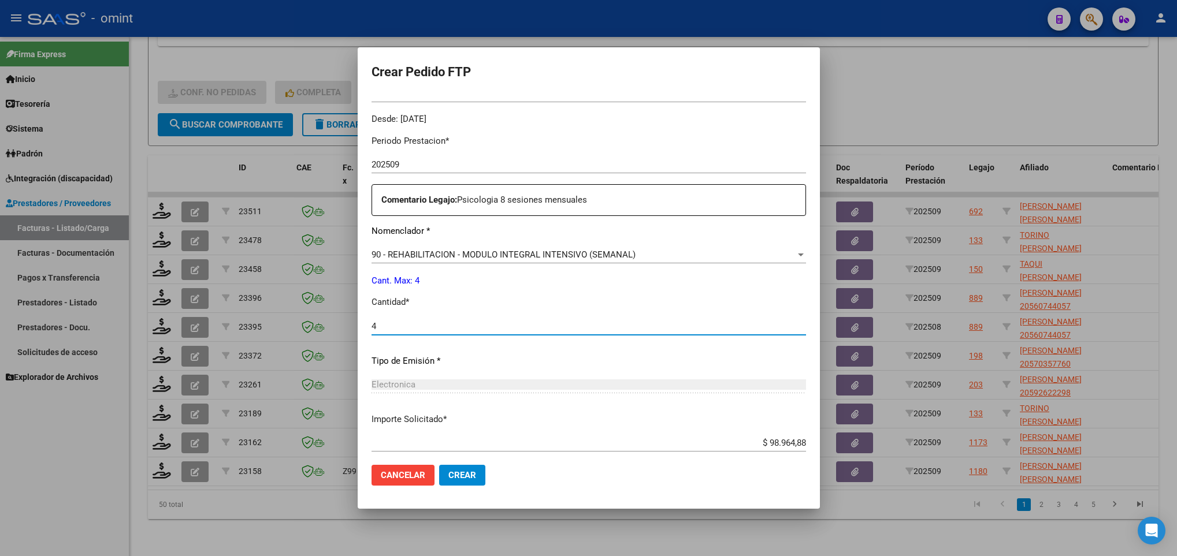
click at [458, 470] on span "Crear" at bounding box center [462, 475] width 28 height 10
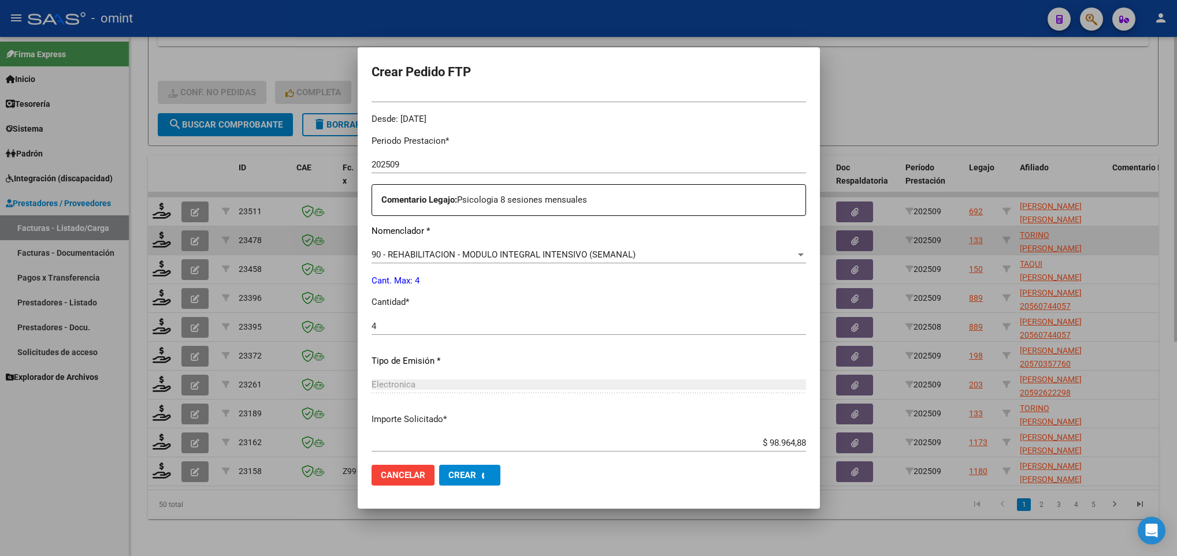
scroll to position [0, 0]
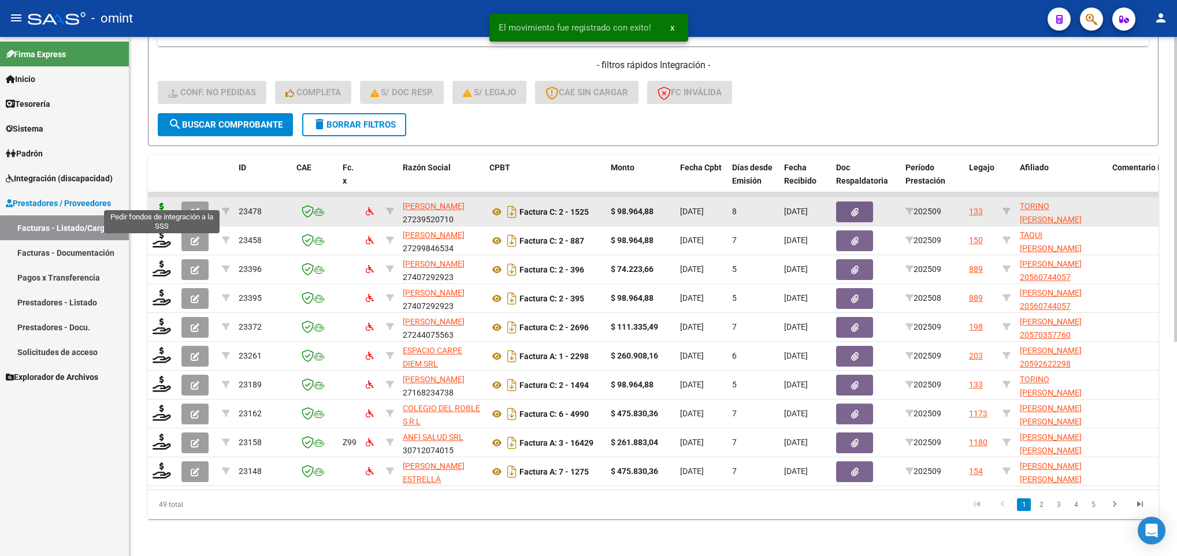
click at [158, 203] on icon at bounding box center [162, 211] width 18 height 16
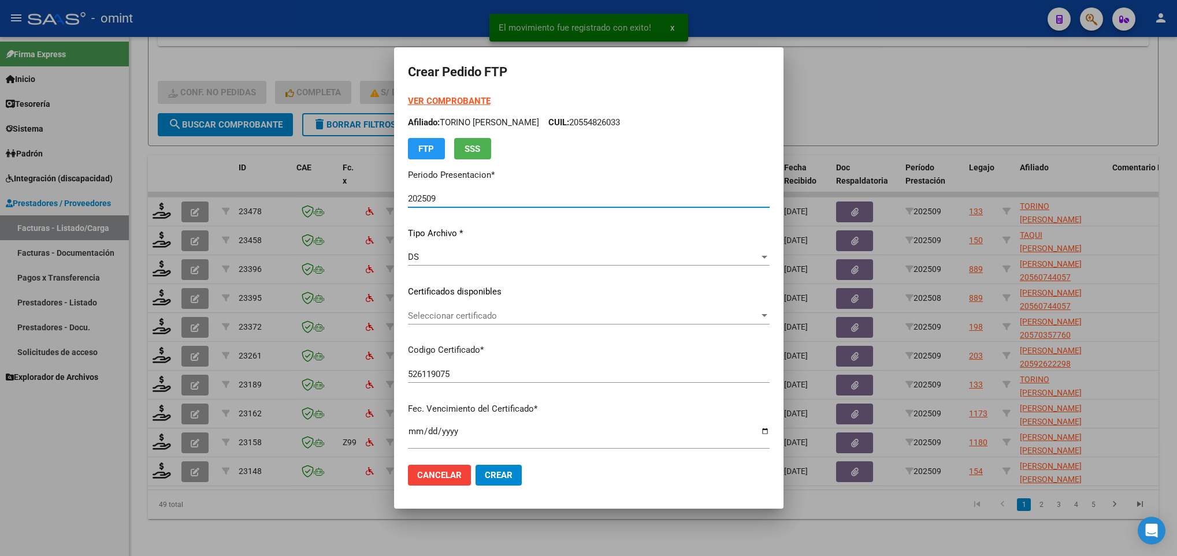
click at [470, 314] on span "Seleccionar certificado" at bounding box center [583, 316] width 351 height 10
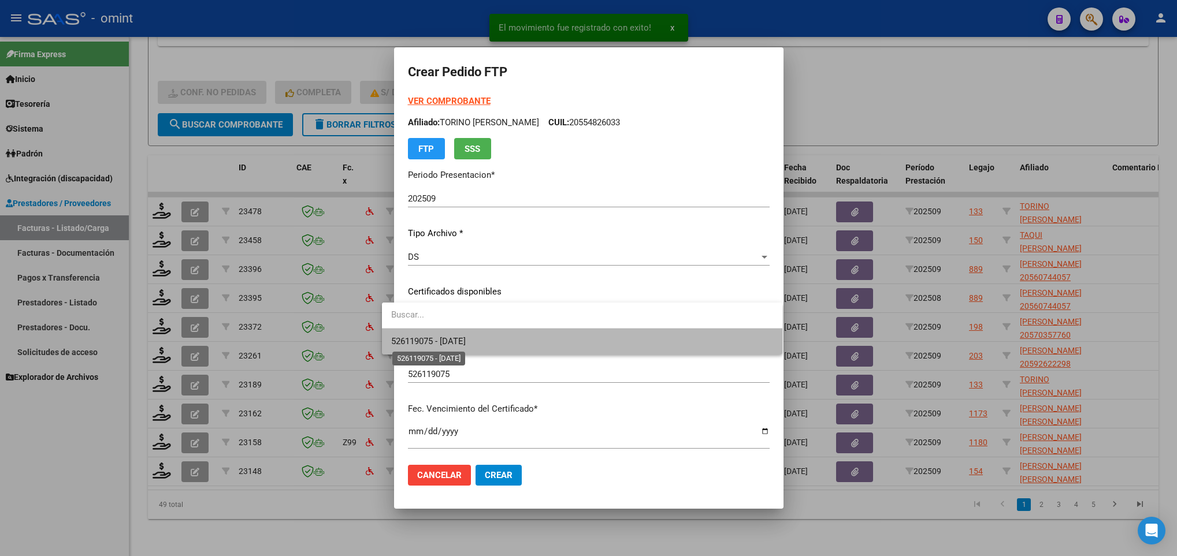
click at [466, 343] on span "526119075 - [DATE]" at bounding box center [428, 341] width 75 height 10
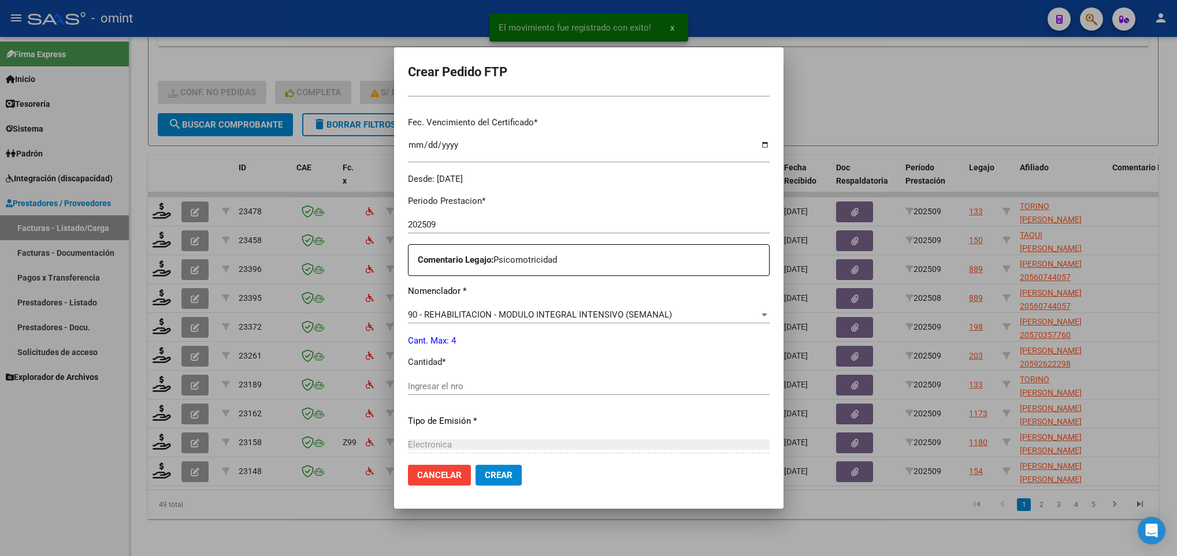
scroll to position [347, 0]
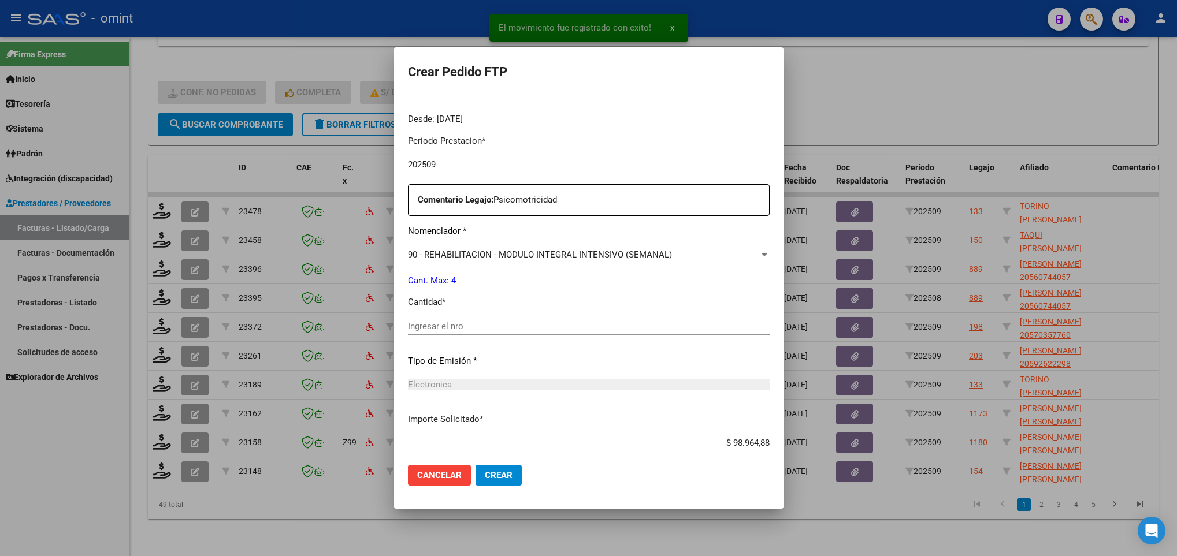
click at [469, 336] on div "Ingresar el nro" at bounding box center [589, 332] width 362 height 28
click at [470, 322] on input "Ingresar el nro" at bounding box center [589, 326] width 362 height 10
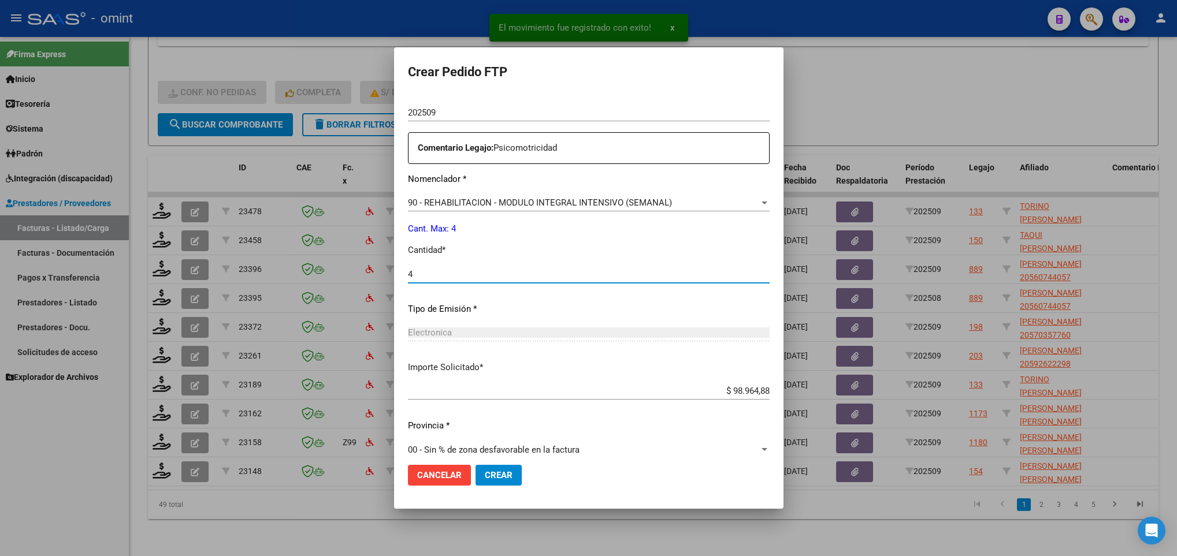
scroll to position [413, 0]
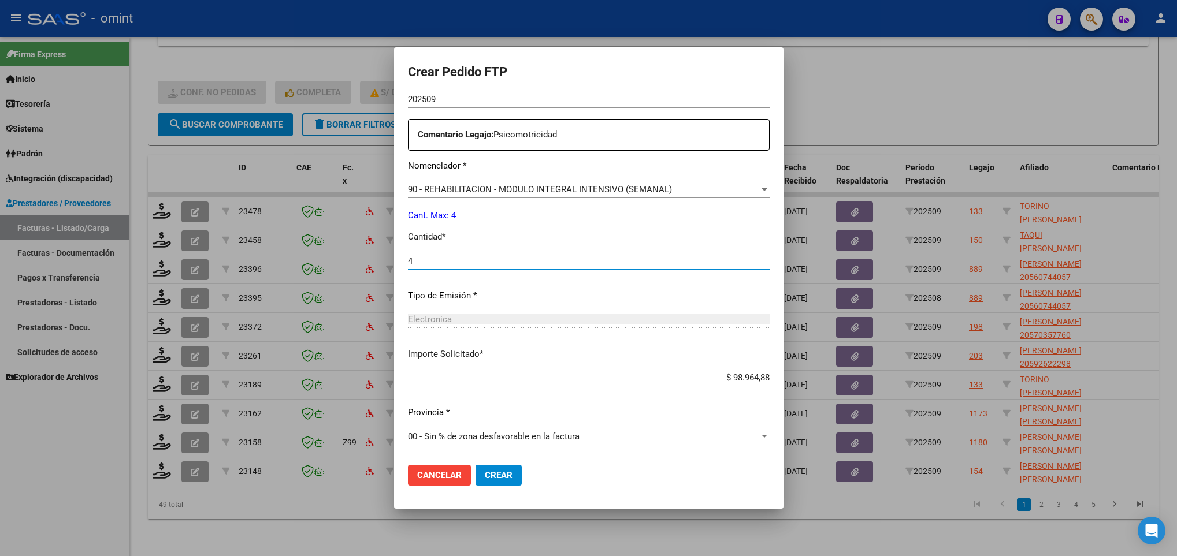
click at [484, 481] on button "Crear" at bounding box center [499, 475] width 46 height 21
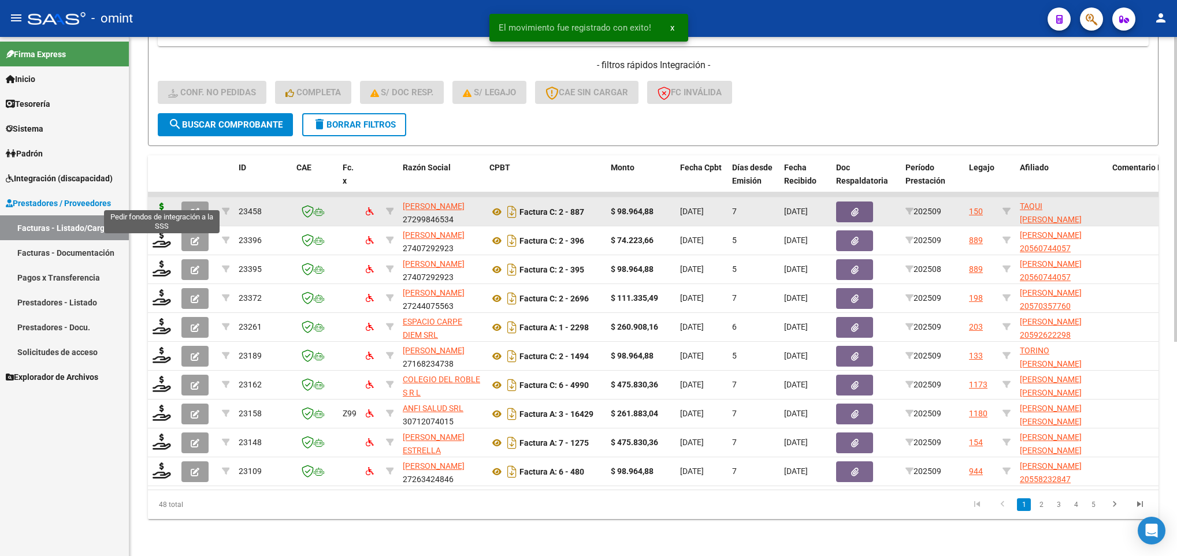
click at [165, 203] on icon at bounding box center [162, 211] width 18 height 16
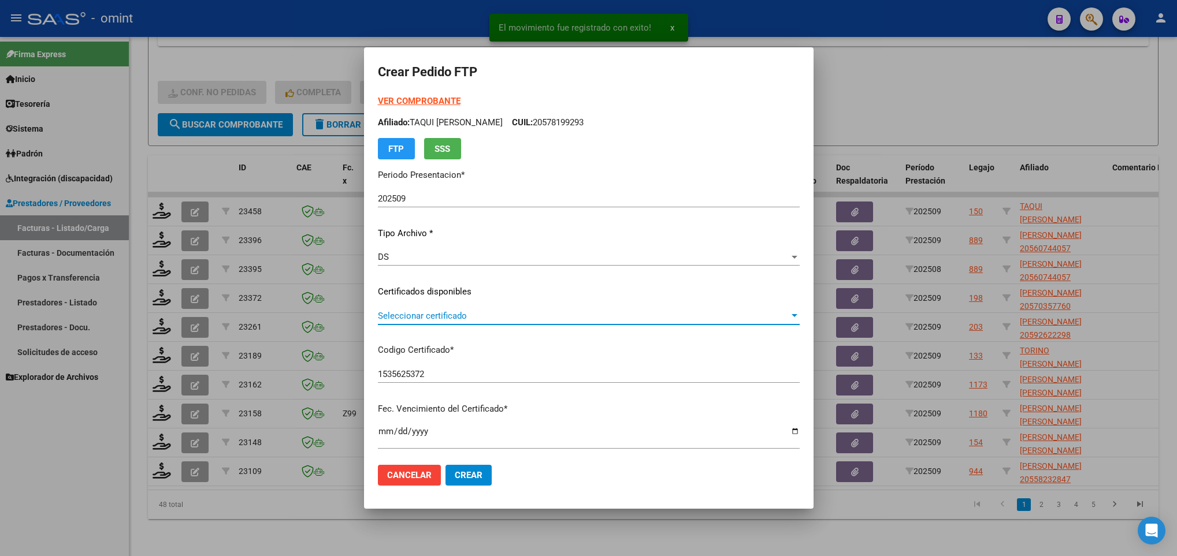
click at [524, 319] on span "Seleccionar certificado" at bounding box center [583, 316] width 411 height 10
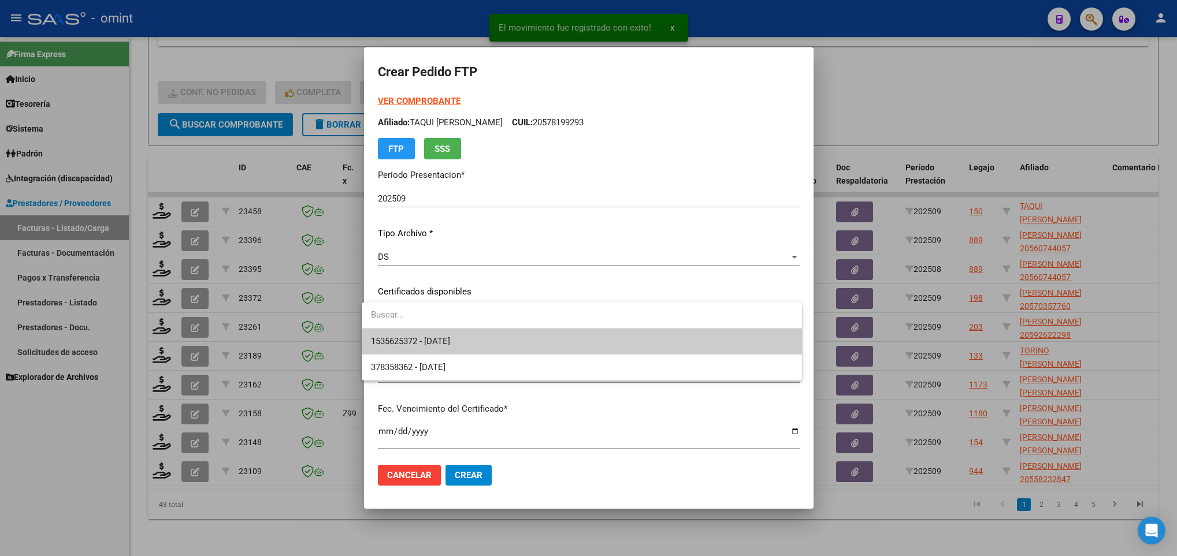
click at [536, 339] on span "1535625372 - [DATE]" at bounding box center [581, 342] width 421 height 26
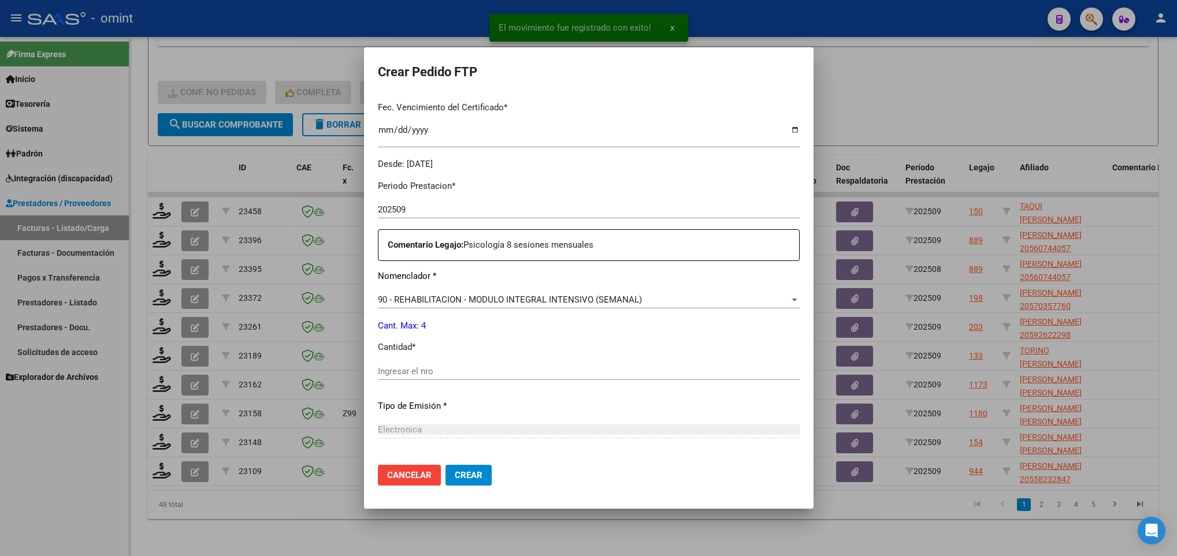
scroll to position [347, 0]
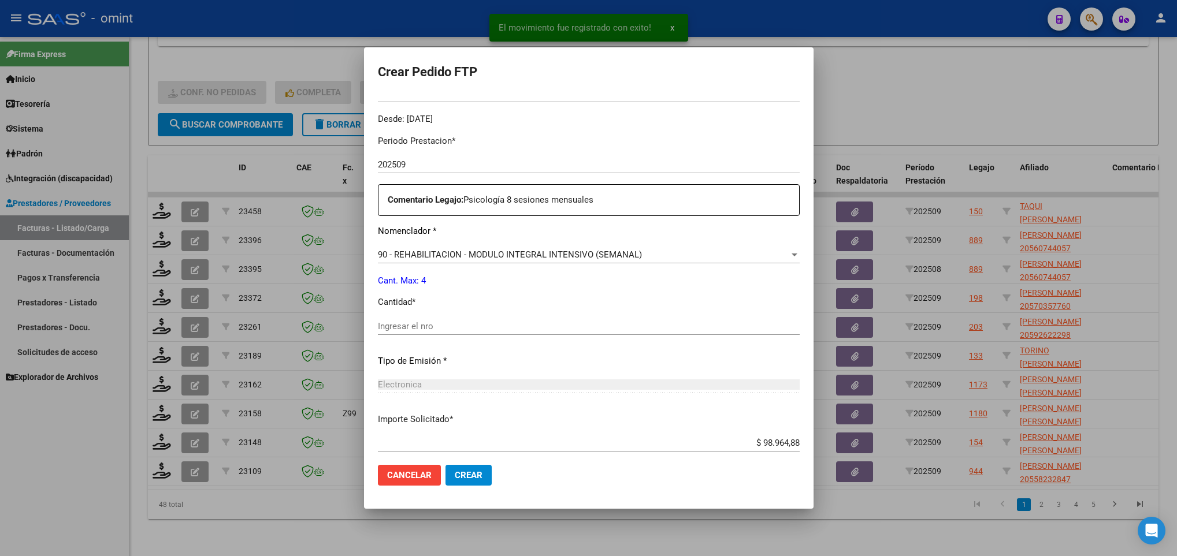
click at [500, 321] on input "Ingresar el nro" at bounding box center [589, 326] width 422 height 10
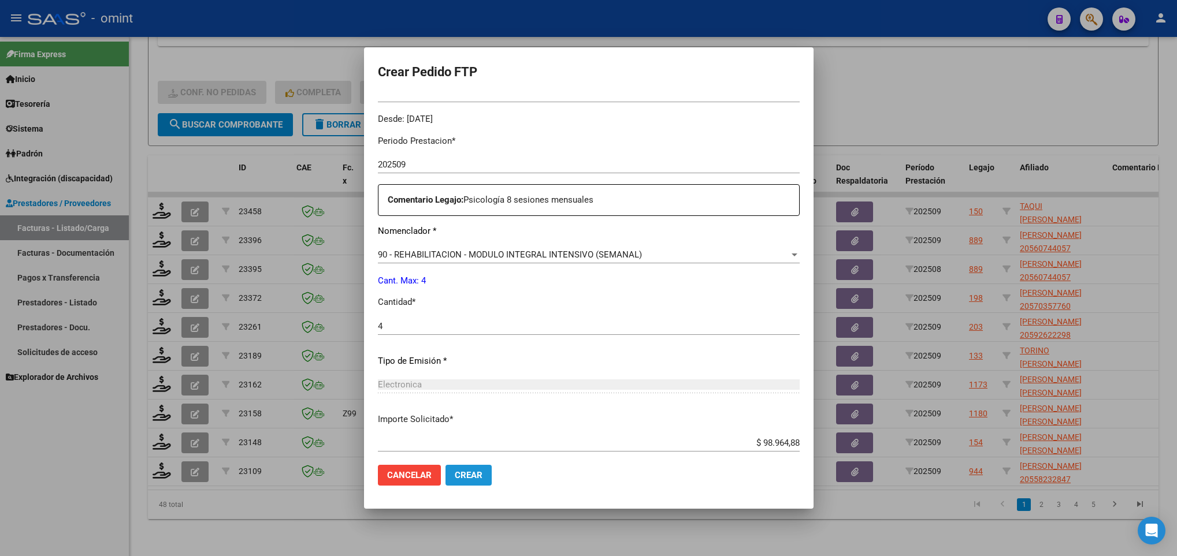
click at [463, 477] on span "Crear" at bounding box center [469, 475] width 28 height 10
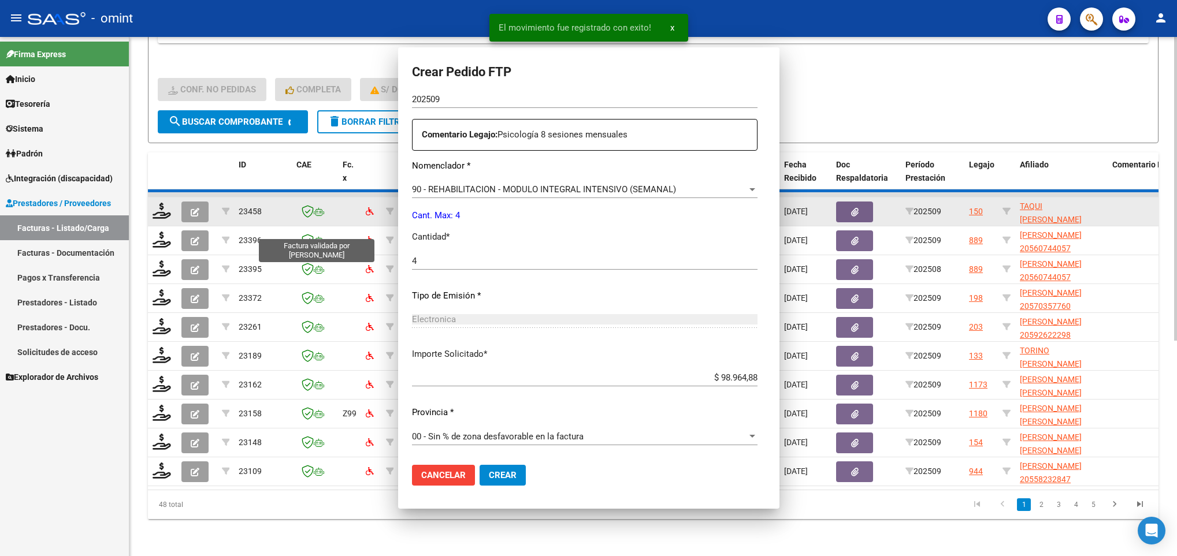
scroll to position [281, 0]
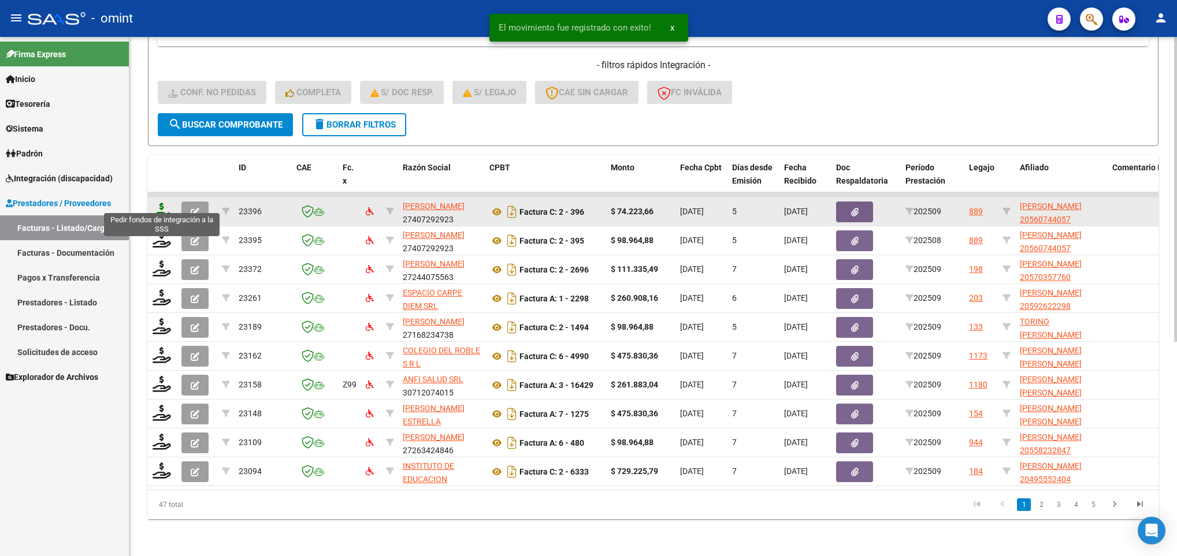
click at [157, 203] on icon at bounding box center [162, 211] width 18 height 16
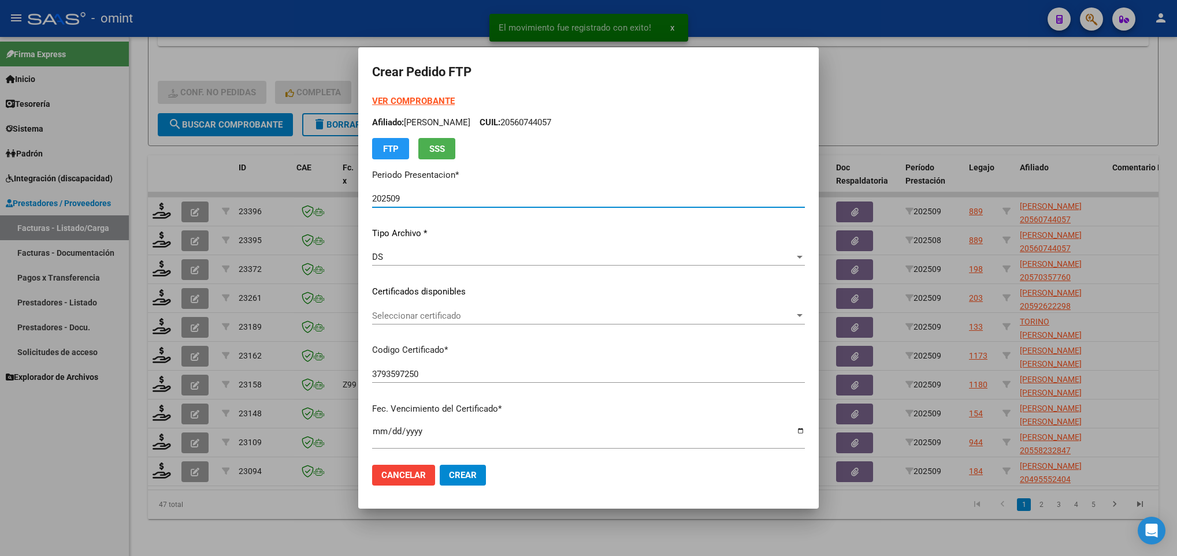
click at [599, 303] on div "VER COMPROBANTE ARCA Padrón Afiliado: TOMASSINI DANTE CUIL: 20560744057 FTP SSS…" at bounding box center [588, 284] width 433 height 378
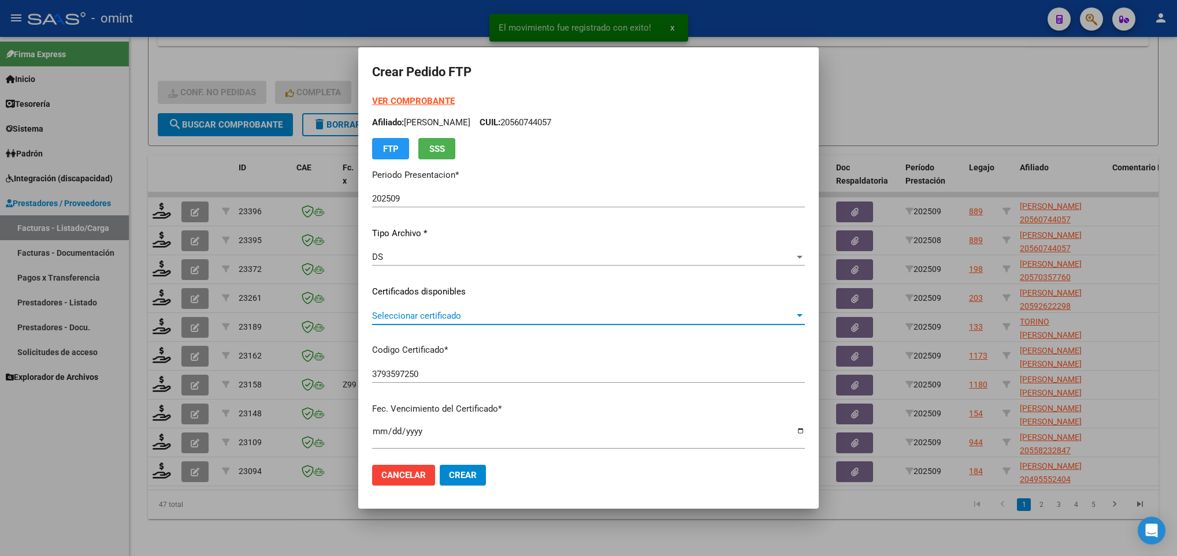
click at [600, 311] on span "Seleccionar certificado" at bounding box center [583, 316] width 422 height 10
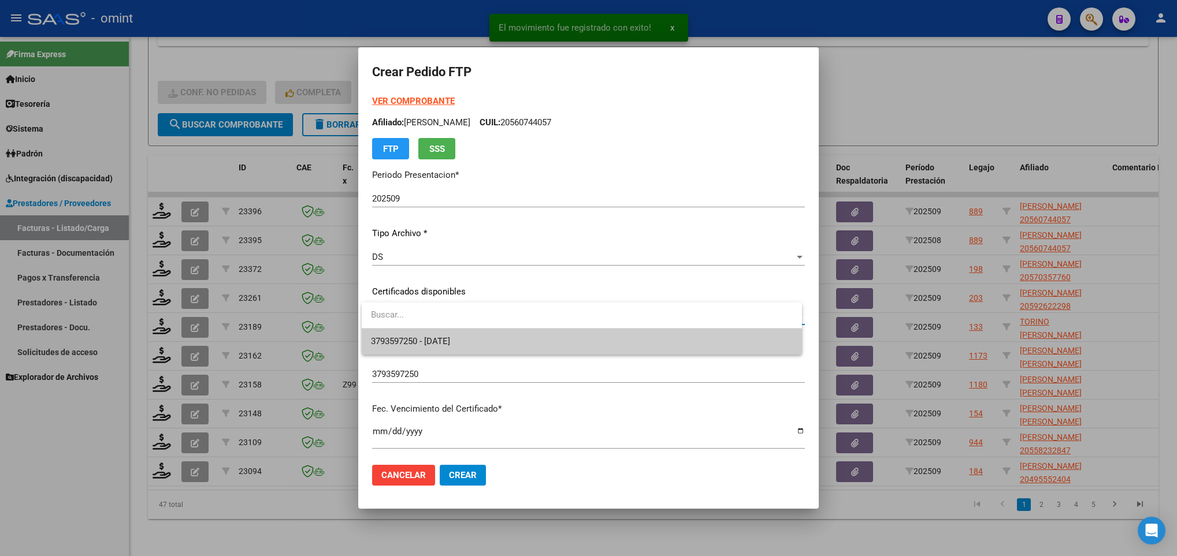
click at [608, 333] on span "3793597250 - 2026-02-28" at bounding box center [581, 342] width 421 height 26
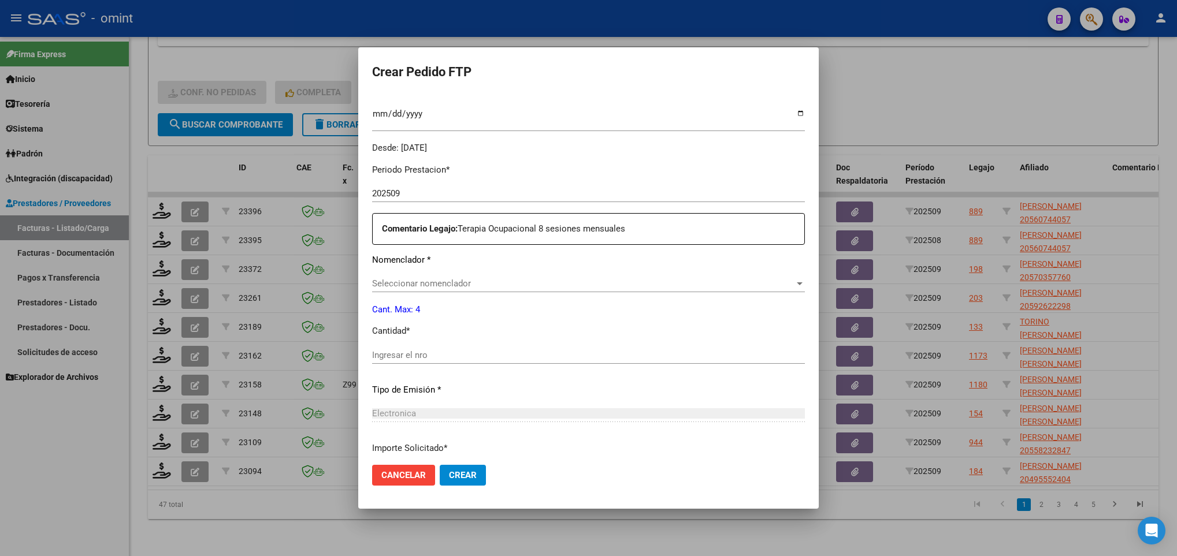
scroll to position [347, 0]
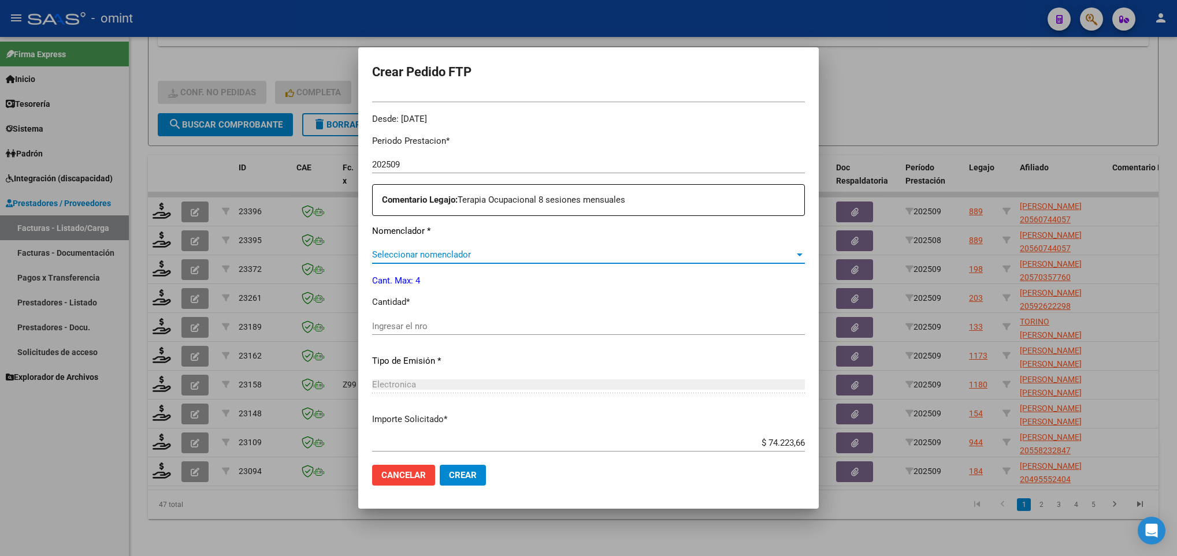
click at [504, 258] on span "Seleccionar nomenclador" at bounding box center [583, 255] width 422 height 10
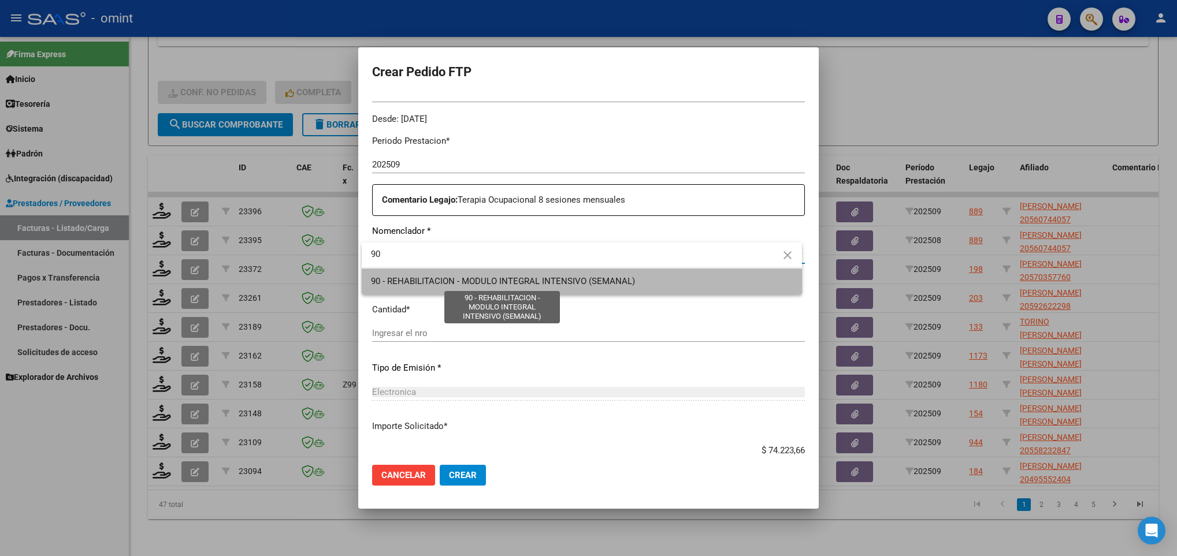
drag, startPoint x: 514, startPoint y: 278, endPoint x: 510, endPoint y: 314, distance: 36.6
click at [514, 279] on span "90 - REHABILITACION - MODULO INTEGRAL INTENSIVO (SEMANAL)" at bounding box center [503, 281] width 264 height 10
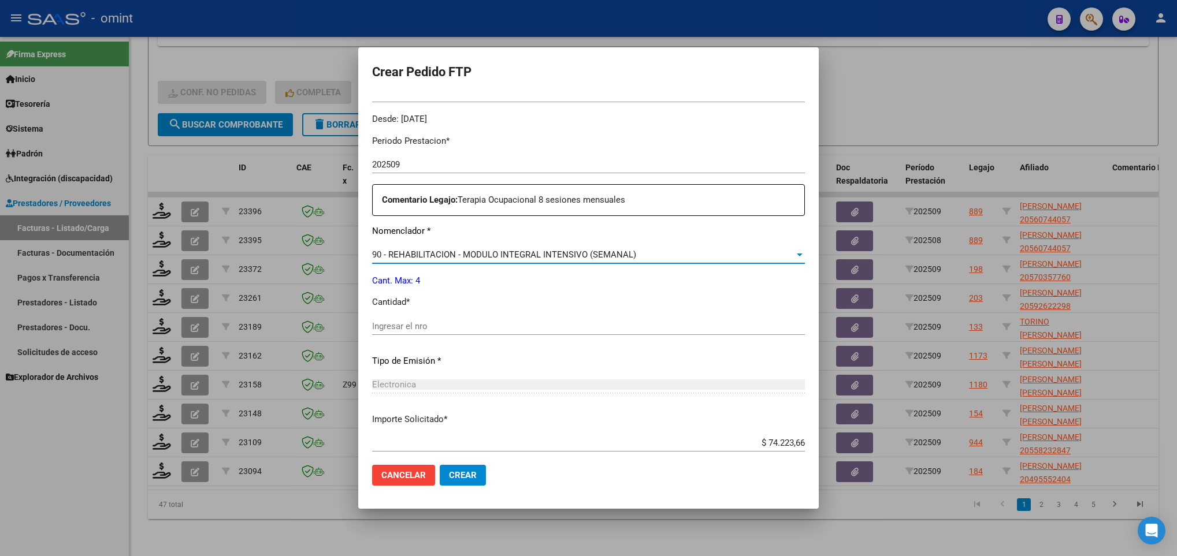
click at [508, 328] on input "Ingresar el nro" at bounding box center [588, 326] width 433 height 10
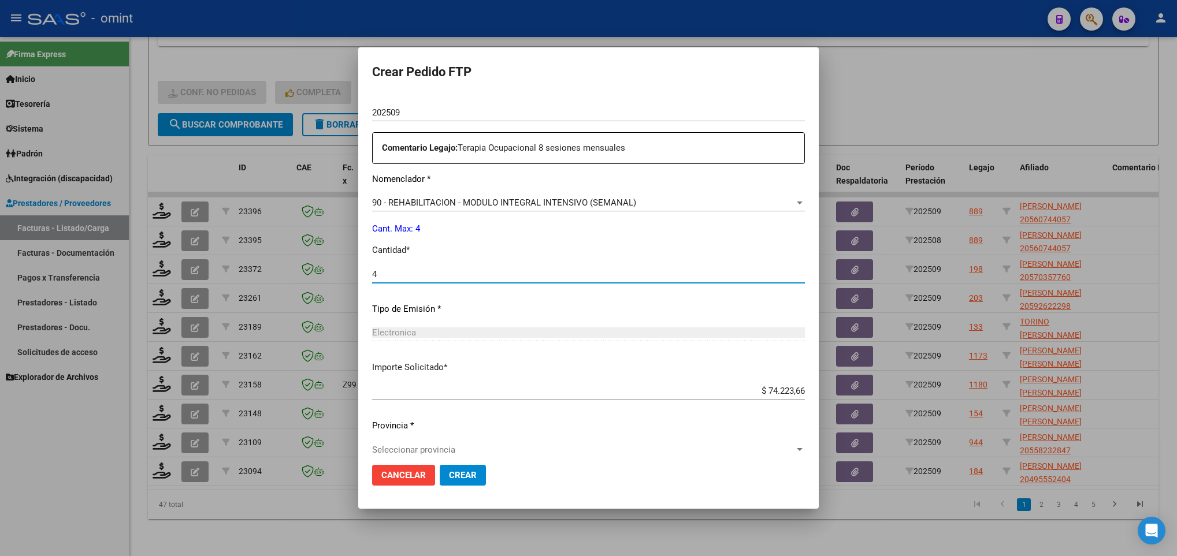
scroll to position [413, 0]
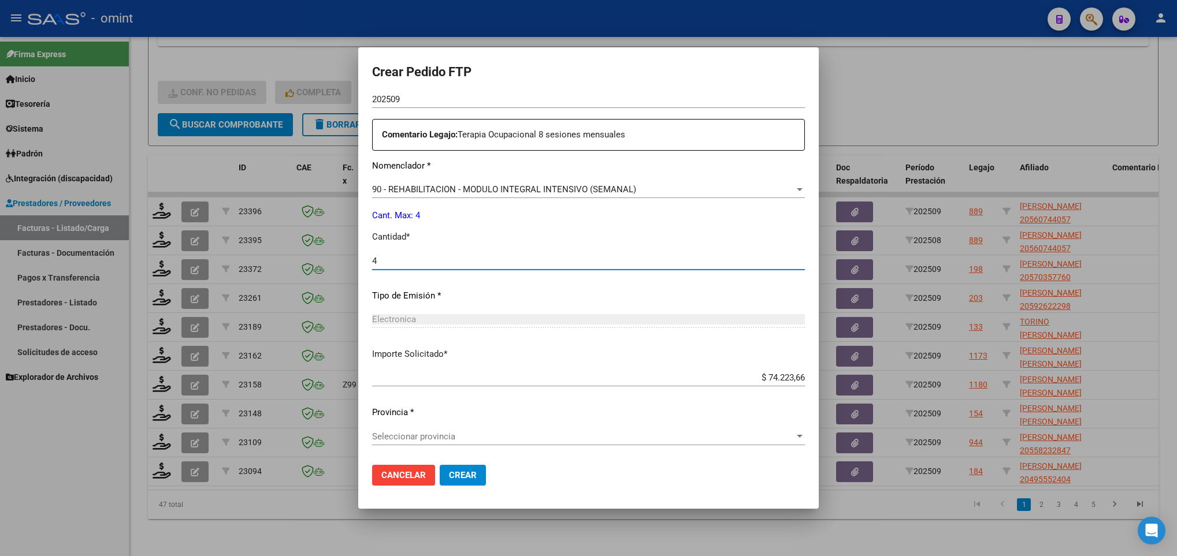
click at [479, 441] on span "Seleccionar provincia" at bounding box center [583, 437] width 422 height 10
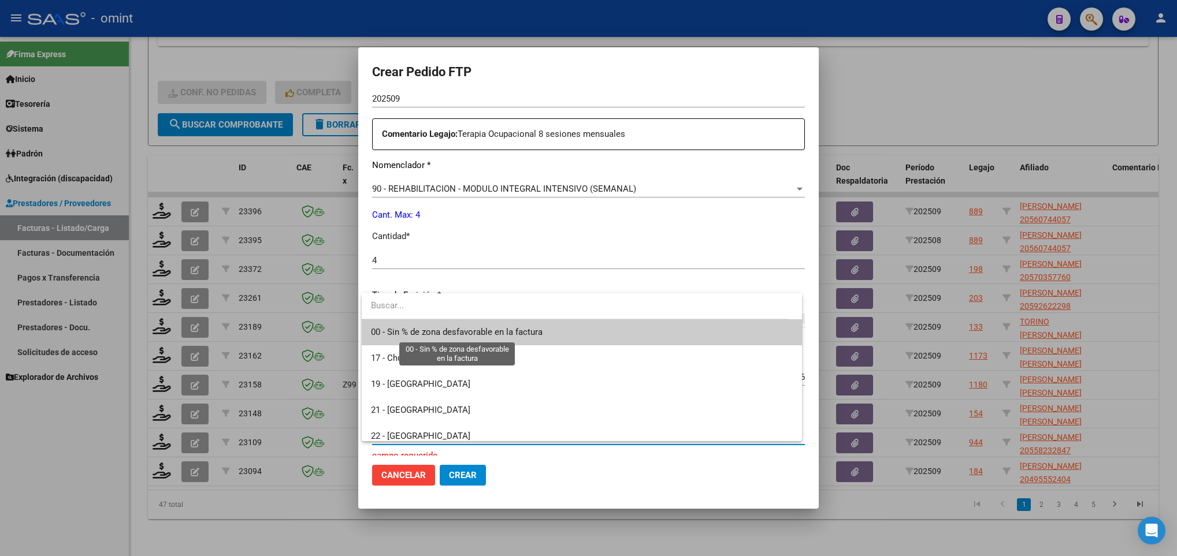
click at [473, 330] on span "00 - Sin % de zona desfavorable en la factura" at bounding box center [457, 332] width 172 height 10
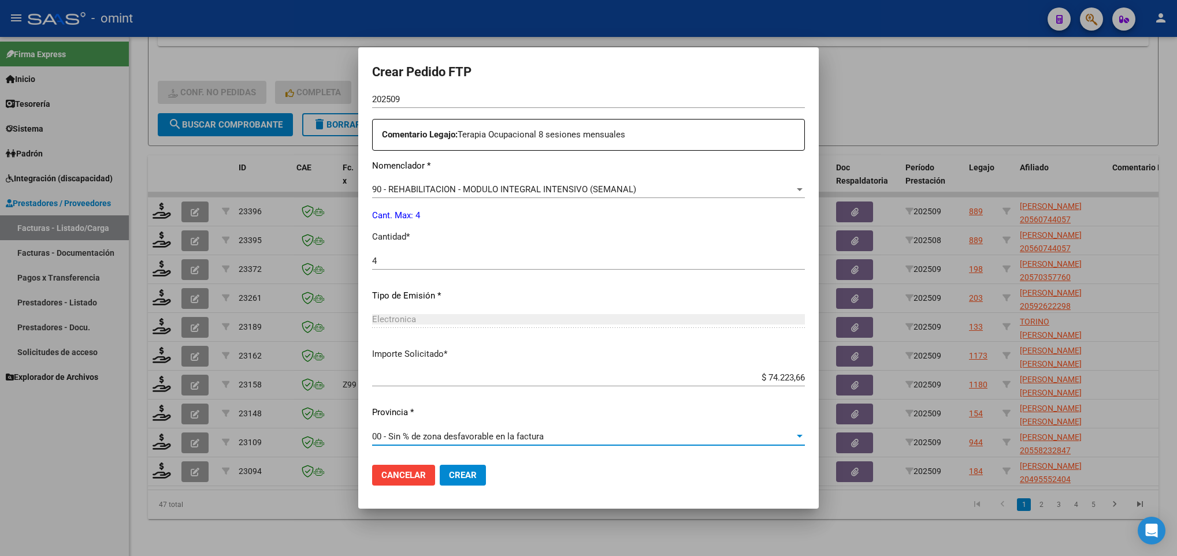
click at [461, 477] on span "Crear" at bounding box center [463, 475] width 28 height 10
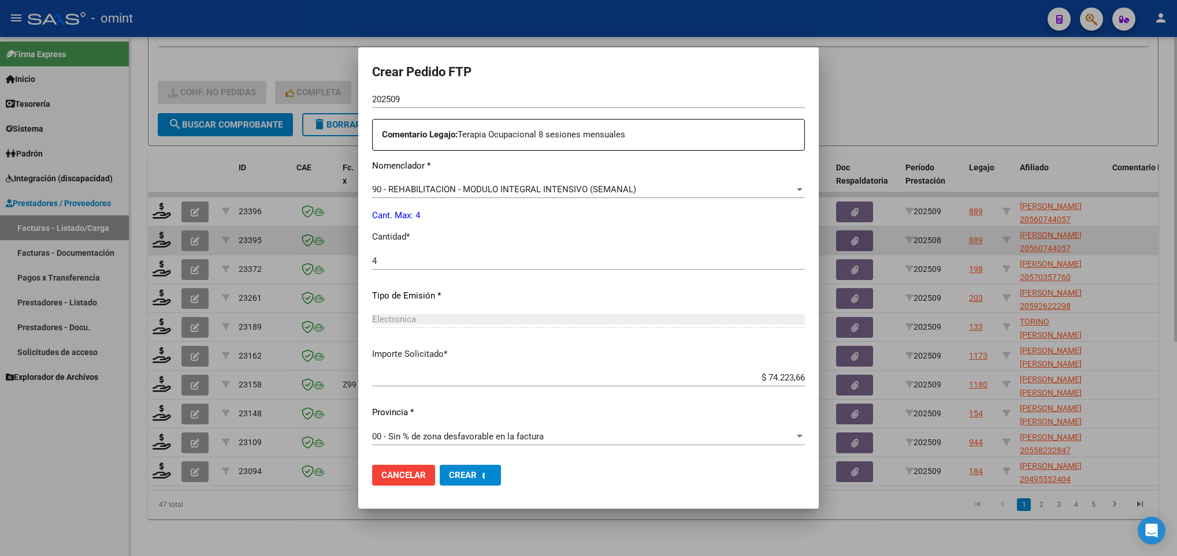
scroll to position [0, 0]
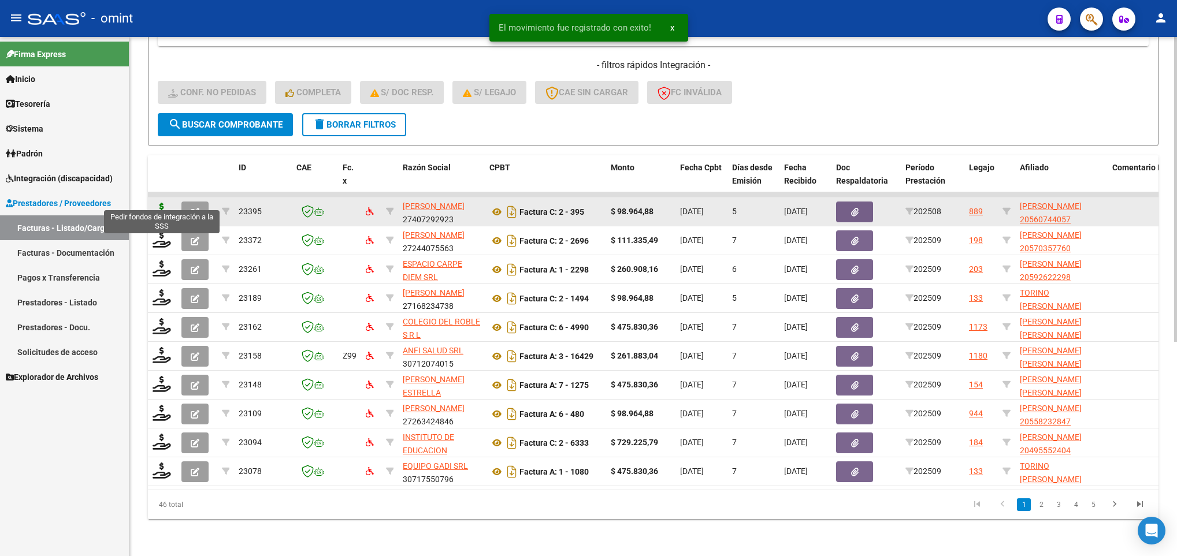
click at [162, 203] on icon at bounding box center [162, 211] width 18 height 16
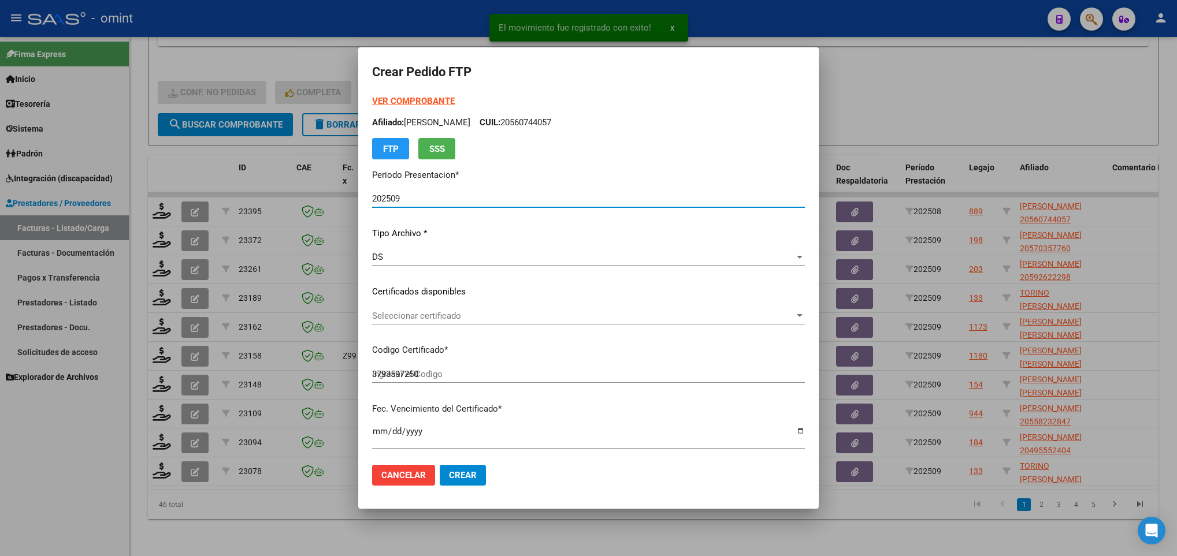
click at [462, 317] on span "Seleccionar certificado" at bounding box center [583, 316] width 422 height 10
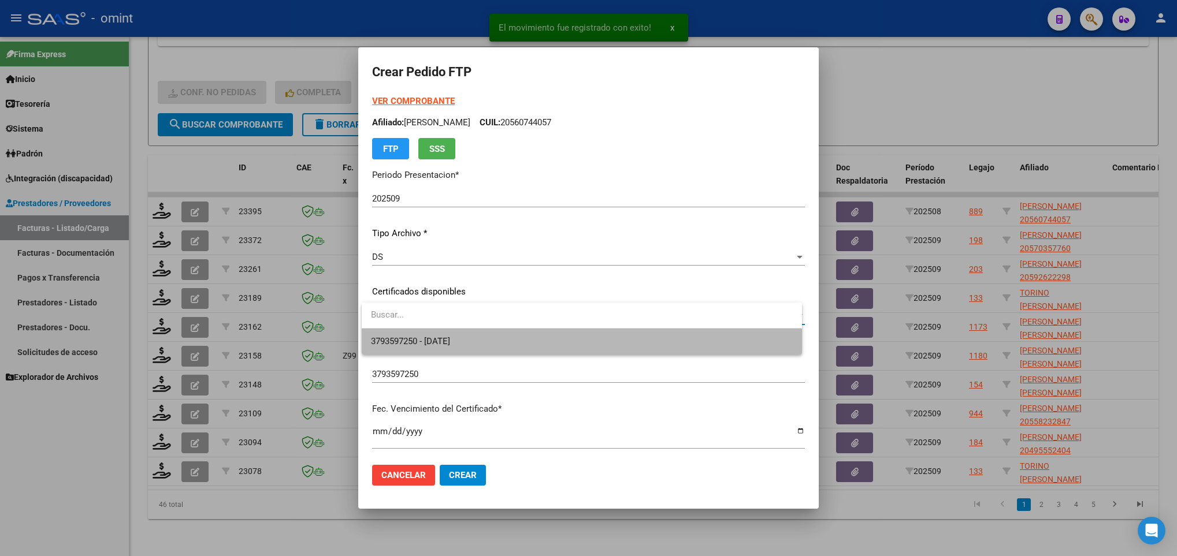
click at [466, 332] on span "3793597250 - 2026-02-28" at bounding box center [581, 342] width 421 height 26
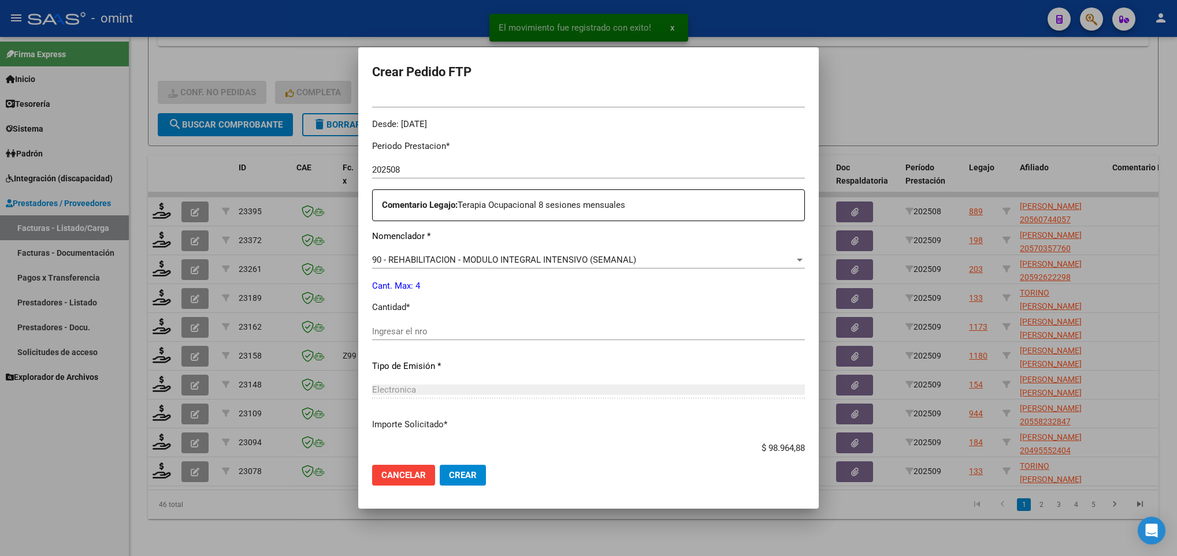
scroll to position [347, 0]
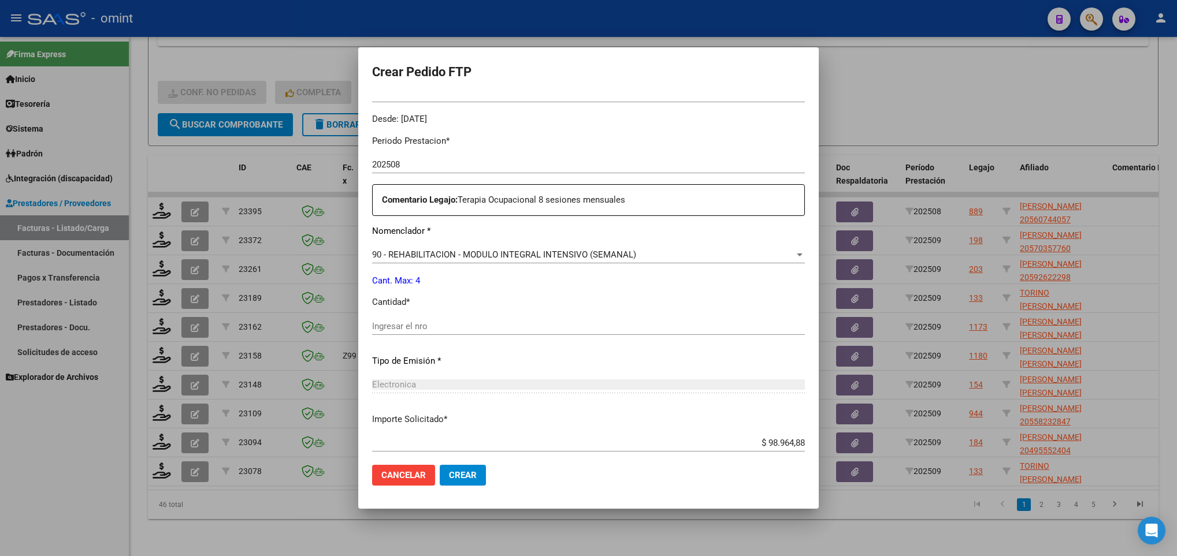
click at [411, 331] on input "Ingresar el nro" at bounding box center [588, 326] width 433 height 10
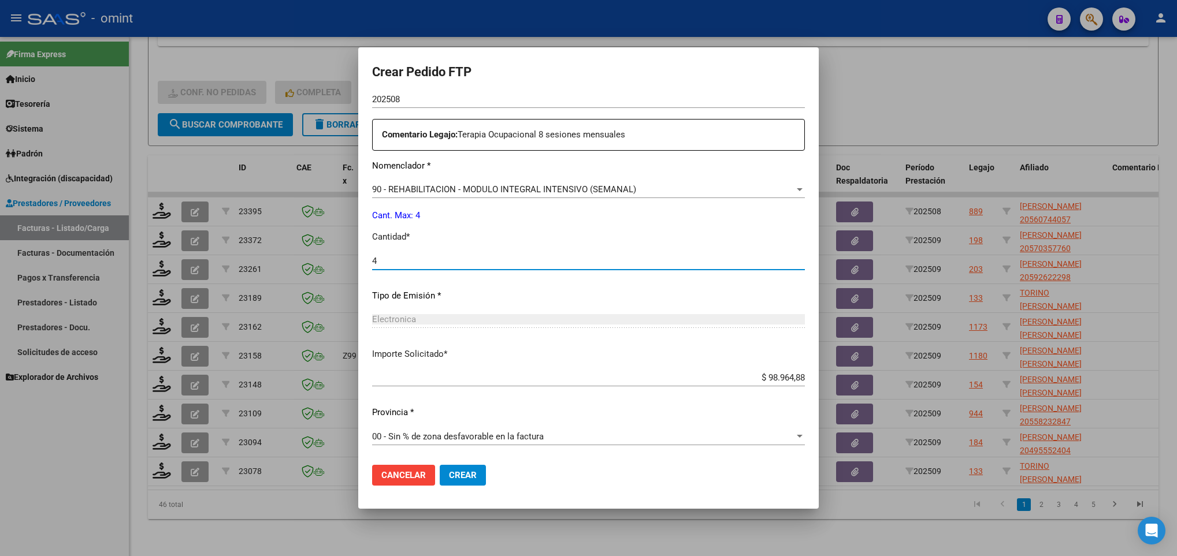
click at [456, 467] on button "Crear" at bounding box center [463, 475] width 46 height 21
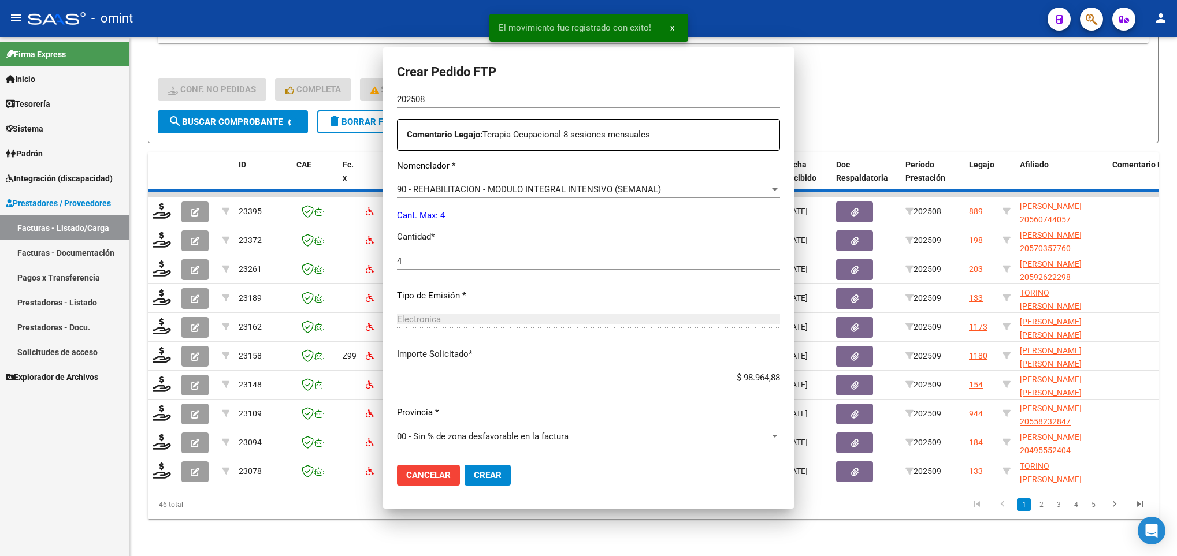
scroll to position [0, 0]
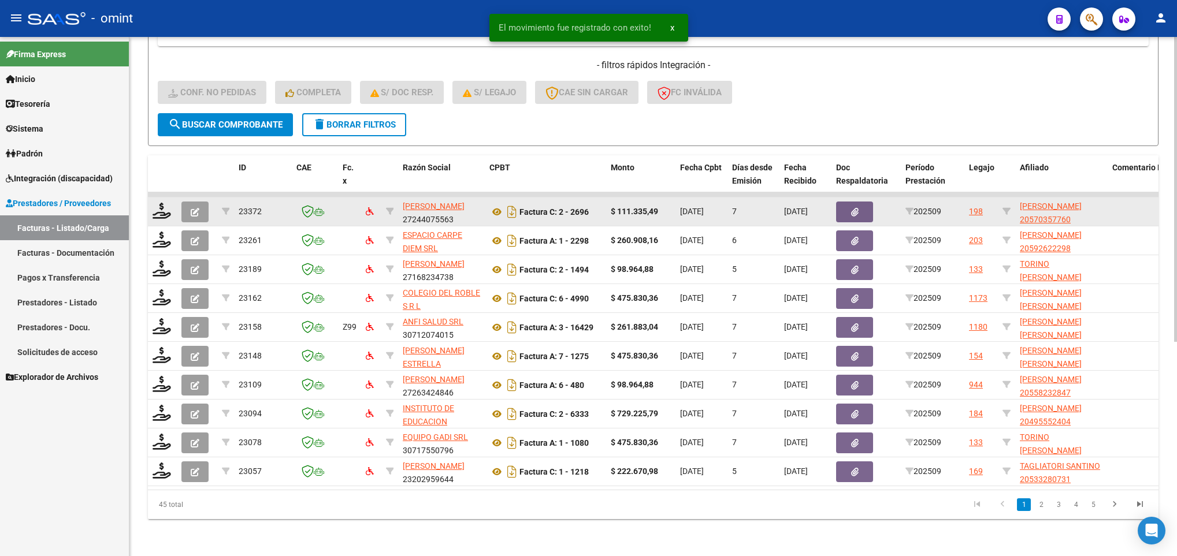
click at [156, 206] on div at bounding box center [163, 212] width 20 height 18
click at [161, 203] on icon at bounding box center [162, 211] width 18 height 16
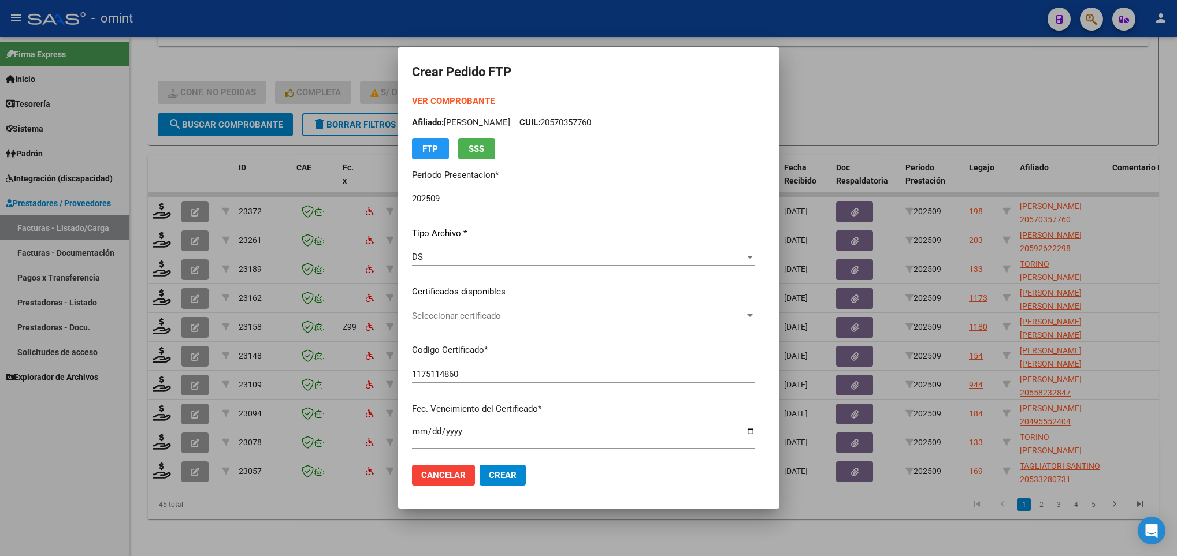
click at [600, 321] on div "Seleccionar certificado Seleccionar certificado" at bounding box center [583, 315] width 343 height 17
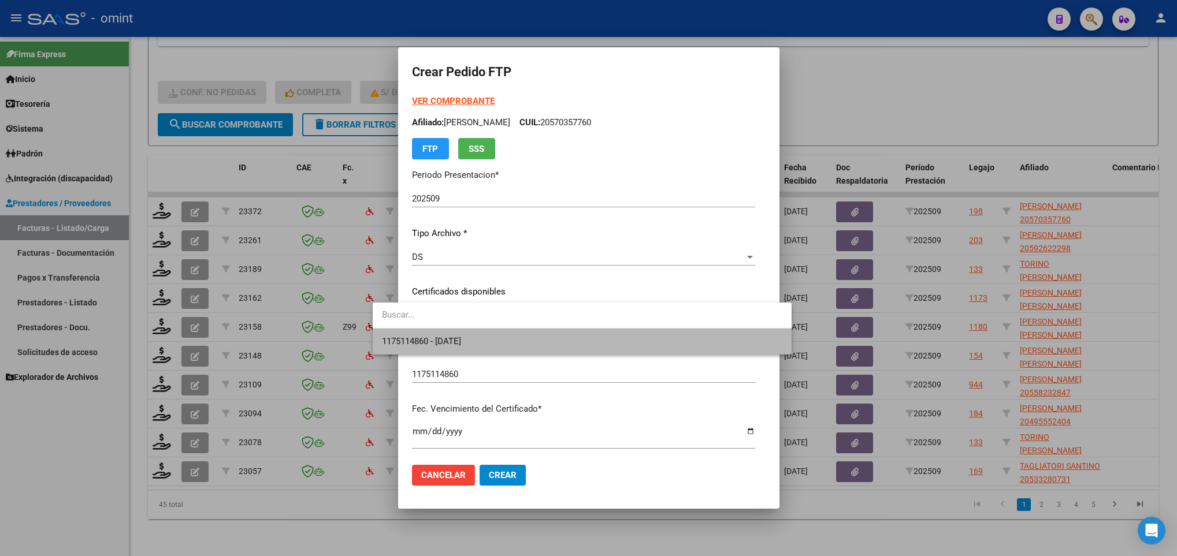
click at [610, 335] on span "1175114860 - [DATE]" at bounding box center [582, 342] width 400 height 26
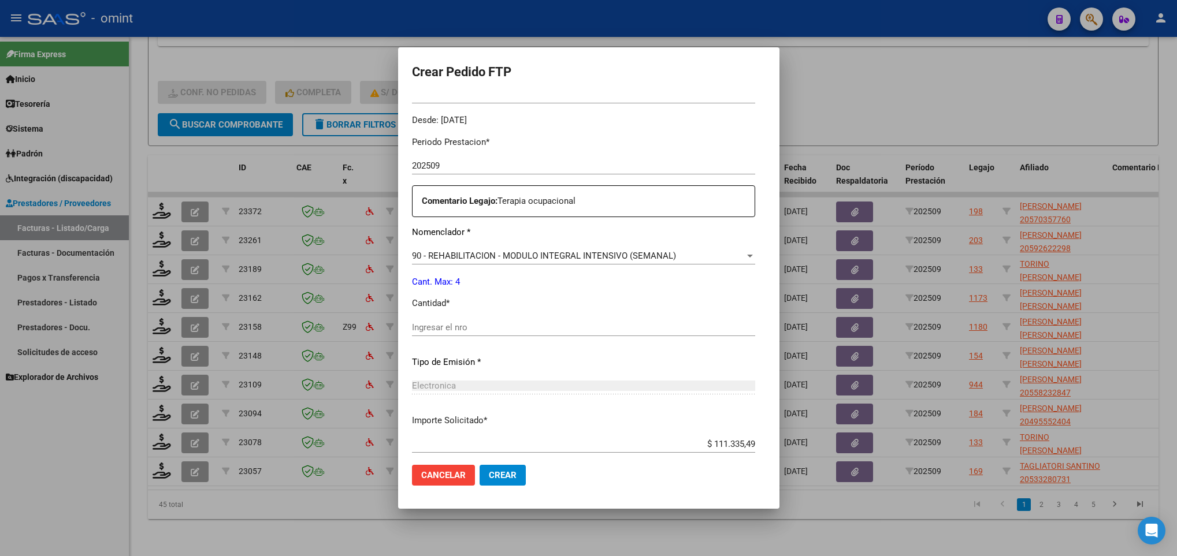
scroll to position [347, 0]
click at [472, 328] on input "Ingresar el nro" at bounding box center [583, 326] width 343 height 10
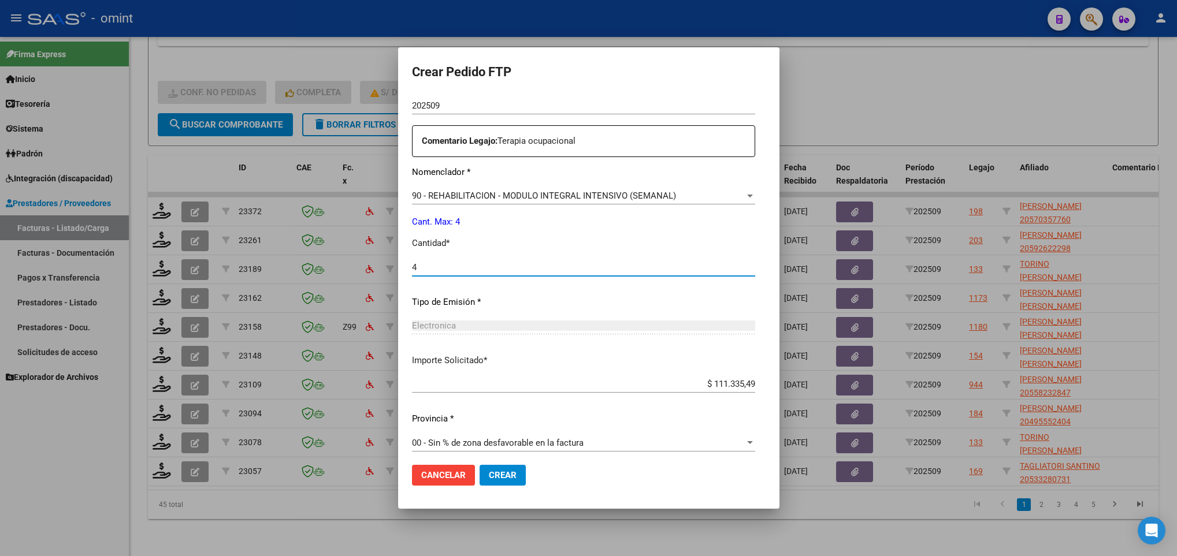
scroll to position [413, 0]
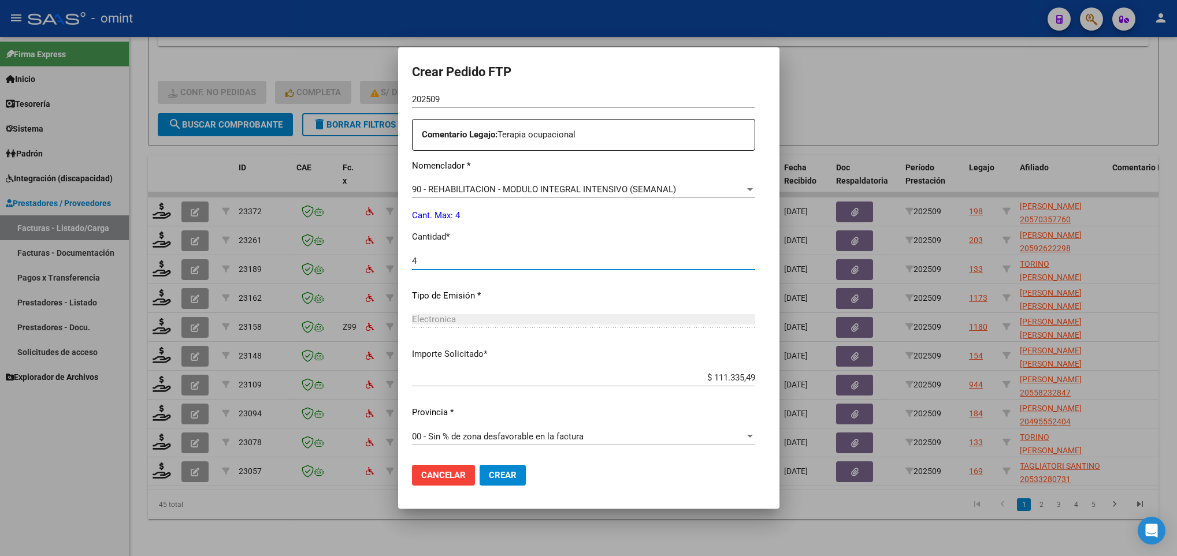
click at [489, 473] on span "Crear" at bounding box center [503, 475] width 28 height 10
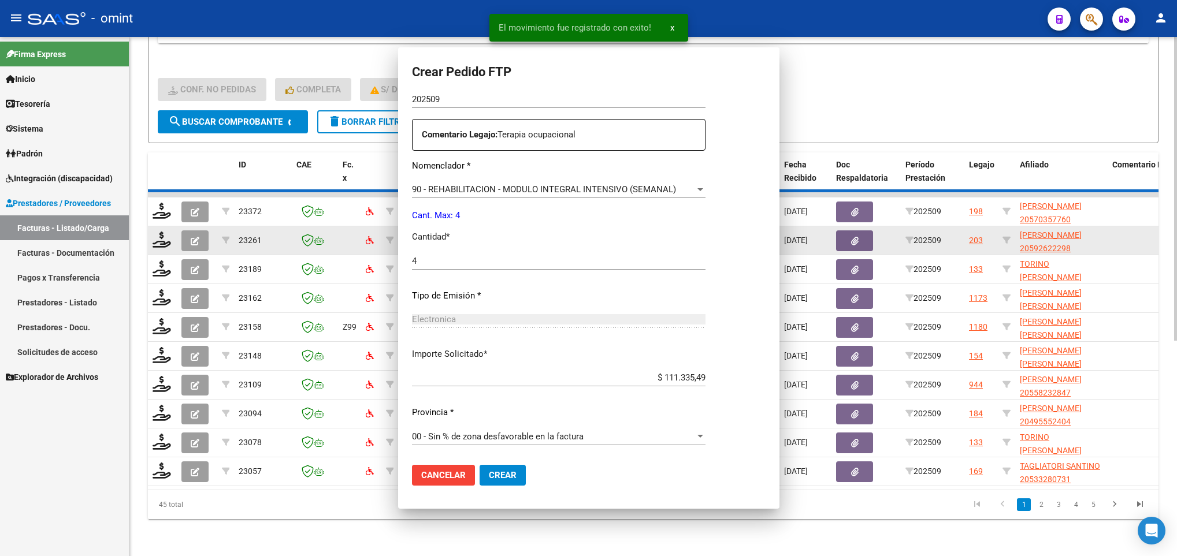
scroll to position [0, 0]
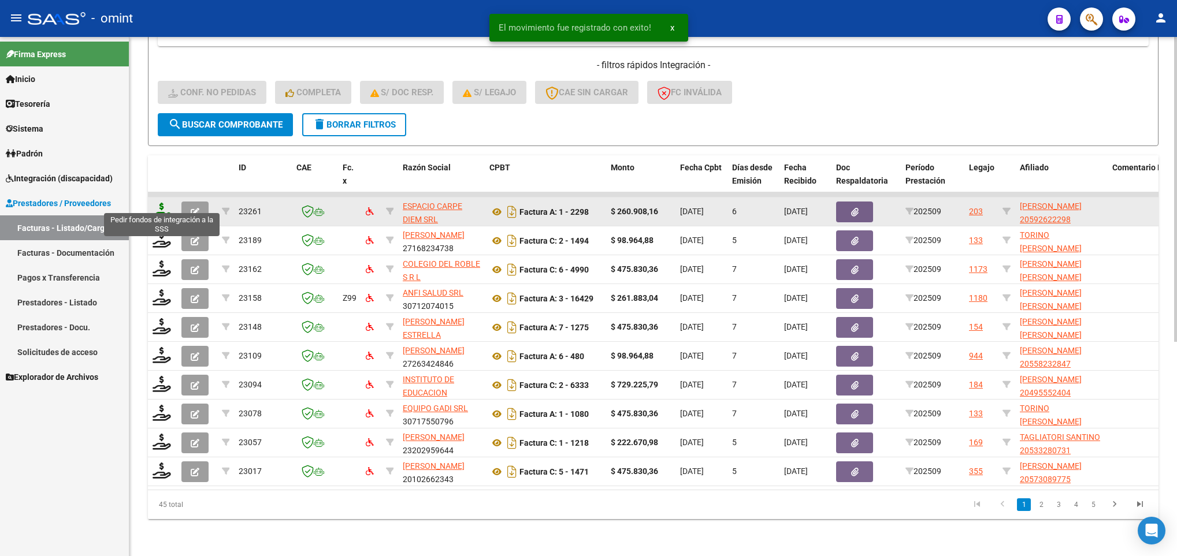
click at [163, 203] on icon at bounding box center [162, 211] width 18 height 16
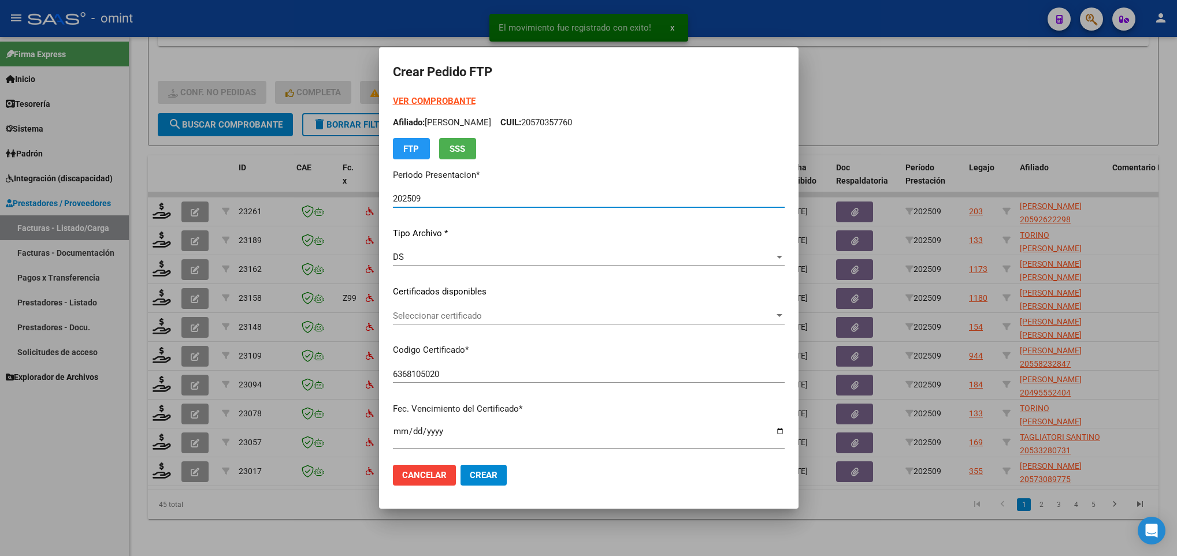
click at [503, 313] on span "Seleccionar certificado" at bounding box center [583, 316] width 381 height 10
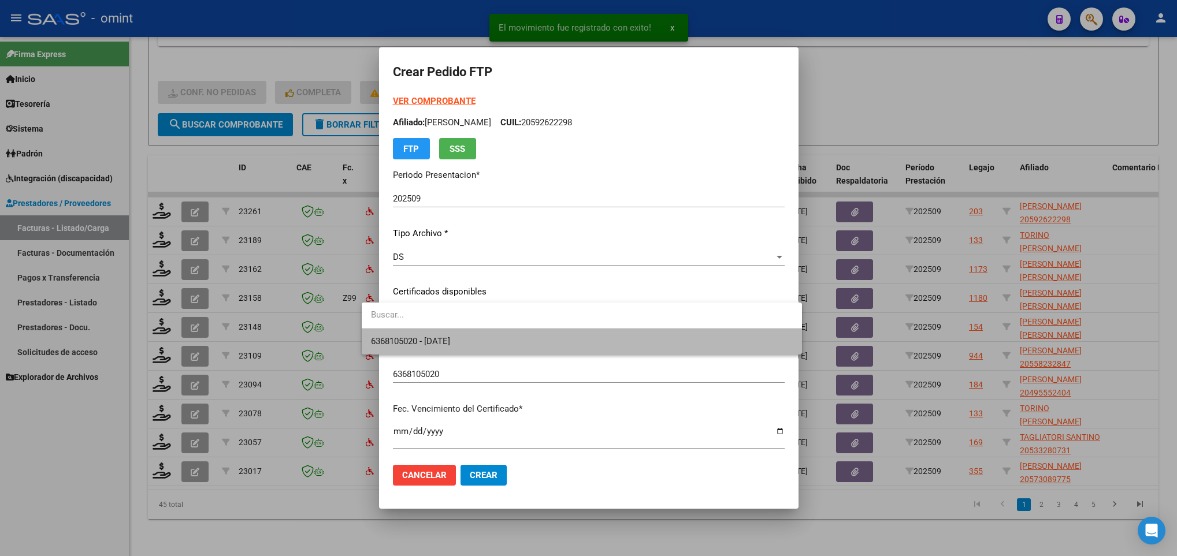
drag, startPoint x: 507, startPoint y: 345, endPoint x: 501, endPoint y: 347, distance: 6.0
click at [503, 346] on span "6368105020 - 2027-10-30" at bounding box center [581, 342] width 421 height 26
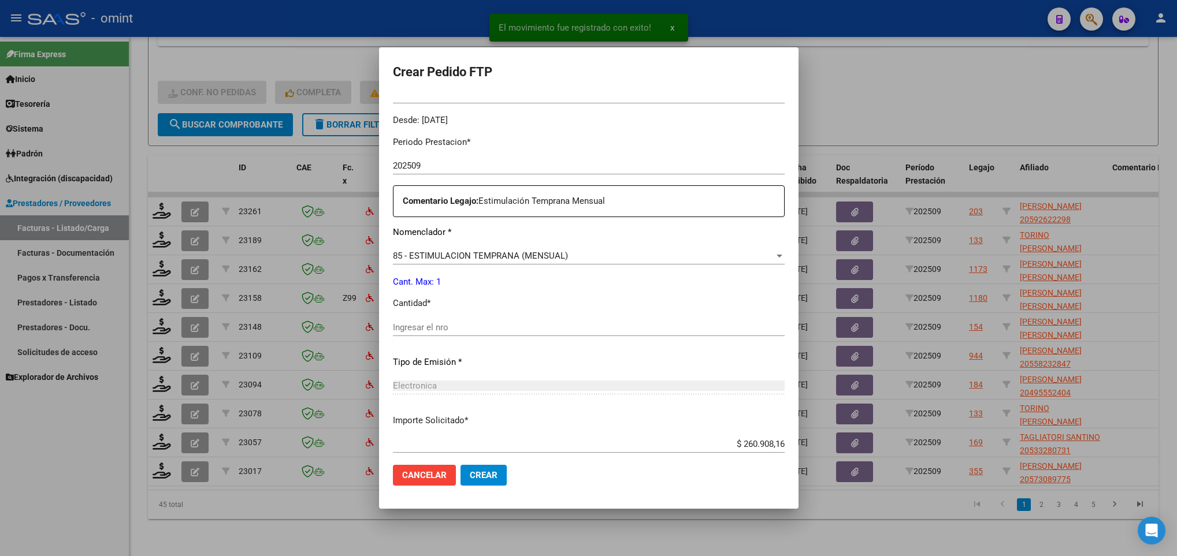
scroll to position [347, 0]
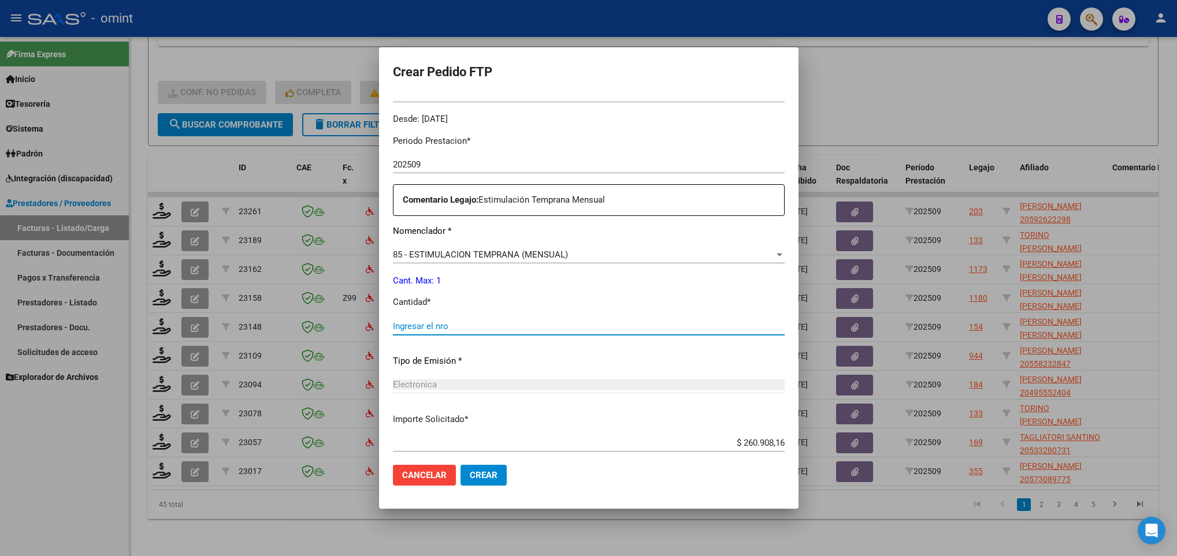
click at [463, 321] on input "Ingresar el nro" at bounding box center [589, 326] width 392 height 10
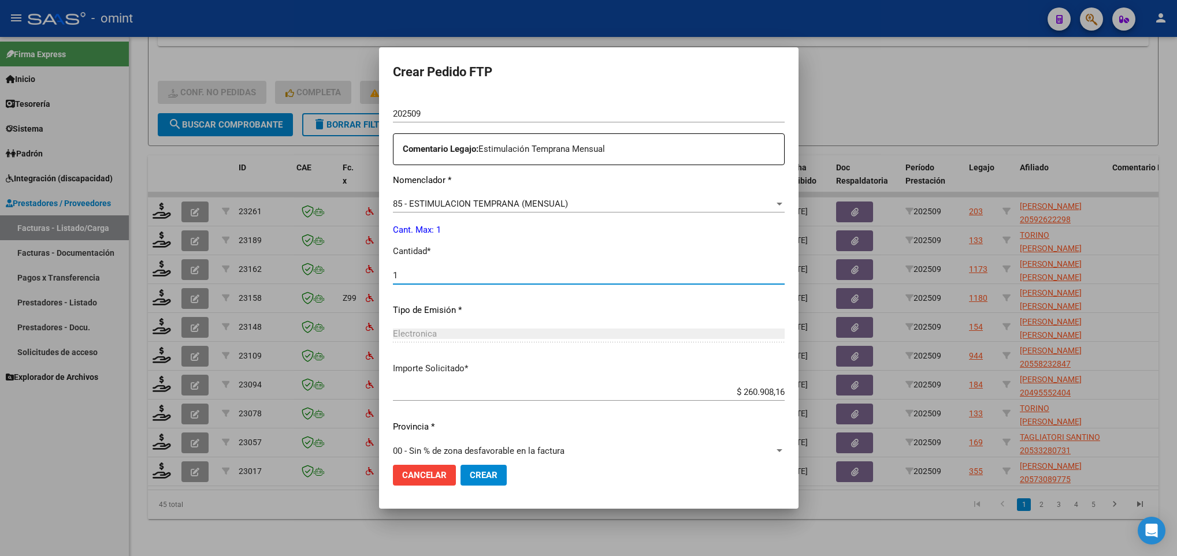
scroll to position [413, 0]
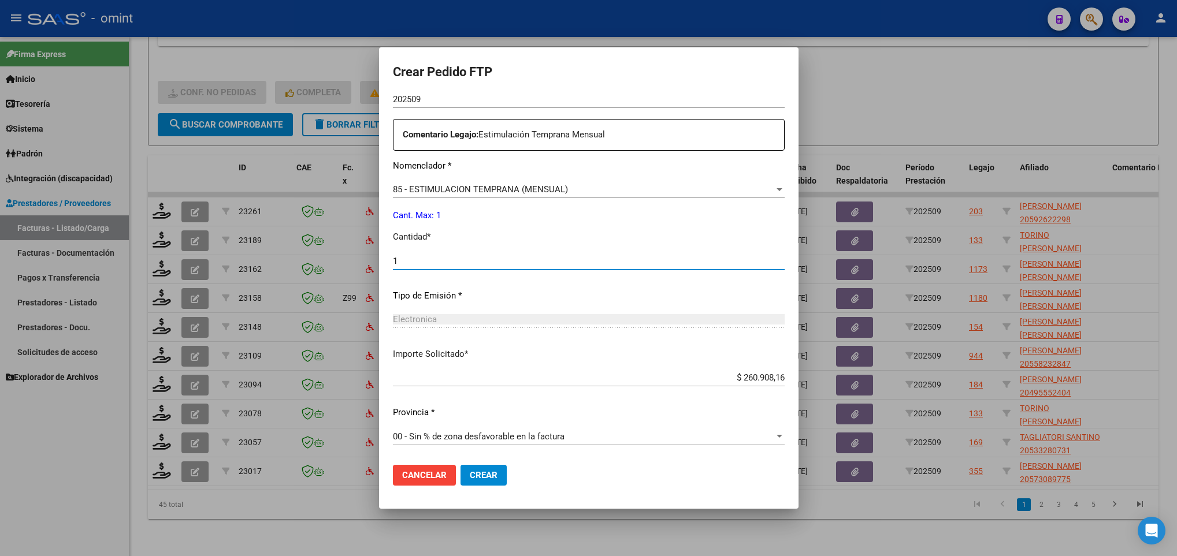
click at [461, 480] on button "Crear" at bounding box center [484, 475] width 46 height 21
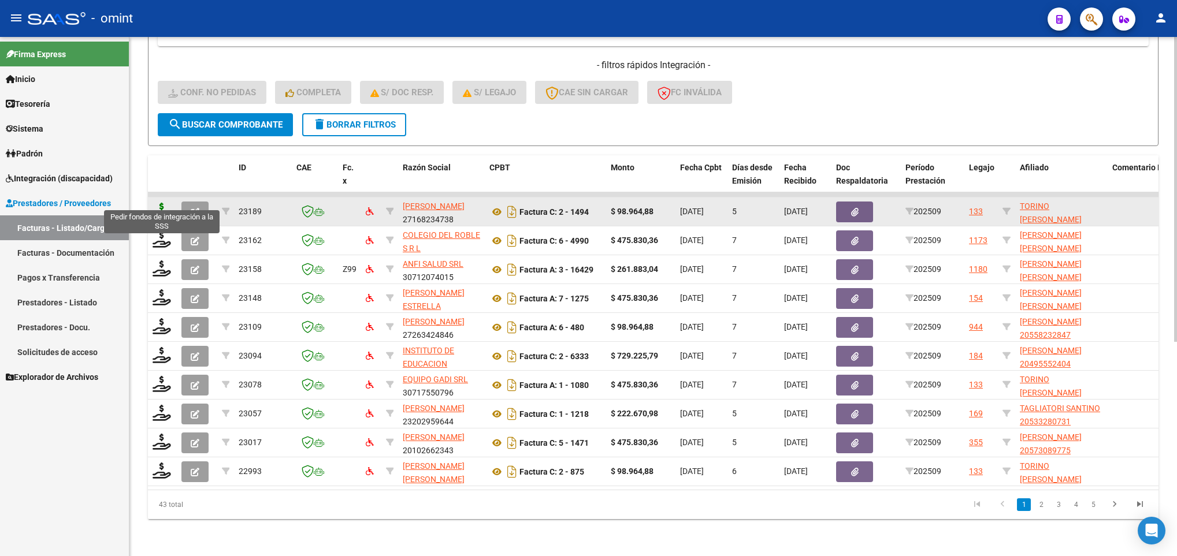
click at [153, 203] on icon at bounding box center [162, 211] width 18 height 16
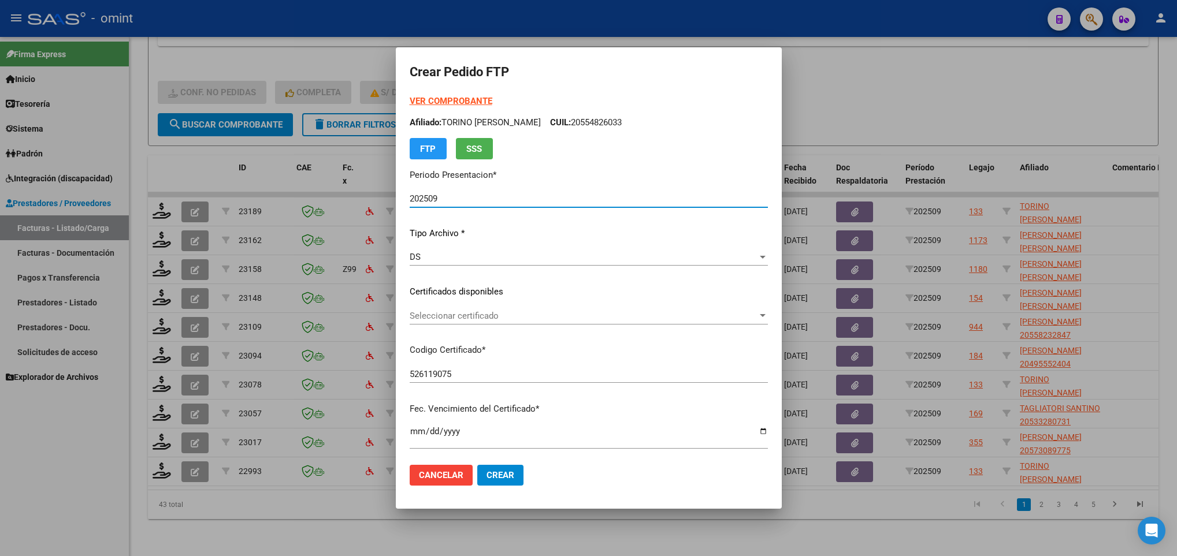
click at [582, 314] on span "Seleccionar certificado" at bounding box center [584, 316] width 348 height 10
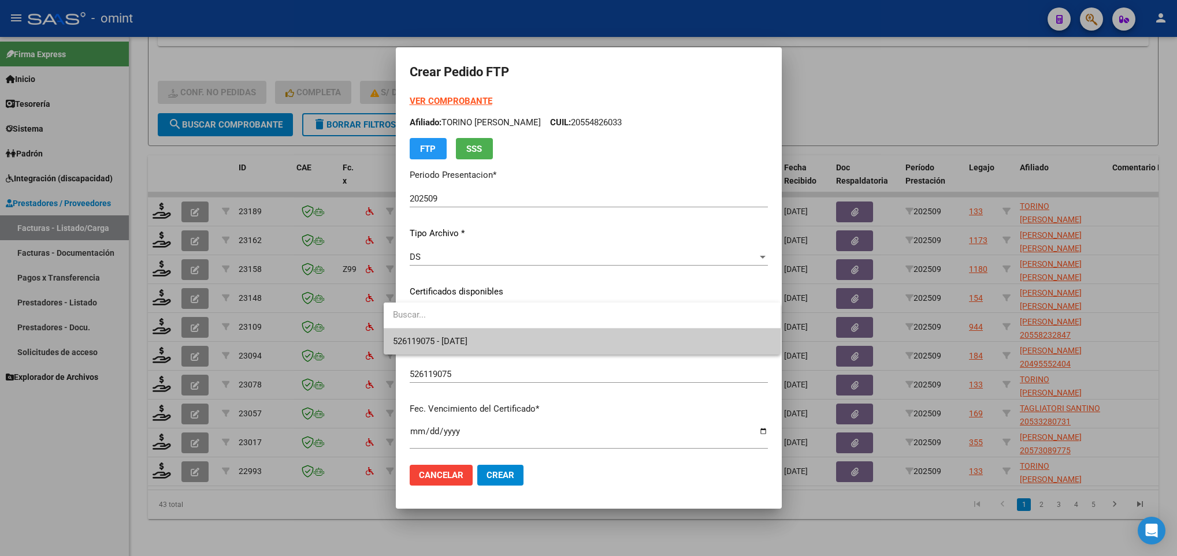
click at [588, 342] on span "526119075 - [DATE]" at bounding box center [582, 342] width 378 height 26
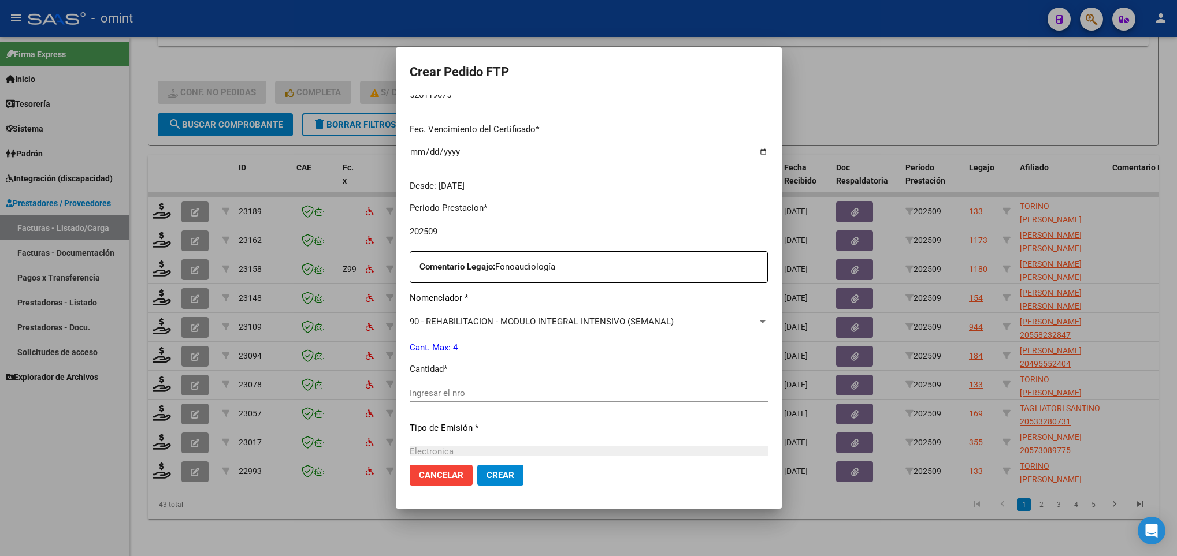
scroll to position [347, 0]
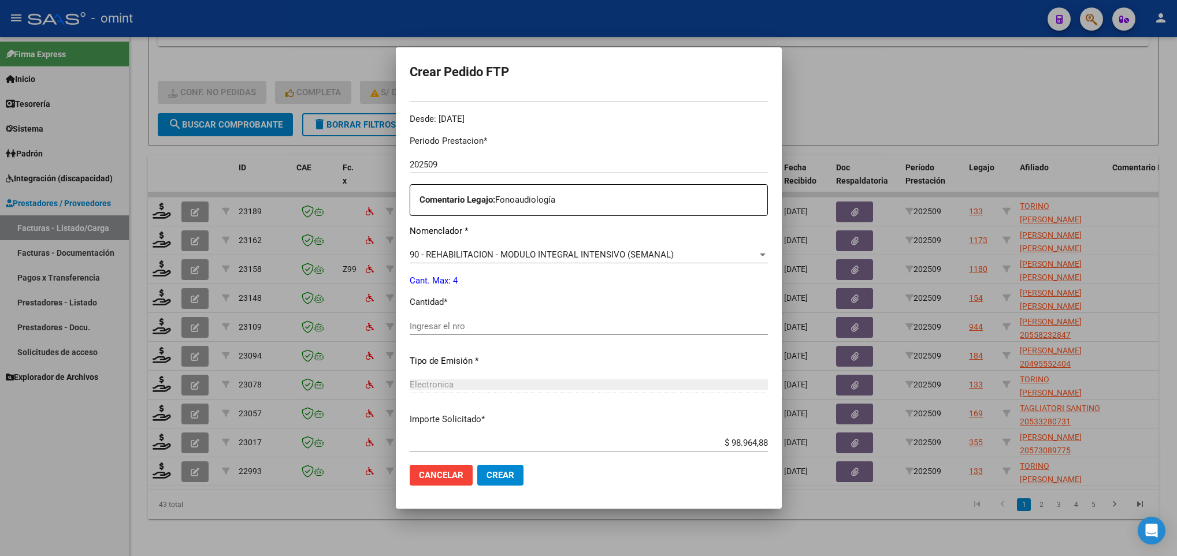
click at [547, 321] on input "Ingresar el nro" at bounding box center [589, 326] width 358 height 10
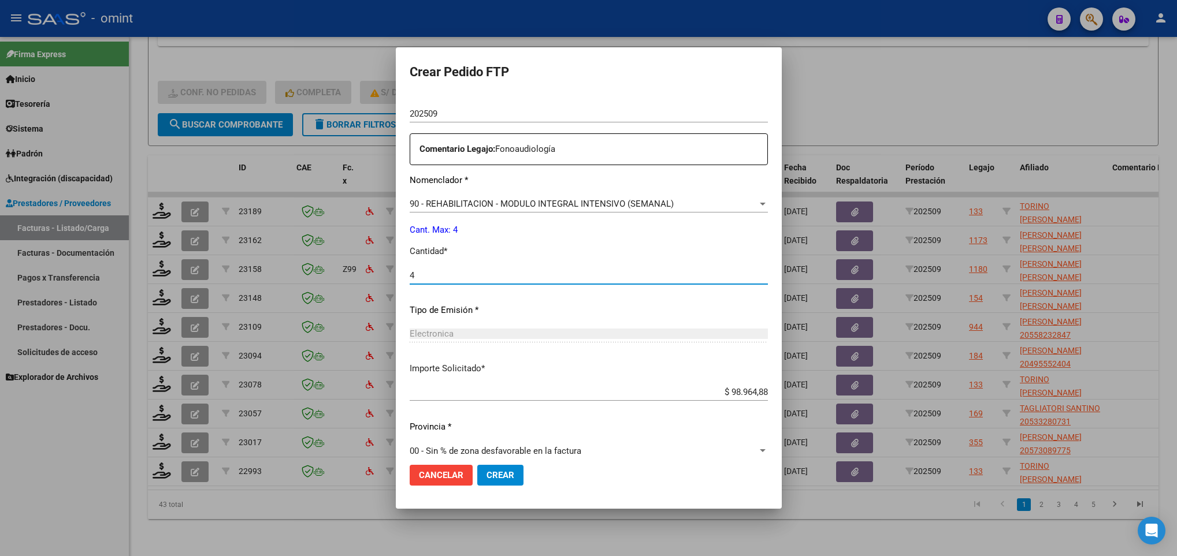
scroll to position [413, 0]
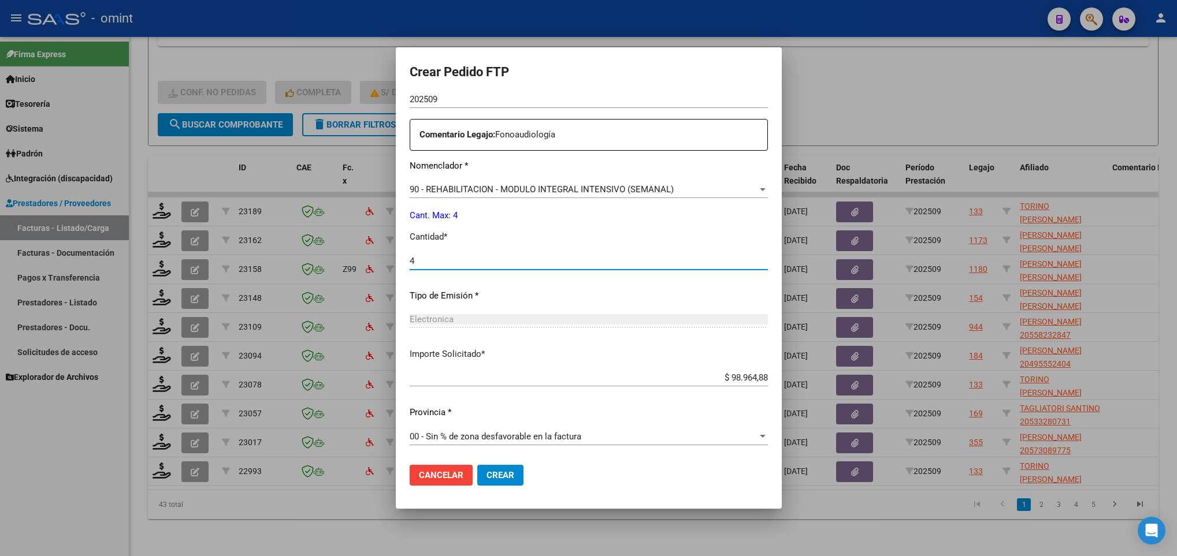
click at [487, 472] on span "Crear" at bounding box center [501, 475] width 28 height 10
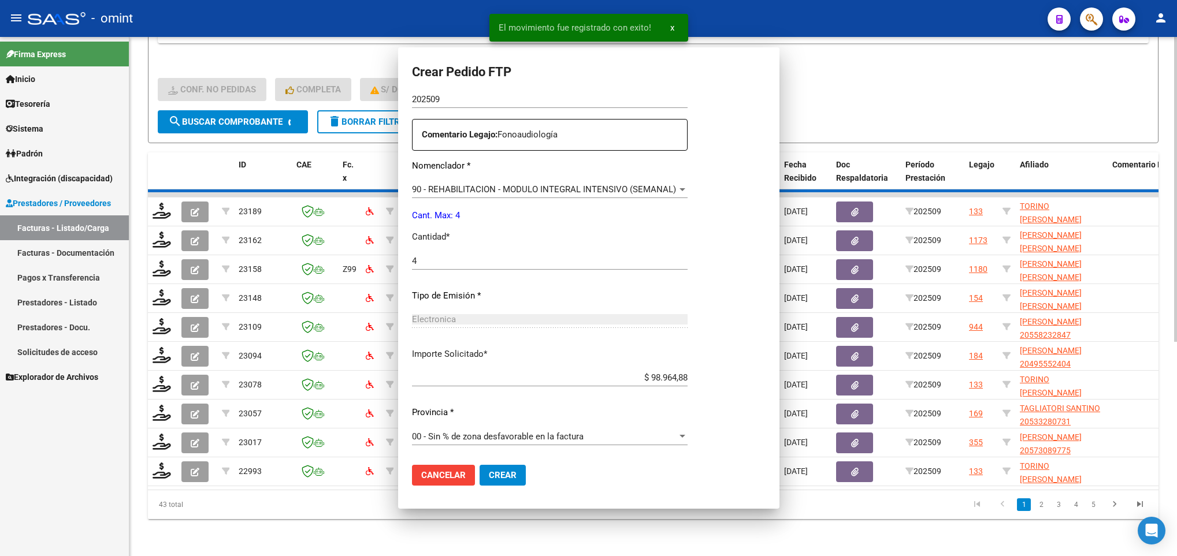
scroll to position [347, 0]
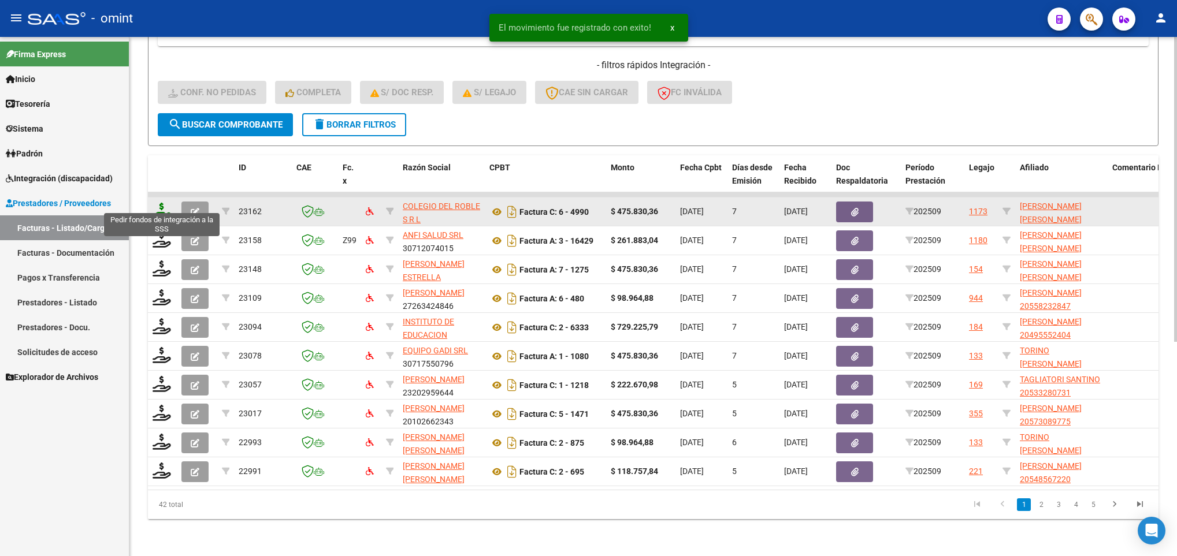
click at [158, 203] on icon at bounding box center [162, 211] width 18 height 16
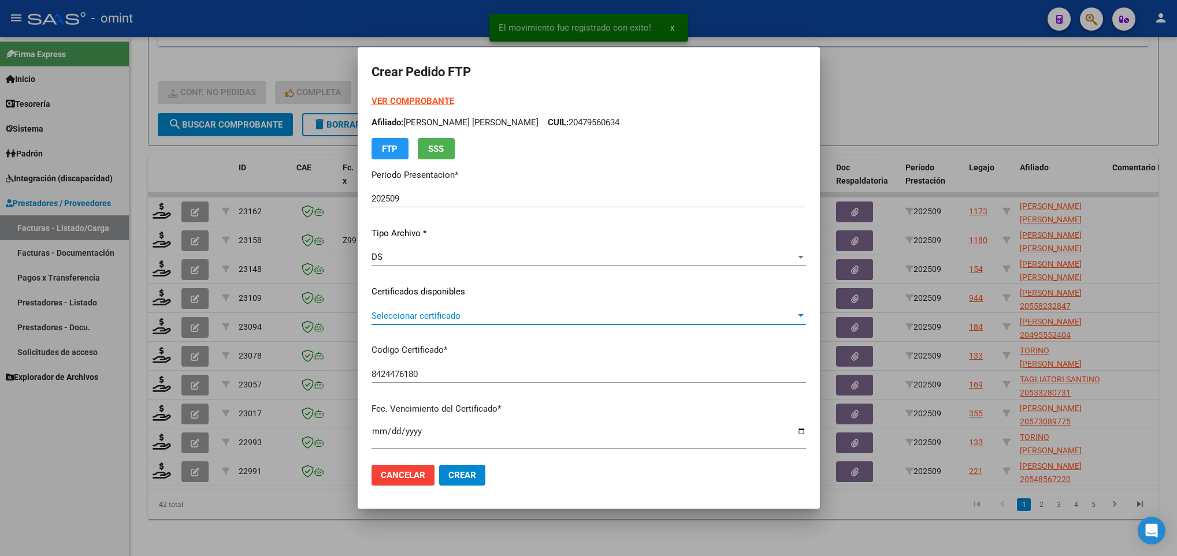
click at [511, 316] on span "Seleccionar certificado" at bounding box center [584, 316] width 424 height 10
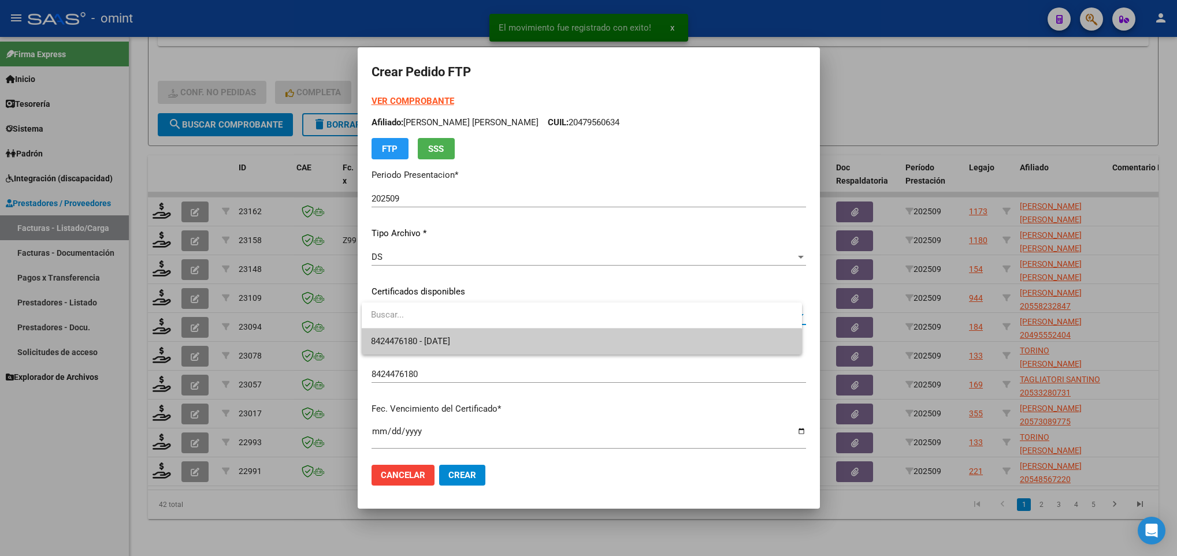
click at [513, 342] on span "8424476180 - [DATE]" at bounding box center [581, 342] width 421 height 26
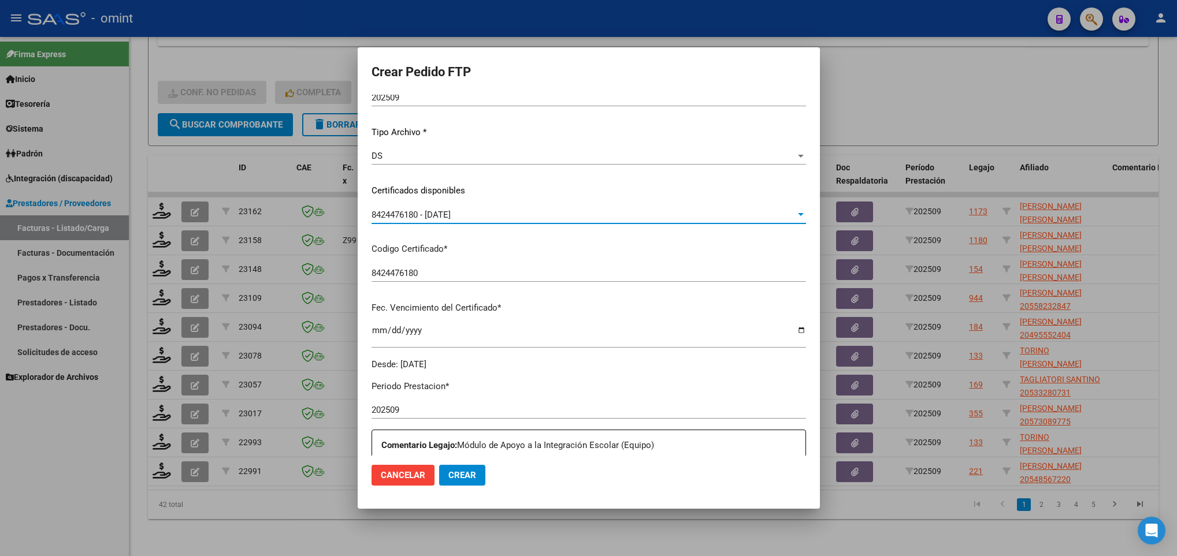
scroll to position [260, 0]
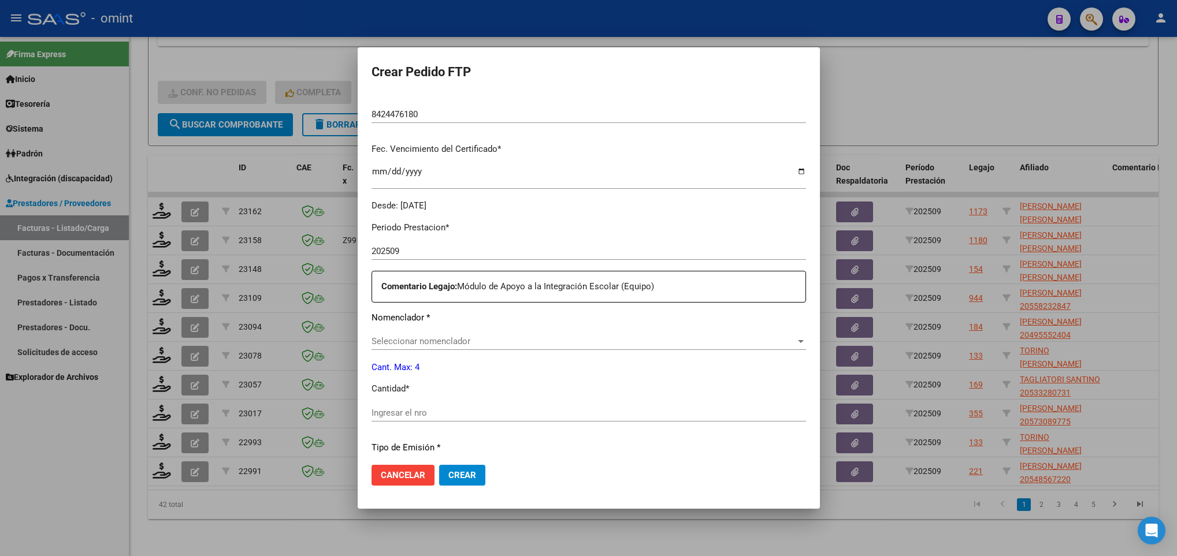
click at [472, 336] on div "Seleccionar nomenclador Seleccionar nomenclador" at bounding box center [589, 341] width 435 height 17
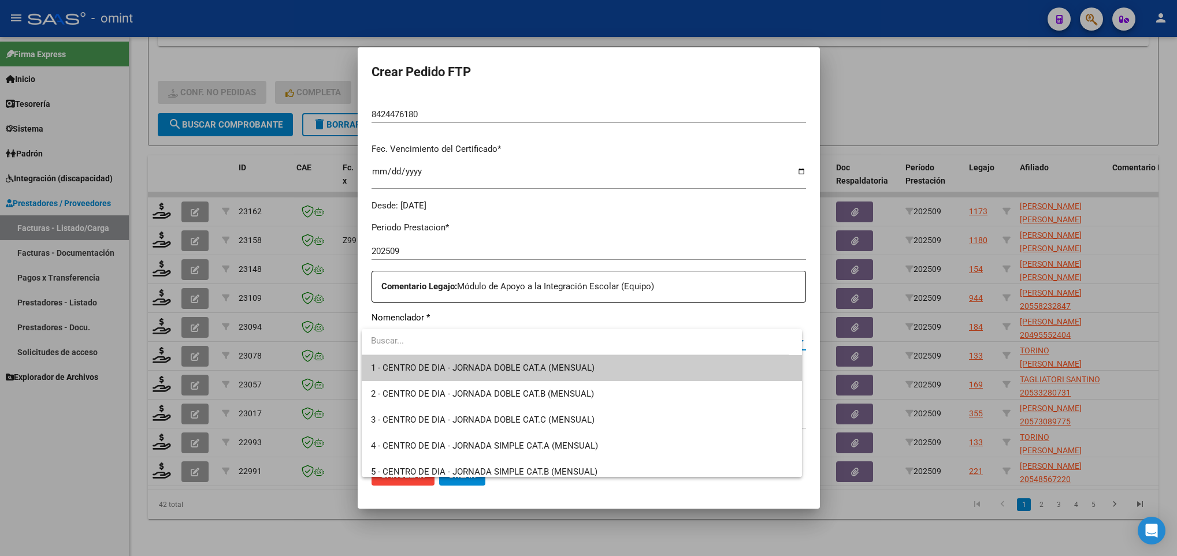
drag, startPoint x: 472, startPoint y: 336, endPoint x: 454, endPoint y: 336, distance: 17.9
click at [454, 336] on input "dropdown search" at bounding box center [575, 341] width 427 height 26
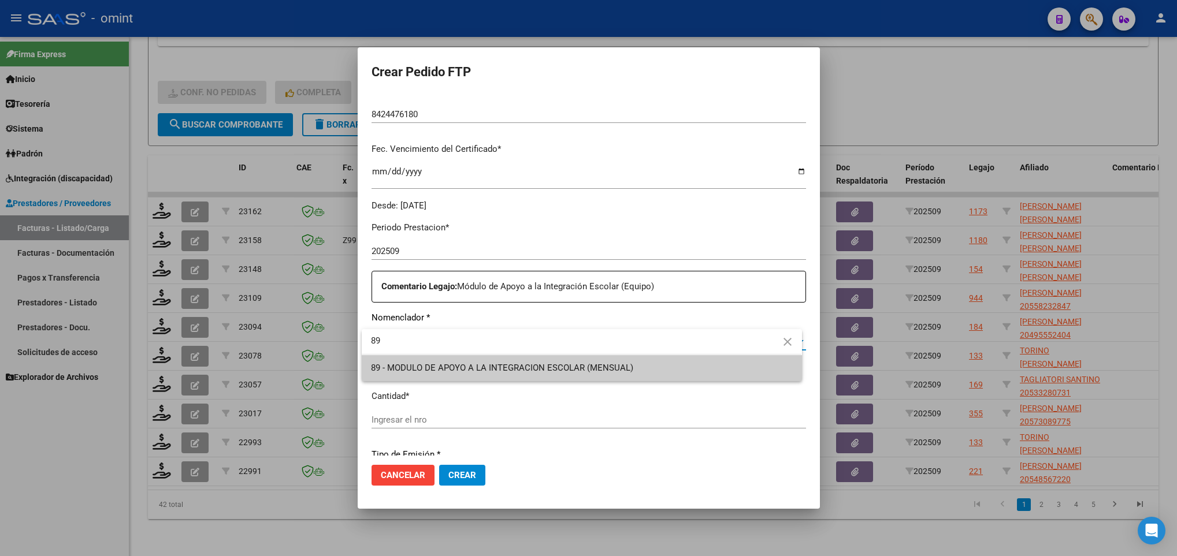
click at [458, 352] on input "89" at bounding box center [582, 341] width 440 height 26
click at [458, 363] on span "89 - MODULO DE APOYO A LA INTEGRACION ESCOLAR (MENSUAL)" at bounding box center [502, 368] width 262 height 10
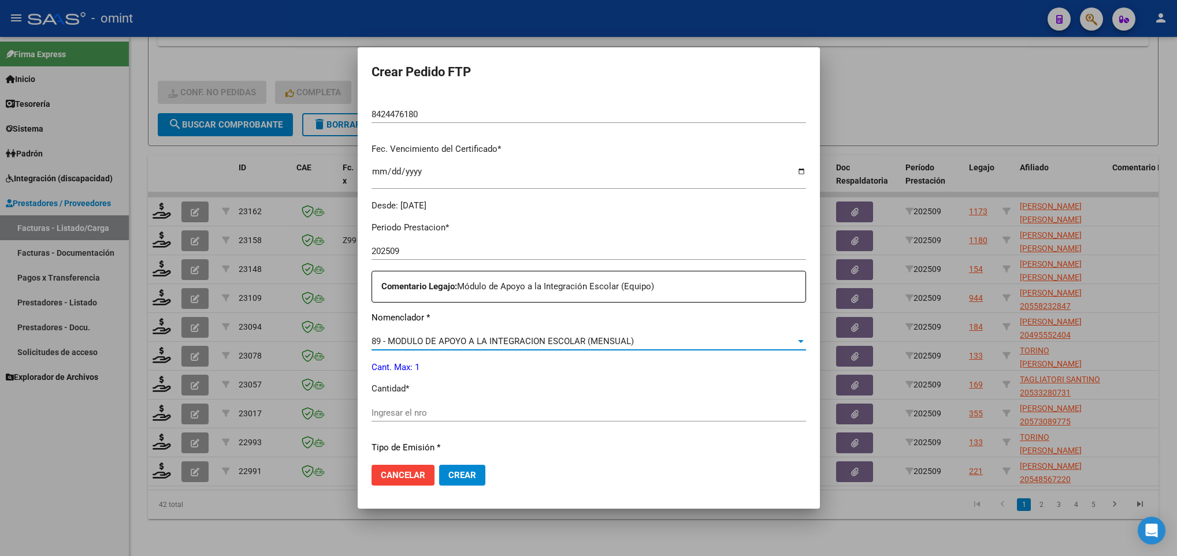
click at [439, 434] on div "Periodo Prestacion * 202509 Ingresar el Periodo Prestacion Comentario Legajo: M…" at bounding box center [589, 411] width 435 height 396
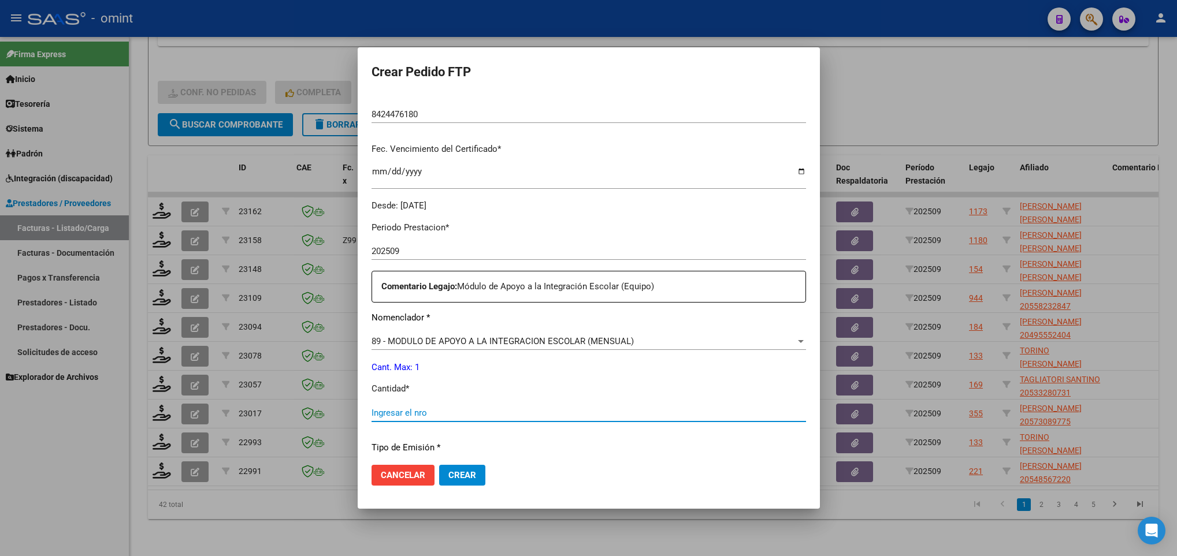
click at [439, 410] on input "Ingresar el nro" at bounding box center [589, 413] width 435 height 10
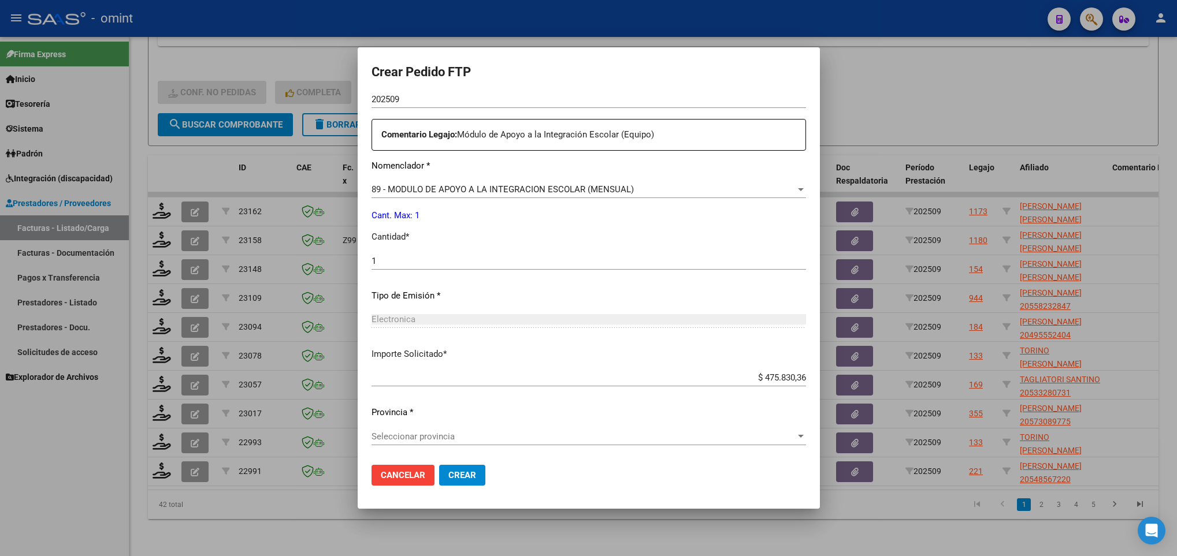
click at [486, 453] on div "Seleccionar provincia Seleccionar provincia" at bounding box center [589, 442] width 435 height 28
click at [494, 437] on span "Seleccionar provincia" at bounding box center [584, 437] width 424 height 10
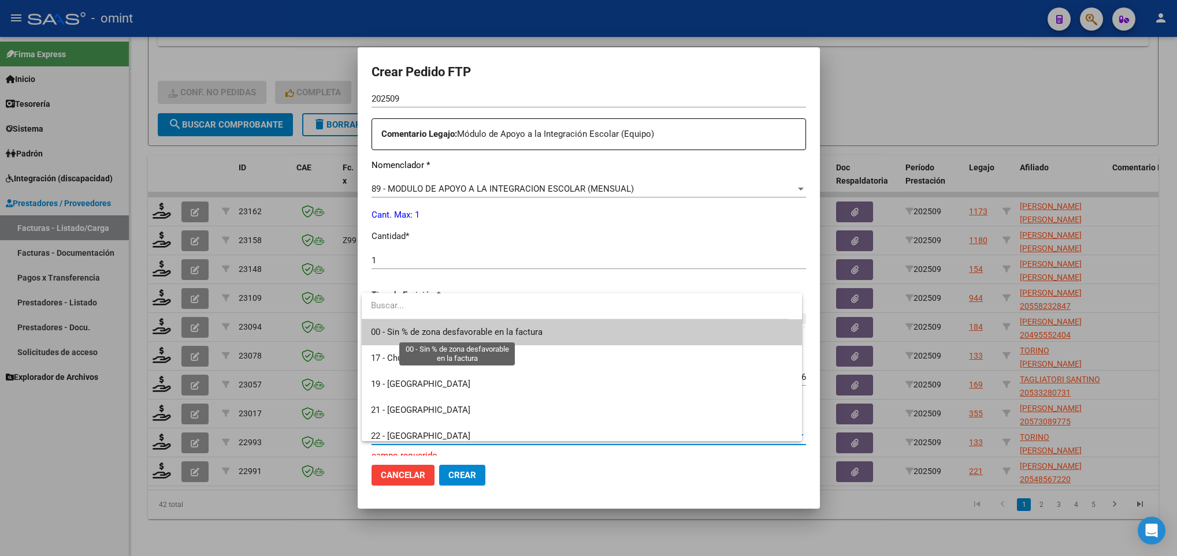
click at [494, 333] on span "00 - Sin % de zona desfavorable en la factura" at bounding box center [457, 332] width 172 height 10
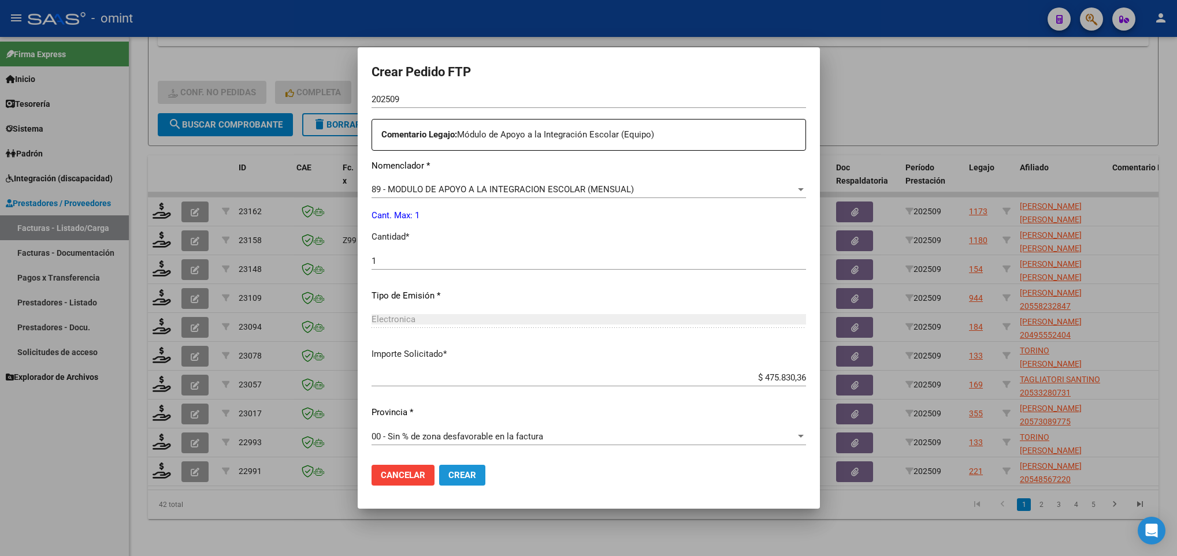
click at [460, 476] on span "Crear" at bounding box center [462, 475] width 28 height 10
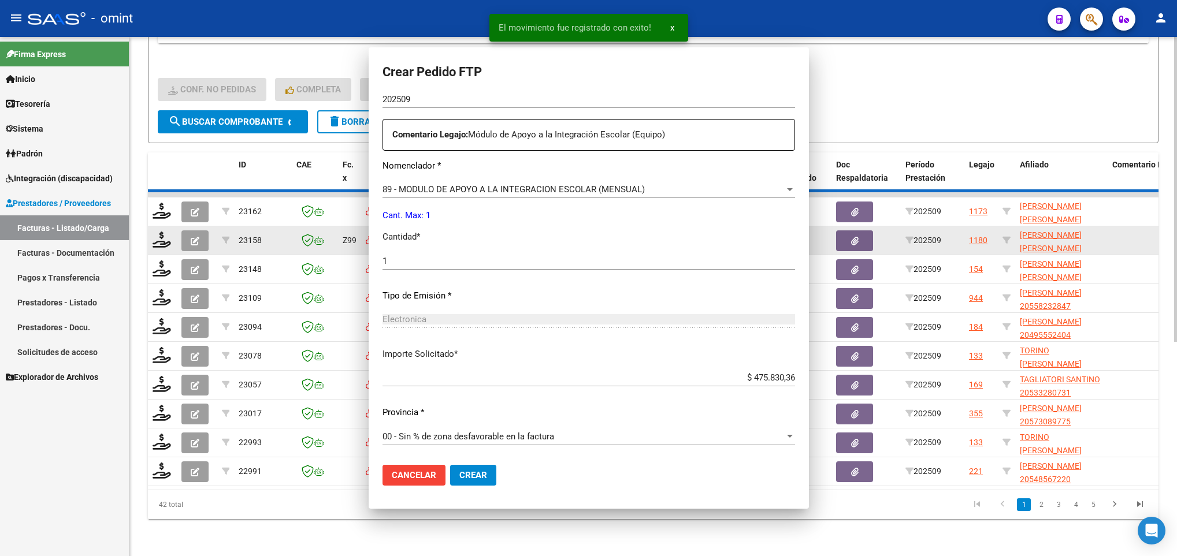
scroll to position [347, 0]
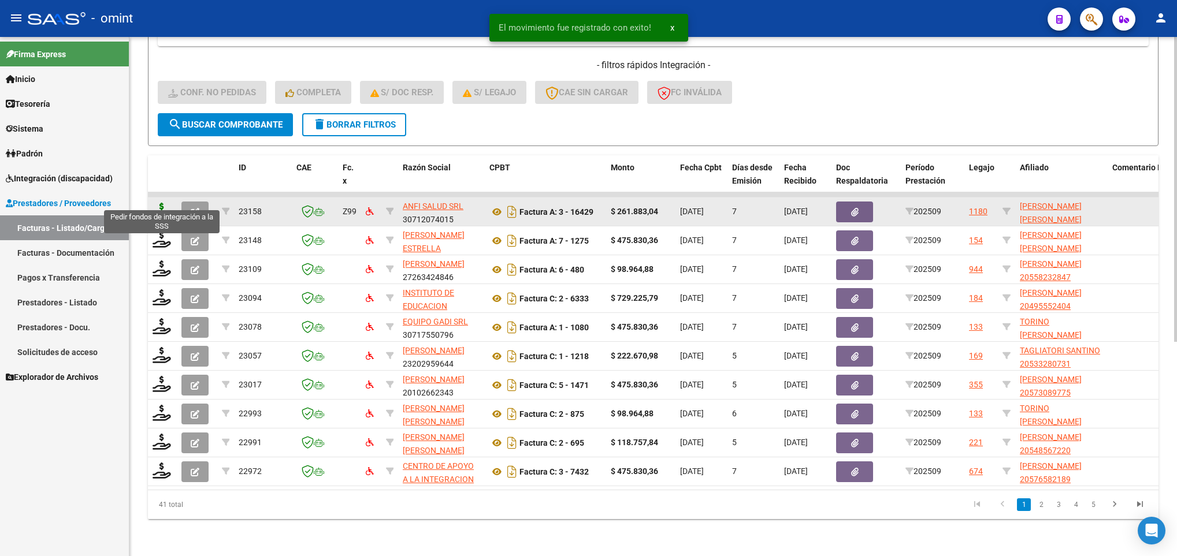
click at [158, 205] on icon at bounding box center [162, 211] width 18 height 16
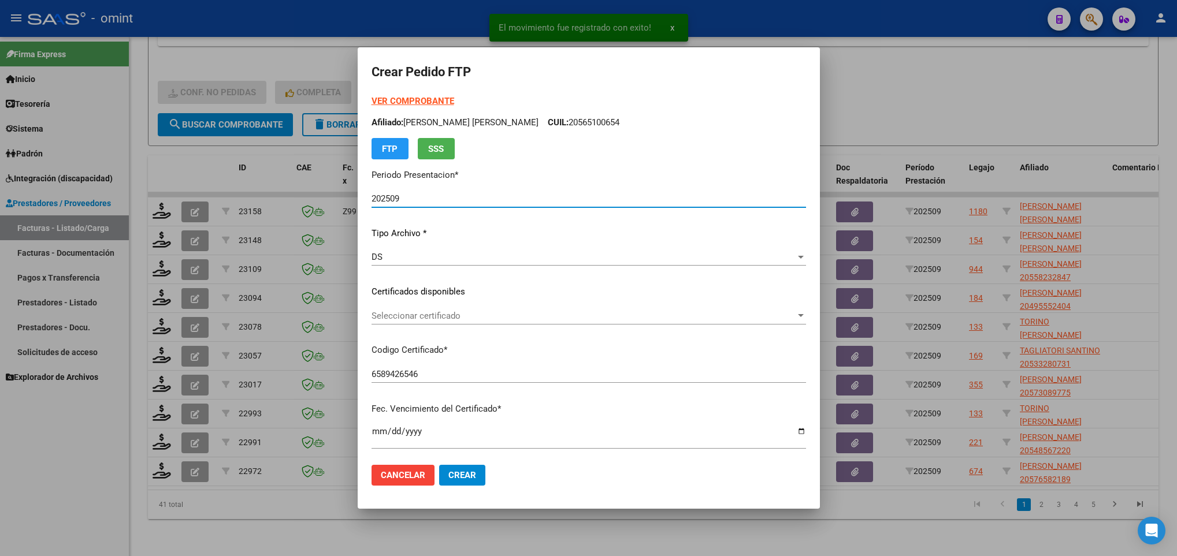
click at [488, 313] on span "Seleccionar certificado" at bounding box center [584, 316] width 424 height 10
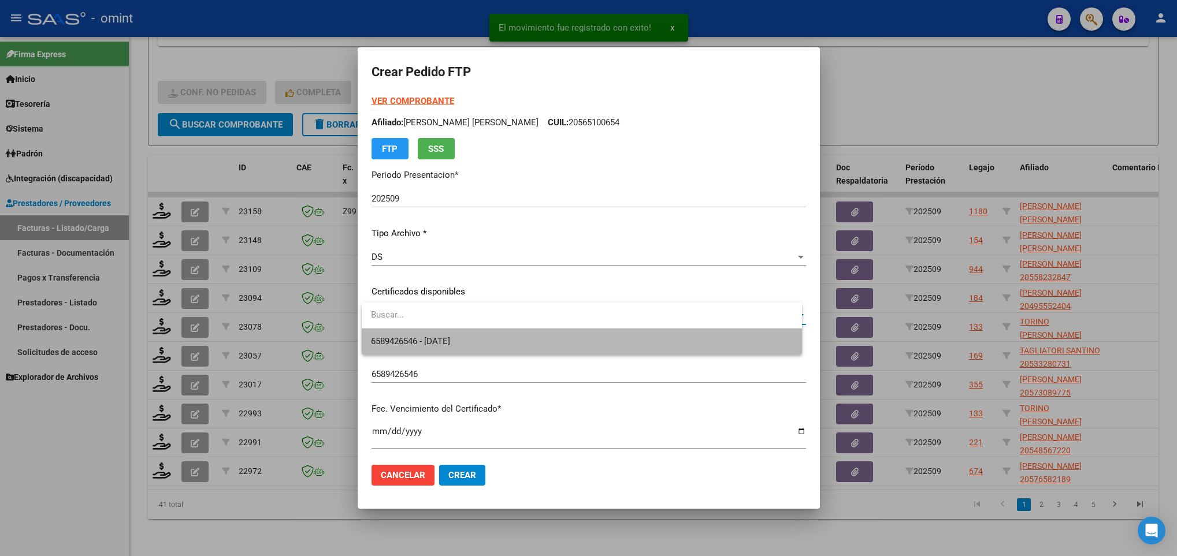
click at [493, 352] on span "6589426546 - 2027-04-28" at bounding box center [581, 342] width 421 height 26
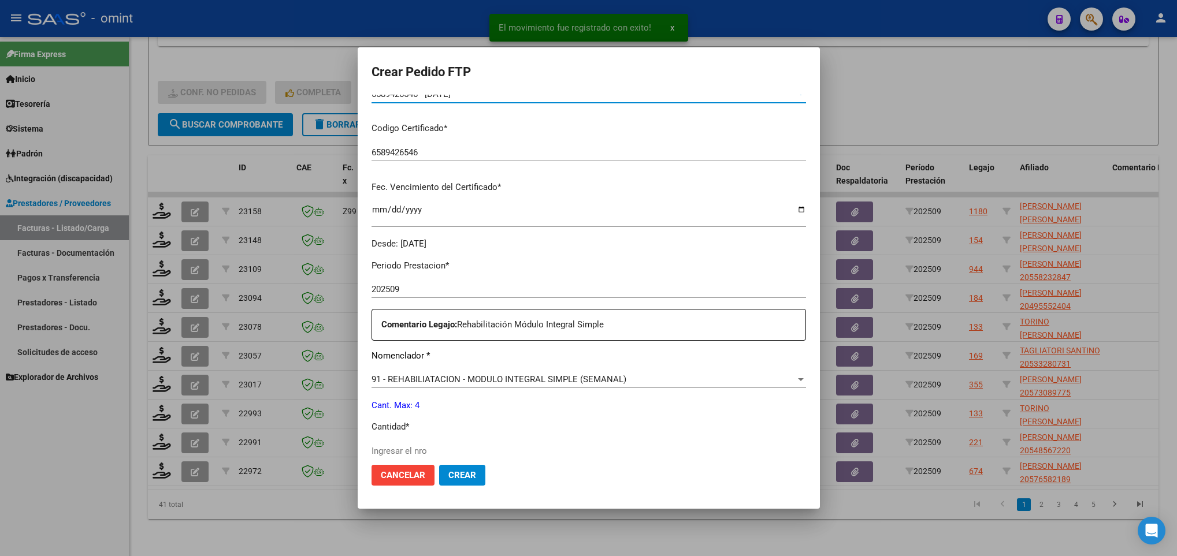
scroll to position [347, 0]
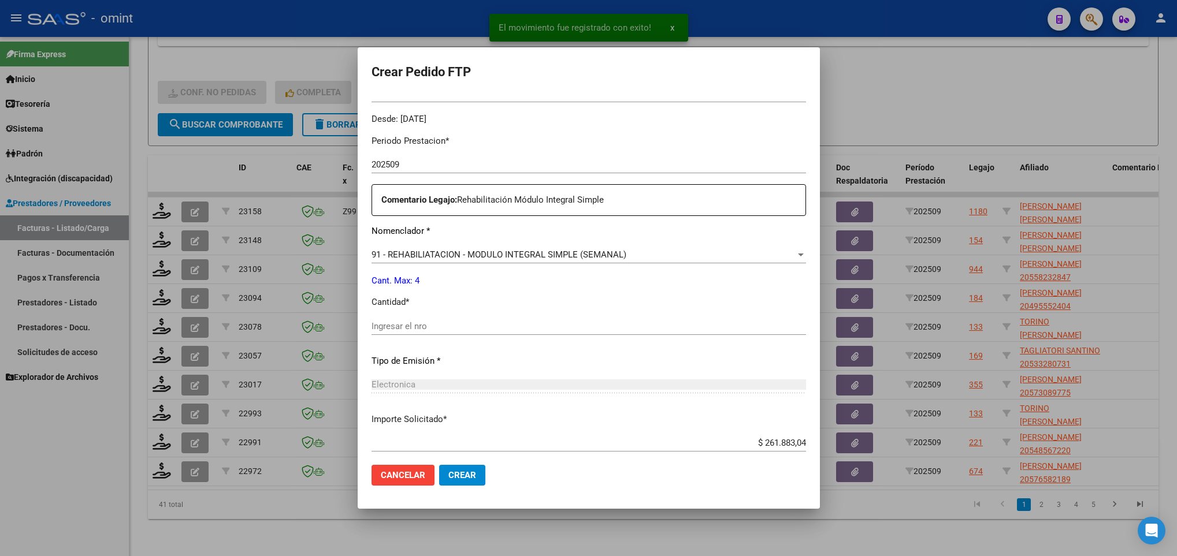
click at [498, 326] on input "Ingresar el nro" at bounding box center [589, 326] width 435 height 10
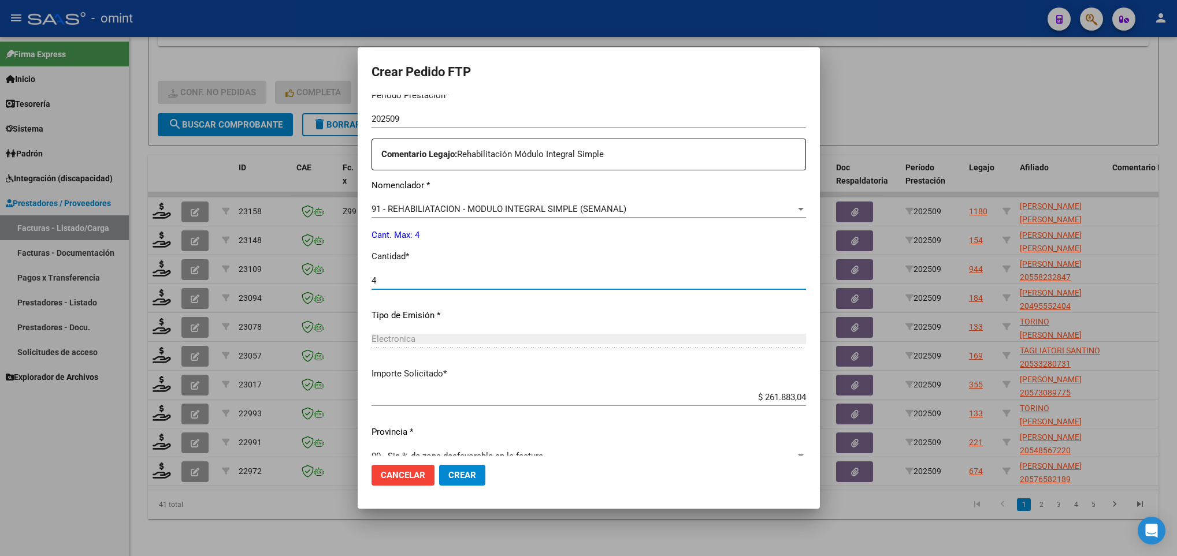
scroll to position [413, 0]
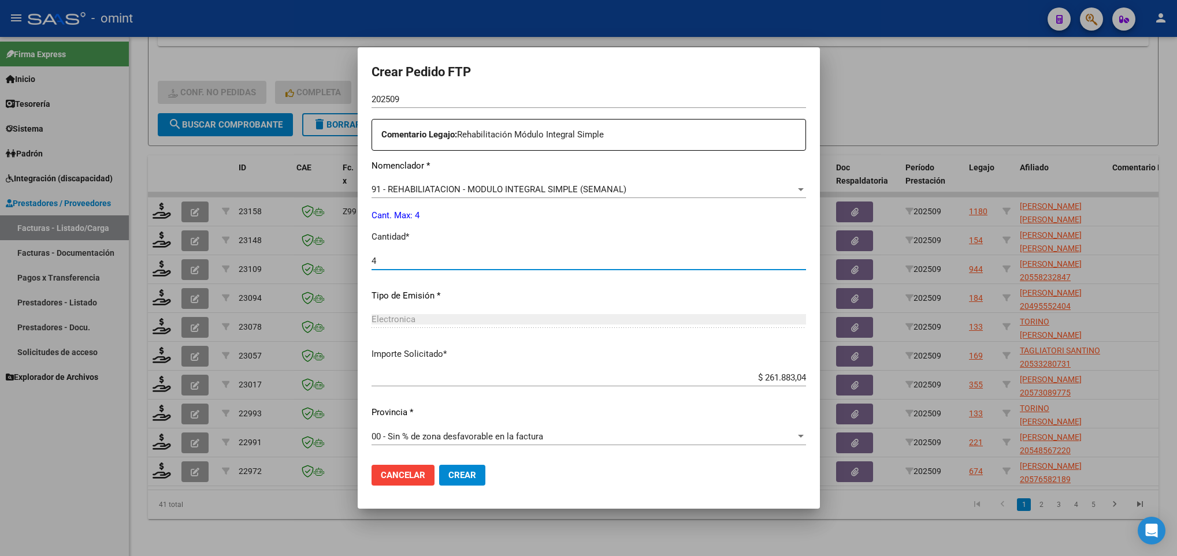
click at [463, 478] on span "Crear" at bounding box center [462, 475] width 28 height 10
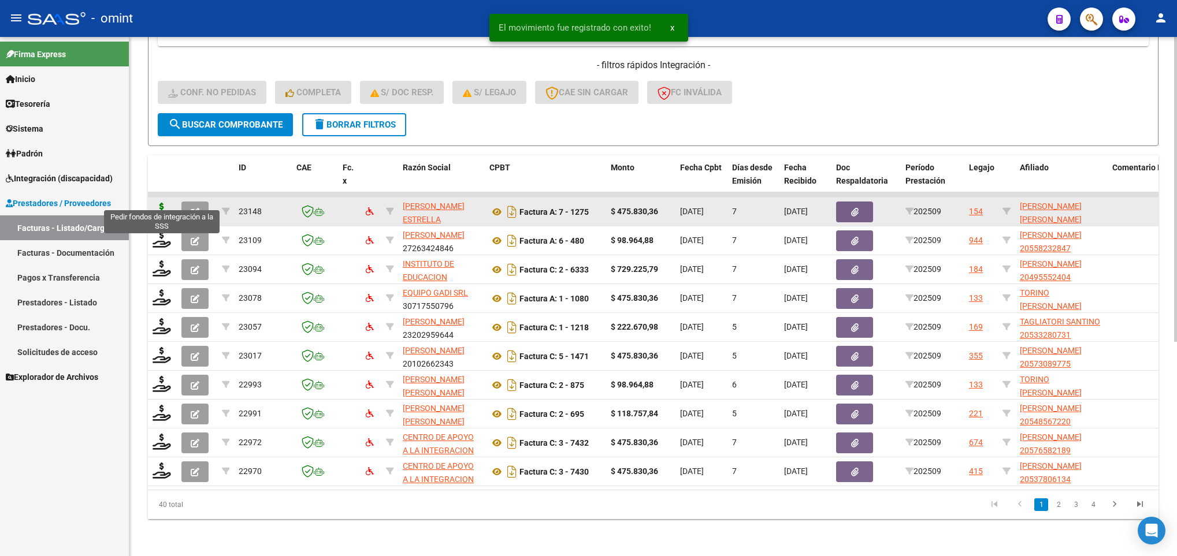
click at [156, 203] on icon at bounding box center [162, 211] width 18 height 16
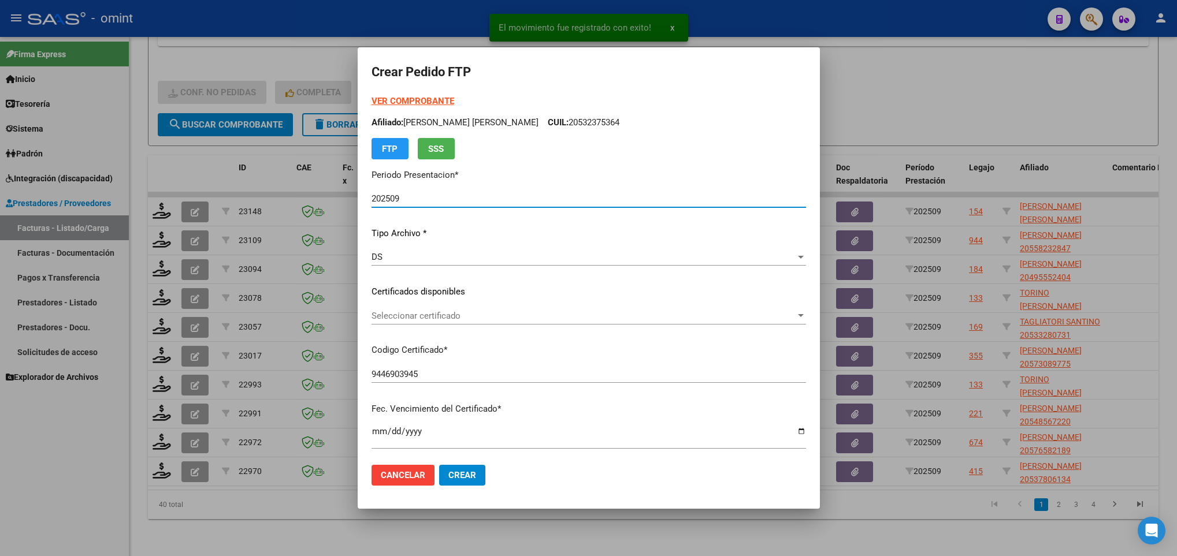
click at [466, 316] on span "Seleccionar certificado" at bounding box center [584, 316] width 424 height 10
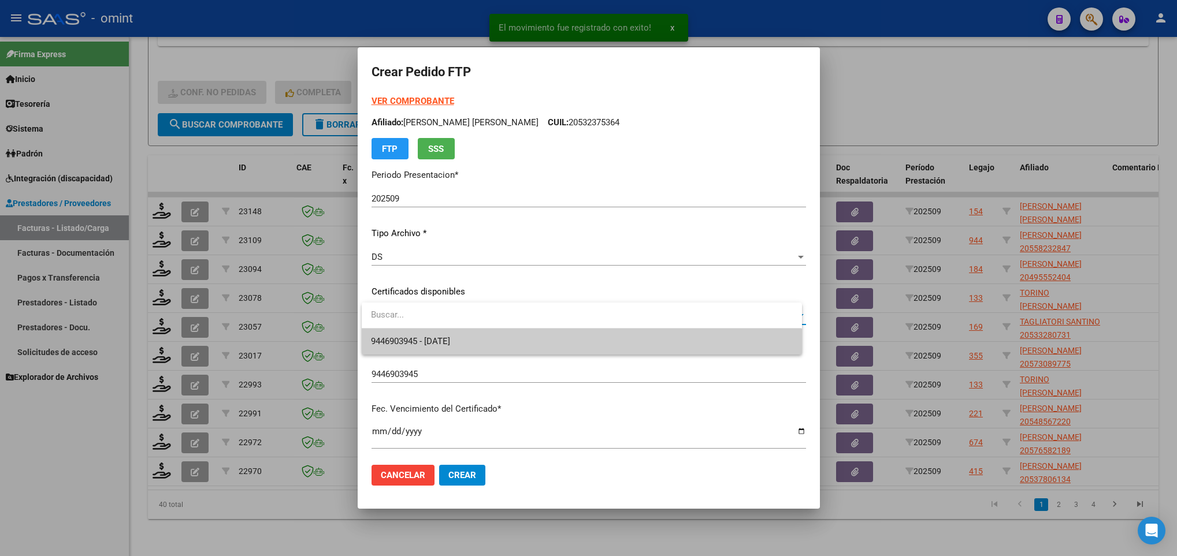
click at [477, 344] on span "9446903945 - [DATE]" at bounding box center [581, 342] width 421 height 26
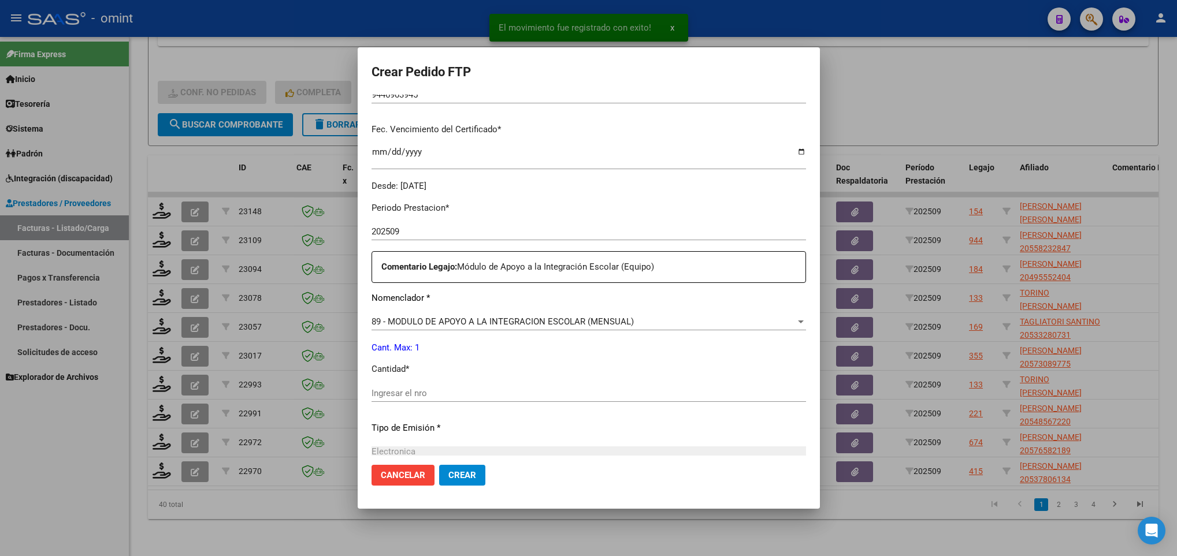
scroll to position [347, 0]
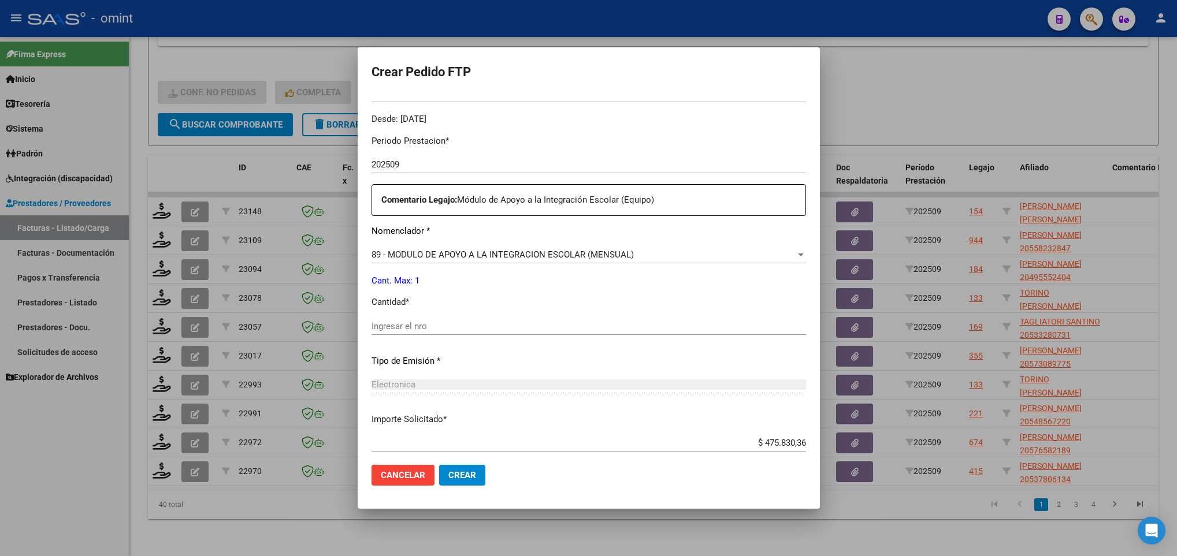
click at [468, 328] on input "Ingresar el nro" at bounding box center [589, 326] width 435 height 10
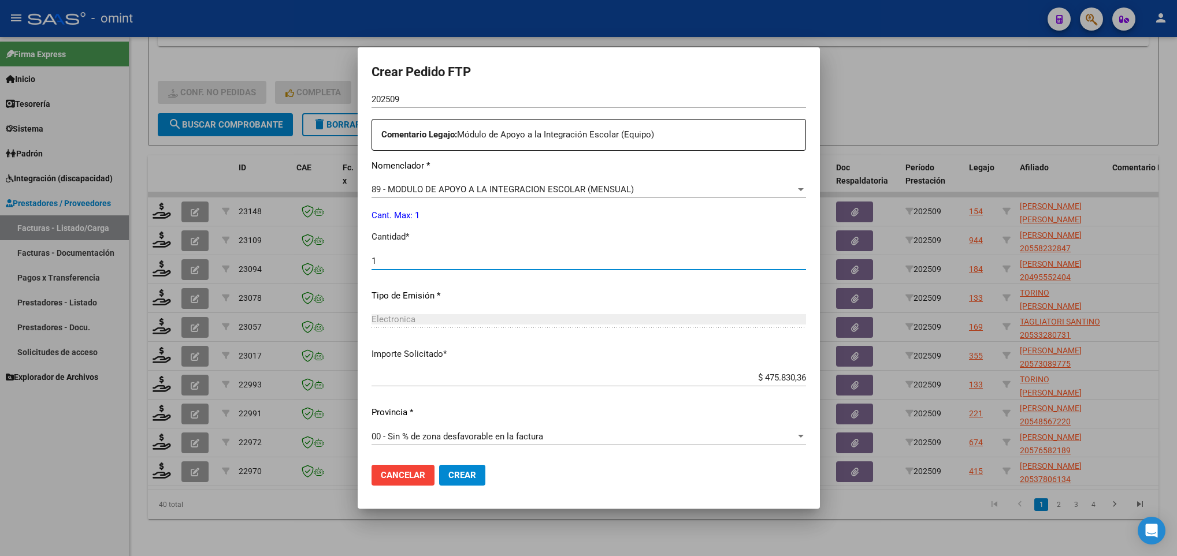
click at [477, 478] on button "Crear" at bounding box center [462, 475] width 46 height 21
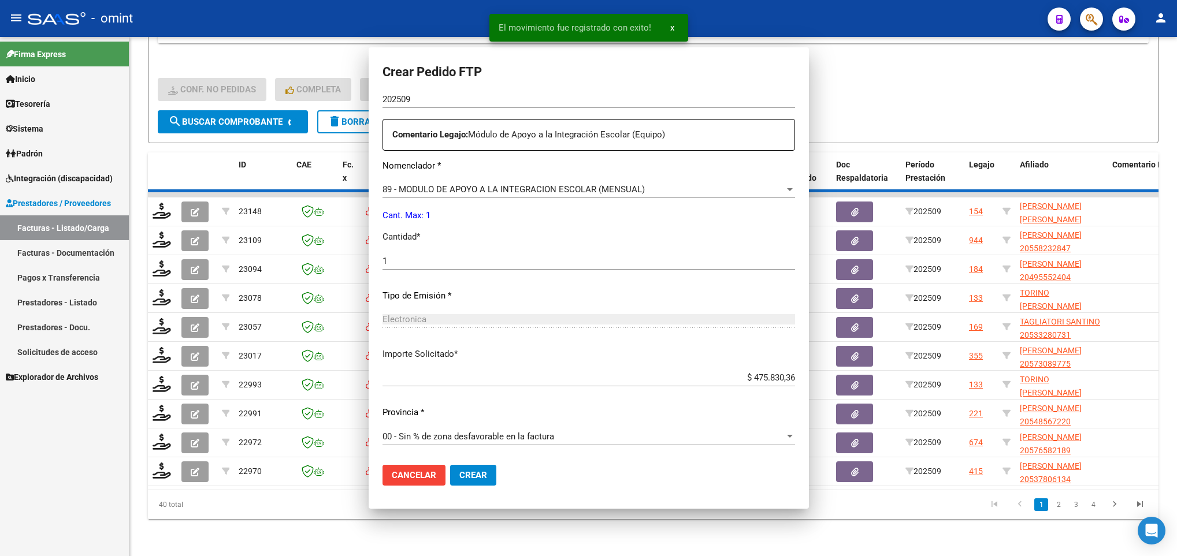
scroll to position [347, 0]
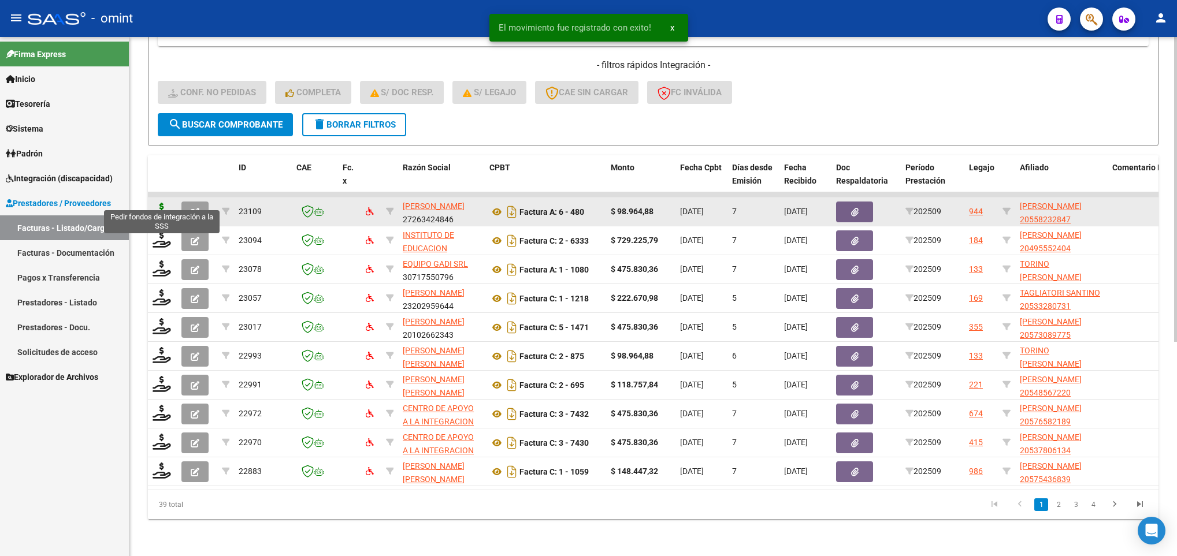
click at [158, 203] on icon at bounding box center [162, 211] width 18 height 16
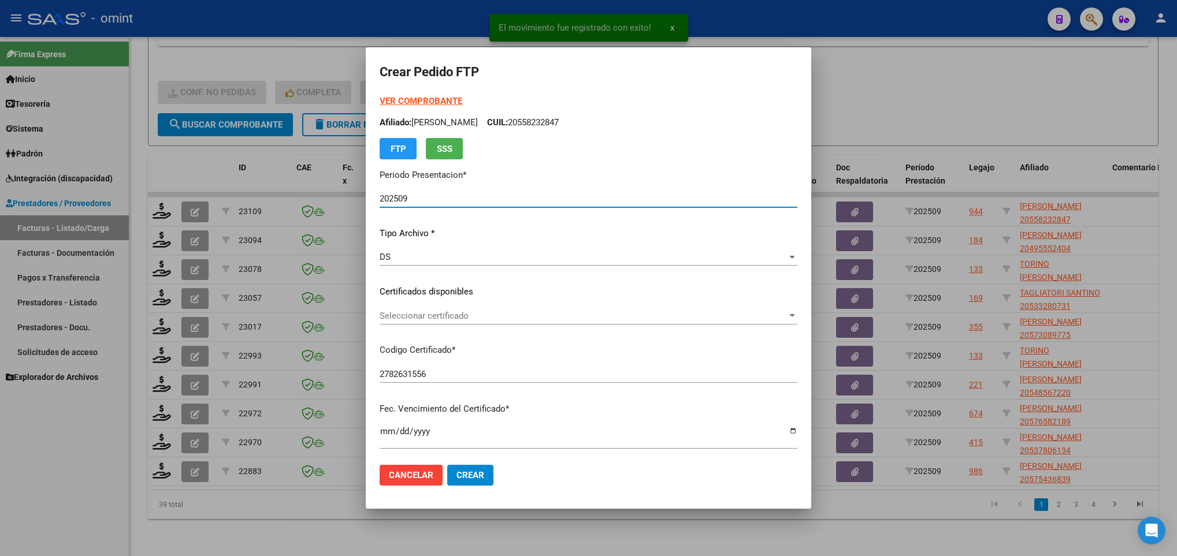
click at [545, 323] on div "Seleccionar certificado Seleccionar certificado" at bounding box center [589, 315] width 418 height 17
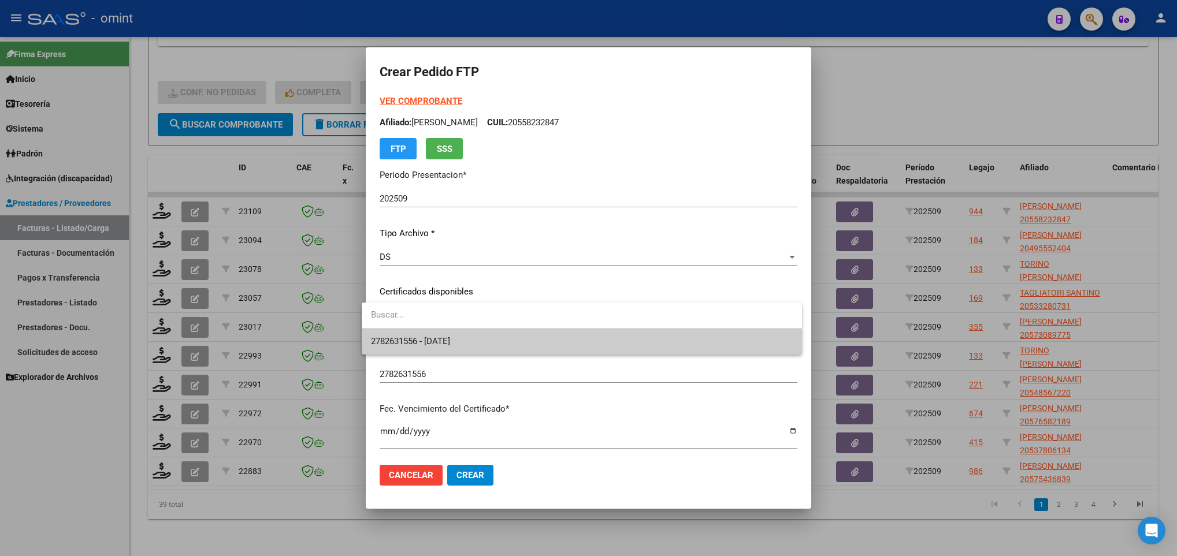
click at [557, 346] on span "2782631556 - [DATE]" at bounding box center [581, 342] width 421 height 26
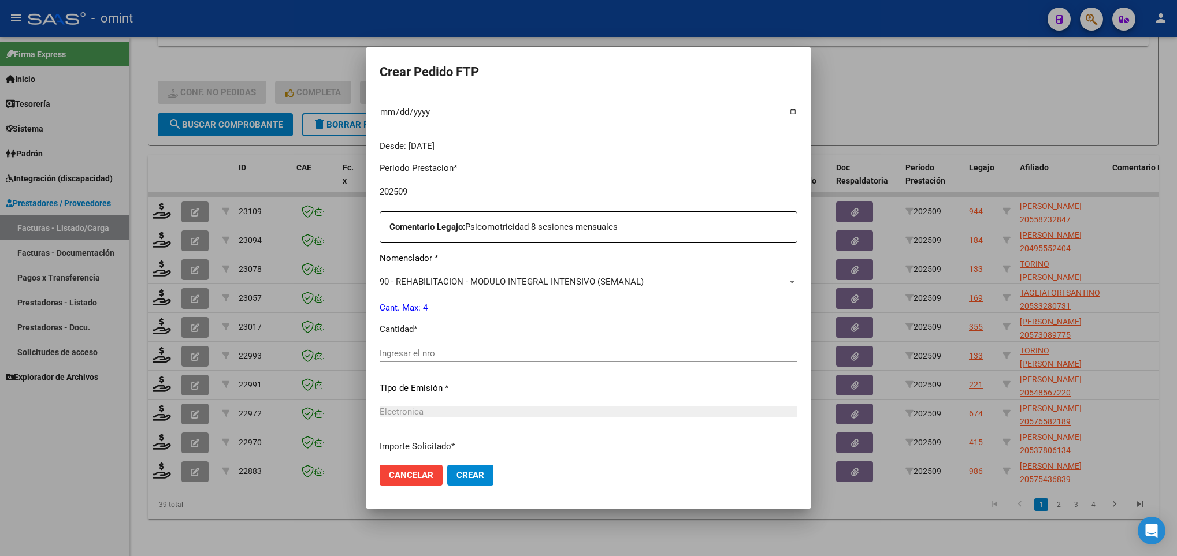
scroll to position [413, 0]
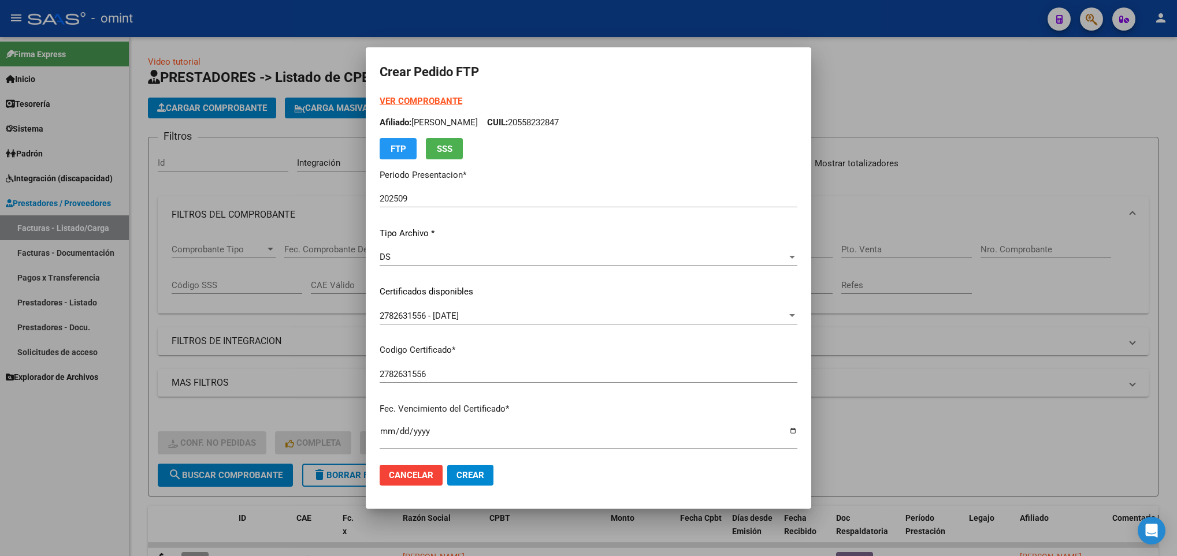
scroll to position [413, 0]
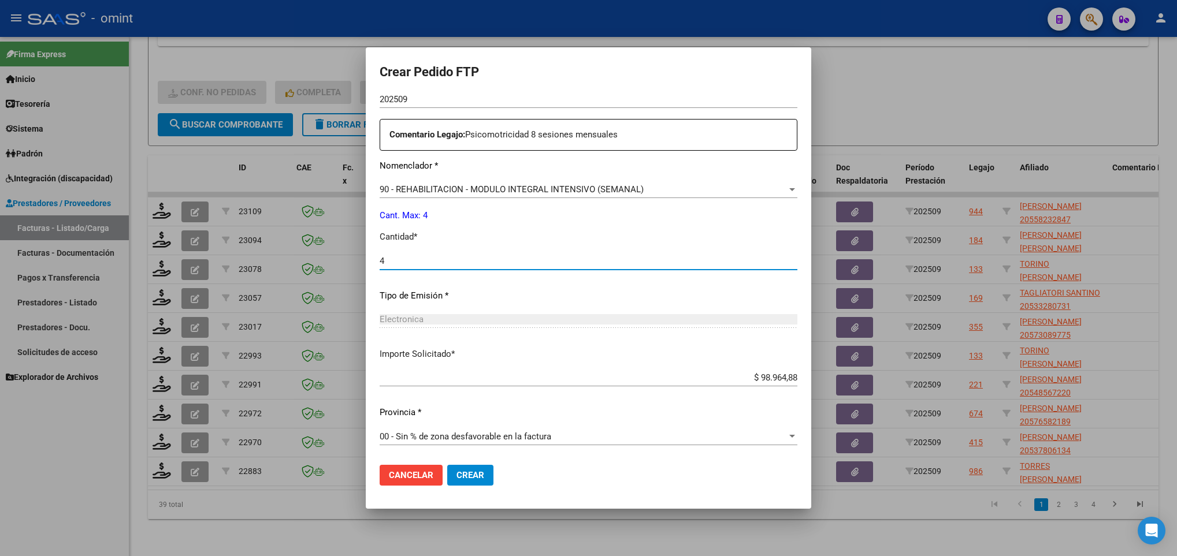
type input "4"
click at [462, 479] on span "Crear" at bounding box center [470, 475] width 28 height 10
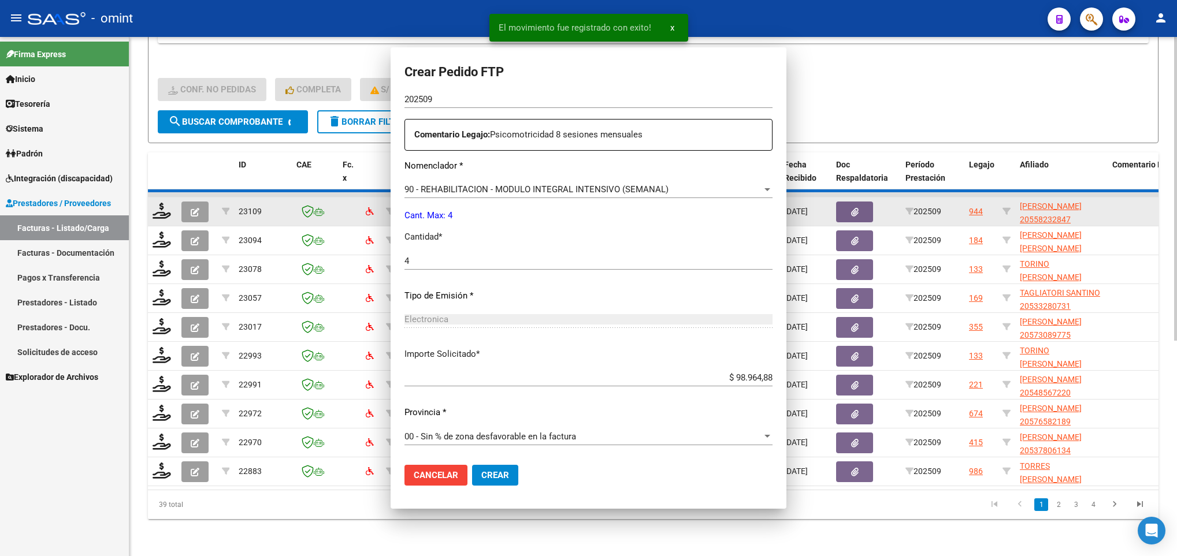
scroll to position [0, 0]
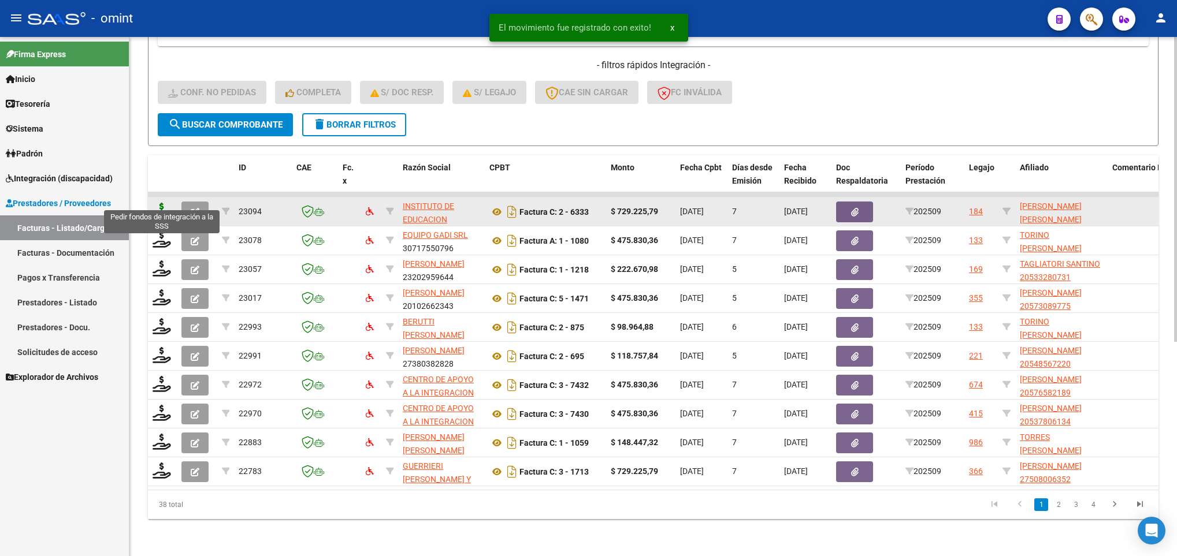
click at [160, 203] on icon at bounding box center [162, 211] width 18 height 16
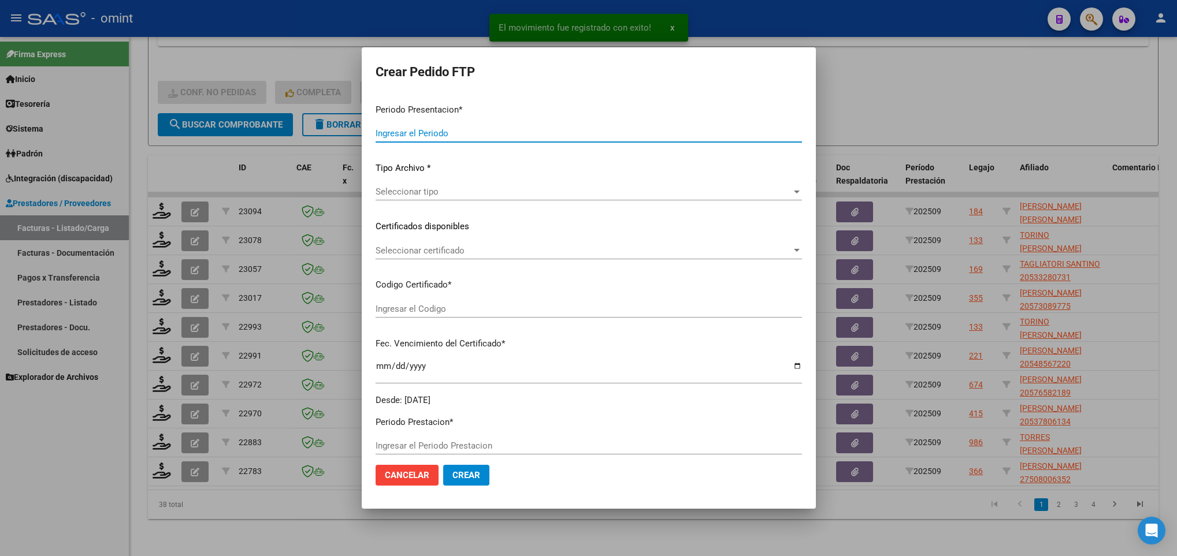
type input "202509"
type input "$ 729.225,79"
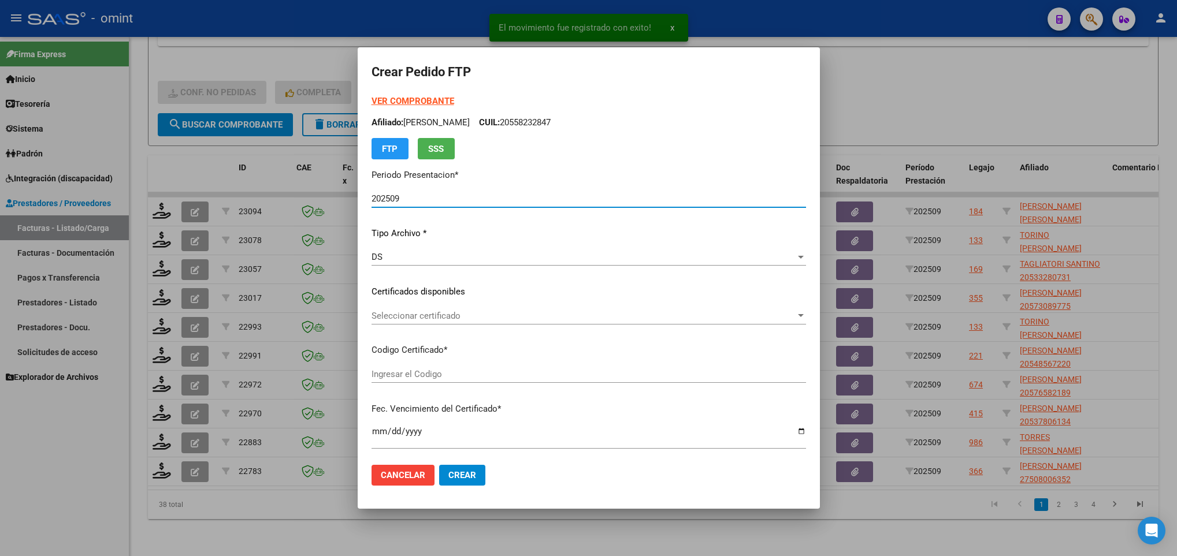
type input "8937298980"
type input "[DATE]"
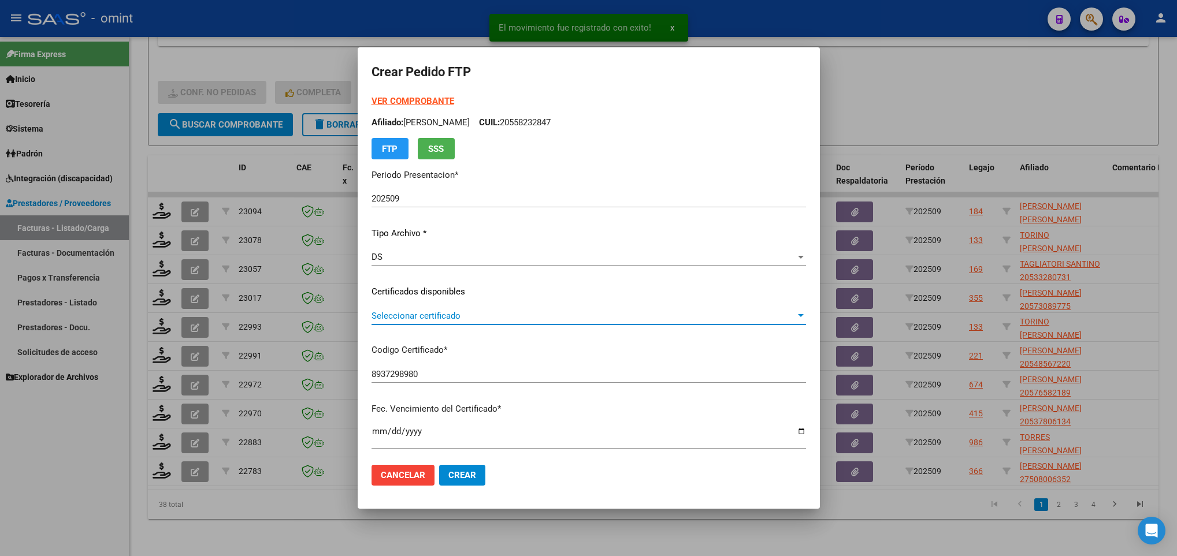
click at [535, 314] on span "Seleccionar certificado" at bounding box center [584, 316] width 424 height 10
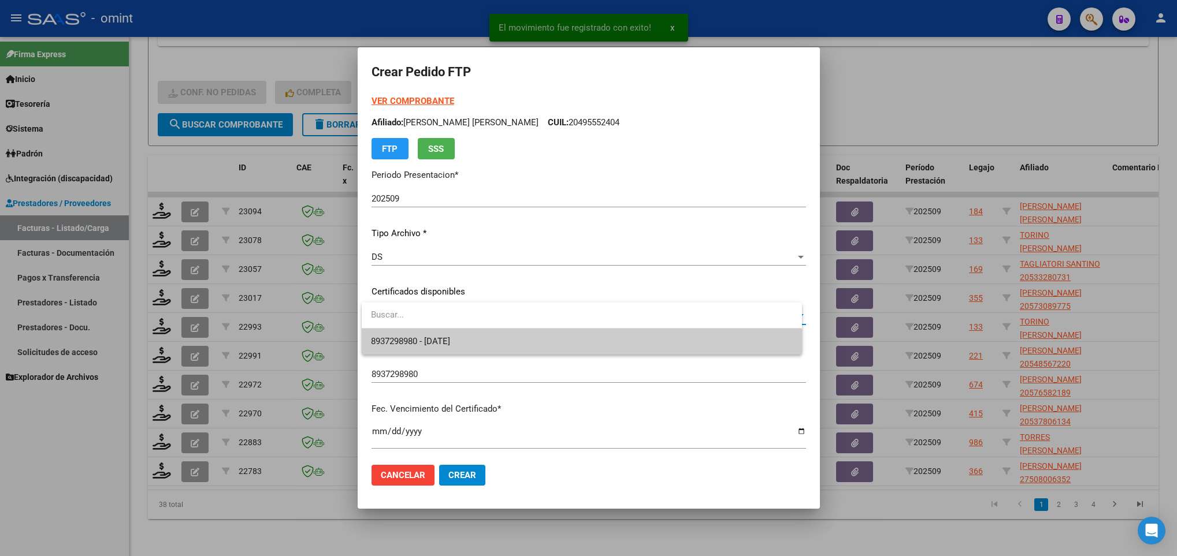
click at [535, 354] on span "8937298980 - [DATE]" at bounding box center [581, 342] width 421 height 26
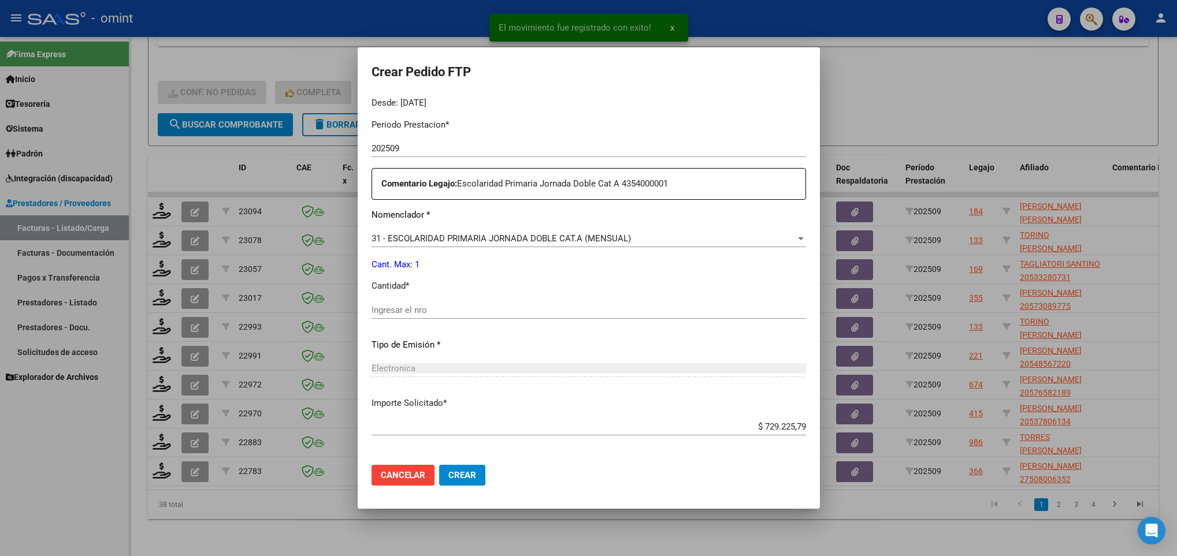
scroll to position [413, 0]
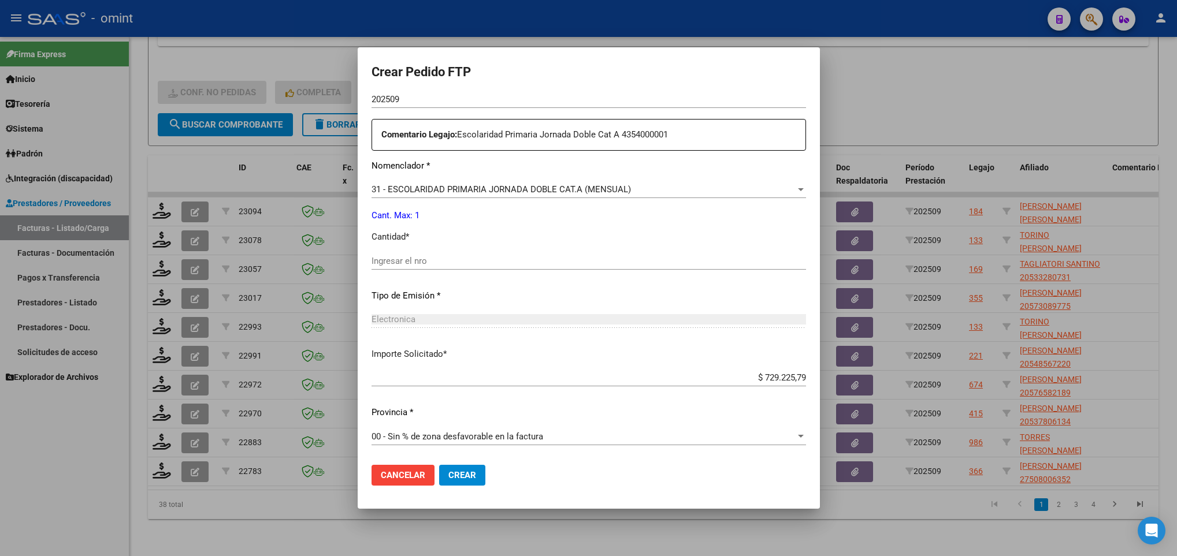
click at [416, 253] on div "Ingresar el nro" at bounding box center [589, 261] width 435 height 17
type input "1"
click at [468, 473] on span "Crear" at bounding box center [462, 475] width 28 height 10
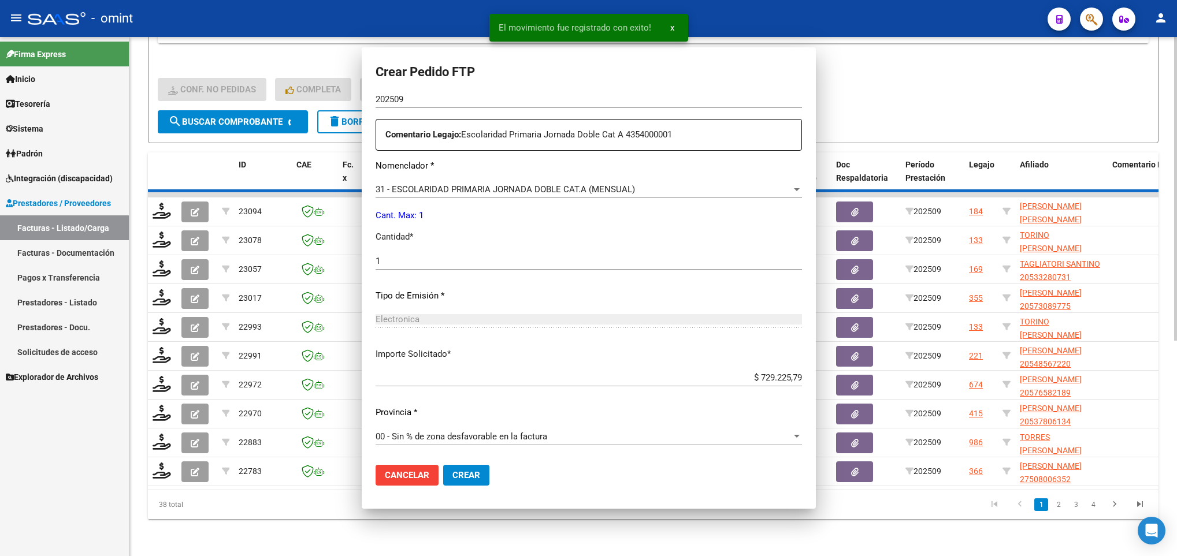
scroll to position [0, 0]
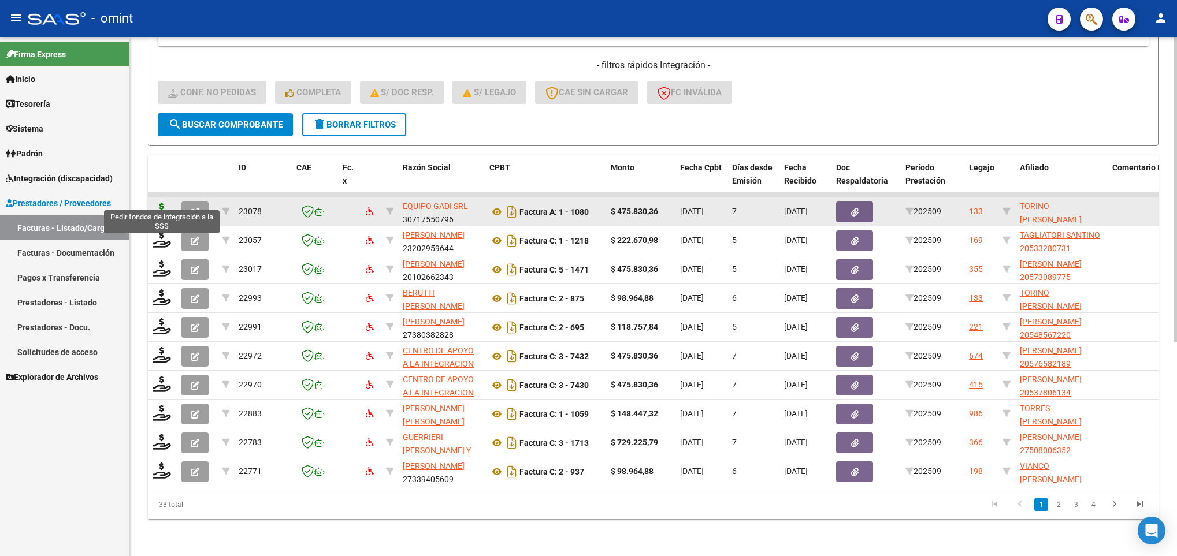
click at [162, 203] on icon at bounding box center [162, 211] width 18 height 16
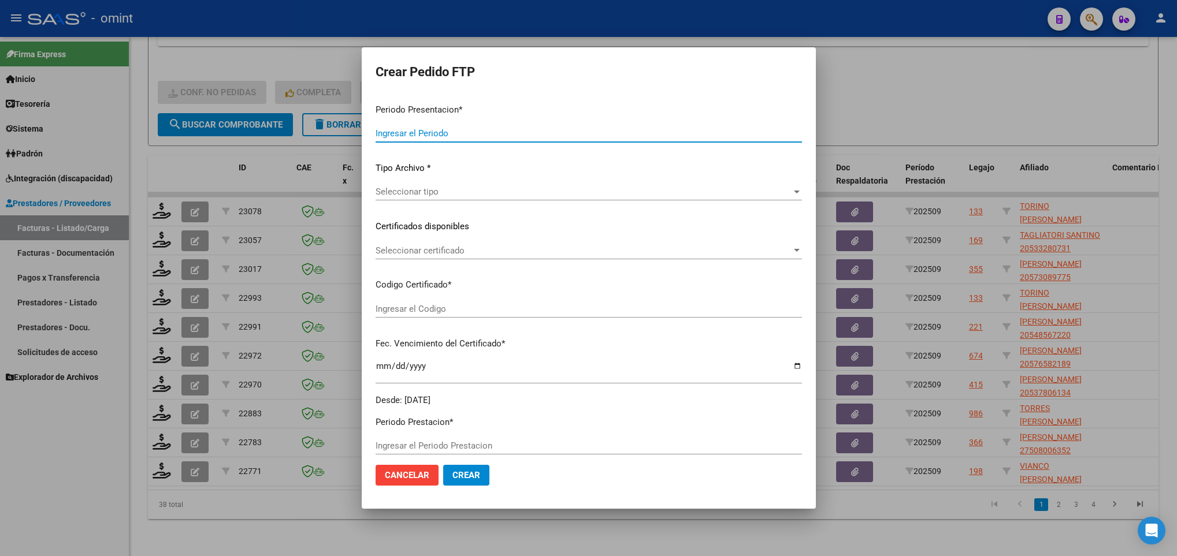
type input "202509"
type input "$ 475.830,36"
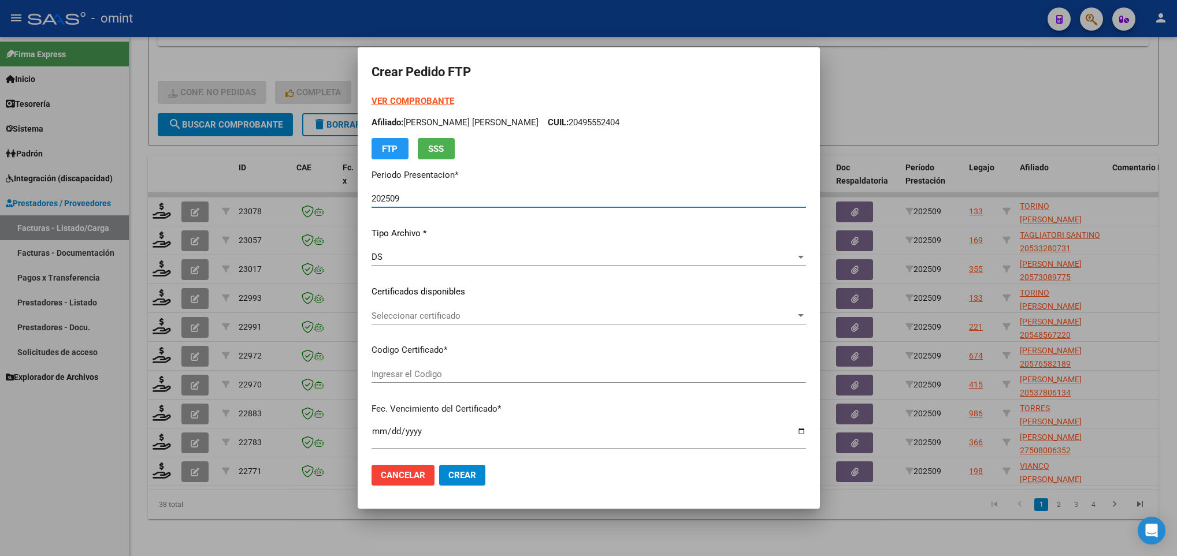
type input "526119075"
type input "[DATE]"
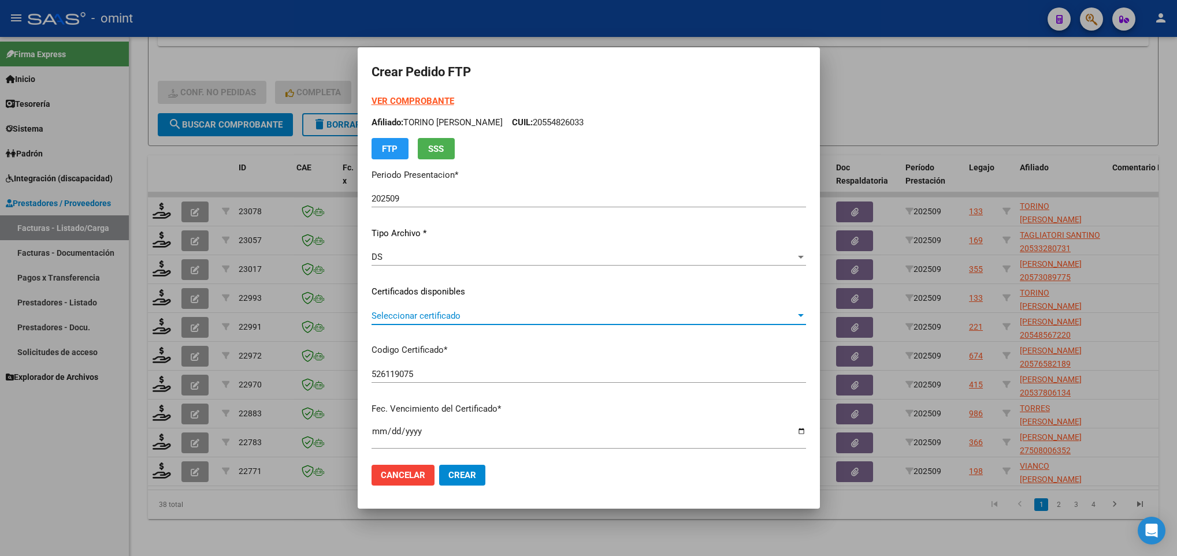
click at [450, 319] on span "Seleccionar certificado" at bounding box center [584, 316] width 424 height 10
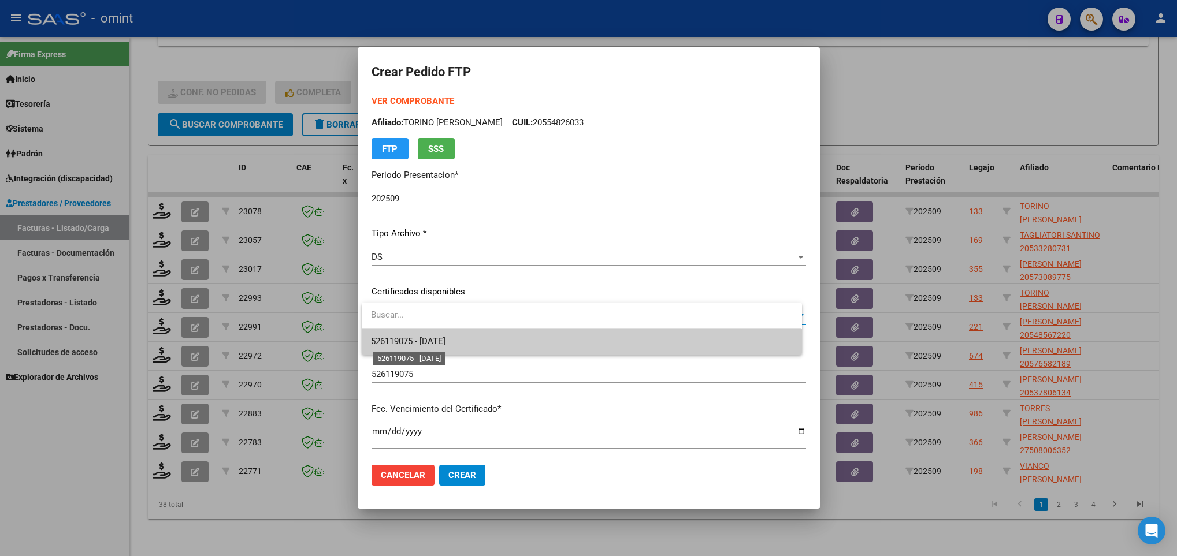
click at [446, 336] on span "526119075 - [DATE]" at bounding box center [408, 341] width 75 height 10
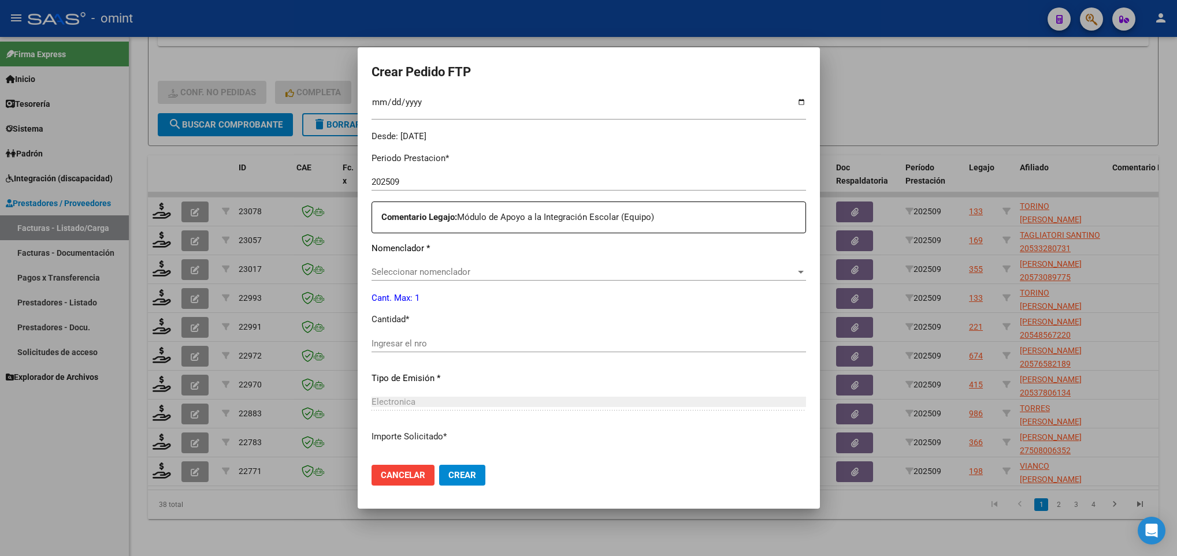
scroll to position [347, 0]
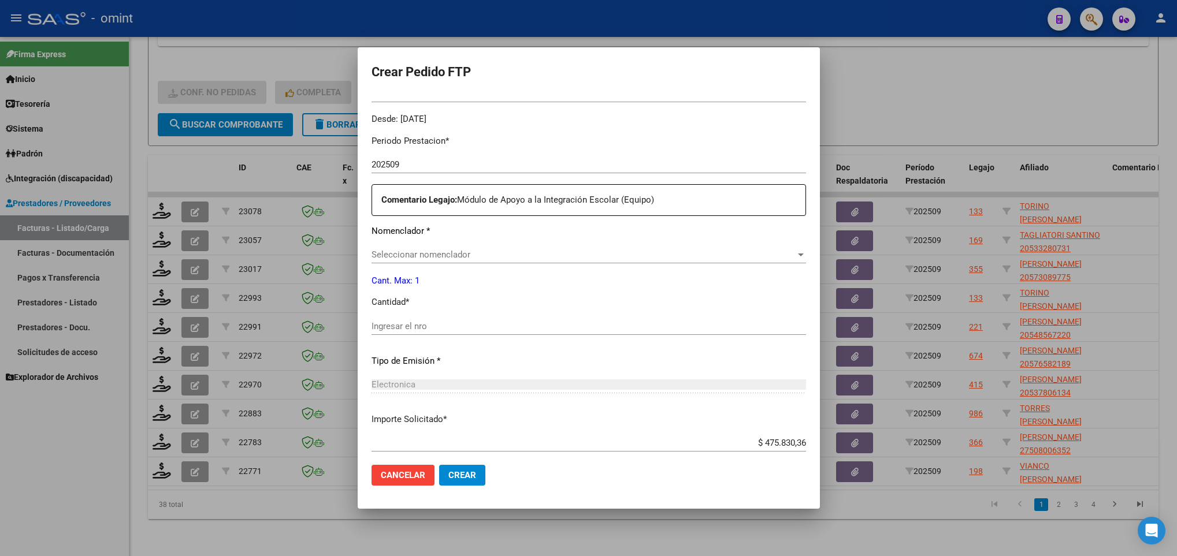
click at [463, 255] on span "Seleccionar nomenclador" at bounding box center [584, 255] width 424 height 10
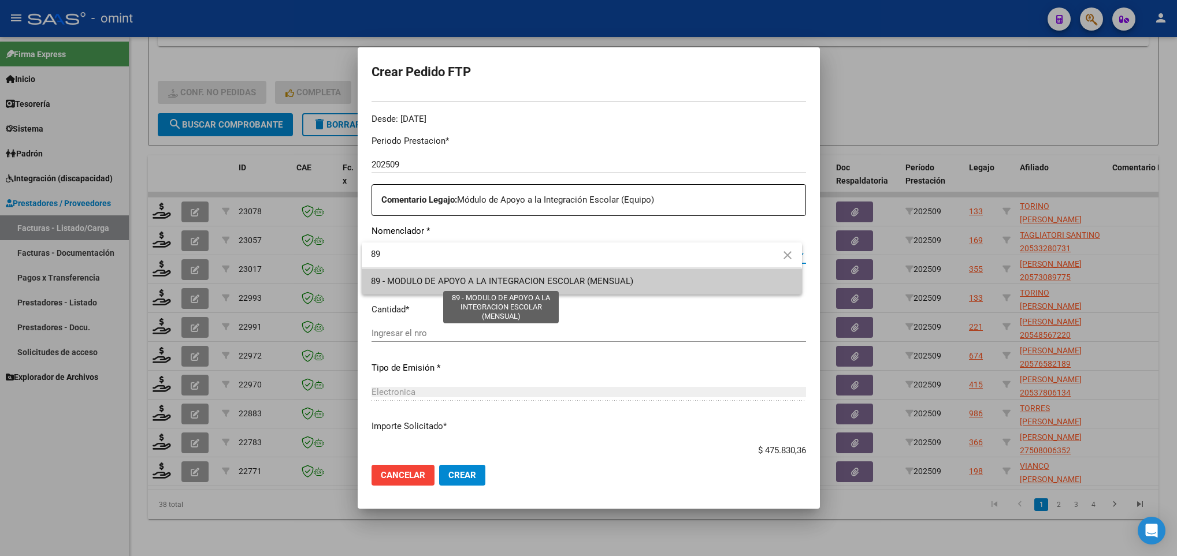
type input "89"
click at [470, 283] on span "89 - MODULO DE APOYO A LA INTEGRACION ESCOLAR (MENSUAL)" at bounding box center [502, 281] width 262 height 10
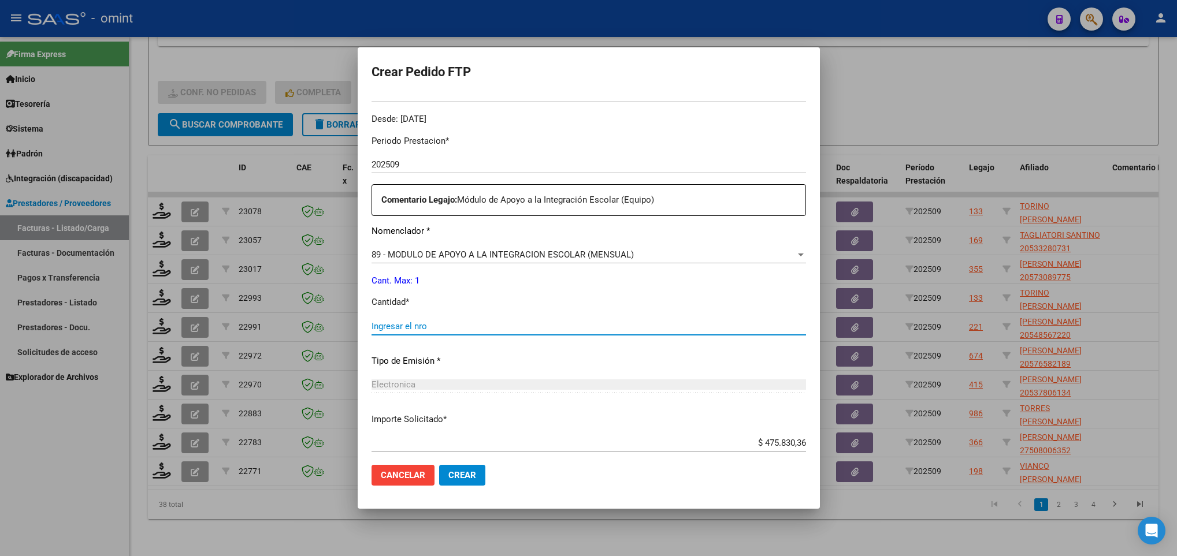
click at [448, 324] on input "Ingresar el nro" at bounding box center [589, 326] width 435 height 10
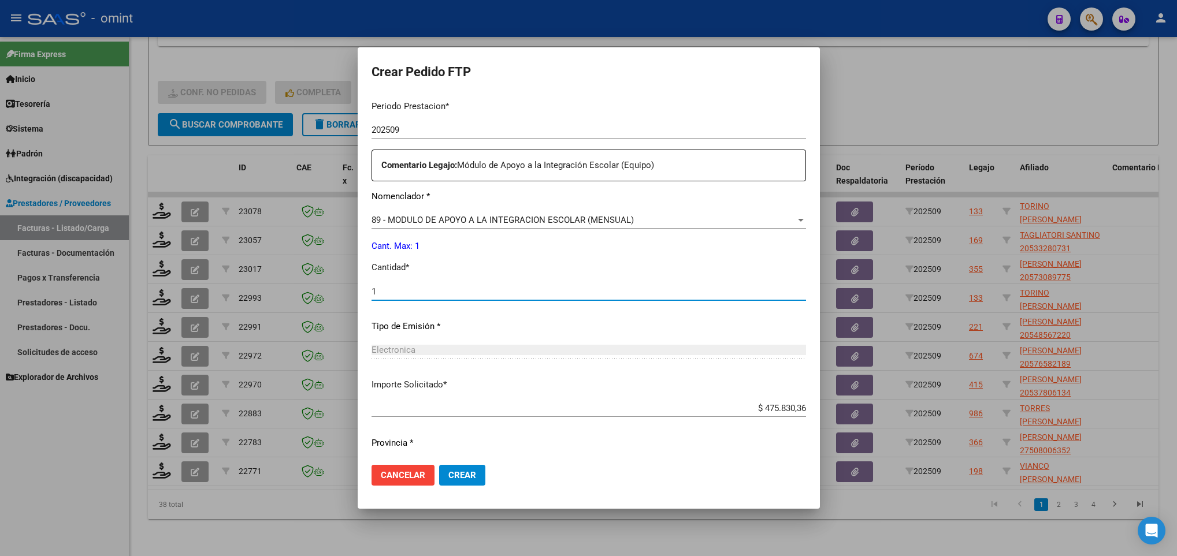
scroll to position [413, 0]
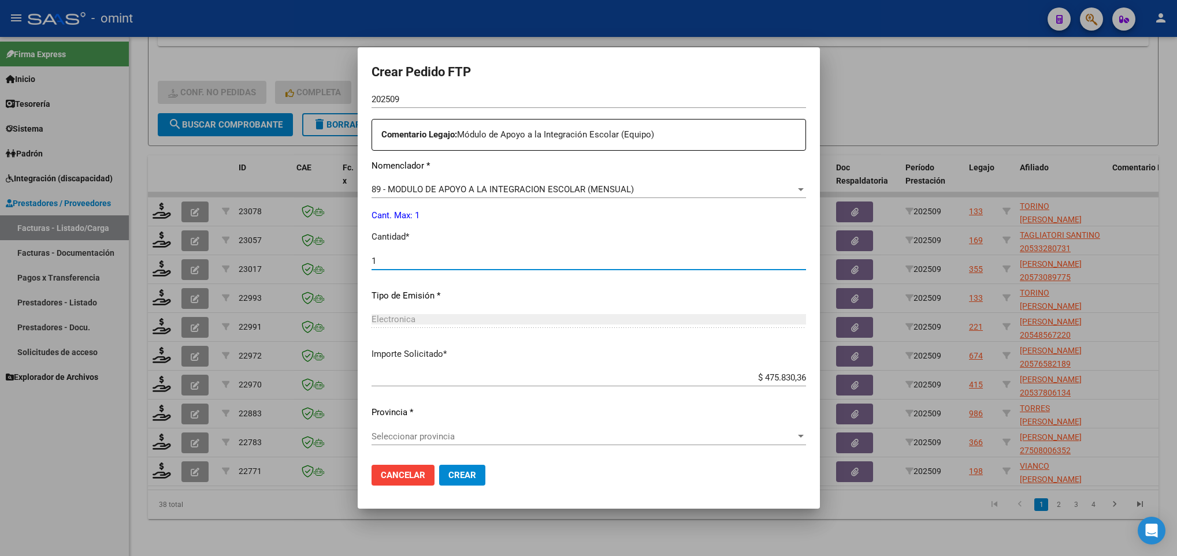
type input "1"
click at [470, 443] on div "Seleccionar provincia Seleccionar provincia" at bounding box center [589, 436] width 435 height 17
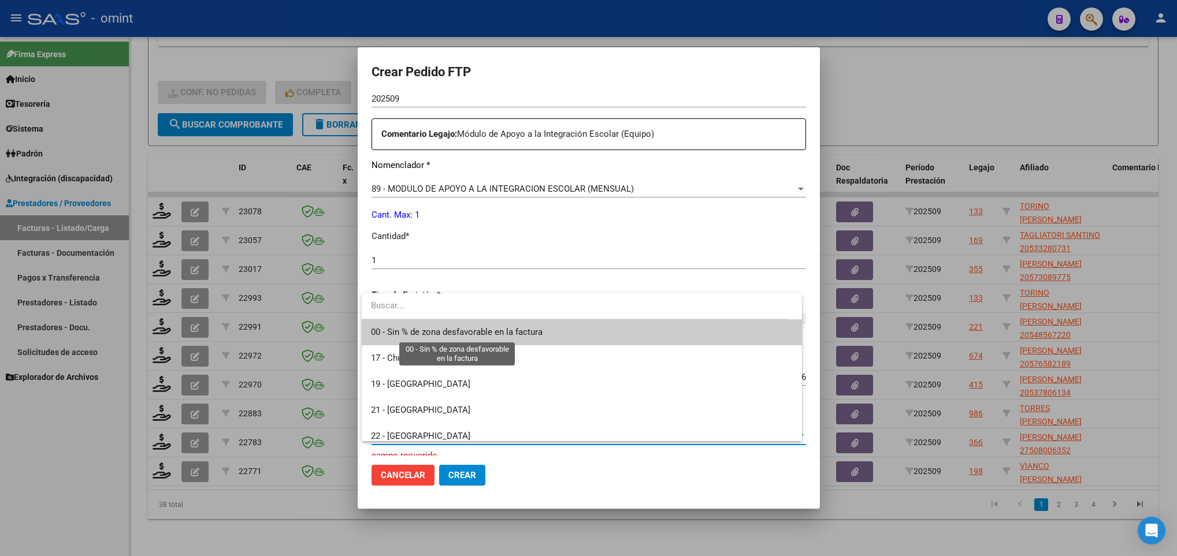
click at [470, 333] on span "00 - Sin % de zona desfavorable en la factura" at bounding box center [457, 332] width 172 height 10
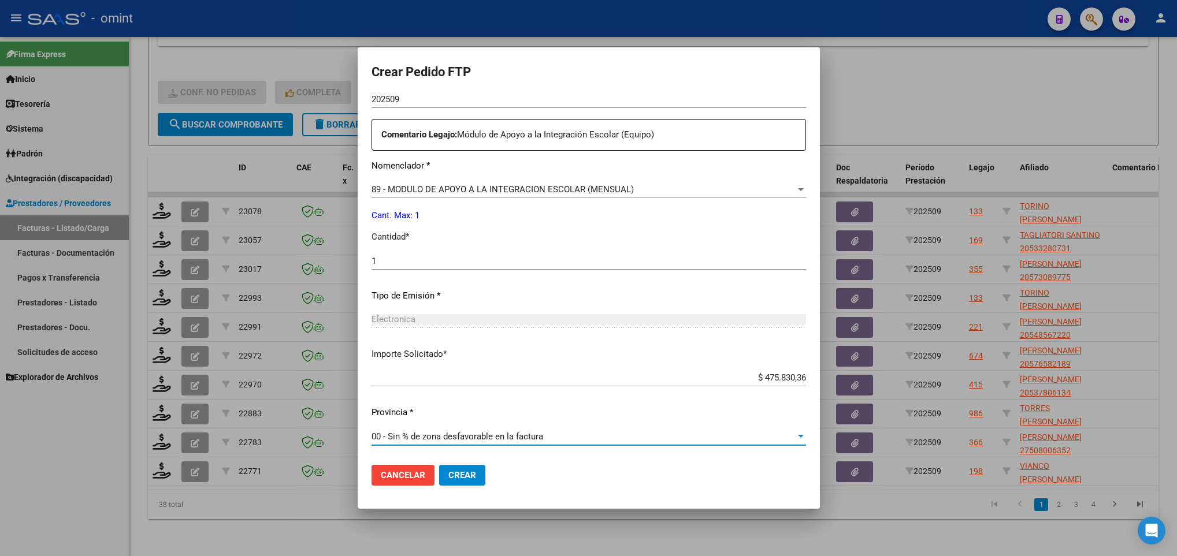
click at [470, 474] on span "Crear" at bounding box center [462, 475] width 28 height 10
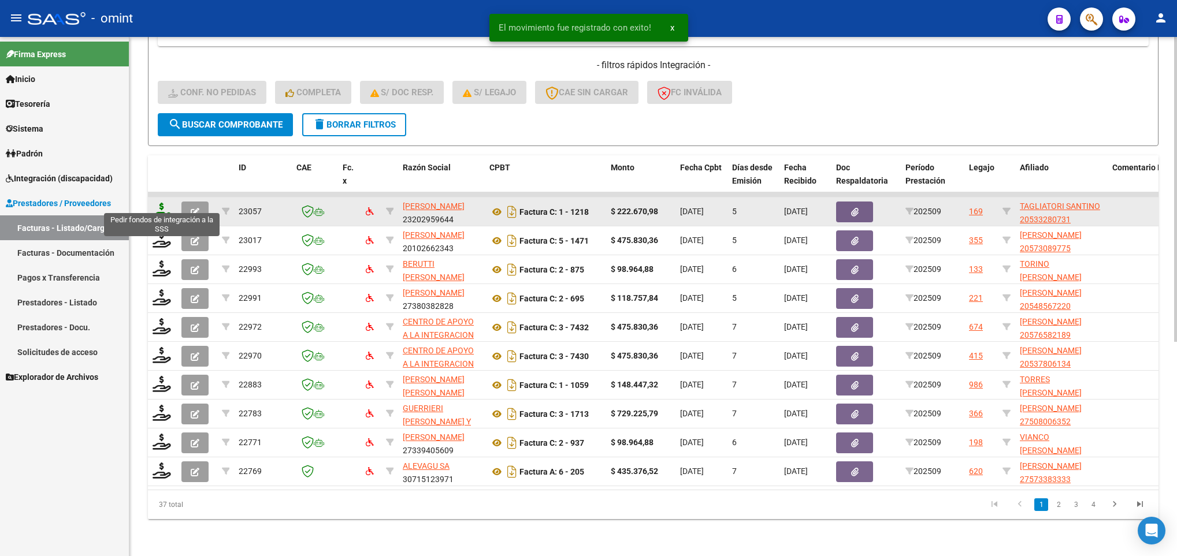
click at [153, 205] on icon at bounding box center [162, 211] width 18 height 16
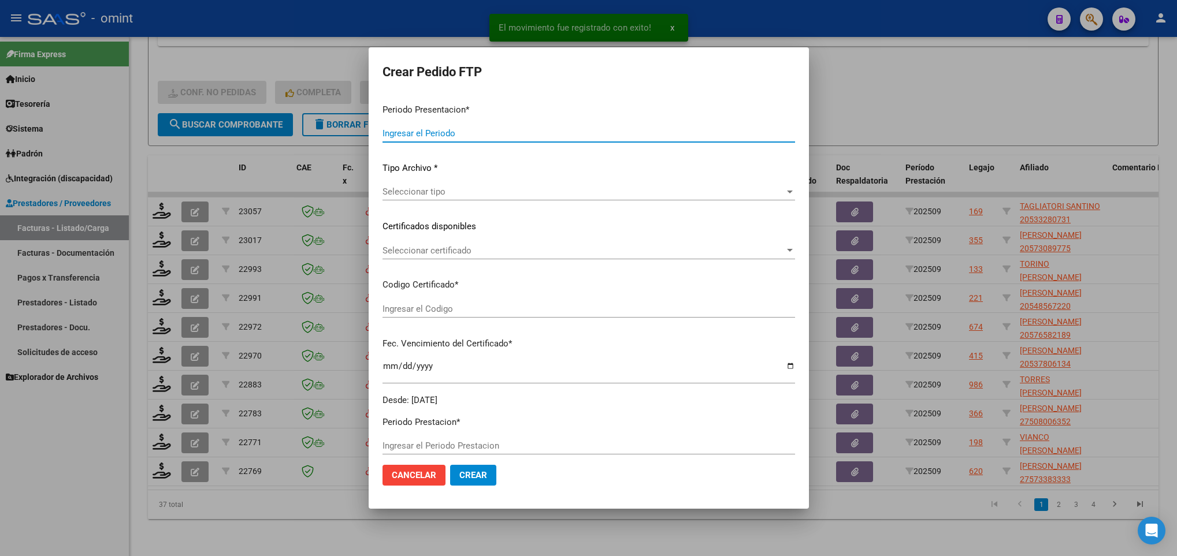
type input "202509"
type input "$ 222.670,98"
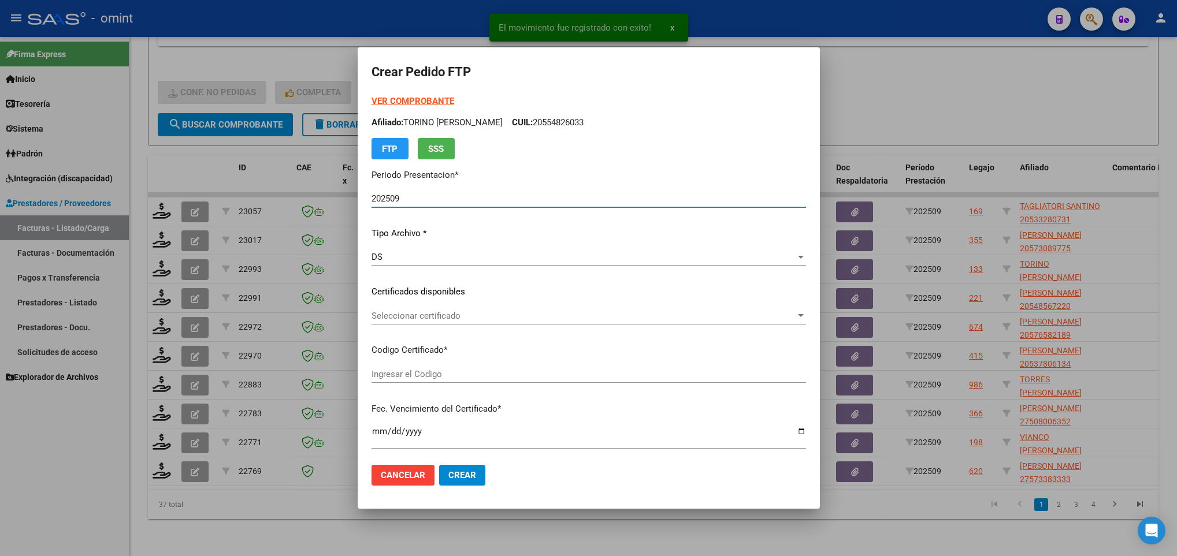
type input "9719323362"
type input "[DATE]"
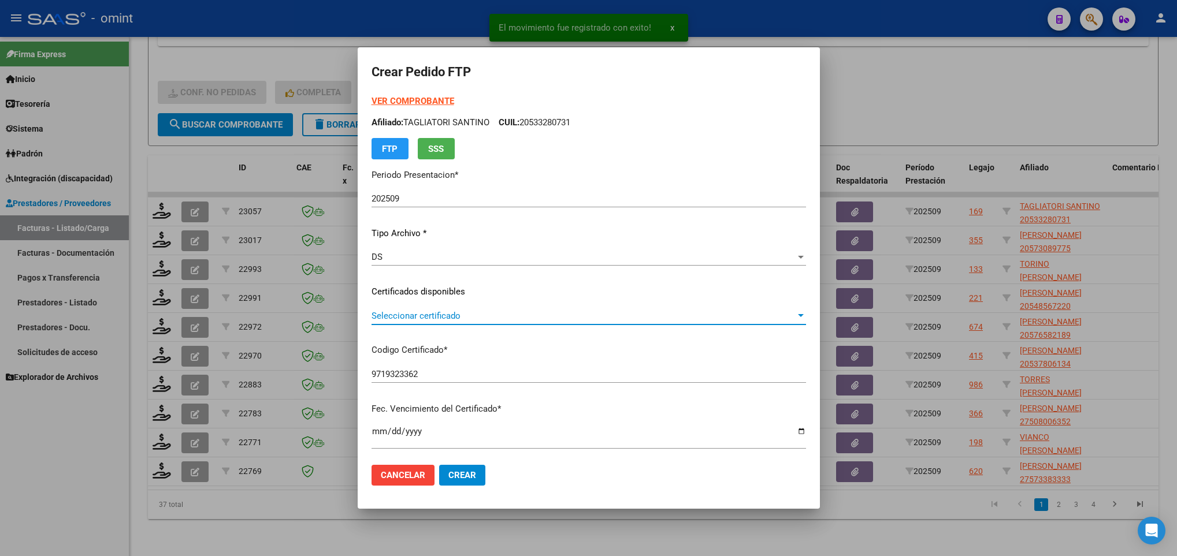
click at [453, 320] on span "Seleccionar certificado" at bounding box center [584, 316] width 424 height 10
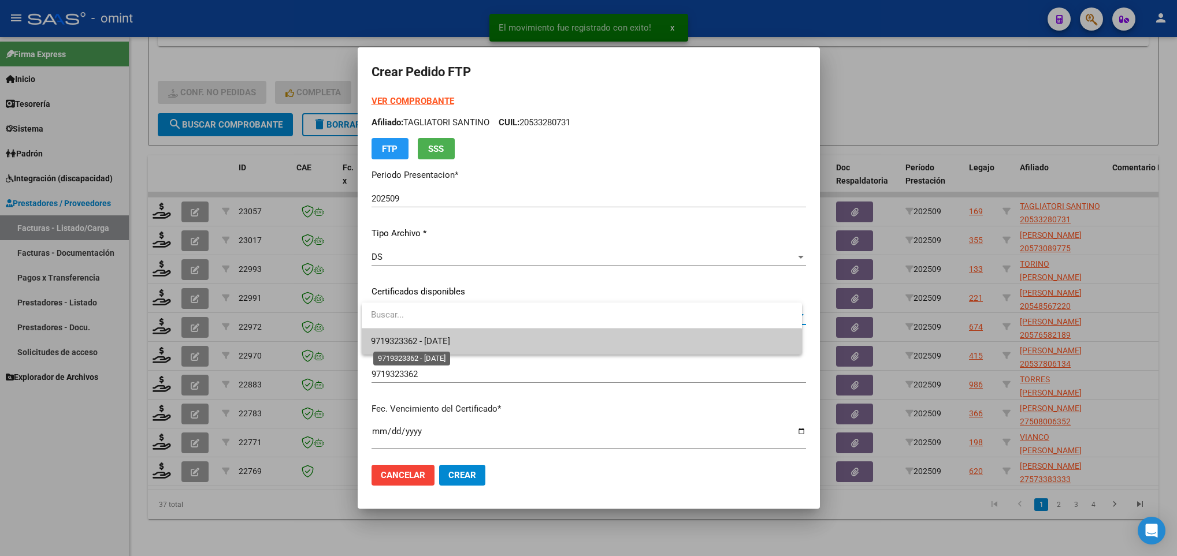
click at [450, 338] on span "9719323362 - [DATE]" at bounding box center [410, 341] width 79 height 10
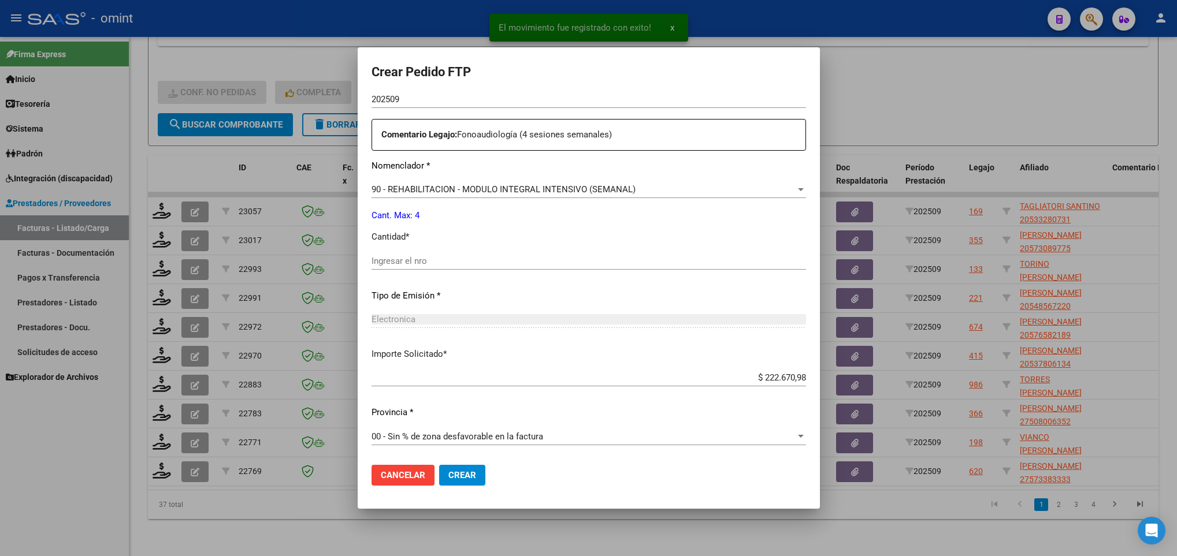
click at [427, 268] on div "Ingresar el nro" at bounding box center [589, 261] width 435 height 17
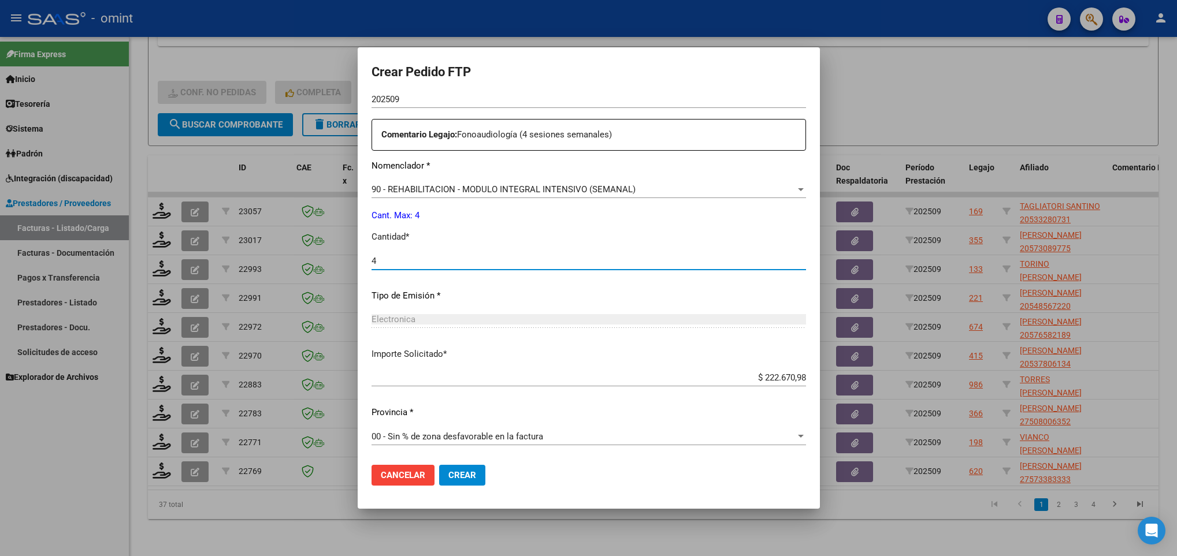
type input "4"
click at [460, 470] on span "Crear" at bounding box center [462, 475] width 28 height 10
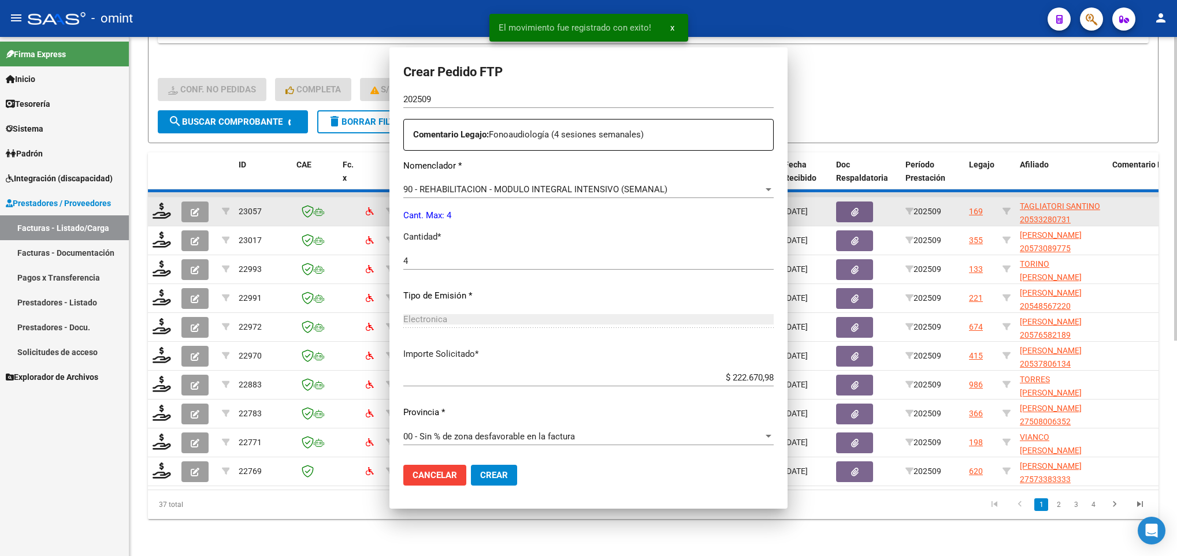
scroll to position [0, 0]
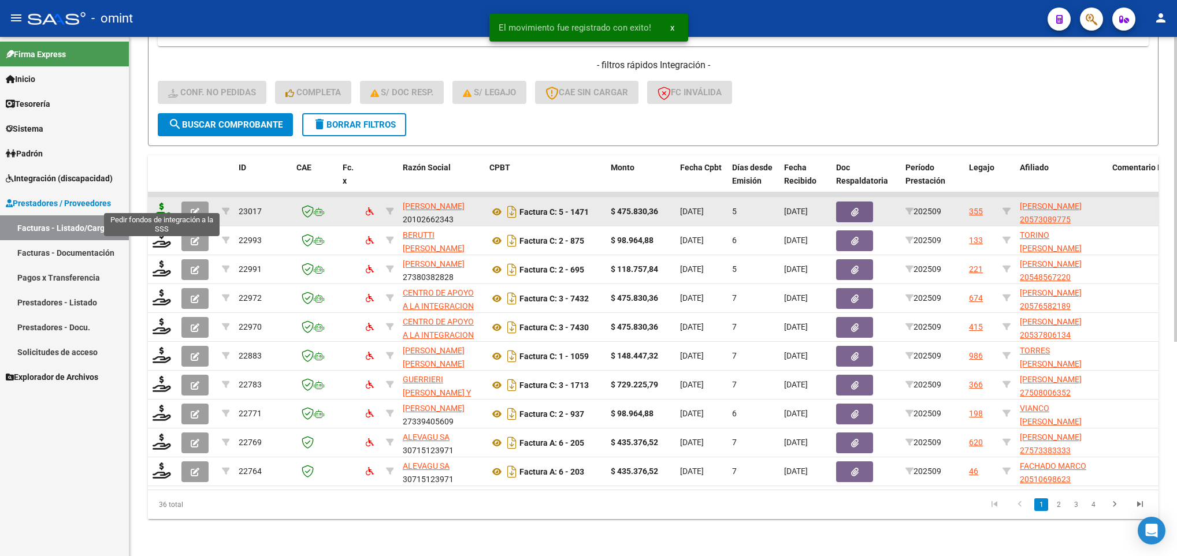
click at [158, 203] on icon at bounding box center [162, 211] width 18 height 16
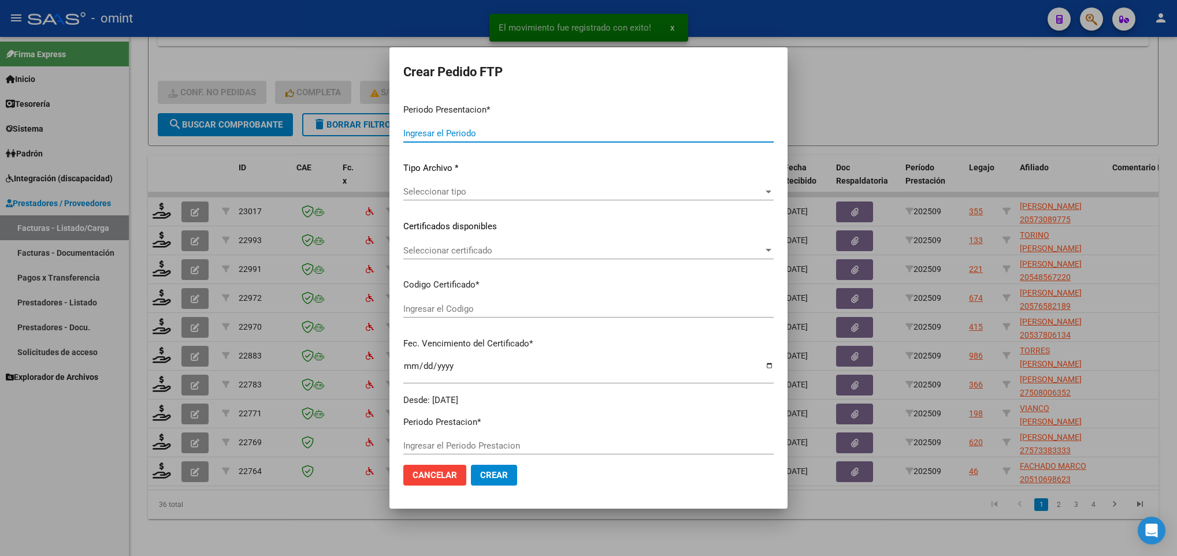
type input "202509"
type input "$ 475.830,36"
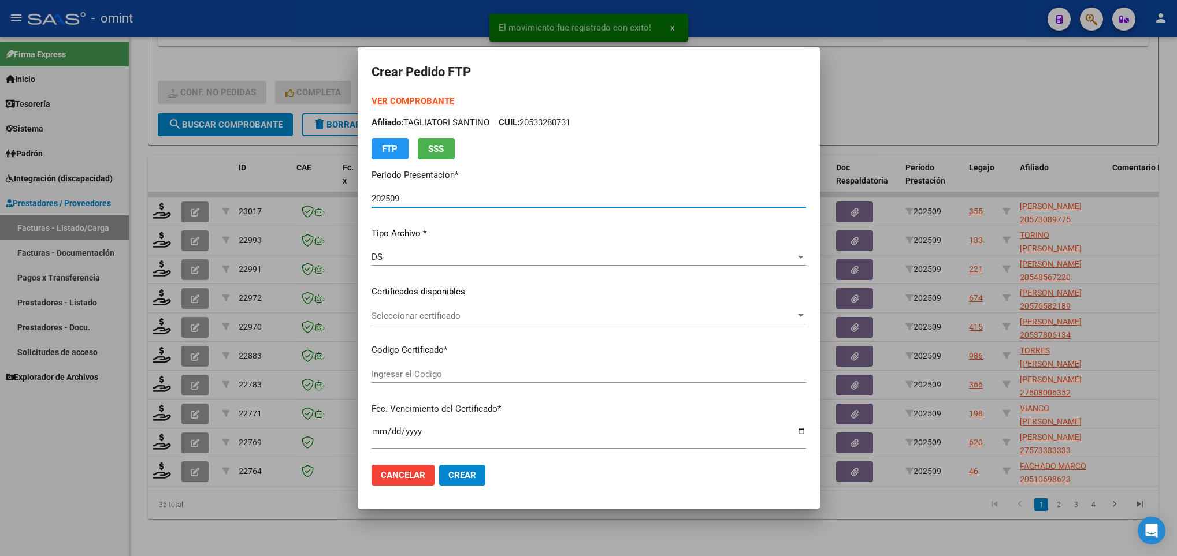
type input "3200650459"
type input "[DATE]"
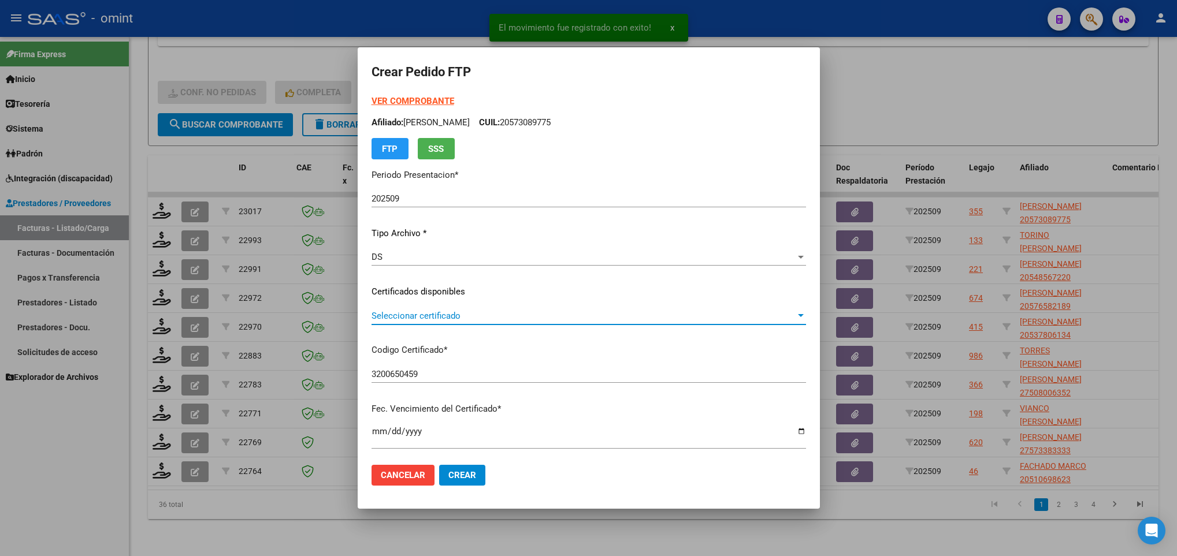
click at [496, 316] on span "Seleccionar certificado" at bounding box center [584, 316] width 424 height 10
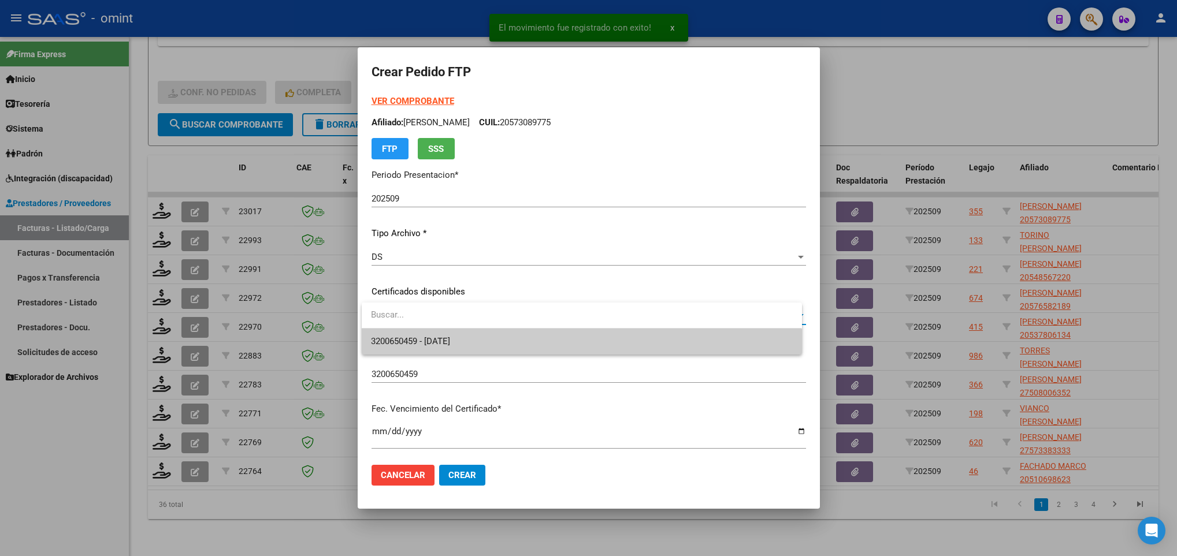
click at [498, 345] on span "3200650459 - [DATE]" at bounding box center [581, 342] width 421 height 26
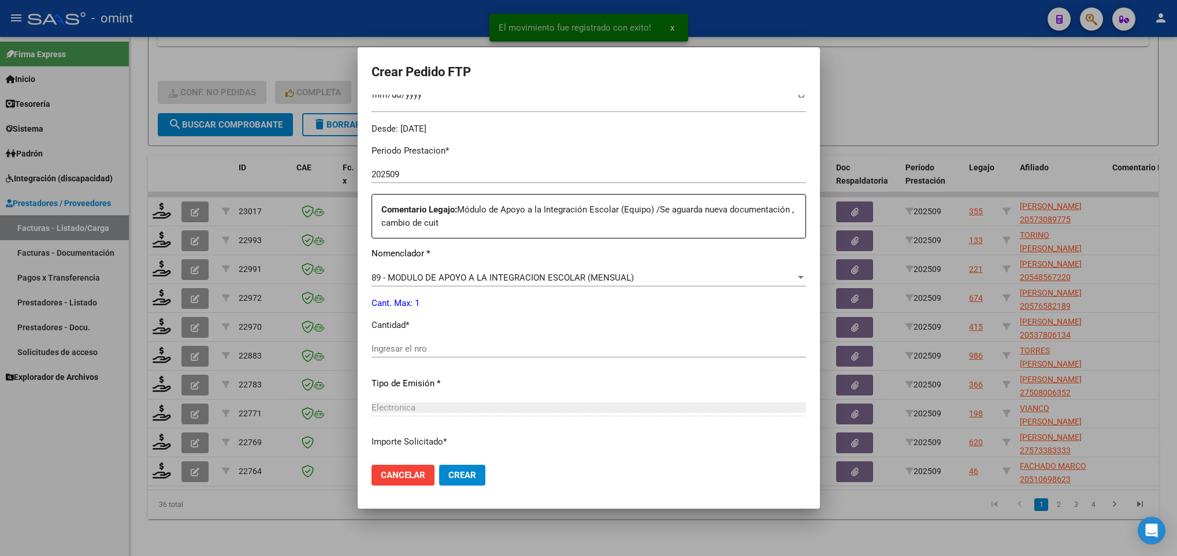
scroll to position [347, 0]
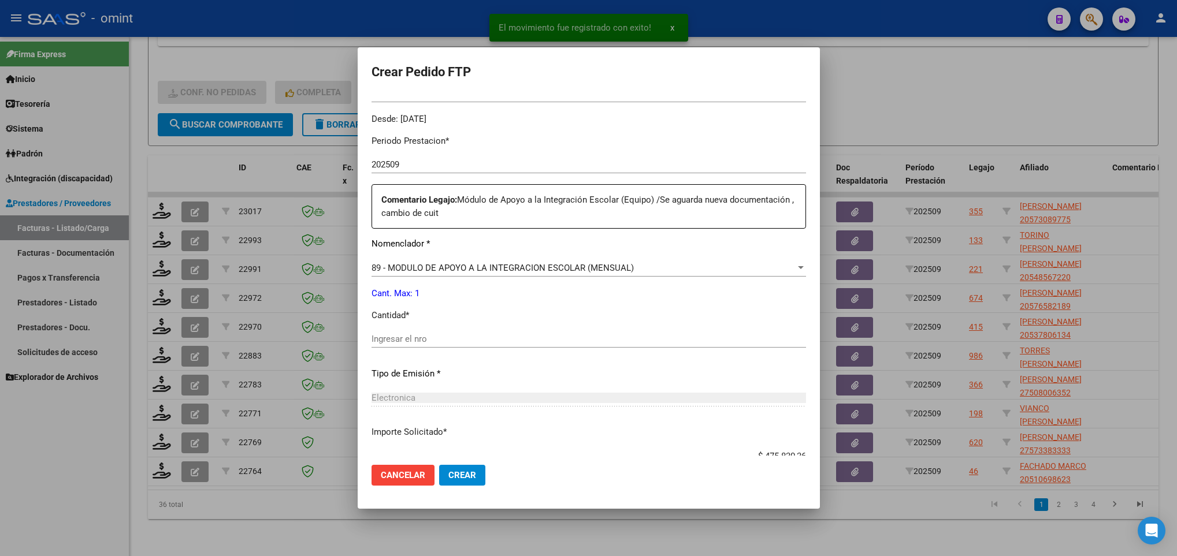
click at [476, 340] on input "Ingresar el nro" at bounding box center [589, 339] width 435 height 10
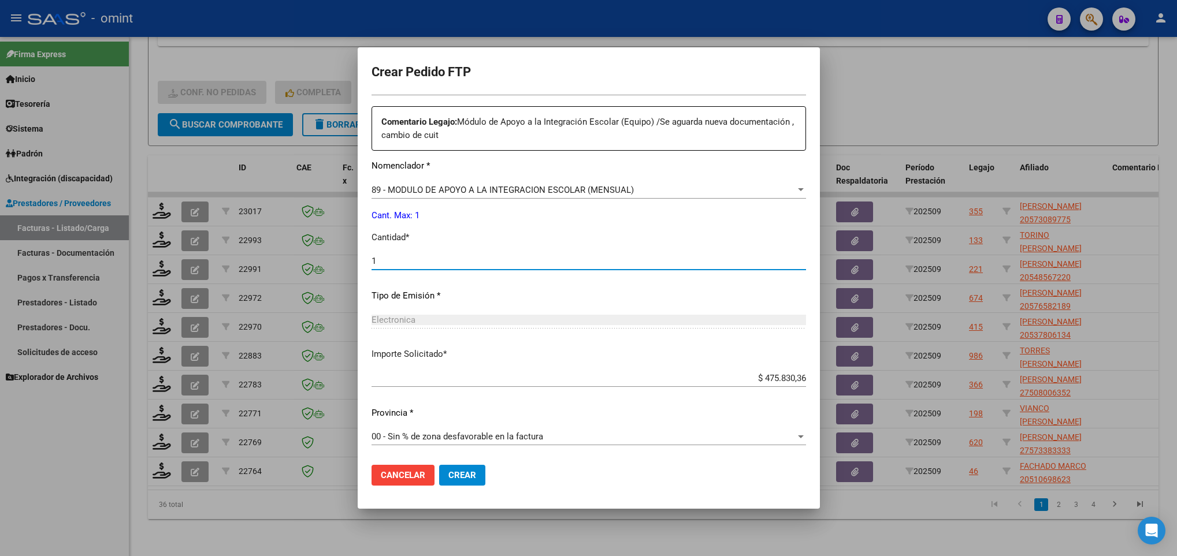
type input "1"
click at [469, 476] on span "Crear" at bounding box center [462, 475] width 28 height 10
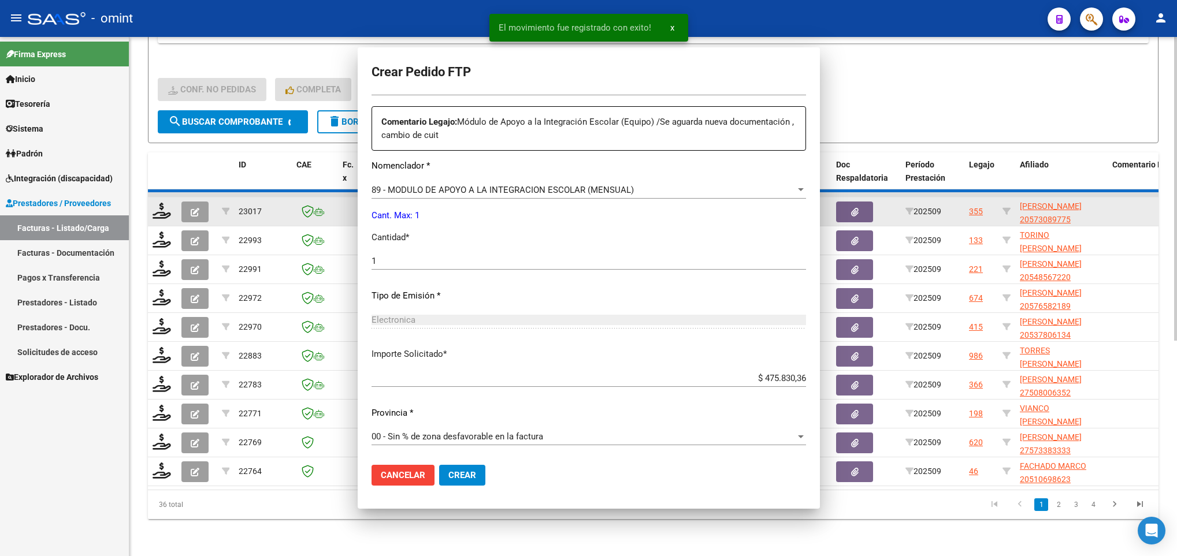
scroll to position [0, 0]
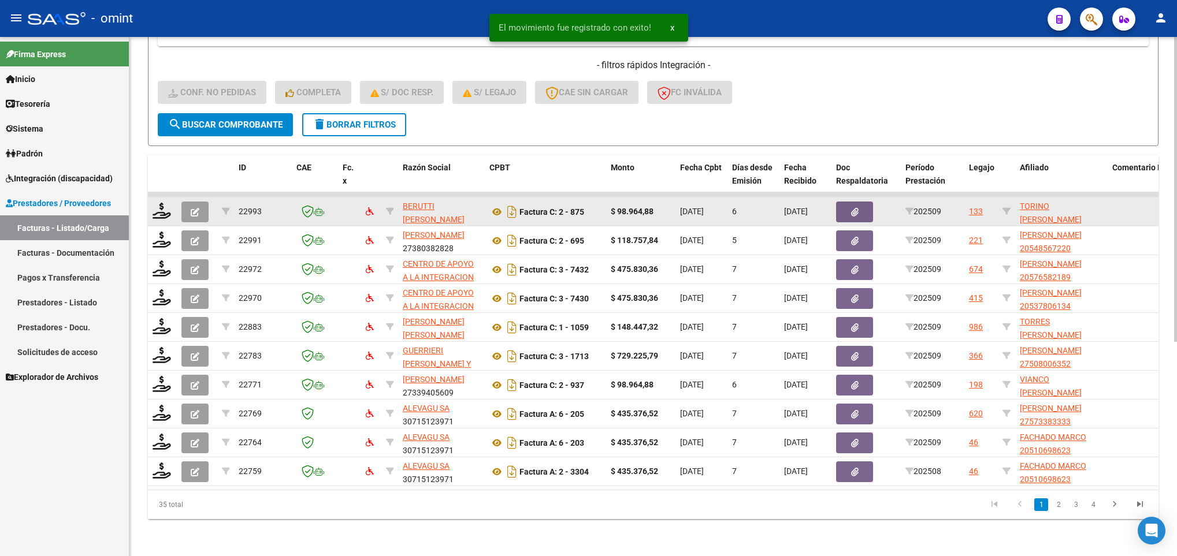
click at [160, 207] on datatable-body-cell at bounding box center [162, 212] width 29 height 28
click at [163, 203] on icon at bounding box center [162, 211] width 18 height 16
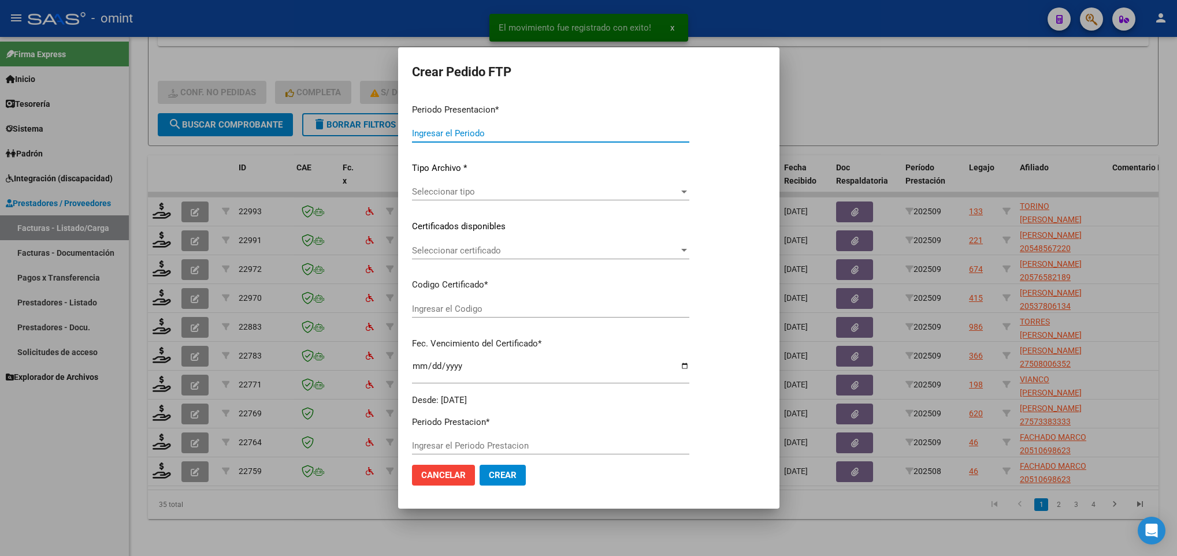
type input "202509"
type input "$ 98.964,88"
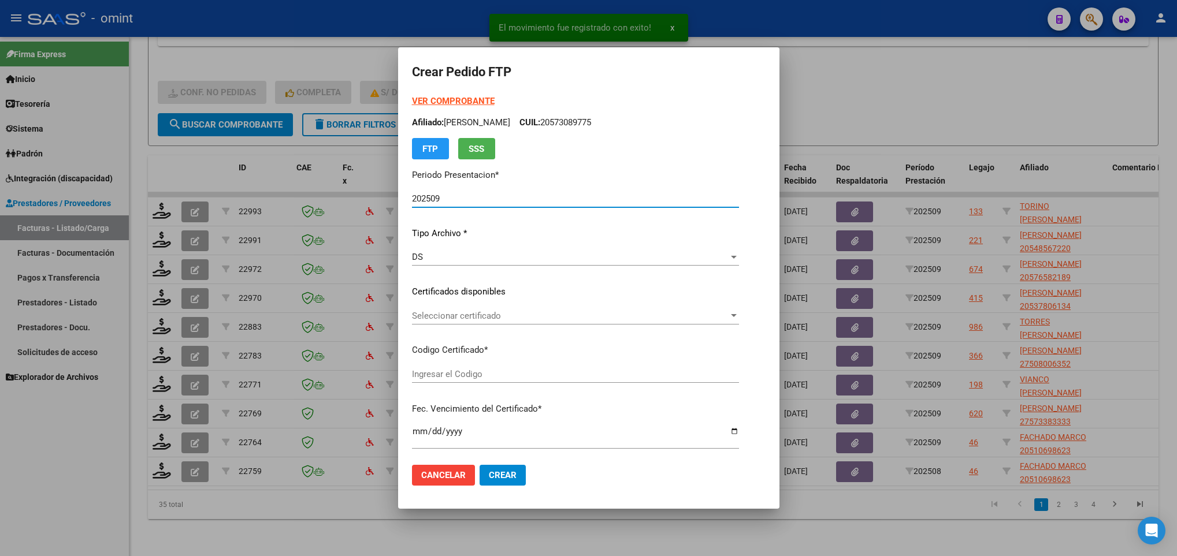
type input "526119075"
type input "[DATE]"
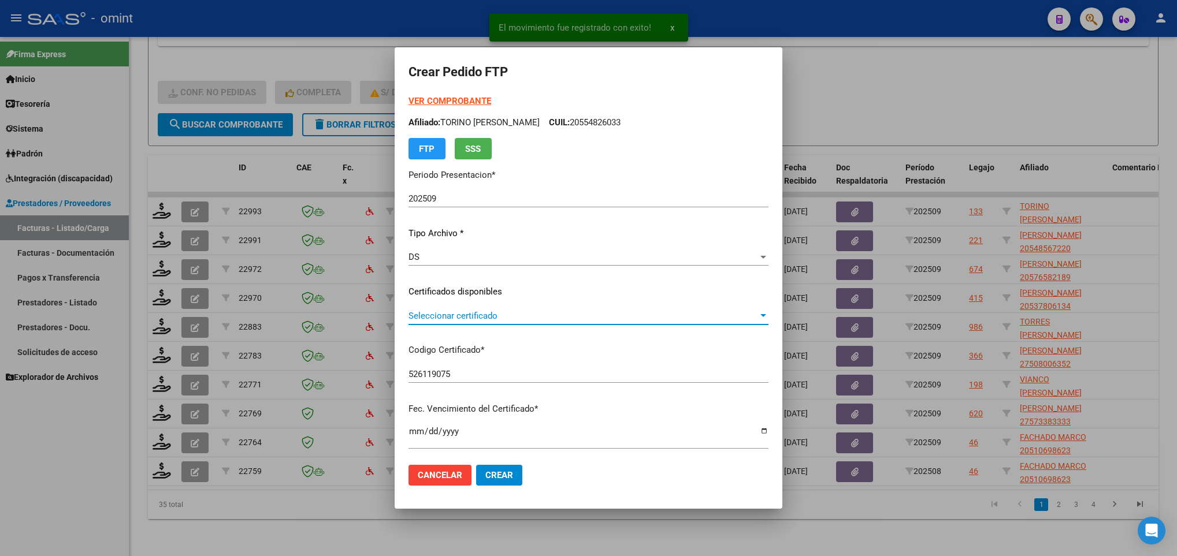
click at [500, 316] on span "Seleccionar certificado" at bounding box center [584, 316] width 350 height 10
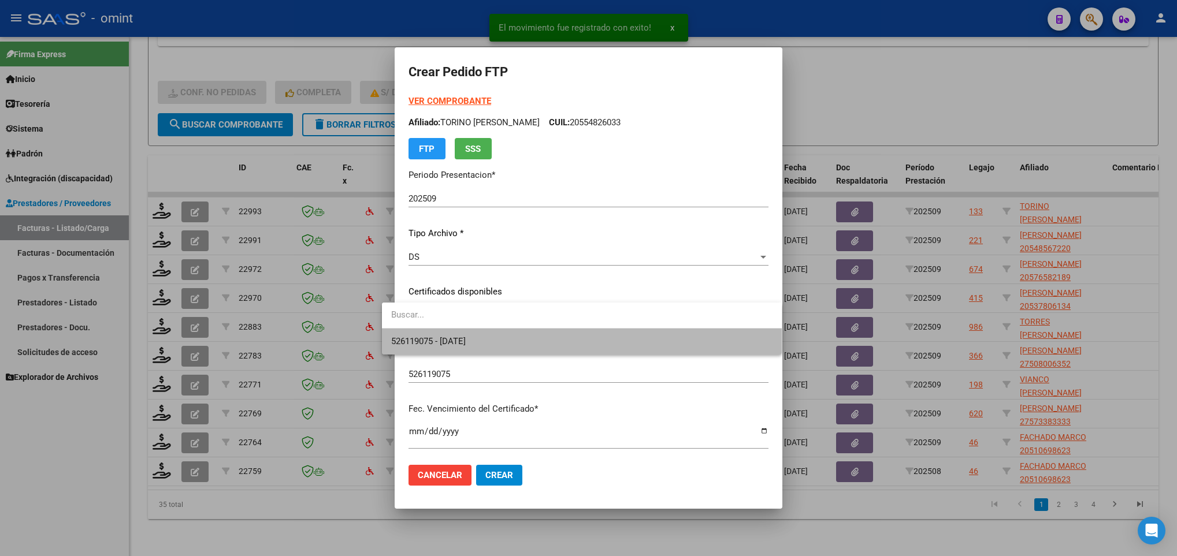
click at [507, 345] on span "526119075 - [DATE]" at bounding box center [581, 342] width 381 height 26
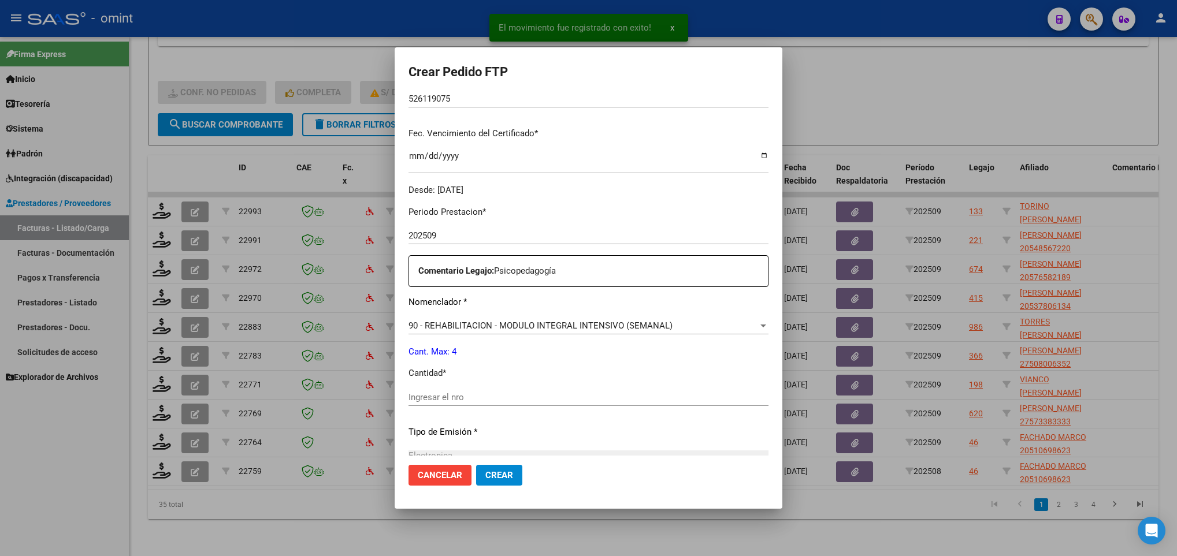
scroll to position [347, 0]
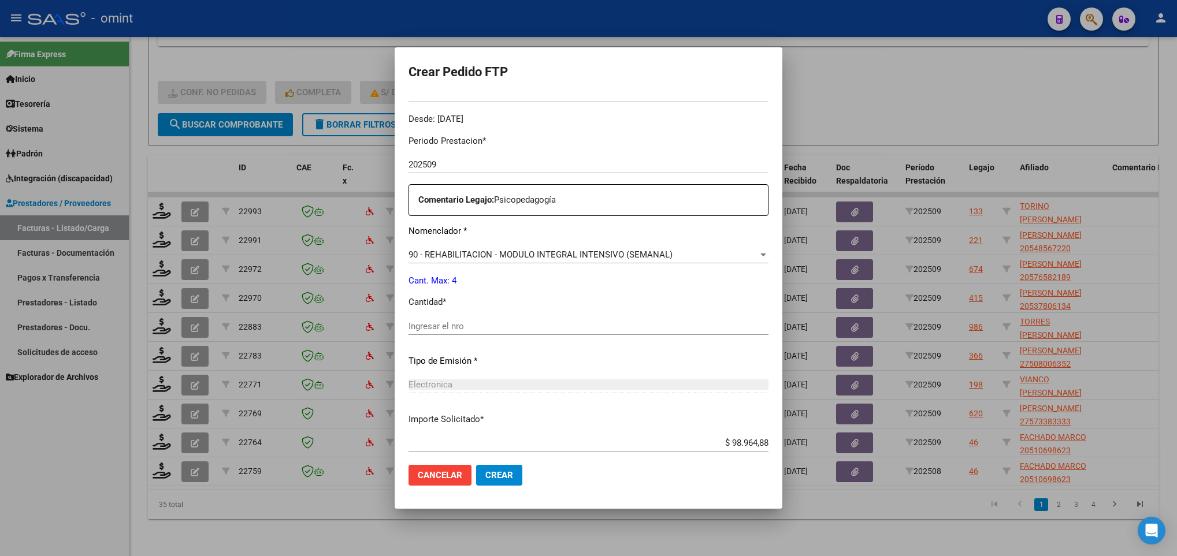
click at [501, 314] on div "Periodo Prestacion * 202509 Ingresar el Periodo Prestacion Comentario Legajo: P…" at bounding box center [589, 324] width 360 height 396
click at [493, 328] on input "Ingresar el nro" at bounding box center [589, 326] width 360 height 10
type input "4"
click at [485, 472] on span "Crear" at bounding box center [499, 475] width 28 height 10
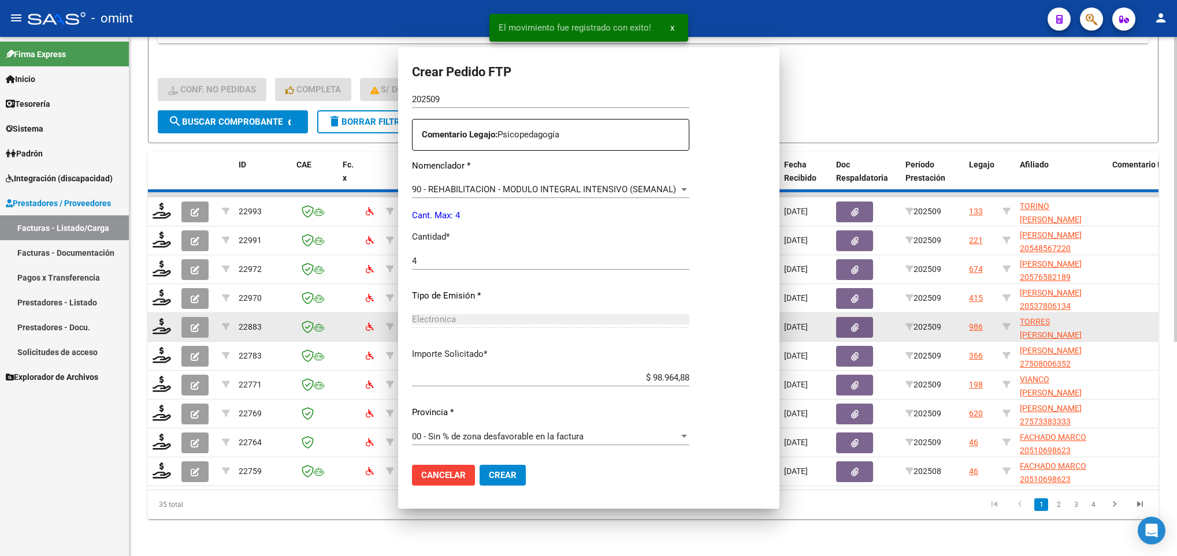
scroll to position [281, 0]
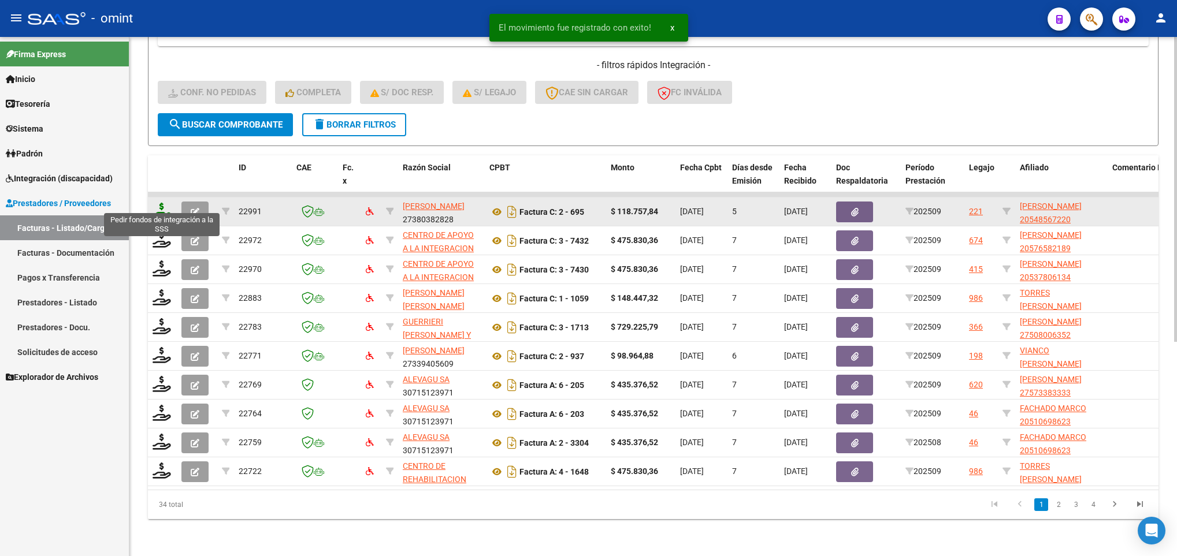
click at [164, 203] on icon at bounding box center [162, 211] width 18 height 16
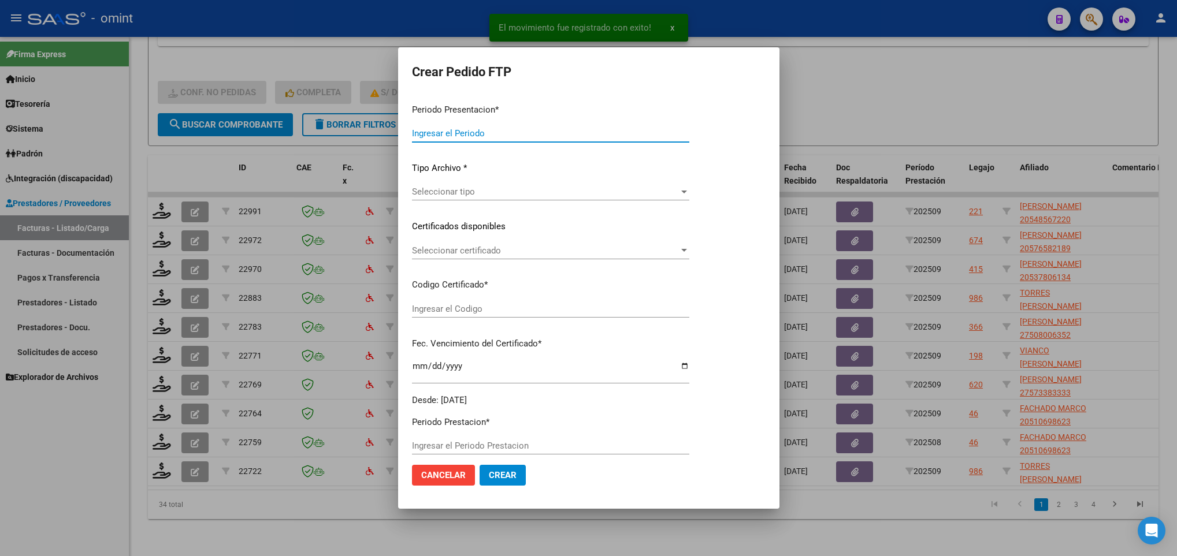
type input "202509"
type input "$ 118.757,84"
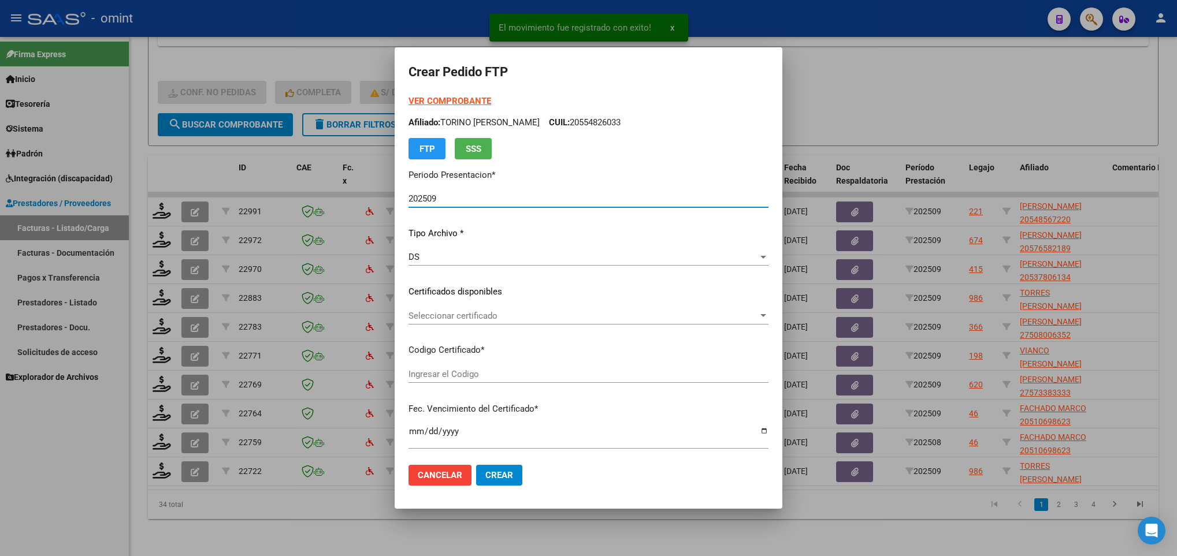
type input "8597632398"
type input "[DATE]"
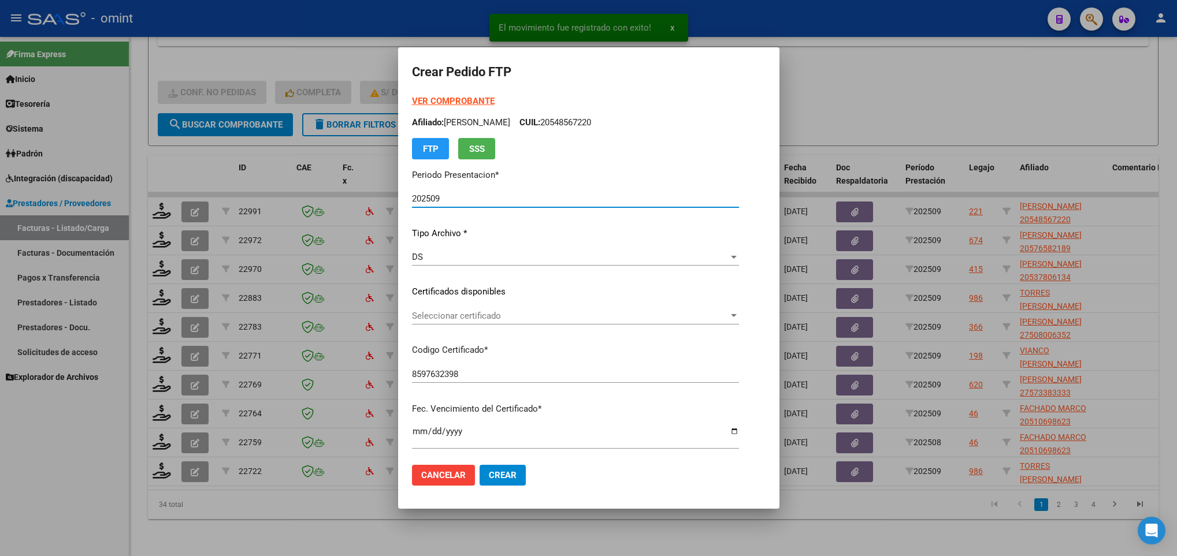
click at [468, 317] on span "Seleccionar certificado" at bounding box center [570, 316] width 317 height 10
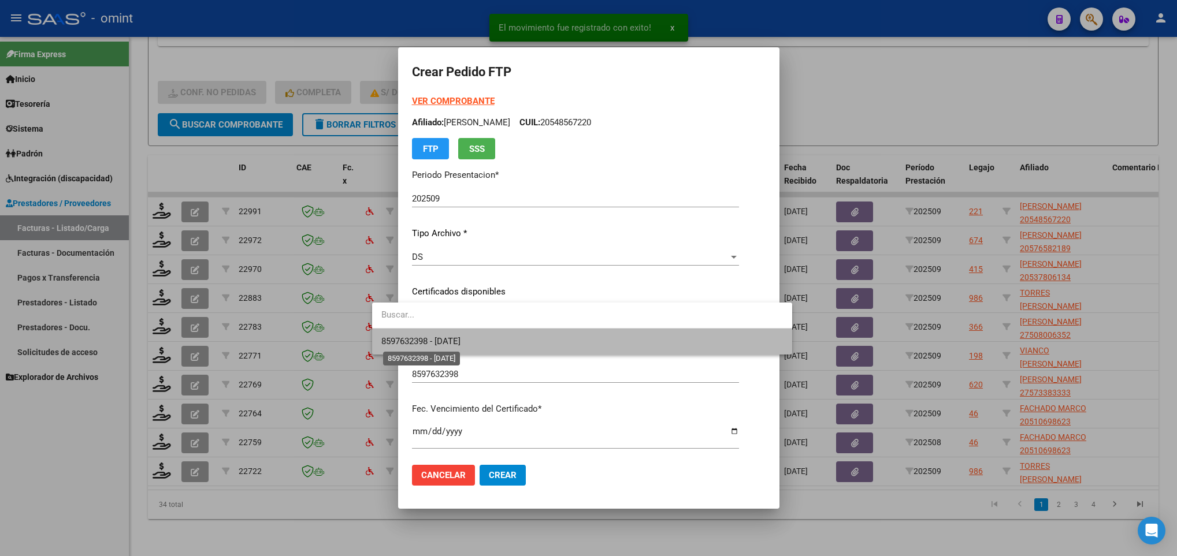
click at [461, 336] on span "8597632398 - [DATE]" at bounding box center [420, 341] width 79 height 10
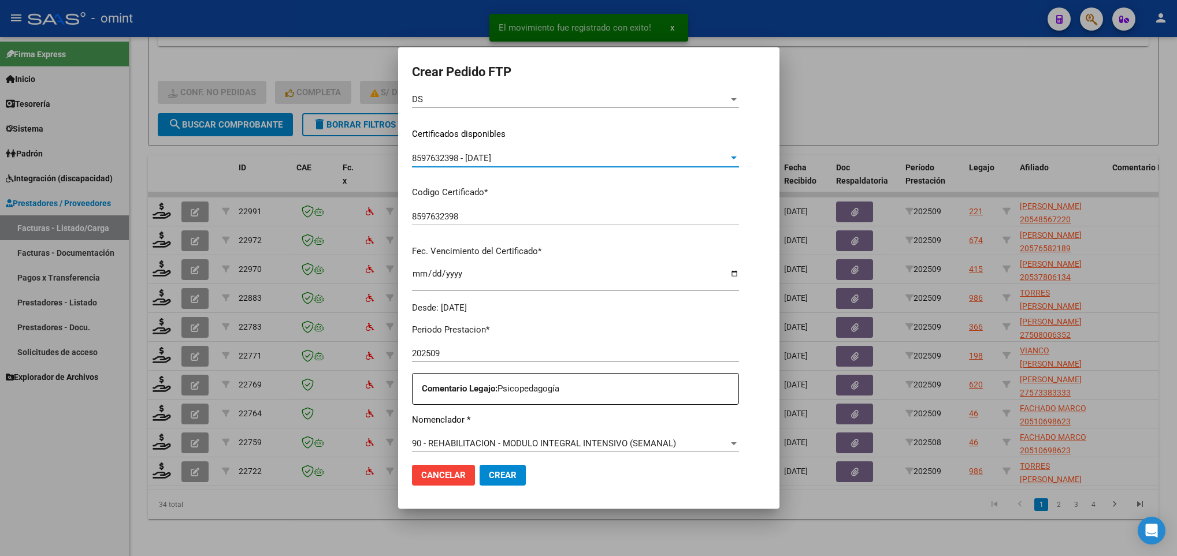
scroll to position [347, 0]
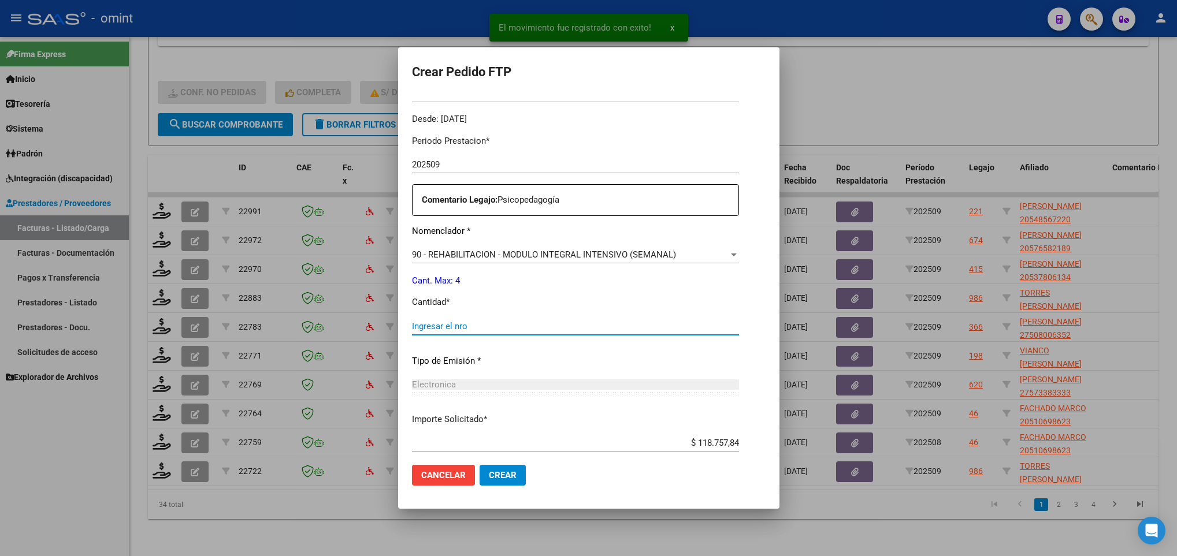
click at [462, 321] on input "Ingresar el nro" at bounding box center [575, 326] width 327 height 10
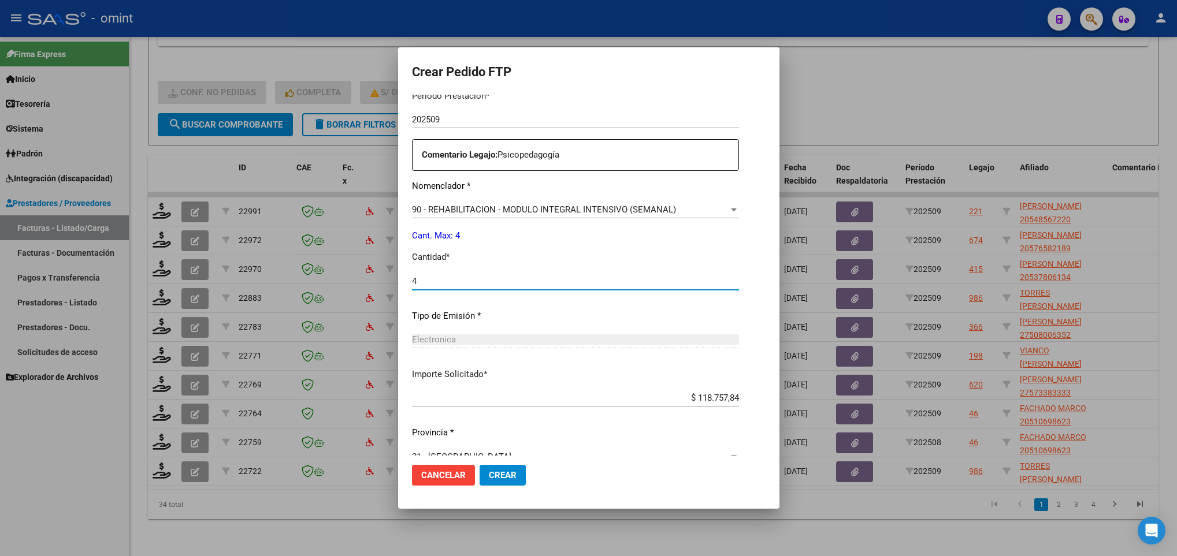
scroll to position [413, 0]
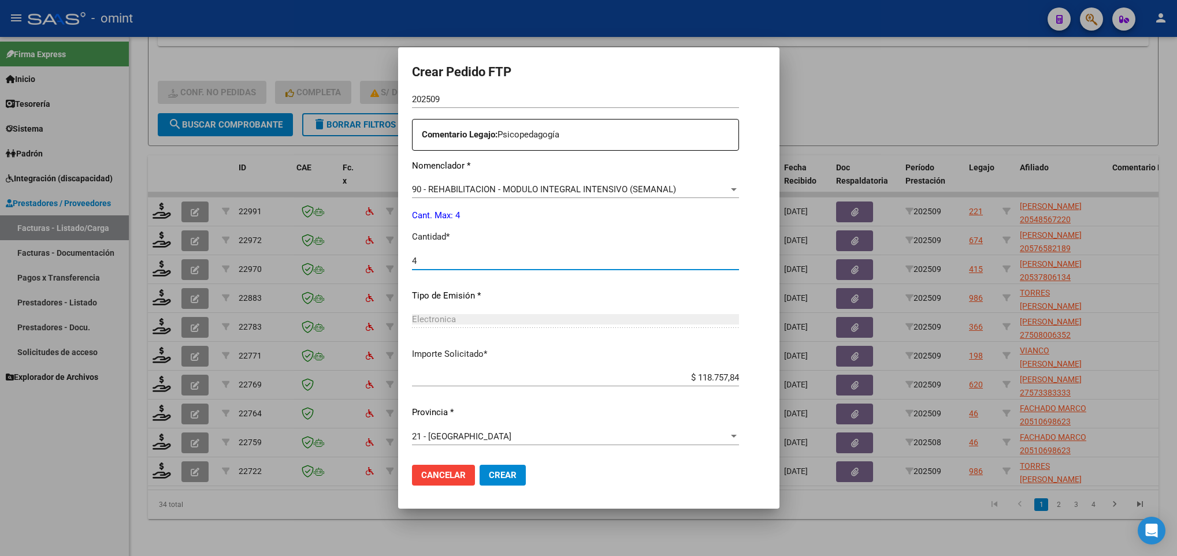
type input "4"
click at [489, 476] on span "Crear" at bounding box center [503, 475] width 28 height 10
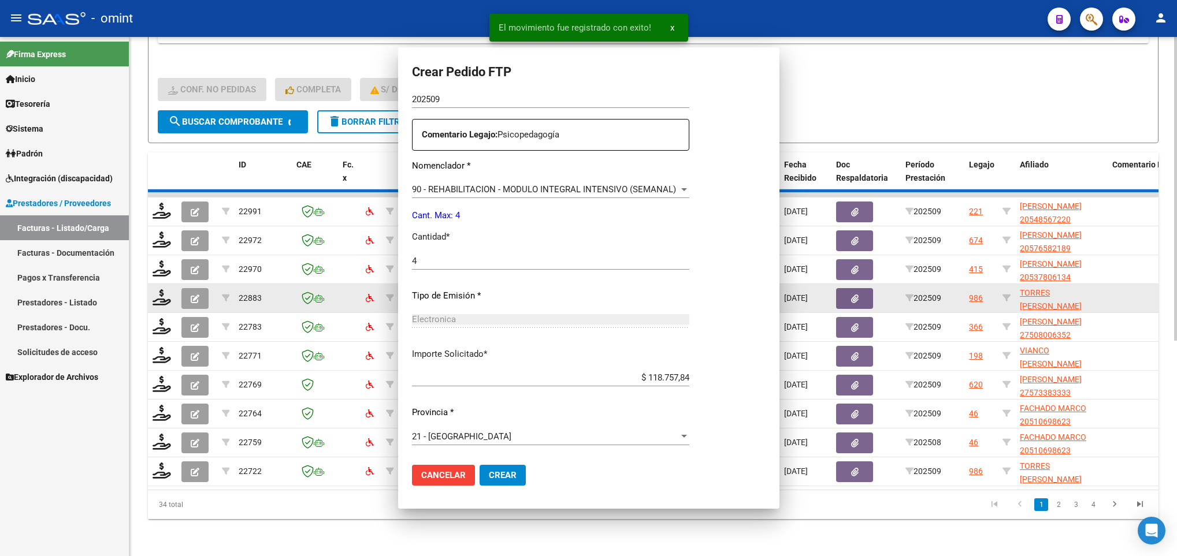
scroll to position [347, 0]
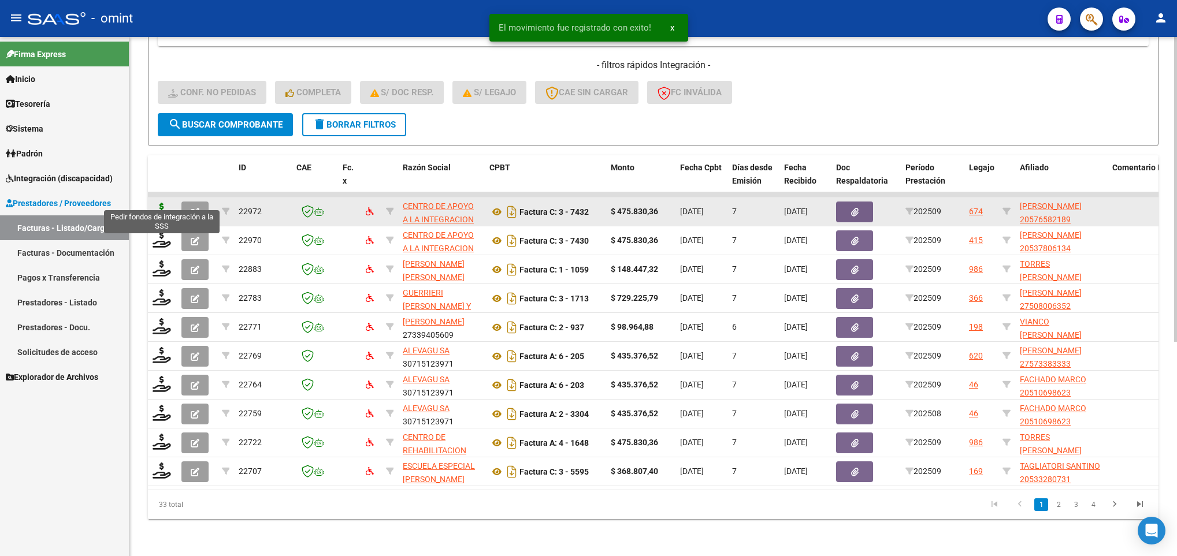
click at [162, 203] on icon at bounding box center [162, 211] width 18 height 16
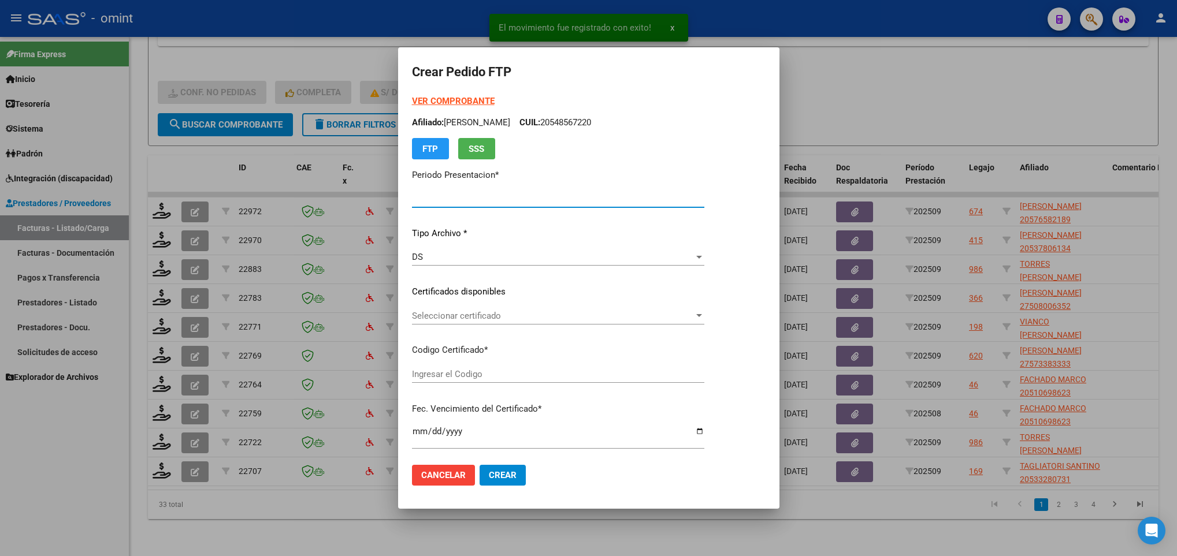
type input "202509"
type input "$ 475.830,36"
type input "3036796537"
type input "[DATE]"
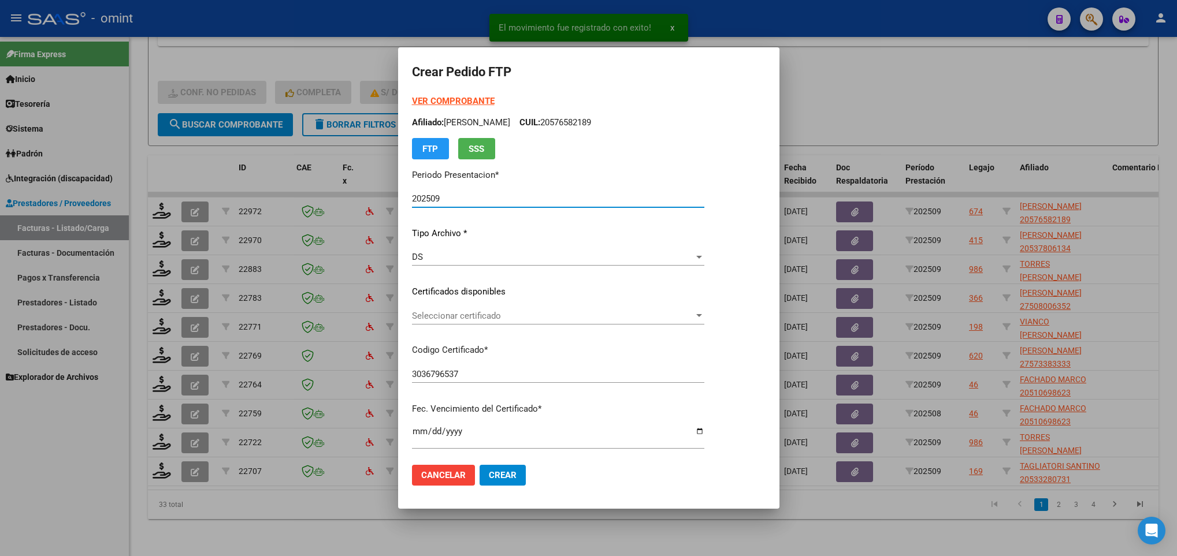
click at [513, 317] on span "Seleccionar certificado" at bounding box center [553, 316] width 282 height 10
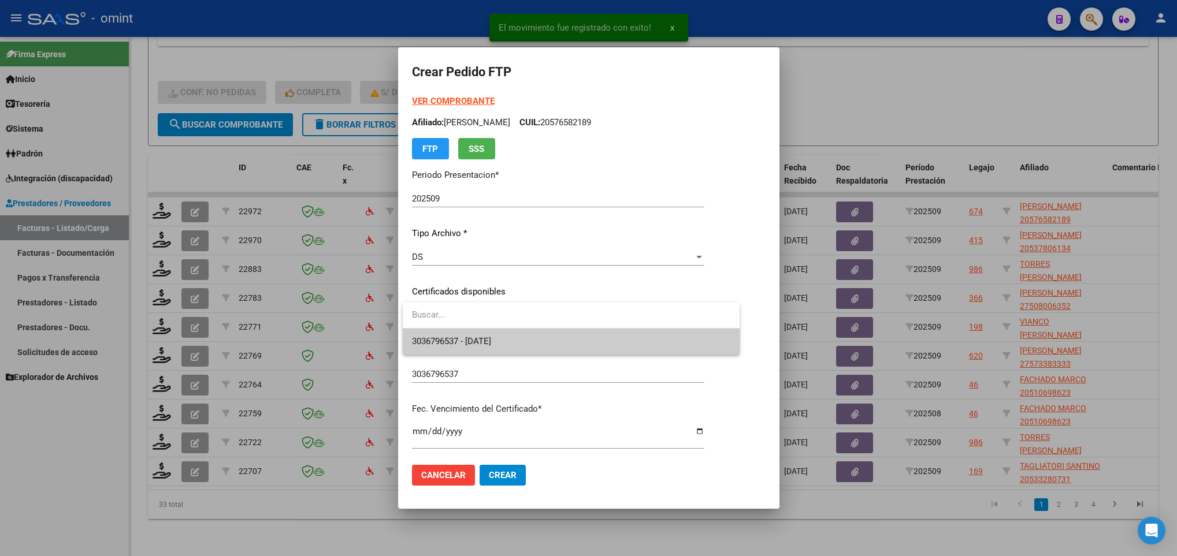
click at [524, 345] on span "3036796537 - [DATE]" at bounding box center [571, 342] width 319 height 26
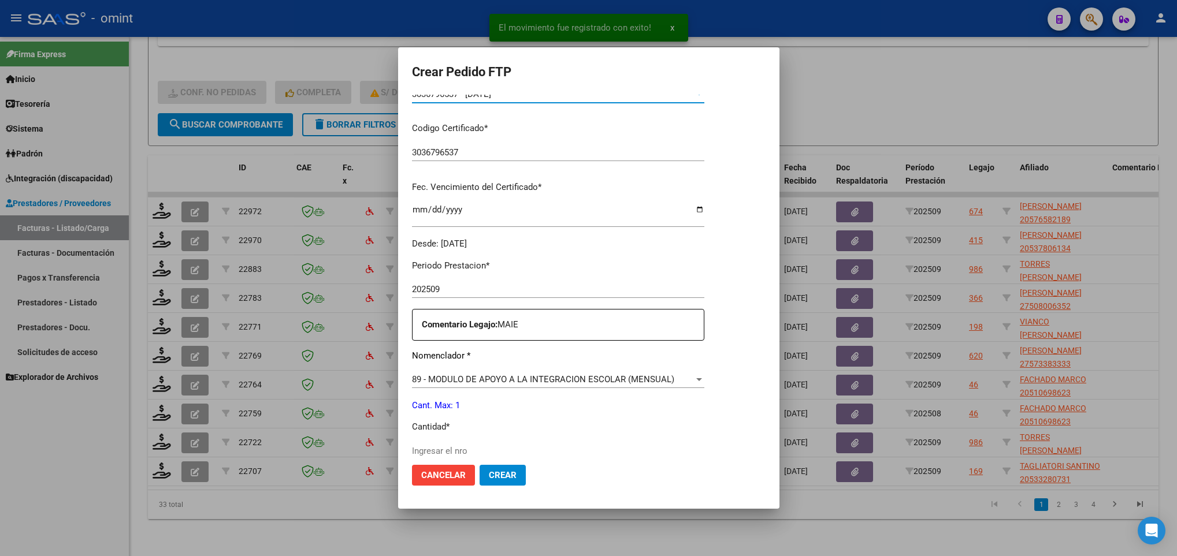
scroll to position [347, 0]
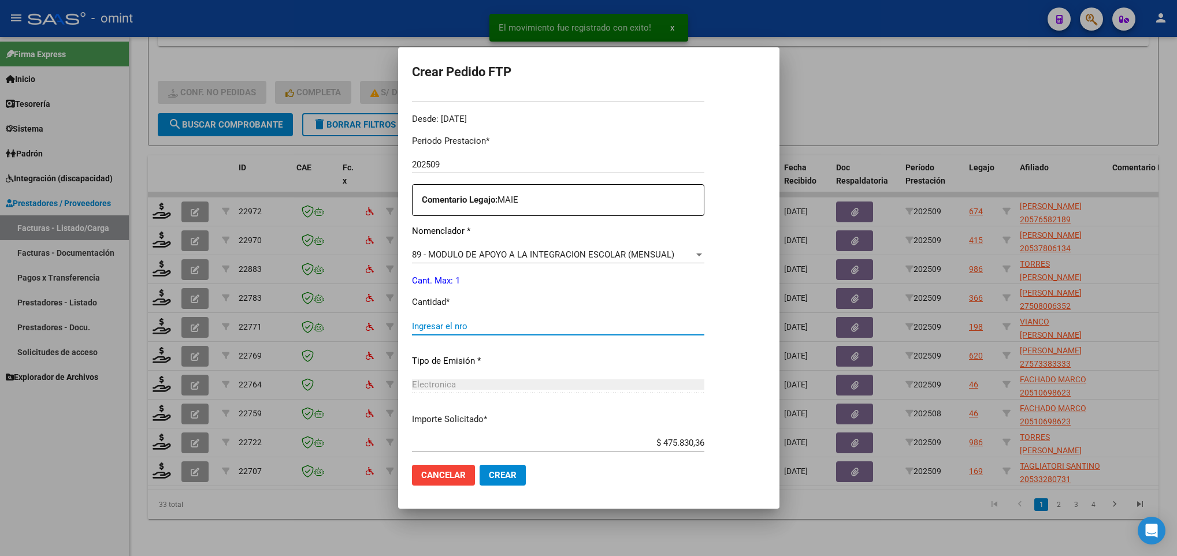
click at [463, 325] on input "Ingresar el nro" at bounding box center [558, 326] width 292 height 10
type input "1"
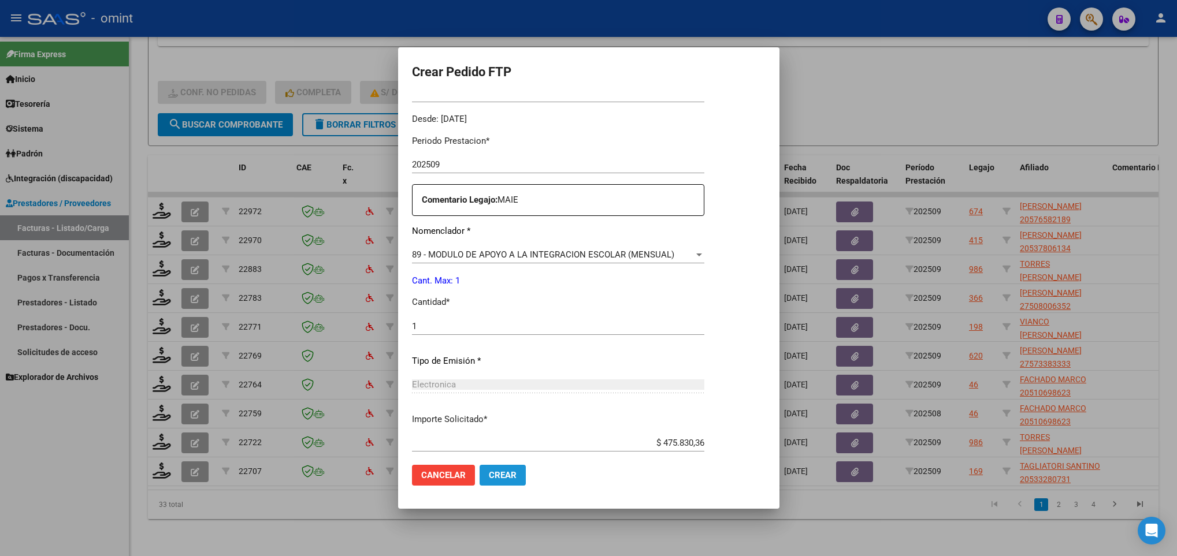
click at [507, 466] on button "Crear" at bounding box center [503, 475] width 46 height 21
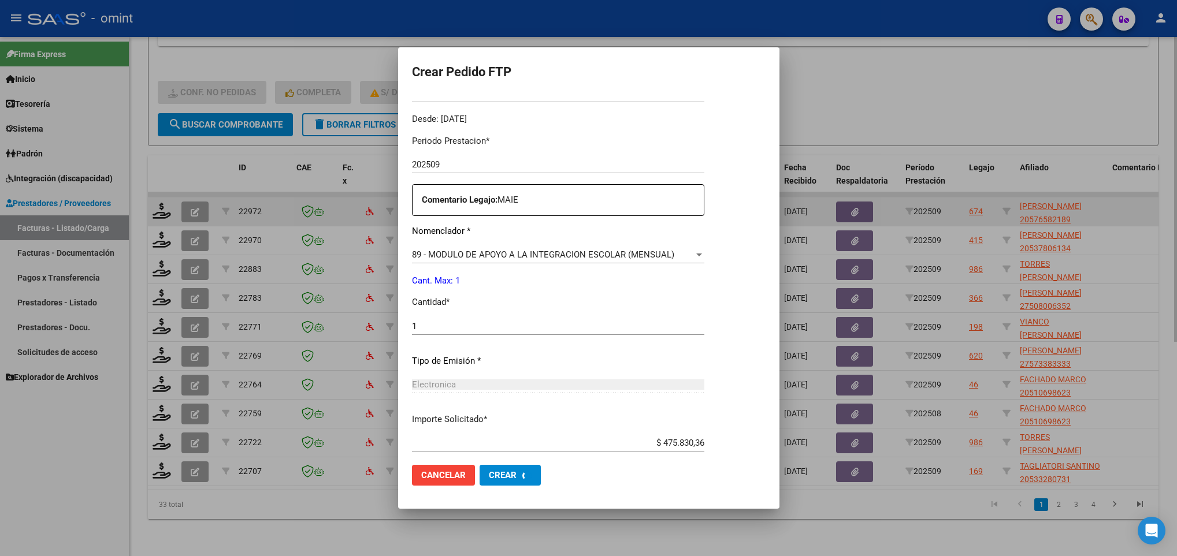
scroll to position [281, 0]
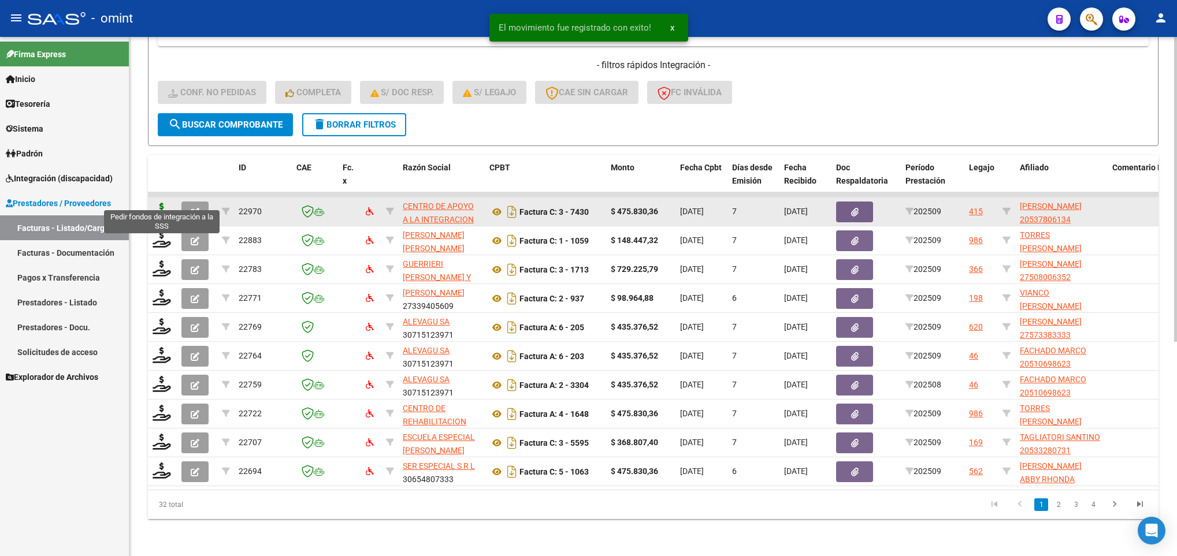
click at [163, 203] on icon at bounding box center [162, 211] width 18 height 16
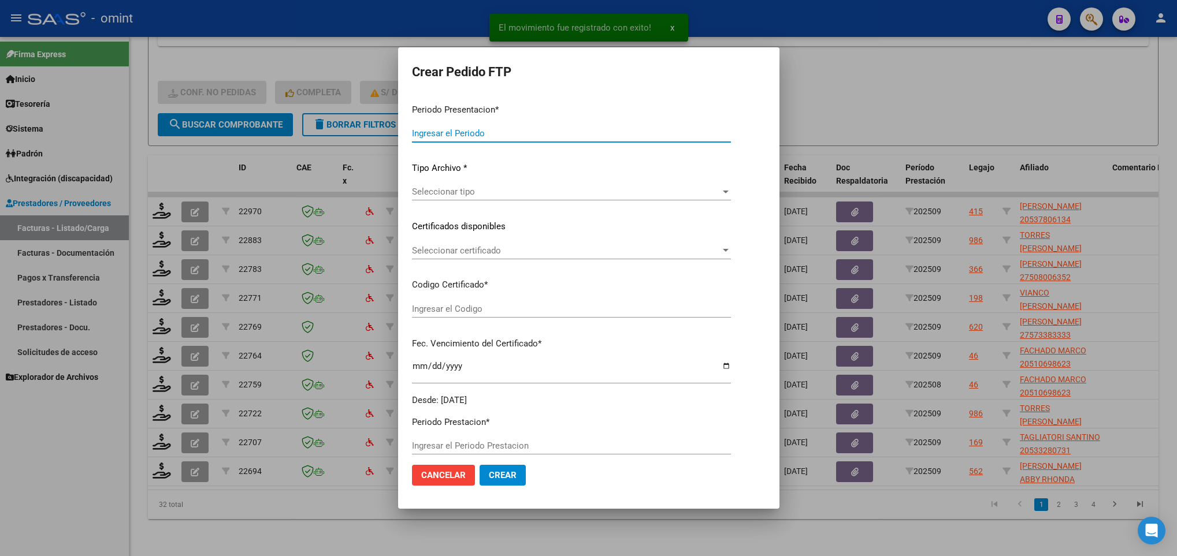
type input "202509"
type input "$ 475.830,36"
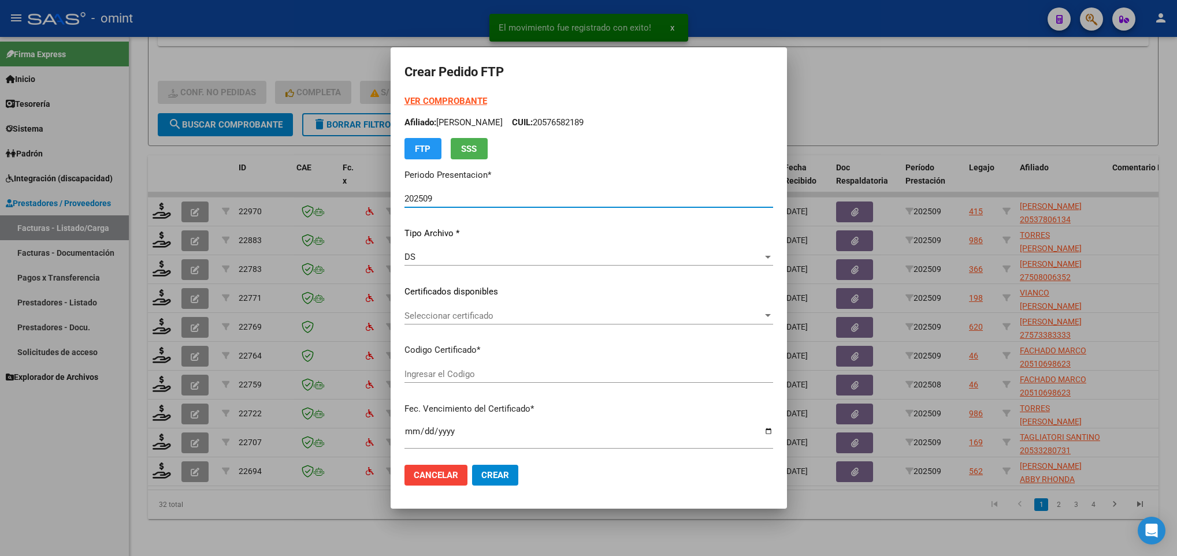
type input "2048409048"
type input "[DATE]"
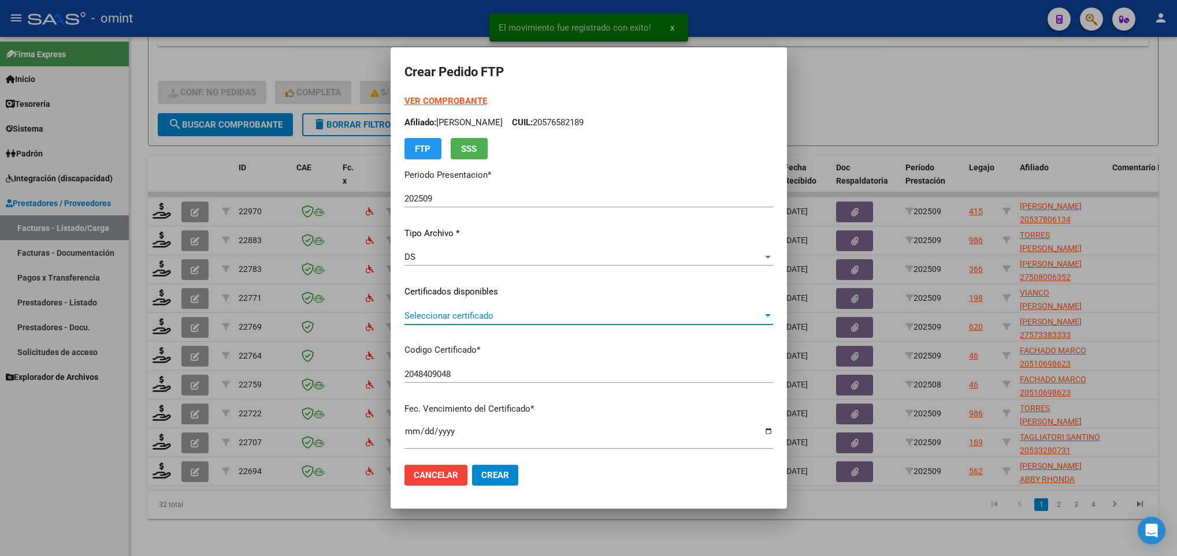
click at [461, 314] on span "Seleccionar certificado" at bounding box center [583, 316] width 358 height 10
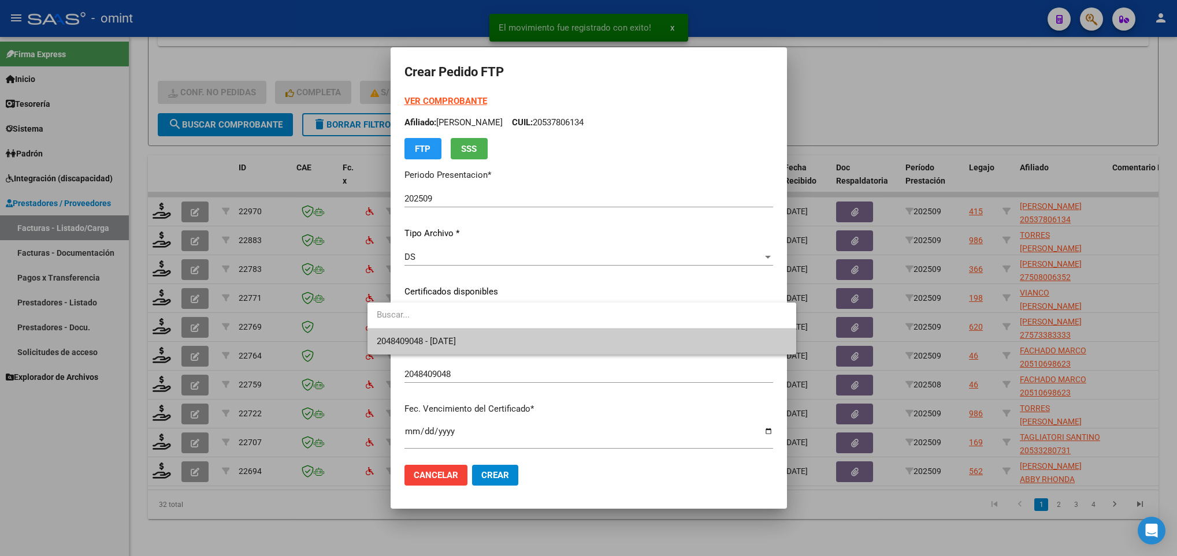
click at [474, 329] on span "2048409048 - [DATE]" at bounding box center [582, 342] width 410 height 26
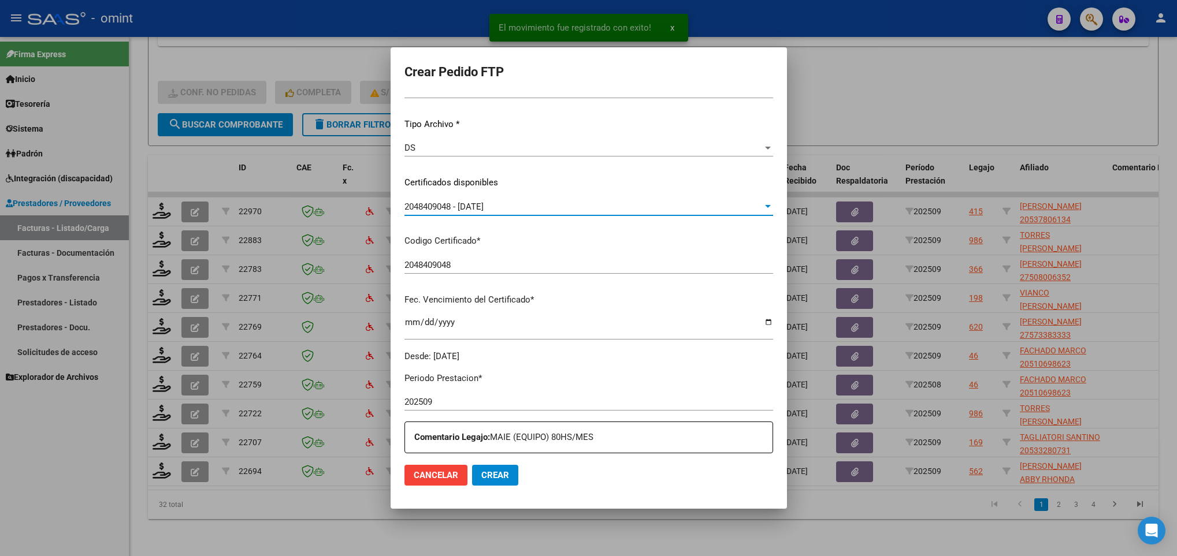
scroll to position [260, 0]
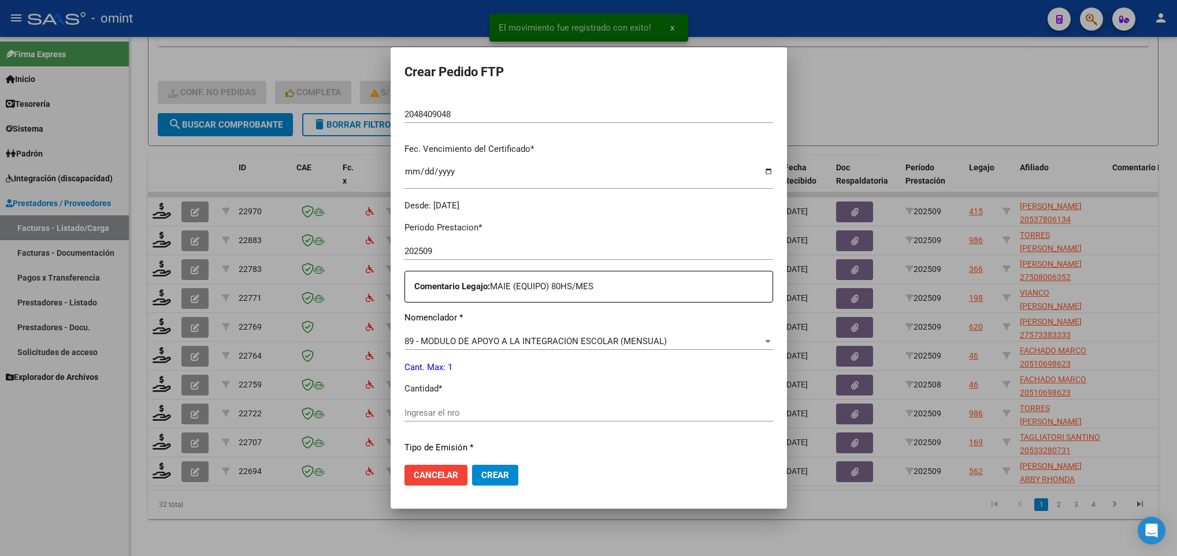
click at [458, 407] on div "Ingresar el nro" at bounding box center [588, 412] width 369 height 17
click at [458, 413] on input "Ingresar el nro" at bounding box center [588, 413] width 369 height 10
type input "1"
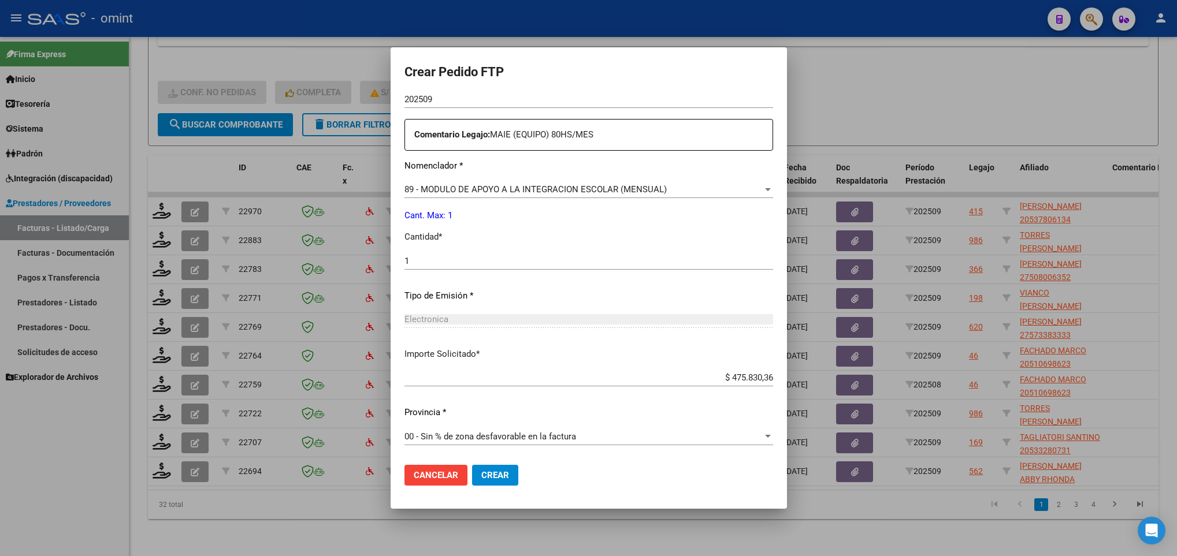
click at [456, 458] on mat-dialog-actions "Cancelar Crear" at bounding box center [588, 475] width 369 height 39
click at [481, 470] on span "Crear" at bounding box center [495, 475] width 28 height 10
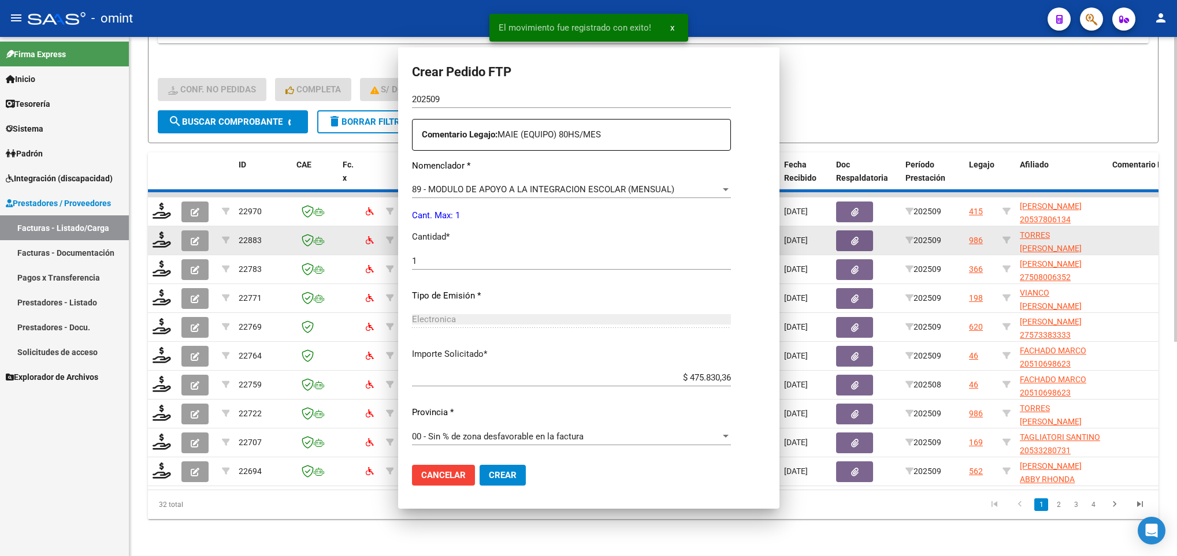
scroll to position [347, 0]
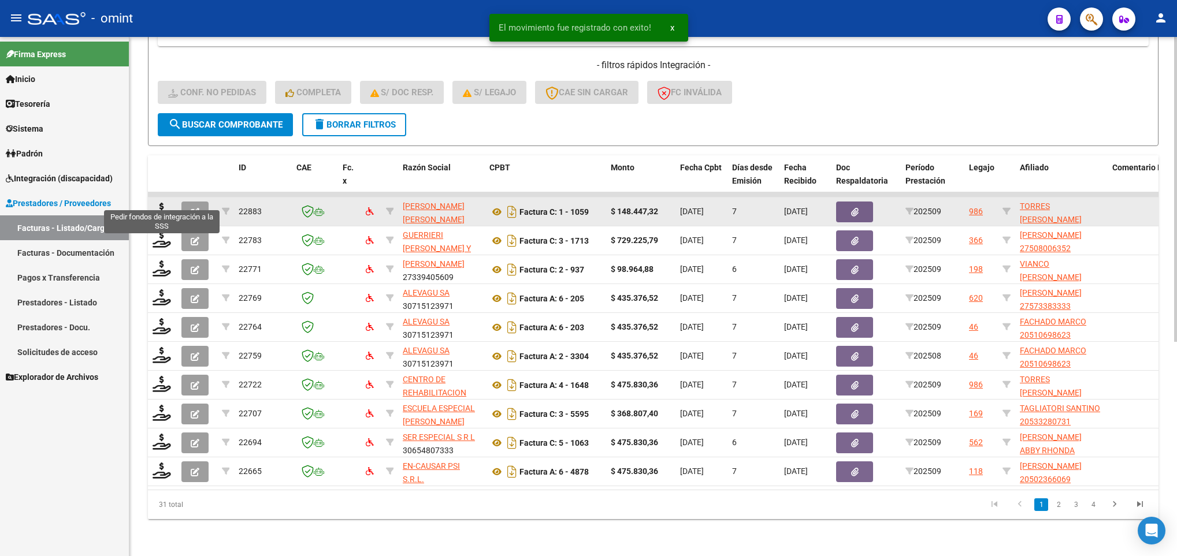
click at [151, 202] on datatable-body-cell at bounding box center [162, 212] width 29 height 28
click at [163, 203] on icon at bounding box center [162, 211] width 18 height 16
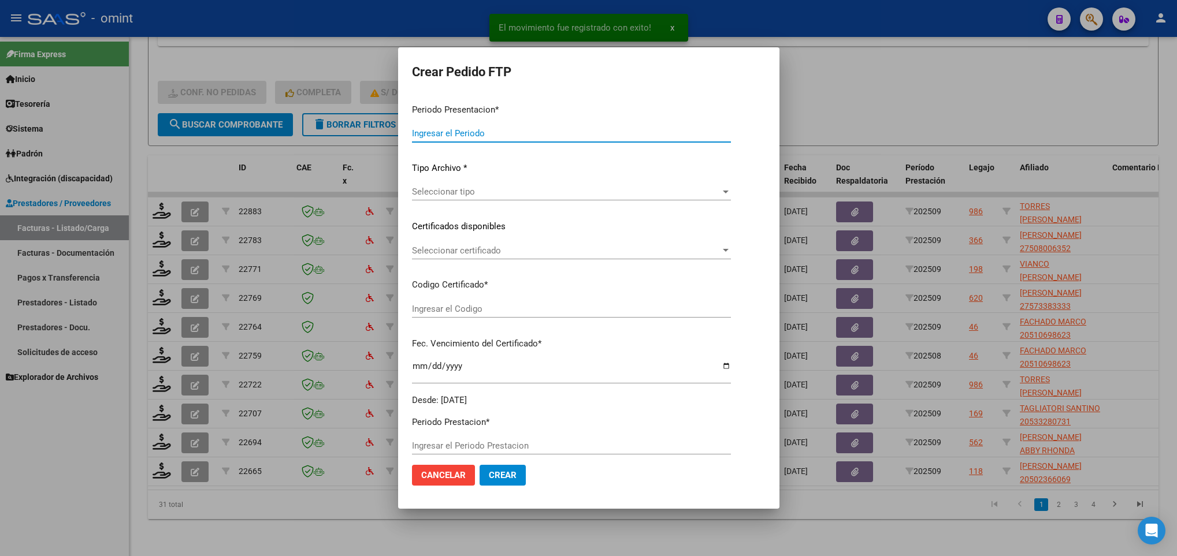
type input "202509"
type input "$ 148.447,32"
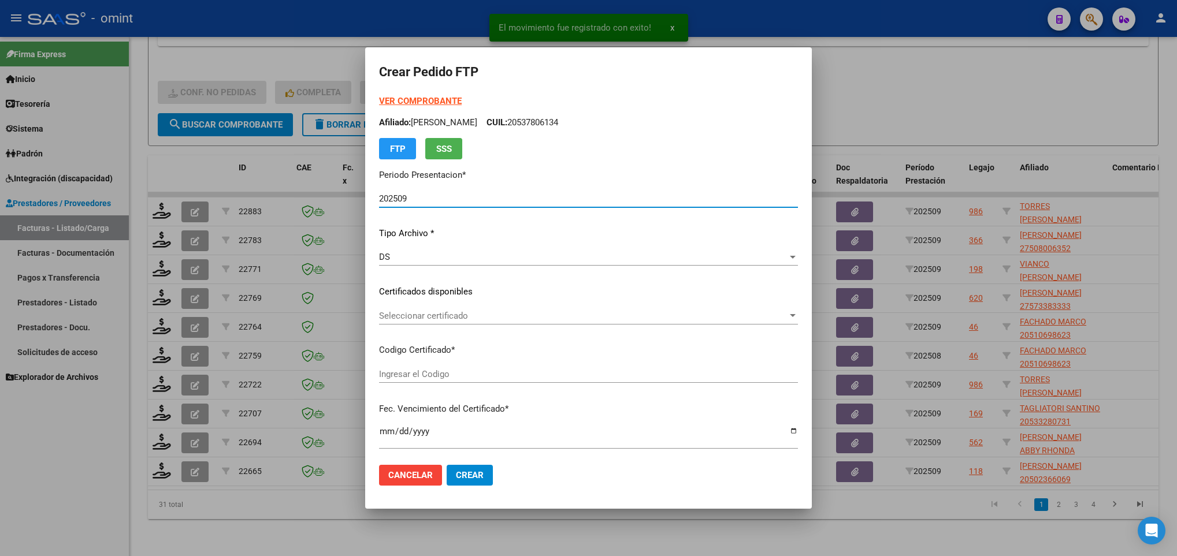
type input "9999840469"
type input "[DATE]"
click at [567, 313] on span "Seleccionar certificado" at bounding box center [583, 316] width 409 height 10
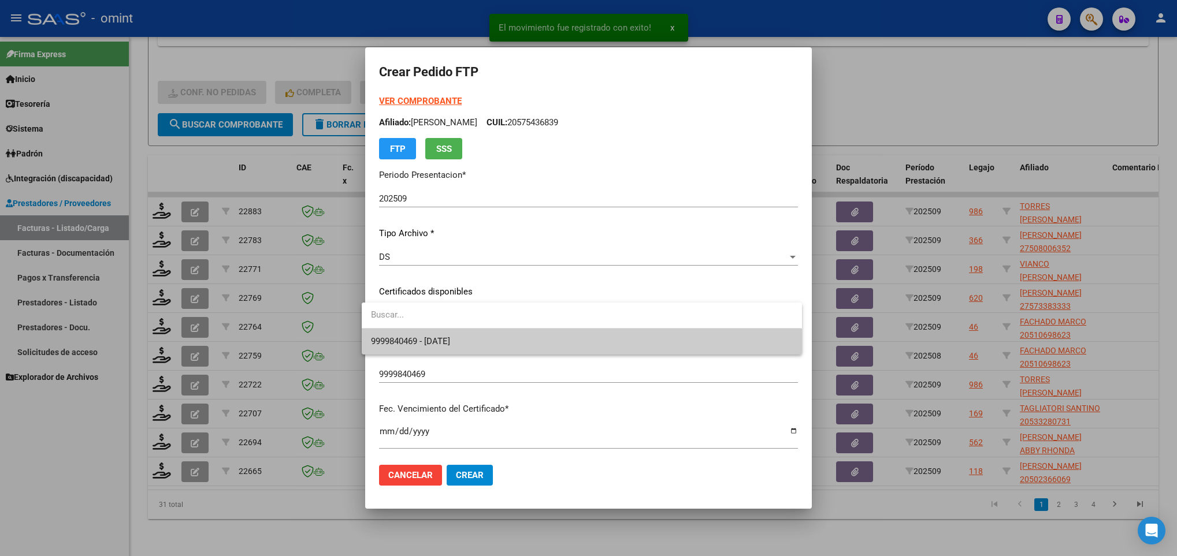
click at [566, 344] on span "9999840469 - [DATE]" at bounding box center [581, 342] width 421 height 26
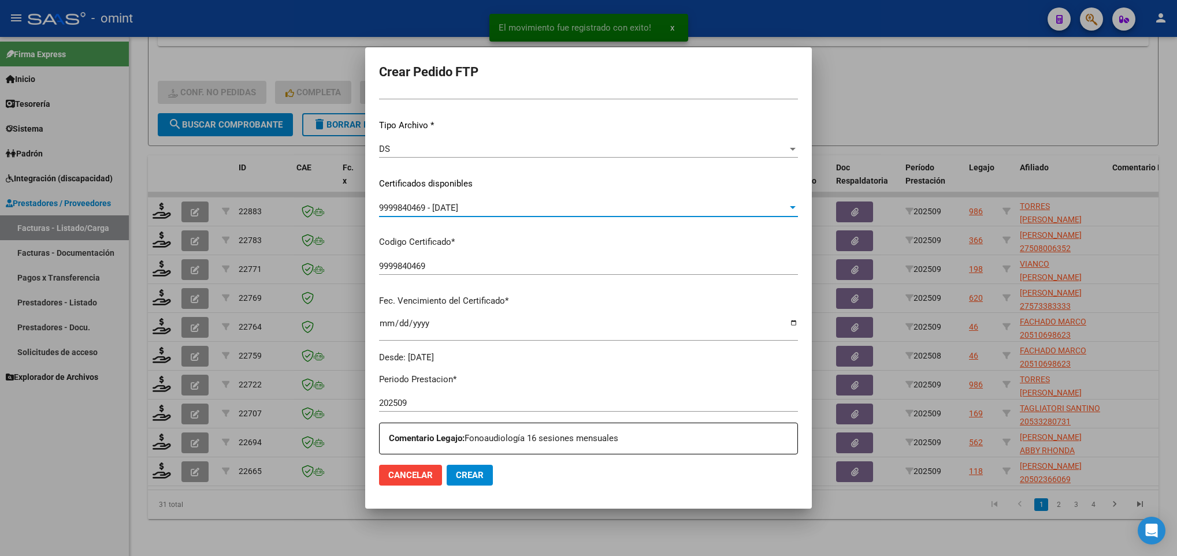
scroll to position [260, 0]
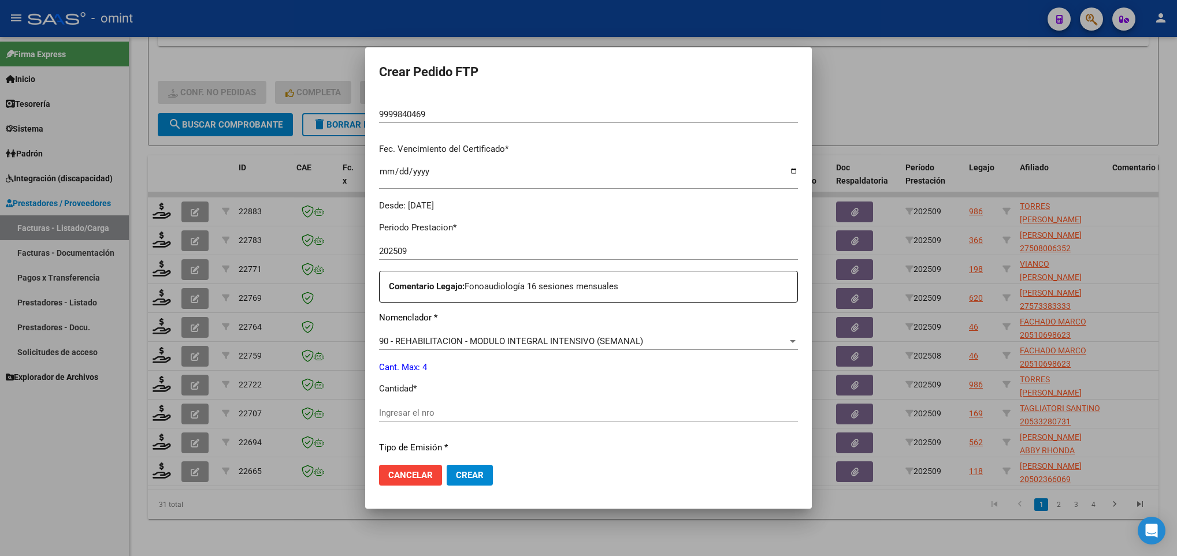
click at [436, 410] on input "Ingresar el nro" at bounding box center [588, 413] width 419 height 10
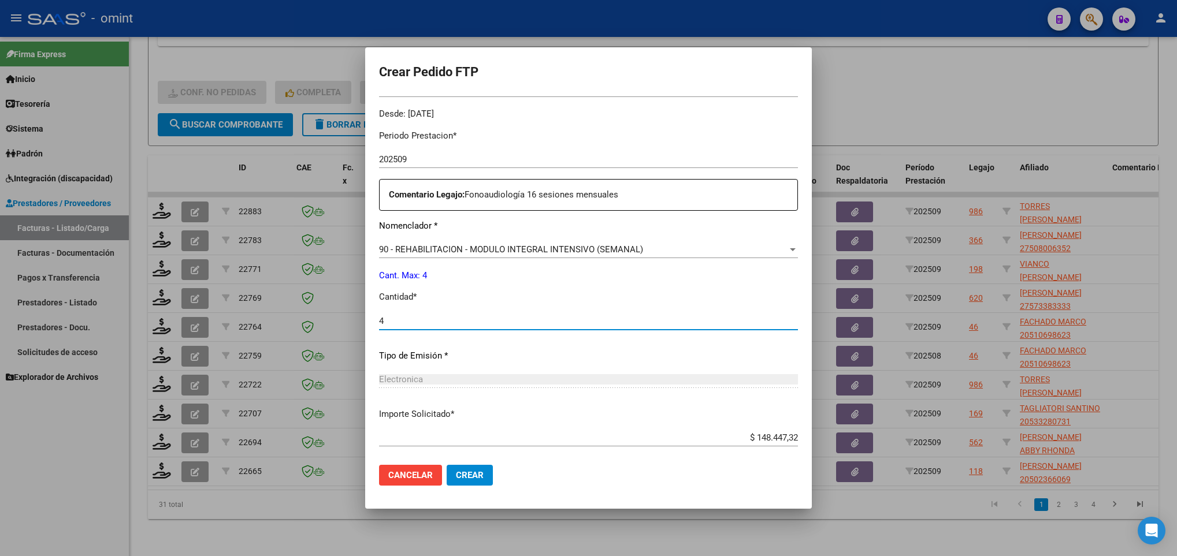
scroll to position [413, 0]
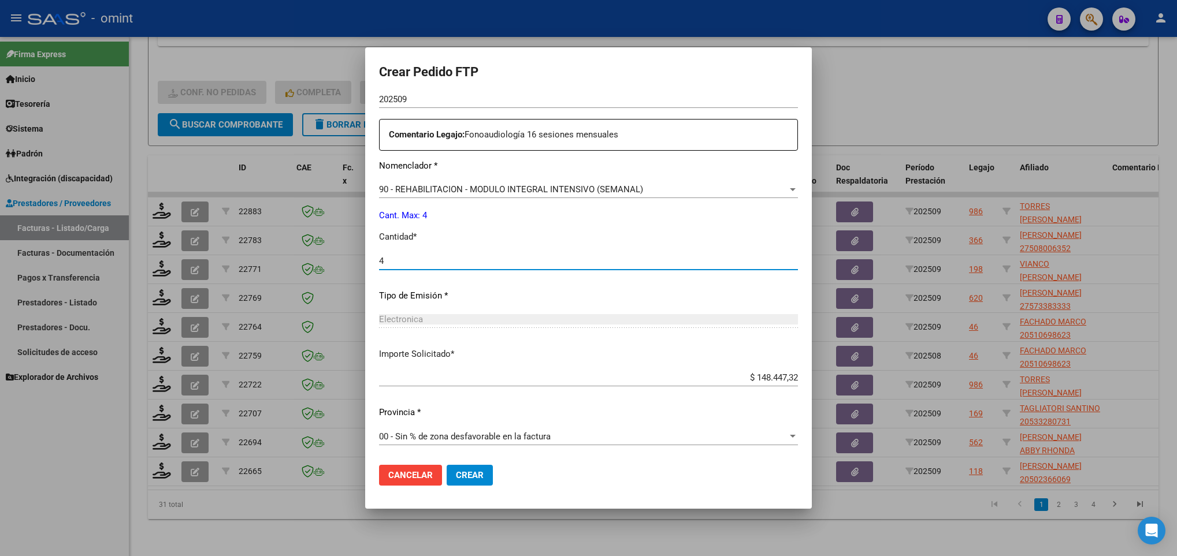
type input "4"
click at [456, 479] on span "Crear" at bounding box center [470, 475] width 28 height 10
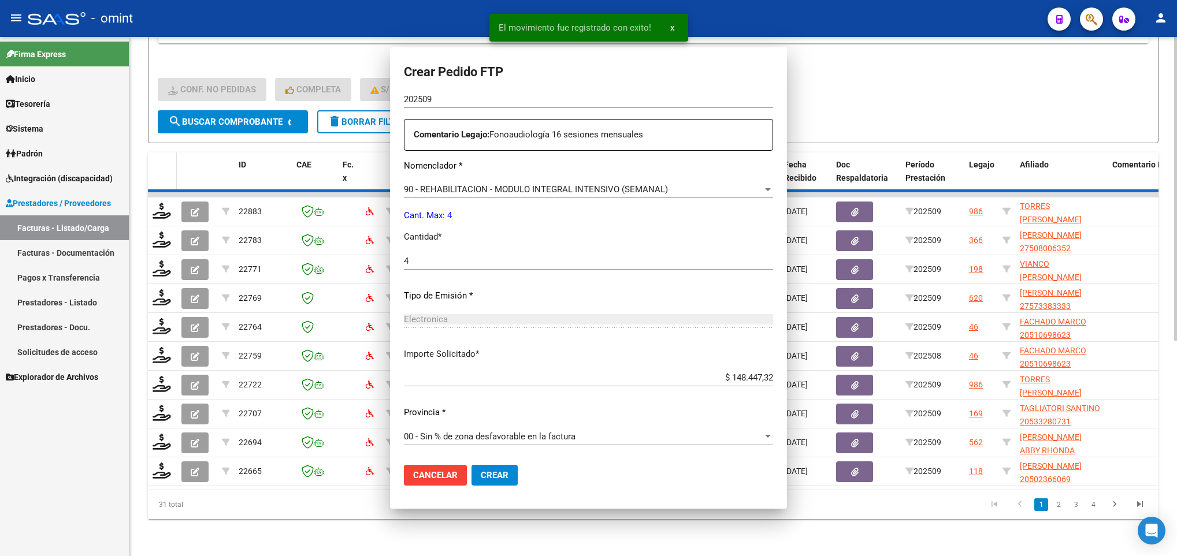
scroll to position [0, 0]
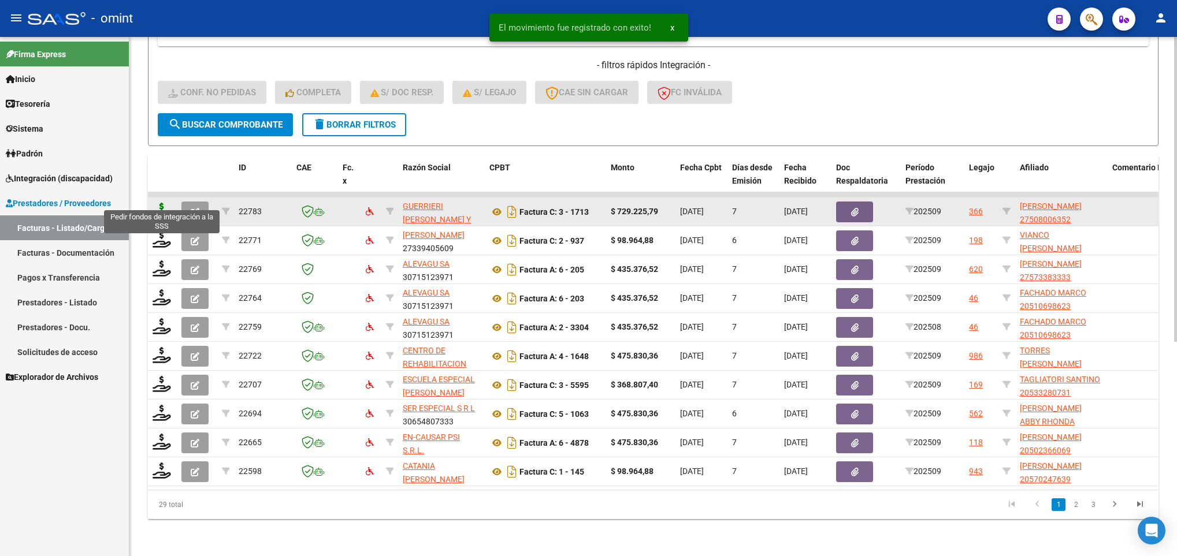
click at [158, 203] on icon at bounding box center [162, 211] width 18 height 16
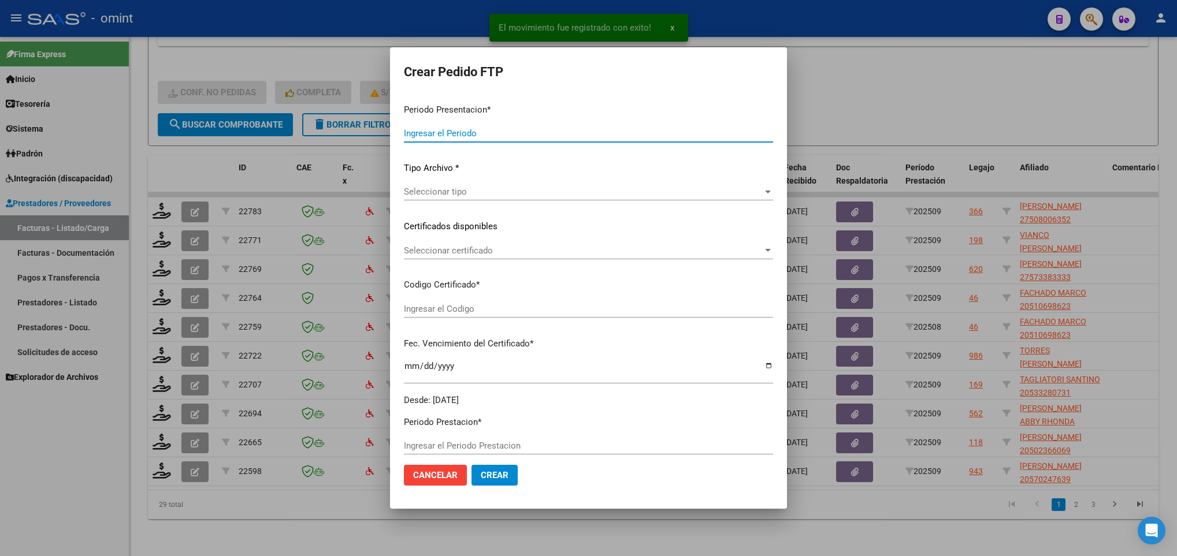
type input "202509"
type input "$ 729.225,79"
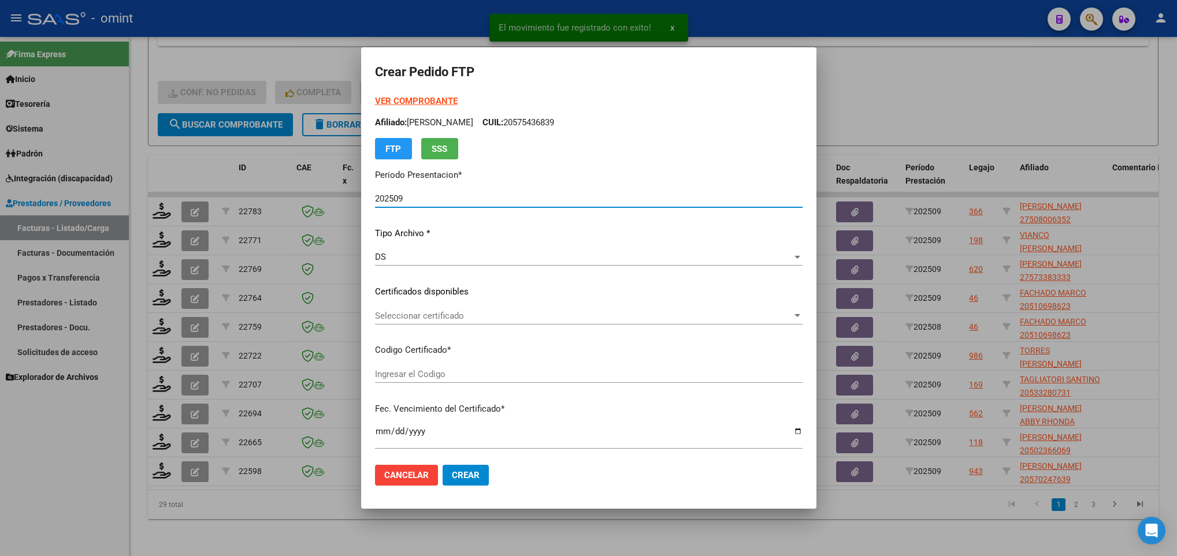
type input "6867411183"
type input "[DATE]"
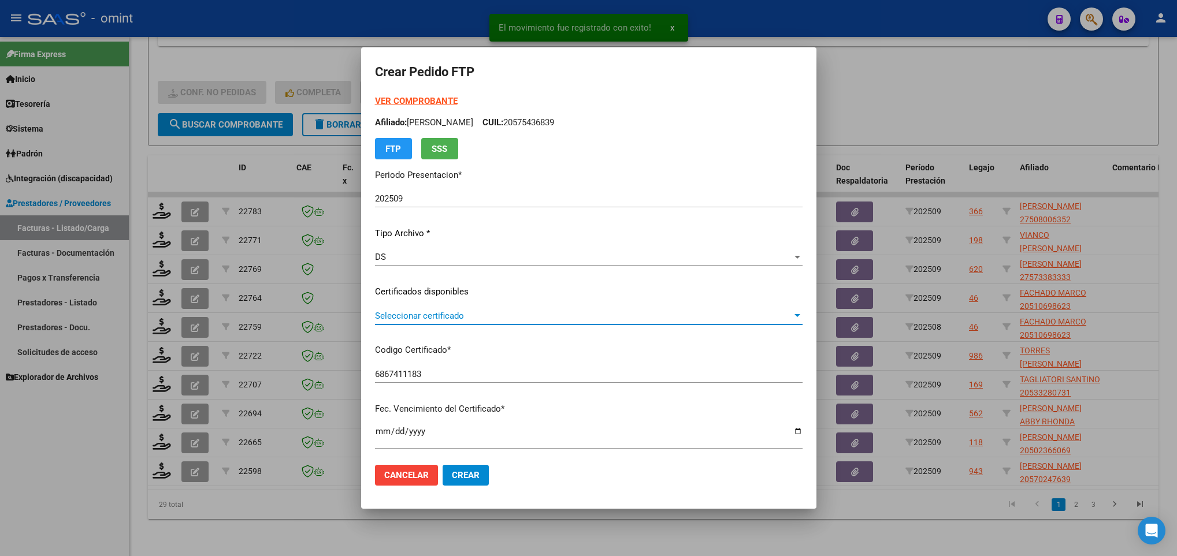
click at [443, 313] on span "Seleccionar certificado" at bounding box center [583, 316] width 417 height 10
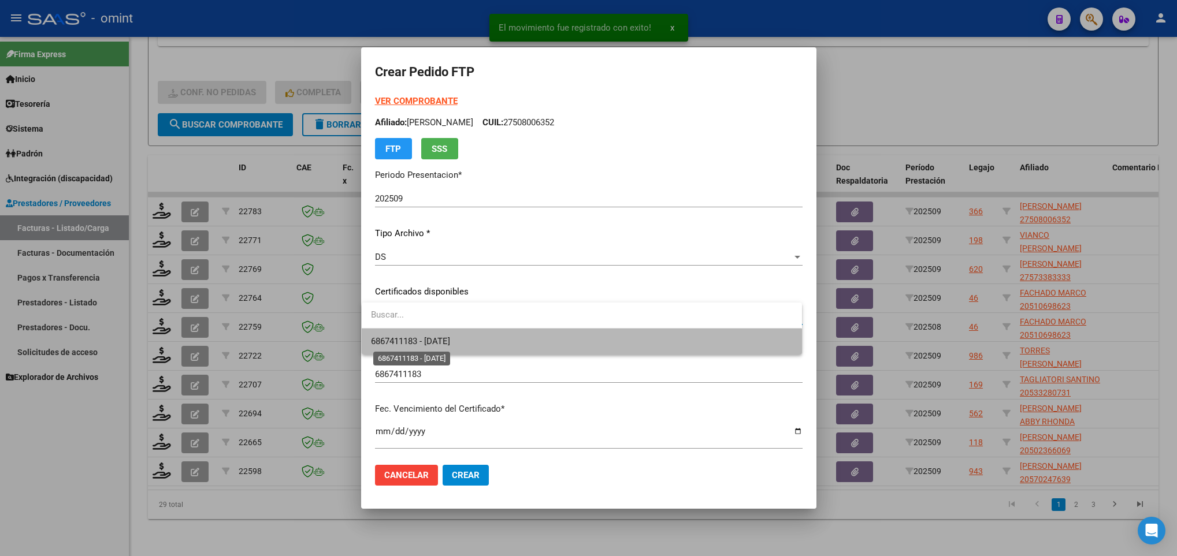
click at [450, 346] on span "6867411183 - [DATE]" at bounding box center [410, 341] width 79 height 10
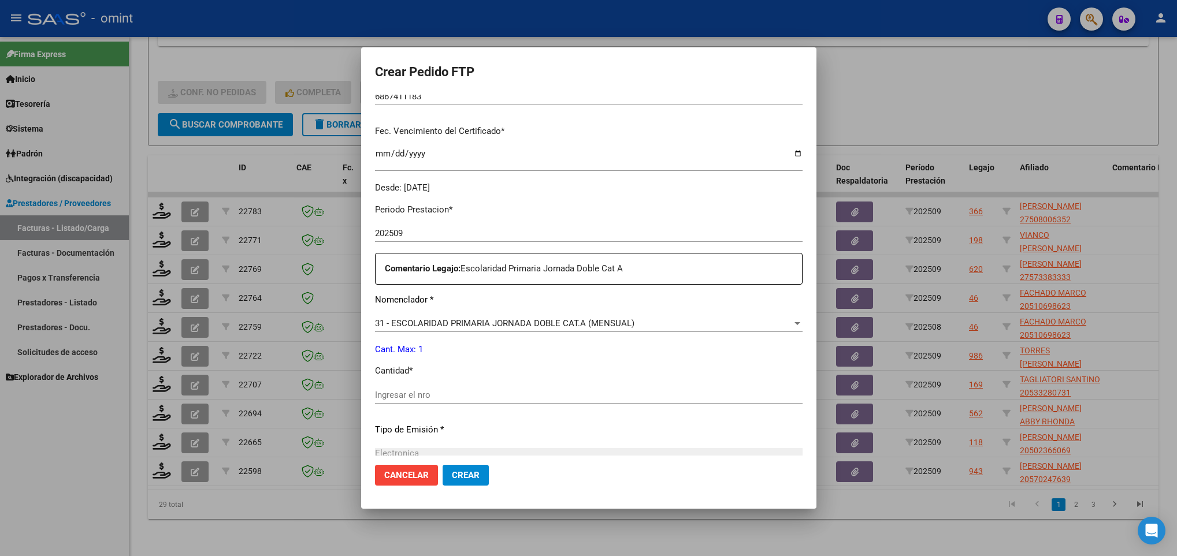
scroll to position [347, 0]
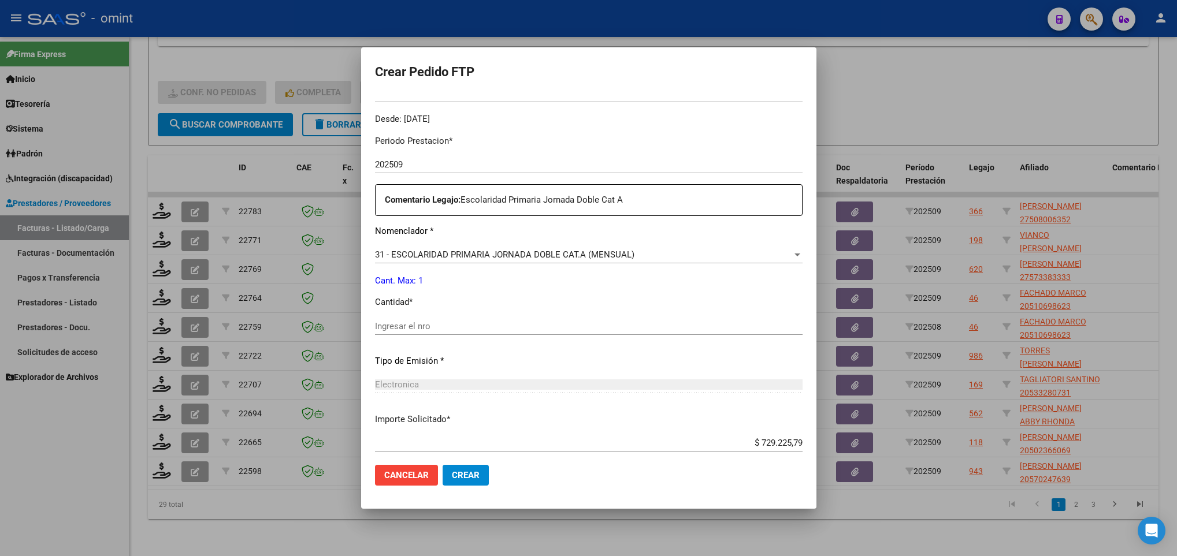
click at [448, 331] on input "Ingresar el nro" at bounding box center [589, 326] width 428 height 10
type input "1"
click at [458, 477] on span "Crear" at bounding box center [466, 475] width 28 height 10
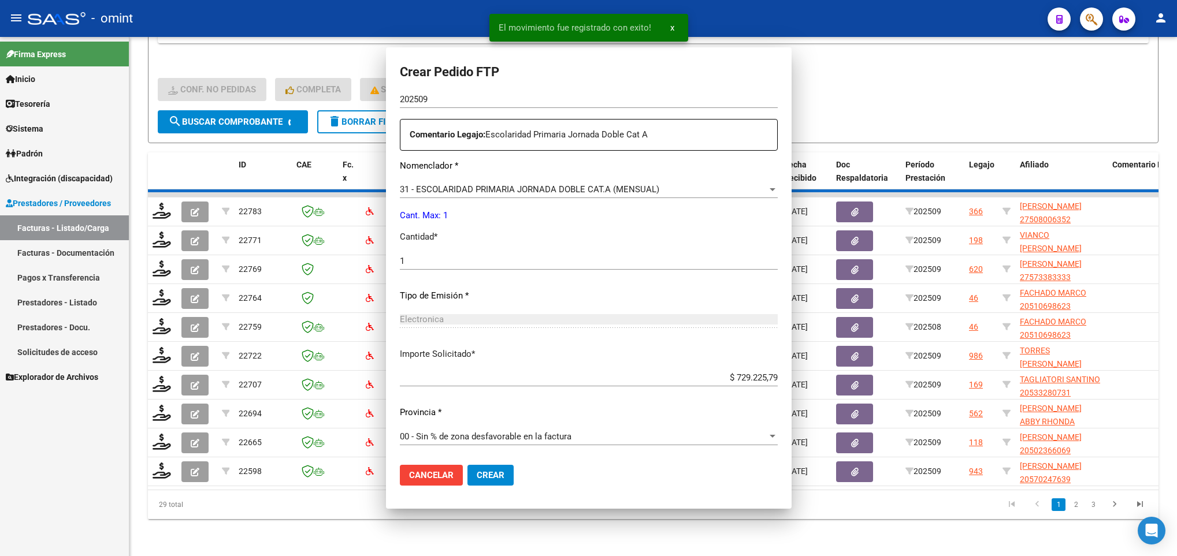
scroll to position [281, 0]
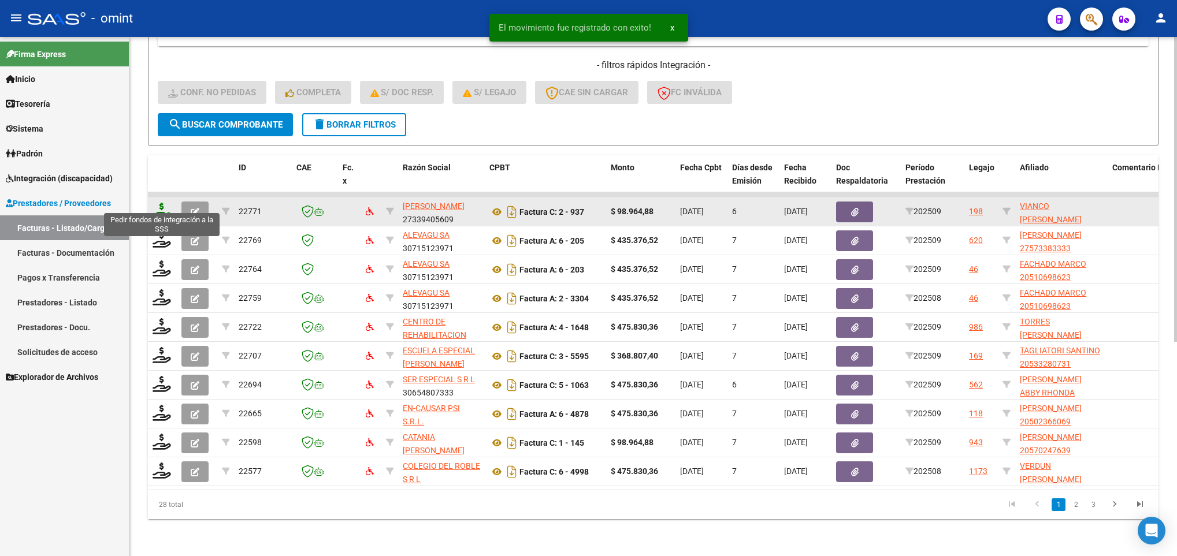
click at [157, 203] on icon at bounding box center [162, 211] width 18 height 16
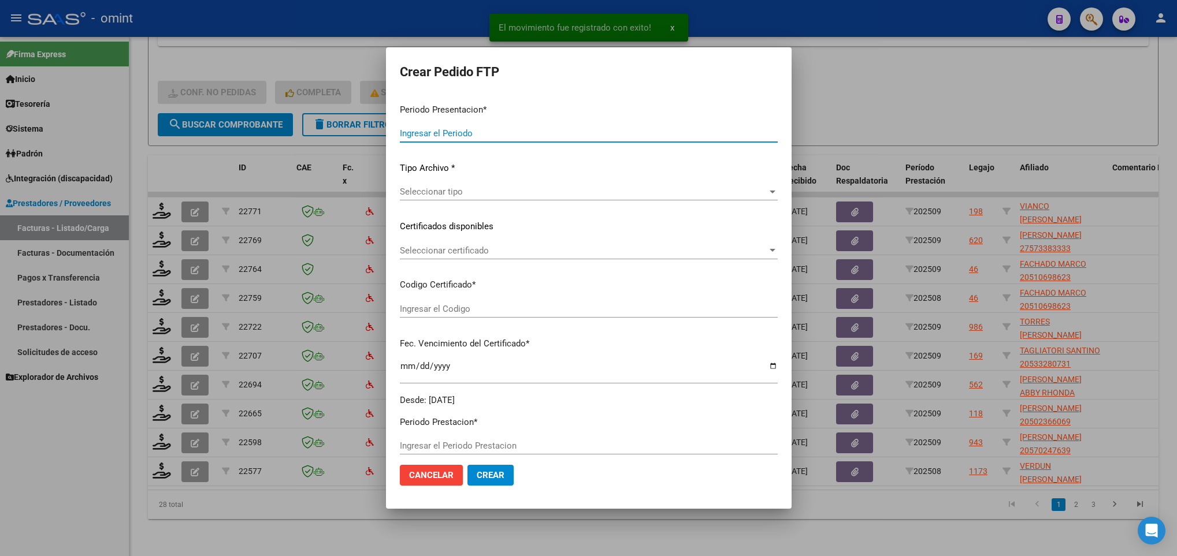
type input "202509"
type input "$ 98.964,88"
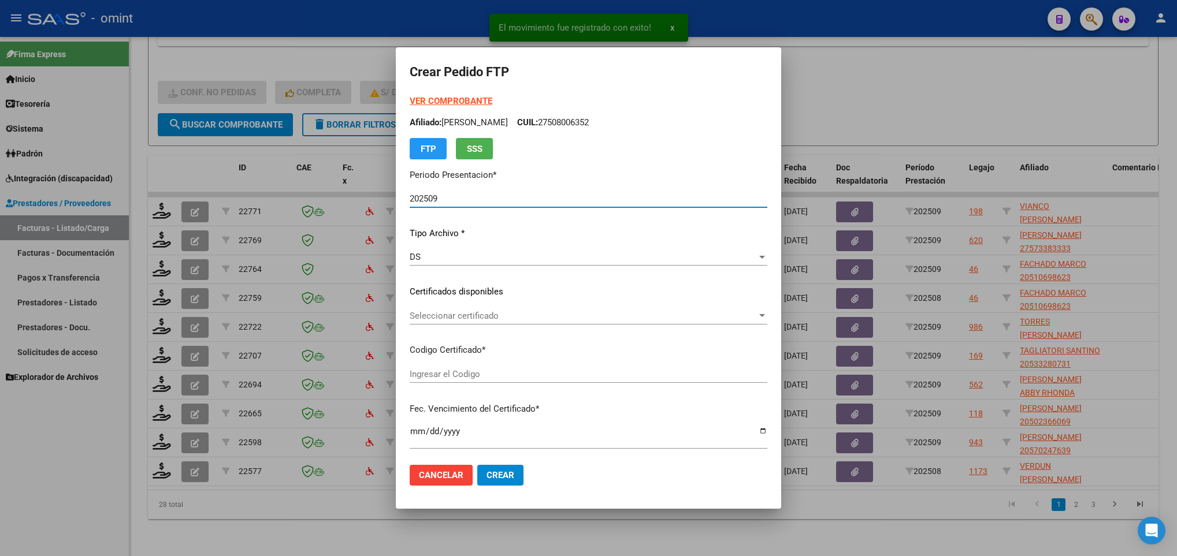
type input "1175114860"
type input "[DATE]"
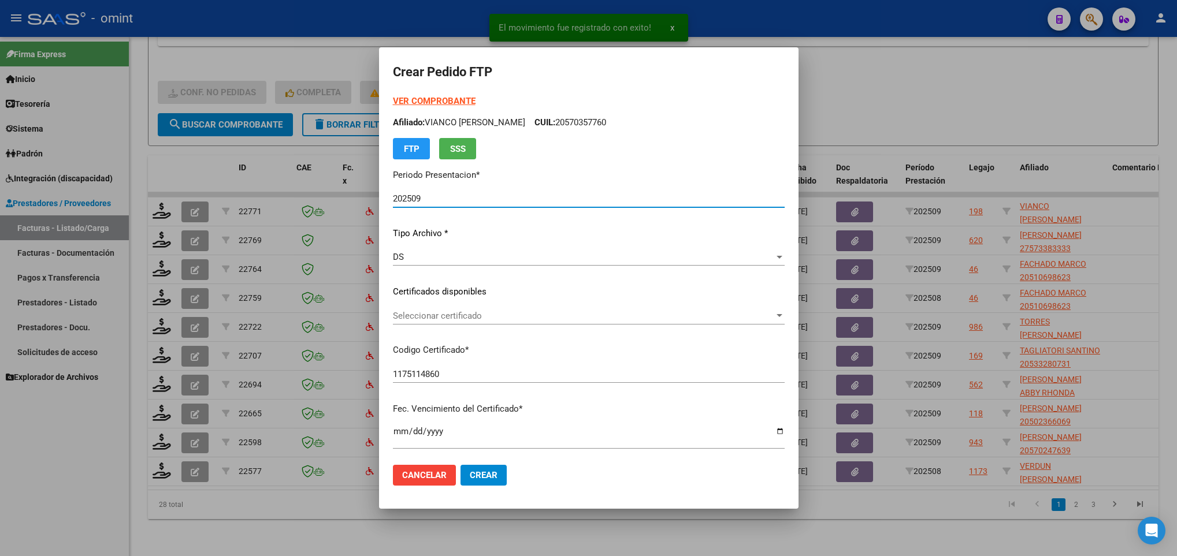
click at [513, 317] on span "Seleccionar certificado" at bounding box center [583, 316] width 381 height 10
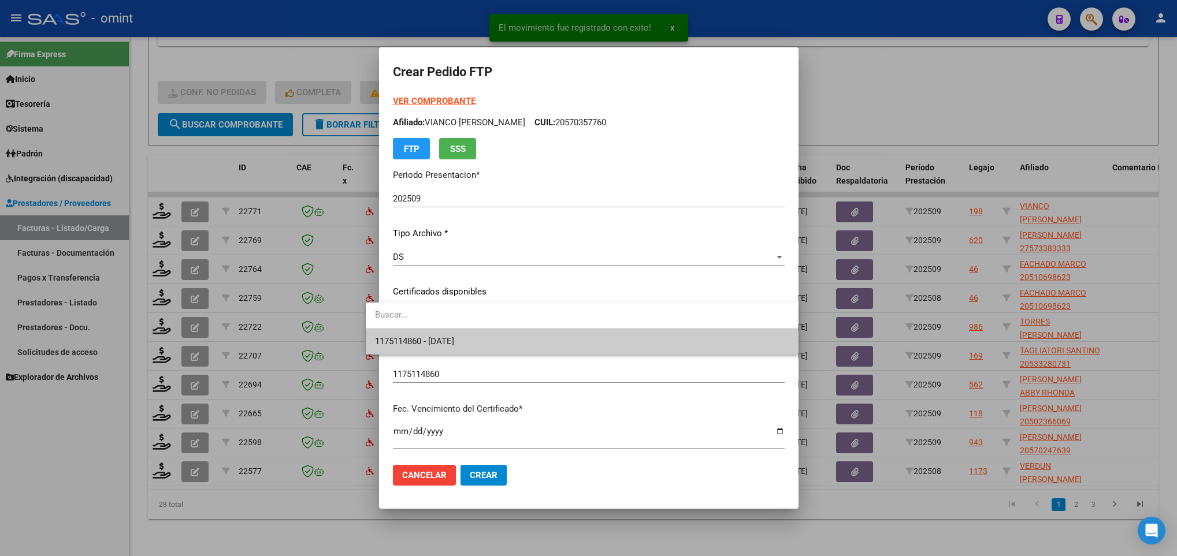
click at [515, 335] on span "1175114860 - [DATE]" at bounding box center [582, 342] width 414 height 26
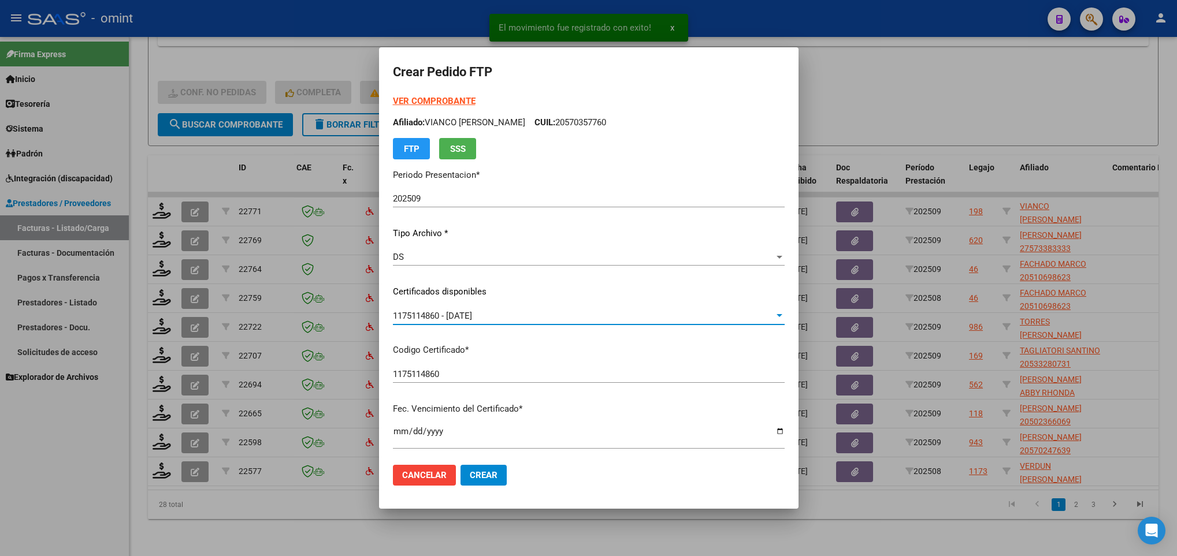
scroll to position [347, 0]
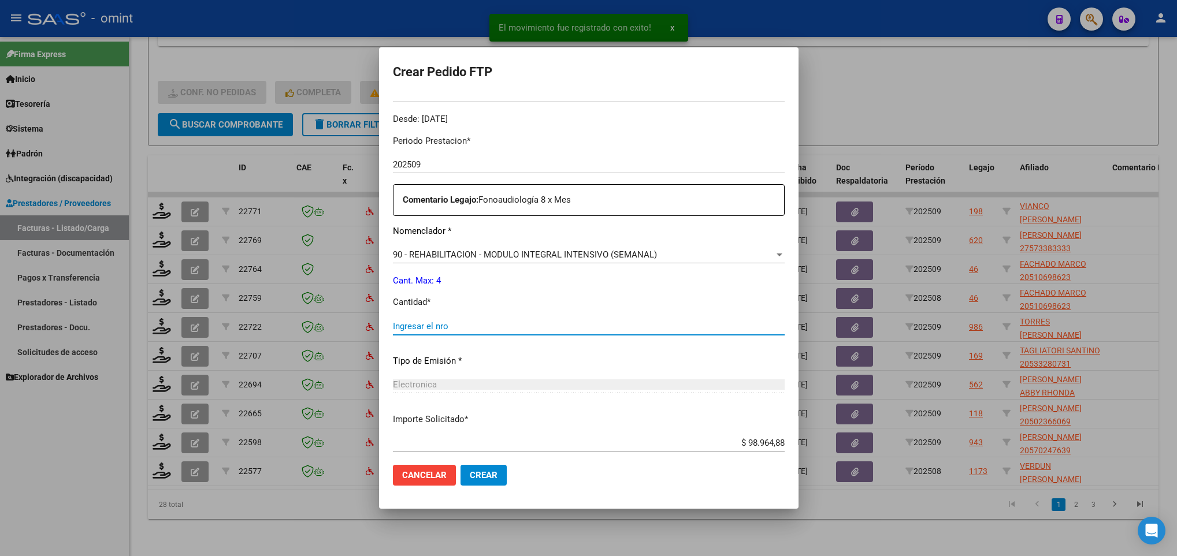
click at [515, 326] on input "Ingresar el nro" at bounding box center [589, 326] width 392 height 10
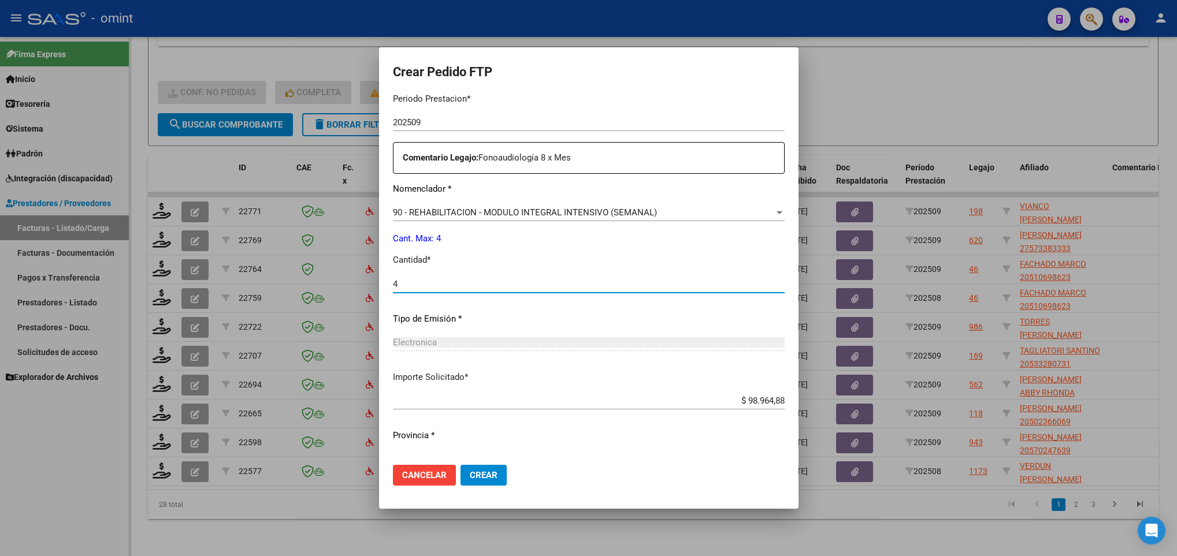
scroll to position [413, 0]
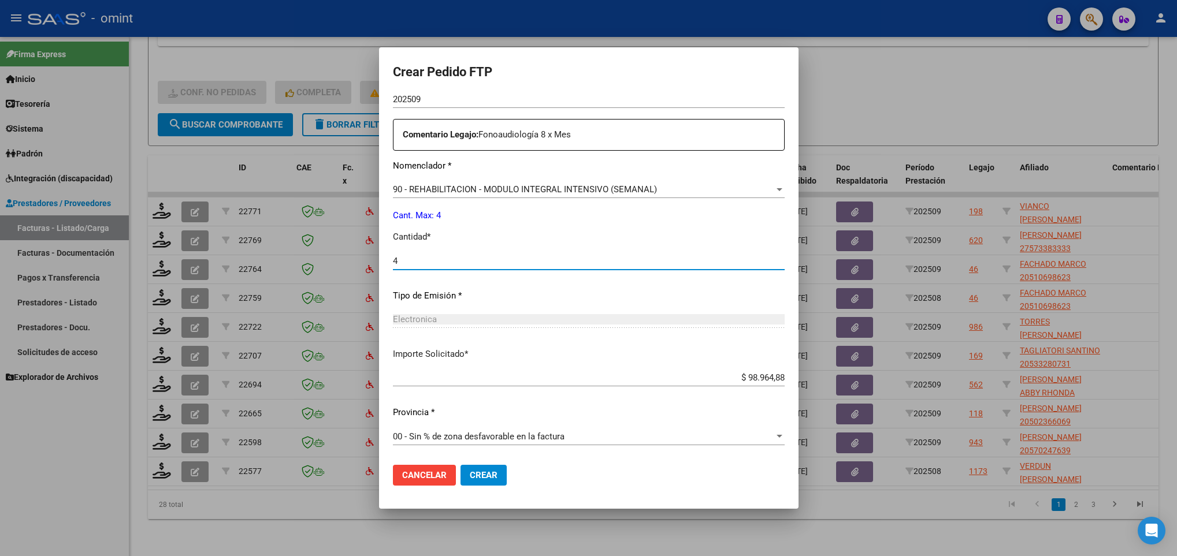
type input "4"
click at [481, 468] on button "Crear" at bounding box center [484, 475] width 46 height 21
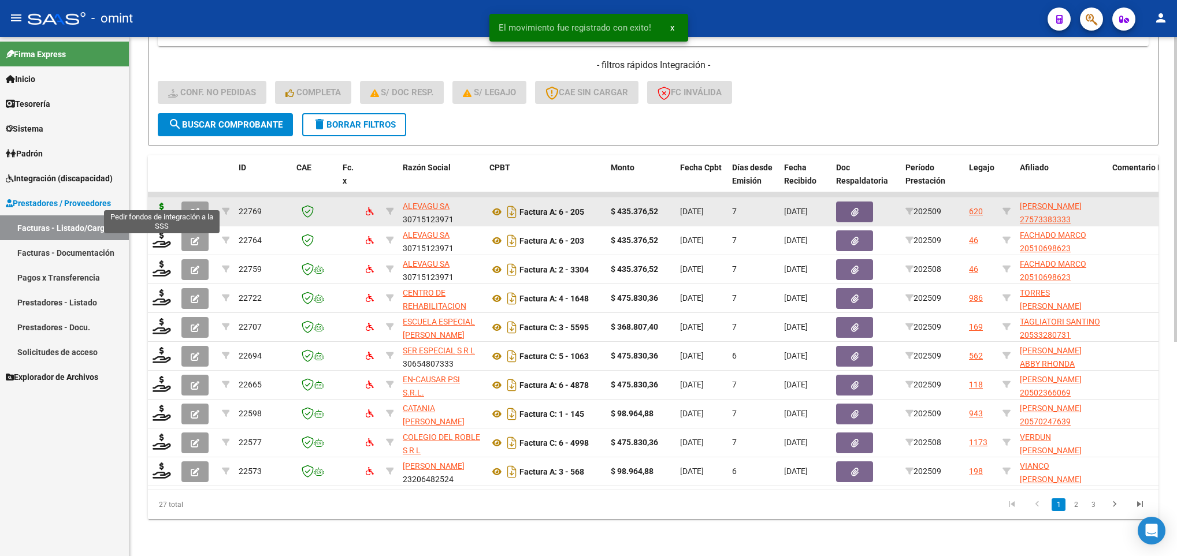
click at [159, 205] on icon at bounding box center [162, 211] width 18 height 16
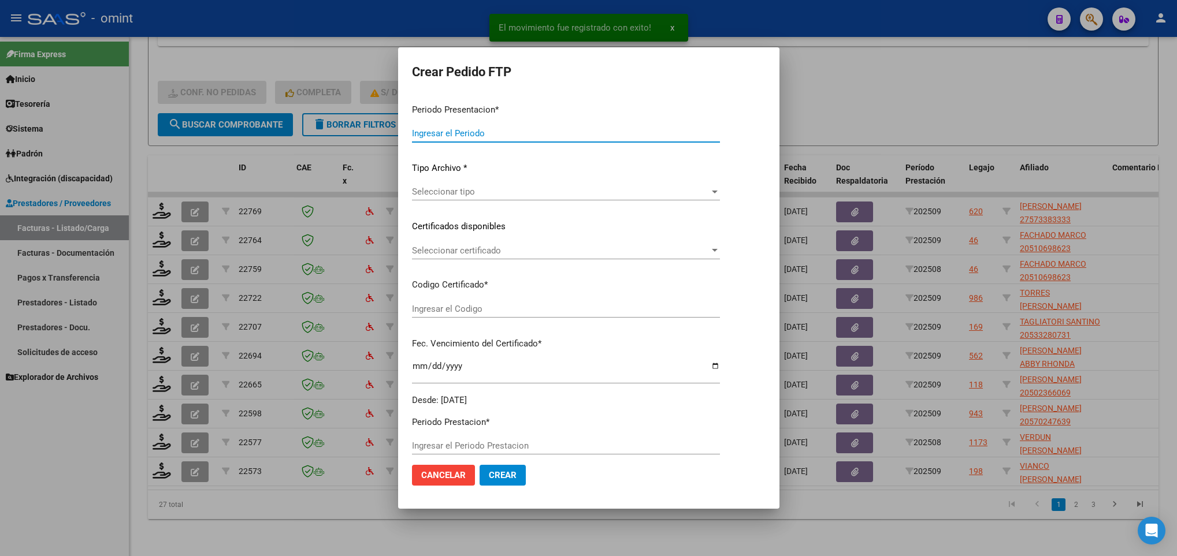
type input "202509"
type input "$ 435.376,52"
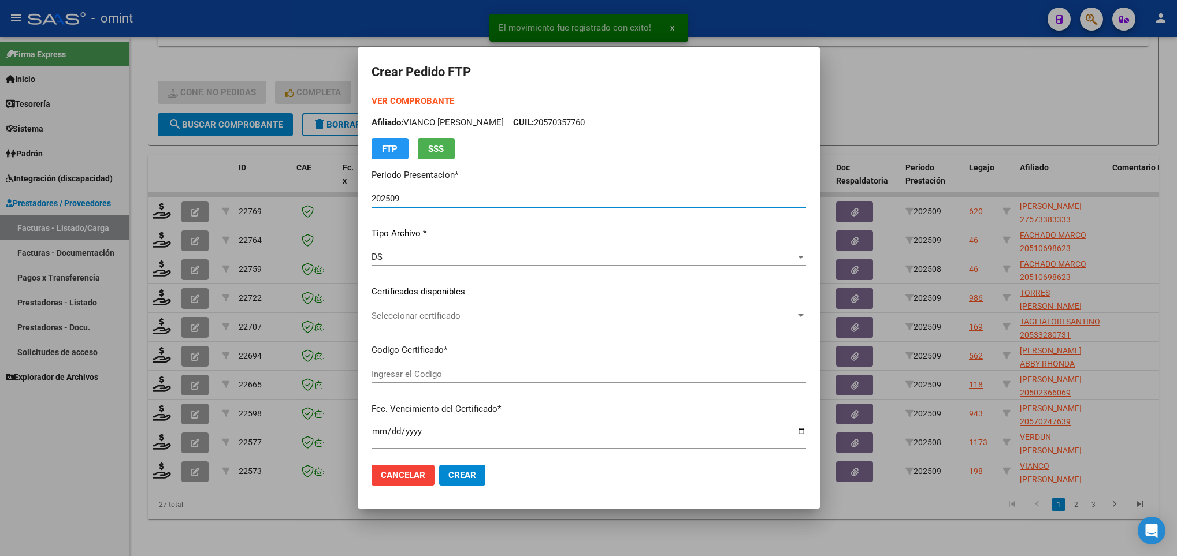
type input "5070937628"
type input "[DATE]"
click at [458, 309] on div "Seleccionar certificado Seleccionar certificado" at bounding box center [589, 315] width 435 height 17
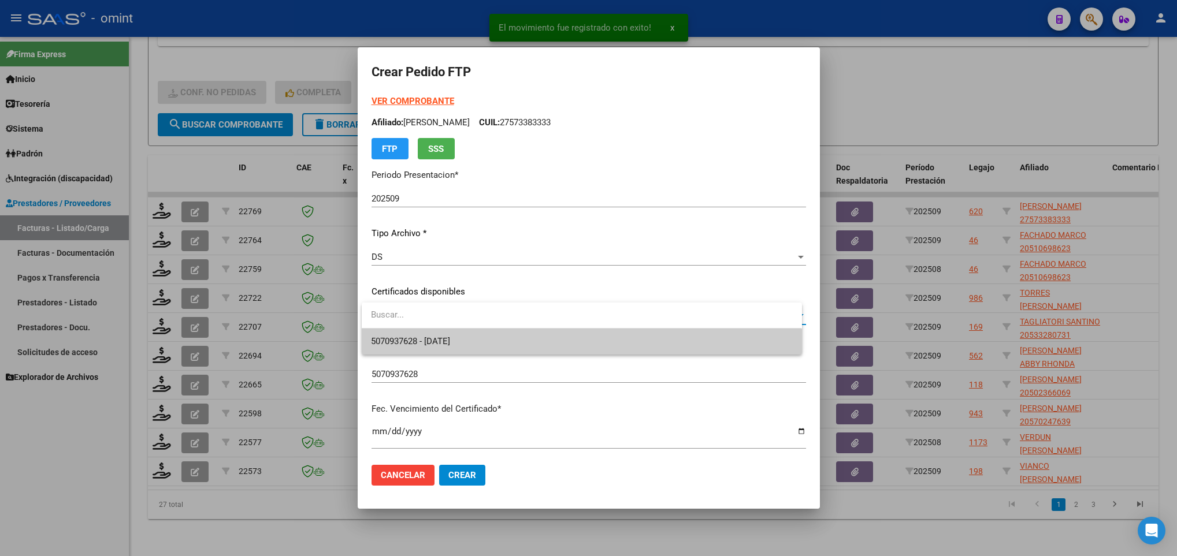
click at [463, 321] on input "dropdown search" at bounding box center [582, 315] width 440 height 26
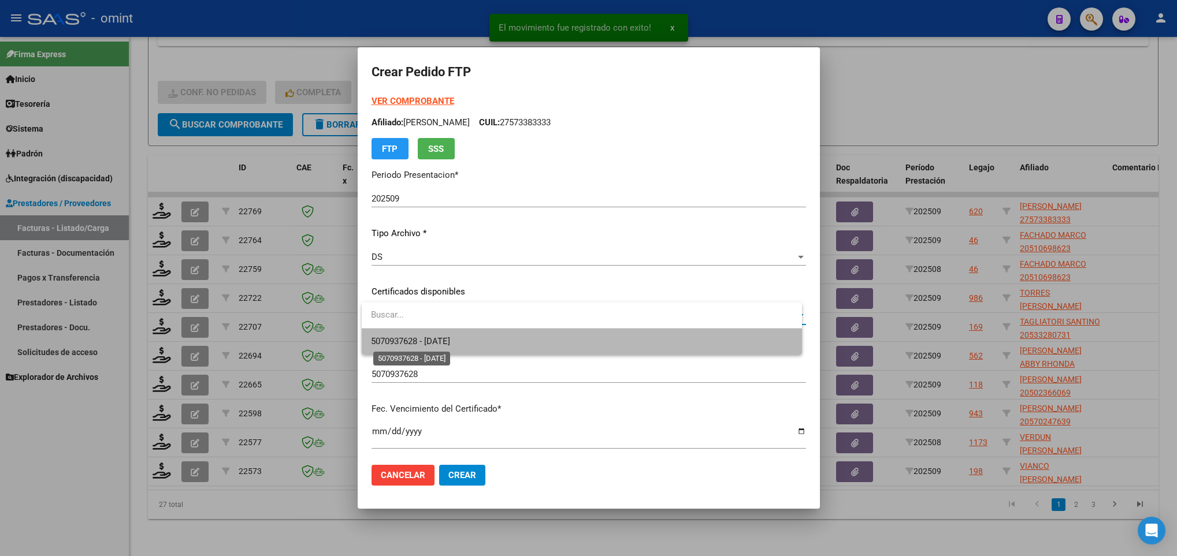
click at [450, 340] on span "5070937628 - [DATE]" at bounding box center [410, 341] width 79 height 10
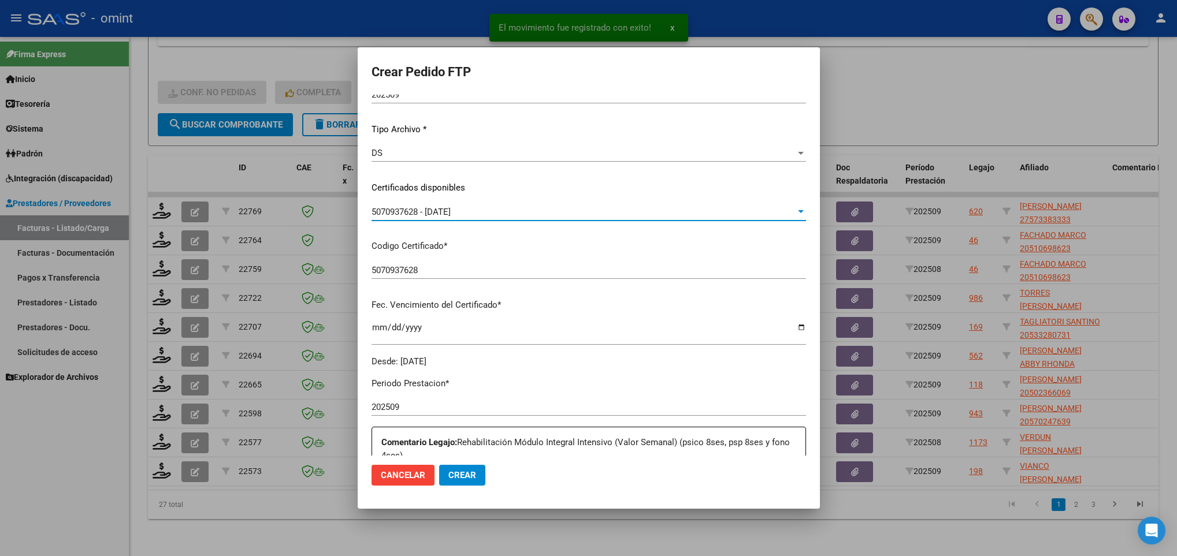
scroll to position [347, 0]
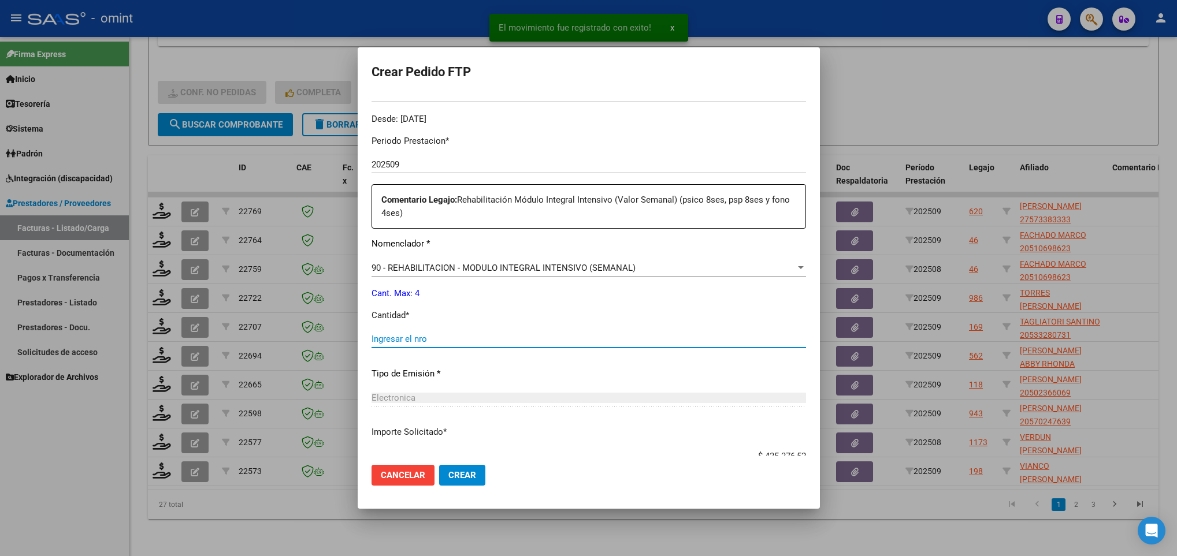
click at [461, 340] on input "Ingresar el nro" at bounding box center [589, 339] width 435 height 10
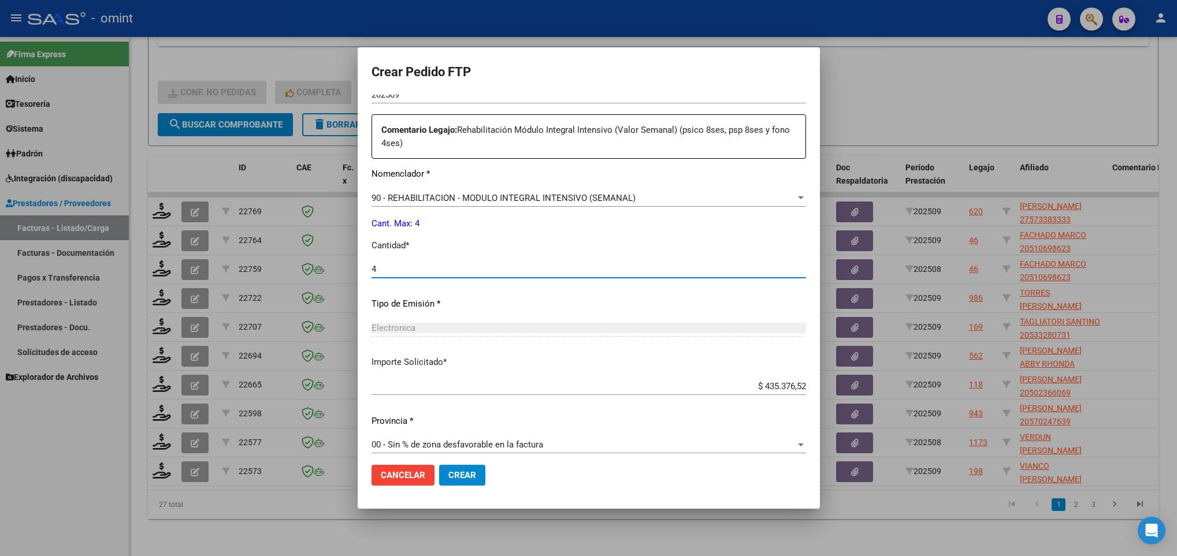
scroll to position [425, 0]
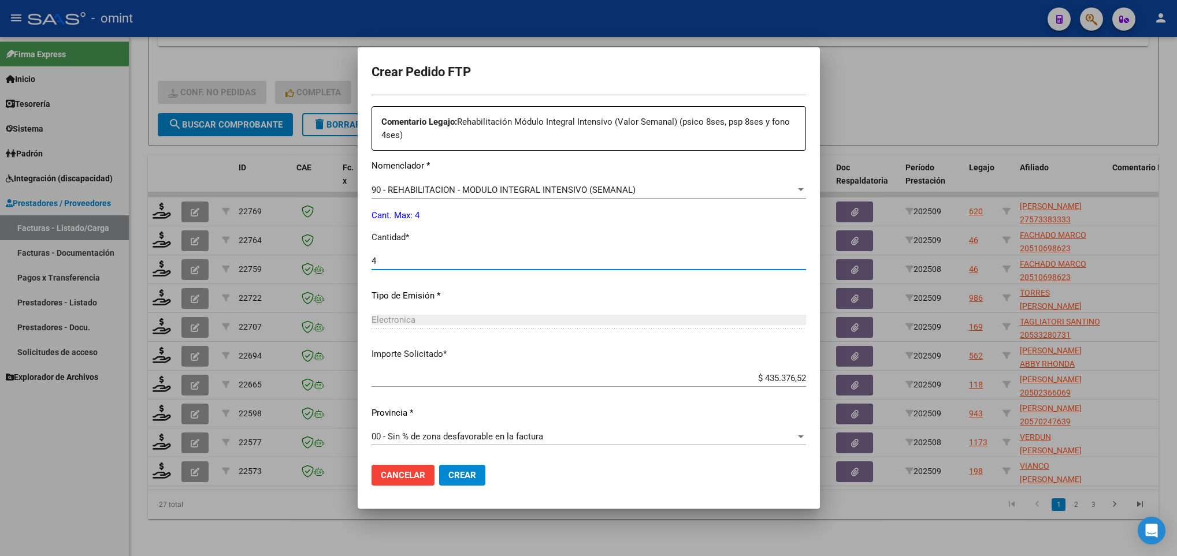
type input "4"
click at [465, 480] on span "Crear" at bounding box center [462, 475] width 28 height 10
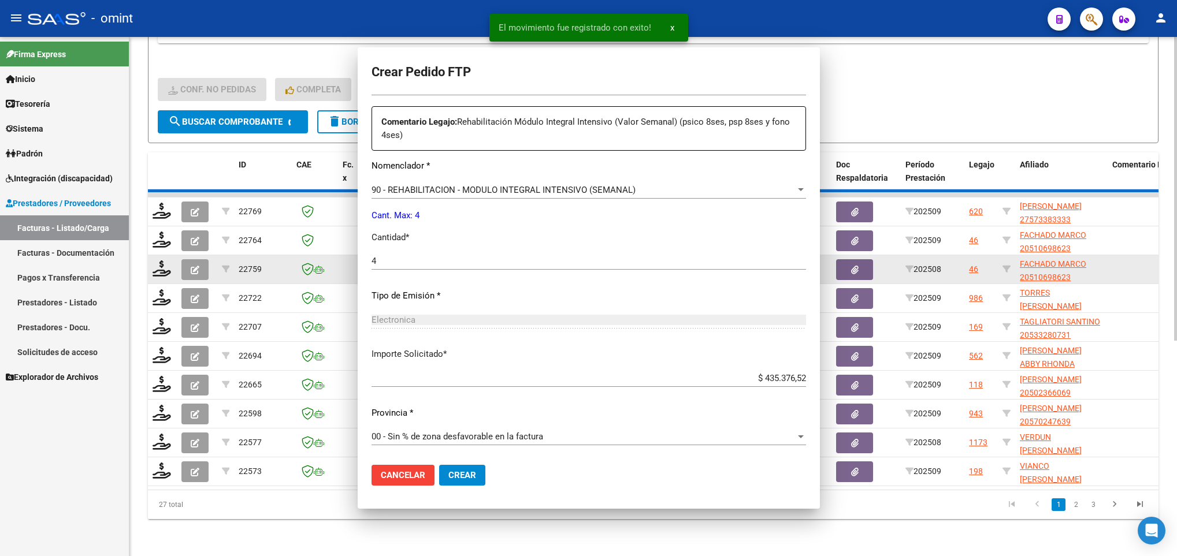
scroll to position [0, 0]
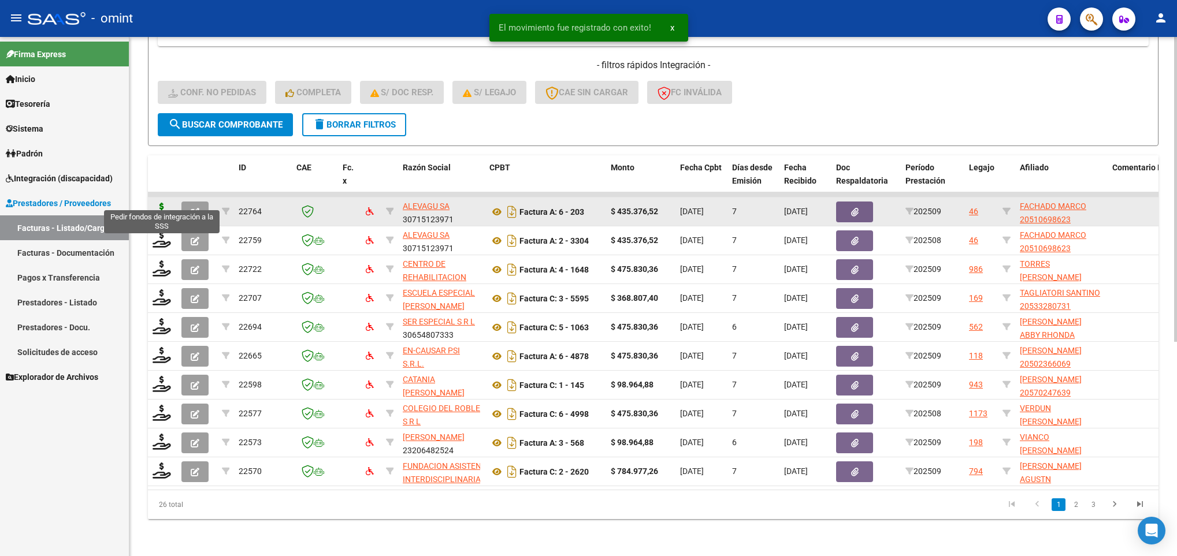
click at [158, 203] on icon at bounding box center [162, 211] width 18 height 16
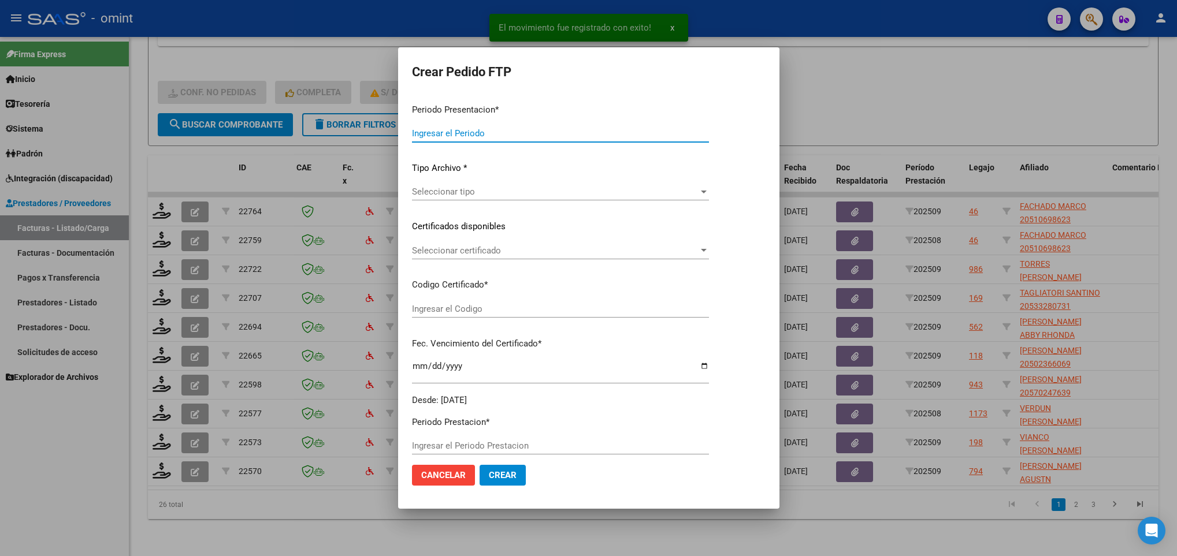
type input "202509"
type input "$ 435.376,52"
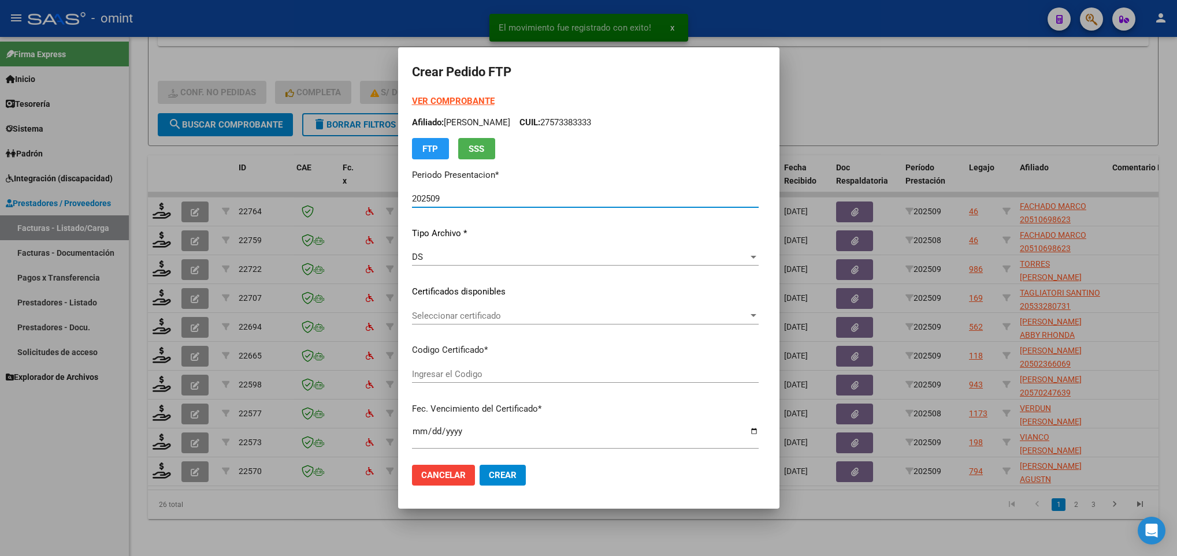
type input "7120825362"
type input "[DATE]"
click at [491, 325] on div "Seleccionar certificado Seleccionar certificado" at bounding box center [588, 321] width 352 height 28
click at [491, 313] on span "Seleccionar certificado" at bounding box center [583, 316] width 342 height 10
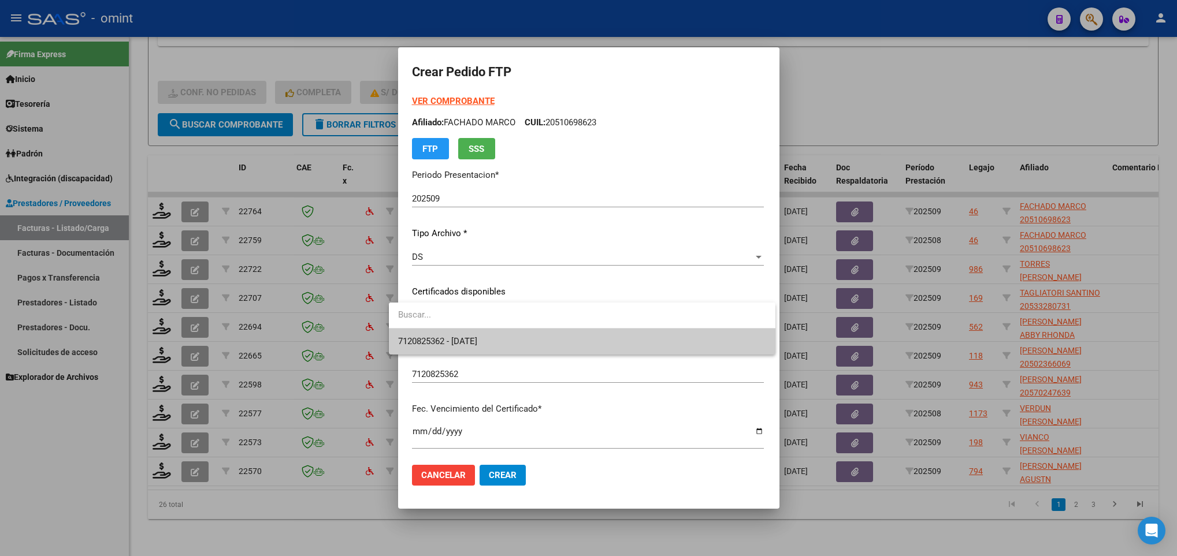
click at [489, 333] on span "7120825362 - [DATE]" at bounding box center [582, 342] width 368 height 26
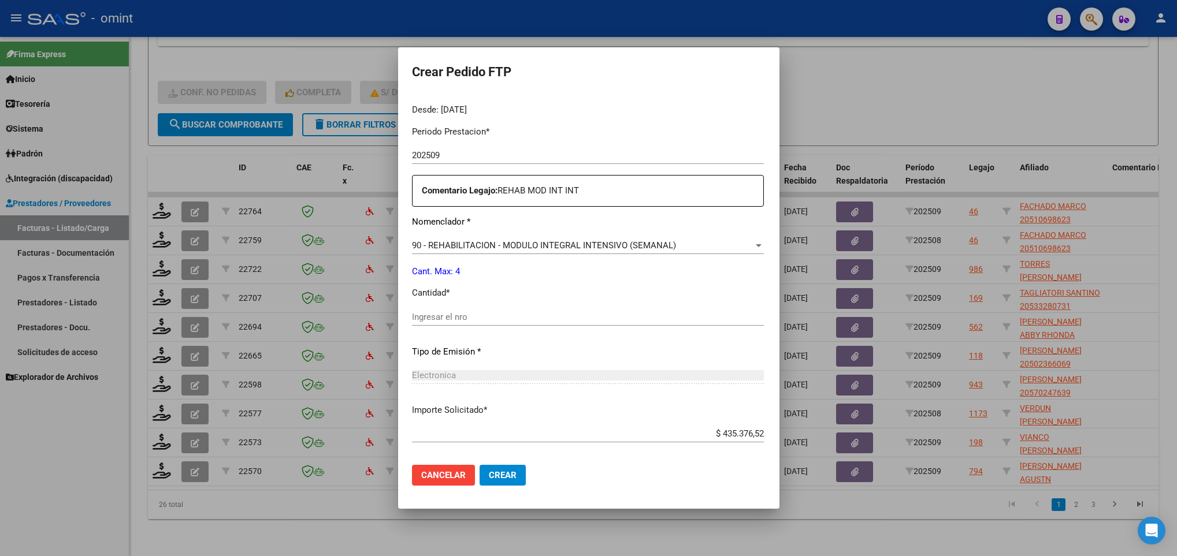
scroll to position [413, 0]
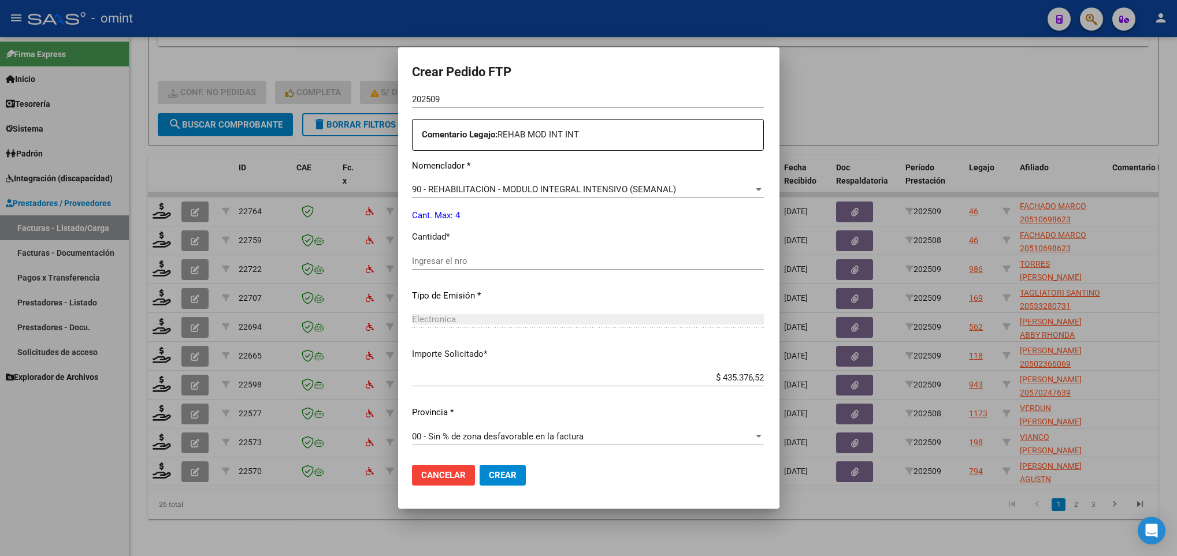
click at [455, 257] on input "Ingresar el nro" at bounding box center [588, 261] width 352 height 10
type input "4"
click at [489, 472] on span "Crear" at bounding box center [503, 475] width 28 height 10
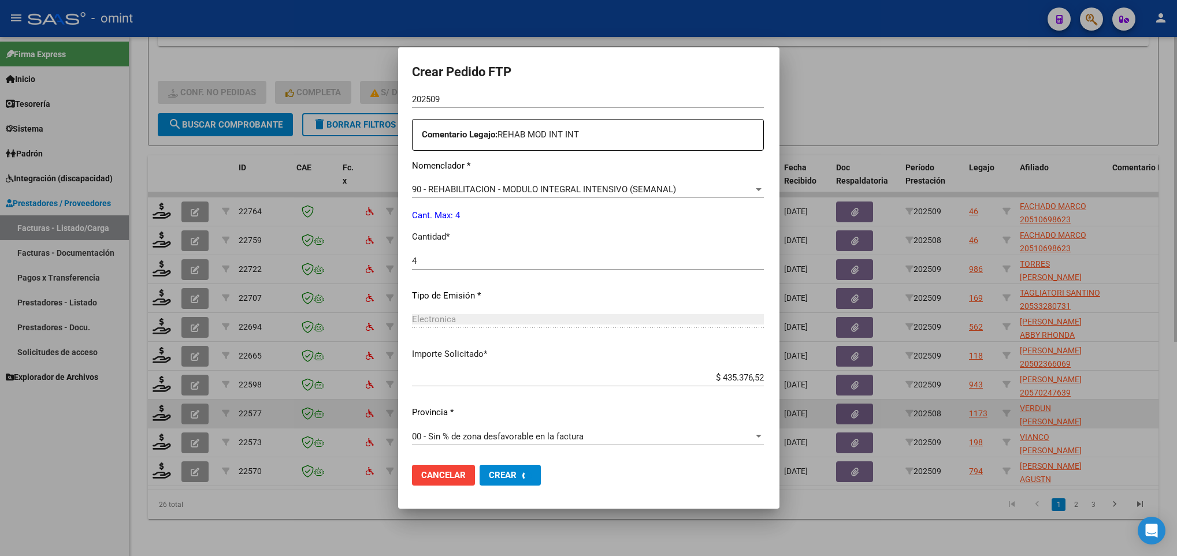
scroll to position [347, 0]
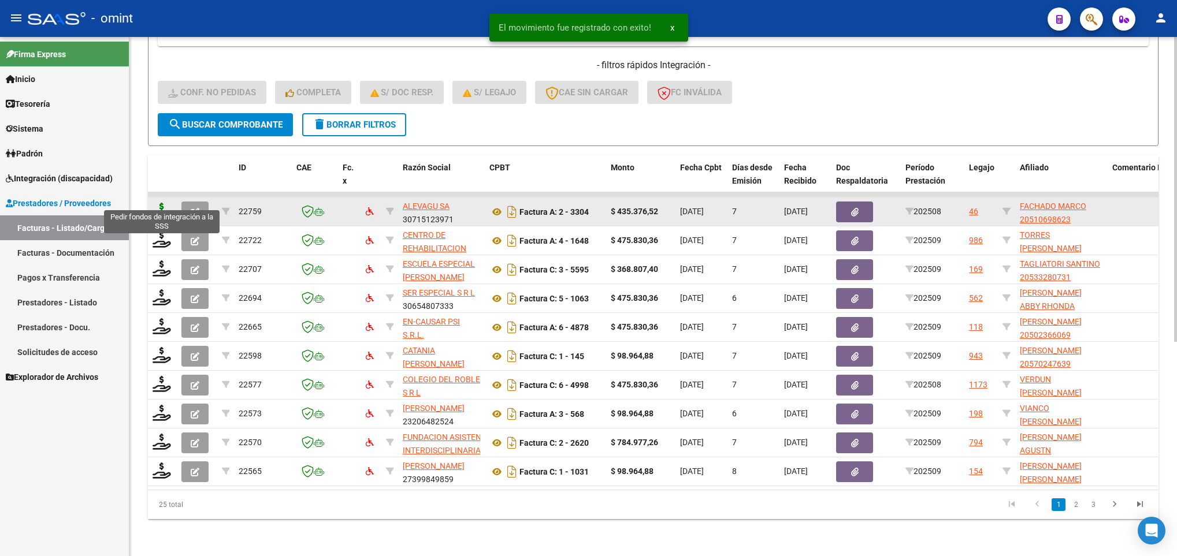
click at [161, 203] on icon at bounding box center [162, 211] width 18 height 16
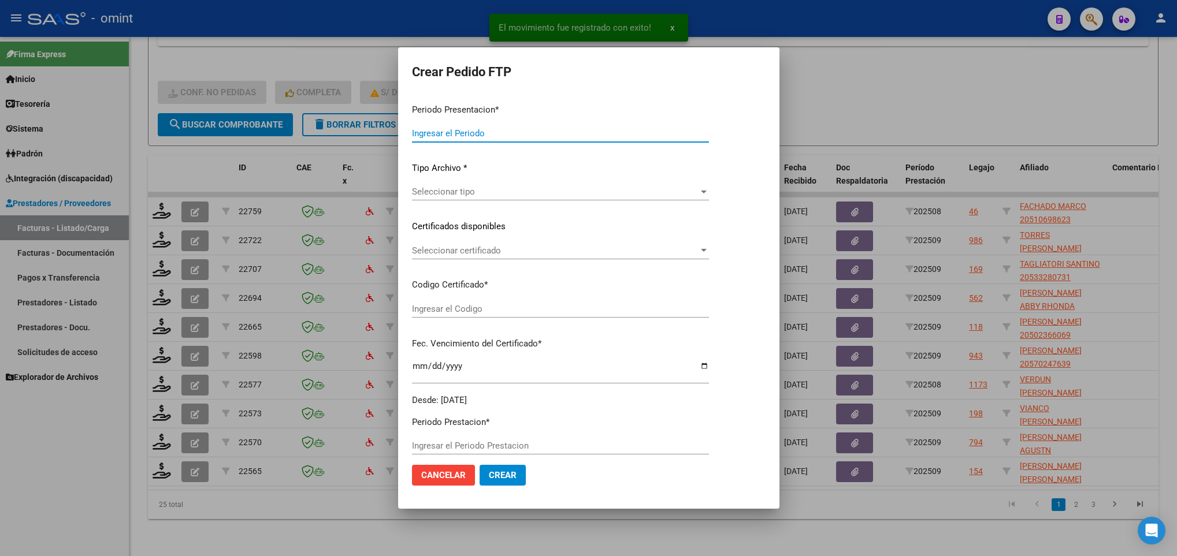
type input "202509"
type input "202508"
type input "$ 435.376,52"
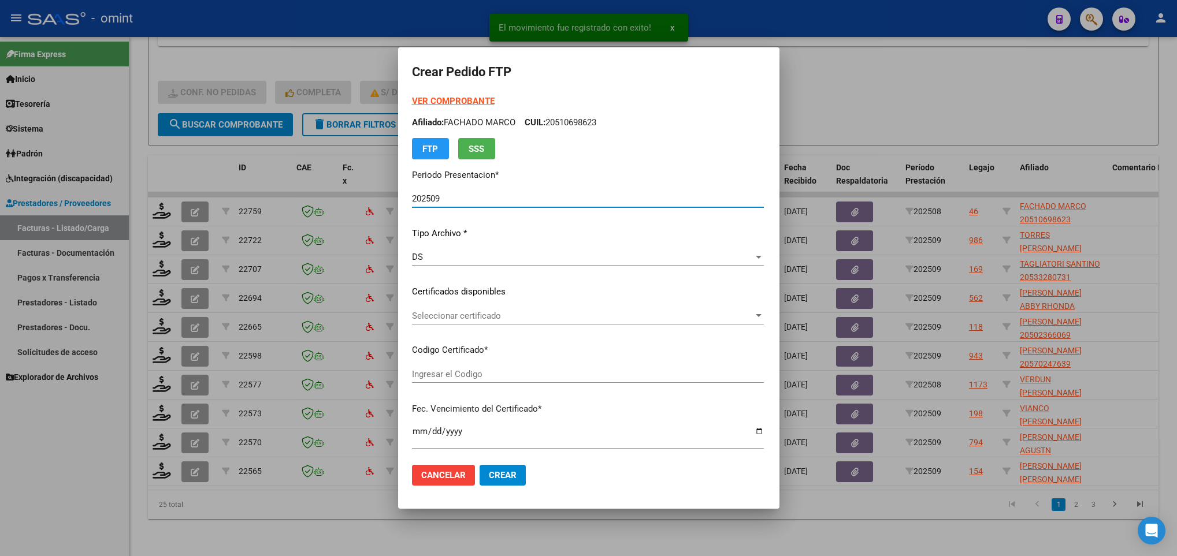
type input "7120825362"
type input "[DATE]"
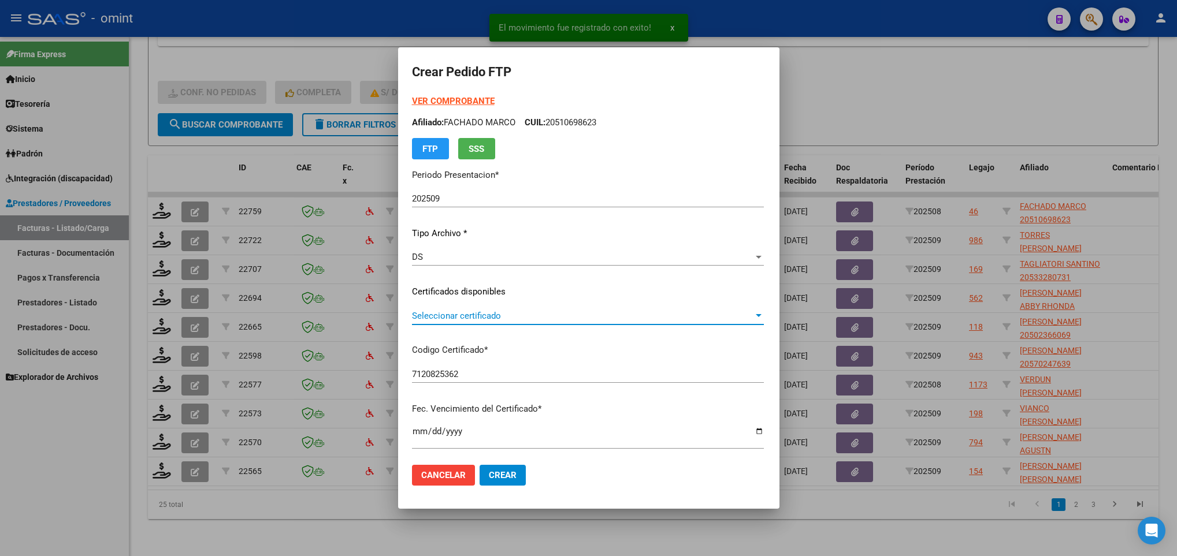
click at [520, 316] on span "Seleccionar certificado" at bounding box center [583, 316] width 342 height 10
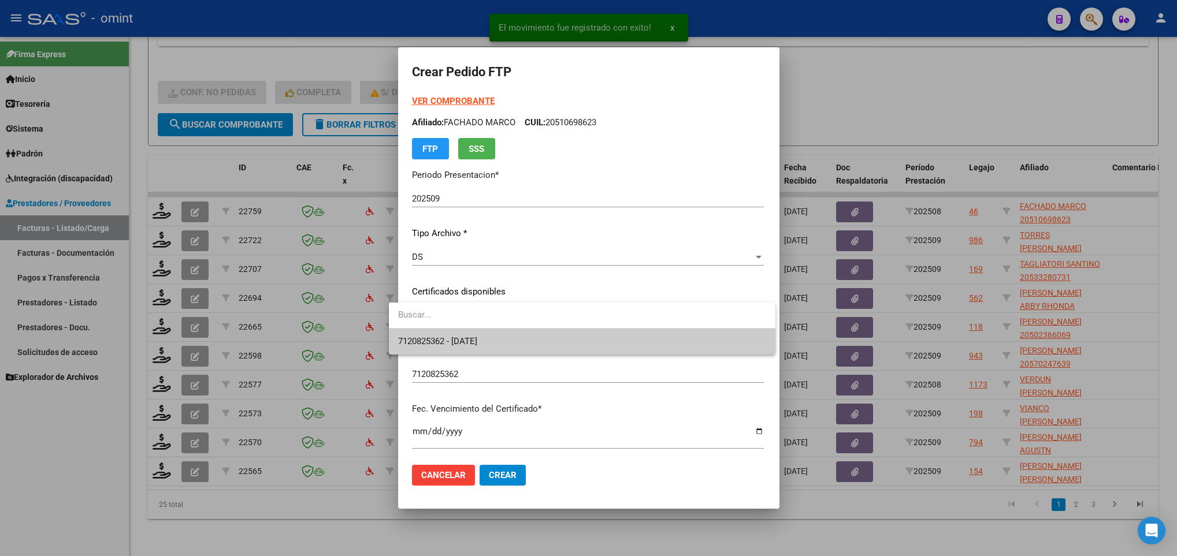
click at [521, 337] on span "7120825362 - [DATE]" at bounding box center [582, 342] width 368 height 26
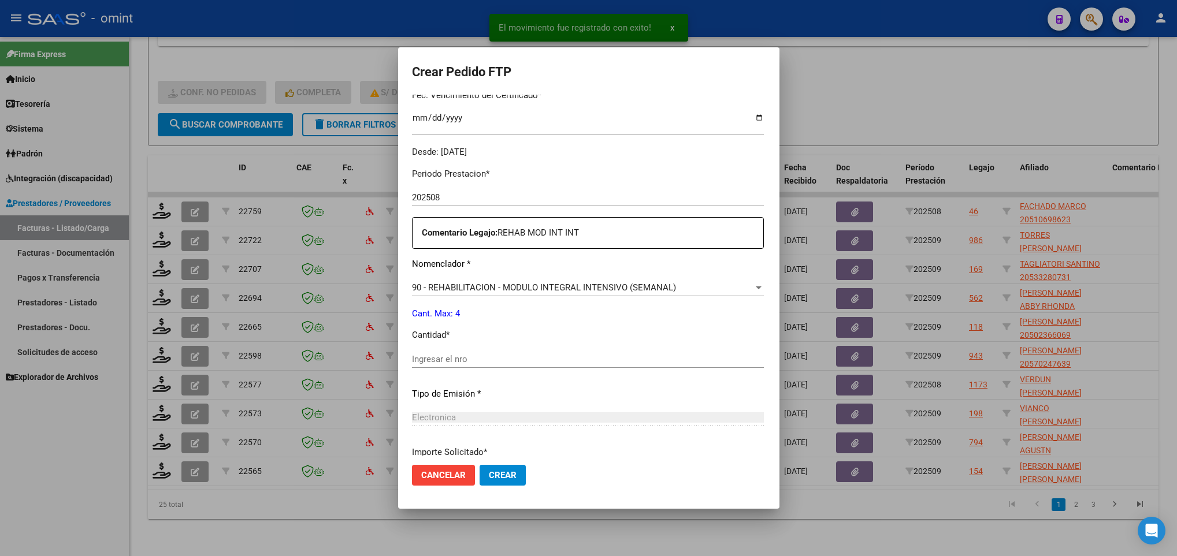
scroll to position [347, 0]
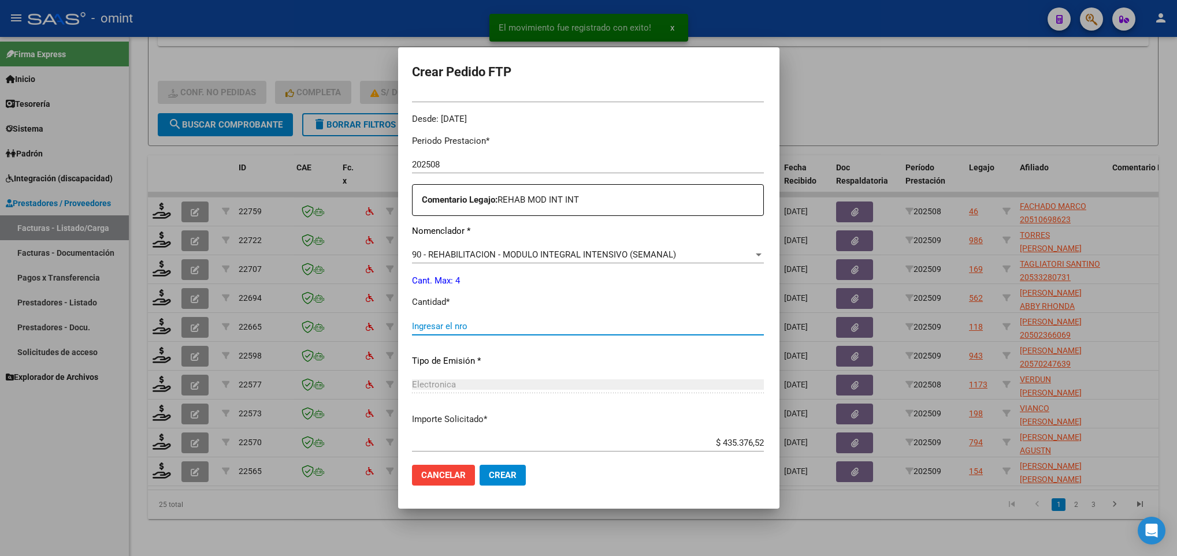
click at [501, 322] on input "Ingresar el nro" at bounding box center [588, 326] width 352 height 10
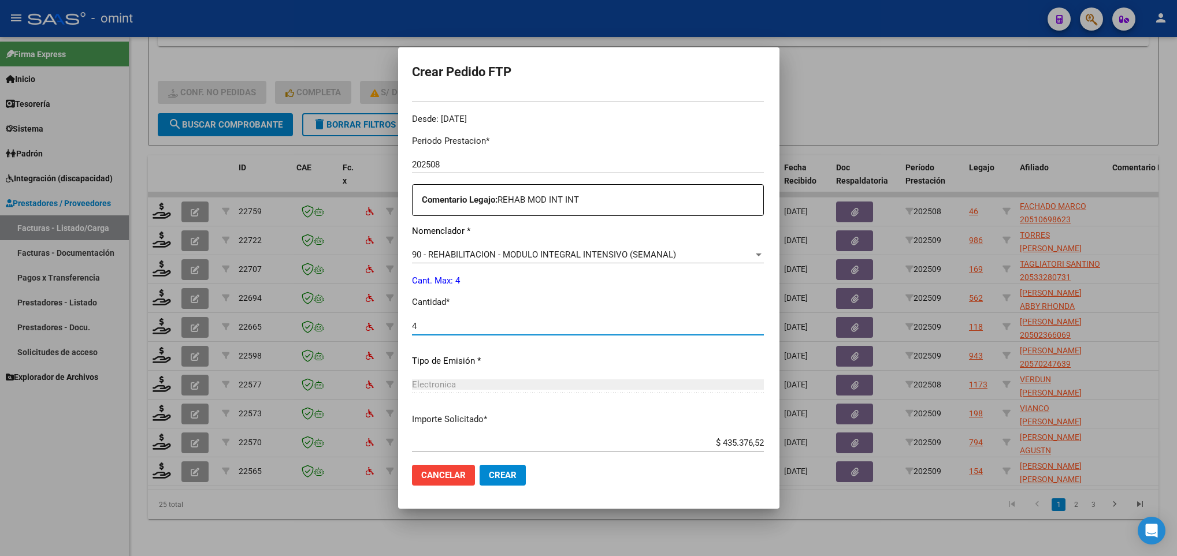
type input "4"
click at [503, 481] on button "Crear" at bounding box center [503, 475] width 46 height 21
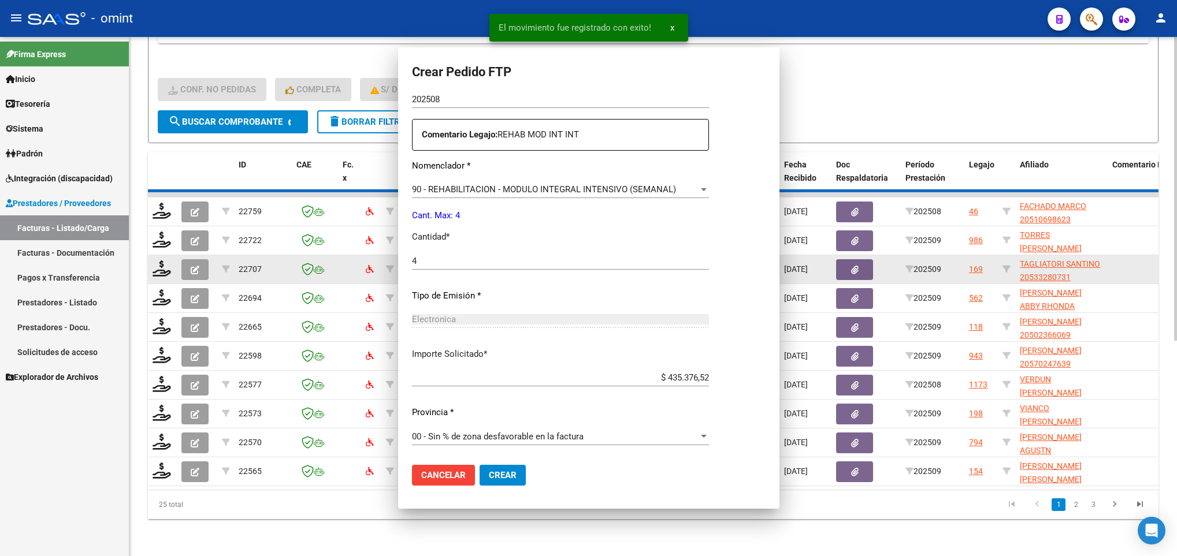
scroll to position [0, 0]
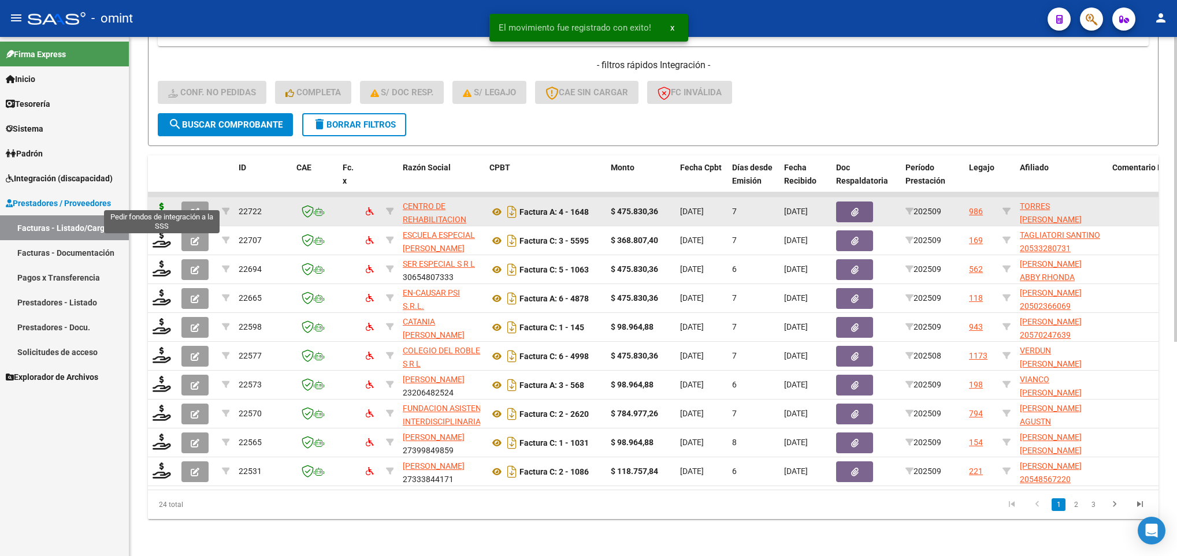
click at [159, 203] on icon at bounding box center [162, 211] width 18 height 16
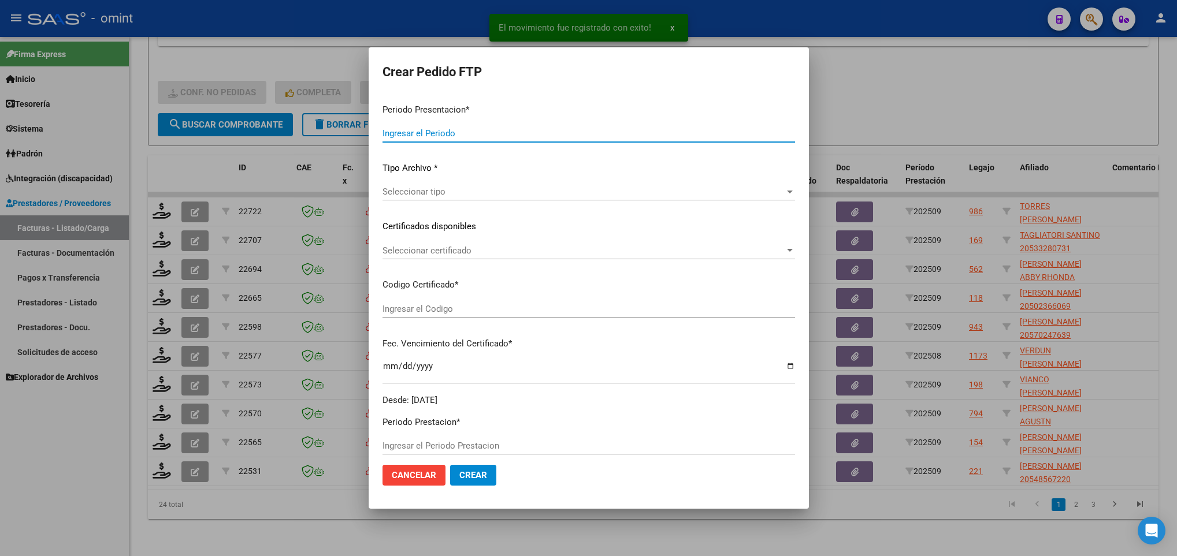
type input "202509"
type input "$ 475.830,36"
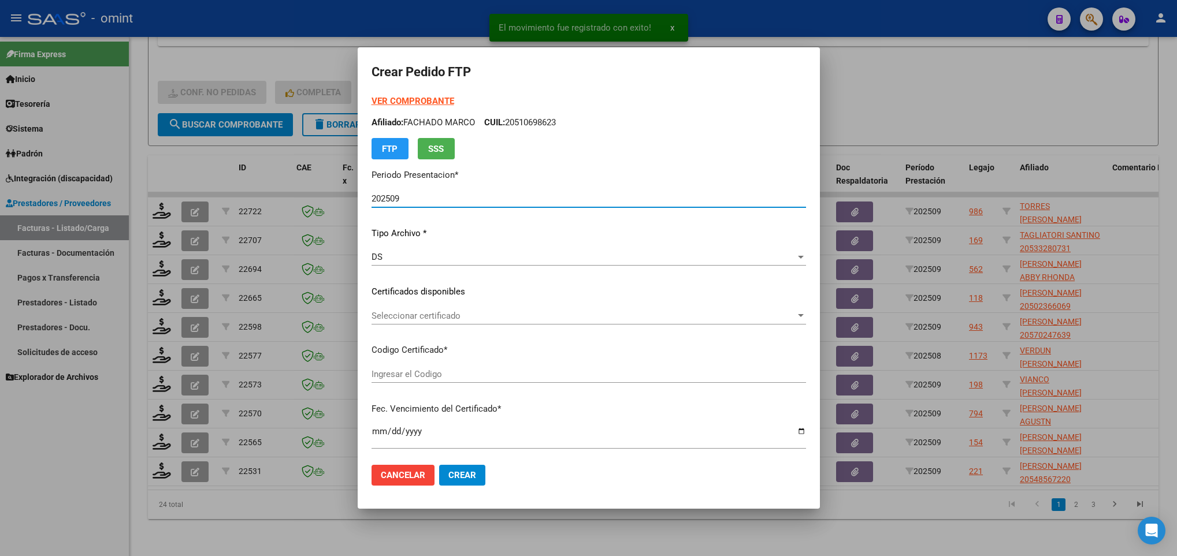
type input "9999840469"
type input "[DATE]"
click at [483, 316] on span "Seleccionar certificado" at bounding box center [584, 316] width 424 height 10
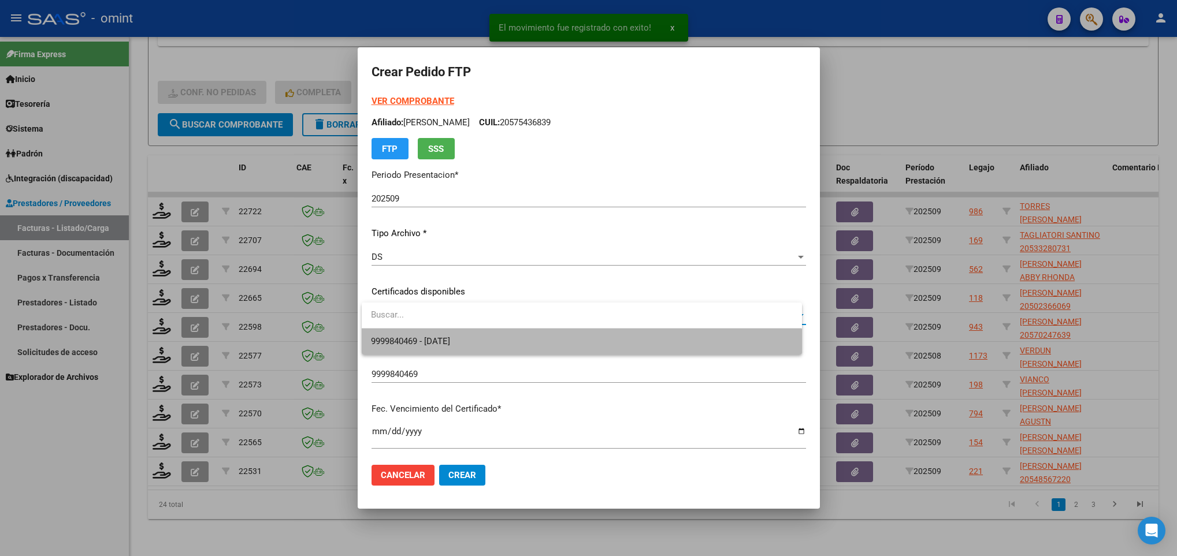
click at [491, 346] on span "9999840469 - [DATE]" at bounding box center [581, 342] width 421 height 26
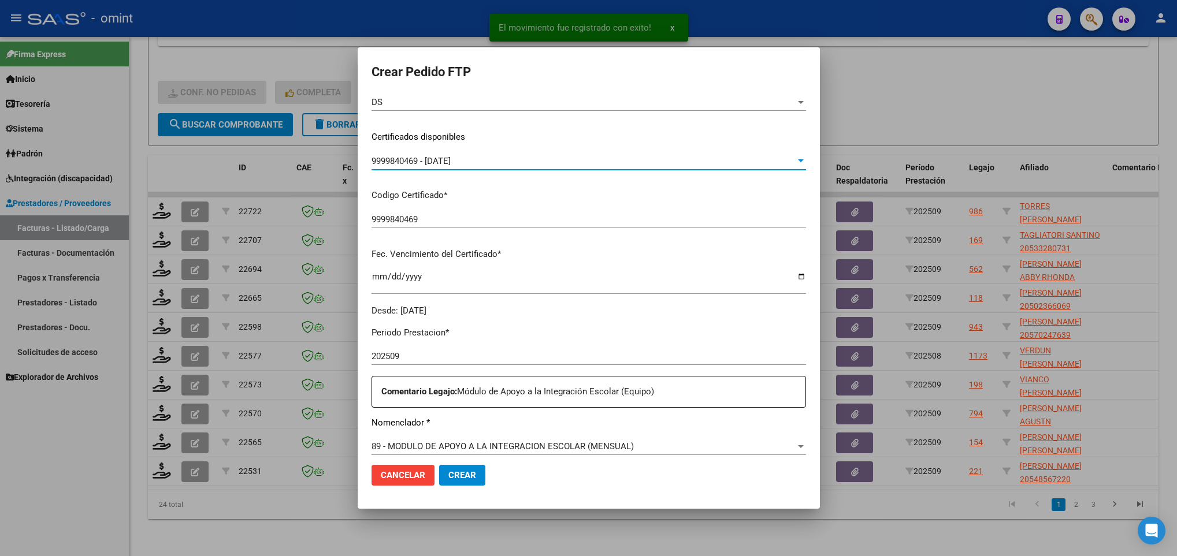
scroll to position [347, 0]
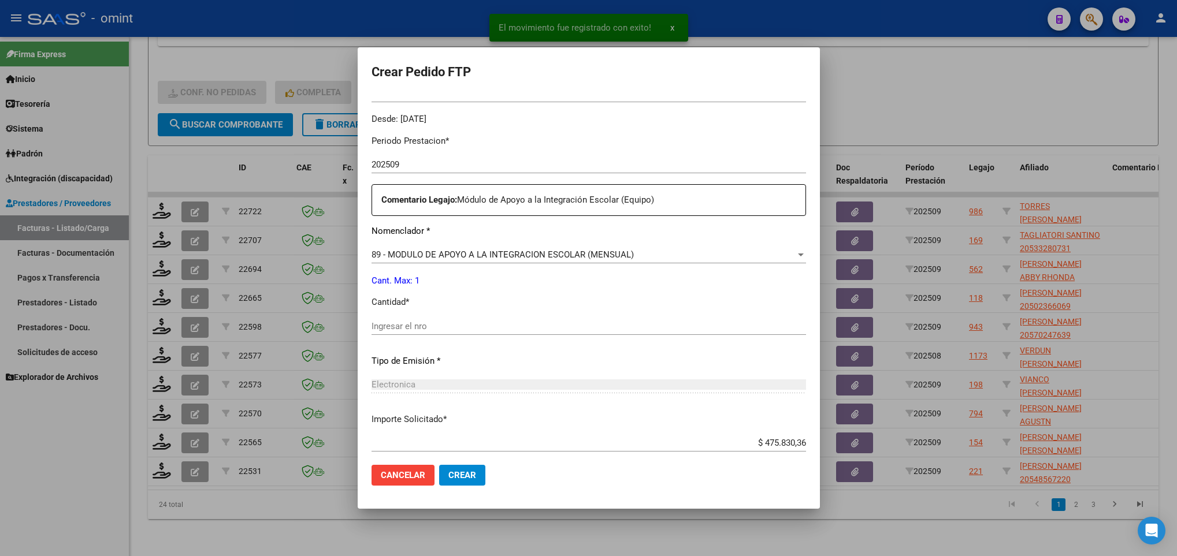
click at [468, 326] on input "Ingresar el nro" at bounding box center [589, 326] width 435 height 10
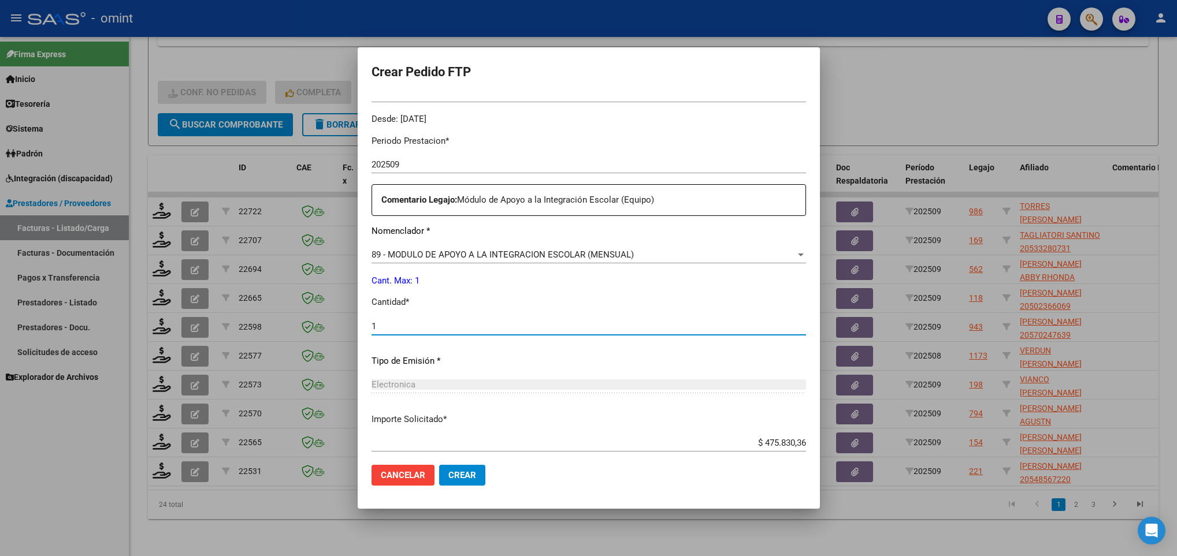
type input "1"
click at [452, 475] on span "Crear" at bounding box center [462, 475] width 28 height 10
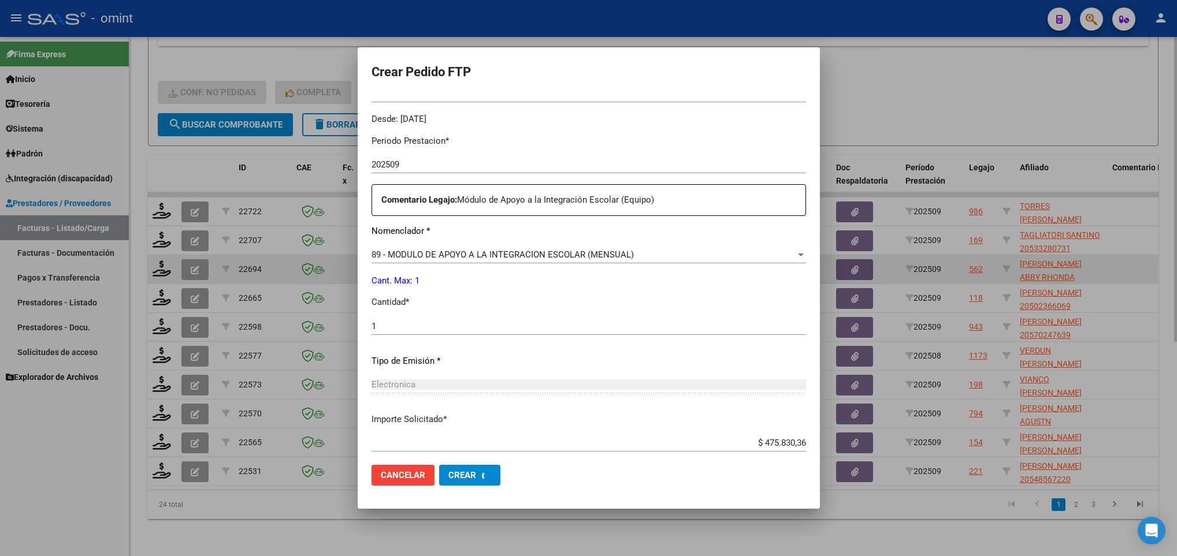
scroll to position [0, 0]
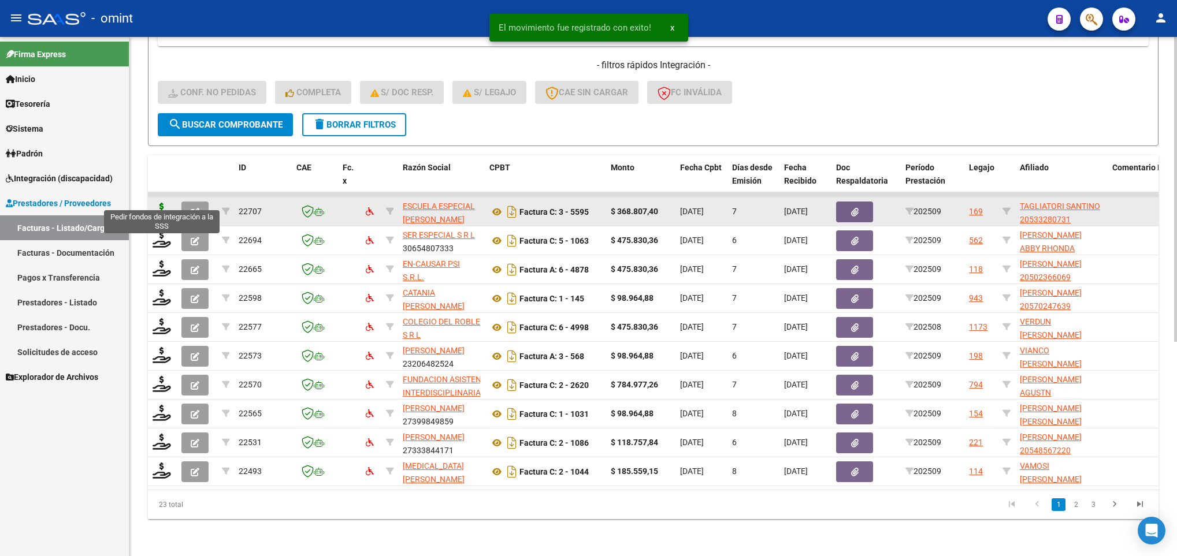
click at [158, 205] on icon at bounding box center [162, 211] width 18 height 16
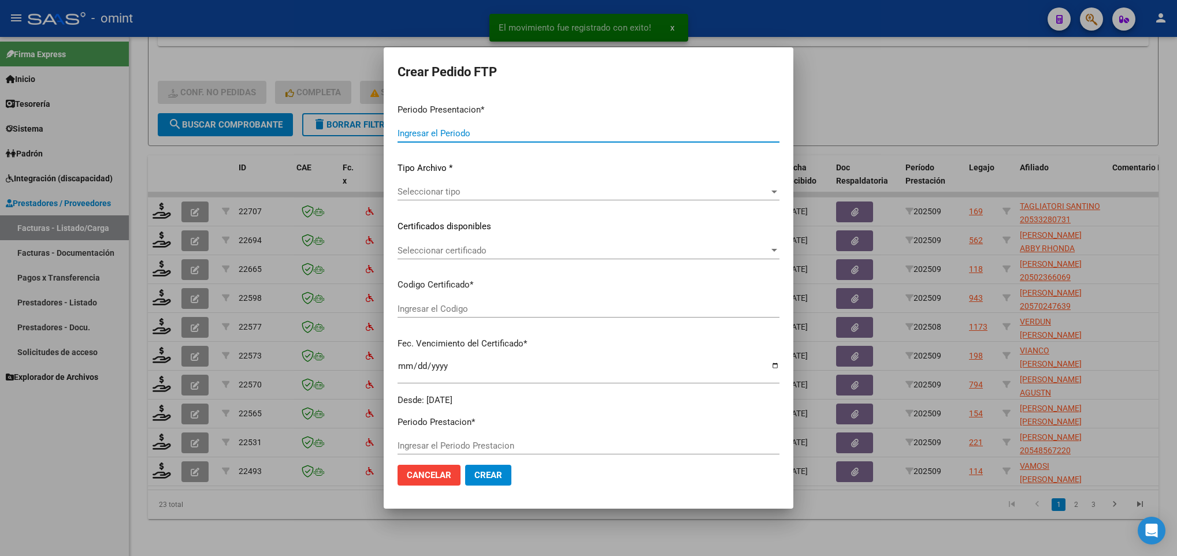
click at [547, 316] on div "Ingresar el Codigo" at bounding box center [589, 308] width 382 height 17
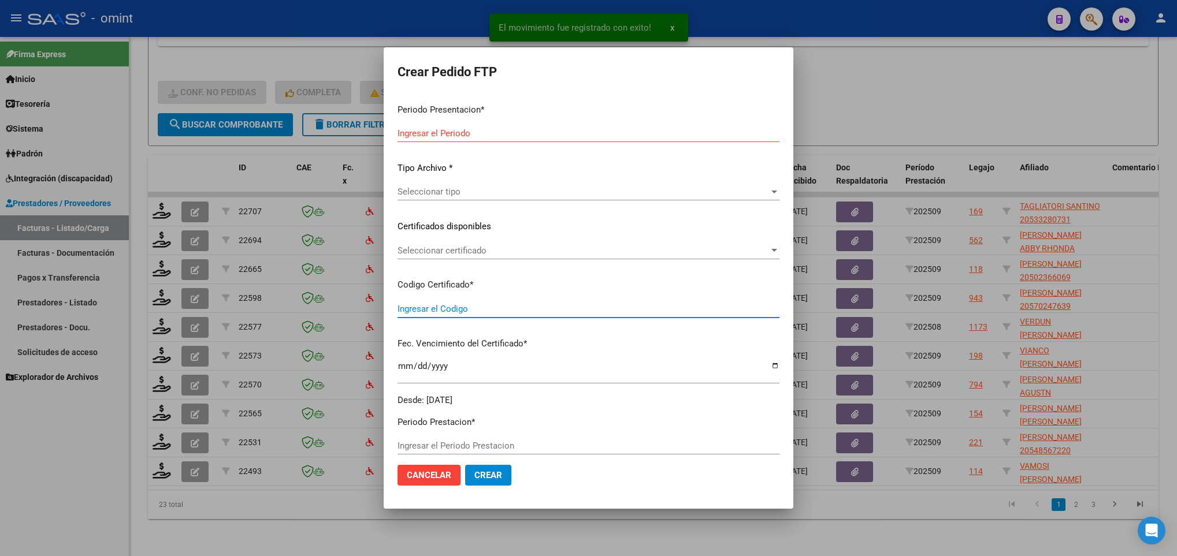
click at [515, 250] on span "Seleccionar certificado" at bounding box center [584, 251] width 372 height 10
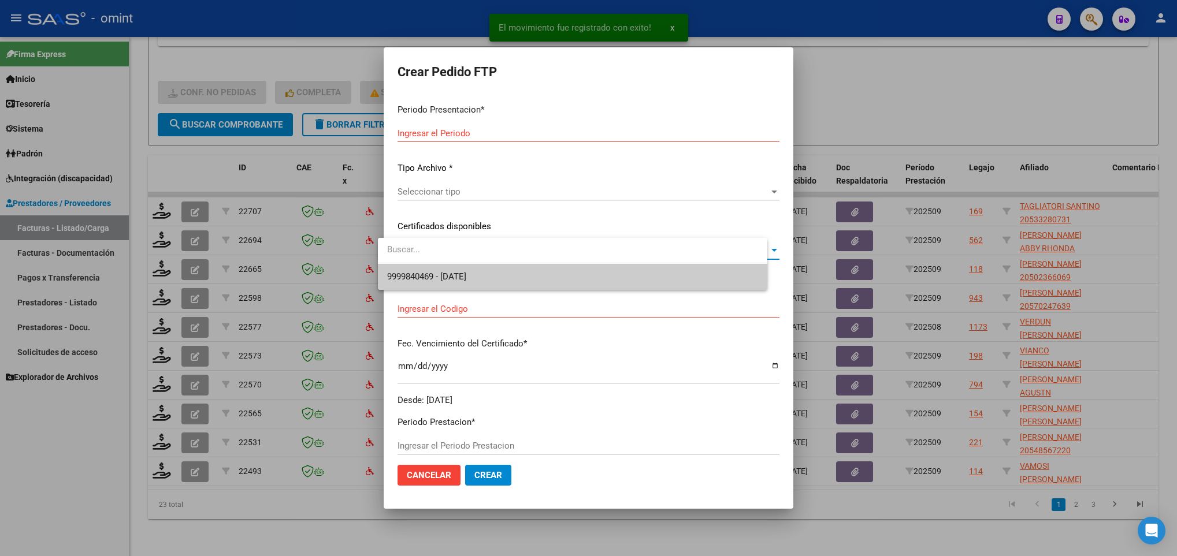
type input "202509"
type input "$ 368.807,40"
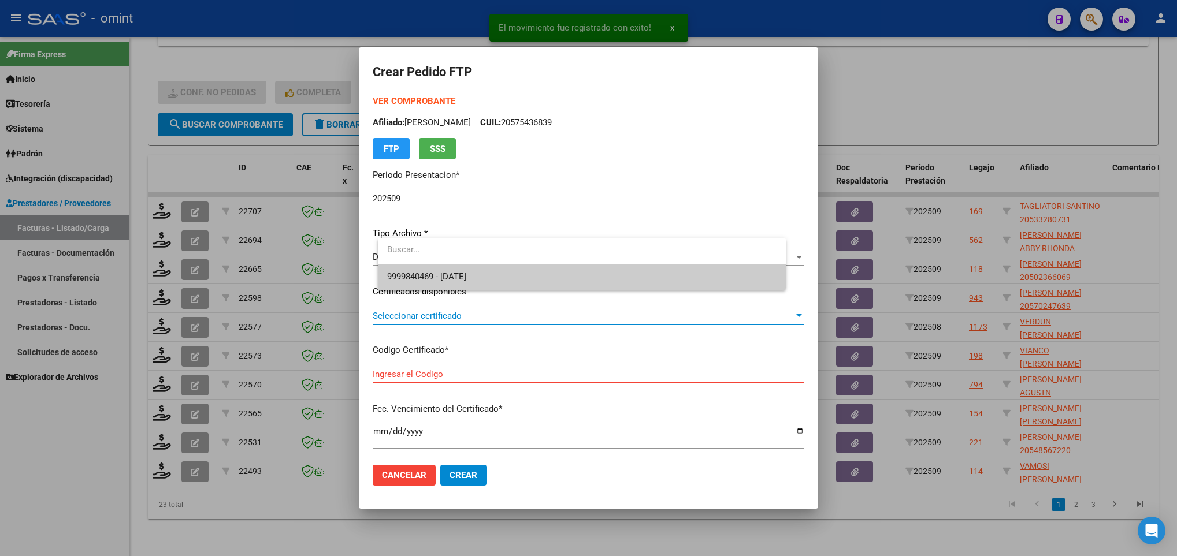
type input "9719323362"
type input "[DATE]"
click at [578, 210] on div at bounding box center [588, 278] width 1177 height 556
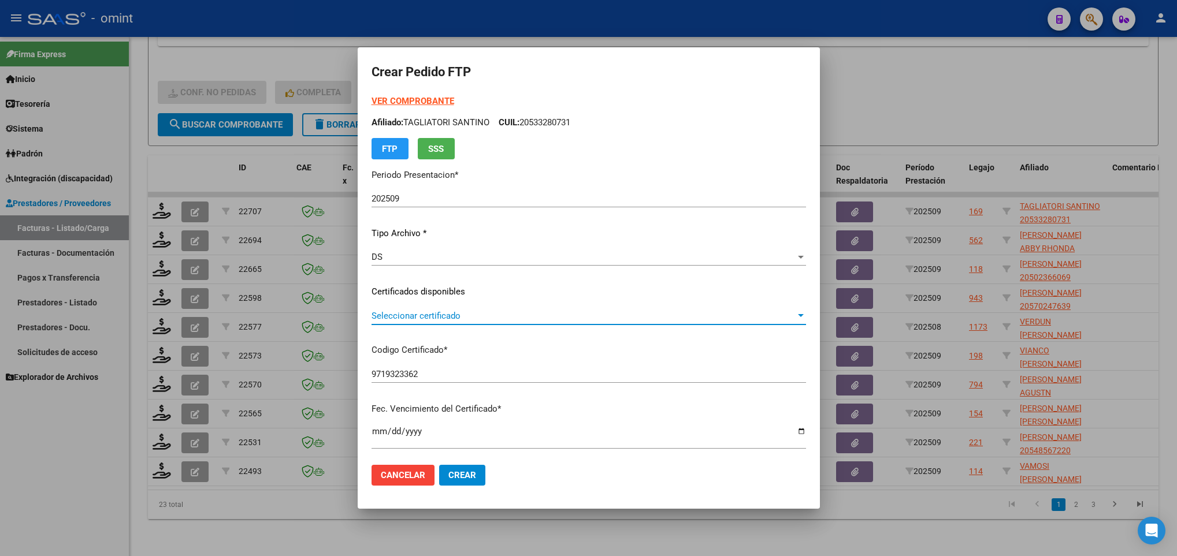
click at [525, 318] on span "Seleccionar certificado" at bounding box center [584, 316] width 424 height 10
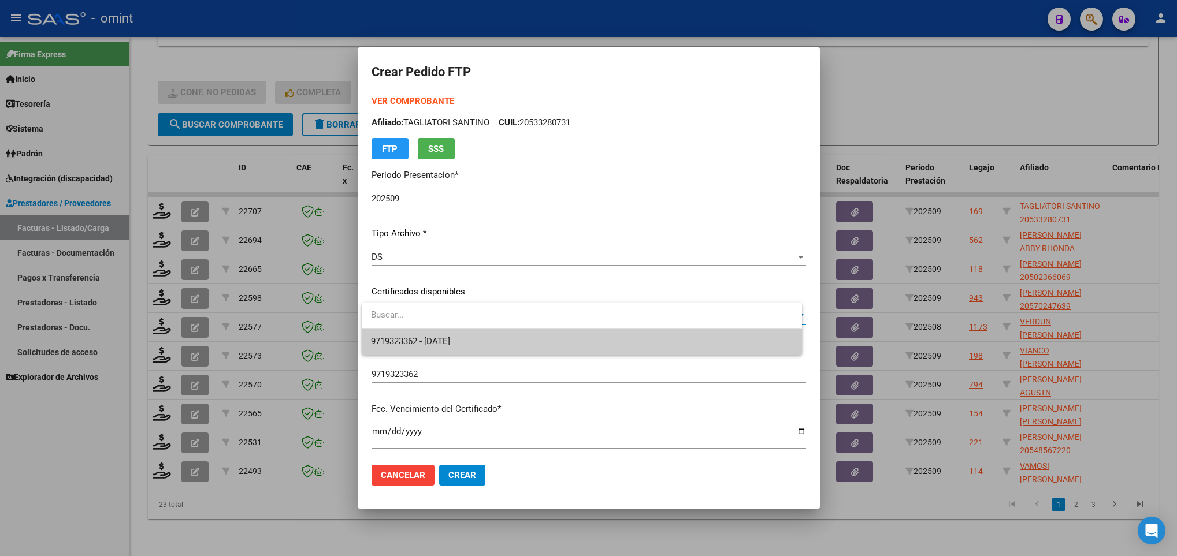
click at [526, 335] on span "9719323362 - [DATE]" at bounding box center [581, 342] width 421 height 26
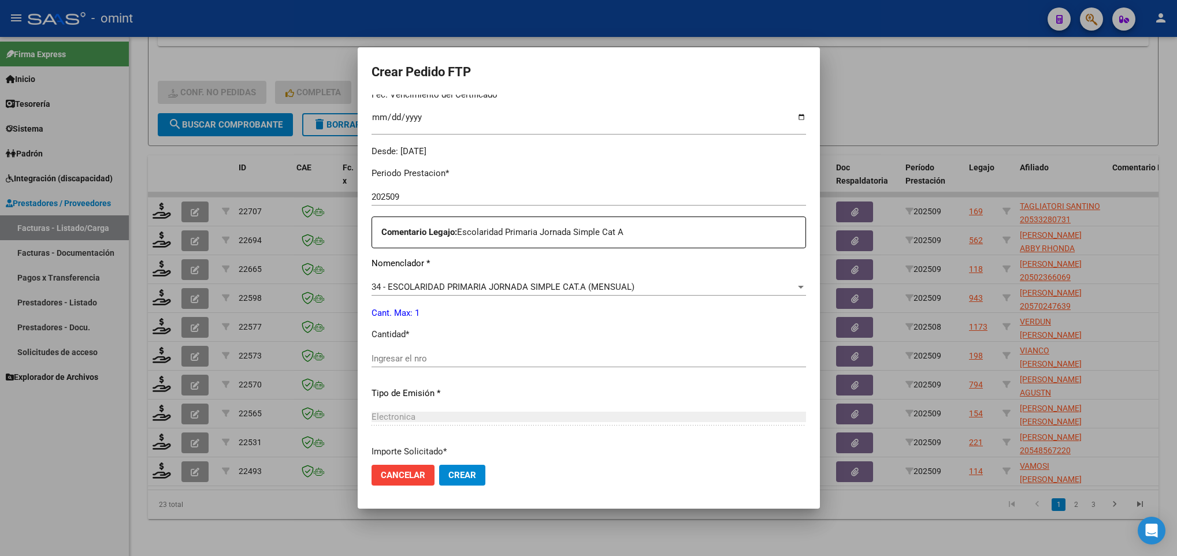
scroll to position [347, 0]
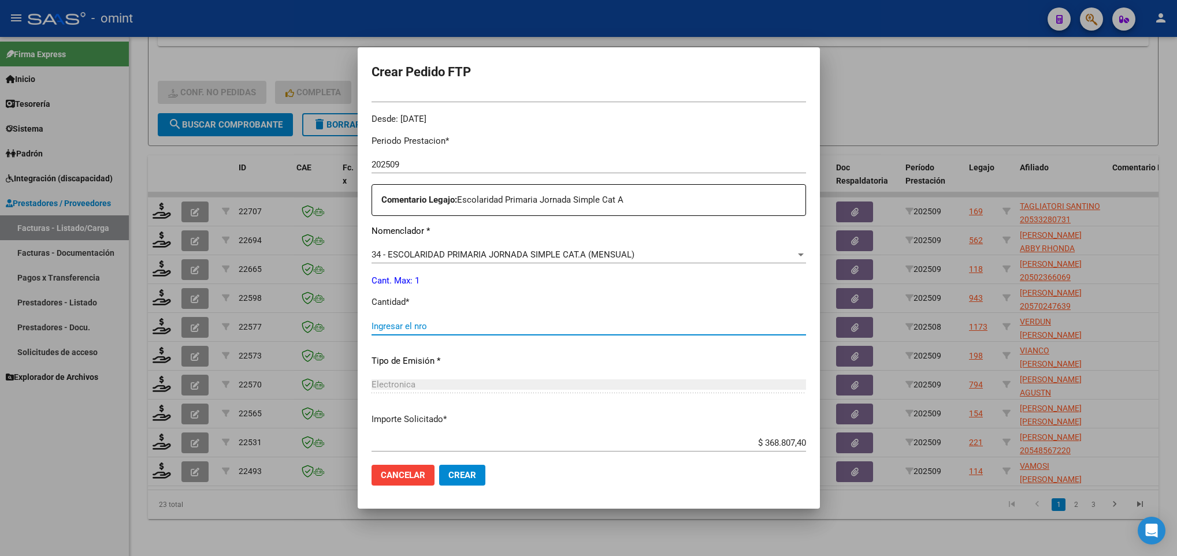
click at [420, 326] on input "Ingresar el nro" at bounding box center [589, 326] width 435 height 10
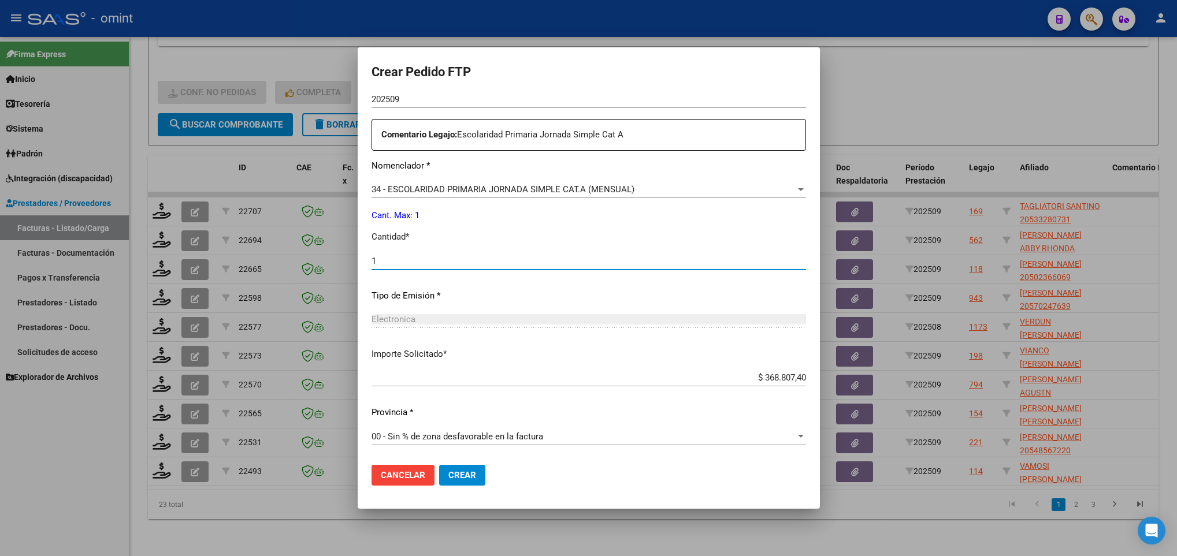
type input "1"
click at [470, 477] on span "Crear" at bounding box center [462, 475] width 28 height 10
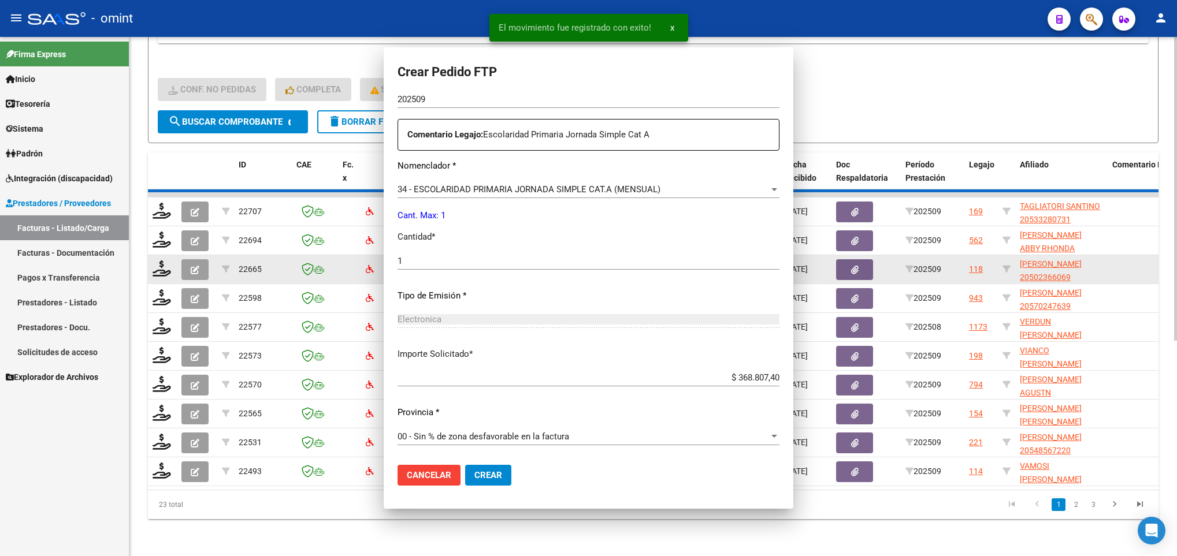
scroll to position [0, 0]
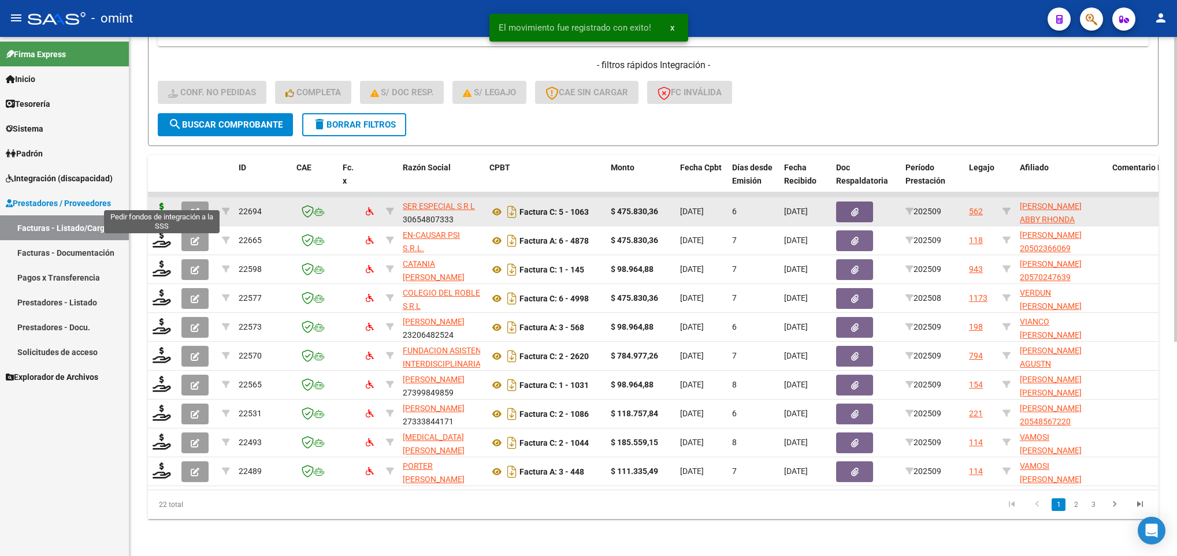
click at [155, 203] on icon at bounding box center [162, 211] width 18 height 16
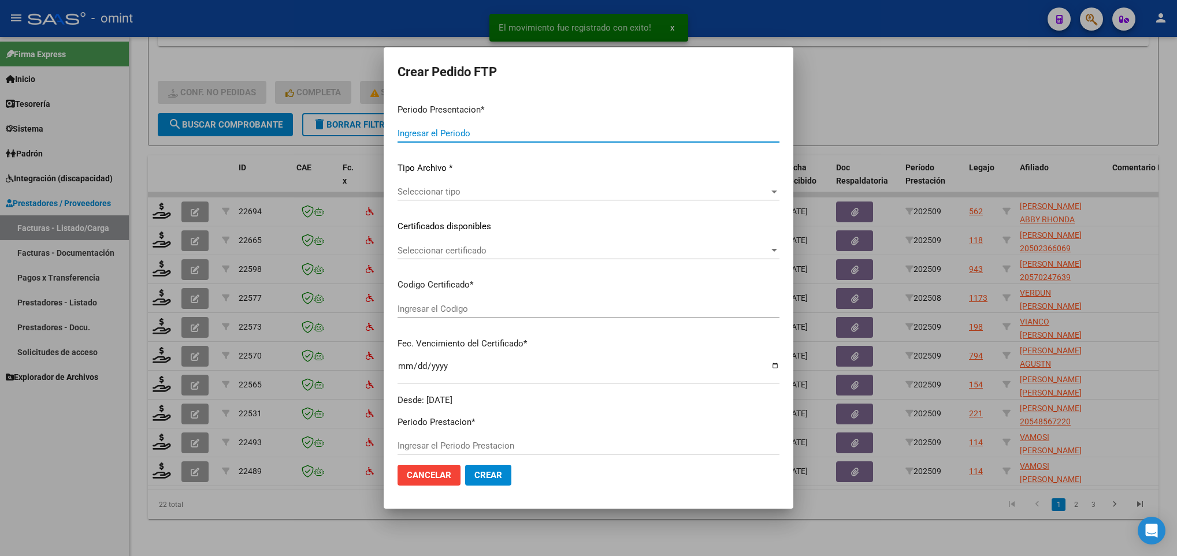
type input "202509"
type input "$ 475.830,36"
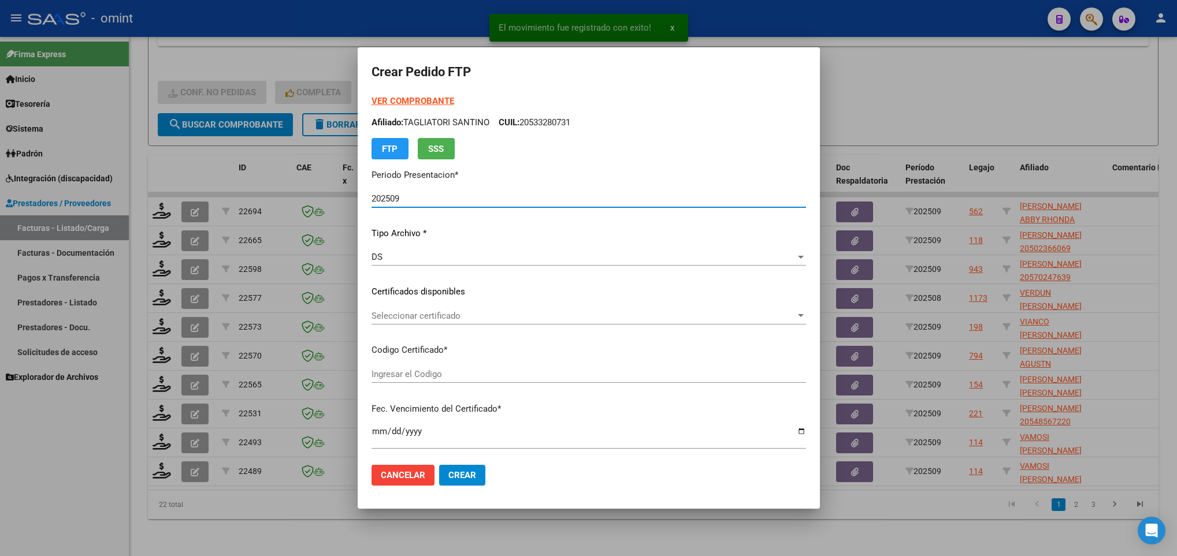
type input "5515204619"
type input "[DATE]"
click at [456, 314] on span "Seleccionar certificado" at bounding box center [584, 316] width 424 height 10
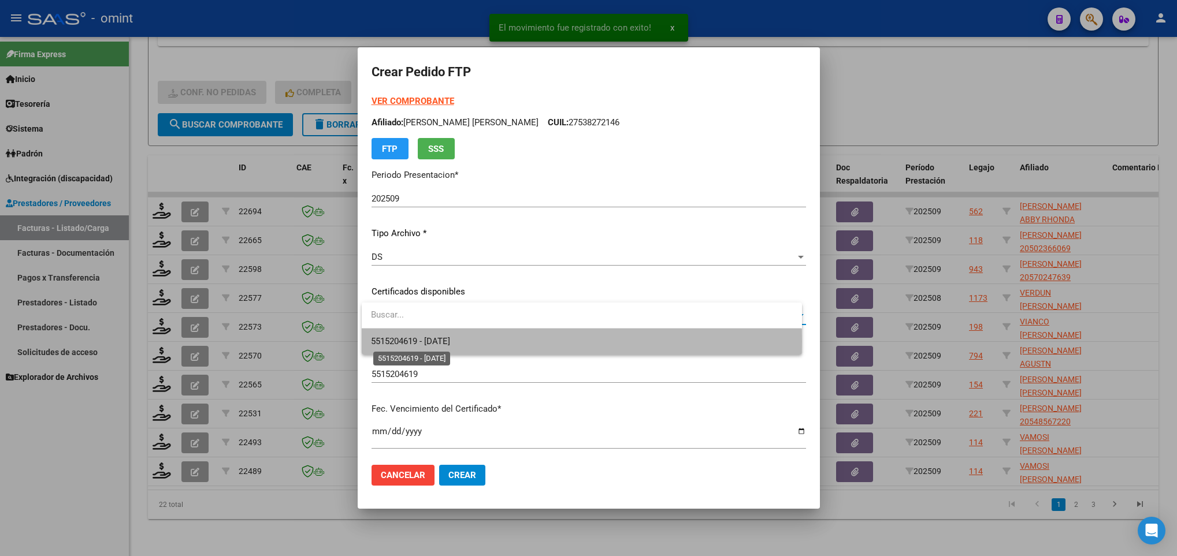
click at [450, 342] on span "5515204619 - [DATE]" at bounding box center [410, 341] width 79 height 10
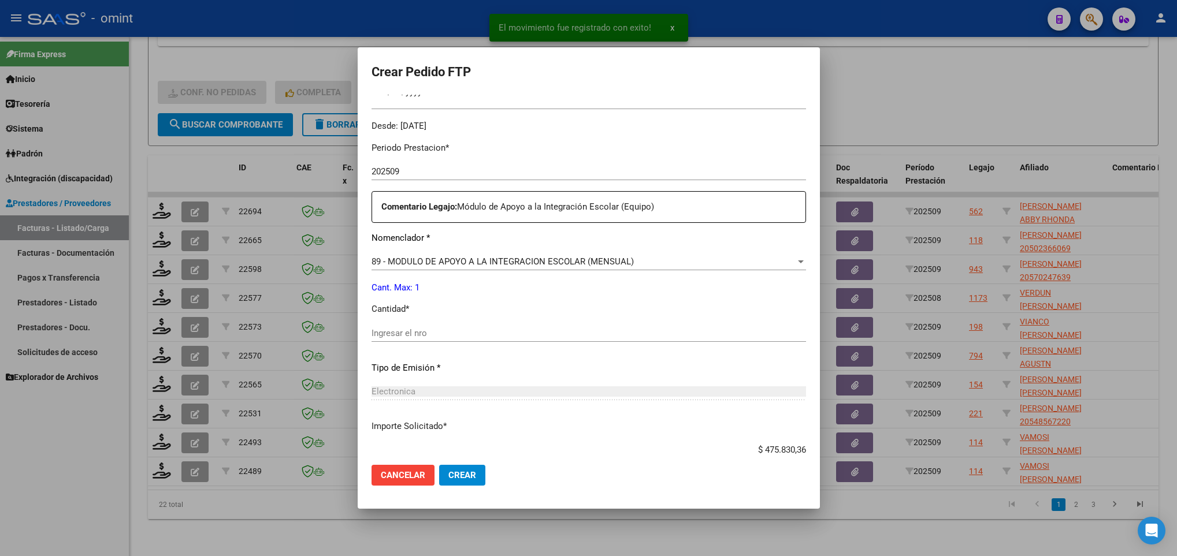
scroll to position [347, 0]
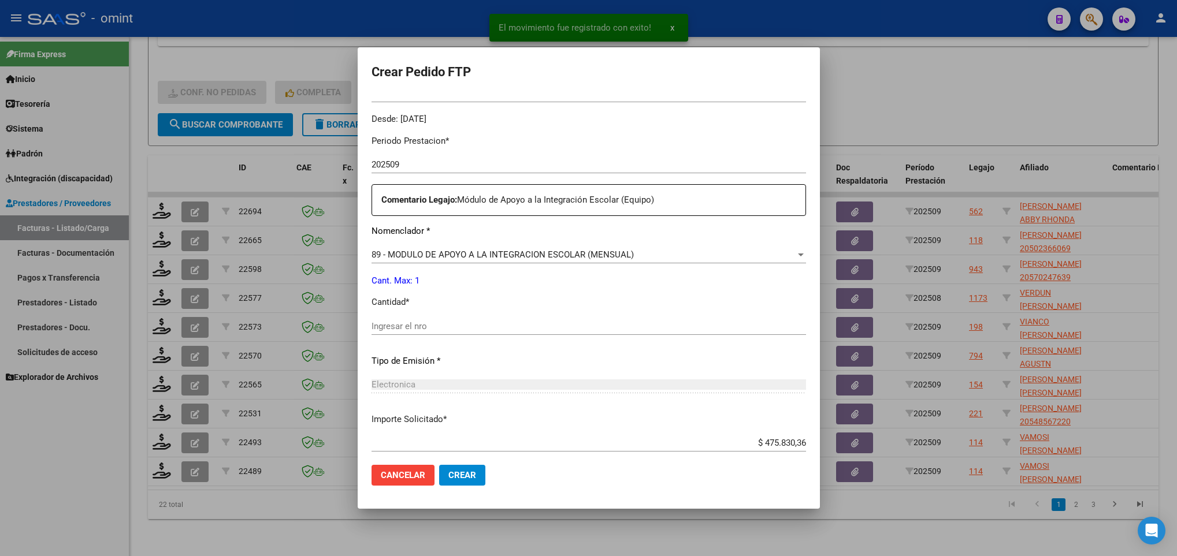
click at [473, 325] on input "Ingresar el nro" at bounding box center [589, 326] width 435 height 10
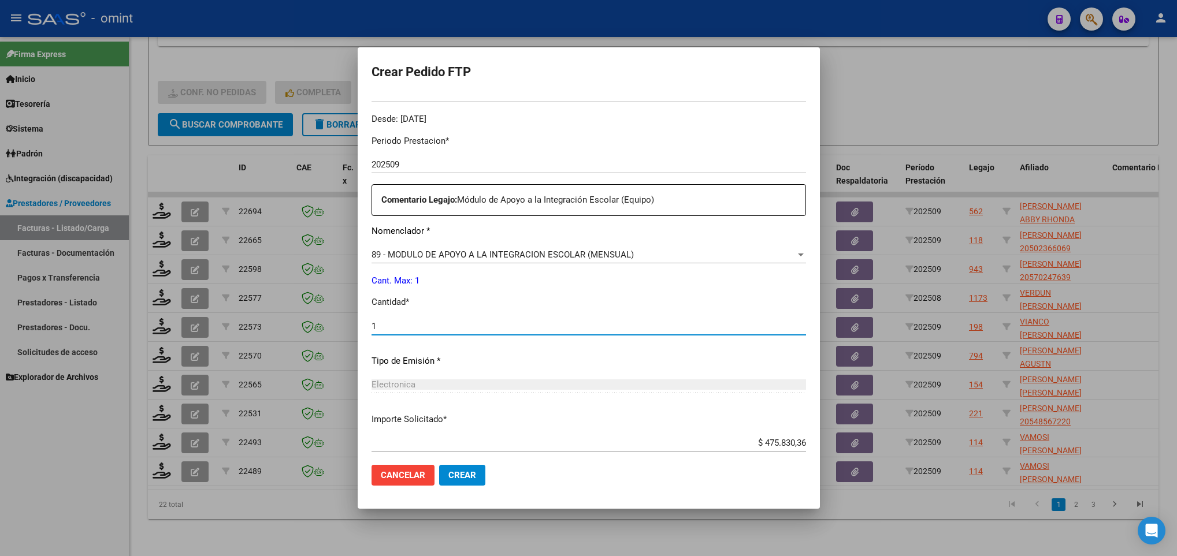
type input "1"
click at [465, 472] on span "Crear" at bounding box center [462, 475] width 28 height 10
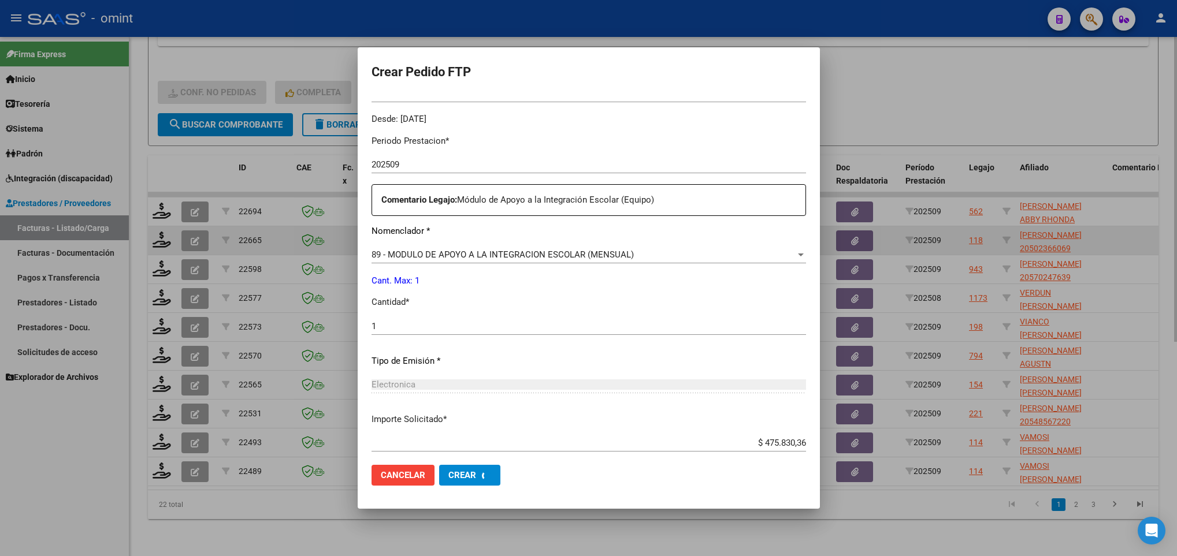
scroll to position [0, 0]
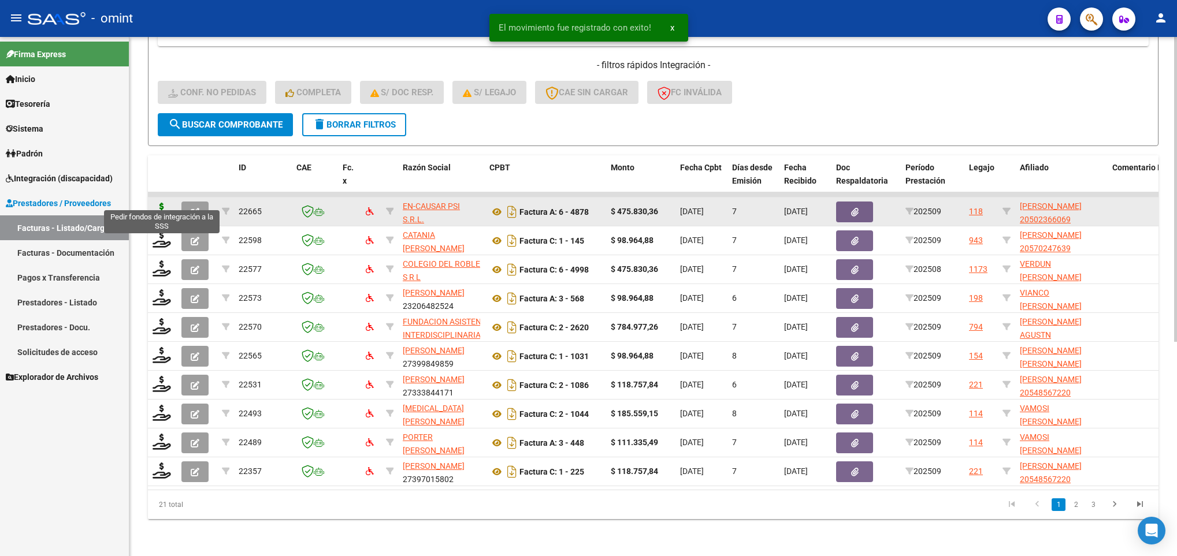
click at [158, 205] on icon at bounding box center [162, 211] width 18 height 16
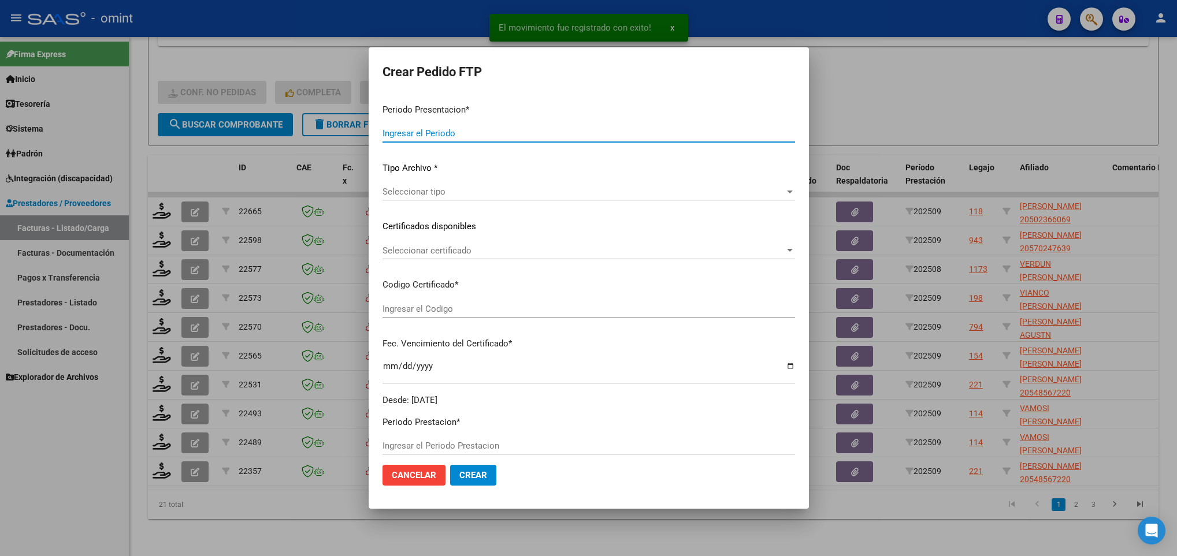
type input "202509"
type input "$ 475.830,36"
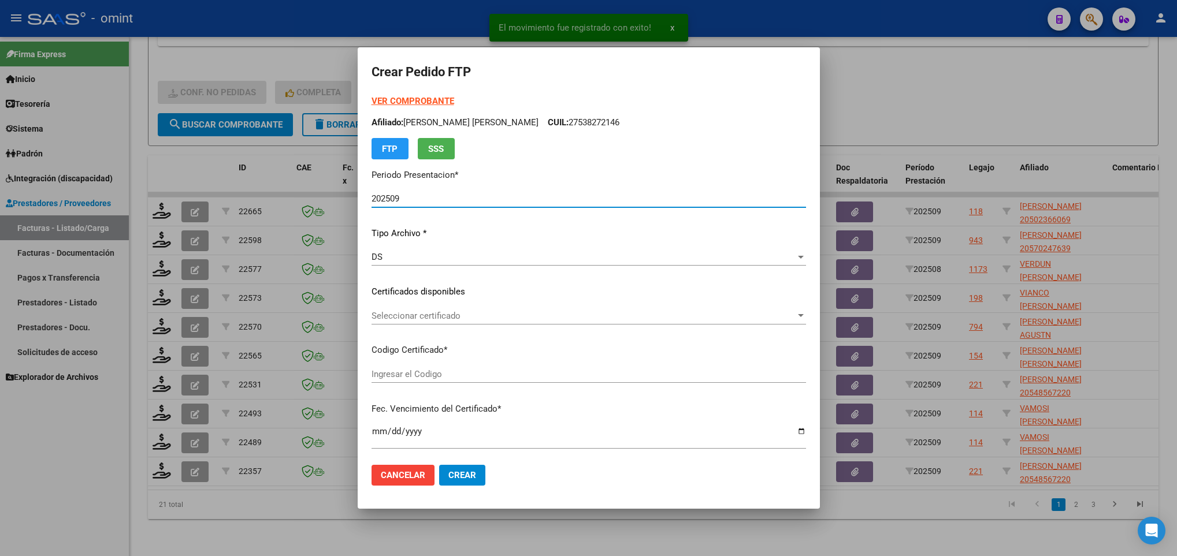
type input "4823172844"
type input "[DATE]"
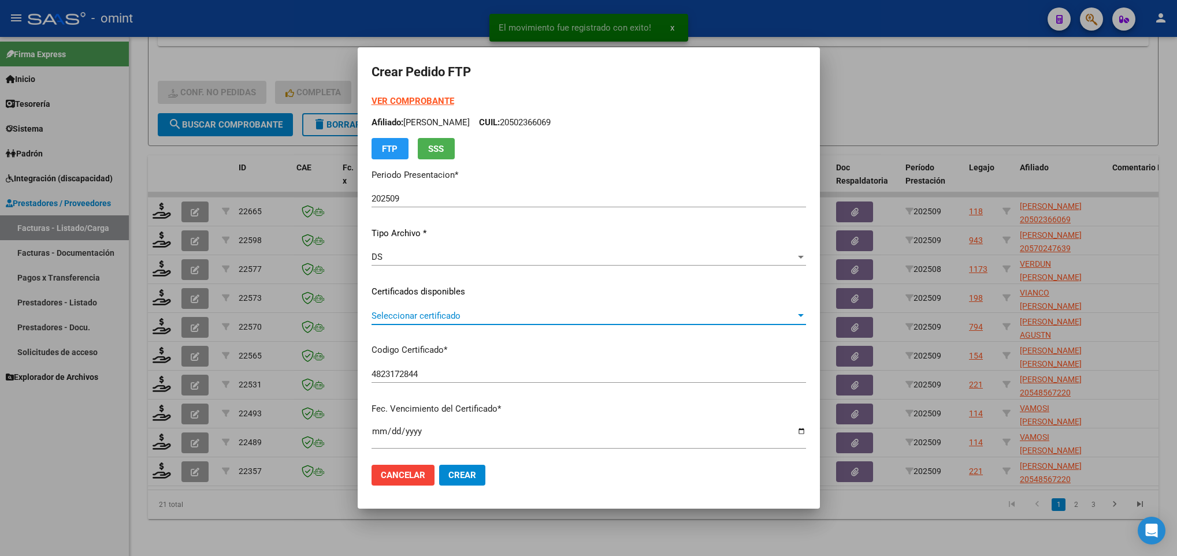
click at [448, 318] on span "Seleccionar certificado" at bounding box center [584, 316] width 424 height 10
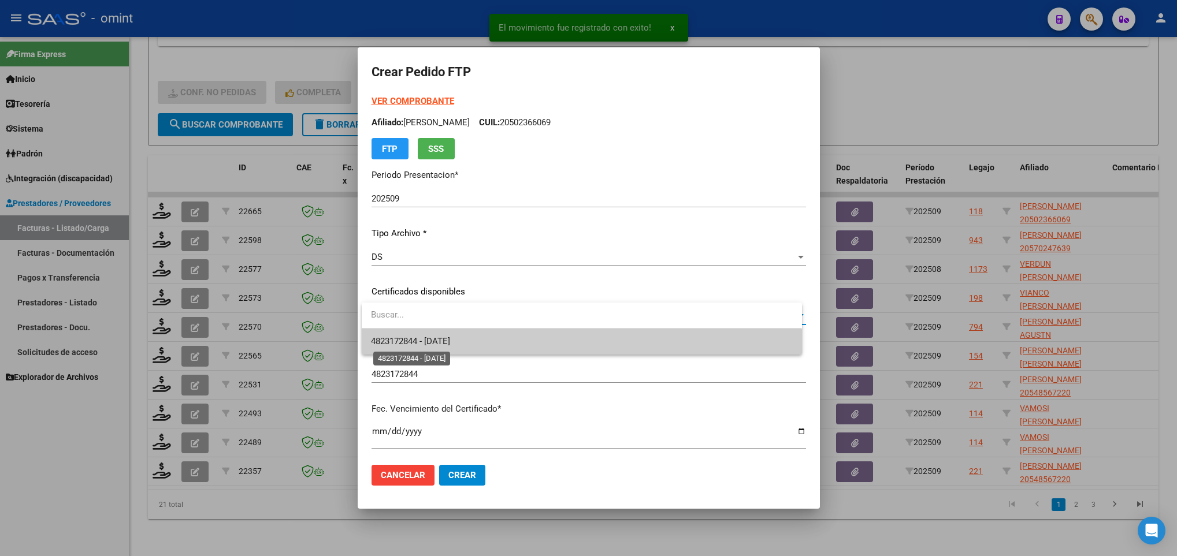
click at [450, 342] on span "4823172844 - [DATE]" at bounding box center [410, 341] width 79 height 10
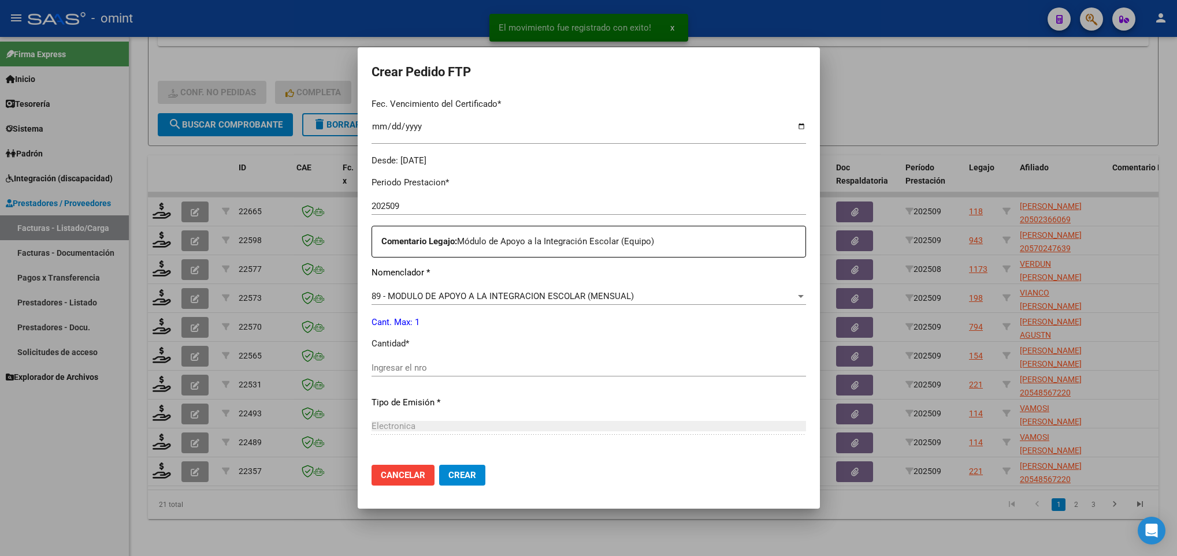
scroll to position [347, 0]
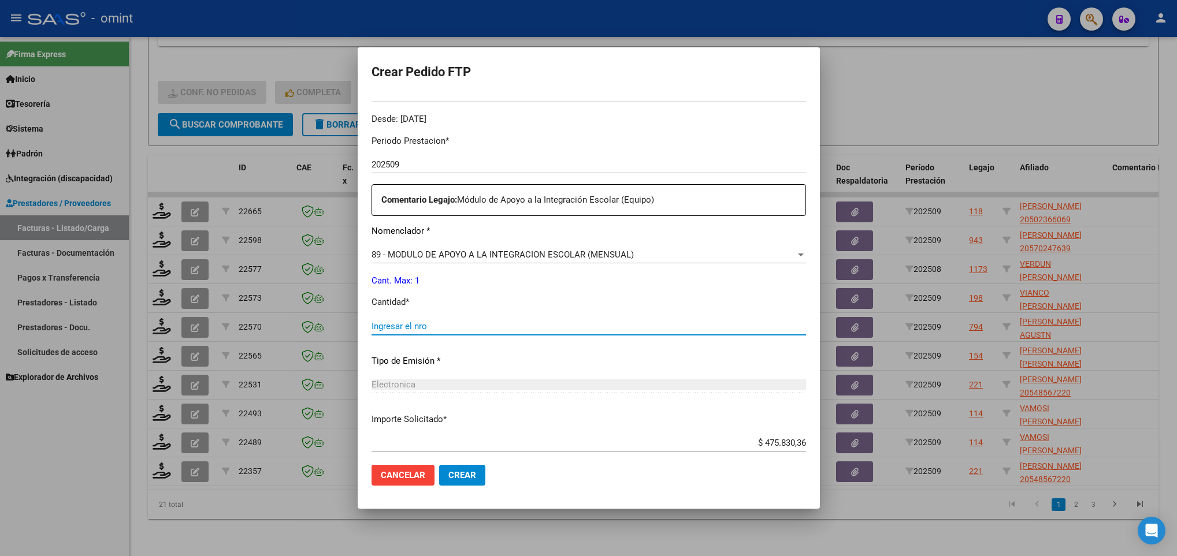
click at [462, 324] on input "Ingresar el nro" at bounding box center [589, 326] width 435 height 10
type input "1"
click at [466, 481] on button "Crear" at bounding box center [462, 475] width 46 height 21
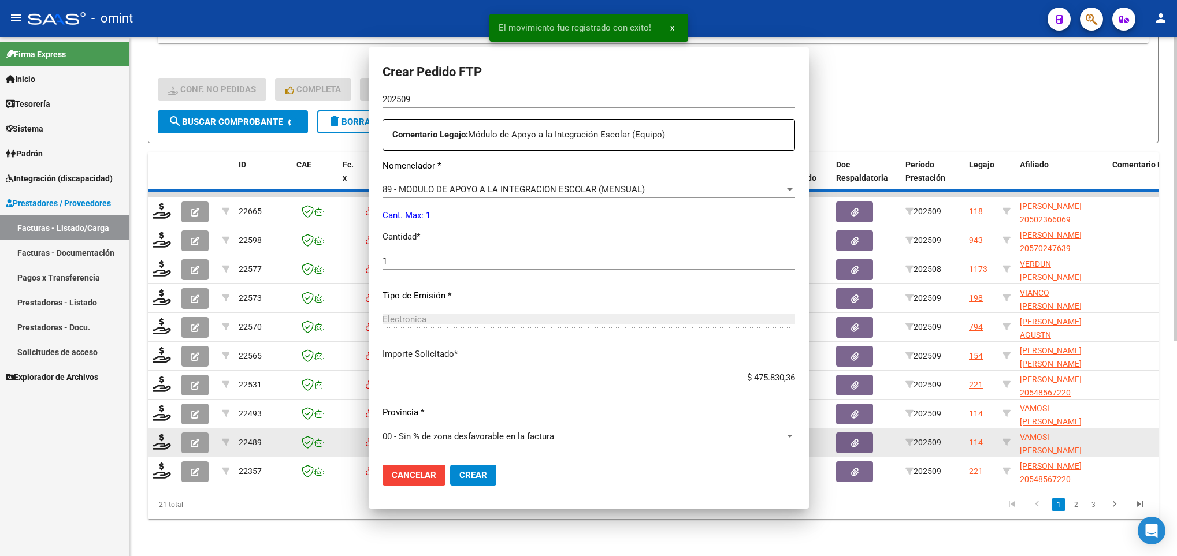
scroll to position [281, 0]
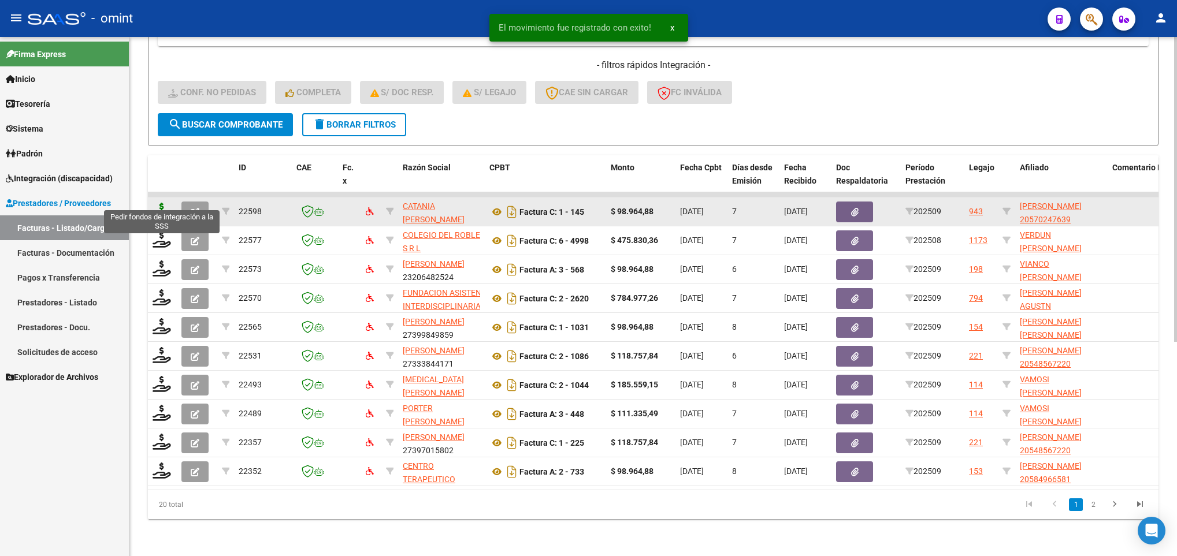
click at [164, 203] on icon at bounding box center [162, 211] width 18 height 16
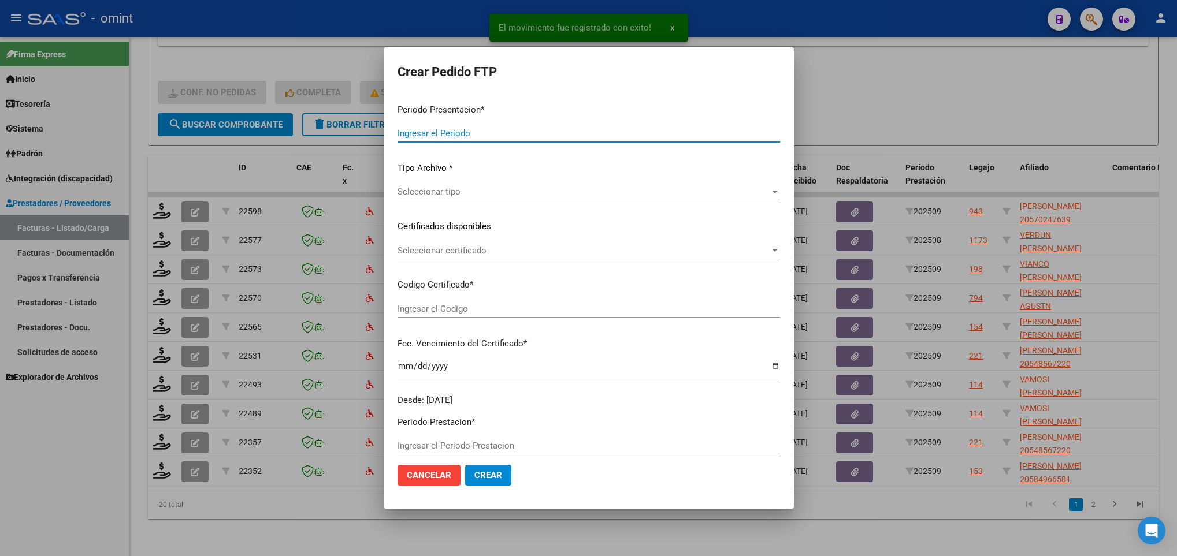
type input "202509"
type input "$ 98.964,88"
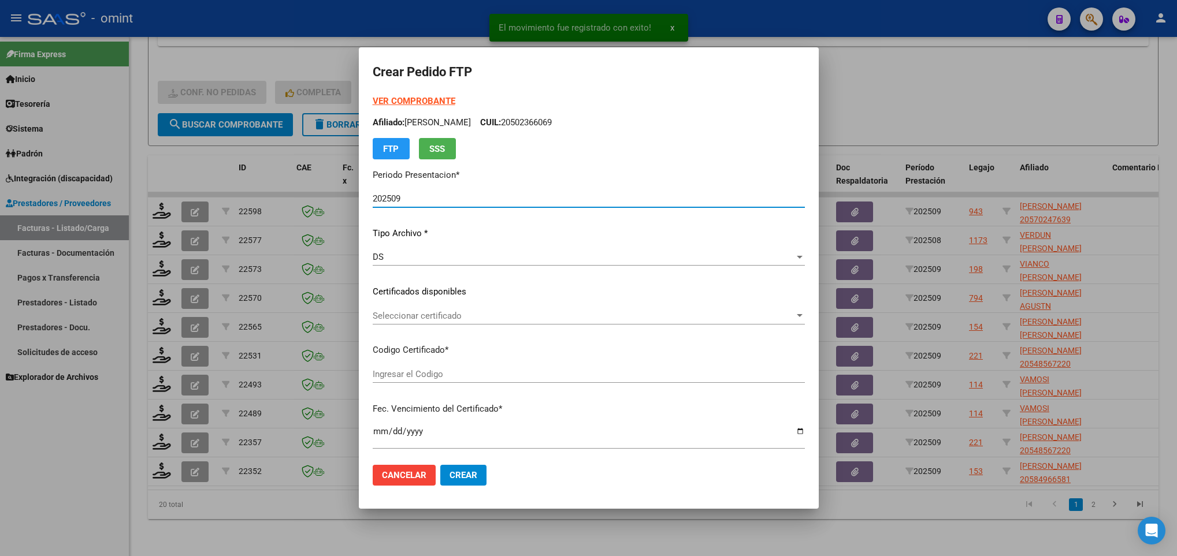
type input "7900292673"
type input "[DATE]"
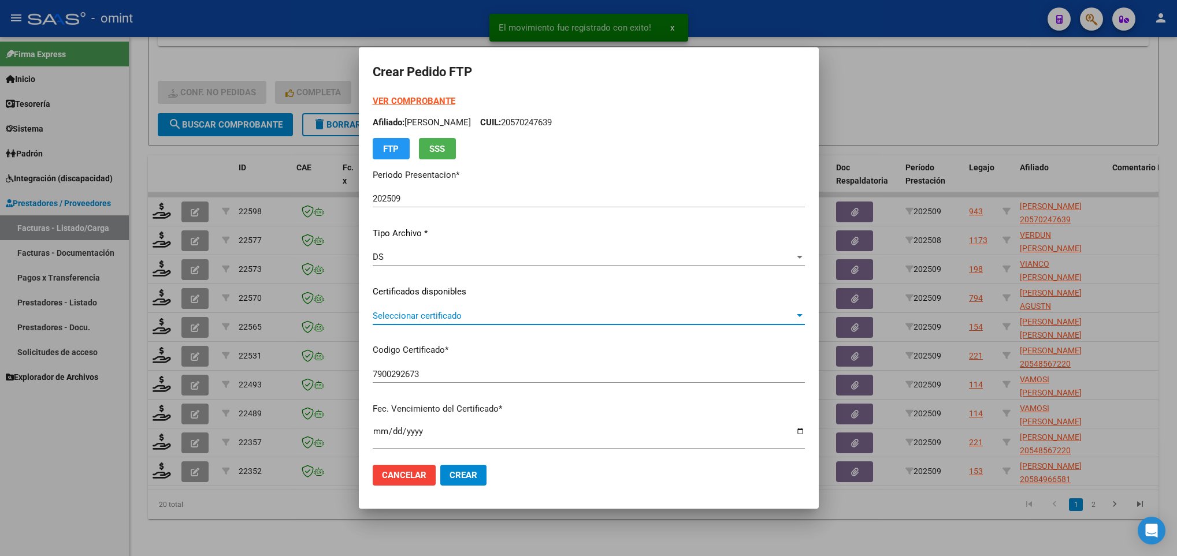
click at [527, 314] on span "Seleccionar certificado" at bounding box center [584, 316] width 422 height 10
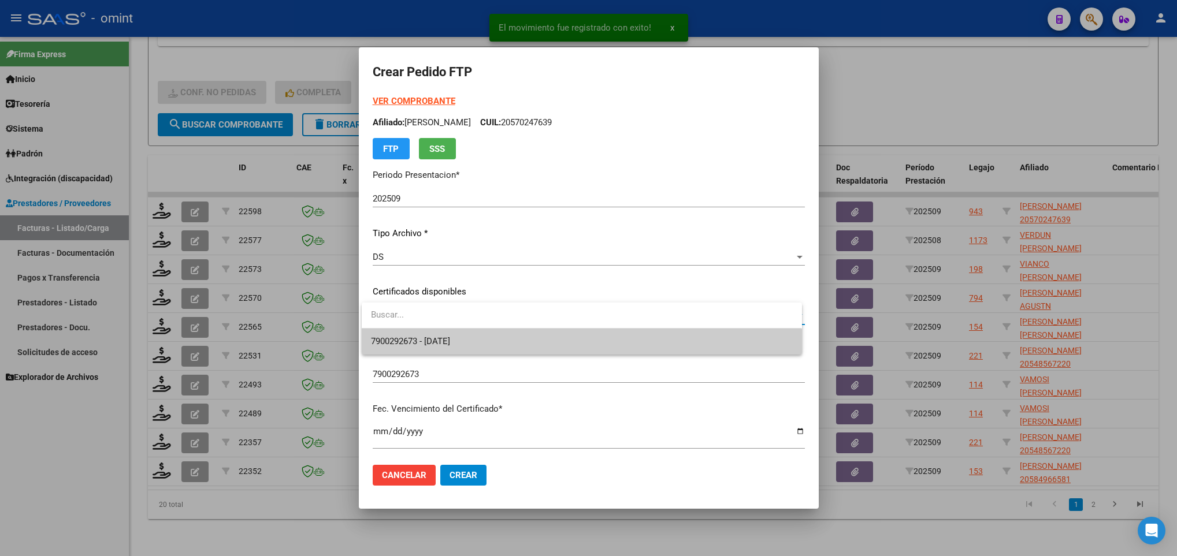
click at [541, 344] on span "7900292673 - [DATE]" at bounding box center [581, 342] width 421 height 26
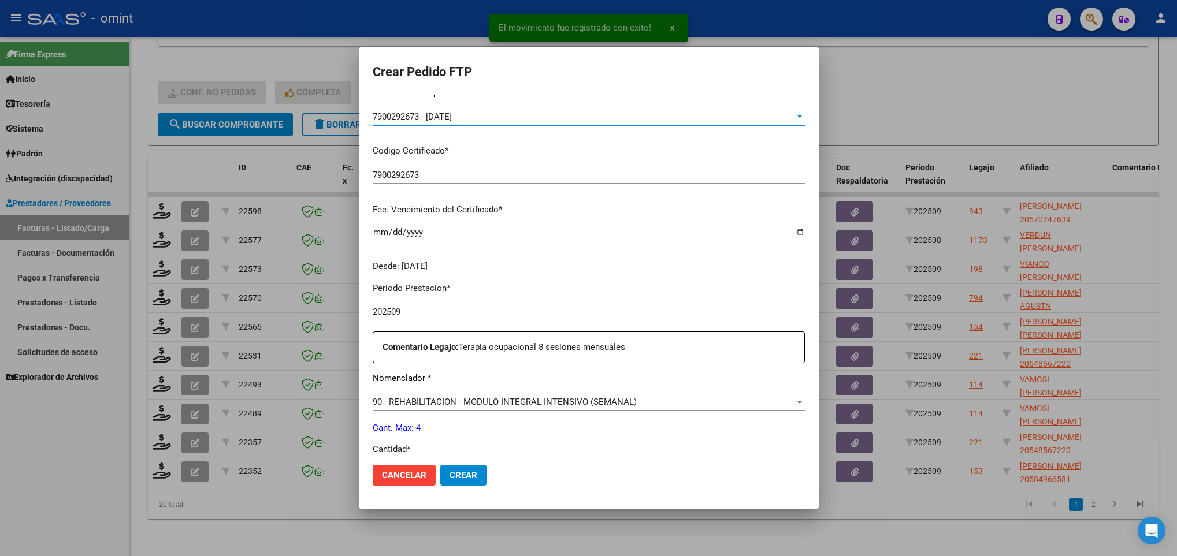
scroll to position [347, 0]
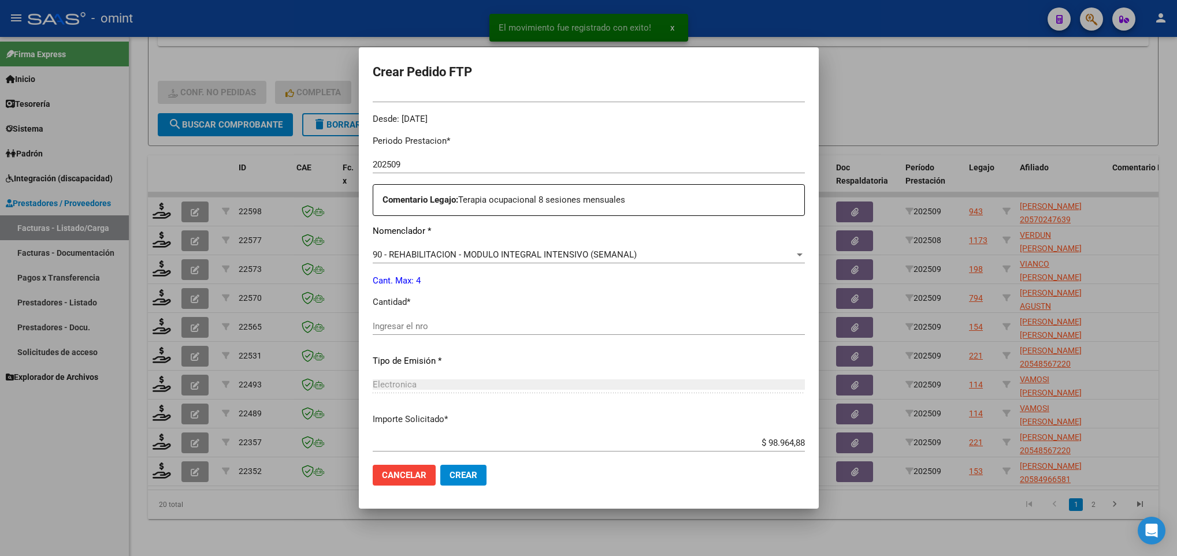
click at [502, 329] on input "Ingresar el nro" at bounding box center [589, 326] width 432 height 10
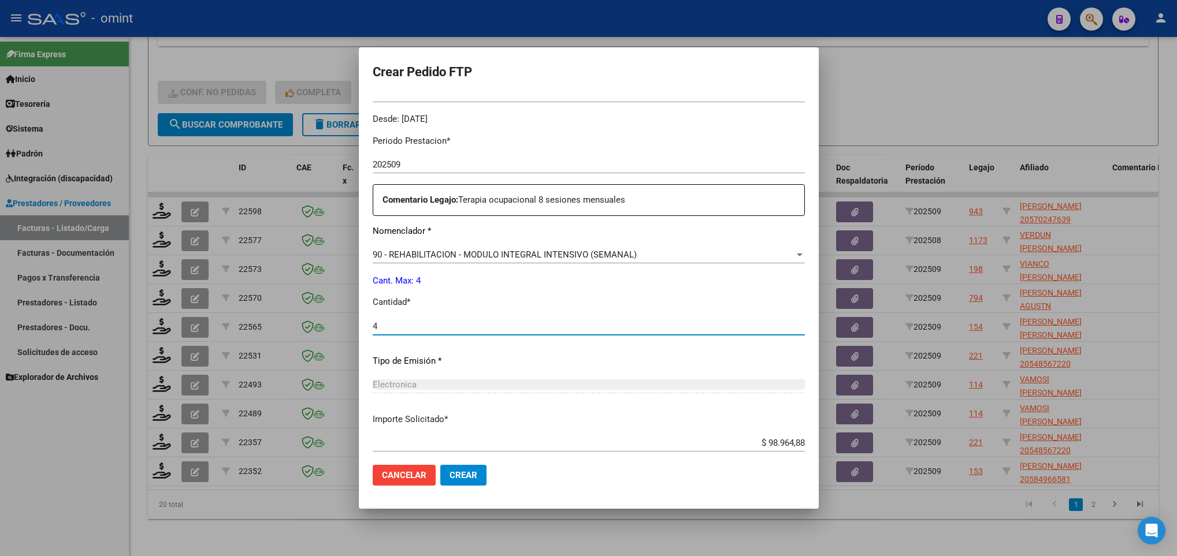
type input "4"
click at [472, 480] on span "Crear" at bounding box center [464, 475] width 28 height 10
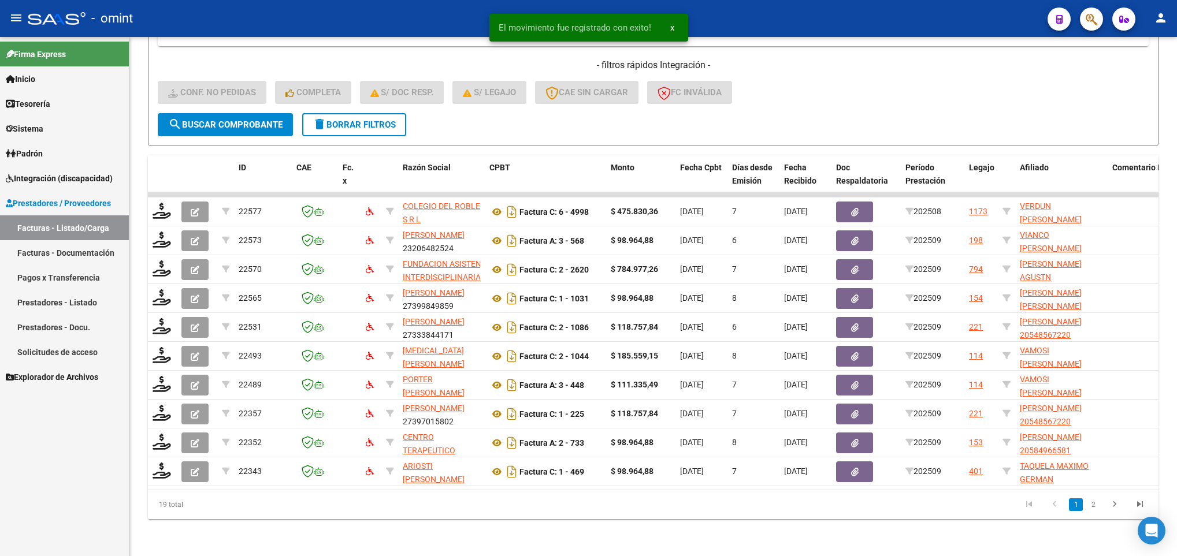
click at [162, 207] on datatable-body-cell at bounding box center [162, 212] width 29 height 28
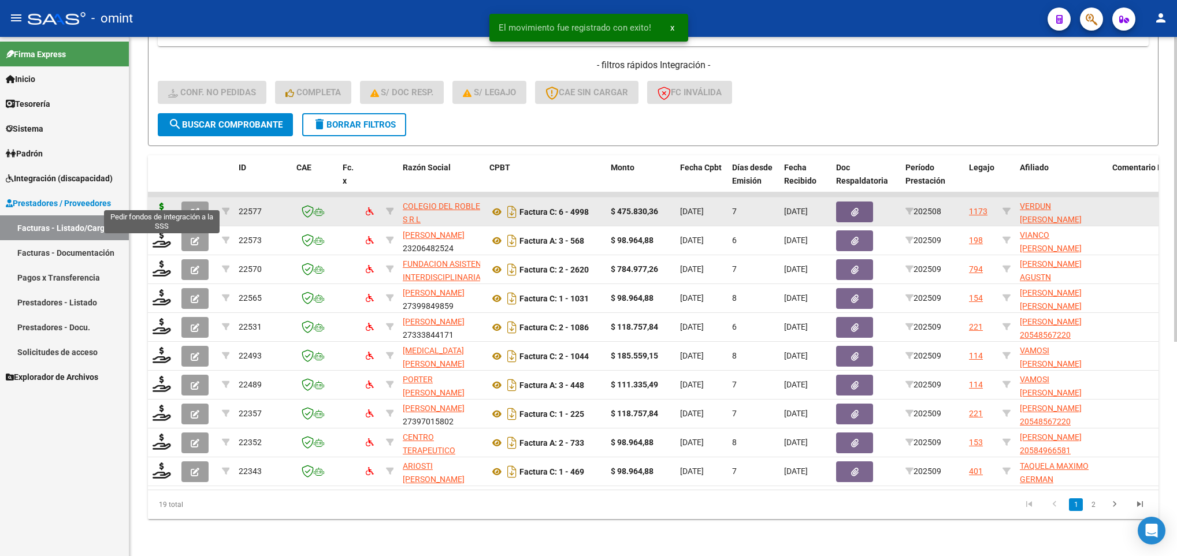
click at [162, 203] on icon at bounding box center [162, 211] width 18 height 16
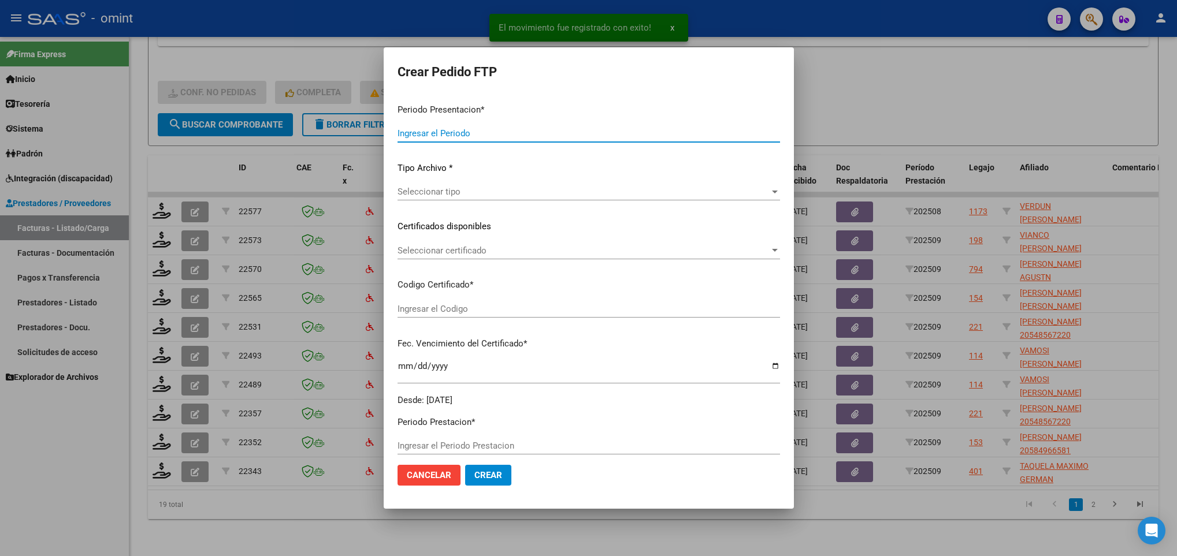
type input "202509"
type input "202508"
type input "$ 475.830,36"
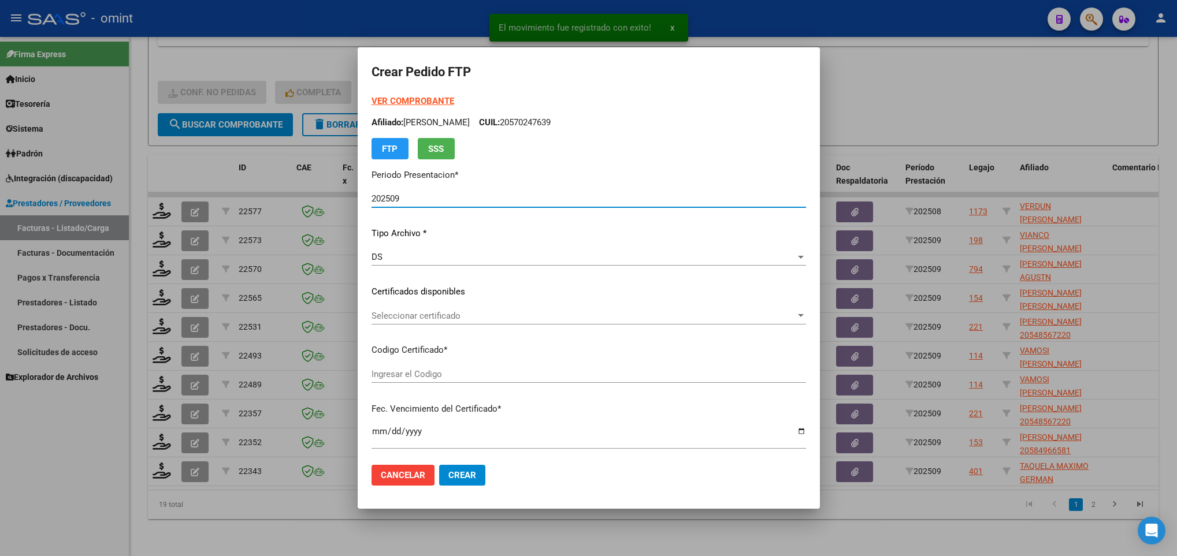
type input "8424476180"
type input "[DATE]"
click at [430, 311] on span "Seleccionar certificado" at bounding box center [584, 316] width 424 height 10
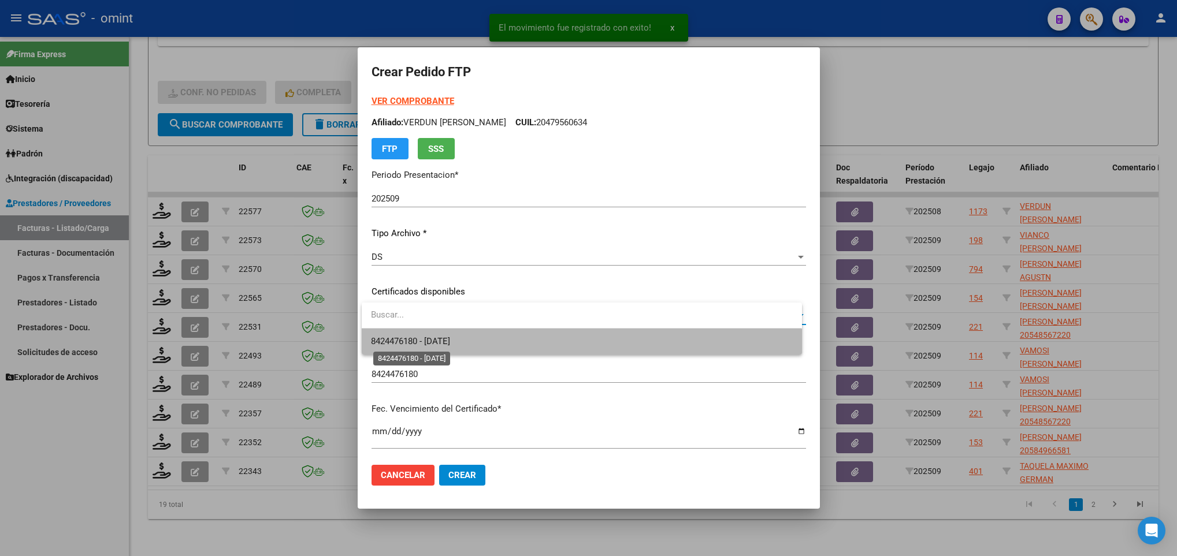
click at [446, 344] on span "8424476180 - [DATE]" at bounding box center [410, 341] width 79 height 10
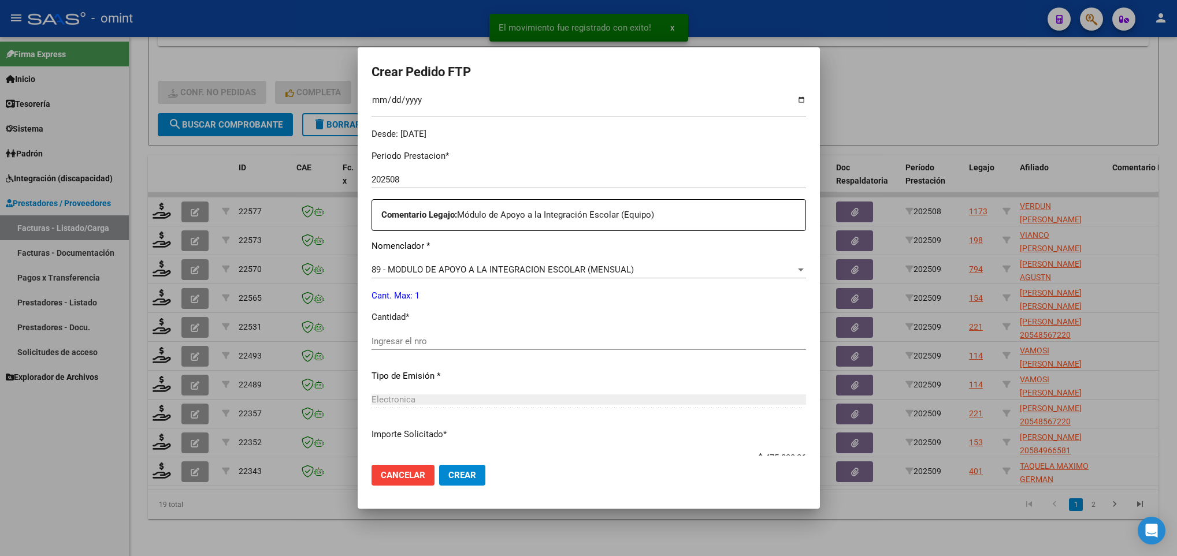
scroll to position [347, 0]
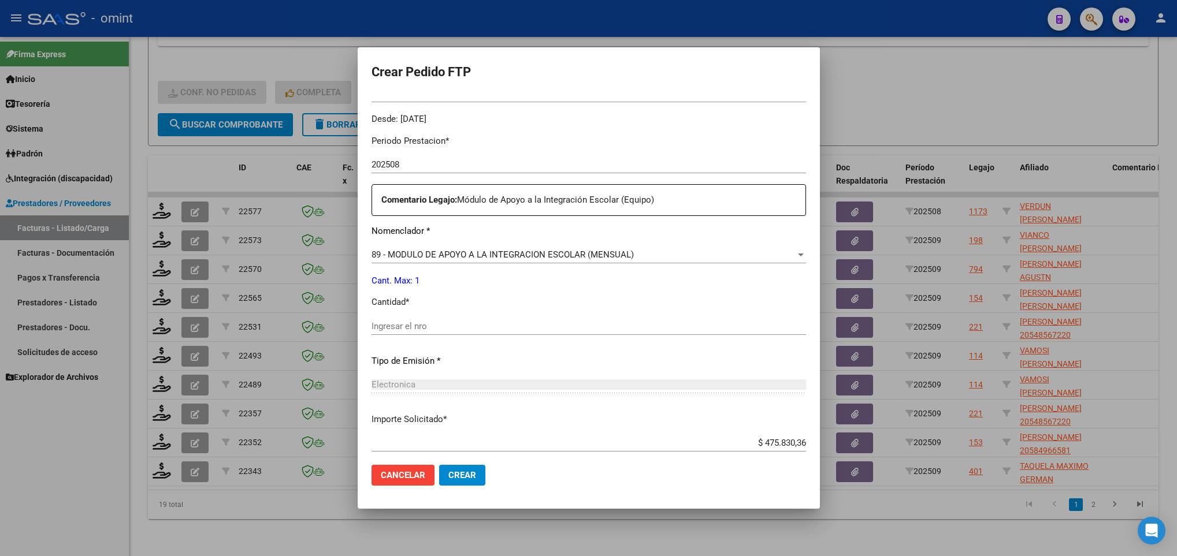
click at [439, 318] on div "Ingresar el nro" at bounding box center [589, 326] width 435 height 17
type input "1"
click at [472, 477] on span "Crear" at bounding box center [462, 475] width 28 height 10
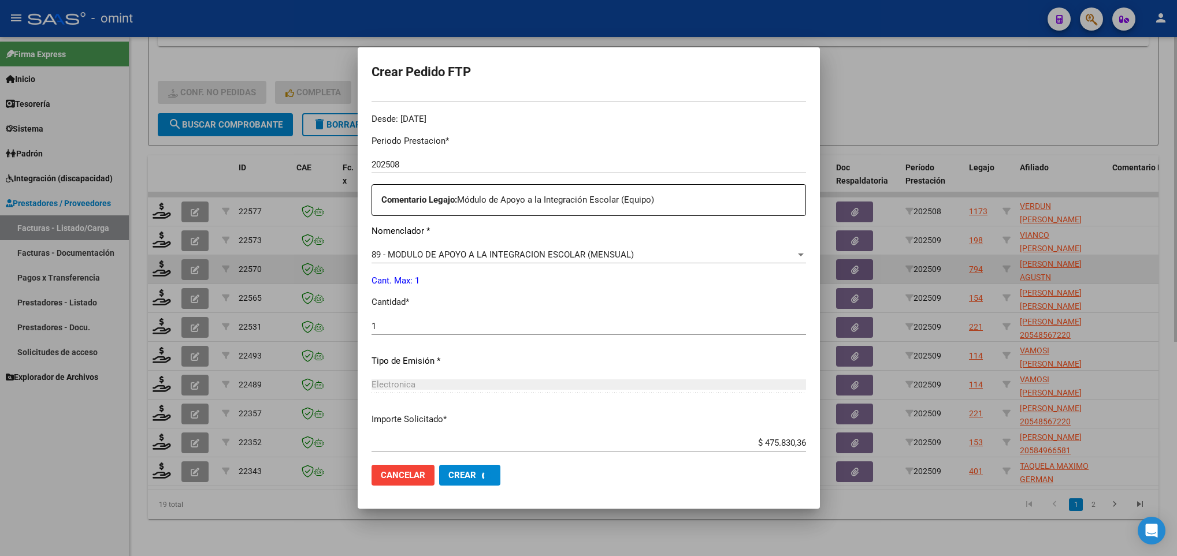
scroll to position [0, 0]
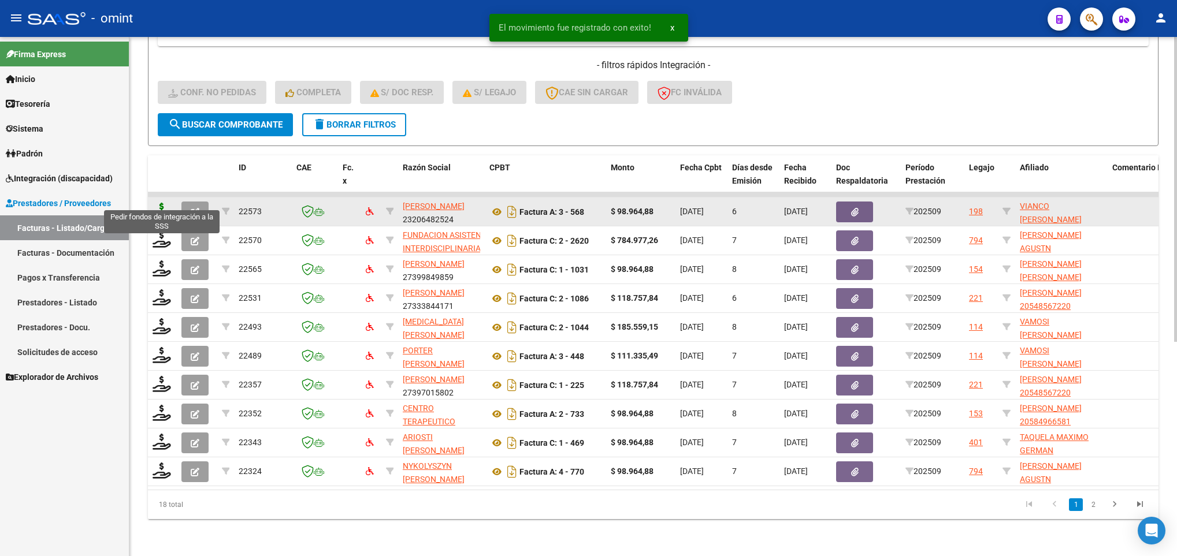
click at [162, 203] on icon at bounding box center [162, 211] width 18 height 16
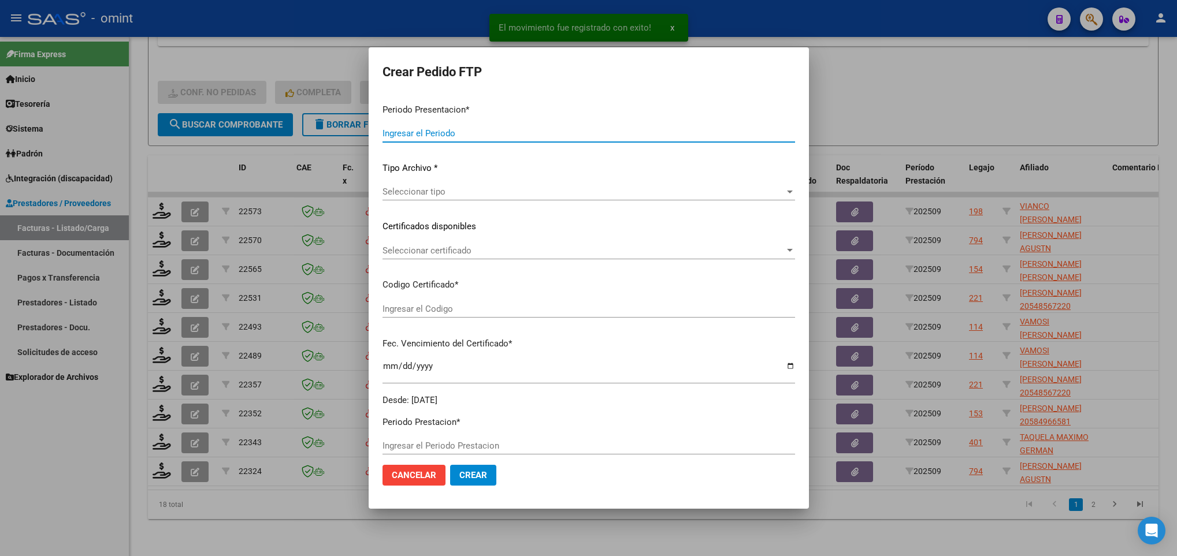
type input "202509"
type input "$ 98.964,88"
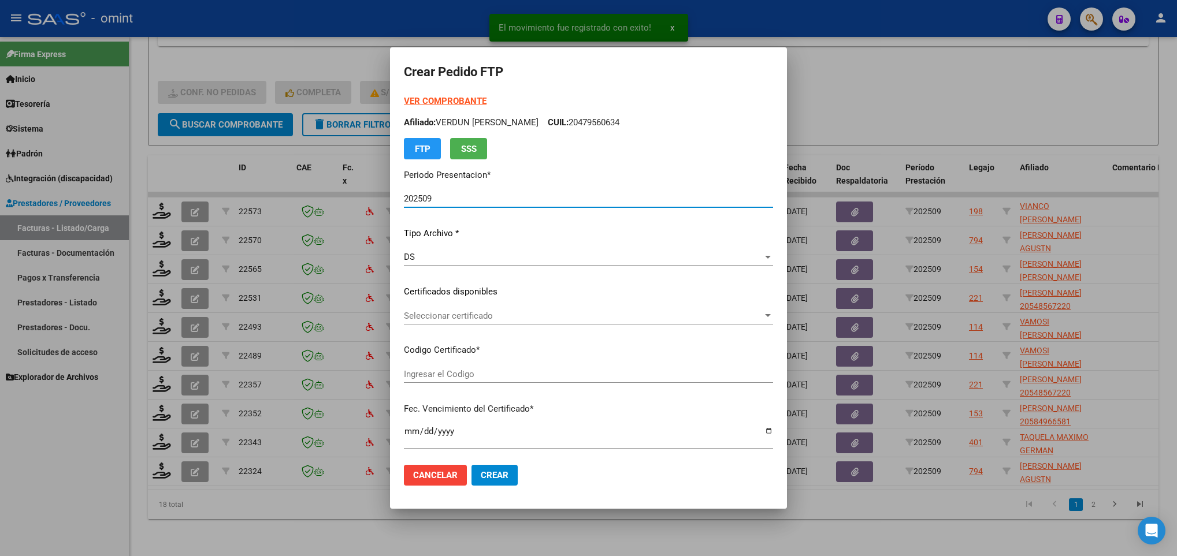
type input "1175114860"
type input "2028-11-07"
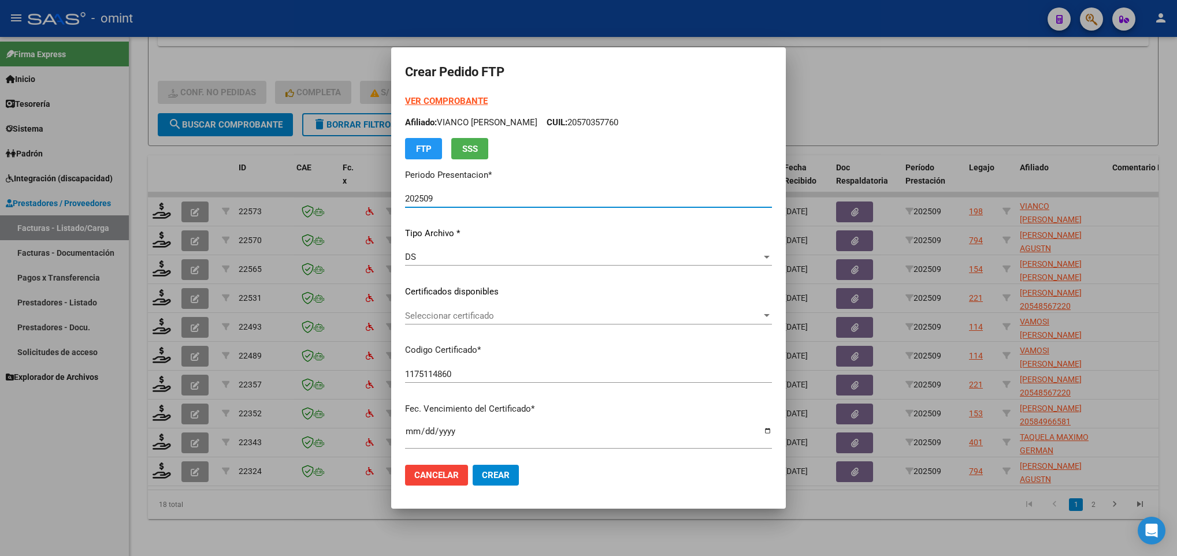
click at [570, 320] on span "Seleccionar certificado" at bounding box center [583, 316] width 357 height 10
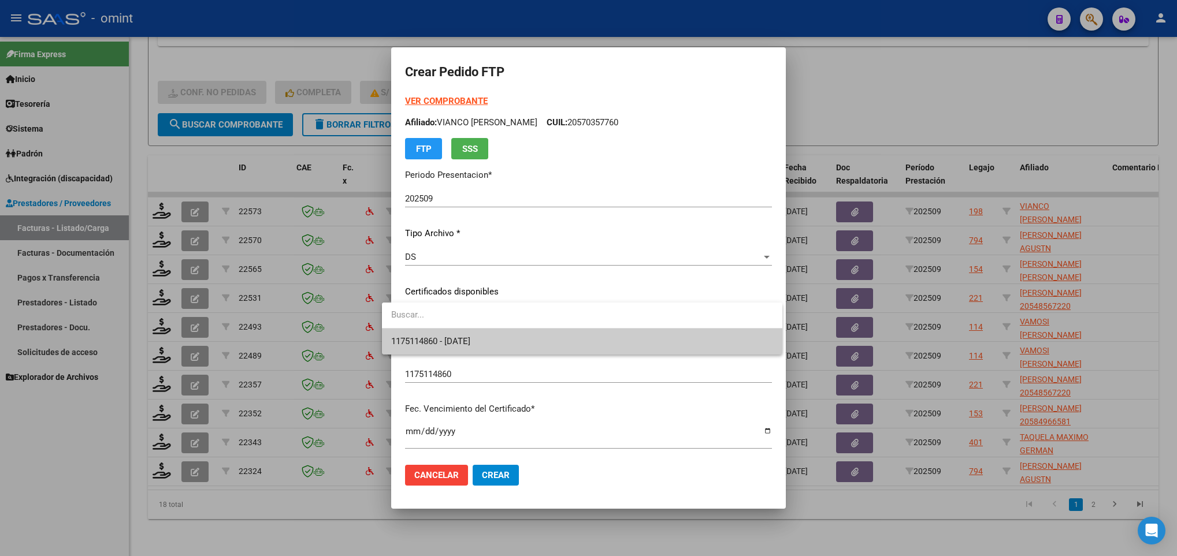
click at [574, 337] on span "1175114860 - 2028-11-07" at bounding box center [582, 342] width 382 height 26
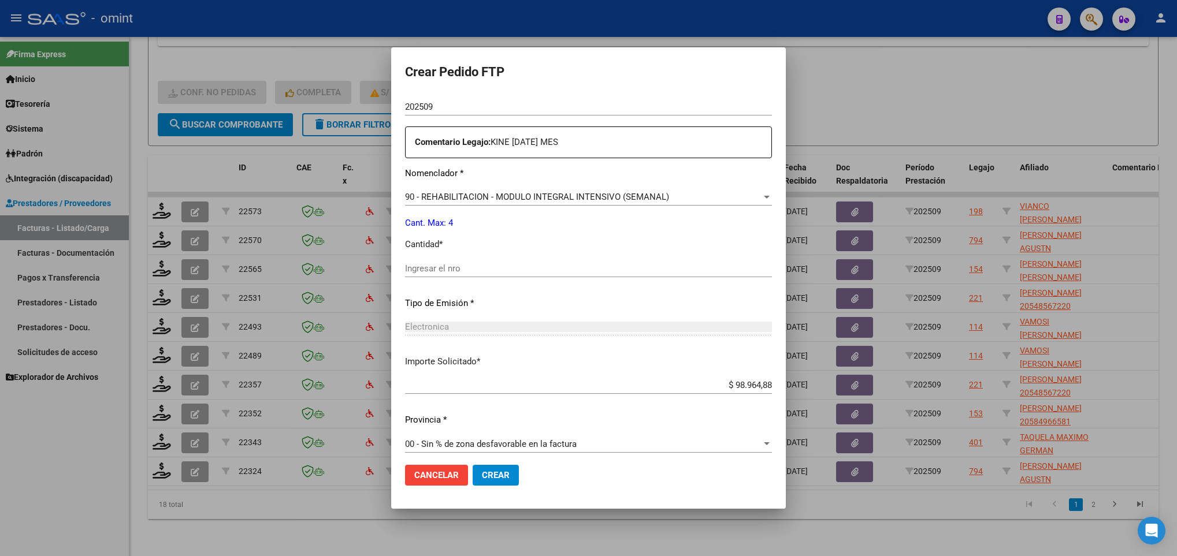
scroll to position [413, 0]
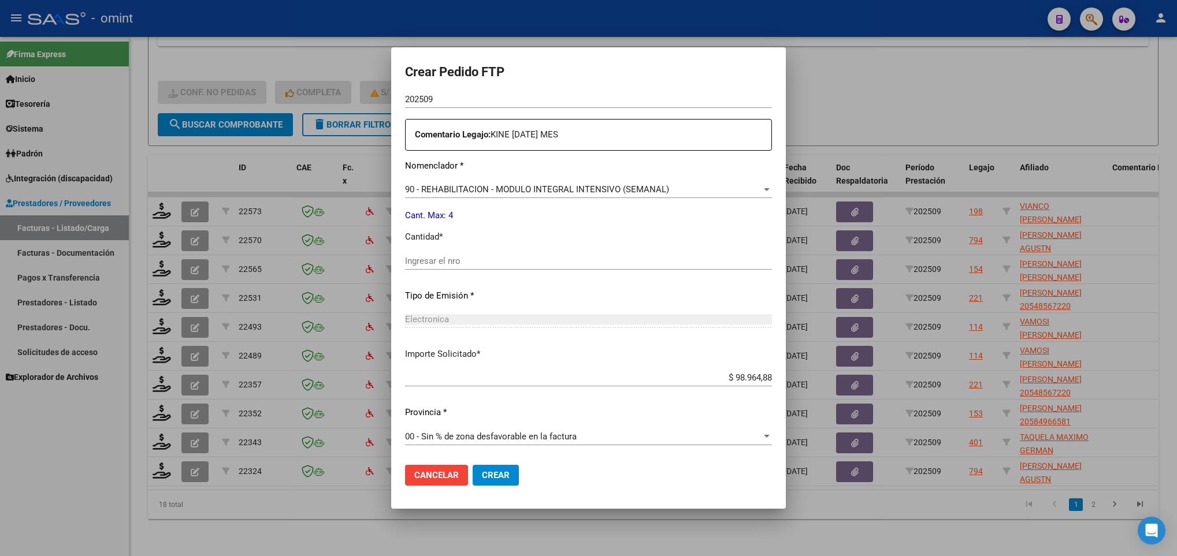
click at [477, 266] on div "Ingresar el nro" at bounding box center [588, 261] width 367 height 17
type input "4"
click at [484, 470] on span "Crear" at bounding box center [496, 475] width 28 height 10
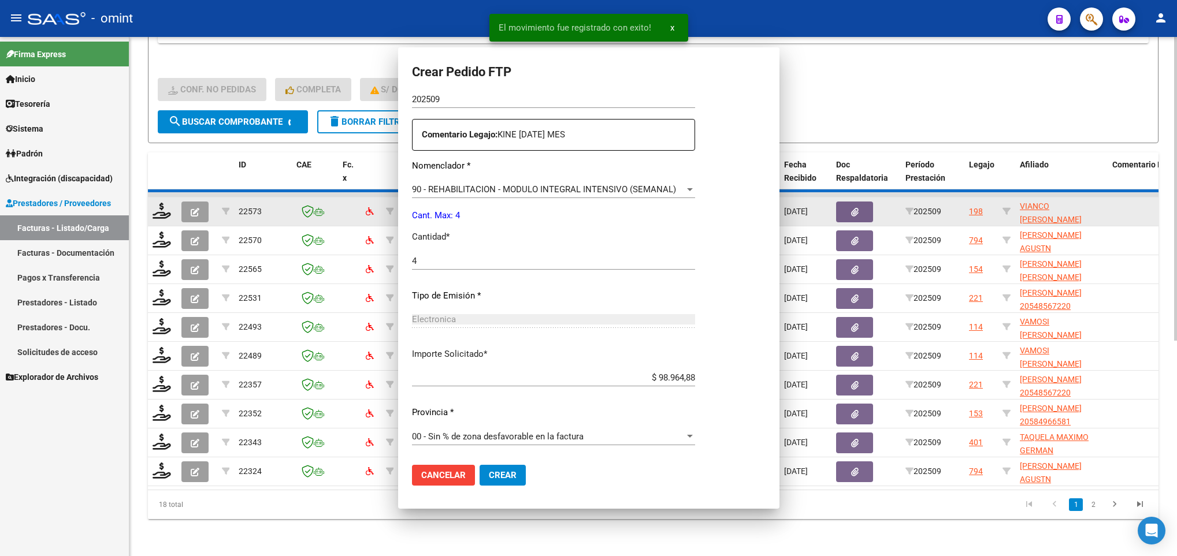
scroll to position [0, 0]
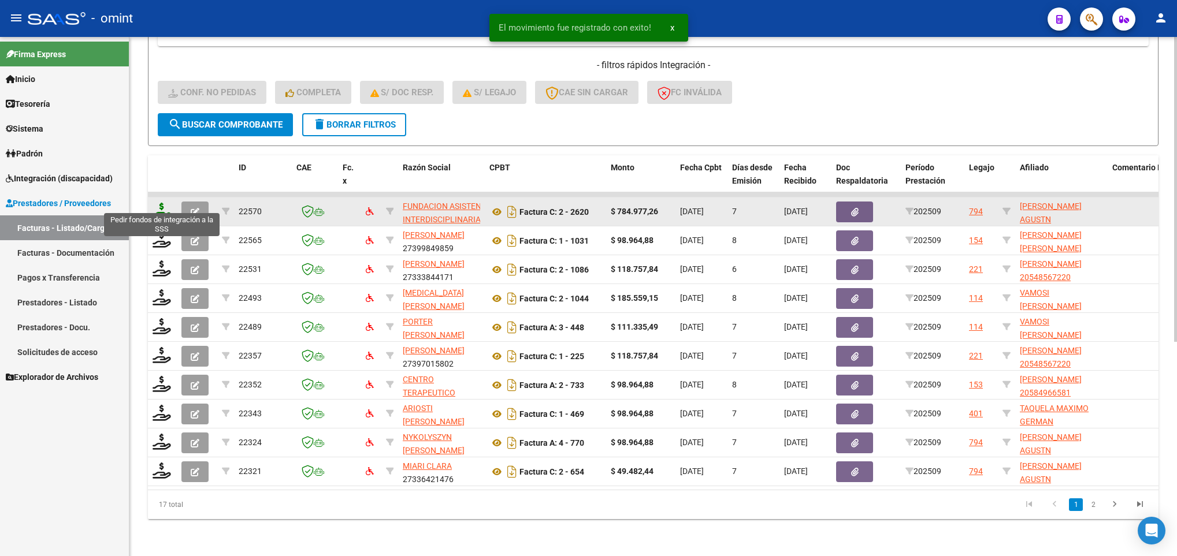
click at [157, 203] on icon at bounding box center [162, 211] width 18 height 16
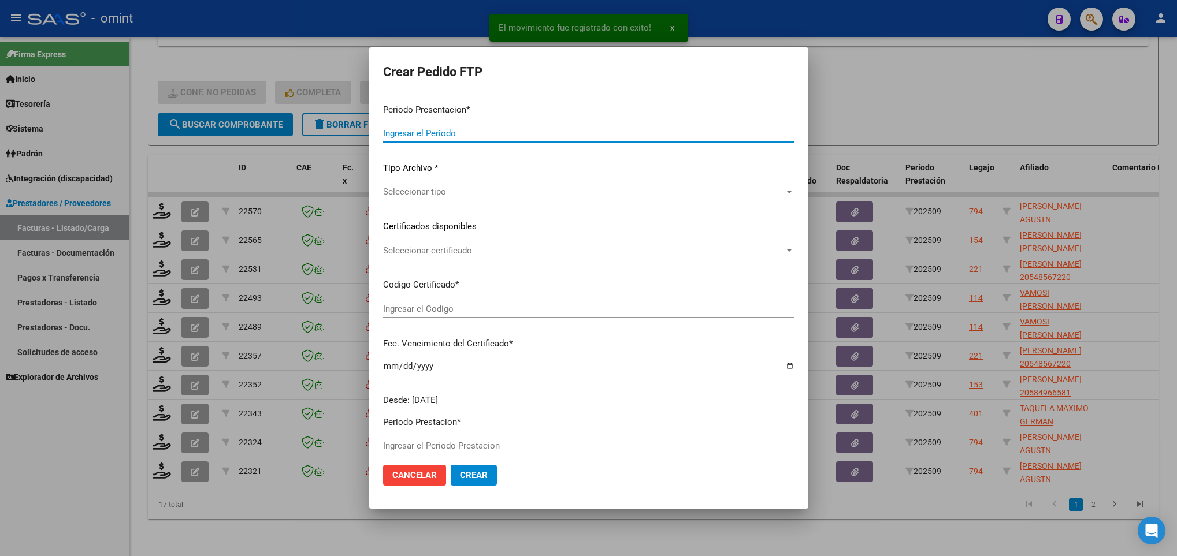
type input "202509"
type input "$ 784.977,26"
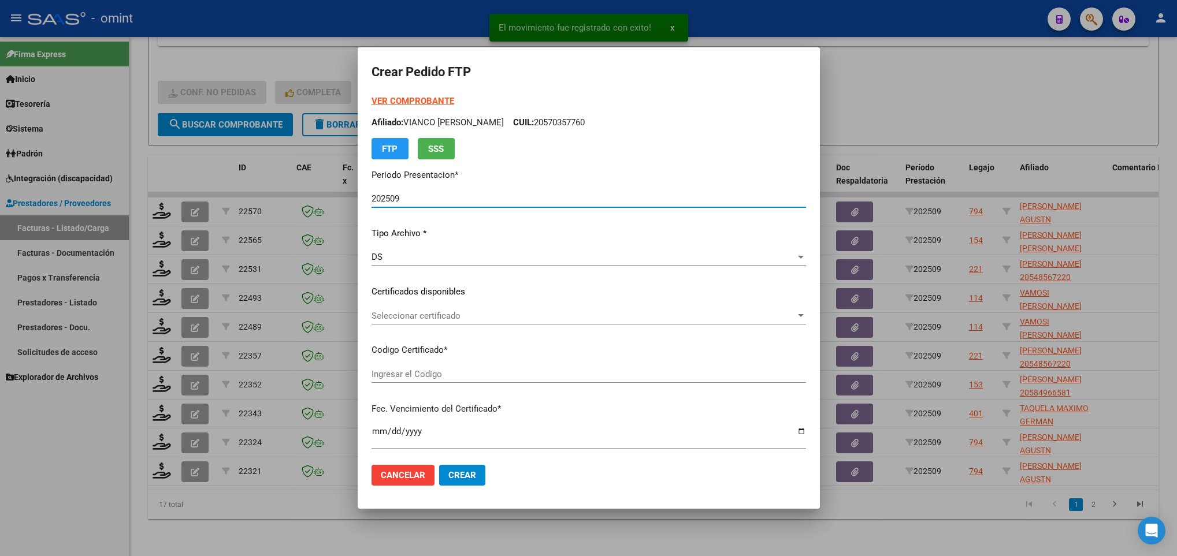
type input "6818248874"
type input "2028-04-26"
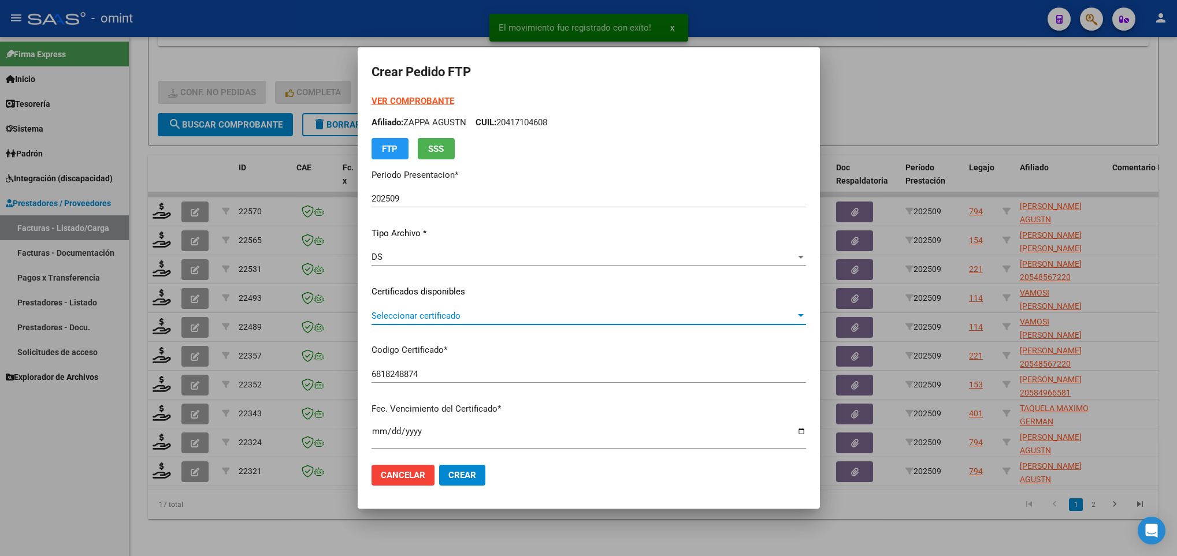
click at [519, 313] on span "Seleccionar certificado" at bounding box center [584, 316] width 424 height 10
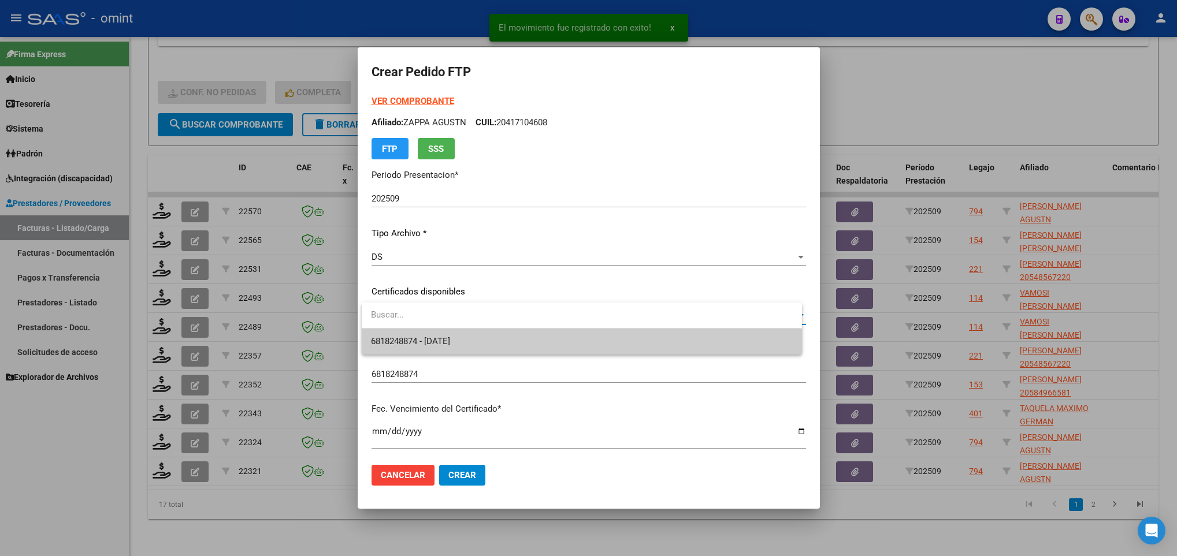
click at [525, 340] on span "6818248874 - 2028-04-26" at bounding box center [581, 342] width 421 height 26
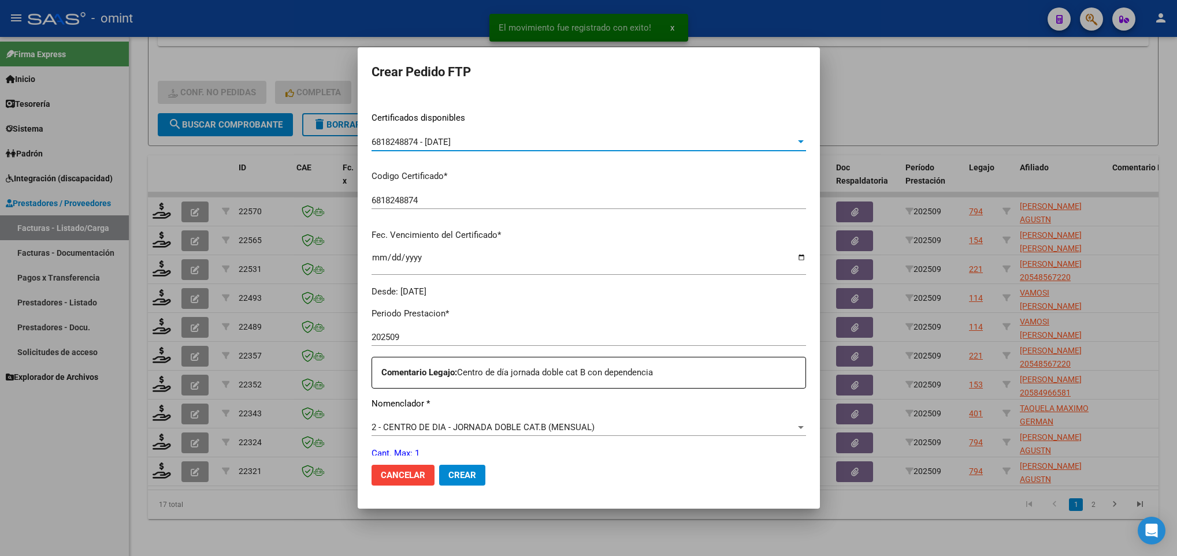
scroll to position [260, 0]
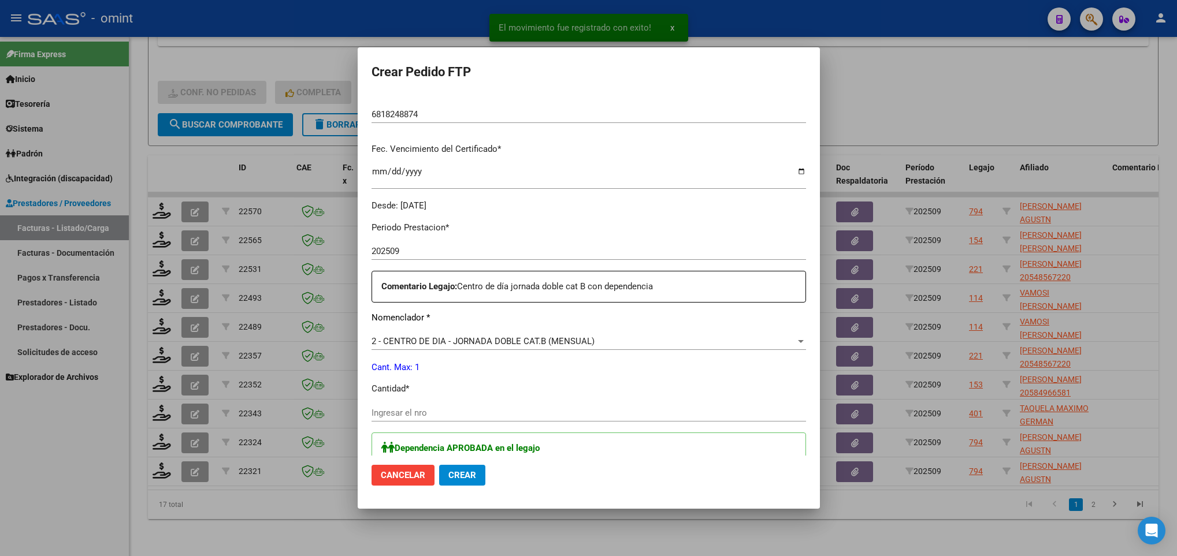
click at [453, 413] on input "Ingresar el nro" at bounding box center [589, 413] width 435 height 10
type input "1"
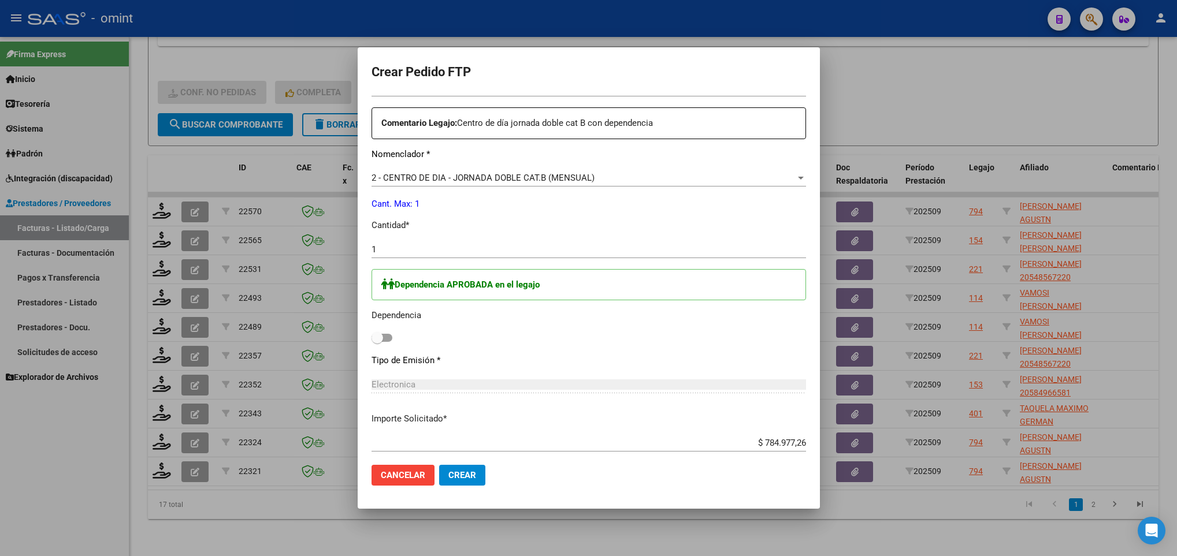
scroll to position [433, 0]
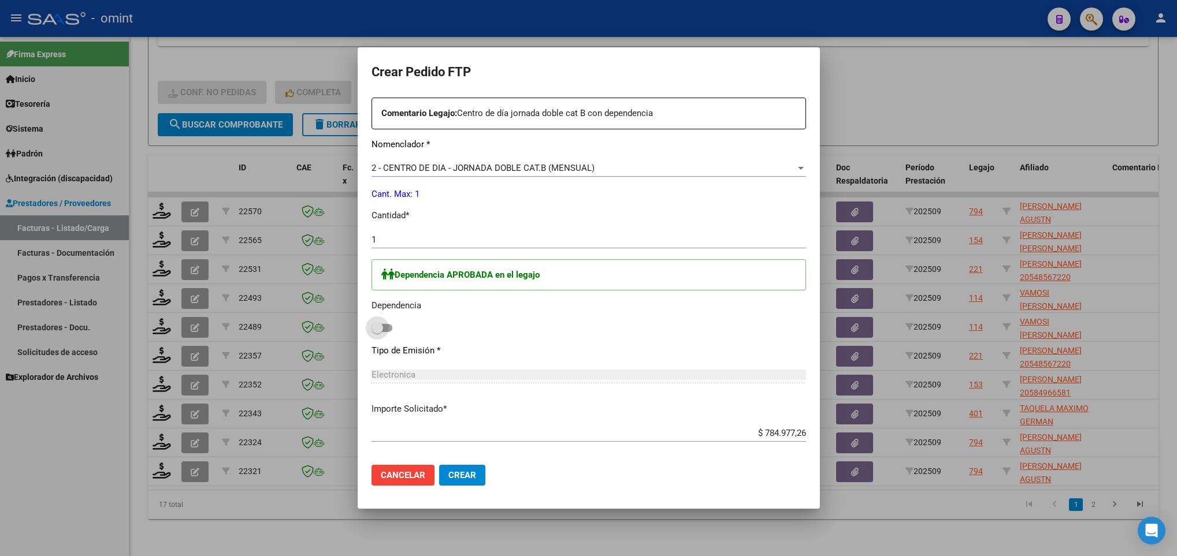
click at [390, 329] on span at bounding box center [382, 328] width 21 height 8
click at [377, 332] on input "checkbox" at bounding box center [377, 332] width 1 height 1
checkbox input "true"
click at [470, 474] on span "Crear" at bounding box center [462, 475] width 28 height 10
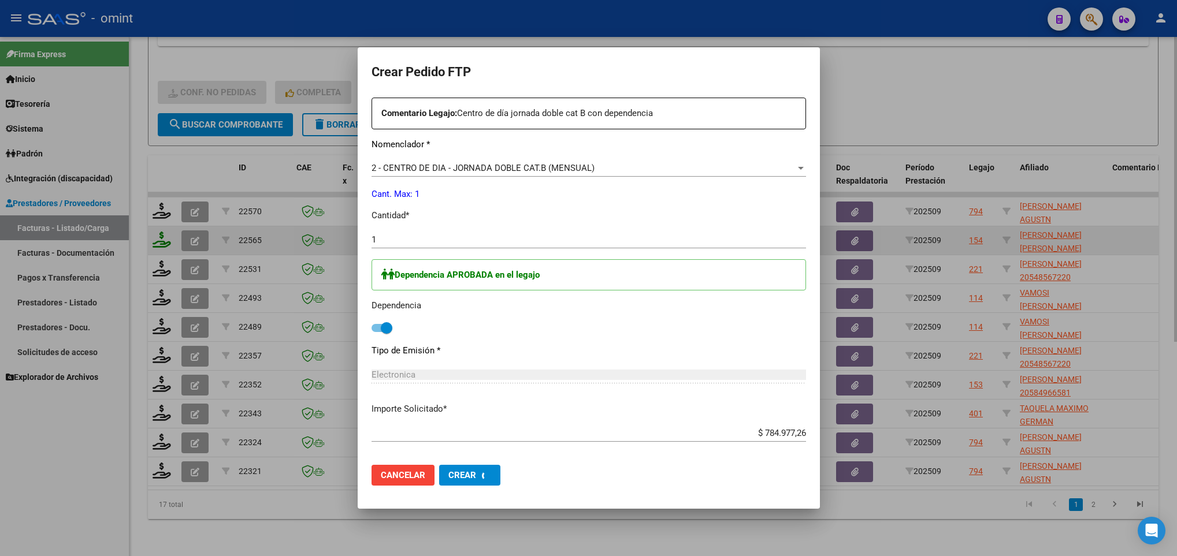
scroll to position [0, 0]
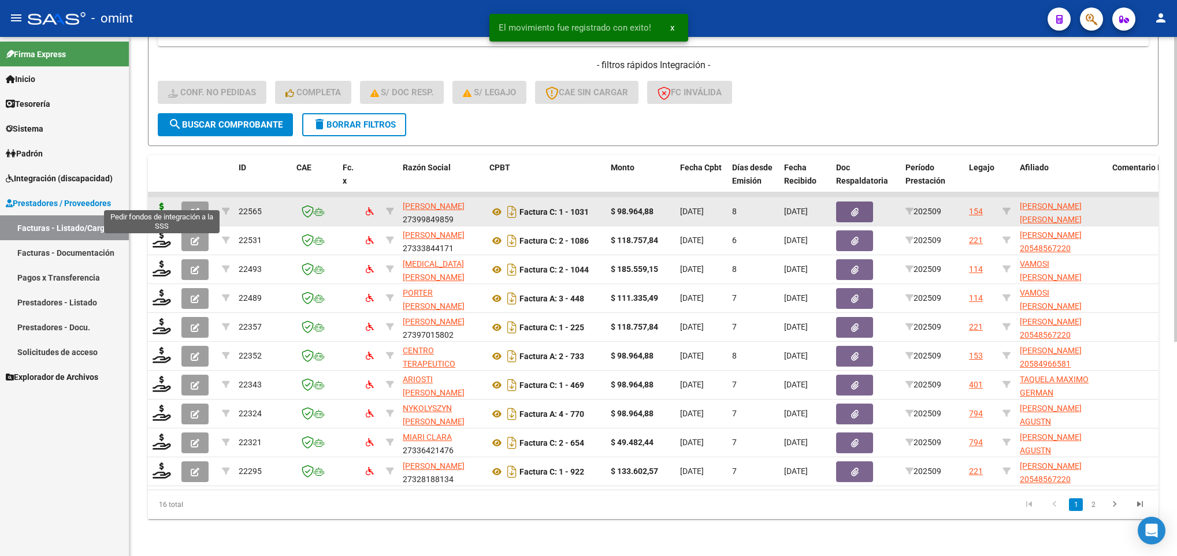
click at [160, 205] on icon at bounding box center [162, 211] width 18 height 16
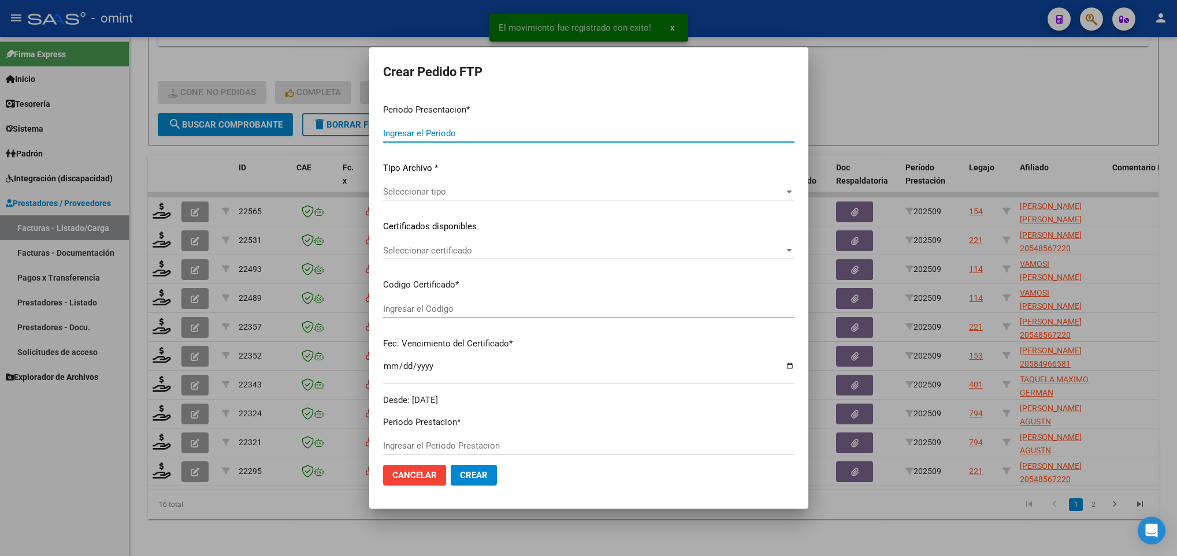
type input "202509"
type input "$ 98.964,88"
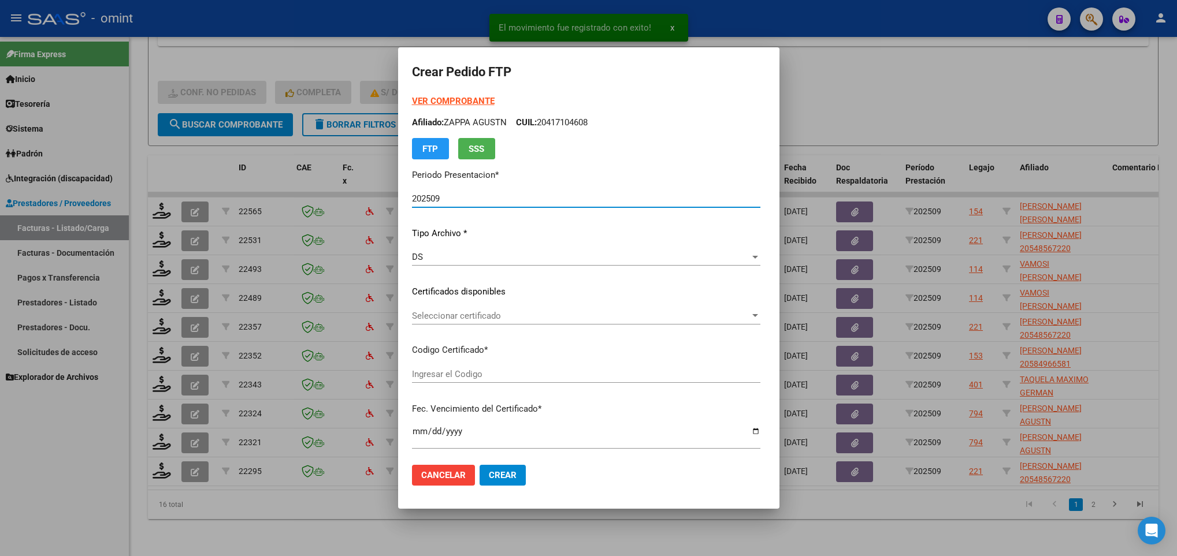
type input "9446903945"
type input "2029-10-08"
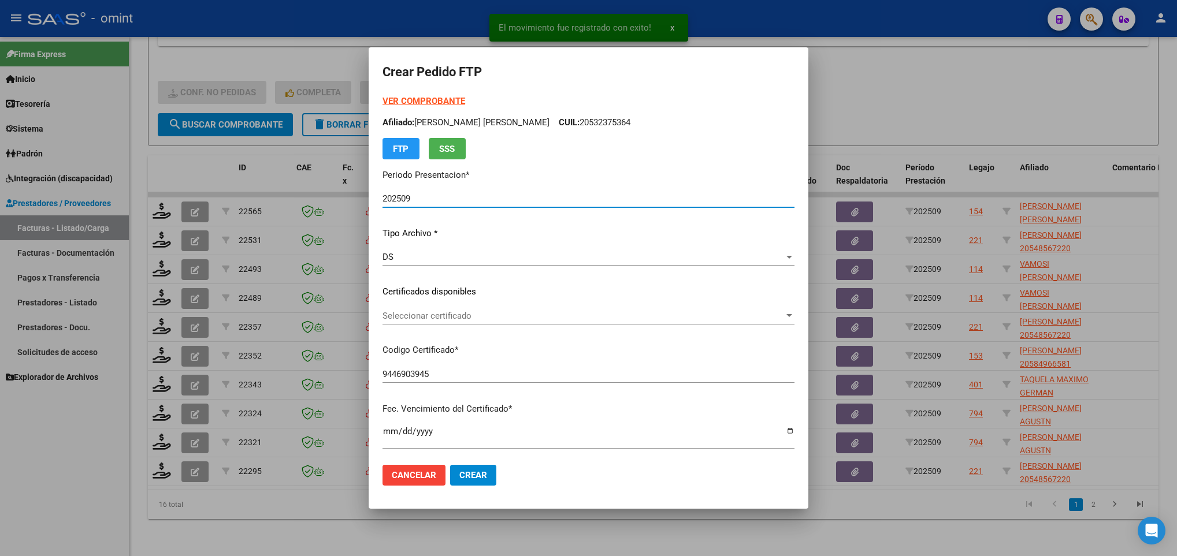
click at [462, 314] on span "Seleccionar certificado" at bounding box center [584, 316] width 402 height 10
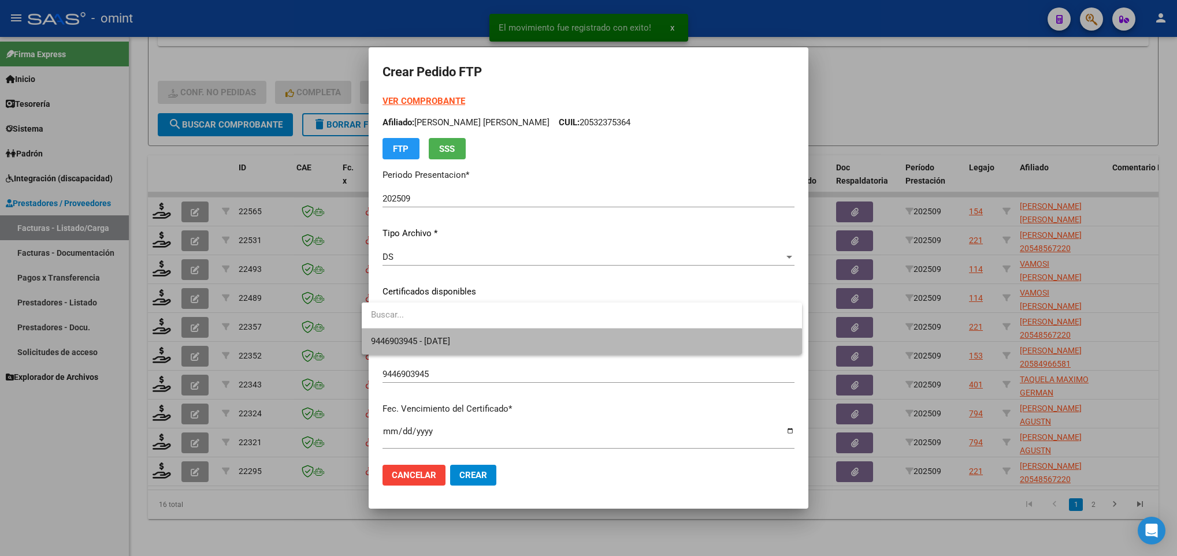
click at [476, 336] on span "9446903945 - 2029-10-08" at bounding box center [581, 342] width 421 height 26
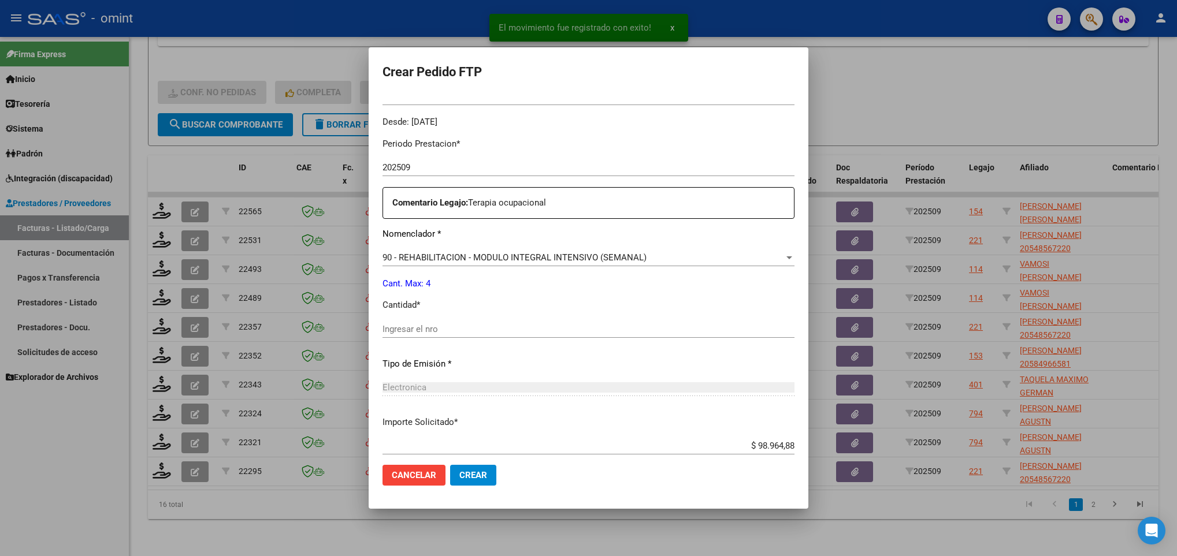
scroll to position [413, 0]
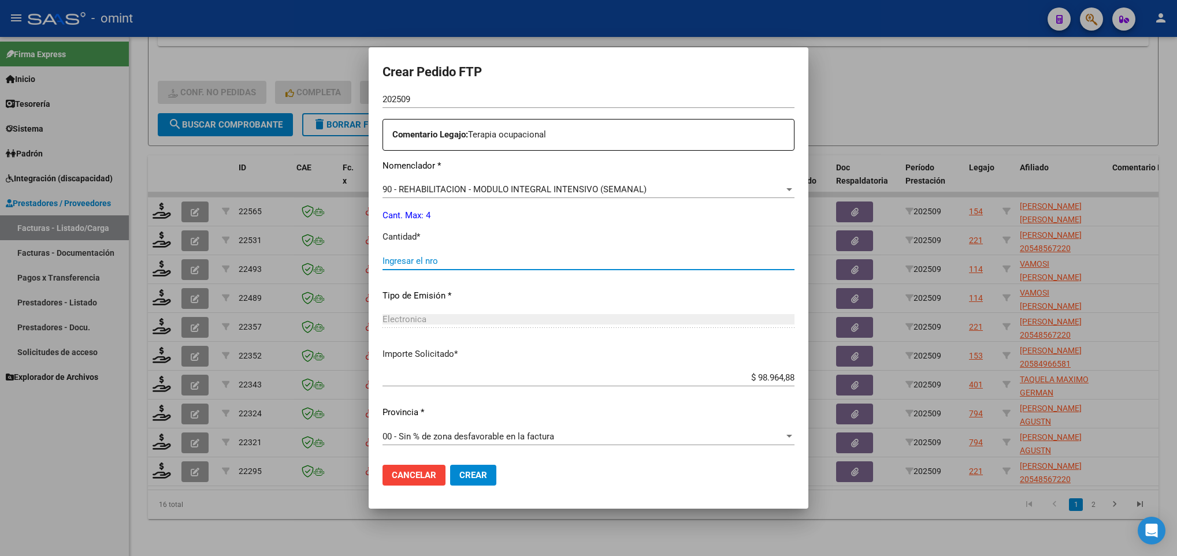
click at [446, 256] on input "Ingresar el nro" at bounding box center [589, 261] width 412 height 10
type input "4"
click at [473, 477] on span "Crear" at bounding box center [473, 475] width 28 height 10
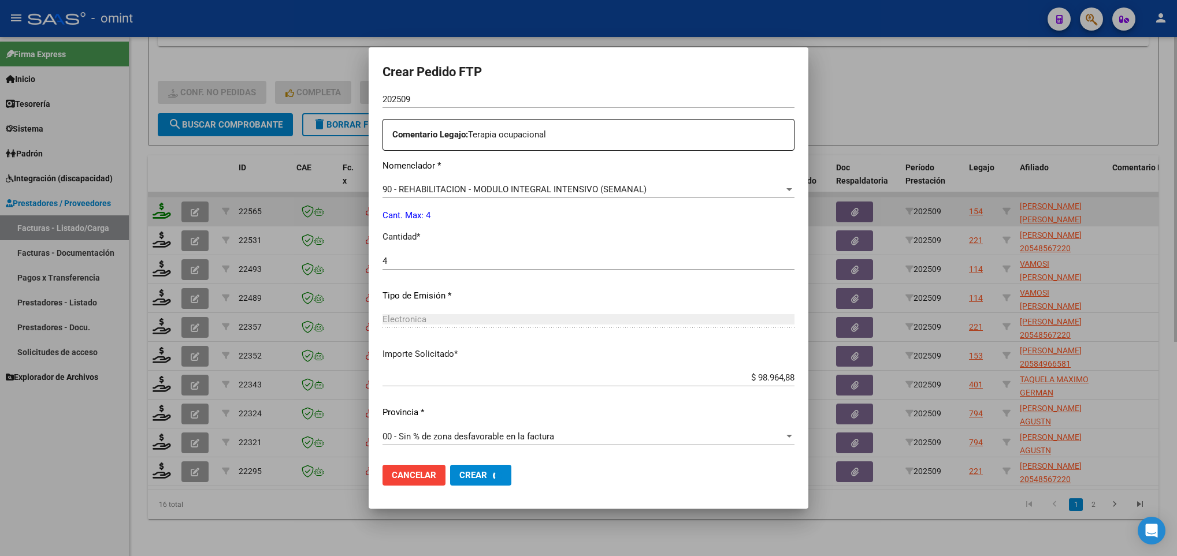
scroll to position [0, 0]
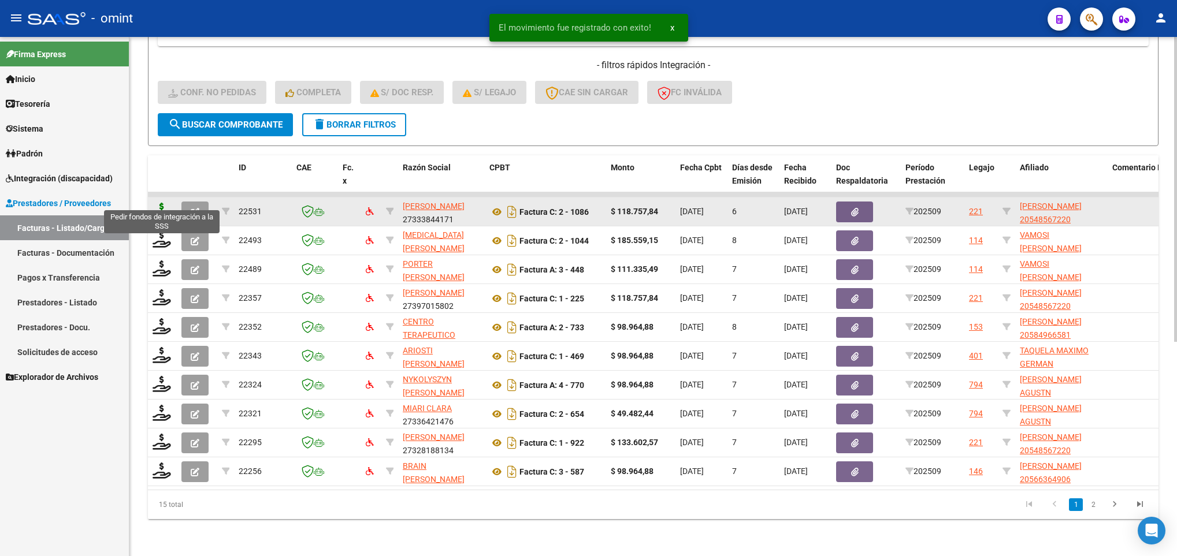
click at [157, 203] on icon at bounding box center [162, 211] width 18 height 16
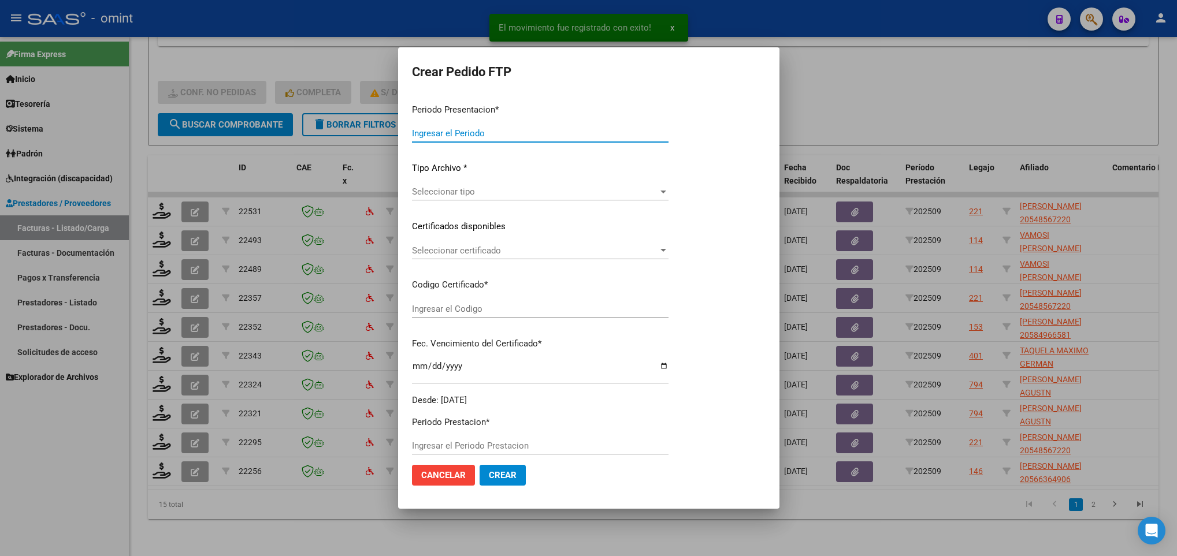
type input "202509"
type input "$ 118.757,84"
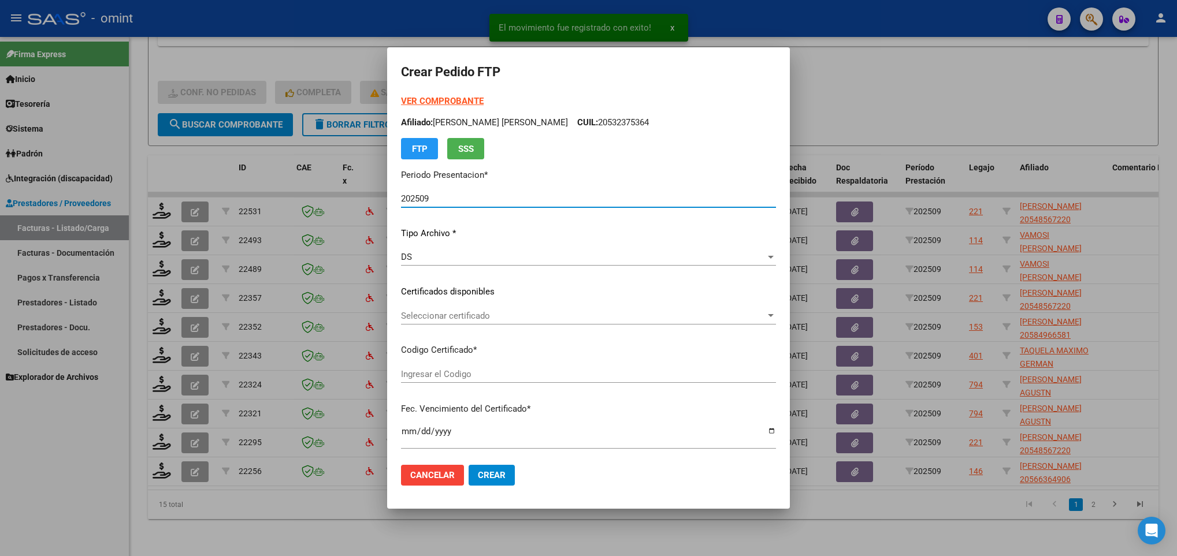
type input "8597632398"
type input "2029-05-23"
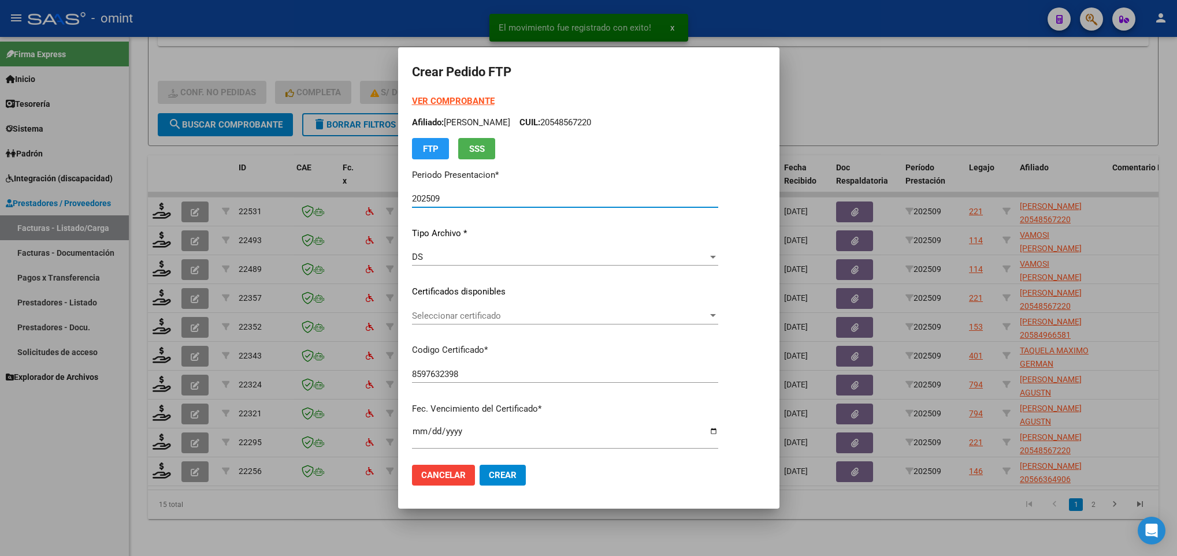
click at [485, 313] on span "Seleccionar certificado" at bounding box center [560, 316] width 296 height 10
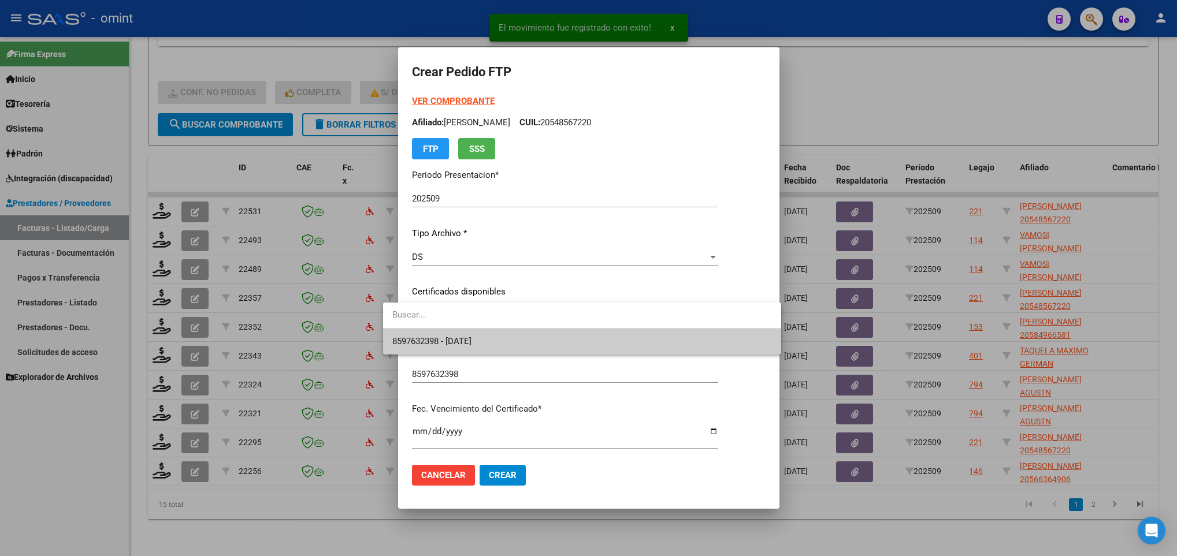
click at [500, 349] on span "8597632398 - 2029-05-23" at bounding box center [582, 342] width 380 height 26
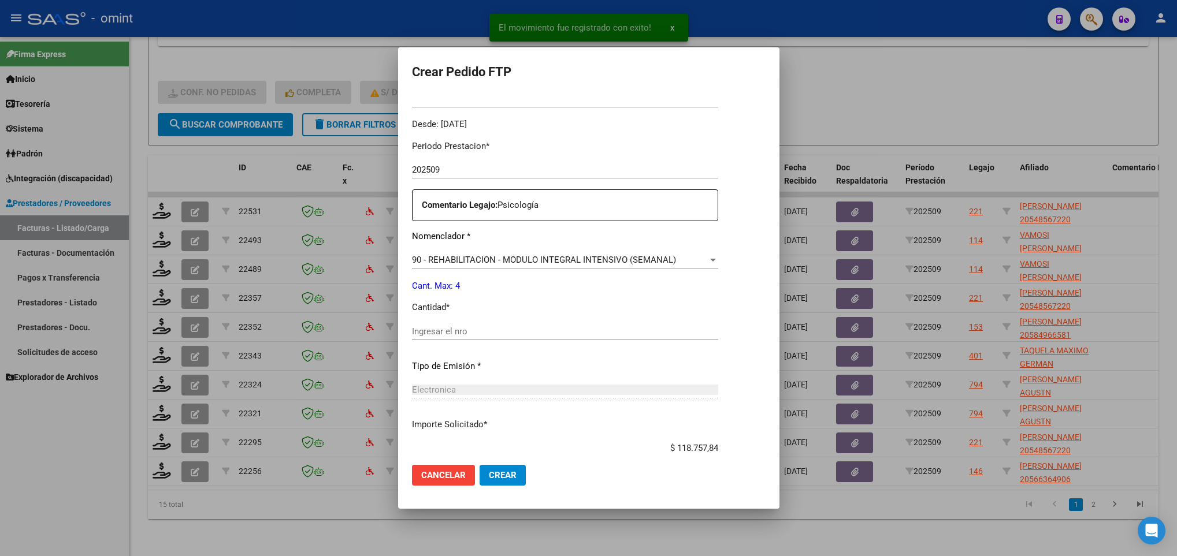
scroll to position [347, 0]
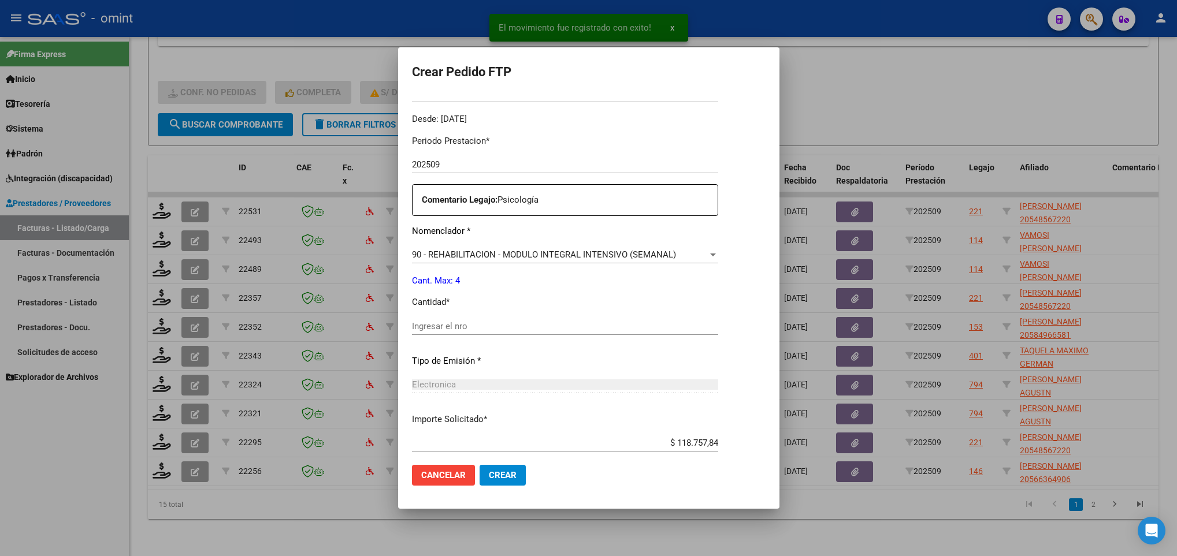
click at [492, 328] on input "Ingresar el nro" at bounding box center [565, 326] width 306 height 10
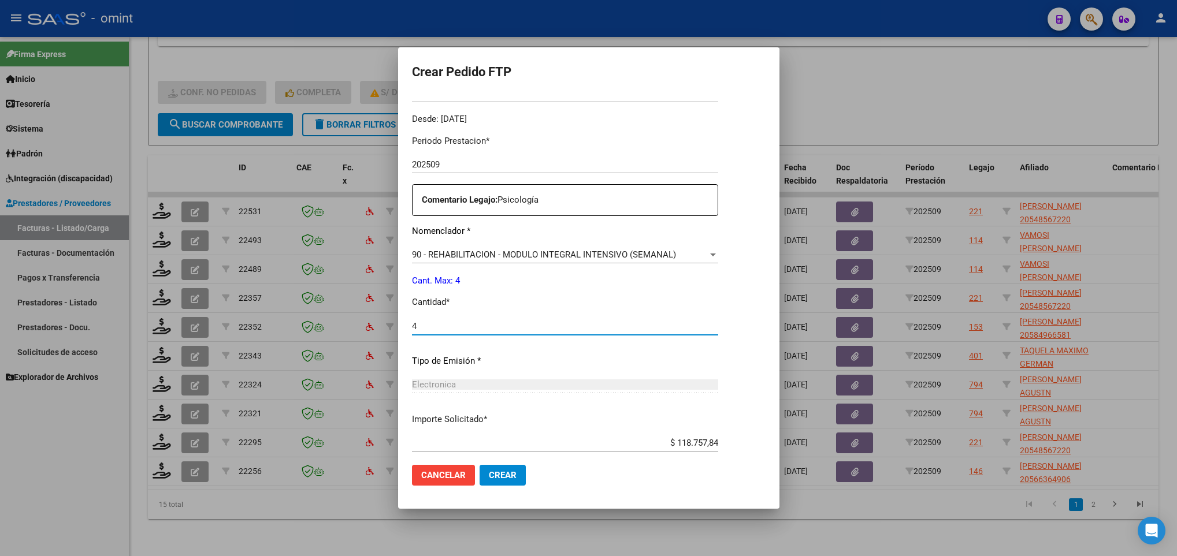
type input "4"
click at [489, 470] on span "Crear" at bounding box center [503, 475] width 28 height 10
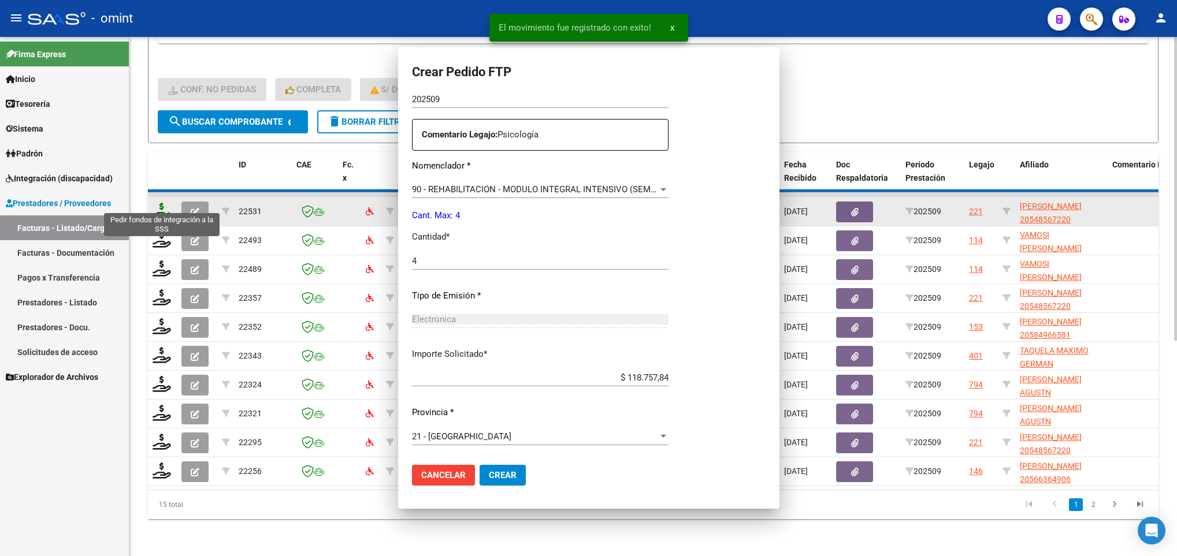
scroll to position [0, 0]
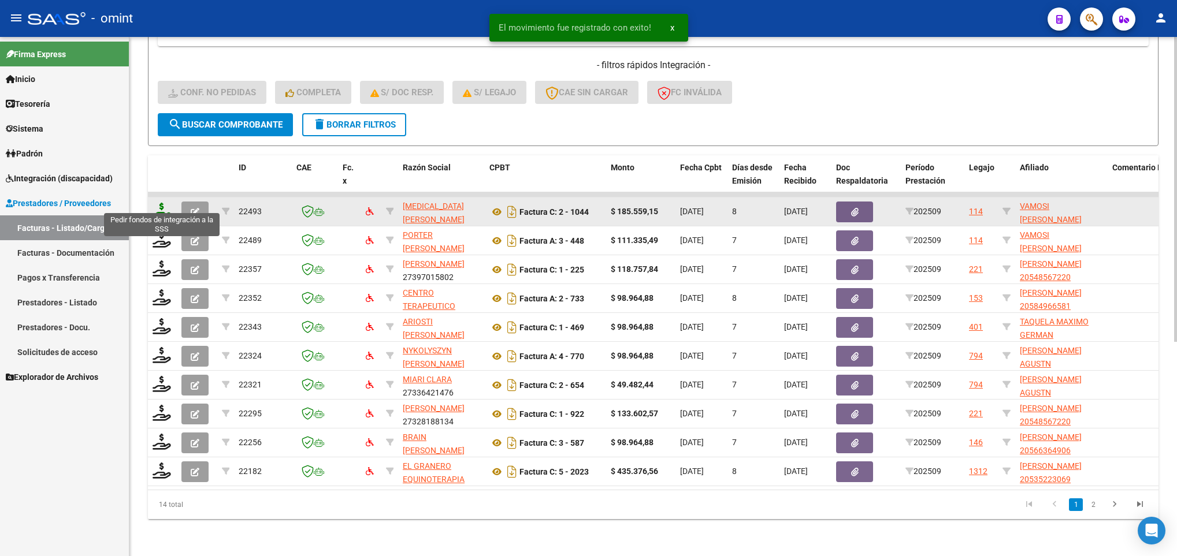
click at [158, 203] on icon at bounding box center [162, 211] width 18 height 16
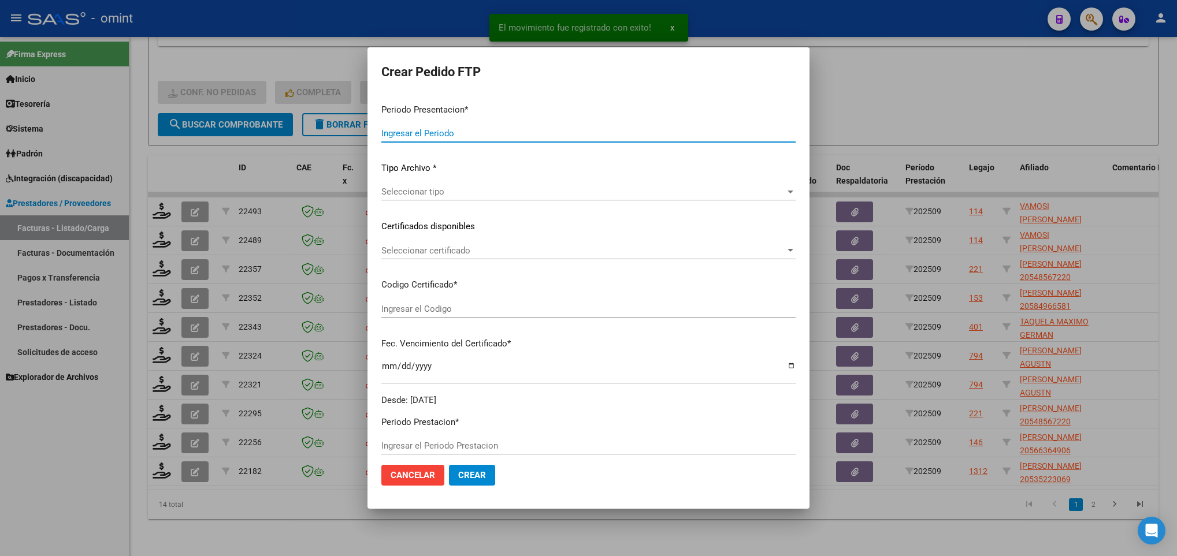
type input "202509"
type input "$ 185.559,15"
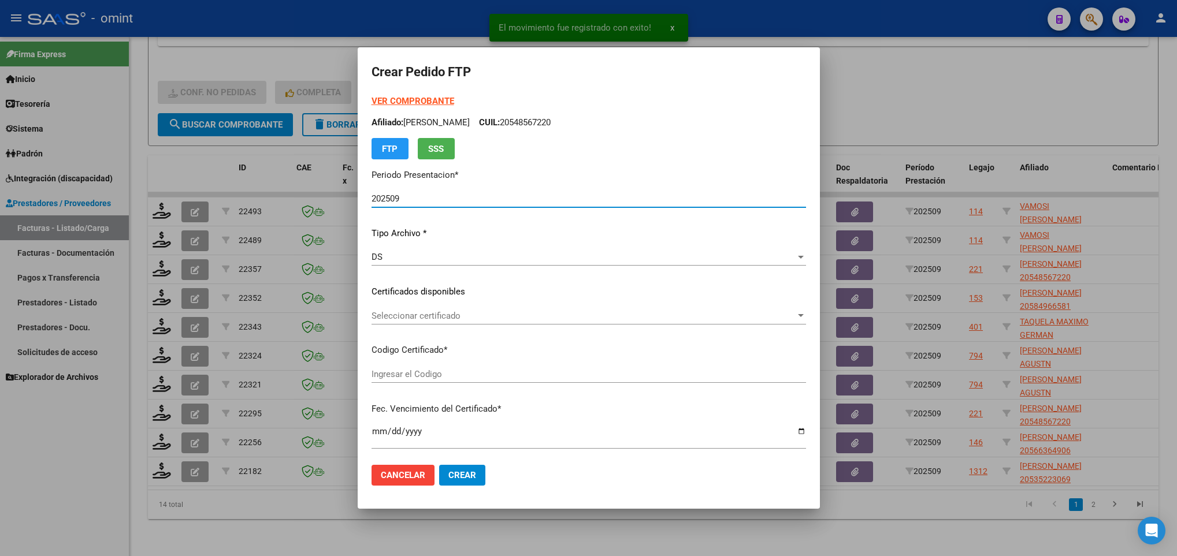
type input "8349828373"
type input "2035-02-28"
click at [498, 316] on span "Seleccionar certificado" at bounding box center [584, 316] width 424 height 10
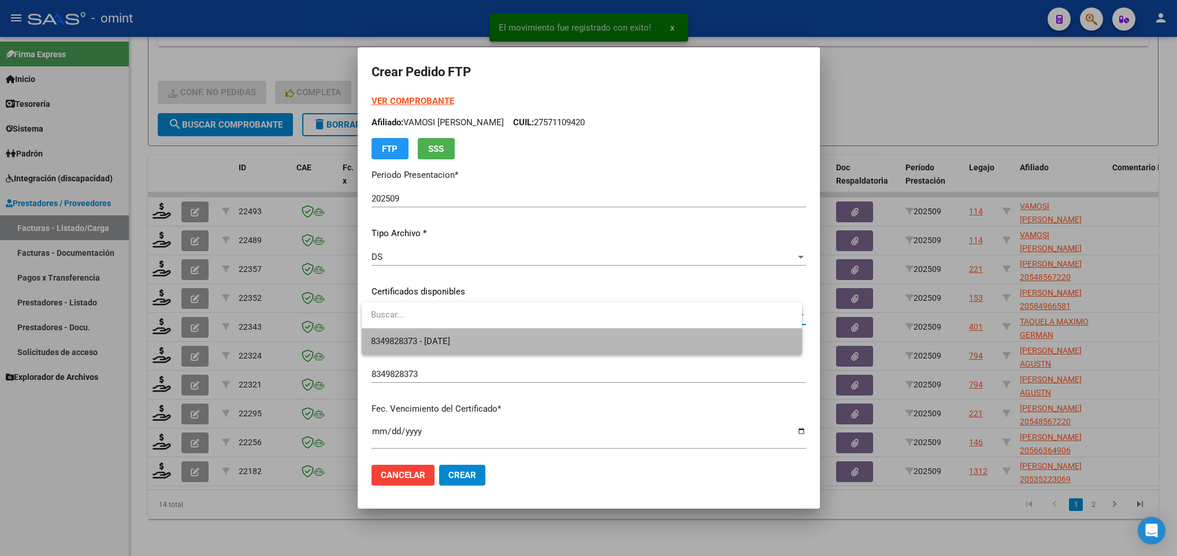
click at [503, 333] on span "8349828373 - 2035-02-28" at bounding box center [581, 342] width 421 height 26
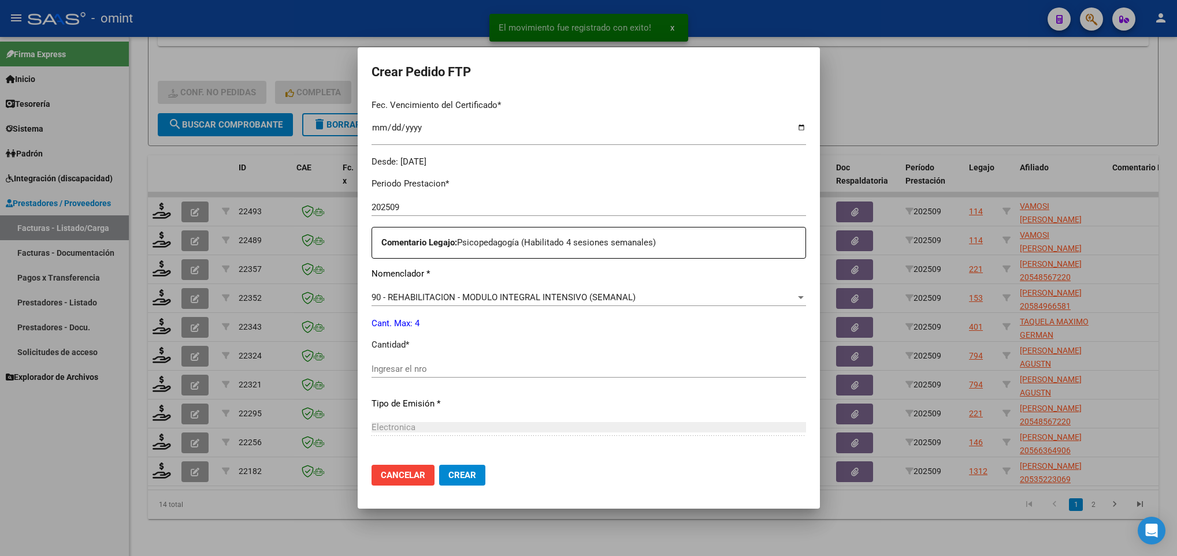
scroll to position [347, 0]
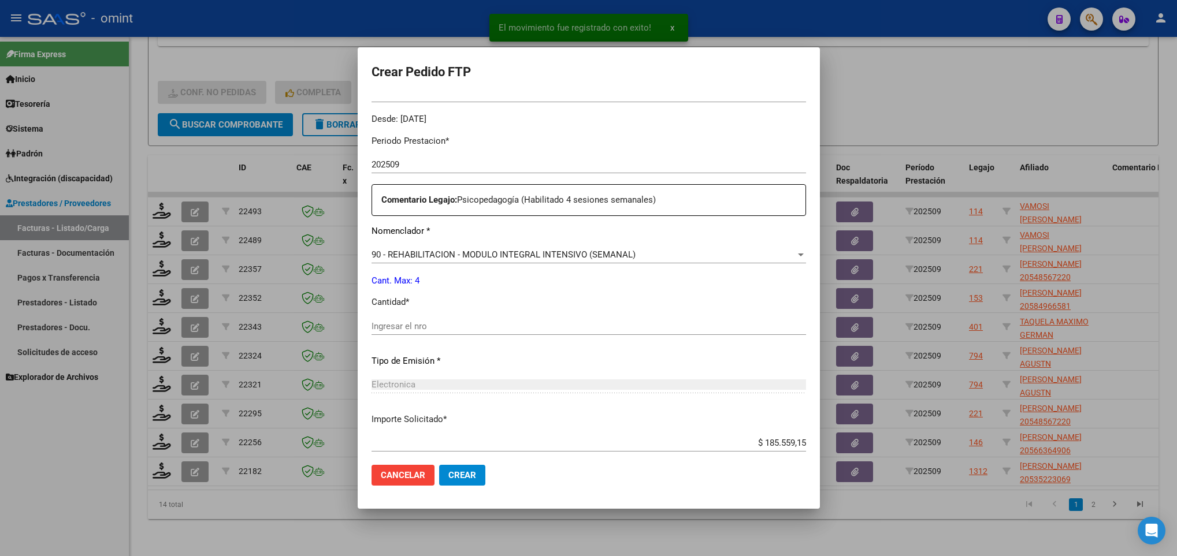
click at [470, 324] on input "Ingresar el nro" at bounding box center [589, 326] width 435 height 10
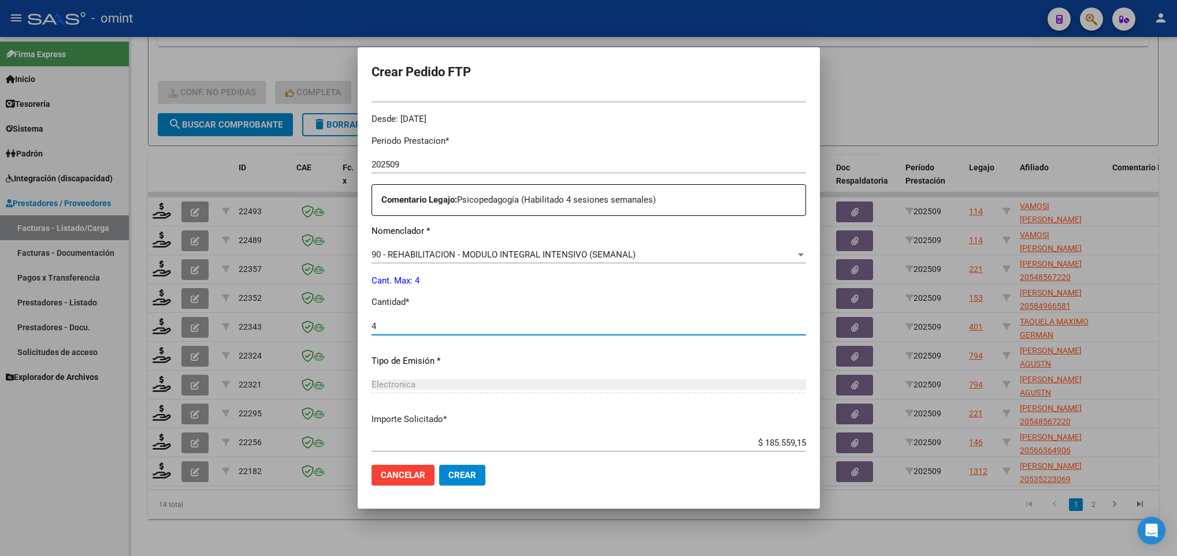
type input "4"
click at [468, 482] on button "Crear" at bounding box center [462, 475] width 46 height 21
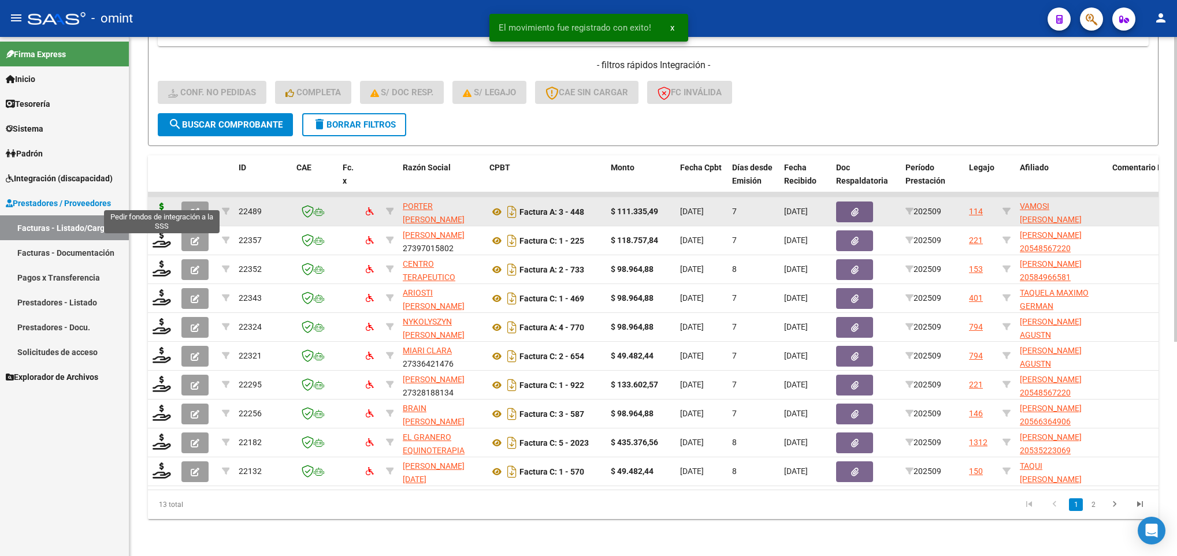
click at [158, 203] on icon at bounding box center [162, 211] width 18 height 16
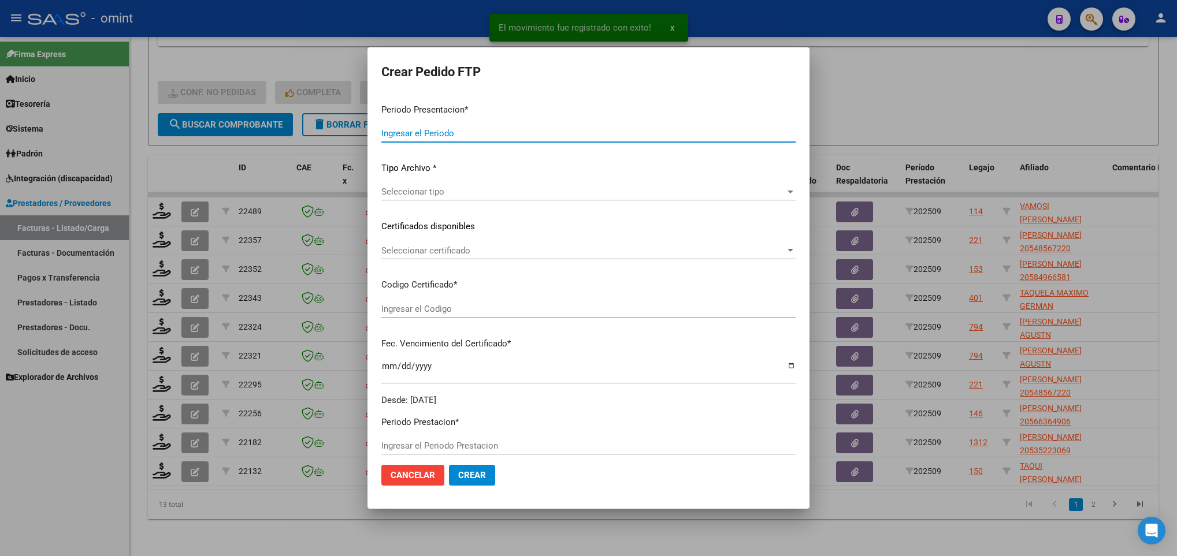
type input "202509"
type input "$ 111.335,49"
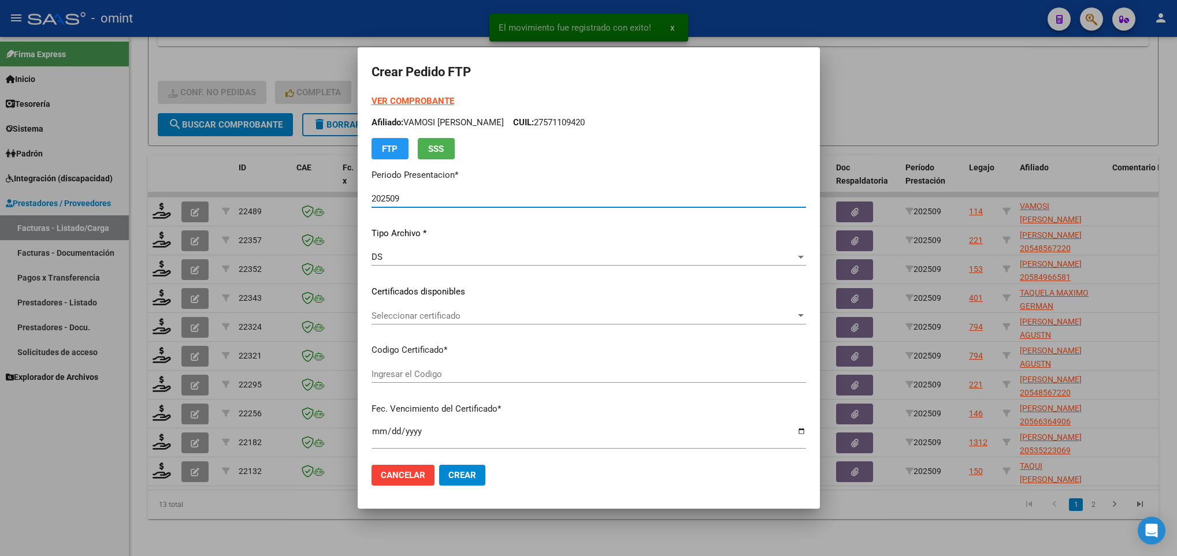
click at [392, 313] on span "Seleccionar certificado" at bounding box center [584, 316] width 424 height 10
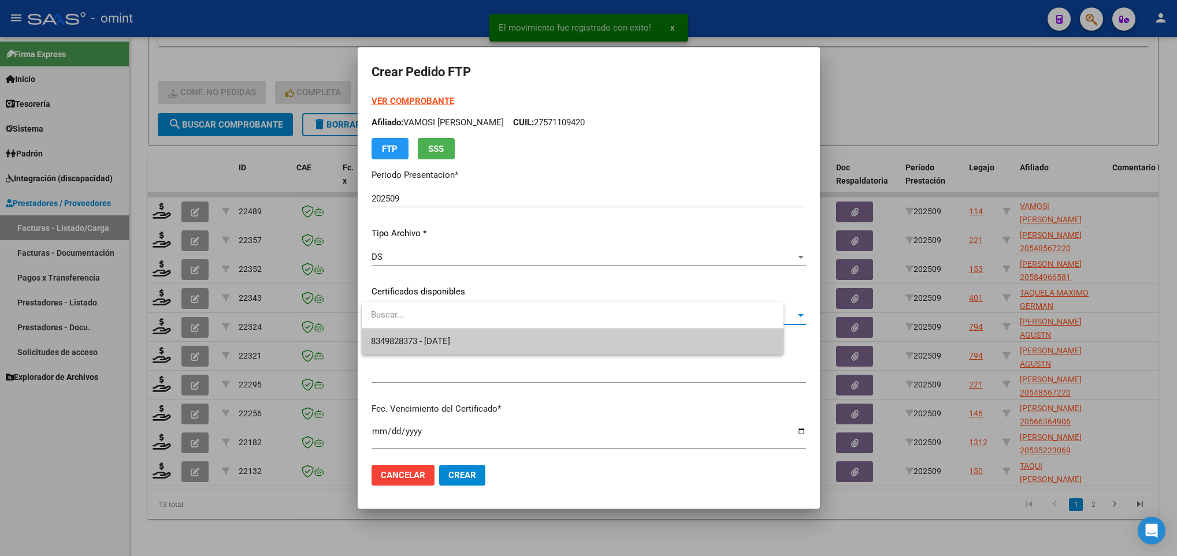
type input "8349828373"
type input "2035-02-28"
click at [423, 336] on span "8349828373 - 2035-02-28" at bounding box center [410, 341] width 79 height 10
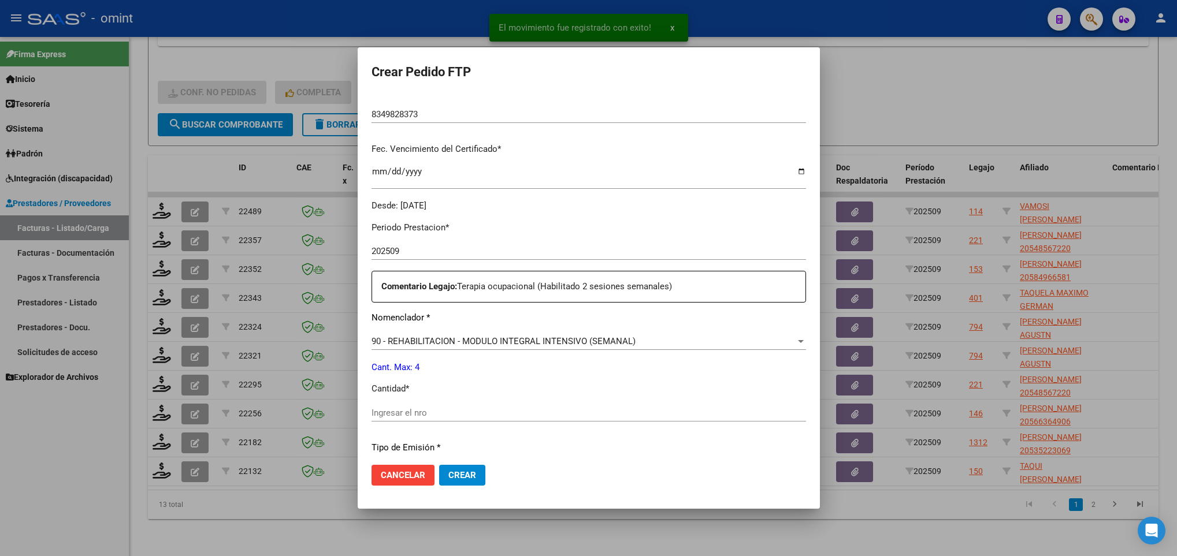
scroll to position [413, 0]
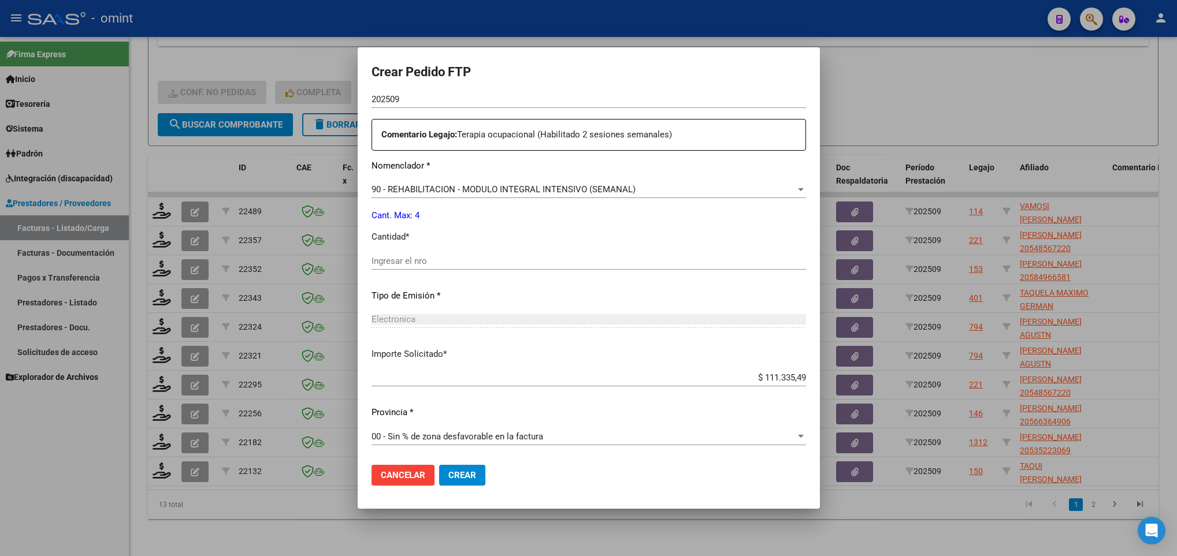
click at [430, 263] on input "Ingresar el nro" at bounding box center [589, 261] width 435 height 10
type input "4"
click at [477, 473] on button "Crear" at bounding box center [462, 475] width 46 height 21
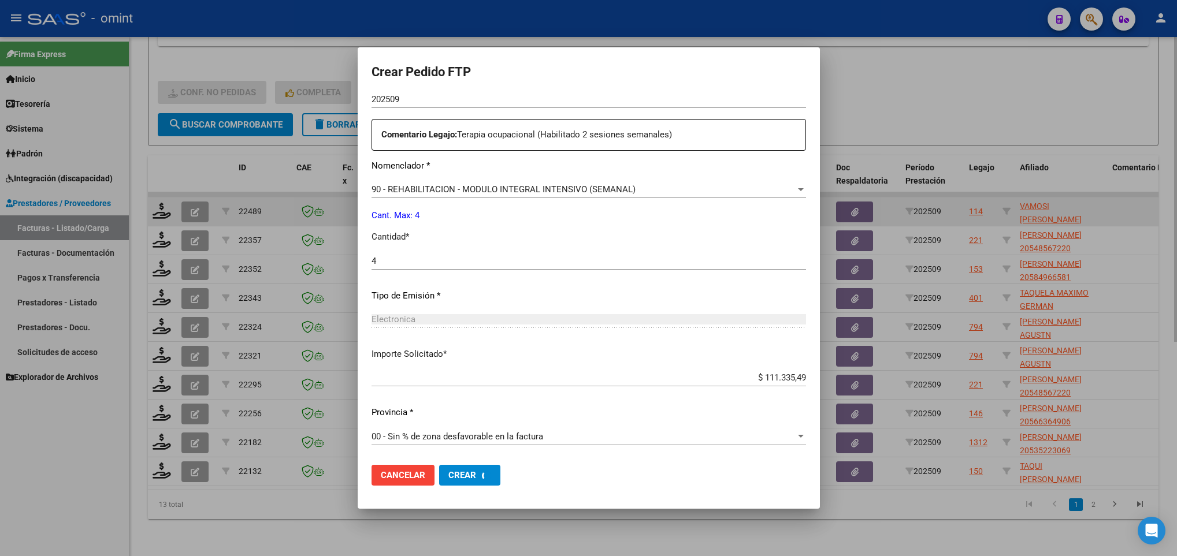
scroll to position [0, 0]
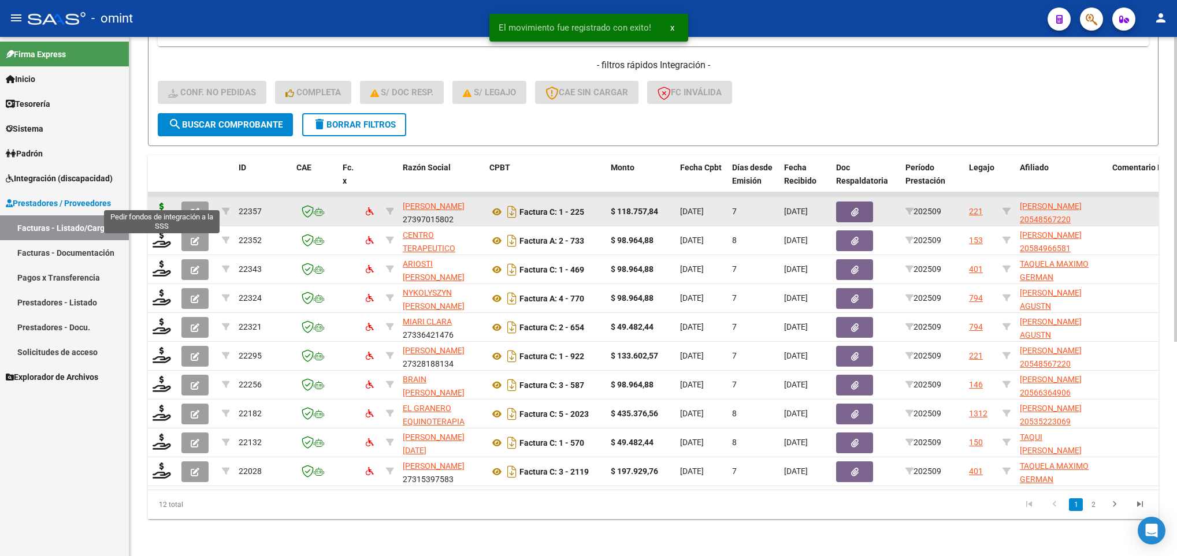
click at [165, 203] on icon at bounding box center [162, 211] width 18 height 16
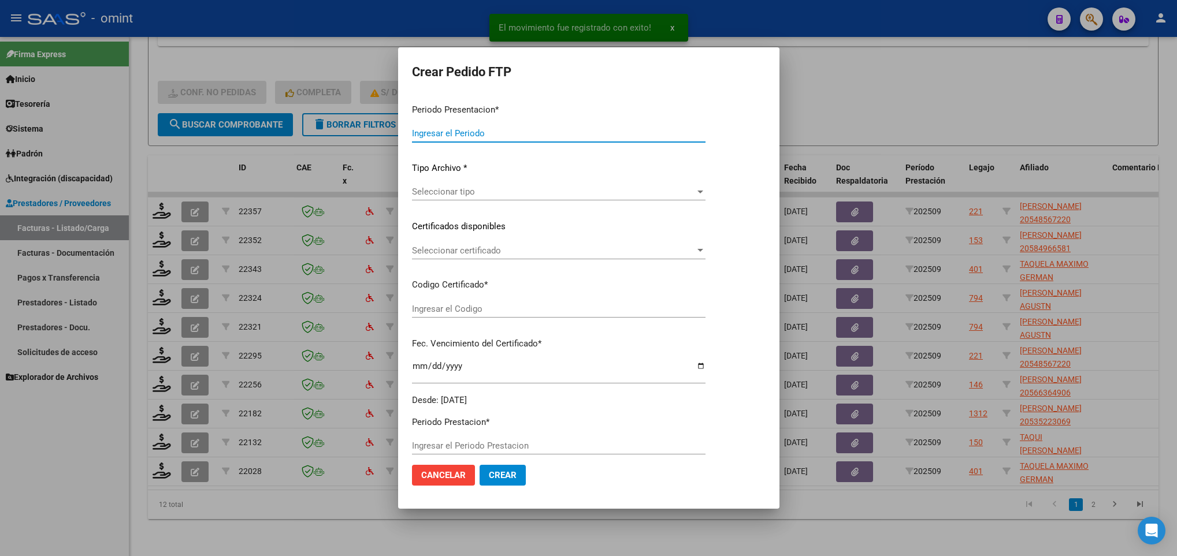
type input "202509"
type input "$ 118.757,84"
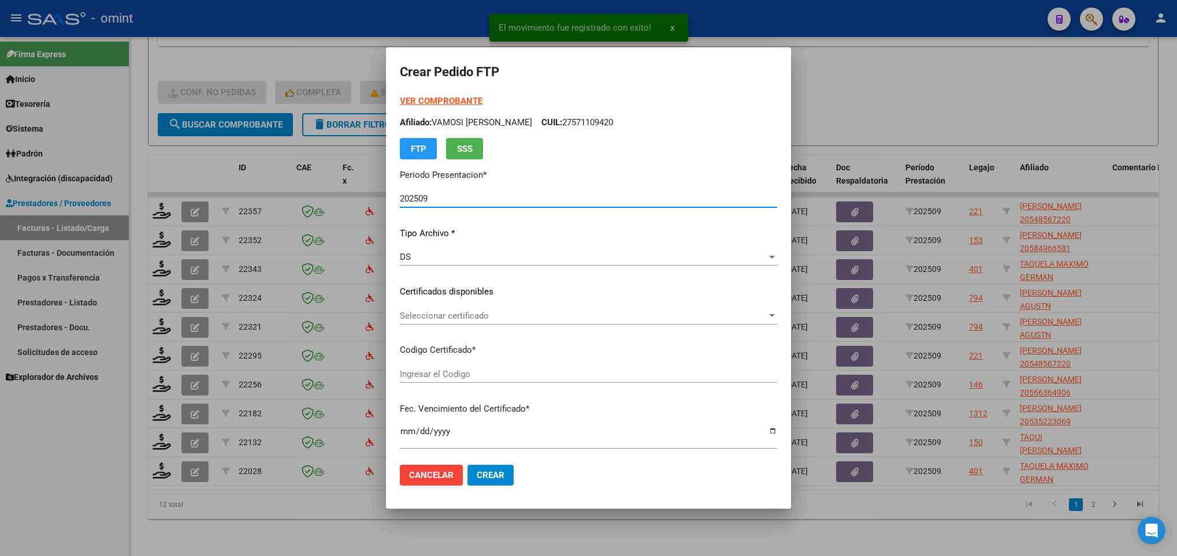
type input "8597632398"
type input "2029-05-23"
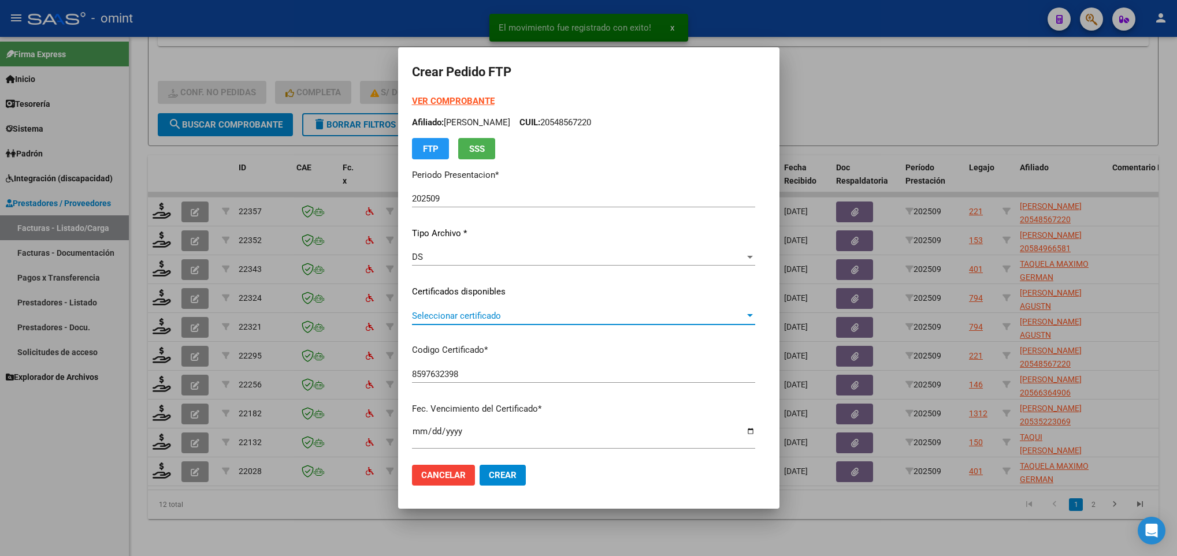
click at [553, 321] on span "Seleccionar certificado" at bounding box center [578, 316] width 333 height 10
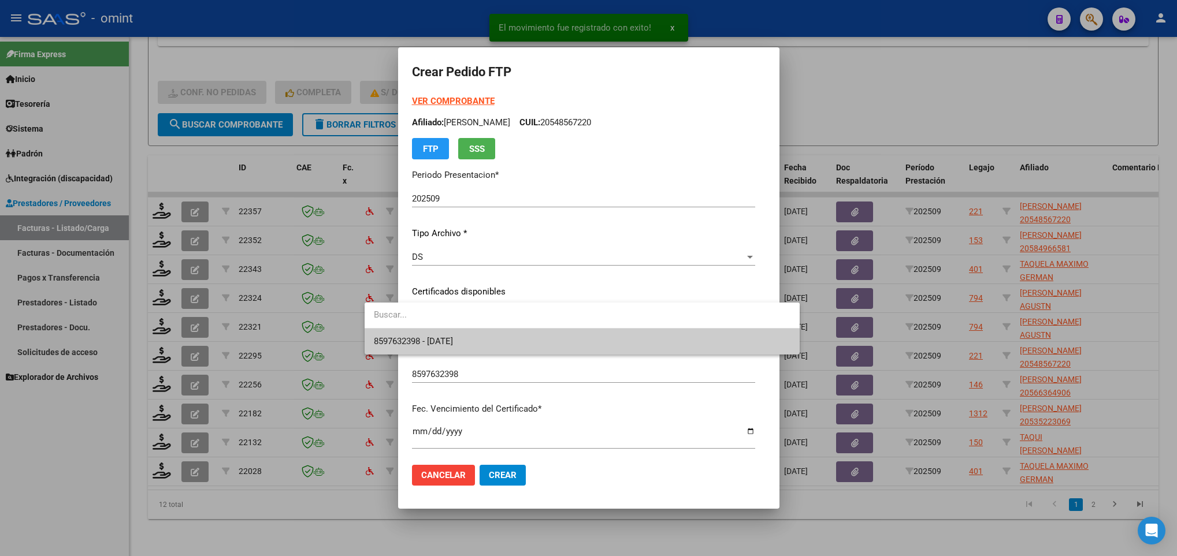
click at [553, 344] on span "8597632398 - 2029-05-23" at bounding box center [582, 342] width 417 height 26
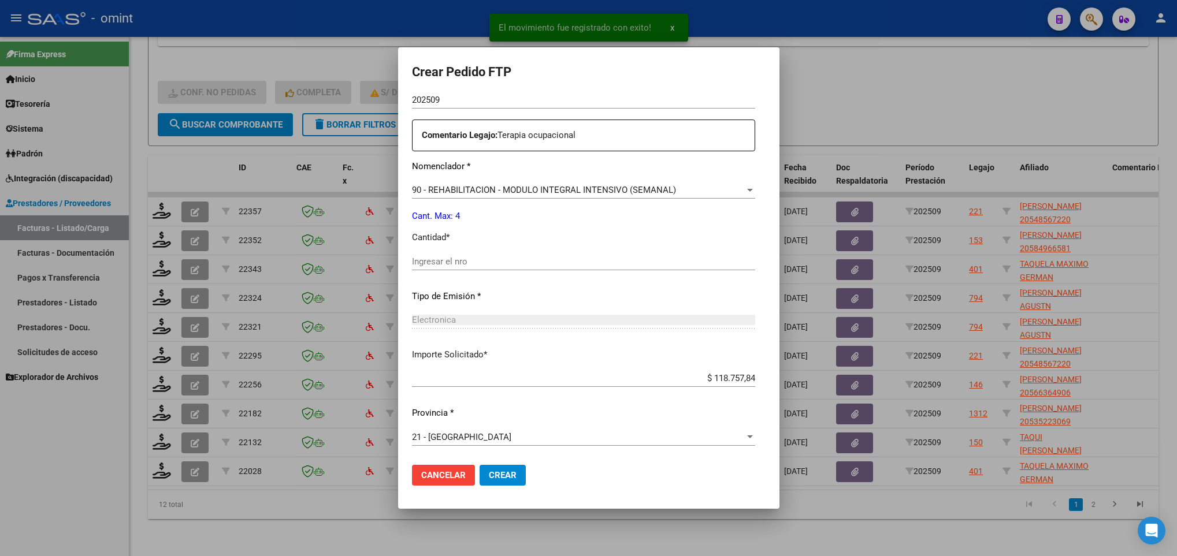
scroll to position [413, 0]
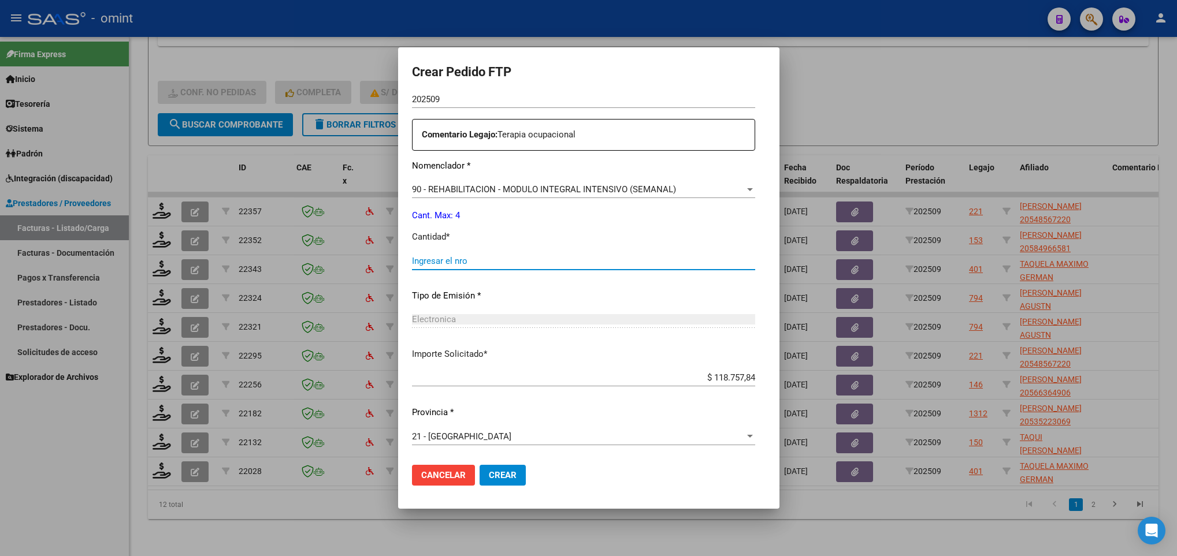
click at [412, 259] on input "Ingresar el nro" at bounding box center [583, 261] width 343 height 10
type input "4"
click at [489, 472] on span "Crear" at bounding box center [503, 475] width 28 height 10
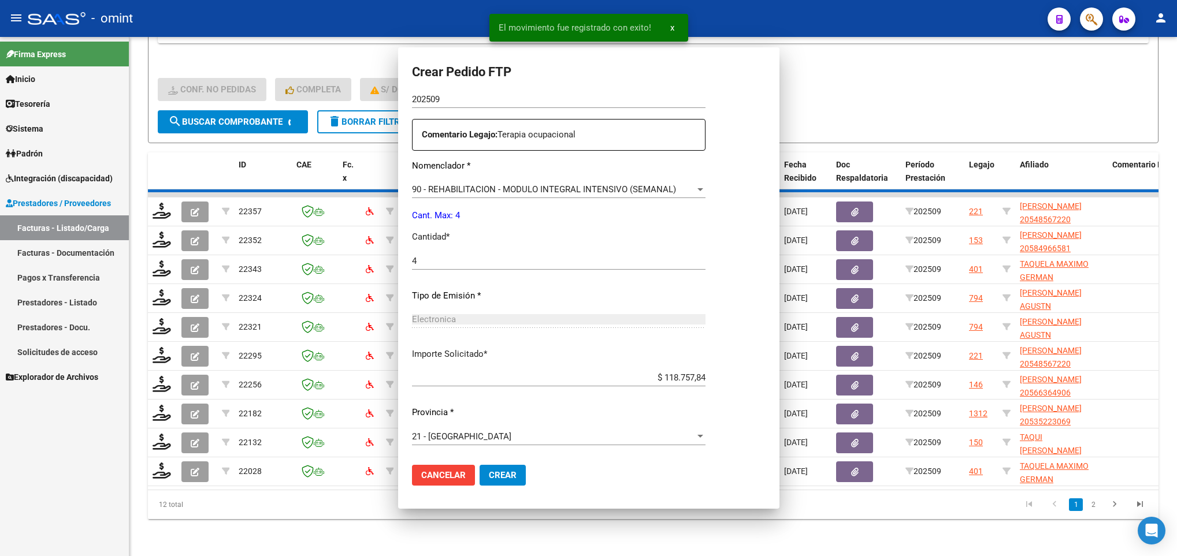
scroll to position [0, 0]
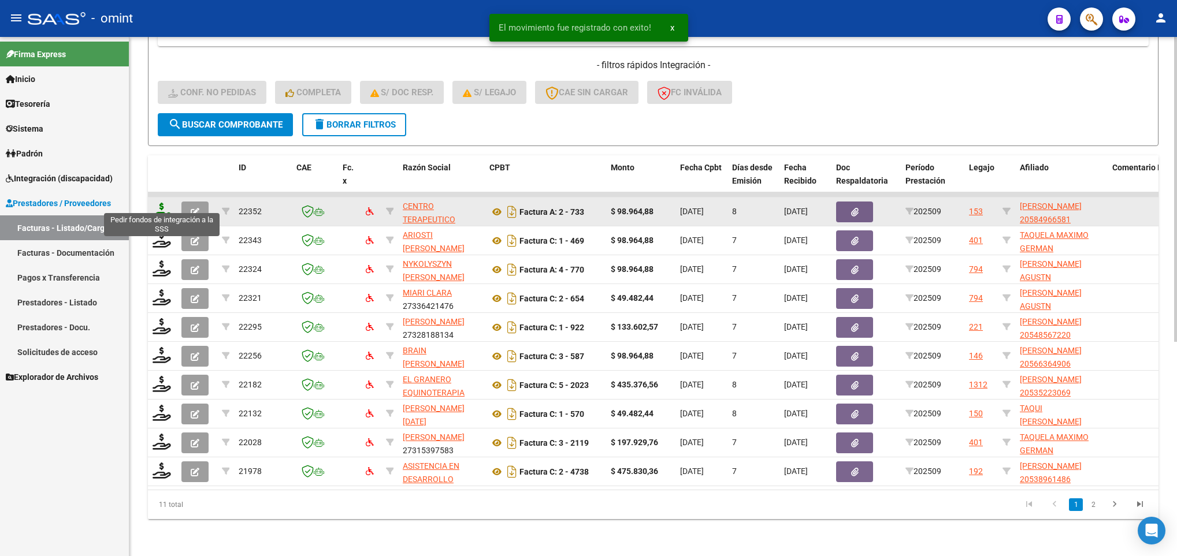
click at [162, 203] on icon at bounding box center [162, 211] width 18 height 16
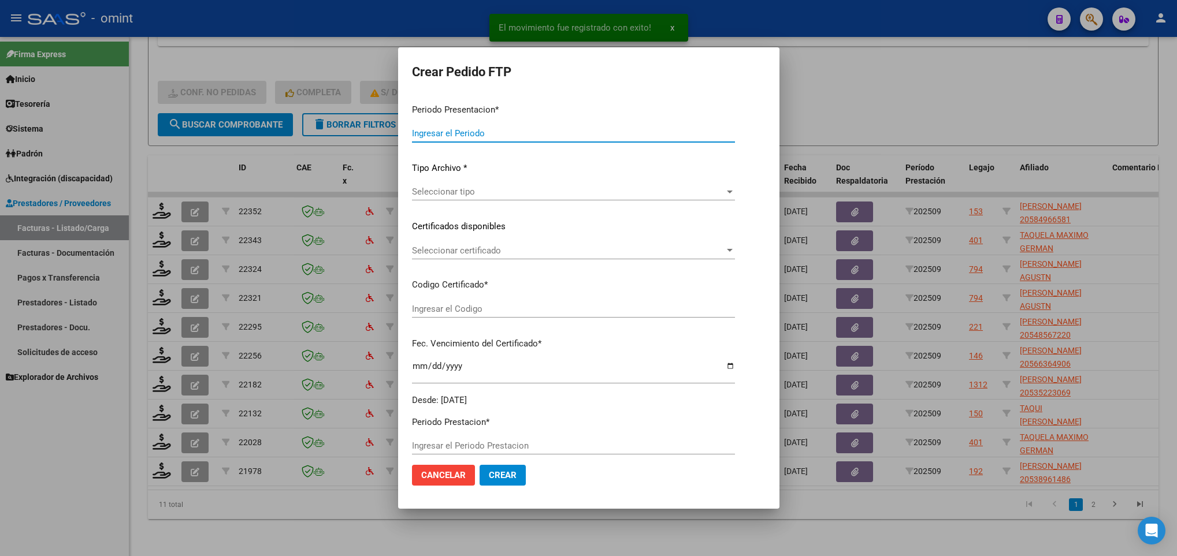
type input "202509"
type input "$ 98.964,88"
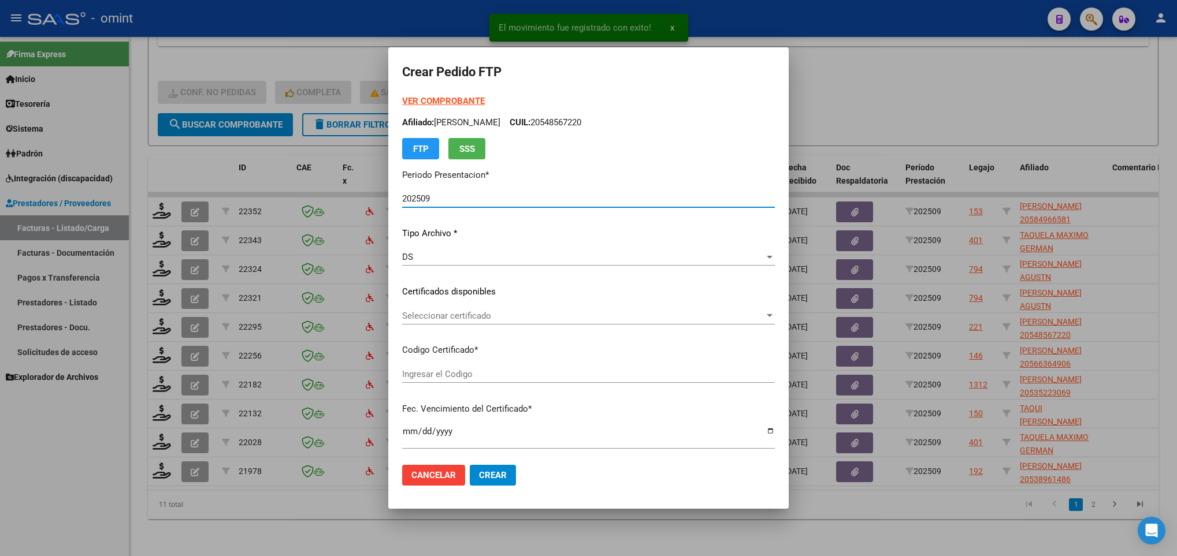
type input "8662504196"
type input "2025-05-31"
click at [561, 318] on span "Seleccionar certificado" at bounding box center [583, 316] width 362 height 10
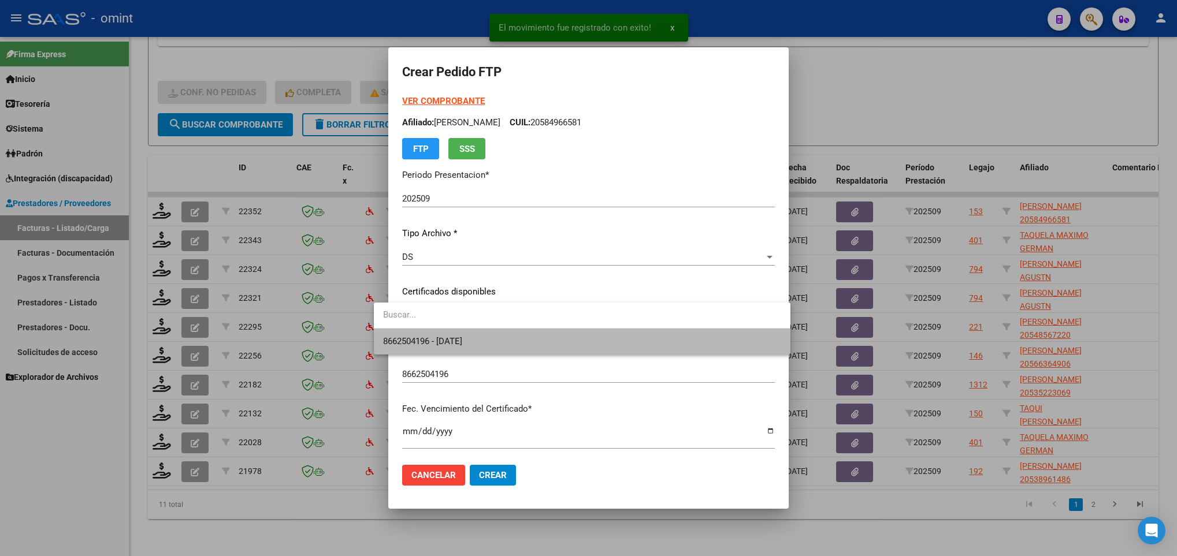
click at [562, 352] on span "8662504196 - 2025-05-31" at bounding box center [582, 342] width 398 height 26
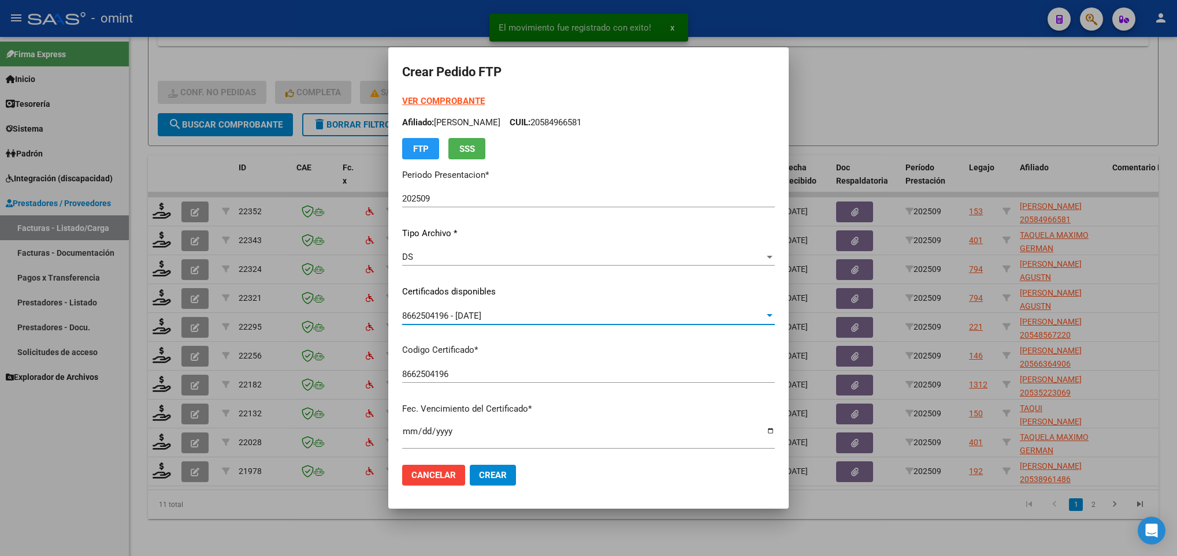
scroll to position [347, 0]
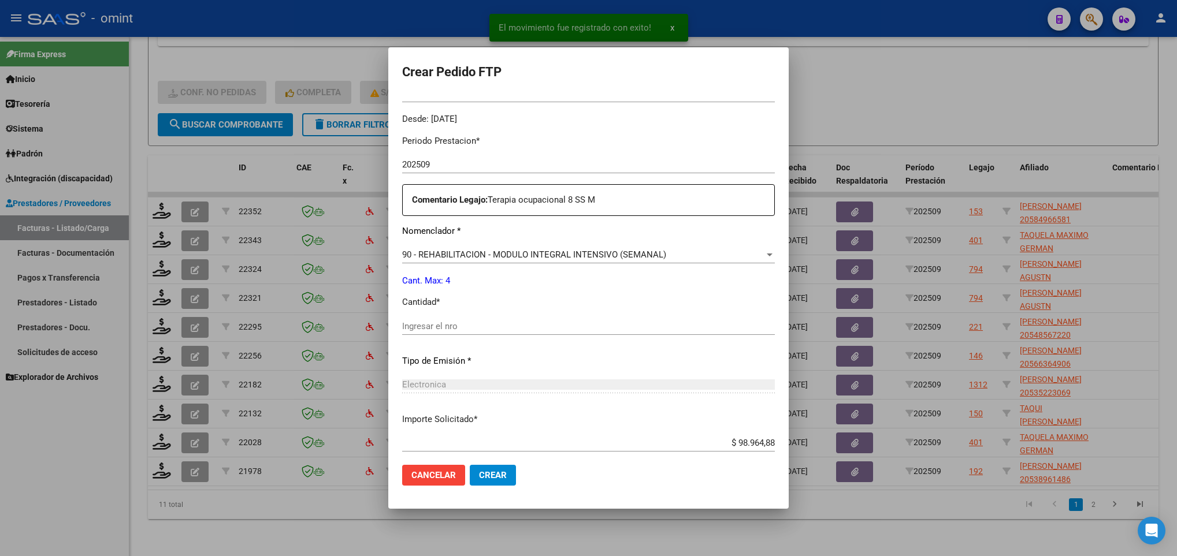
click at [462, 318] on div "Ingresar el nro" at bounding box center [588, 326] width 373 height 17
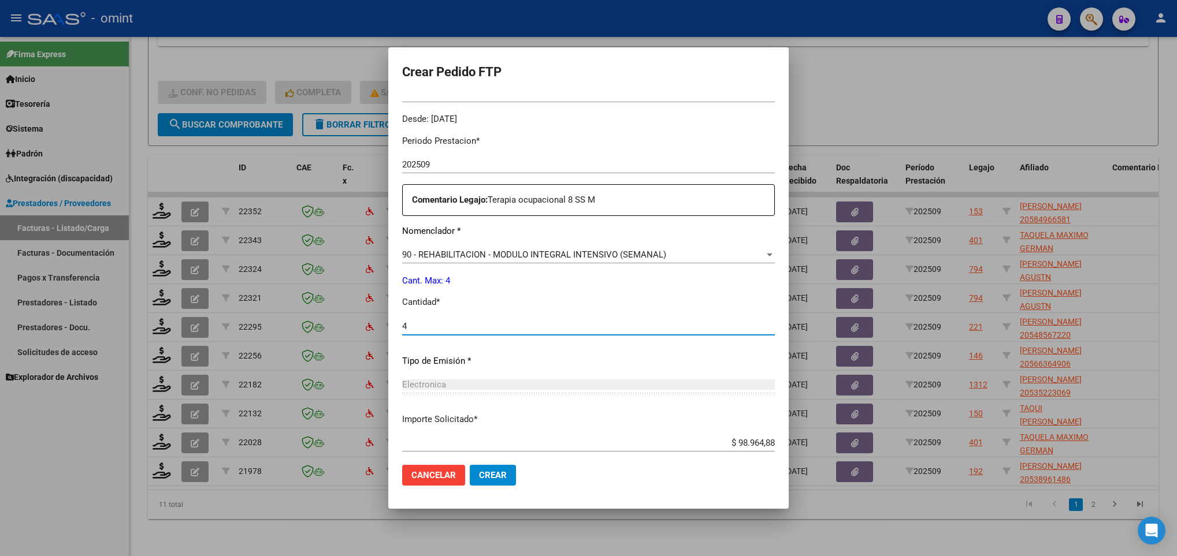
scroll to position [413, 0]
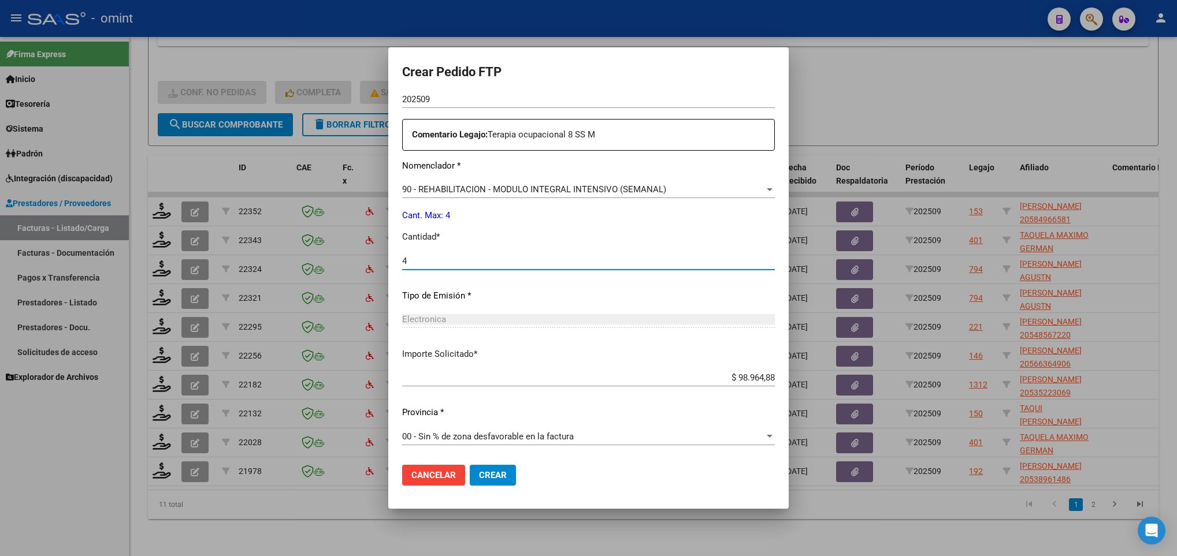
type input "4"
click at [485, 477] on span "Crear" at bounding box center [493, 475] width 28 height 10
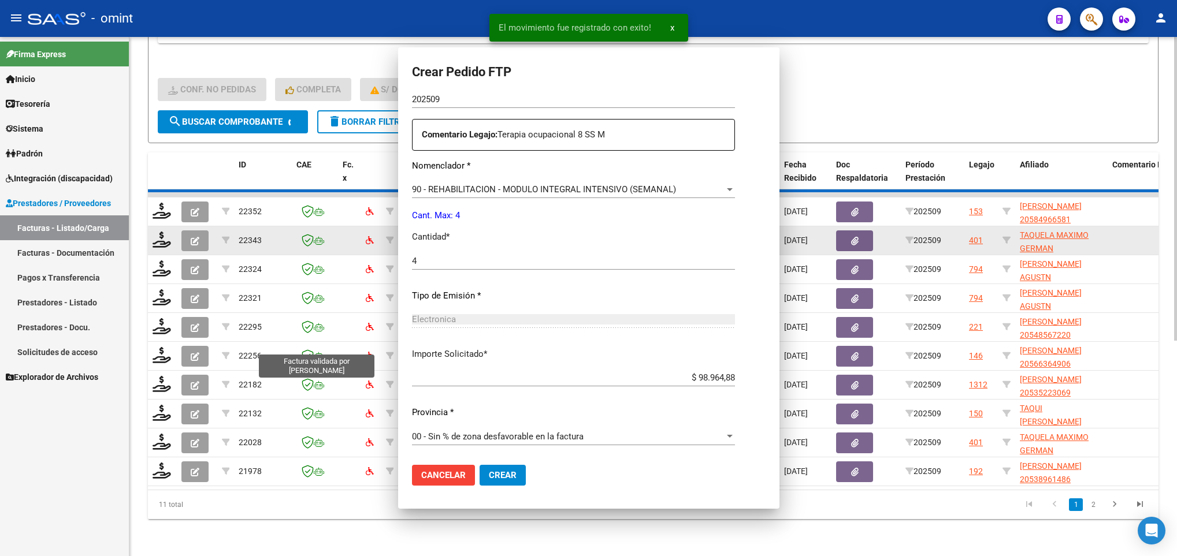
scroll to position [0, 0]
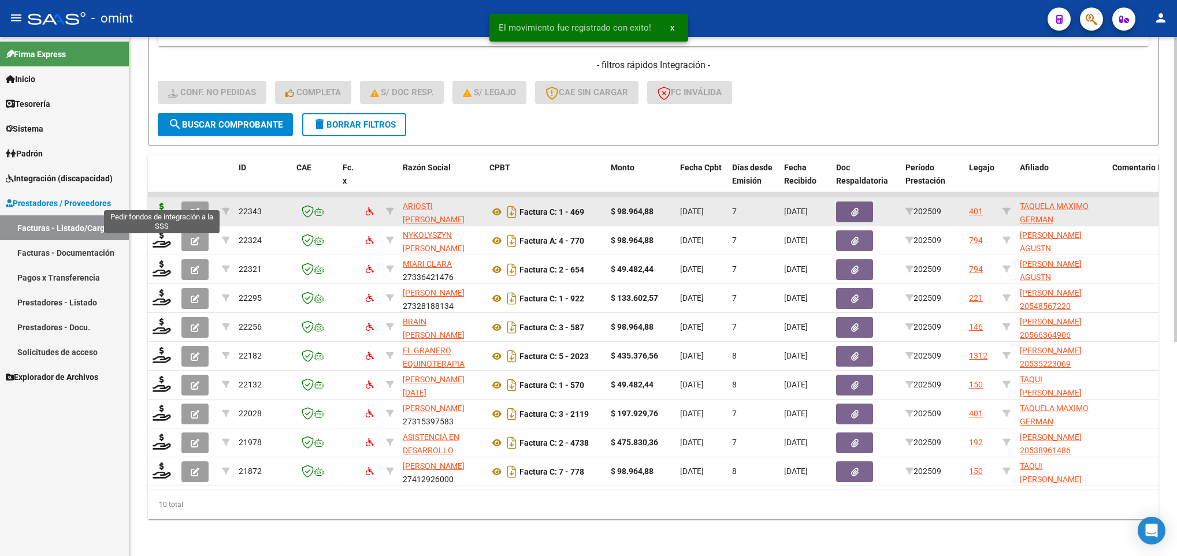
click at [165, 203] on icon at bounding box center [162, 211] width 18 height 16
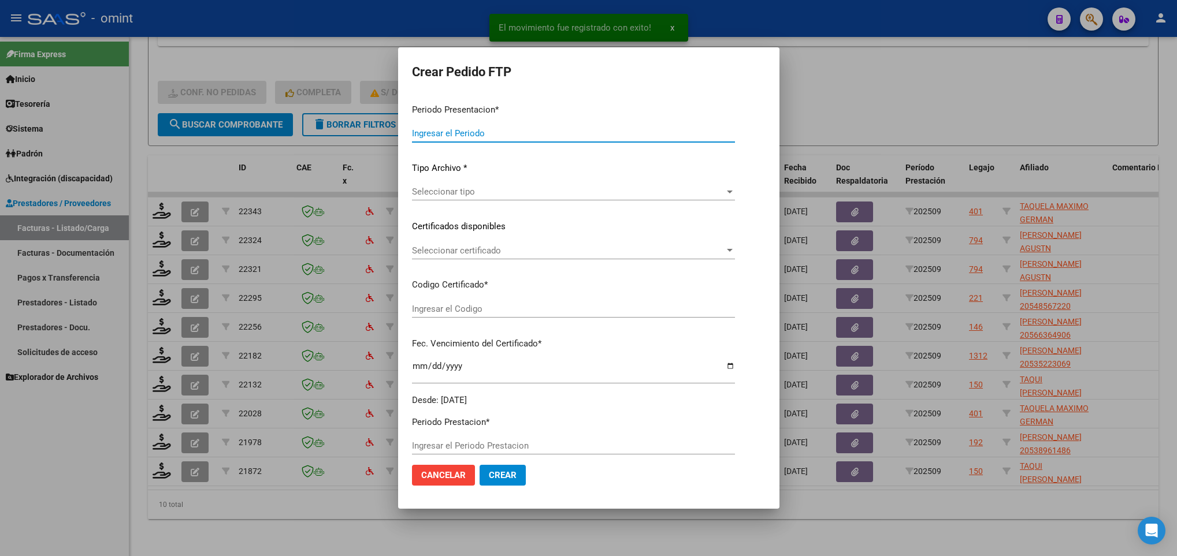
type input "202509"
type input "$ 98.964,88"
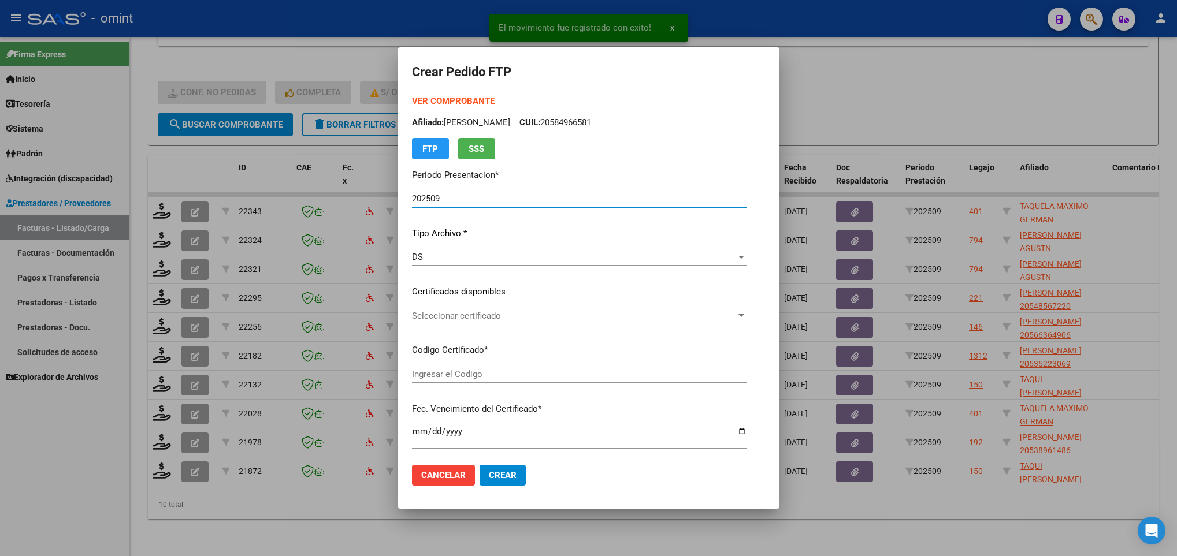
type input "5606743332"
type input "2022-11-21"
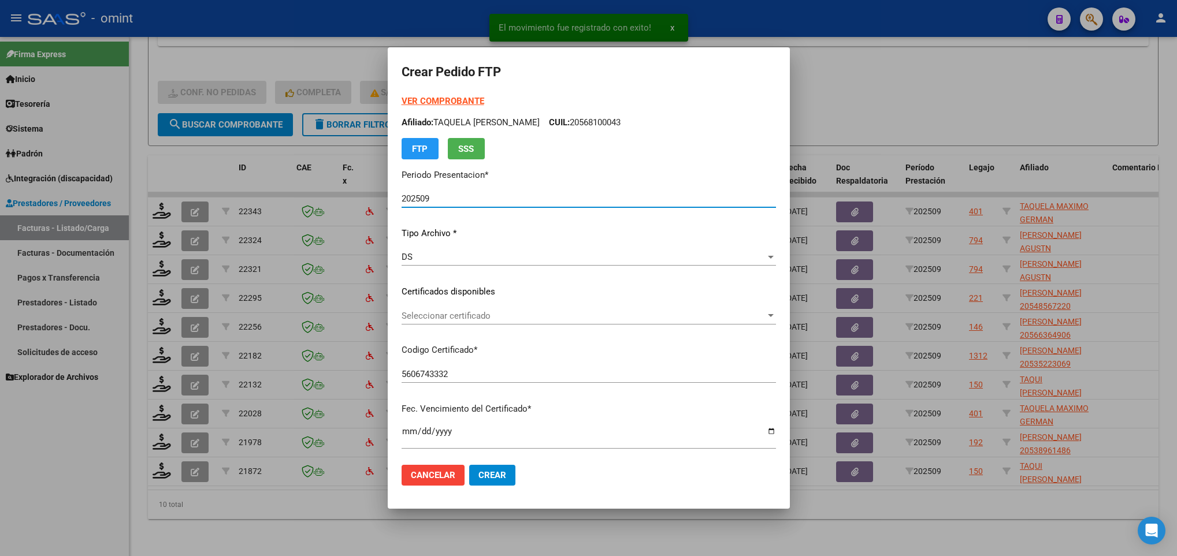
click at [456, 313] on span "Seleccionar certificado" at bounding box center [584, 316] width 364 height 10
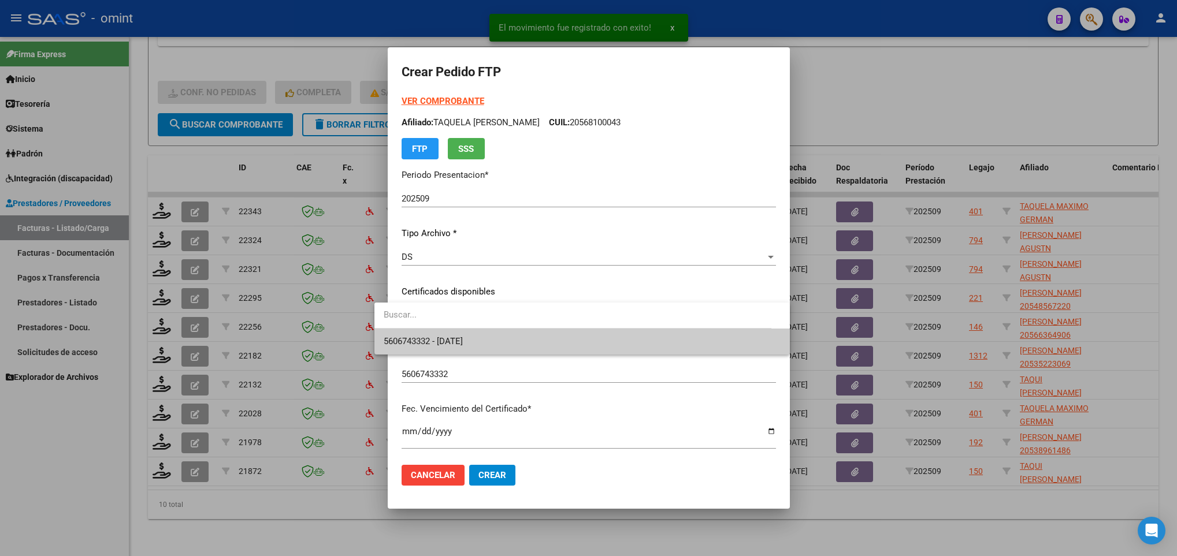
click at [484, 336] on span "5606743332 - 2022-11-21" at bounding box center [582, 342] width 397 height 26
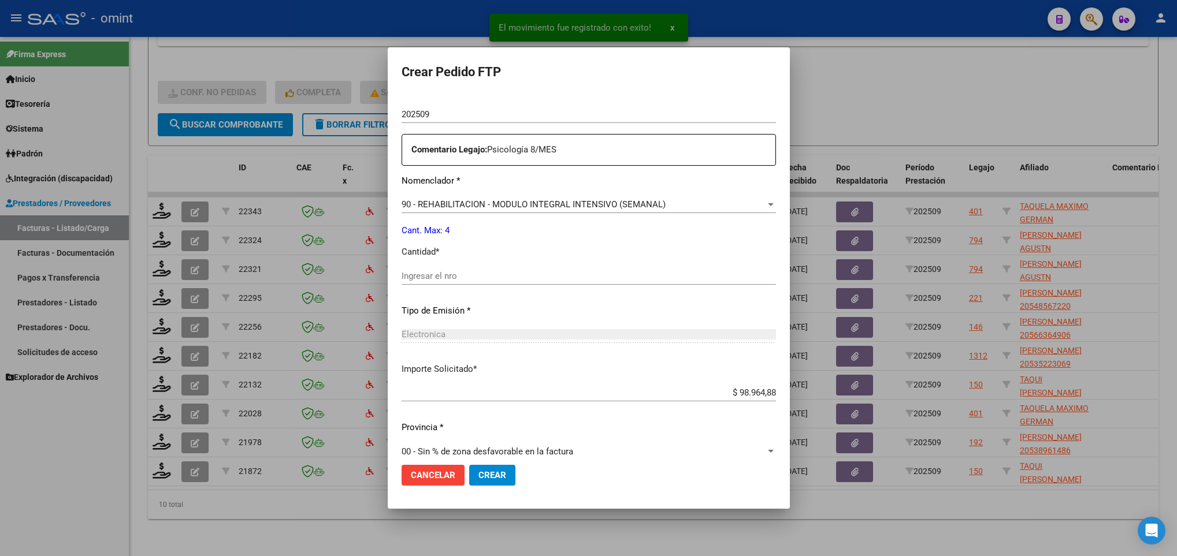
scroll to position [413, 0]
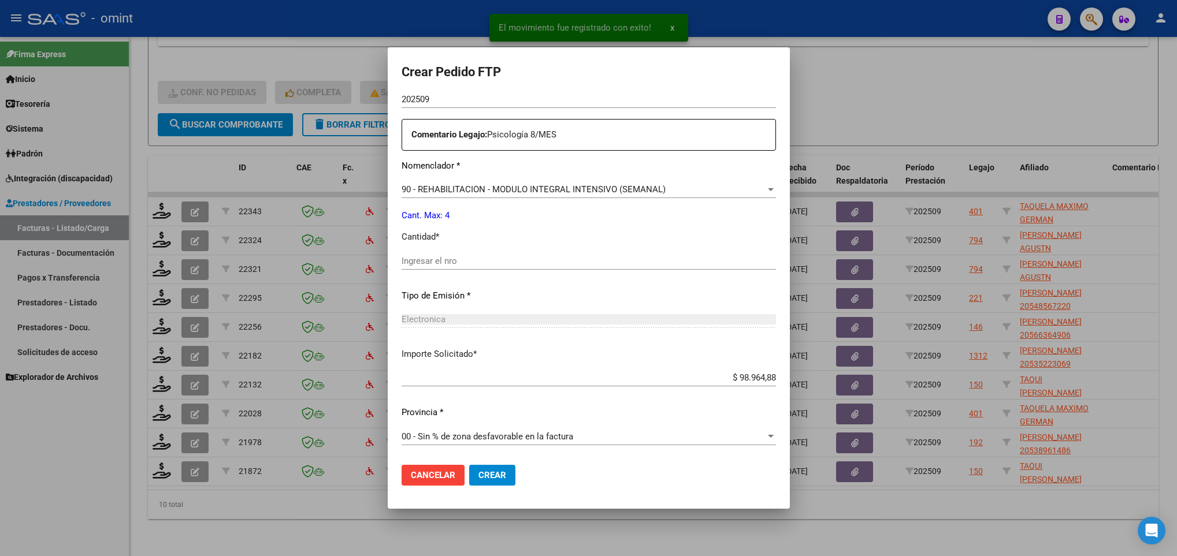
click at [484, 254] on div "Ingresar el nro" at bounding box center [589, 261] width 374 height 17
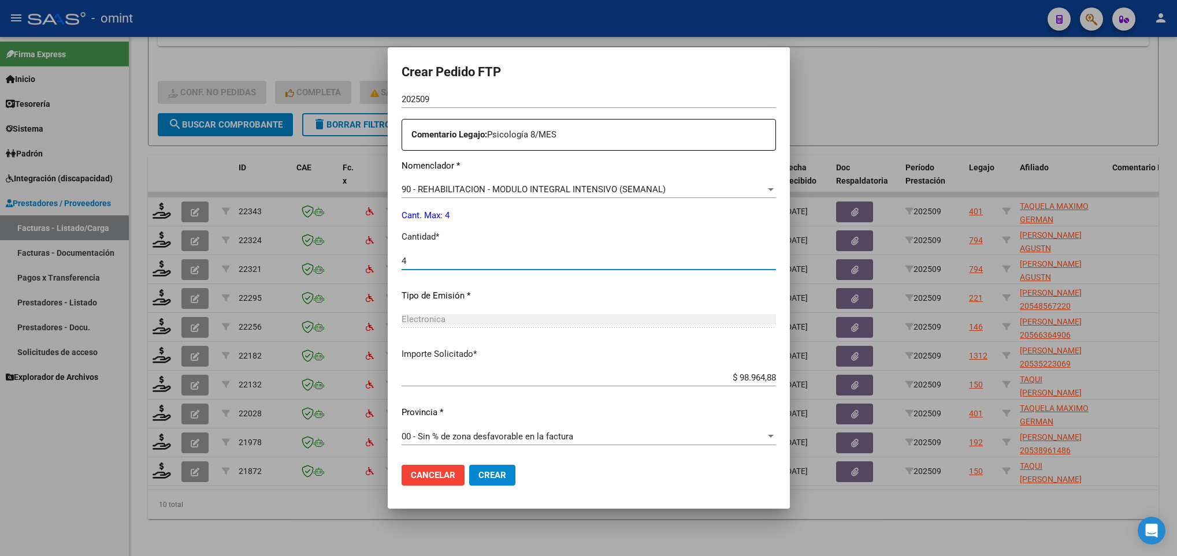
type input "4"
click at [484, 477] on span "Crear" at bounding box center [492, 475] width 28 height 10
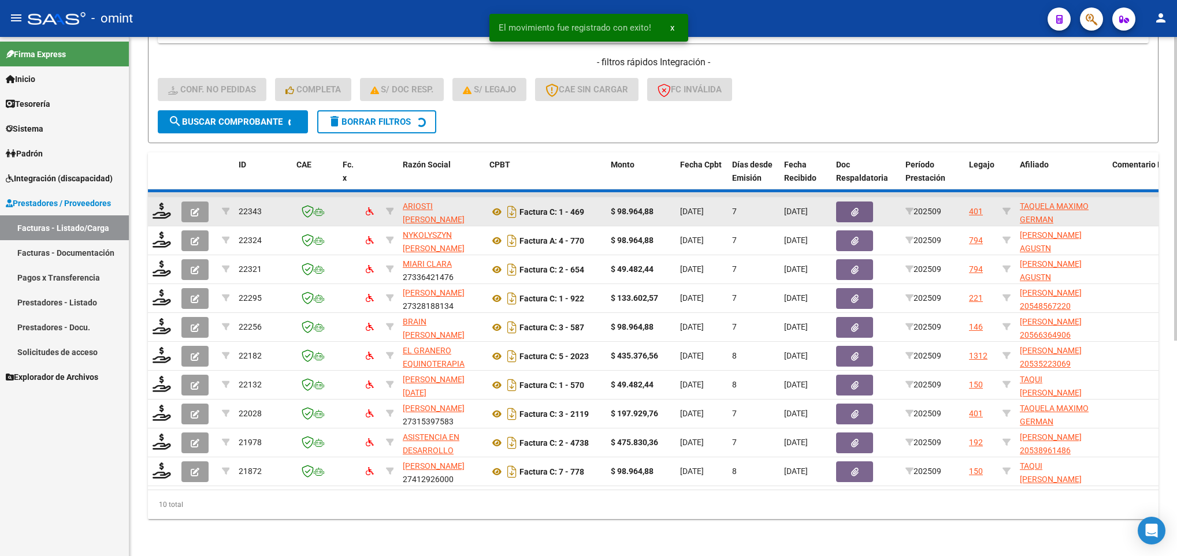
scroll to position [336, 0]
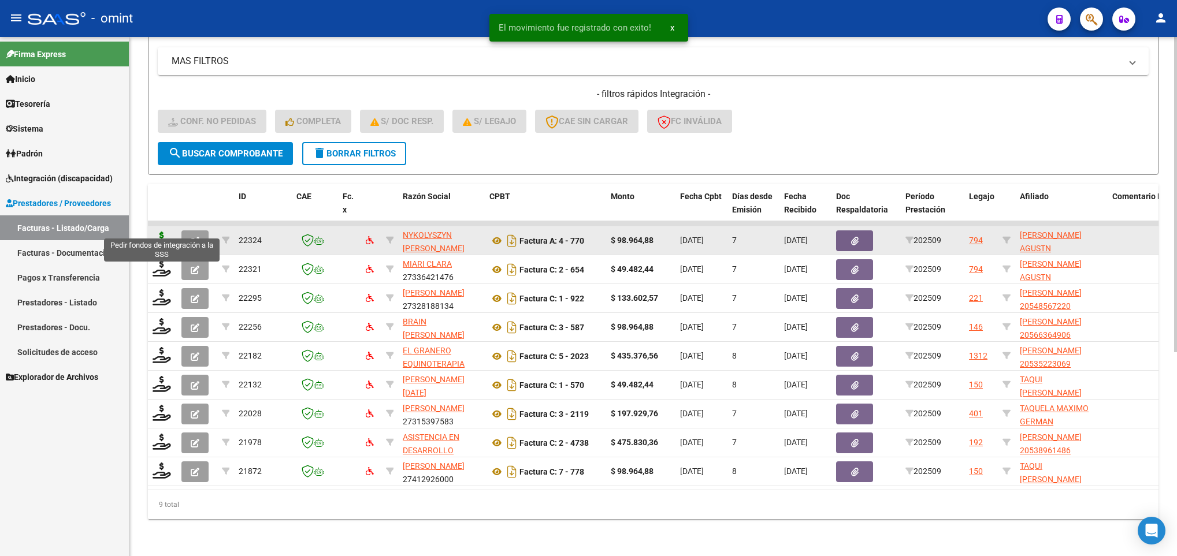
click at [163, 232] on icon at bounding box center [162, 240] width 18 height 16
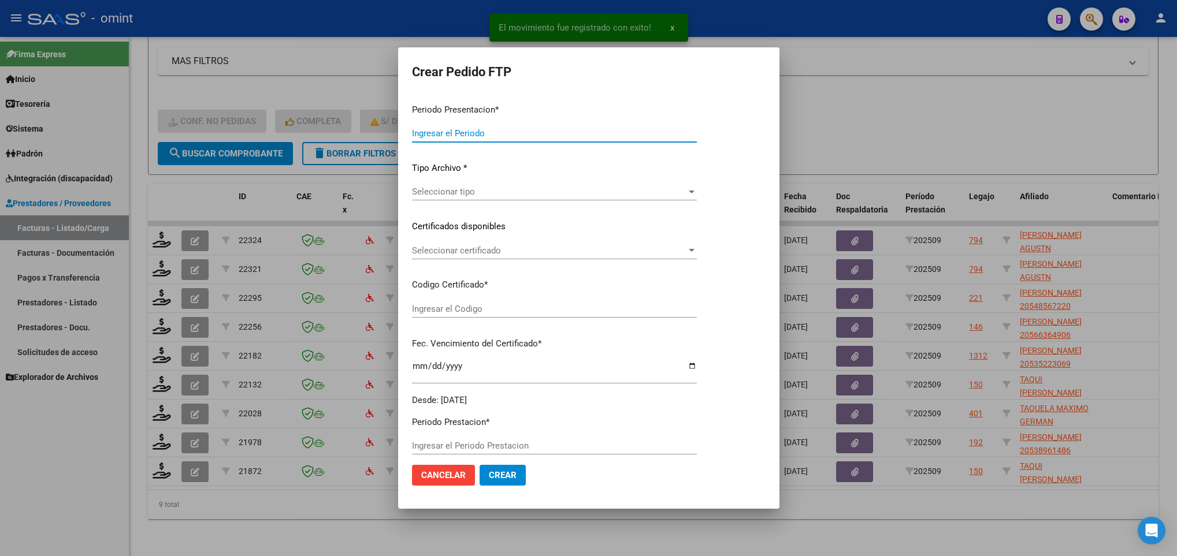
type input "202509"
type input "$ 98.964,88"
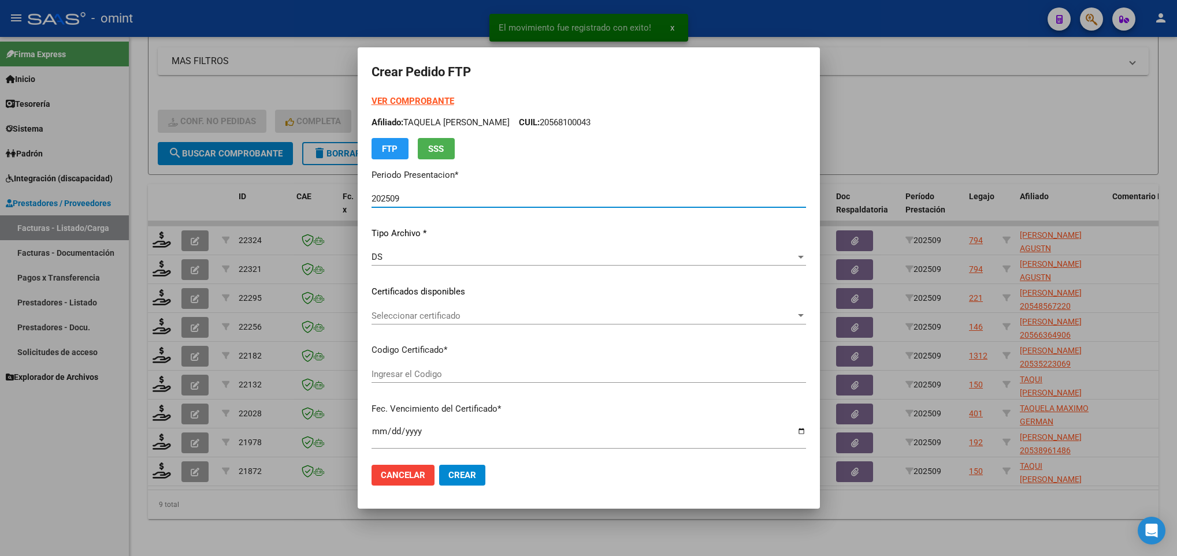
type input "6818248874"
type input "2028-04-26"
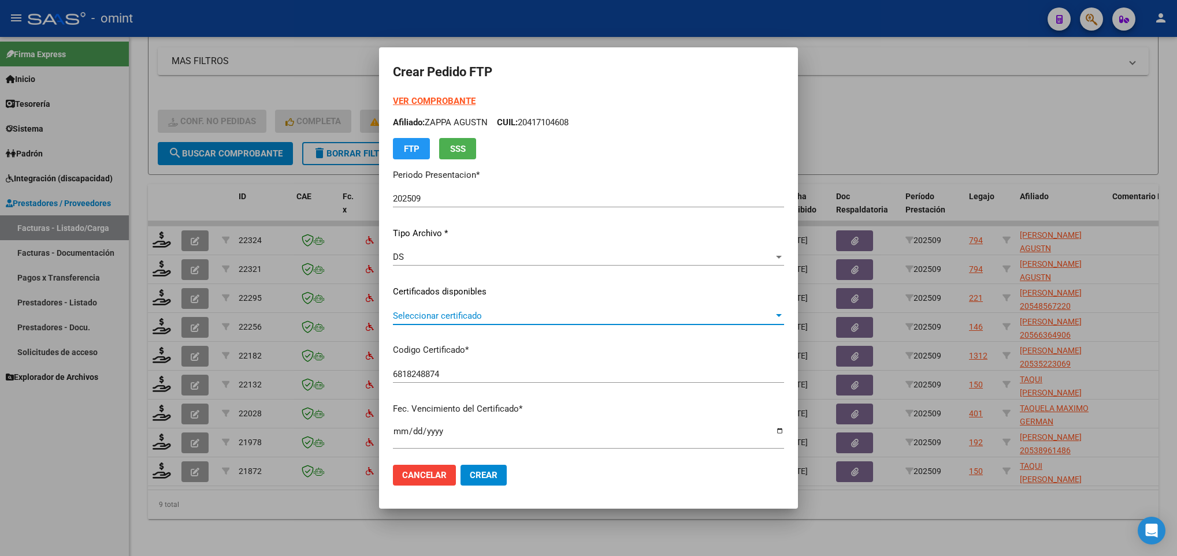
click at [463, 311] on span "Seleccionar certificado" at bounding box center [583, 316] width 381 height 10
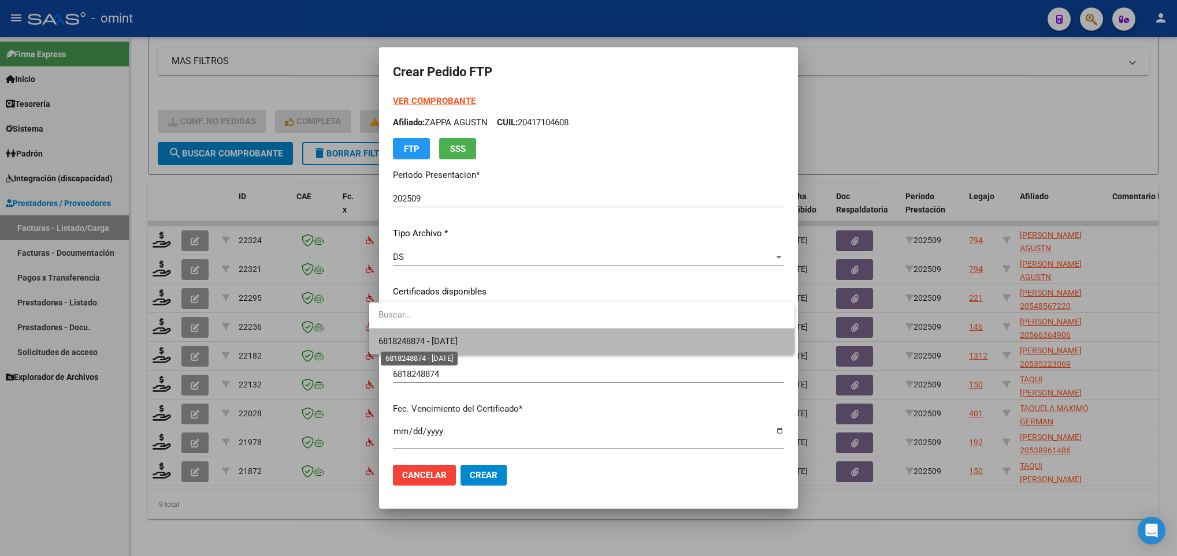
click at [458, 336] on span "6818248874 - 2028-04-26" at bounding box center [417, 341] width 79 height 10
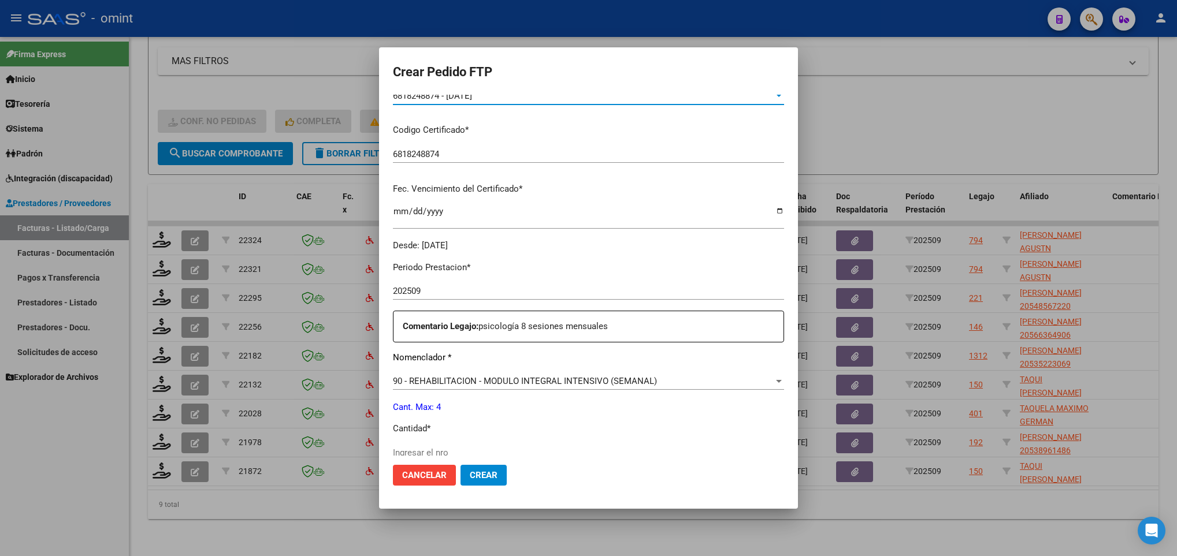
scroll to position [260, 0]
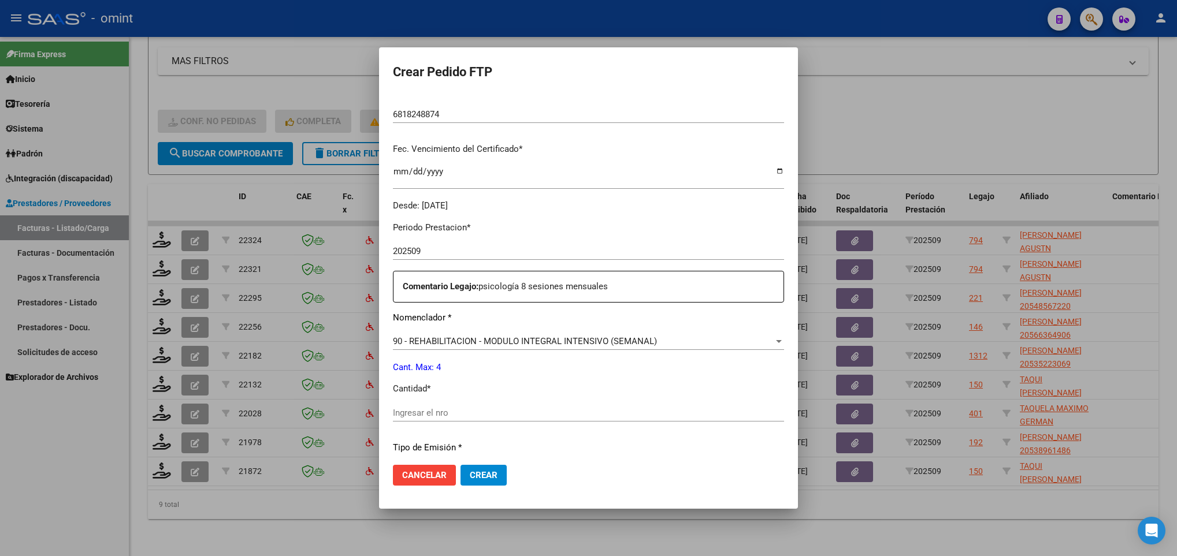
click at [454, 411] on input "Ingresar el nro" at bounding box center [588, 413] width 391 height 10
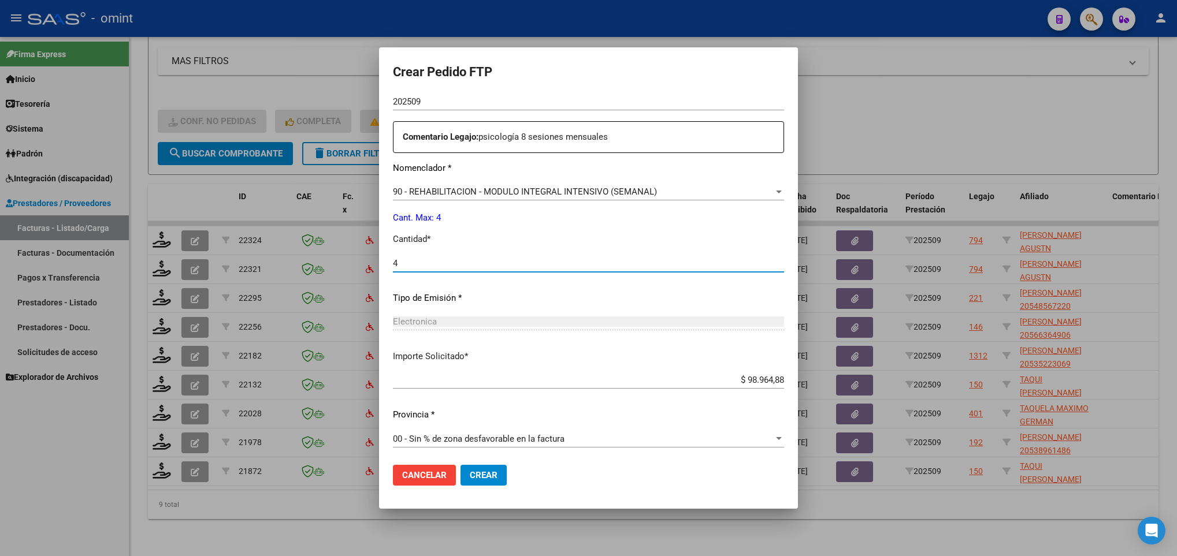
scroll to position [413, 0]
type input "4"
click at [484, 466] on button "Crear" at bounding box center [484, 475] width 46 height 21
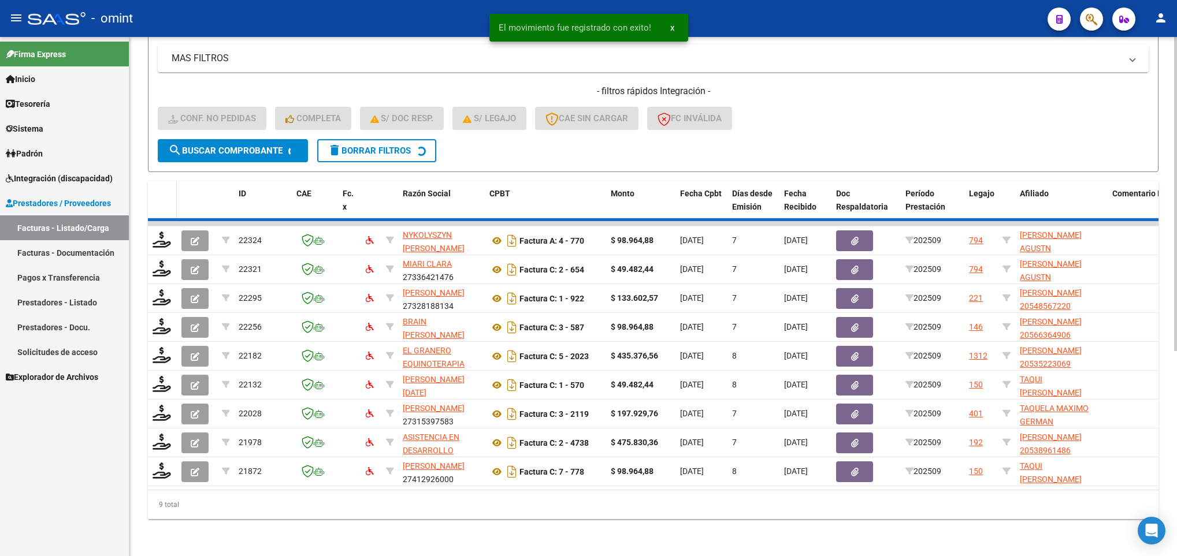
scroll to position [307, 0]
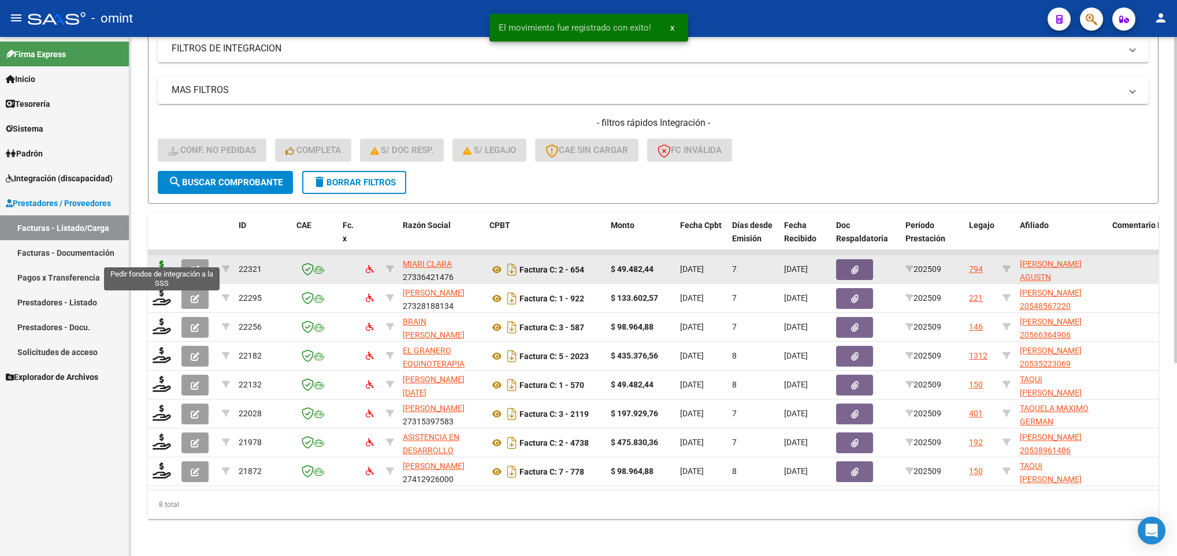
click at [158, 261] on icon at bounding box center [162, 269] width 18 height 16
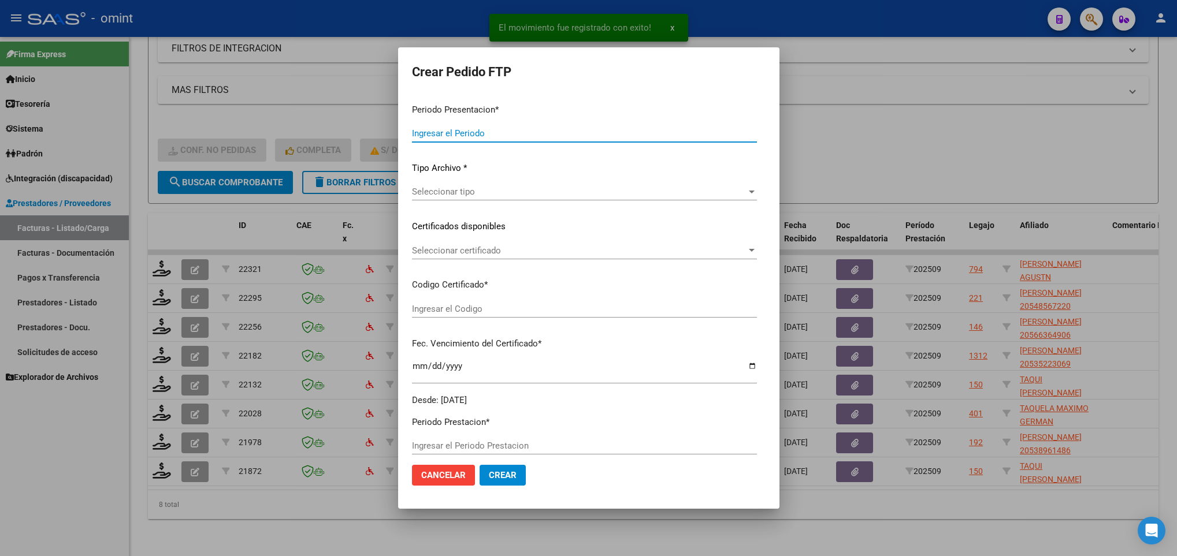
type input "202509"
type input "$ 49.482,44"
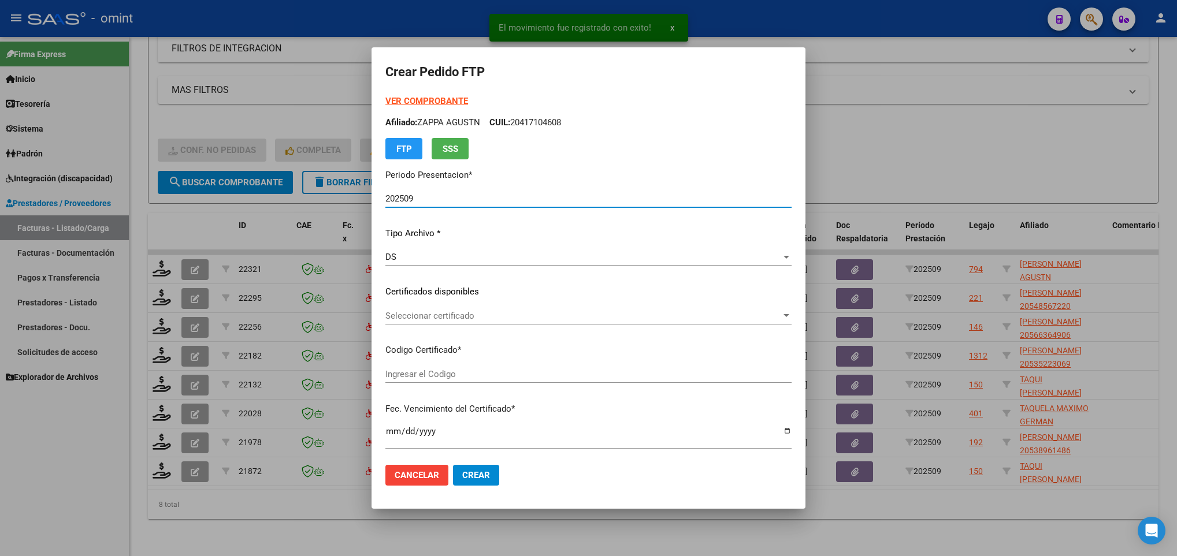
type input "6818248874"
type input "2028-04-26"
click at [460, 314] on span "Seleccionar certificado" at bounding box center [583, 316] width 396 height 10
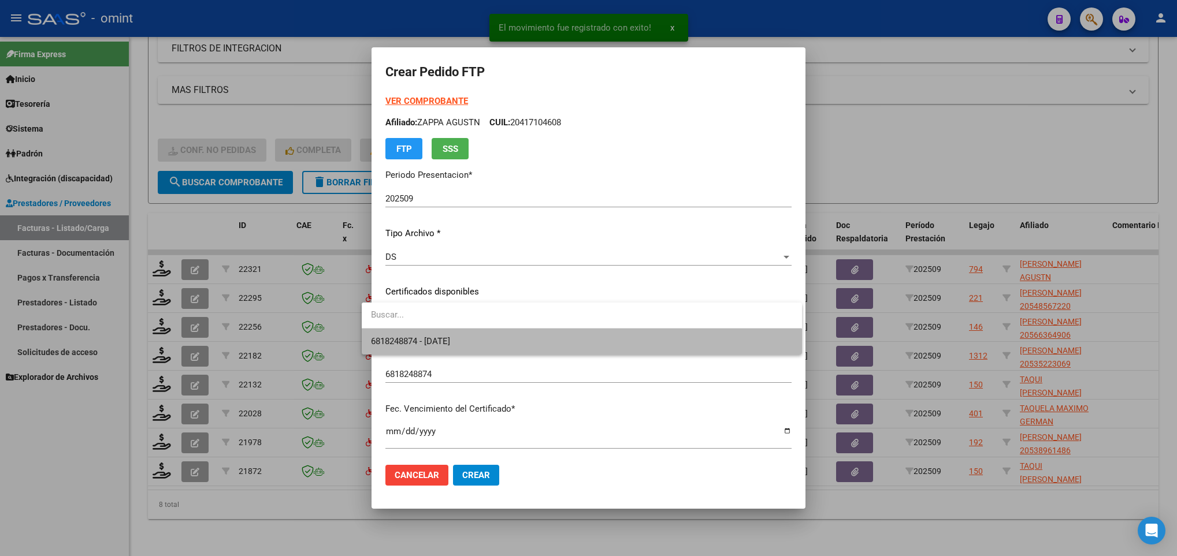
click at [472, 340] on span "6818248874 - 2028-04-26" at bounding box center [581, 342] width 421 height 26
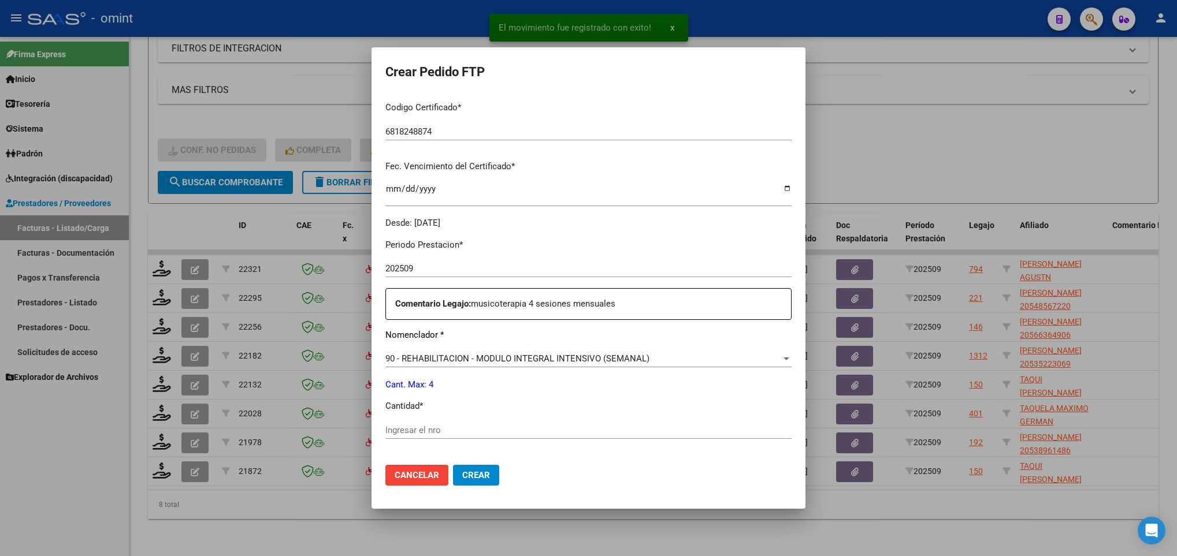
scroll to position [260, 0]
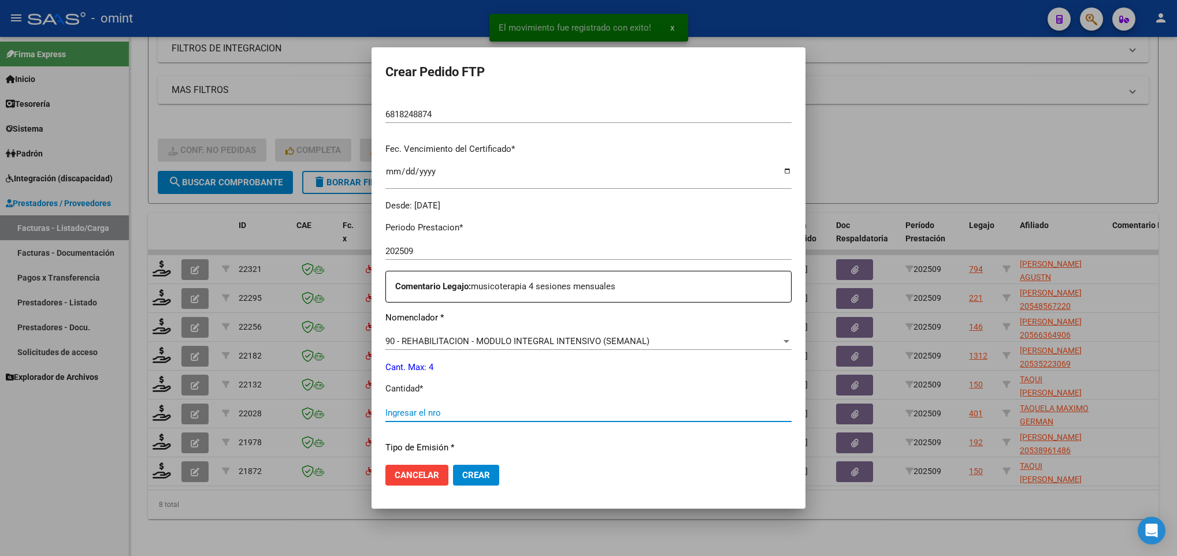
click at [459, 409] on input "Ingresar el nro" at bounding box center [588, 413] width 406 height 10
type input "4"
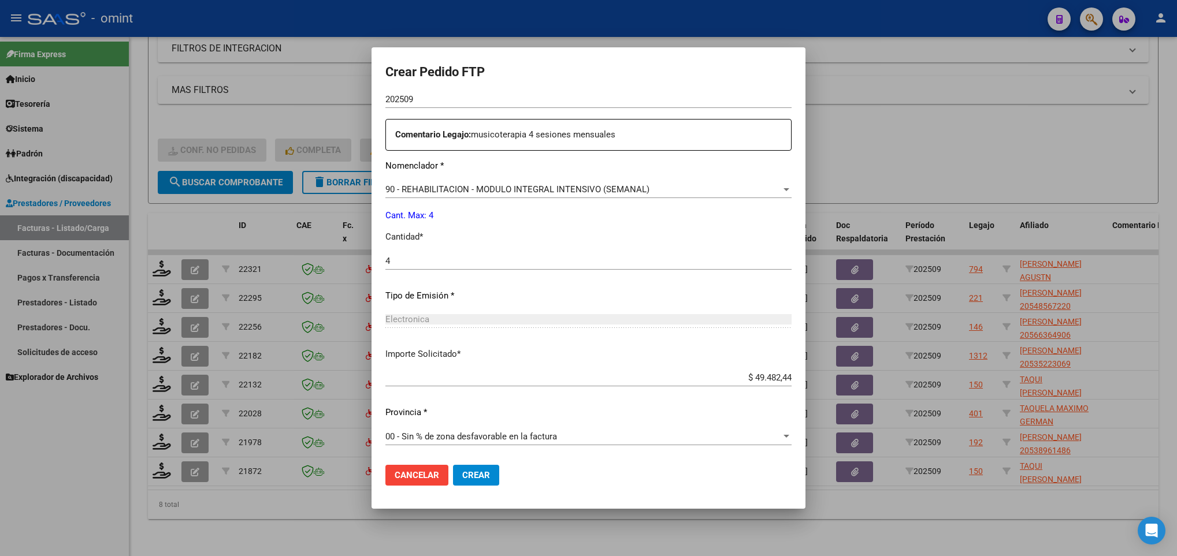
click at [462, 475] on span "Crear" at bounding box center [476, 475] width 28 height 10
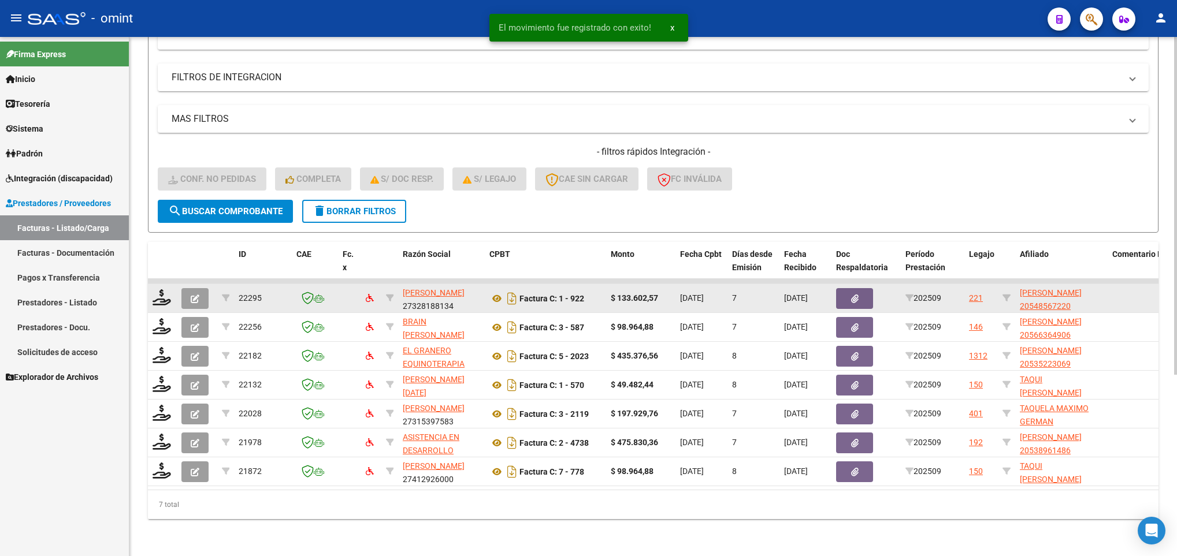
scroll to position [279, 0]
click at [155, 290] on icon at bounding box center [162, 298] width 18 height 16
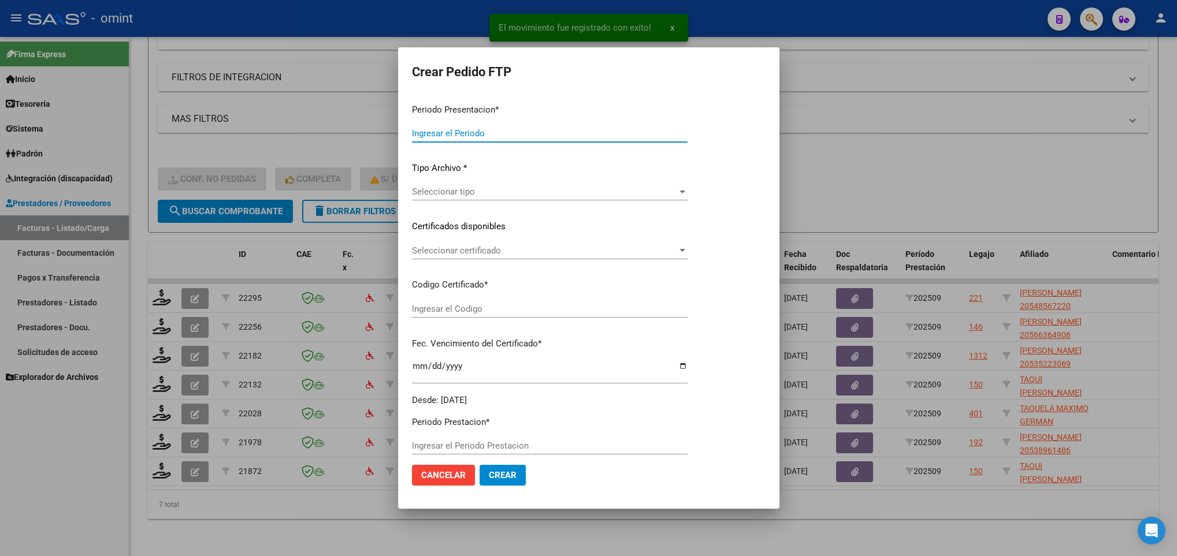
type input "202509"
type input "$ 133.602,57"
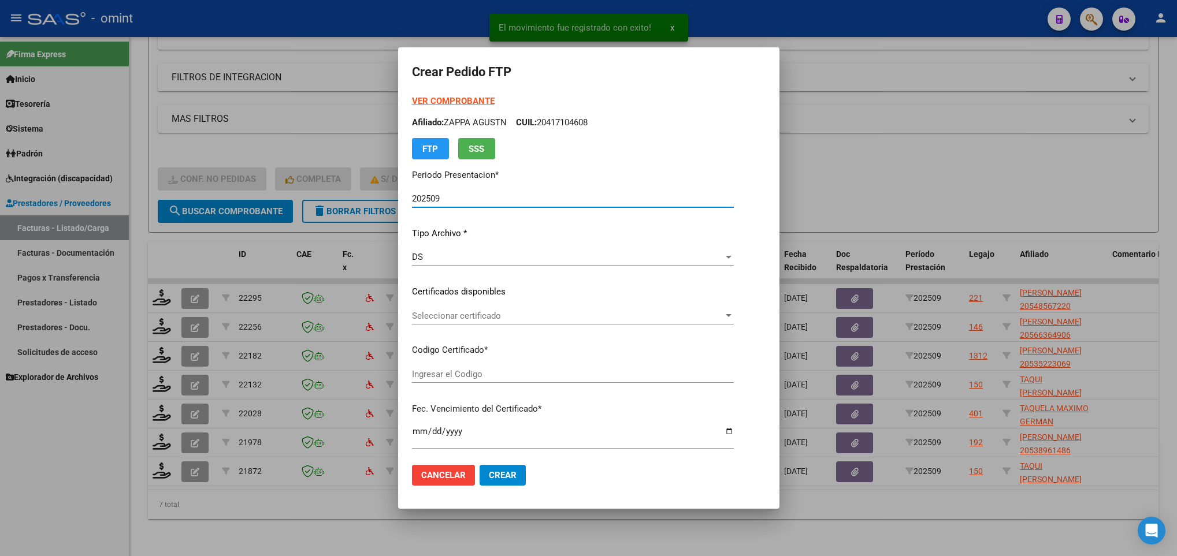
type input "8597632398"
type input "2029-05-23"
click at [503, 314] on span "Seleccionar certificado" at bounding box center [569, 316] width 315 height 10
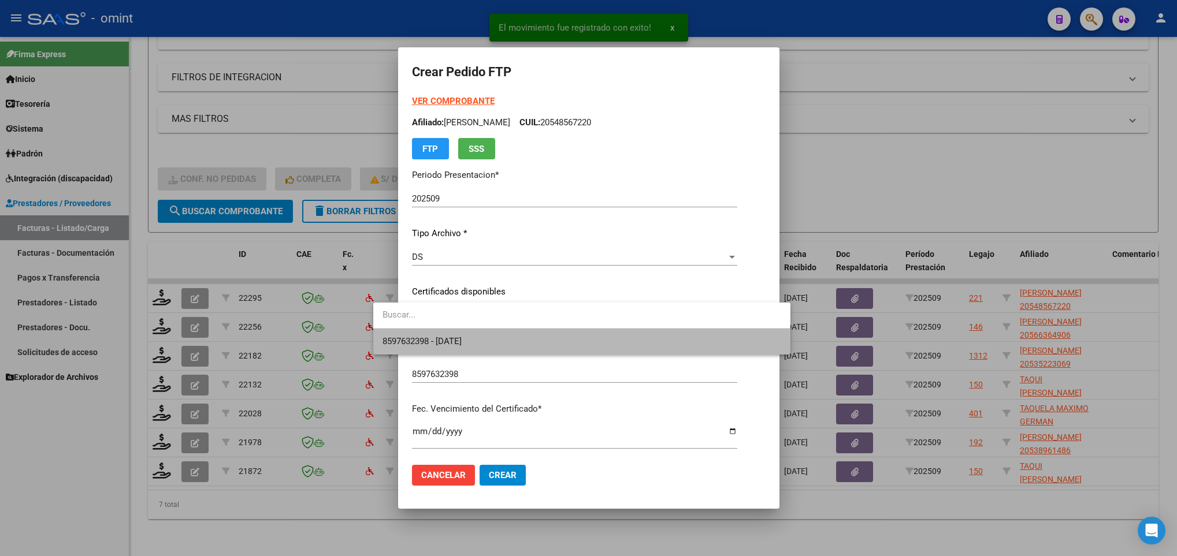
click at [510, 332] on span "8597632398 - 2029-05-23" at bounding box center [582, 342] width 399 height 26
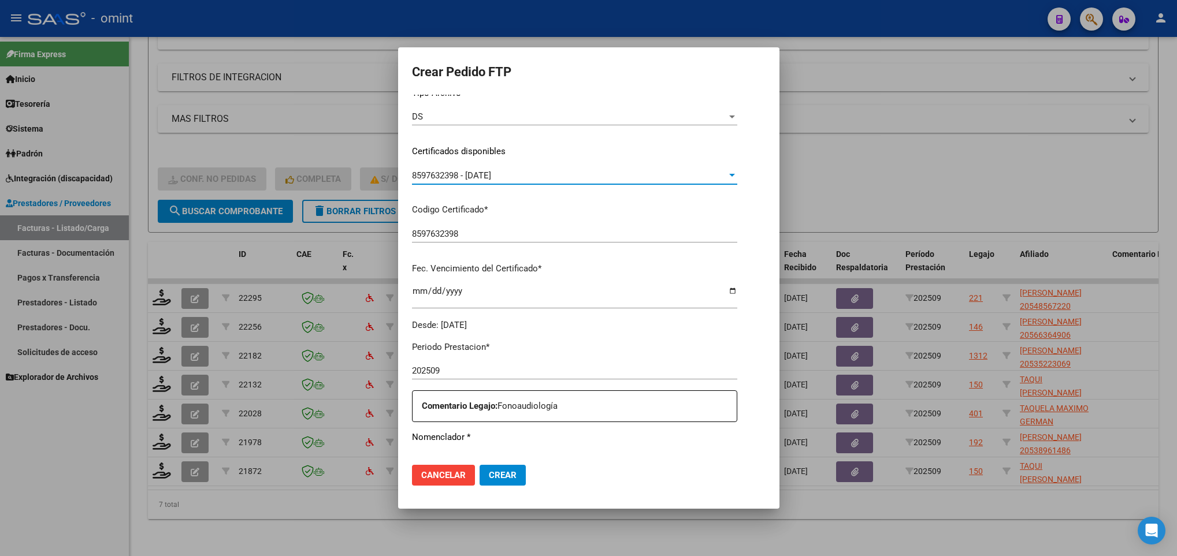
scroll to position [347, 0]
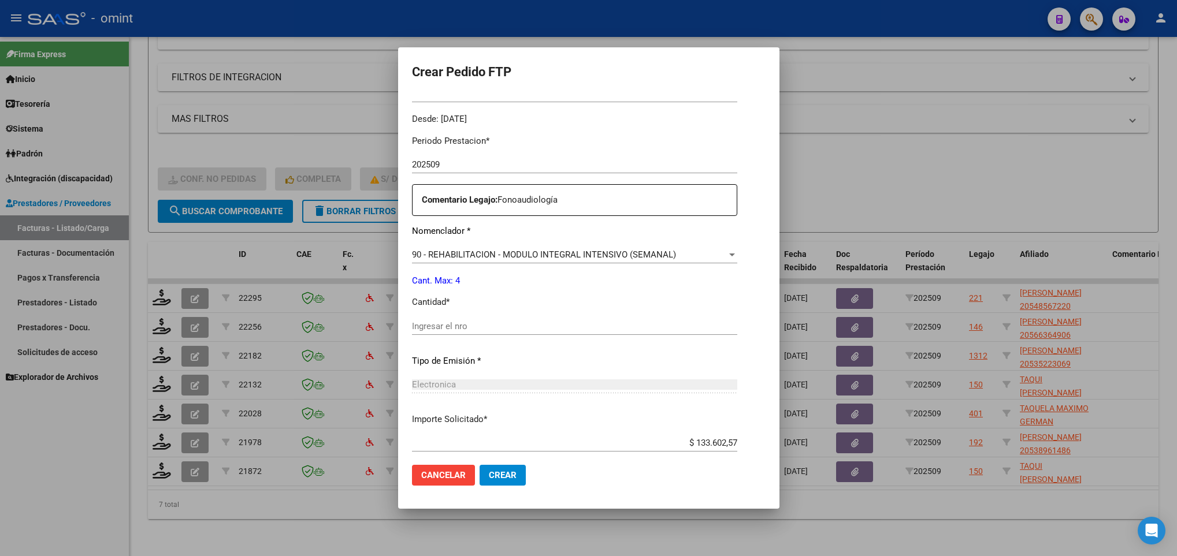
click at [513, 321] on input "Ingresar el nro" at bounding box center [574, 326] width 325 height 10
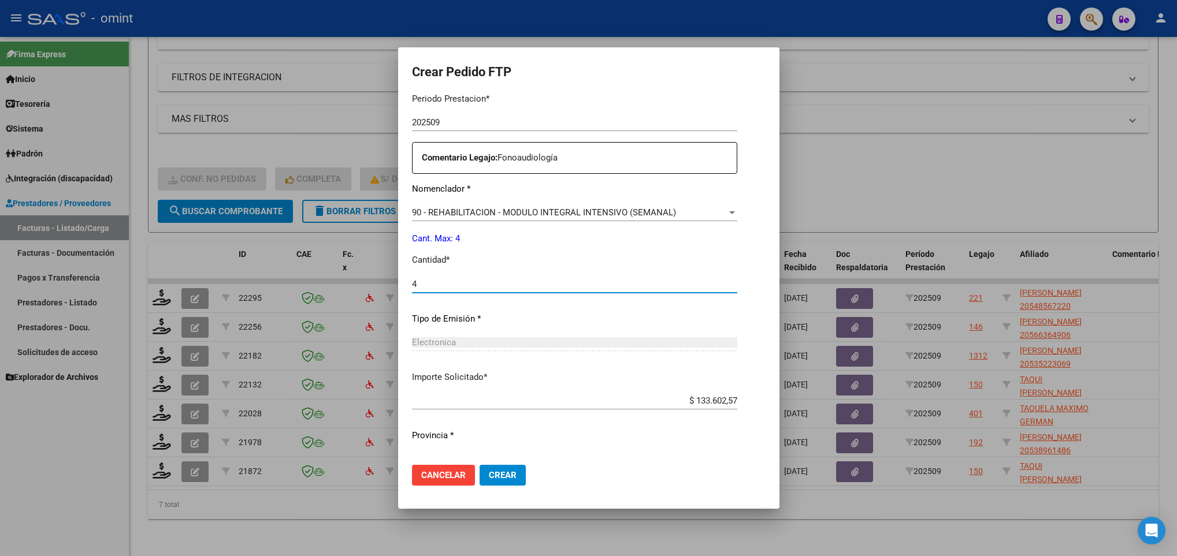
scroll to position [413, 0]
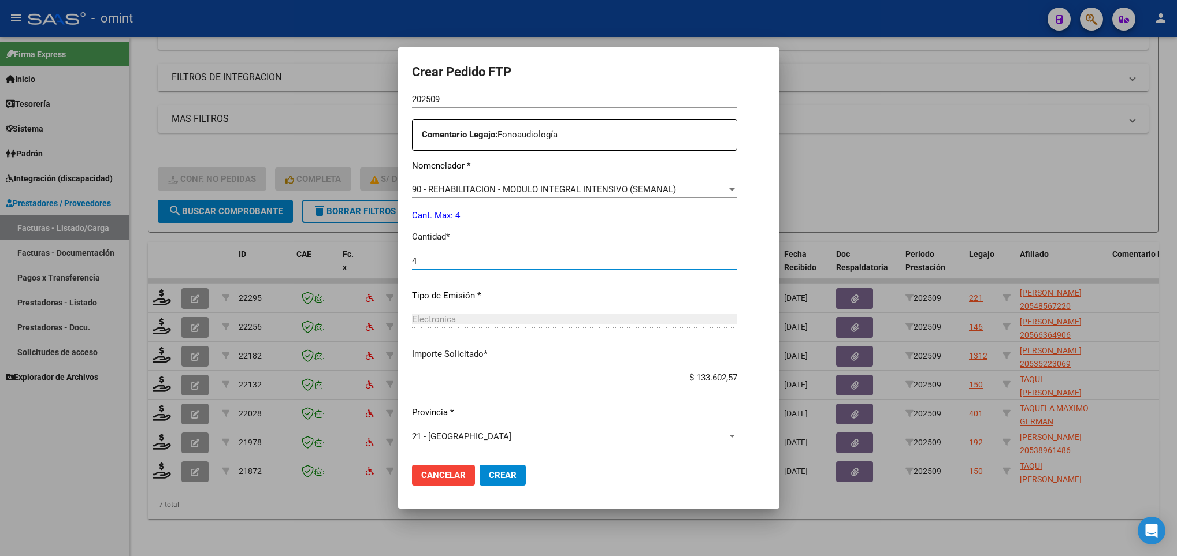
type input "4"
click at [480, 467] on button "Crear" at bounding box center [503, 475] width 46 height 21
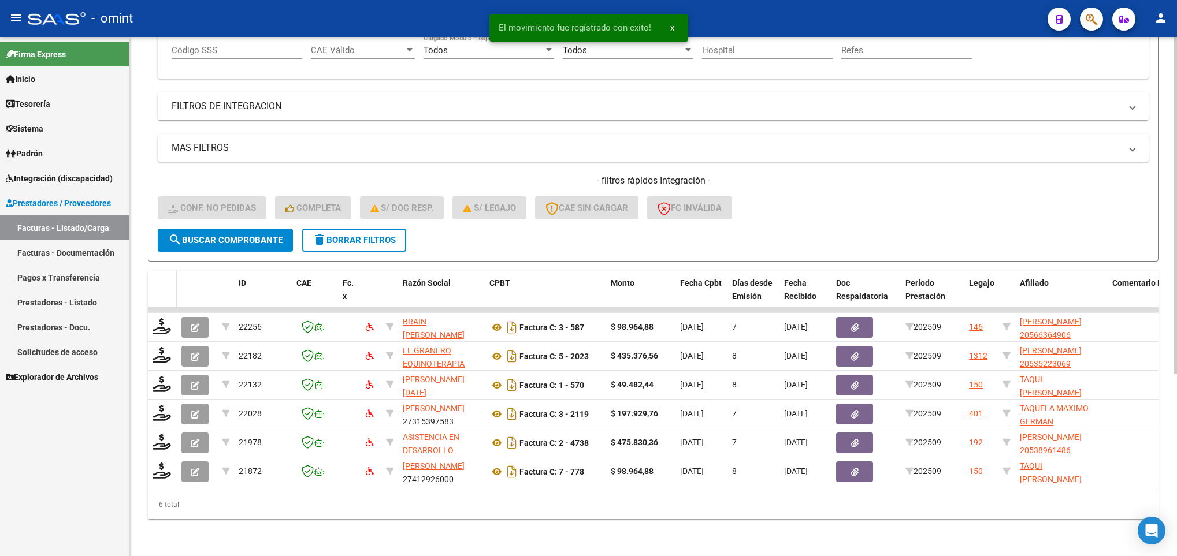
scroll to position [250, 0]
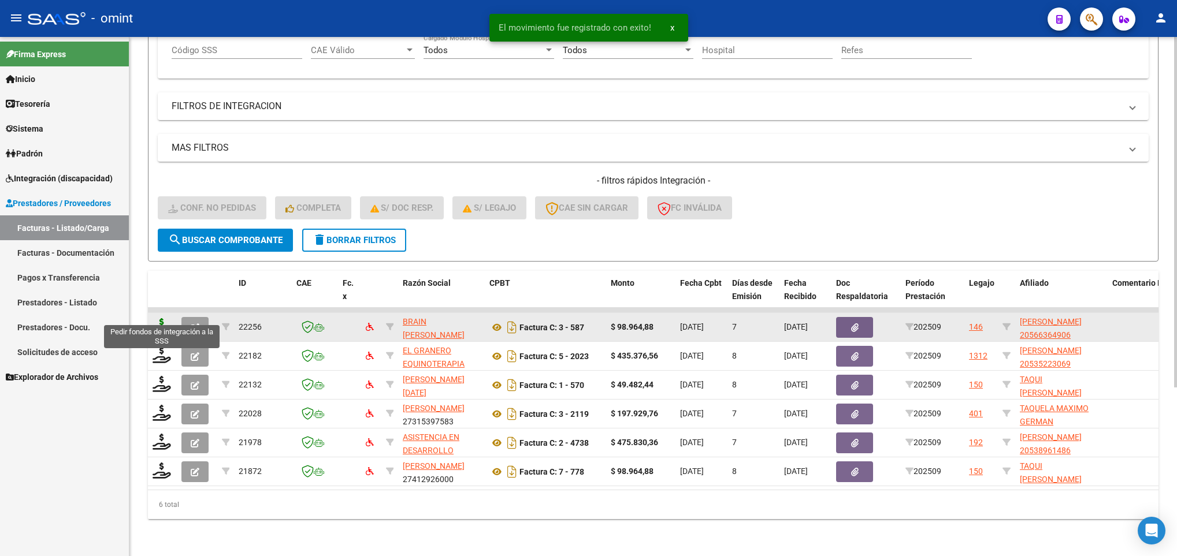
click at [165, 318] on icon at bounding box center [162, 326] width 18 height 16
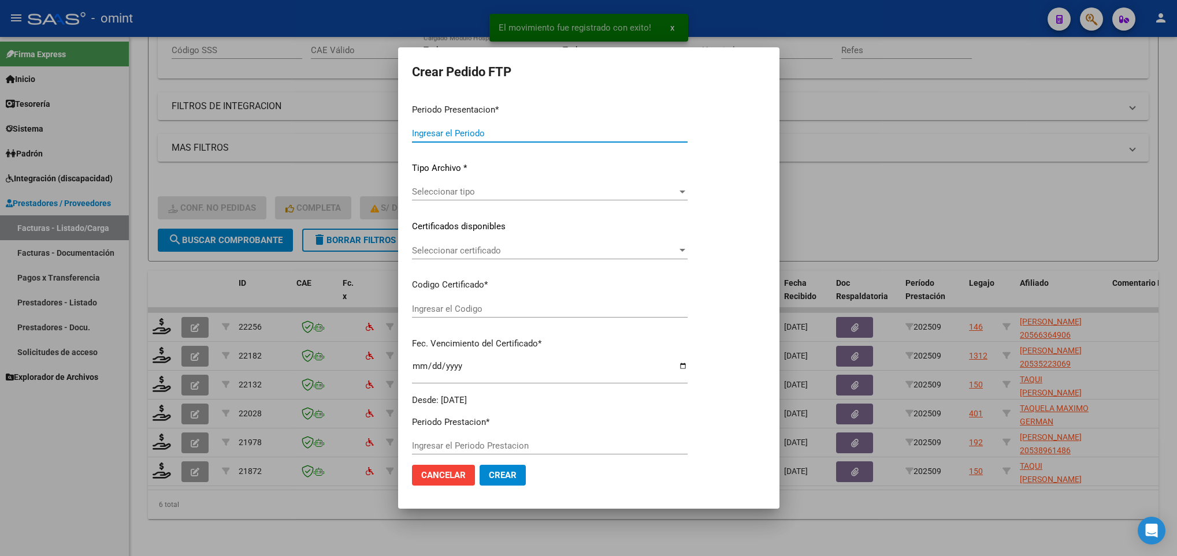
type input "202509"
type input "$ 98.964,88"
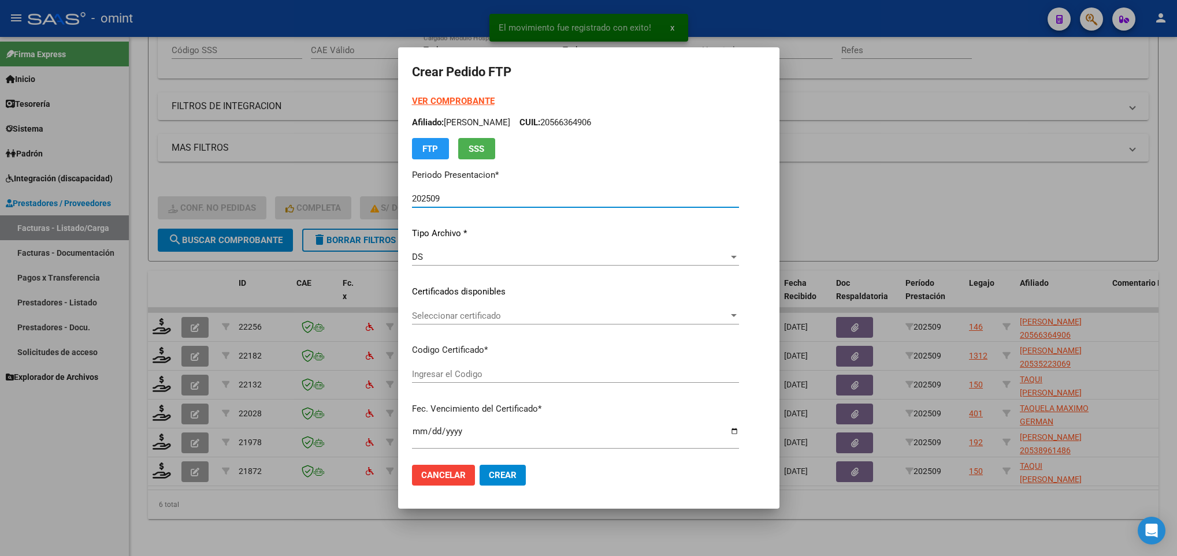
type input "1218420710"
type input "2025-07-06"
click at [518, 321] on span "Seleccionar certificado" at bounding box center [570, 316] width 317 height 10
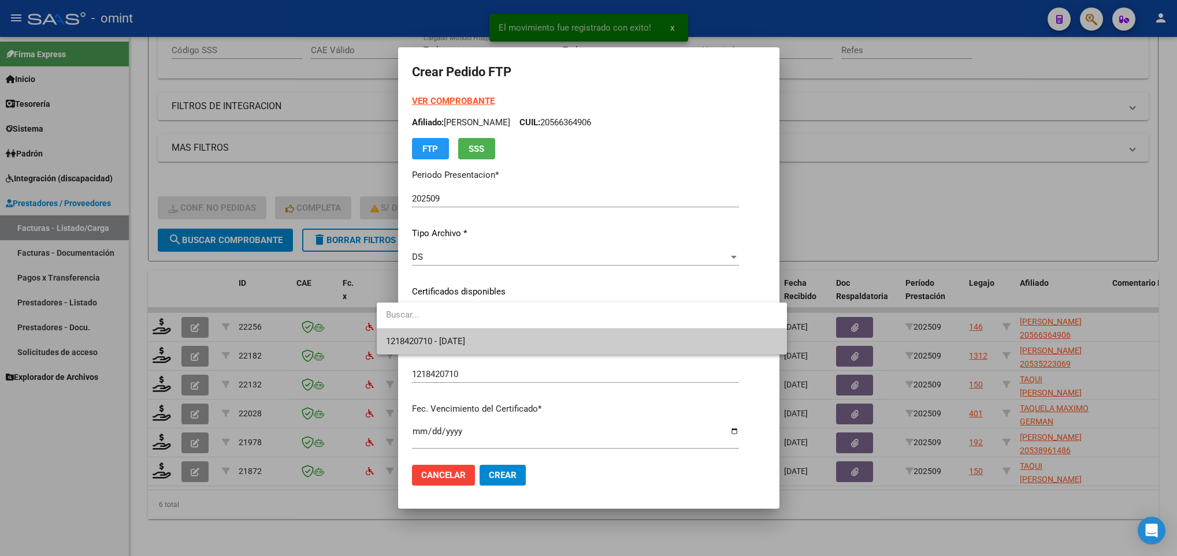
click at [522, 340] on span "1218420710 - 2025-07-06" at bounding box center [582, 342] width 392 height 26
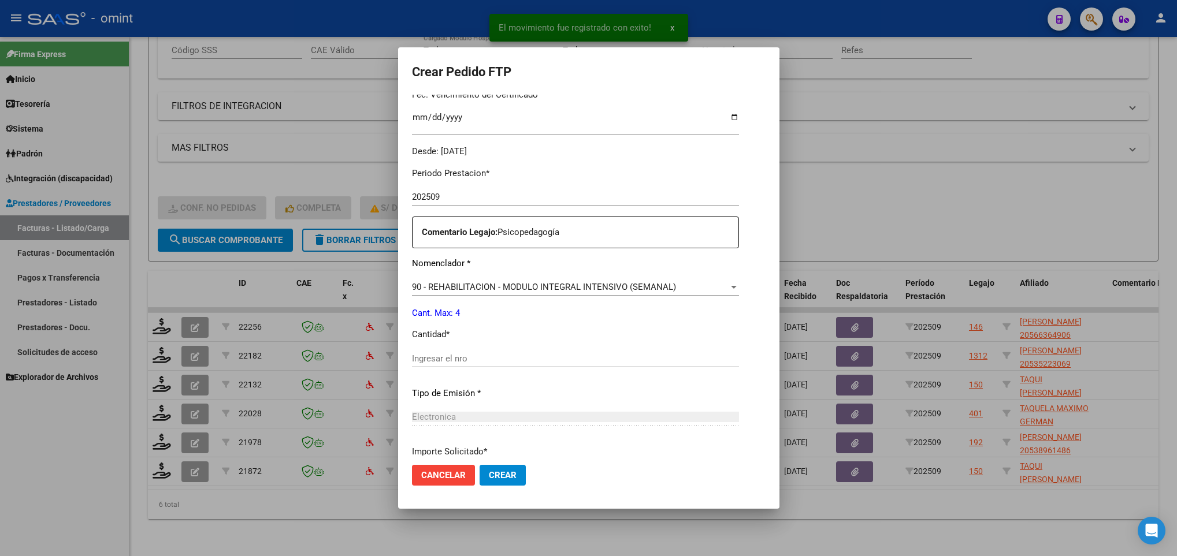
scroll to position [347, 0]
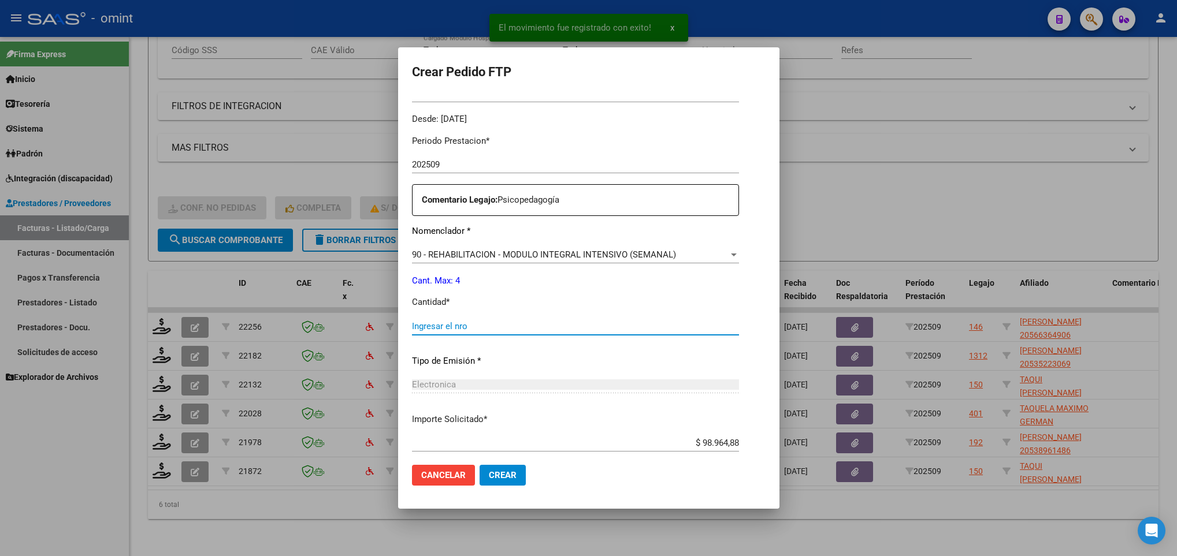
click at [528, 325] on input "Ingresar el nro" at bounding box center [575, 326] width 327 height 10
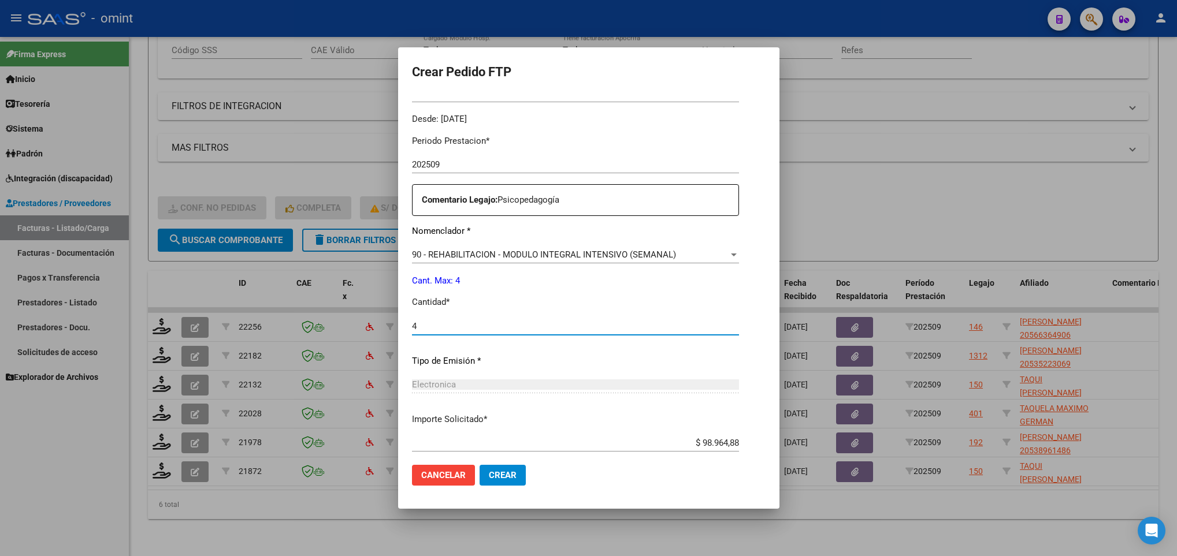
scroll to position [413, 0]
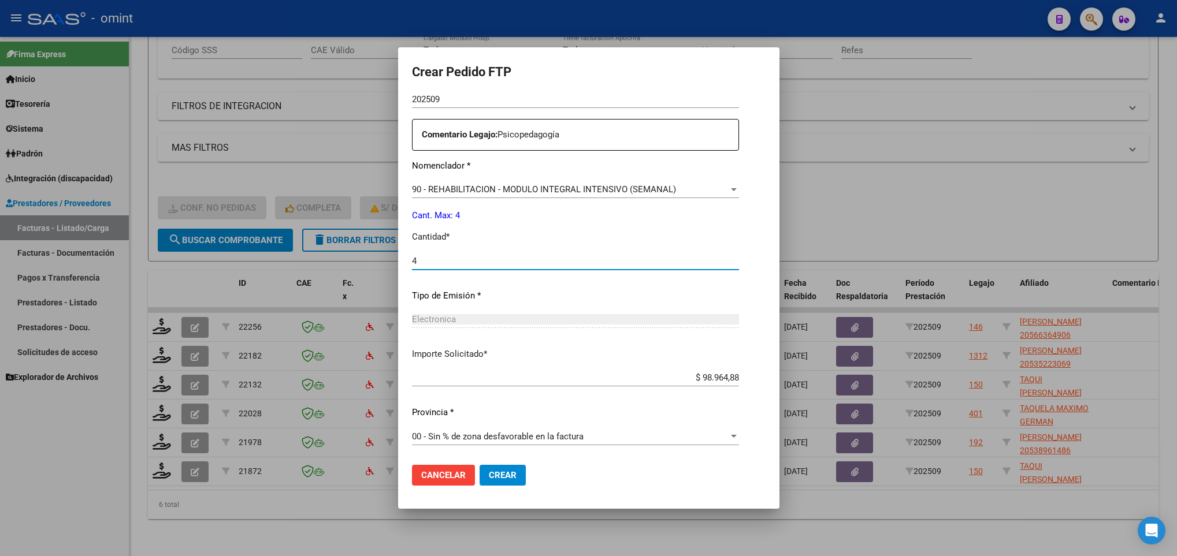
click at [489, 474] on span "Crear" at bounding box center [503, 475] width 28 height 10
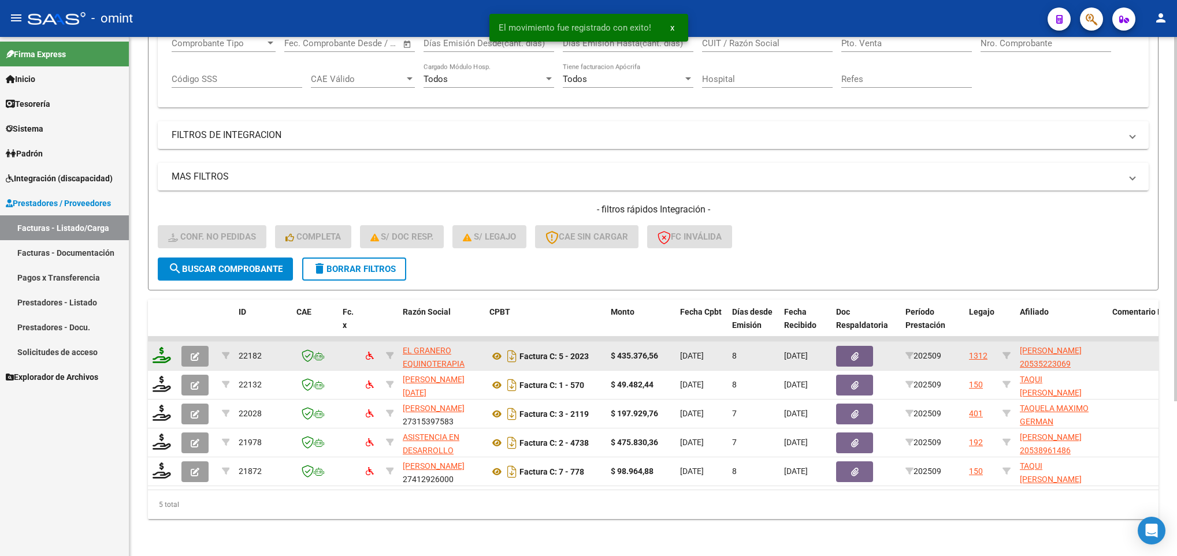
scroll to position [221, 0]
click at [165, 347] on icon at bounding box center [162, 355] width 18 height 16
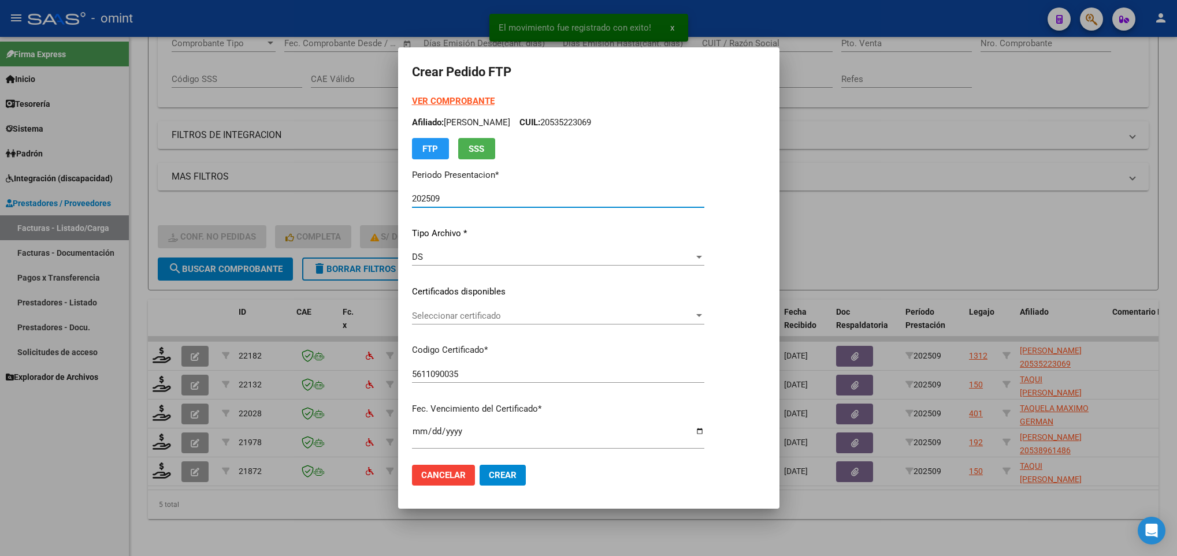
click at [477, 316] on span "Seleccionar certificado" at bounding box center [553, 316] width 282 height 10
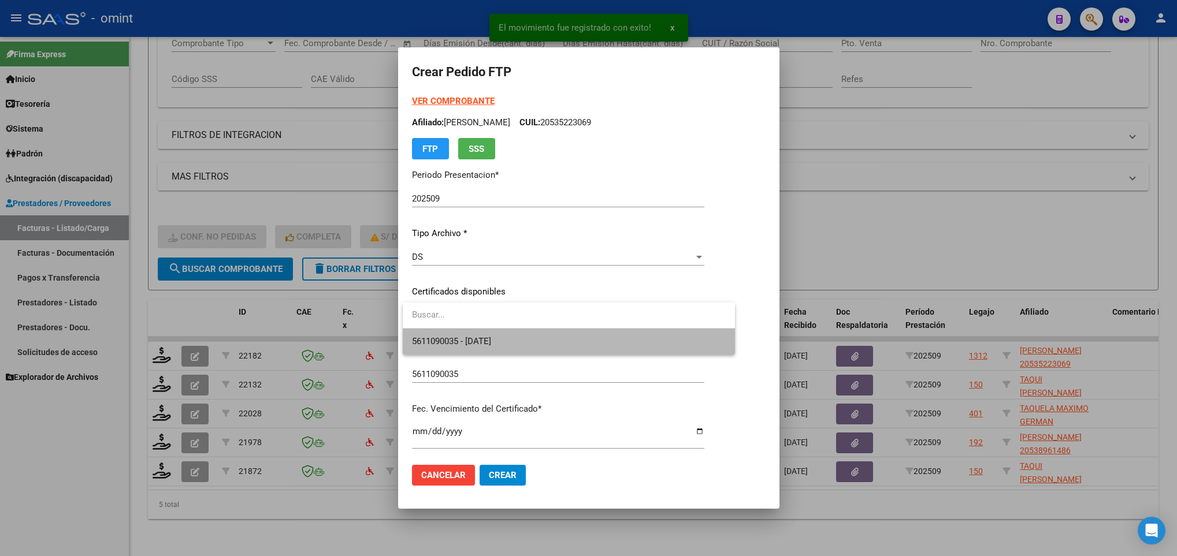
click at [491, 333] on span "5611090035 - 2028-05-11" at bounding box center [569, 342] width 314 height 26
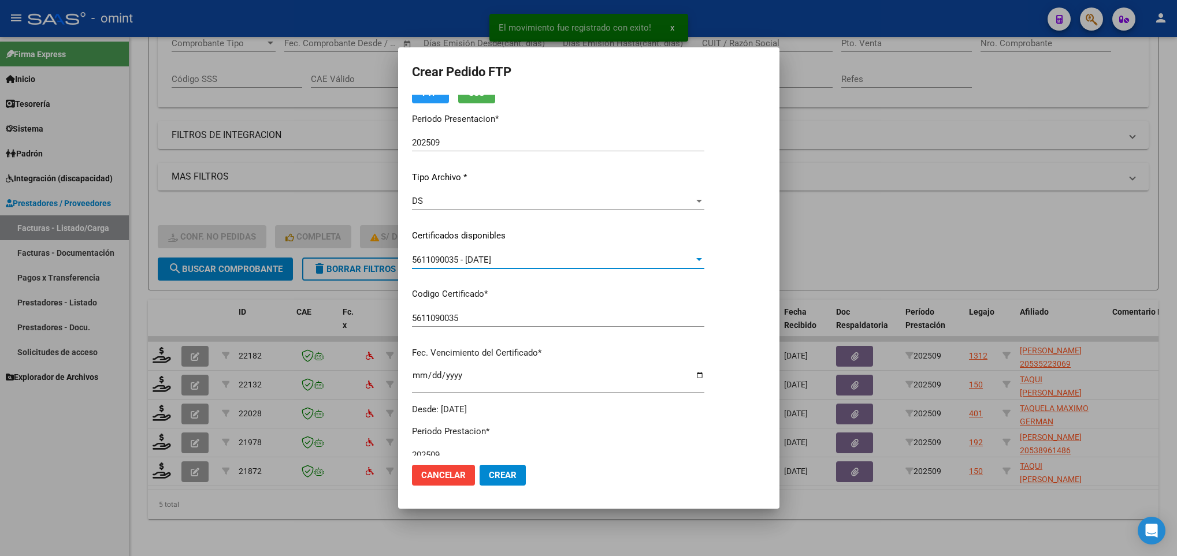
scroll to position [347, 0]
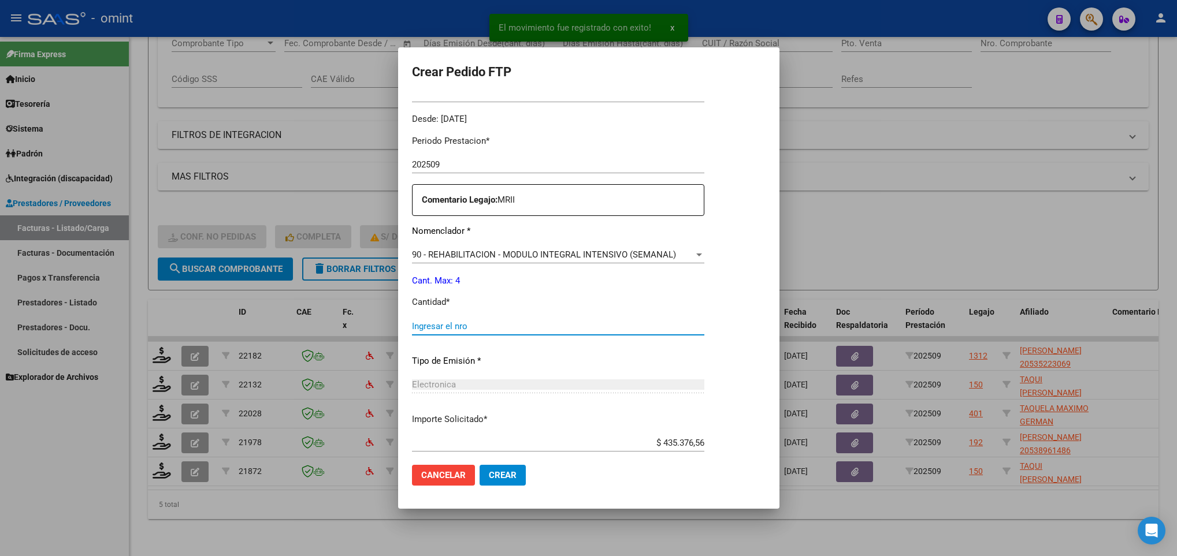
click at [522, 326] on input "Ingresar el nro" at bounding box center [558, 326] width 292 height 10
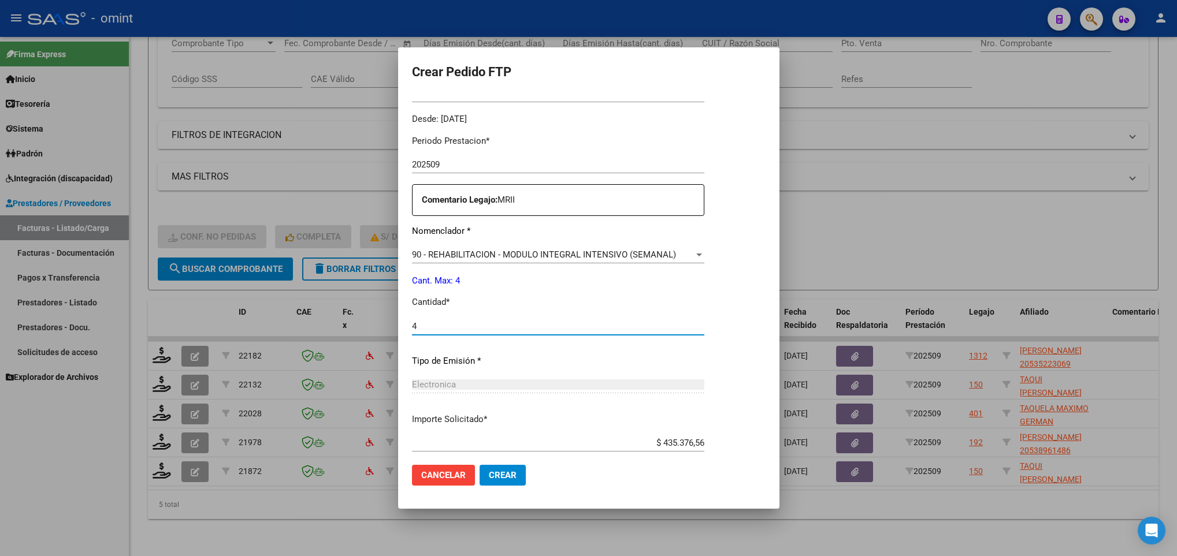
scroll to position [413, 0]
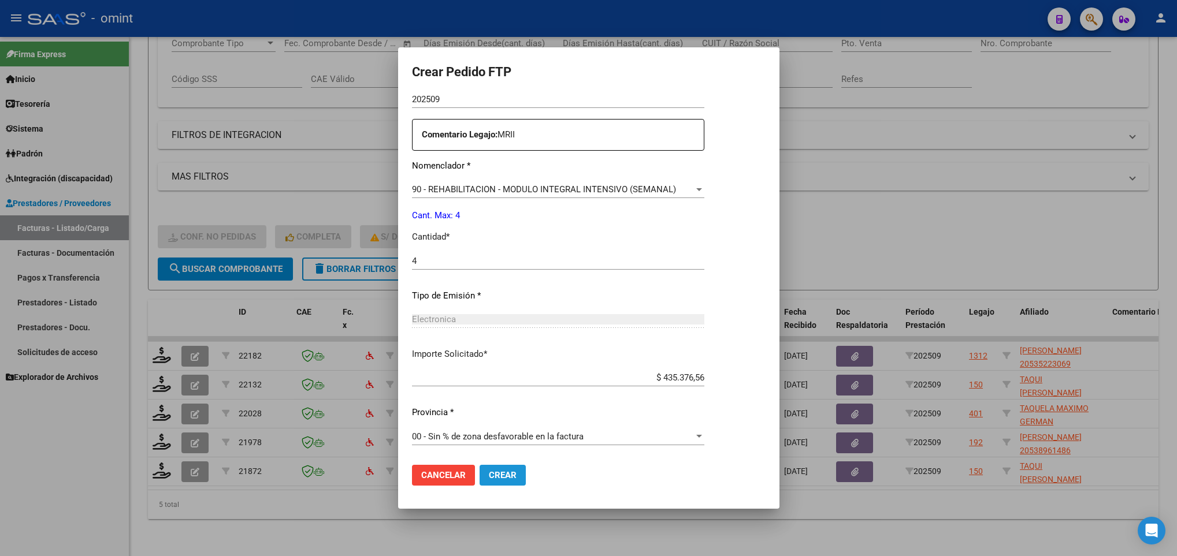
click at [502, 466] on button "Crear" at bounding box center [503, 475] width 46 height 21
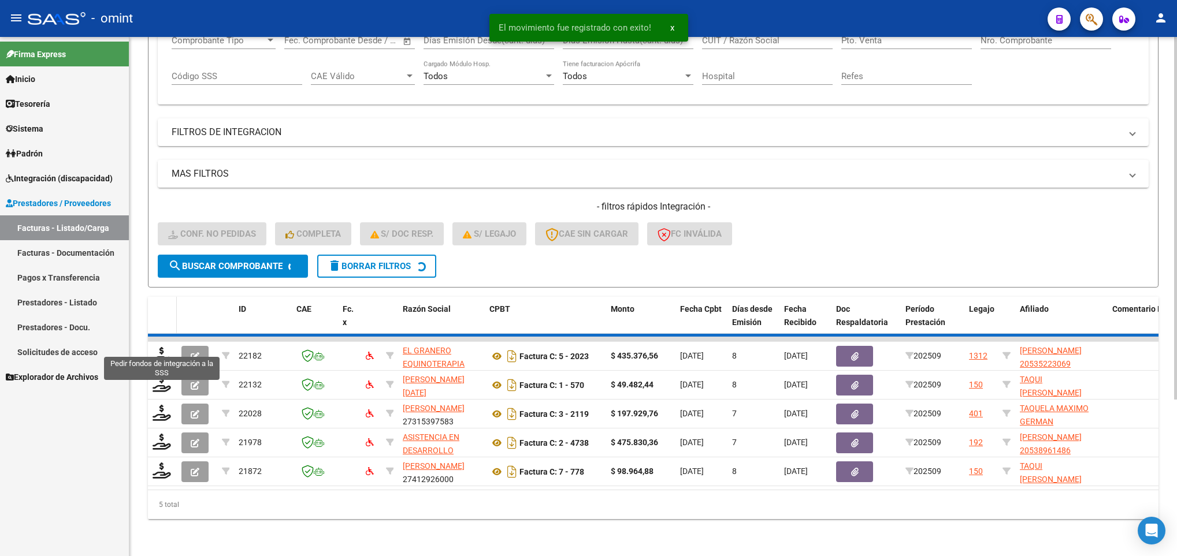
scroll to position [192, 0]
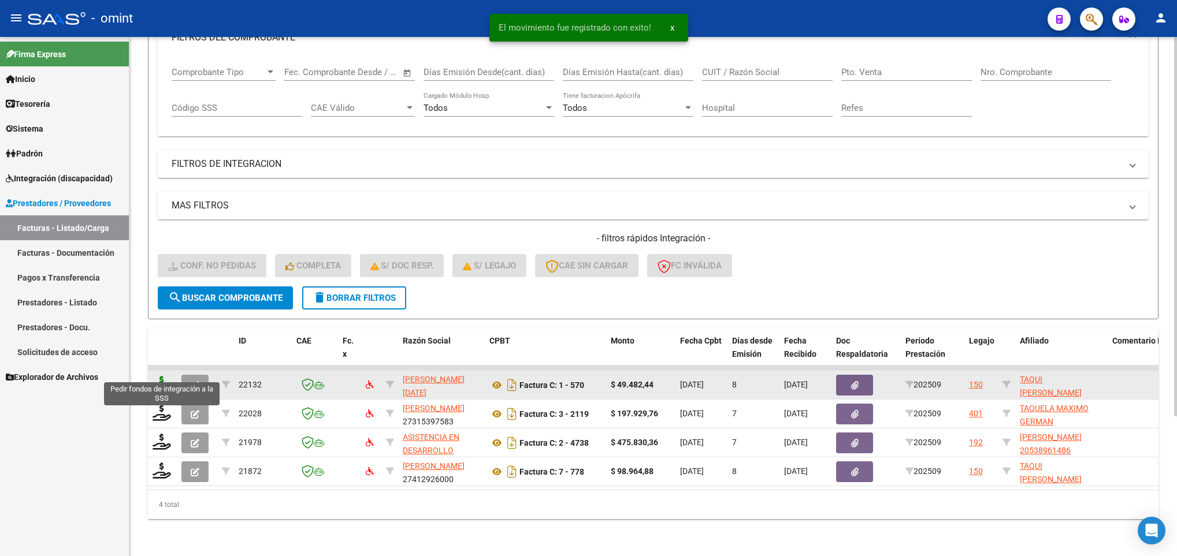
click at [164, 376] on icon at bounding box center [162, 384] width 18 height 16
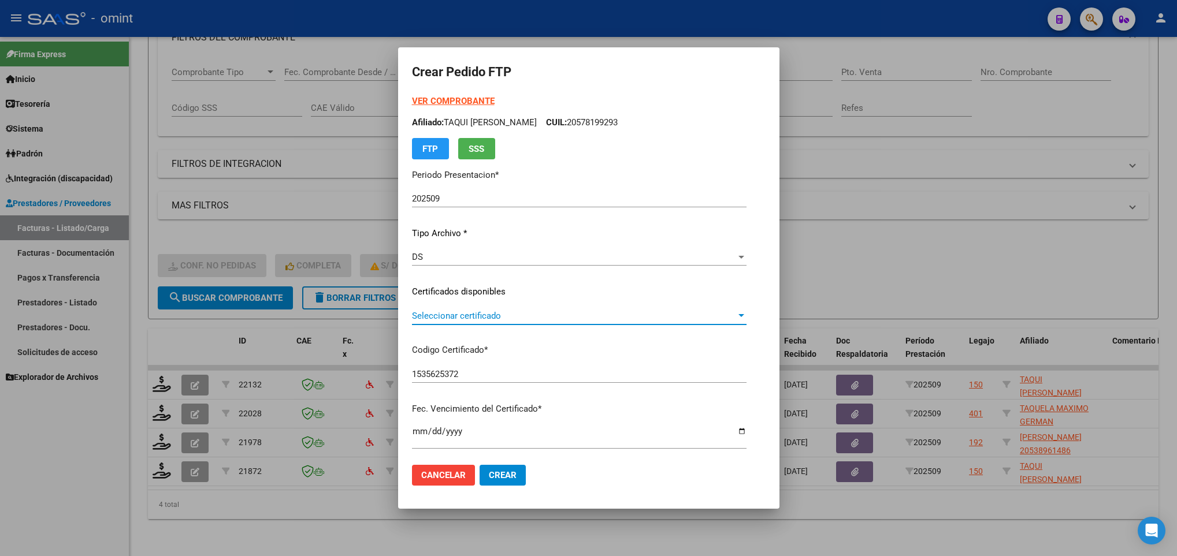
click at [528, 321] on span "Seleccionar certificado" at bounding box center [574, 316] width 324 height 10
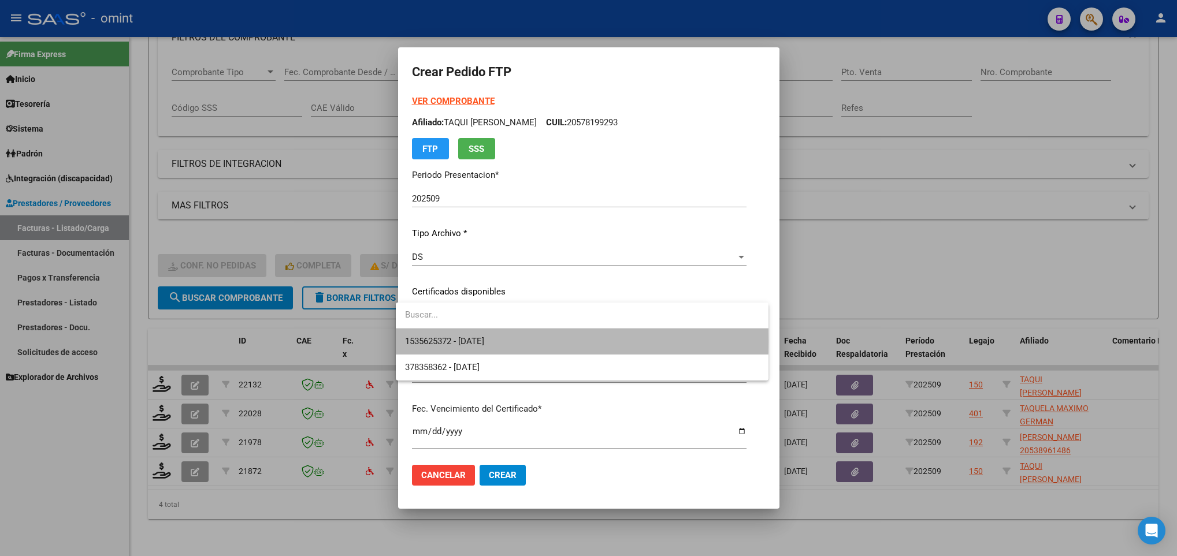
click at [530, 342] on span "1535625372 - 2030-06-30" at bounding box center [582, 342] width 354 height 26
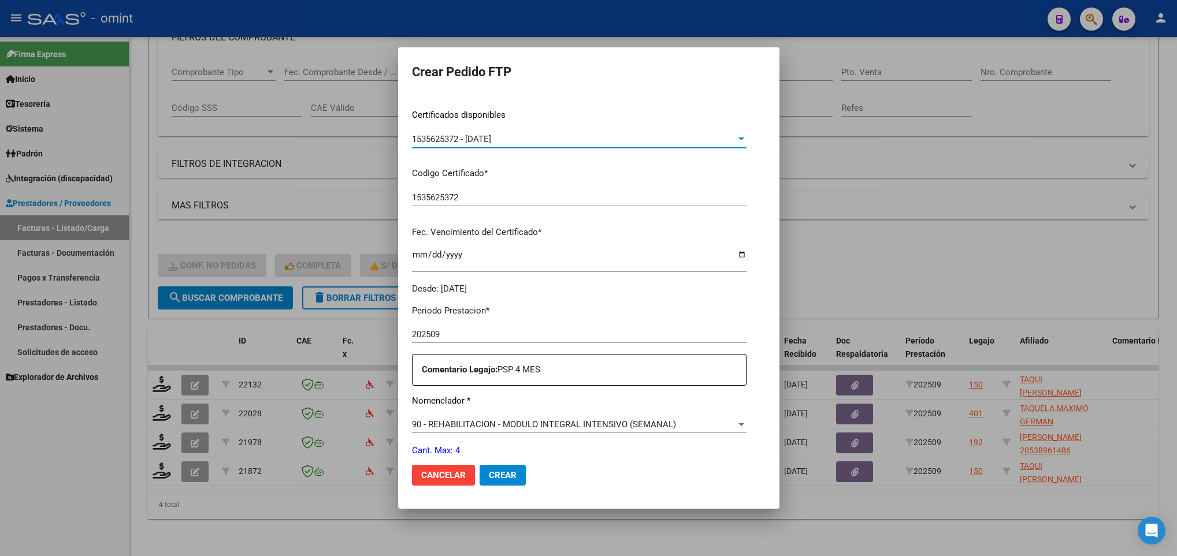
scroll to position [260, 0]
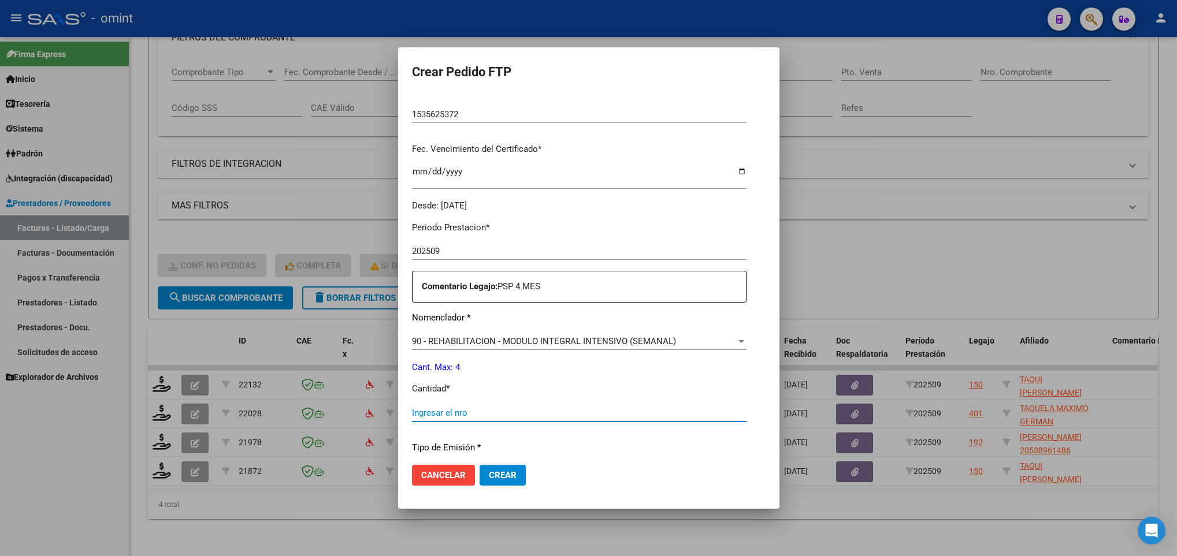
click at [498, 411] on input "Ingresar el nro" at bounding box center [579, 413] width 335 height 10
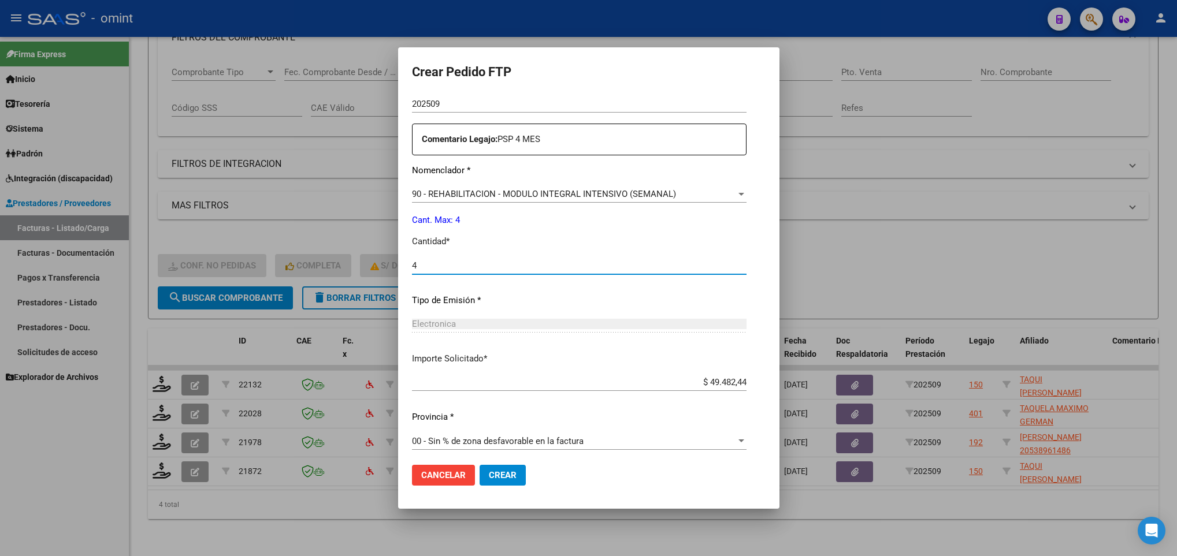
scroll to position [413, 0]
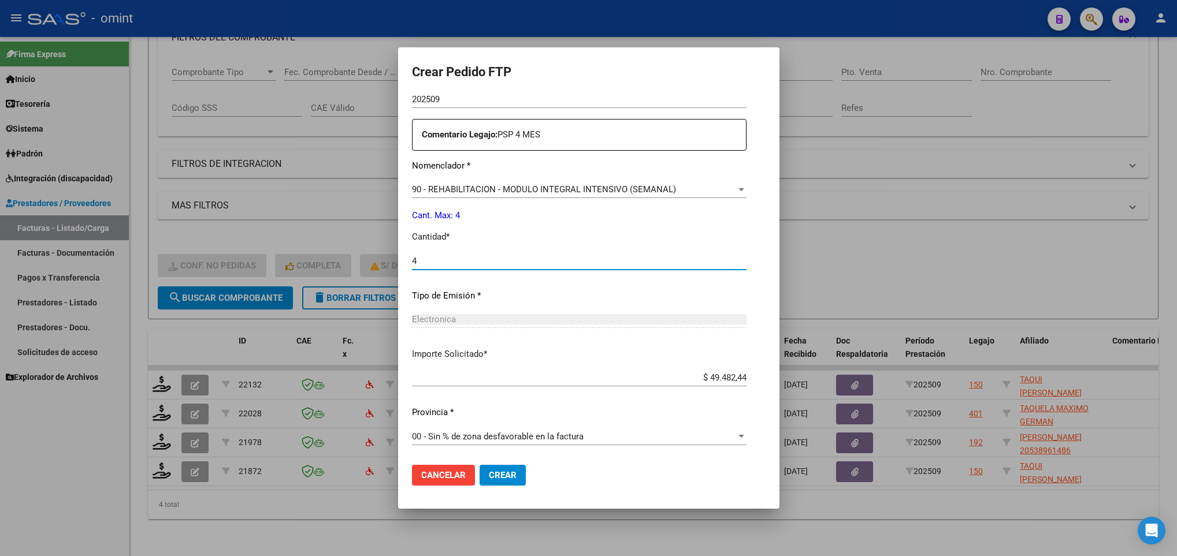
click at [502, 477] on span "Crear" at bounding box center [503, 475] width 28 height 10
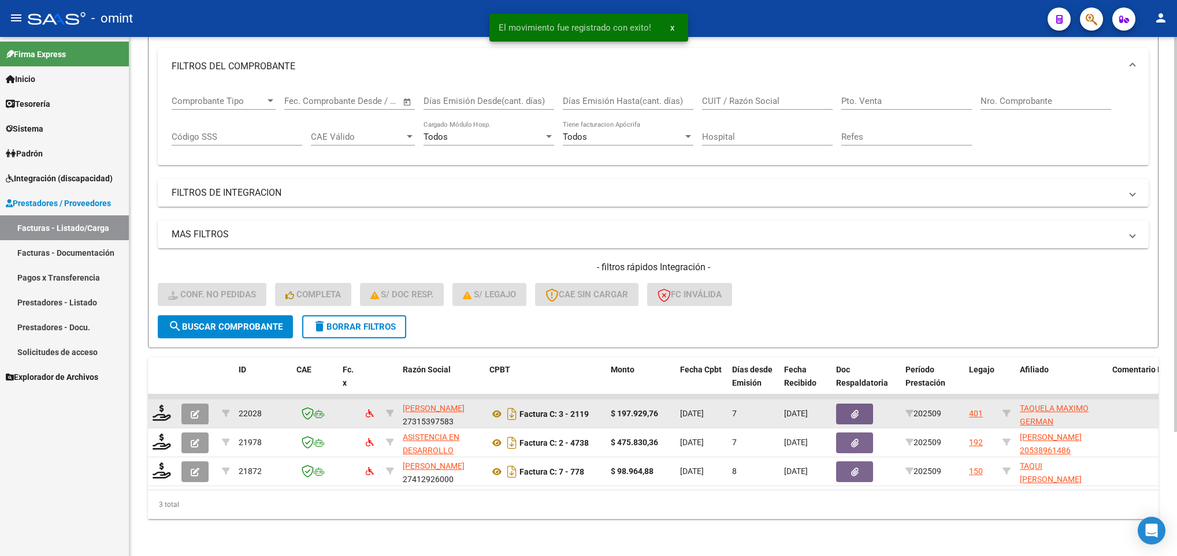
scroll to position [163, 0]
click at [157, 405] on icon at bounding box center [162, 413] width 18 height 16
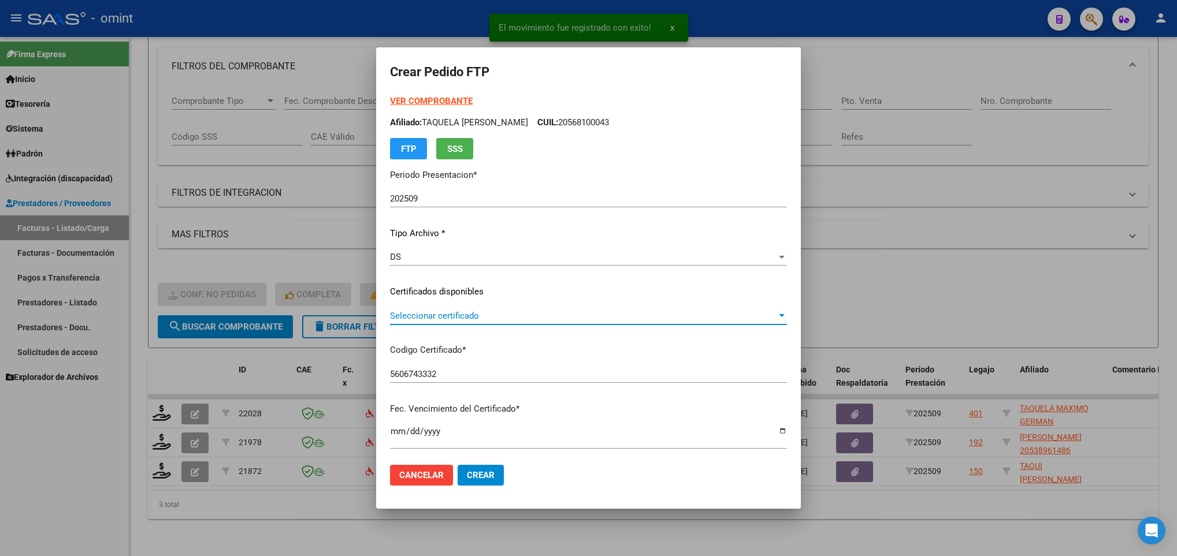
click at [621, 319] on span "Seleccionar certificado" at bounding box center [583, 316] width 387 height 10
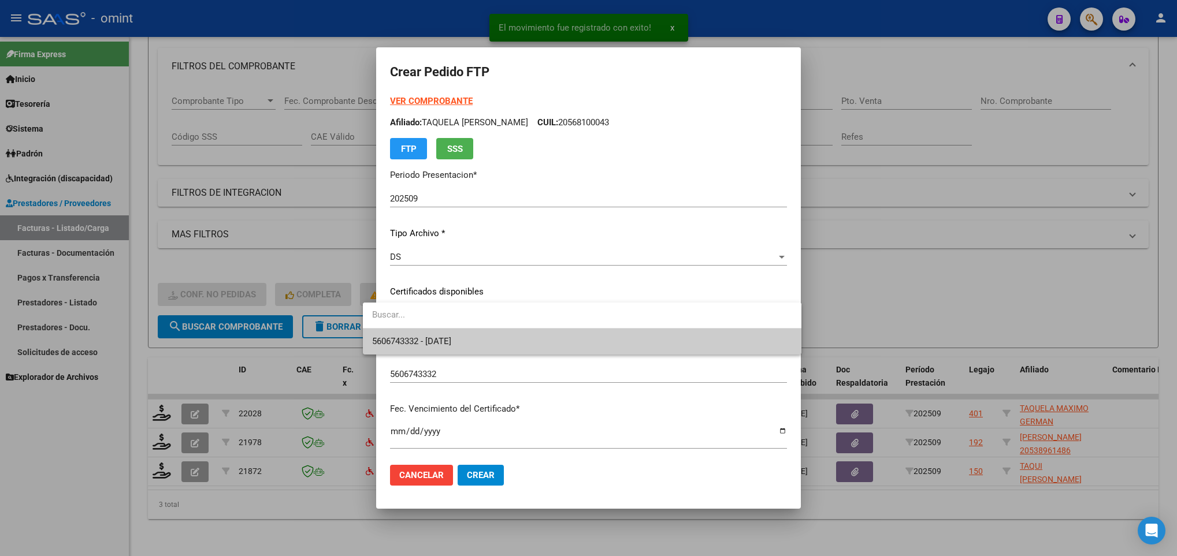
click at [628, 347] on span "5606743332 - 2022-11-21" at bounding box center [582, 342] width 420 height 26
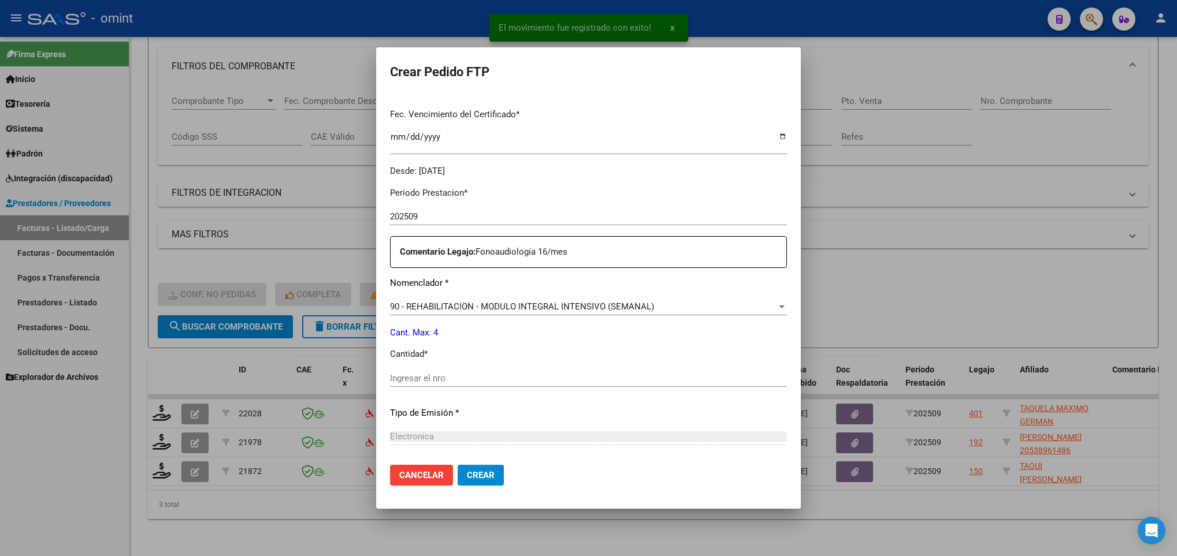
scroll to position [347, 0]
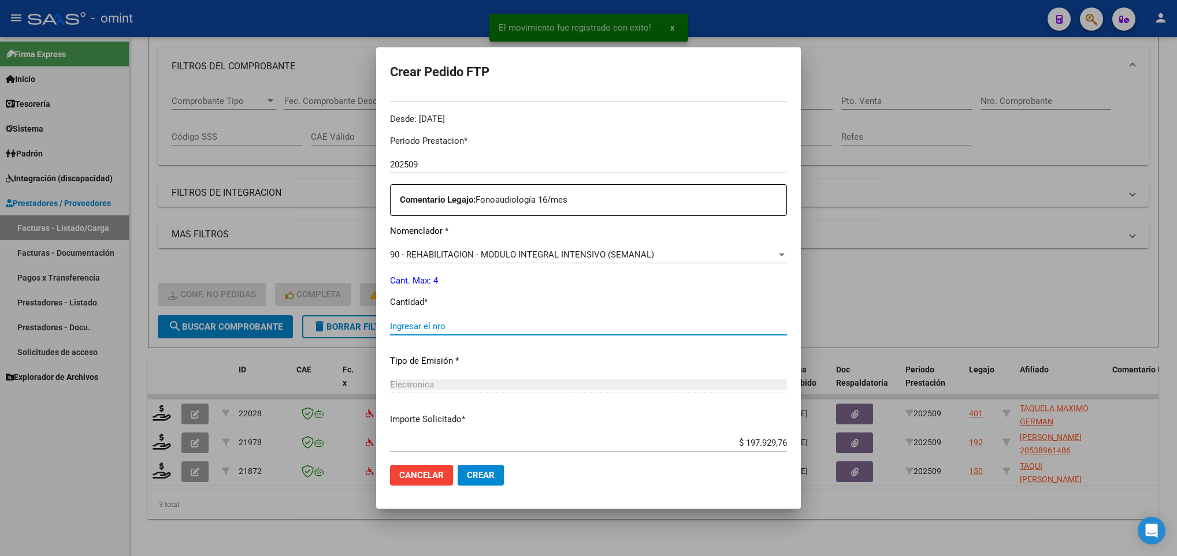
click at [562, 322] on input "Ingresar el nro" at bounding box center [588, 326] width 397 height 10
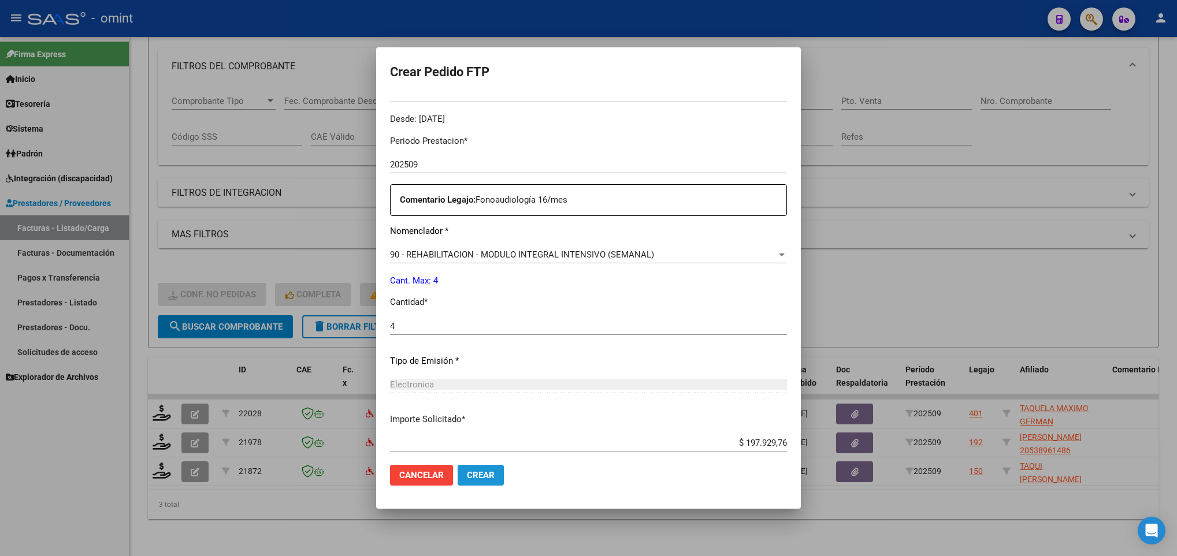
click at [472, 472] on span "Crear" at bounding box center [481, 475] width 28 height 10
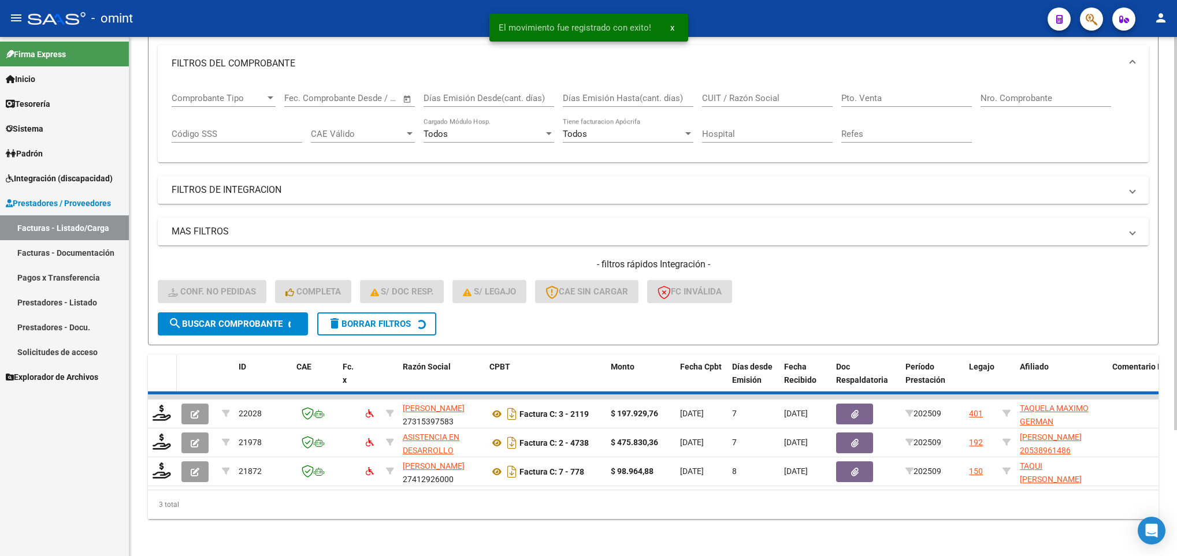
scroll to position [134, 0]
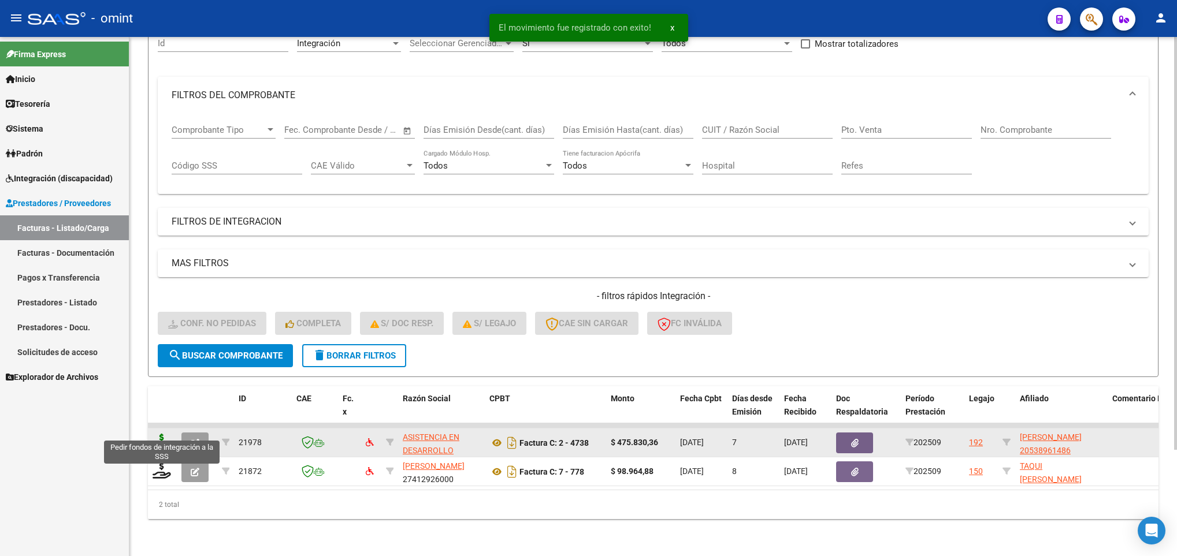
click at [161, 434] on icon at bounding box center [162, 442] width 18 height 16
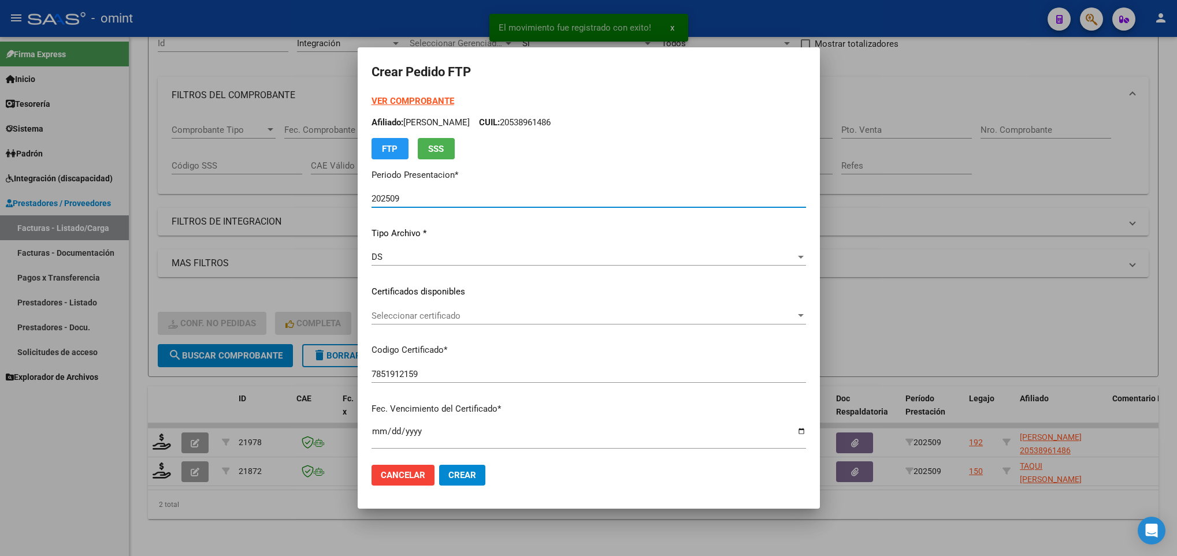
click at [662, 311] on span "Seleccionar certificado" at bounding box center [584, 316] width 424 height 10
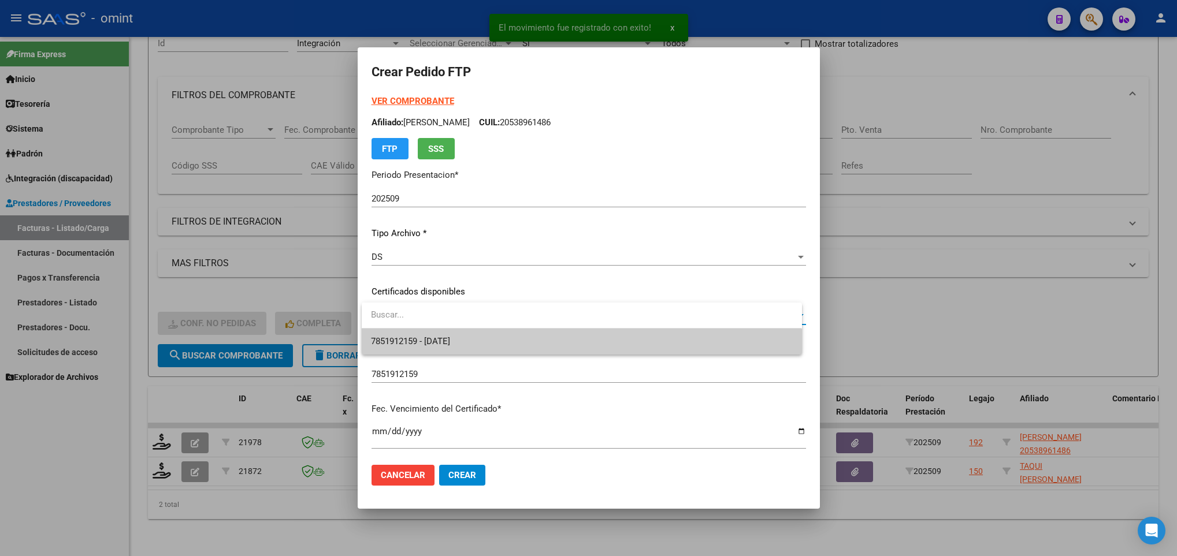
click at [667, 342] on span "7851912159 - 2028-01-18" at bounding box center [581, 342] width 421 height 26
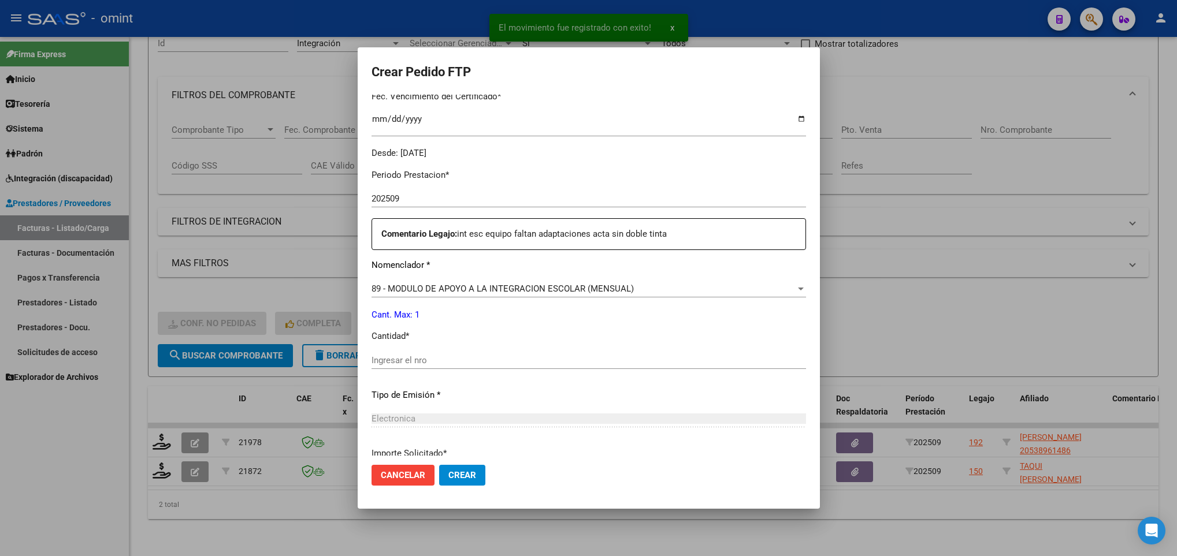
scroll to position [347, 0]
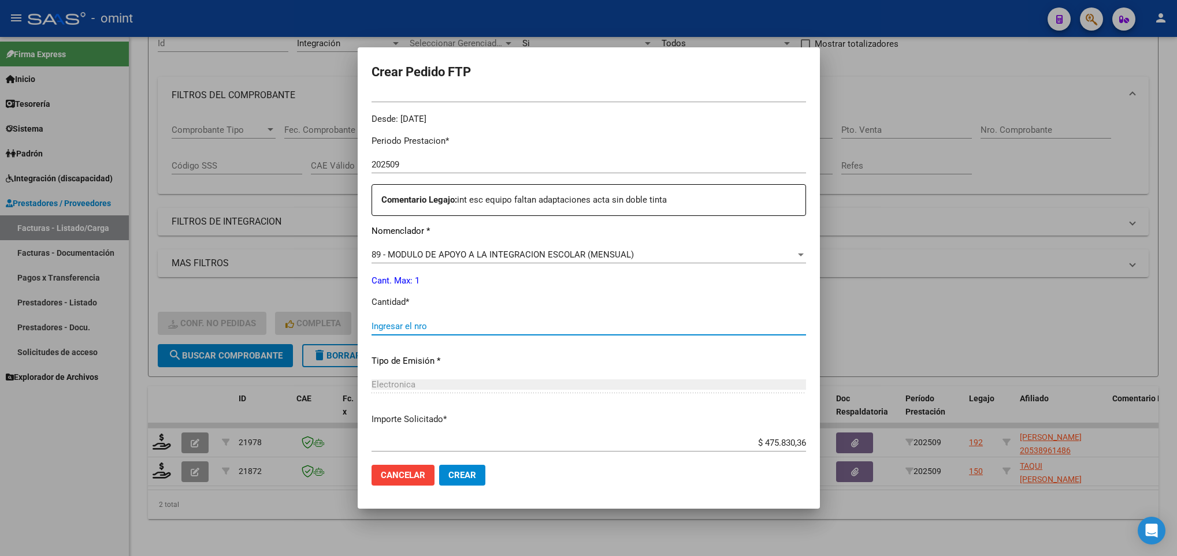
click at [517, 323] on input "Ingresar el nro" at bounding box center [589, 326] width 435 height 10
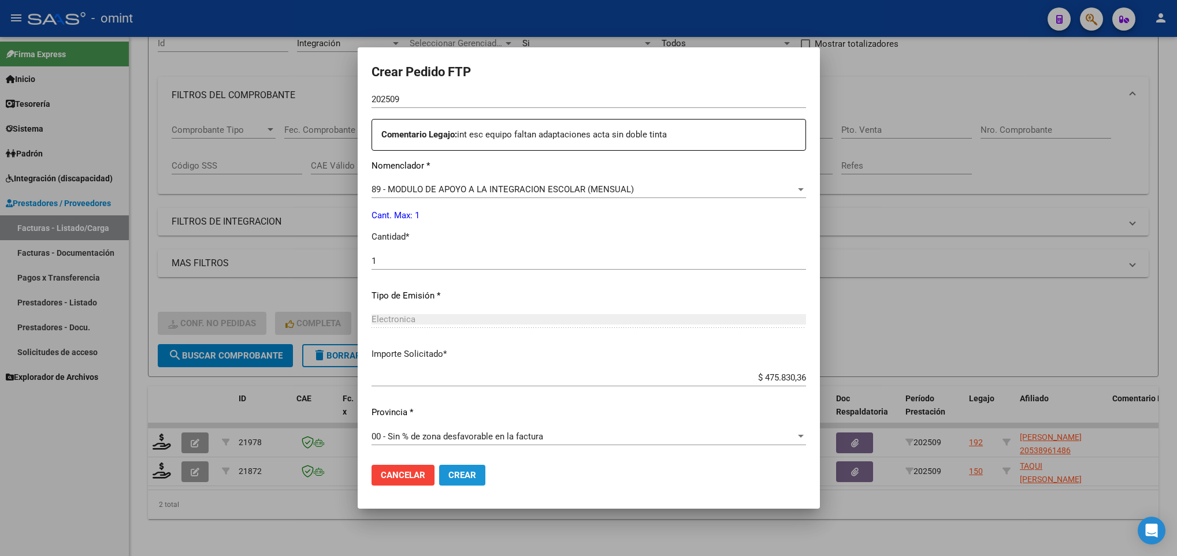
click at [484, 474] on button "Crear" at bounding box center [462, 475] width 46 height 21
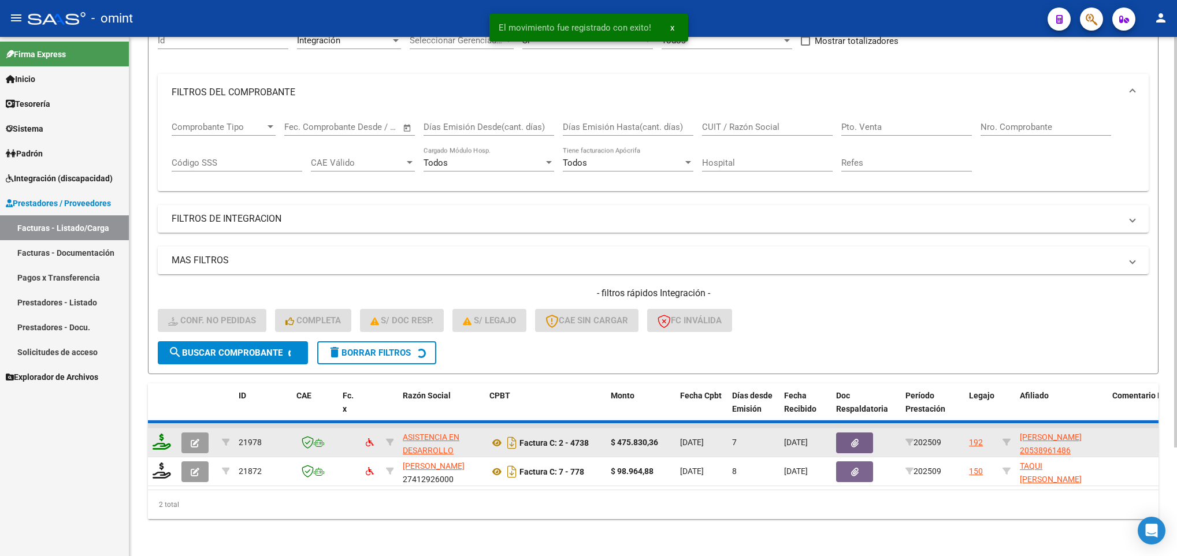
scroll to position [106, 0]
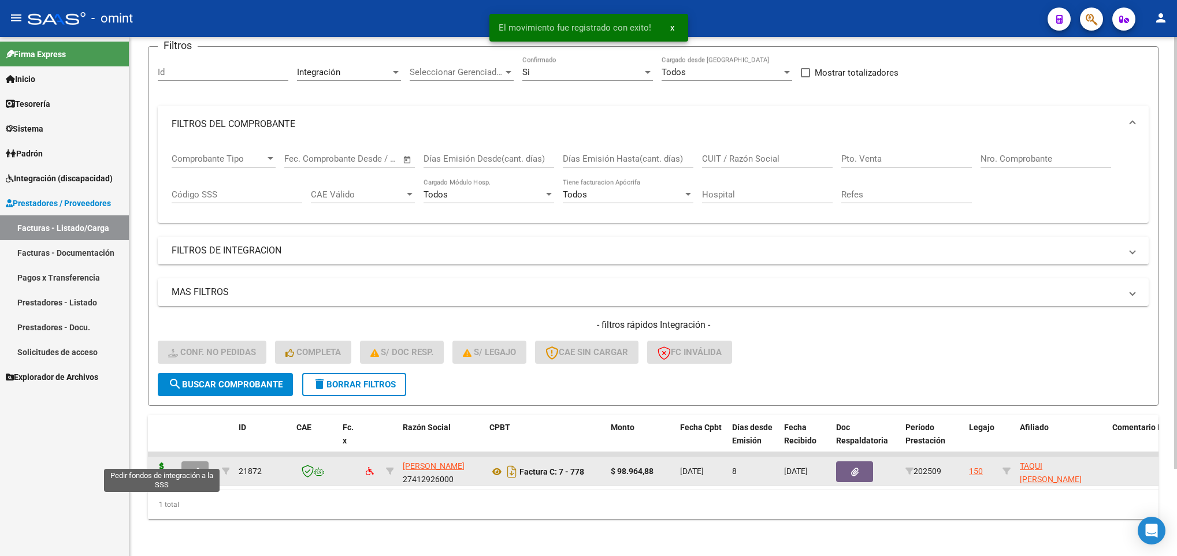
click at [158, 463] on icon at bounding box center [162, 471] width 18 height 16
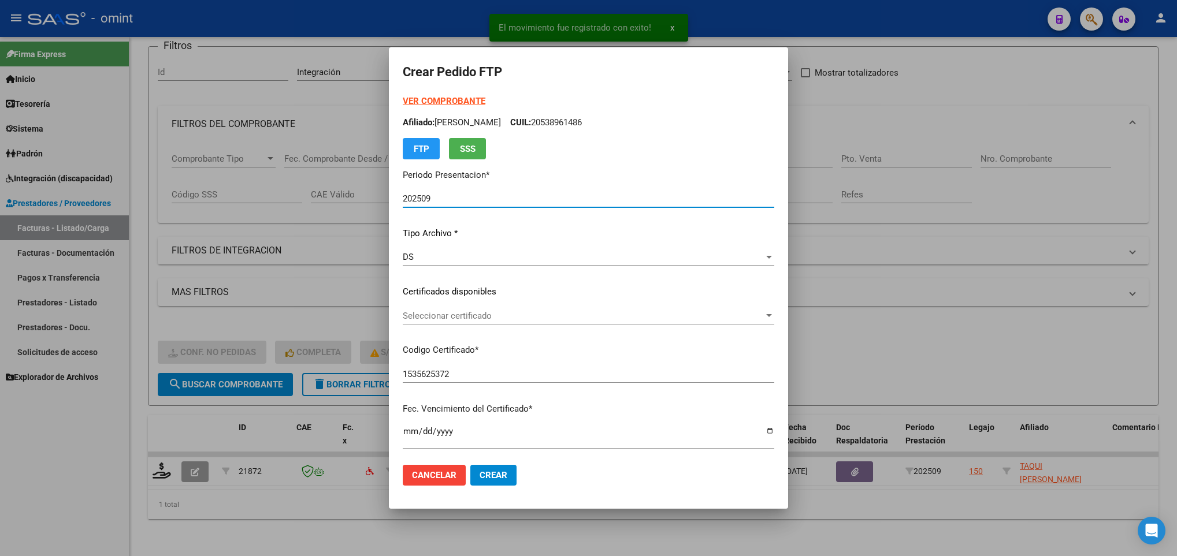
click at [447, 318] on span "Seleccionar certificado" at bounding box center [583, 316] width 361 height 10
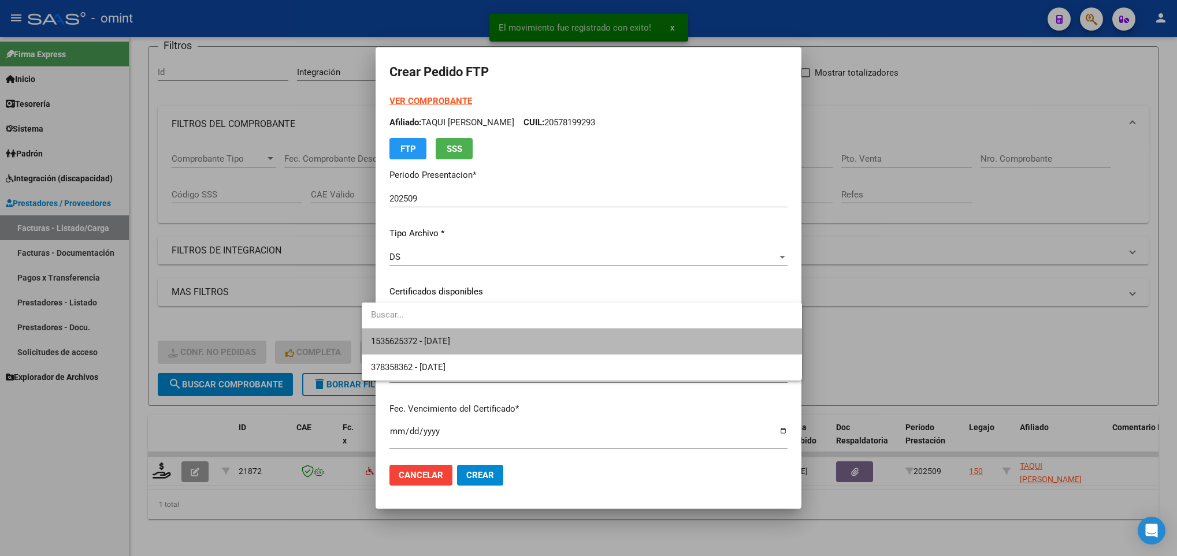
click at [447, 333] on span "1535625372 - 2030-06-30" at bounding box center [581, 342] width 421 height 26
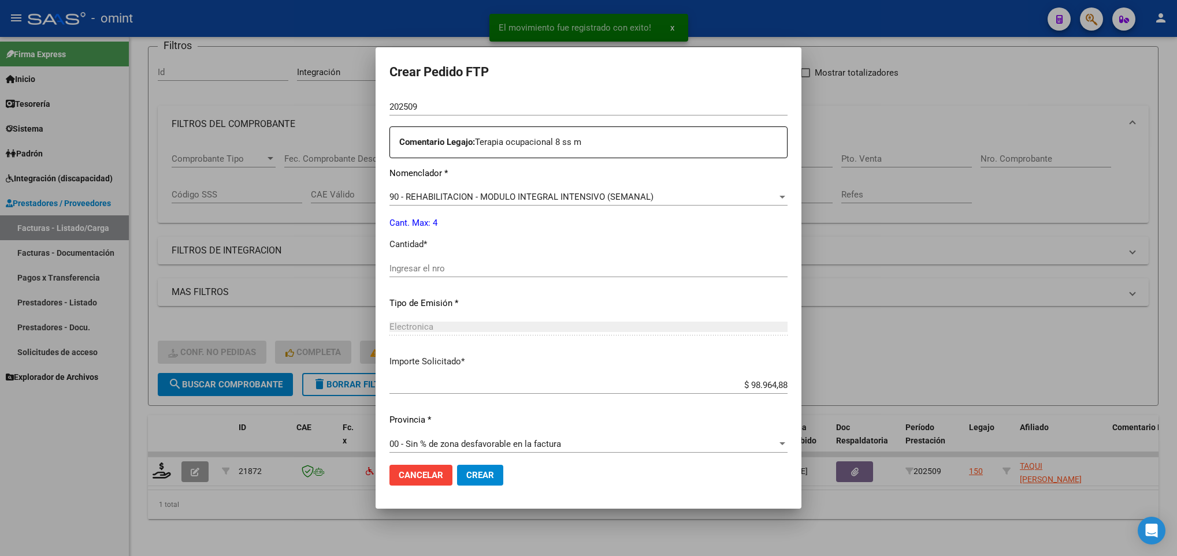
scroll to position [413, 0]
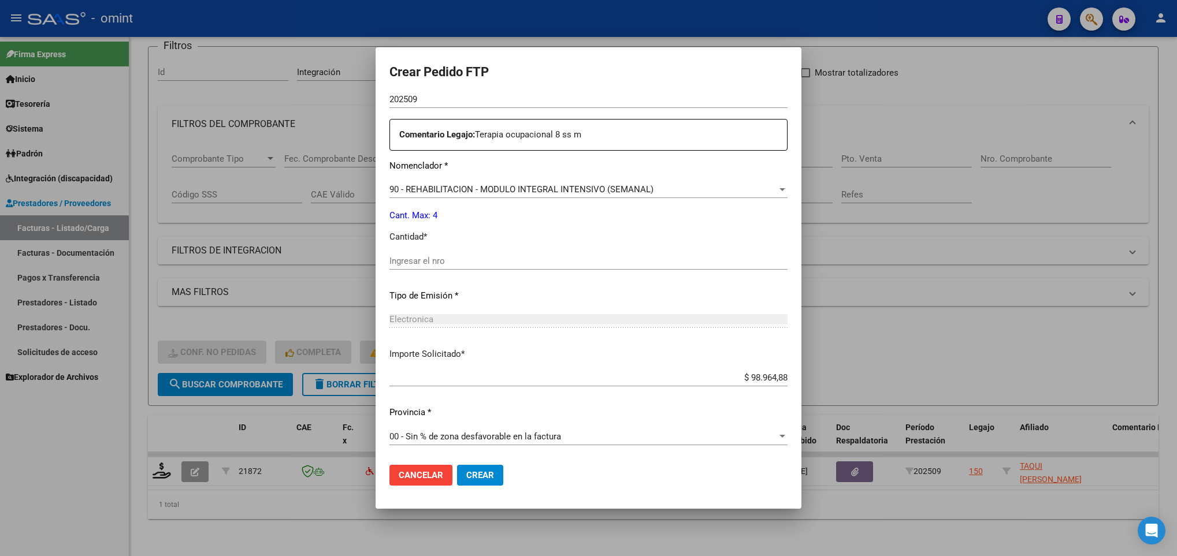
click at [439, 253] on div "Ingresar el nro" at bounding box center [588, 261] width 398 height 17
click at [473, 476] on span "Crear" at bounding box center [480, 475] width 28 height 10
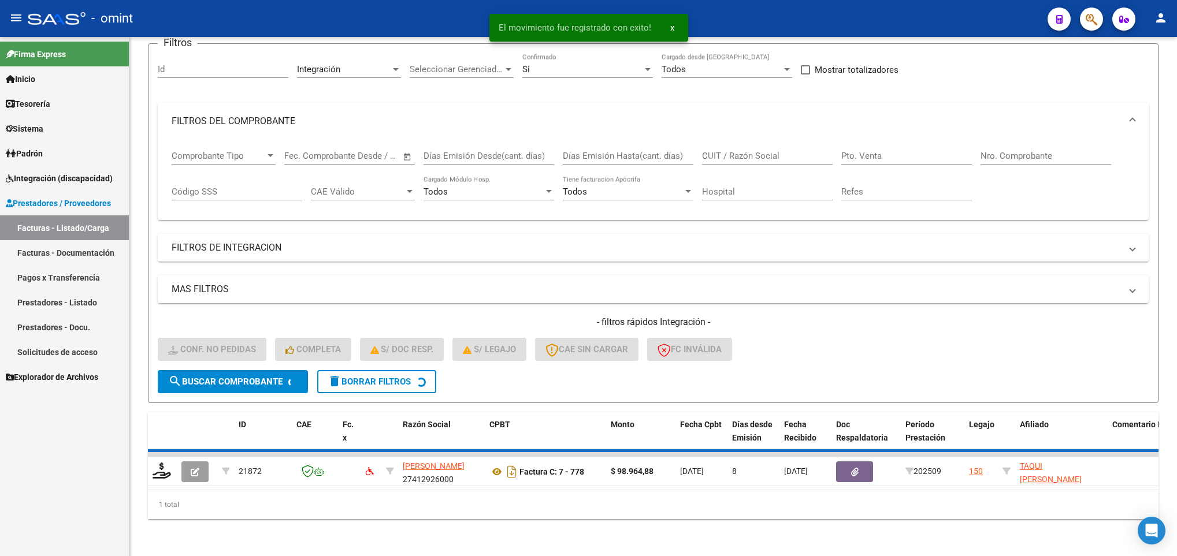
scroll to position [83, 0]
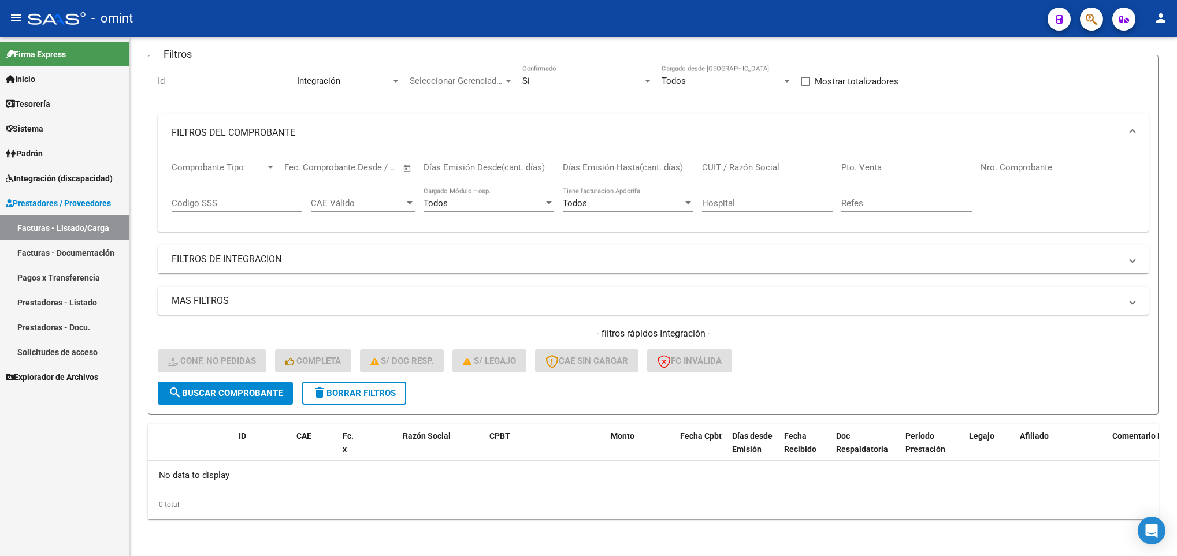
click at [66, 175] on span "Integración (discapacidad)" at bounding box center [59, 178] width 107 height 13
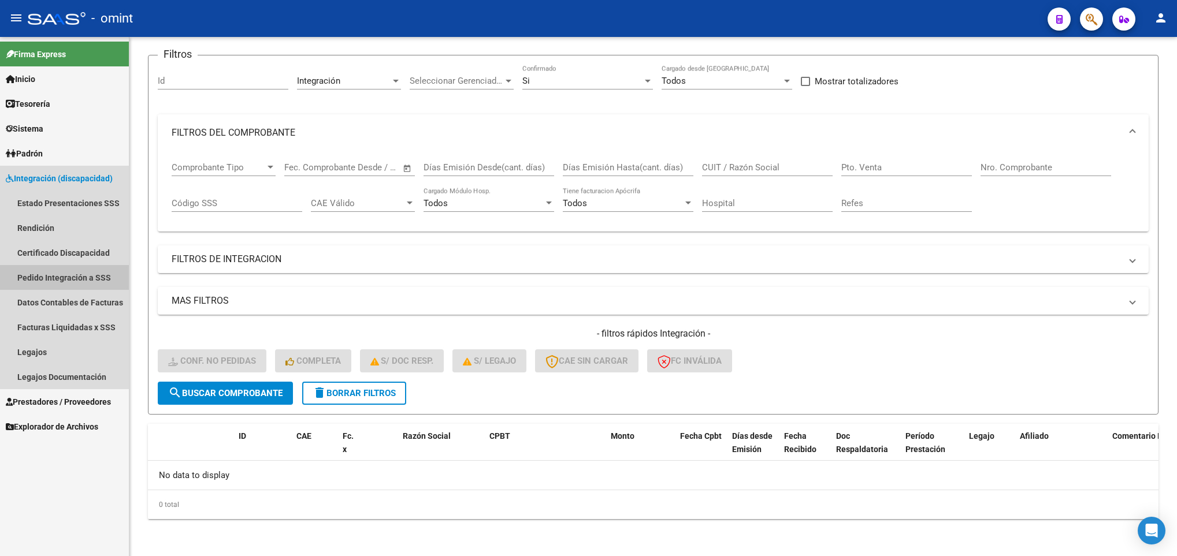
click at [75, 274] on link "Pedido Integración a SSS" at bounding box center [64, 277] width 129 height 25
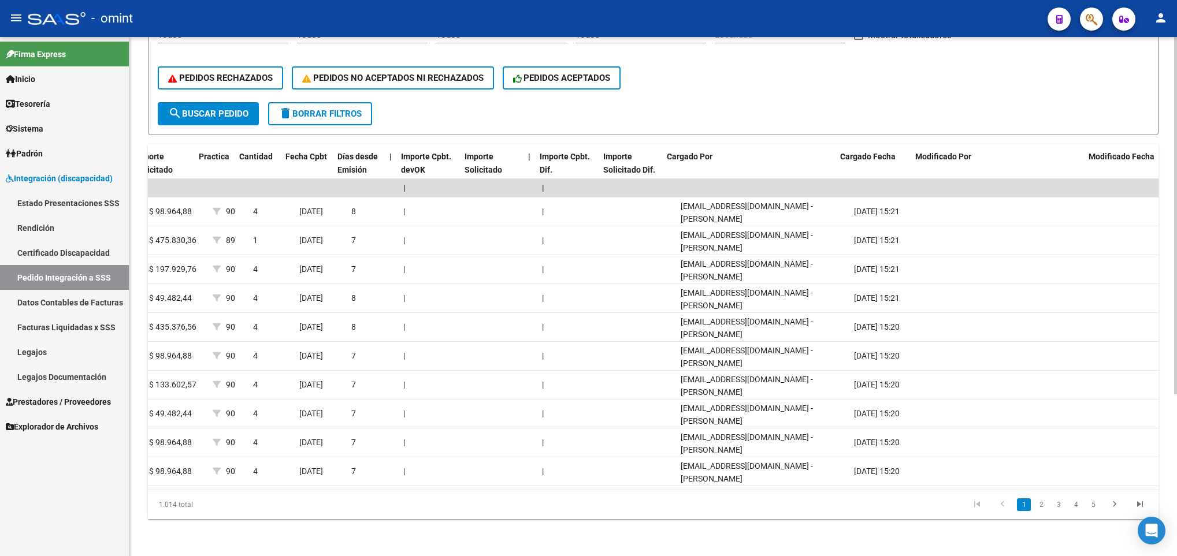
scroll to position [0, 847]
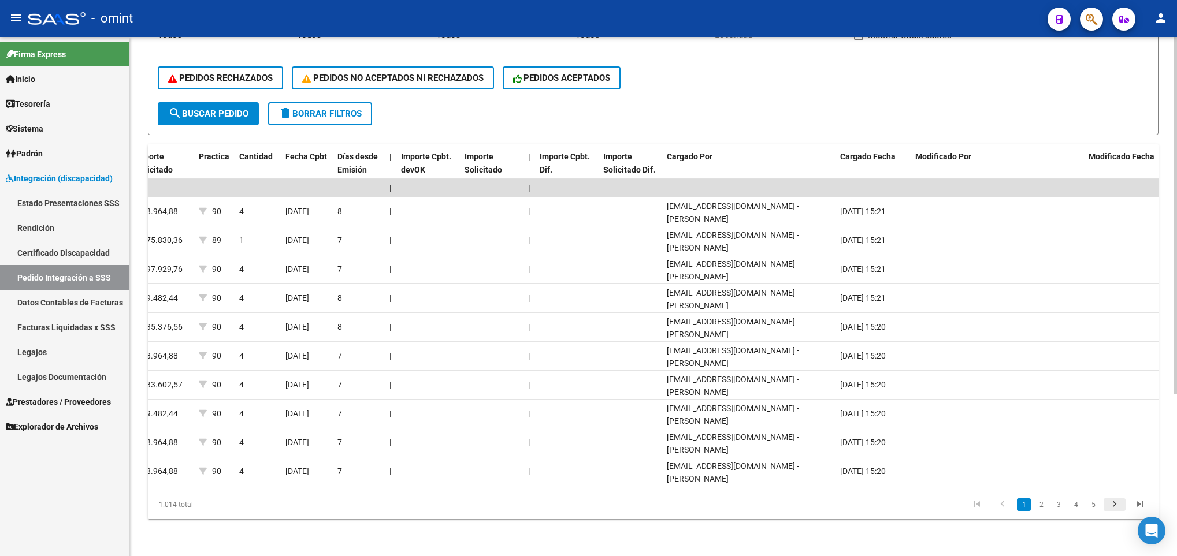
click at [1116, 508] on icon "go to next page" at bounding box center [1114, 506] width 15 height 14
click at [1116, 508] on div "1.014 total 2 3 4 5 6" at bounding box center [653, 505] width 1011 height 29
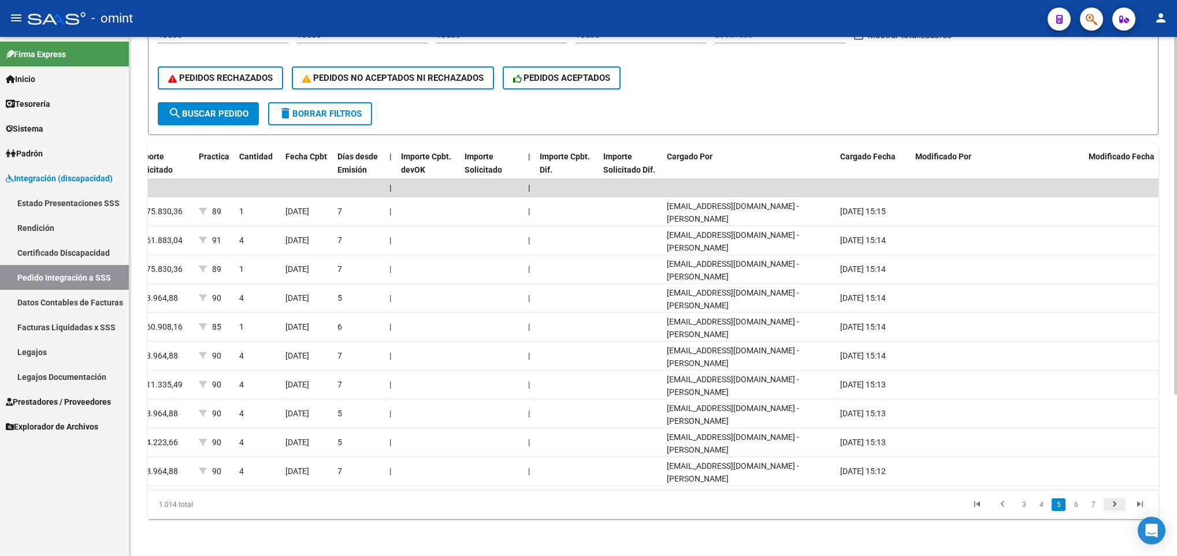
click at [1116, 508] on icon "go to next page" at bounding box center [1114, 506] width 15 height 14
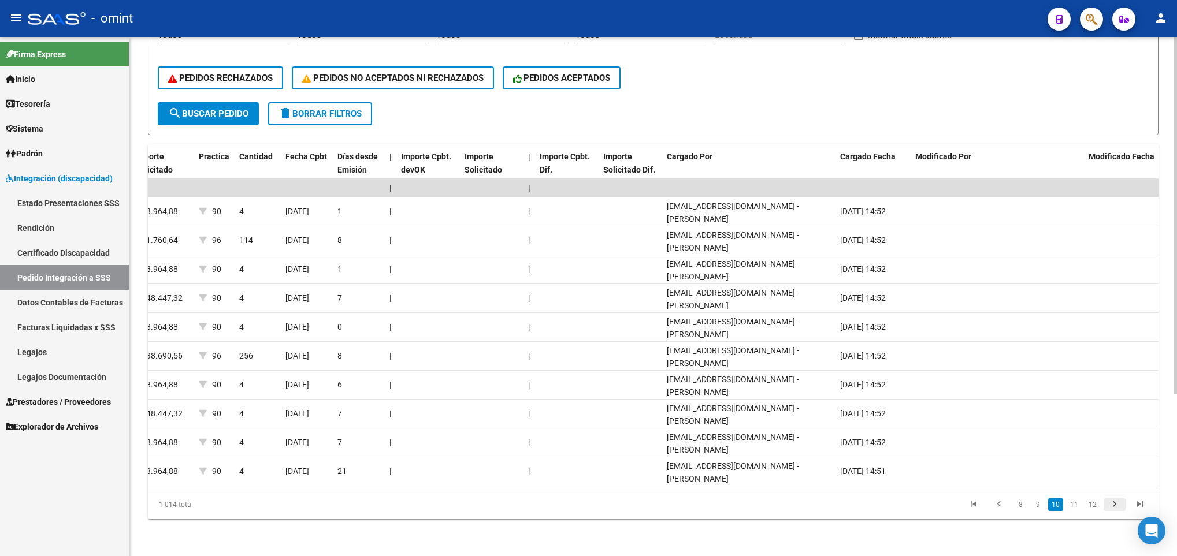
click at [1116, 508] on icon "go to next page" at bounding box center [1114, 506] width 15 height 14
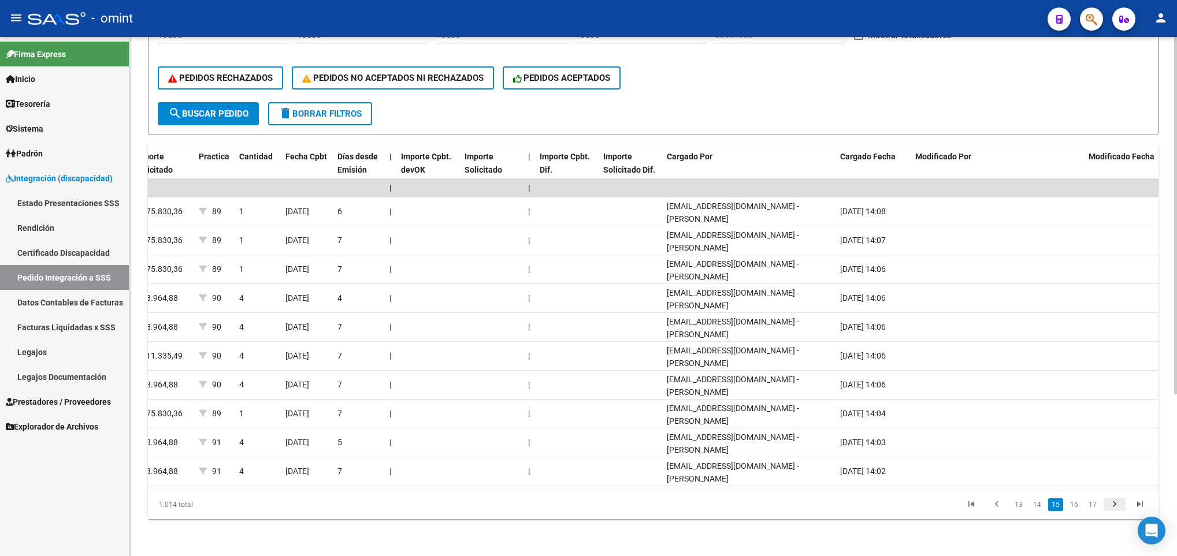
click at [1116, 508] on icon "go to next page" at bounding box center [1114, 506] width 15 height 14
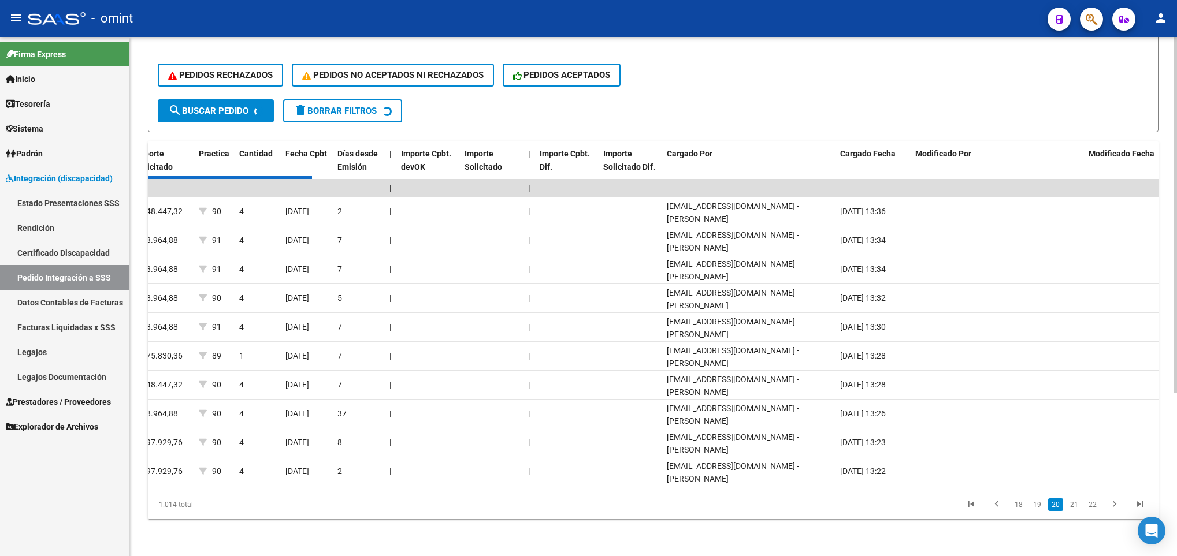
click at [1116, 508] on div "1.014 total 18 19 20 21 22" at bounding box center [653, 505] width 1011 height 29
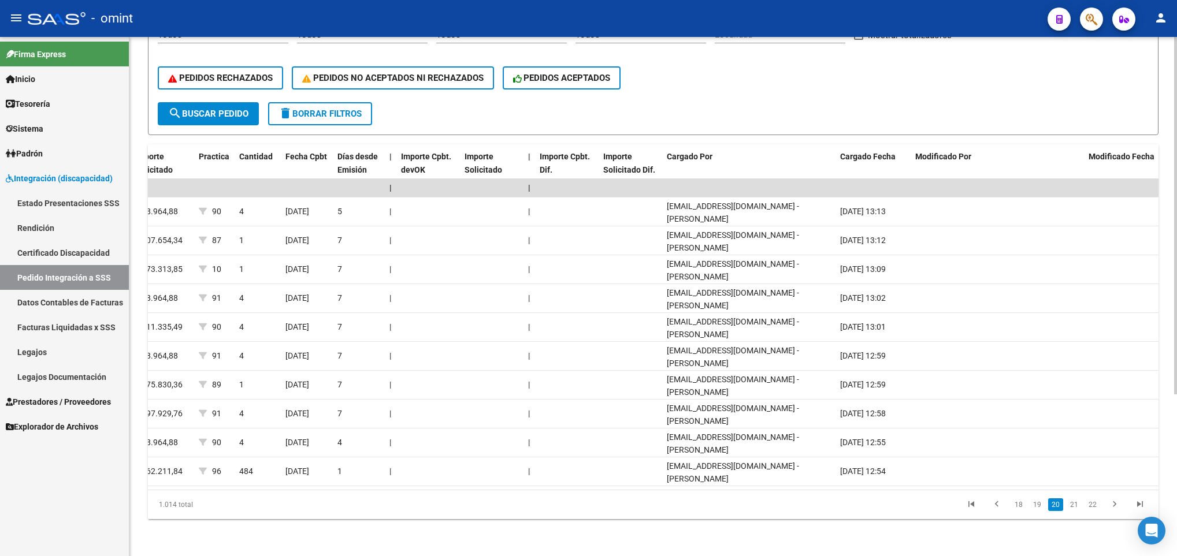
click at [1116, 508] on icon "go to next page" at bounding box center [1114, 506] width 15 height 14
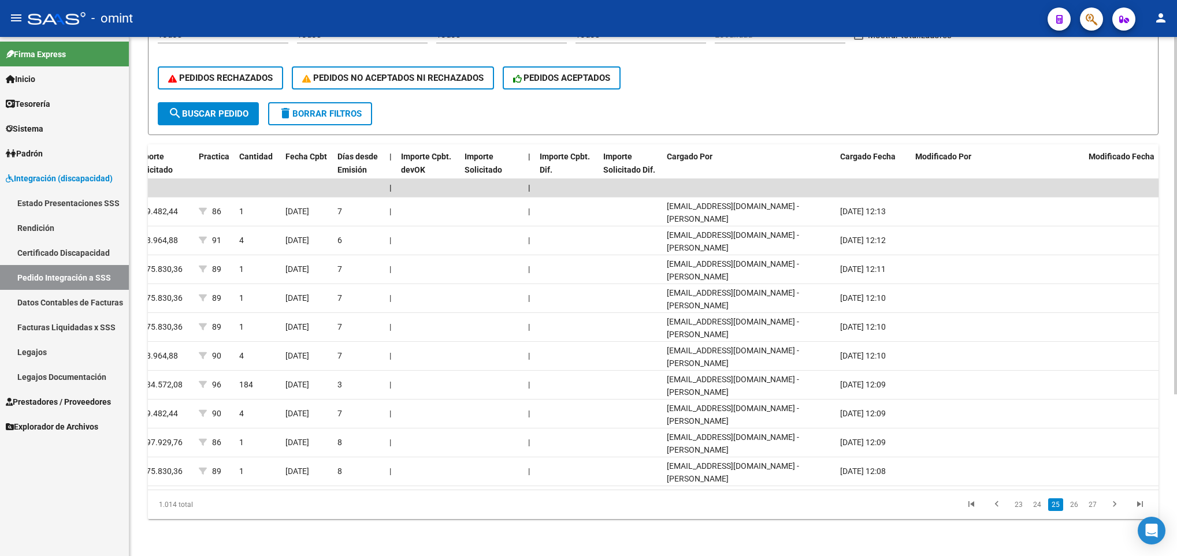
click at [1116, 508] on icon "go to next page" at bounding box center [1114, 506] width 15 height 14
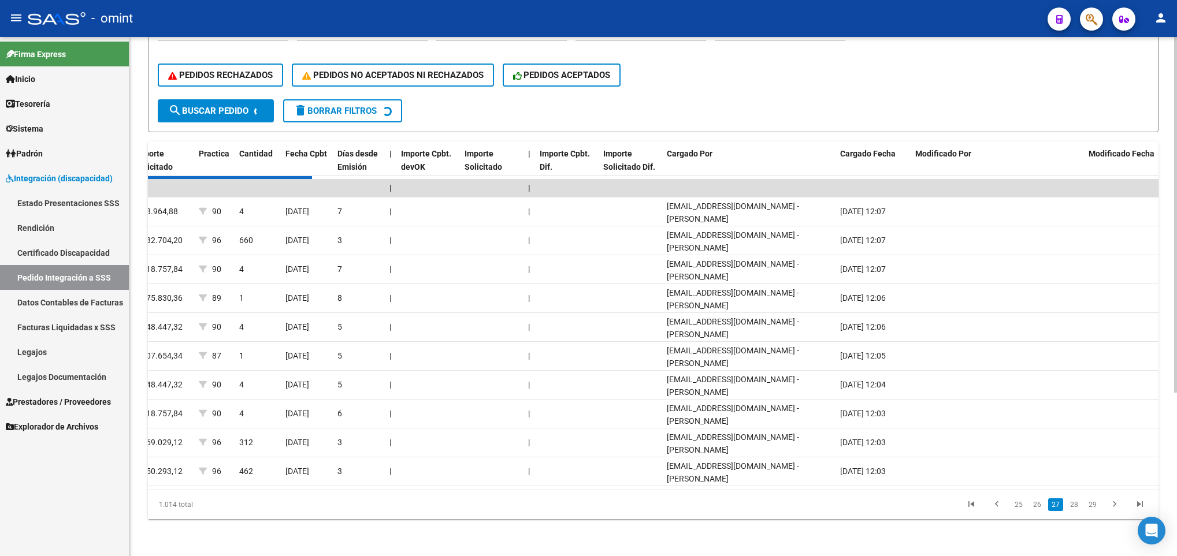
click at [1116, 508] on div "1.014 total 25 26 27 28 29" at bounding box center [653, 505] width 1011 height 29
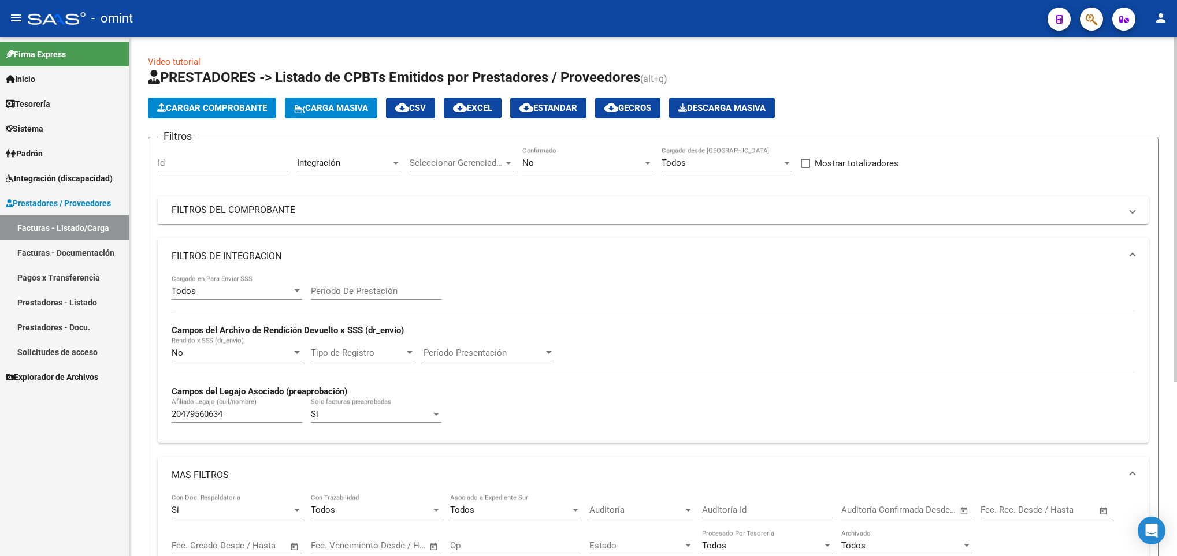
scroll to position [262, 0]
